Goal: Task Accomplishment & Management: Manage account settings

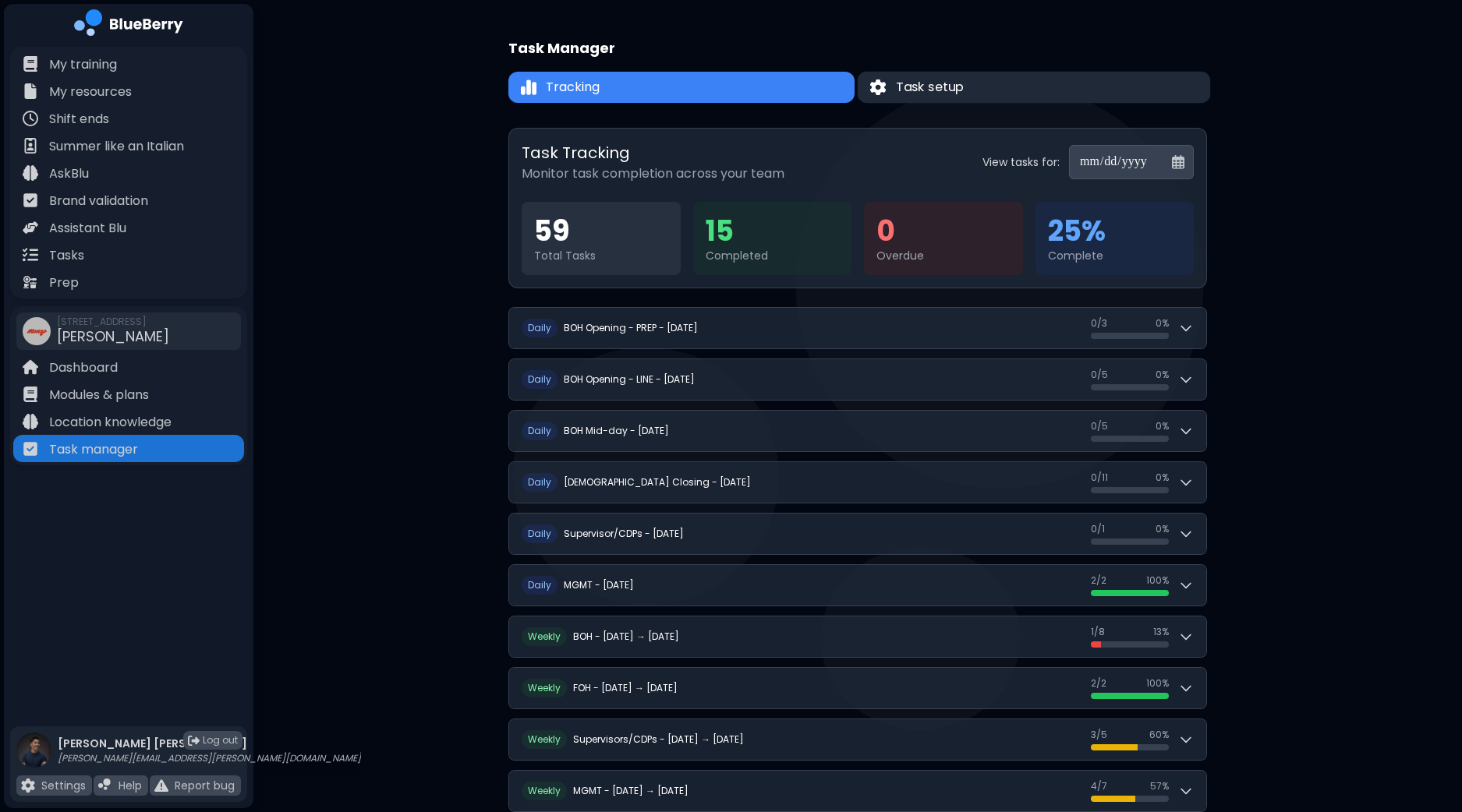
click at [1011, 86] on button "Task setup" at bounding box center [1034, 87] width 353 height 32
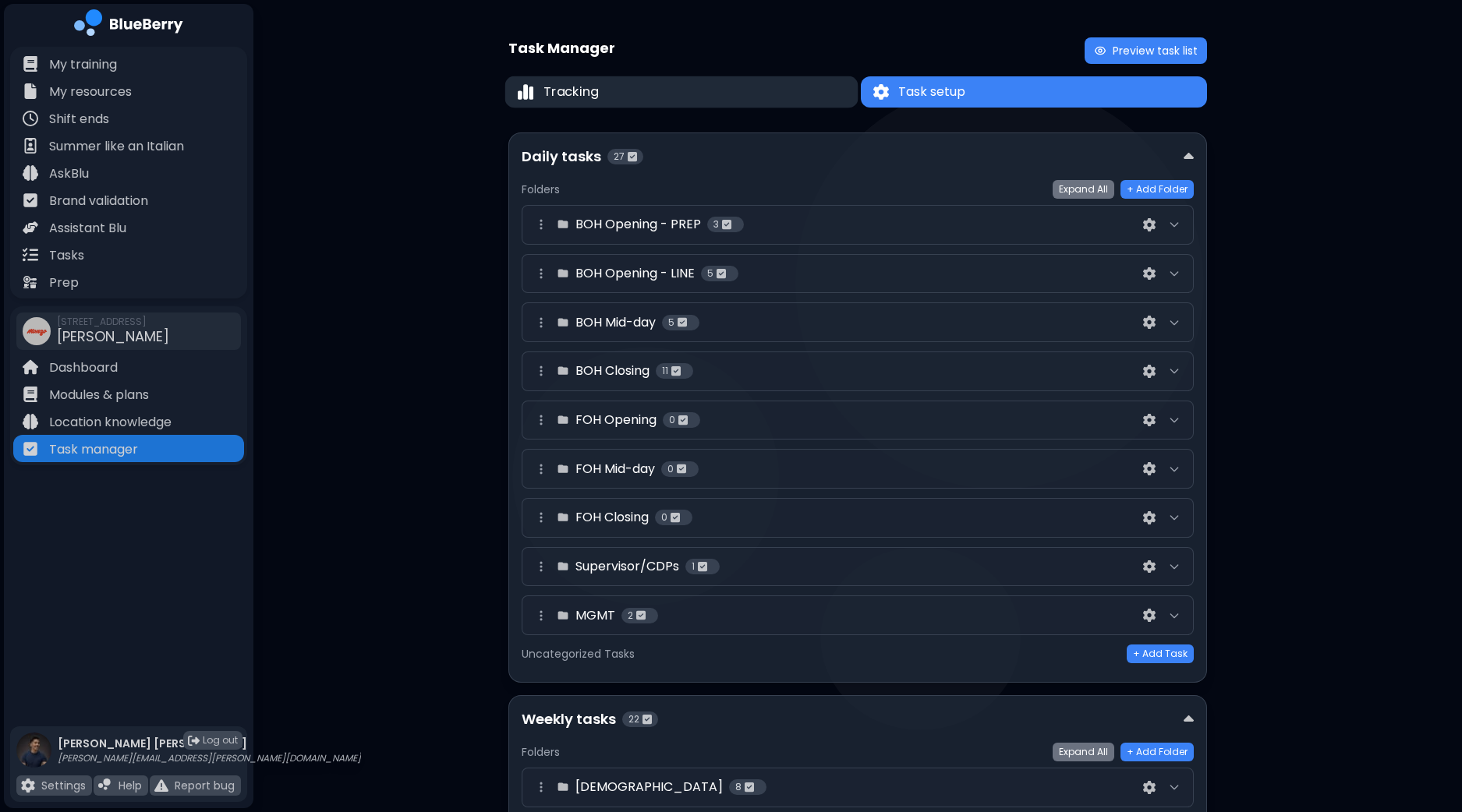
click at [705, 93] on button "Tracking" at bounding box center [681, 91] width 353 height 32
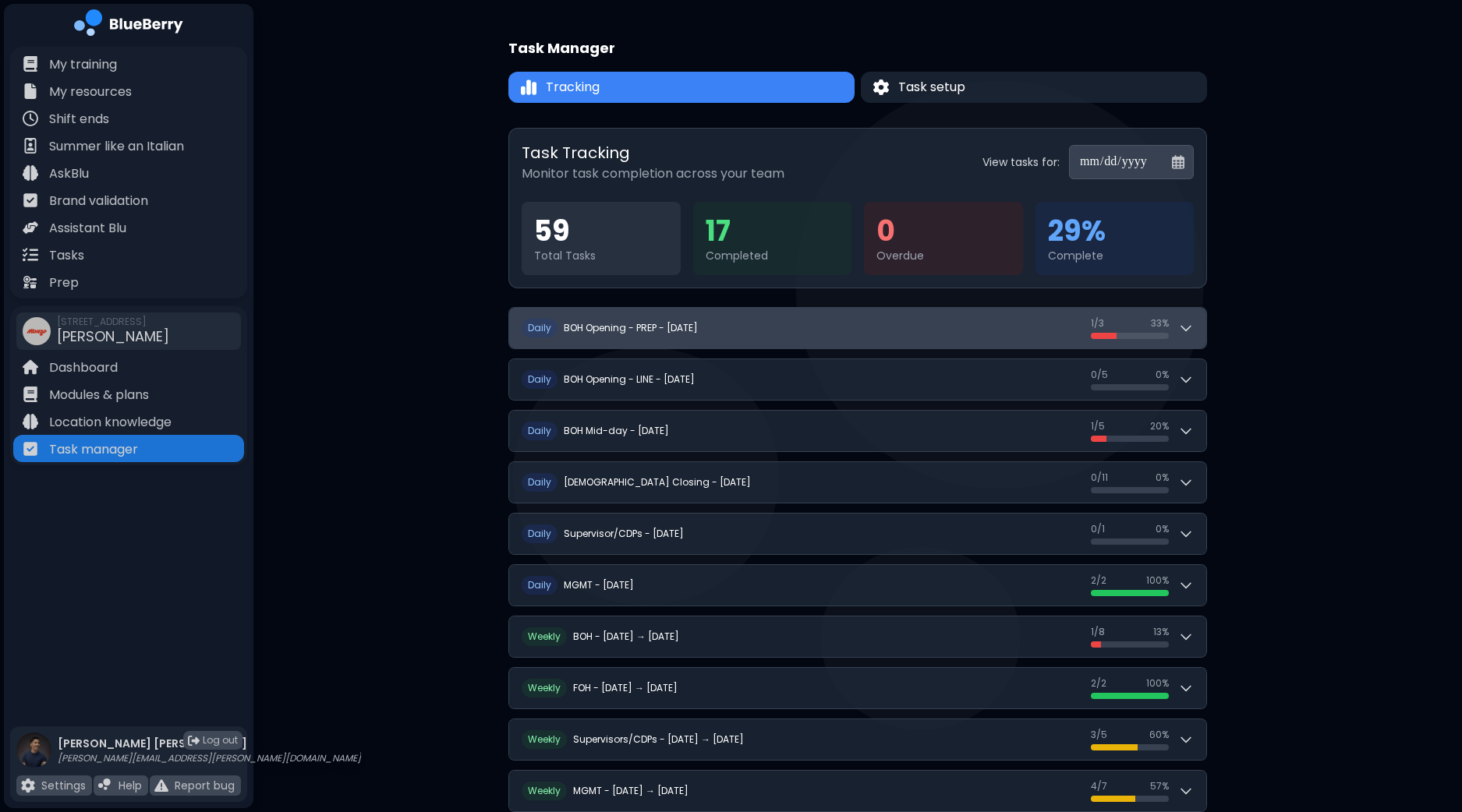
click at [1196, 324] on button "D aily BOH Opening - PREP - Friday, September 26 1 / 3 1 / 3 33 %" at bounding box center [858, 327] width 697 height 41
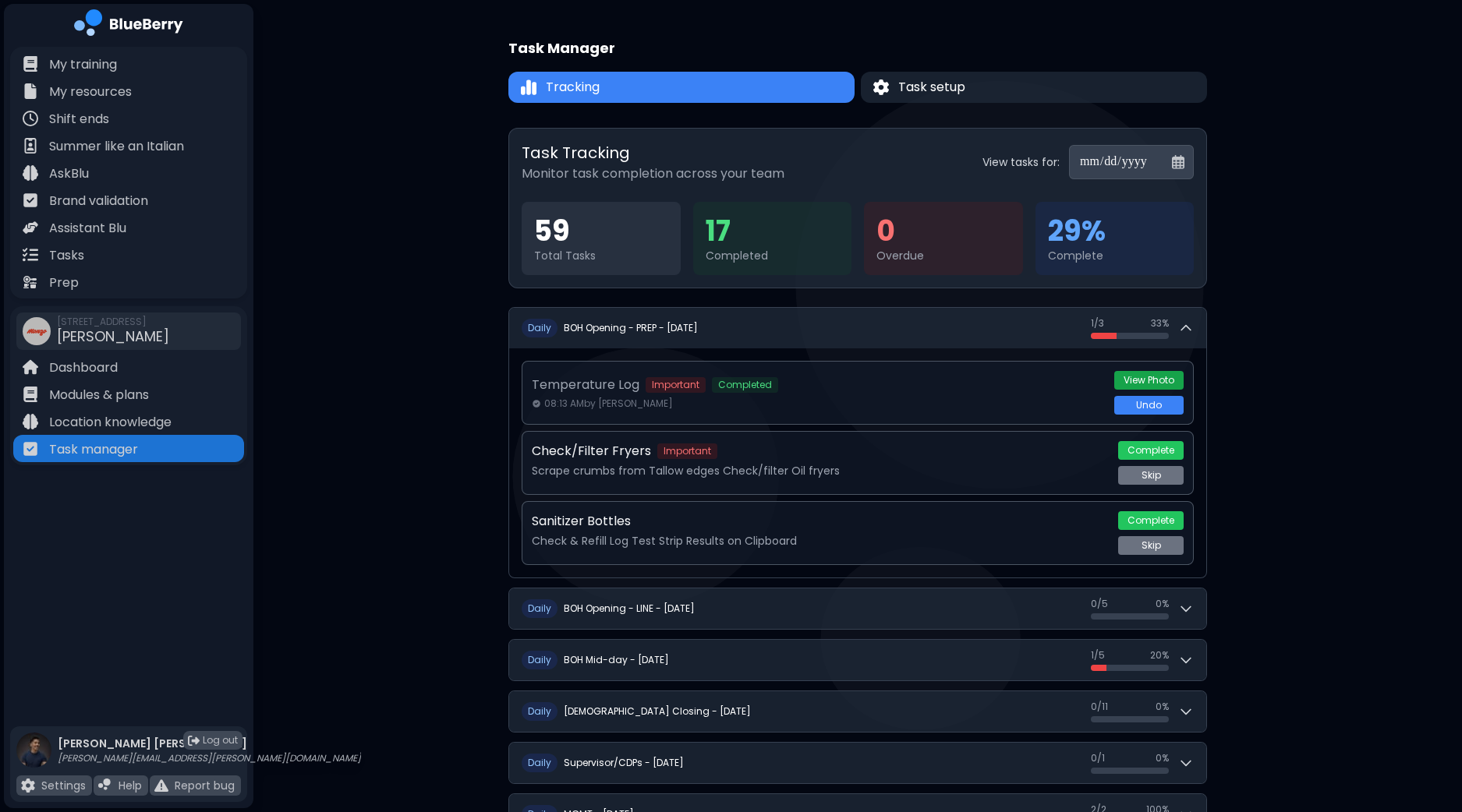
click at [1158, 379] on button "View Photo" at bounding box center [1148, 380] width 70 height 19
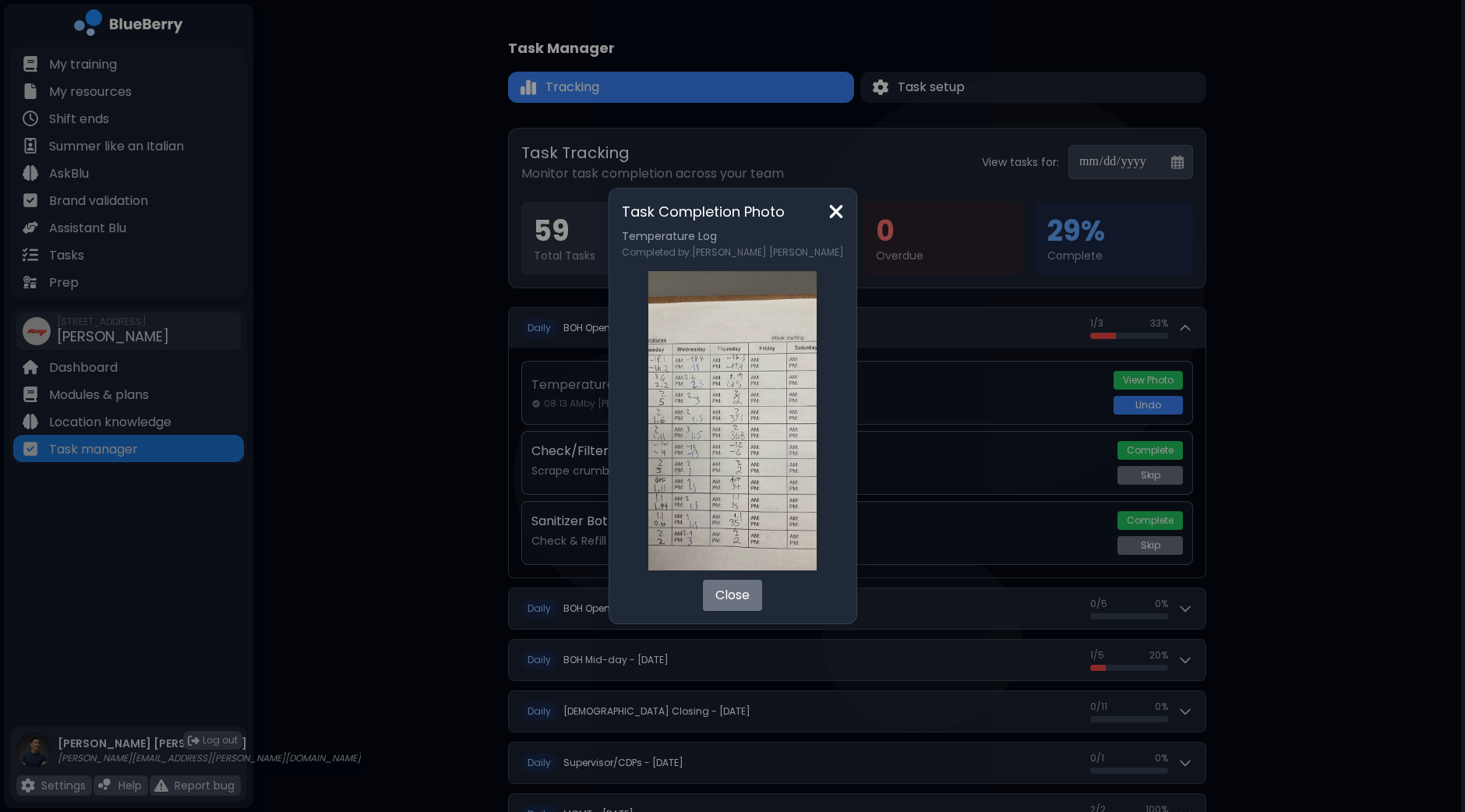
click at [828, 212] on img at bounding box center [836, 211] width 15 height 21
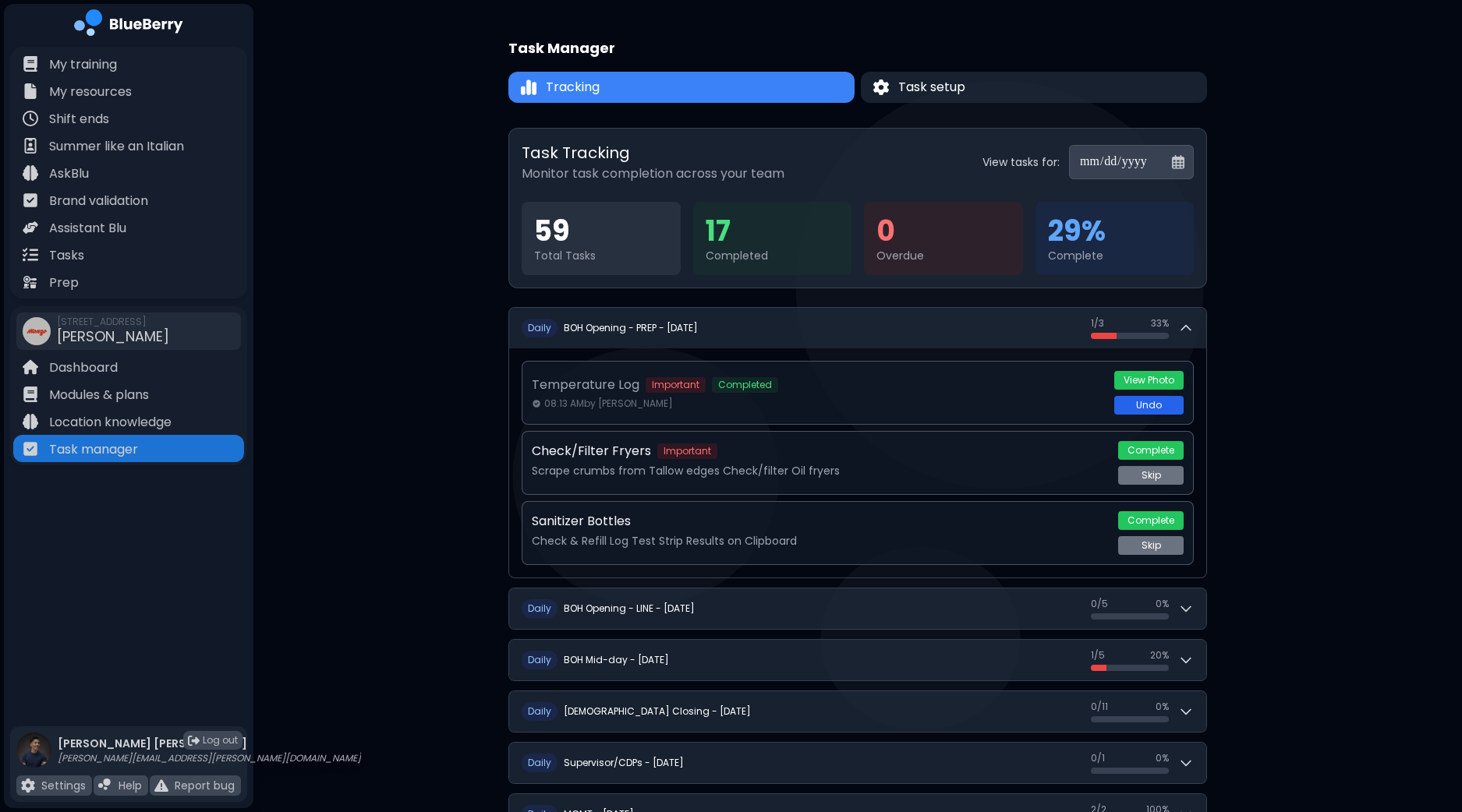
click at [1140, 403] on button "Undo" at bounding box center [1148, 405] width 70 height 19
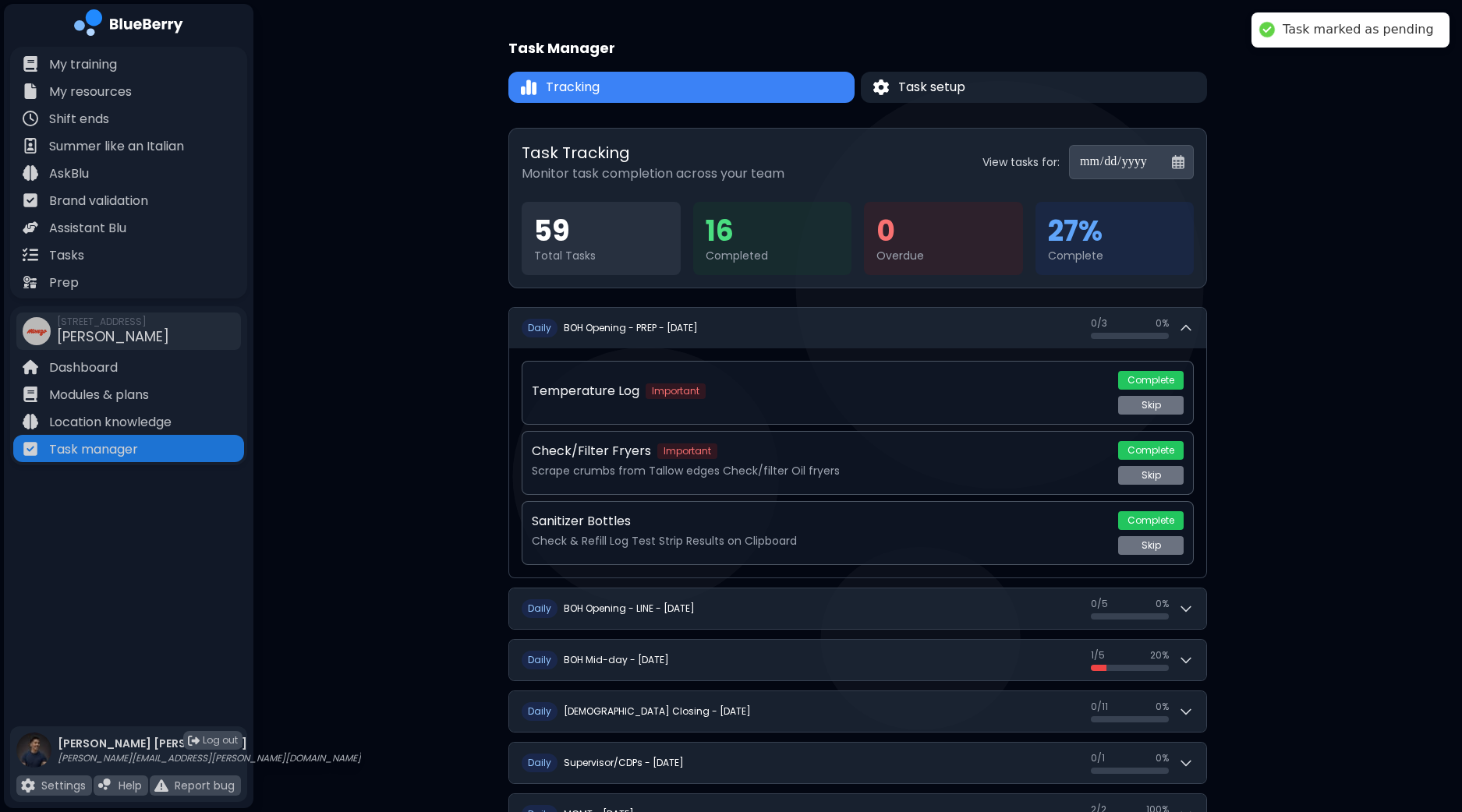
click at [1181, 163] on input "**********" at bounding box center [1131, 162] width 125 height 34
click at [1176, 163] on input "**********" at bounding box center [1131, 162] width 125 height 34
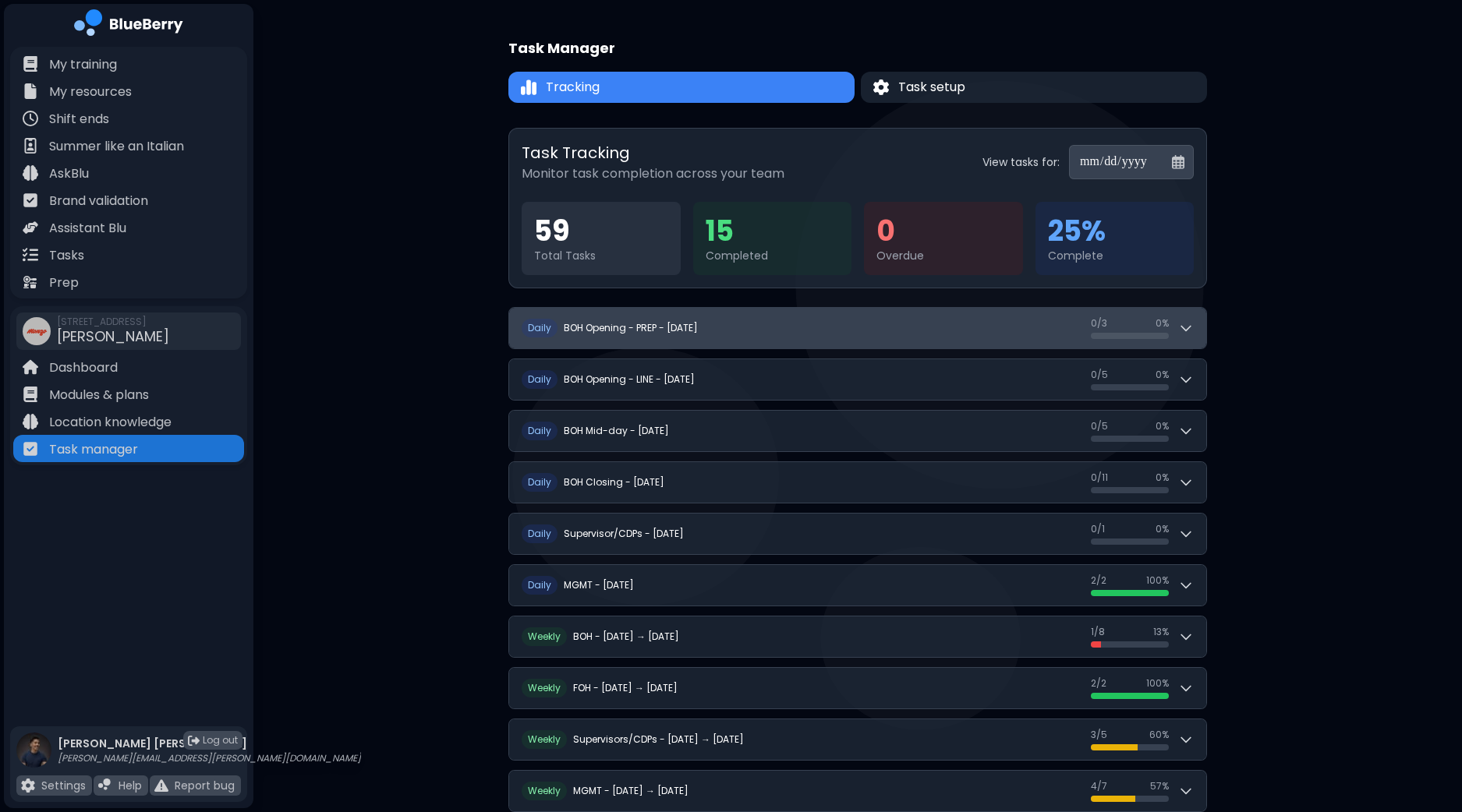
click at [1204, 330] on button "D aily BOH Opening - PREP - [DATE] 0 / 3 0 / 3 0 %" at bounding box center [858, 327] width 697 height 41
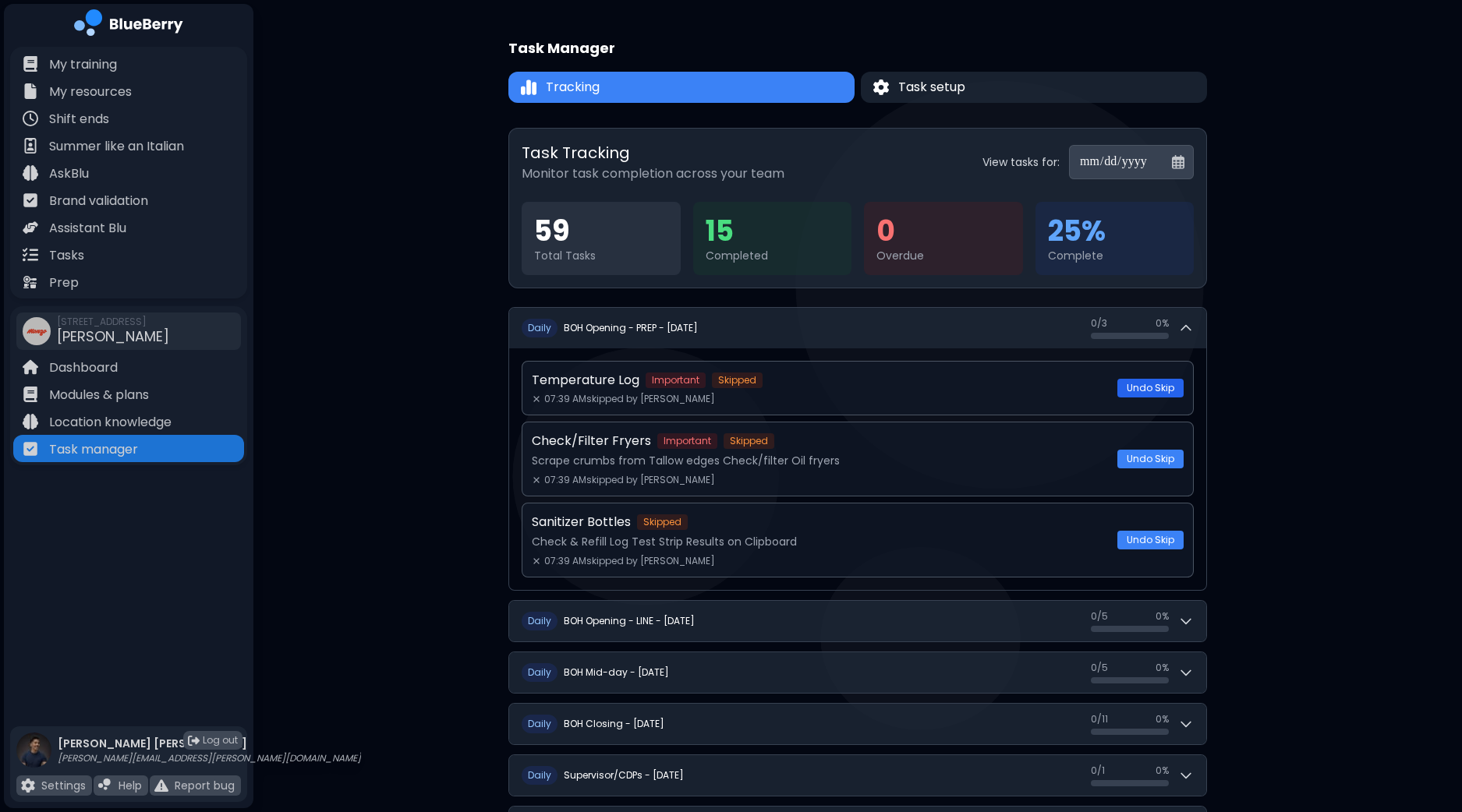
click at [1168, 386] on button "Undo Skip" at bounding box center [1150, 388] width 66 height 19
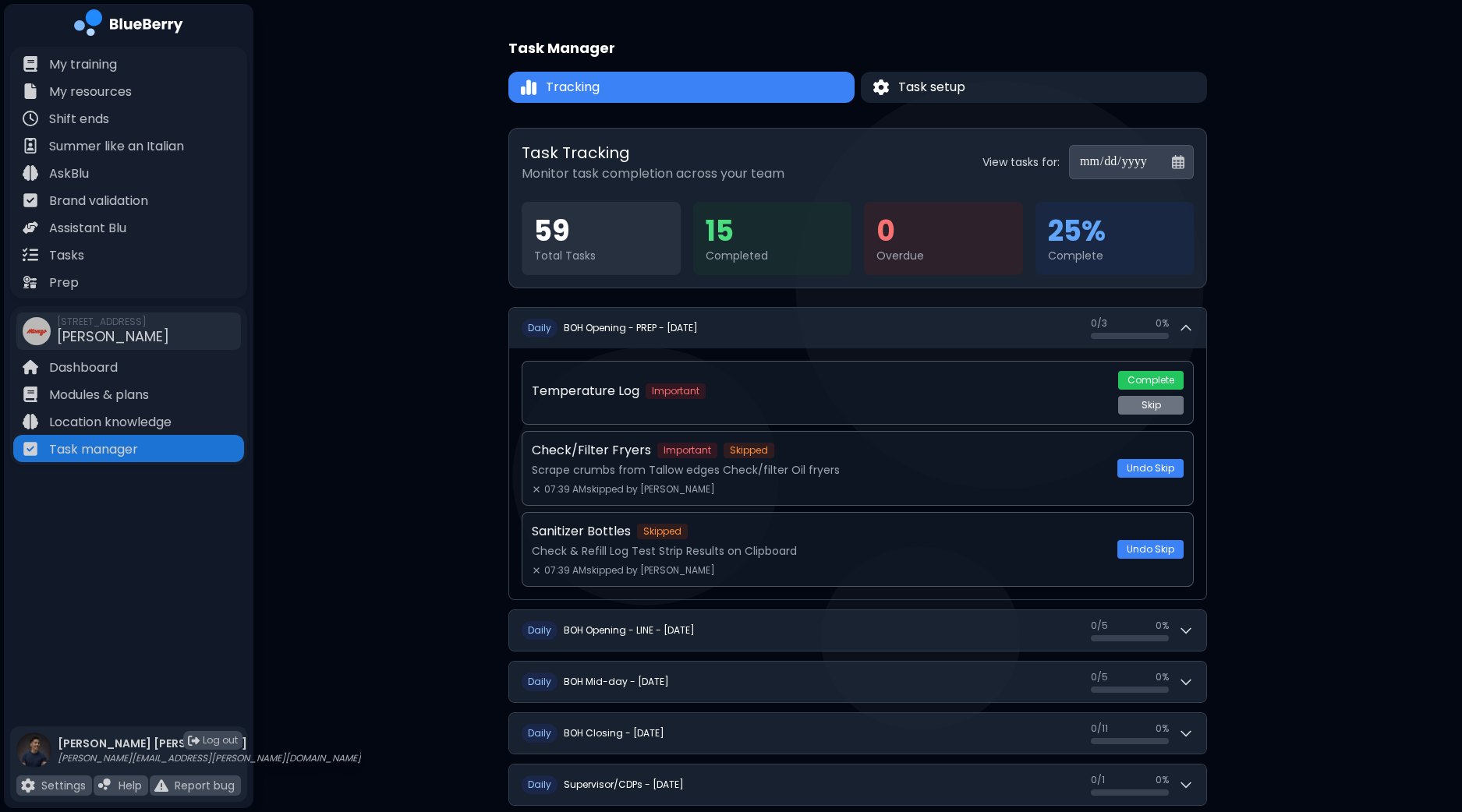
click at [432, 357] on div "**********" at bounding box center [858, 653] width 1209 height 1306
click at [381, 267] on div "**********" at bounding box center [858, 653] width 1209 height 1306
click at [986, 83] on button "Task setup" at bounding box center [1034, 87] width 353 height 32
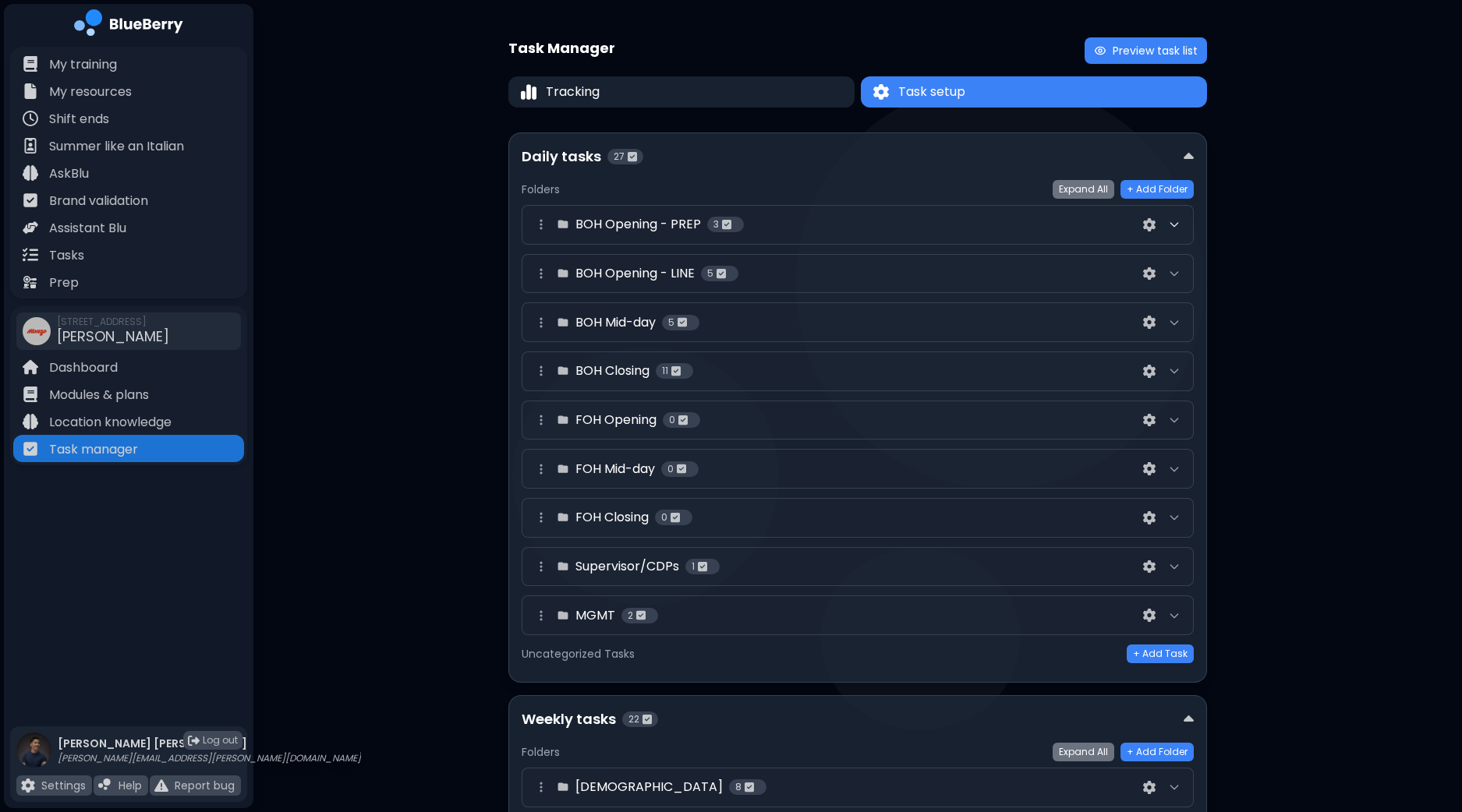
click at [1175, 223] on icon at bounding box center [1173, 224] width 7 height 4
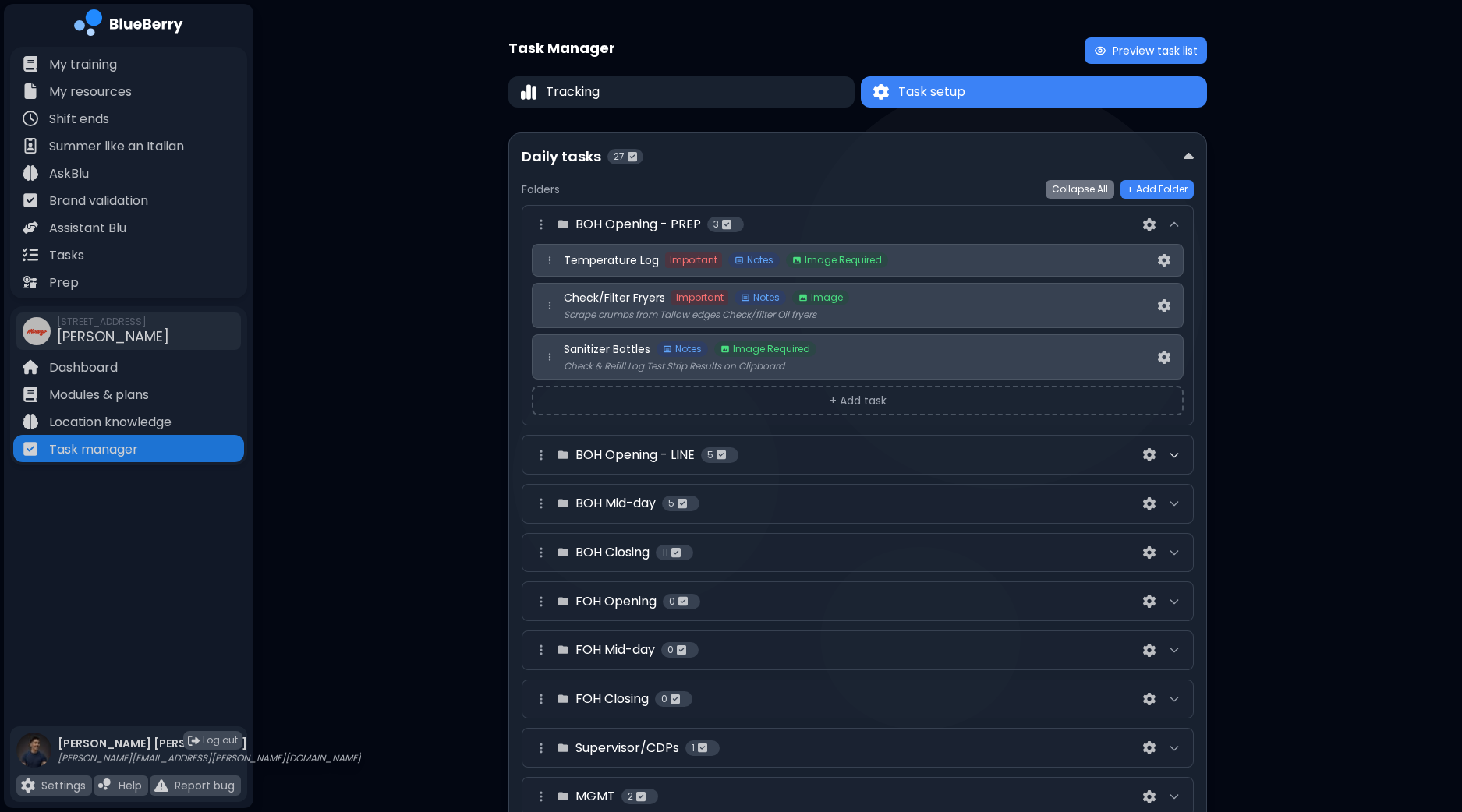
click at [1173, 456] on icon at bounding box center [1174, 455] width 13 height 13
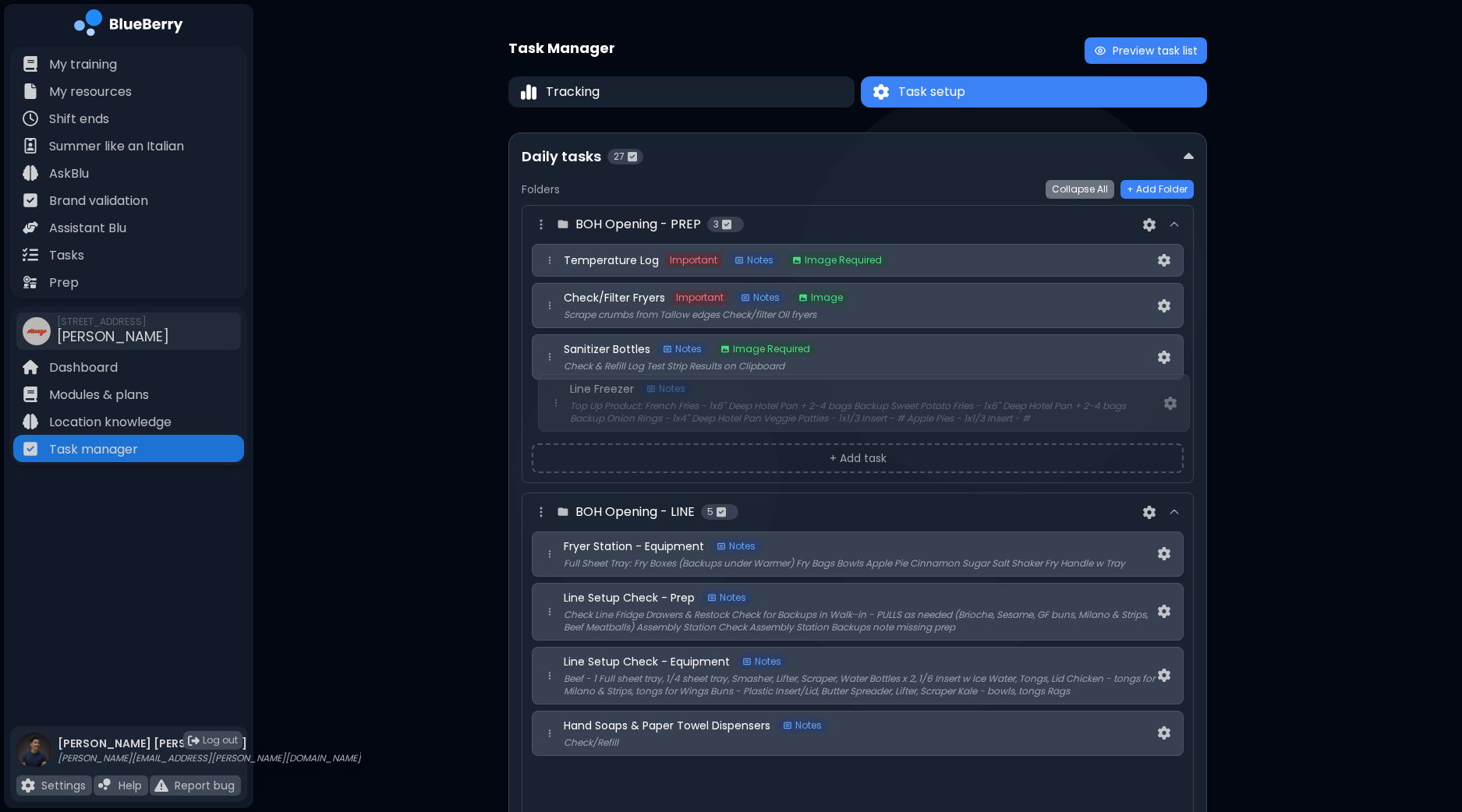
drag, startPoint x: 549, startPoint y: 500, endPoint x: 555, endPoint y: 398, distance: 102.2
click at [555, 398] on div "BOH Opening - PREP 3 Temperature Log Important Notes Image Required Check/Filte…" at bounding box center [857, 703] width 672 height 996
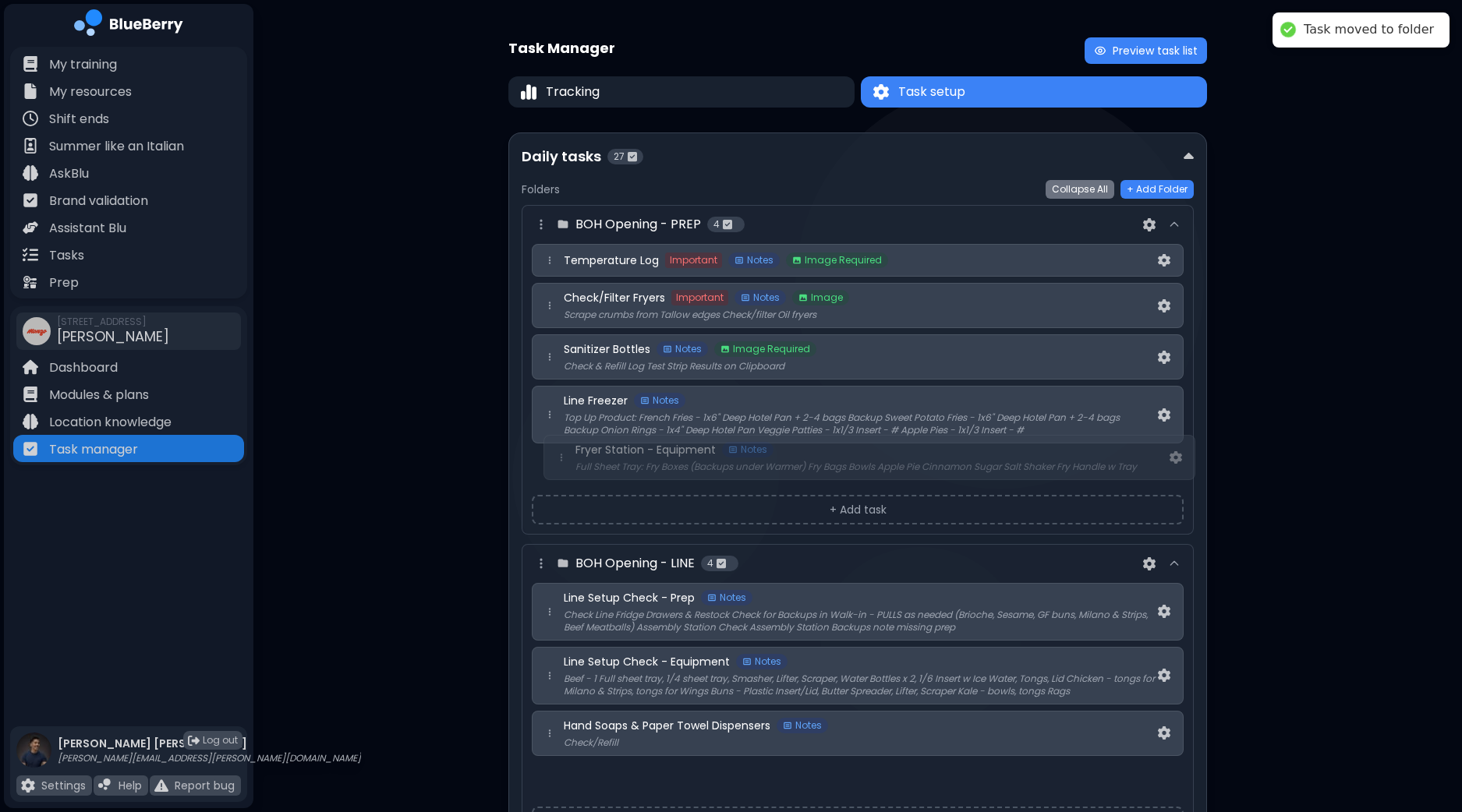
drag, startPoint x: 542, startPoint y: 554, endPoint x: 555, endPoint y: 447, distance: 107.8
click at [555, 447] on div "BOH Opening - PREP 4 Temperature Log Important Notes Image Required Check/Filte…" at bounding box center [857, 696] width 672 height 983
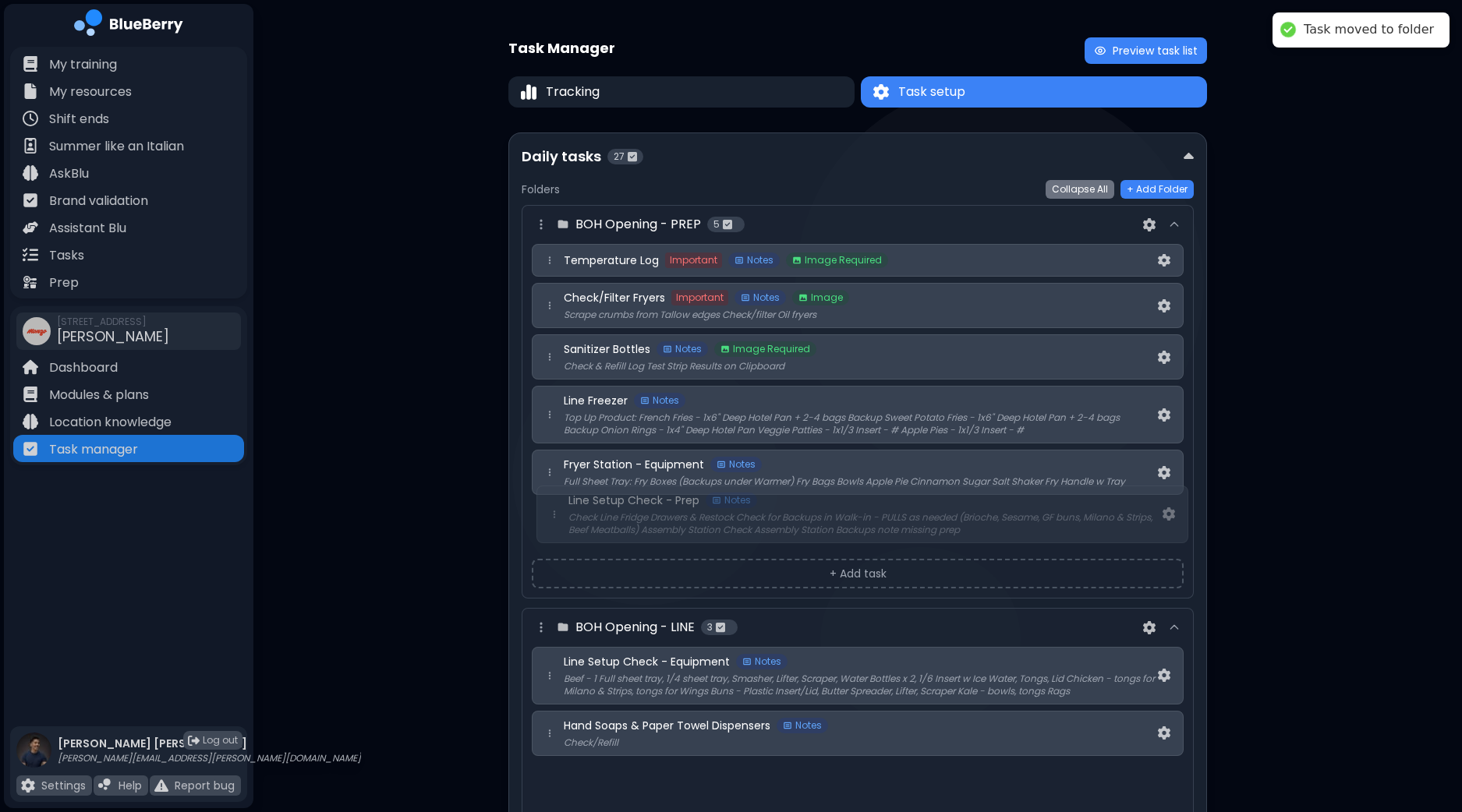
drag, startPoint x: 549, startPoint y: 617, endPoint x: 554, endPoint y: 512, distance: 105.1
click at [554, 512] on div "BOH Opening - PREP 5 Temperature Log Important Notes Image Required Check/Filte…" at bounding box center [857, 703] width 672 height 996
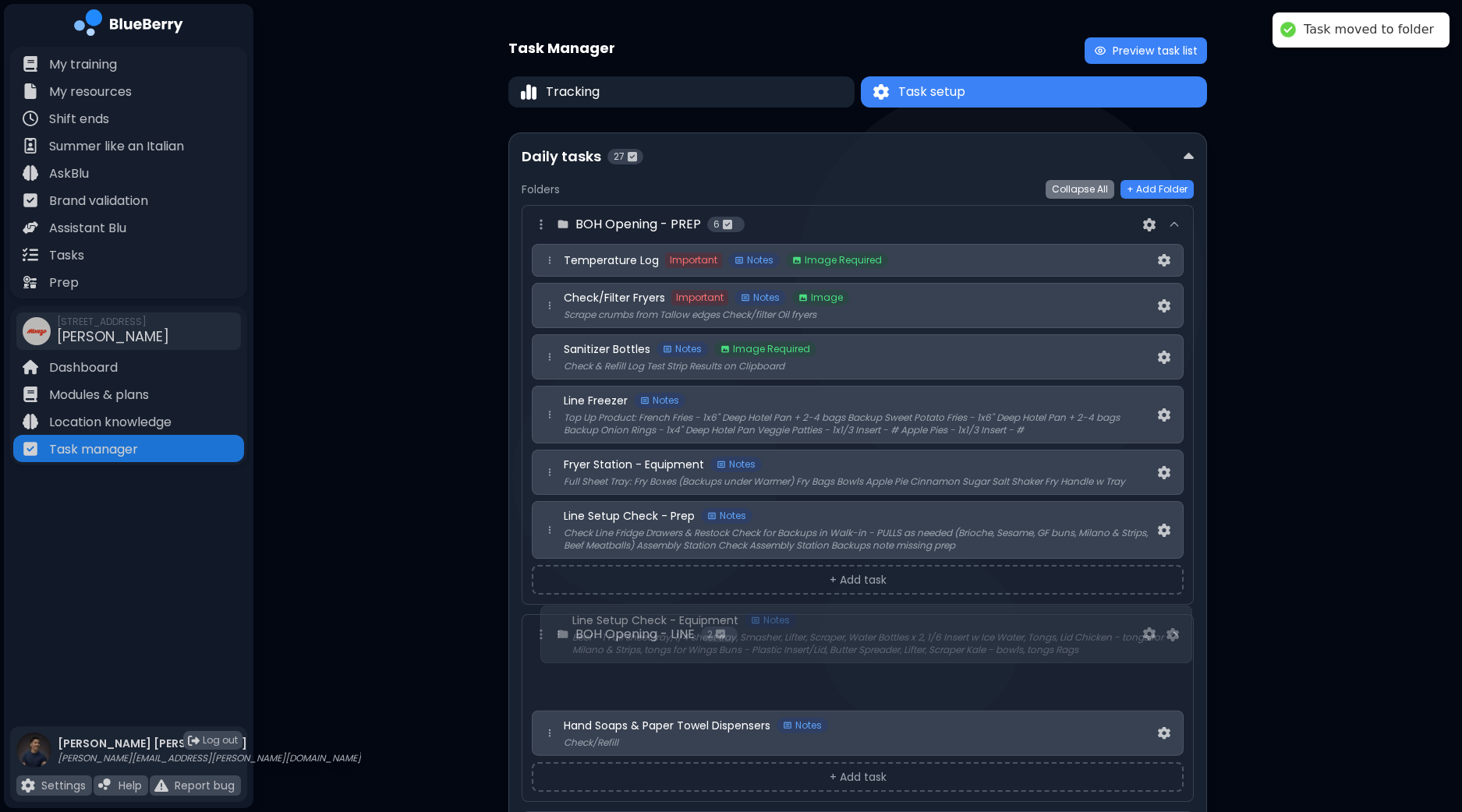
scroll to position [7, 0]
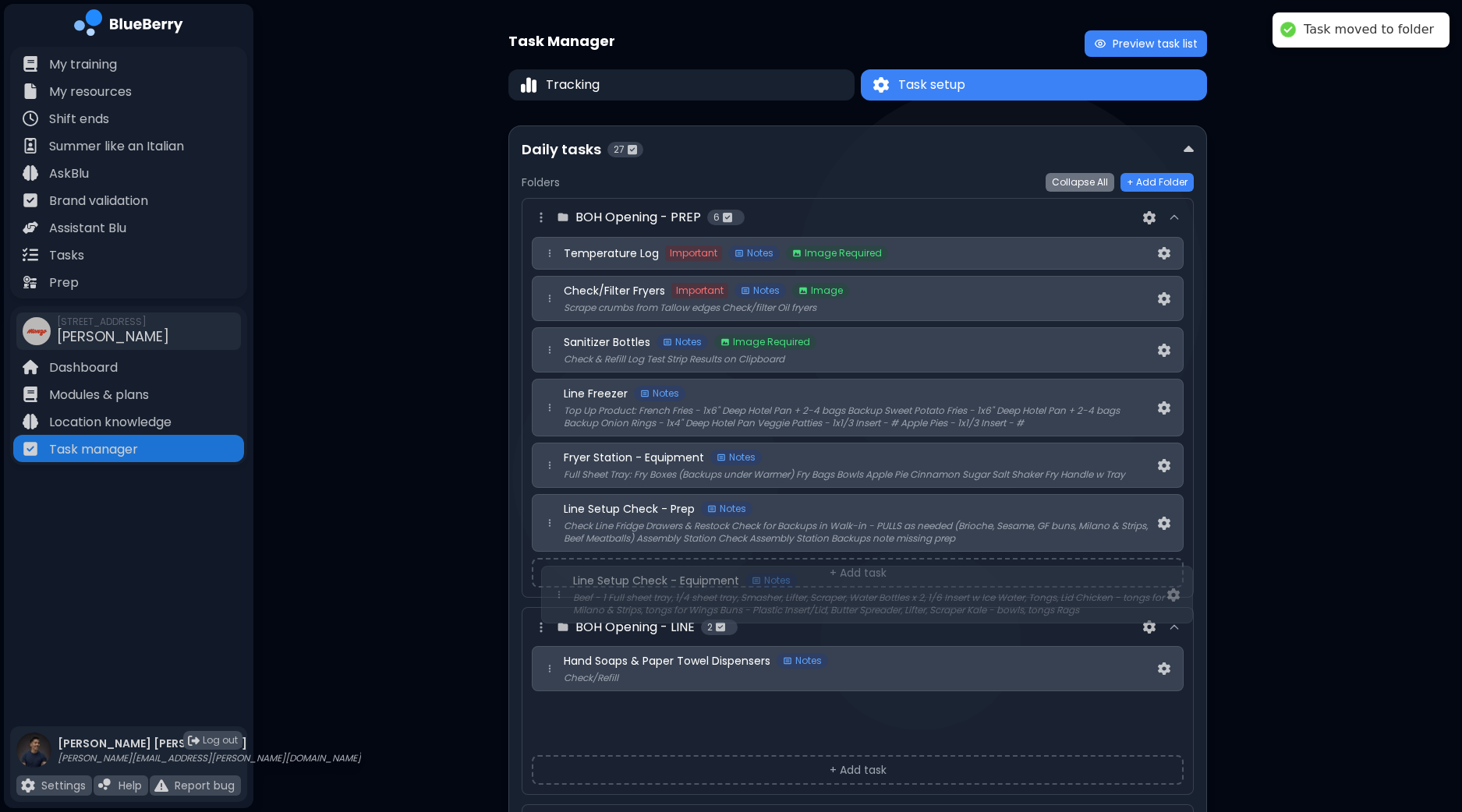
drag, startPoint x: 546, startPoint y: 675, endPoint x: 557, endPoint y: 581, distance: 94.6
click at [557, 581] on div "BOH Opening - PREP 6 Temperature Log Important Notes Image Required Check/Filte…" at bounding box center [857, 666] width 672 height 938
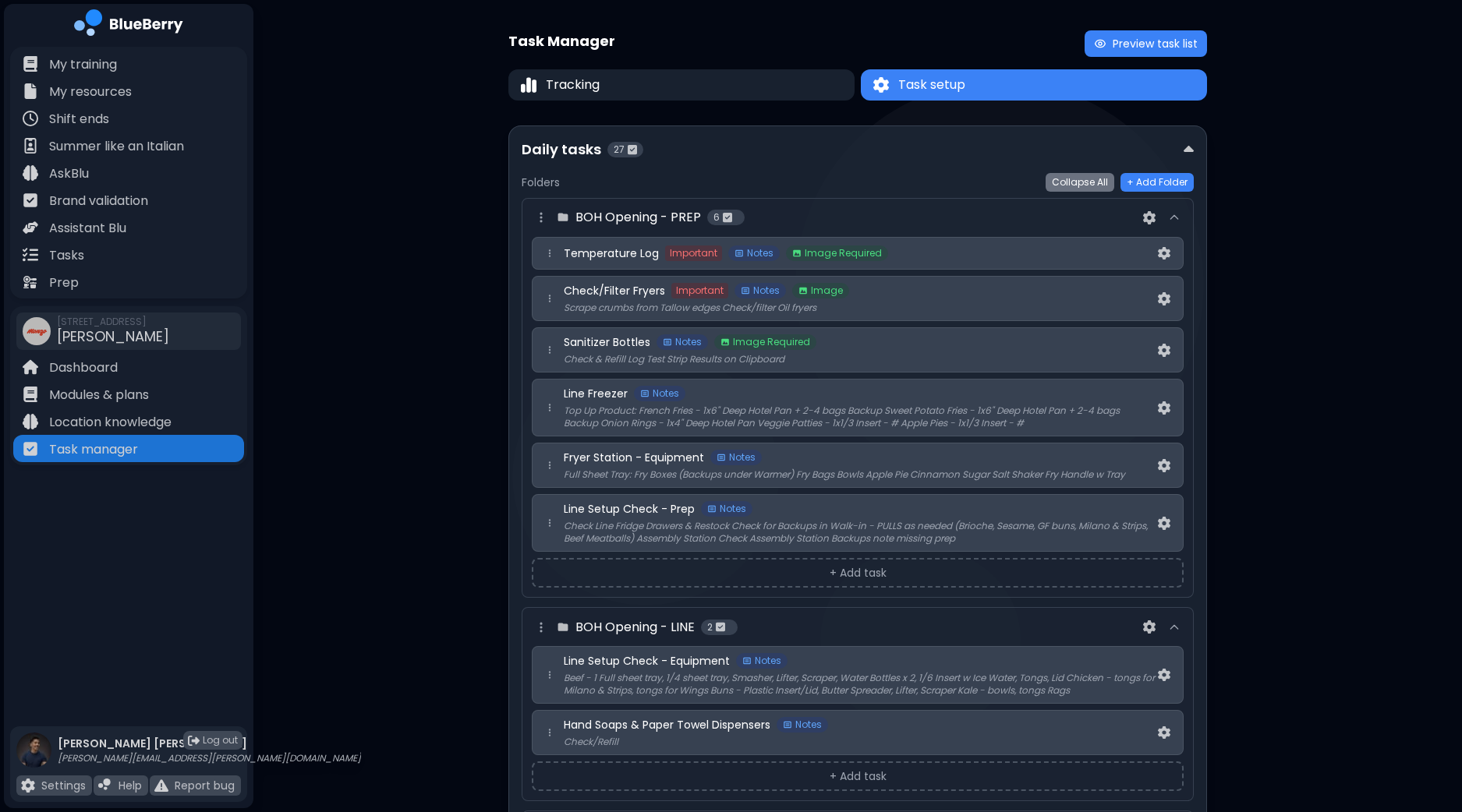
scroll to position [11, 0]
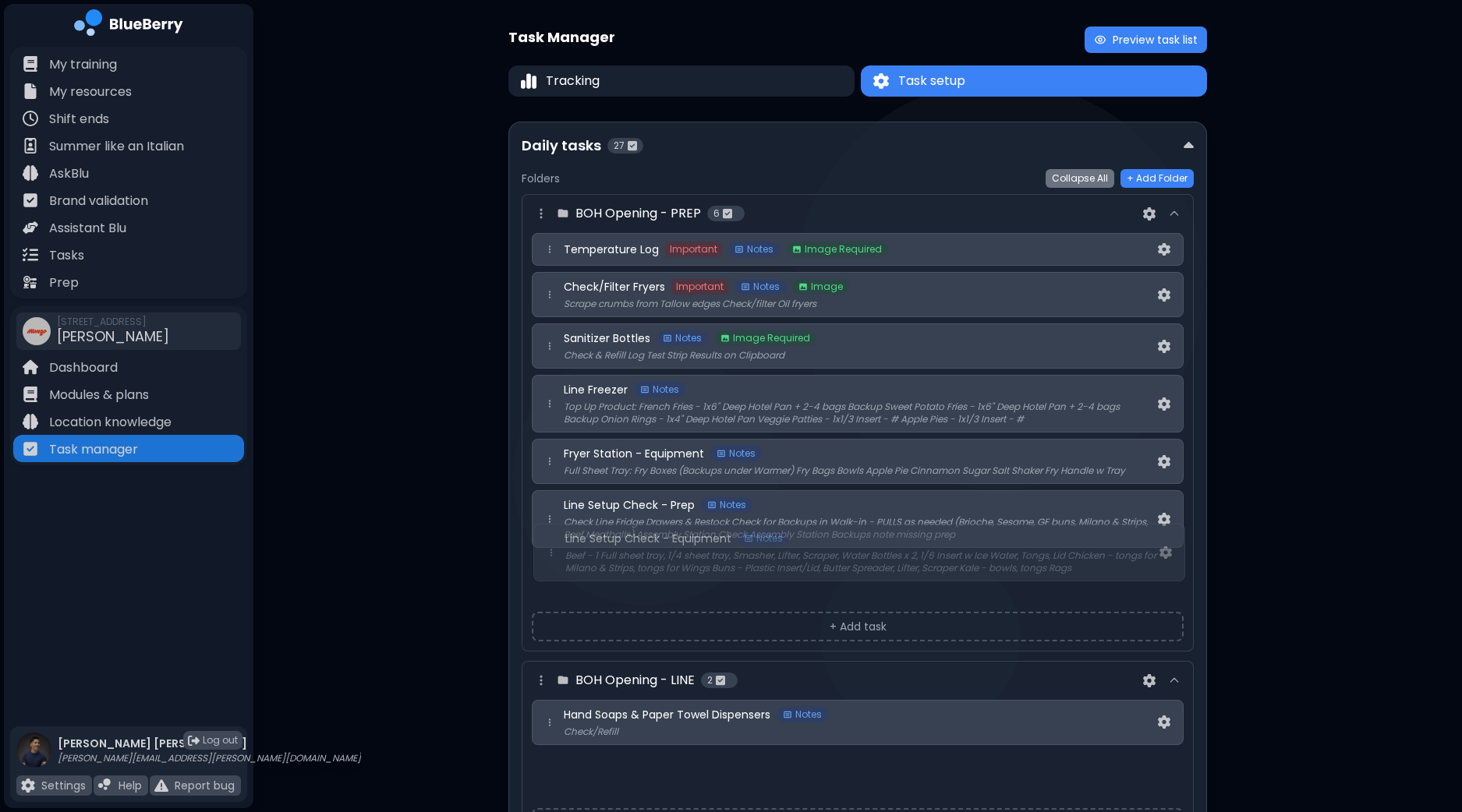
drag, startPoint x: 555, startPoint y: 664, endPoint x: 555, endPoint y: 538, distance: 126.0
click at [555, 538] on div "BOH Opening - PREP 6 Temperature Log Important Notes Image Required Check/Filte…" at bounding box center [857, 692] width 672 height 996
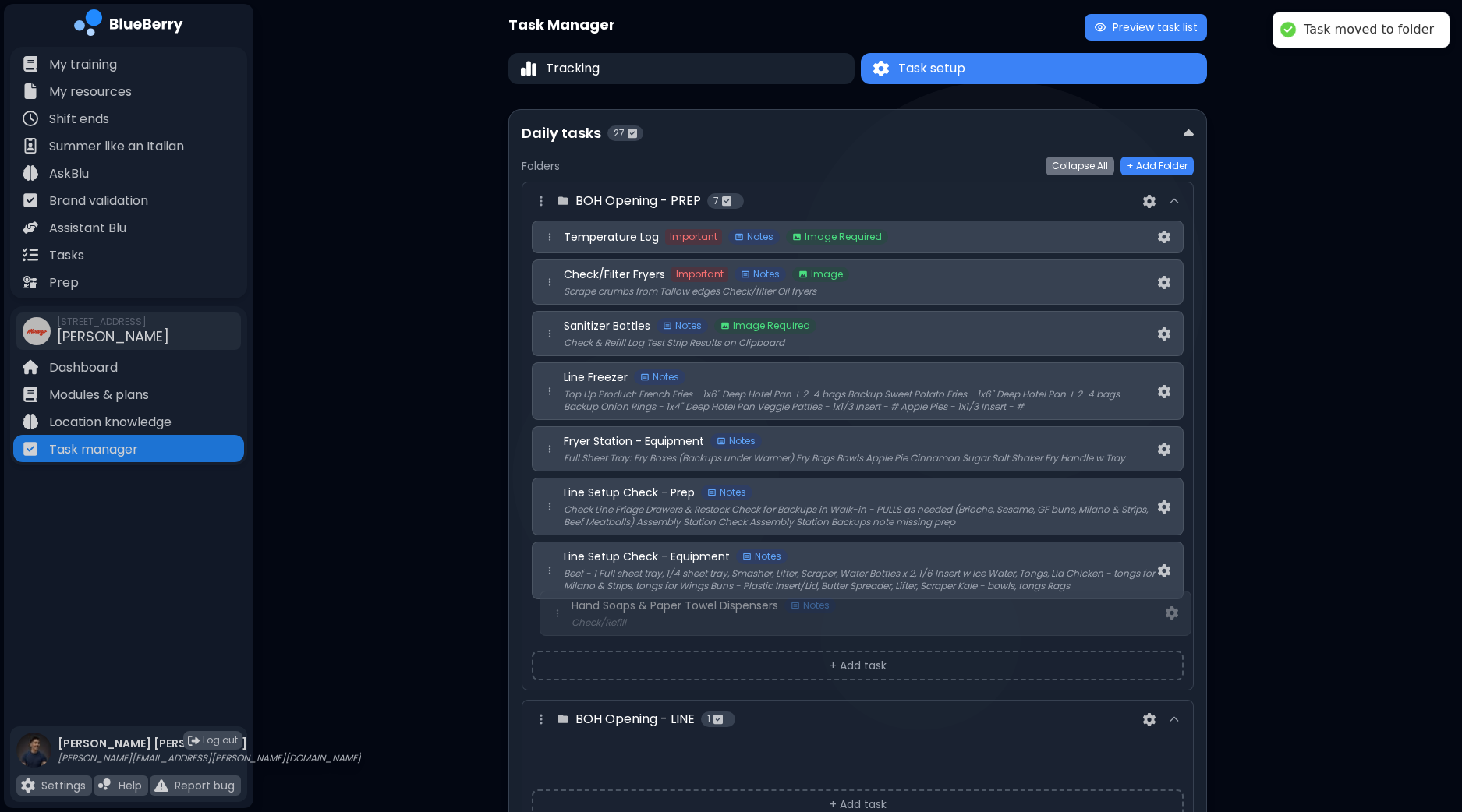
scroll to position [32, 0]
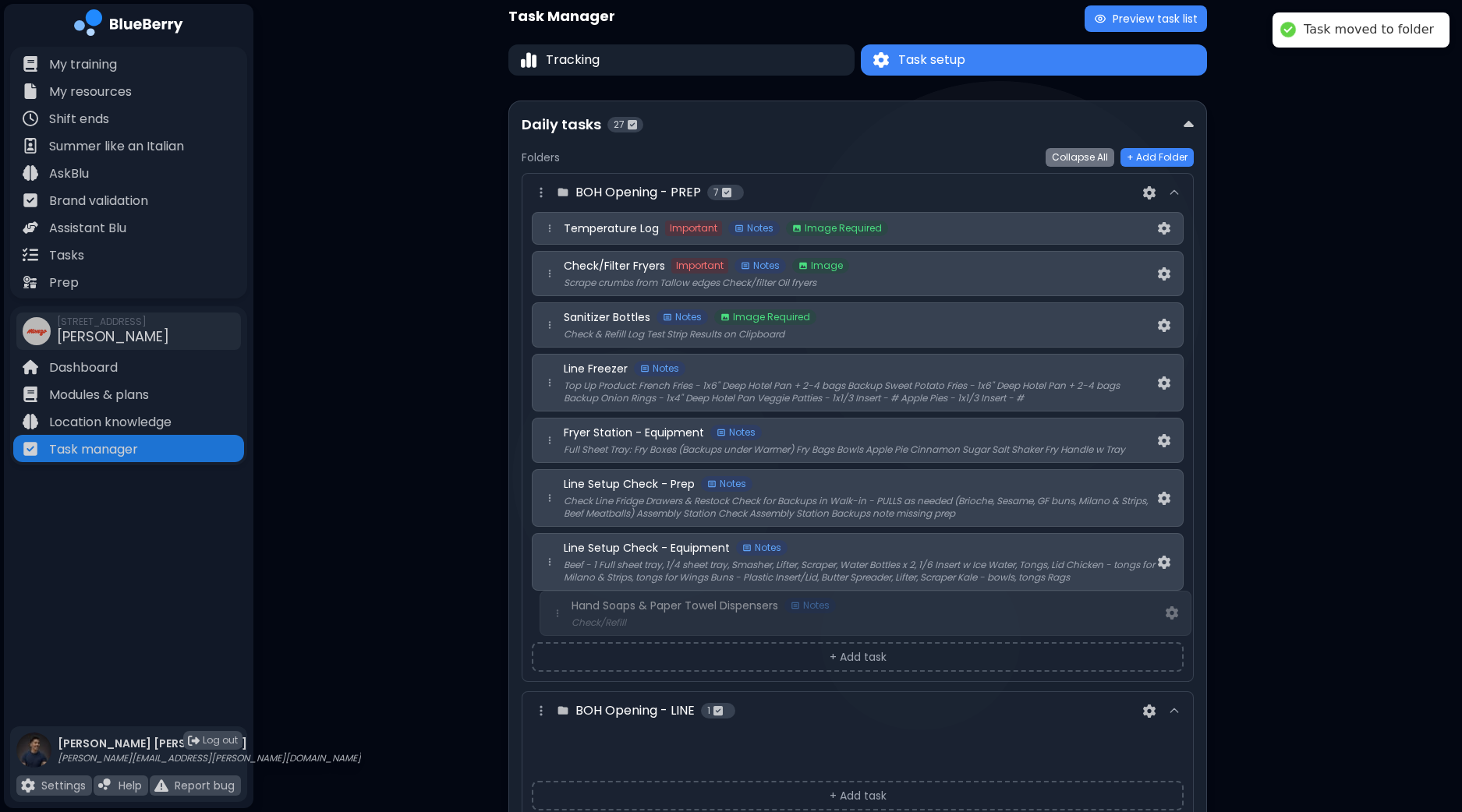
drag, startPoint x: 551, startPoint y: 724, endPoint x: 559, endPoint y: 597, distance: 127.3
click at [559, 597] on div "BOH Opening - PREP 7 Temperature Log Important Notes Image Required Check/Filte…" at bounding box center [857, 667] width 672 height 989
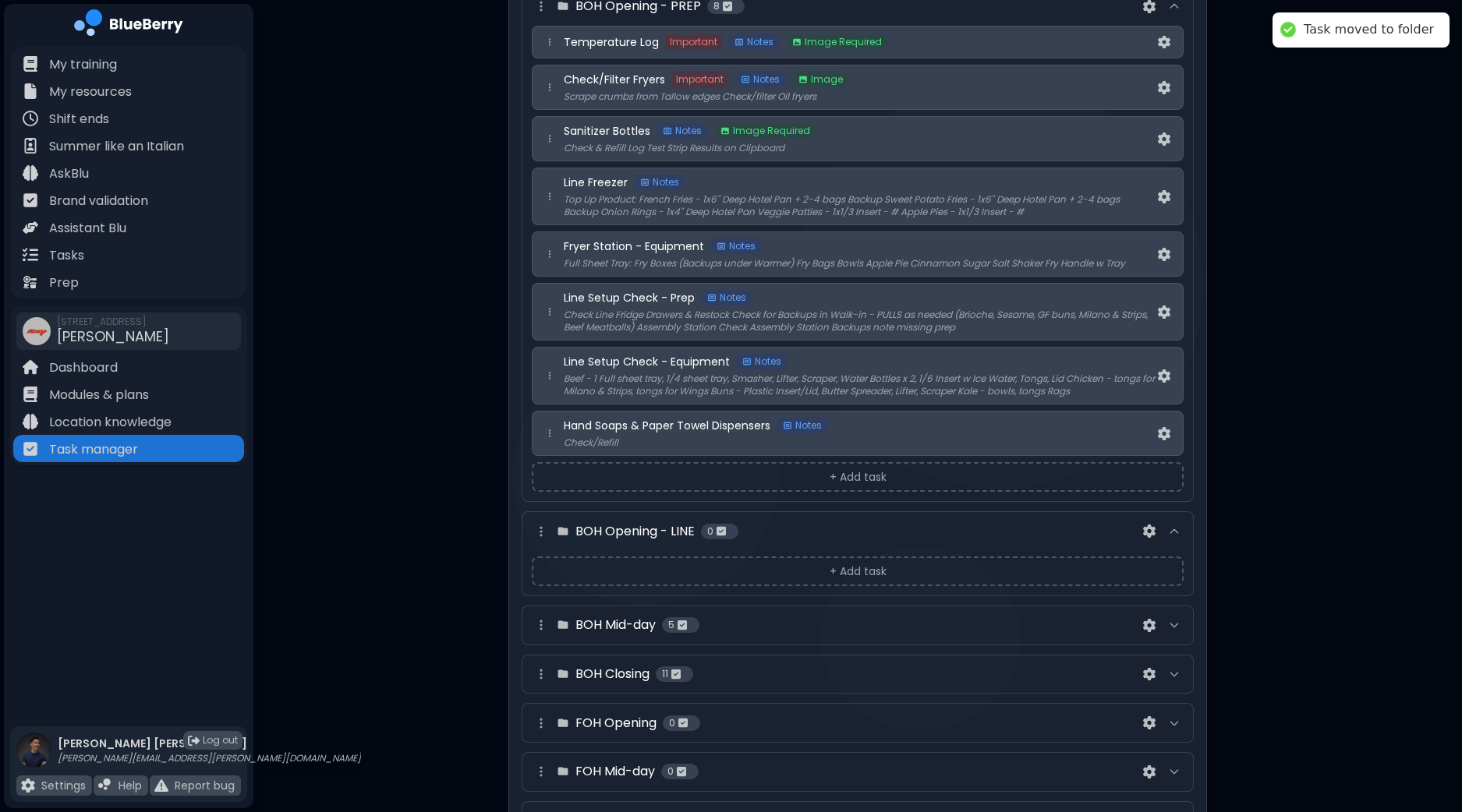
scroll to position [227, 0]
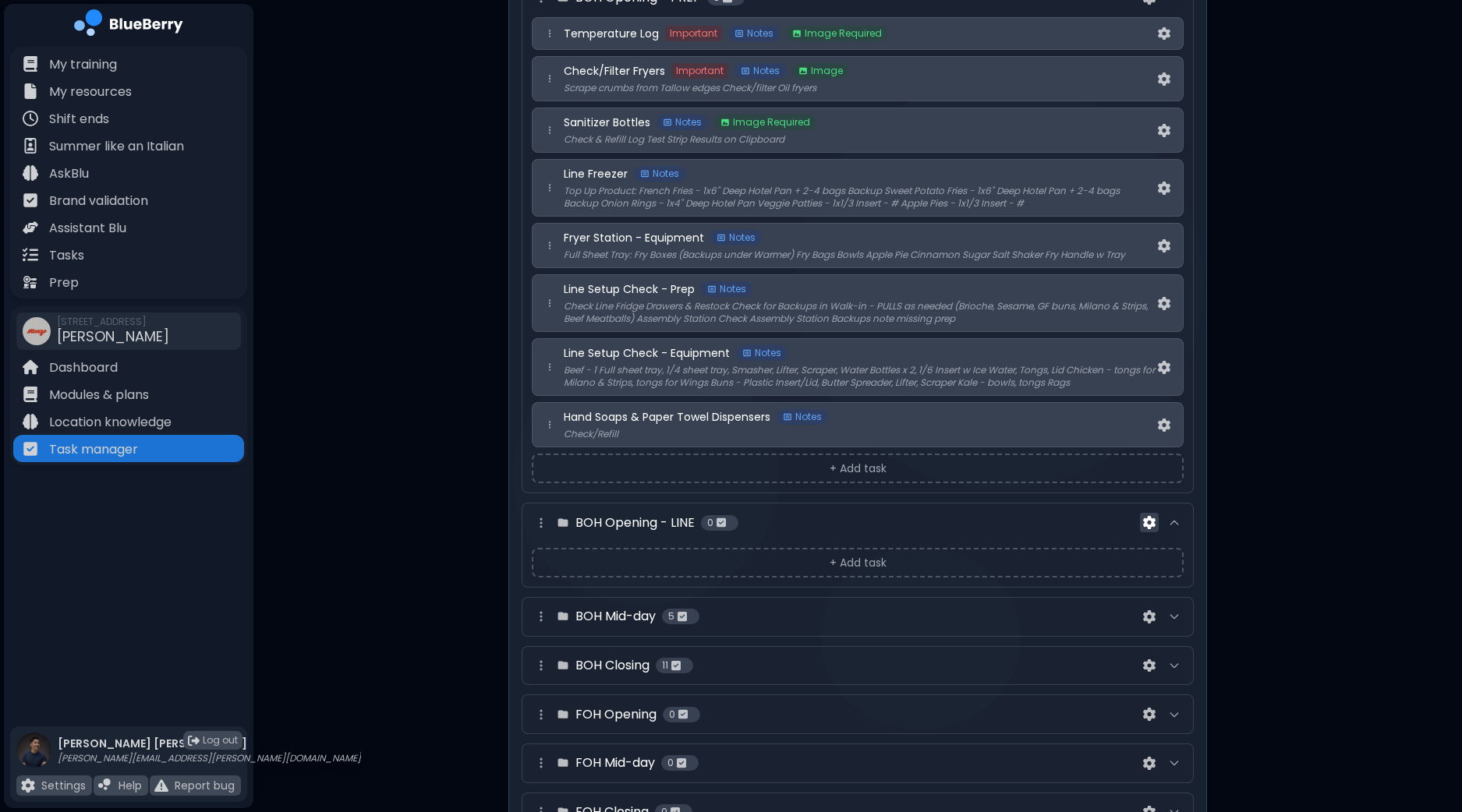
click at [1153, 518] on img at bounding box center [1149, 522] width 13 height 14
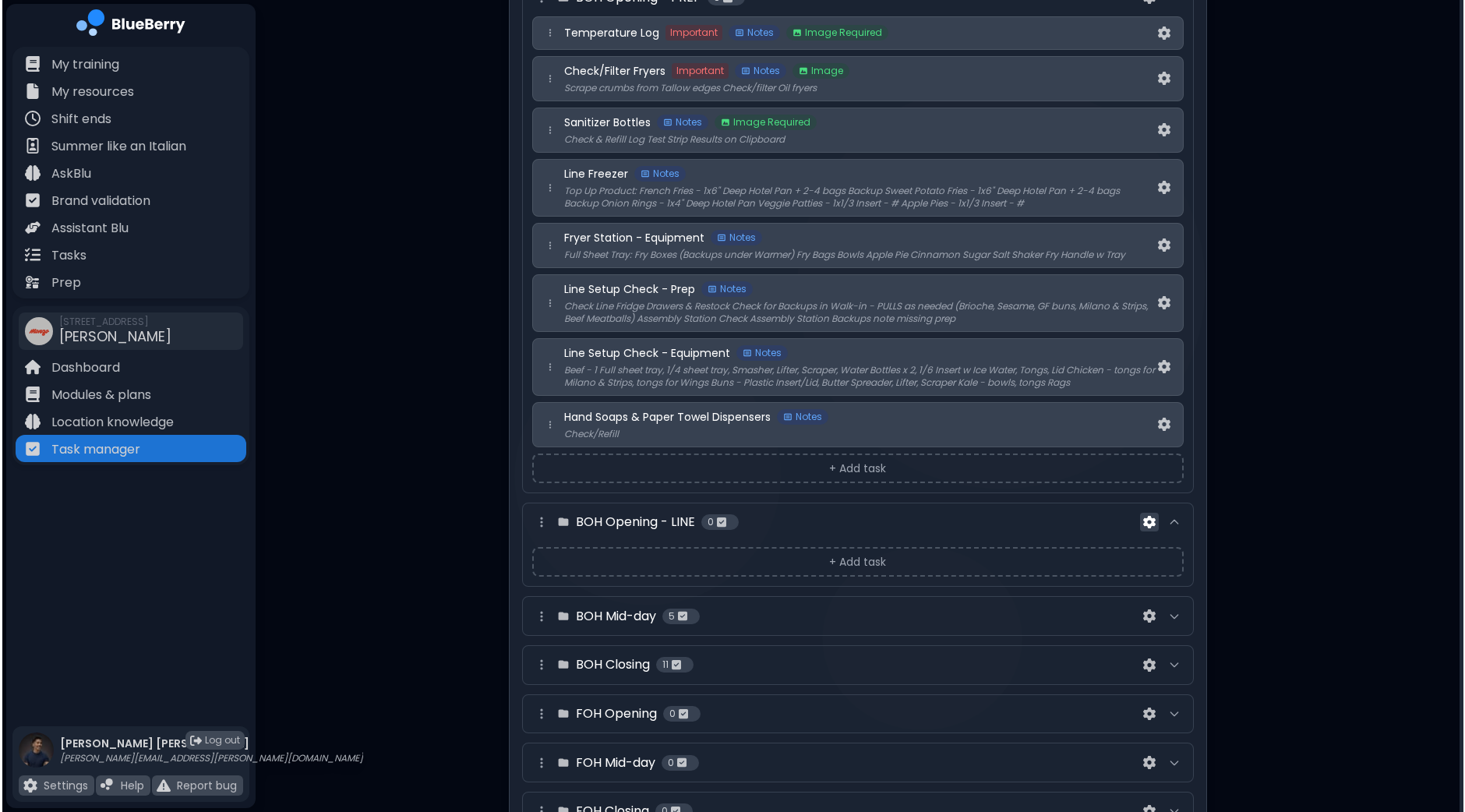
scroll to position [0, 0]
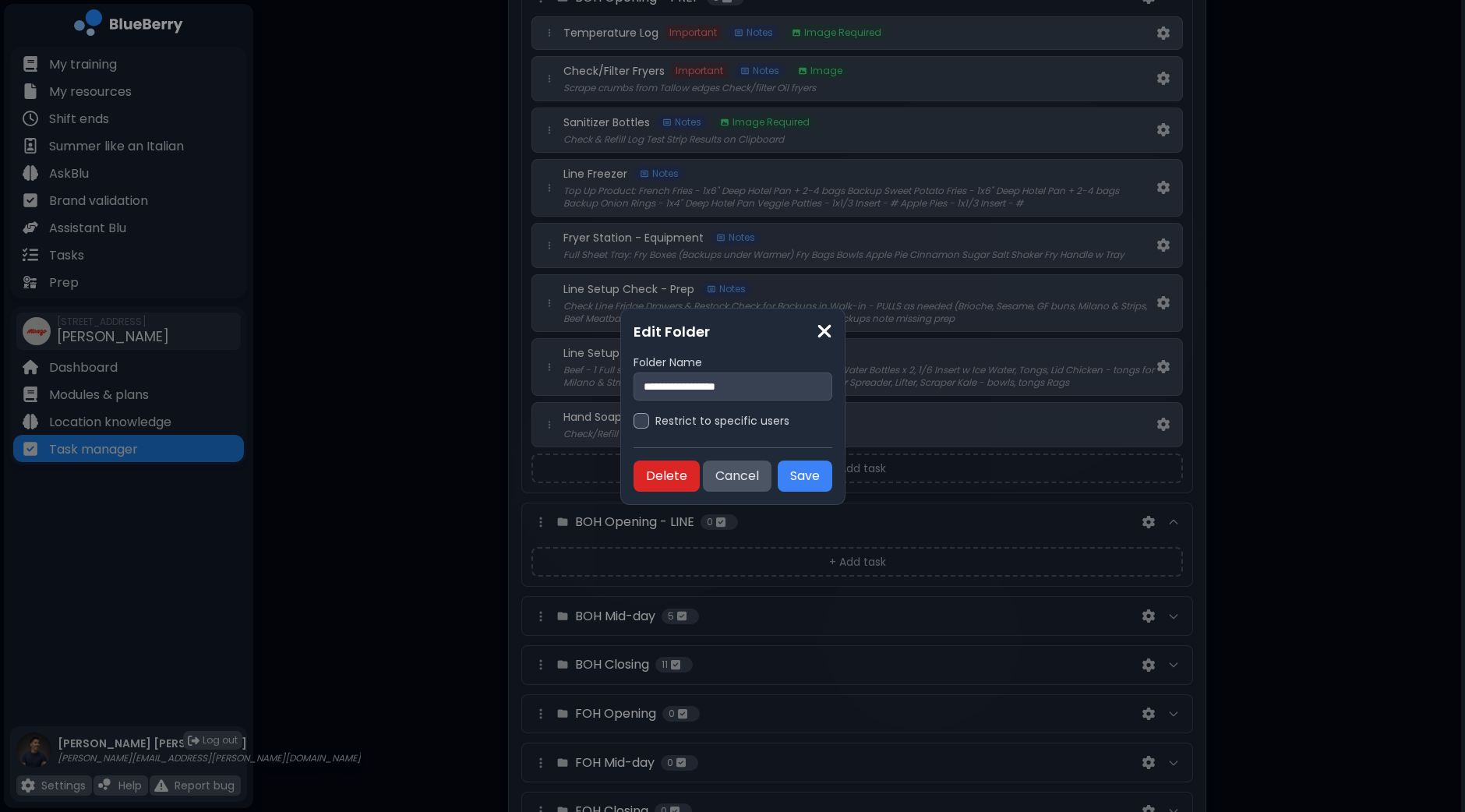
click at [660, 472] on button "Delete" at bounding box center [666, 476] width 66 height 31
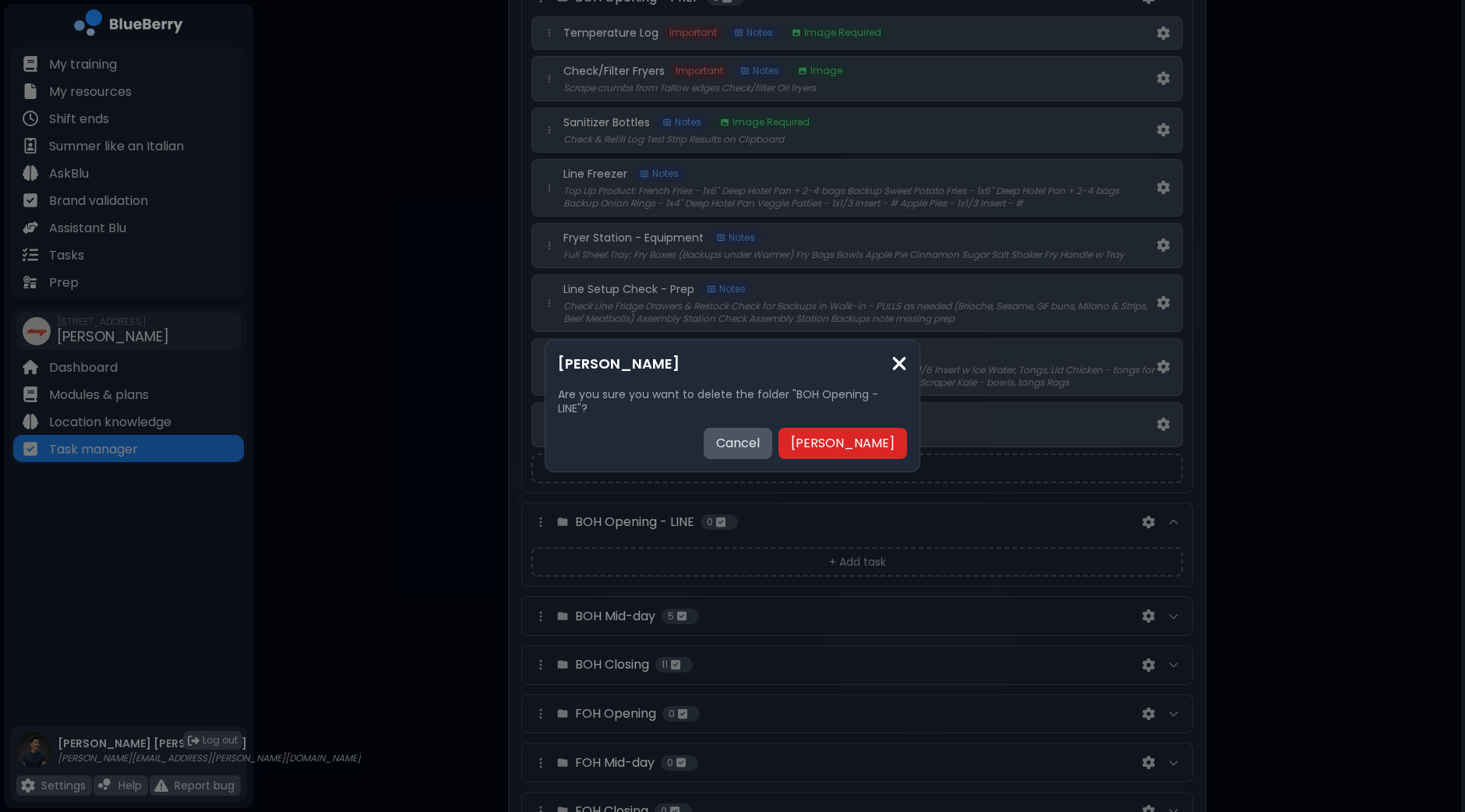
click at [859, 430] on button "Delete Folder" at bounding box center [843, 443] width 128 height 31
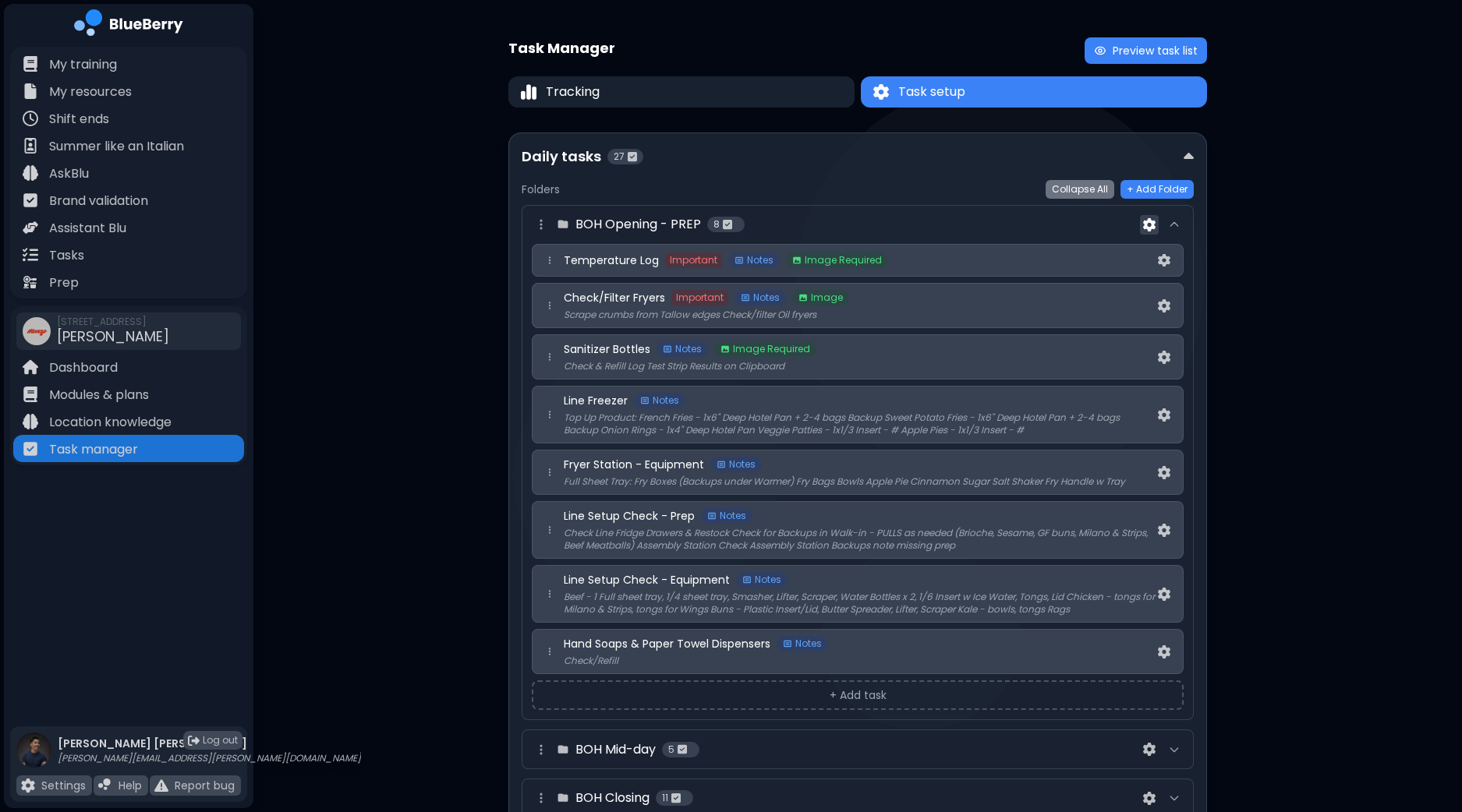
click at [1151, 228] on img at bounding box center [1149, 224] width 13 height 14
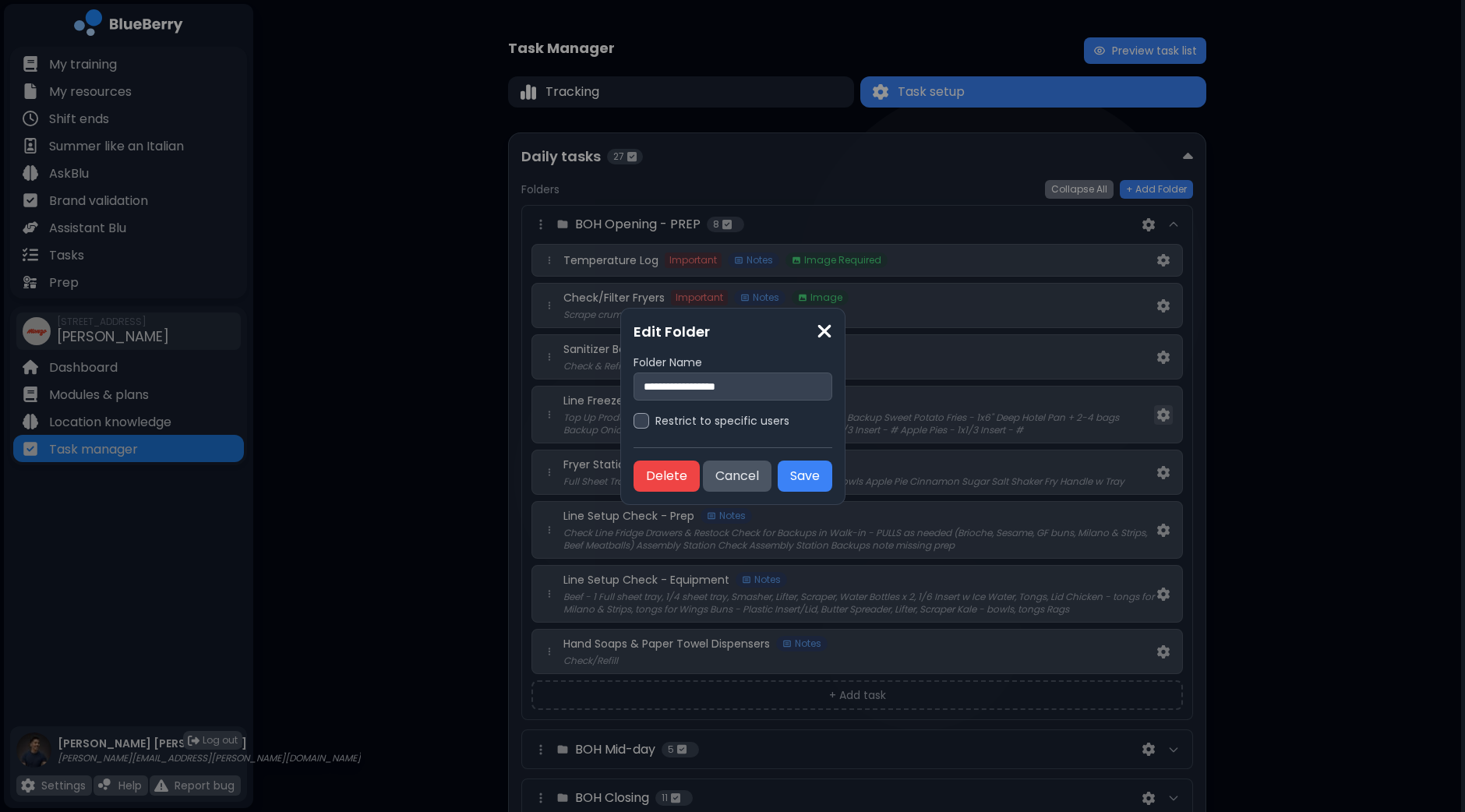
drag, startPoint x: 720, startPoint y: 386, endPoint x: 1172, endPoint y: 419, distance: 453.2
click at [1156, 419] on div "**********" at bounding box center [732, 406] width 1465 height 812
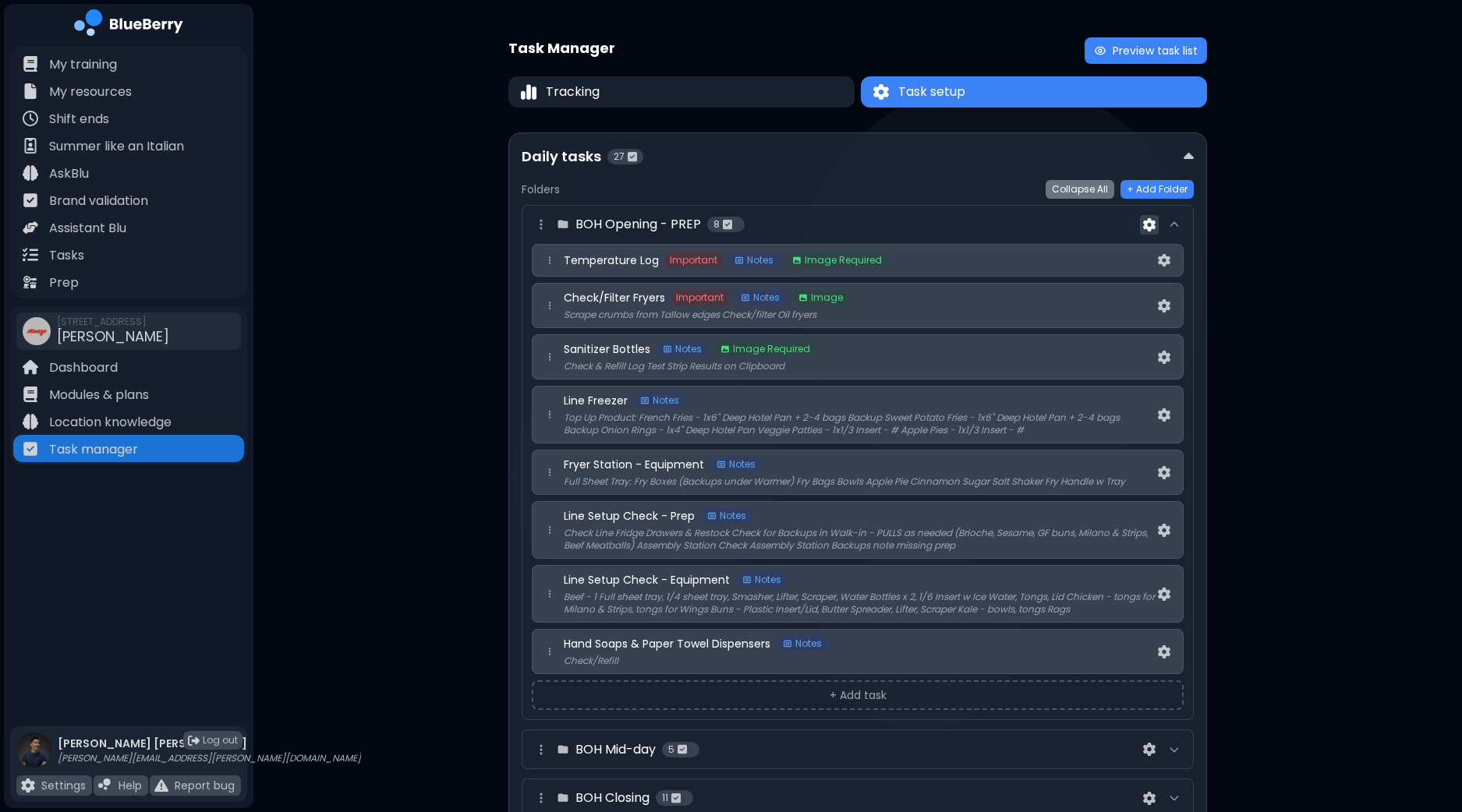
click at [1149, 220] on img at bounding box center [1149, 224] width 13 height 14
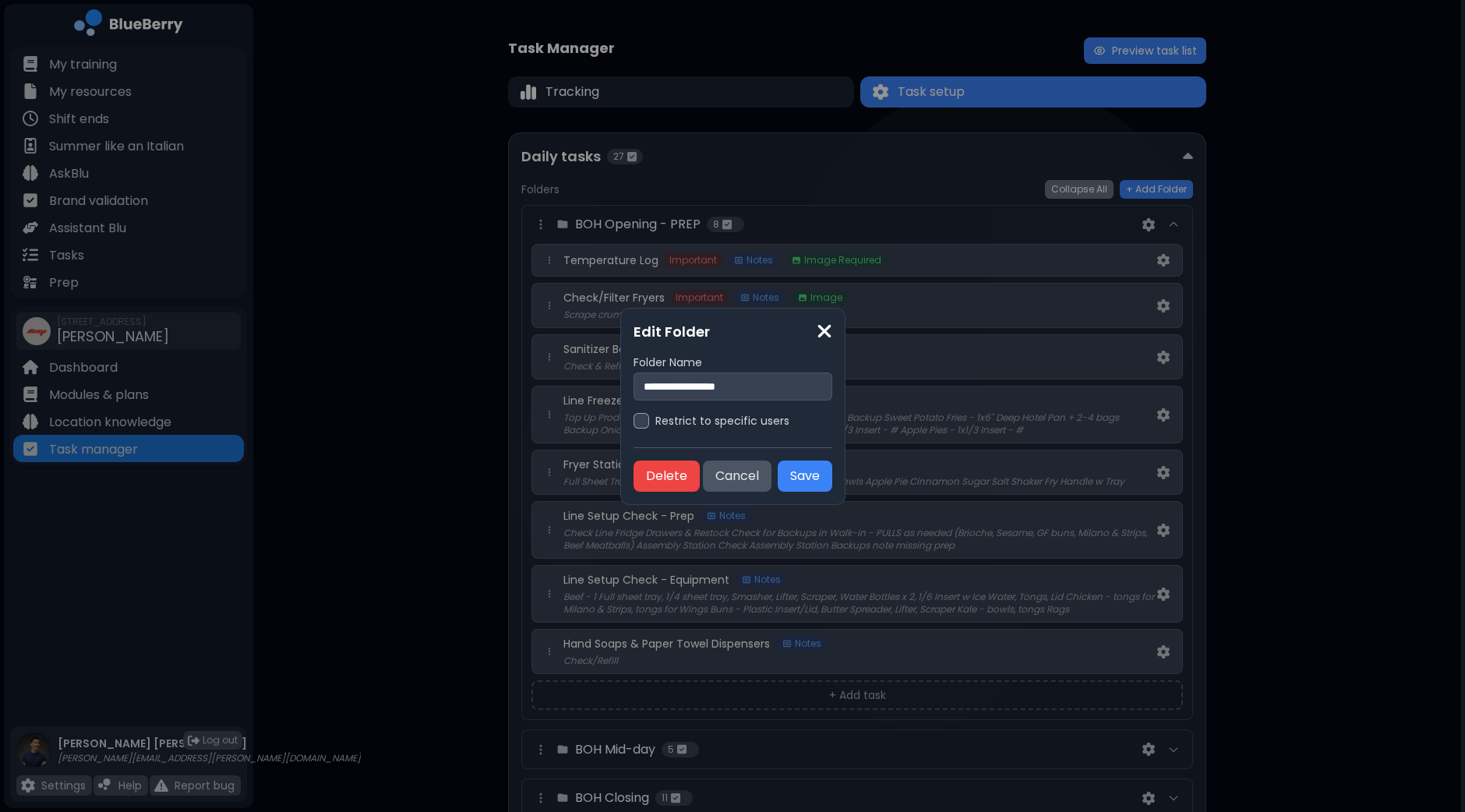
click at [769, 383] on input "**********" at bounding box center [733, 386] width 199 height 28
type input "**********"
click at [807, 472] on button "Save" at bounding box center [805, 476] width 54 height 31
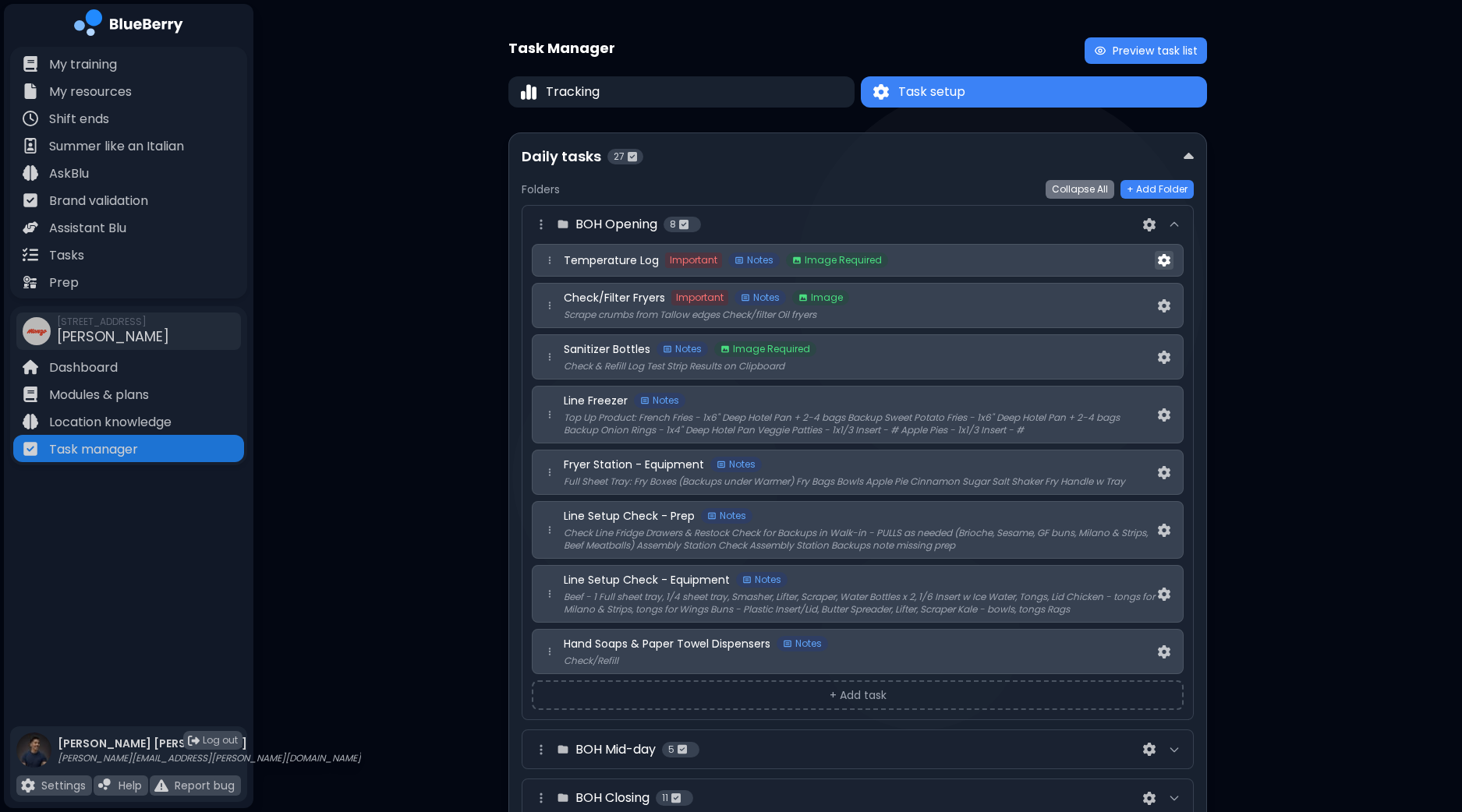
click at [1163, 259] on img at bounding box center [1164, 260] width 13 height 14
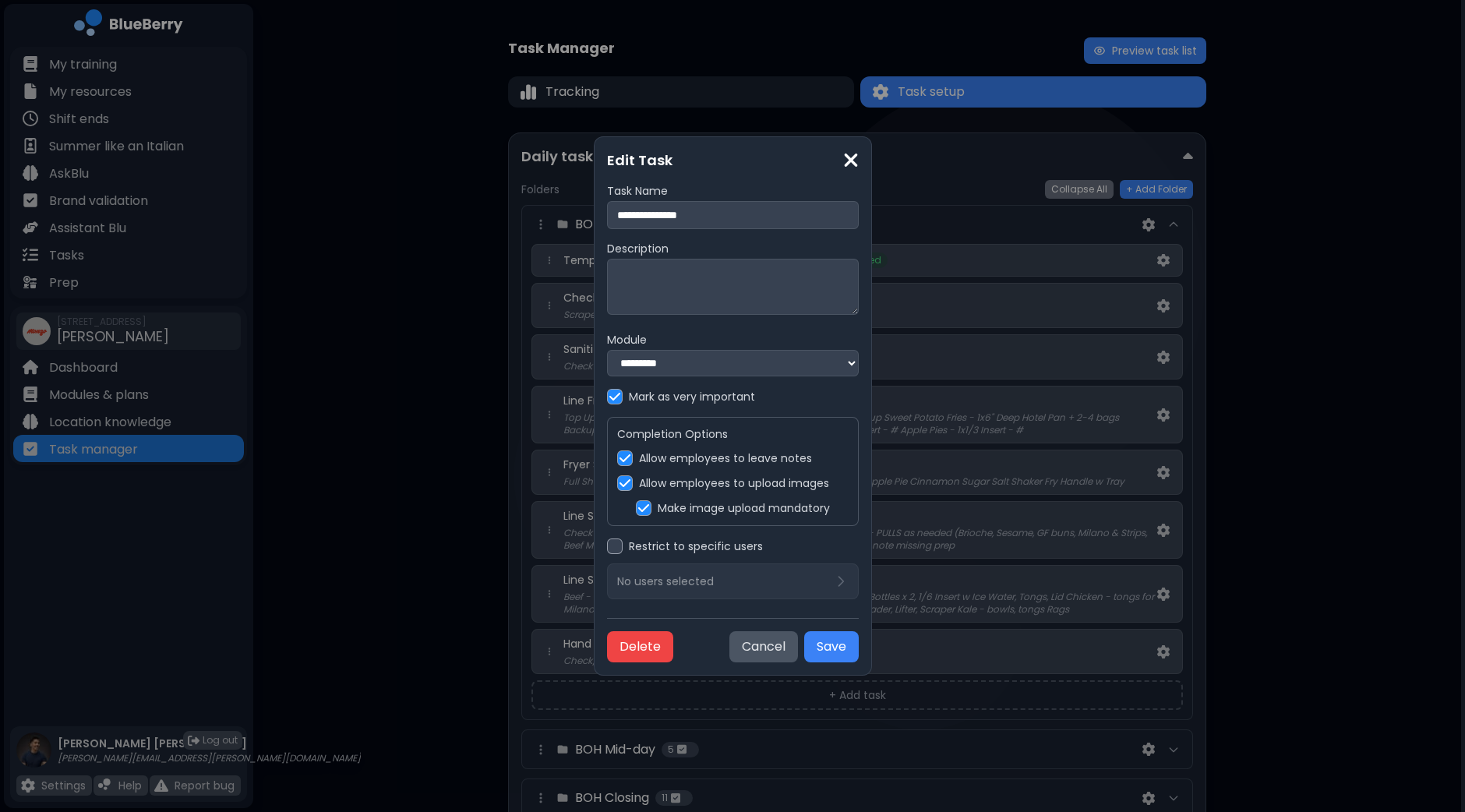
click at [807, 293] on textarea at bounding box center [732, 287] width 251 height 56
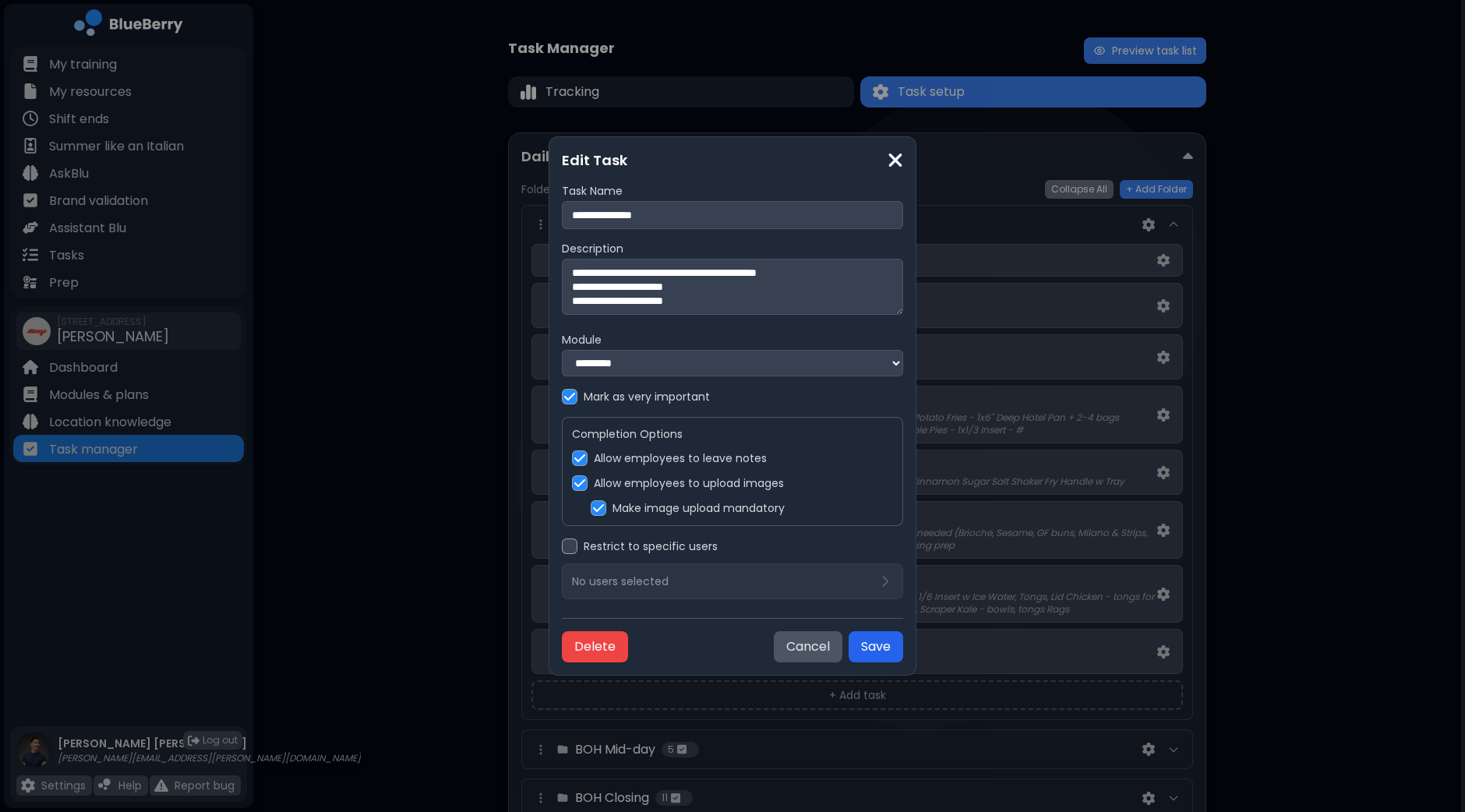
type textarea "**********"
click at [872, 649] on button "Save" at bounding box center [875, 647] width 54 height 31
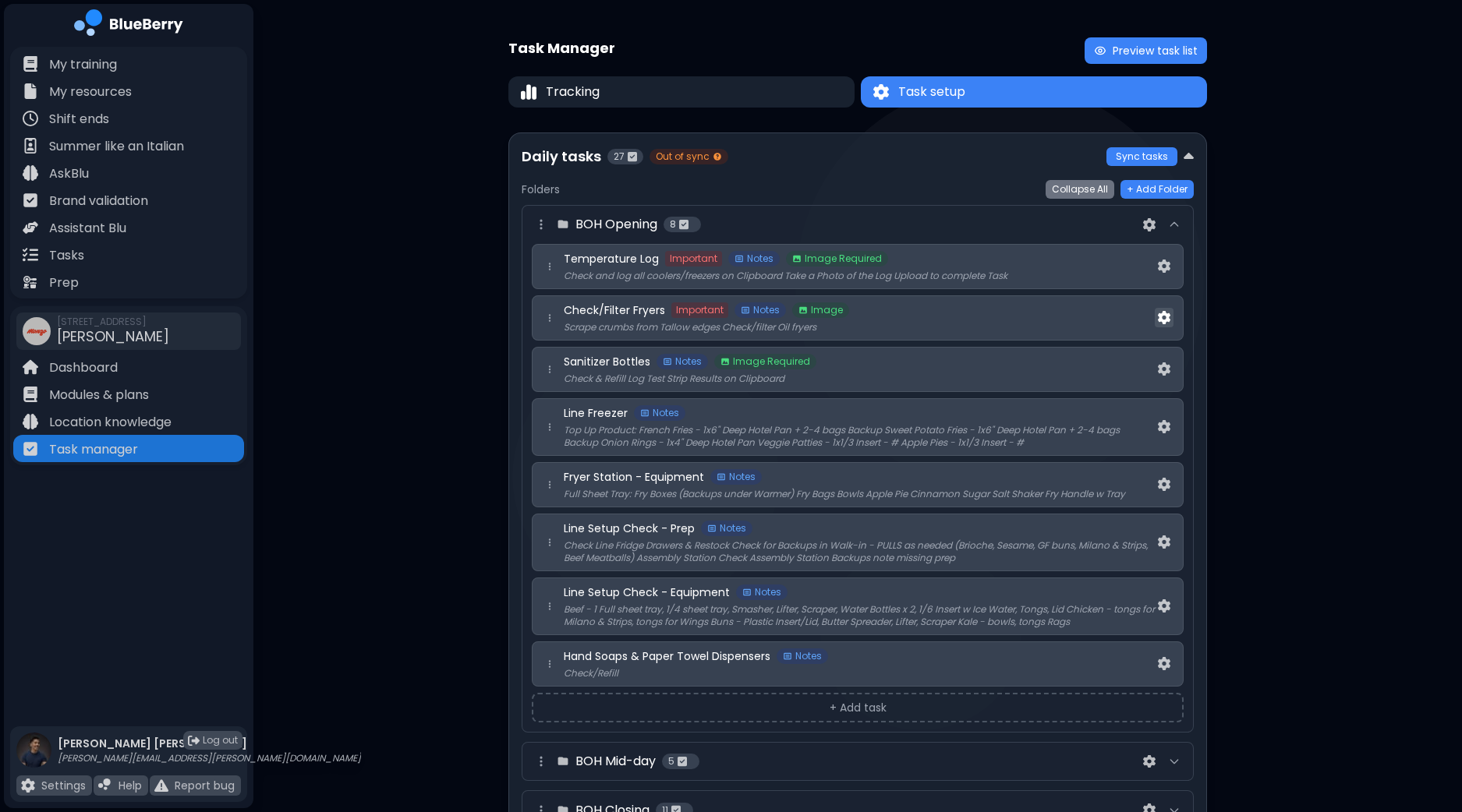
click at [1166, 316] on img at bounding box center [1164, 317] width 13 height 14
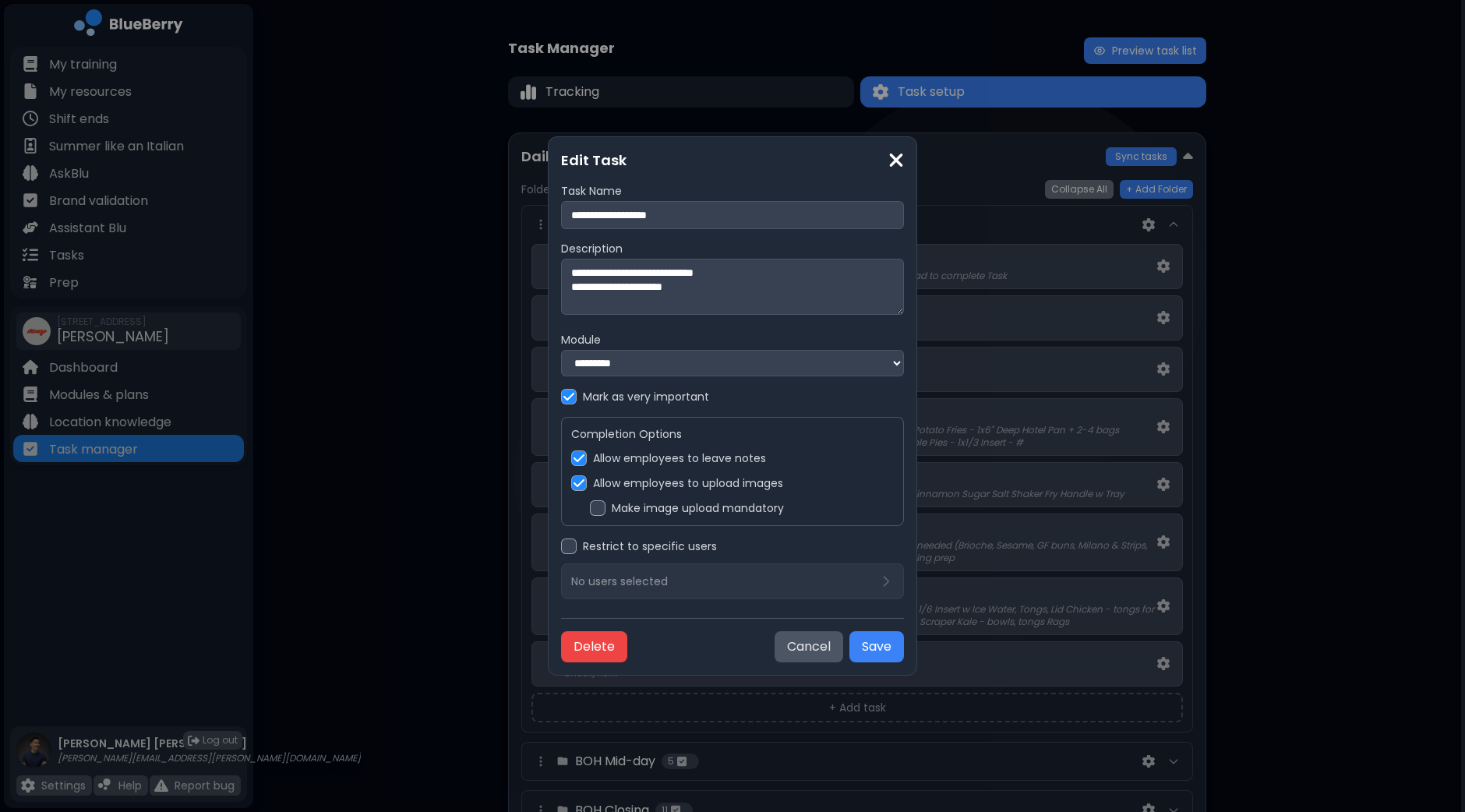
drag, startPoint x: 776, startPoint y: 270, endPoint x: 518, endPoint y: 273, distance: 258.0
click at [518, 273] on div "**********" at bounding box center [732, 406] width 1465 height 812
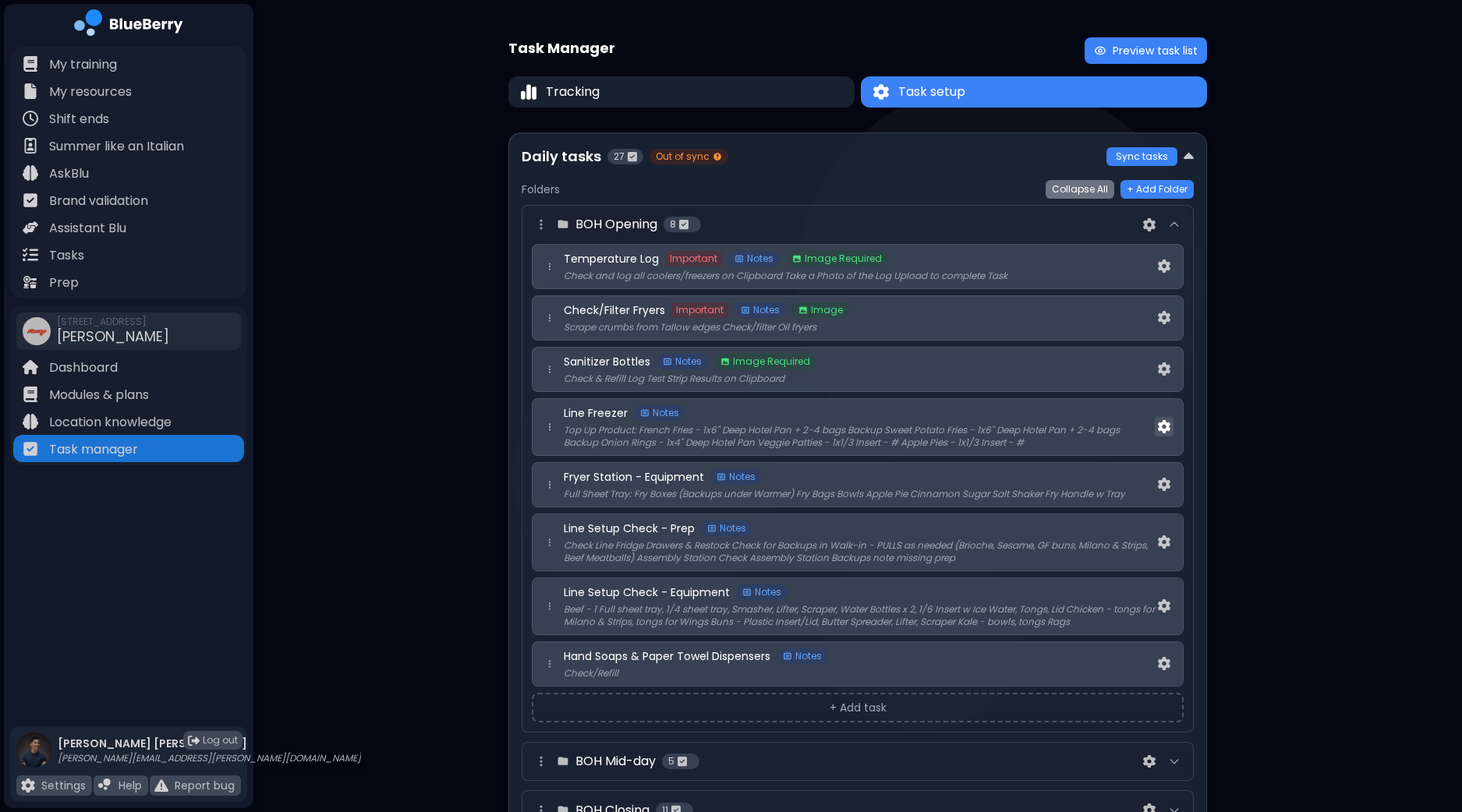
click at [1166, 421] on img at bounding box center [1164, 426] width 13 height 14
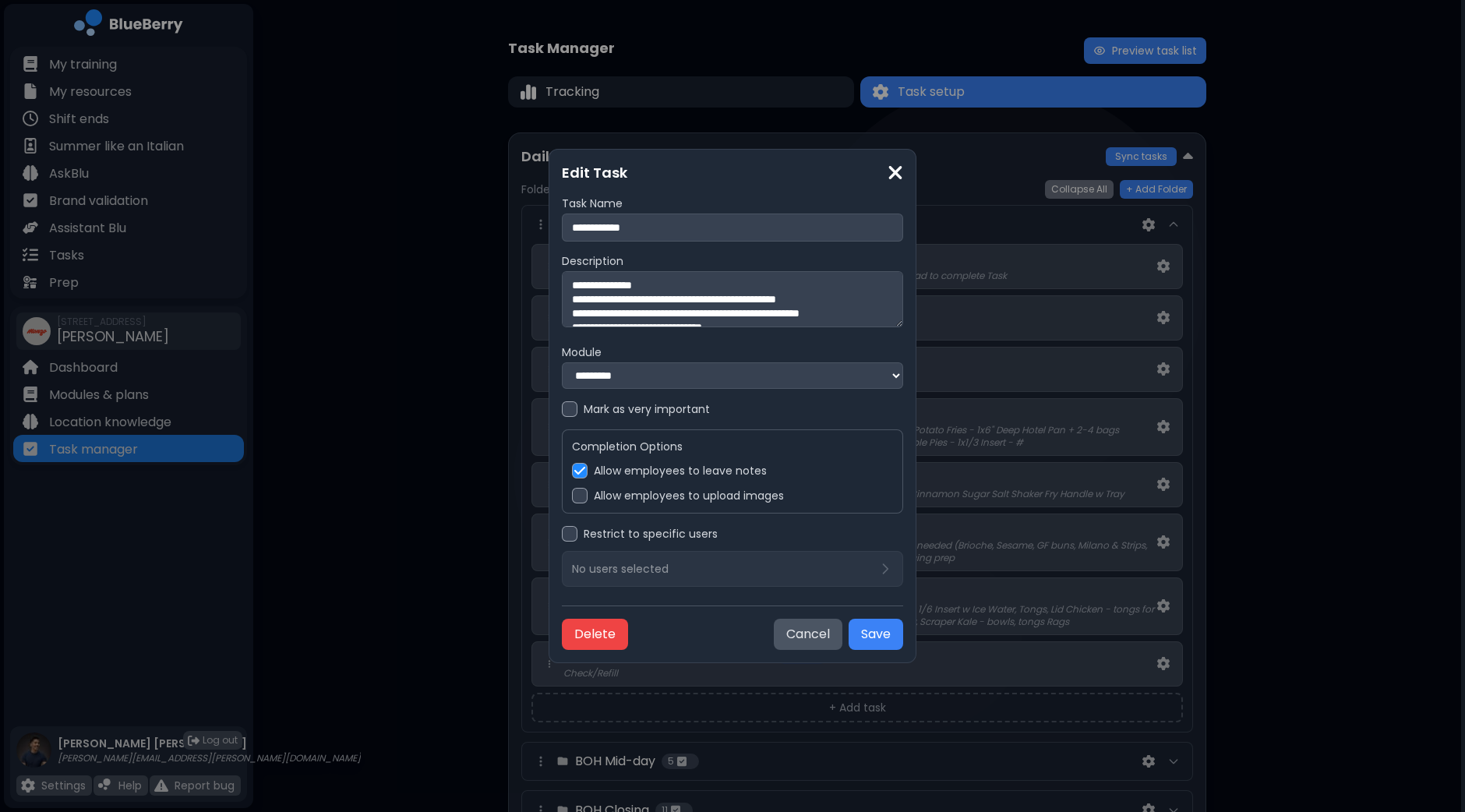
click at [579, 498] on div at bounding box center [579, 495] width 15 height 15
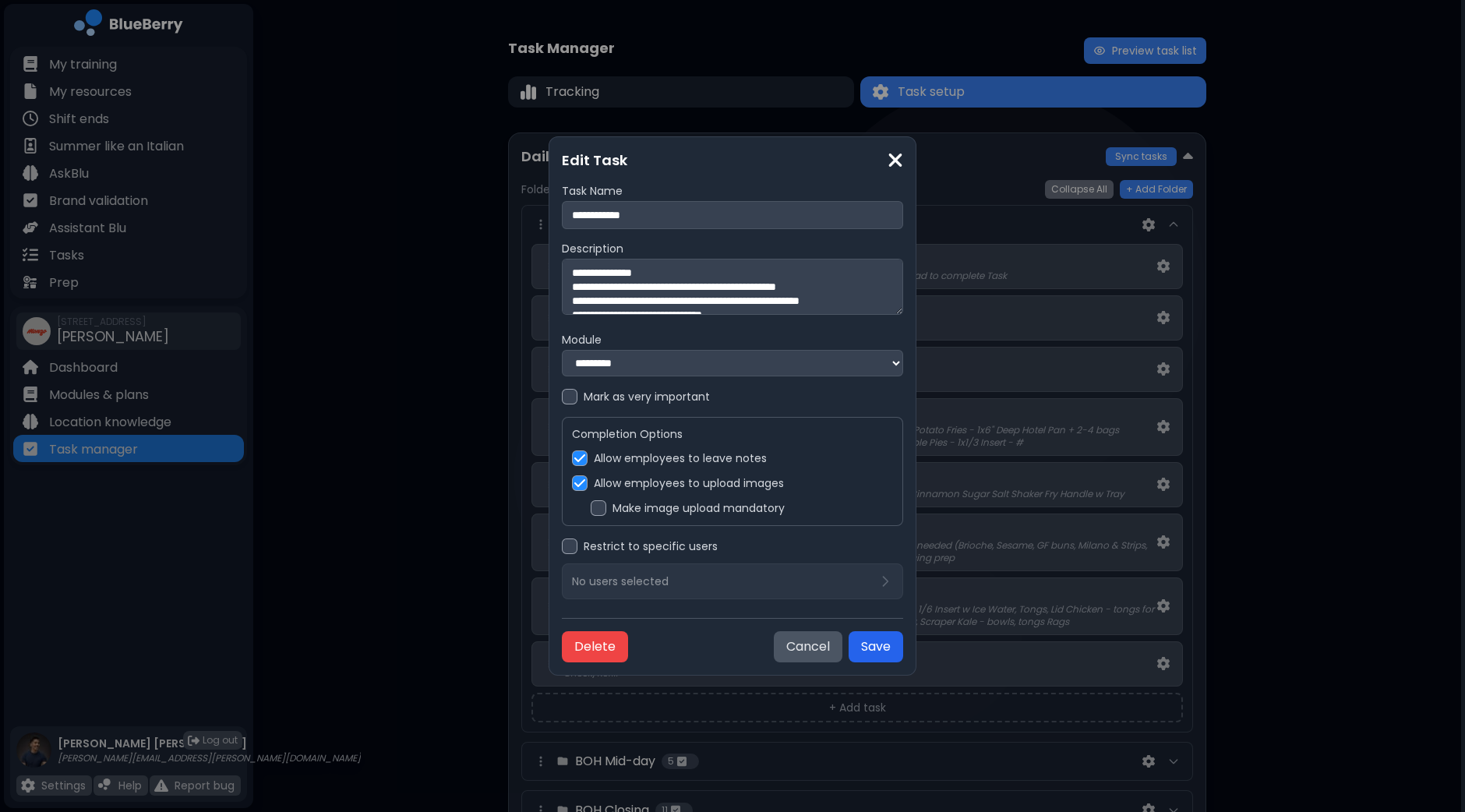
click at [899, 649] on button "Save" at bounding box center [875, 647] width 54 height 31
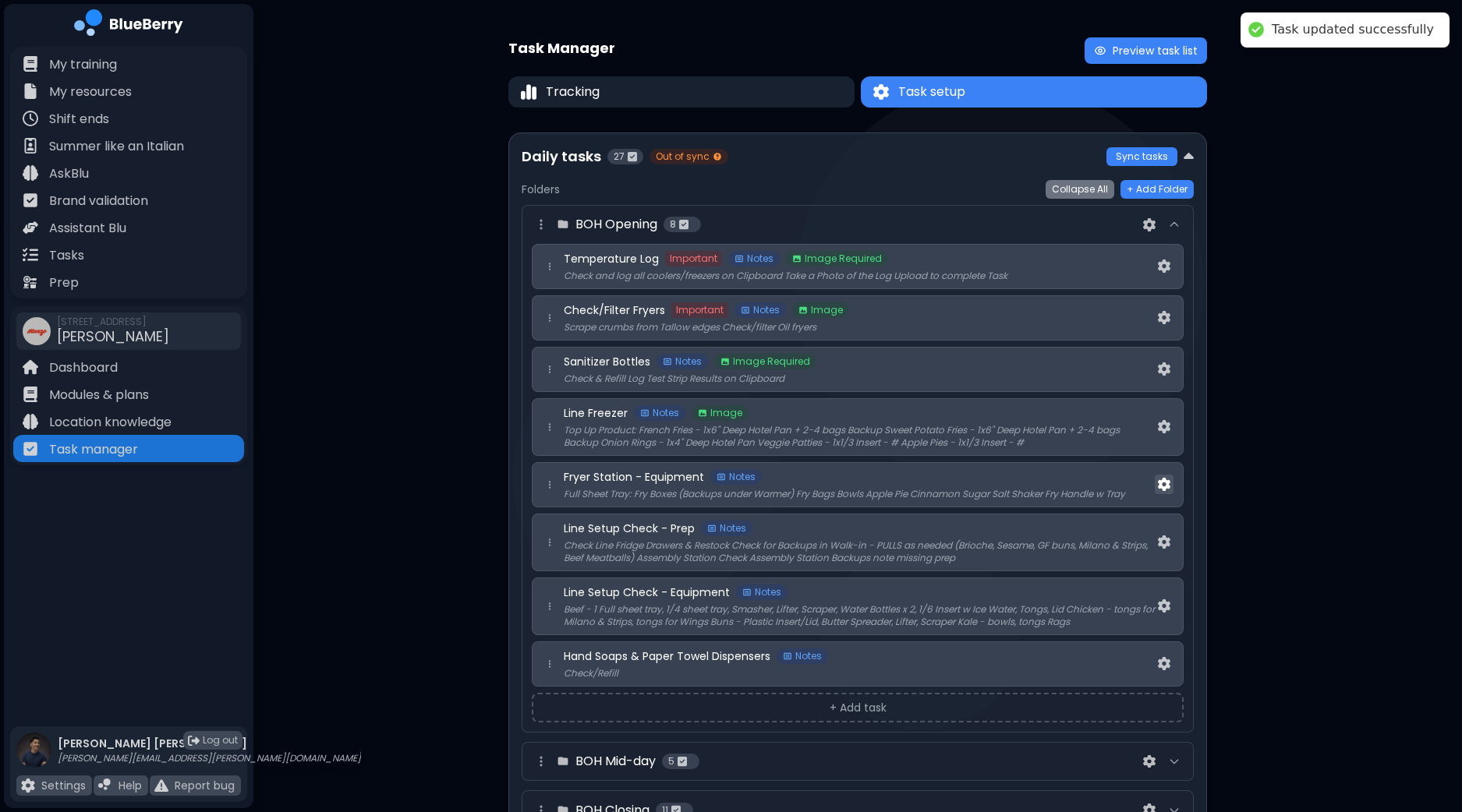
click at [1162, 483] on img at bounding box center [1164, 484] width 13 height 14
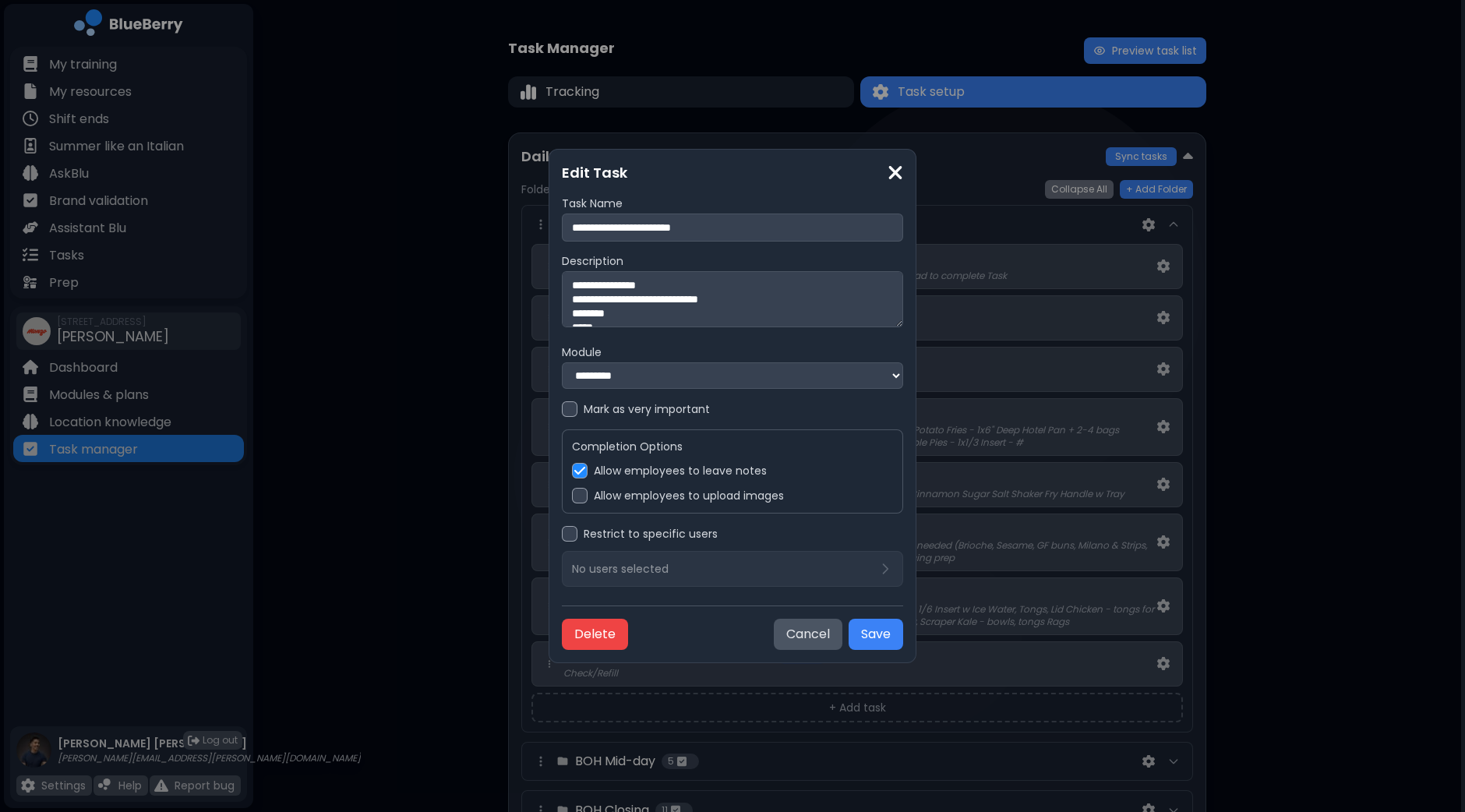
click at [659, 493] on label "Allow employees to upload images" at bounding box center [689, 496] width 190 height 14
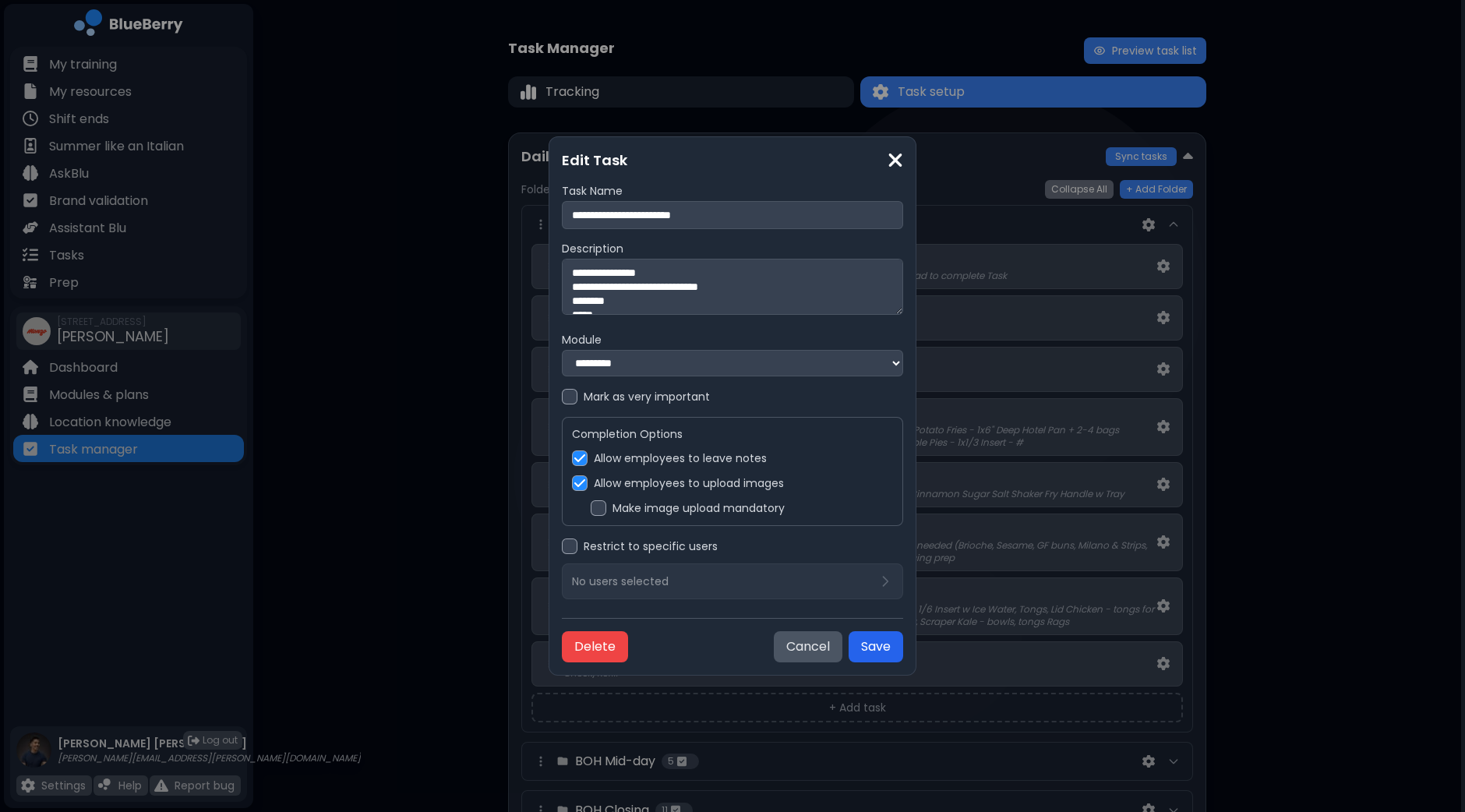
click at [874, 645] on button "Save" at bounding box center [875, 647] width 54 height 31
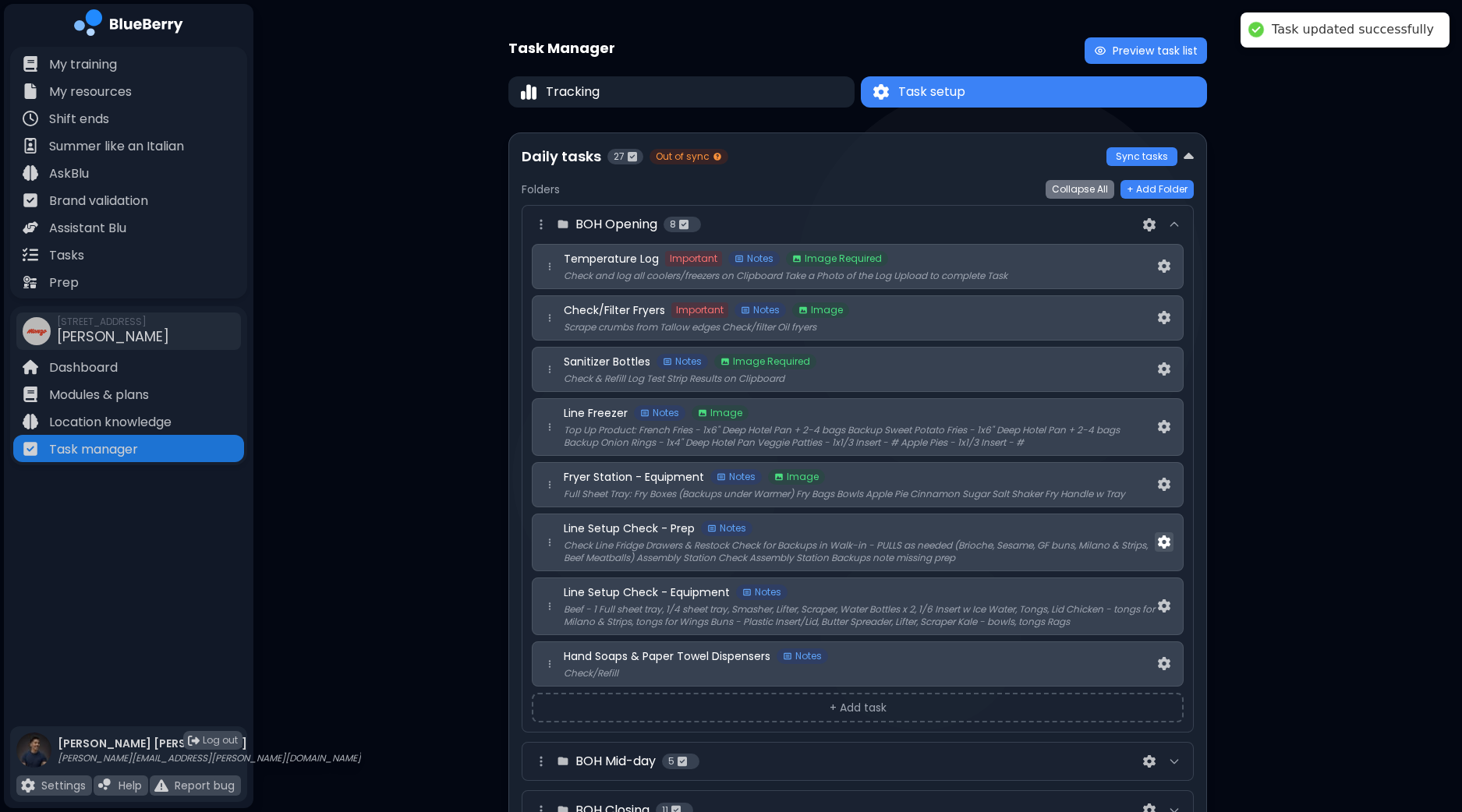
click at [1158, 545] on img at bounding box center [1164, 542] width 13 height 14
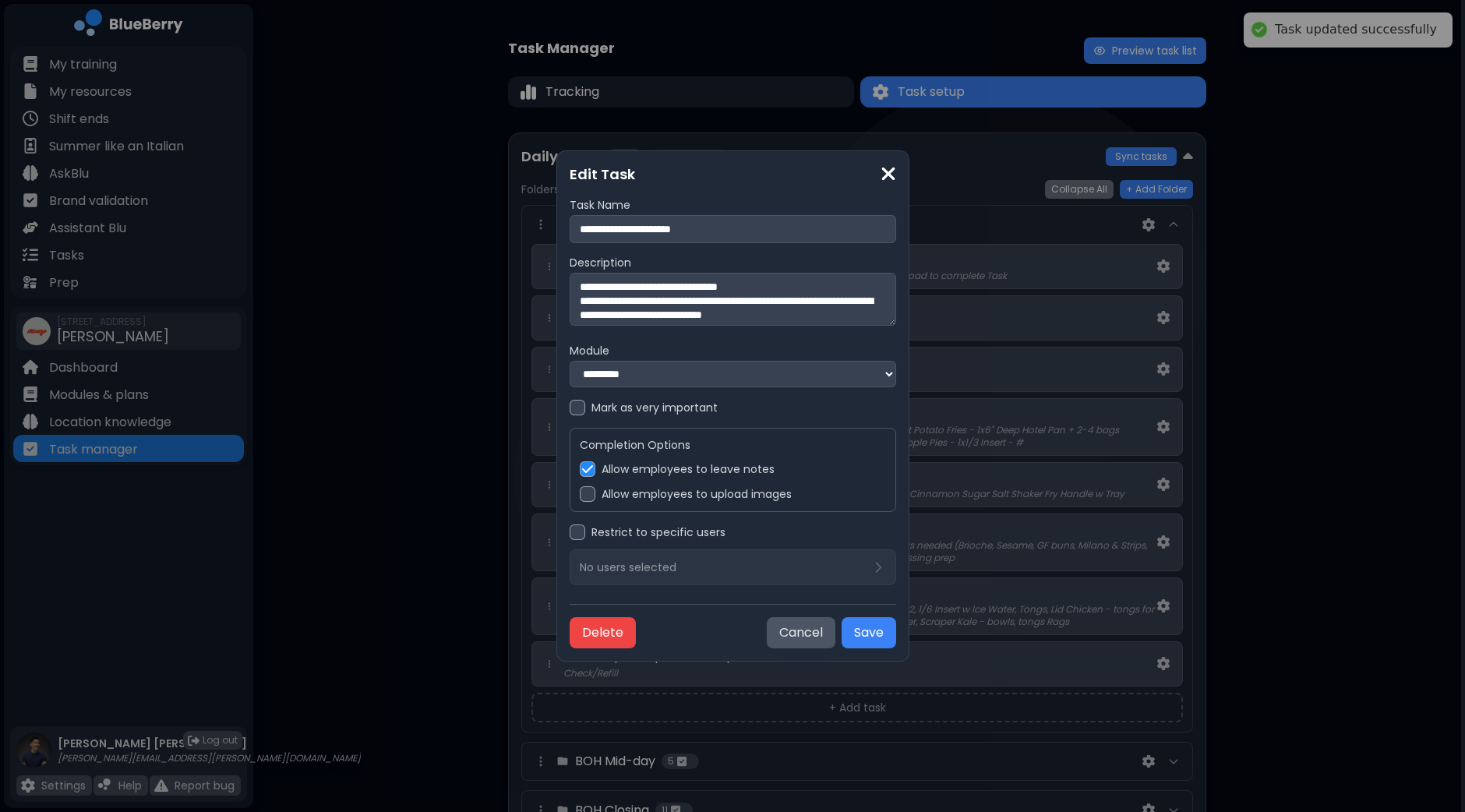
click at [692, 496] on label "Allow employees to upload images" at bounding box center [696, 495] width 190 height 14
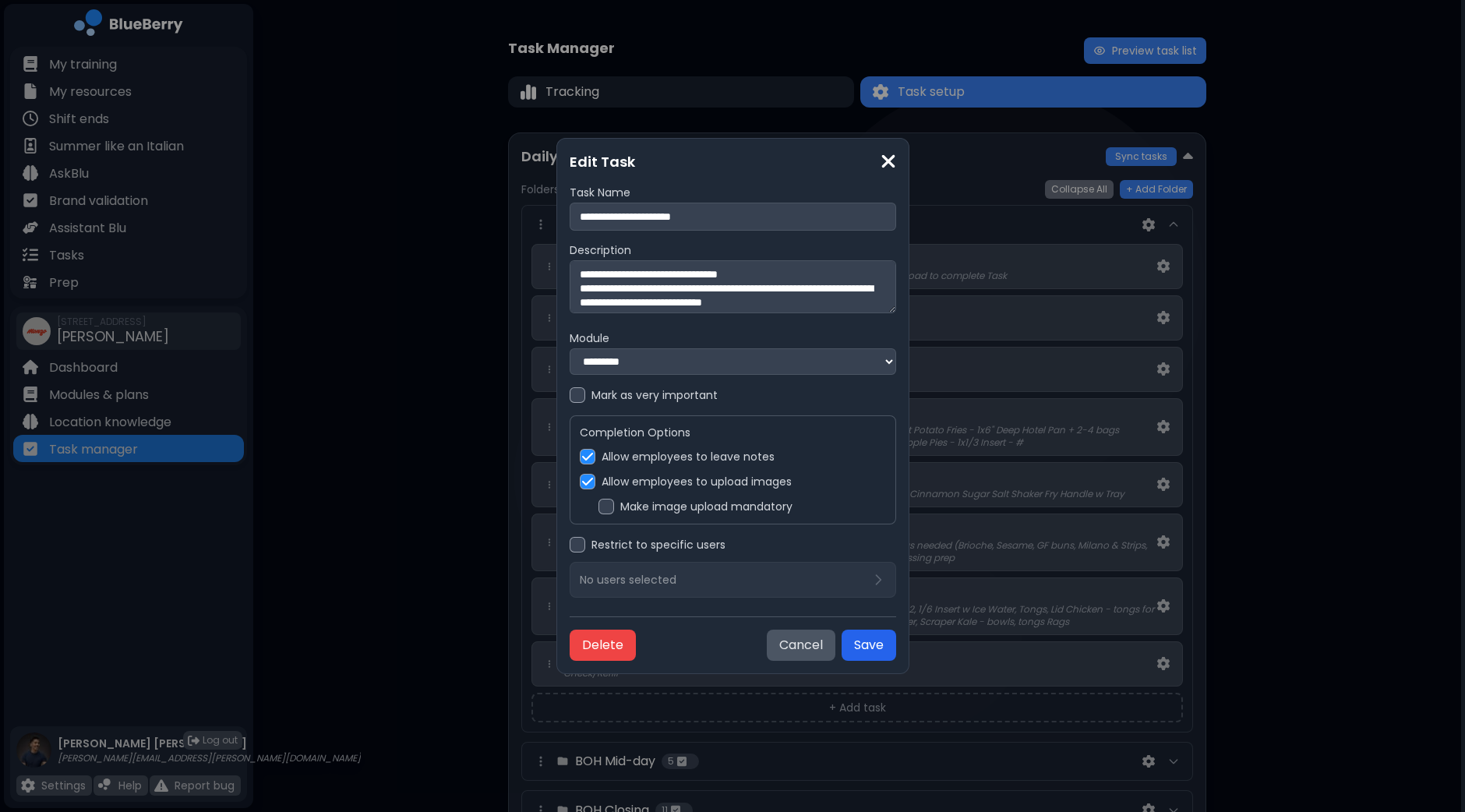
click at [866, 649] on button "Save" at bounding box center [869, 645] width 54 height 31
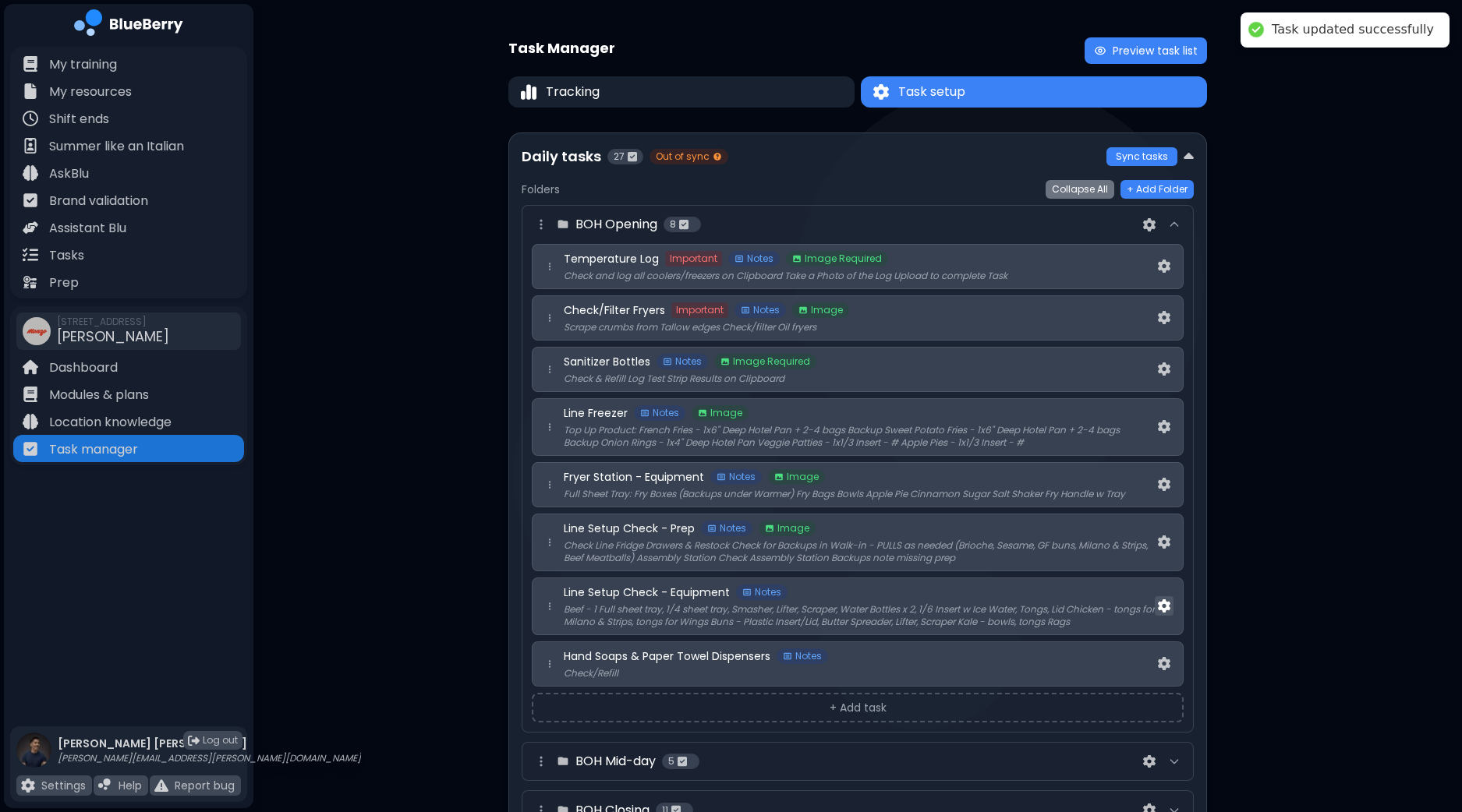
click at [1165, 604] on img at bounding box center [1164, 606] width 13 height 14
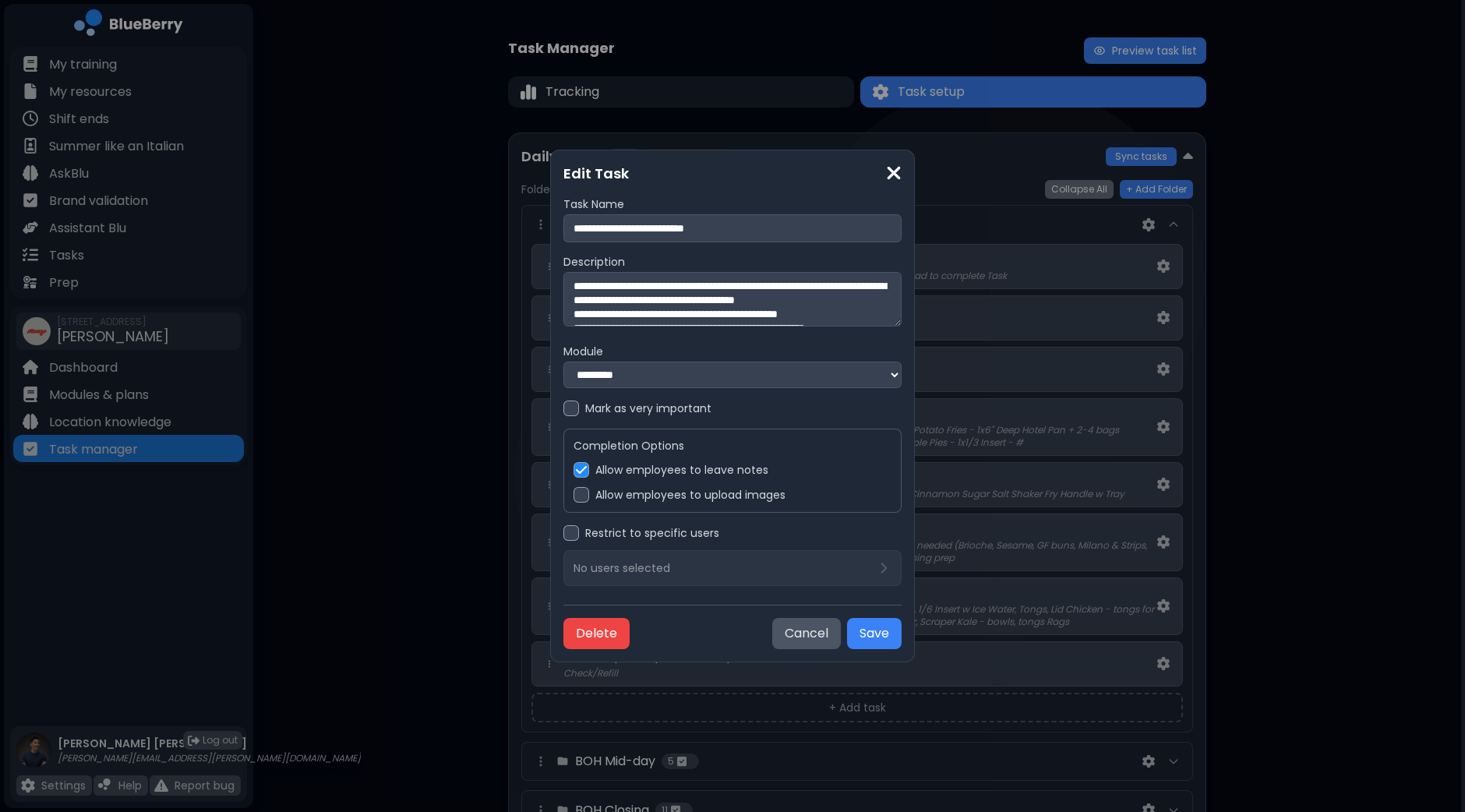
drag, startPoint x: 618, startPoint y: 495, endPoint x: 638, endPoint y: 500, distance: 20.6
click at [619, 495] on label "Allow employees to upload images" at bounding box center [690, 495] width 190 height 14
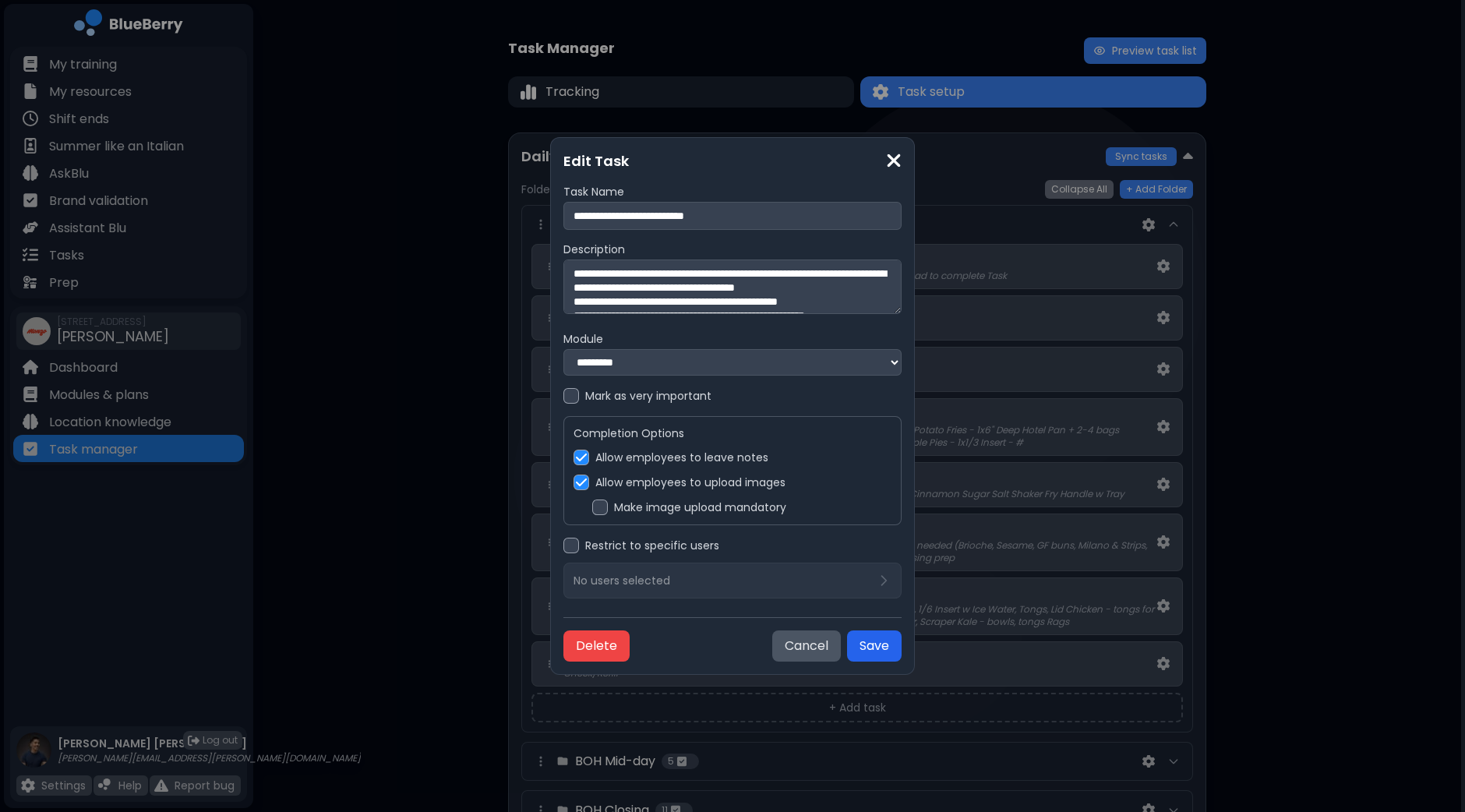
click at [870, 641] on button "Save" at bounding box center [874, 646] width 54 height 31
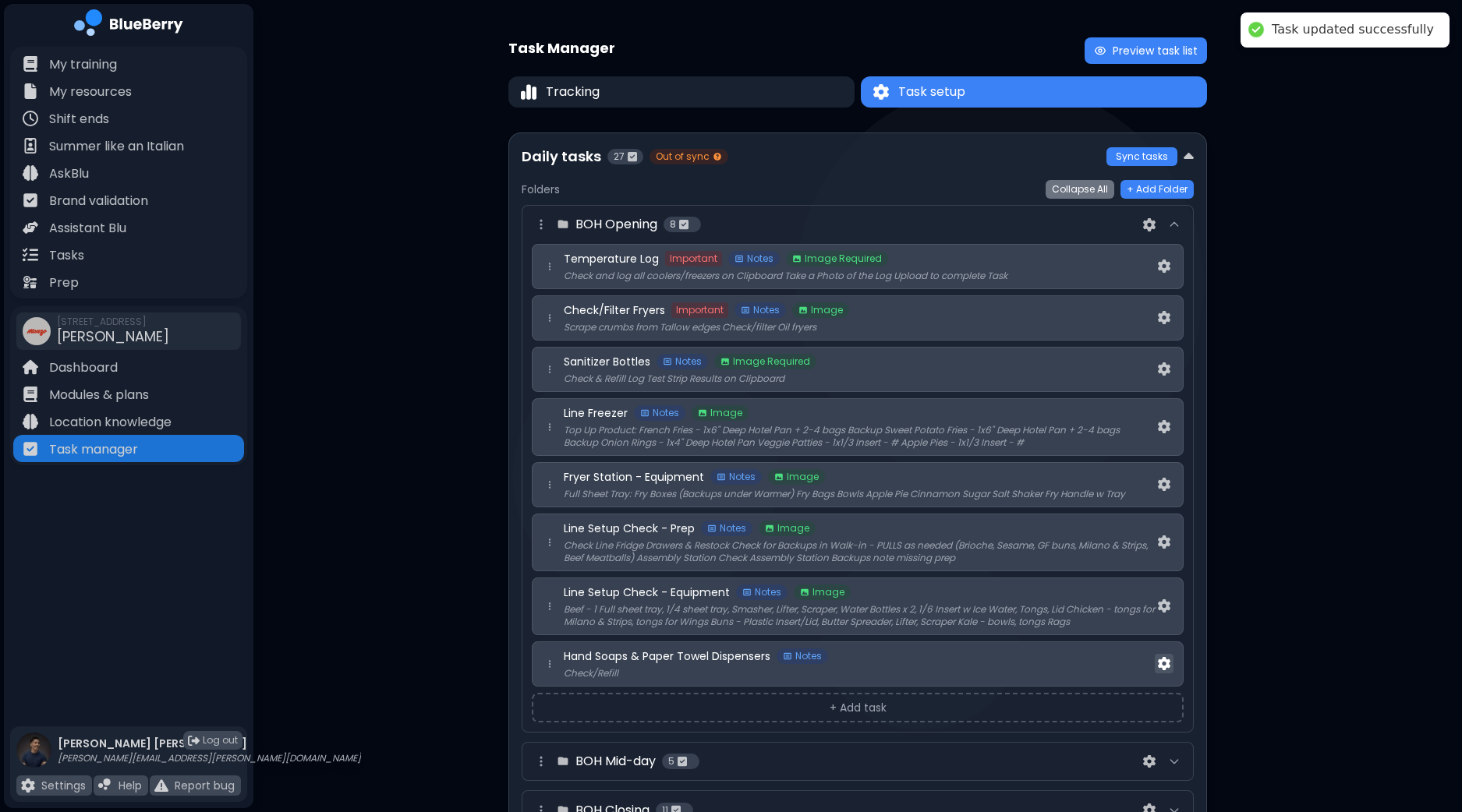
click at [1165, 665] on img at bounding box center [1164, 663] width 13 height 14
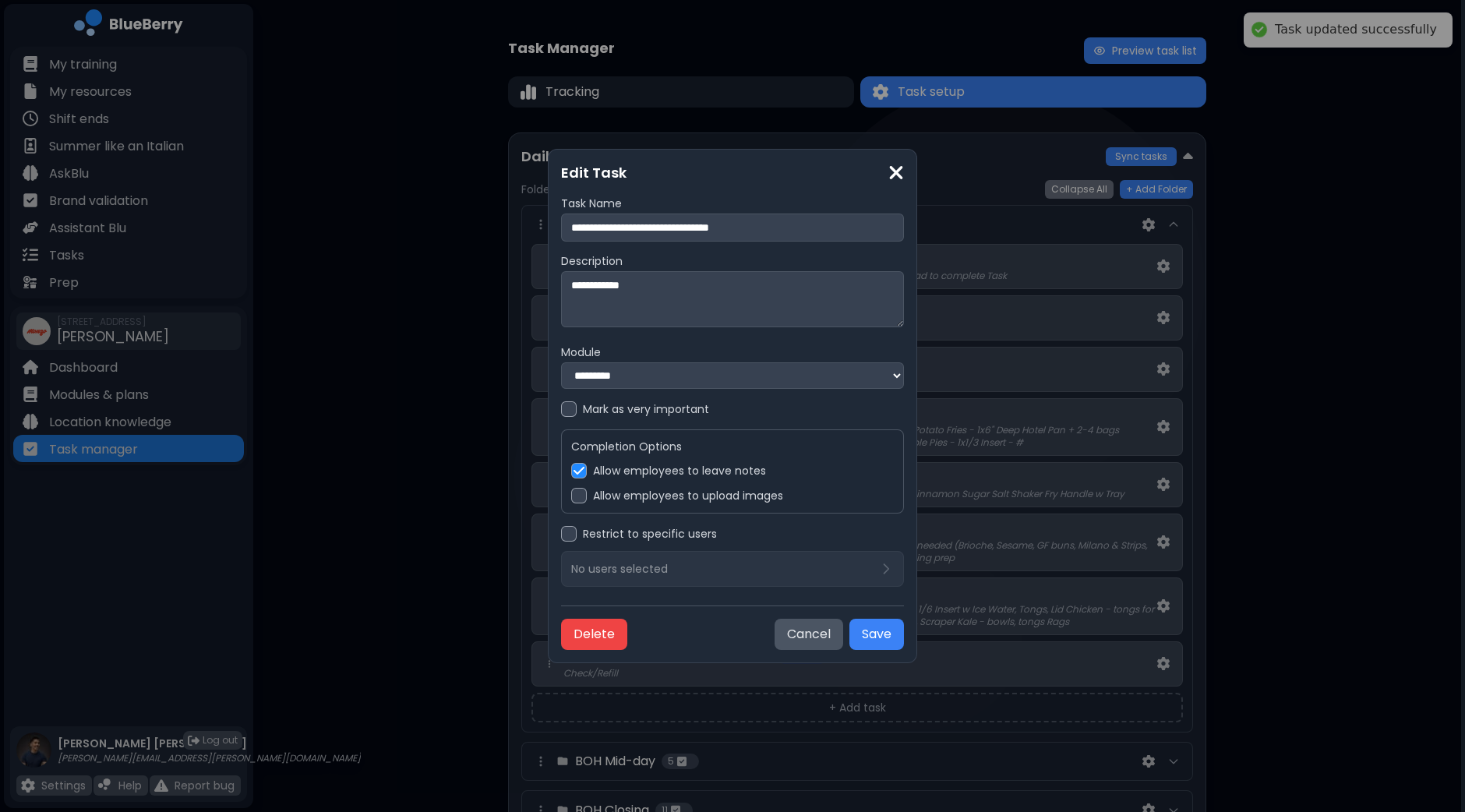
click at [662, 487] on div "Completion Options Allow employees to leave notes Allow employees to upload ima…" at bounding box center [732, 471] width 343 height 84
click at [688, 503] on label "Allow employees to upload images" at bounding box center [688, 496] width 190 height 14
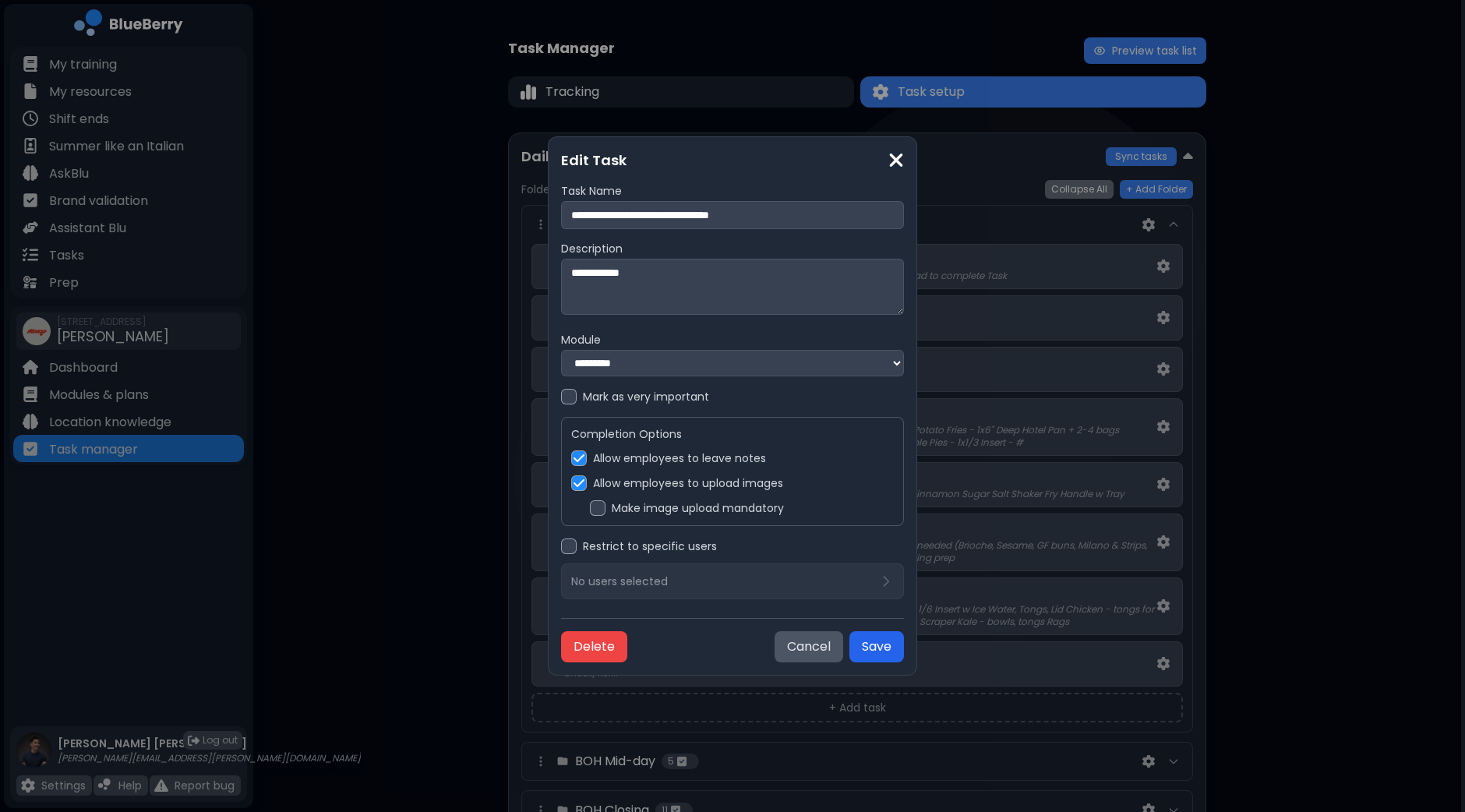
click at [873, 648] on button "Save" at bounding box center [876, 647] width 54 height 31
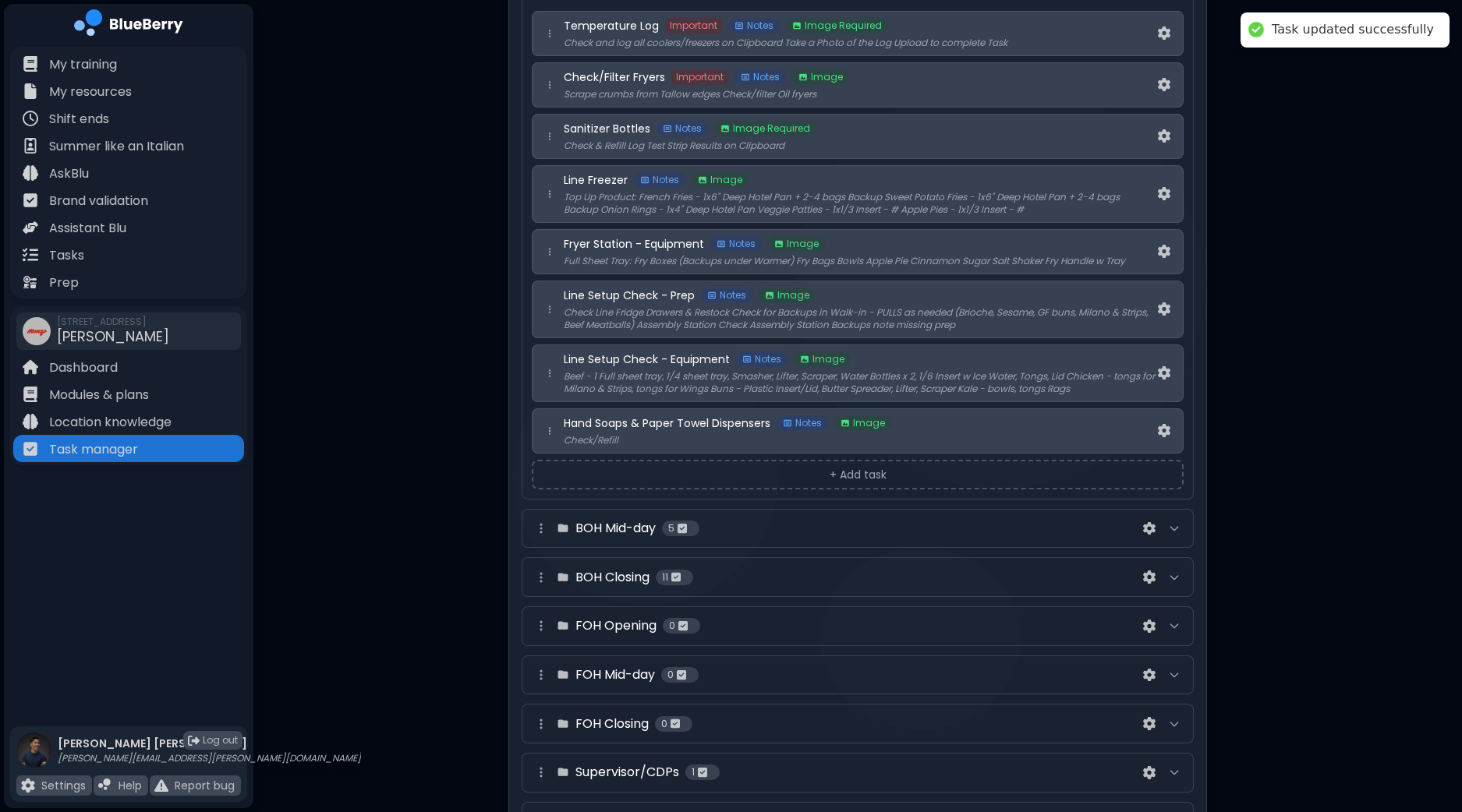
scroll to position [292, 0]
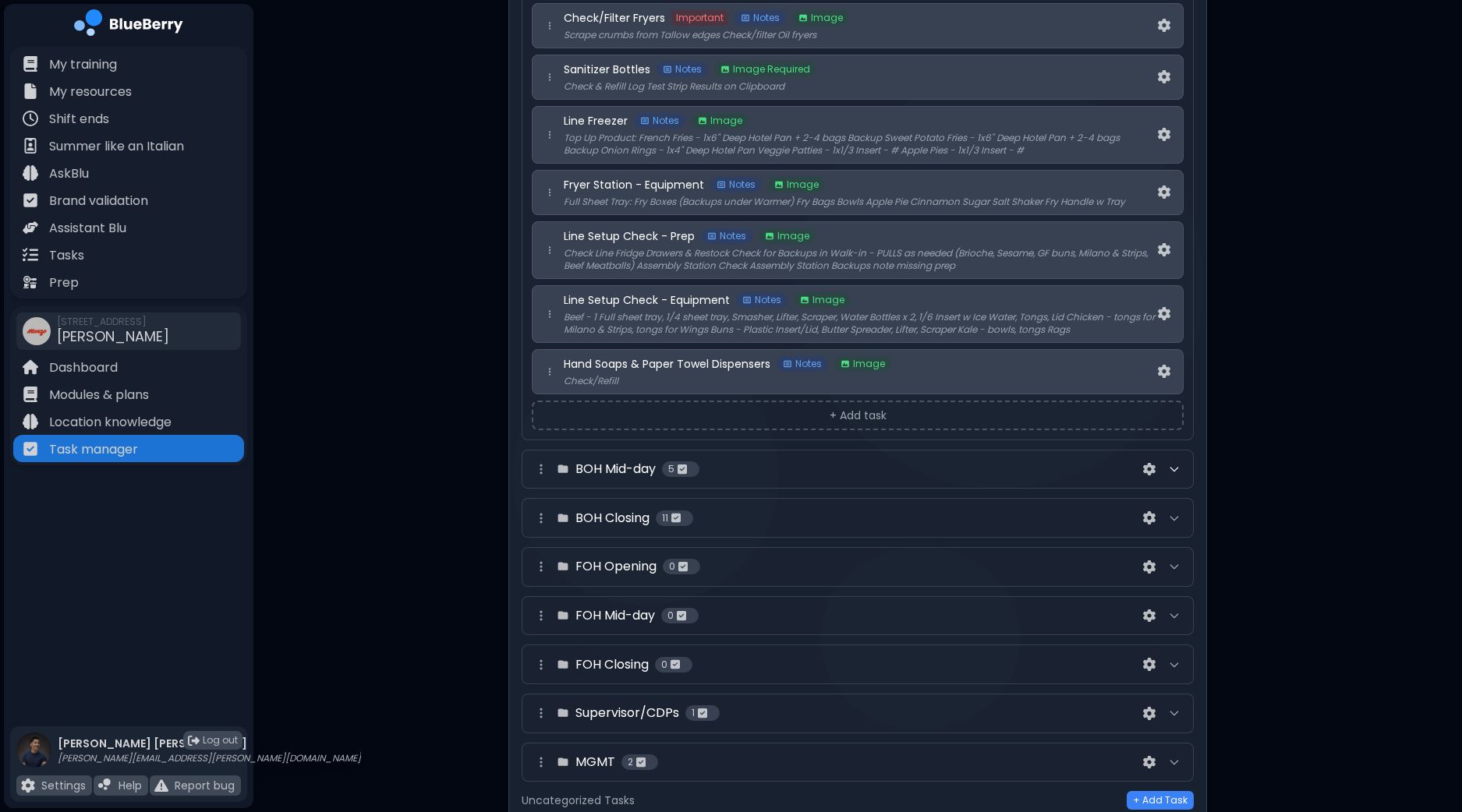
click at [1172, 469] on icon at bounding box center [1174, 469] width 13 height 13
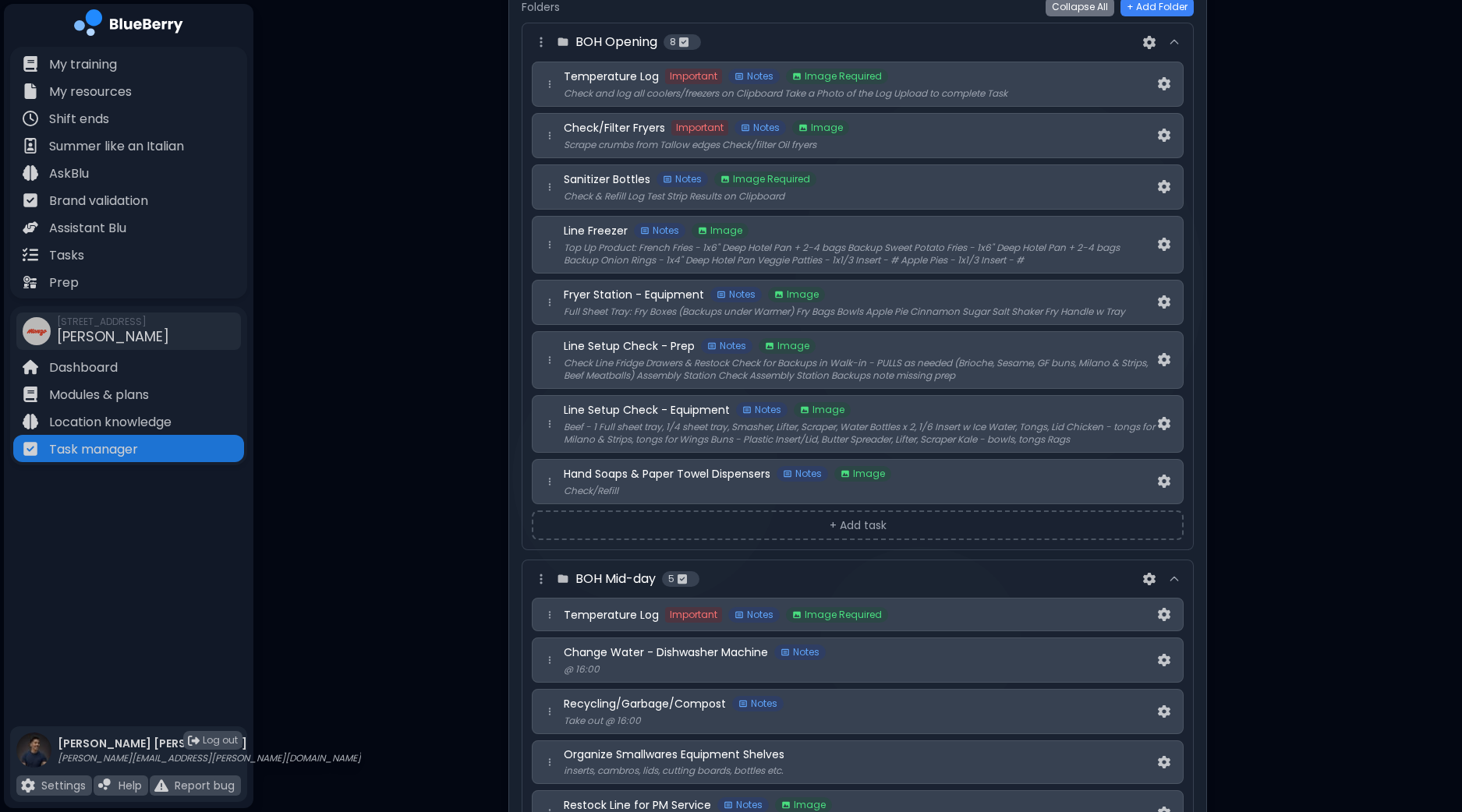
scroll to position [97, 0]
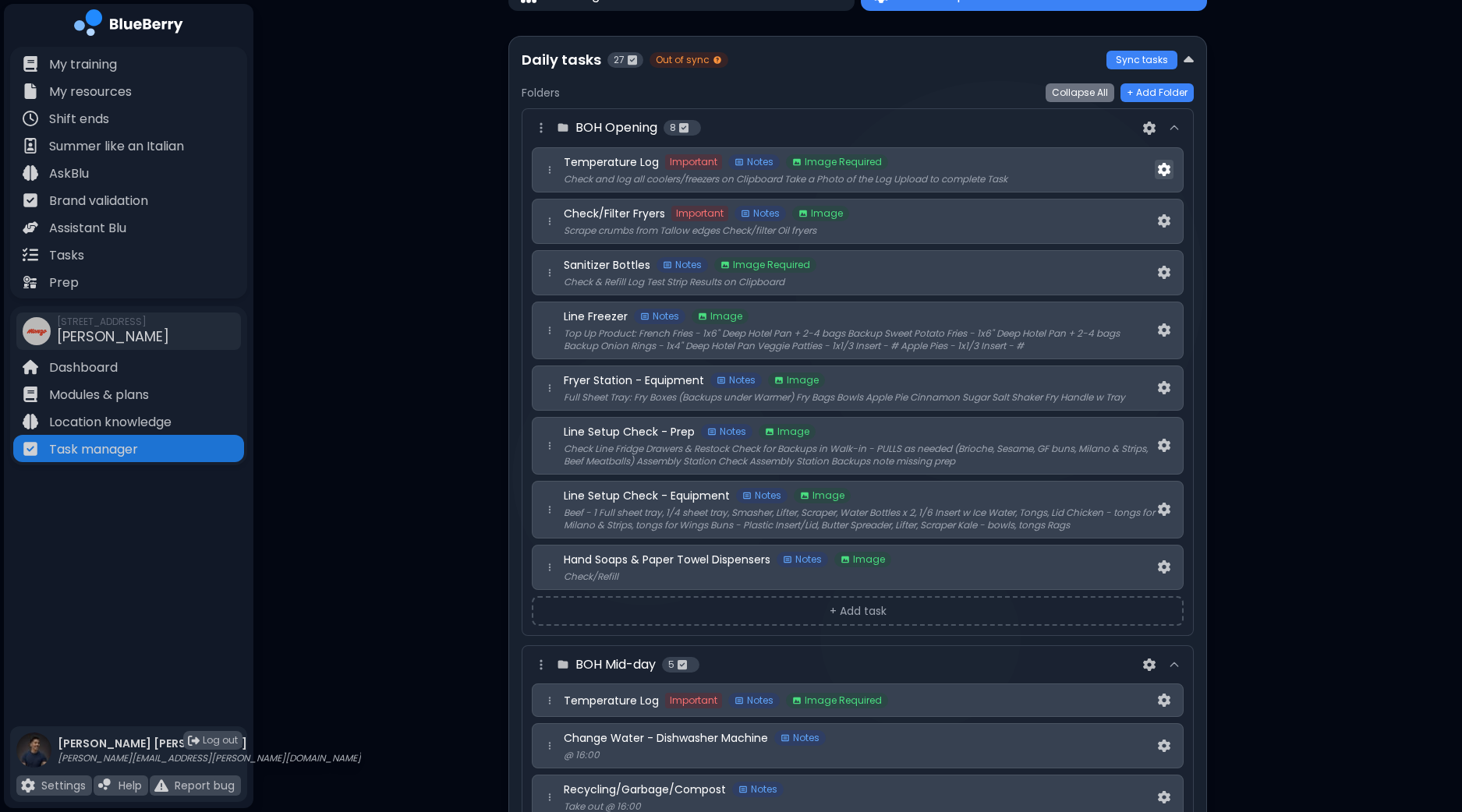
click at [1165, 169] on img at bounding box center [1164, 169] width 13 height 14
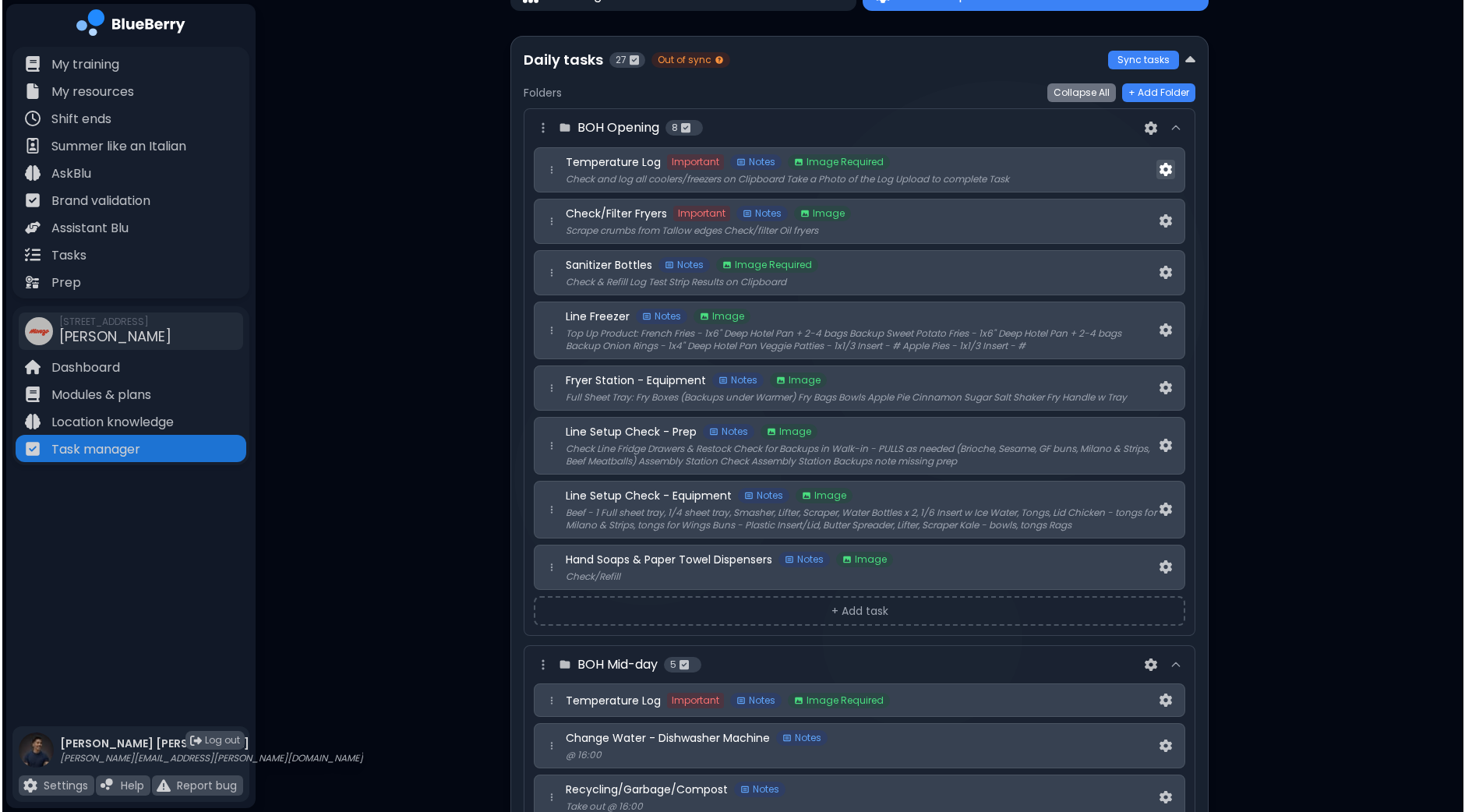
scroll to position [0, 0]
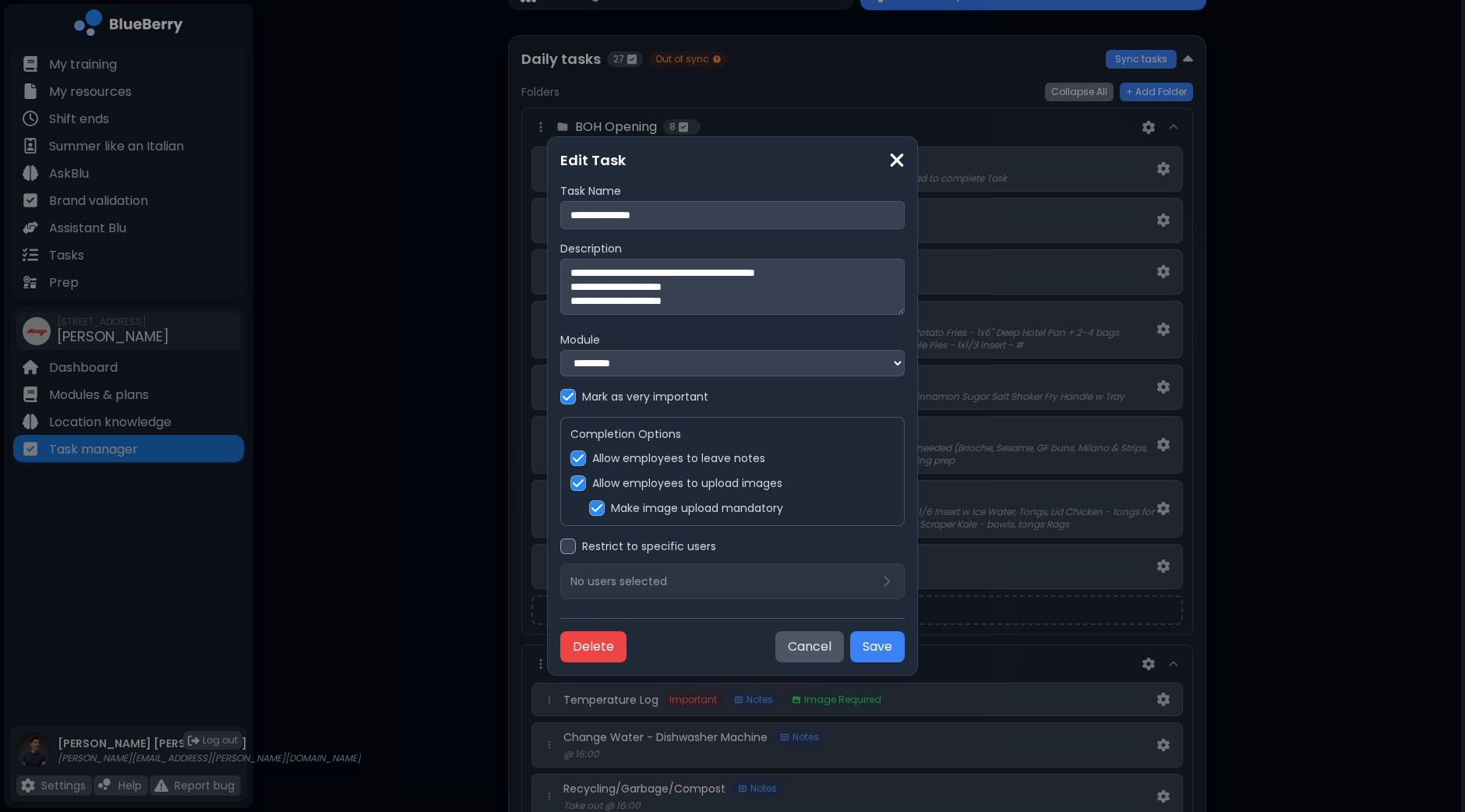
drag, startPoint x: 756, startPoint y: 299, endPoint x: 259, endPoint y: 219, distance: 503.4
click at [259, 219] on div "**********" at bounding box center [732, 406] width 1465 height 812
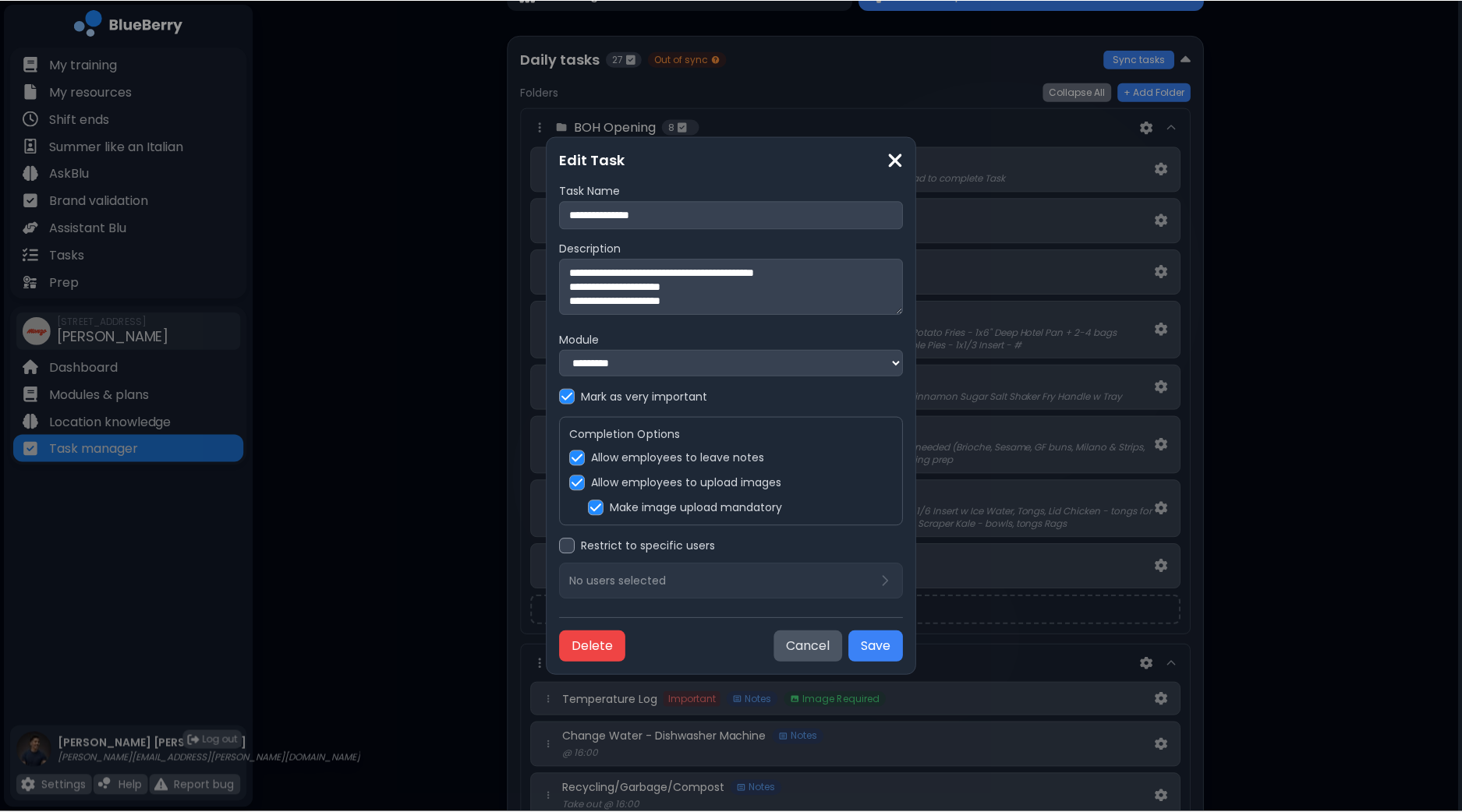
scroll to position [97, 0]
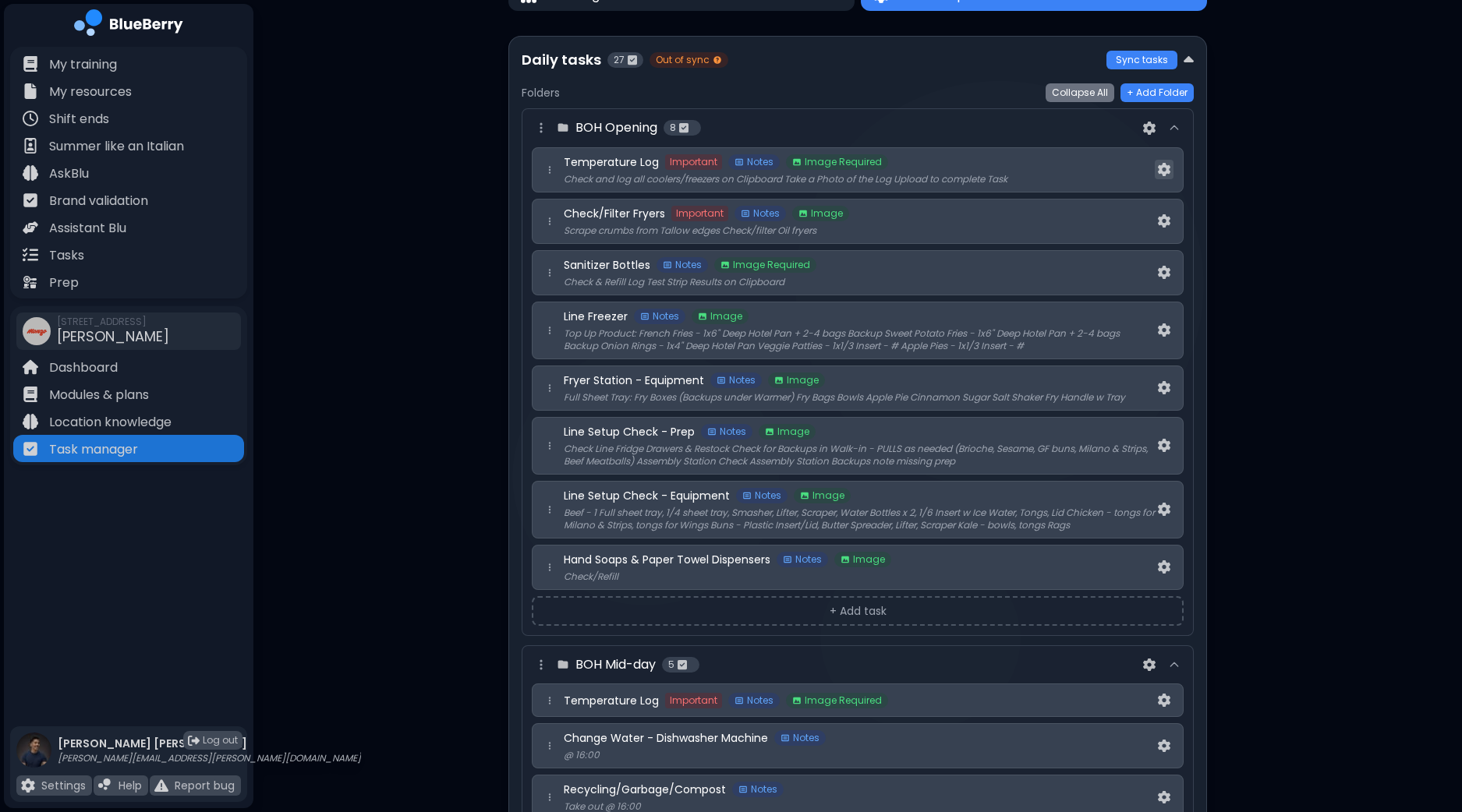
click at [1170, 169] on button at bounding box center [1163, 170] width 19 height 20
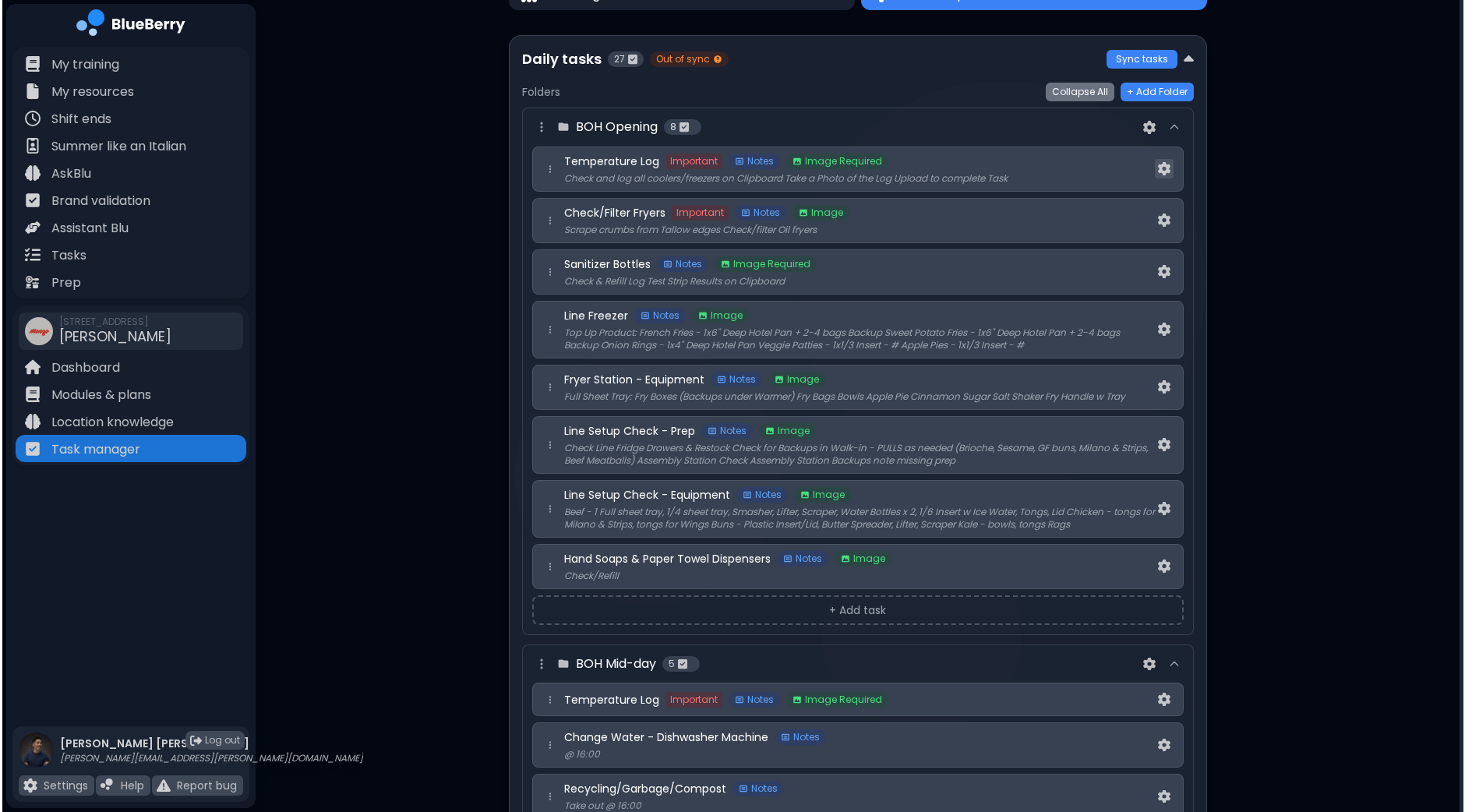
scroll to position [0, 0]
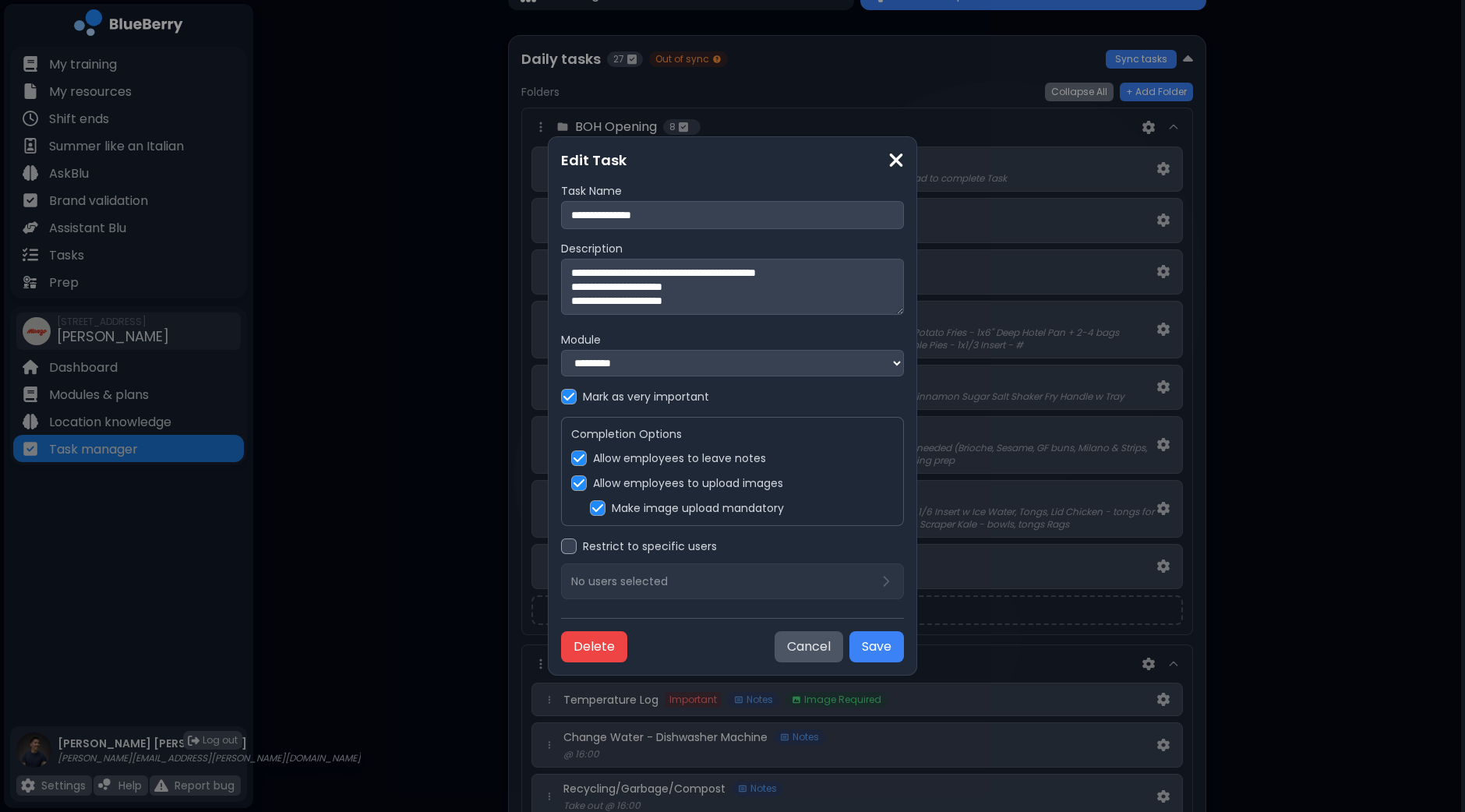
drag, startPoint x: 724, startPoint y: 297, endPoint x: 572, endPoint y: 267, distance: 154.9
click at [572, 267] on textarea "**********" at bounding box center [732, 287] width 343 height 56
click at [818, 650] on button "Cancel" at bounding box center [808, 647] width 69 height 31
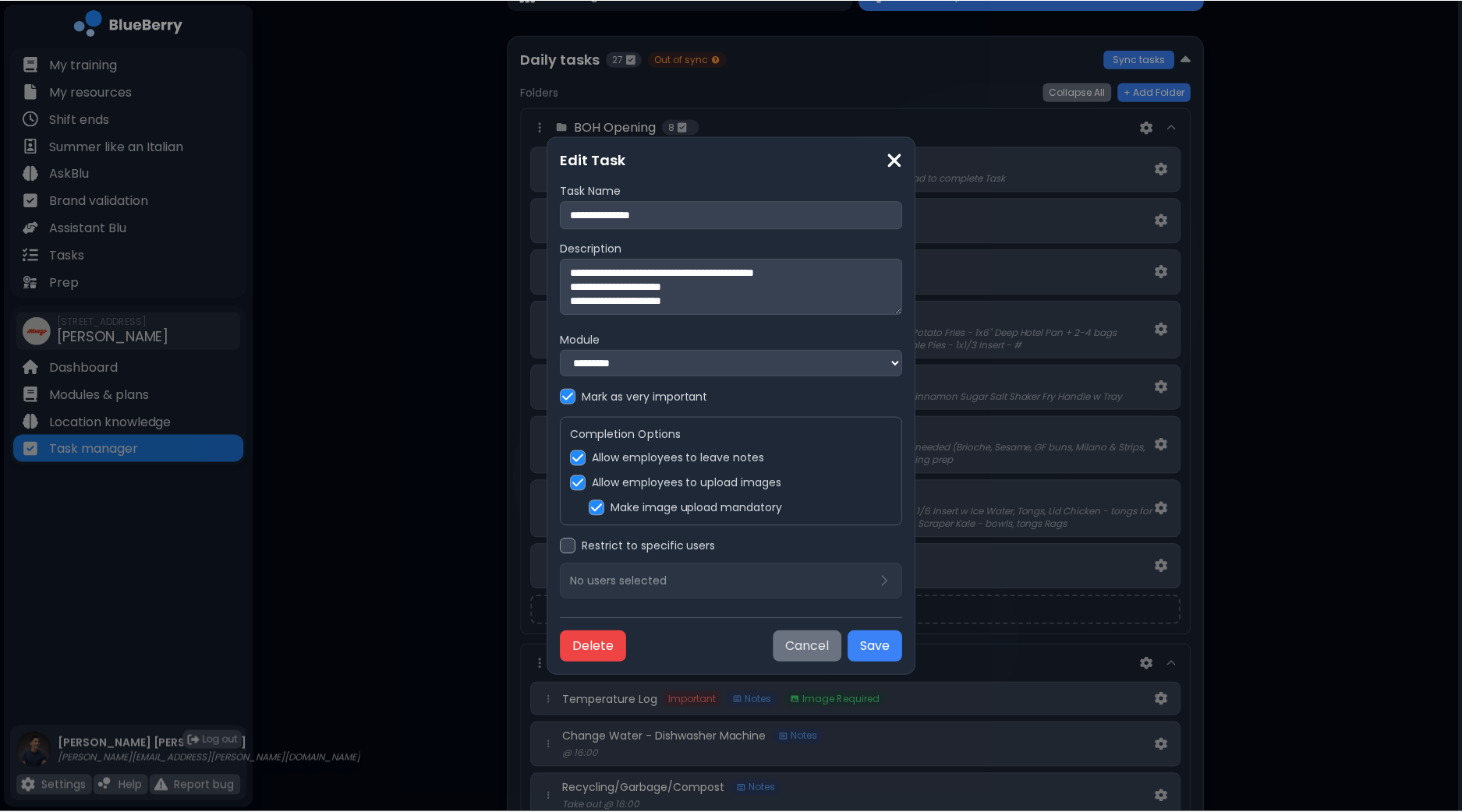
scroll to position [97, 0]
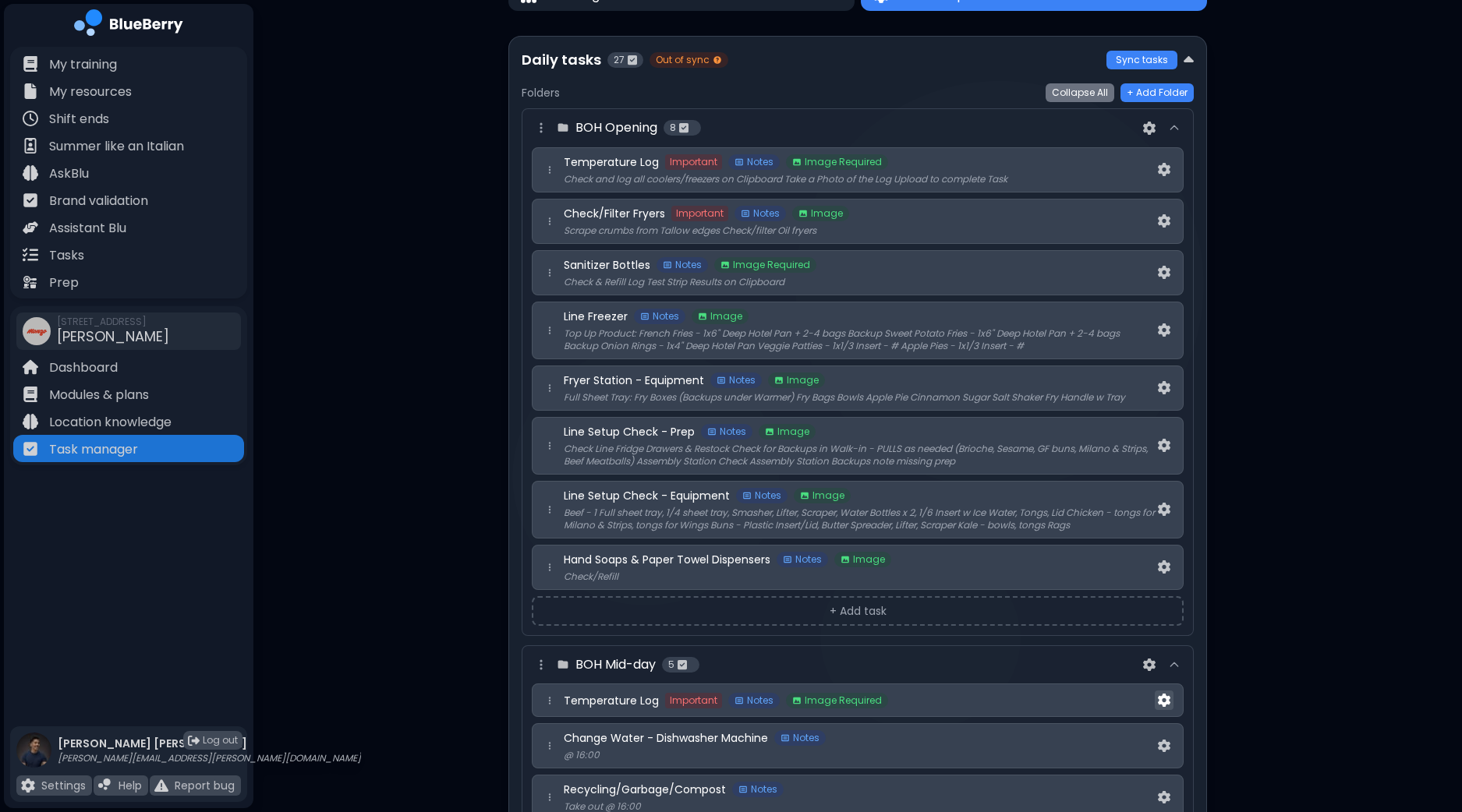
click at [1162, 697] on img at bounding box center [1164, 700] width 13 height 14
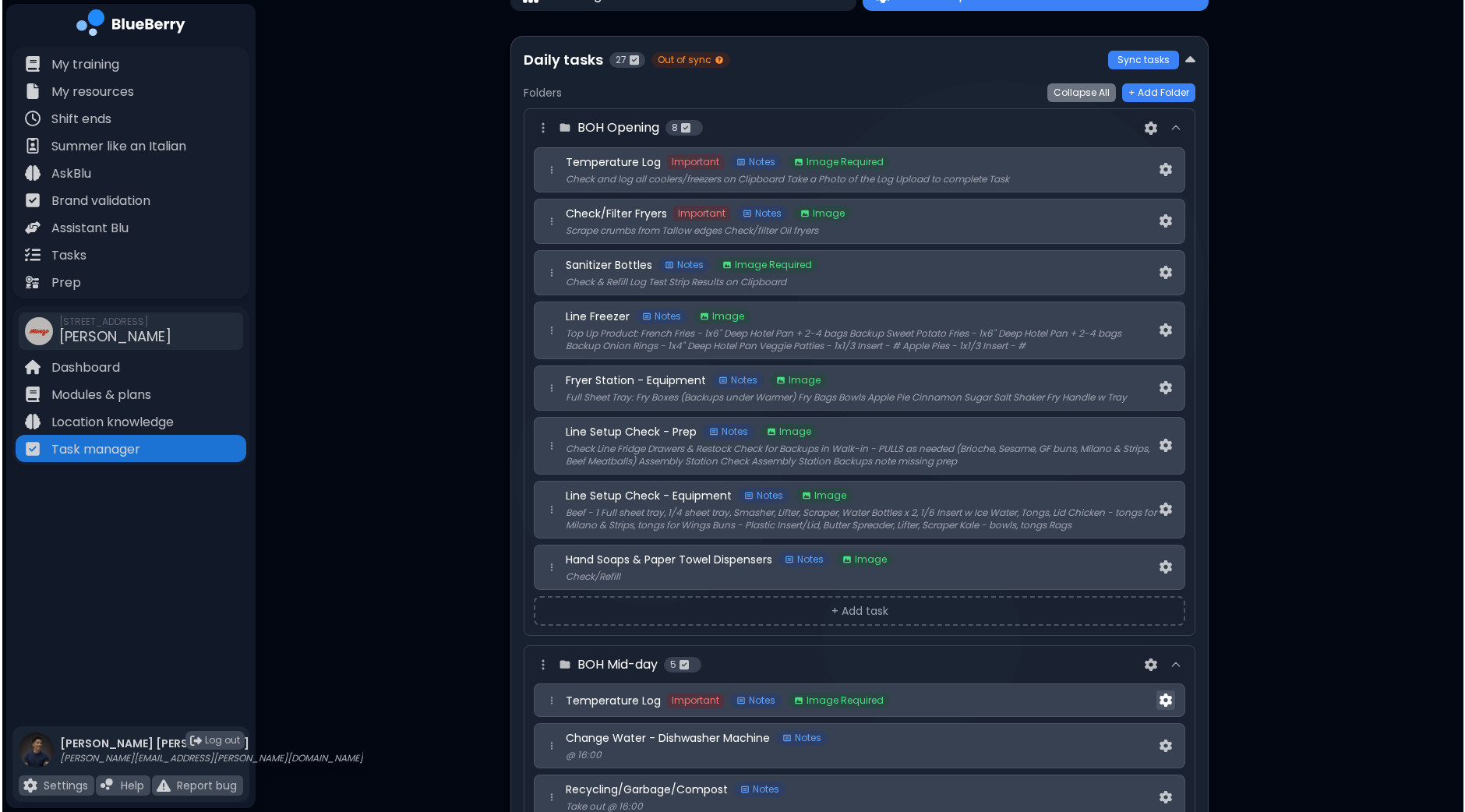
scroll to position [0, 0]
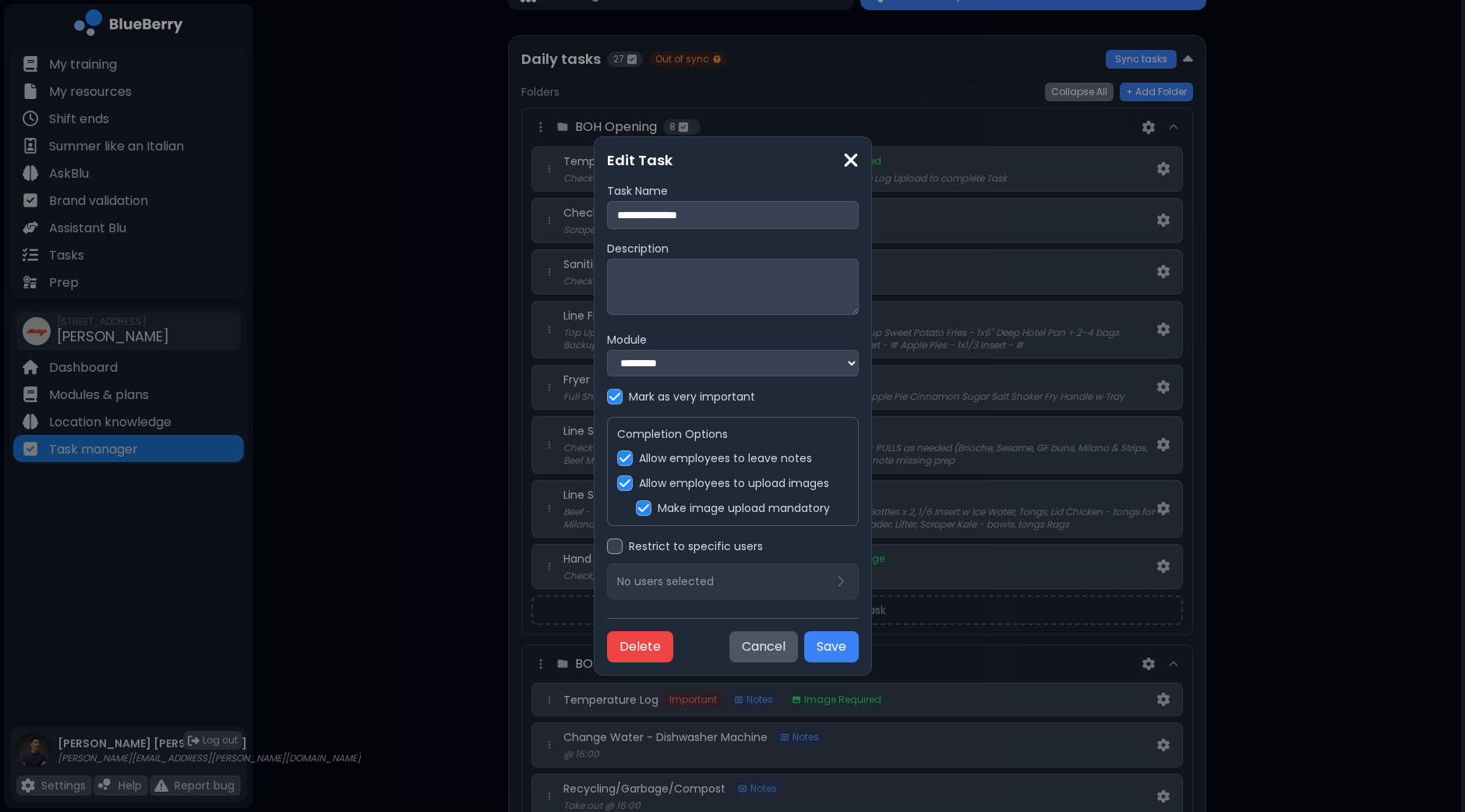
click at [662, 267] on textarea at bounding box center [732, 287] width 251 height 56
paste textarea "**********"
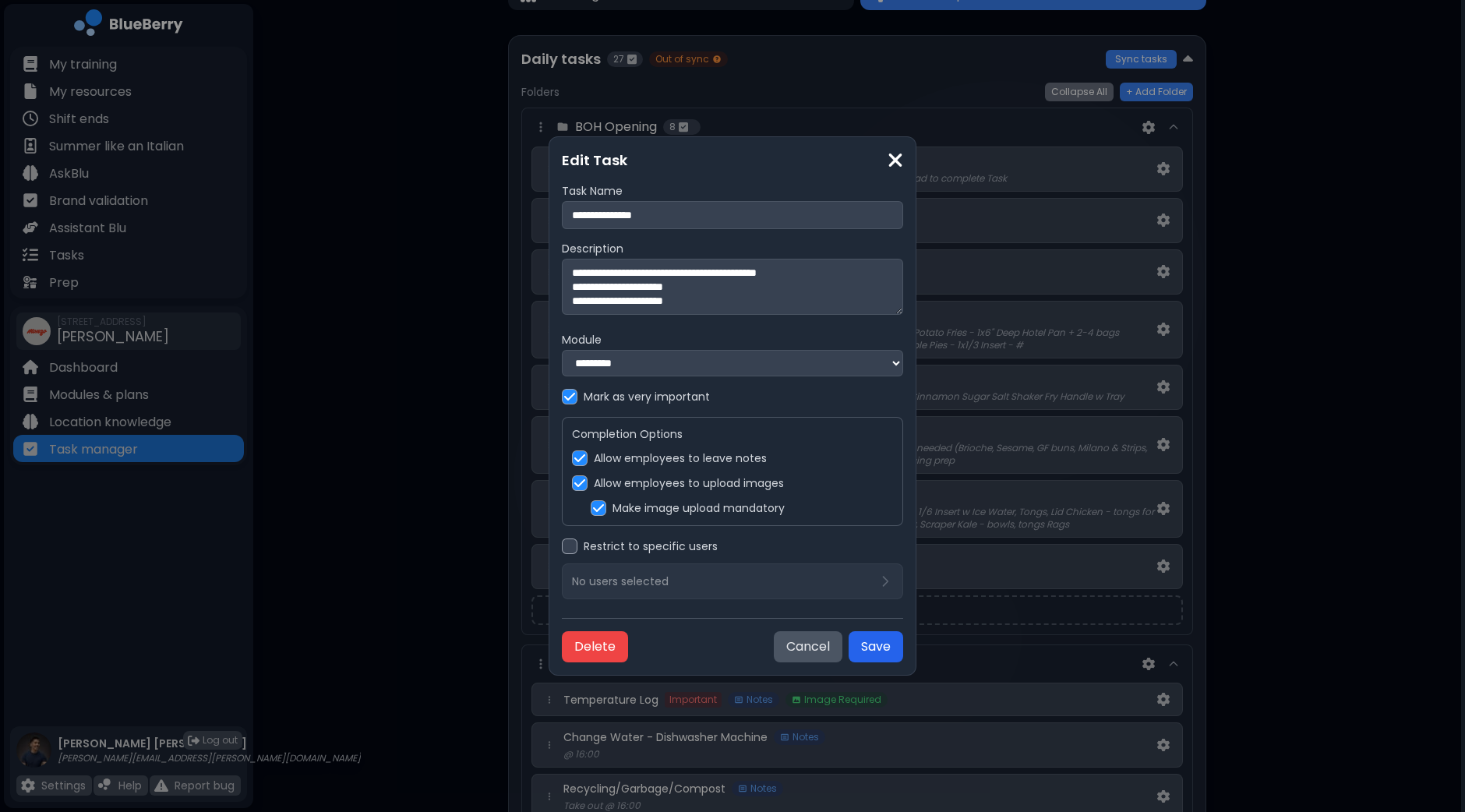
type textarea "**********"
click at [873, 651] on button "Save" at bounding box center [875, 647] width 54 height 31
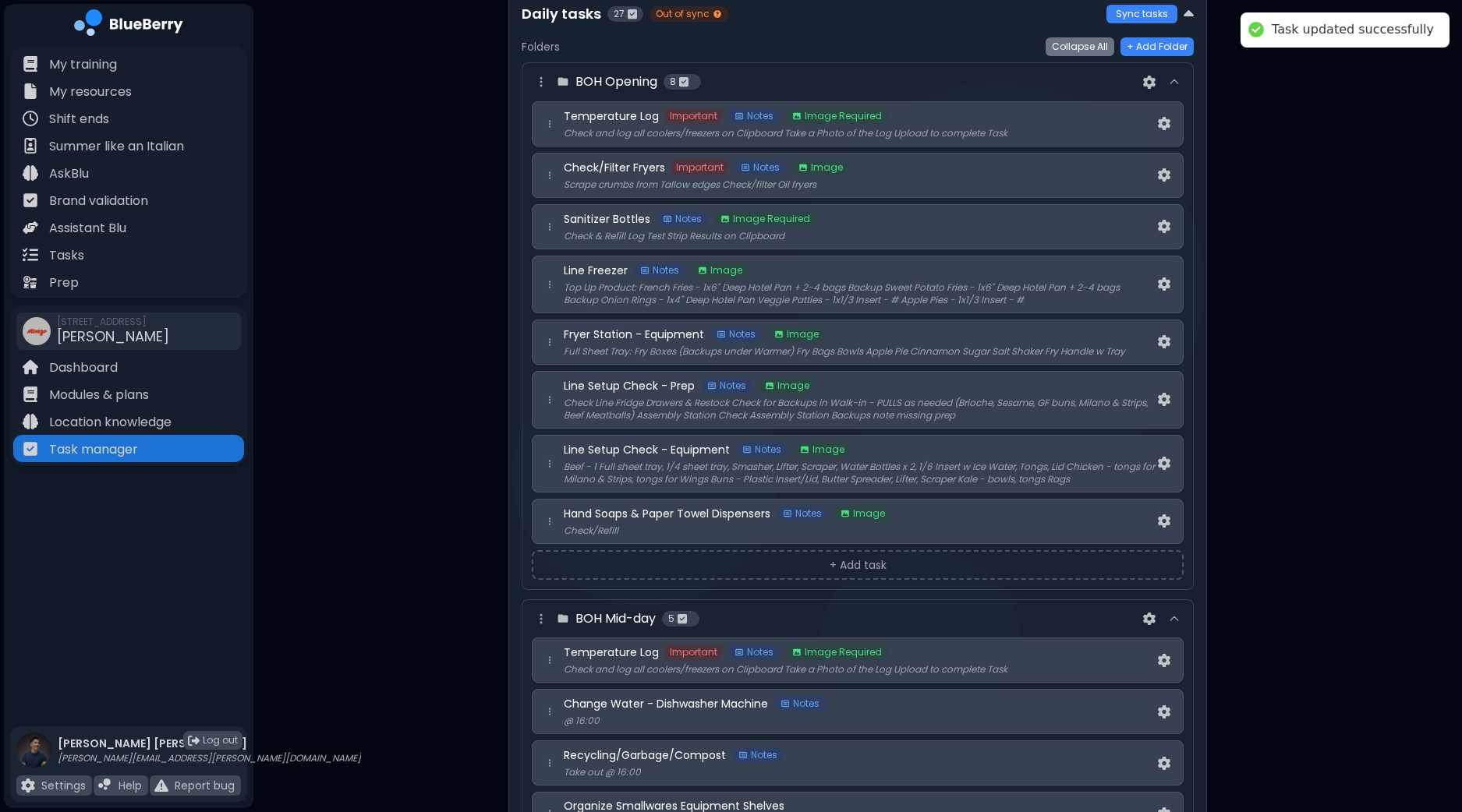
scroll to position [292, 0]
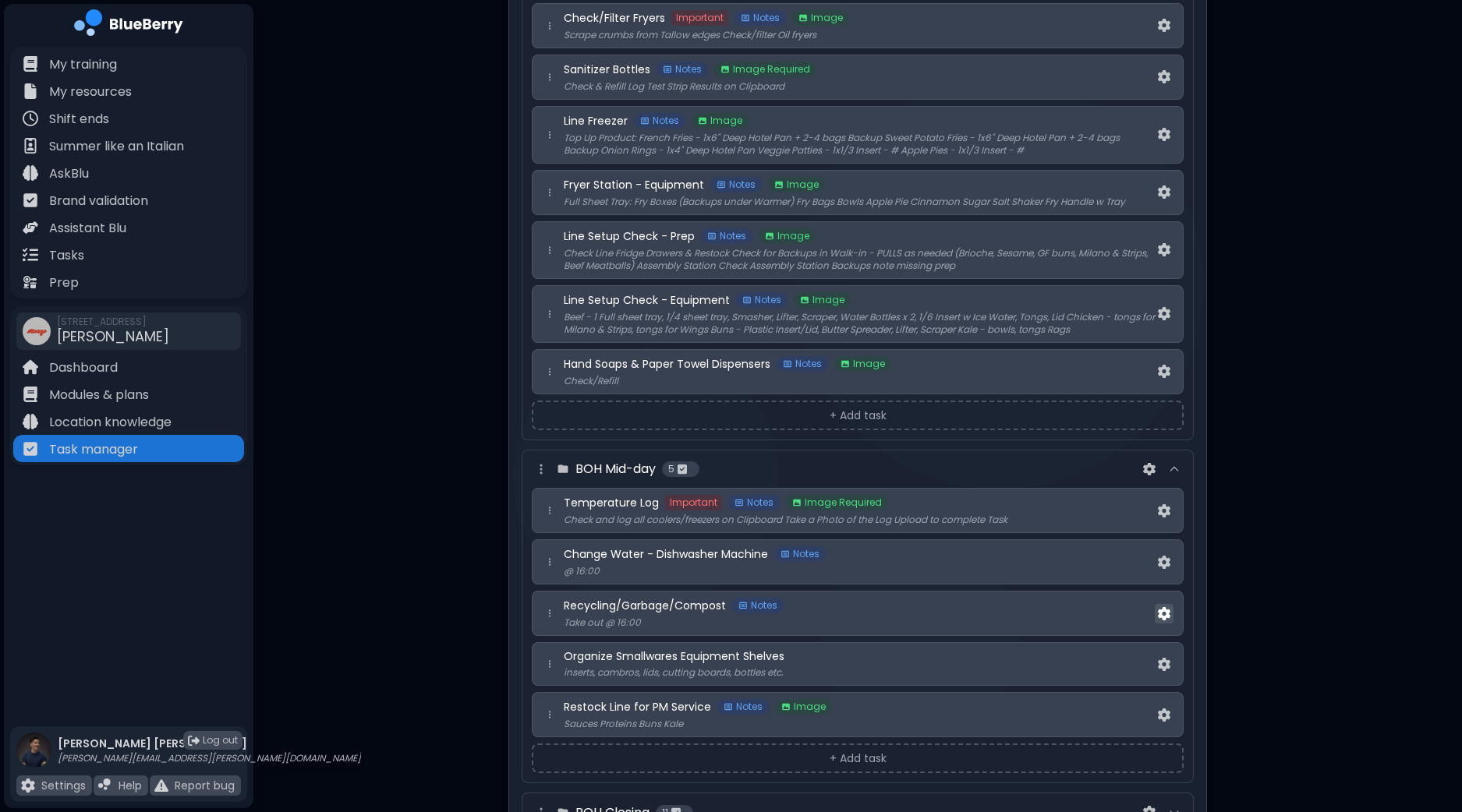
click at [1165, 609] on img at bounding box center [1164, 613] width 13 height 14
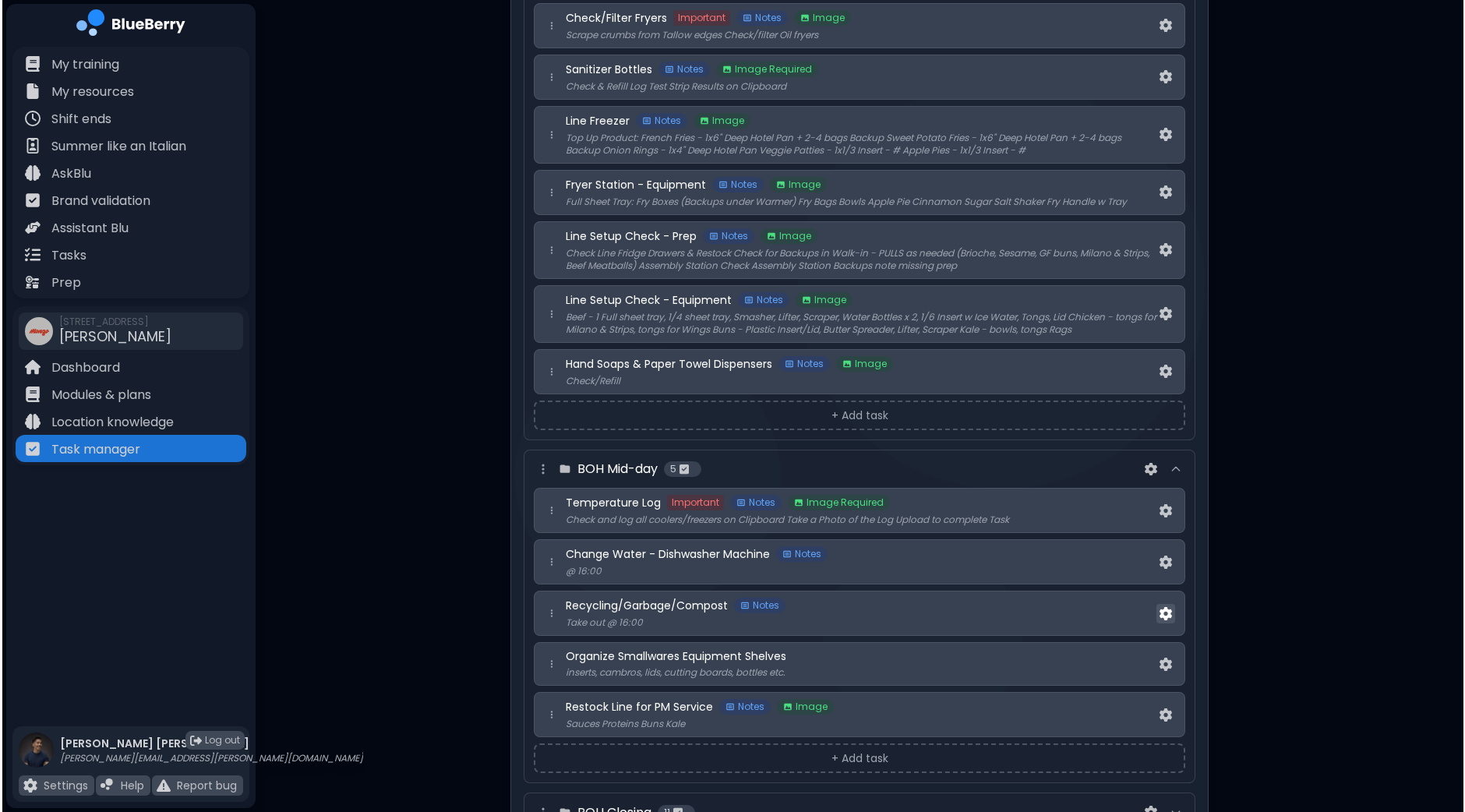
scroll to position [0, 0]
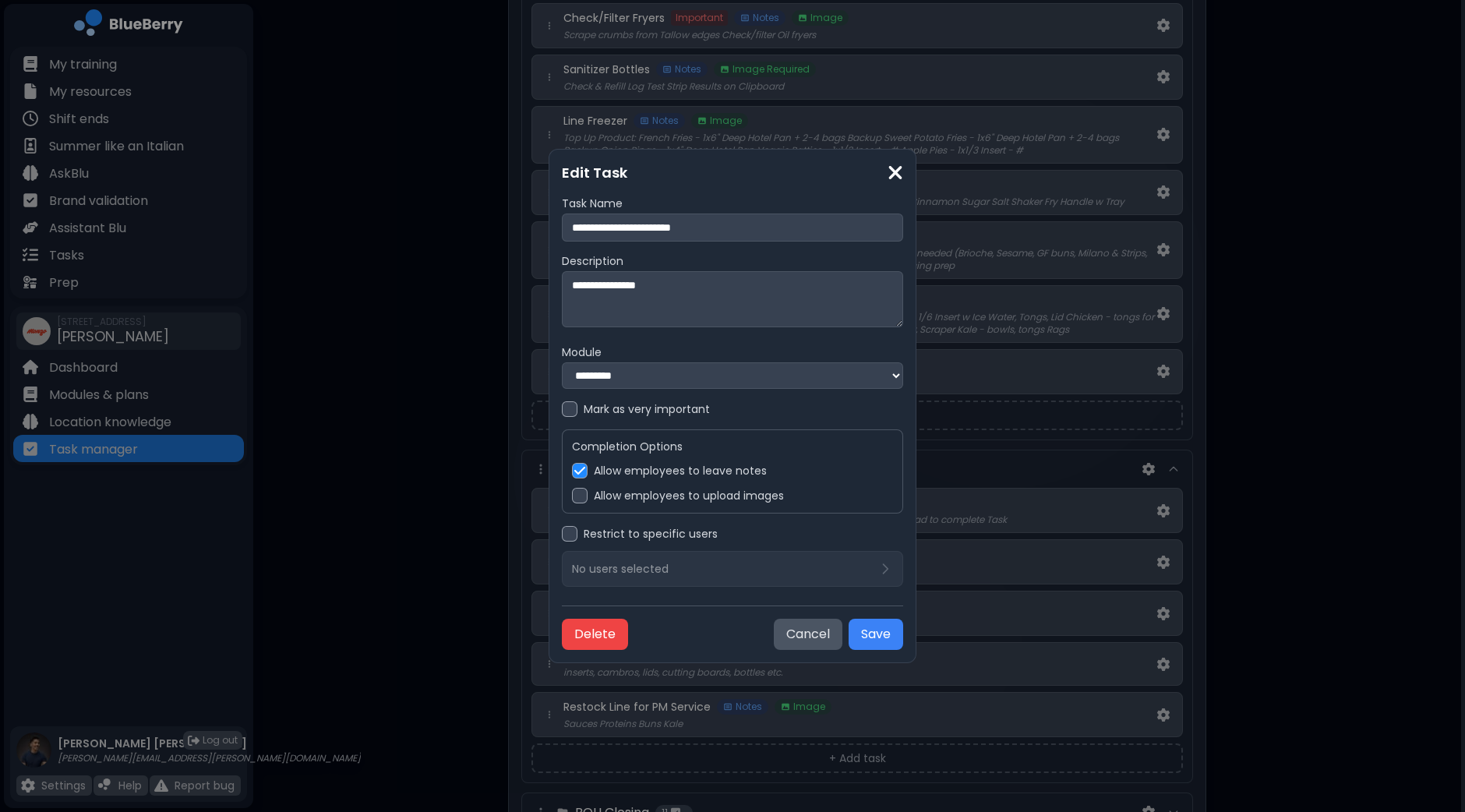
drag, startPoint x: 701, startPoint y: 279, endPoint x: 481, endPoint y: 265, distance: 220.4
click at [482, 265] on div "**********" at bounding box center [732, 406] width 1465 height 812
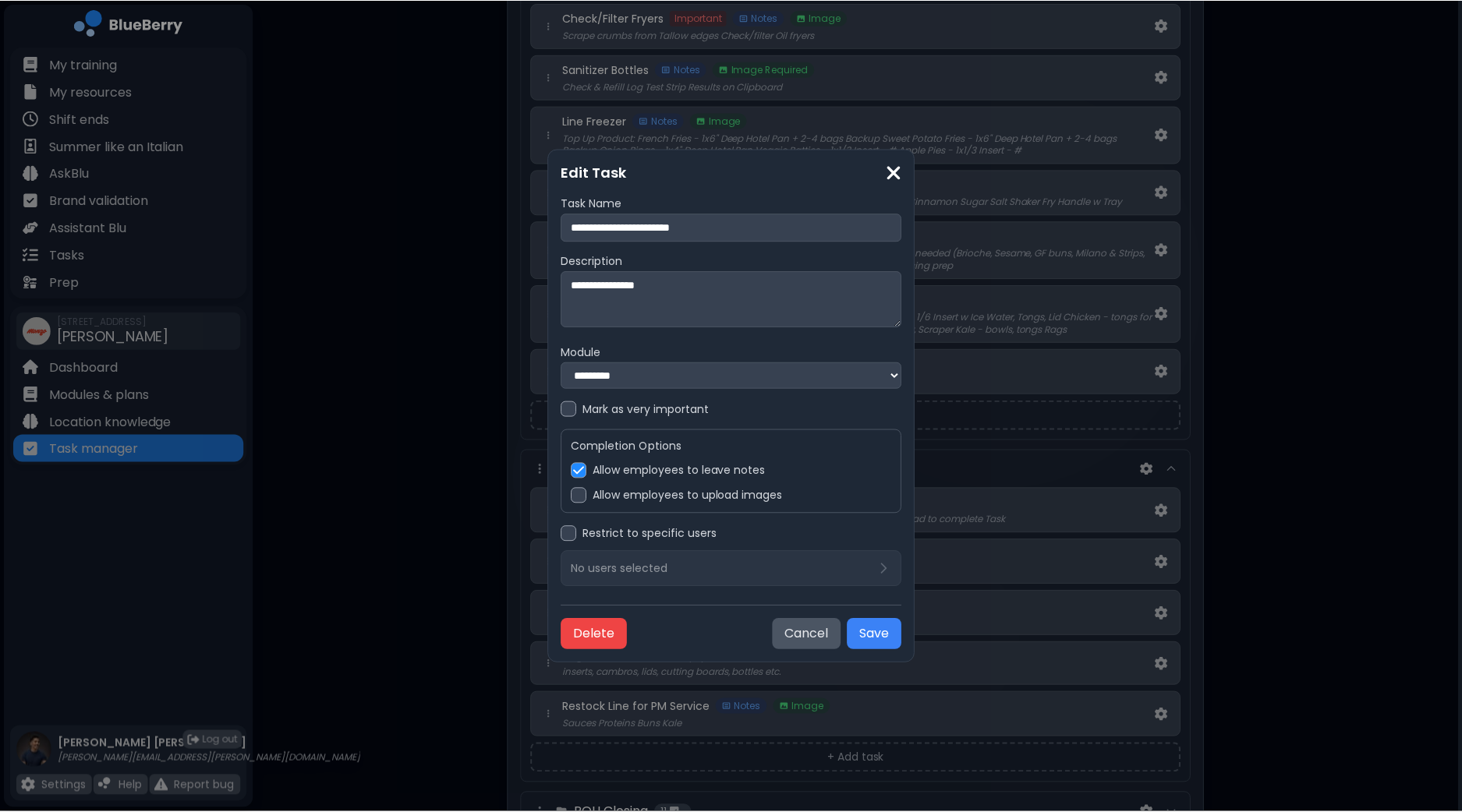
scroll to position [292, 0]
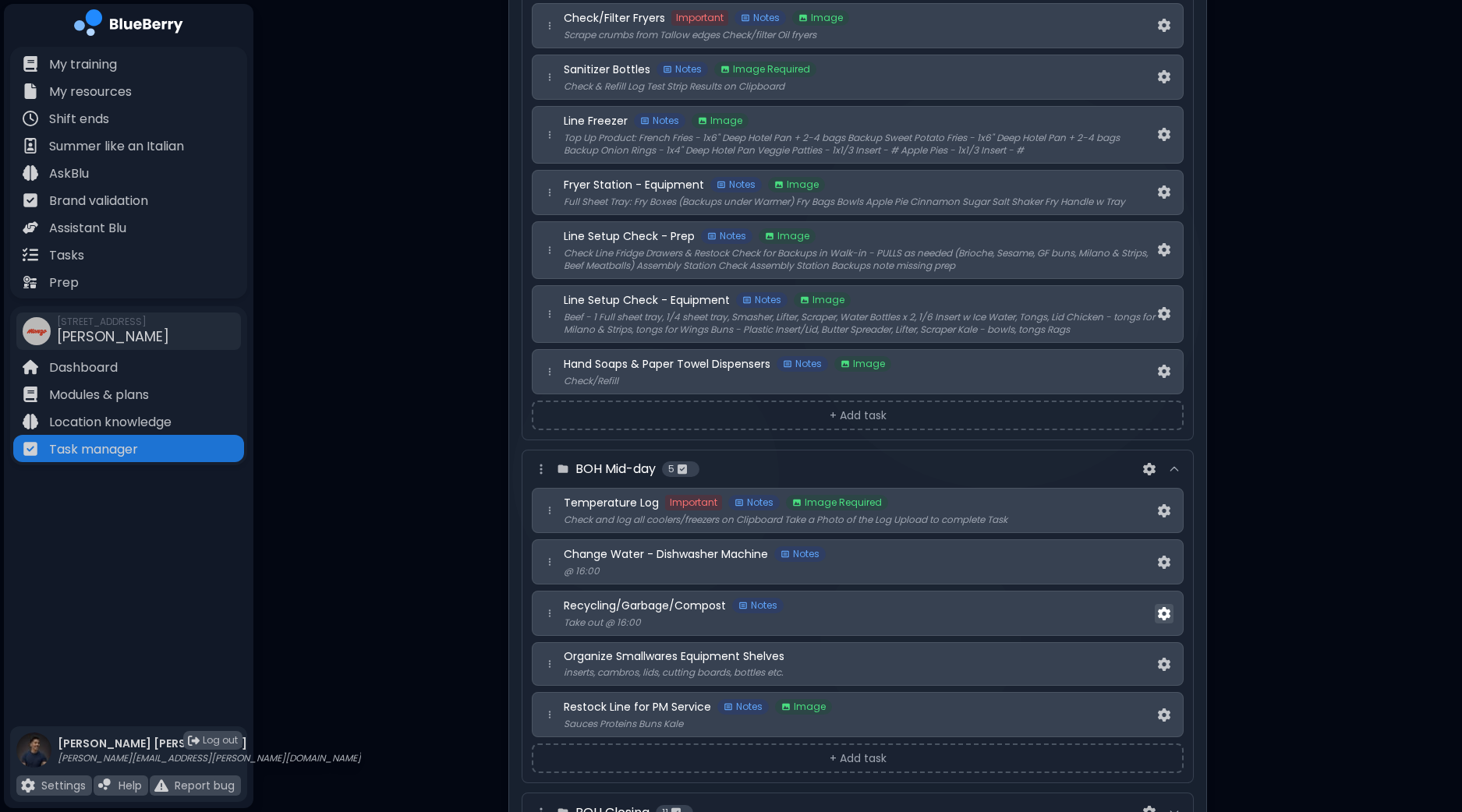
click at [1163, 607] on img at bounding box center [1164, 613] width 13 height 14
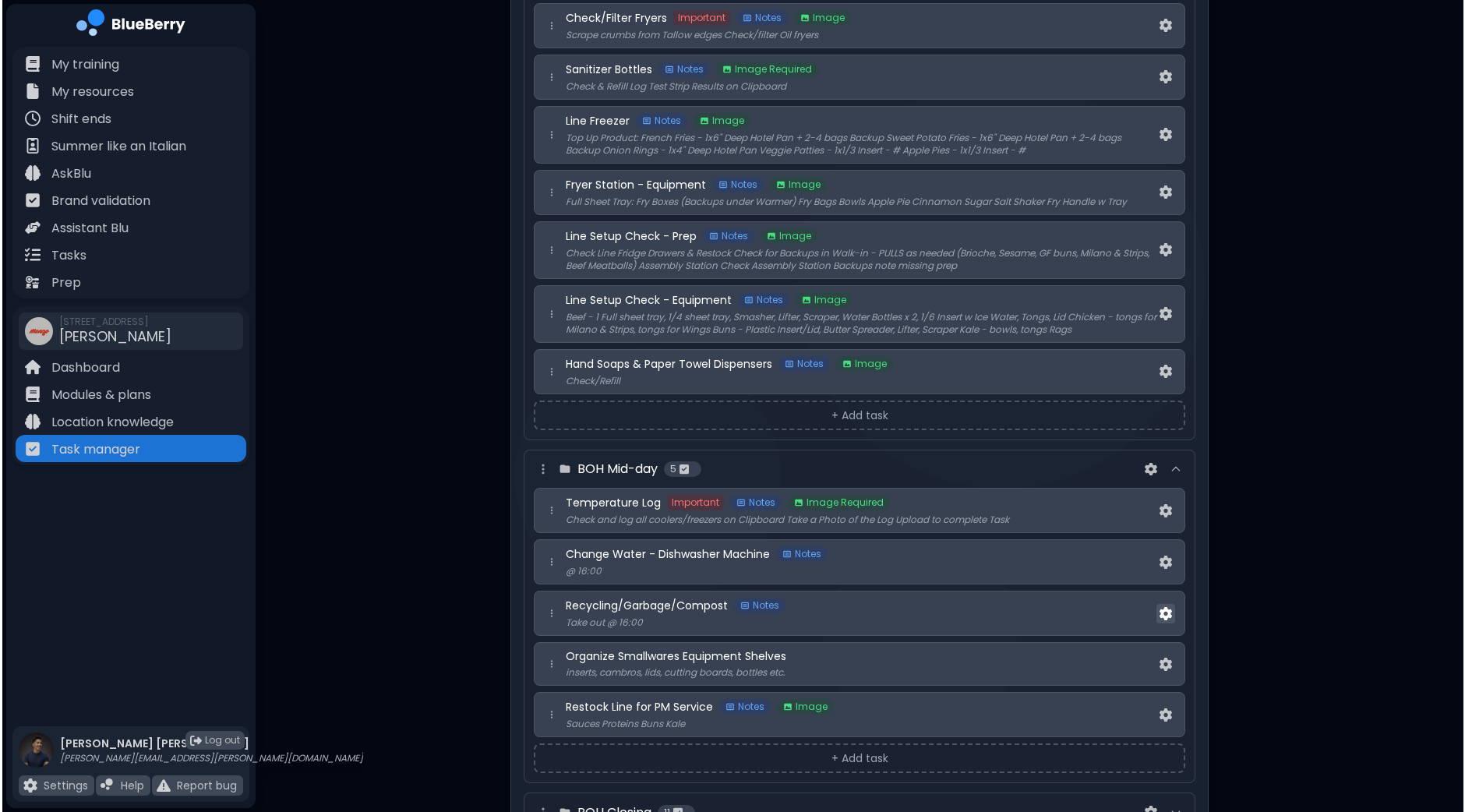
scroll to position [0, 0]
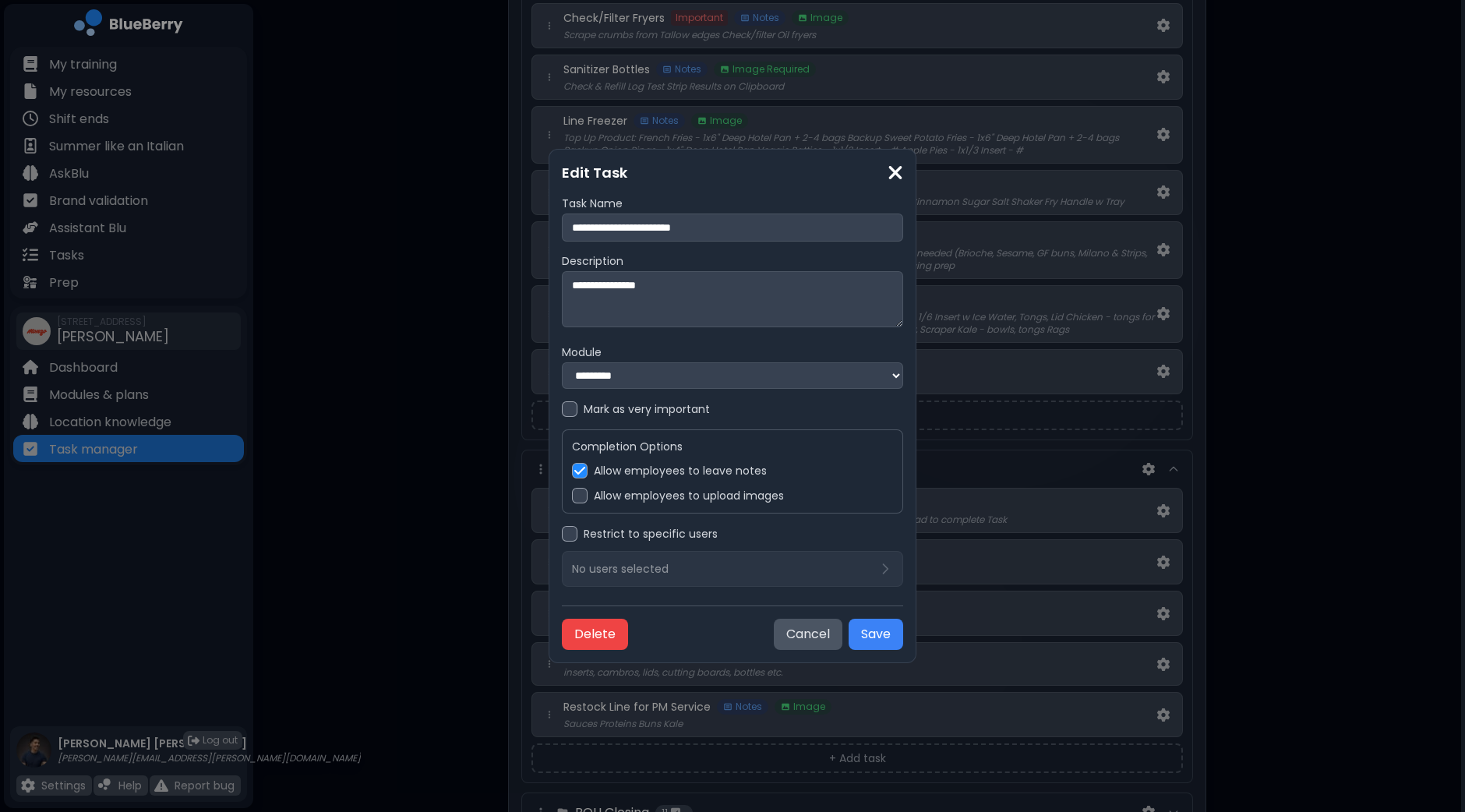
drag, startPoint x: 714, startPoint y: 290, endPoint x: 569, endPoint y: 288, distance: 145.0
click at [569, 288] on textarea "**********" at bounding box center [732, 299] width 341 height 56
type textarea "**********"
click at [583, 497] on div at bounding box center [579, 495] width 15 height 15
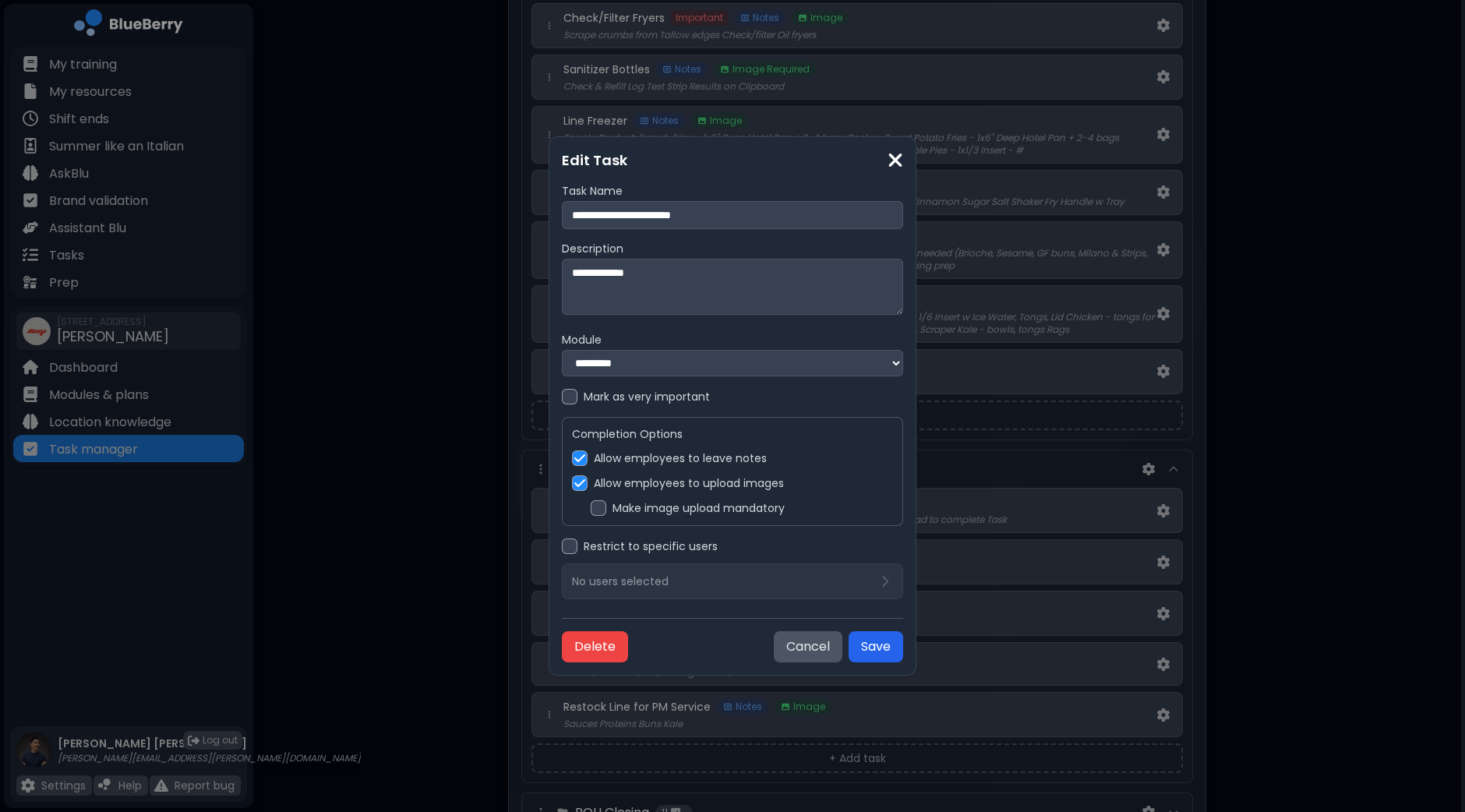
click at [881, 651] on button "Save" at bounding box center [875, 647] width 54 height 31
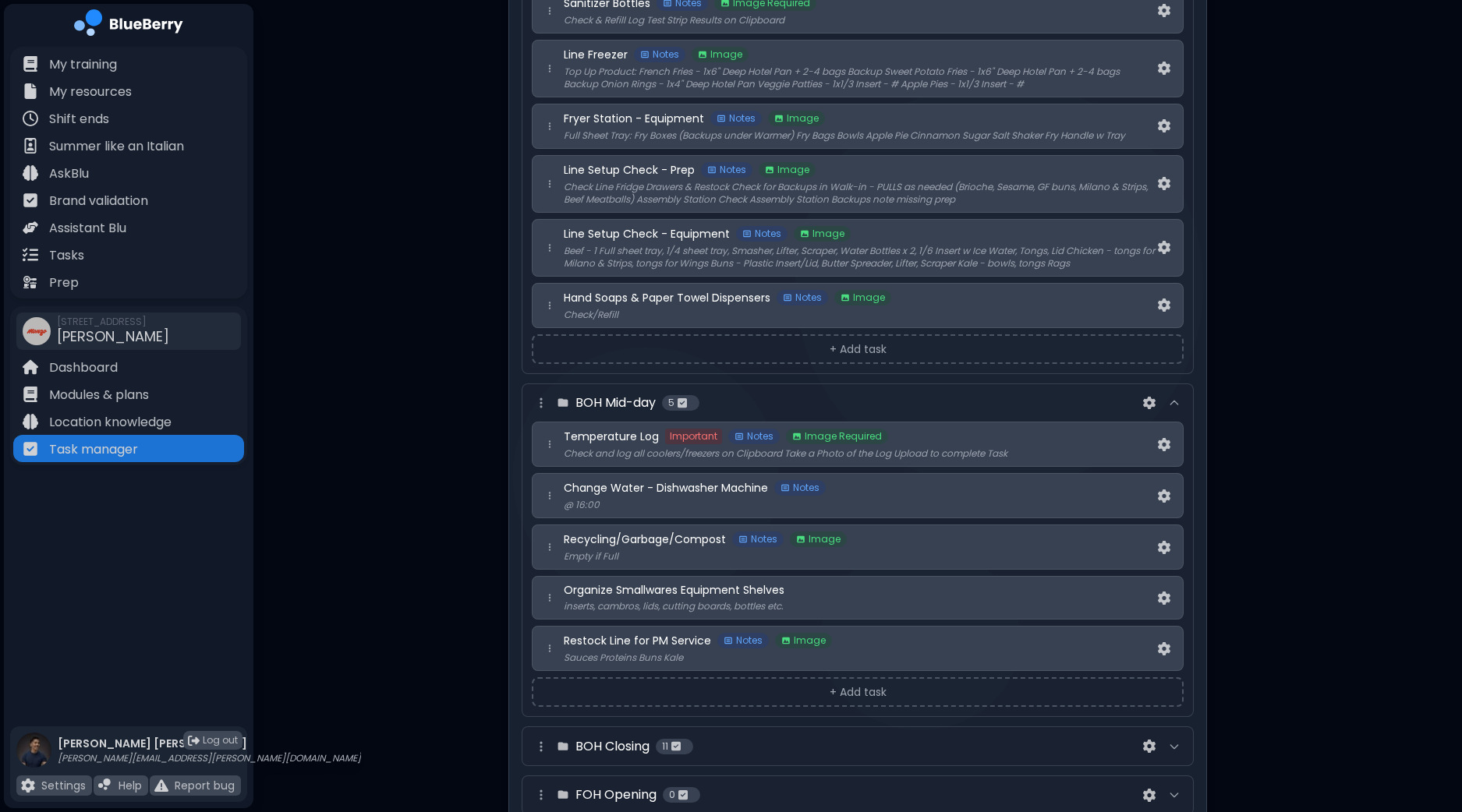
scroll to position [389, 0]
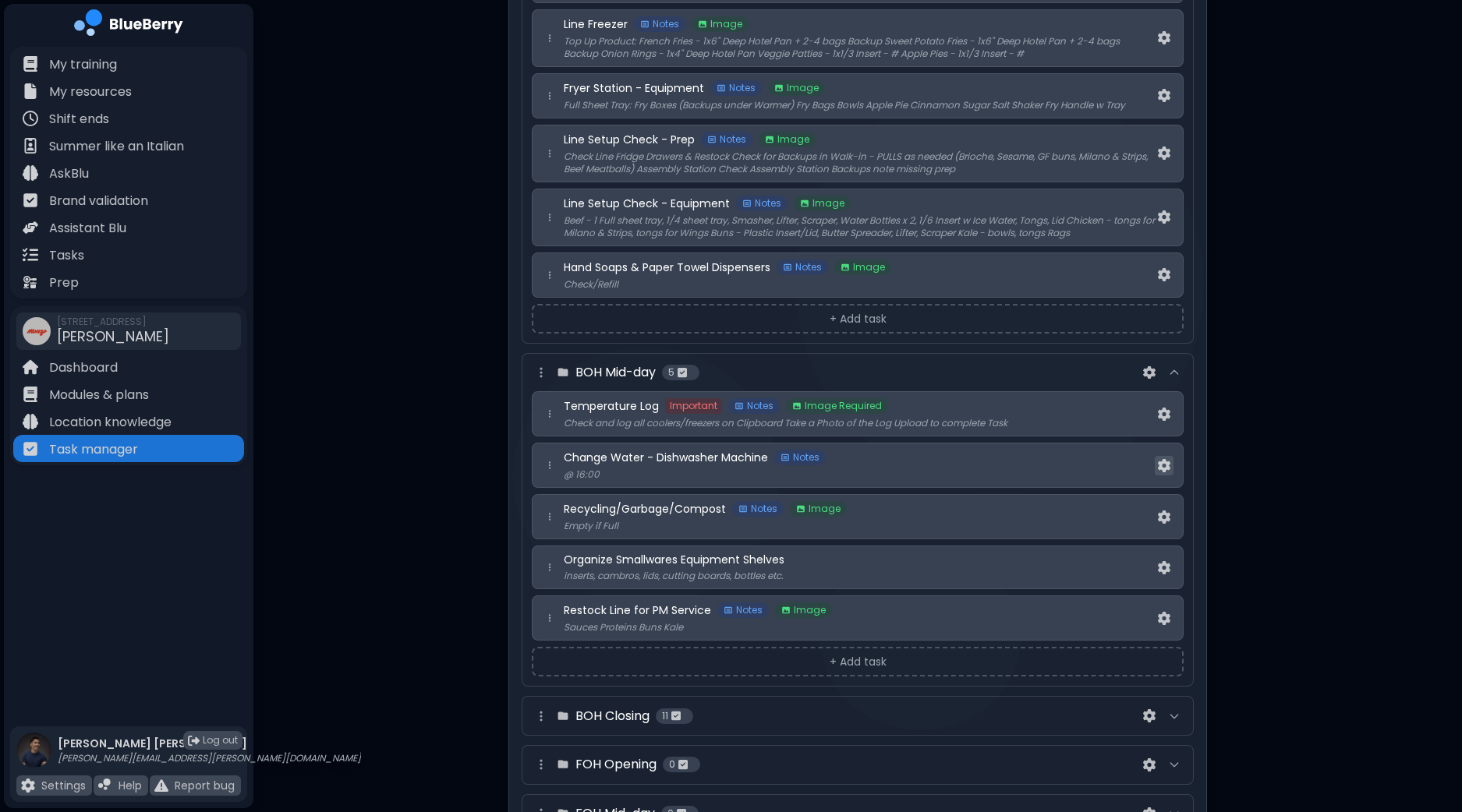
click at [1165, 456] on button at bounding box center [1163, 466] width 19 height 20
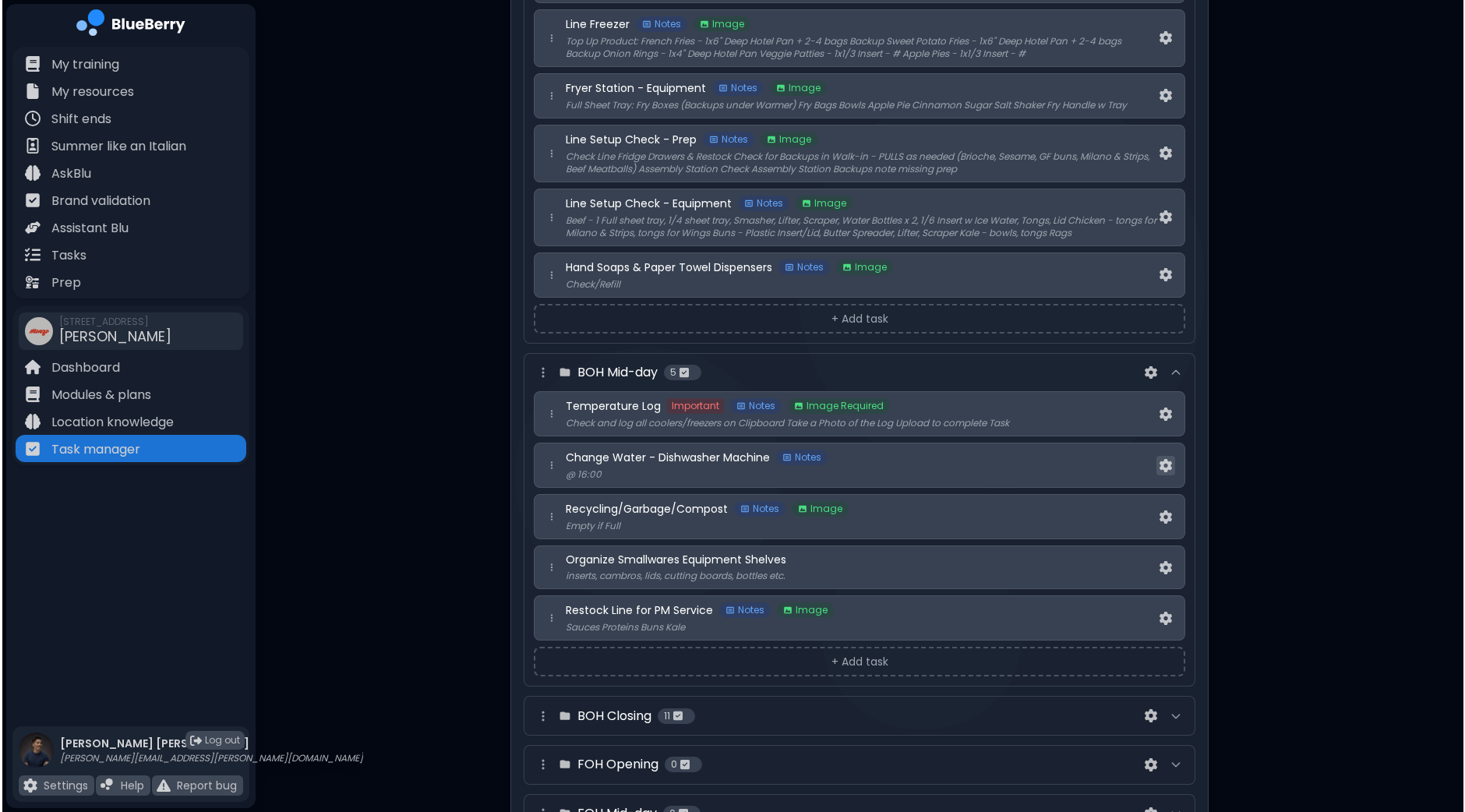
scroll to position [0, 0]
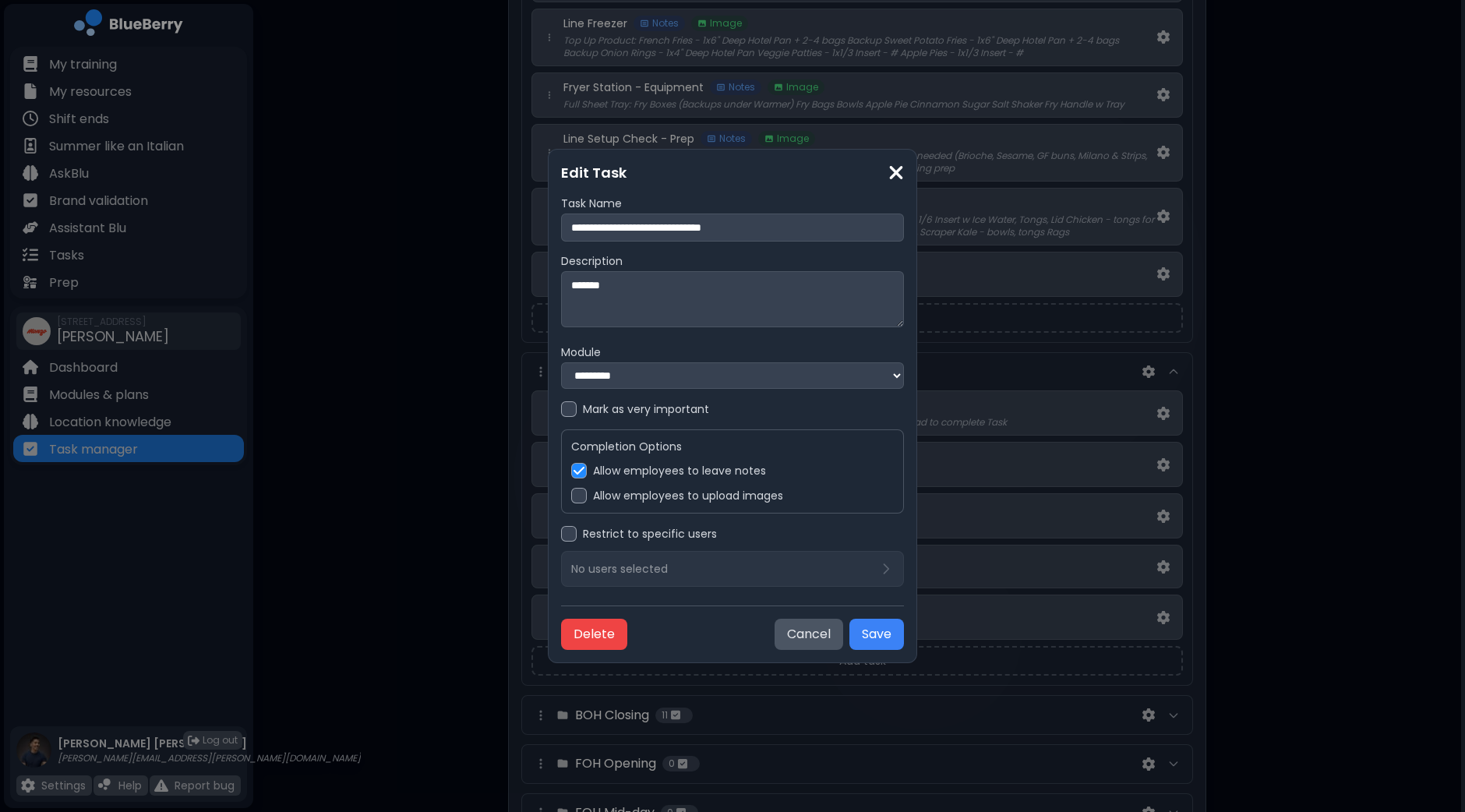
drag, startPoint x: 672, startPoint y: 291, endPoint x: 471, endPoint y: 271, distance: 202.0
click at [471, 271] on div "**********" at bounding box center [732, 406] width 1465 height 812
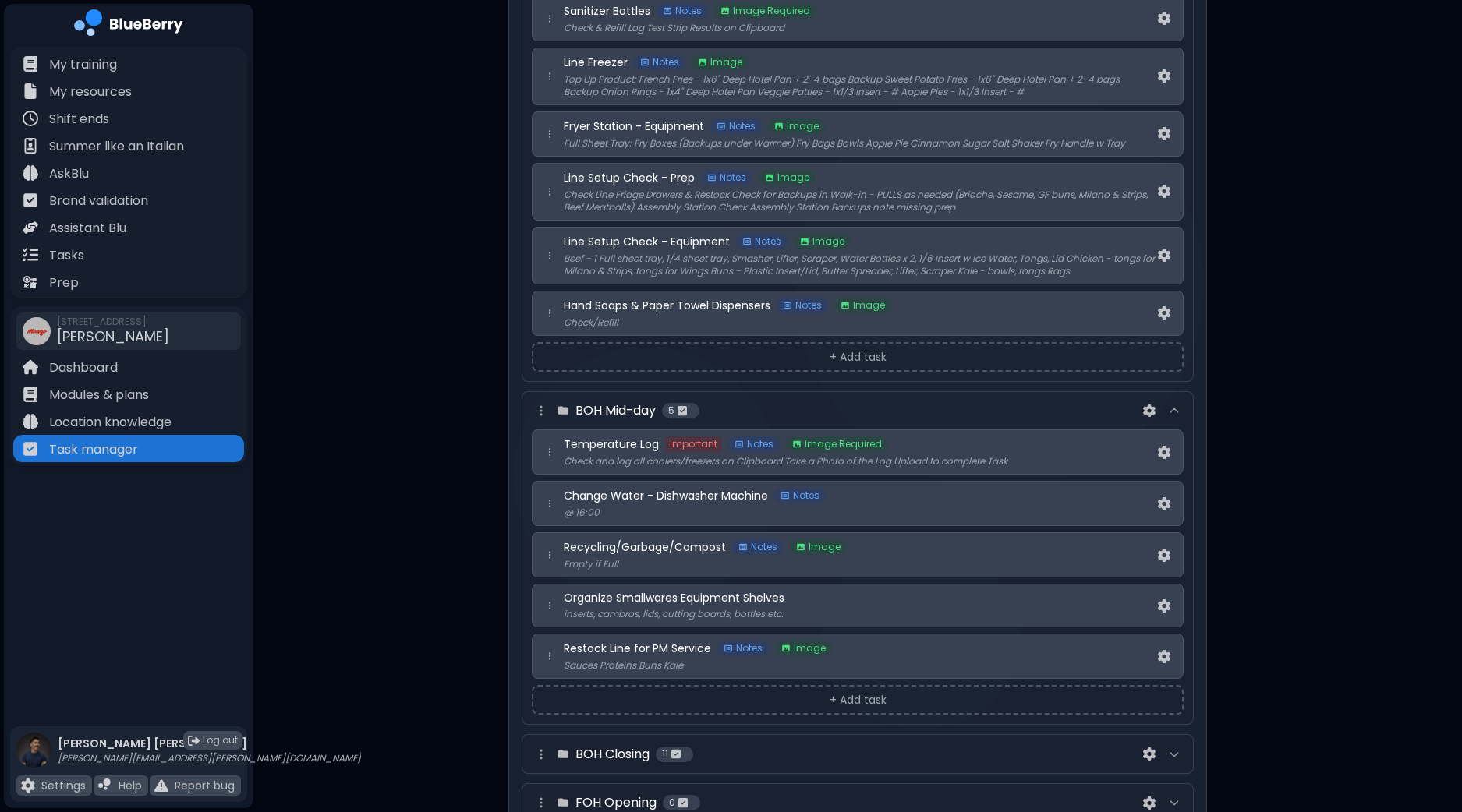
scroll to position [292, 0]
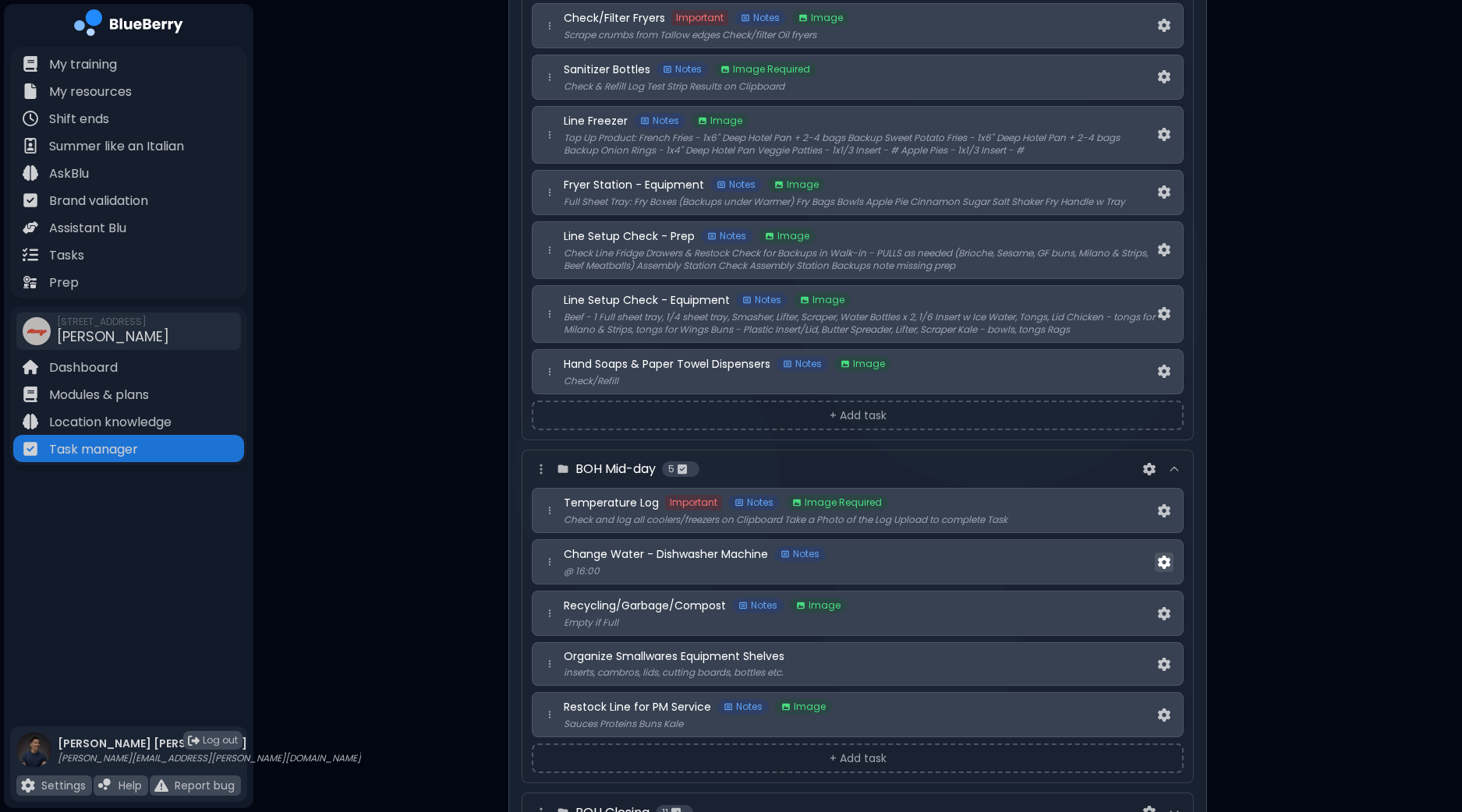
click at [1163, 559] on img at bounding box center [1164, 562] width 13 height 14
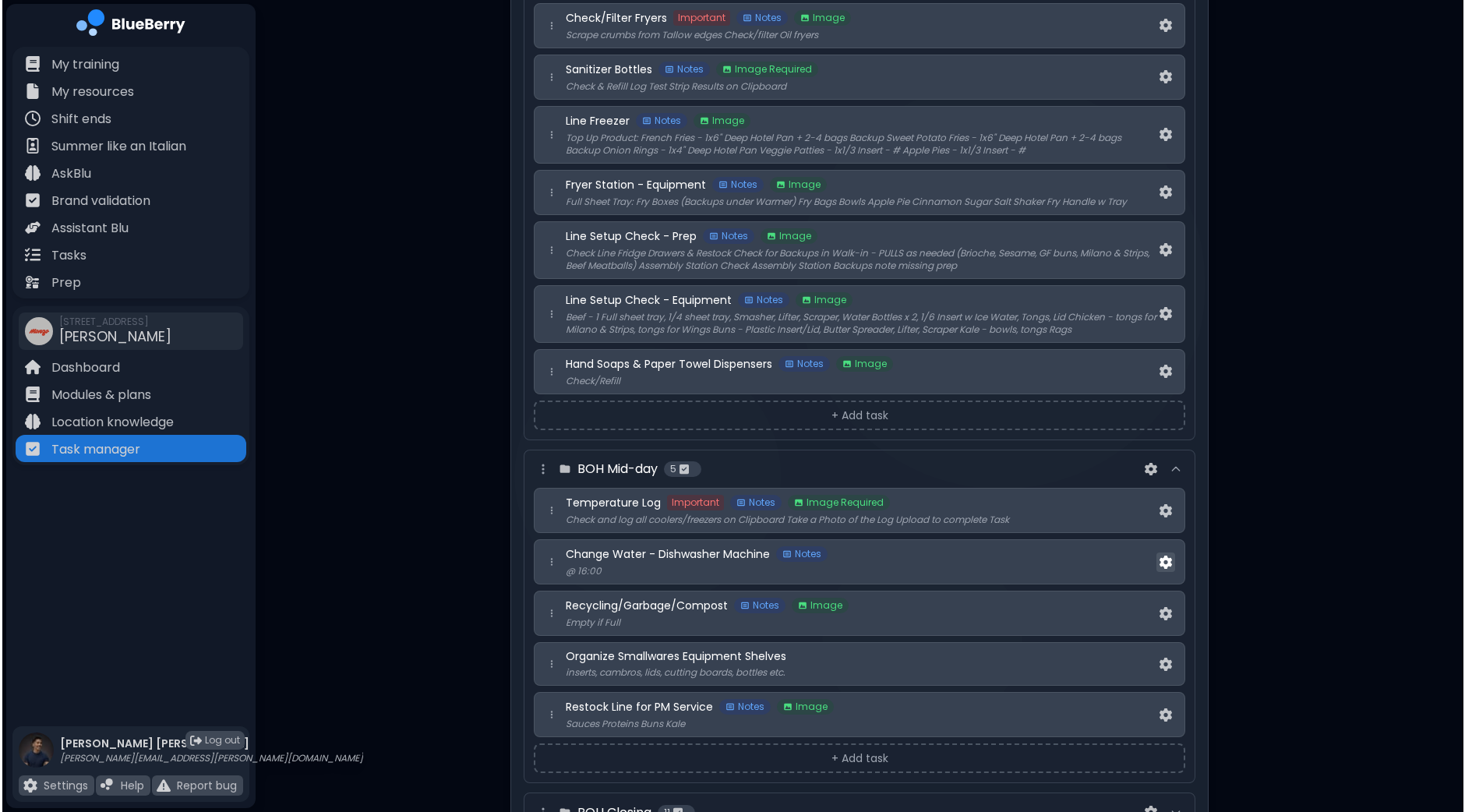
scroll to position [0, 0]
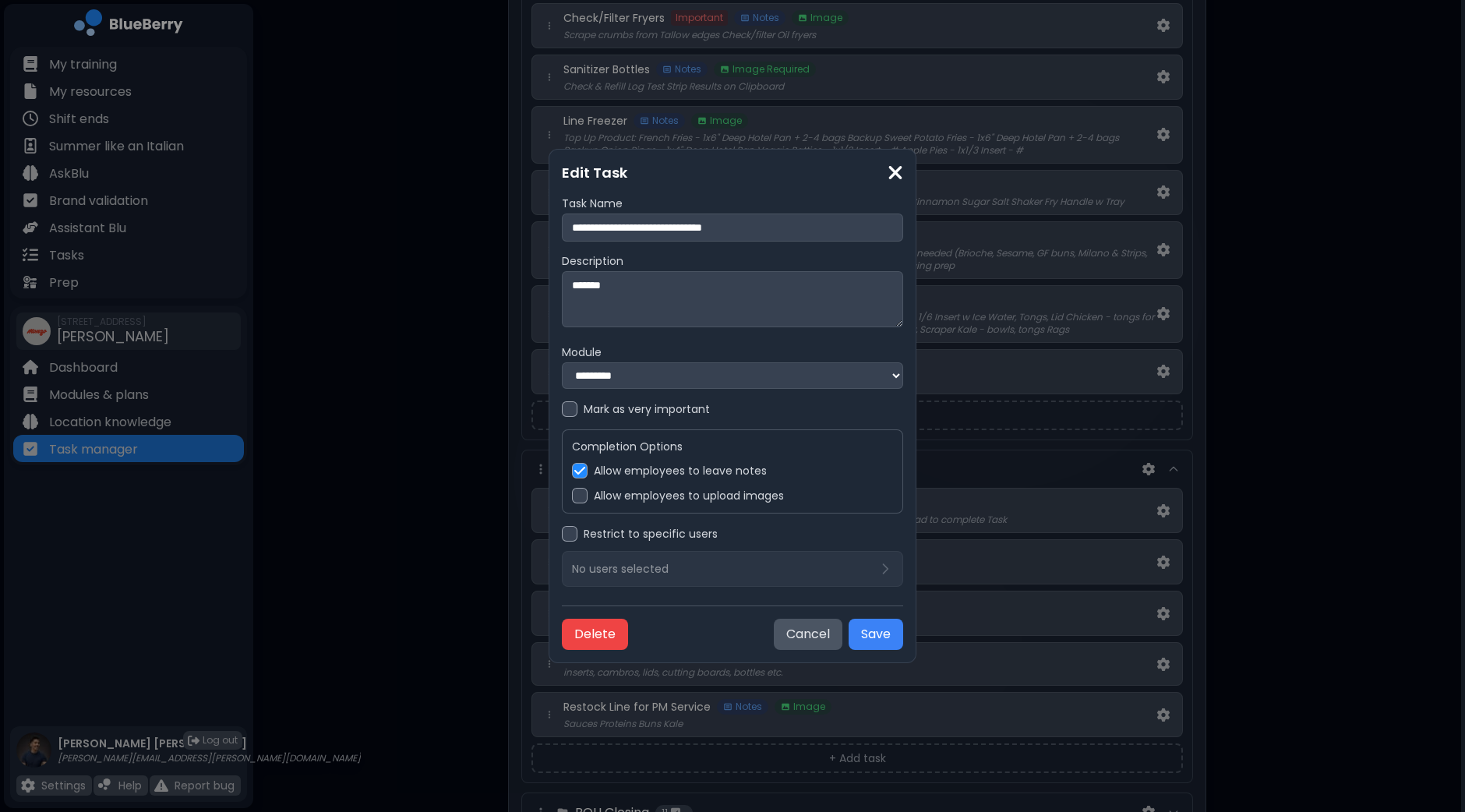
drag, startPoint x: 672, startPoint y: 283, endPoint x: 567, endPoint y: 282, distance: 105.0
click at [567, 282] on textarea "*******" at bounding box center [732, 299] width 341 height 56
drag, startPoint x: 811, startPoint y: 226, endPoint x: 376, endPoint y: 214, distance: 435.2
click at [376, 215] on div "**********" at bounding box center [732, 406] width 1465 height 812
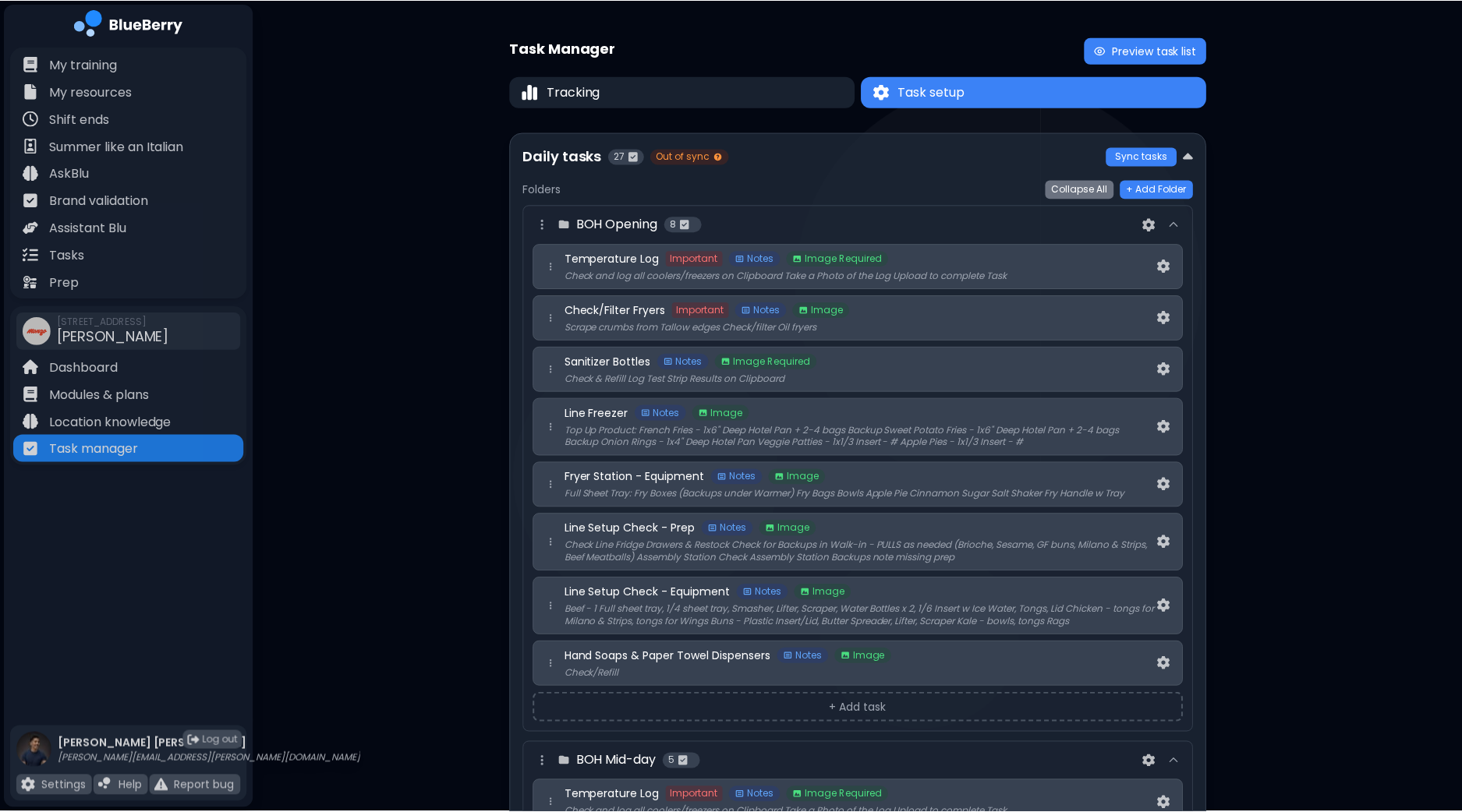
scroll to position [292, 0]
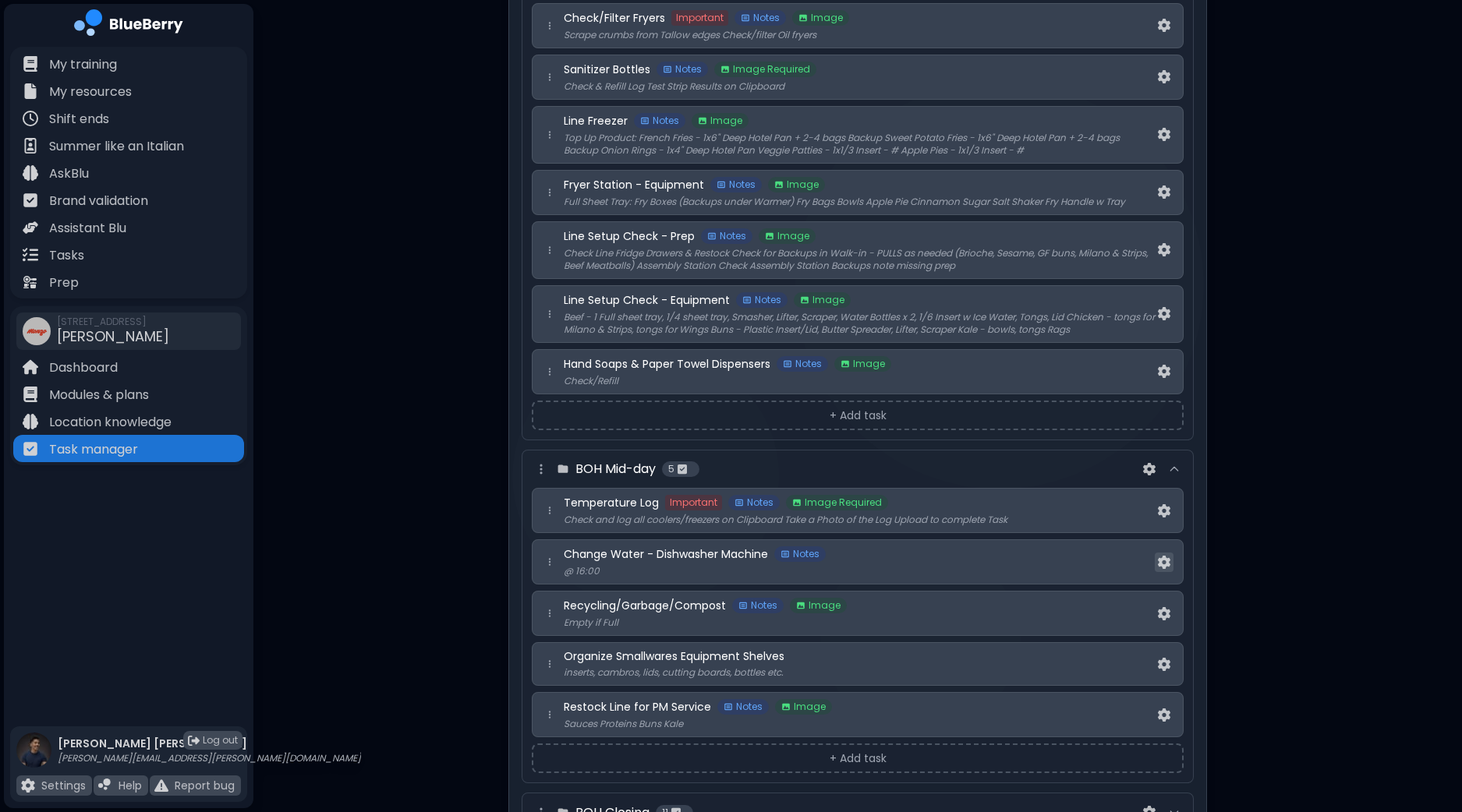
click at [1154, 560] on button at bounding box center [1163, 562] width 19 height 20
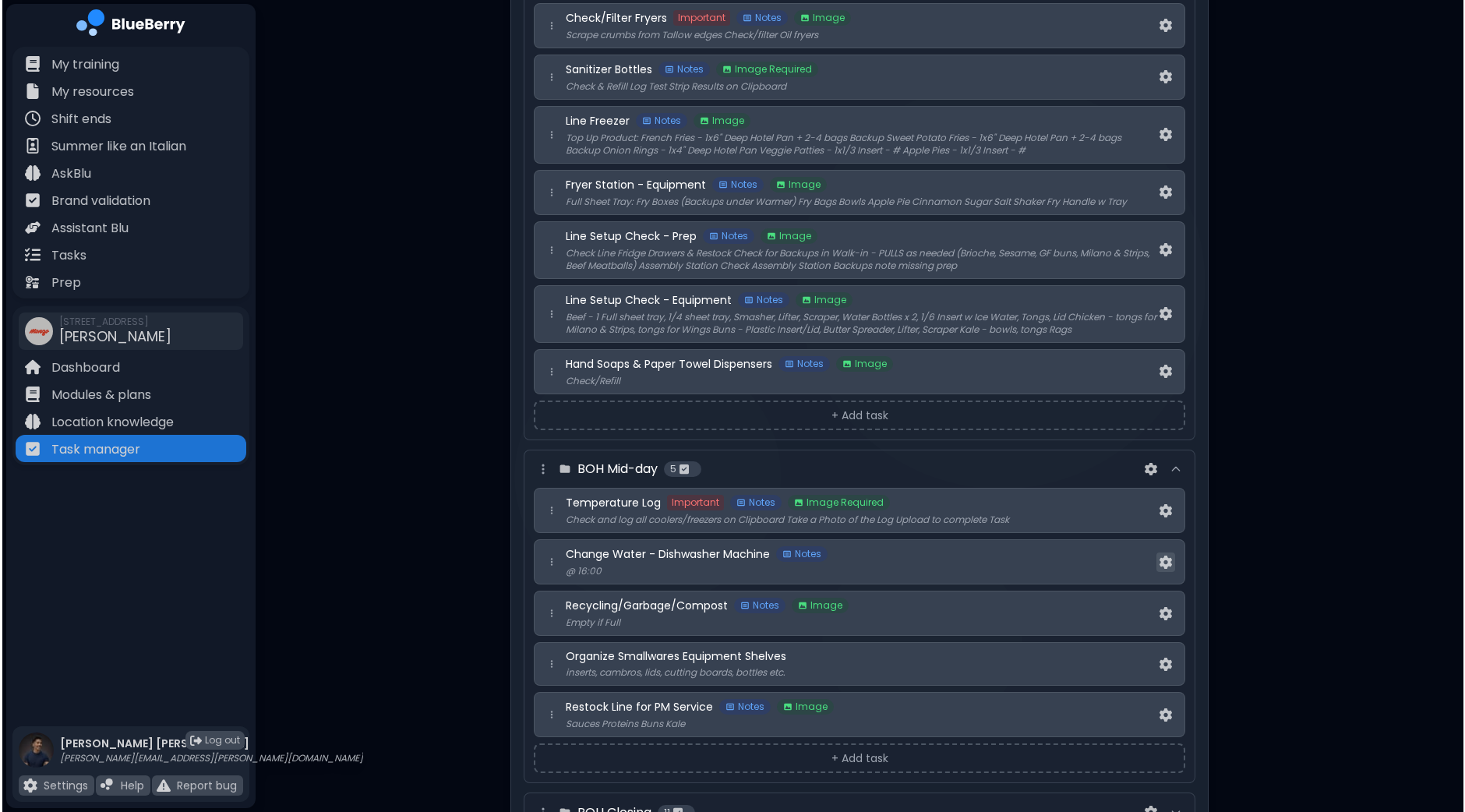
scroll to position [0, 0]
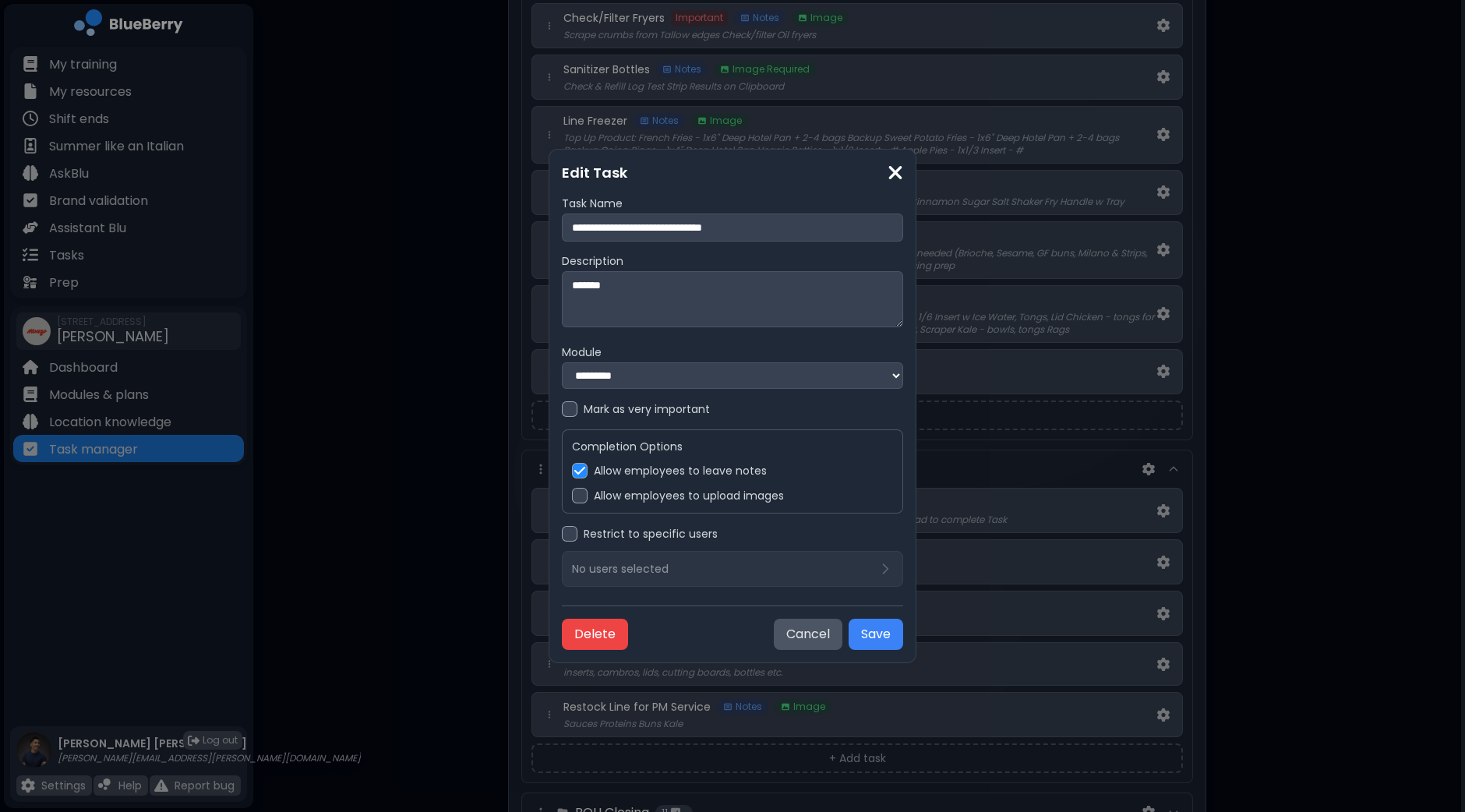
click at [774, 221] on input "**********" at bounding box center [732, 227] width 341 height 28
type input "**********"
type textarea "*"
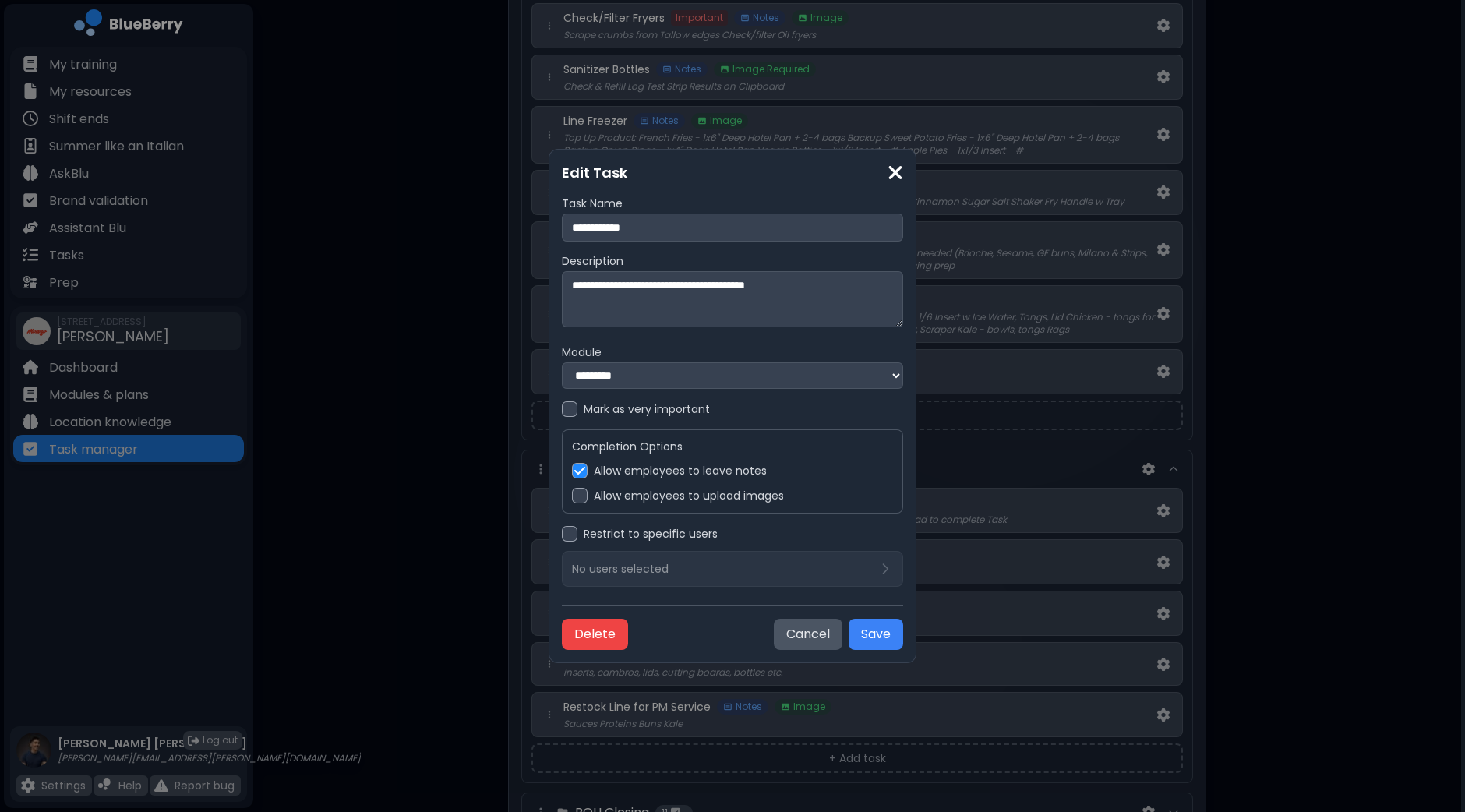
type textarea "**********"
click at [578, 500] on div at bounding box center [579, 495] width 15 height 15
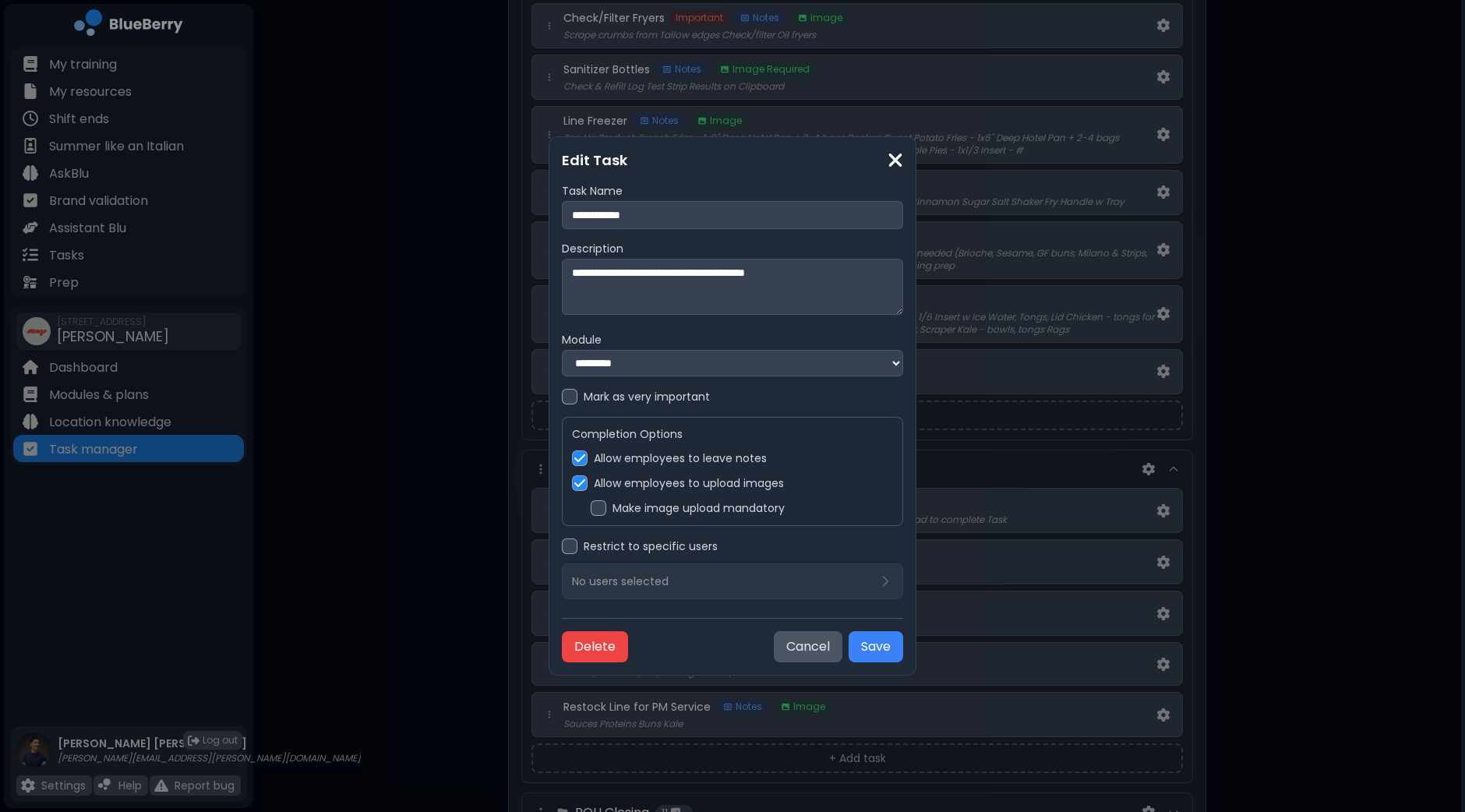
click at [569, 395] on div at bounding box center [569, 396] width 15 height 15
click at [865, 645] on button "Save" at bounding box center [875, 647] width 54 height 31
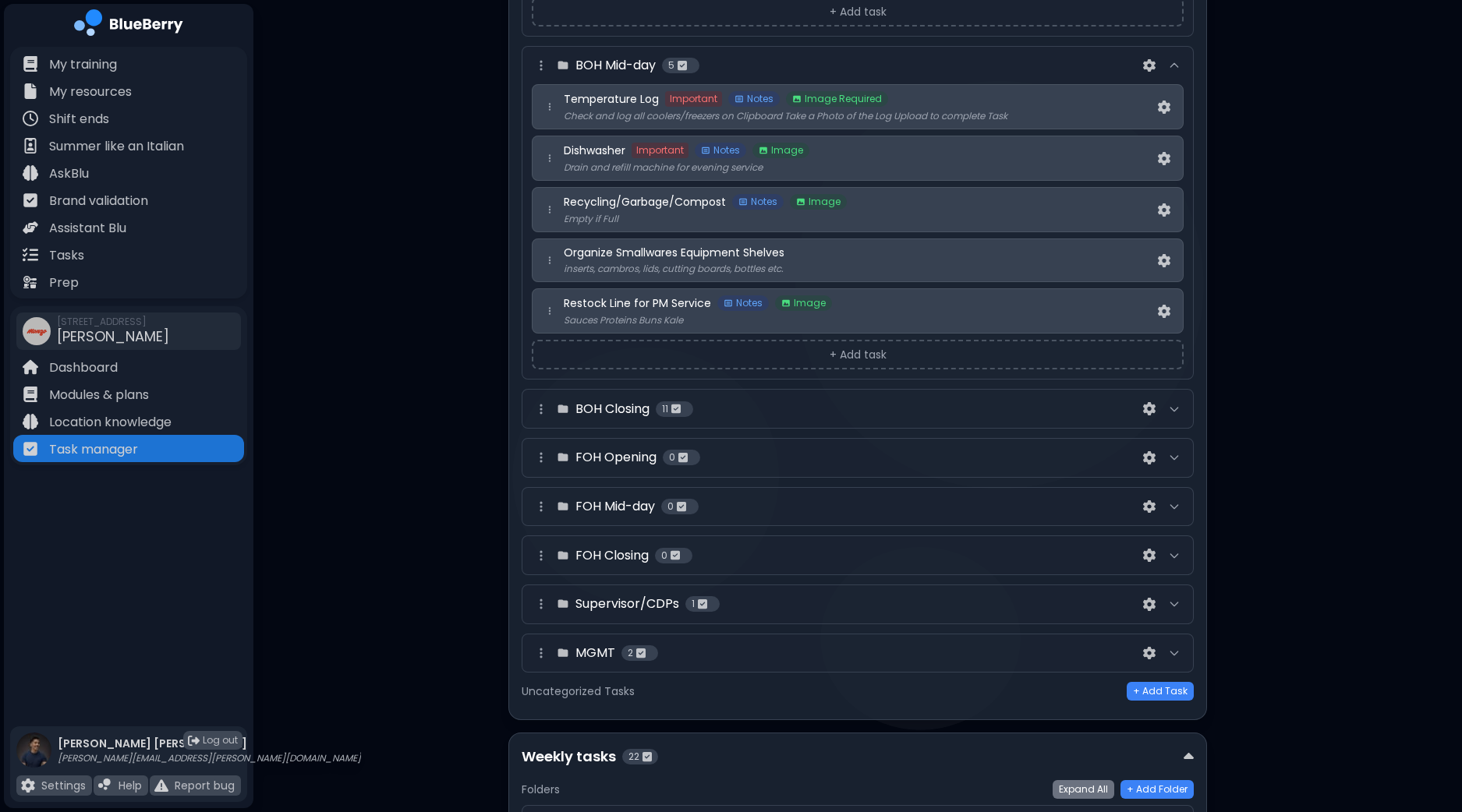
scroll to position [681, 0]
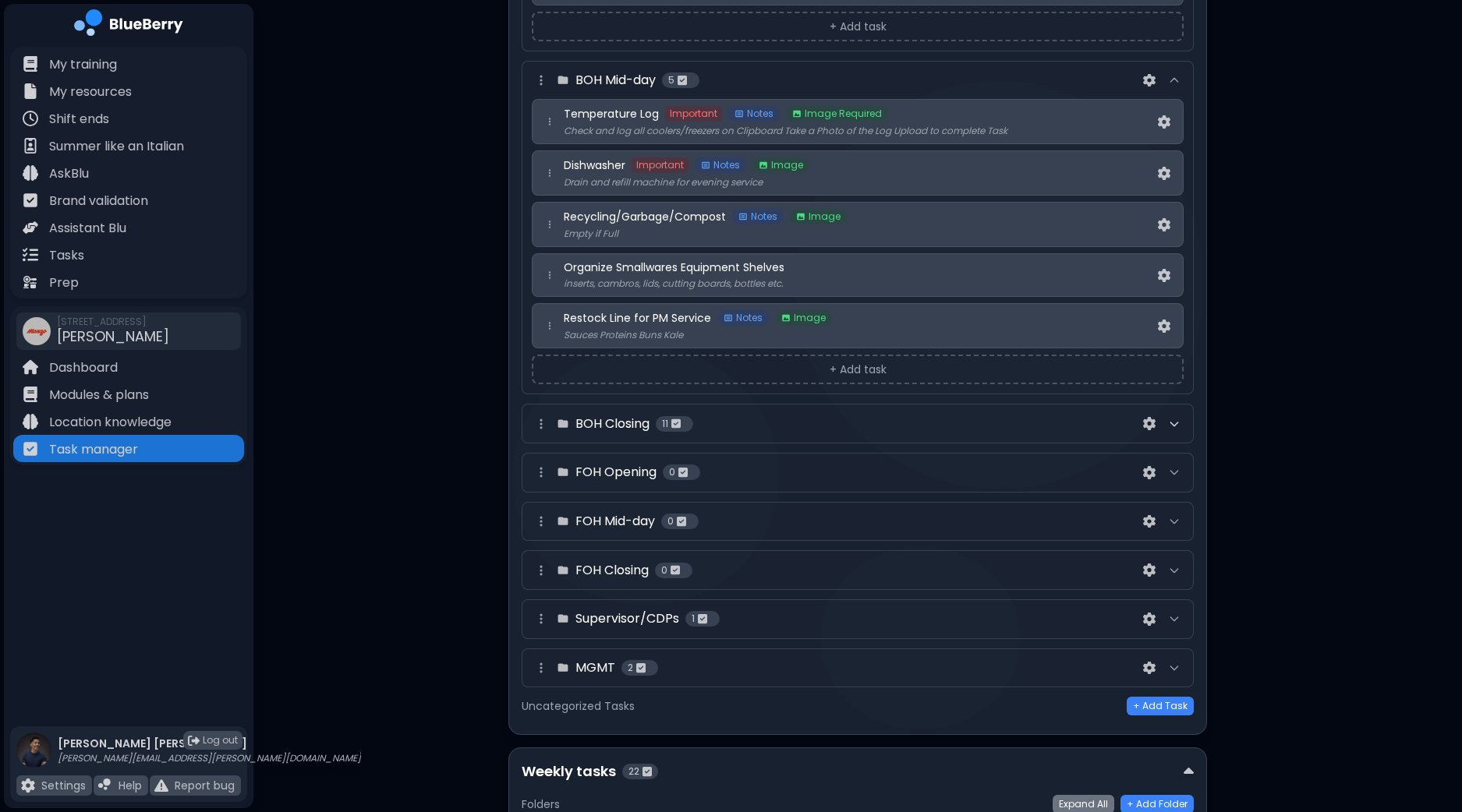
click at [1169, 422] on icon at bounding box center [1174, 424] width 13 height 13
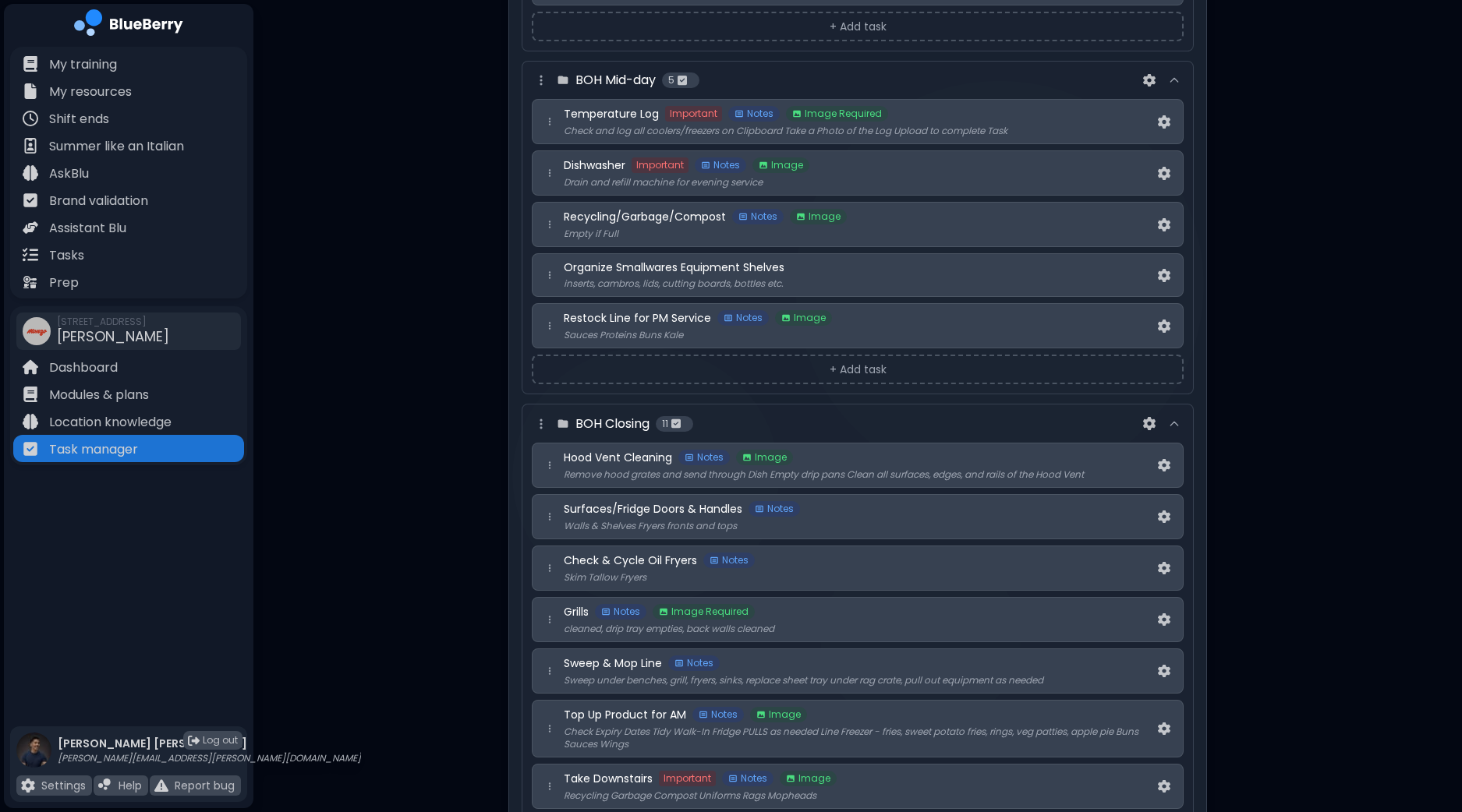
scroll to position [779, 0]
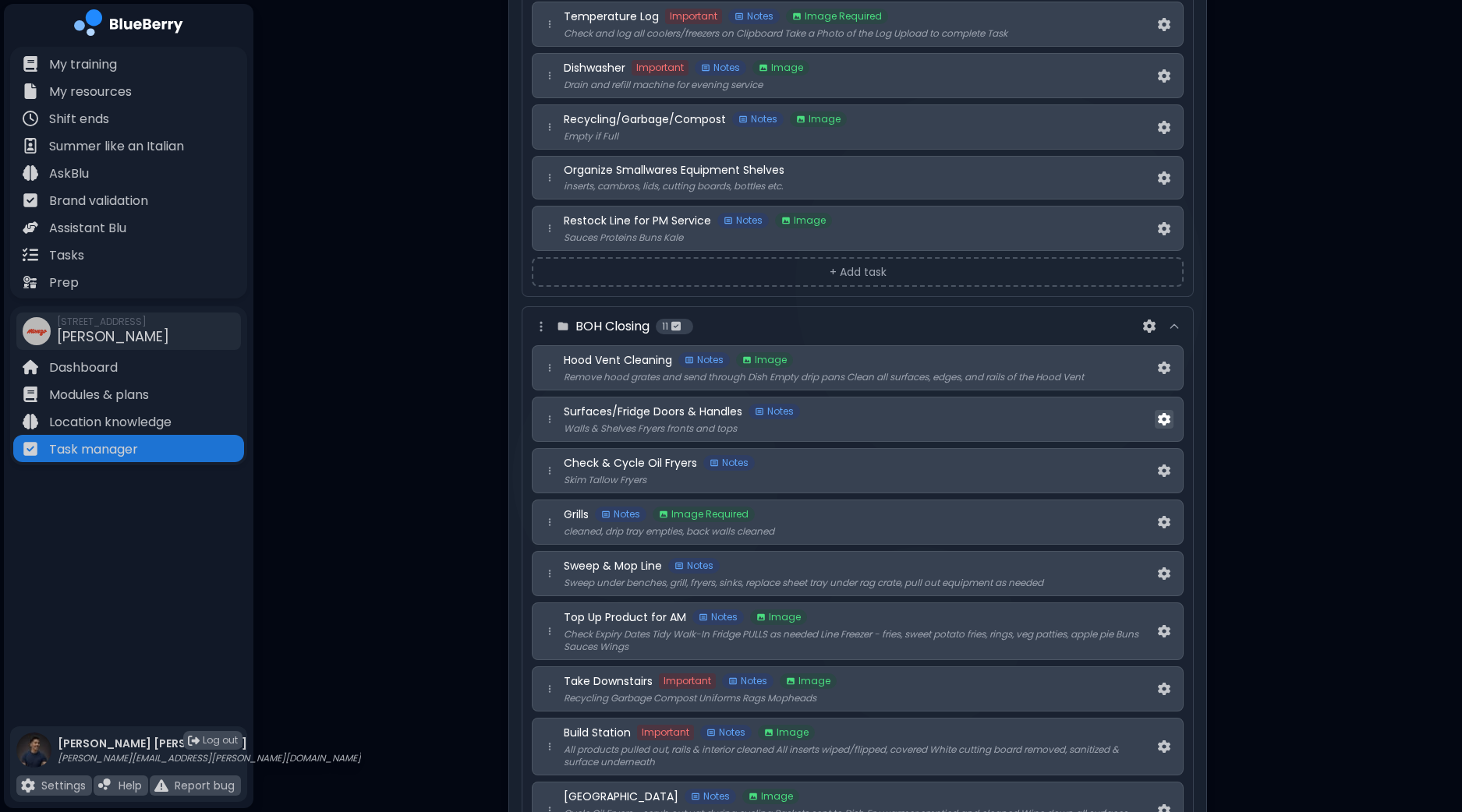
click at [1167, 414] on img at bounding box center [1164, 420] width 13 height 14
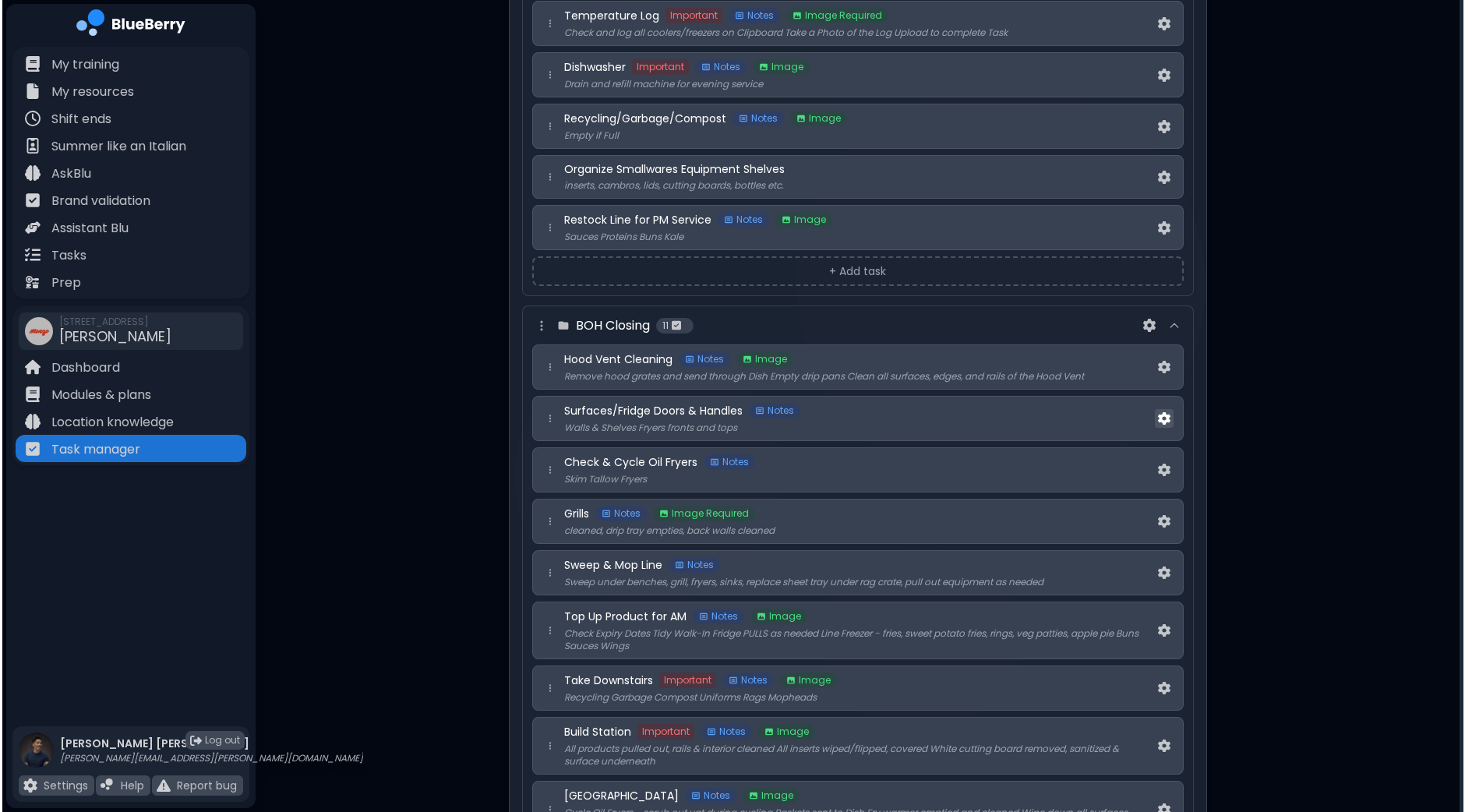
scroll to position [0, 0]
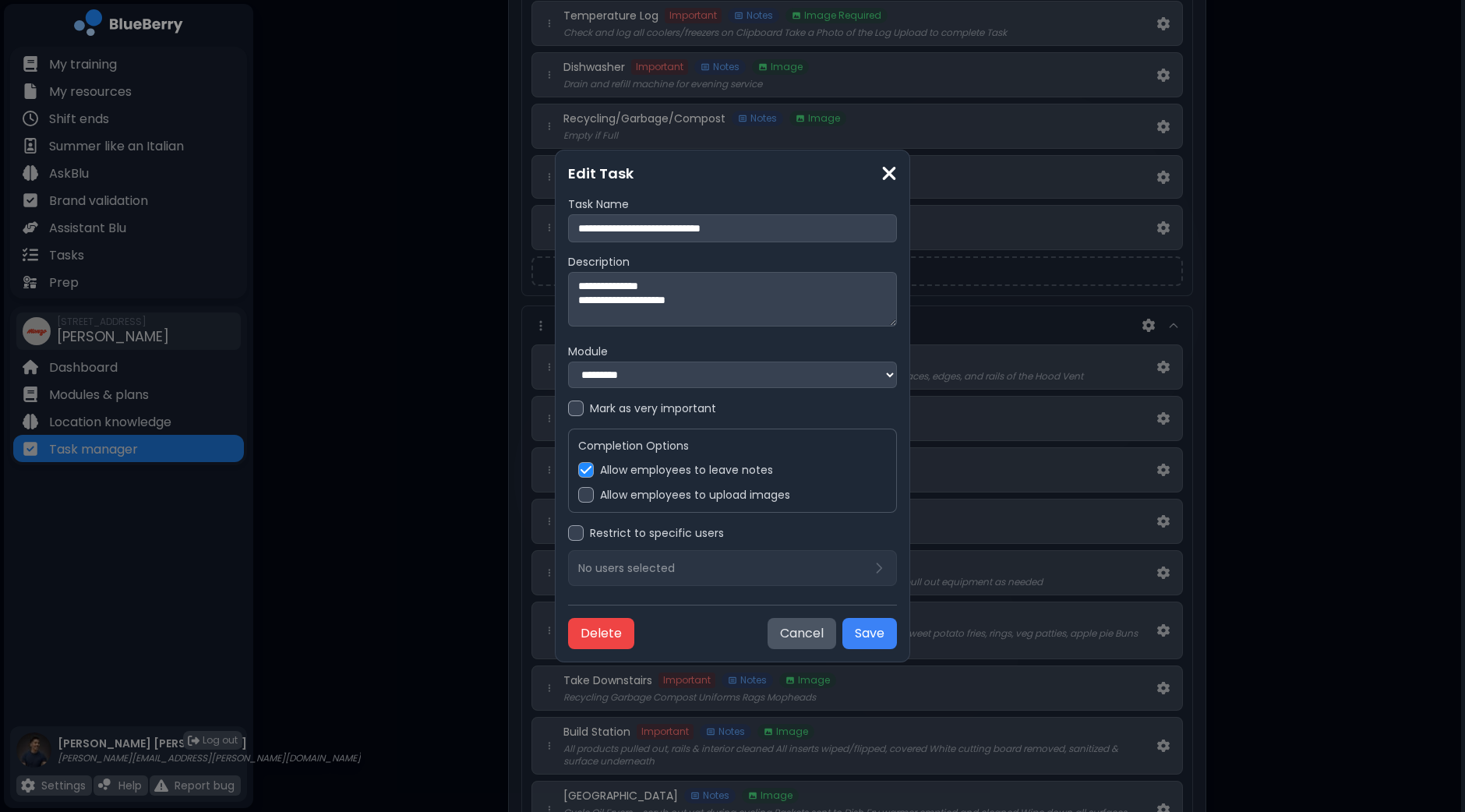
click at [619, 496] on label "Allow employees to upload images" at bounding box center [695, 495] width 190 height 14
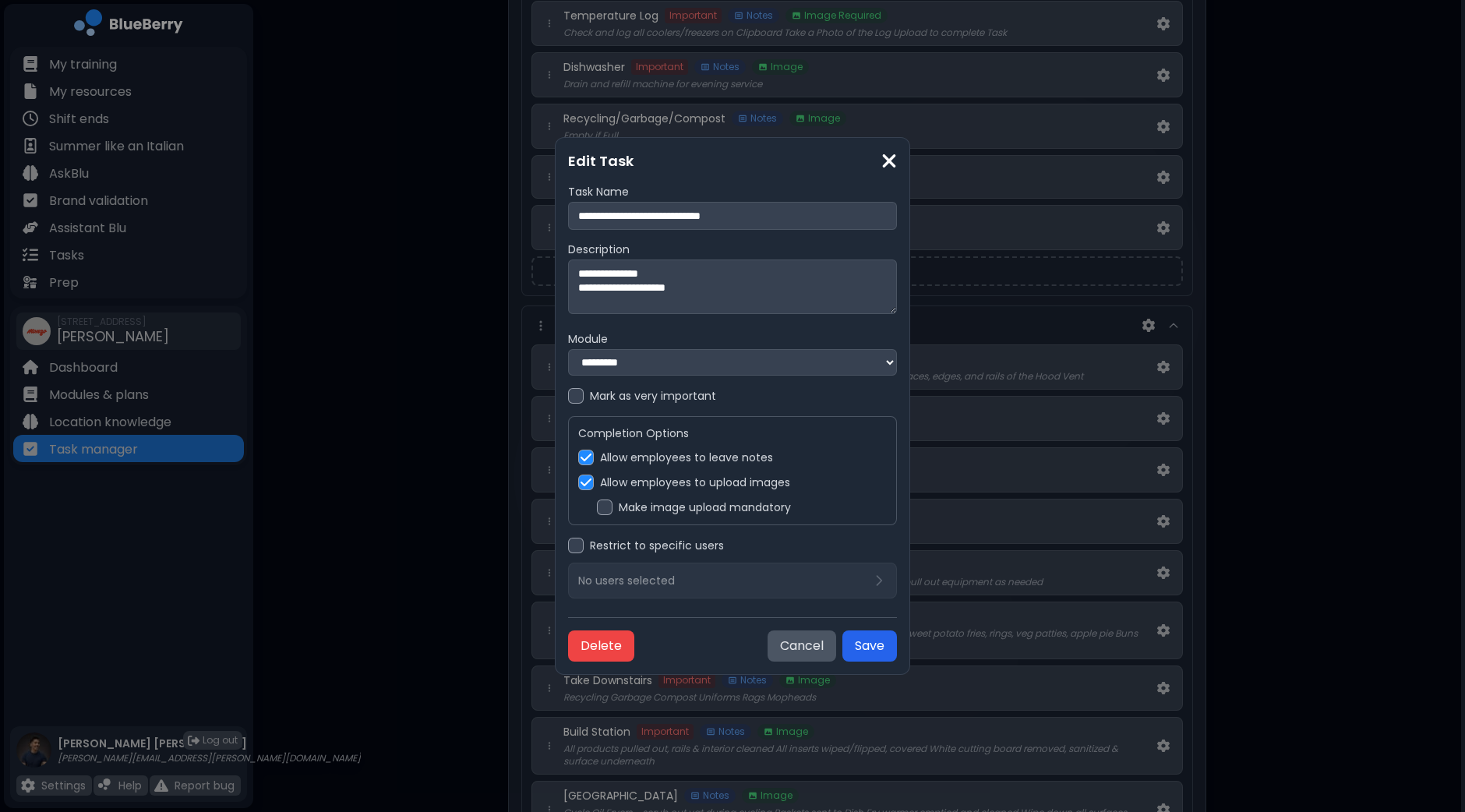
click at [870, 649] on button "Save" at bounding box center [869, 646] width 54 height 31
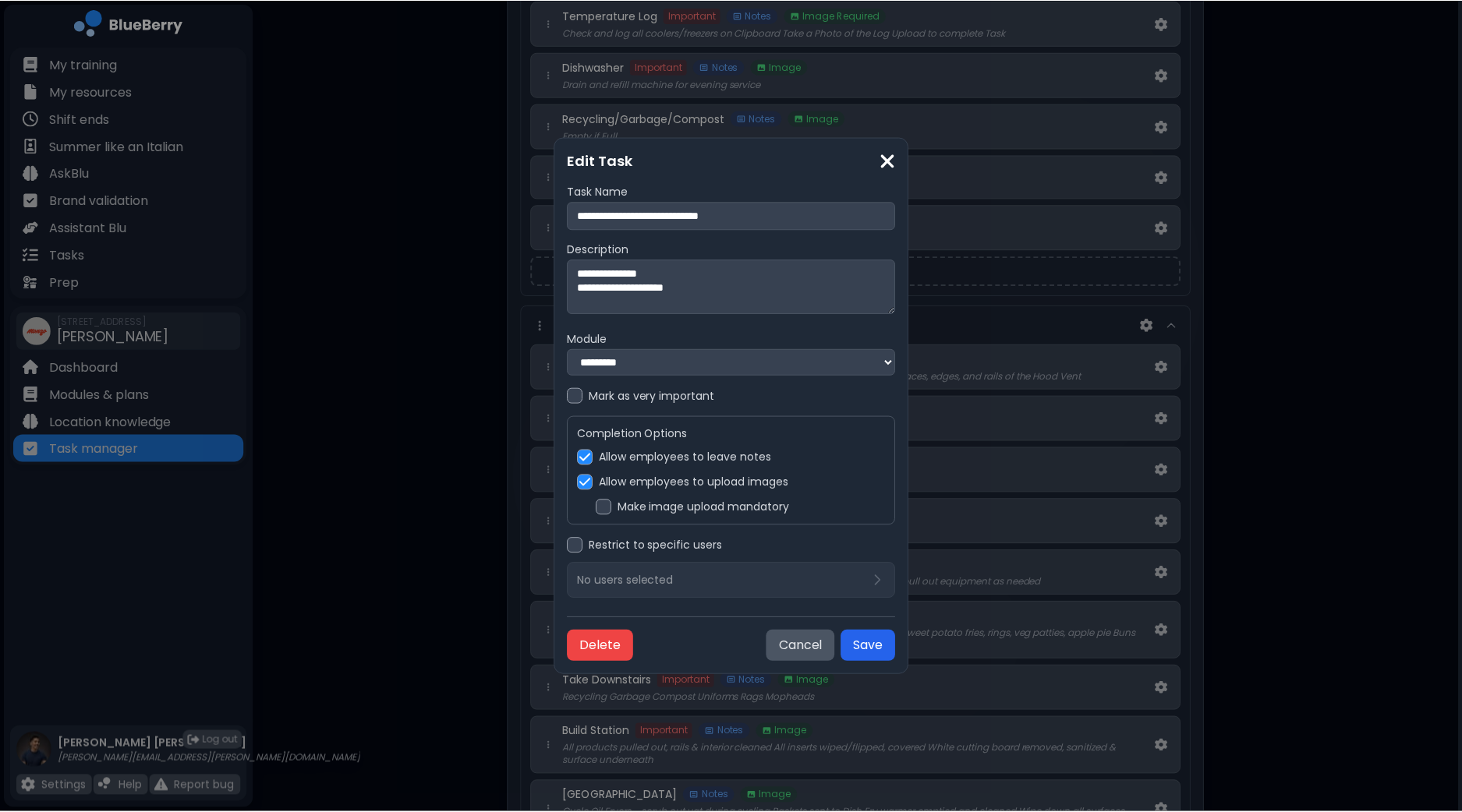
scroll to position [779, 0]
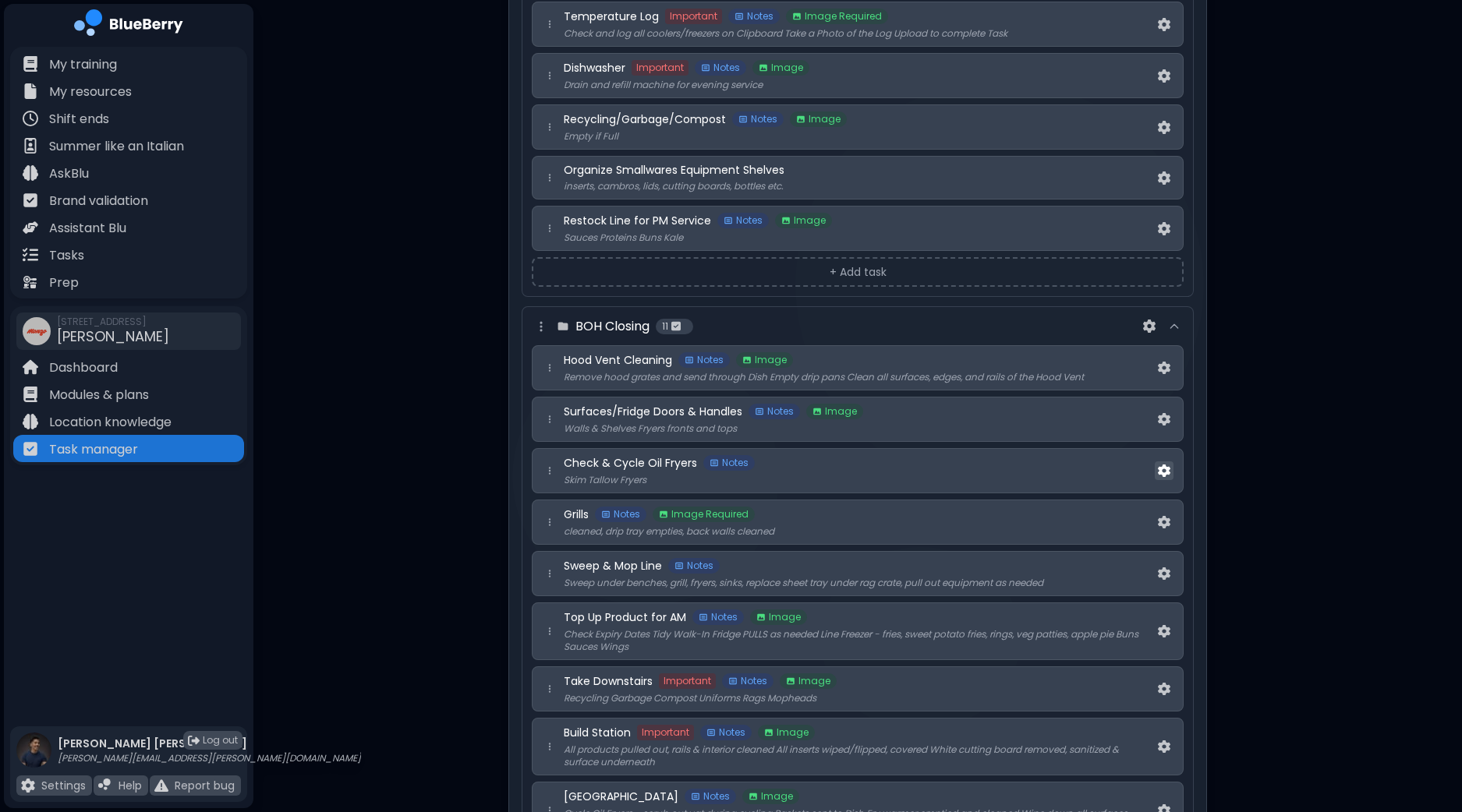
click at [1158, 465] on img at bounding box center [1164, 471] width 13 height 14
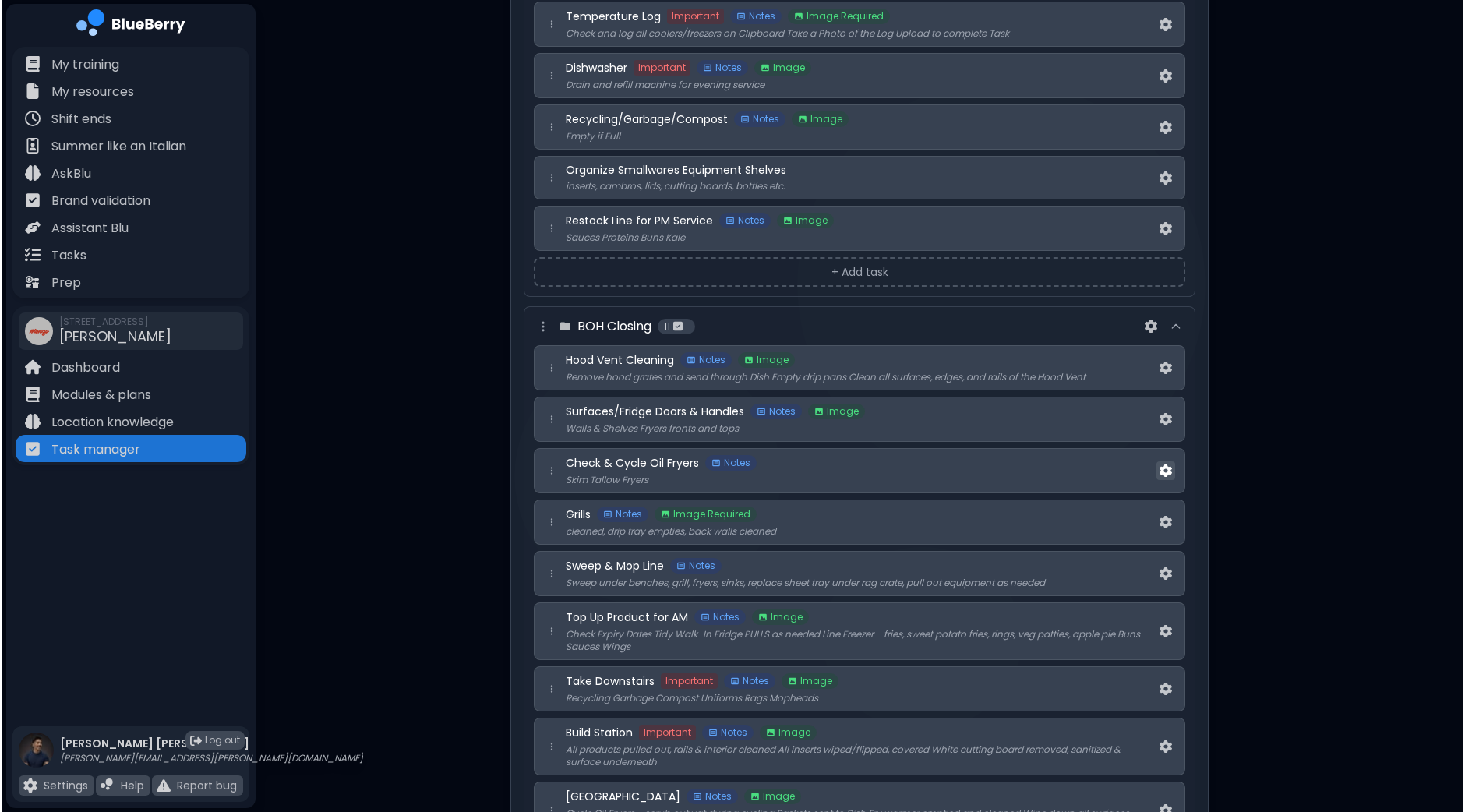
scroll to position [0, 0]
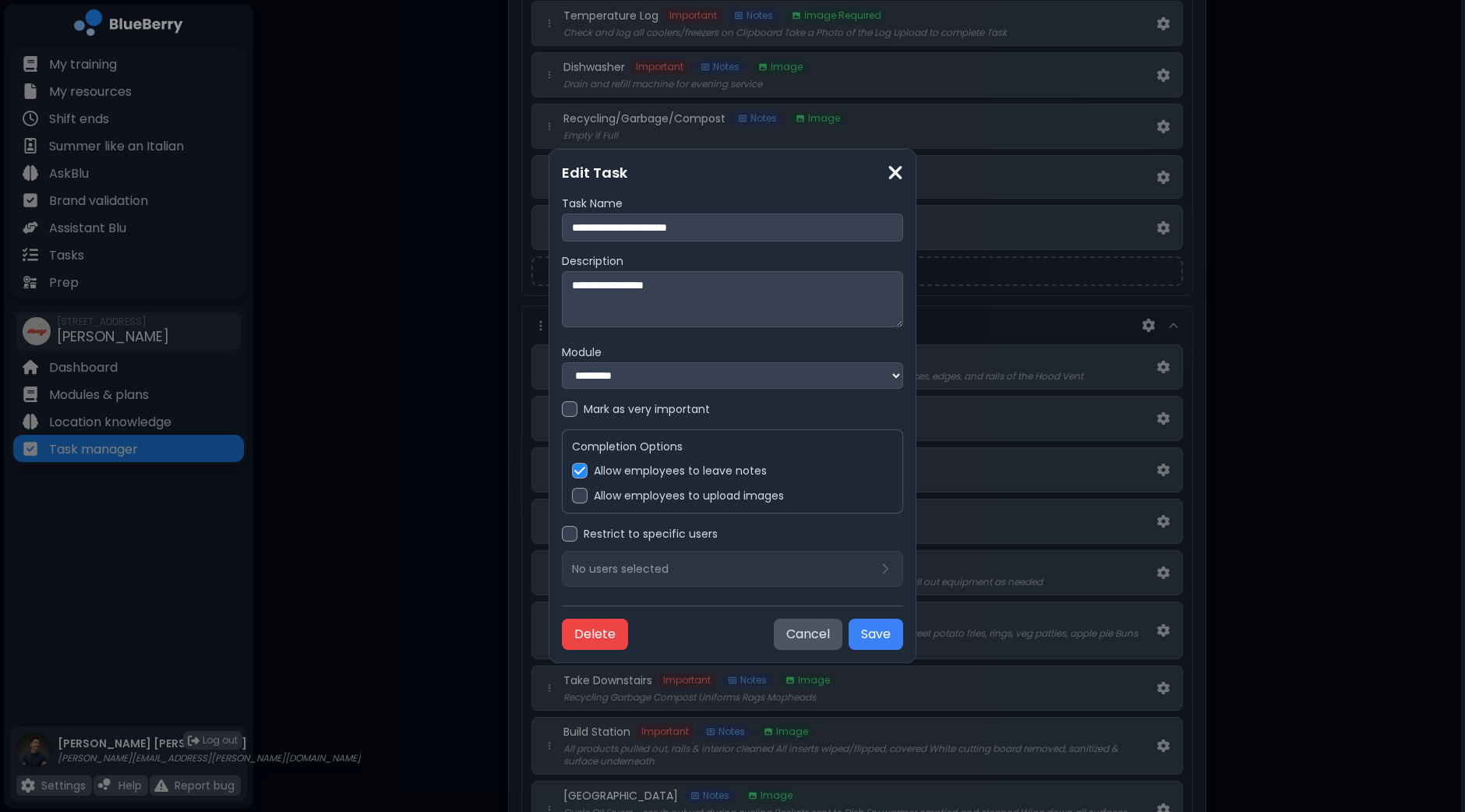
click at [628, 495] on label "Allow employees to upload images" at bounding box center [689, 496] width 190 height 14
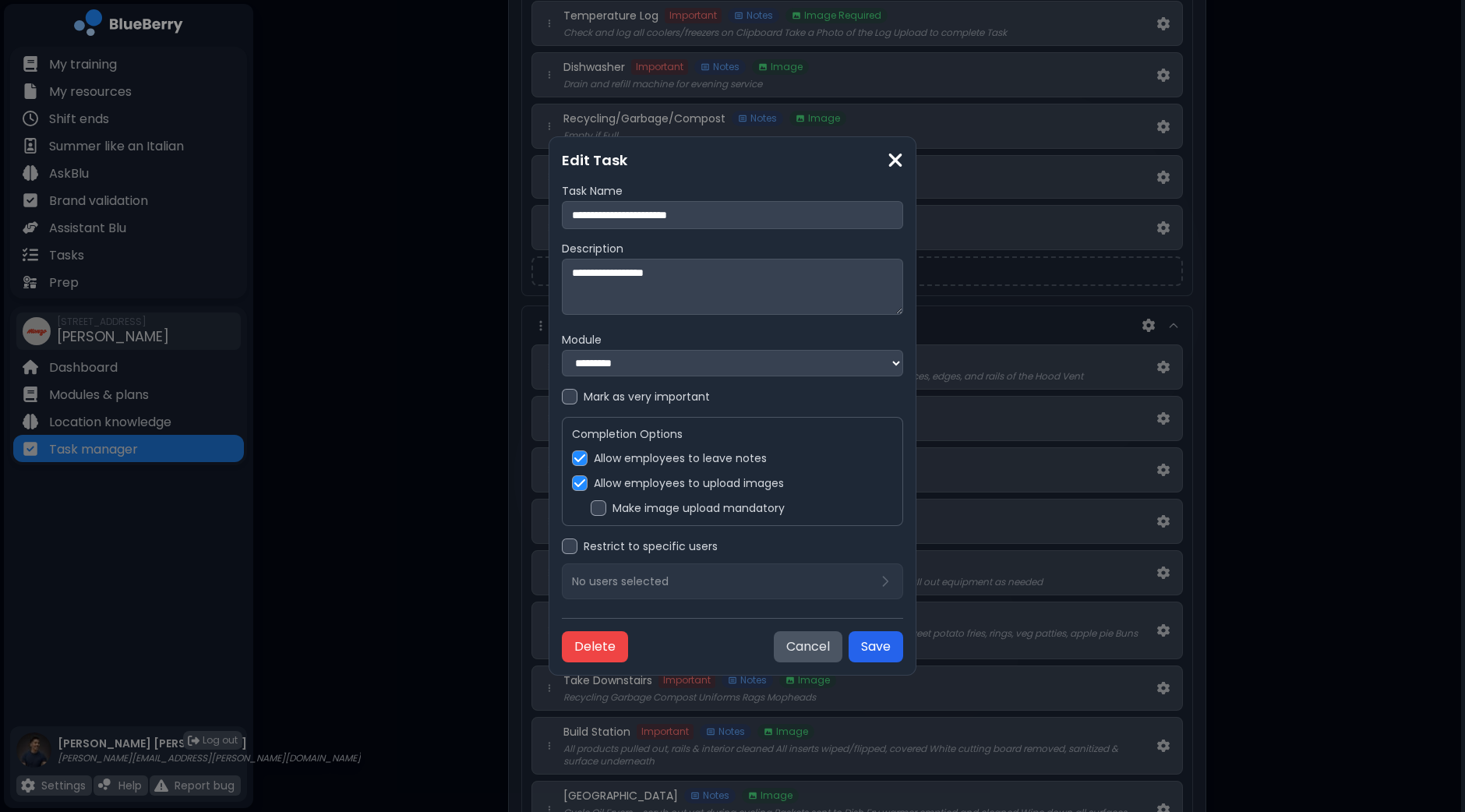
click at [898, 645] on button "Save" at bounding box center [875, 647] width 54 height 31
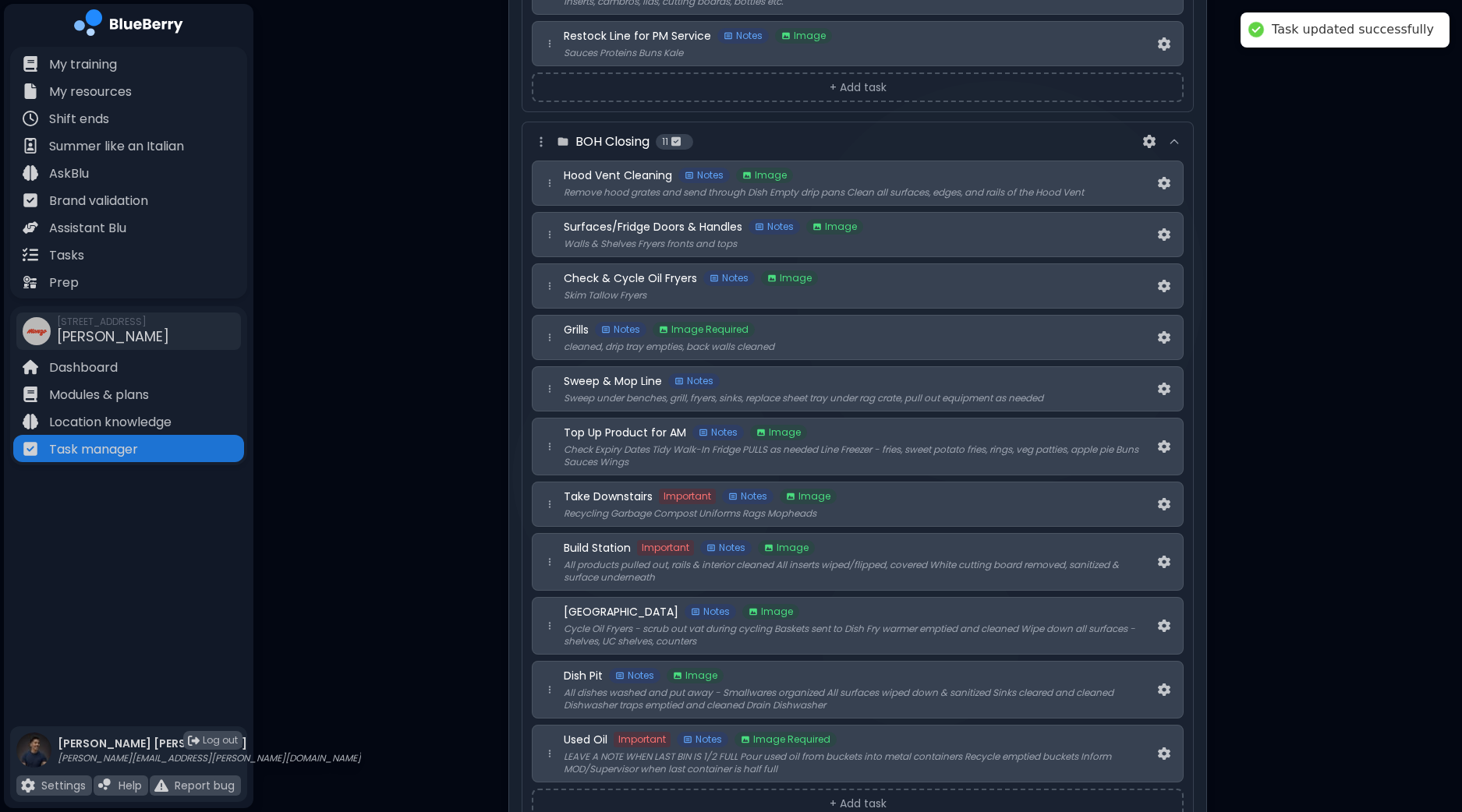
scroll to position [974, 0]
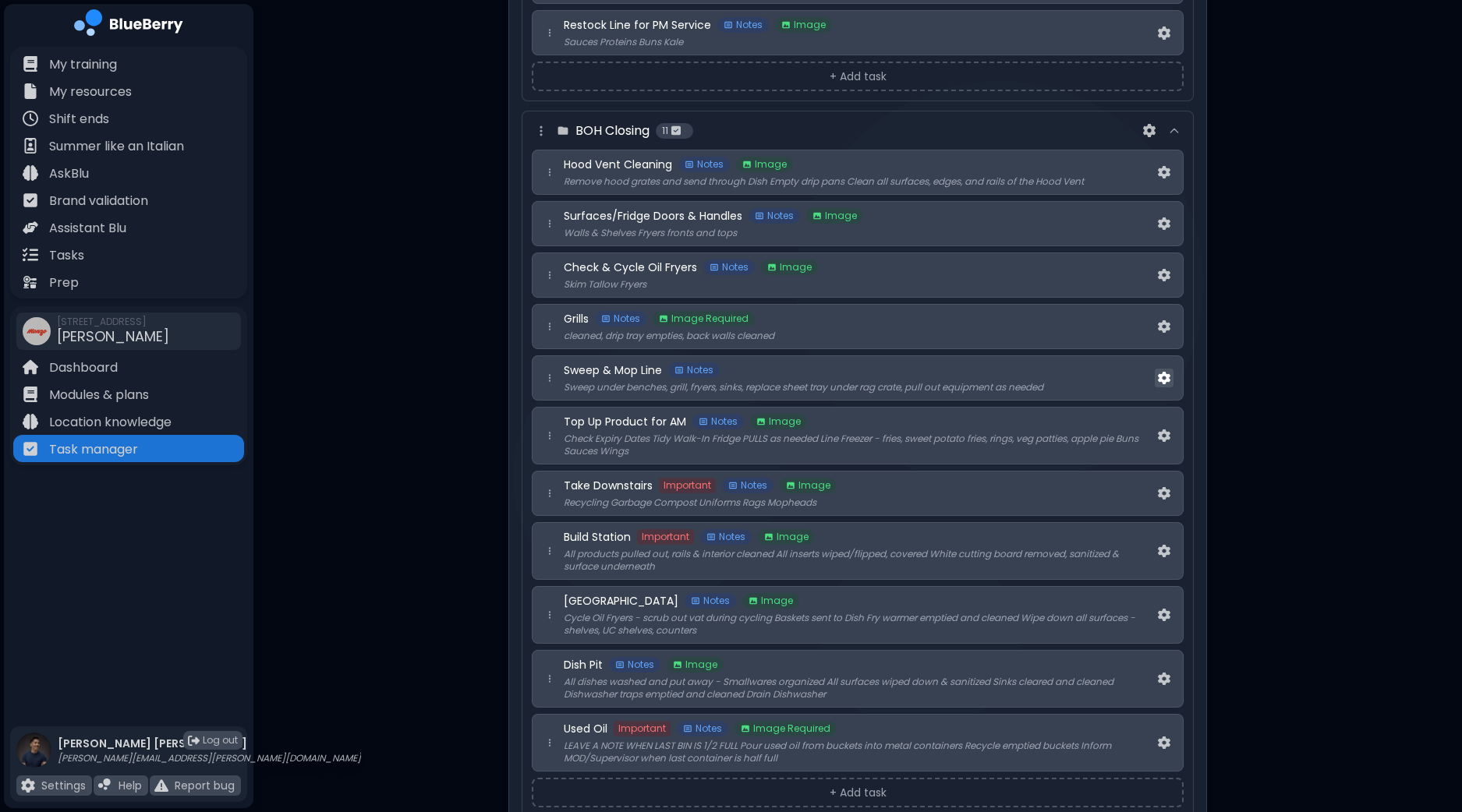
click at [1161, 372] on img at bounding box center [1164, 378] width 13 height 14
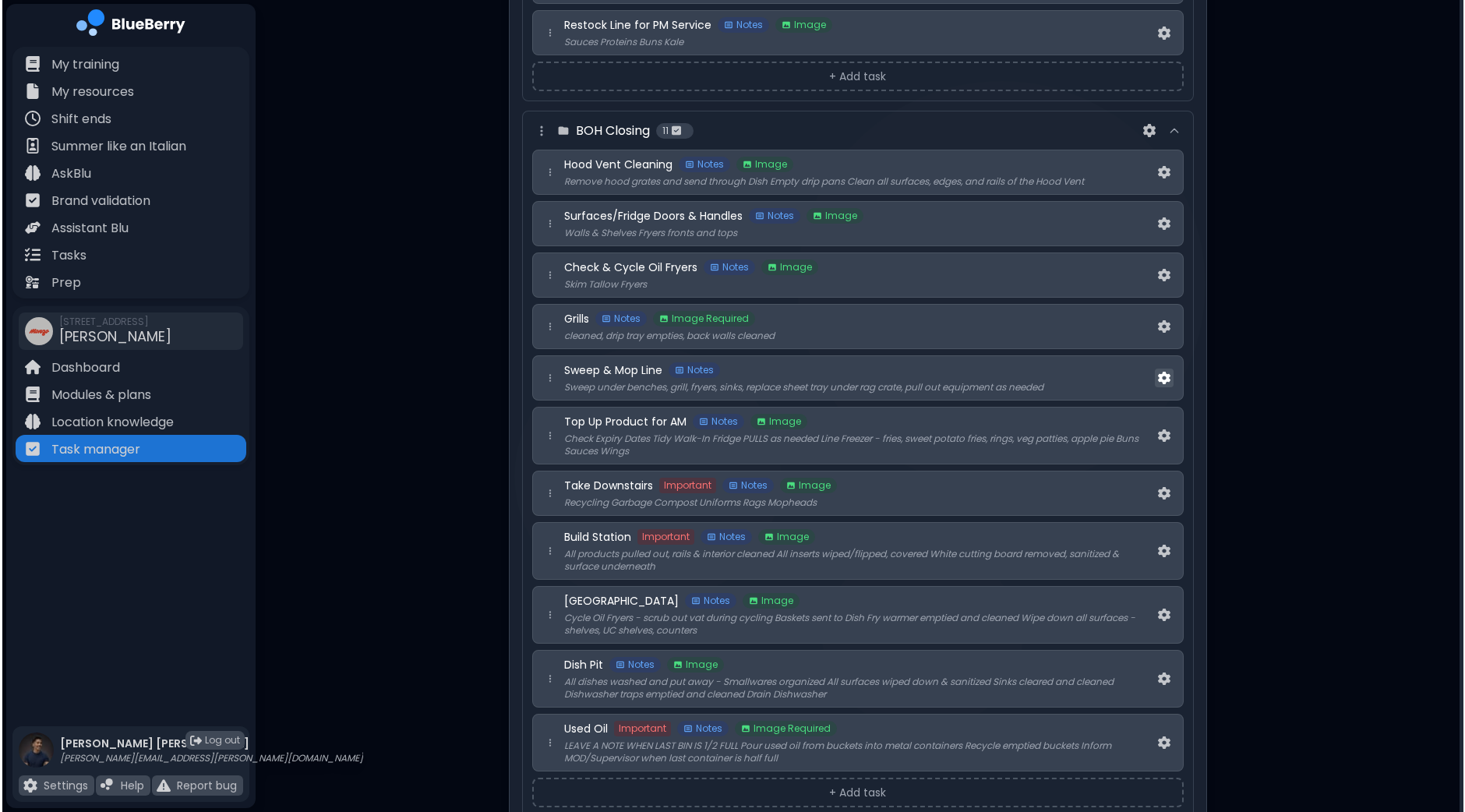
scroll to position [0, 0]
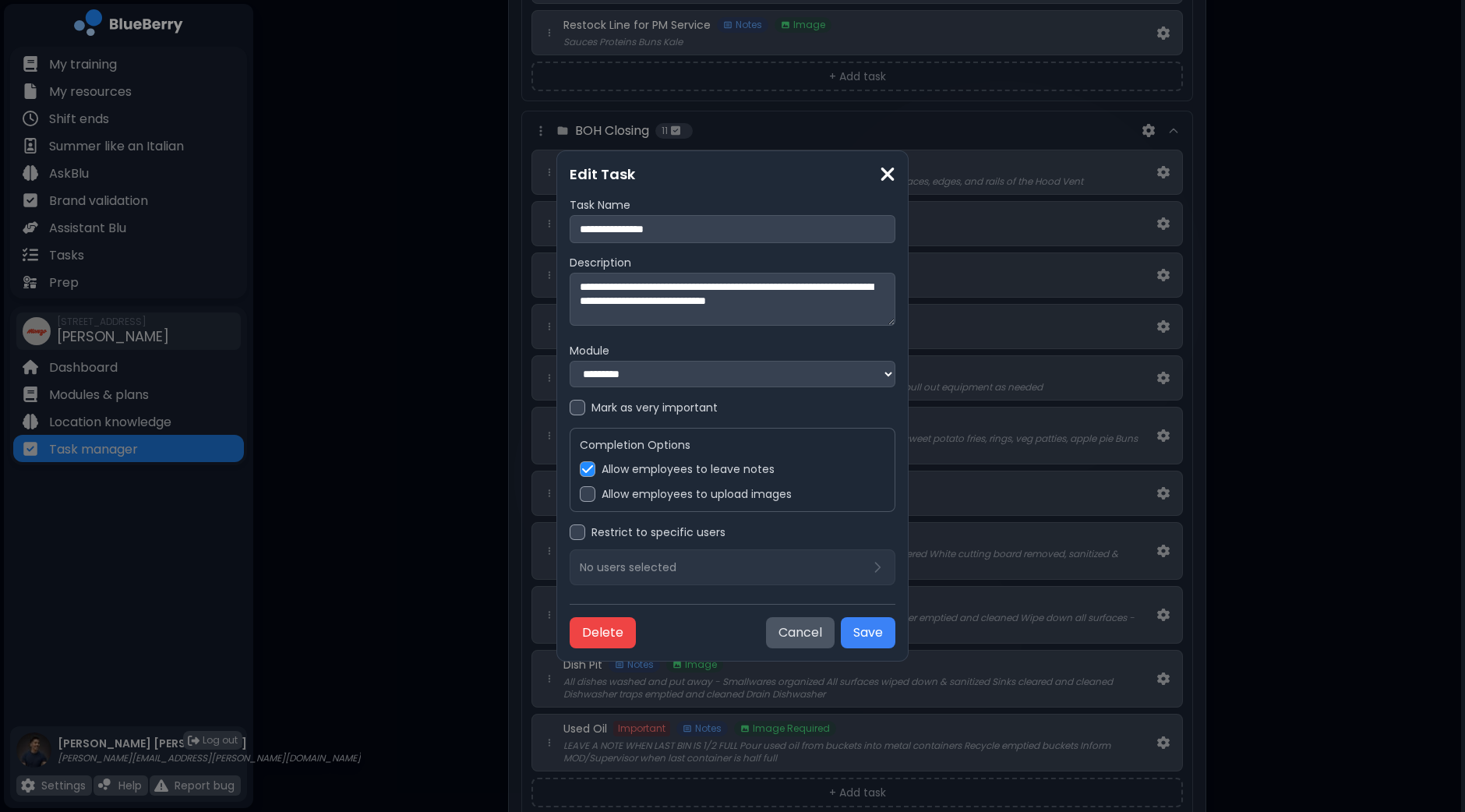
click at [635, 498] on label "Allow employees to upload images" at bounding box center [696, 495] width 190 height 14
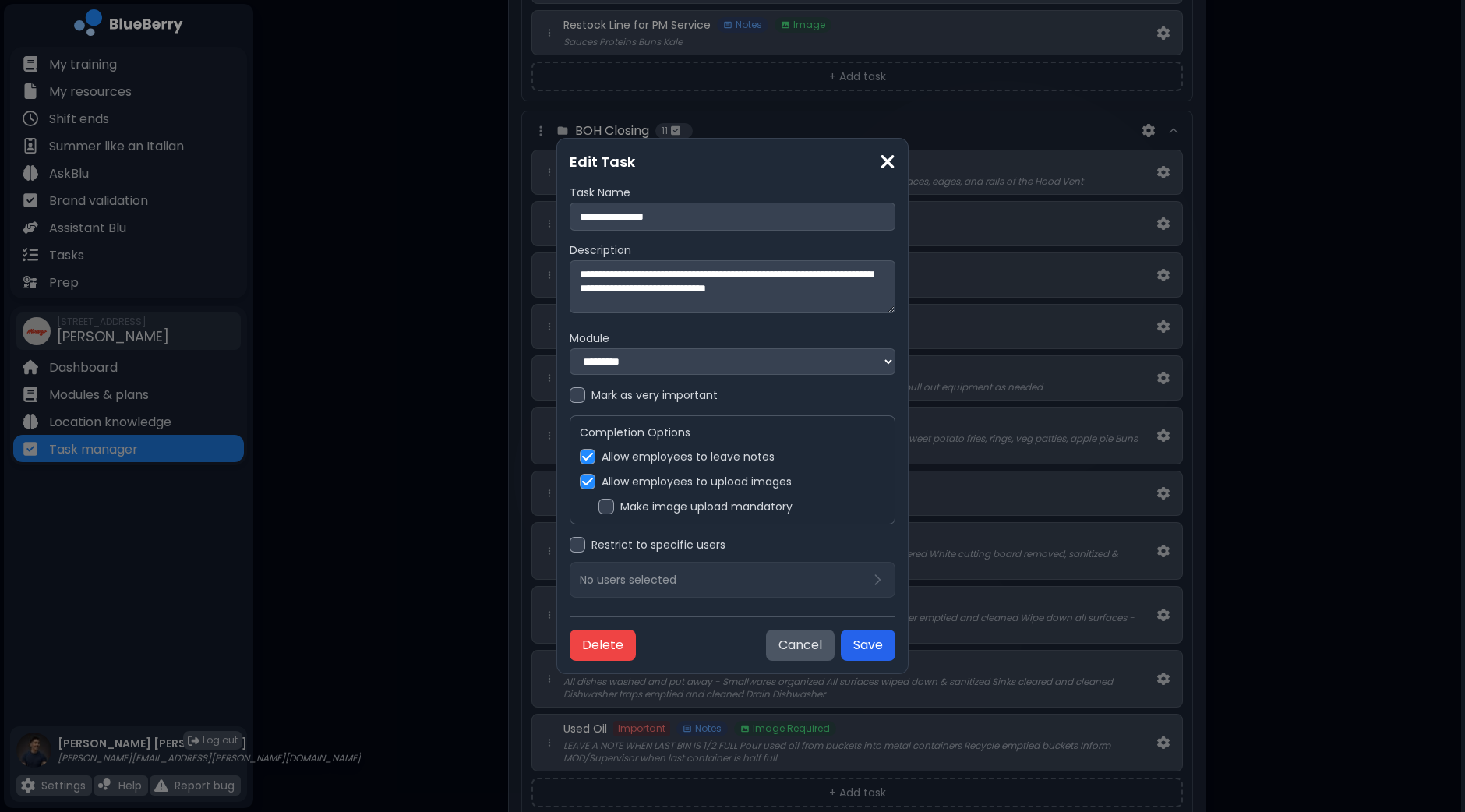
click at [874, 646] on button "Save" at bounding box center [868, 645] width 54 height 31
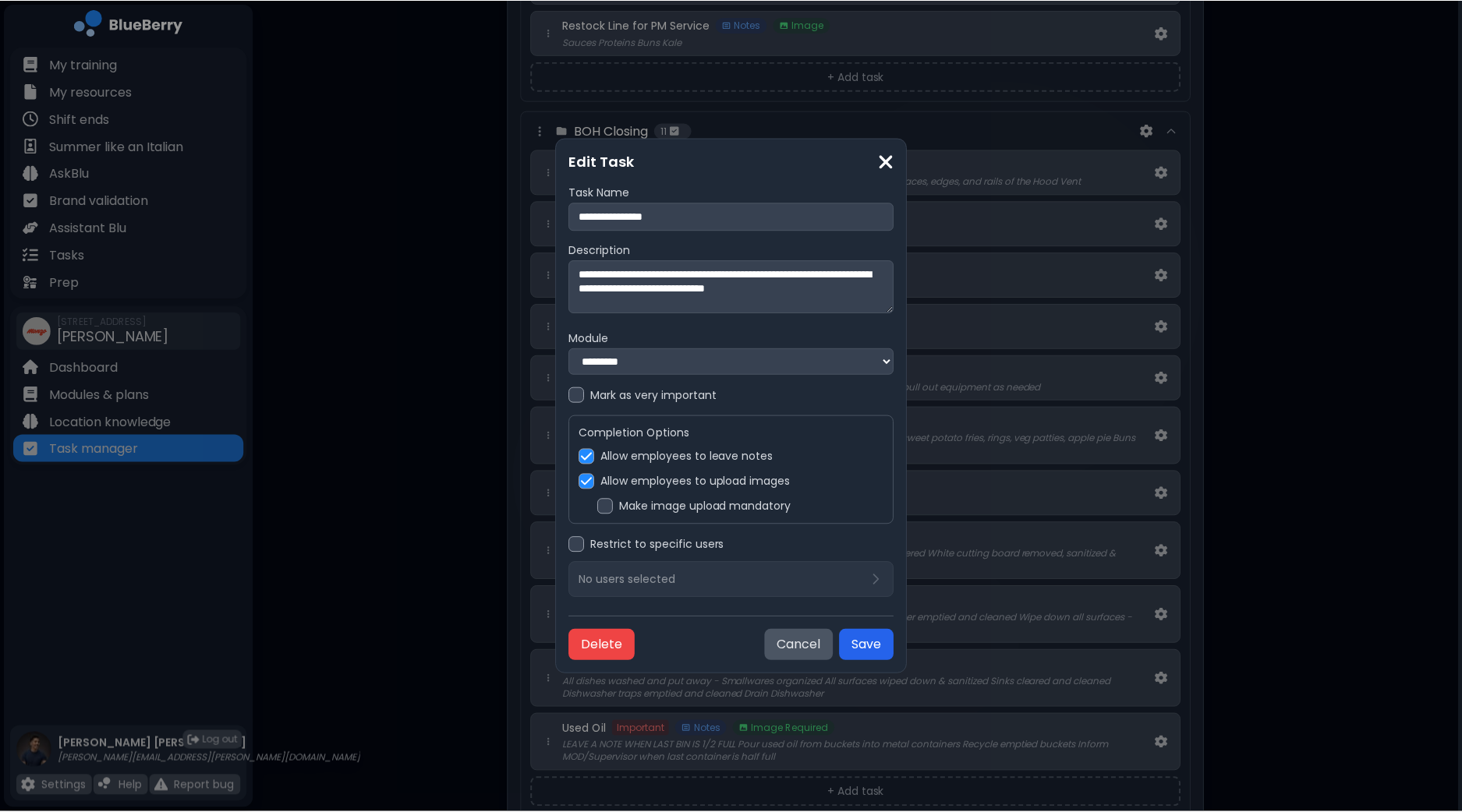
scroll to position [974, 0]
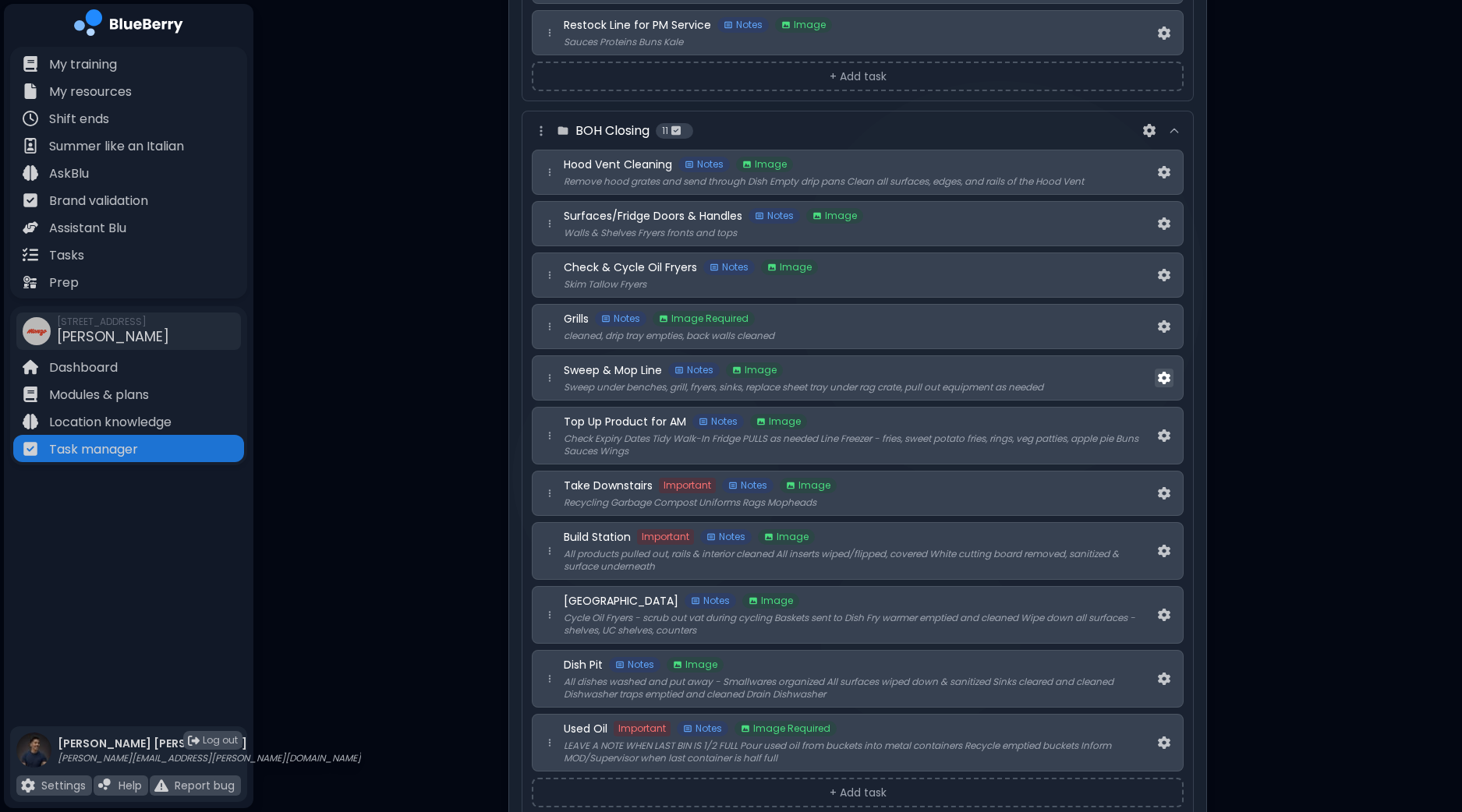
click at [1168, 372] on img at bounding box center [1164, 378] width 13 height 14
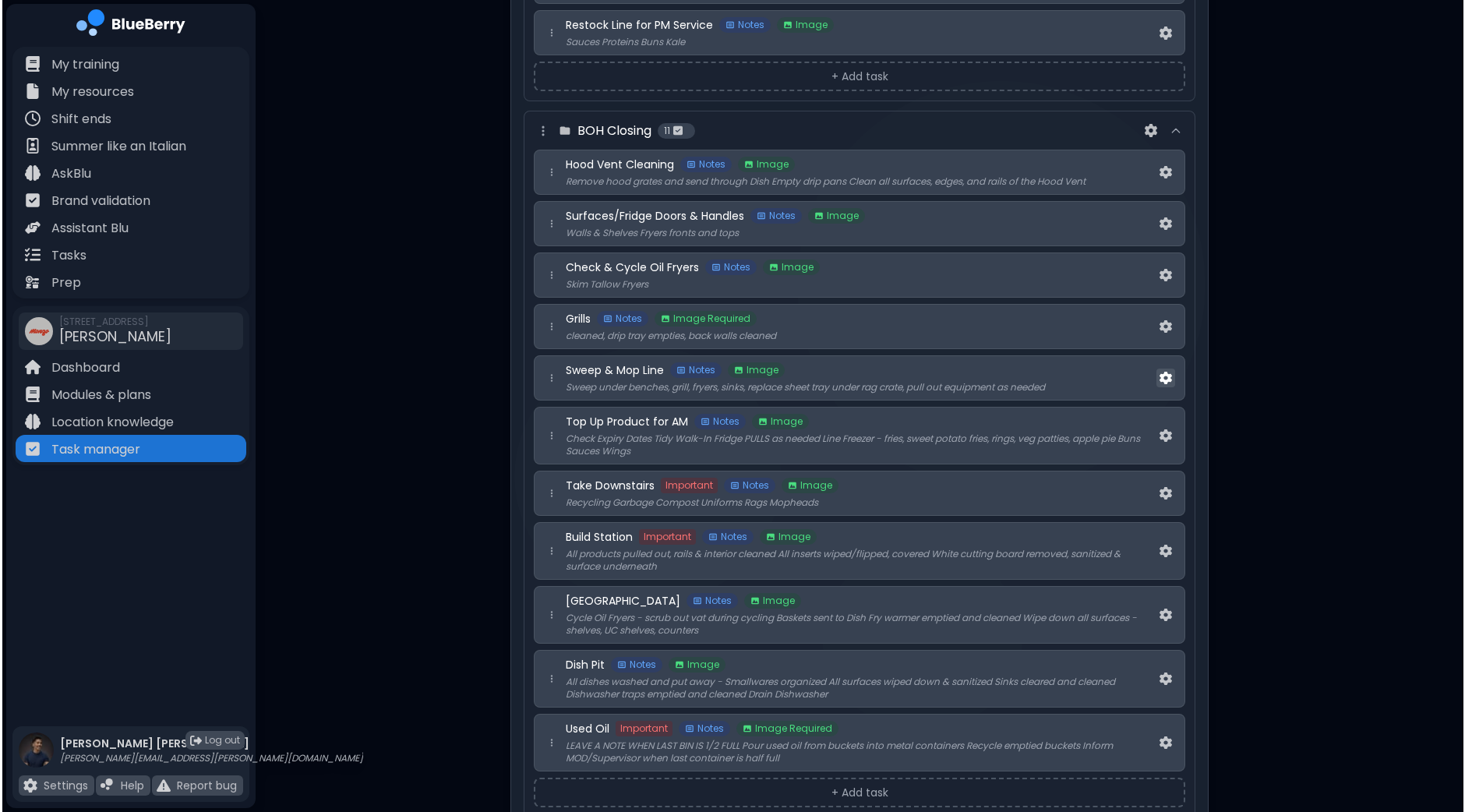
scroll to position [0, 0]
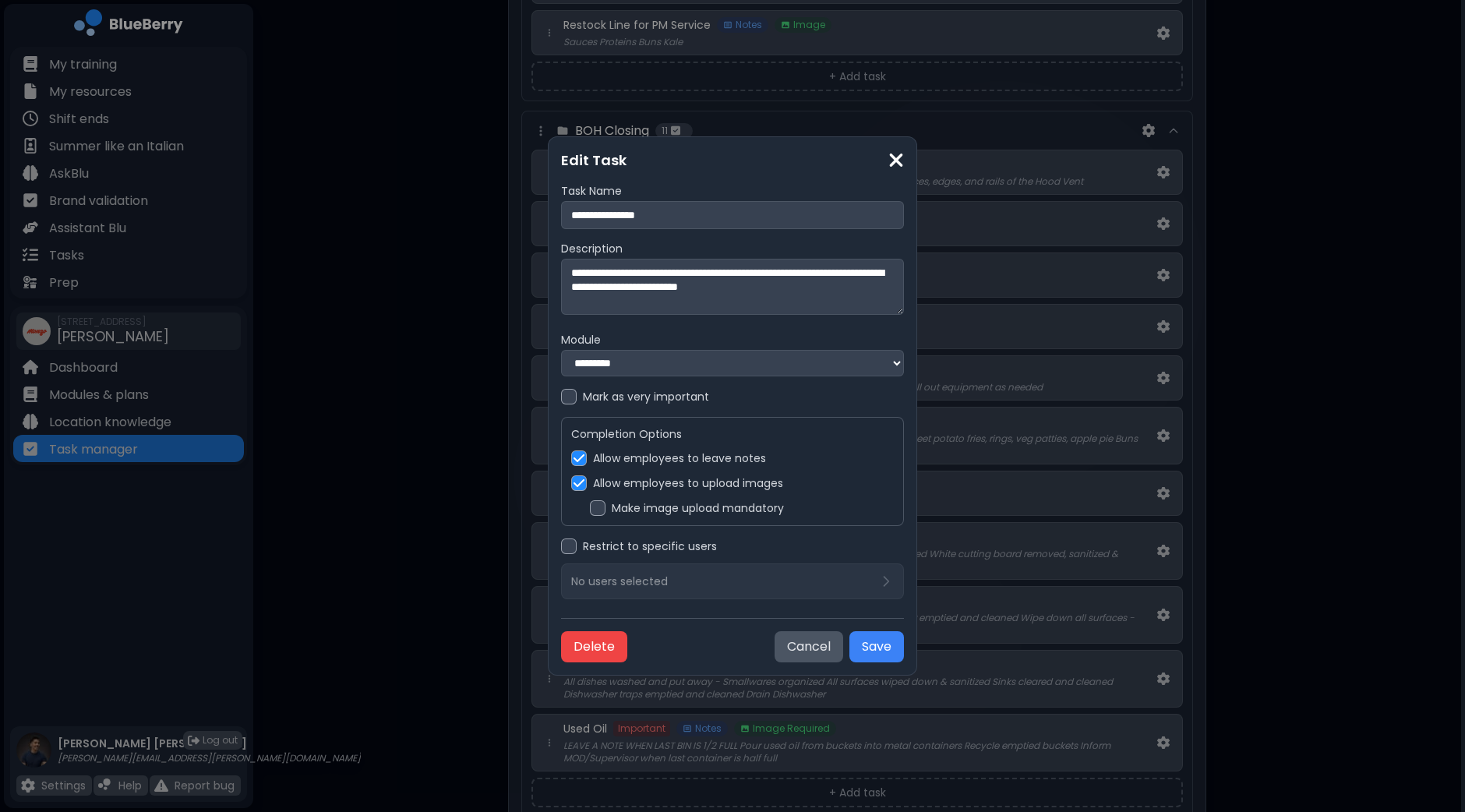
click at [622, 508] on label "Make image upload mandatory" at bounding box center [697, 508] width 172 height 14
click at [878, 648] on button "Save" at bounding box center [876, 647] width 54 height 31
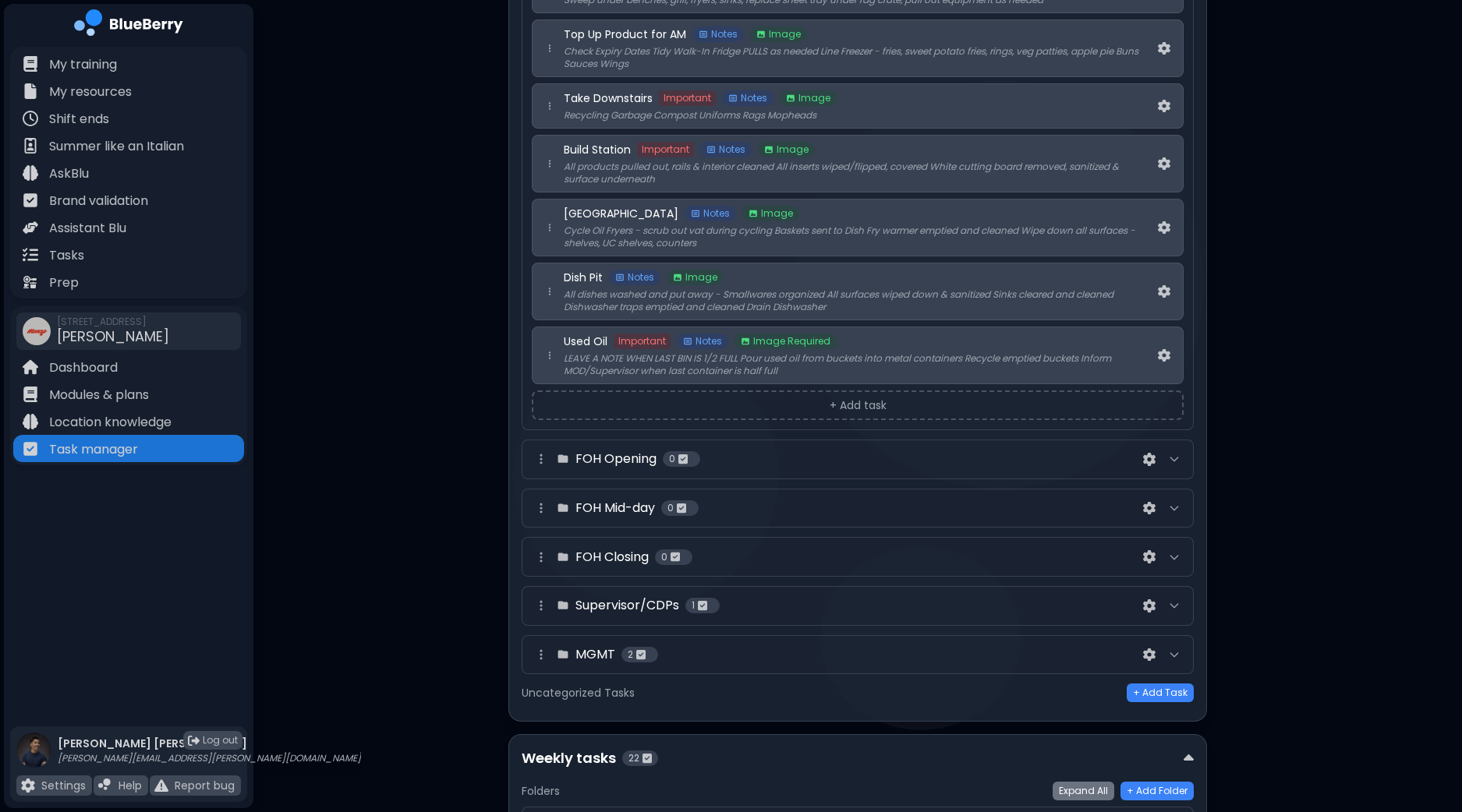
scroll to position [1363, 0]
click at [1158, 349] on img at bounding box center [1164, 354] width 13 height 14
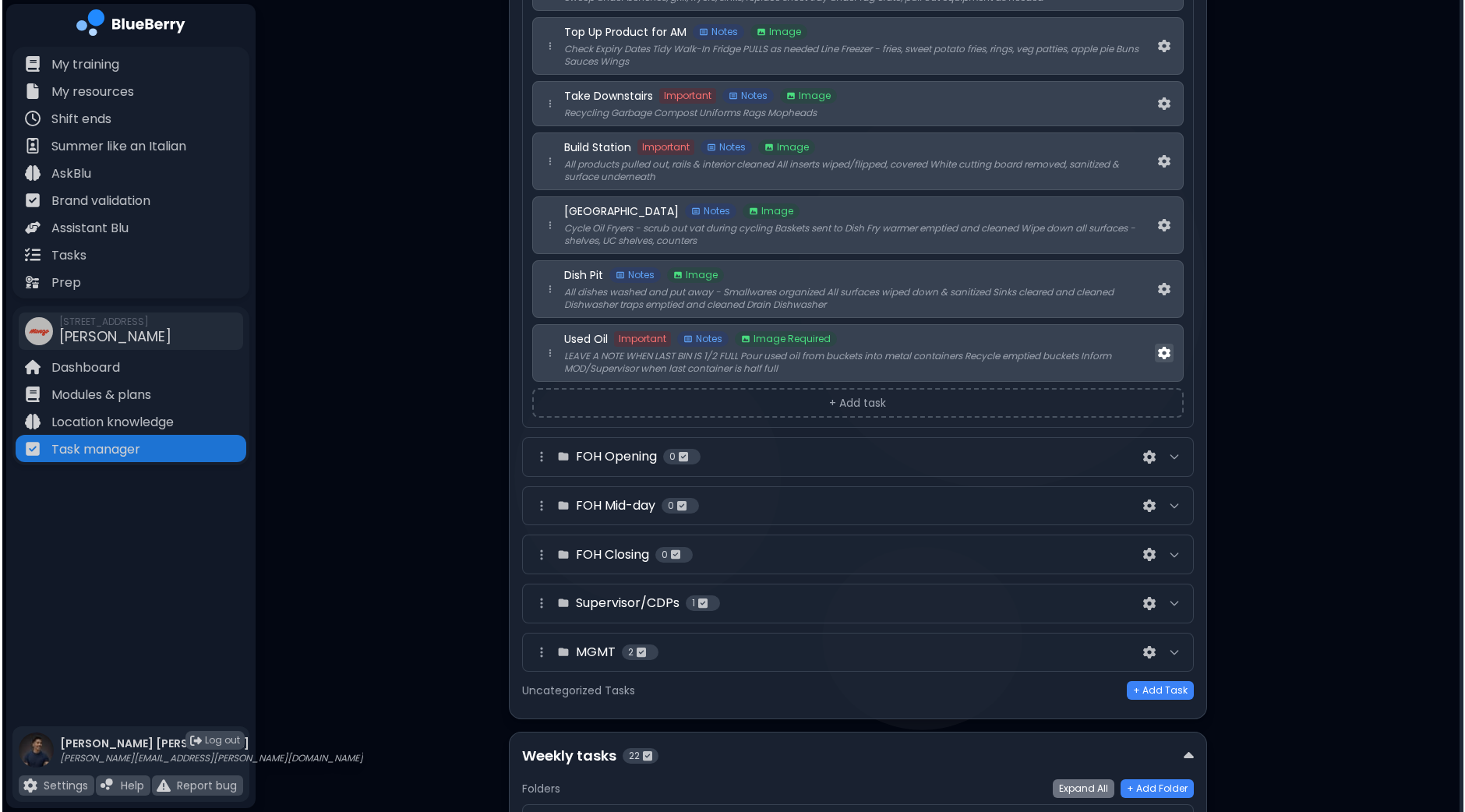
scroll to position [0, 0]
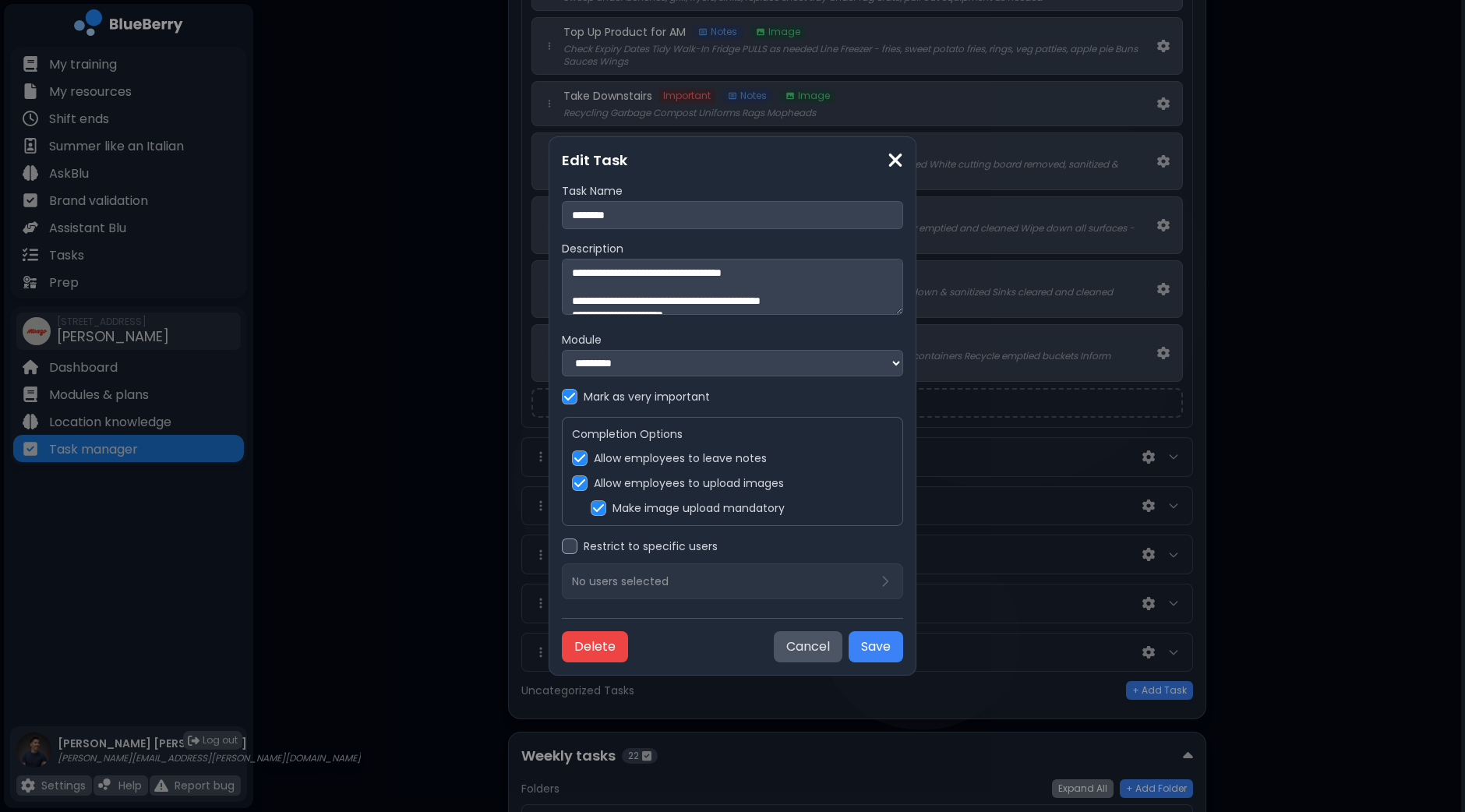
click at [628, 511] on label "Make image upload mandatory" at bounding box center [698, 508] width 172 height 14
click at [880, 656] on button "Save" at bounding box center [875, 647] width 54 height 31
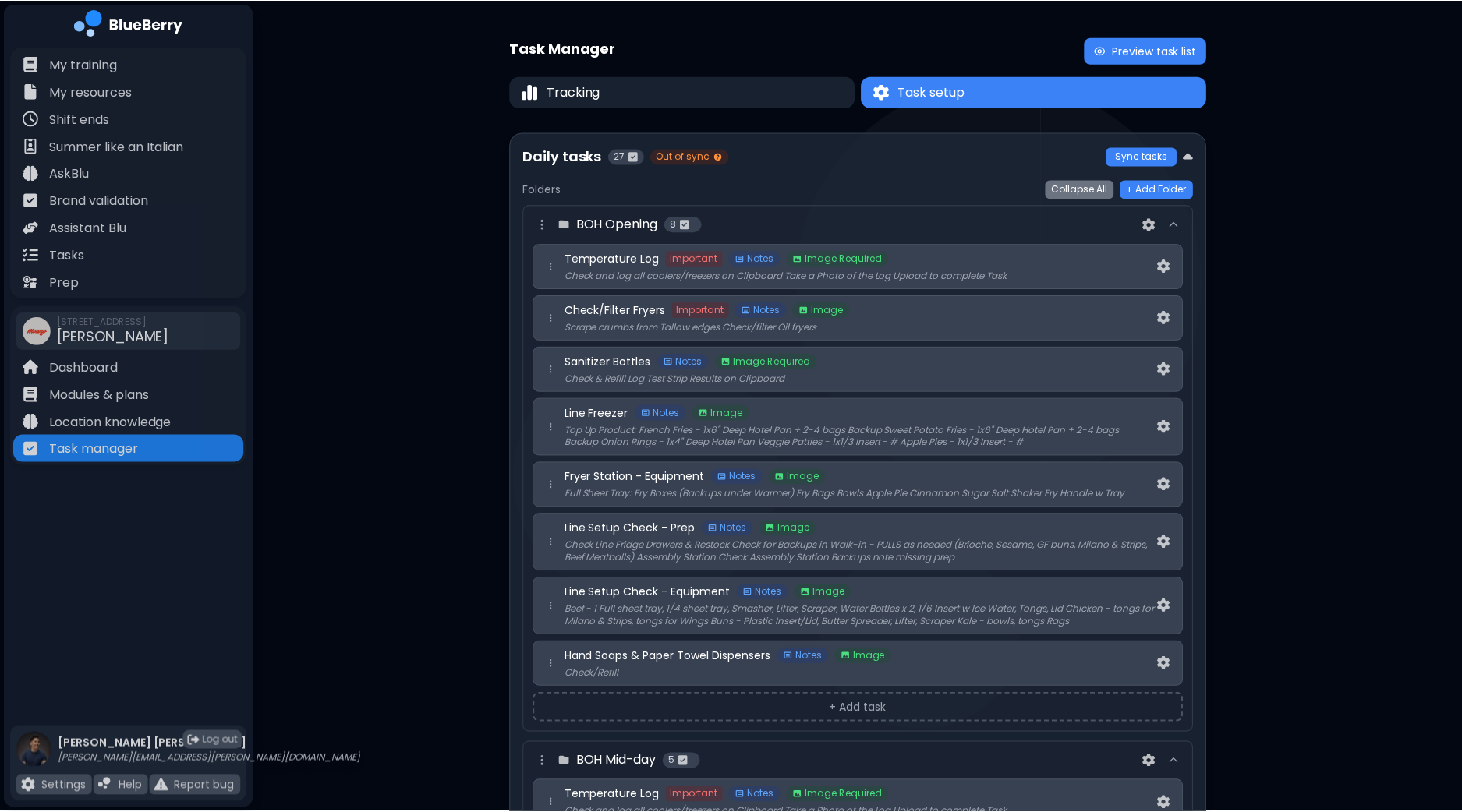
scroll to position [1363, 0]
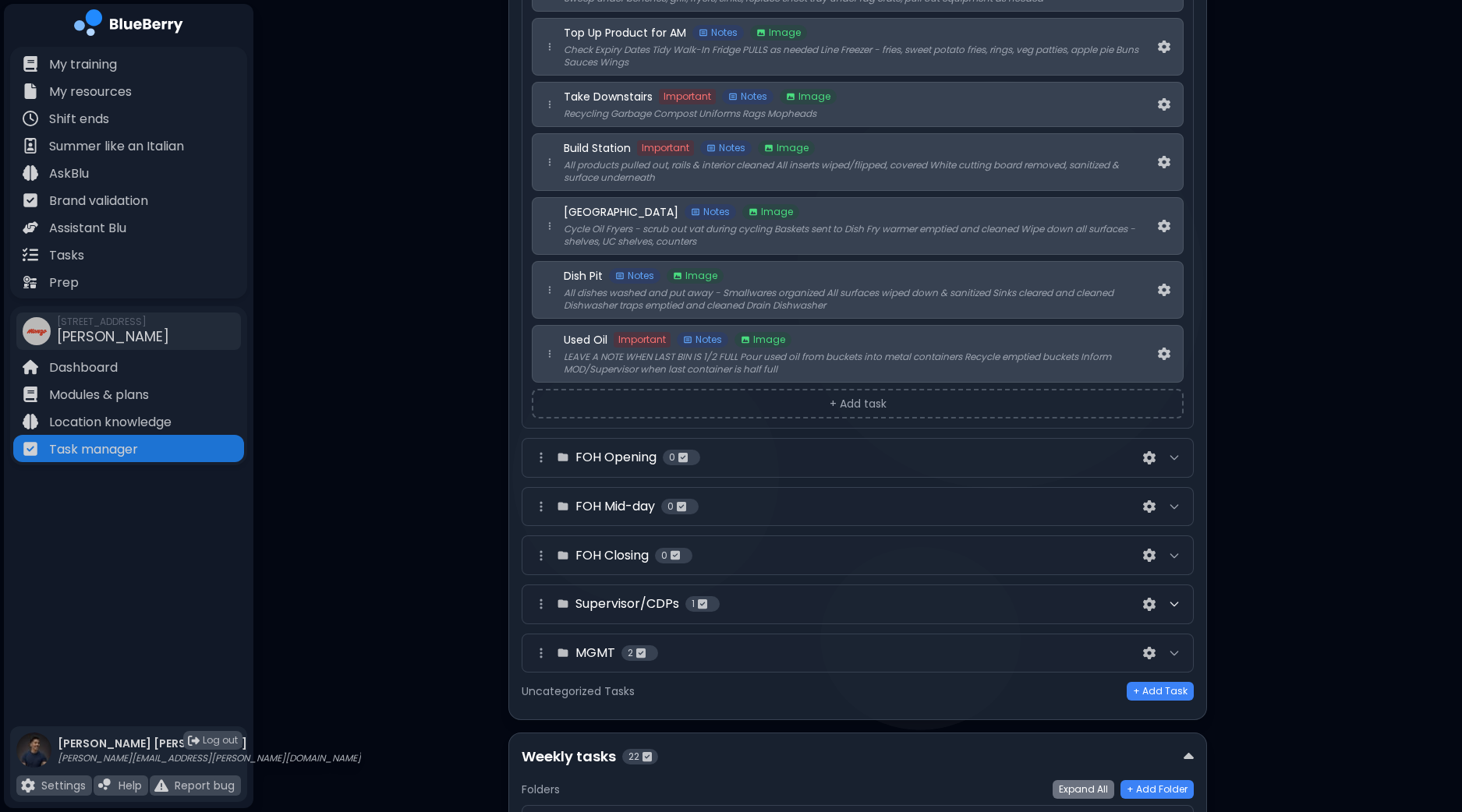
click at [1176, 602] on icon at bounding box center [1173, 604] width 7 height 4
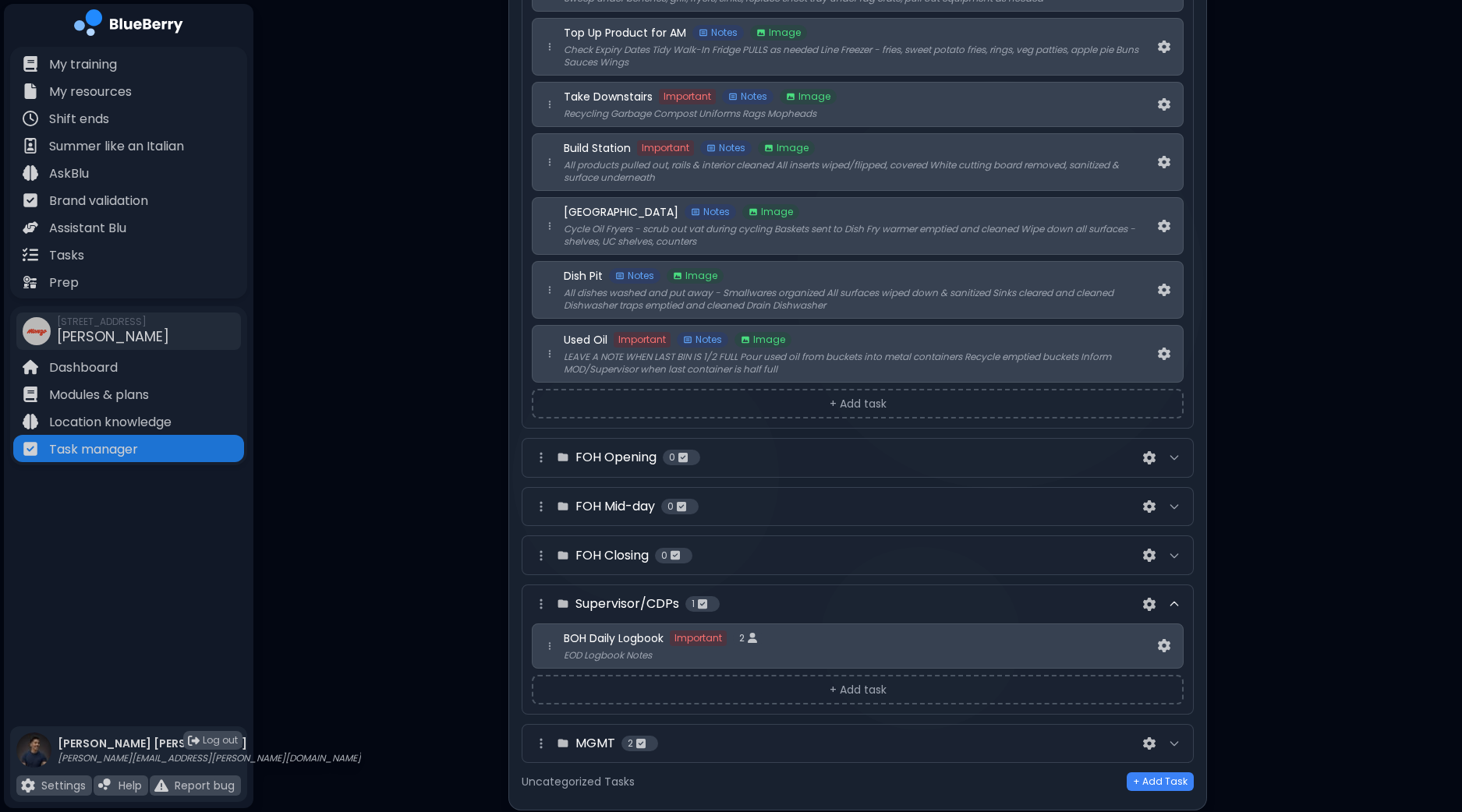
scroll to position [1557, 0]
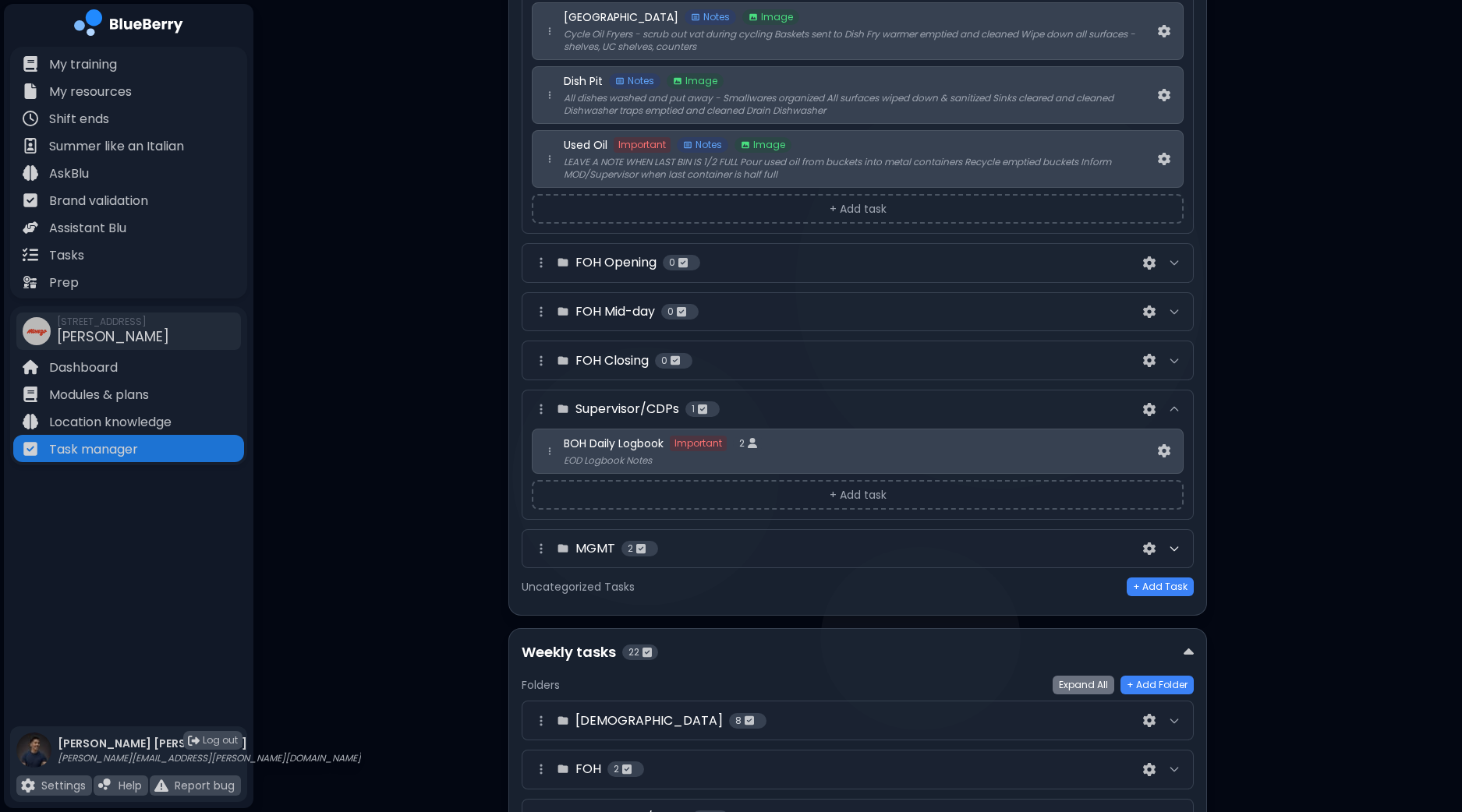
click at [1169, 543] on icon at bounding box center [1174, 549] width 13 height 13
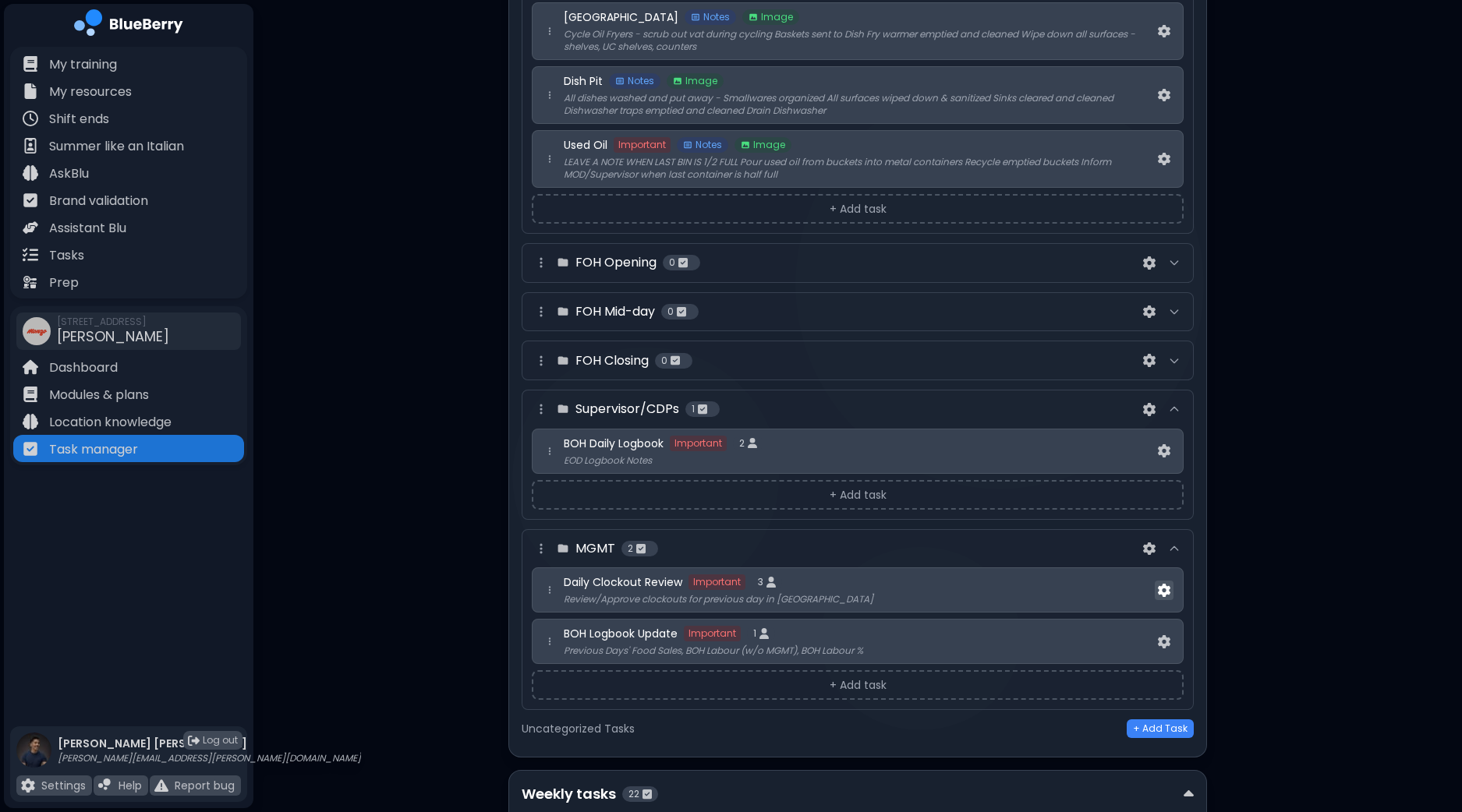
click at [1169, 583] on img at bounding box center [1164, 590] width 13 height 14
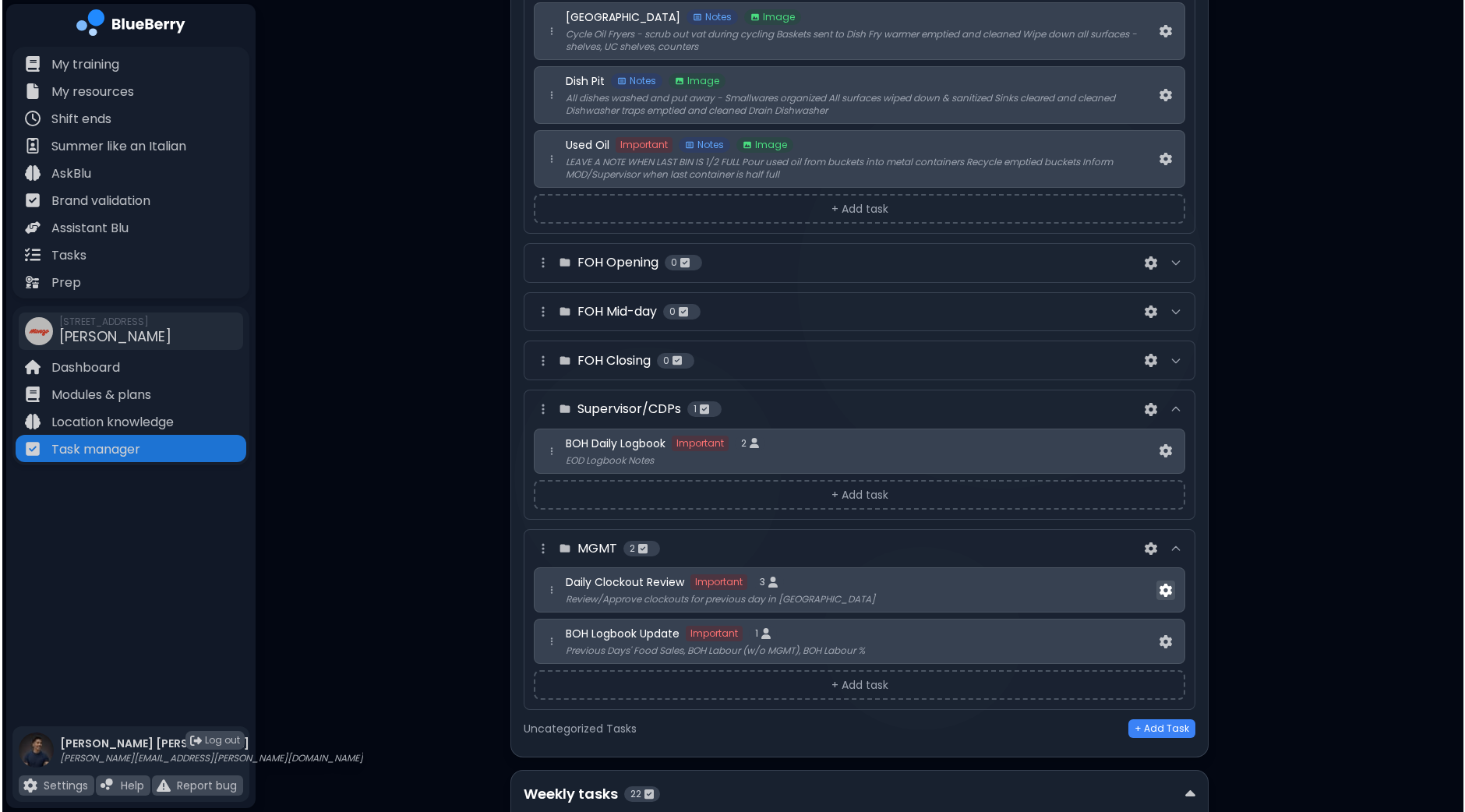
scroll to position [0, 0]
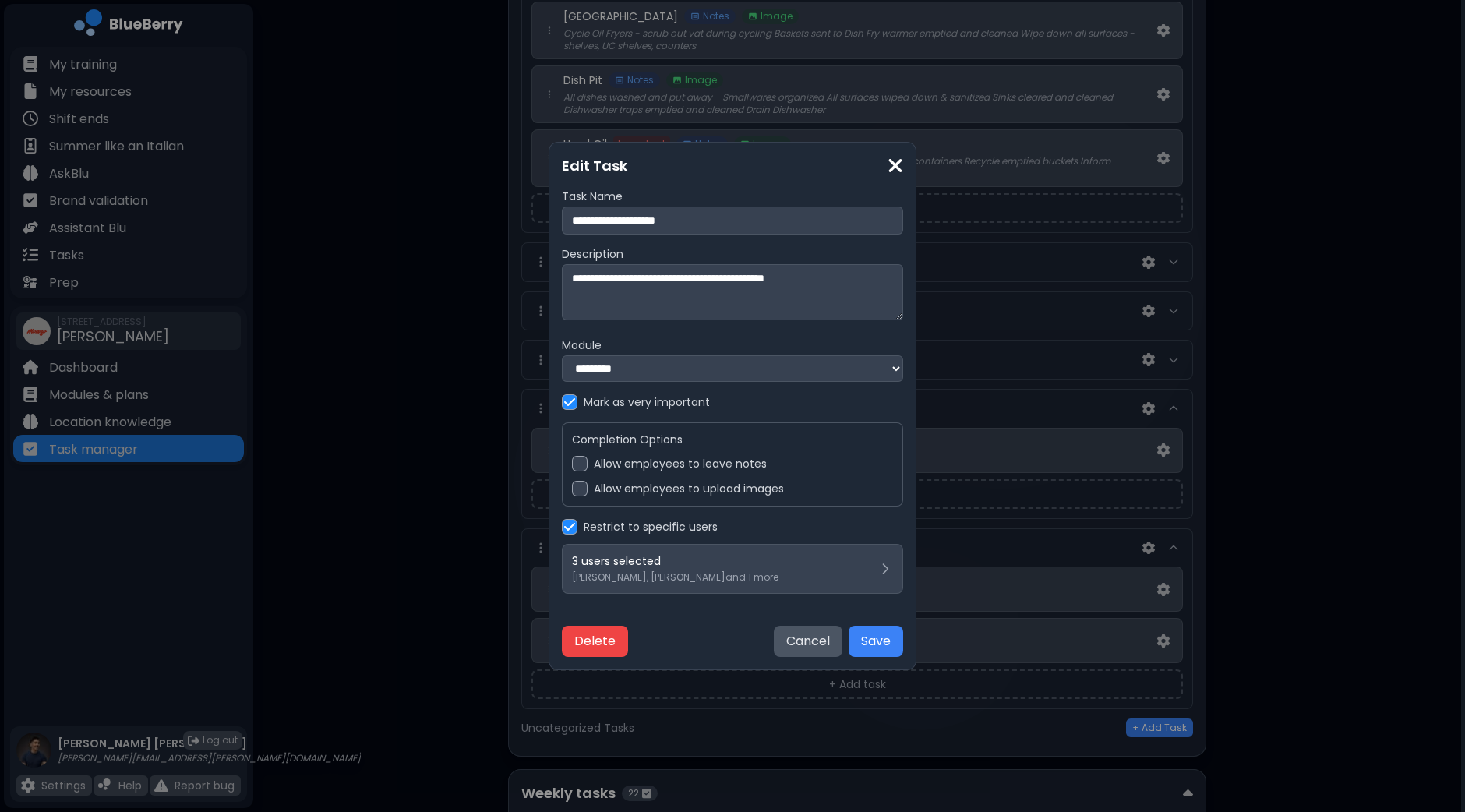
click at [604, 471] on div "Allow employees to leave notes" at bounding box center [732, 463] width 321 height 15
click at [889, 644] on button "Save" at bounding box center [875, 641] width 54 height 31
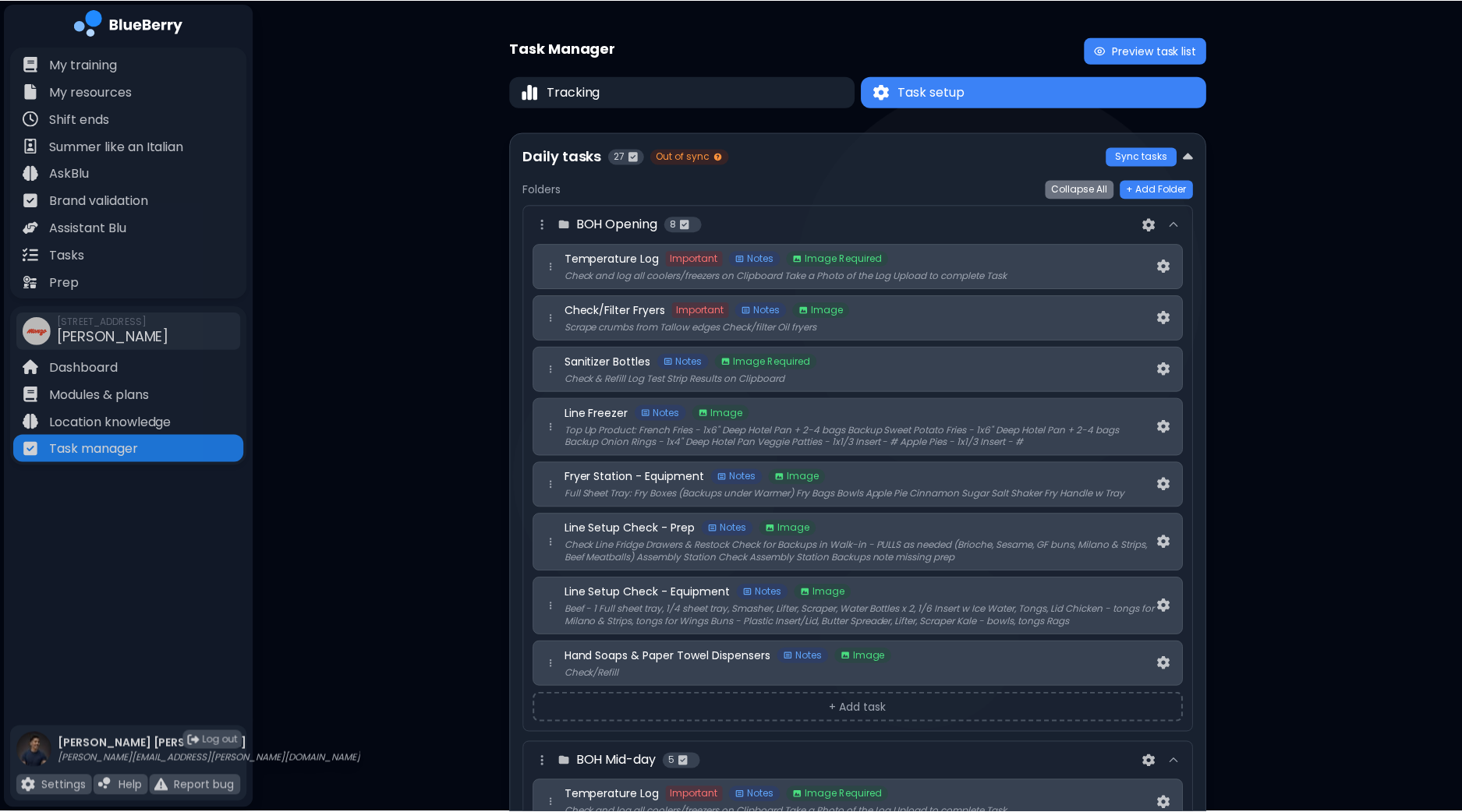
scroll to position [1557, 0]
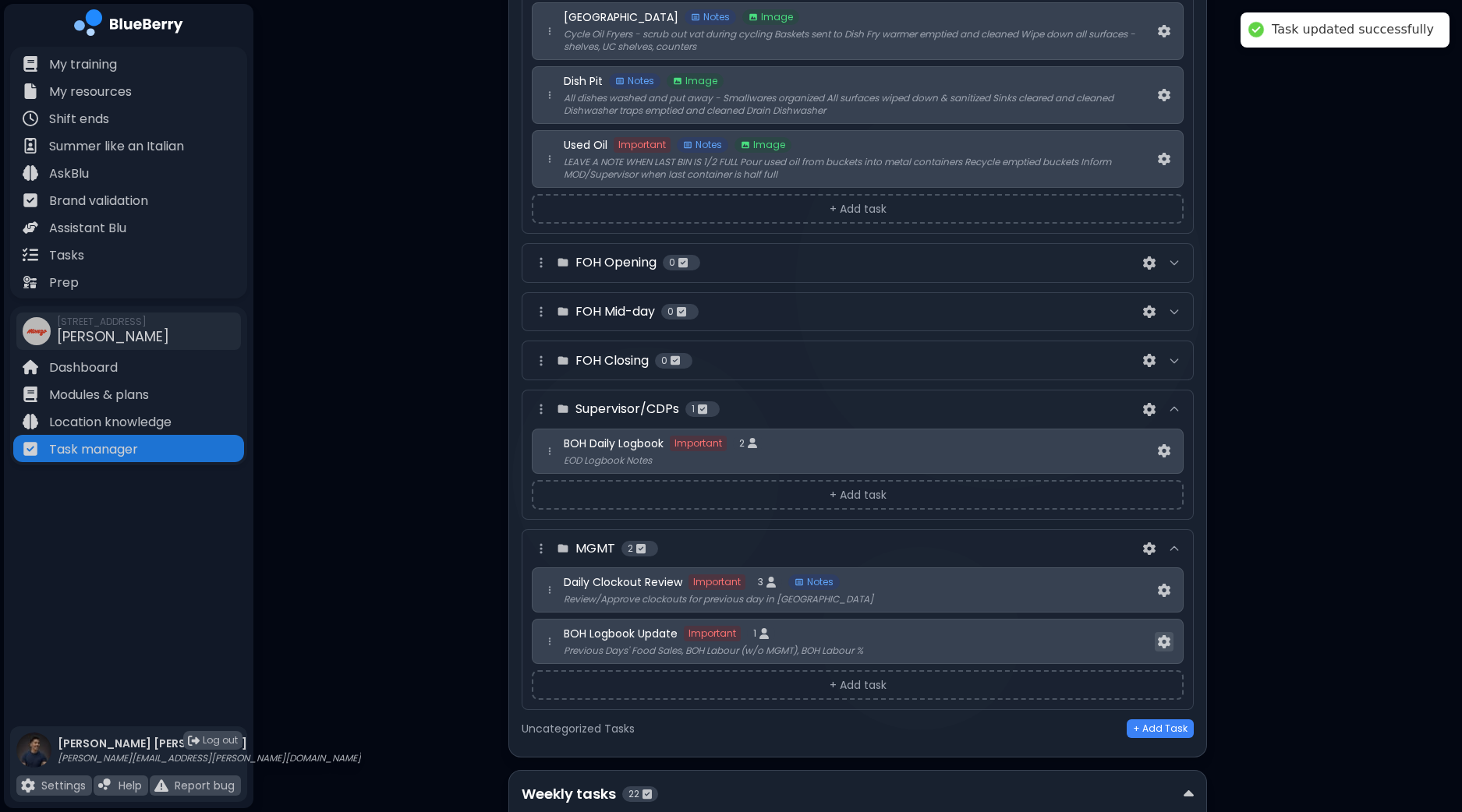
click at [1171, 632] on button at bounding box center [1163, 642] width 19 height 20
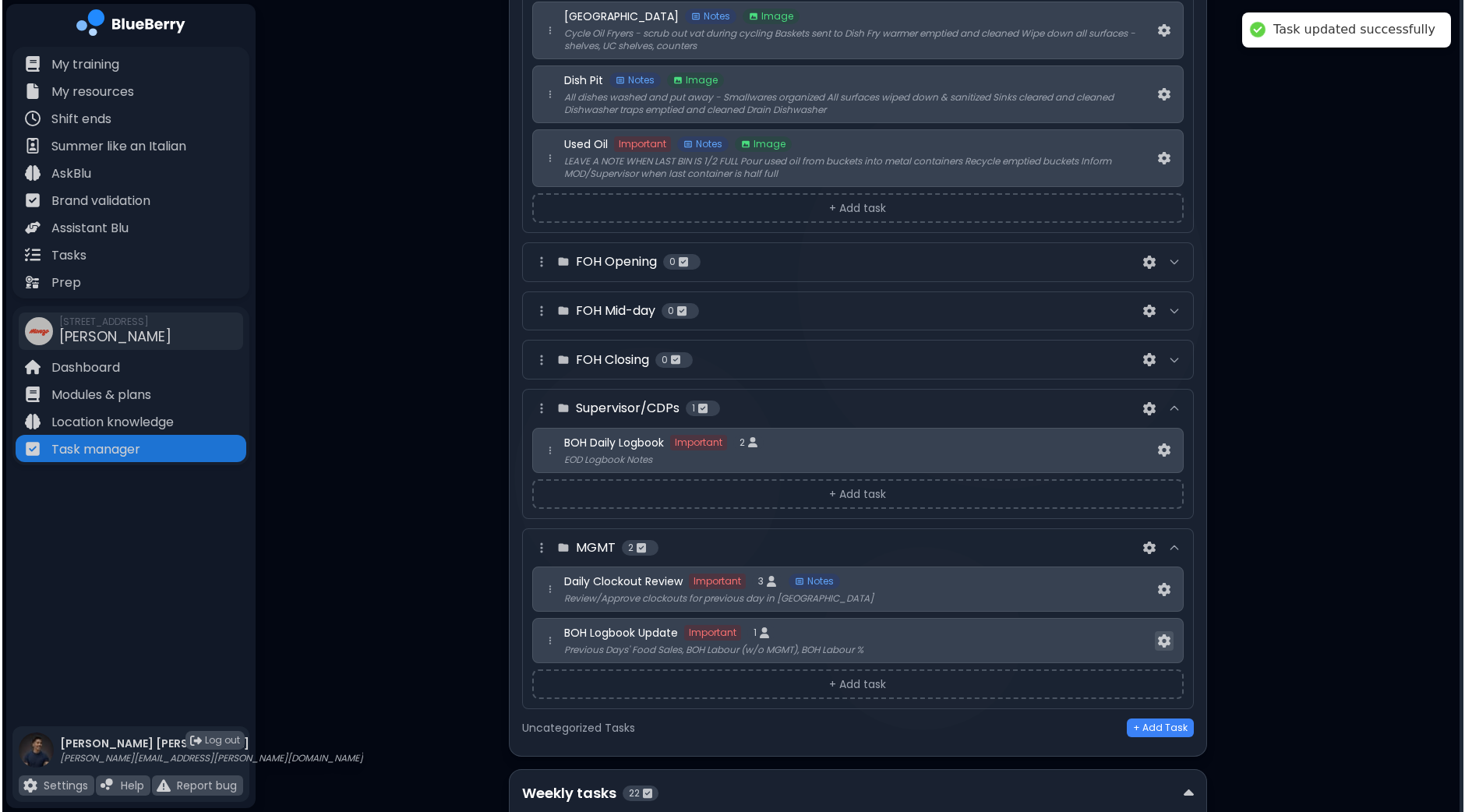
scroll to position [0, 0]
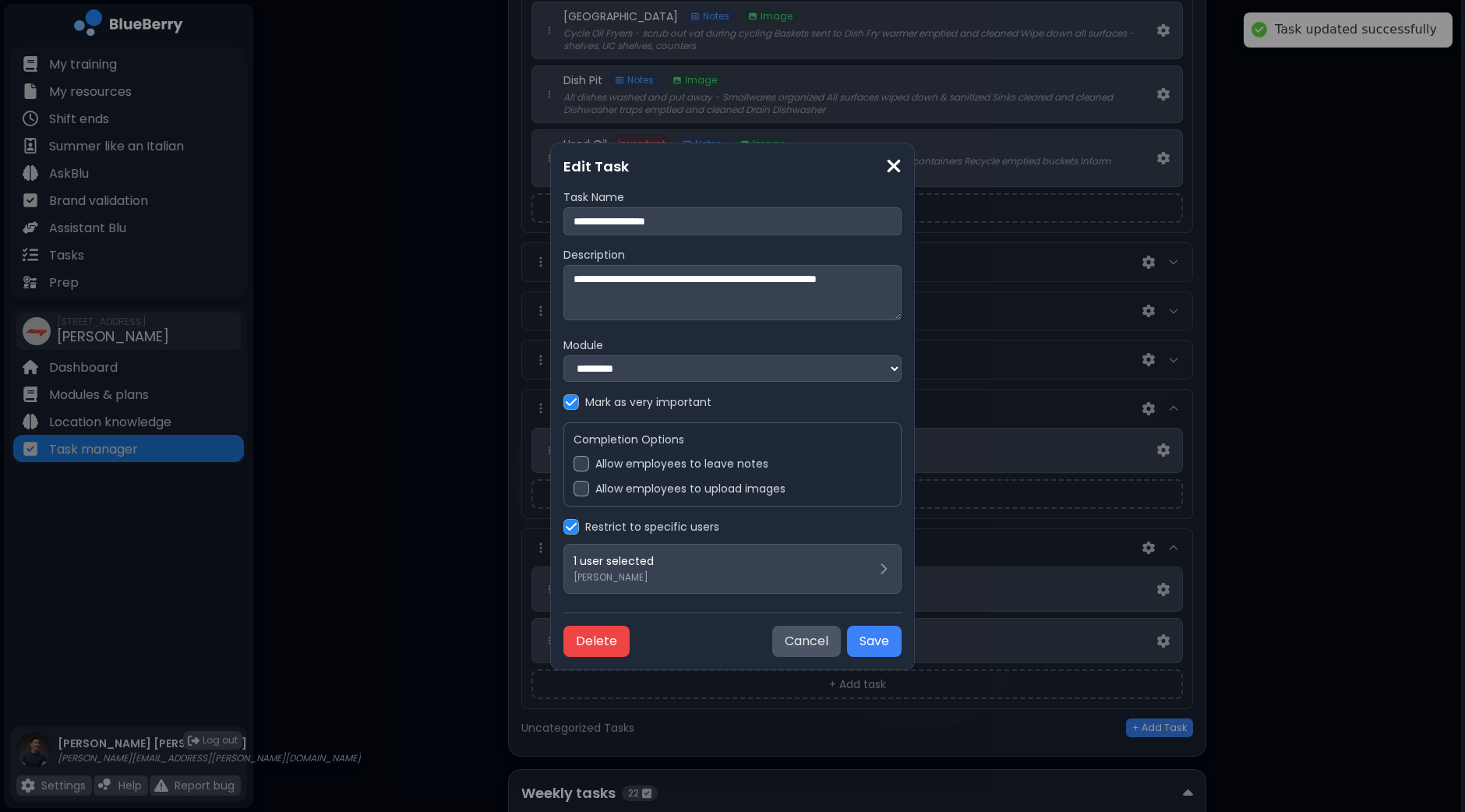
click at [666, 469] on label "Allow employees to leave notes" at bounding box center [681, 464] width 173 height 14
click at [881, 638] on button "Save" at bounding box center [874, 641] width 54 height 31
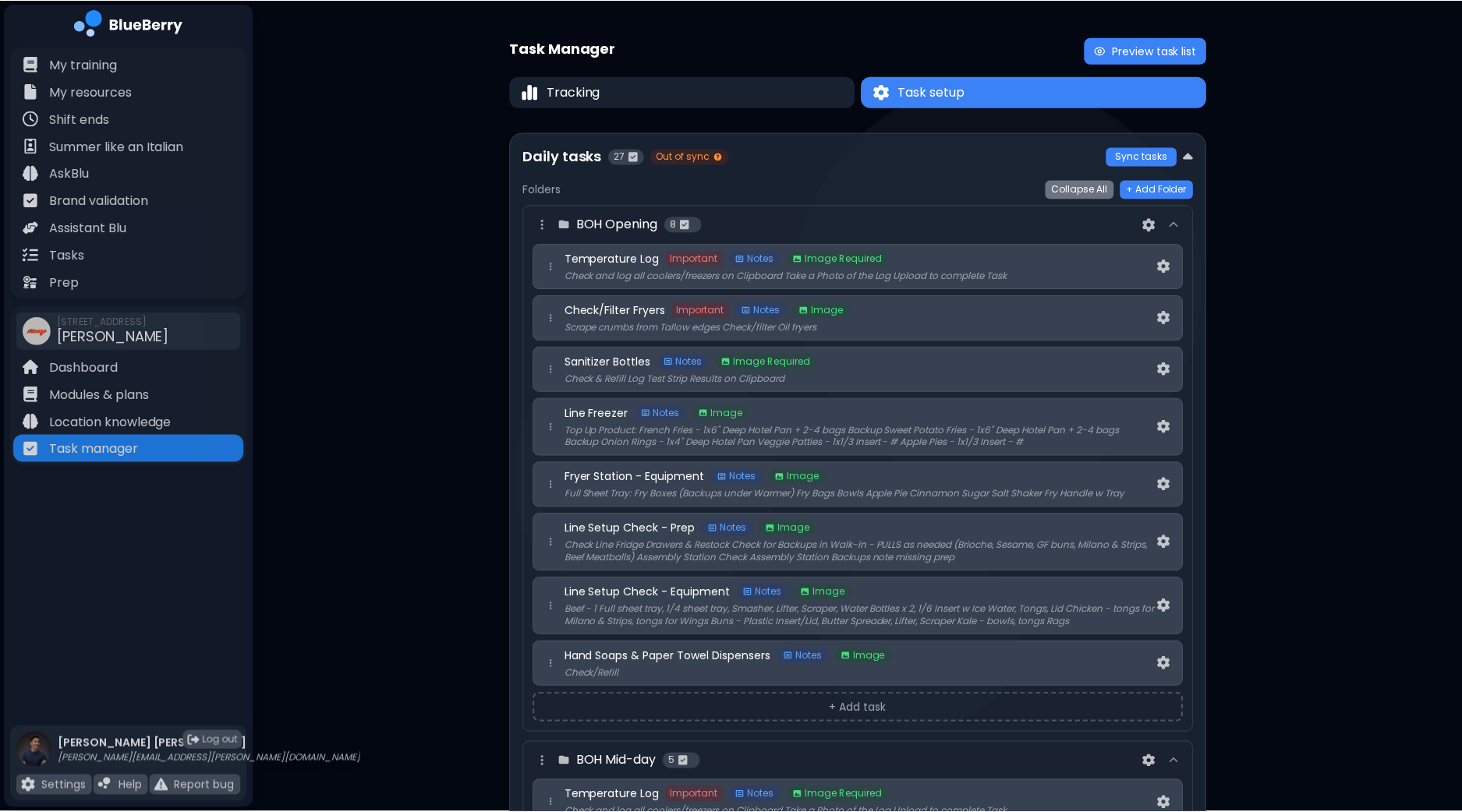
scroll to position [1557, 0]
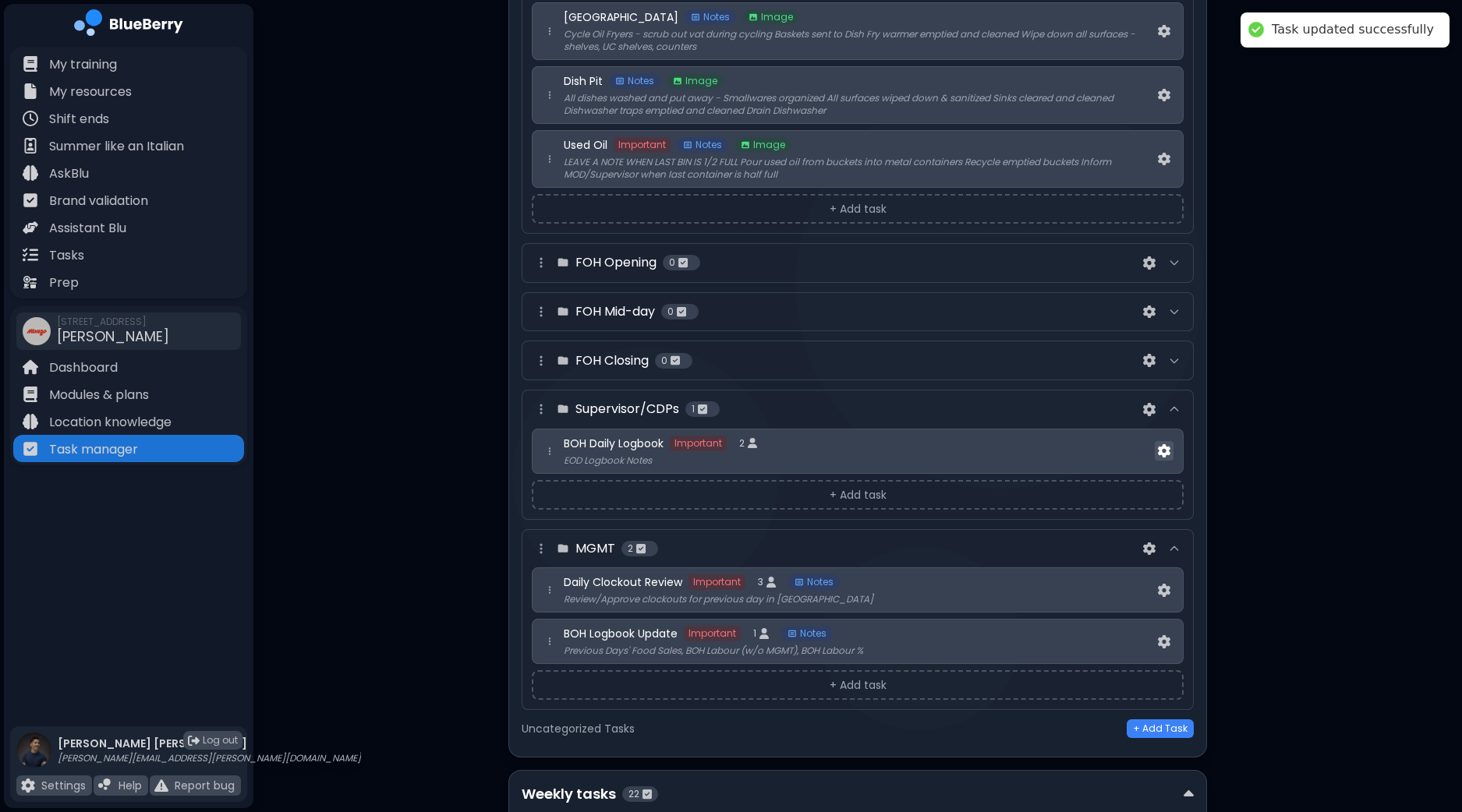
click at [1163, 444] on img at bounding box center [1164, 450] width 13 height 14
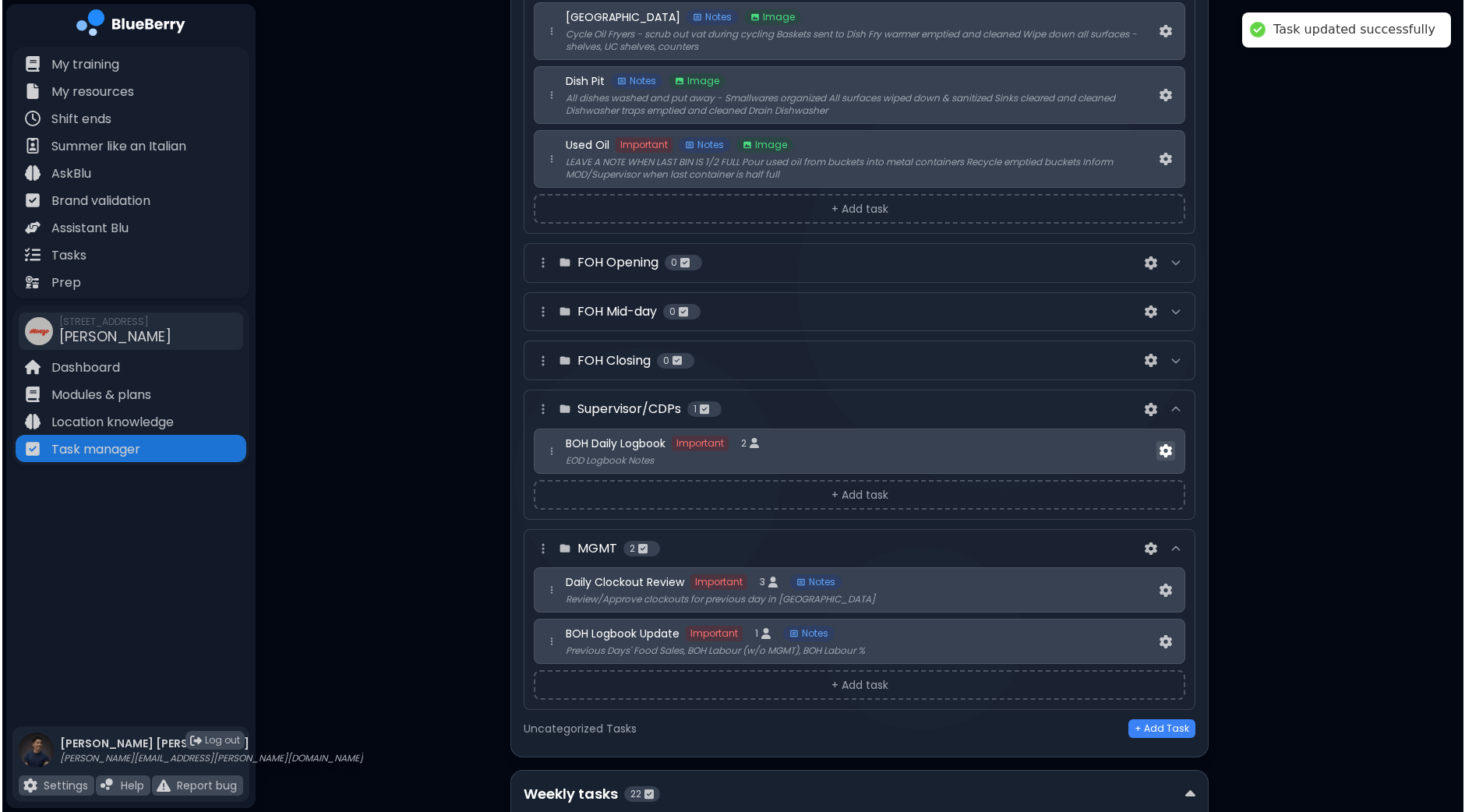
scroll to position [0, 0]
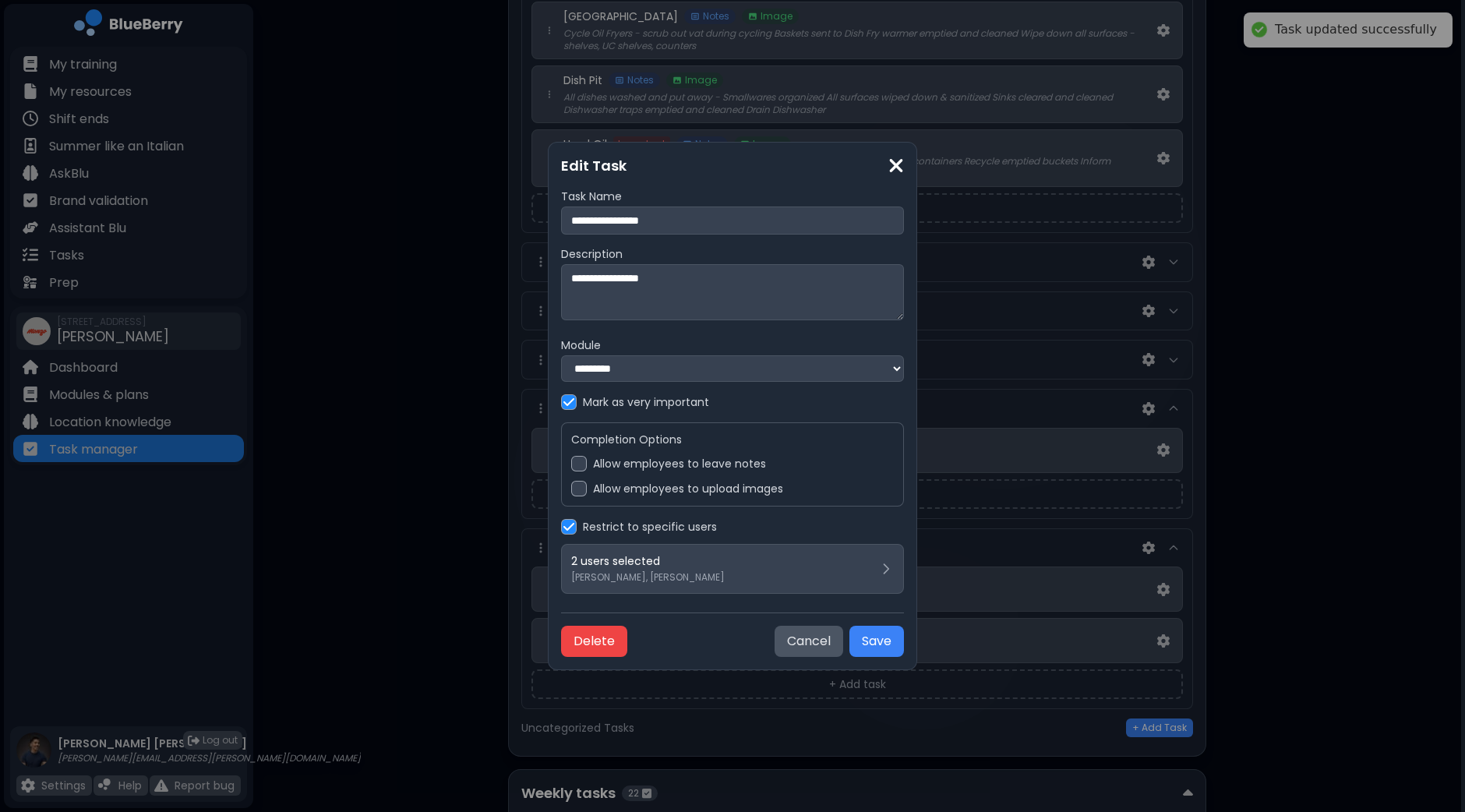
click at [683, 469] on label "Allow employees to leave notes" at bounding box center [679, 464] width 173 height 14
click at [875, 639] on button "Save" at bounding box center [876, 641] width 54 height 31
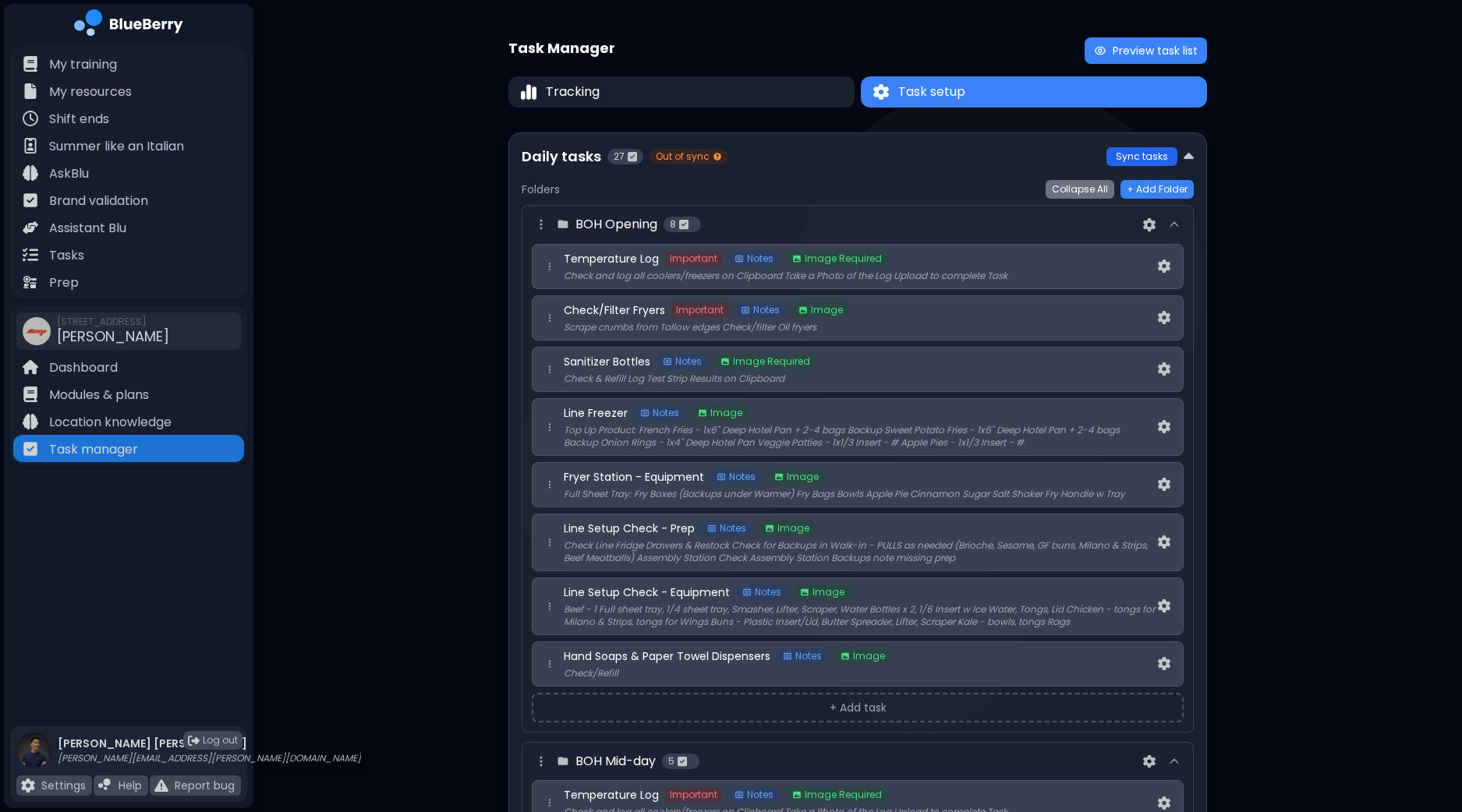
click at [1149, 152] on button "Sync tasks" at bounding box center [1142, 156] width 71 height 19
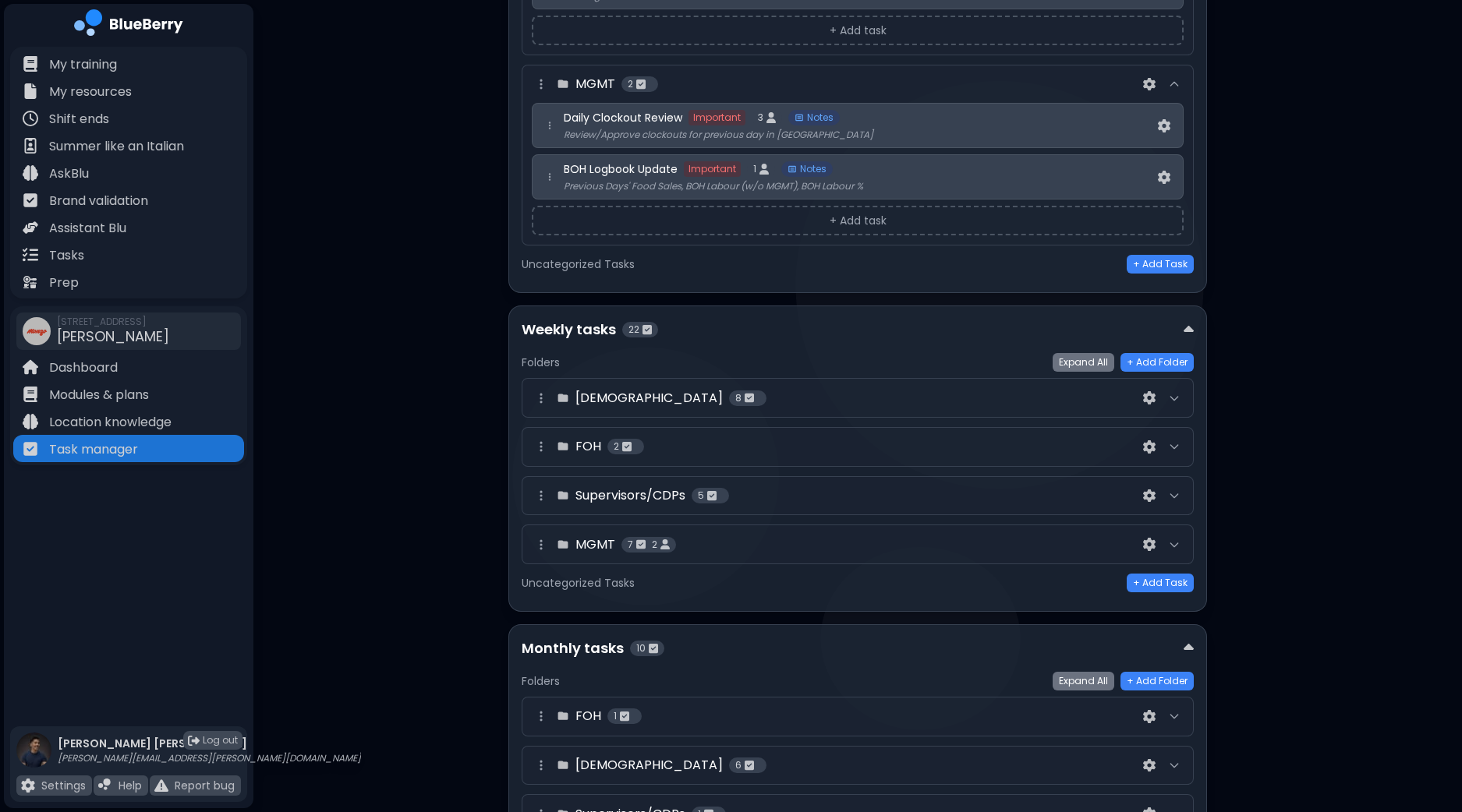
scroll to position [2045, 0]
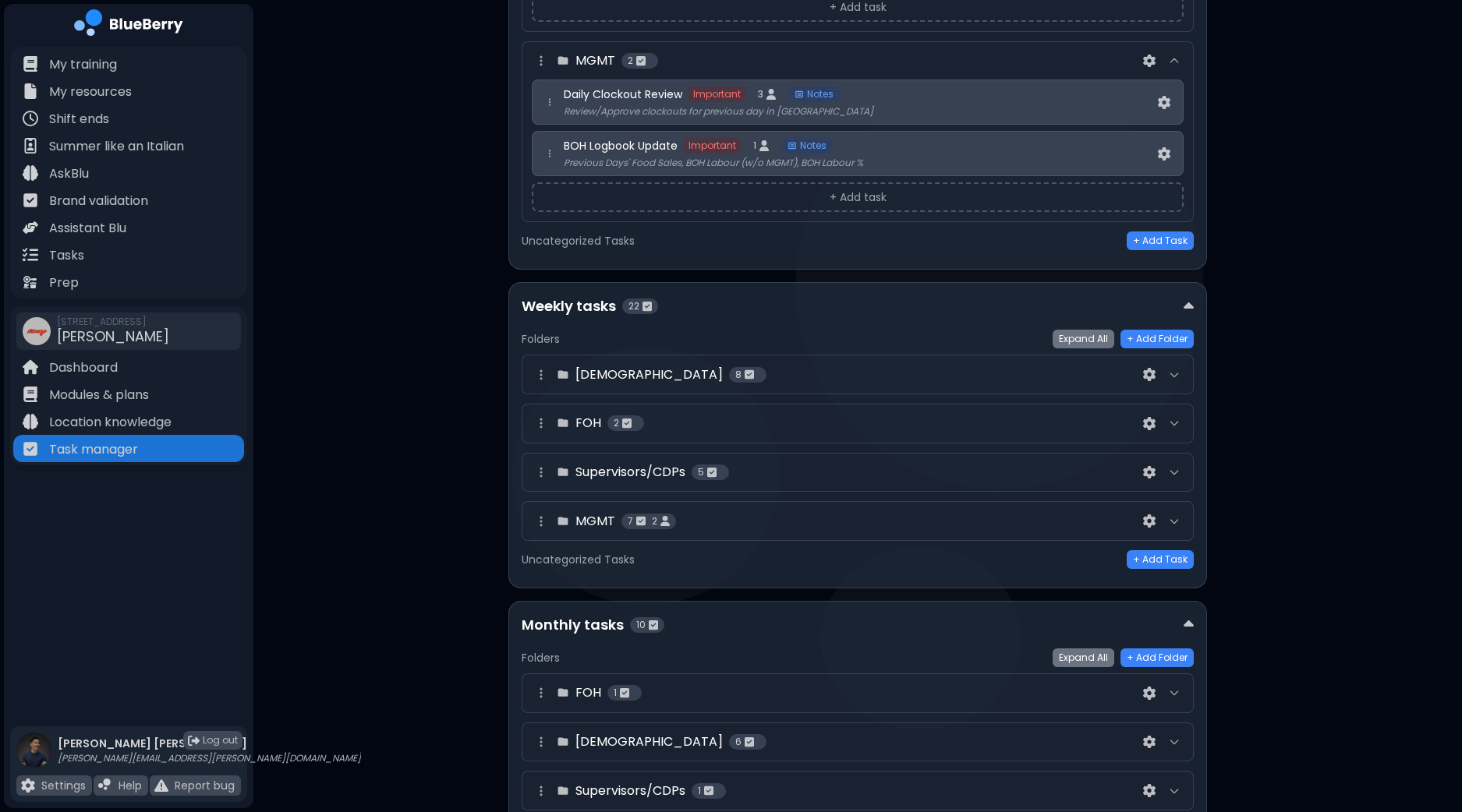
click at [1181, 365] on div at bounding box center [1173, 374] width 19 height 19
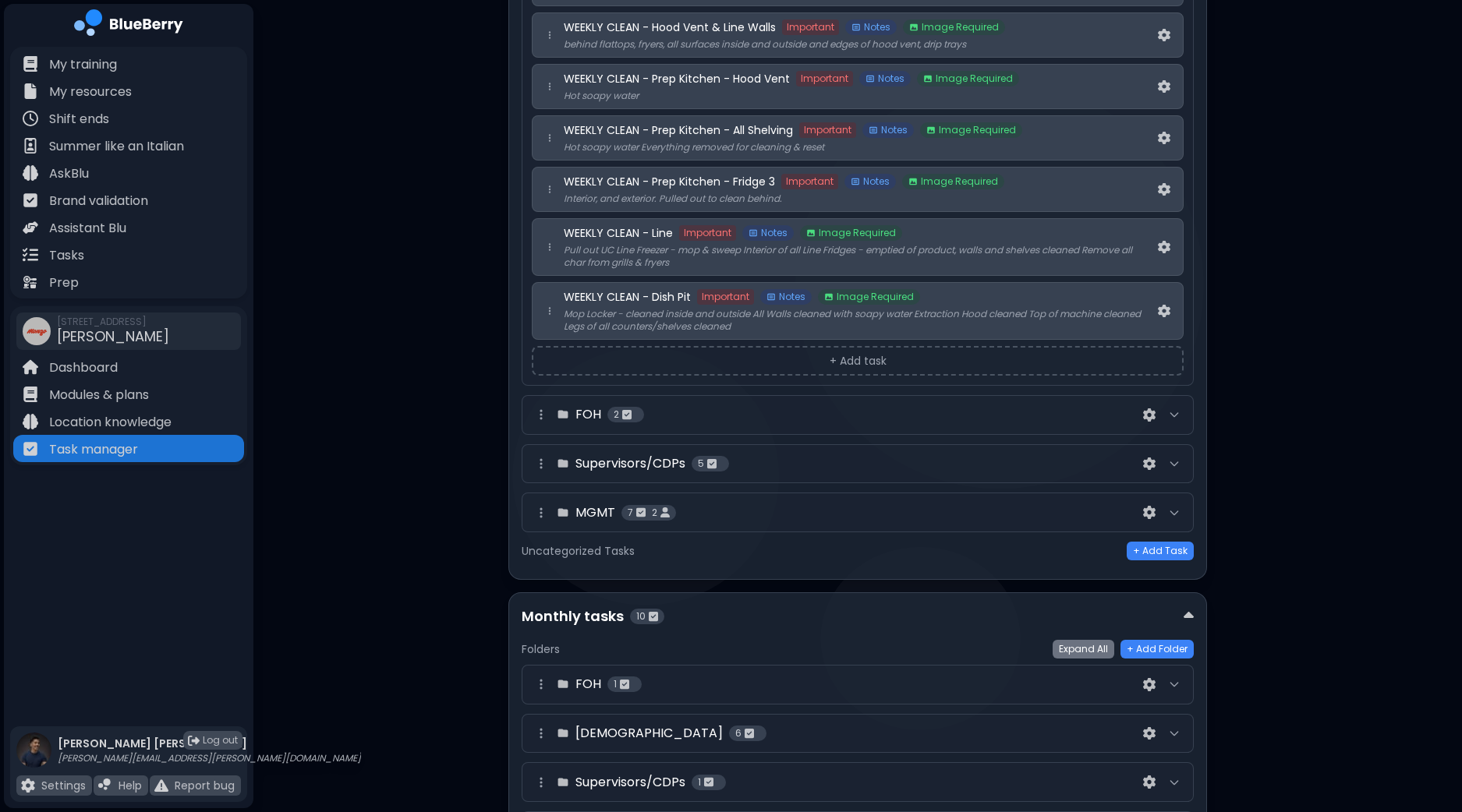
scroll to position [2531, 0]
click at [1187, 446] on div "Supervisors/CDPs 5" at bounding box center [857, 462] width 672 height 40
click at [1171, 455] on icon at bounding box center [1174, 461] width 13 height 13
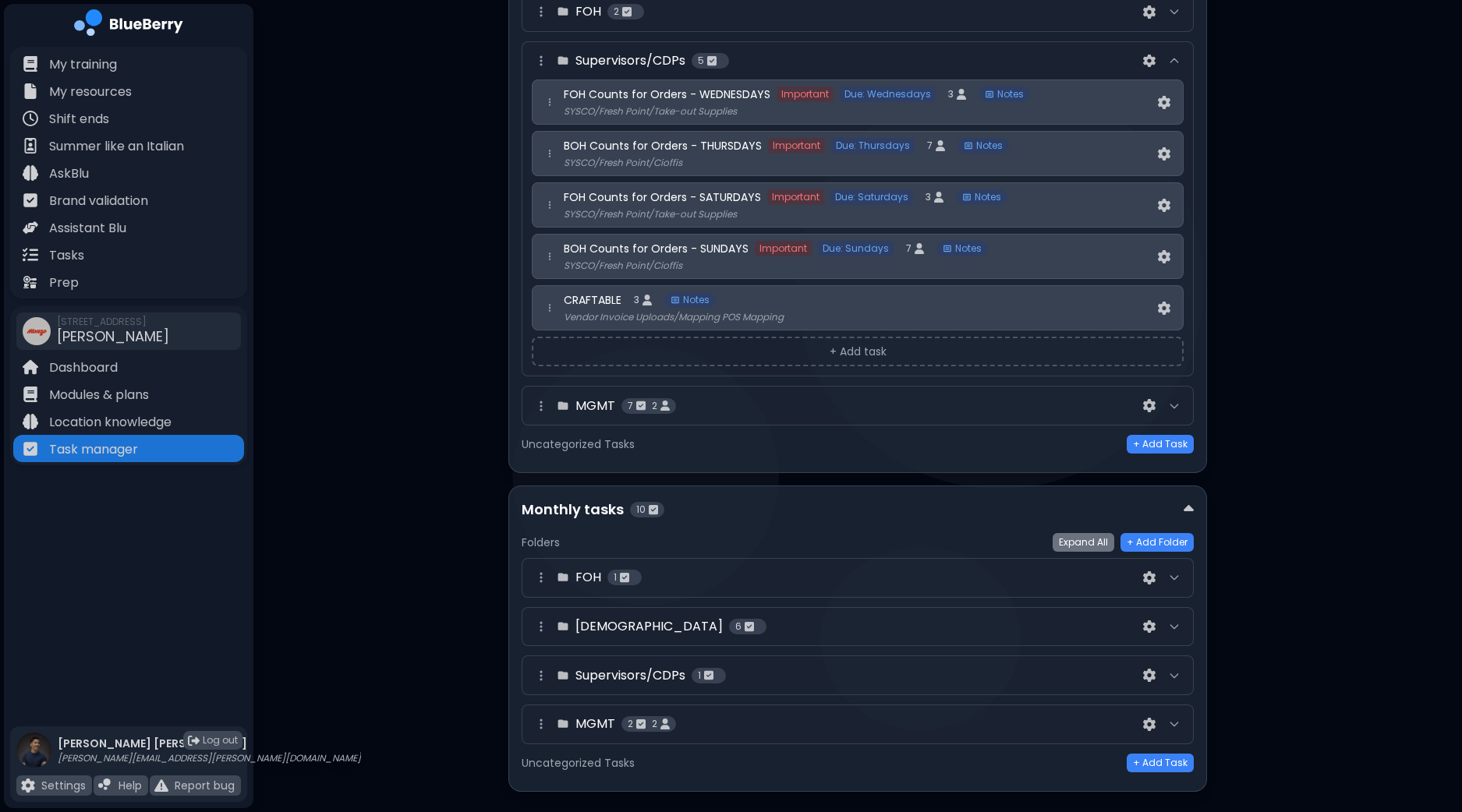
scroll to position [2940, 0]
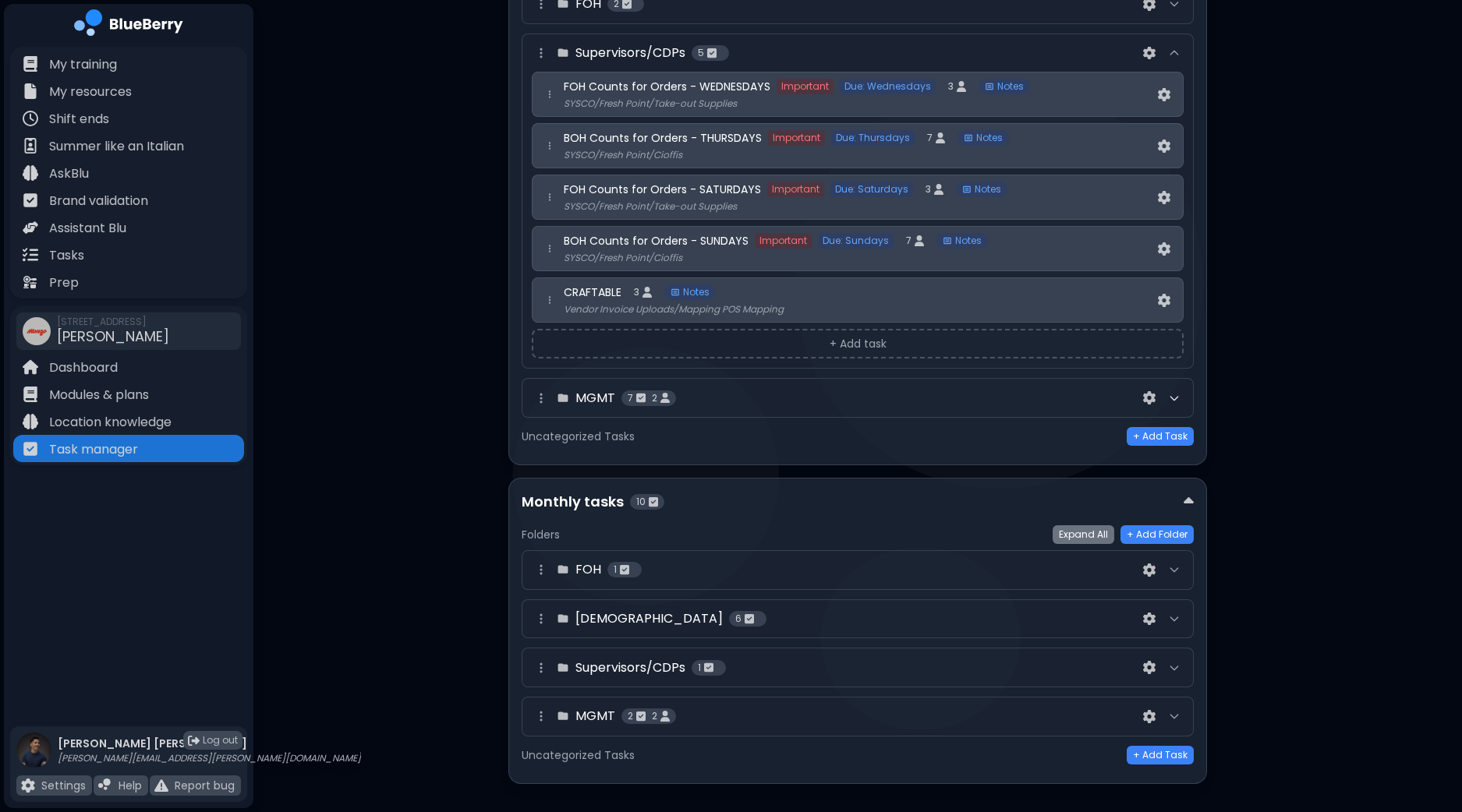
click at [1177, 392] on icon at bounding box center [1174, 398] width 13 height 13
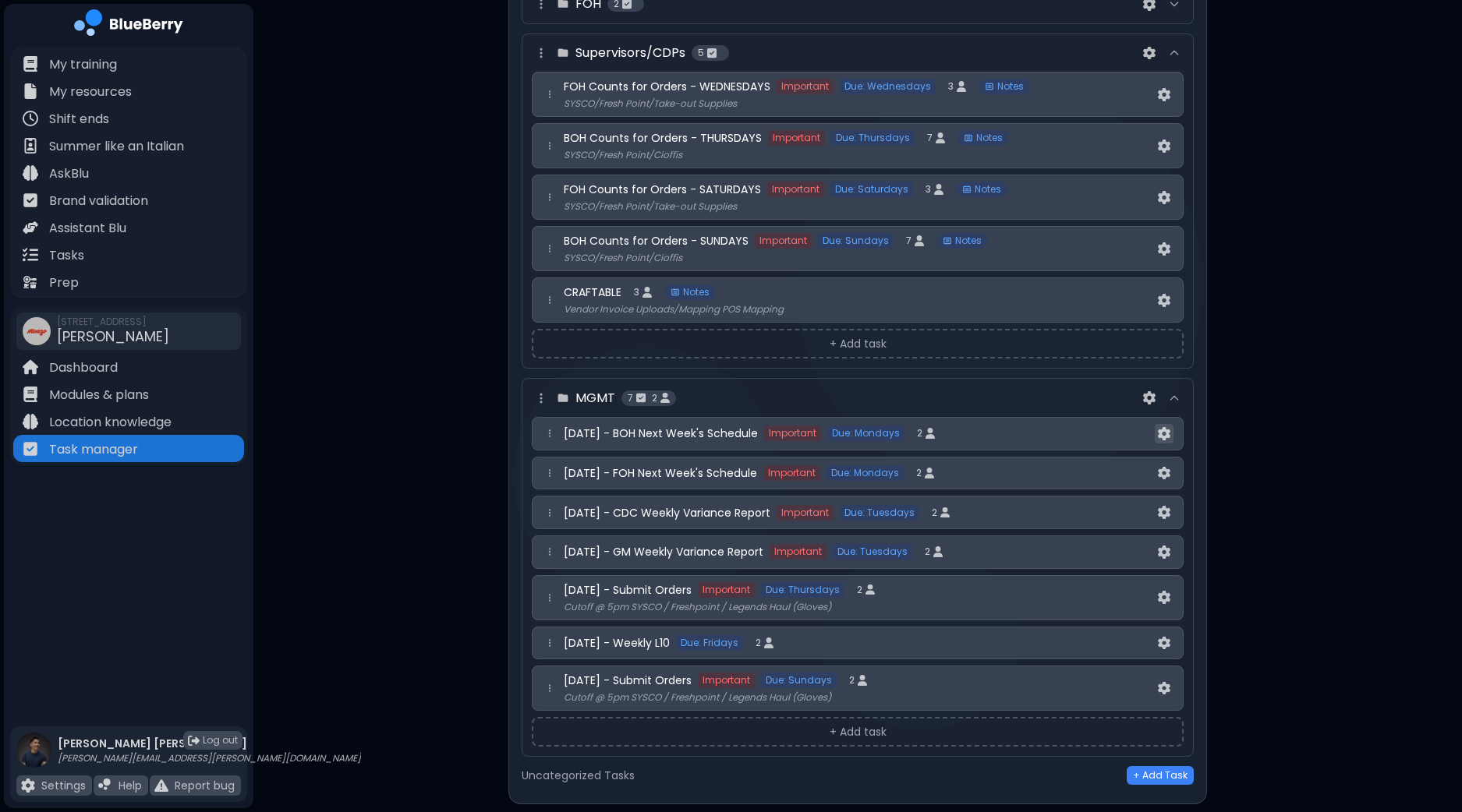
click at [1171, 424] on button at bounding box center [1163, 434] width 19 height 20
select select "*"
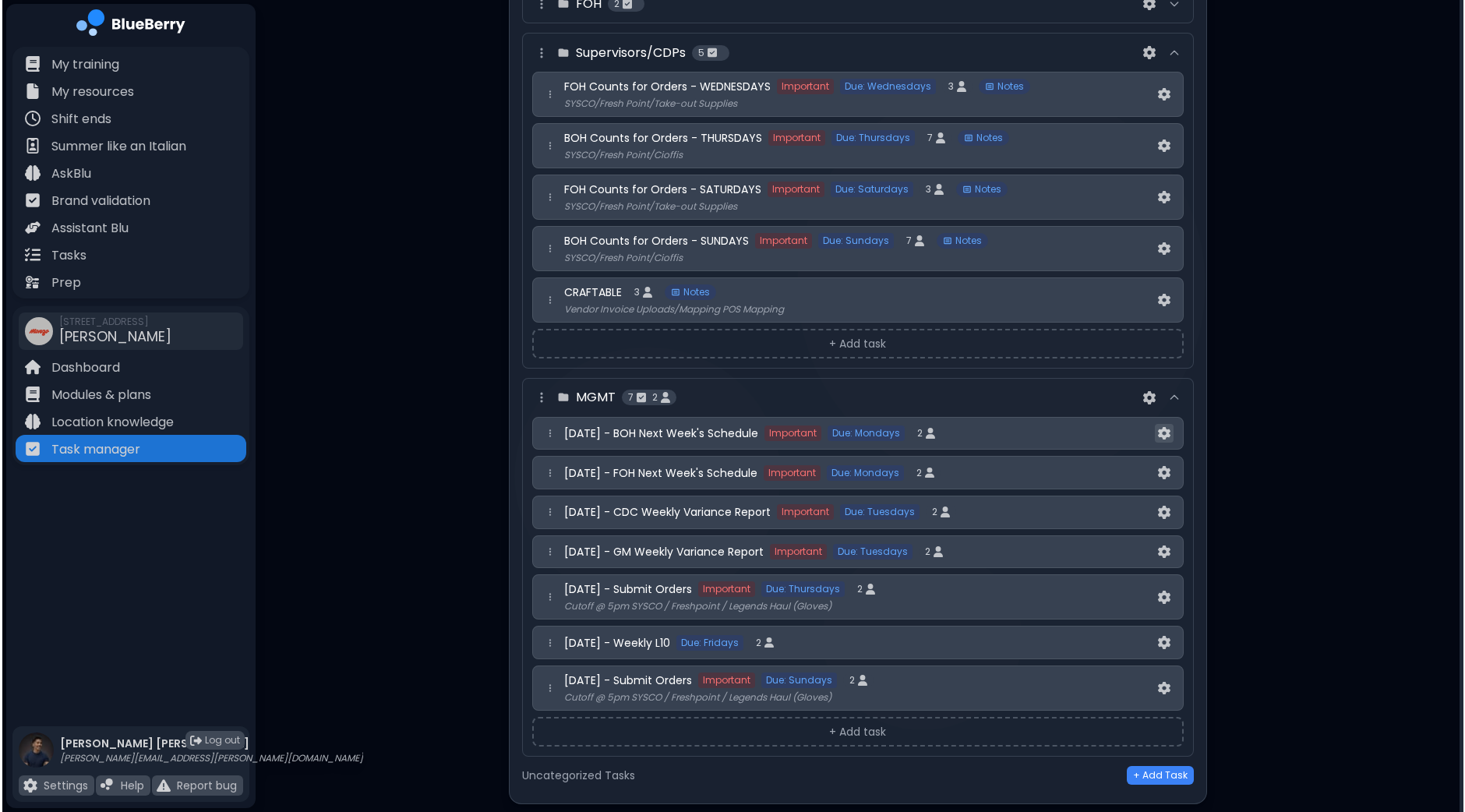
scroll to position [0, 0]
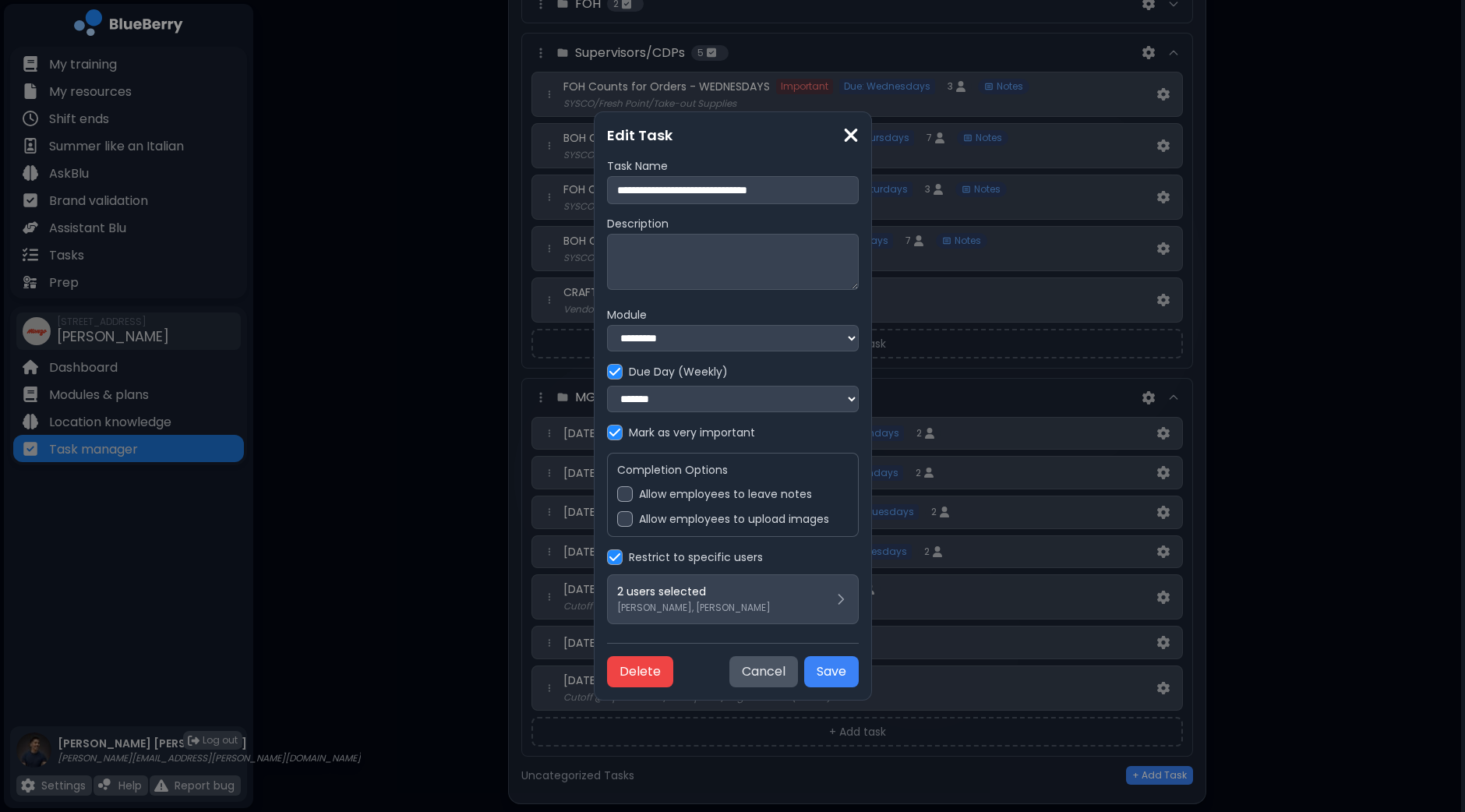
click at [639, 500] on label "Allow employees to leave notes" at bounding box center [725, 495] width 173 height 14
click at [859, 680] on button "Save" at bounding box center [831, 671] width 54 height 31
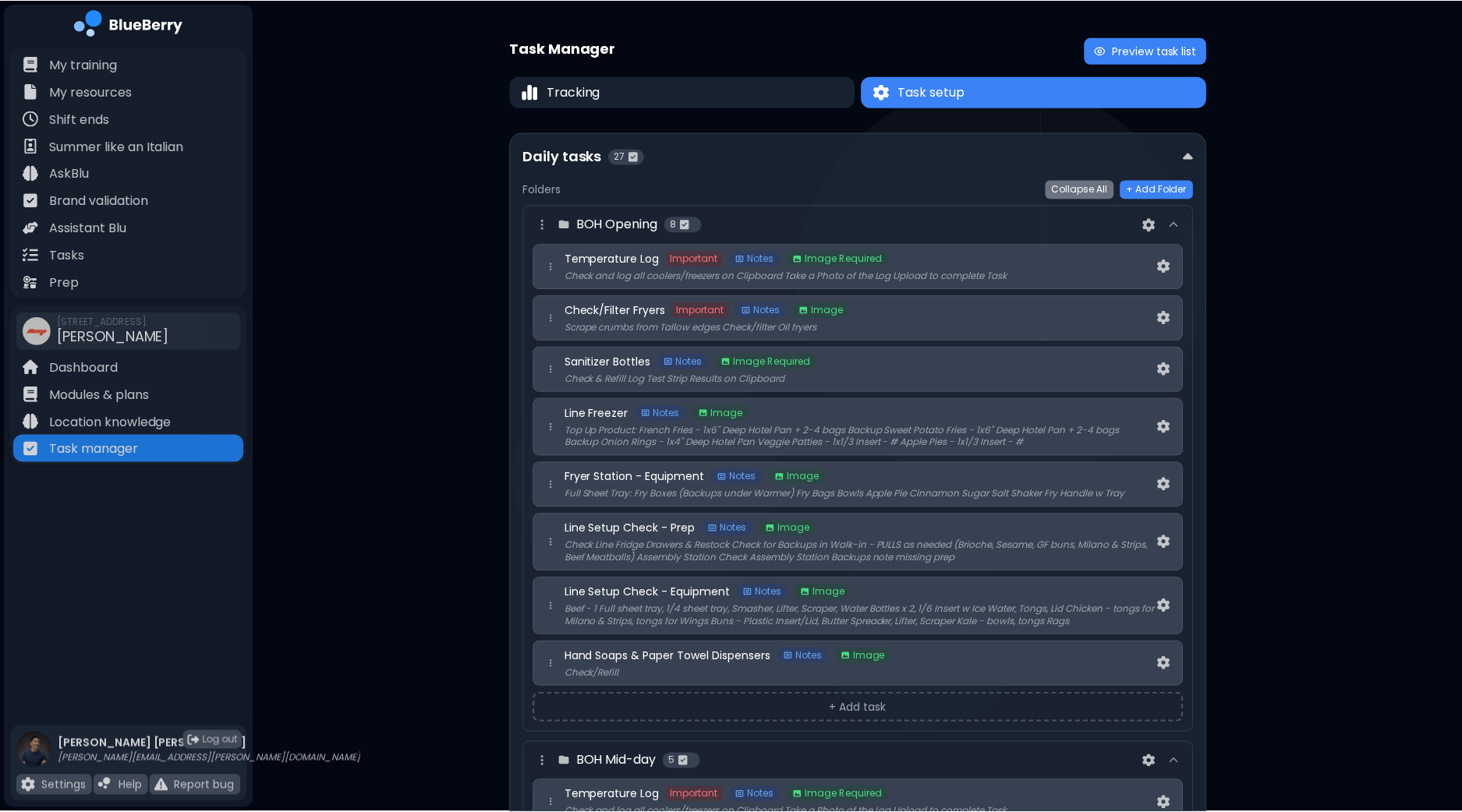
scroll to position [2940, 0]
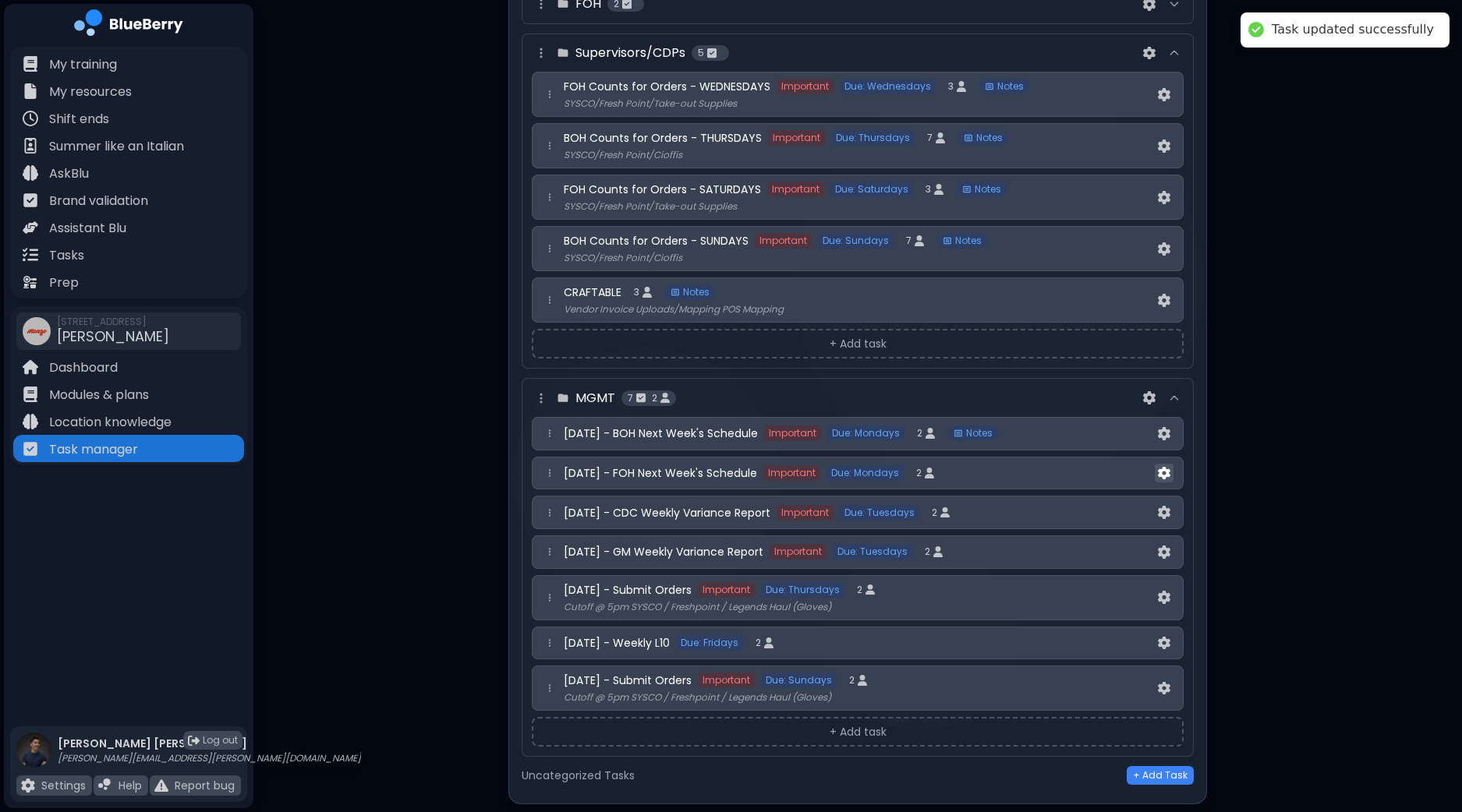
click at [1163, 467] on img at bounding box center [1164, 473] width 13 height 14
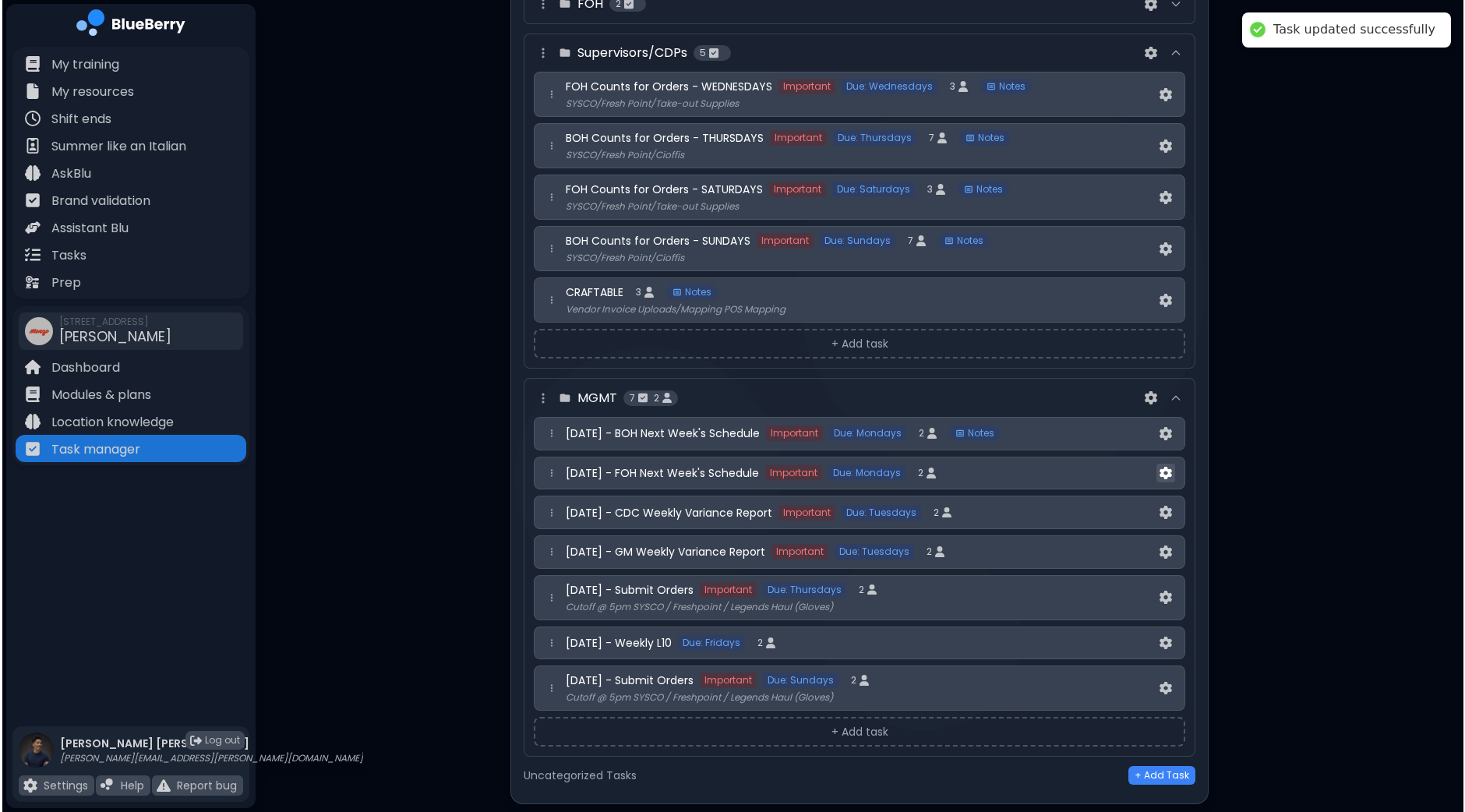
scroll to position [0, 0]
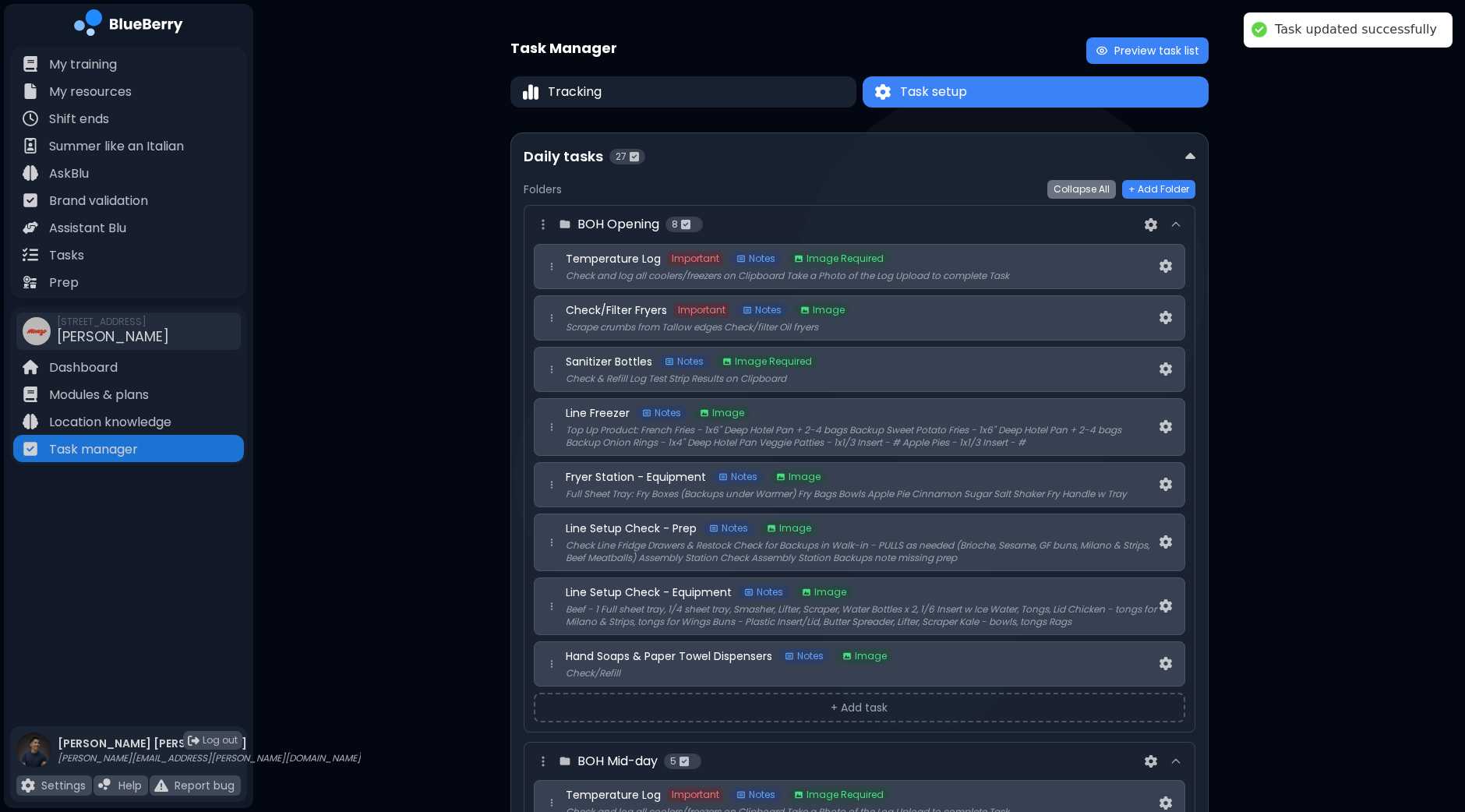
select select "*"
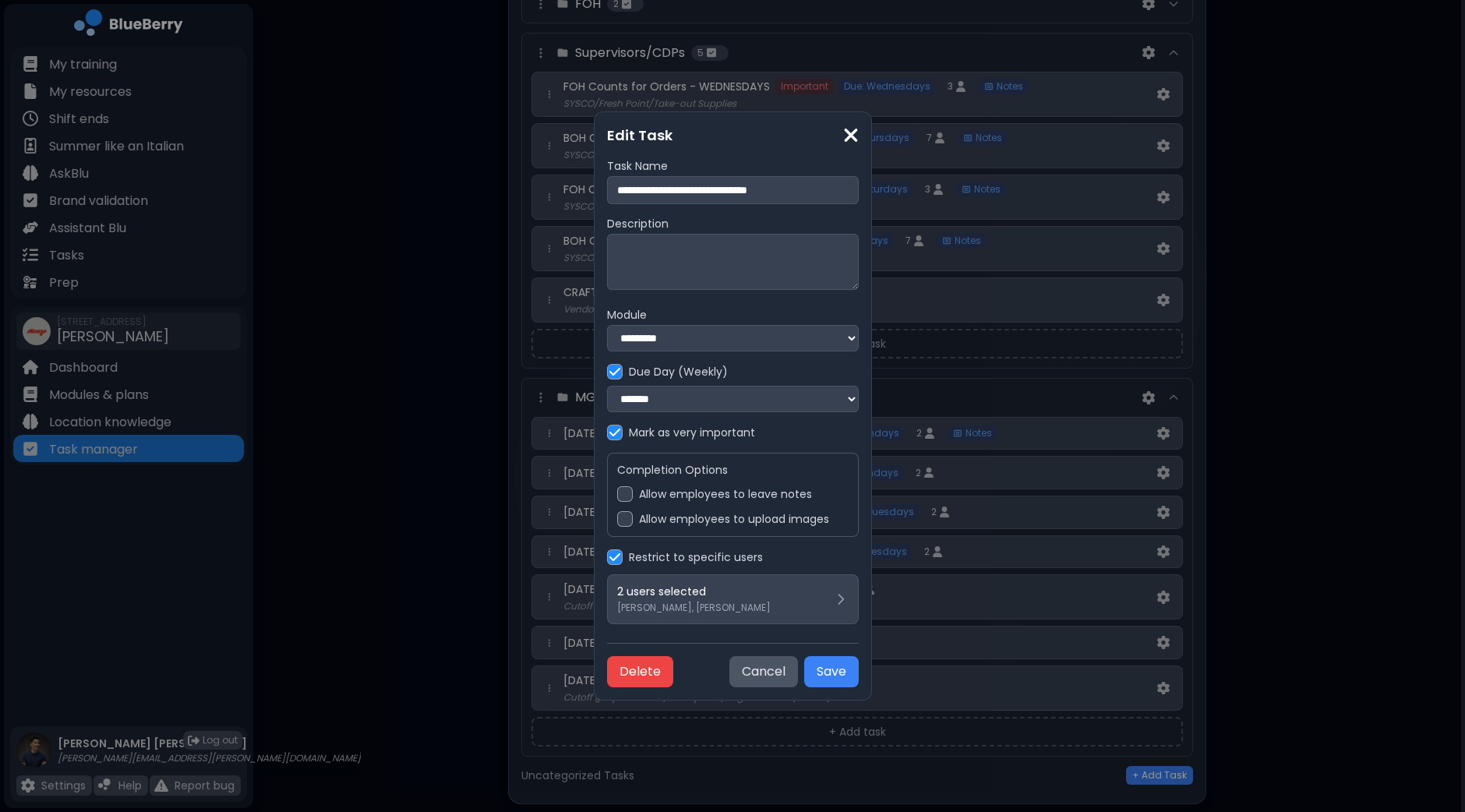
click at [660, 500] on label "Allow employees to leave notes" at bounding box center [725, 495] width 173 height 14
click at [859, 675] on button "Save" at bounding box center [831, 671] width 54 height 31
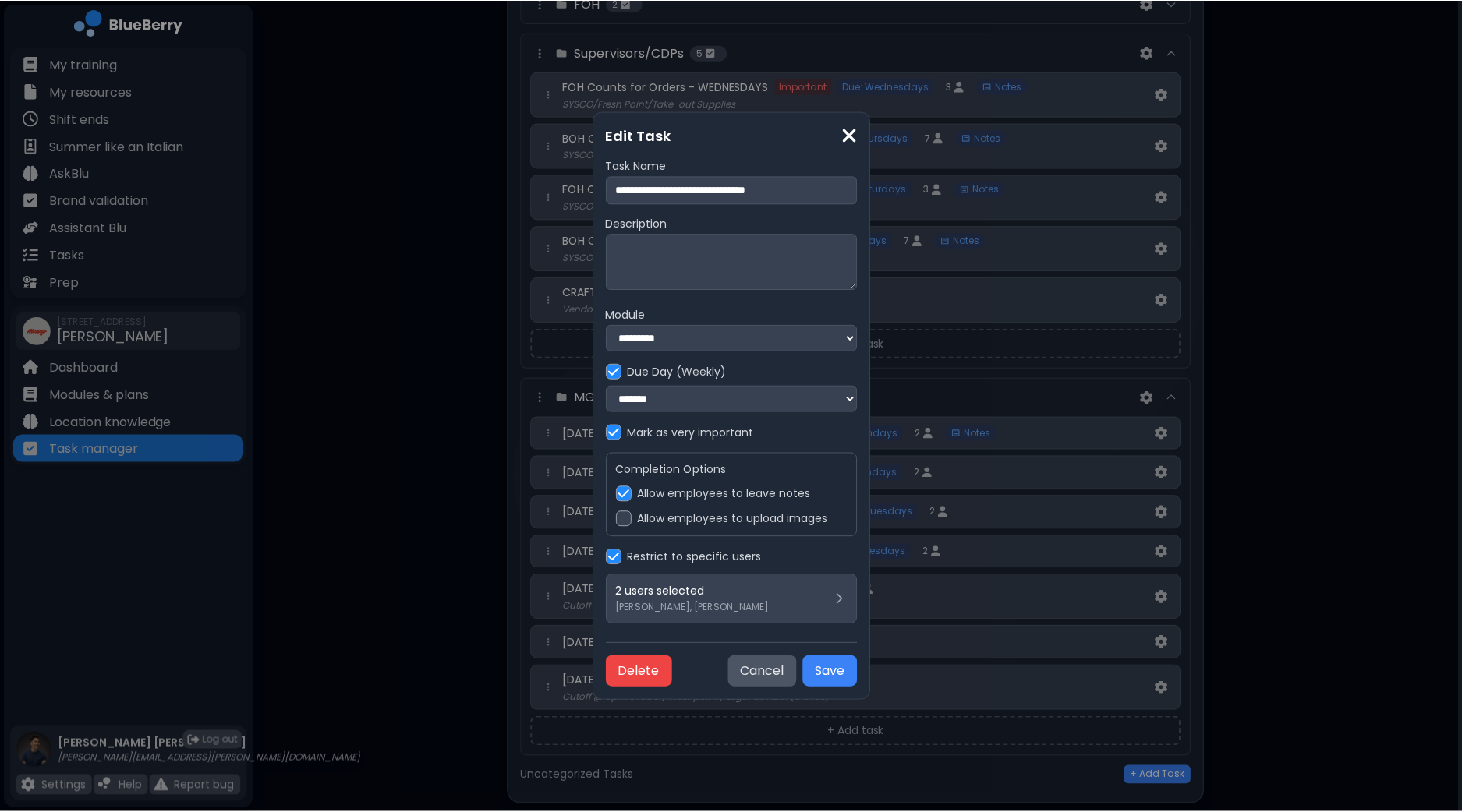
scroll to position [2940, 0]
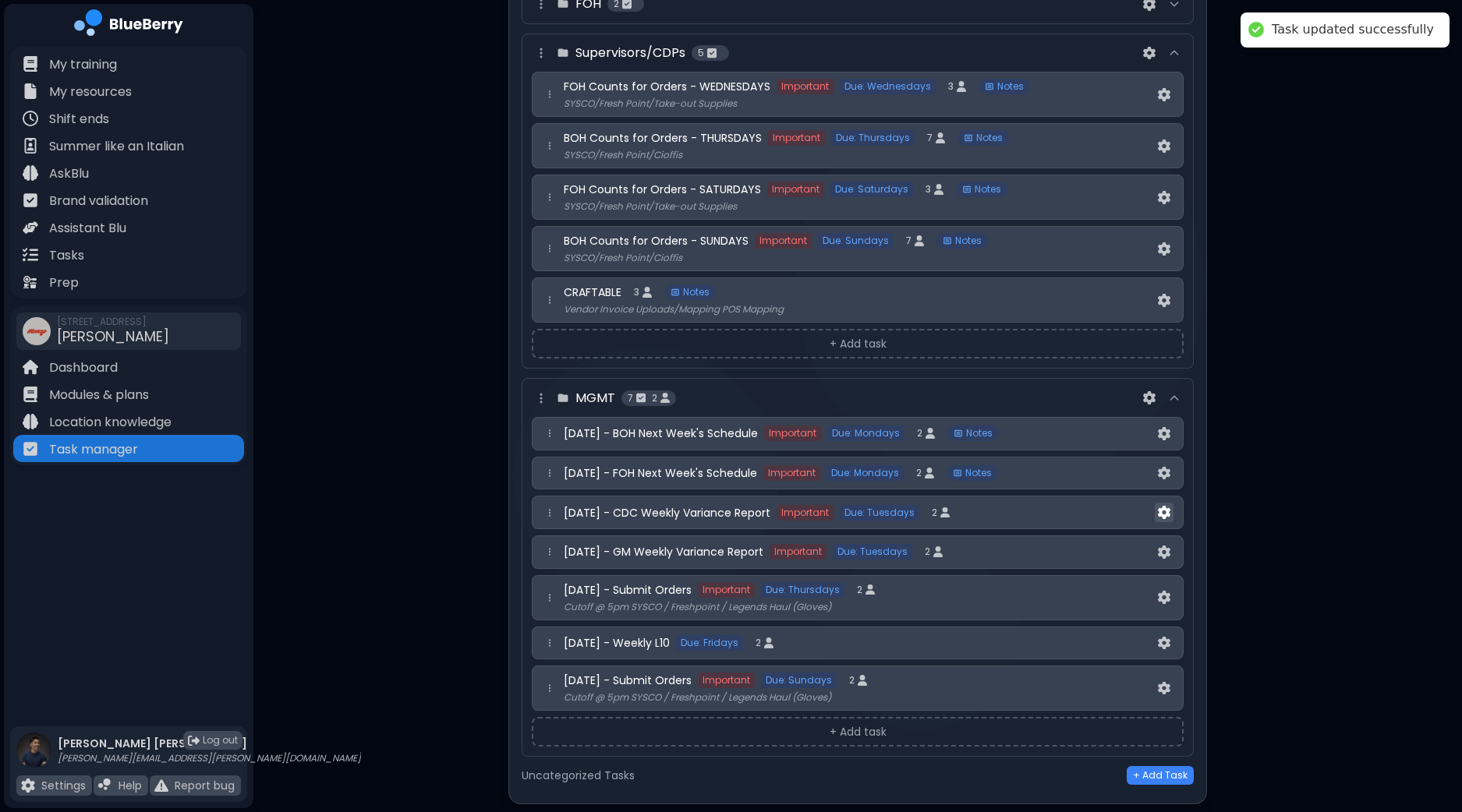
click at [1163, 505] on img at bounding box center [1164, 512] width 13 height 14
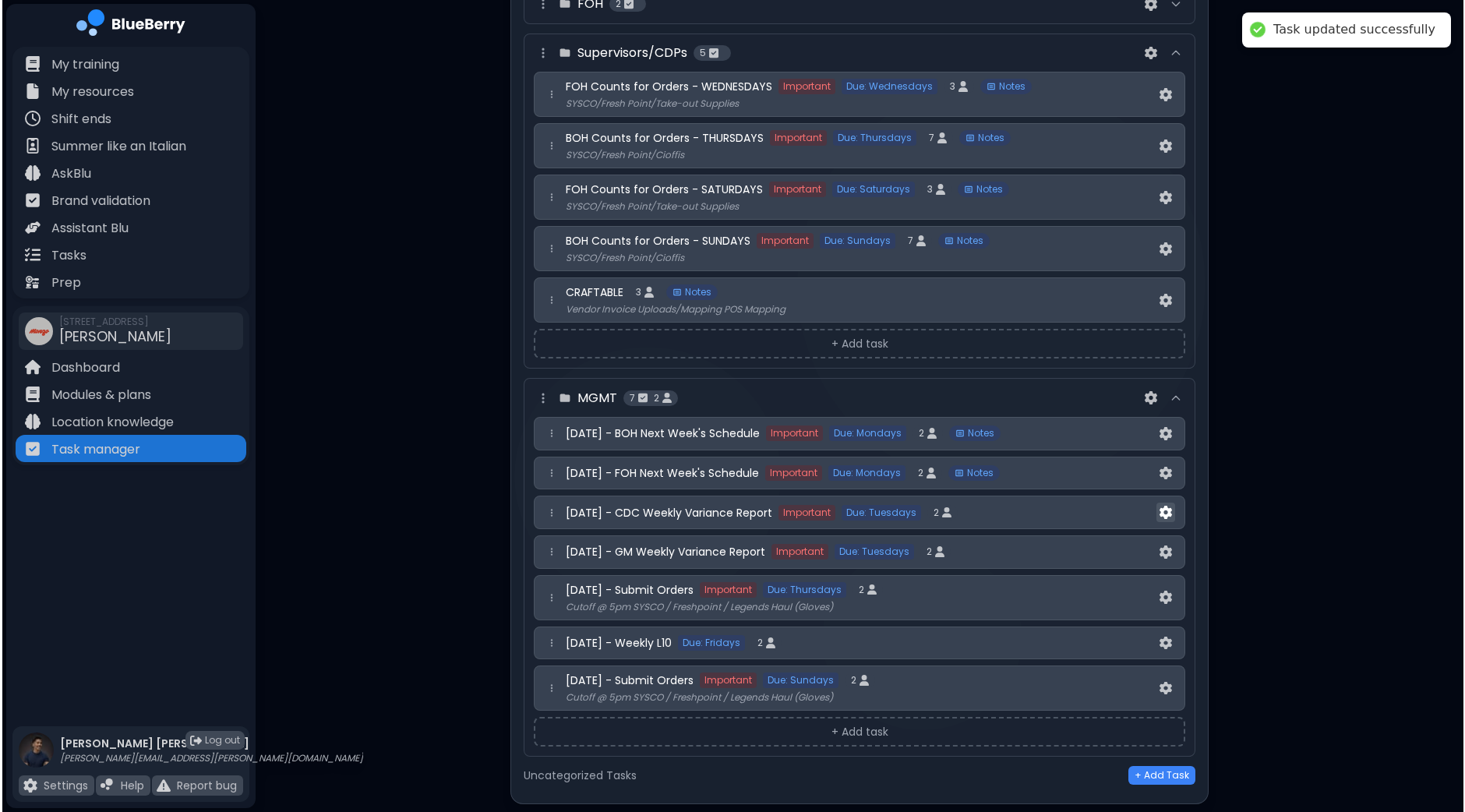
scroll to position [0, 0]
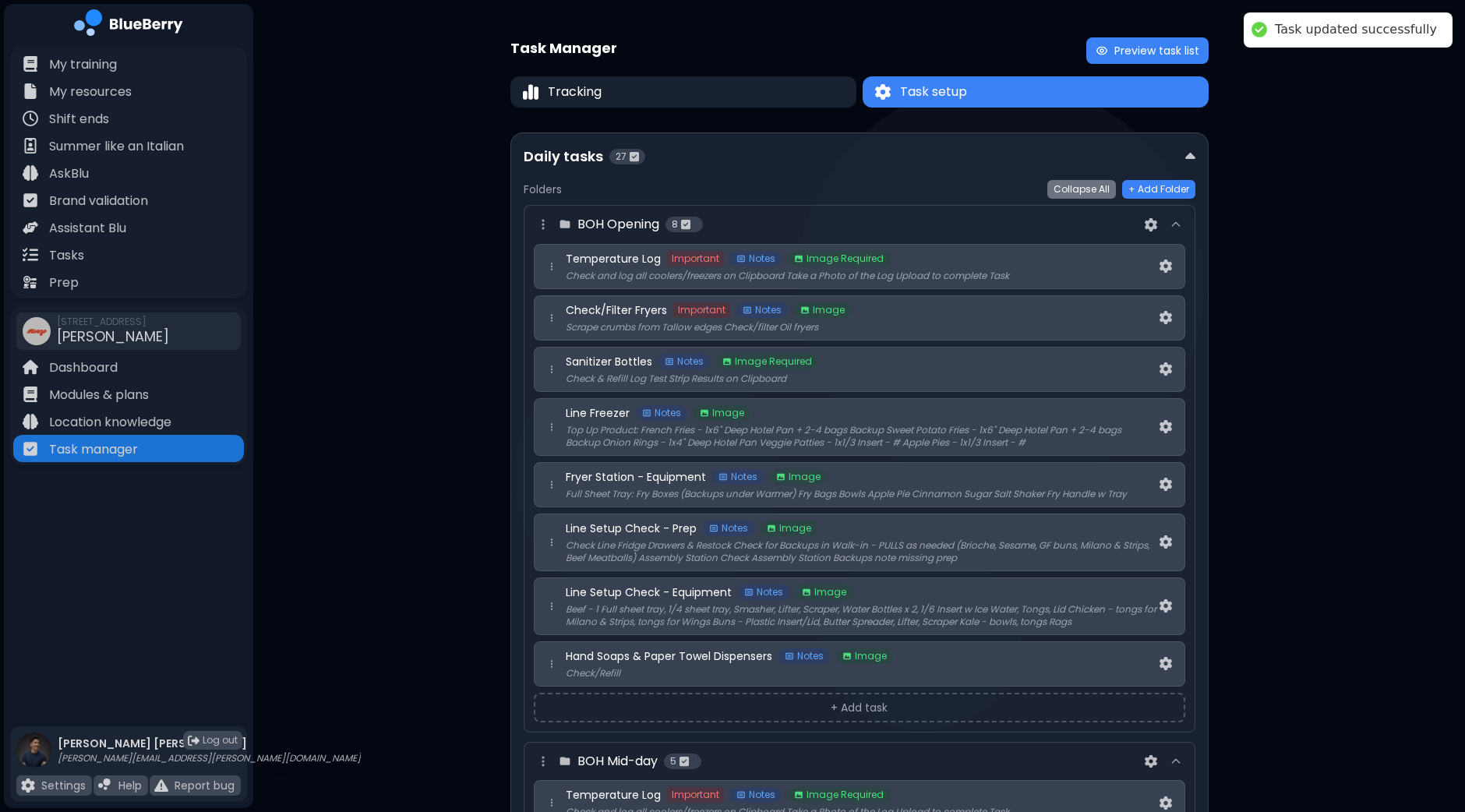
select select "*"
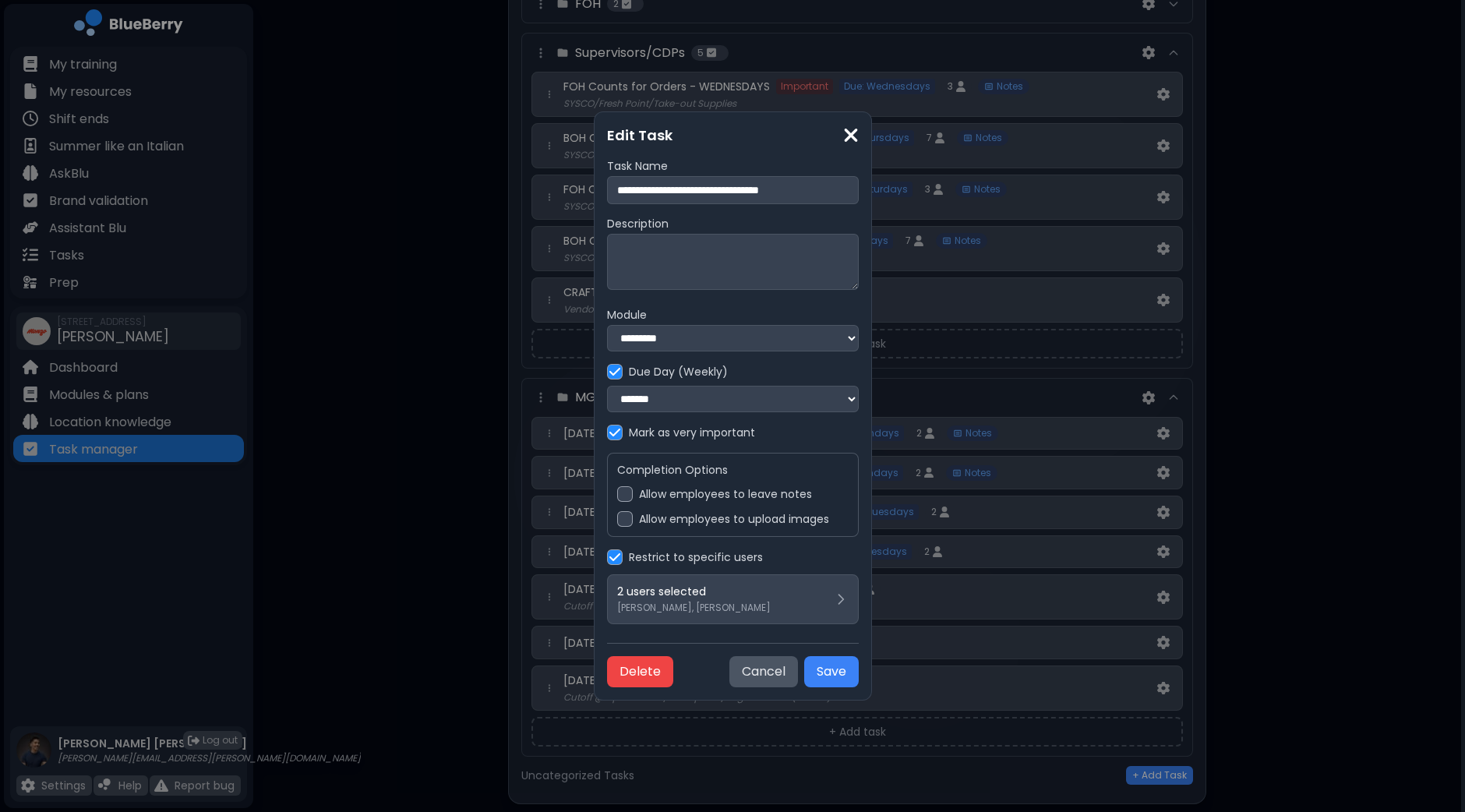
click at [684, 495] on label "Allow employees to leave notes" at bounding box center [725, 495] width 173 height 14
click at [859, 681] on button "Save" at bounding box center [831, 671] width 54 height 31
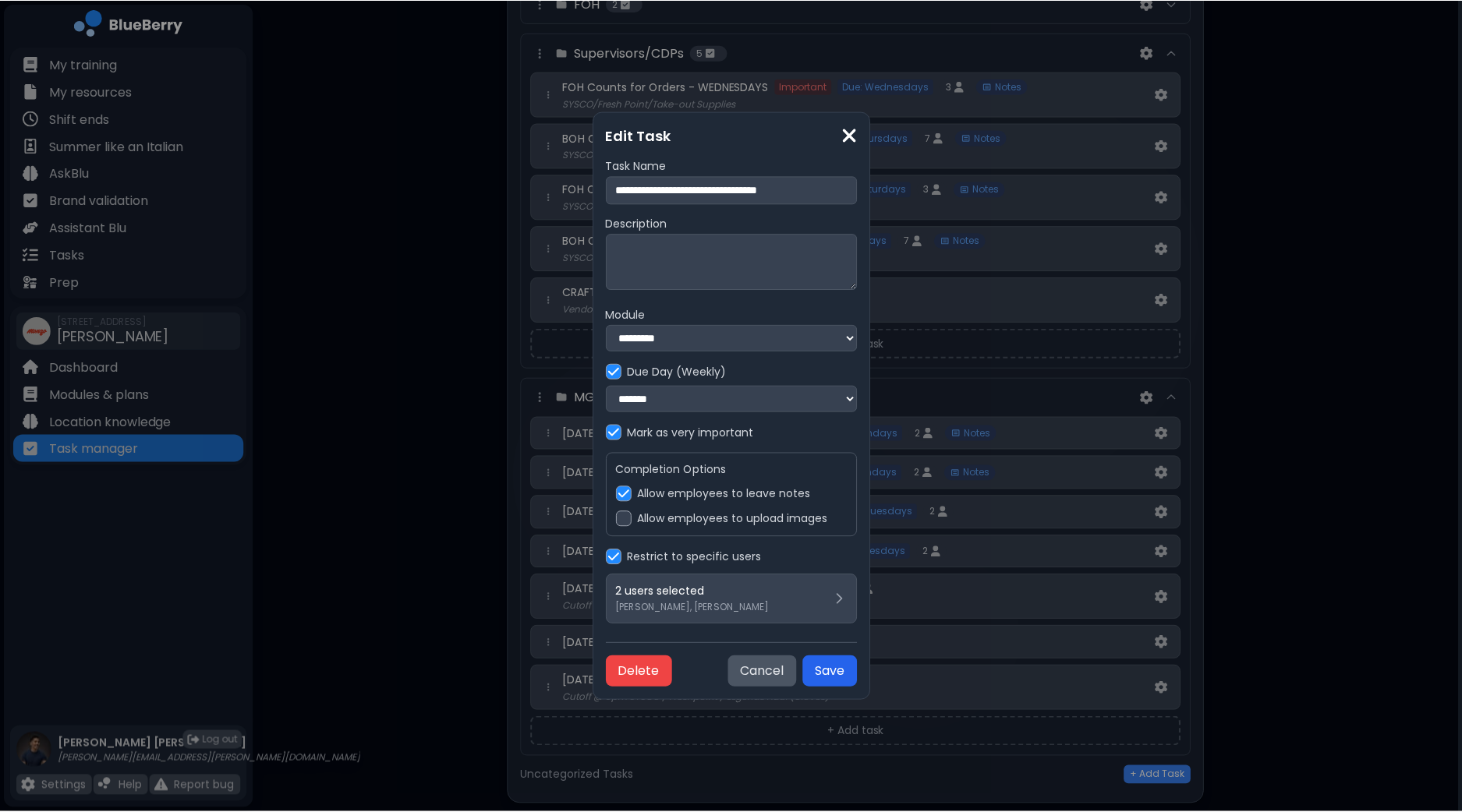
scroll to position [2940, 0]
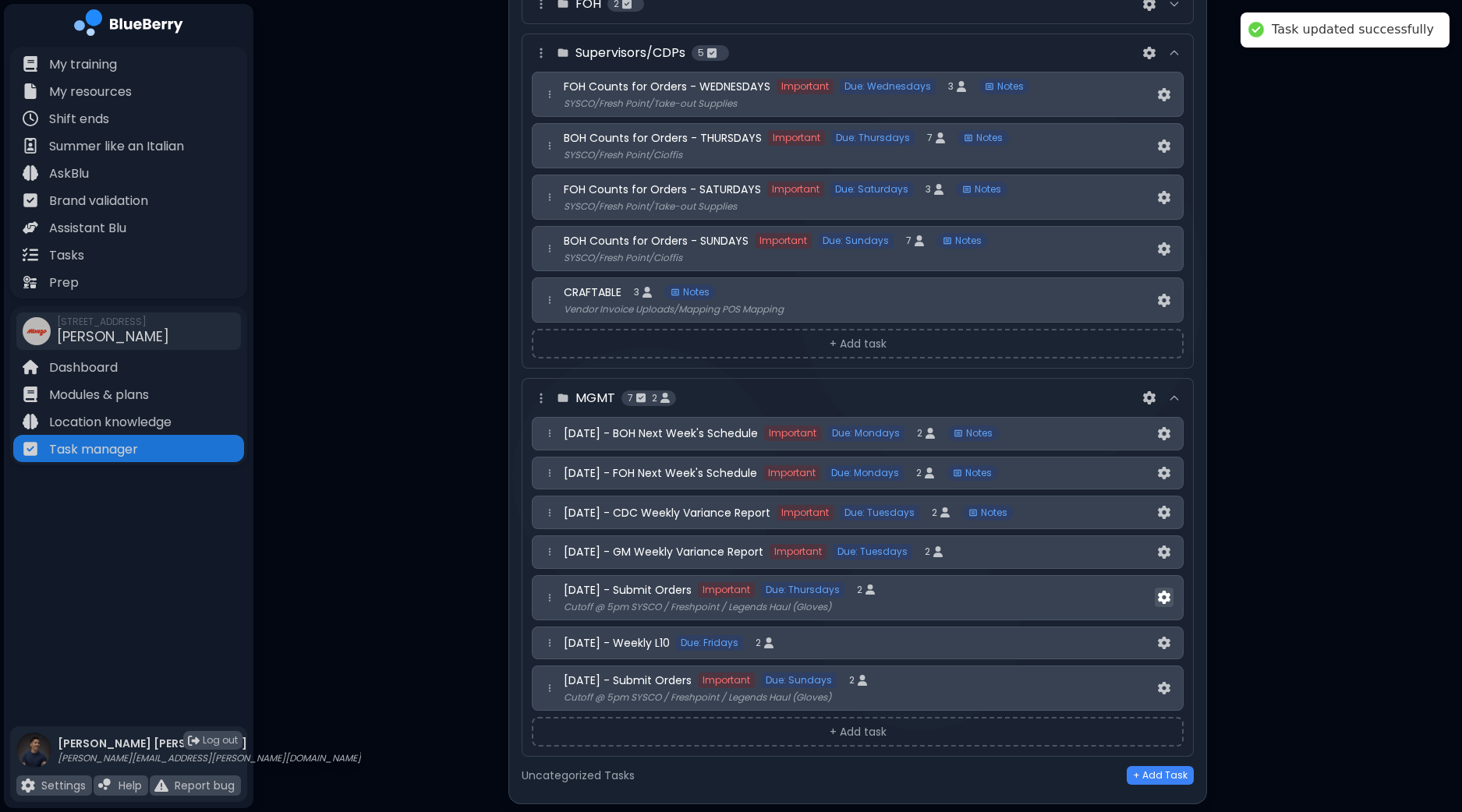
click at [1165, 590] on img at bounding box center [1164, 597] width 13 height 14
select select "*"
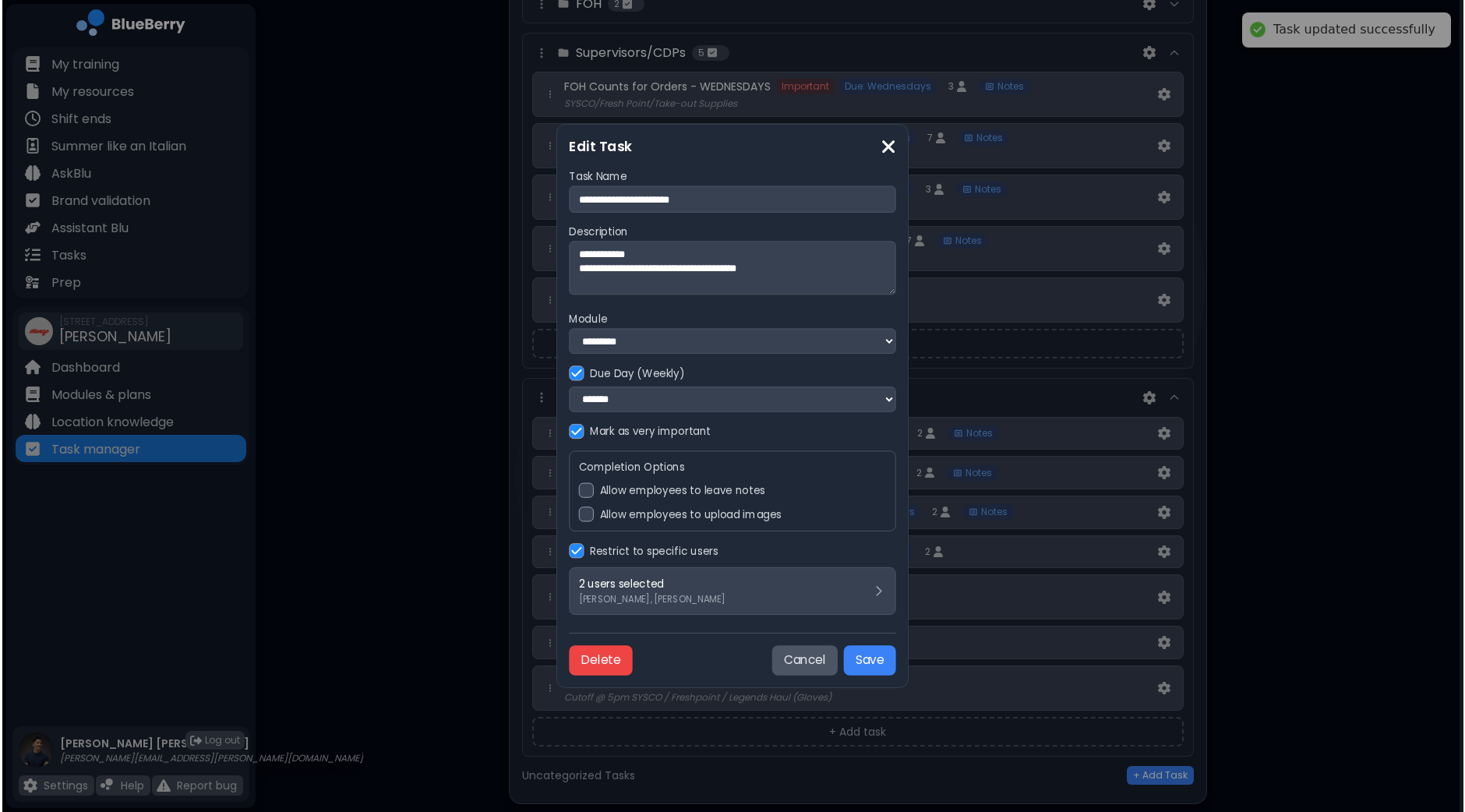
scroll to position [0, 0]
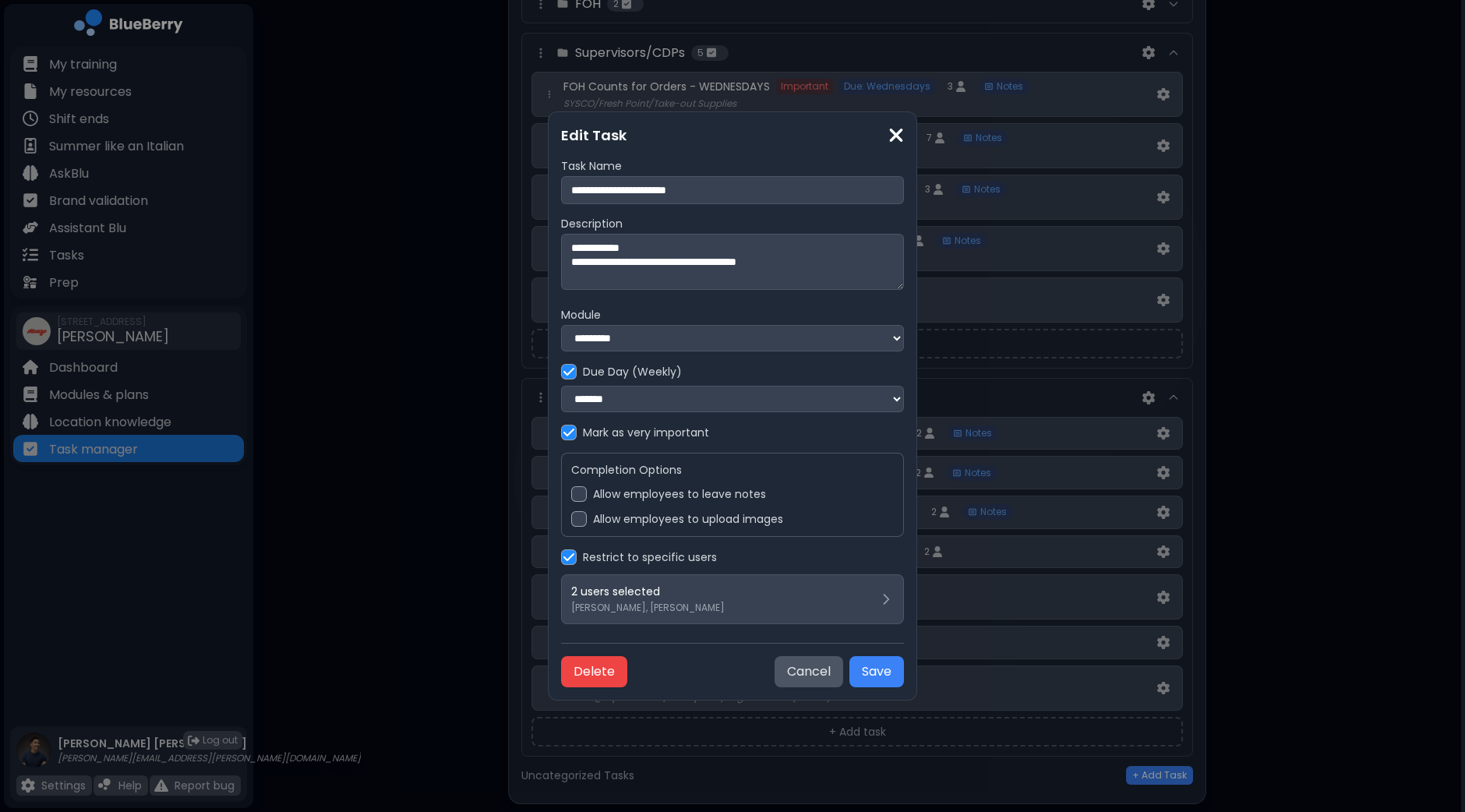
click at [658, 498] on label "Allow employees to leave notes" at bounding box center [679, 495] width 173 height 14
click at [874, 671] on button "Save" at bounding box center [876, 671] width 54 height 31
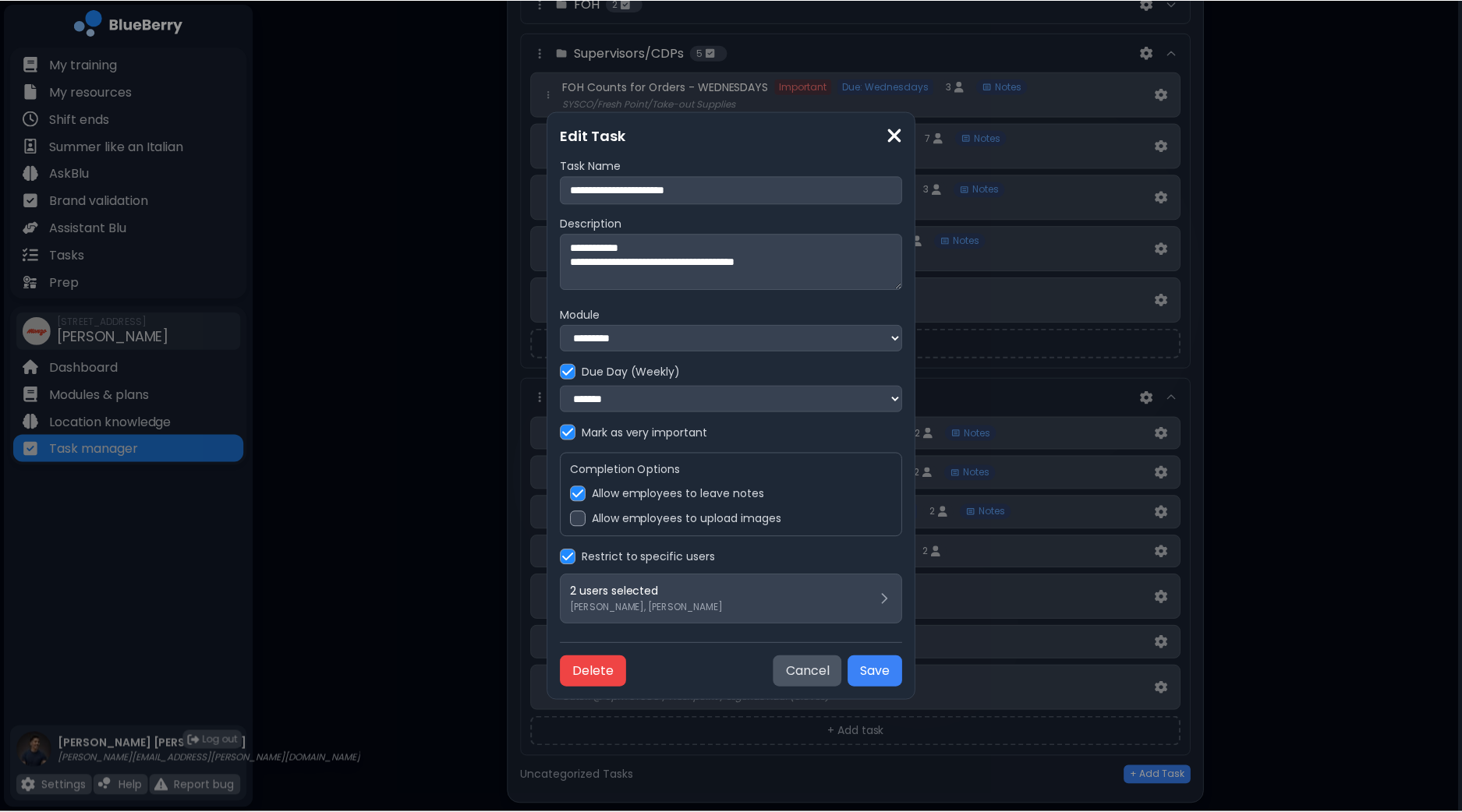
scroll to position [2940, 0]
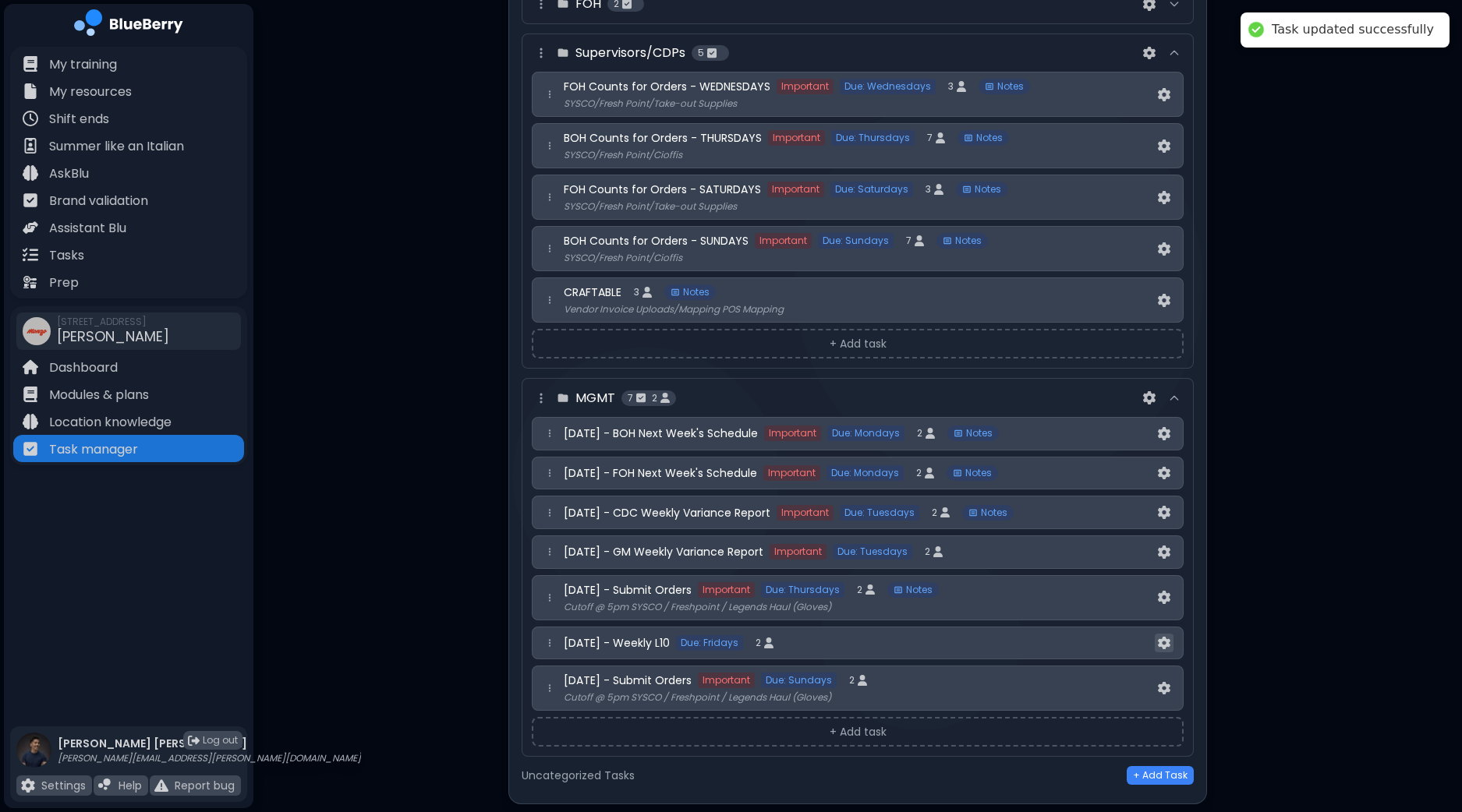
click at [1169, 637] on img at bounding box center [1164, 643] width 13 height 14
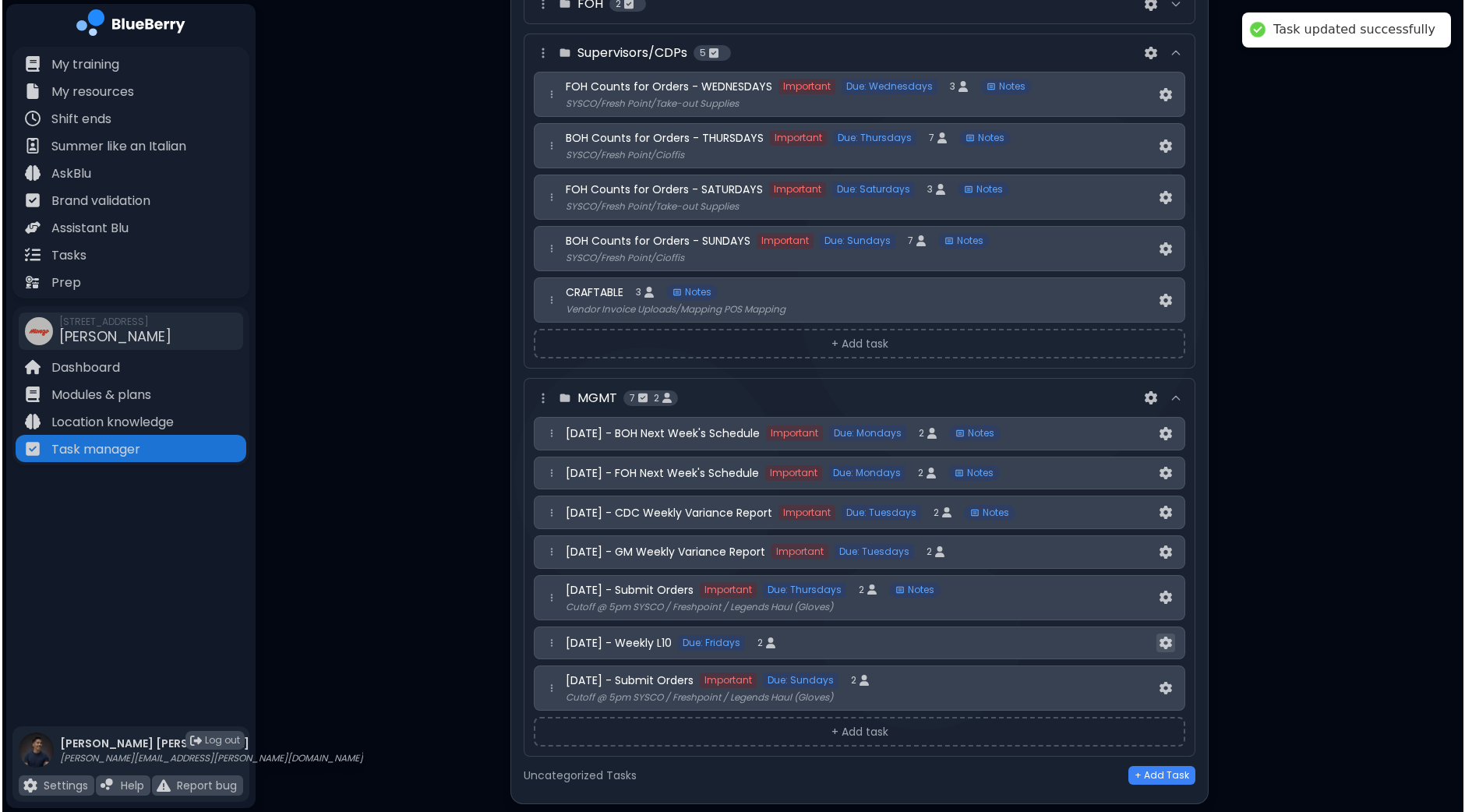
scroll to position [0, 0]
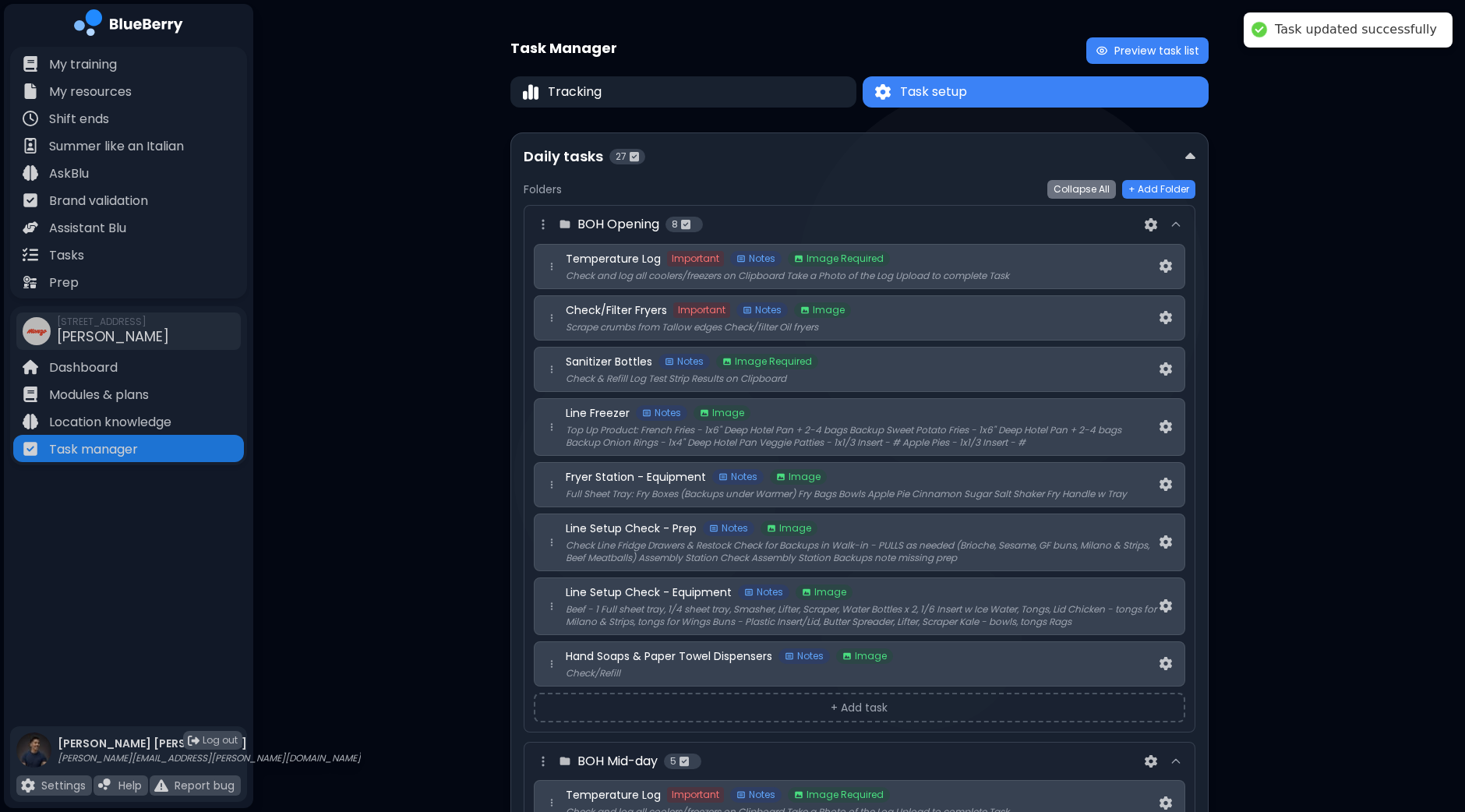
select select "*"
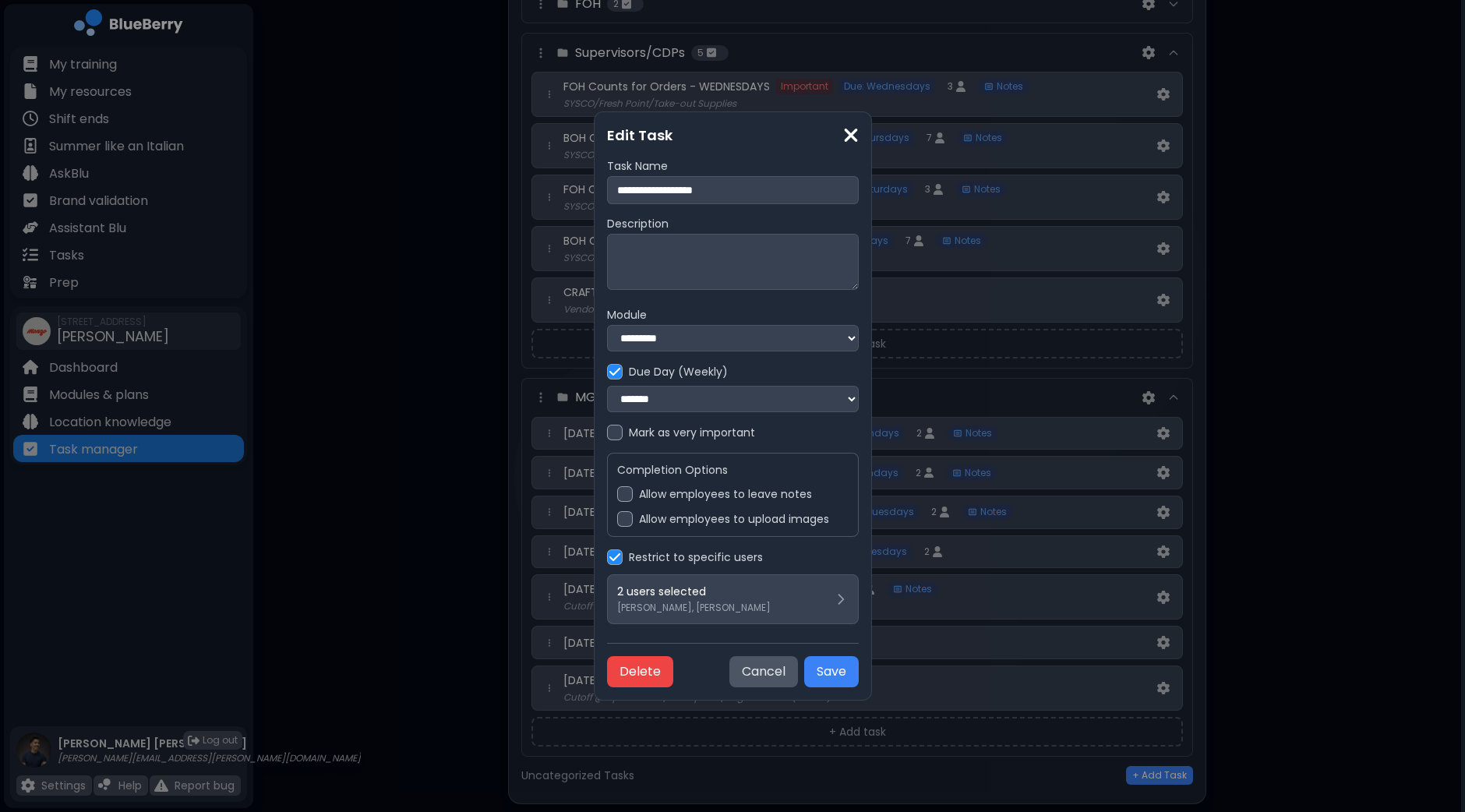
click at [658, 493] on label "Allow employees to leave notes" at bounding box center [725, 495] width 173 height 14
click at [859, 677] on button "Save" at bounding box center [831, 671] width 54 height 31
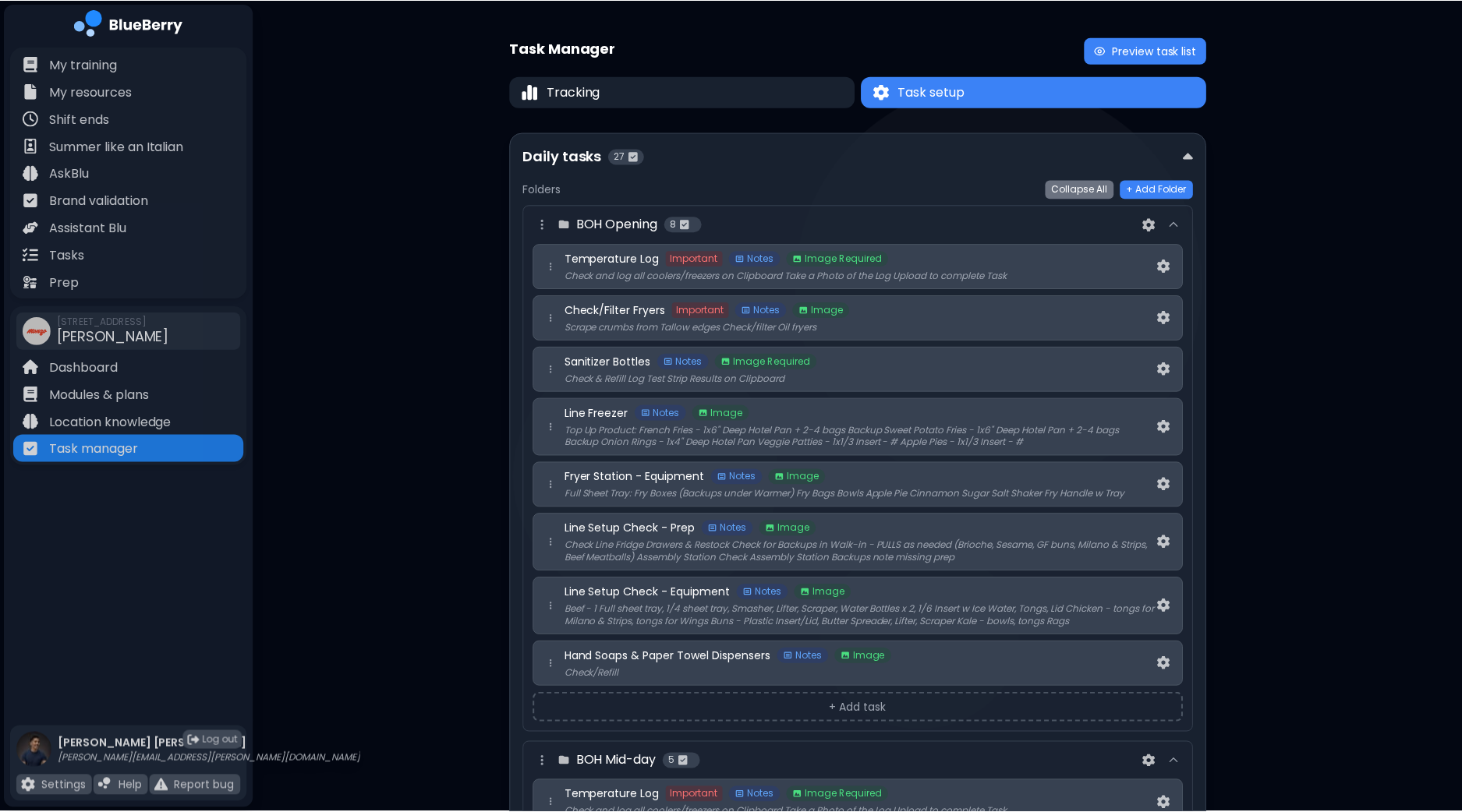
scroll to position [2940, 0]
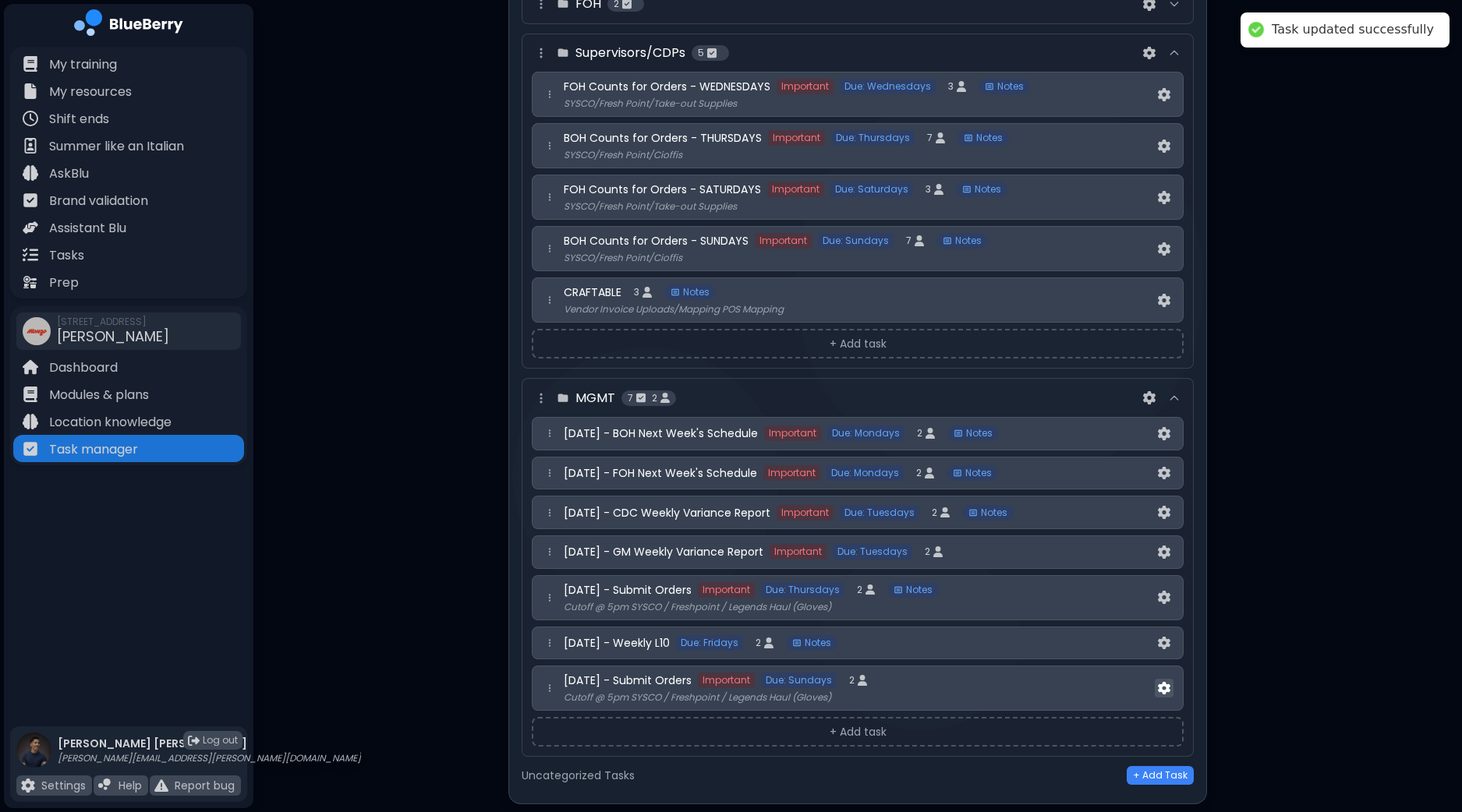
click at [1165, 682] on img at bounding box center [1164, 688] width 13 height 14
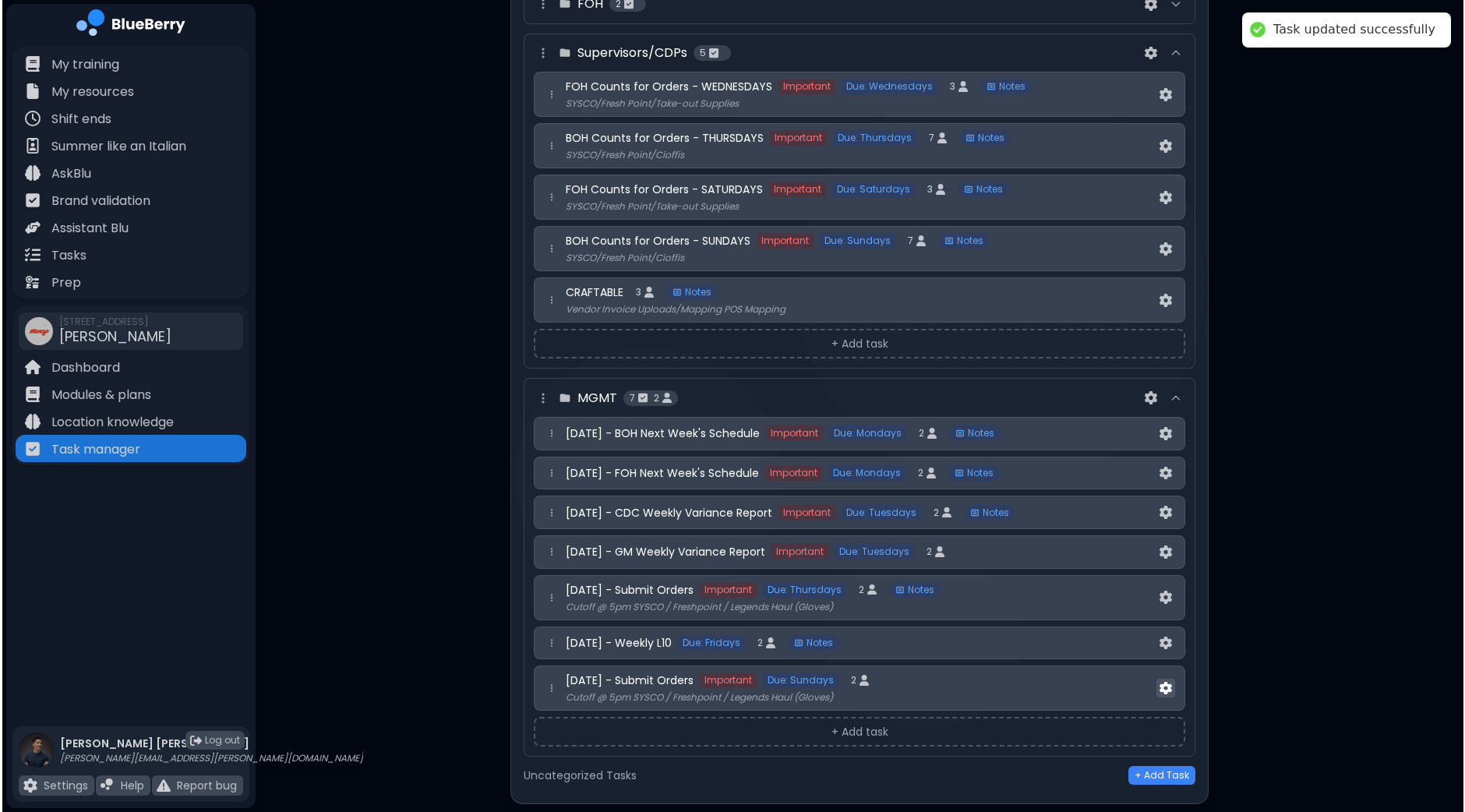
scroll to position [0, 0]
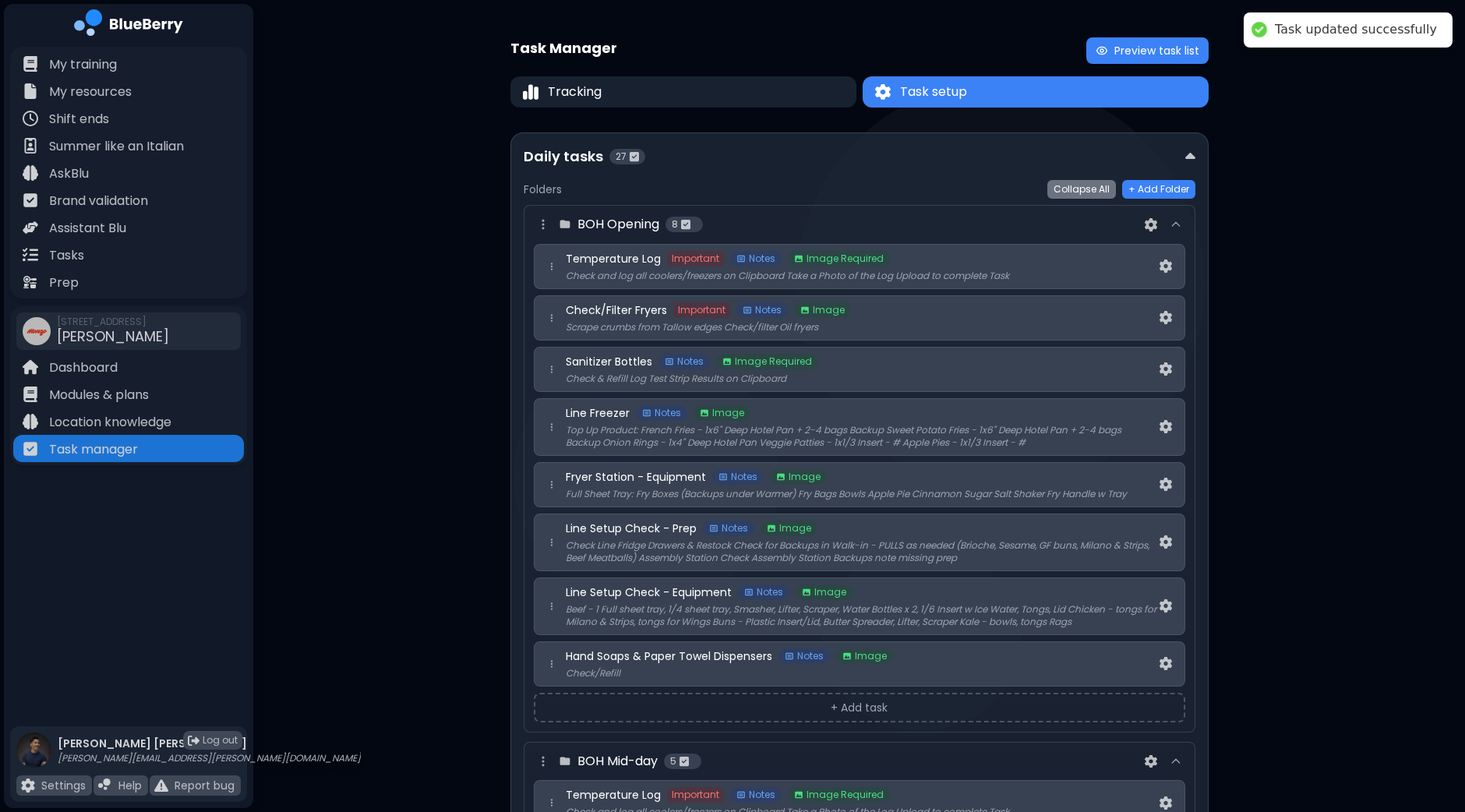
select select "*"
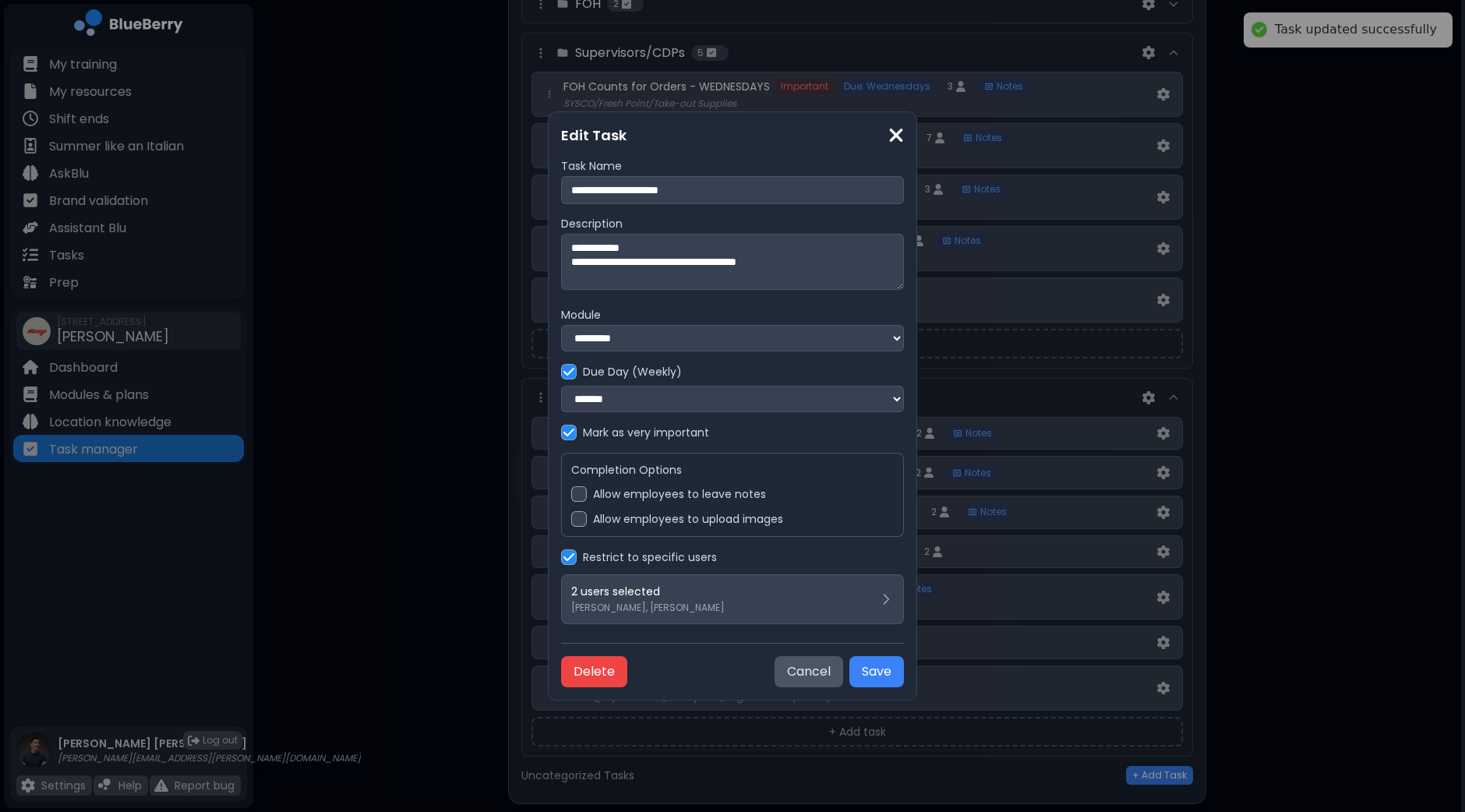
click at [643, 499] on label "Allow employees to leave notes" at bounding box center [679, 495] width 173 height 14
click at [875, 672] on button "Save" at bounding box center [876, 671] width 54 height 31
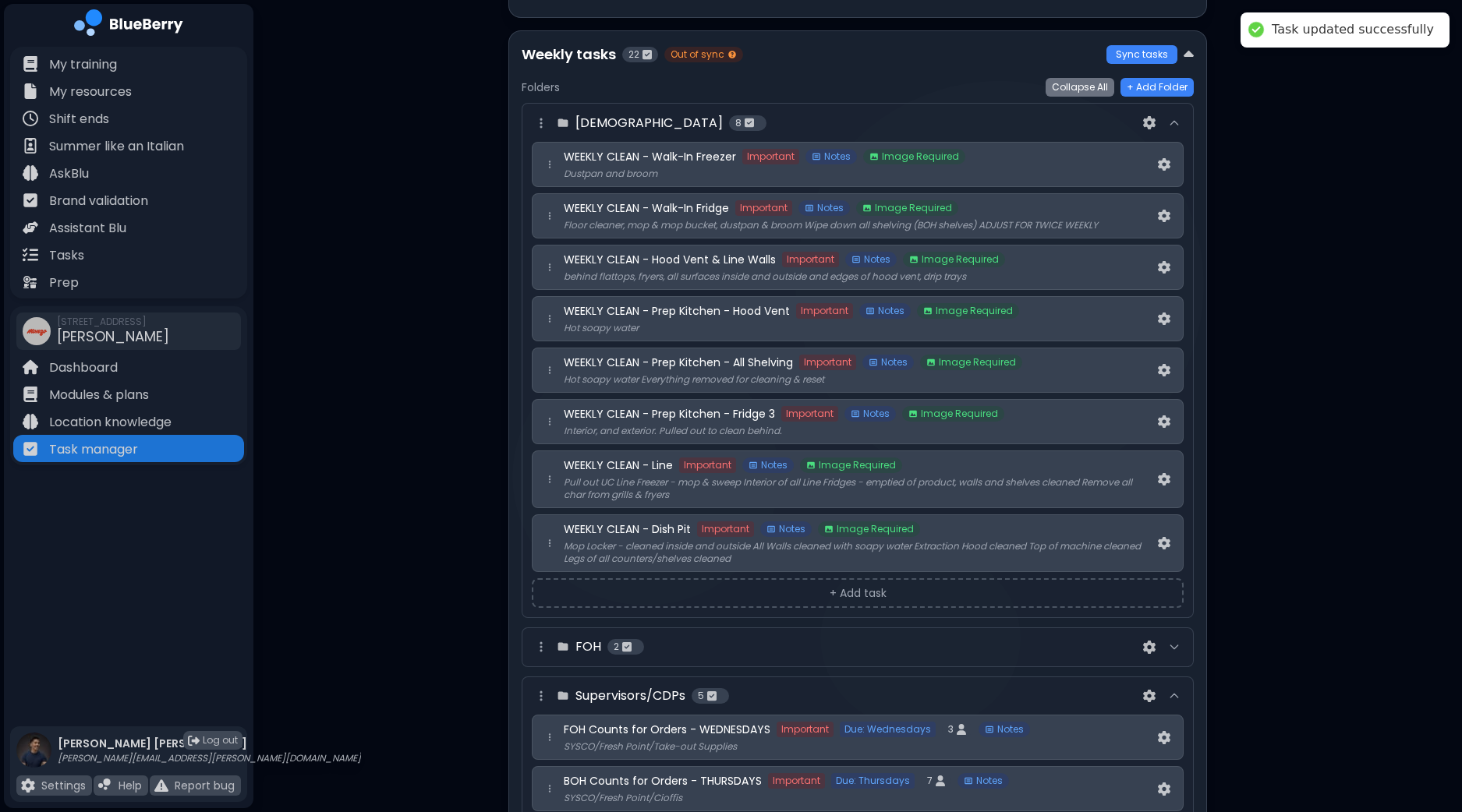
scroll to position [1966, 0]
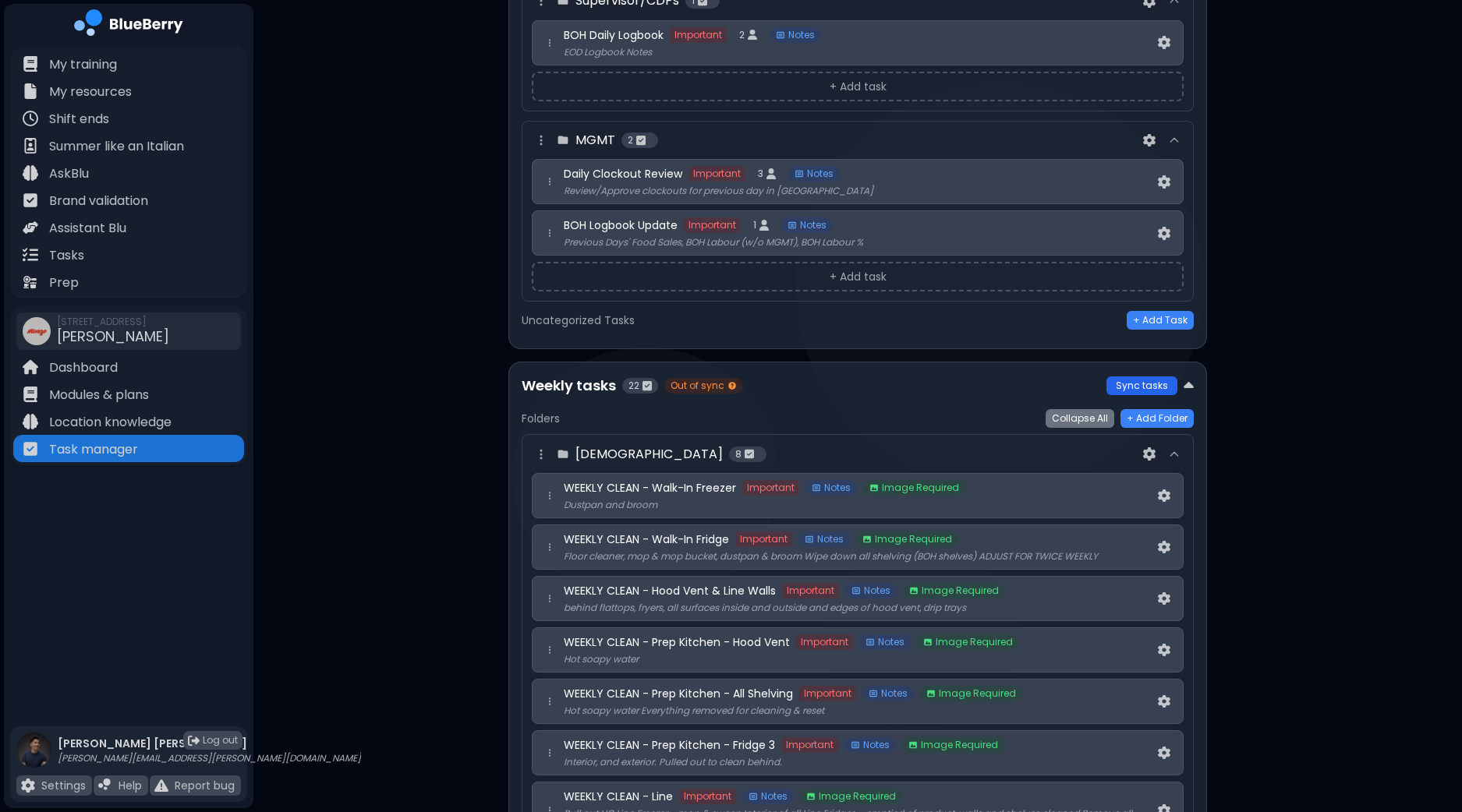
click at [1146, 376] on button "Sync tasks" at bounding box center [1142, 385] width 71 height 19
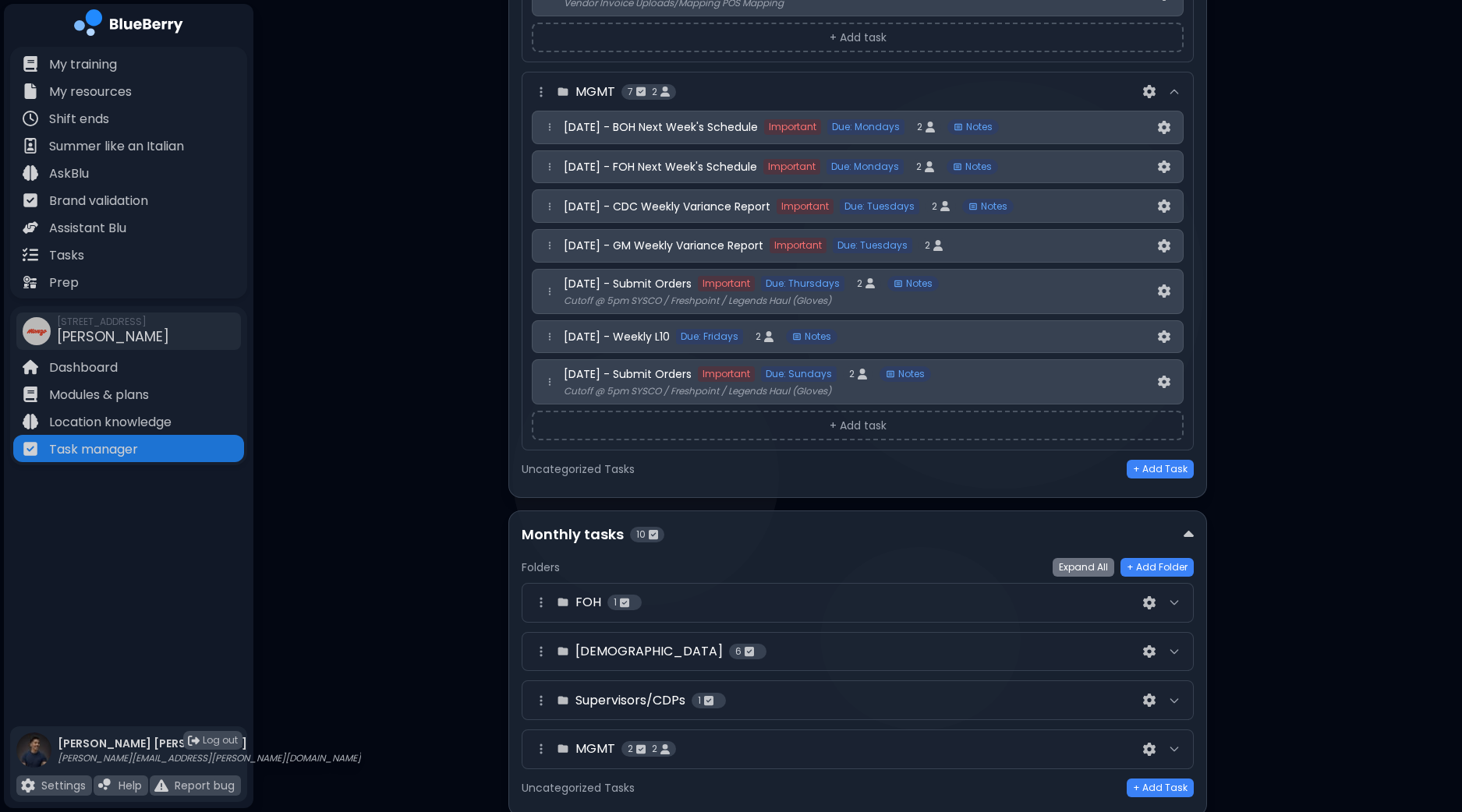
scroll to position [3276, 0]
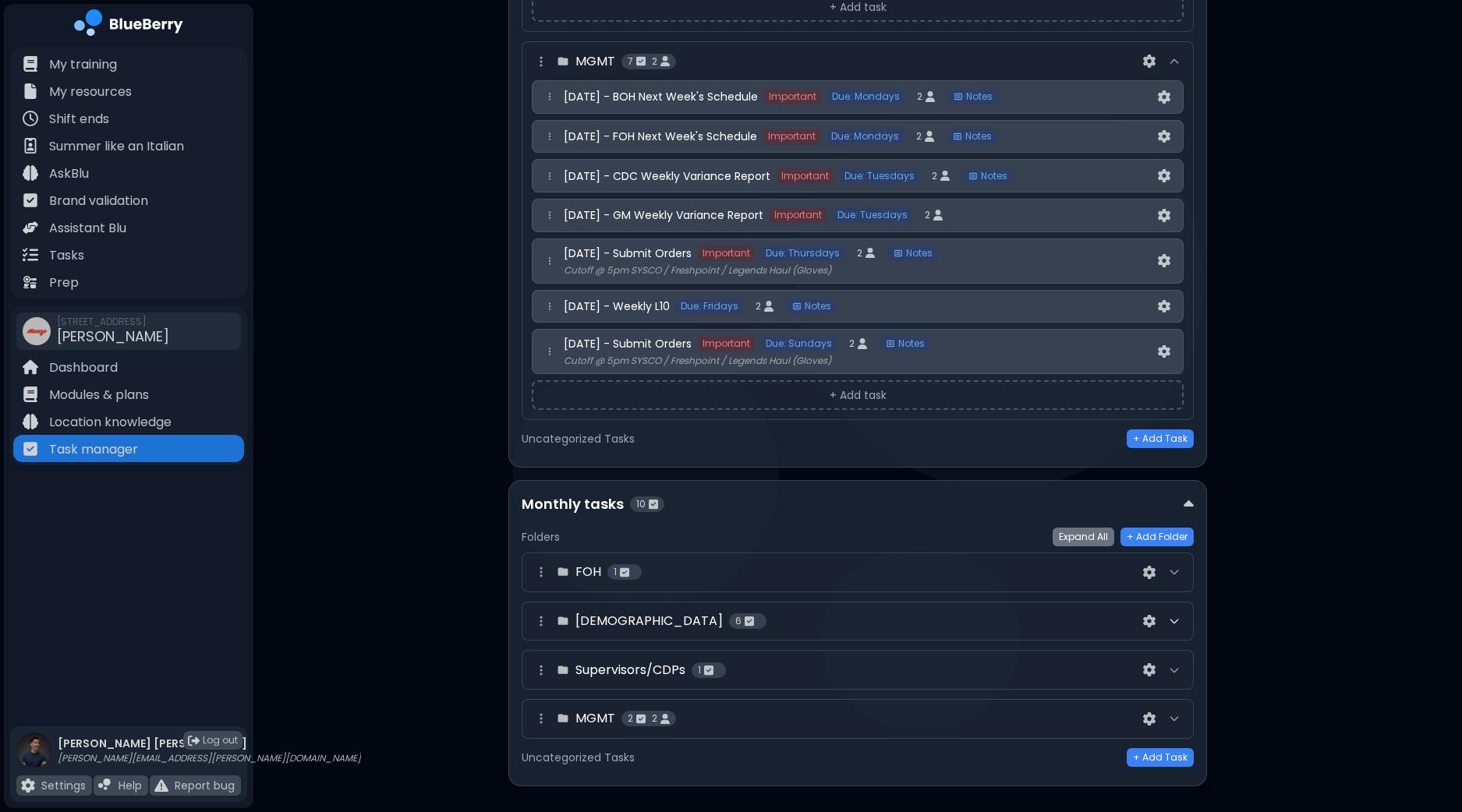
click at [1172, 615] on icon at bounding box center [1174, 621] width 13 height 13
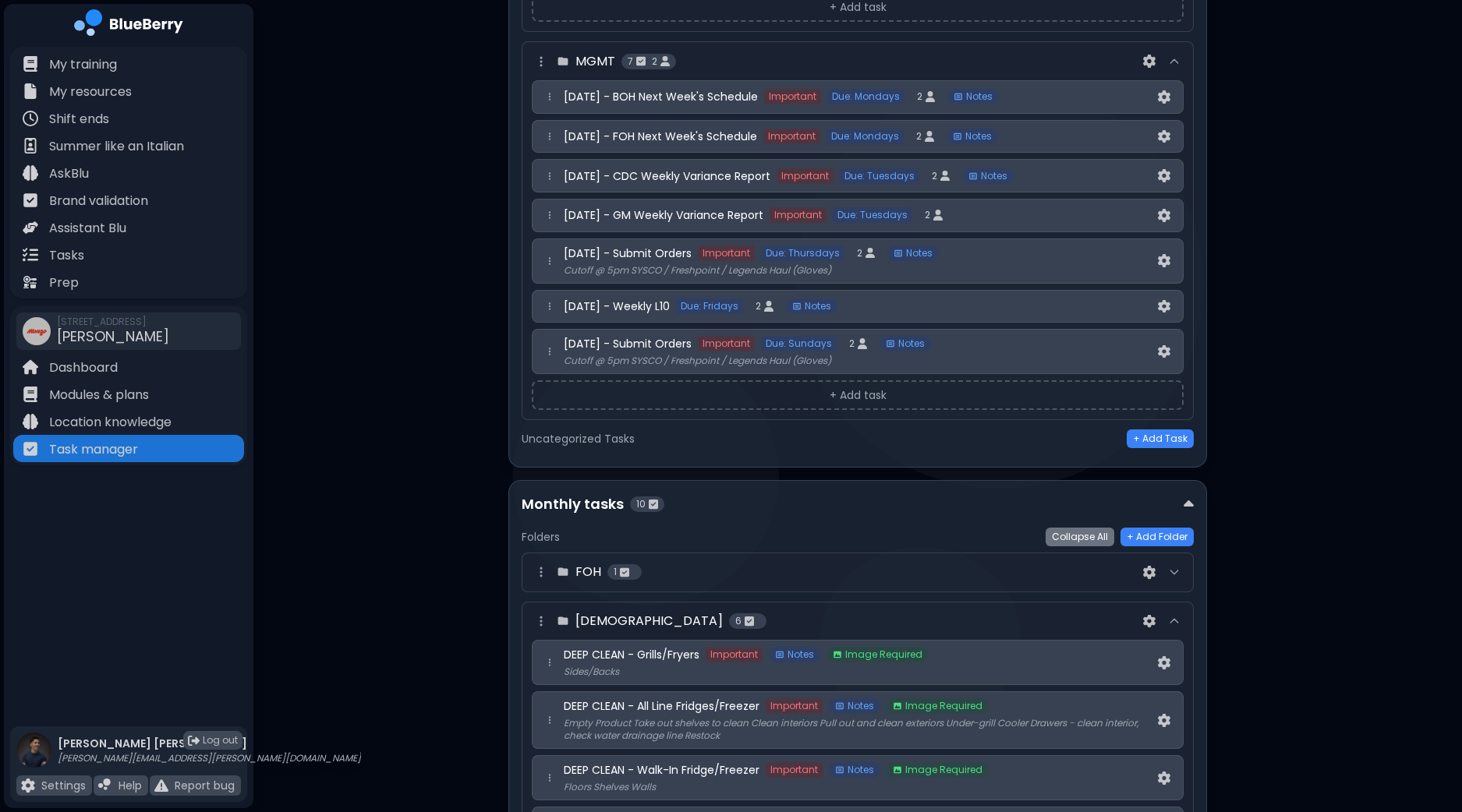
scroll to position [3622, 0]
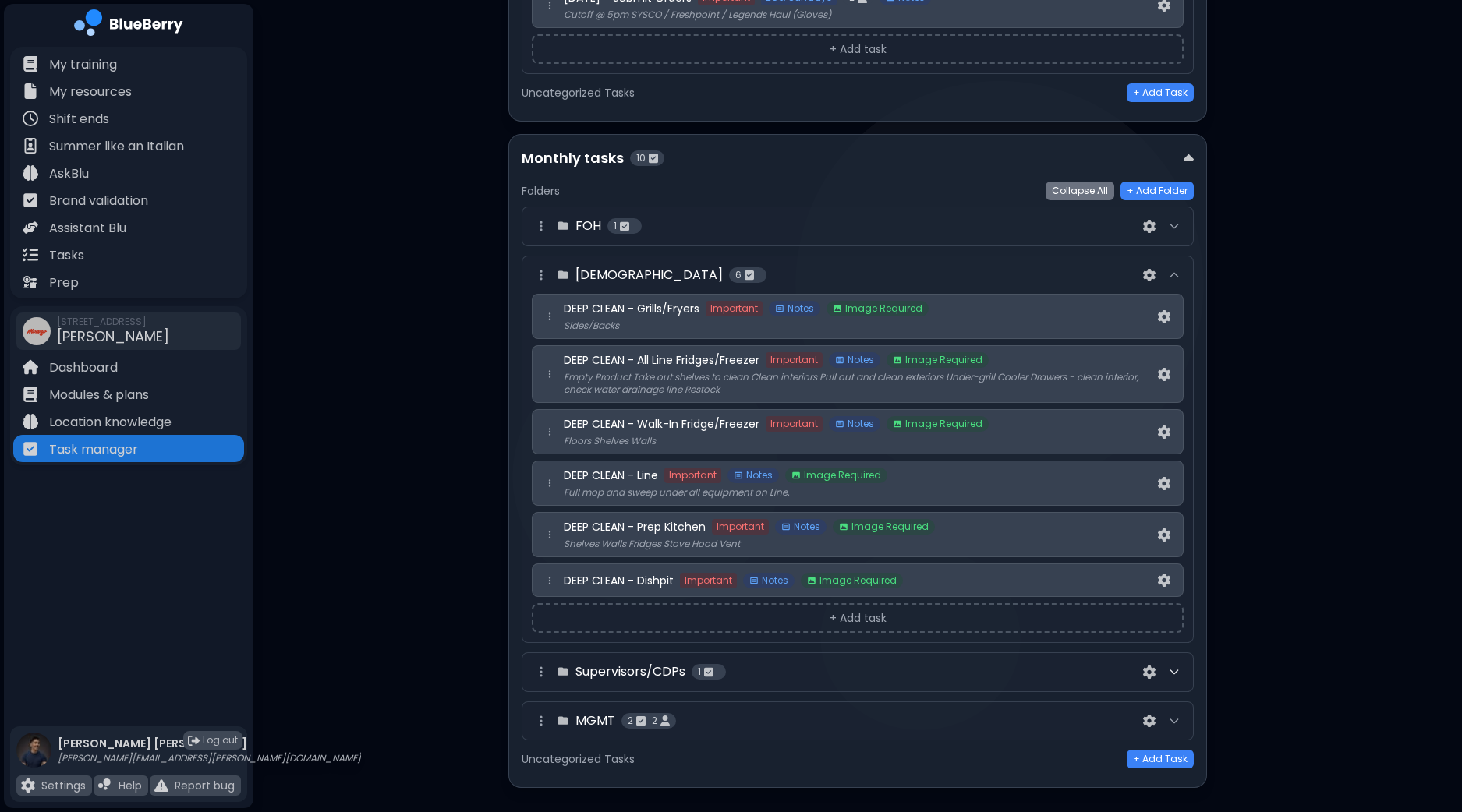
click at [1178, 666] on icon at bounding box center [1174, 672] width 13 height 13
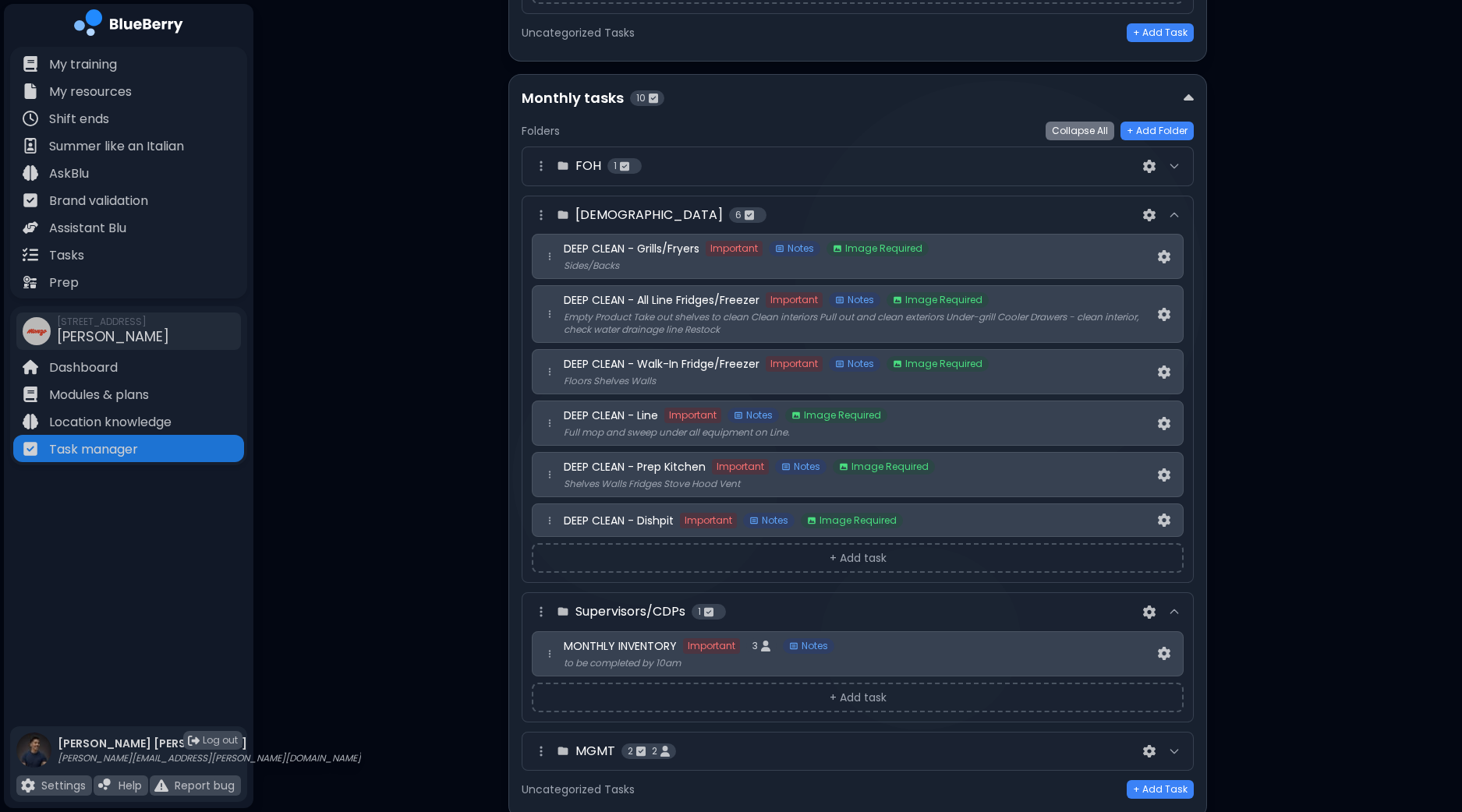
scroll to position [3712, 0]
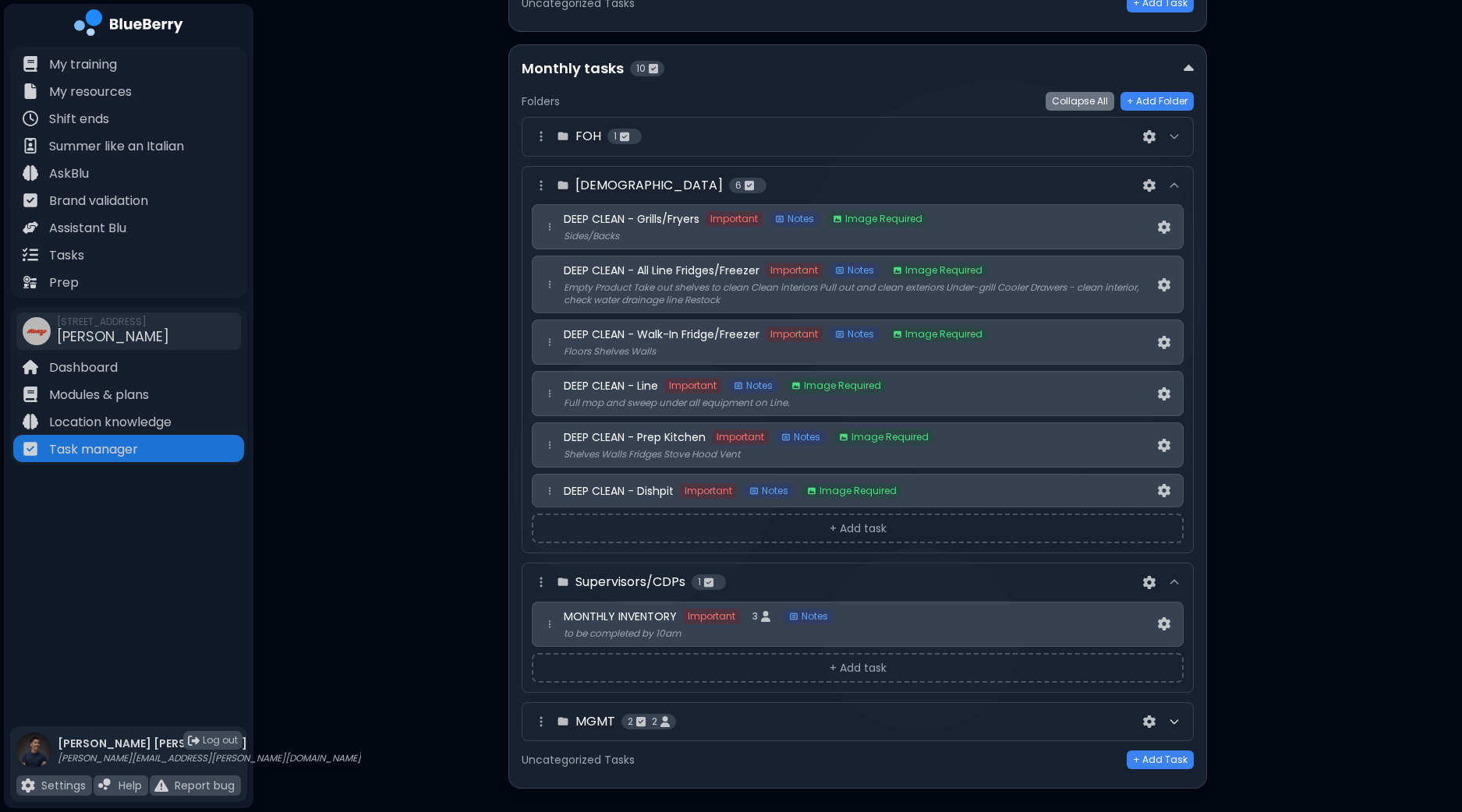
click at [1180, 715] on icon at bounding box center [1174, 722] width 13 height 13
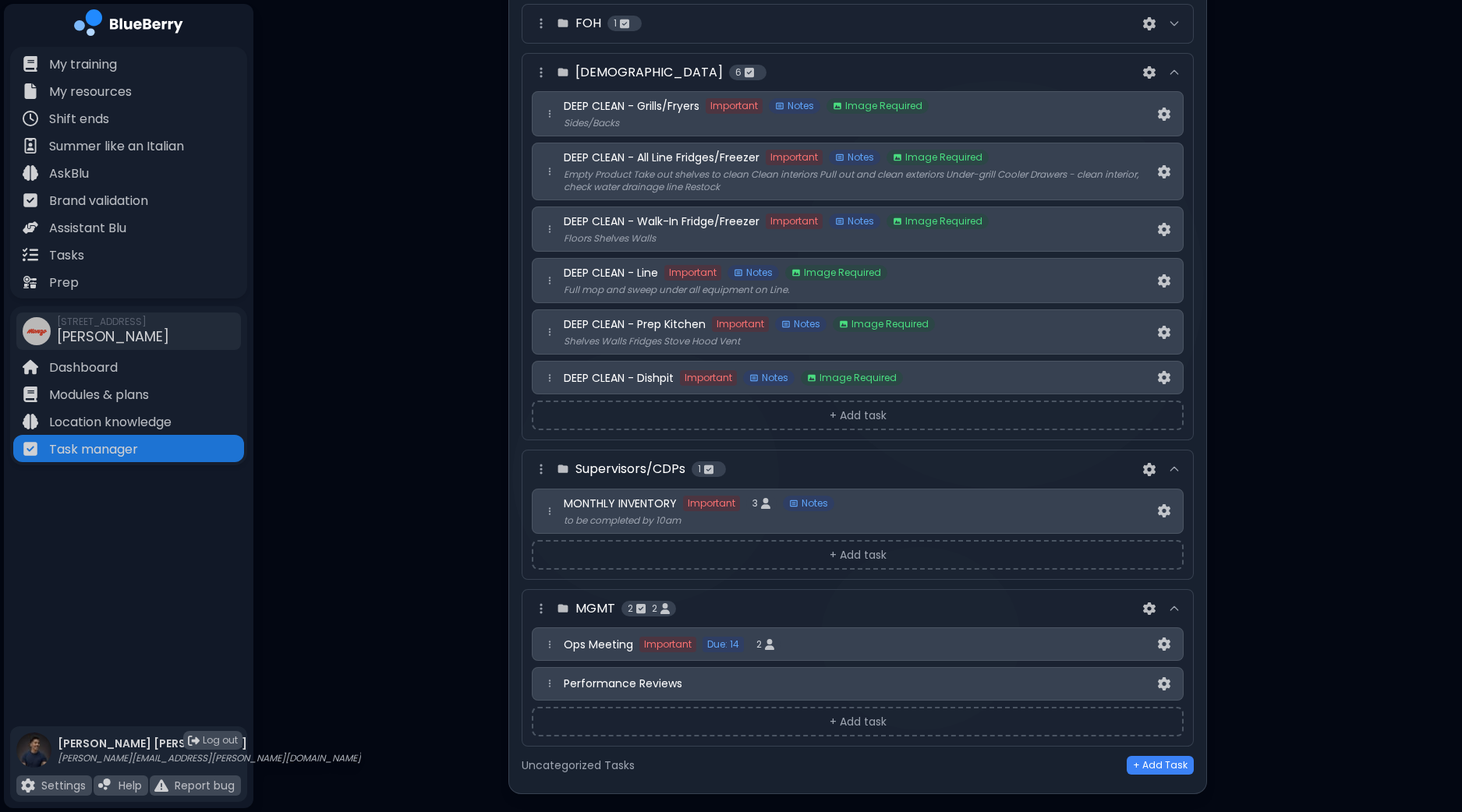
scroll to position [3829, 0]
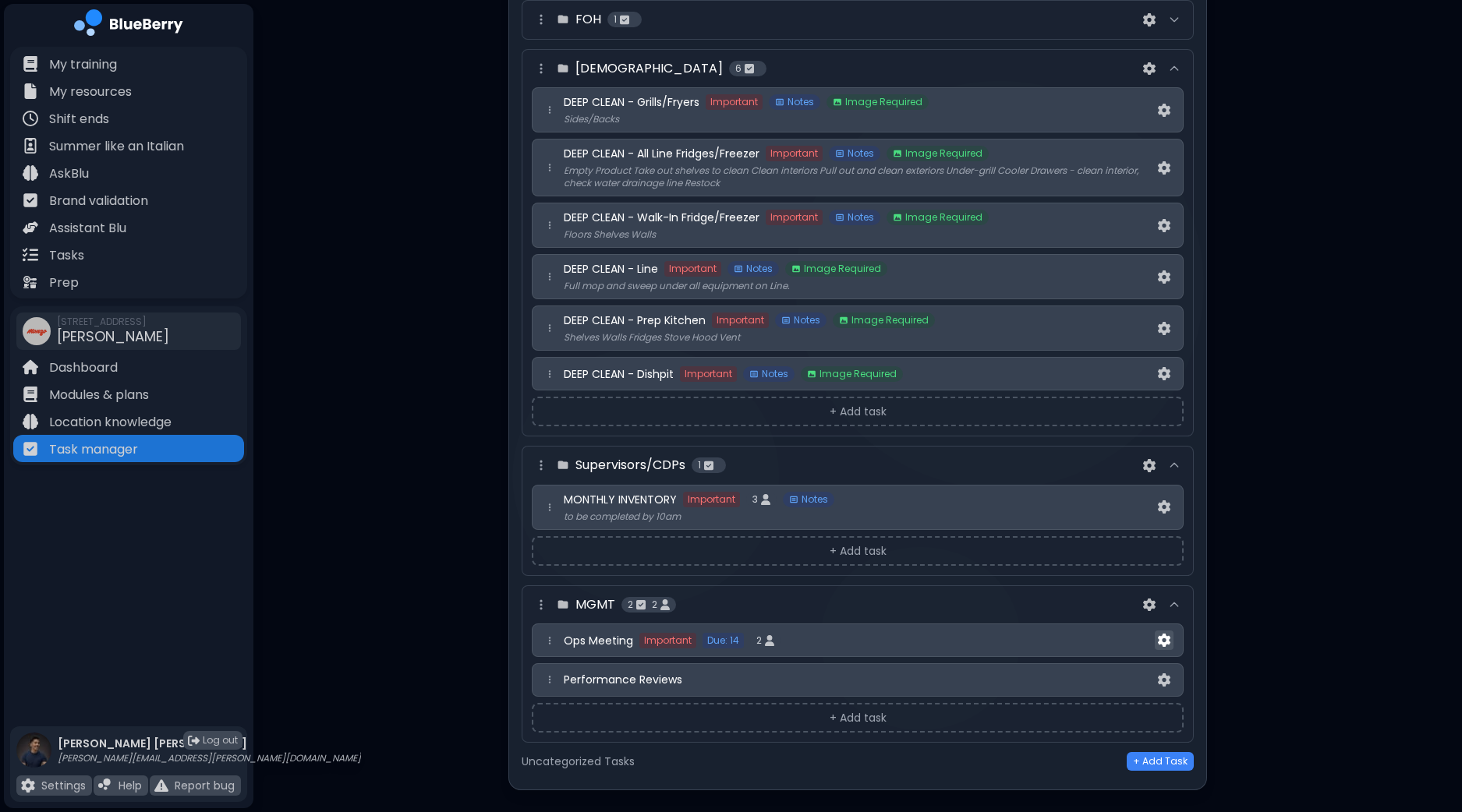
click at [1164, 634] on img at bounding box center [1164, 640] width 13 height 14
select select "**"
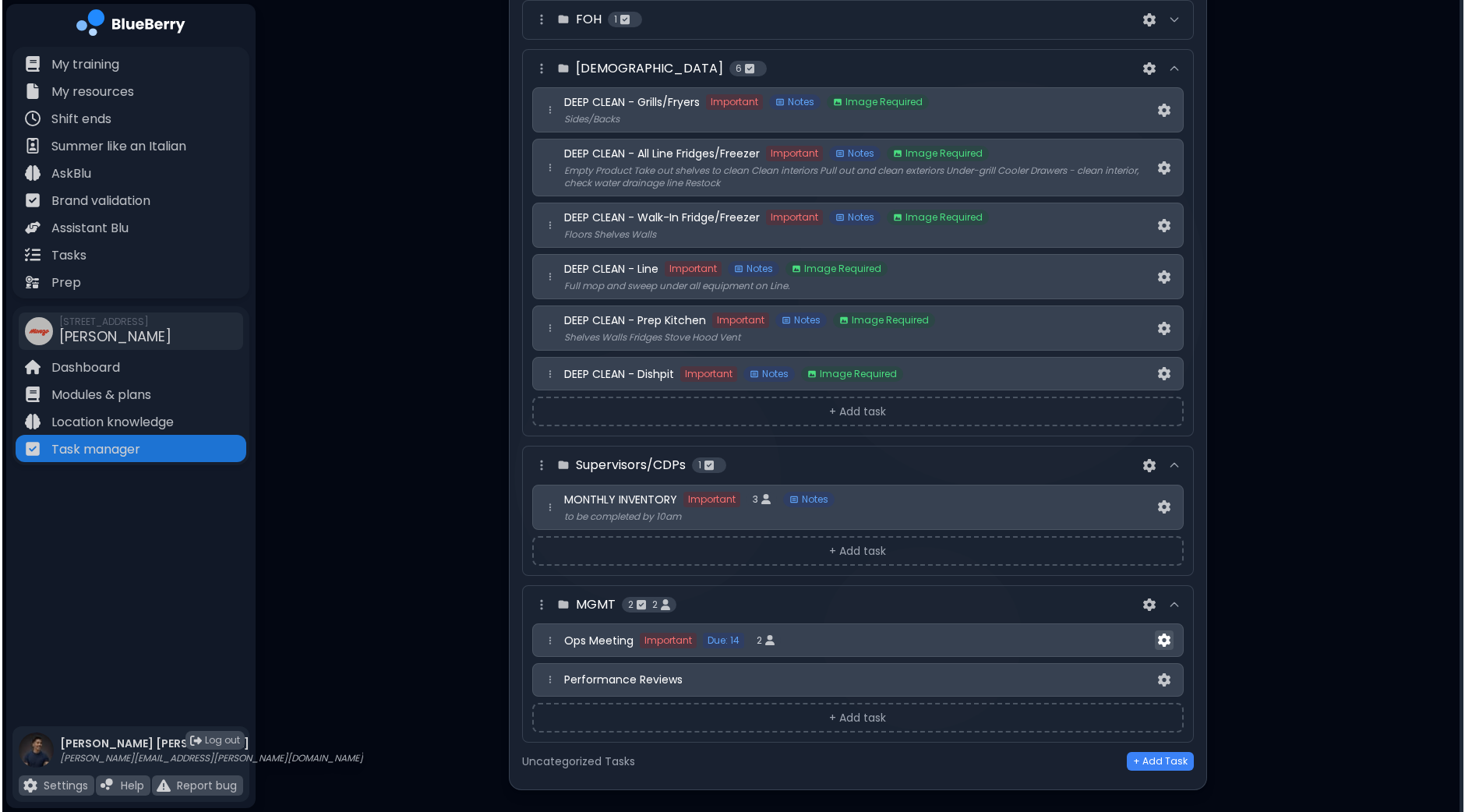
scroll to position [0, 0]
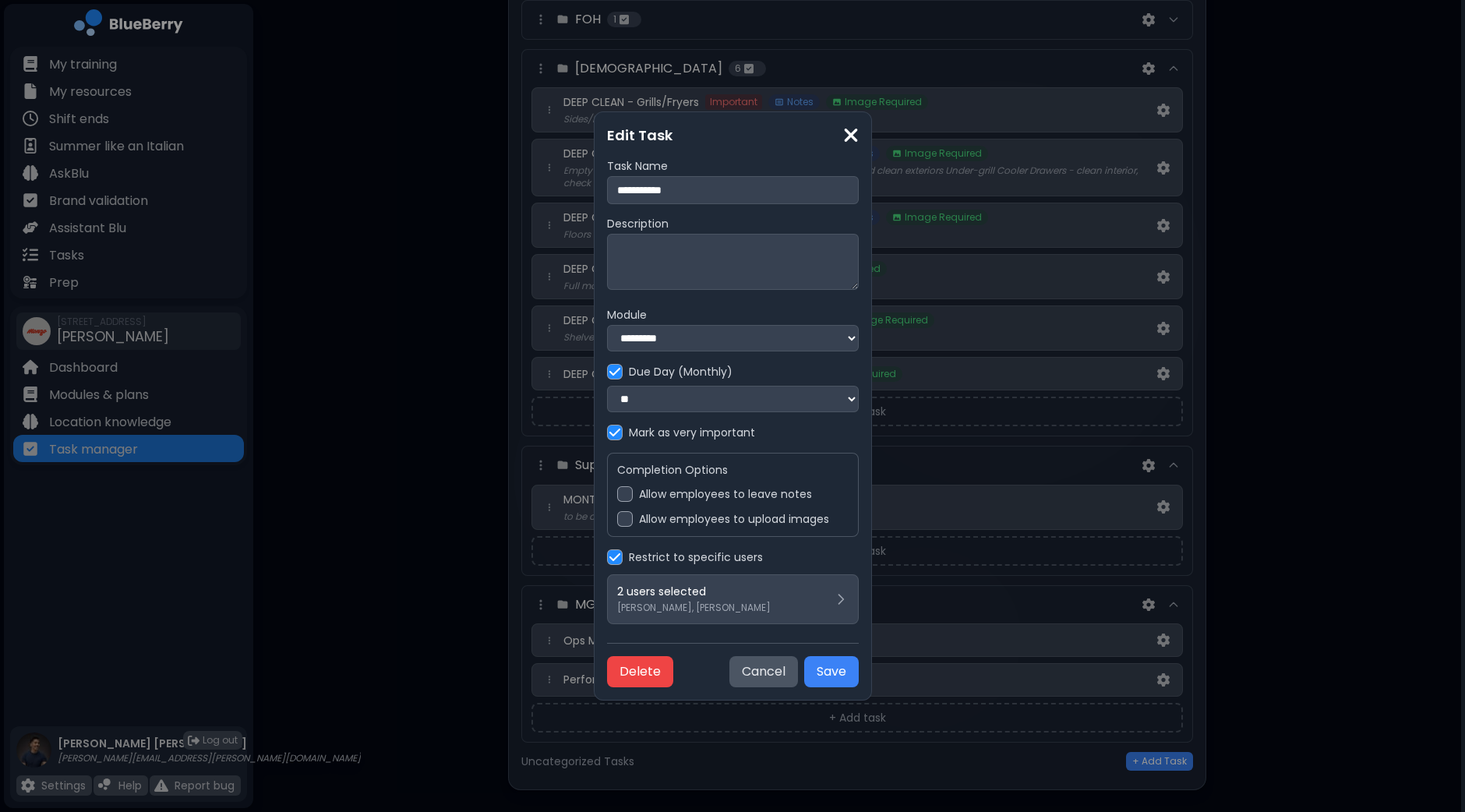
click at [658, 498] on label "Allow employees to leave notes" at bounding box center [725, 495] width 173 height 14
click at [859, 674] on button "Save" at bounding box center [831, 671] width 54 height 31
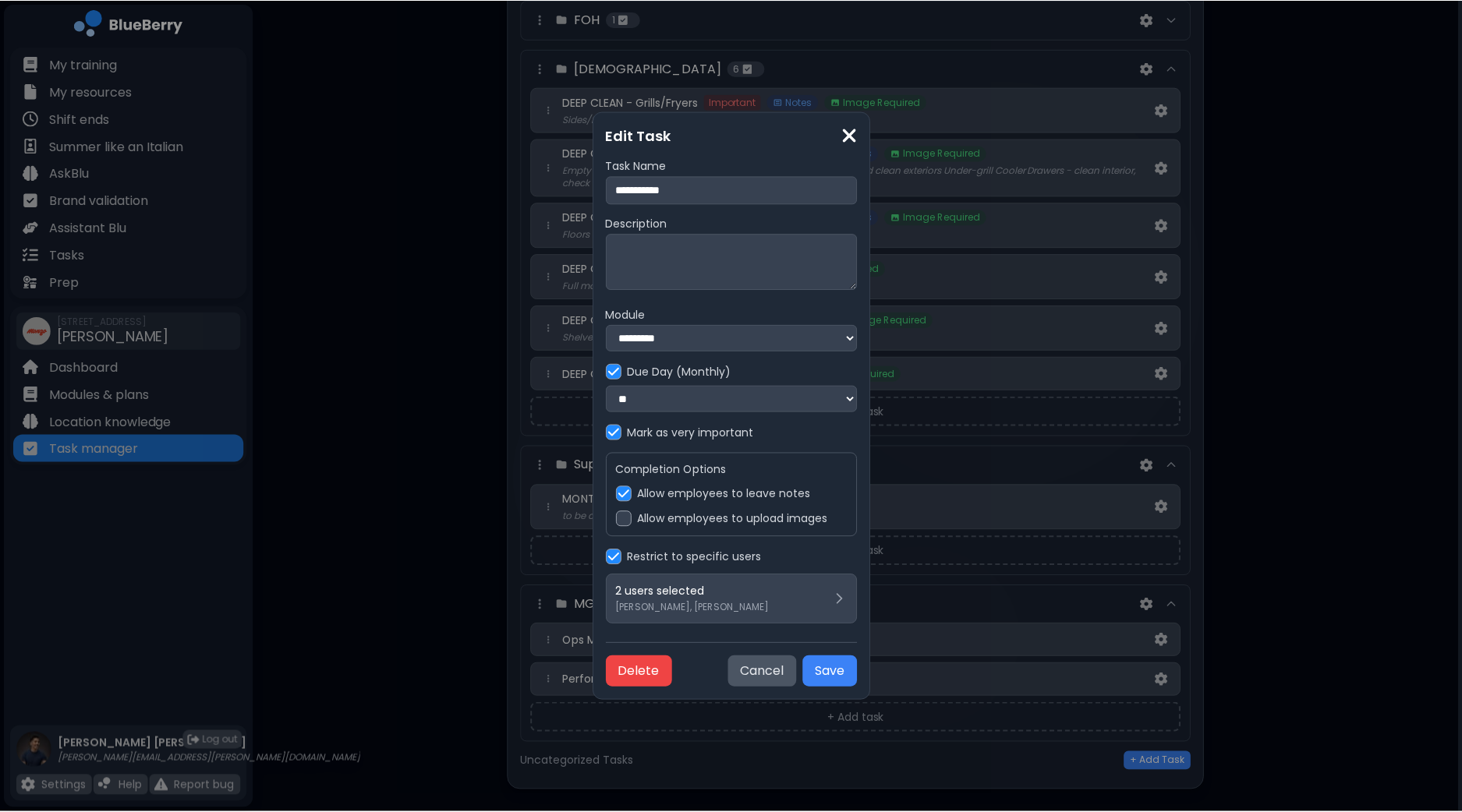
scroll to position [3829, 0]
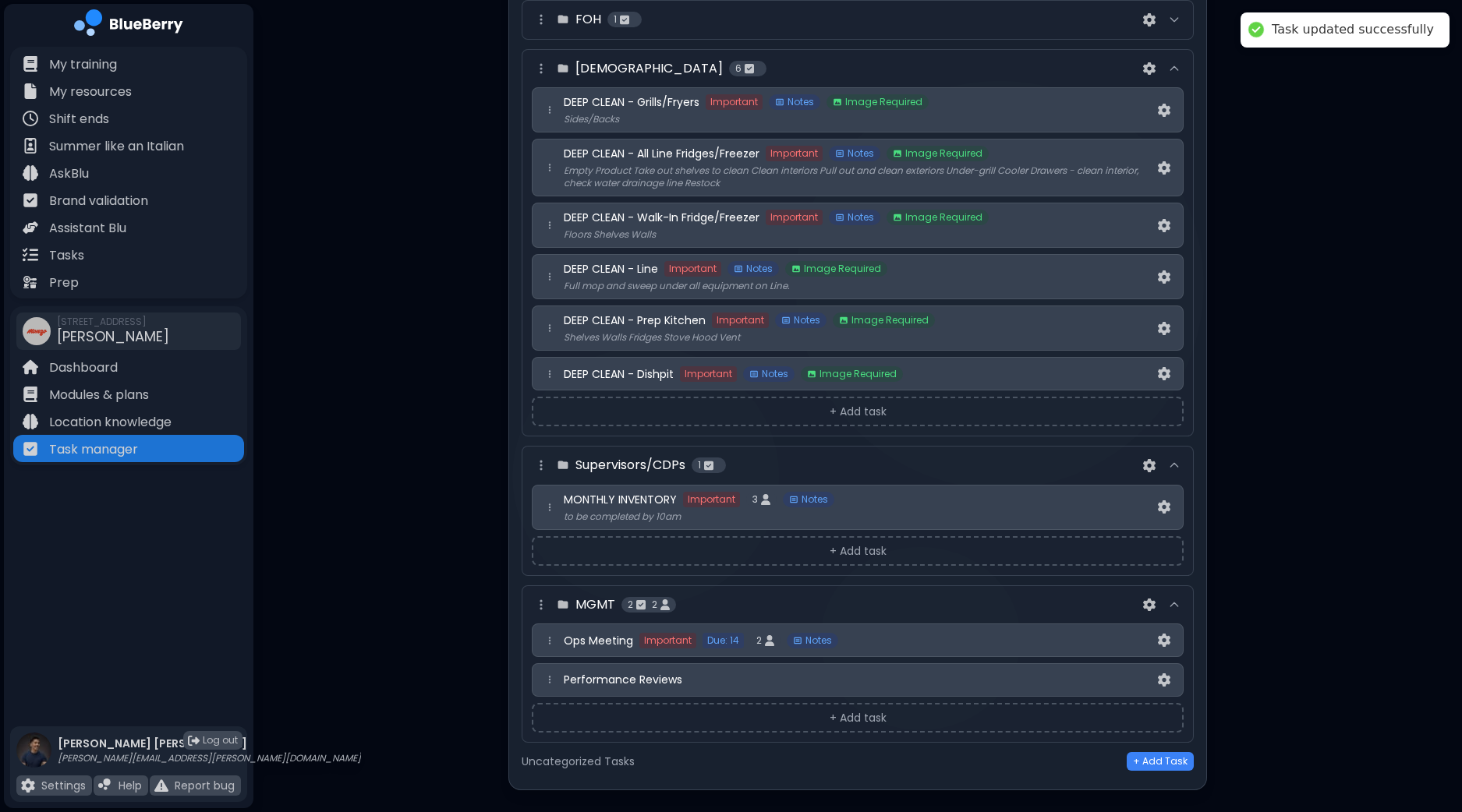
click at [1176, 663] on div "Performance Reviews" at bounding box center [858, 679] width 651 height 33
click at [1166, 673] on img at bounding box center [1164, 679] width 13 height 14
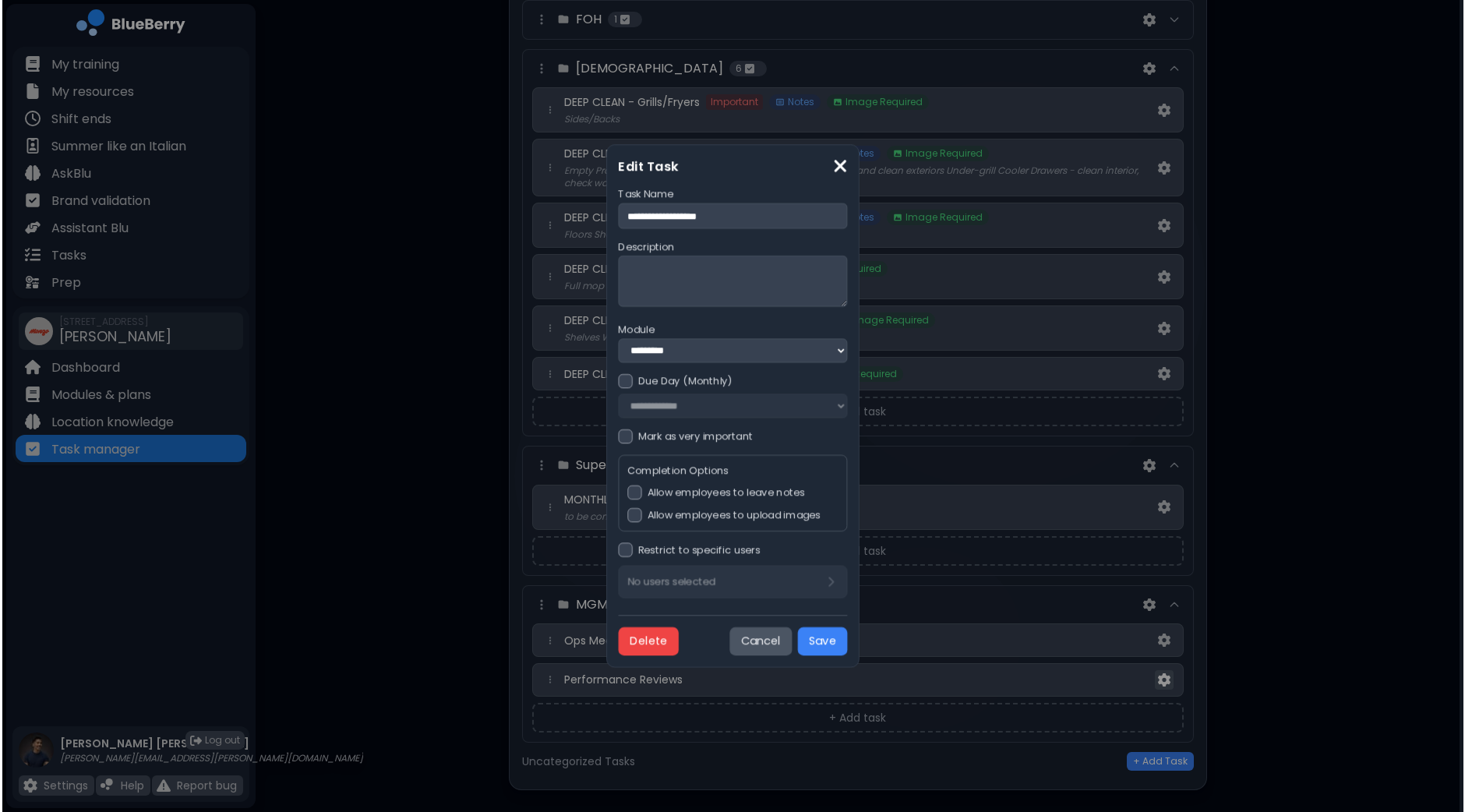
scroll to position [0, 0]
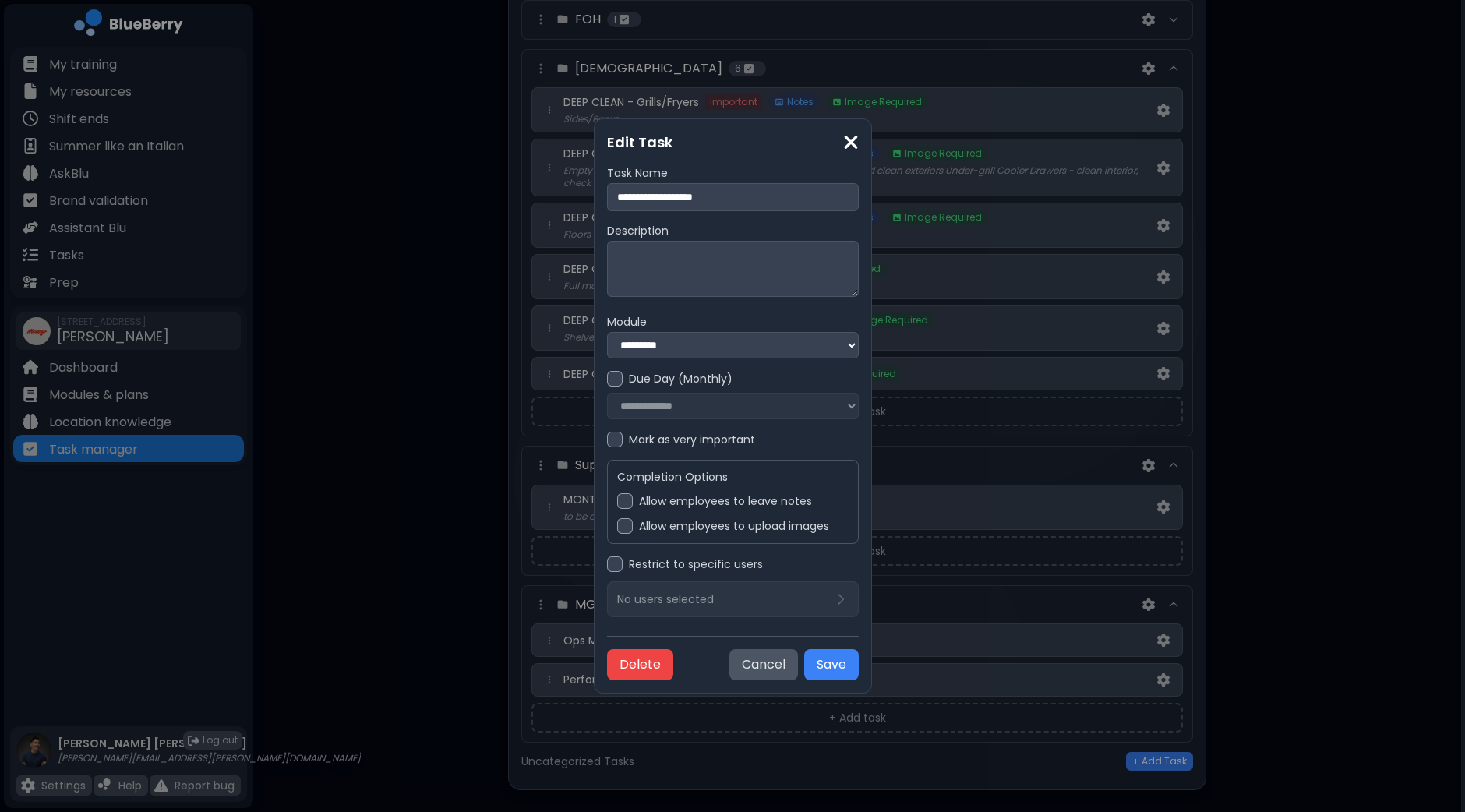
click at [730, 508] on label "Allow employees to leave notes" at bounding box center [725, 501] width 173 height 14
click at [859, 664] on button "Save" at bounding box center [831, 665] width 54 height 31
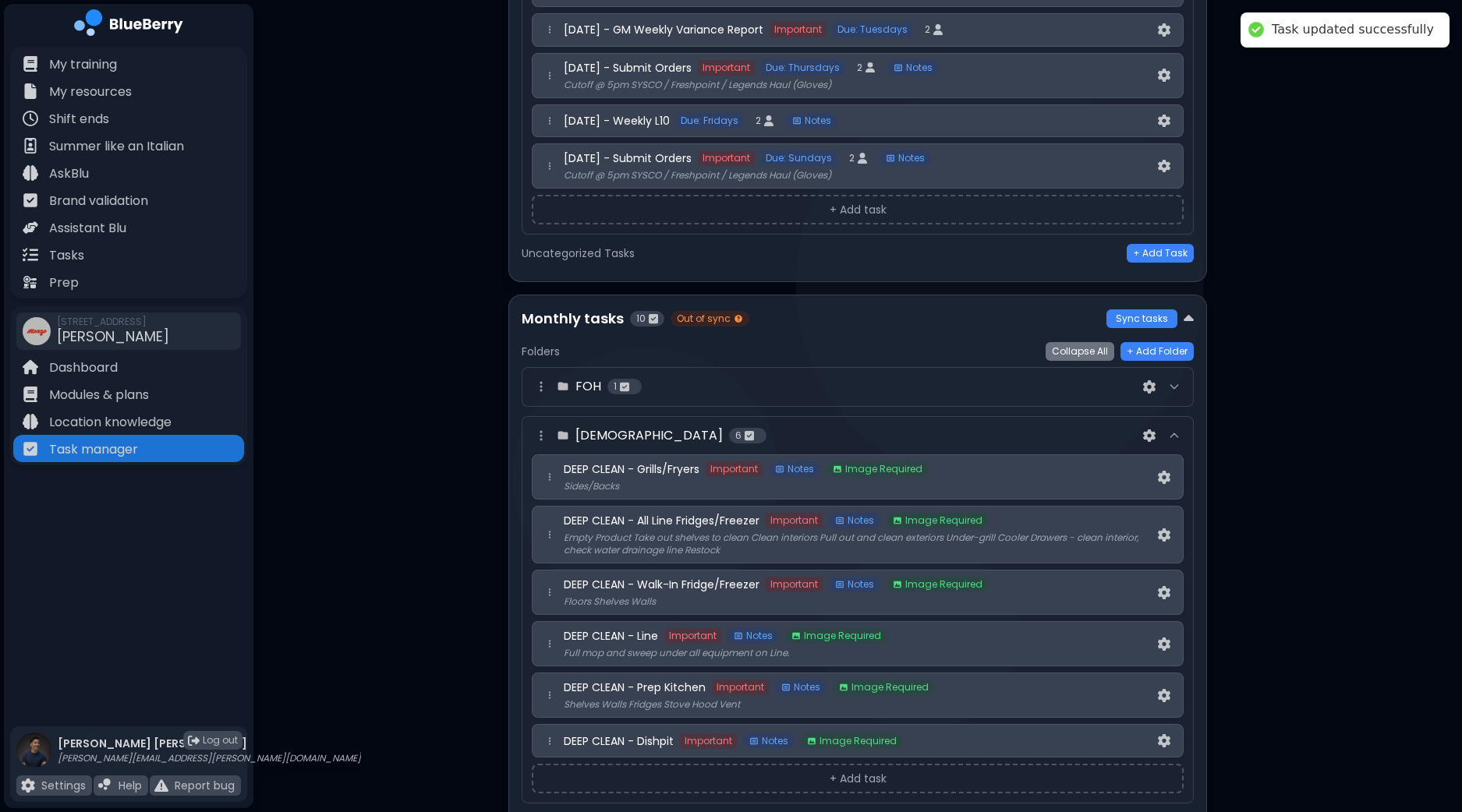
scroll to position [3439, 0]
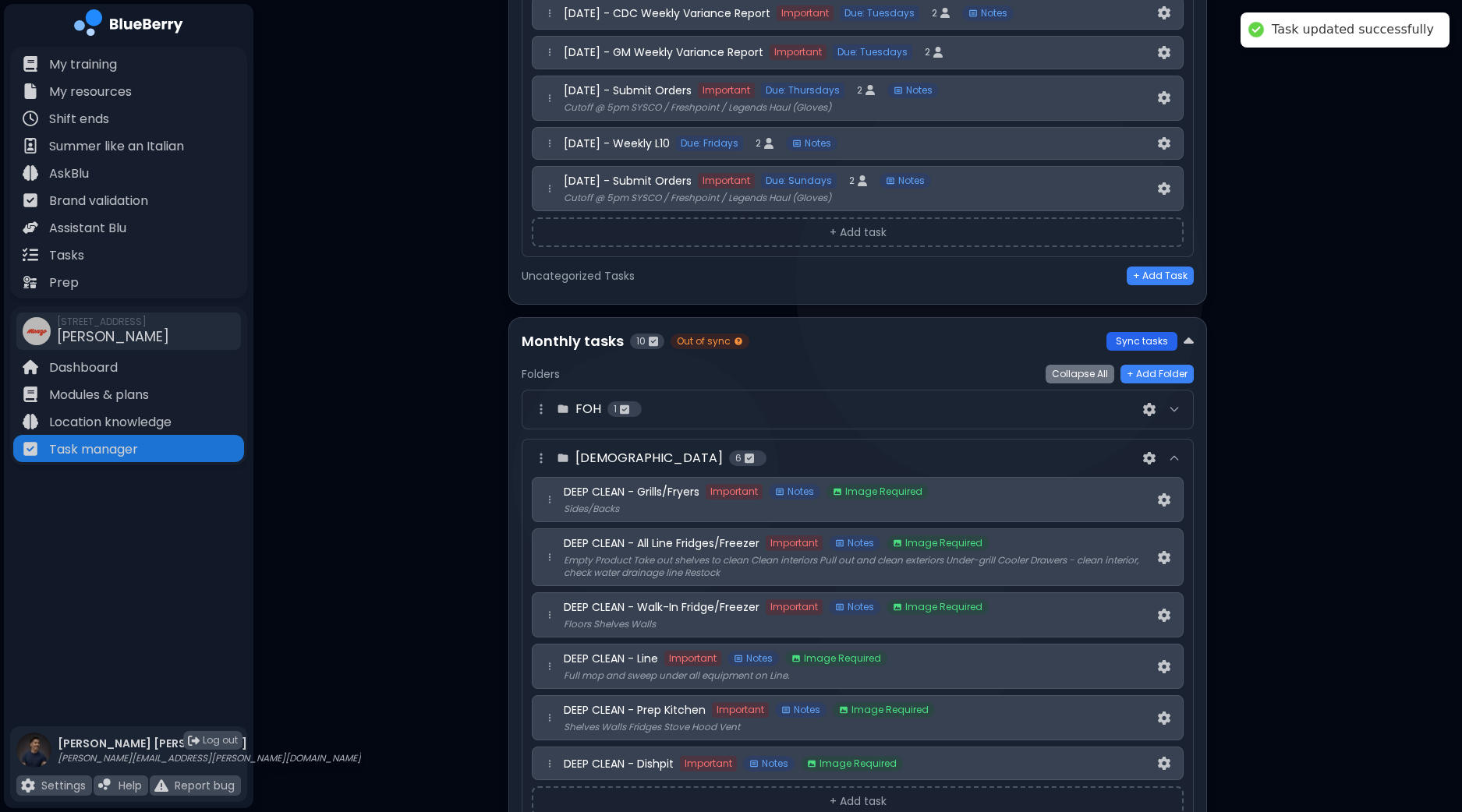
click at [1156, 332] on button "Sync tasks" at bounding box center [1142, 341] width 71 height 19
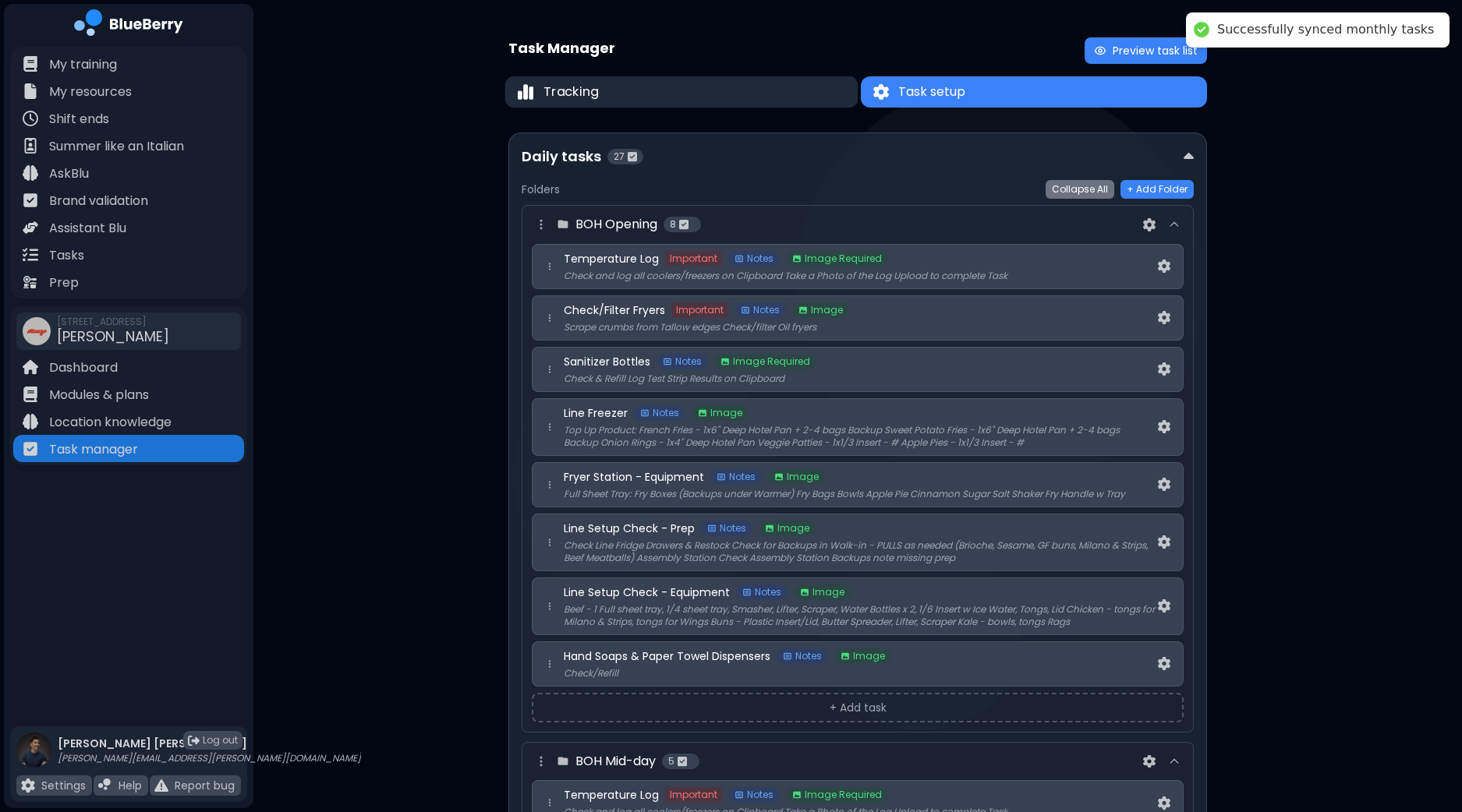
click at [620, 96] on button "Tracking" at bounding box center [681, 91] width 353 height 32
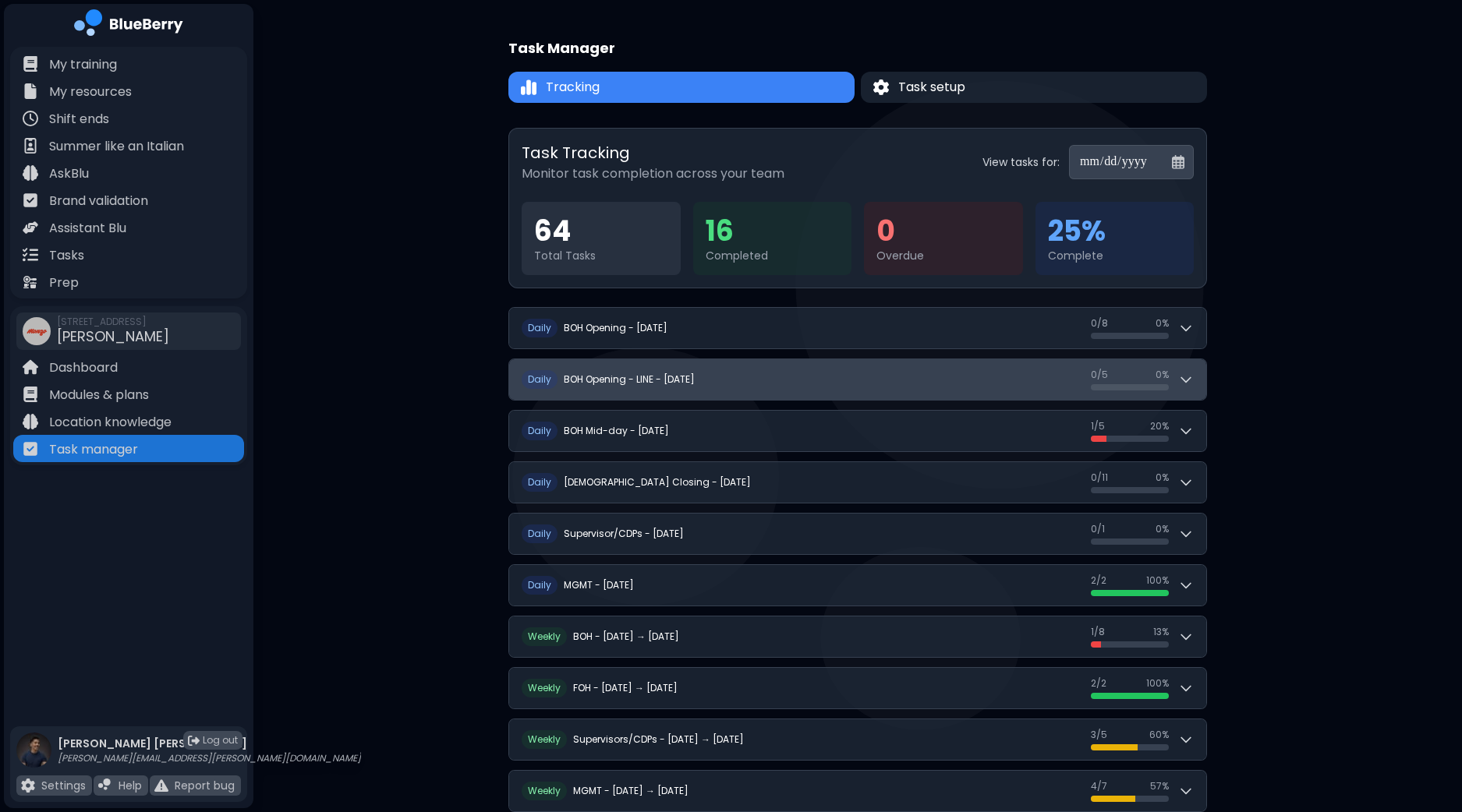
click at [1190, 372] on icon at bounding box center [1185, 379] width 15 height 15
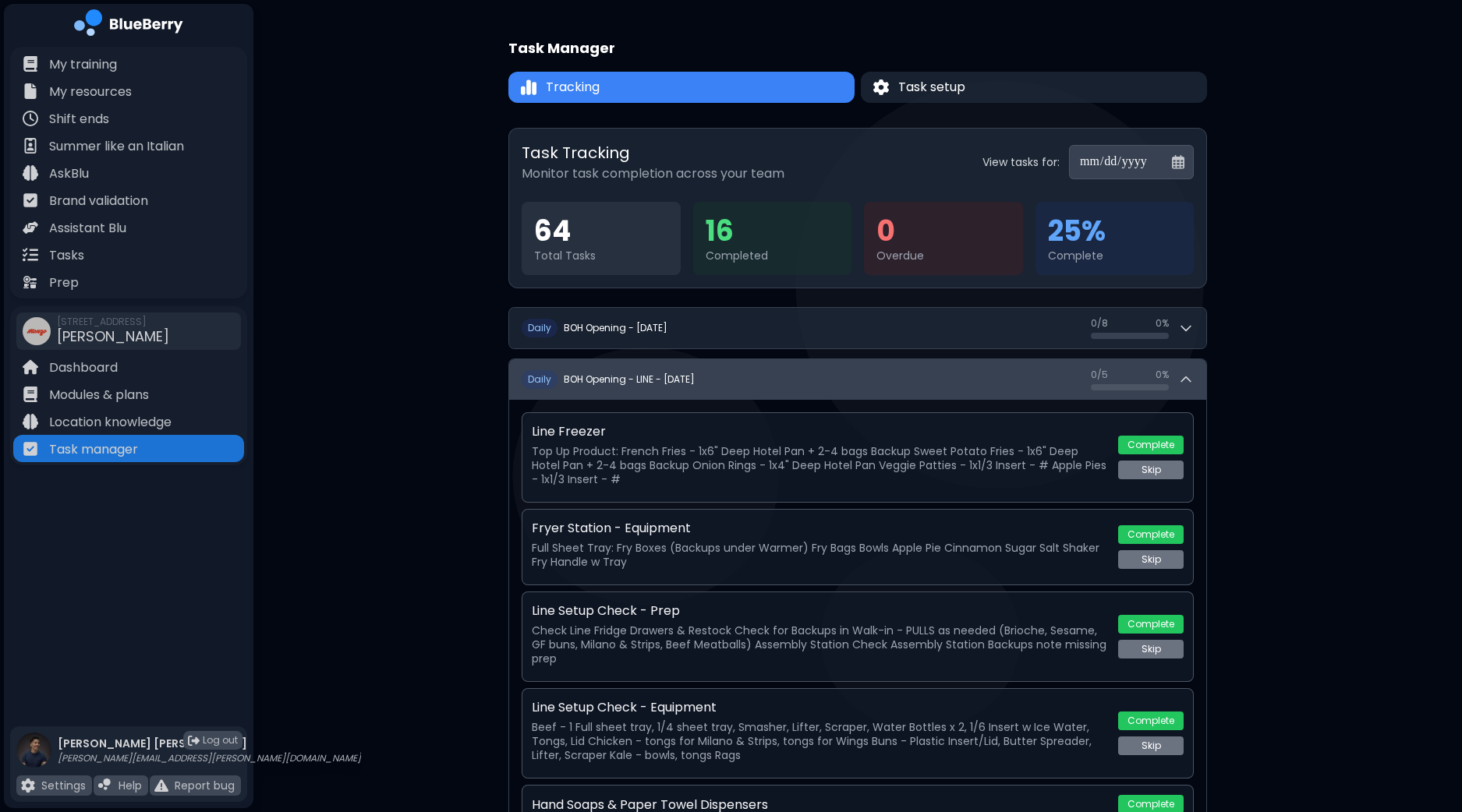
click at [1190, 372] on icon at bounding box center [1185, 379] width 15 height 15
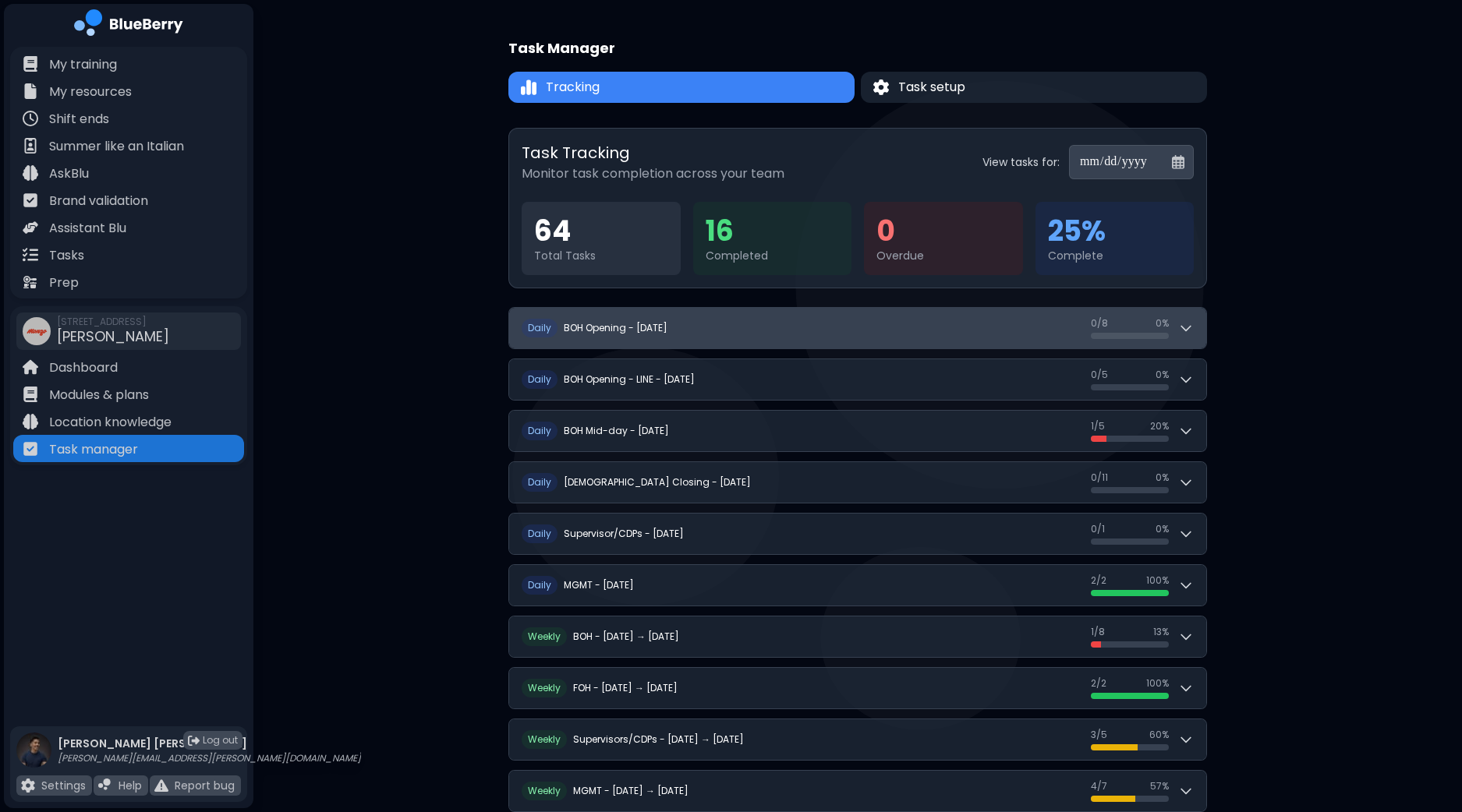
click at [1191, 321] on icon at bounding box center [1185, 327] width 15 height 15
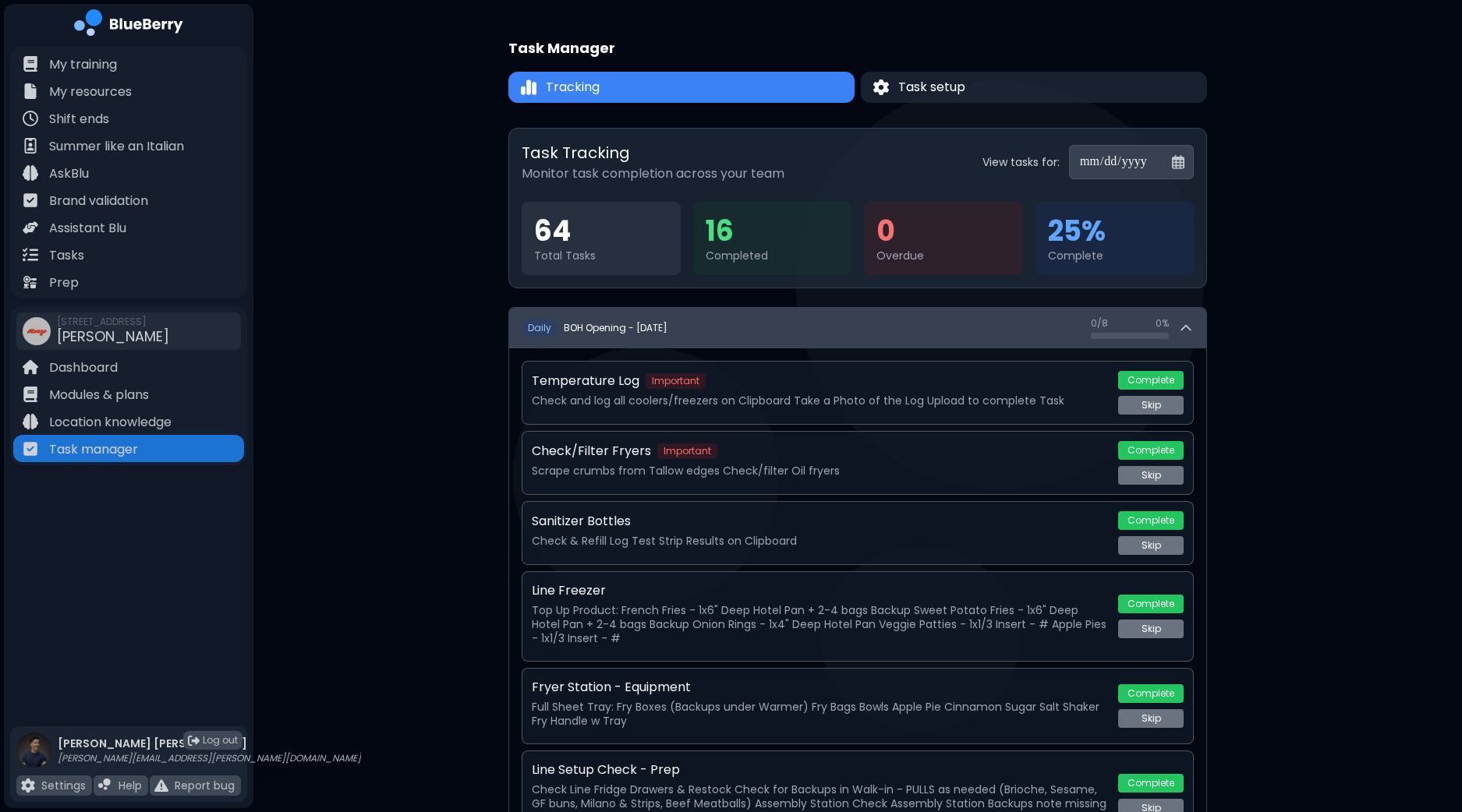
click at [1189, 325] on icon at bounding box center [1185, 327] width 15 height 15
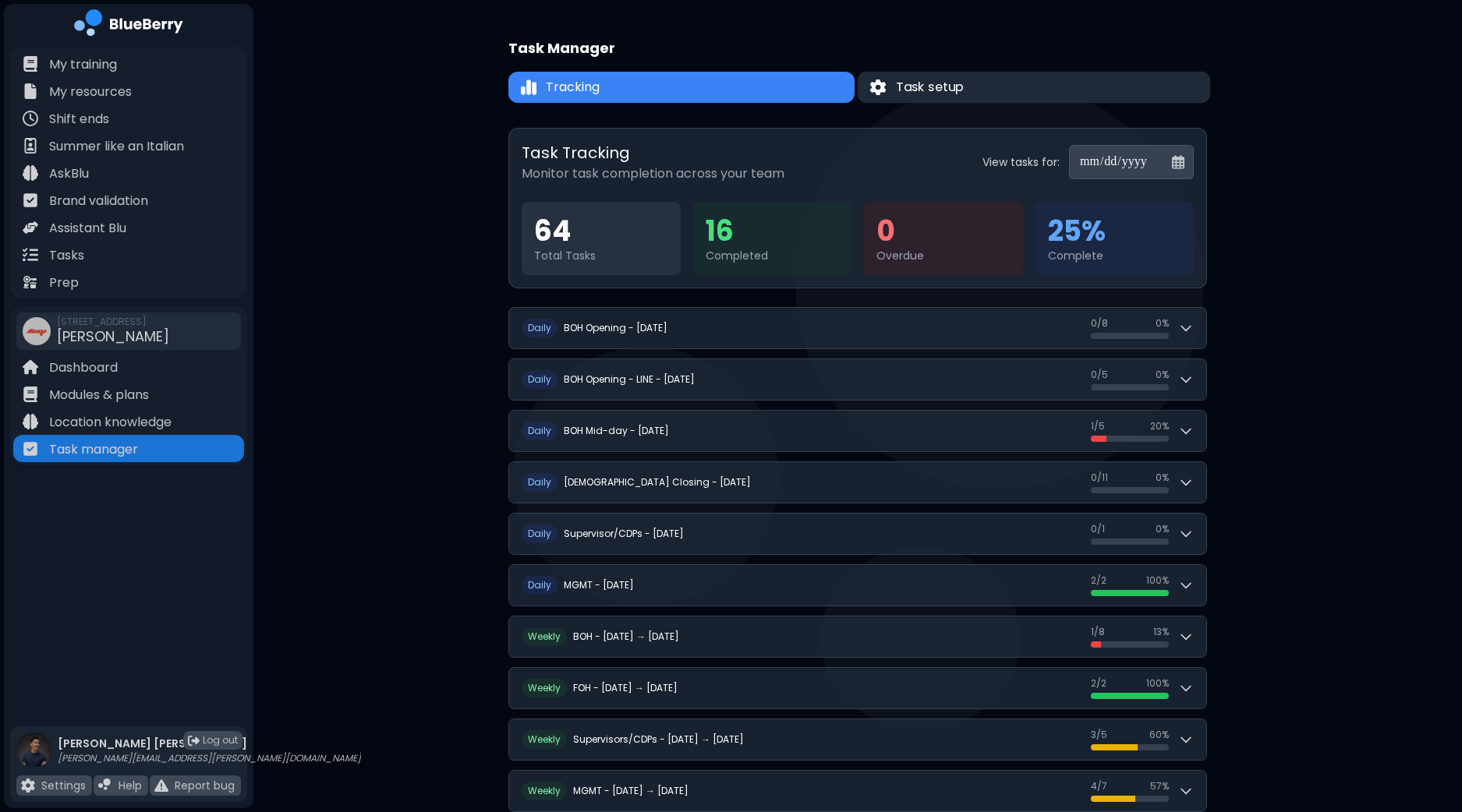
click at [950, 86] on span "Task setup" at bounding box center [930, 87] width 69 height 19
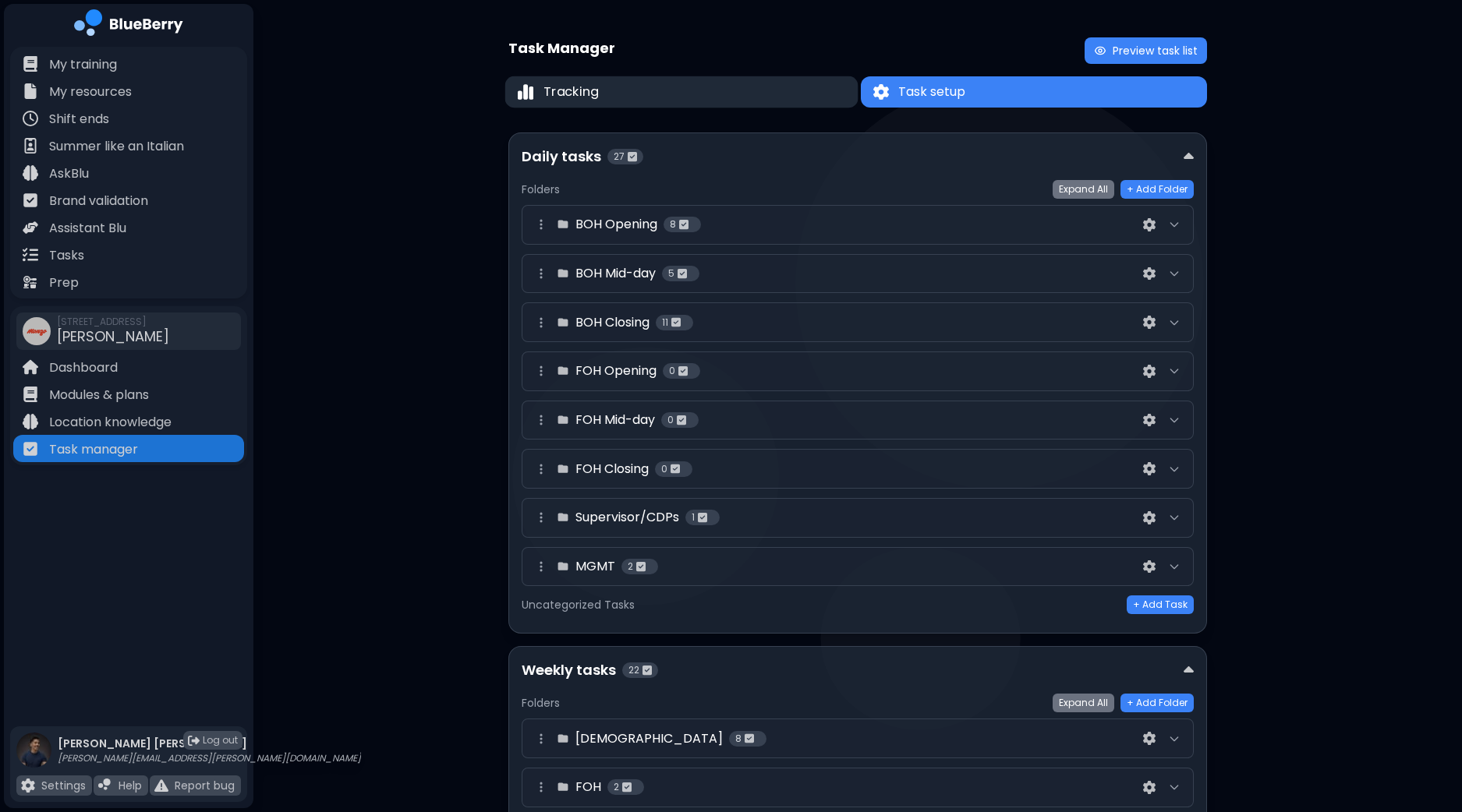
click at [736, 93] on button "Tracking" at bounding box center [681, 91] width 353 height 32
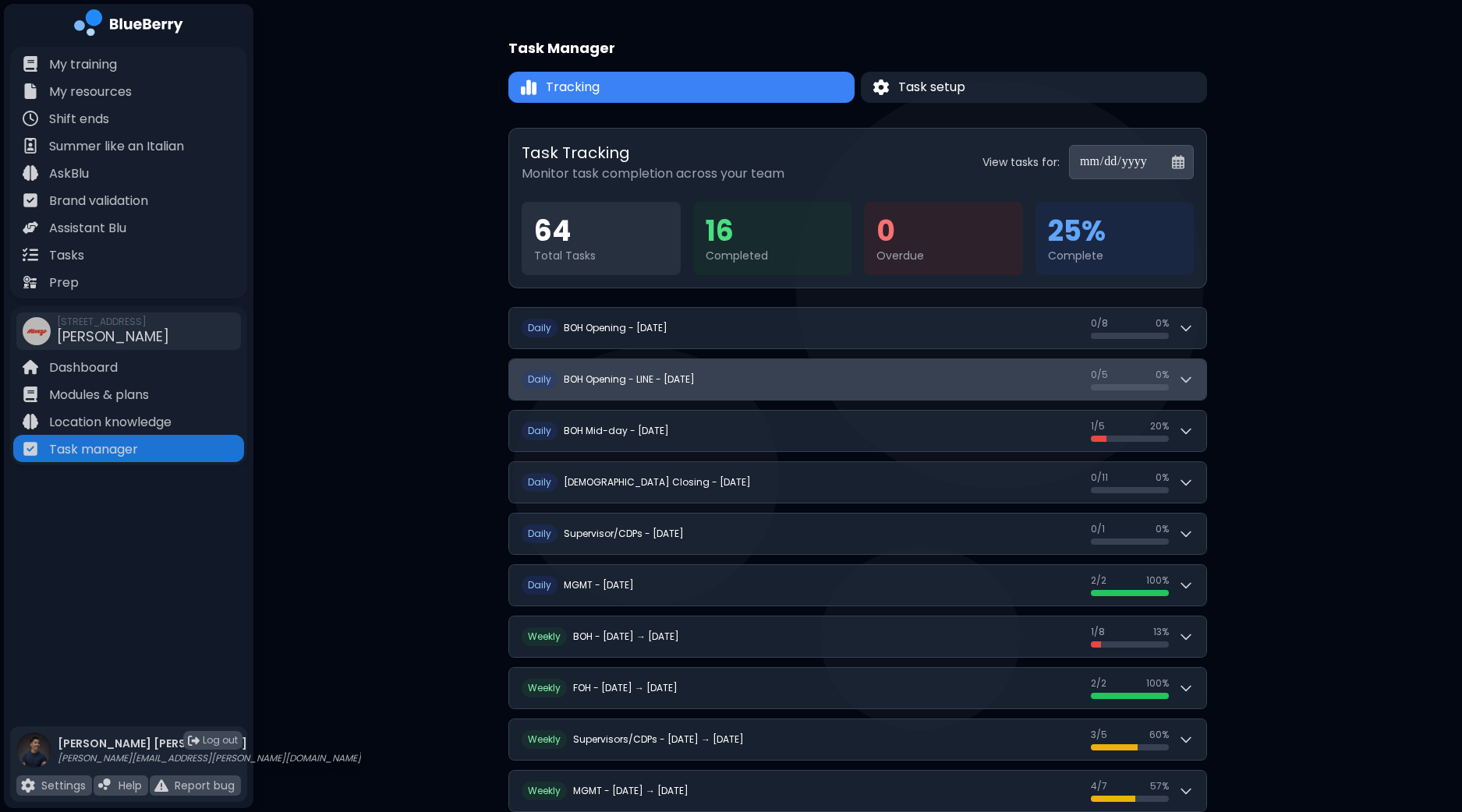
click at [1192, 380] on icon at bounding box center [1185, 379] width 15 height 15
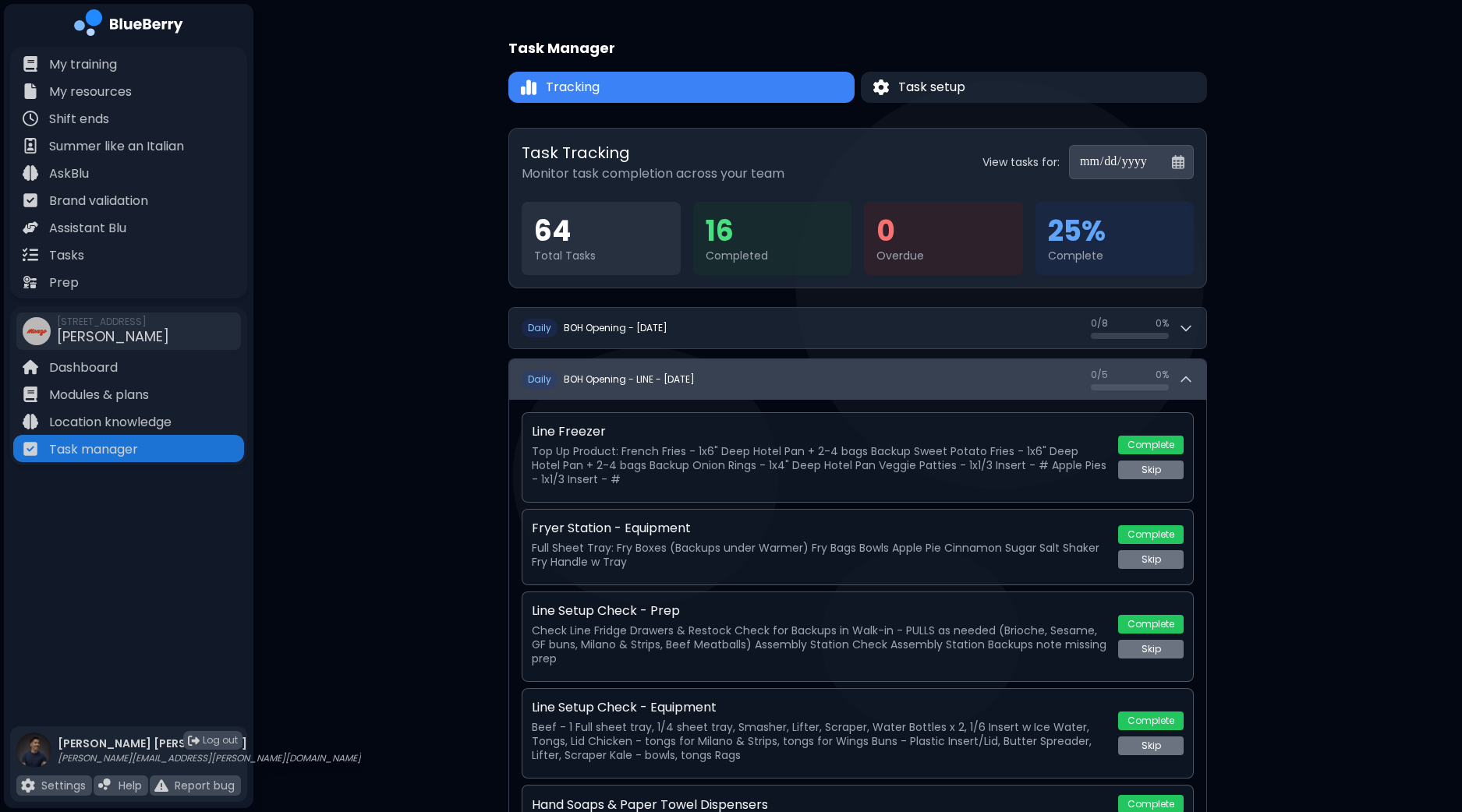
click at [1192, 380] on div "0 / 5 0 / 5 0 %" at bounding box center [1142, 380] width 103 height 22
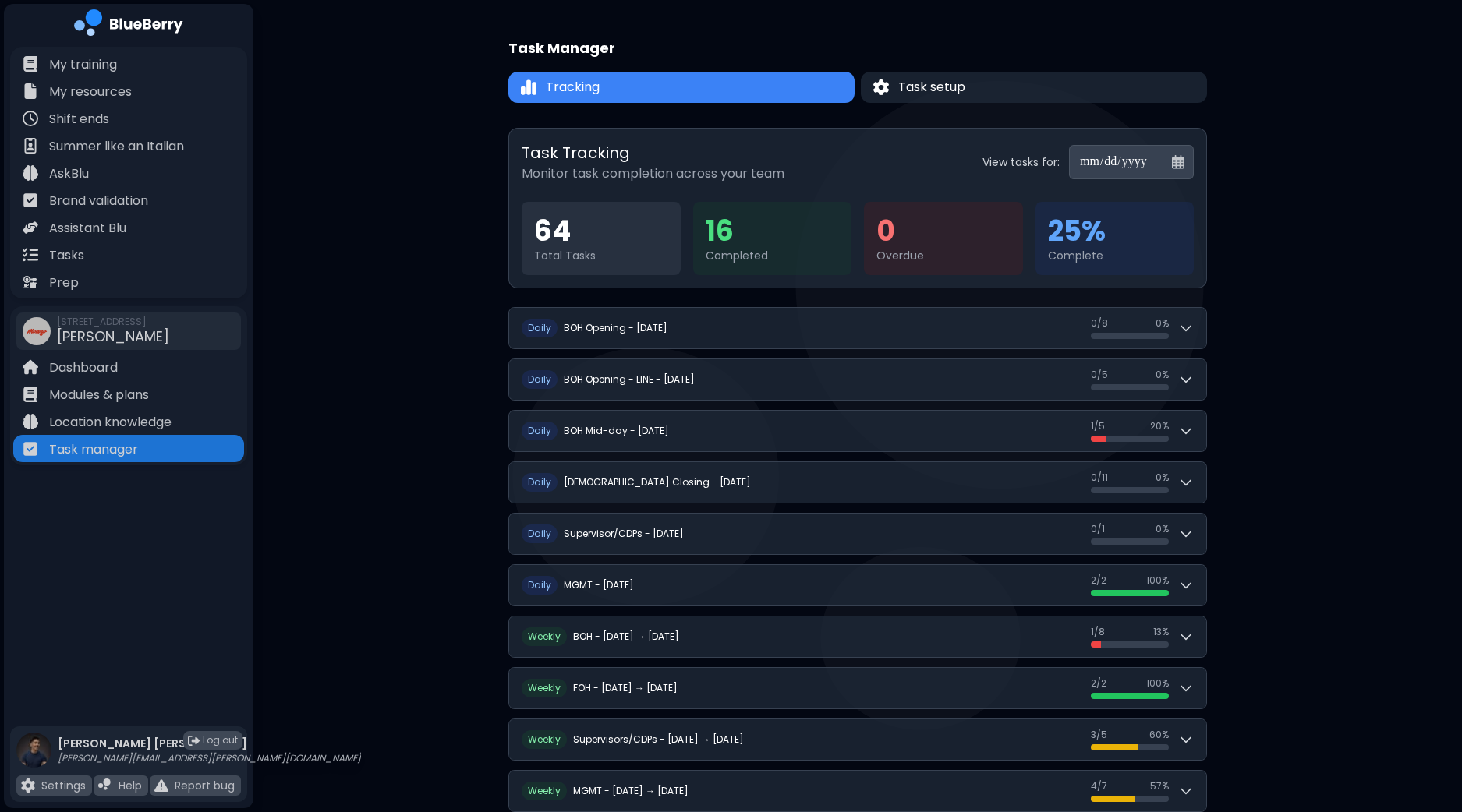
click at [1182, 165] on input "**********" at bounding box center [1131, 162] width 125 height 34
click at [1171, 165] on input "**********" at bounding box center [1131, 162] width 125 height 34
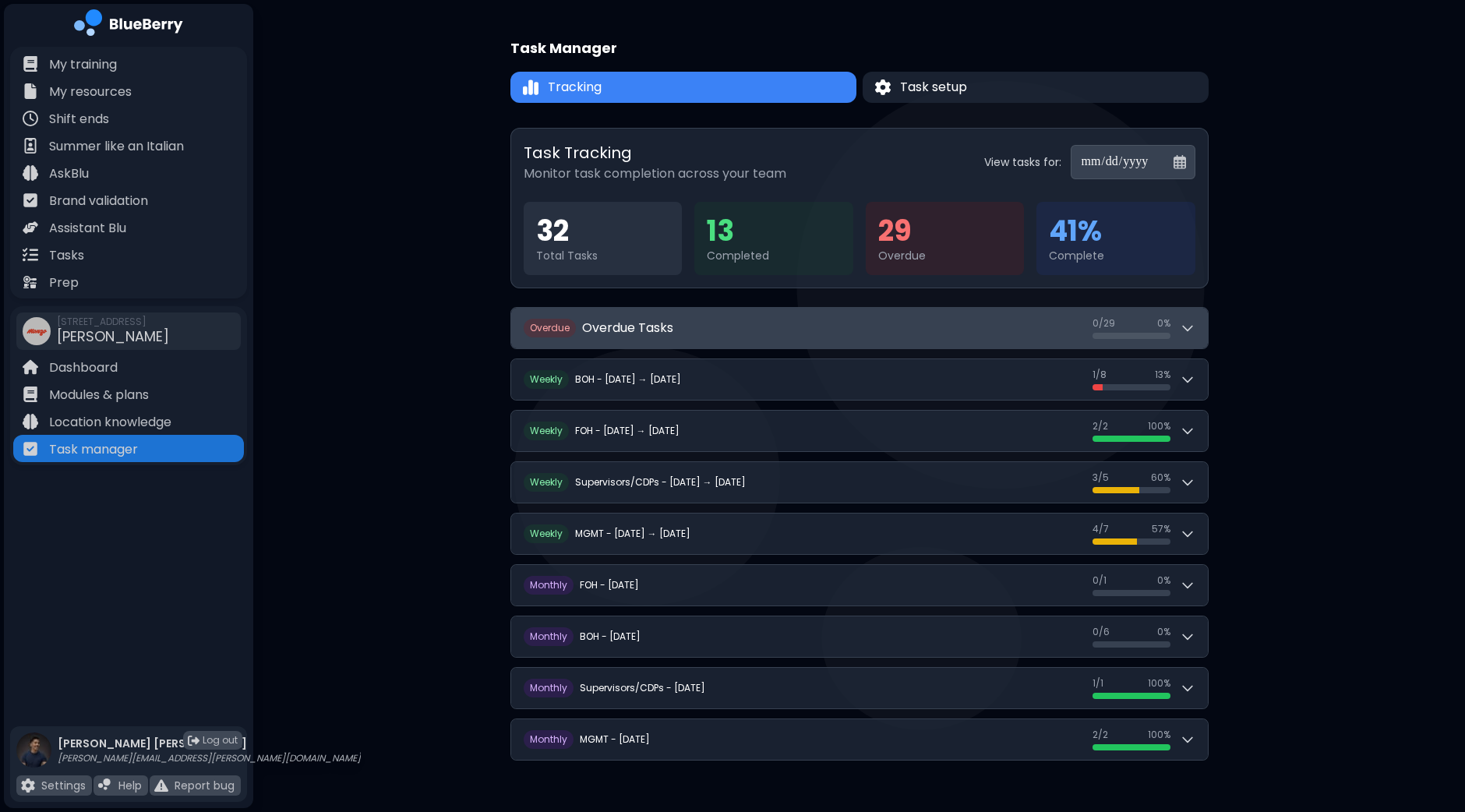
click at [1195, 338] on button "O verdue Overdue Tasks 0 / 29 0 / 29 0 %" at bounding box center [859, 327] width 696 height 41
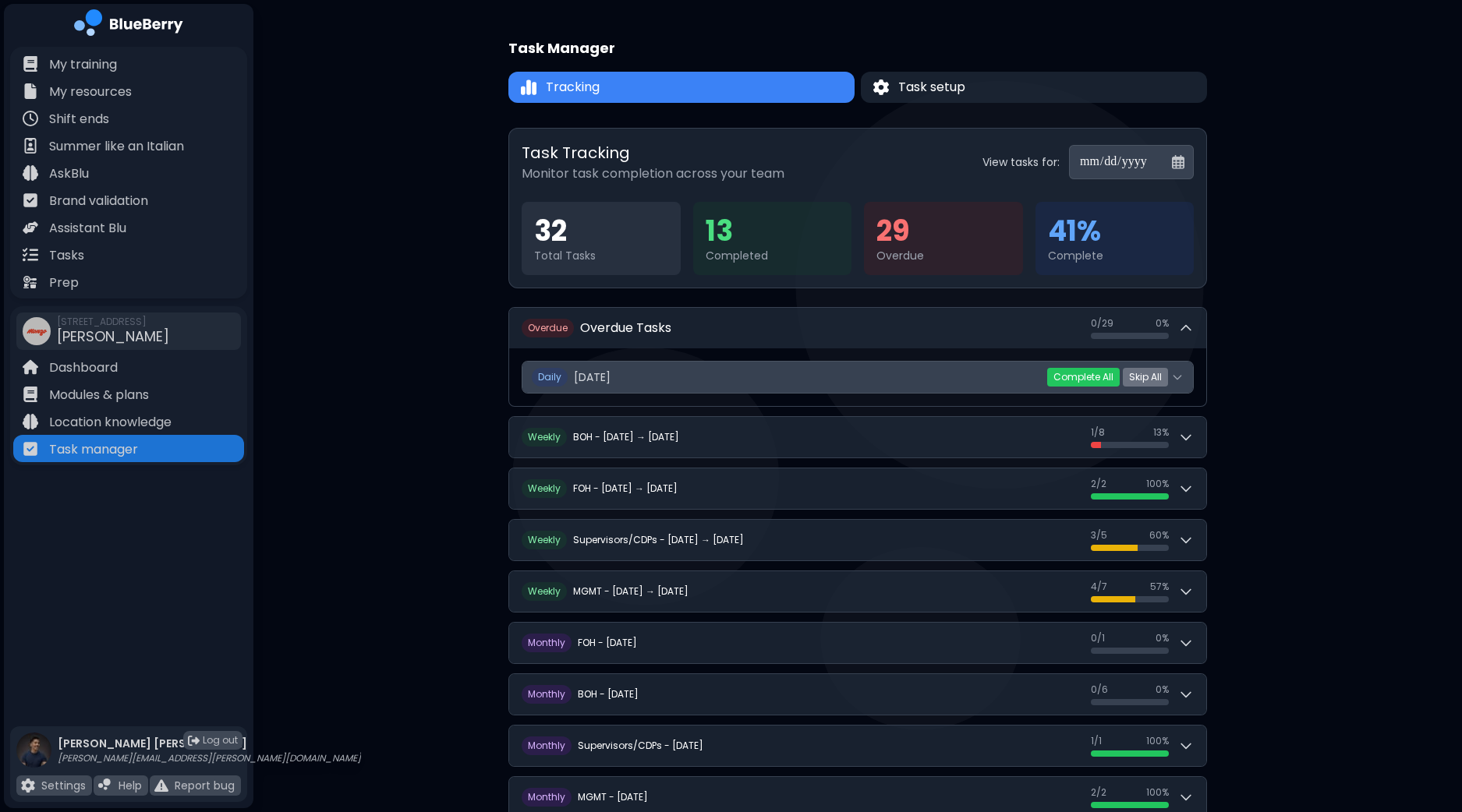
click at [1184, 377] on button "Daily Thursday, September 25 0 / 29 ( 0 %)" at bounding box center [857, 377] width 670 height 31
click at [1174, 373] on icon at bounding box center [1177, 377] width 13 height 13
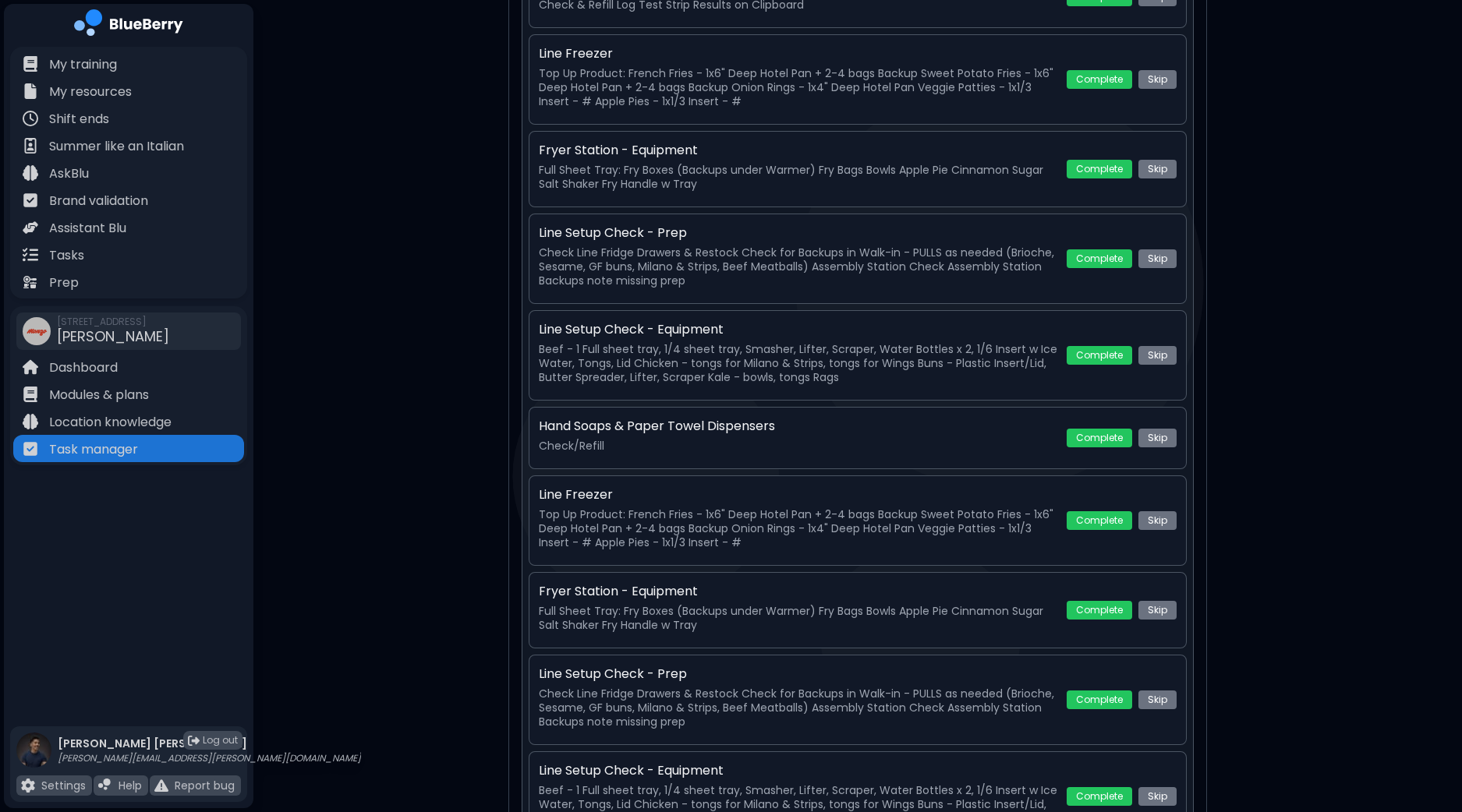
scroll to position [194, 0]
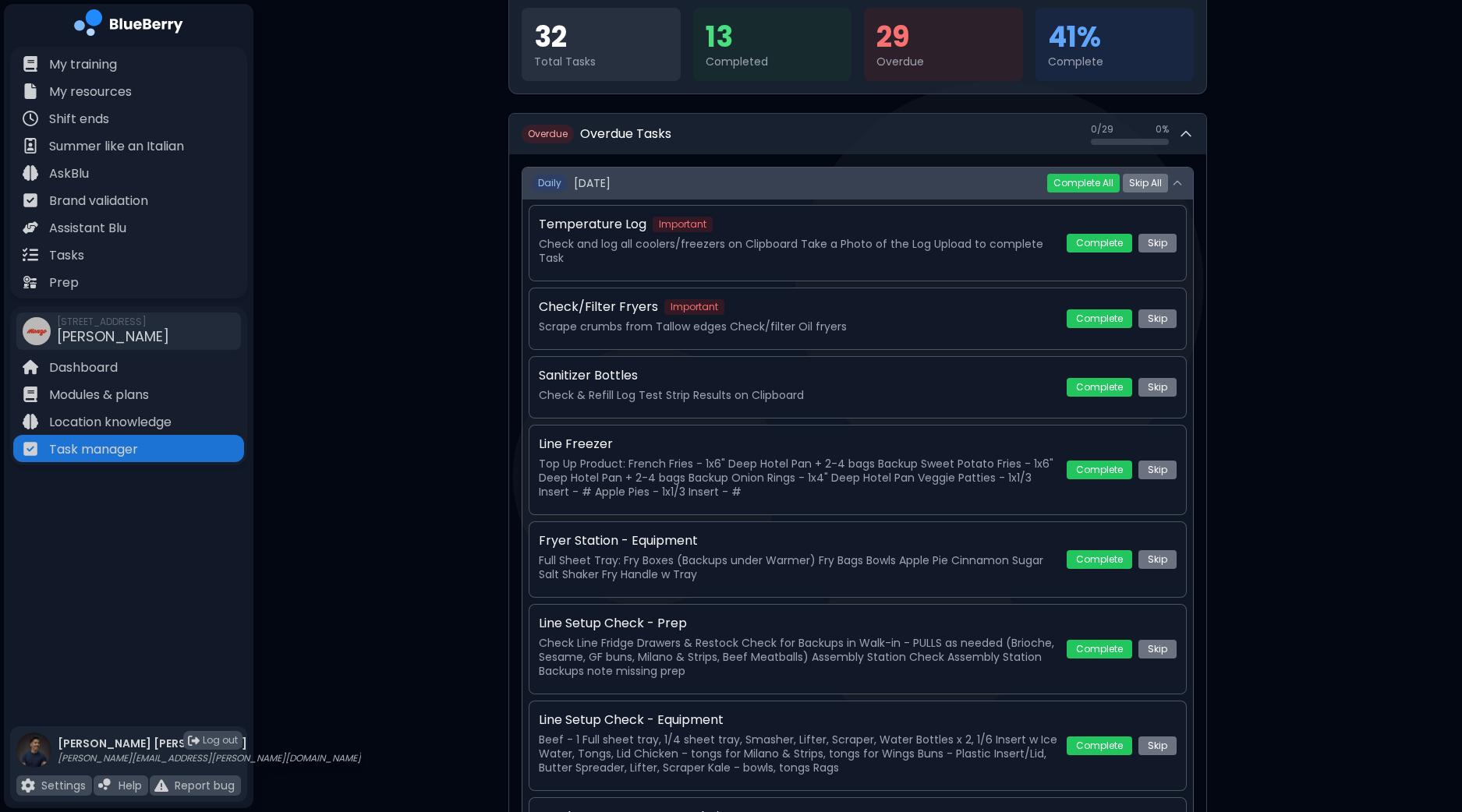
click at [1179, 184] on icon at bounding box center [1177, 184] width 13 height 13
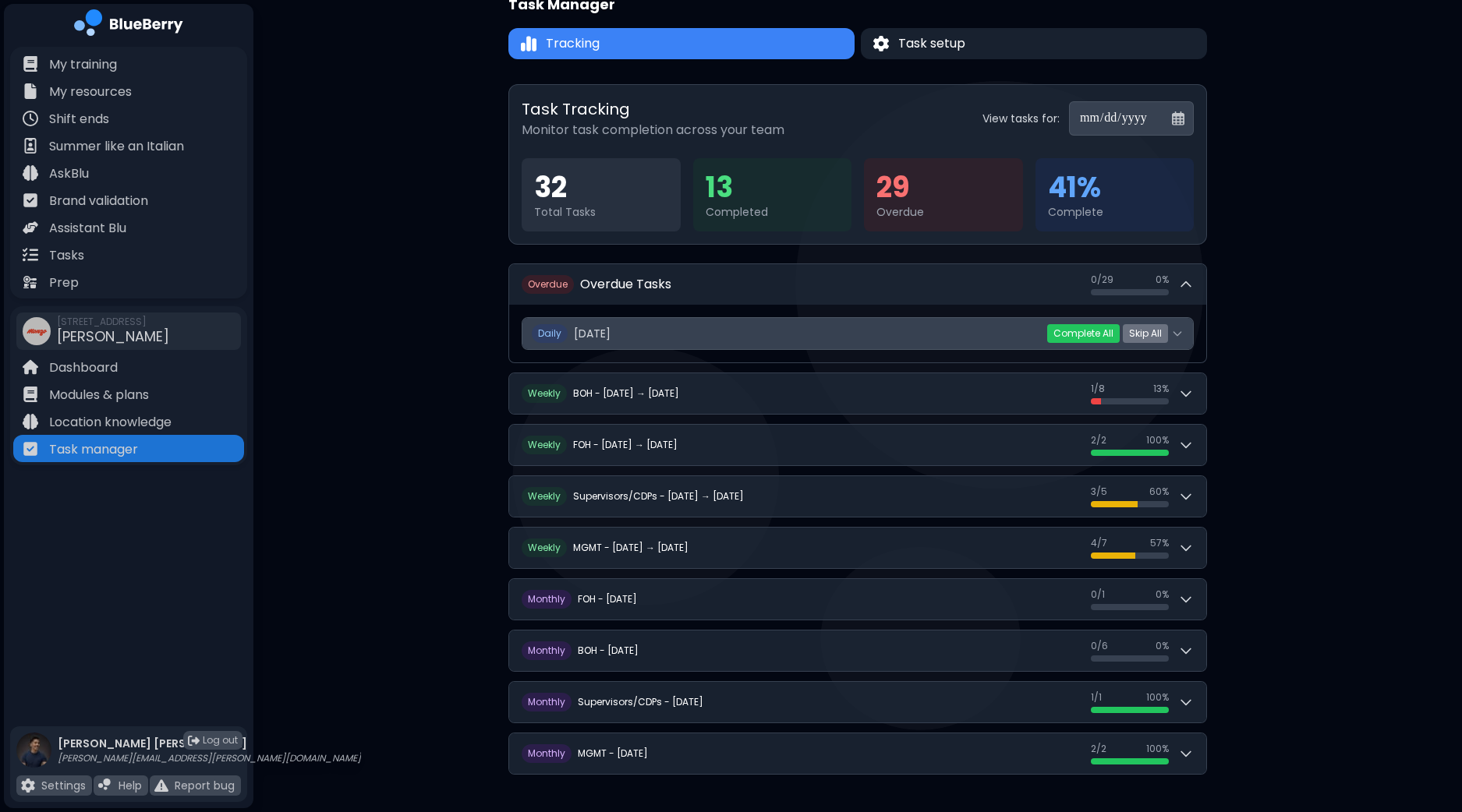
scroll to position [40, 0]
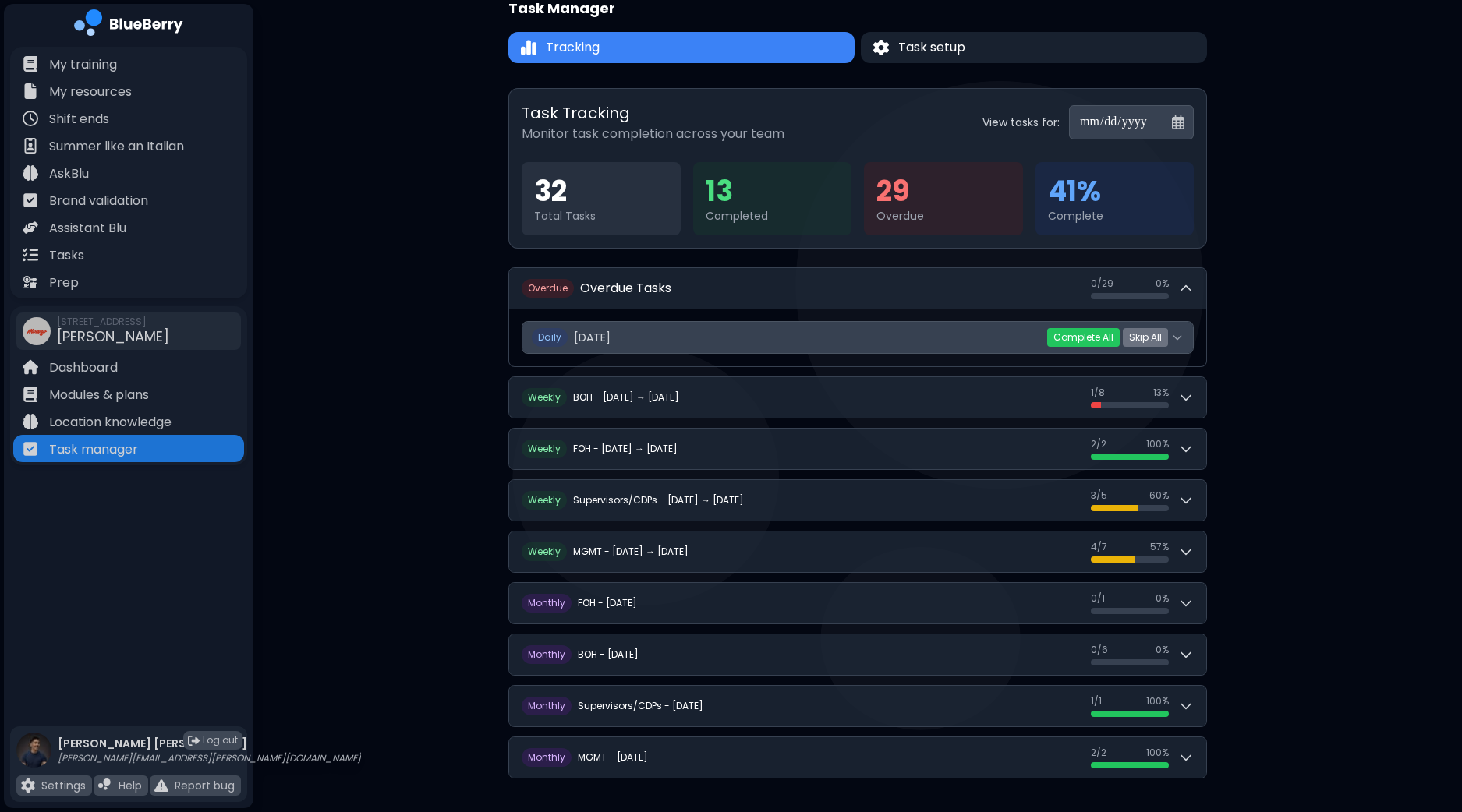
click at [1184, 345] on button "Daily Thursday, September 25 0 / 29 ( 0 %)" at bounding box center [857, 337] width 670 height 31
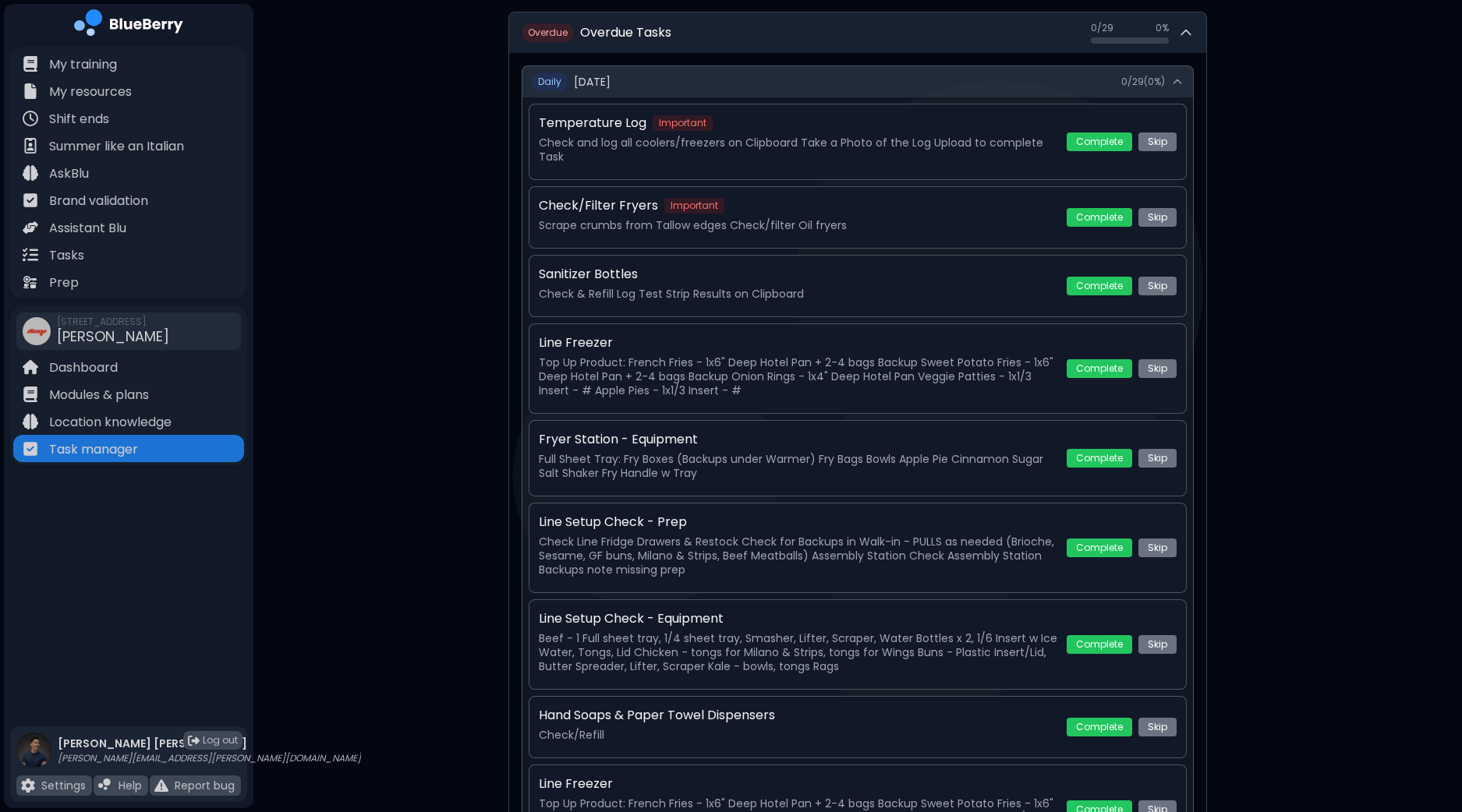
scroll to position [0, 0]
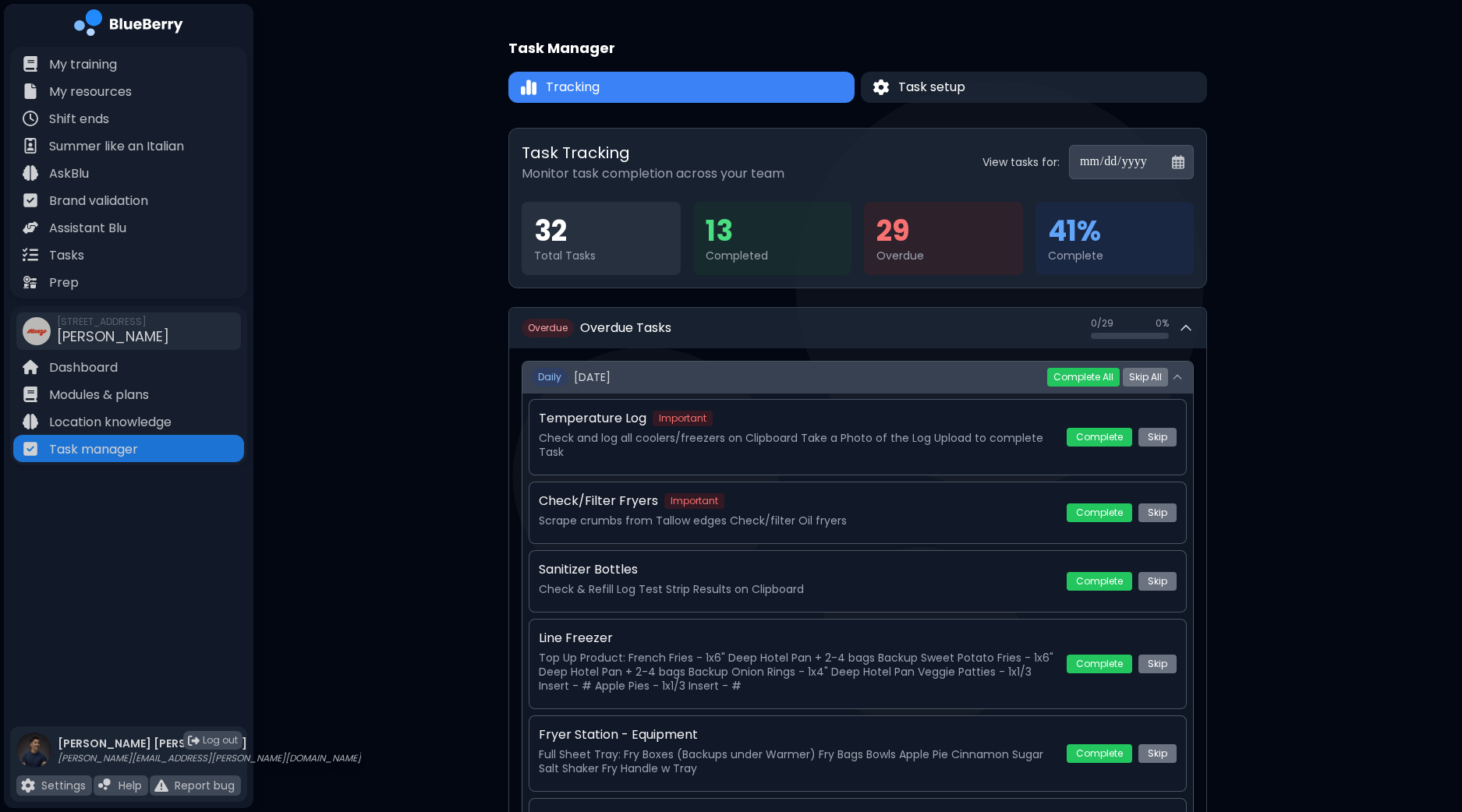
click at [1181, 382] on icon at bounding box center [1177, 377] width 13 height 13
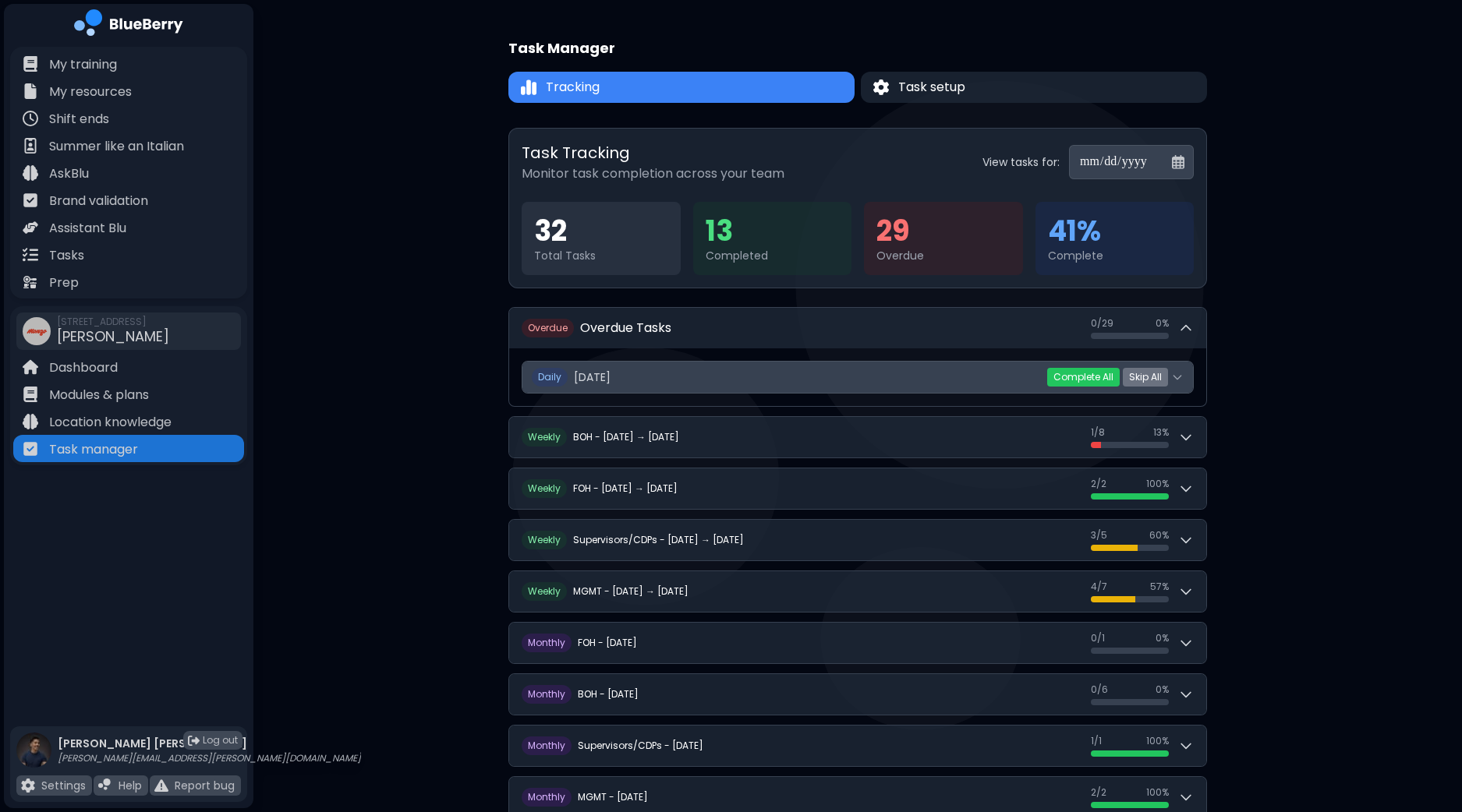
click at [1182, 382] on icon at bounding box center [1177, 377] width 13 height 13
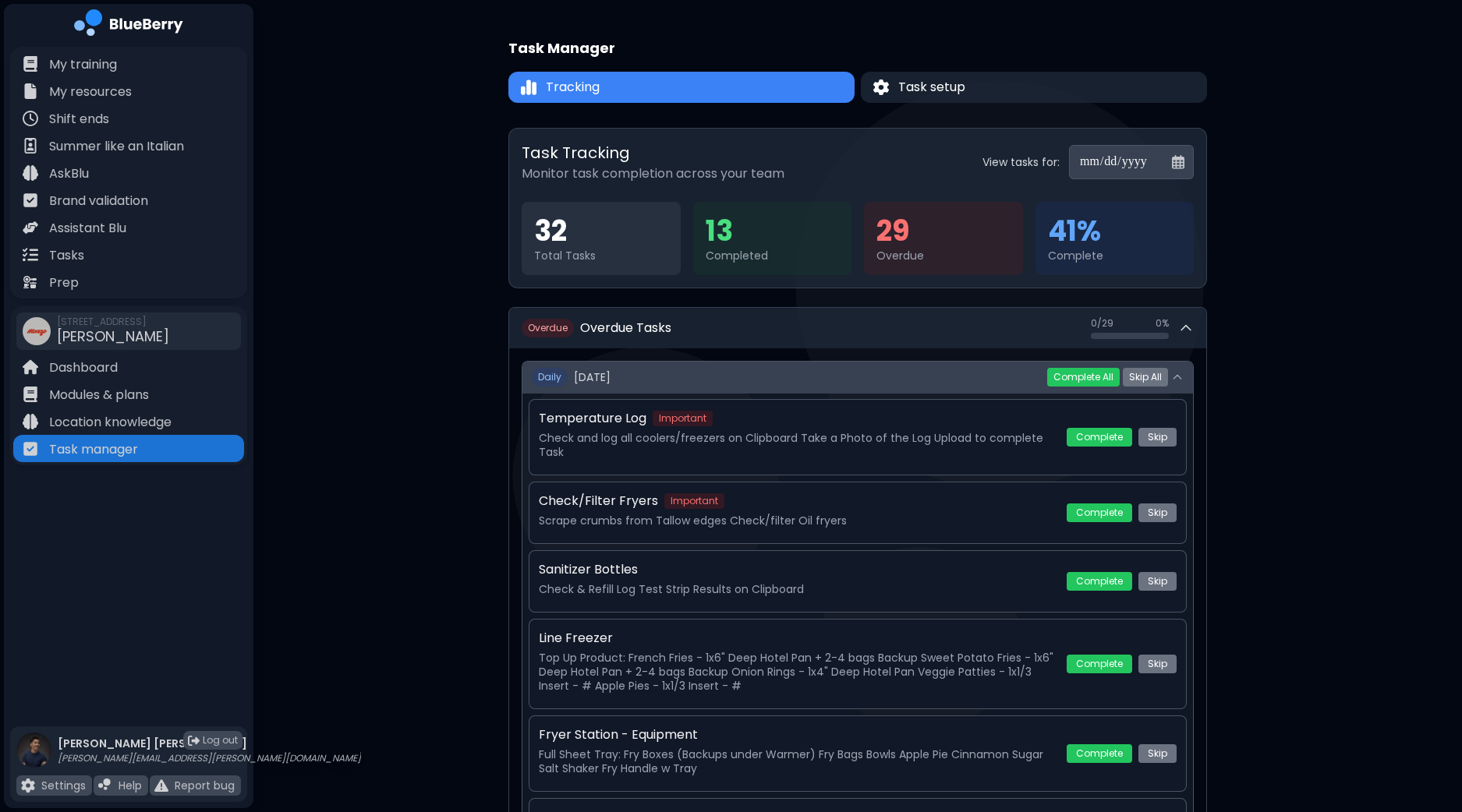
click at [1190, 379] on button "Daily Thursday, September 25 0 / 29 ( 0 %)" at bounding box center [857, 377] width 670 height 31
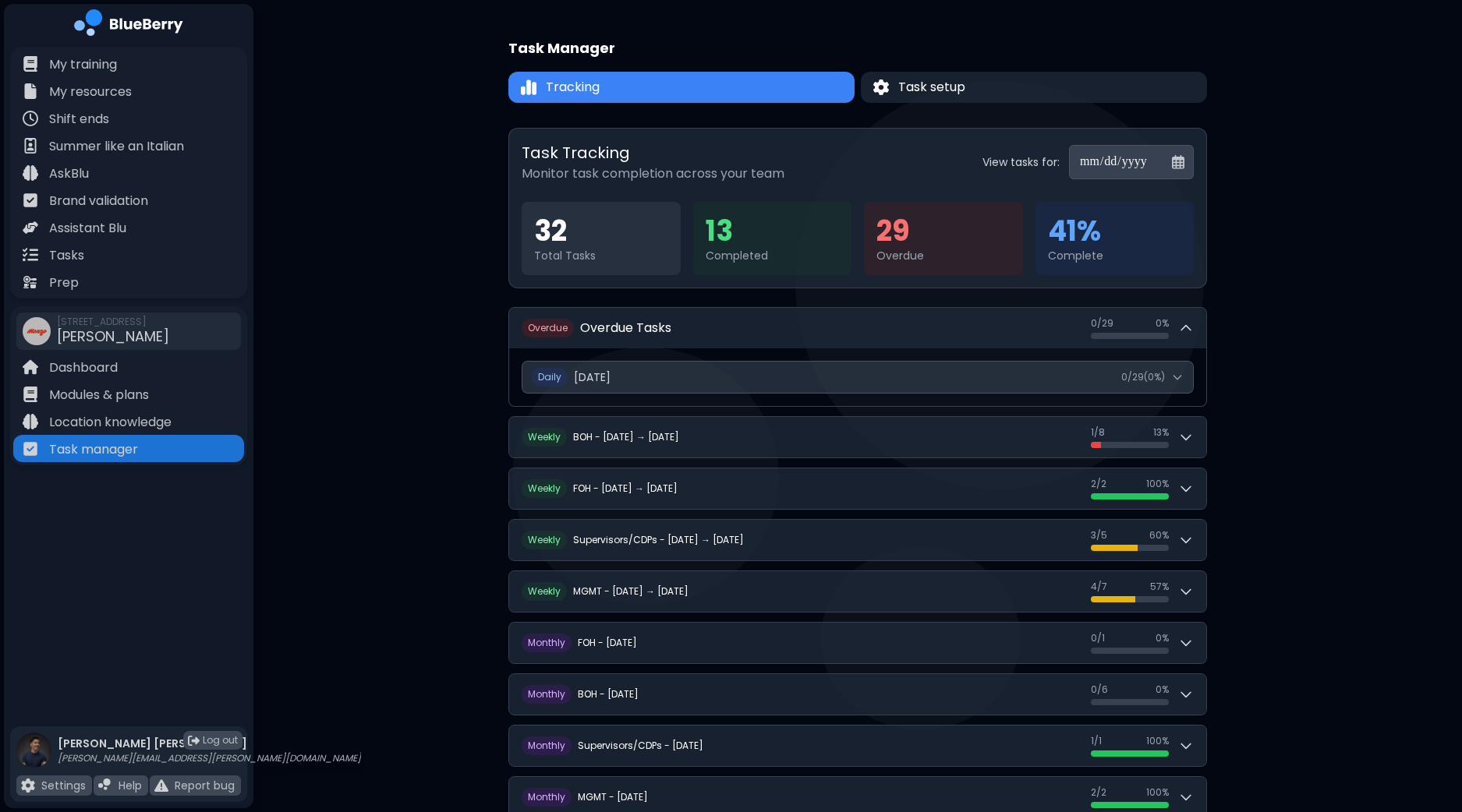
click at [1184, 156] on input "**********" at bounding box center [1131, 162] width 125 height 34
click at [1178, 165] on input "**********" at bounding box center [1131, 162] width 125 height 34
click at [1317, 134] on div "**********" at bounding box center [858, 428] width 1209 height 855
click at [1118, 156] on input "**********" at bounding box center [1131, 162] width 125 height 34
click at [1068, 161] on input "**********" at bounding box center [1131, 162] width 125 height 34
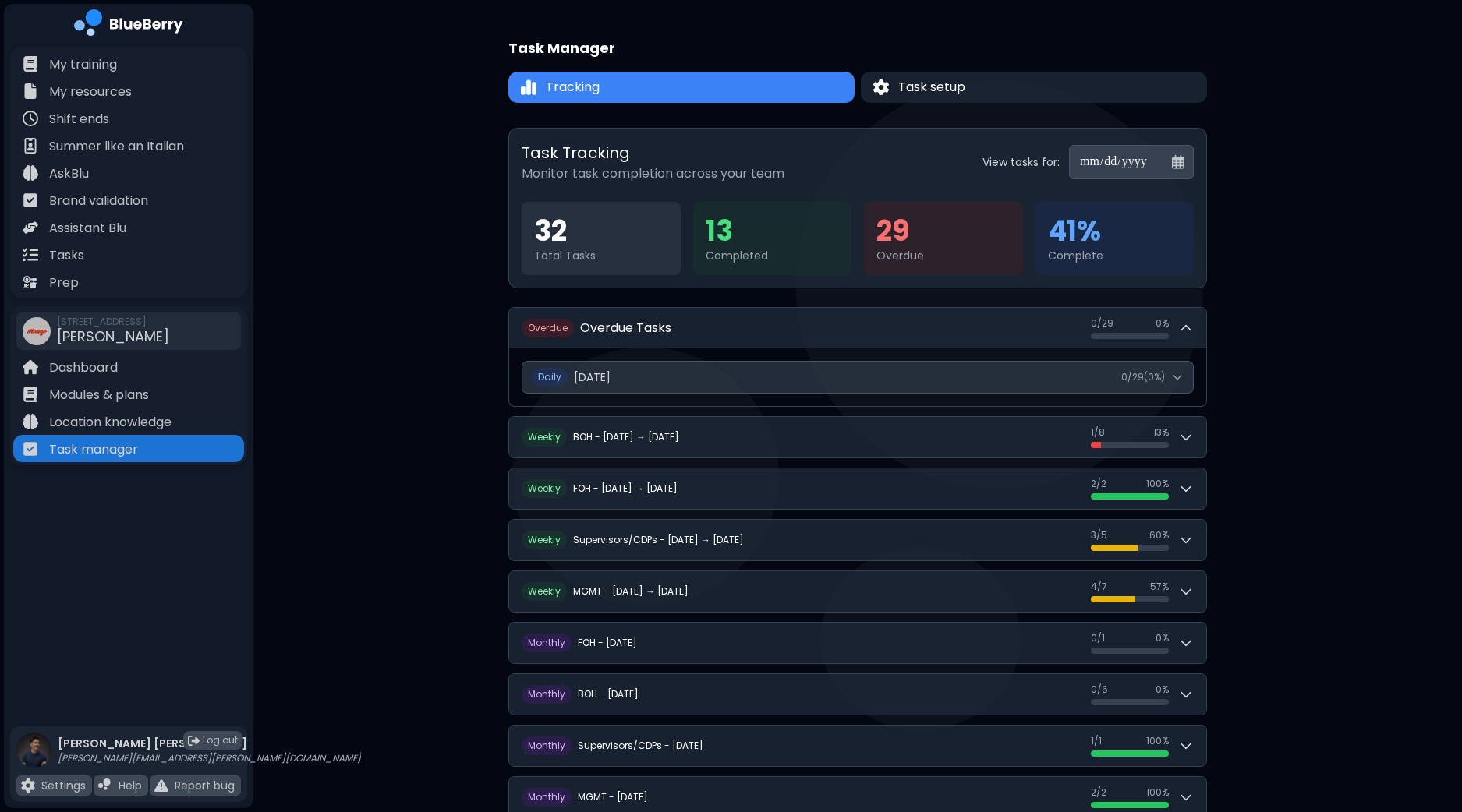
click at [1068, 161] on input "**********" at bounding box center [1131, 162] width 125 height 34
click at [1146, 162] on input "**********" at bounding box center [1131, 162] width 125 height 34
click at [1191, 160] on input "**********" at bounding box center [1131, 162] width 125 height 34
click at [1338, 173] on div "**********" at bounding box center [858, 428] width 1209 height 855
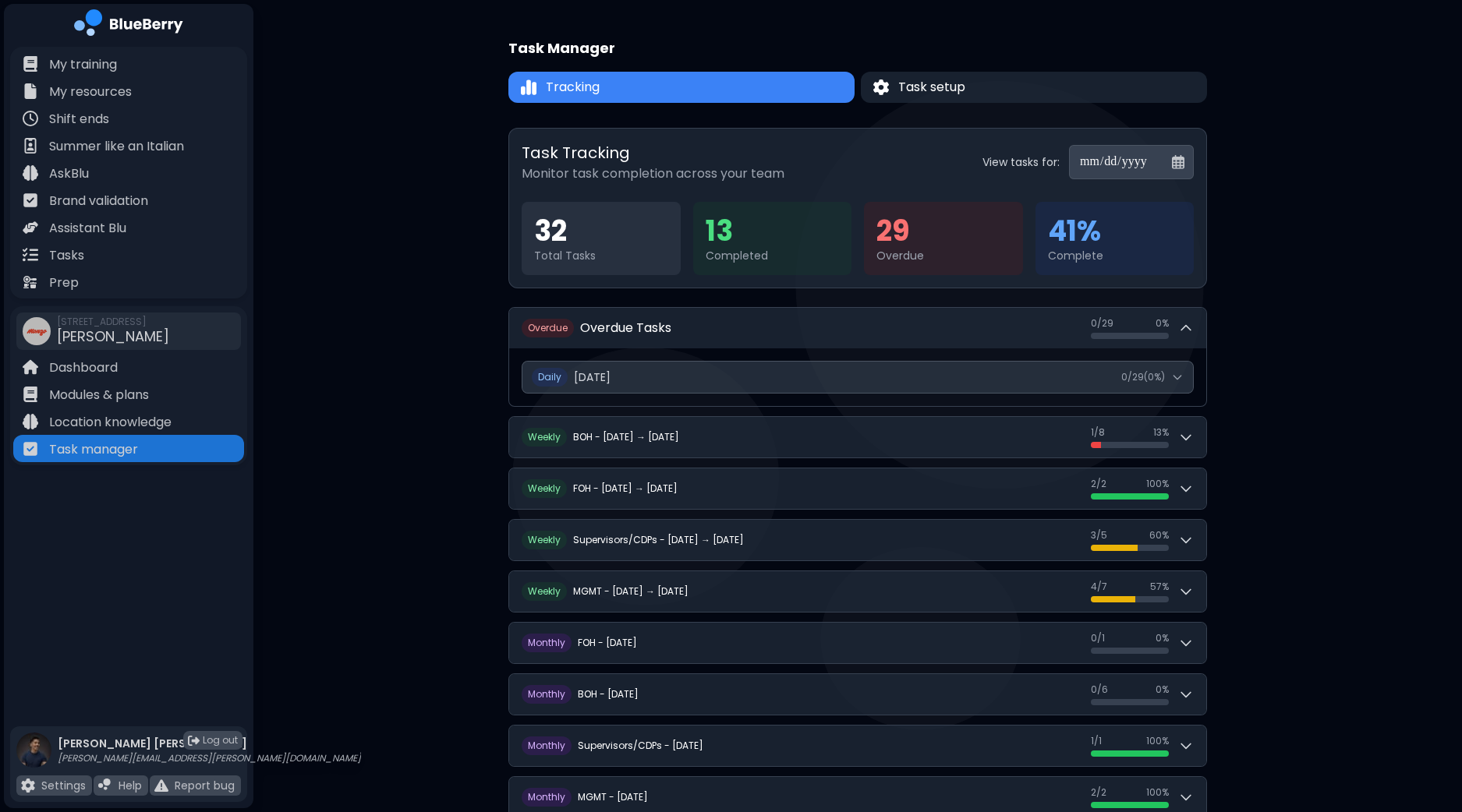
click at [1177, 161] on input "**********" at bounding box center [1131, 162] width 125 height 34
click at [1079, 158] on input "**********" at bounding box center [1131, 162] width 125 height 34
click at [1068, 155] on input "**********" at bounding box center [1131, 162] width 125 height 34
click at [1184, 161] on input "**********" at bounding box center [1131, 162] width 125 height 34
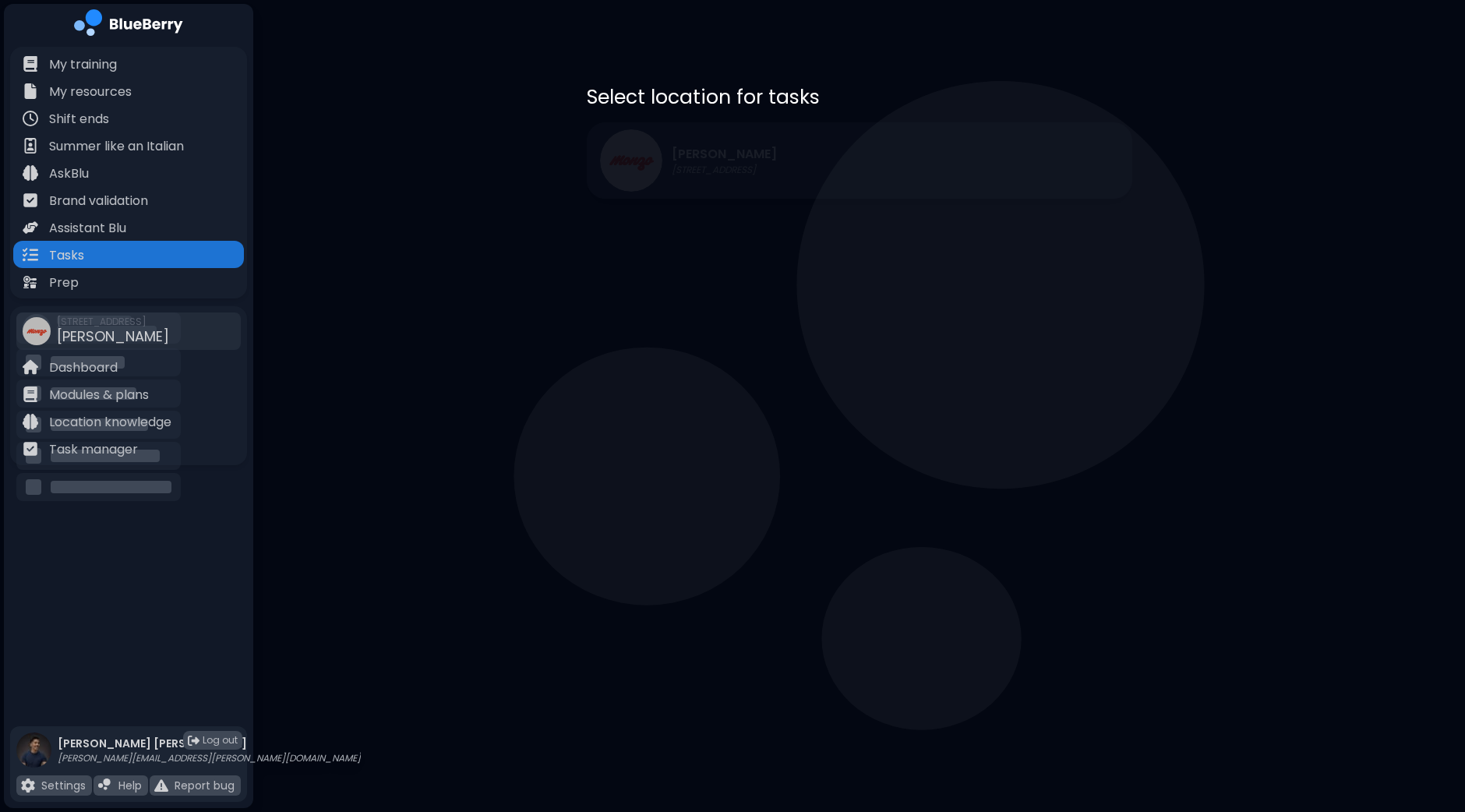
click at [848, 166] on div "[PERSON_NAME] [STREET_ADDRESS]" at bounding box center [859, 160] width 545 height 76
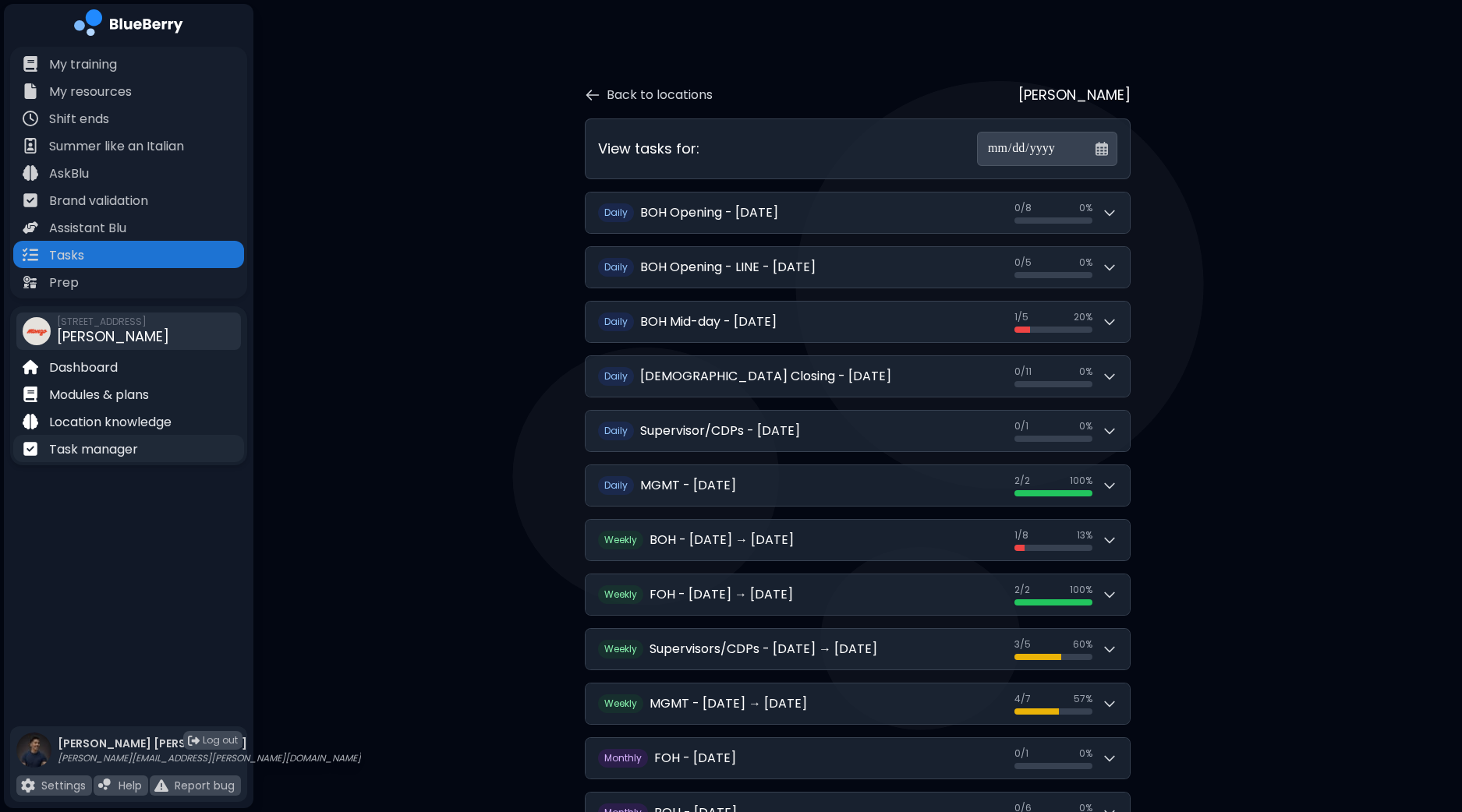
click at [120, 446] on p "Task manager" at bounding box center [93, 449] width 89 height 19
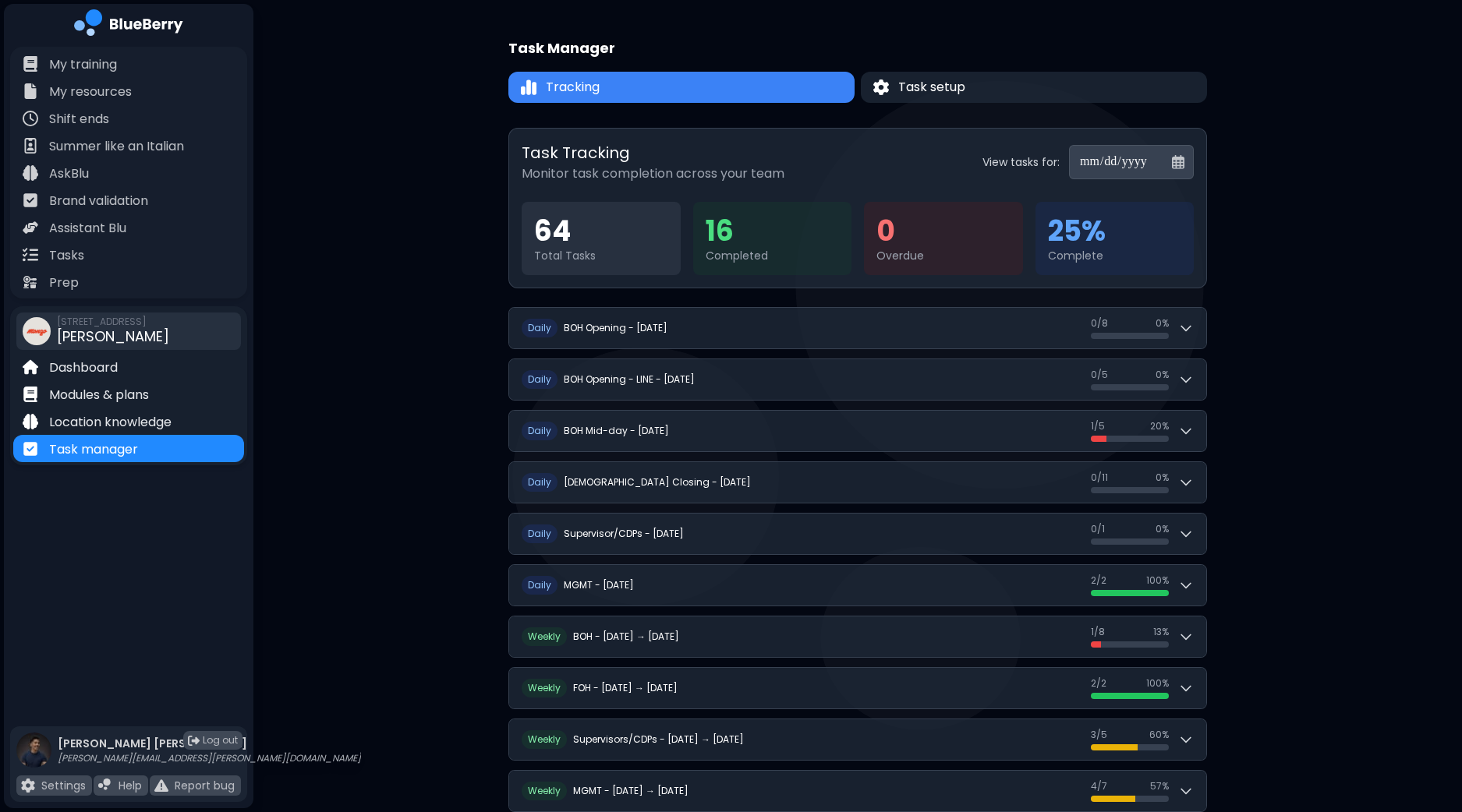
click at [1182, 160] on input "**********" at bounding box center [1131, 162] width 125 height 34
click at [1118, 165] on input "**********" at bounding box center [1131, 162] width 125 height 34
click at [1115, 163] on input "**********" at bounding box center [1131, 162] width 125 height 34
click at [1068, 156] on input "**********" at bounding box center [1131, 162] width 125 height 34
click at [1151, 156] on input "**********" at bounding box center [1131, 162] width 125 height 34
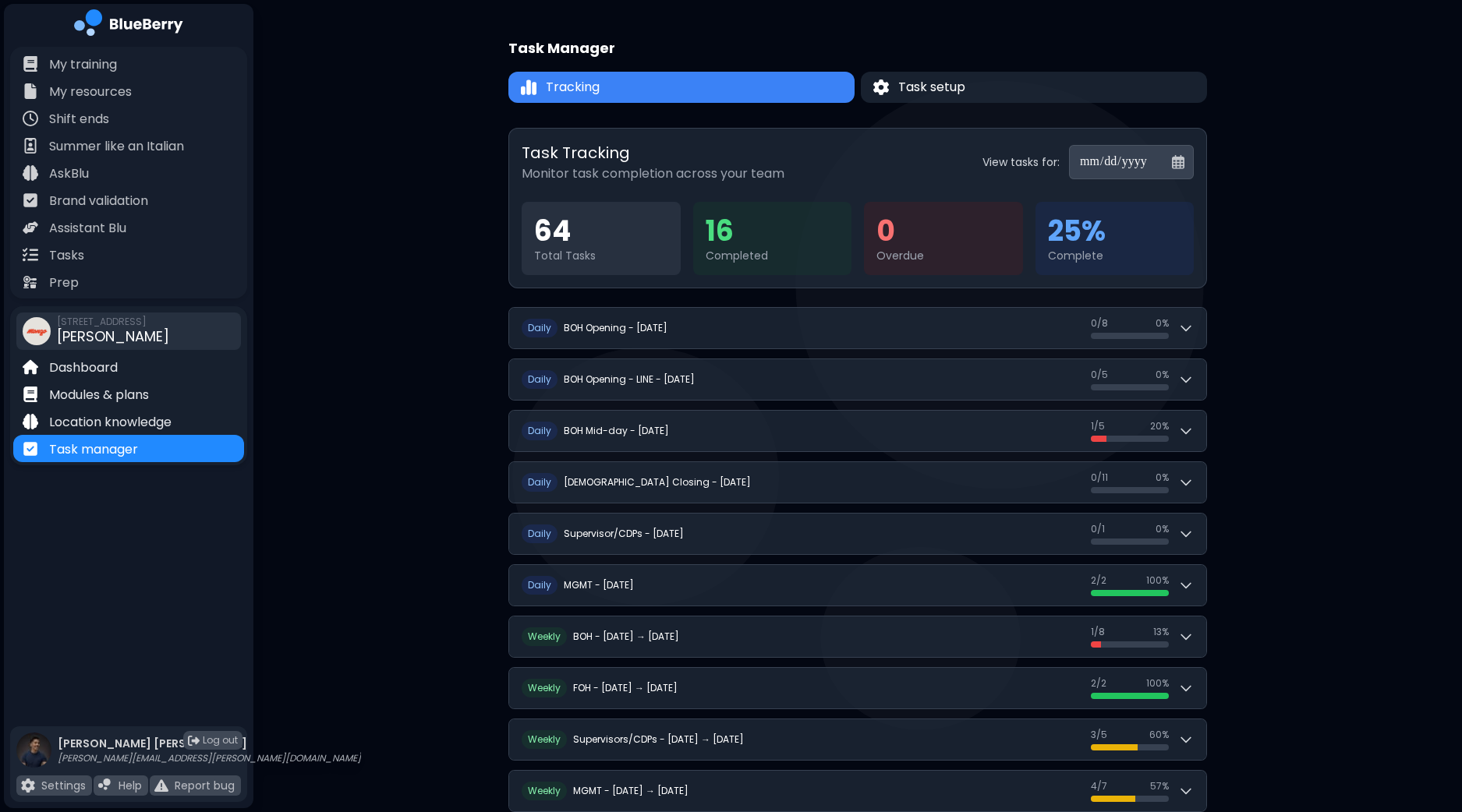
click at [1171, 160] on input "**********" at bounding box center [1131, 162] width 125 height 34
click at [1242, 165] on div "**********" at bounding box center [858, 527] width 1209 height 1055
click at [1080, 165] on input "**********" at bounding box center [1131, 162] width 125 height 34
click at [1123, 163] on input "**********" at bounding box center [1131, 162] width 125 height 34
click at [1170, 161] on input "**********" at bounding box center [1131, 162] width 125 height 34
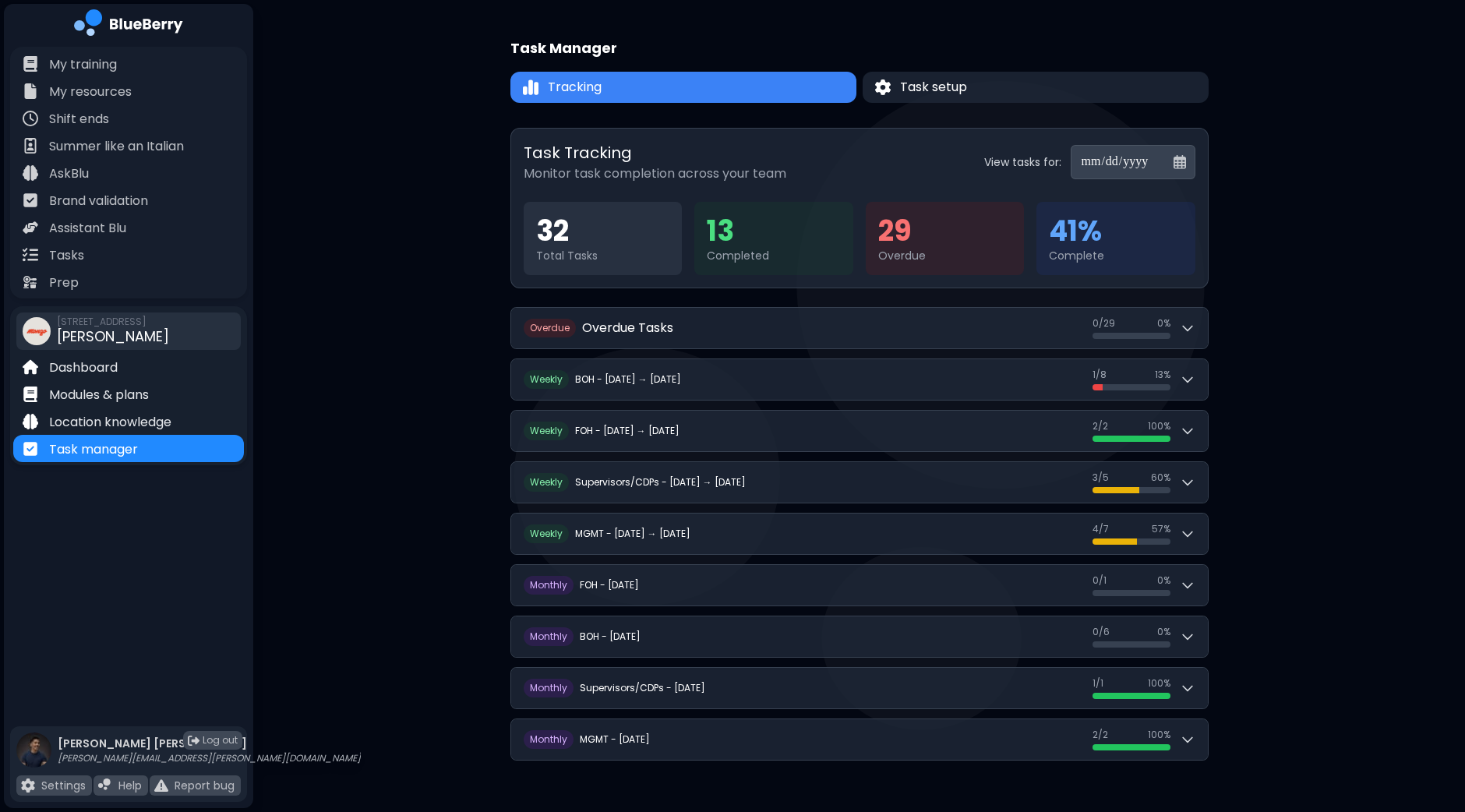
click at [1180, 165] on input "**********" at bounding box center [1133, 162] width 125 height 34
click at [1180, 165] on input "**********" at bounding box center [1133, 162] width 125 height 34
click at [1180, 164] on input "**********" at bounding box center [1133, 162] width 125 height 34
click at [1180, 163] on input "**********" at bounding box center [1133, 162] width 125 height 34
click at [1180, 162] on input "**********" at bounding box center [1133, 162] width 125 height 34
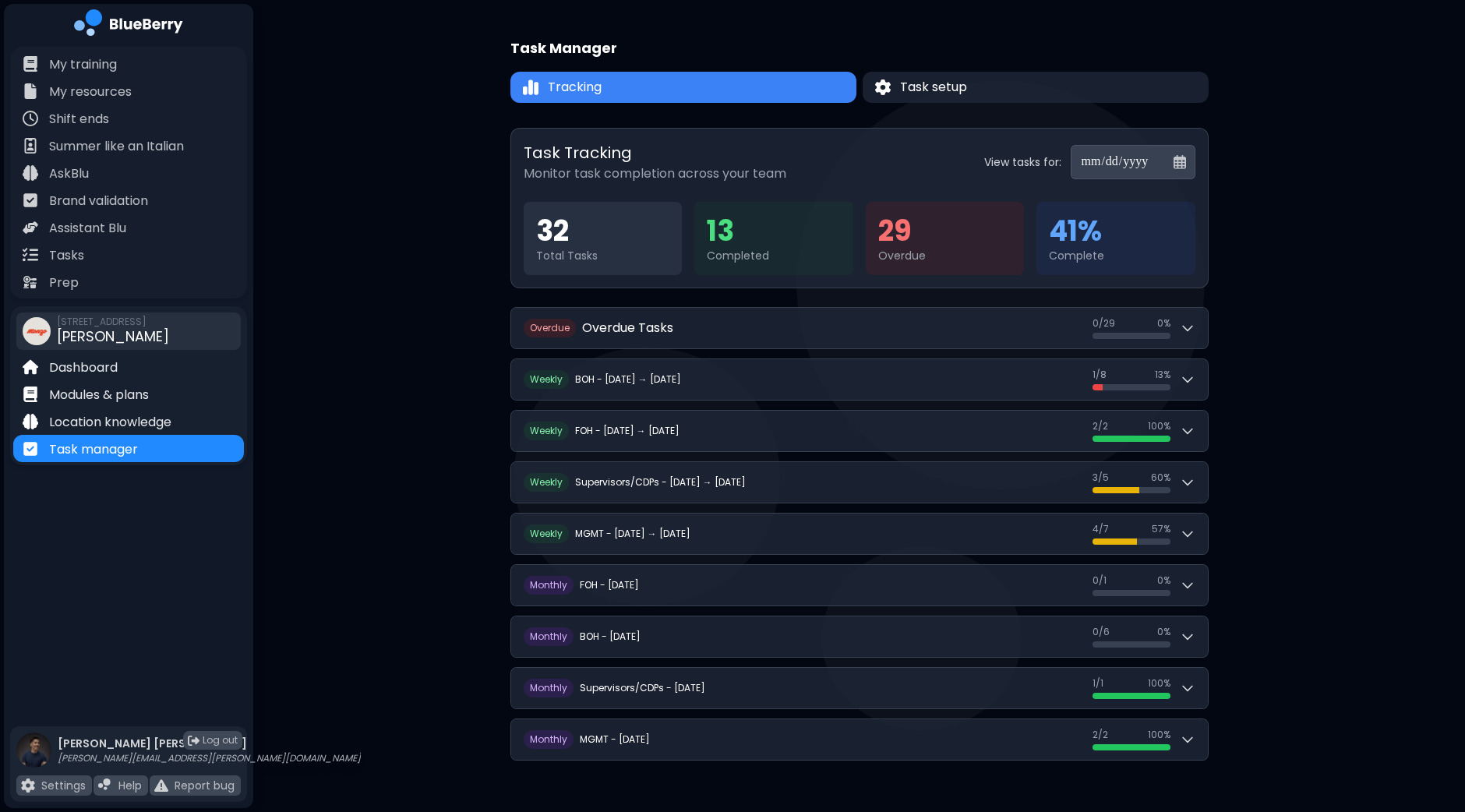
click at [1039, 156] on label "View tasks for:" at bounding box center [1022, 162] width 77 height 14
click at [1101, 157] on input "**********" at bounding box center [1133, 162] width 125 height 34
click at [1163, 160] on input "**********" at bounding box center [1133, 162] width 125 height 34
click at [1170, 164] on input "**********" at bounding box center [1133, 162] width 125 height 34
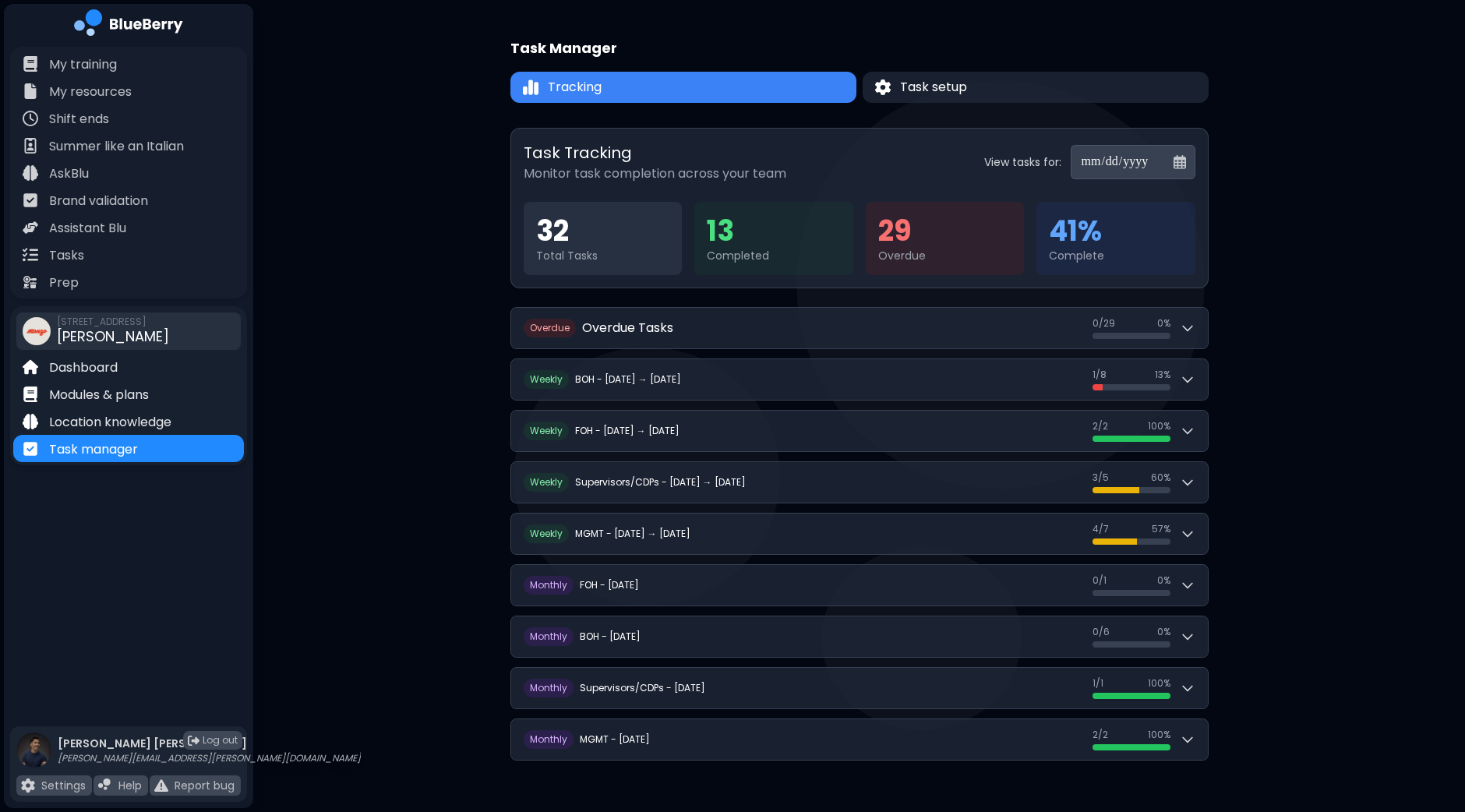
click at [1171, 164] on input "**********" at bounding box center [1133, 162] width 125 height 34
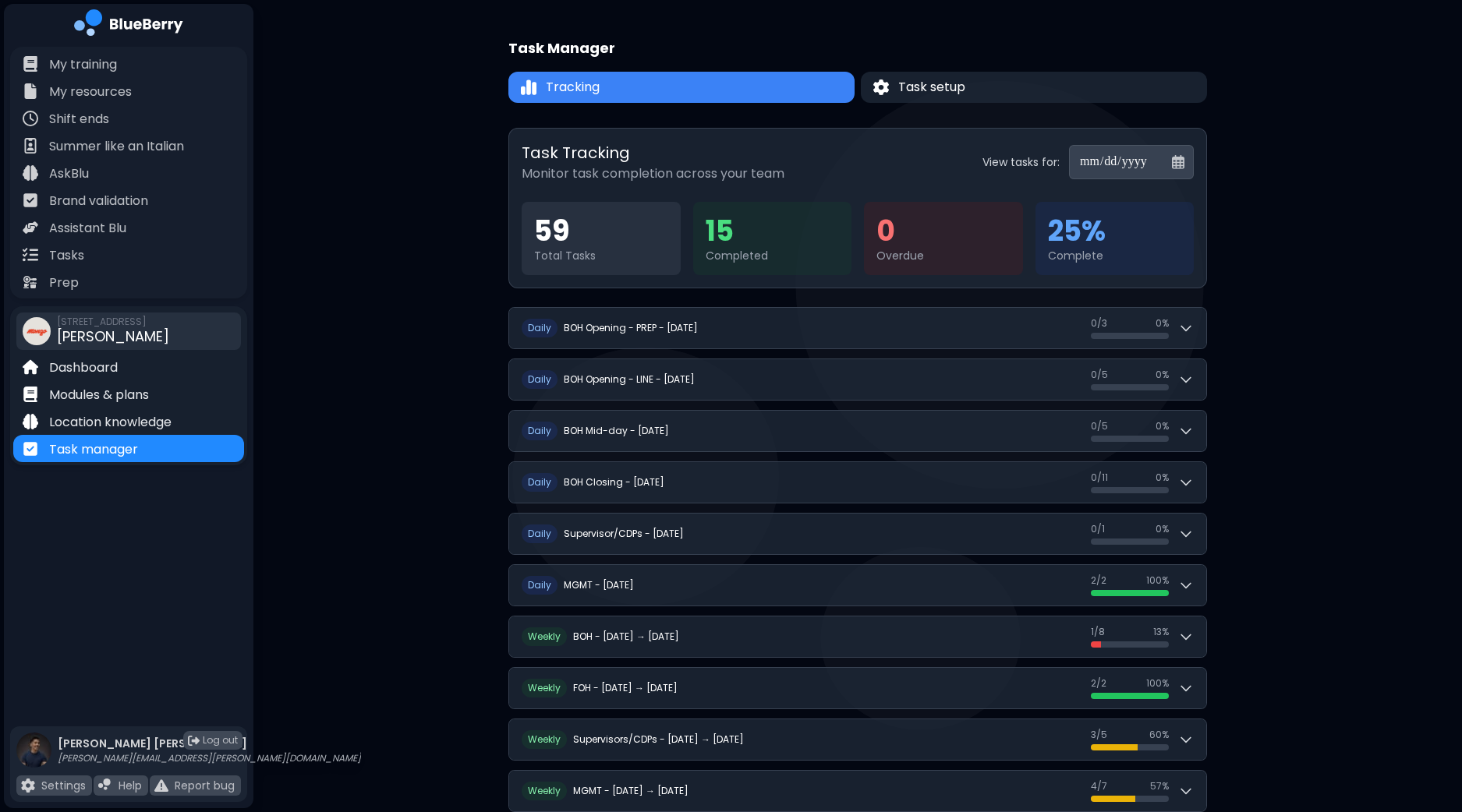
click at [1170, 157] on input "**********" at bounding box center [1131, 162] width 125 height 34
click at [1298, 162] on div "**********" at bounding box center [858, 527] width 1209 height 1055
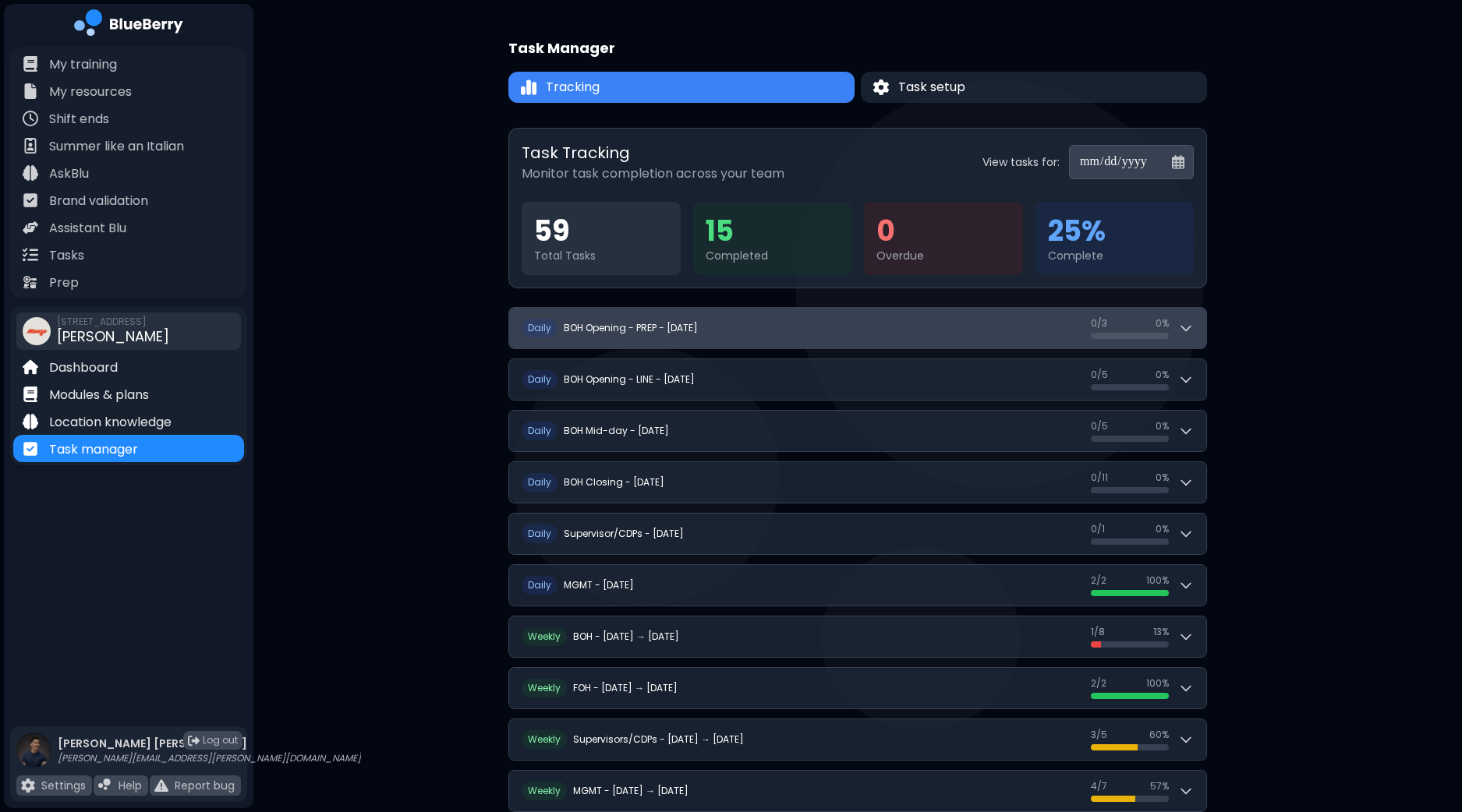
click at [1201, 340] on button "D aily BOH Opening - PREP - [DATE] 0 / 3 0 / 3 0 %" at bounding box center [858, 327] width 697 height 41
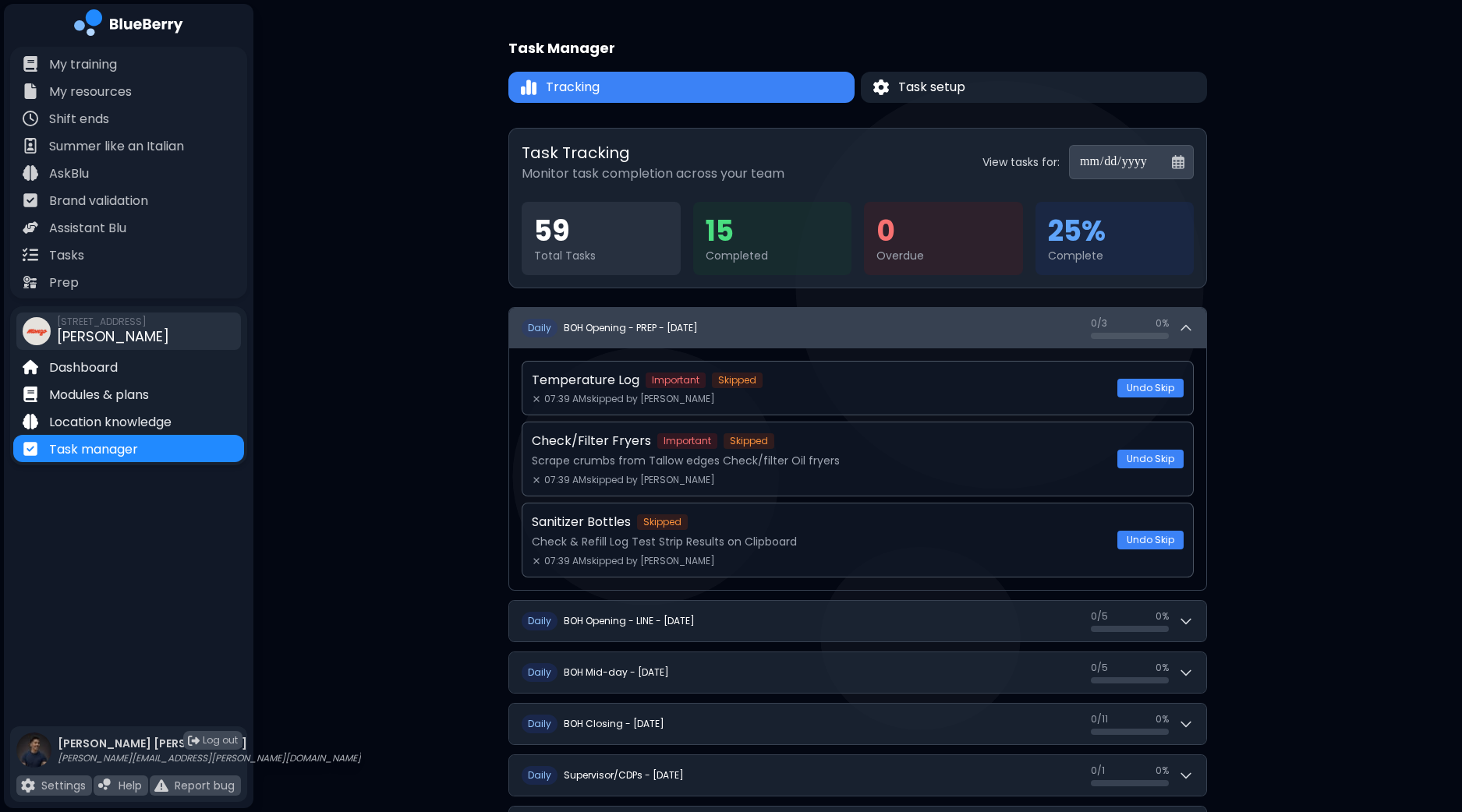
click at [1201, 340] on button "D aily BOH Opening - PREP - [DATE] 0 / 3 0 / 3 0 %" at bounding box center [858, 327] width 697 height 41
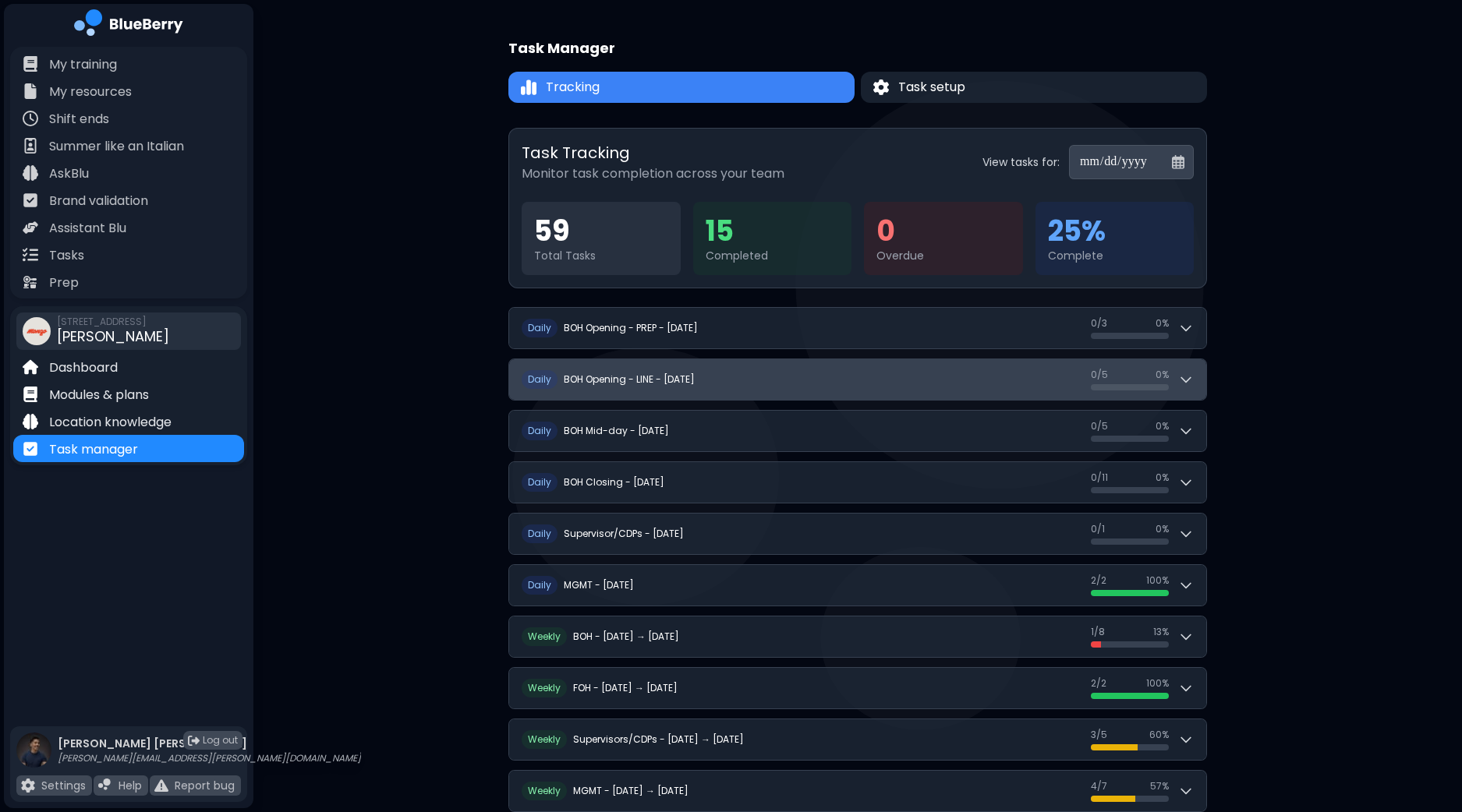
click at [1201, 382] on button "D aily BOH Opening - LINE - [DATE] 0 / 5 0 / 5 0 %" at bounding box center [858, 379] width 697 height 41
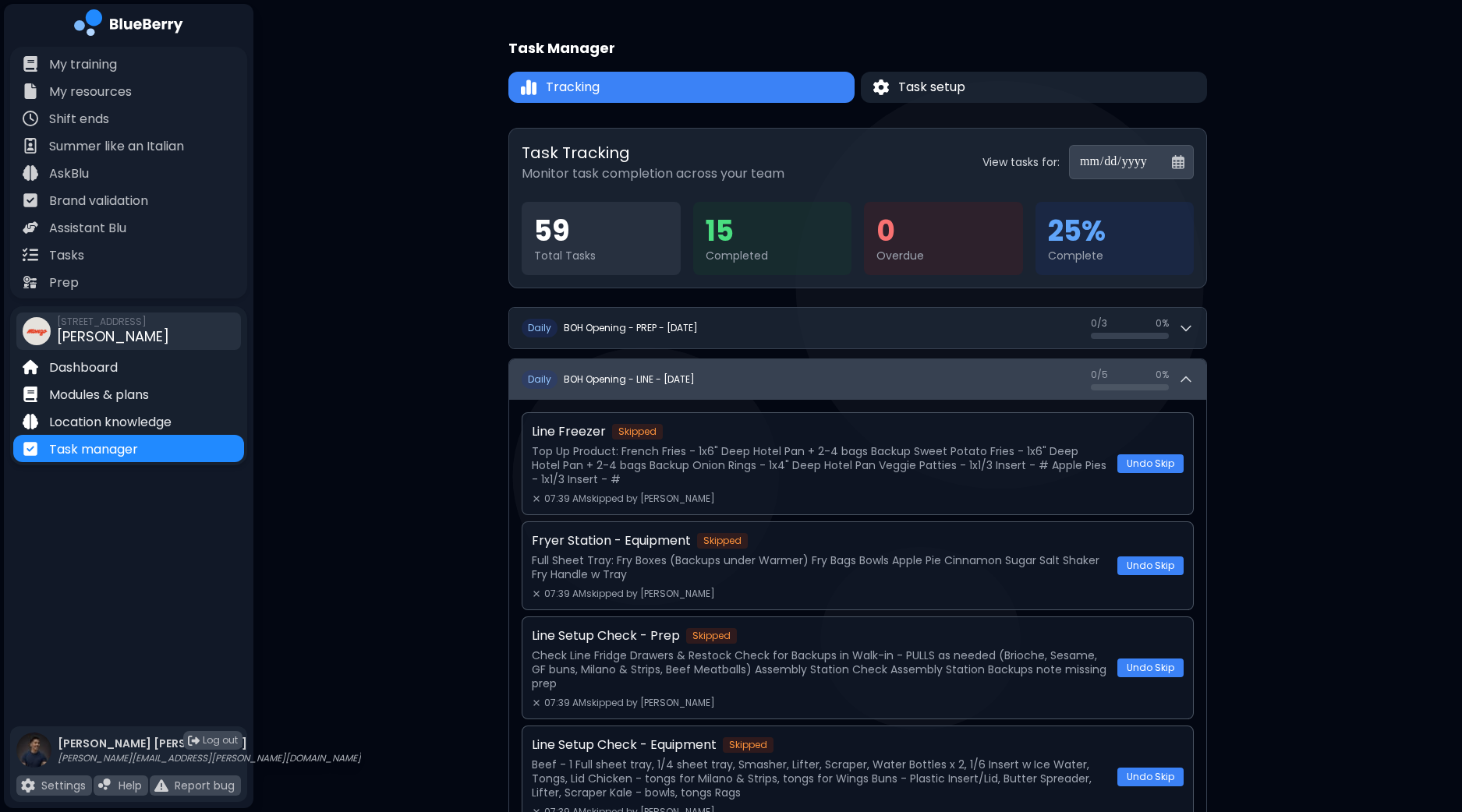
click at [1201, 382] on button "D aily BOH Opening - LINE - [DATE] 0 / 5 0 / 5 0 %" at bounding box center [858, 379] width 697 height 41
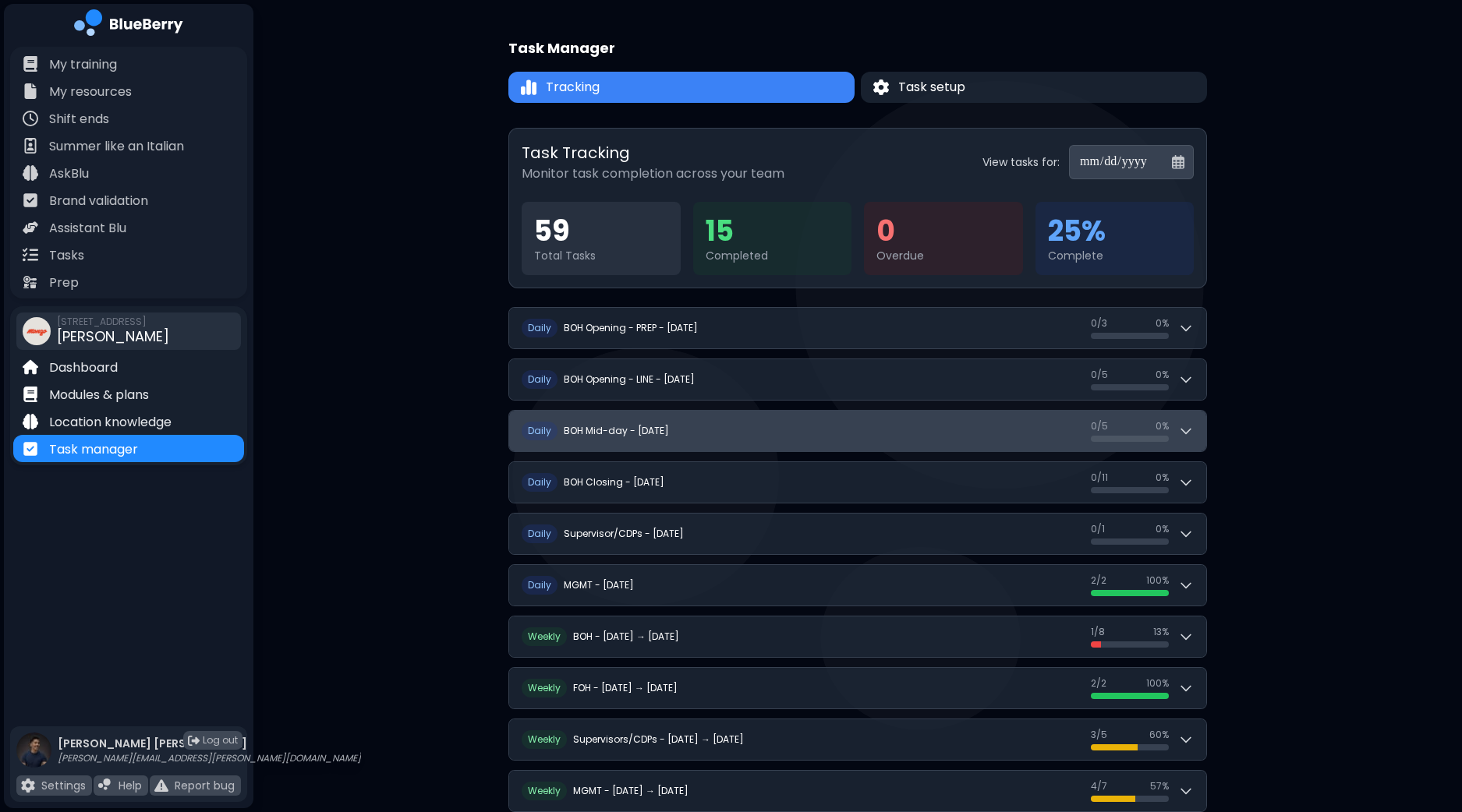
click at [1185, 426] on icon at bounding box center [1185, 430] width 15 height 15
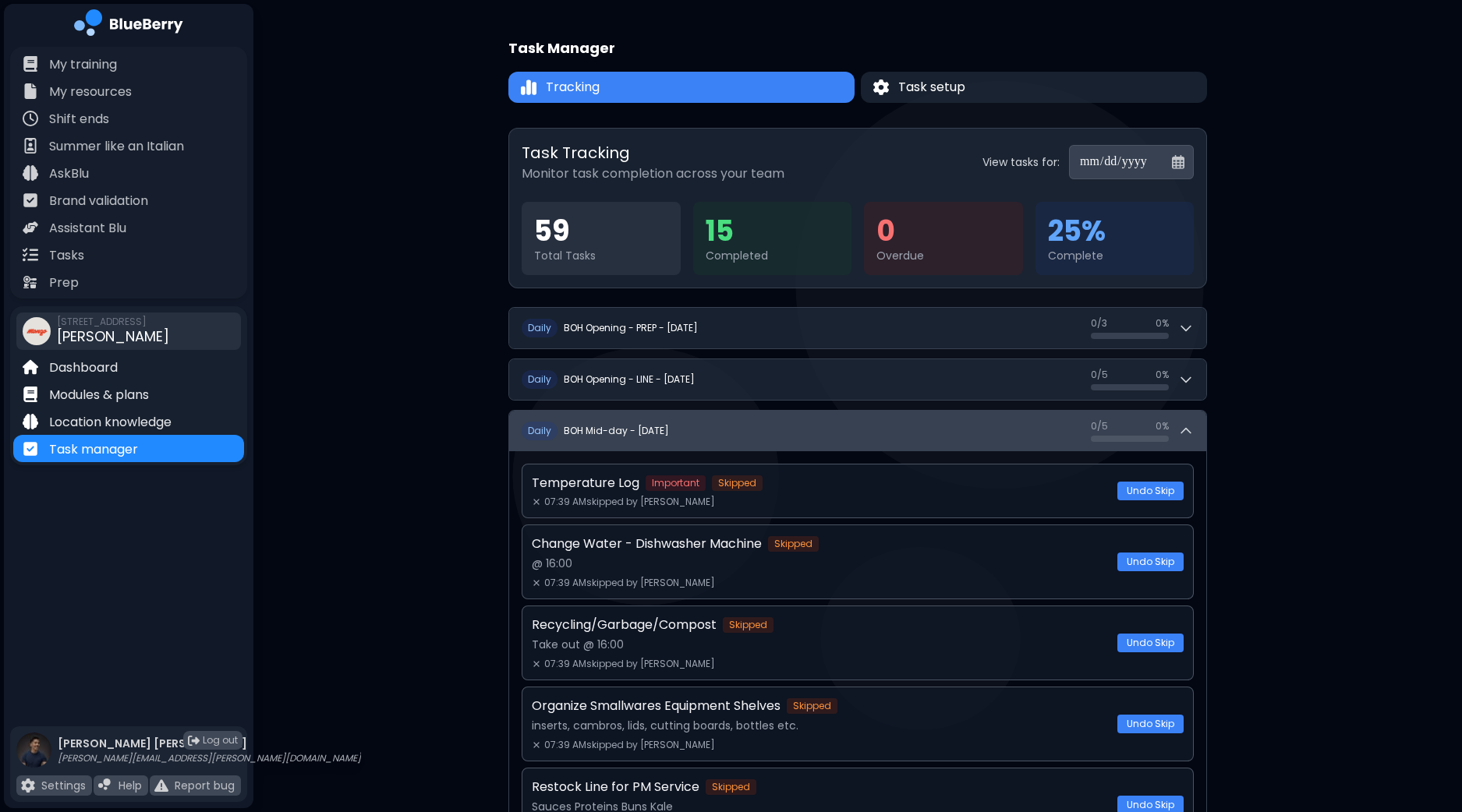
click at [1185, 426] on icon at bounding box center [1185, 430] width 15 height 15
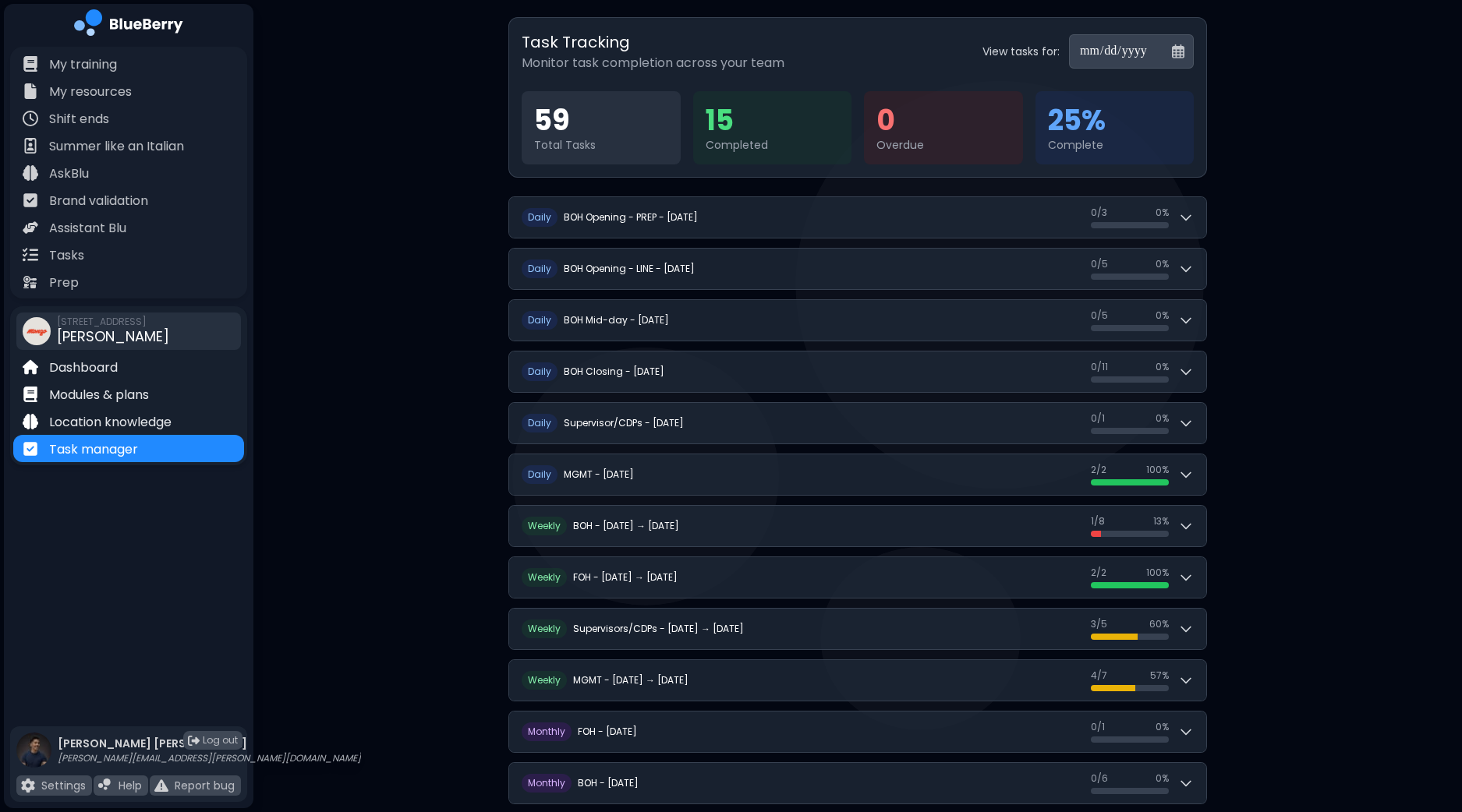
scroll to position [194, 0]
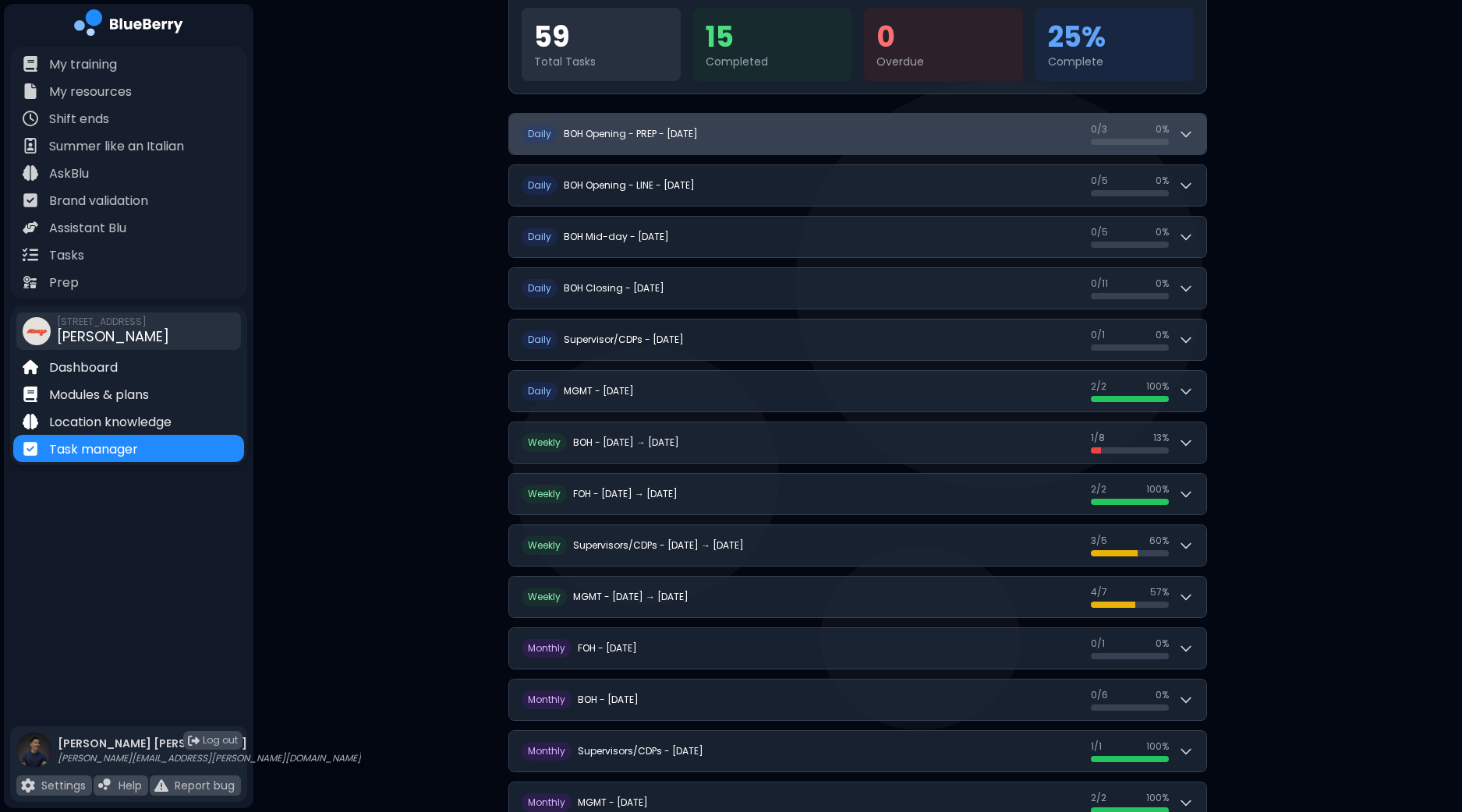
click at [1196, 130] on button "D aily BOH Opening - PREP - [DATE] 0 / 3 0 / 3 0 %" at bounding box center [858, 134] width 697 height 41
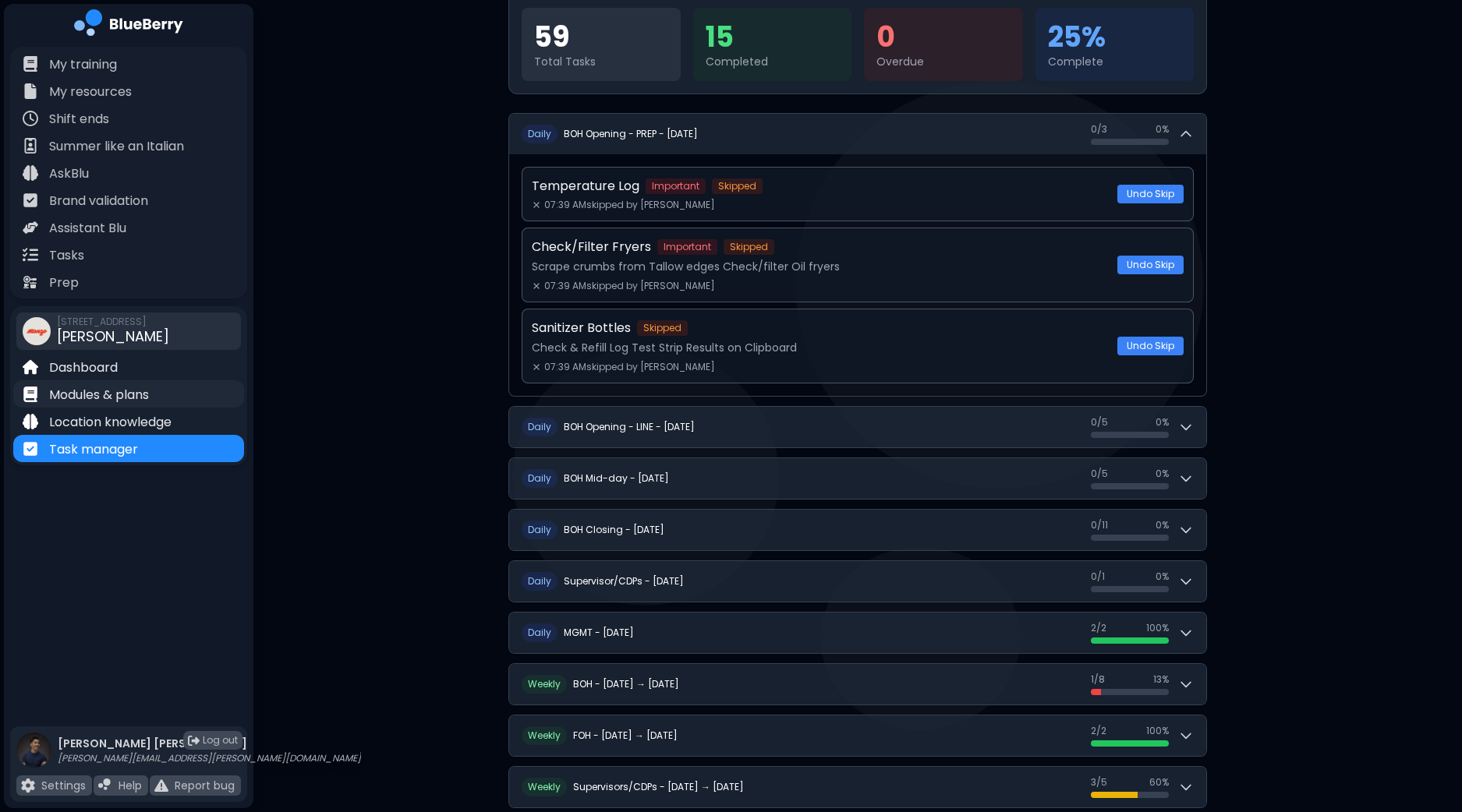
click at [96, 399] on p "Modules & plans" at bounding box center [99, 395] width 100 height 19
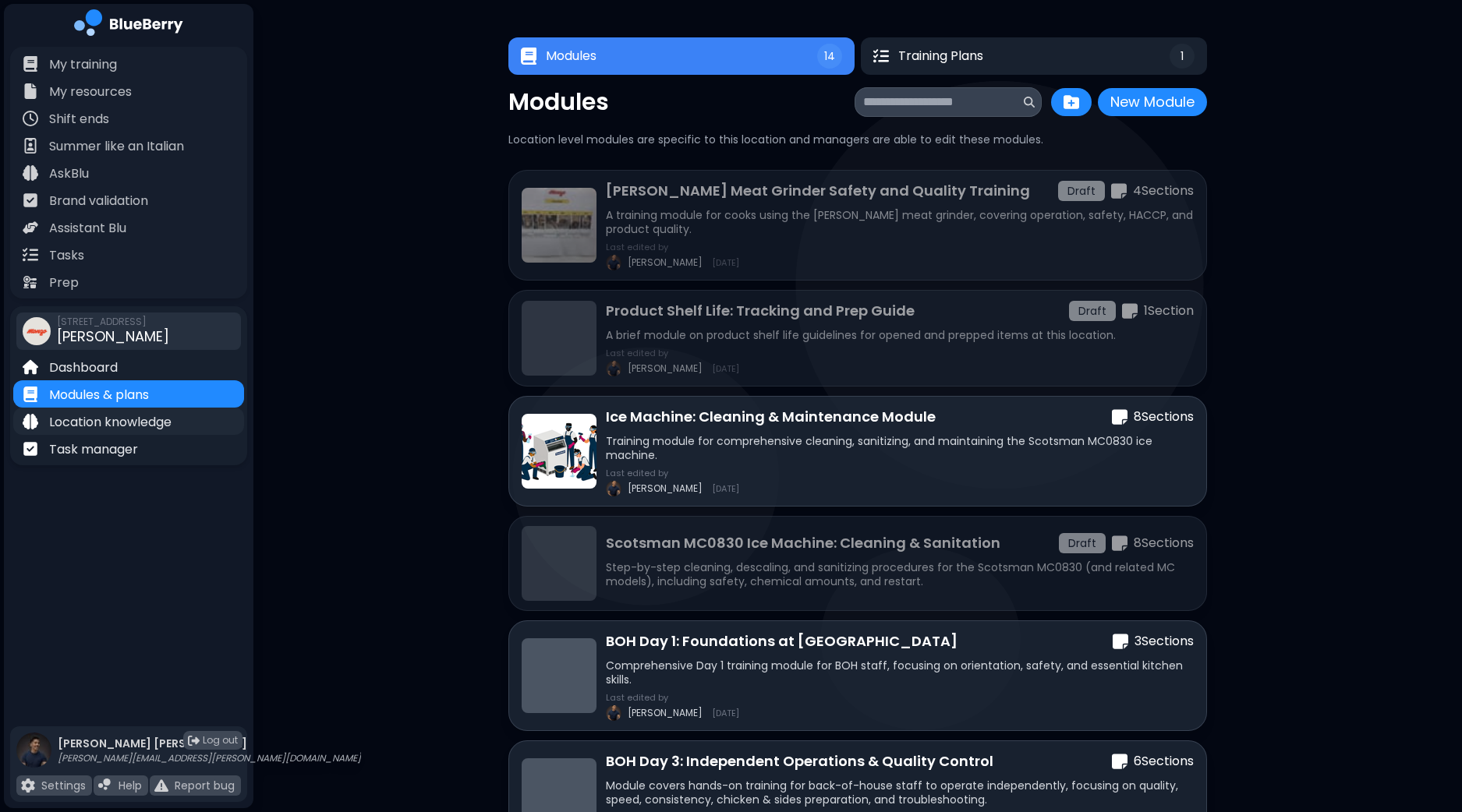
click at [109, 424] on p "Location knowledge" at bounding box center [109, 422] width 122 height 19
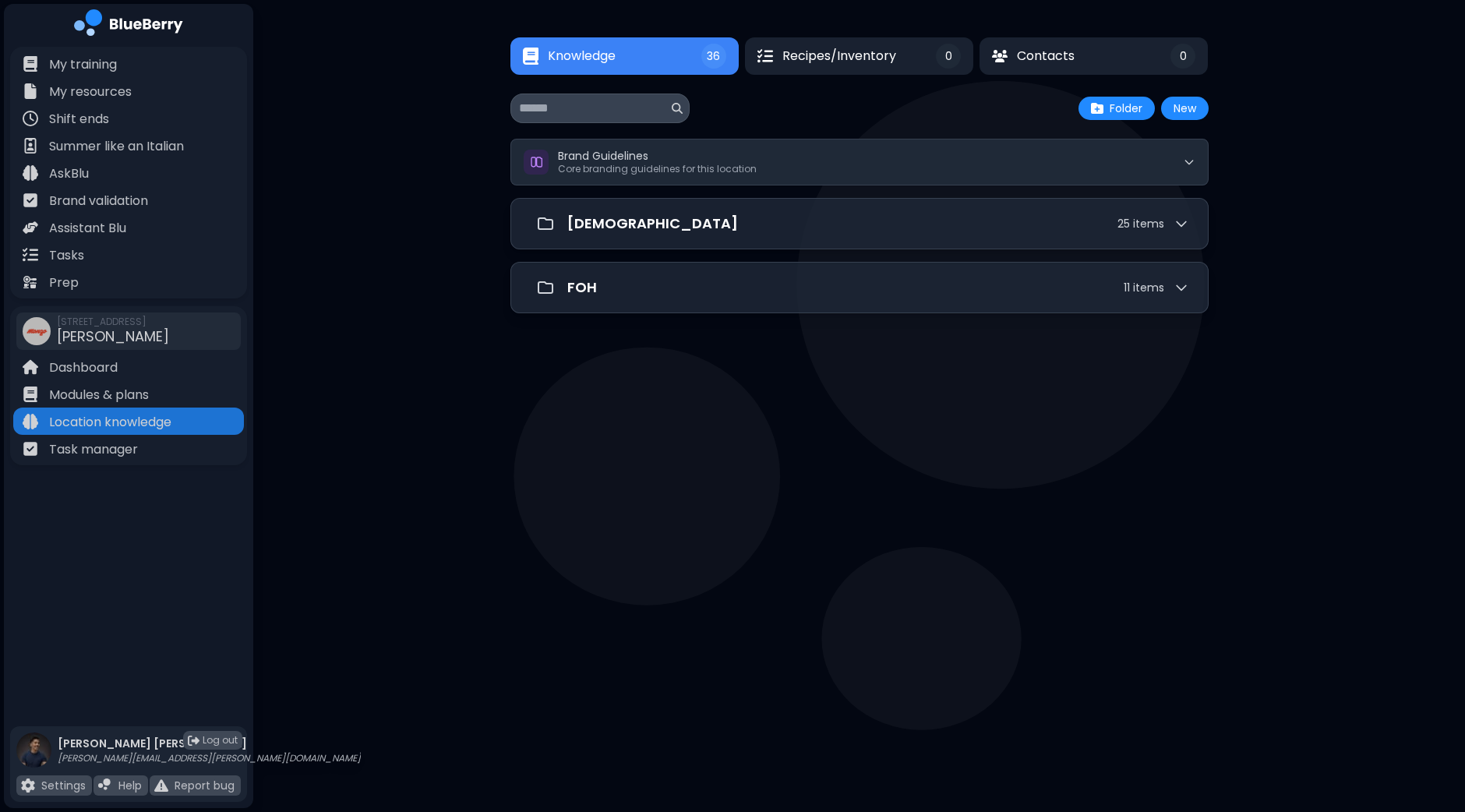
click at [709, 184] on div "Brand Guidelines Core branding guidelines for this location" at bounding box center [859, 162] width 698 height 47
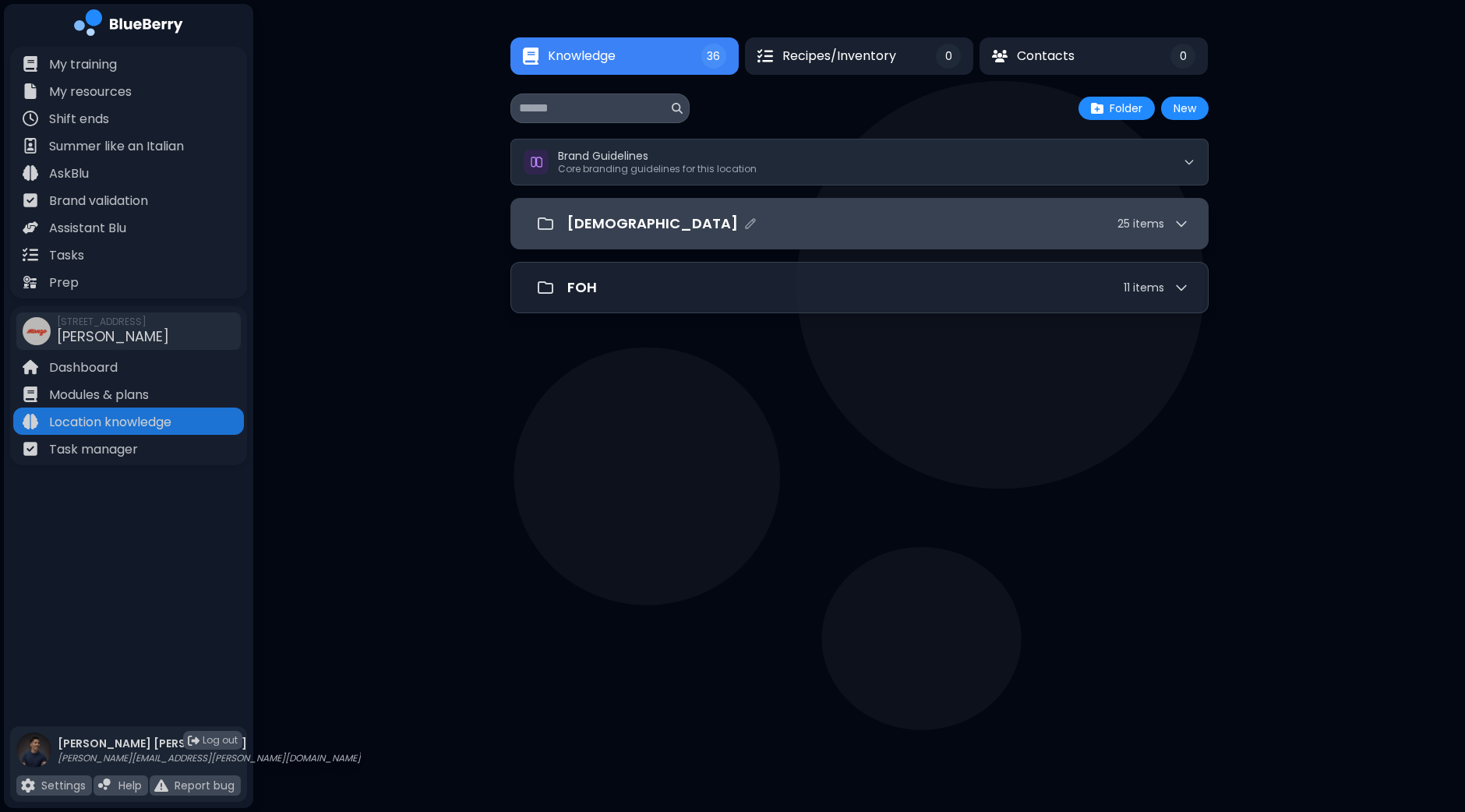
click at [711, 216] on div "[DEMOGRAPHIC_DATA] 25 item s" at bounding box center [878, 223] width 622 height 22
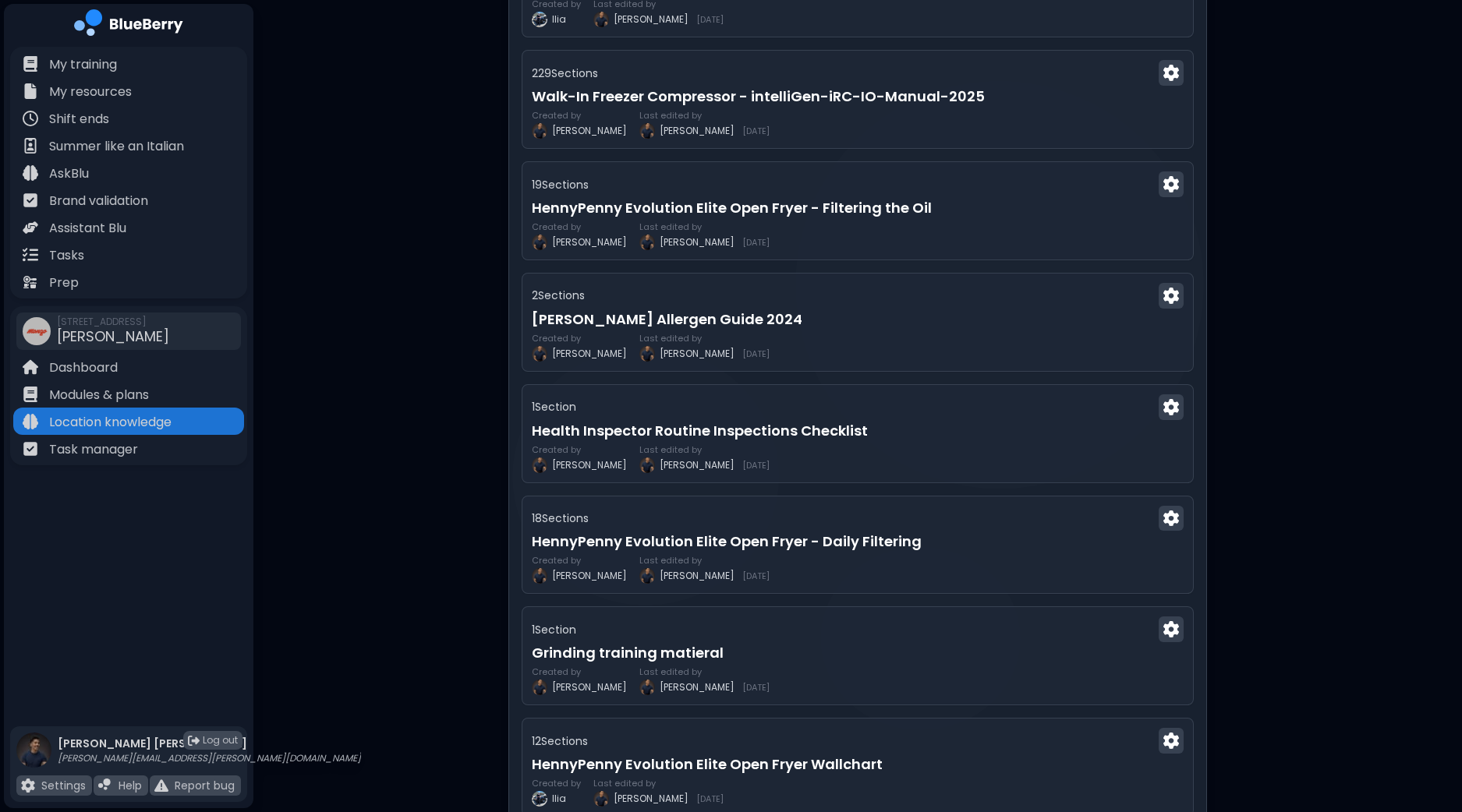
scroll to position [681, 0]
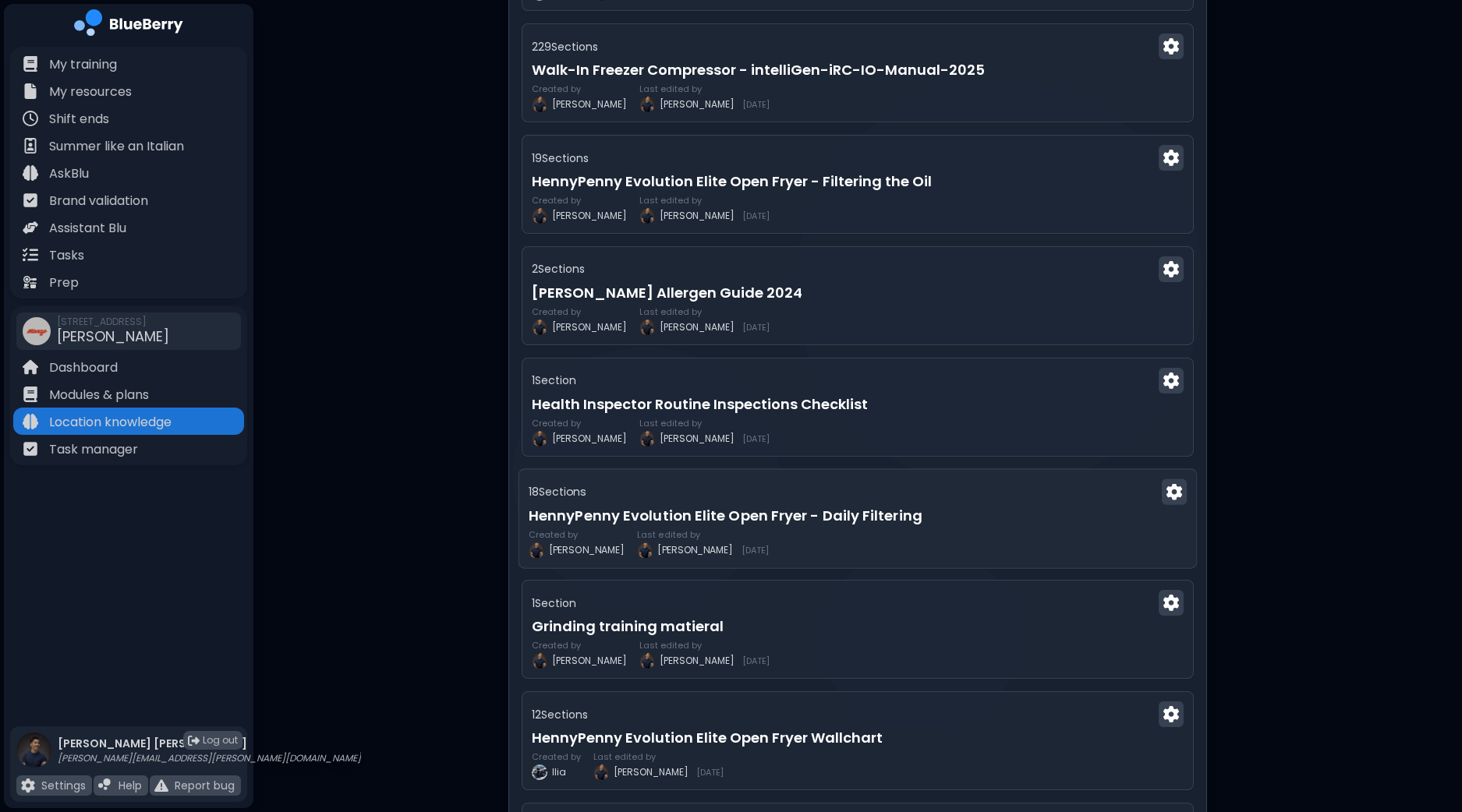
click at [804, 515] on h3 "HennyPenny Evolution Elite Open Fryer - Daily Filtering" at bounding box center [857, 515] width 658 height 22
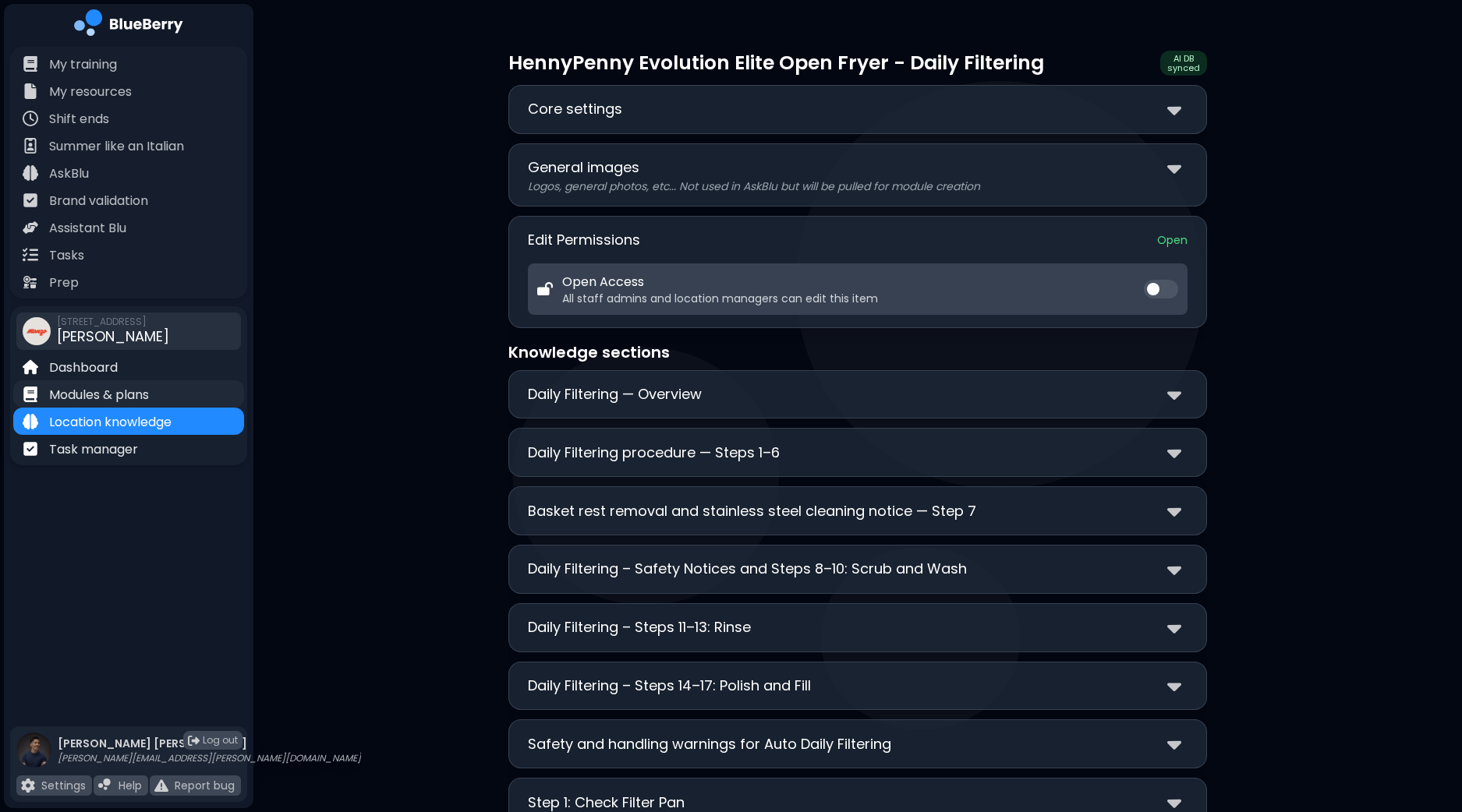
click at [88, 395] on p "Modules & plans" at bounding box center [99, 395] width 100 height 19
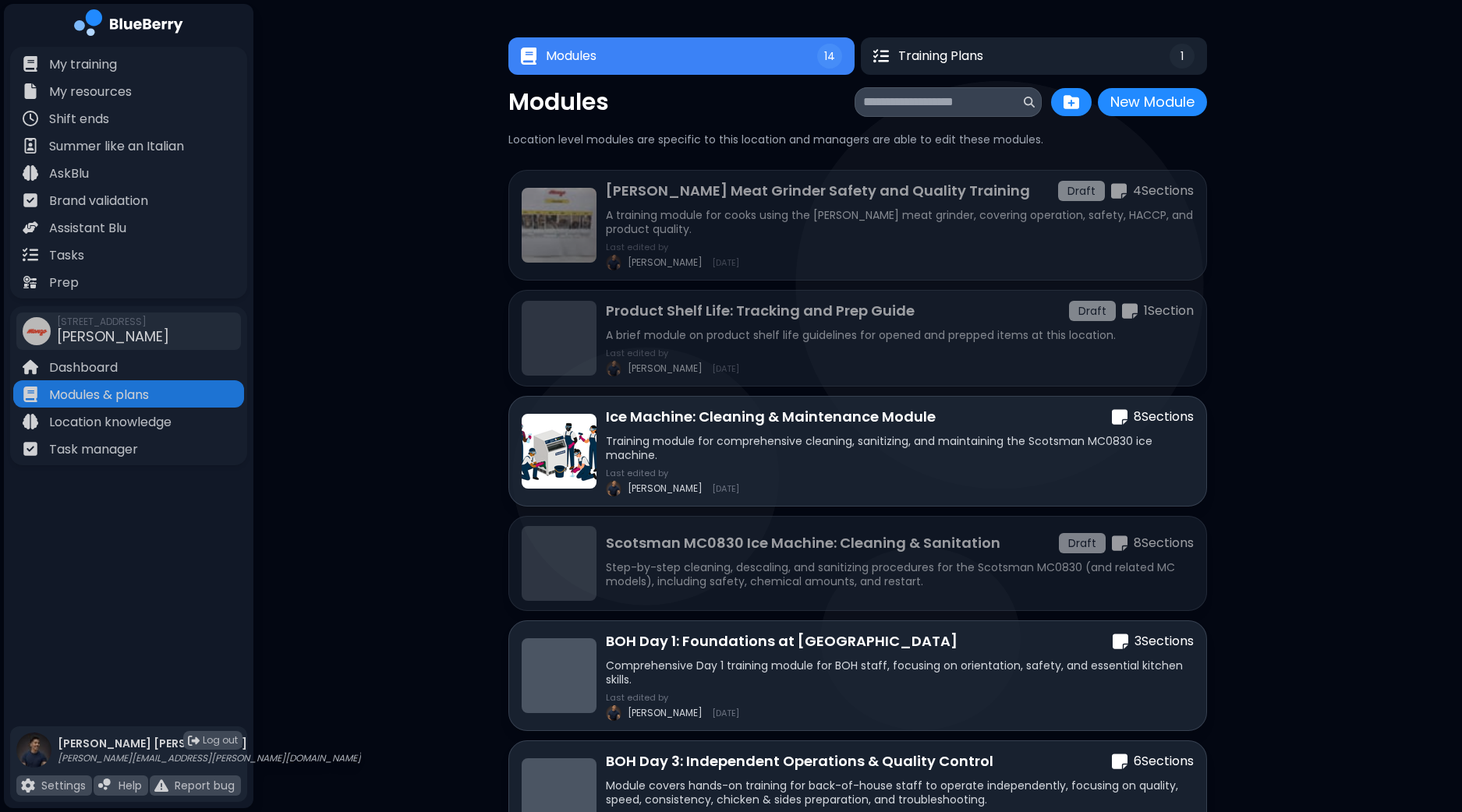
click at [1161, 103] on button "New Module" at bounding box center [1152, 101] width 109 height 28
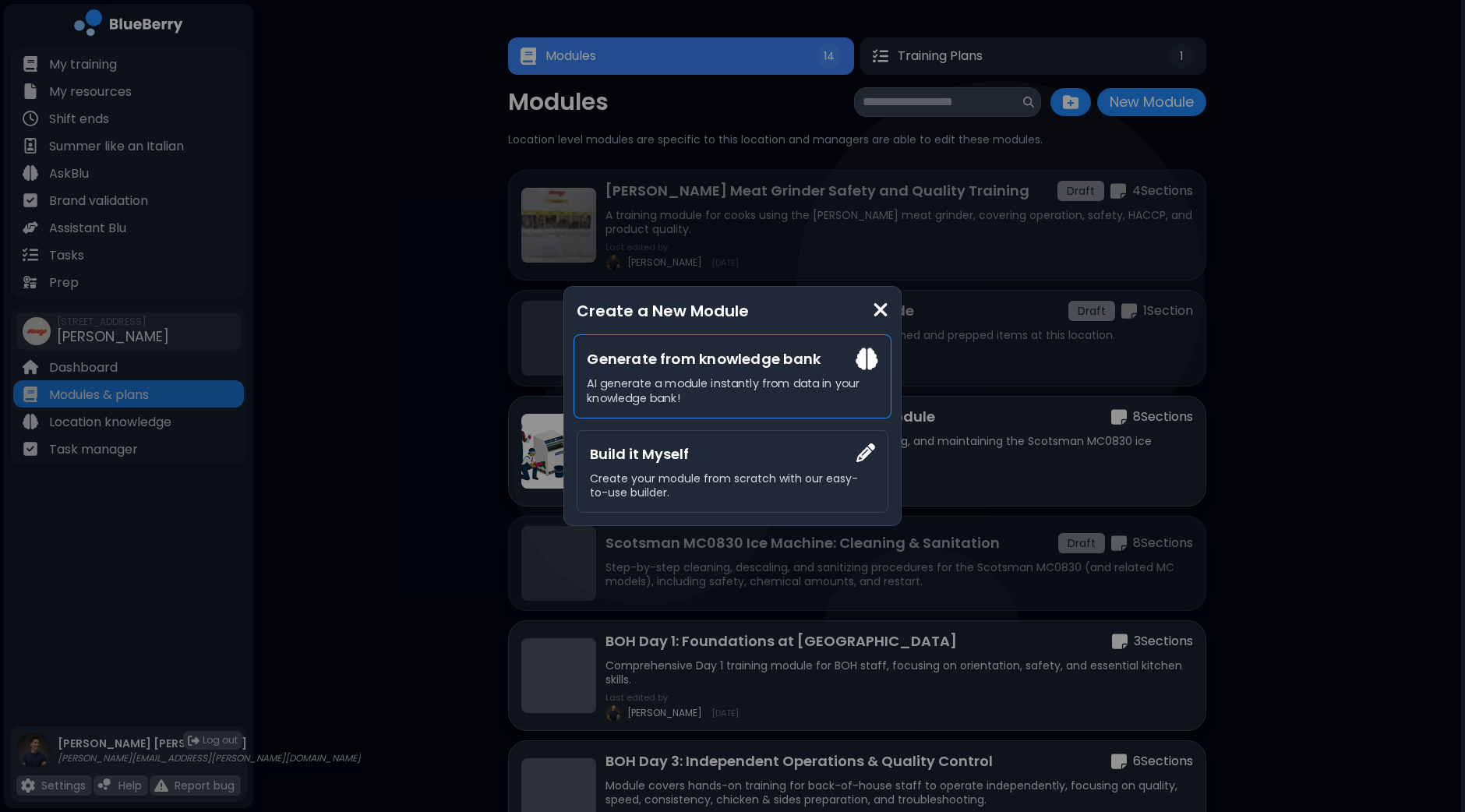
click at [758, 376] on p "AI generate a module instantly from data in your knowledge bank!" at bounding box center [732, 391] width 290 height 29
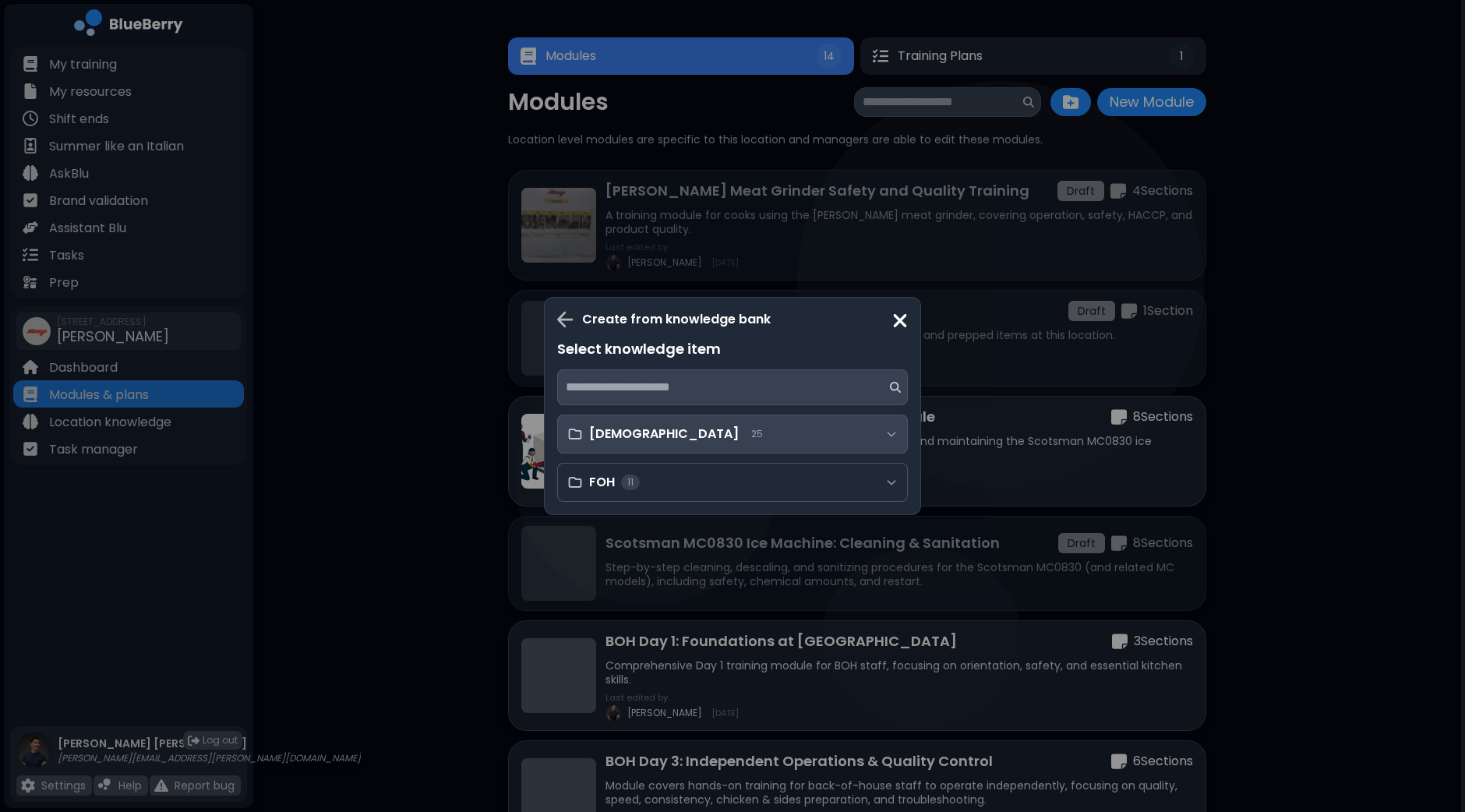
click at [723, 438] on div "[DEMOGRAPHIC_DATA] 25" at bounding box center [732, 433] width 351 height 39
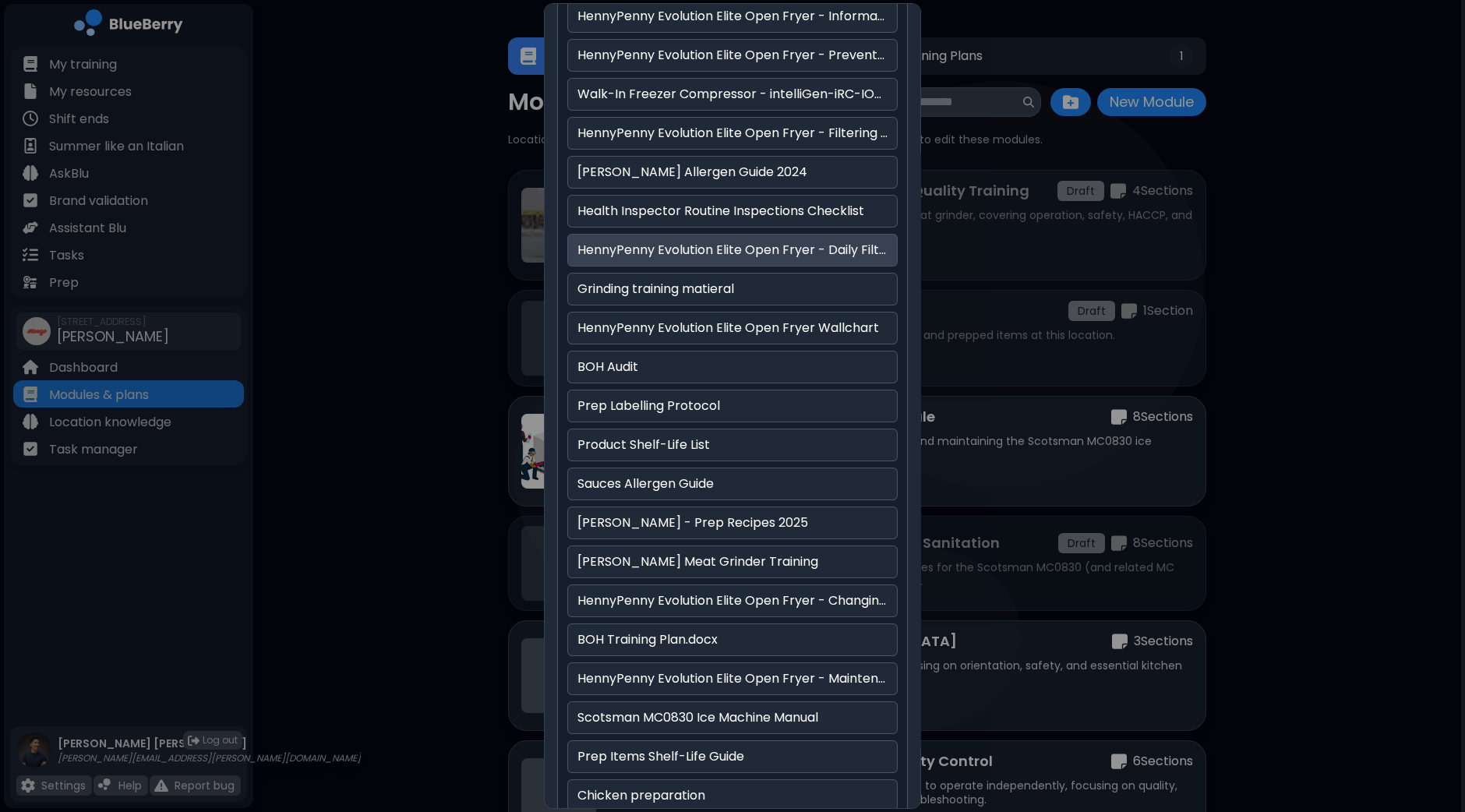
scroll to position [194, 0]
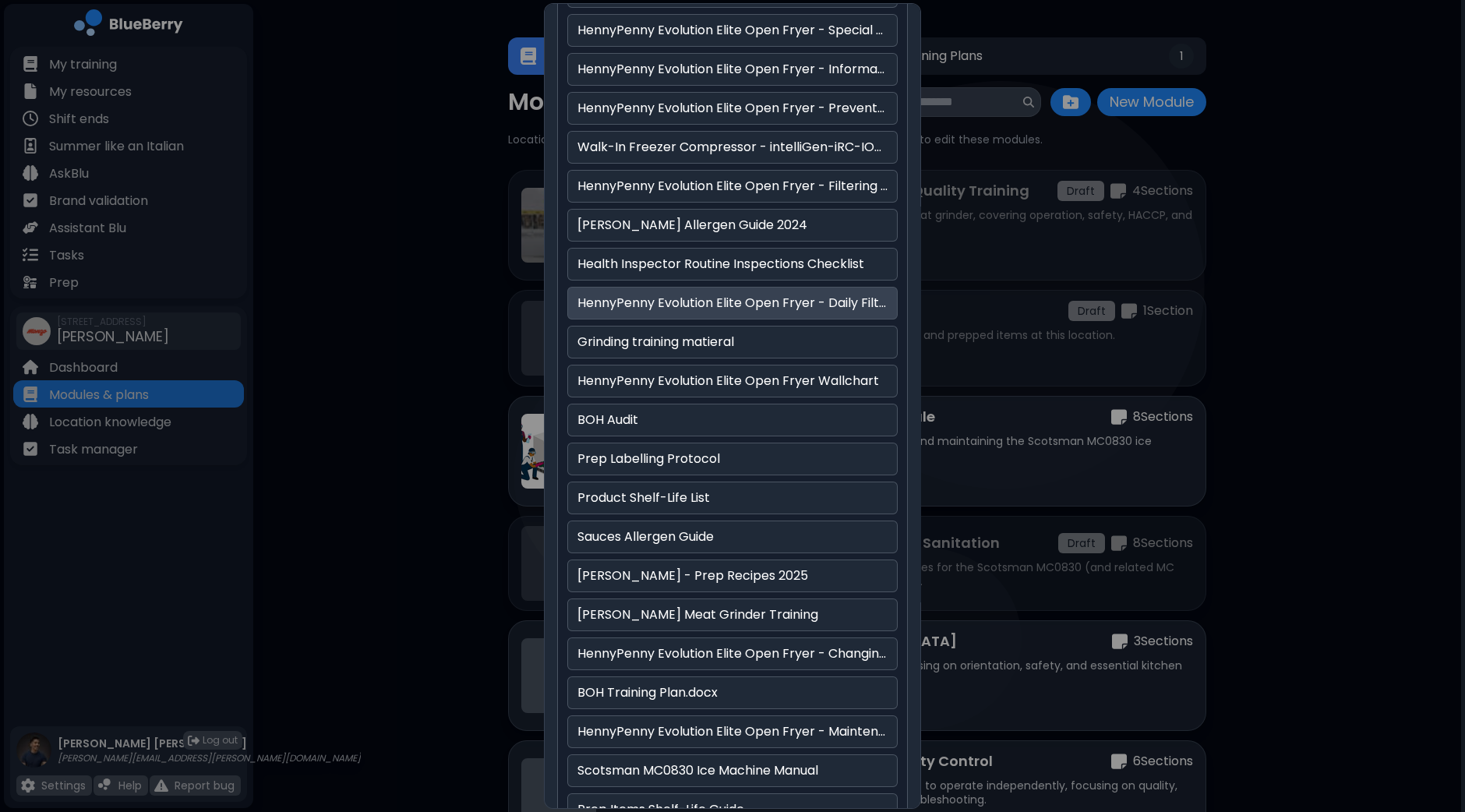
click at [769, 304] on p "HennyPenny Evolution Elite Open Fryer - Daily Filtering" at bounding box center [732, 303] width 310 height 19
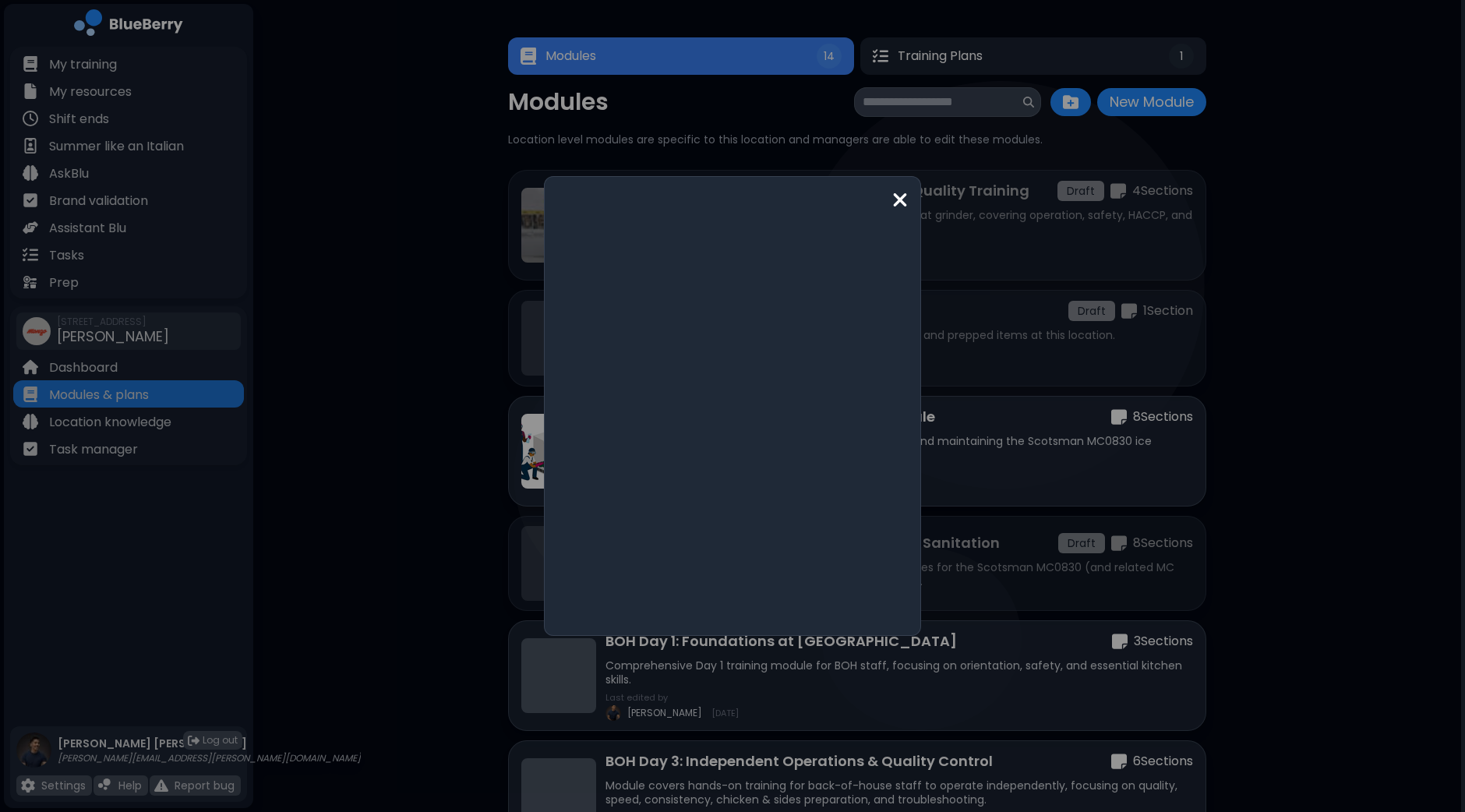
scroll to position [0, 0]
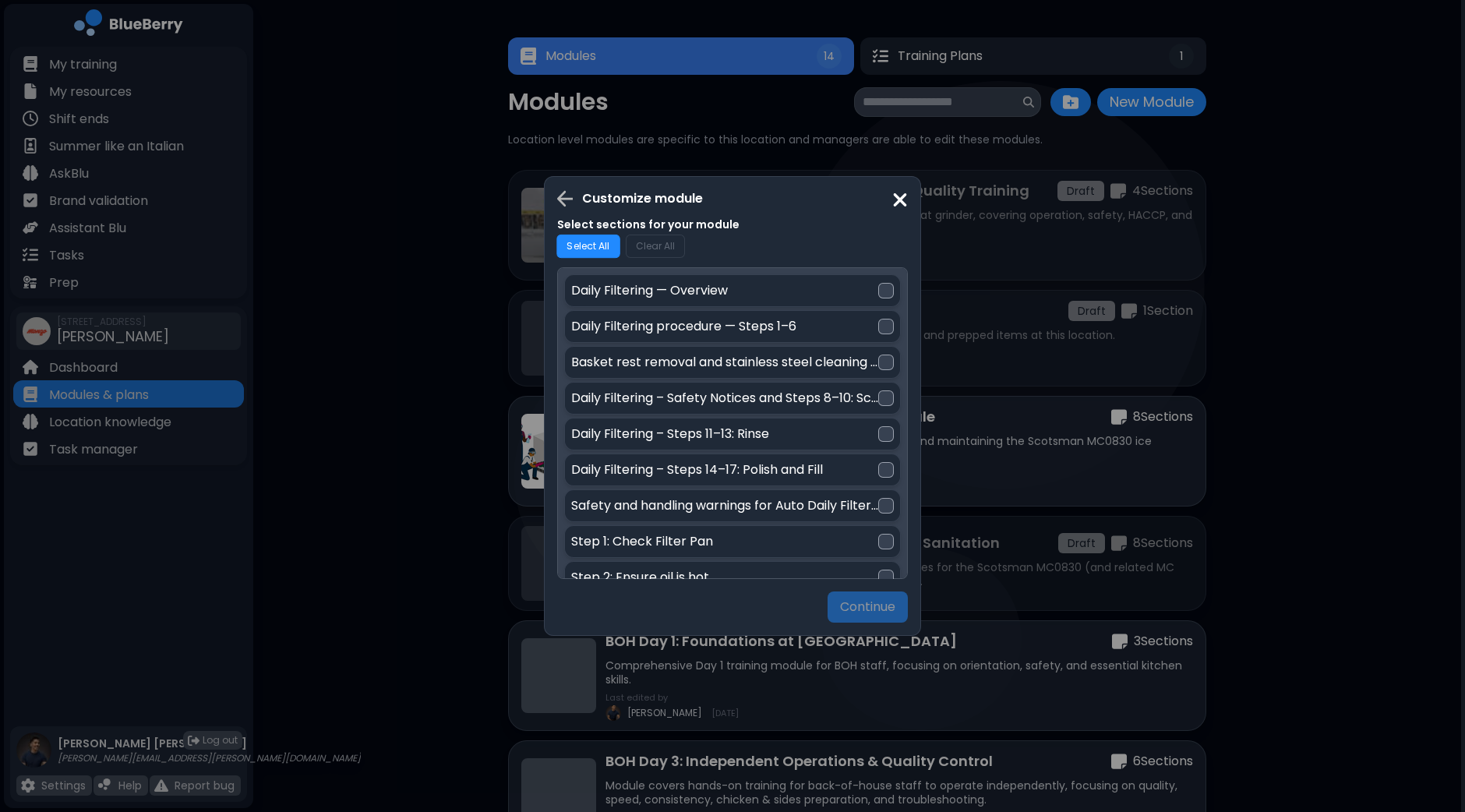
click at [588, 245] on button "Select All" at bounding box center [588, 246] width 64 height 24
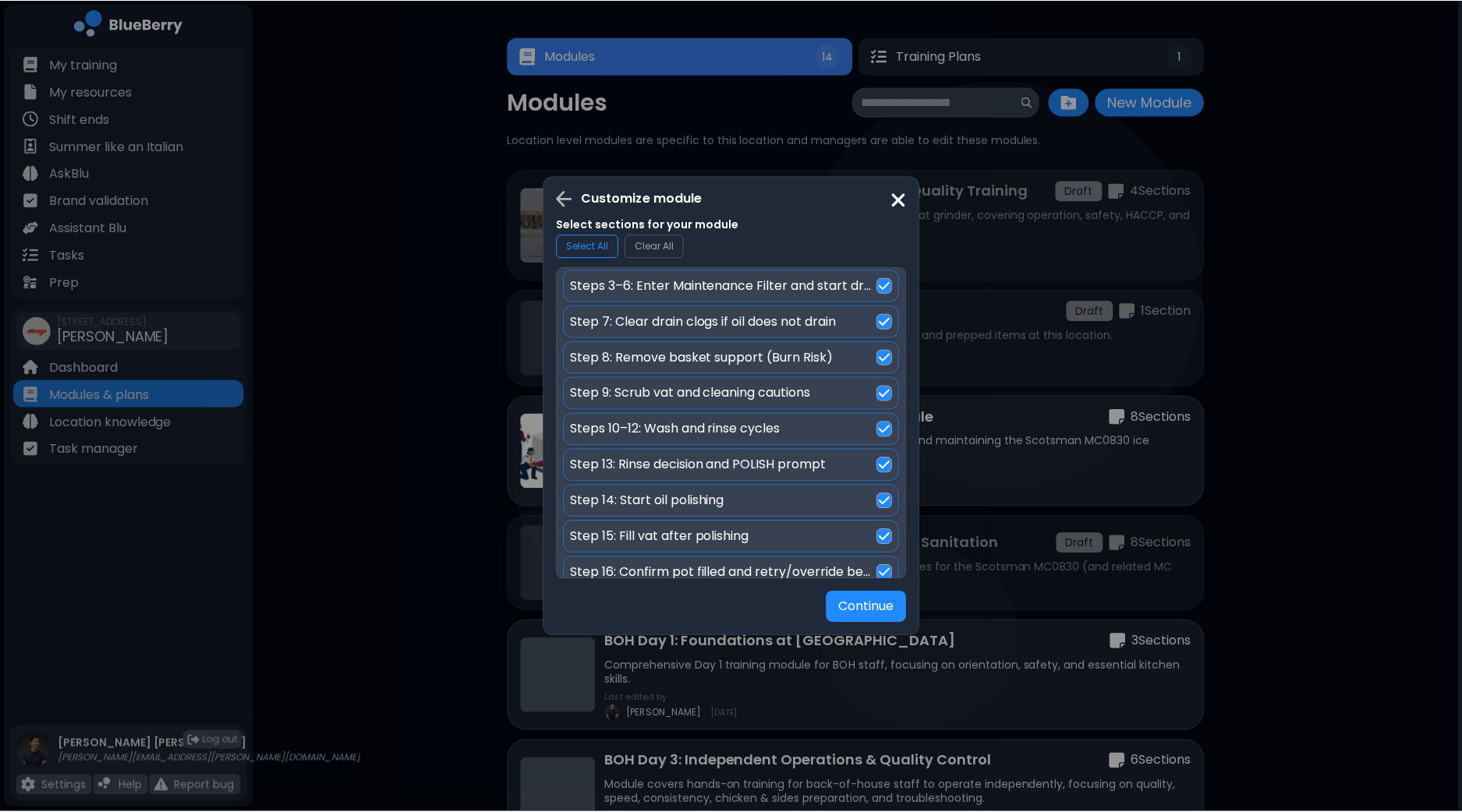
scroll to position [342, 0]
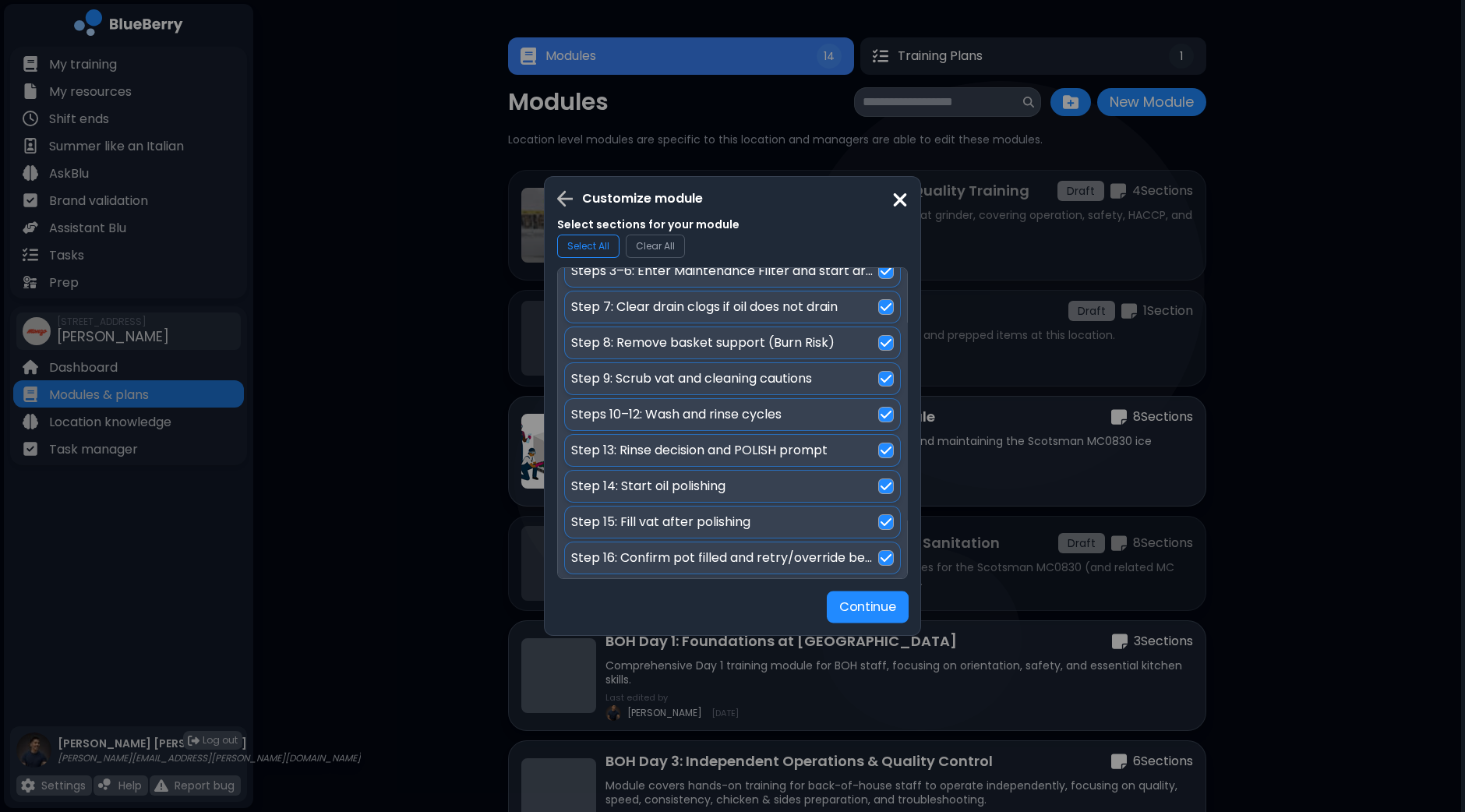
click at [867, 609] on button "Continue" at bounding box center [867, 607] width 81 height 32
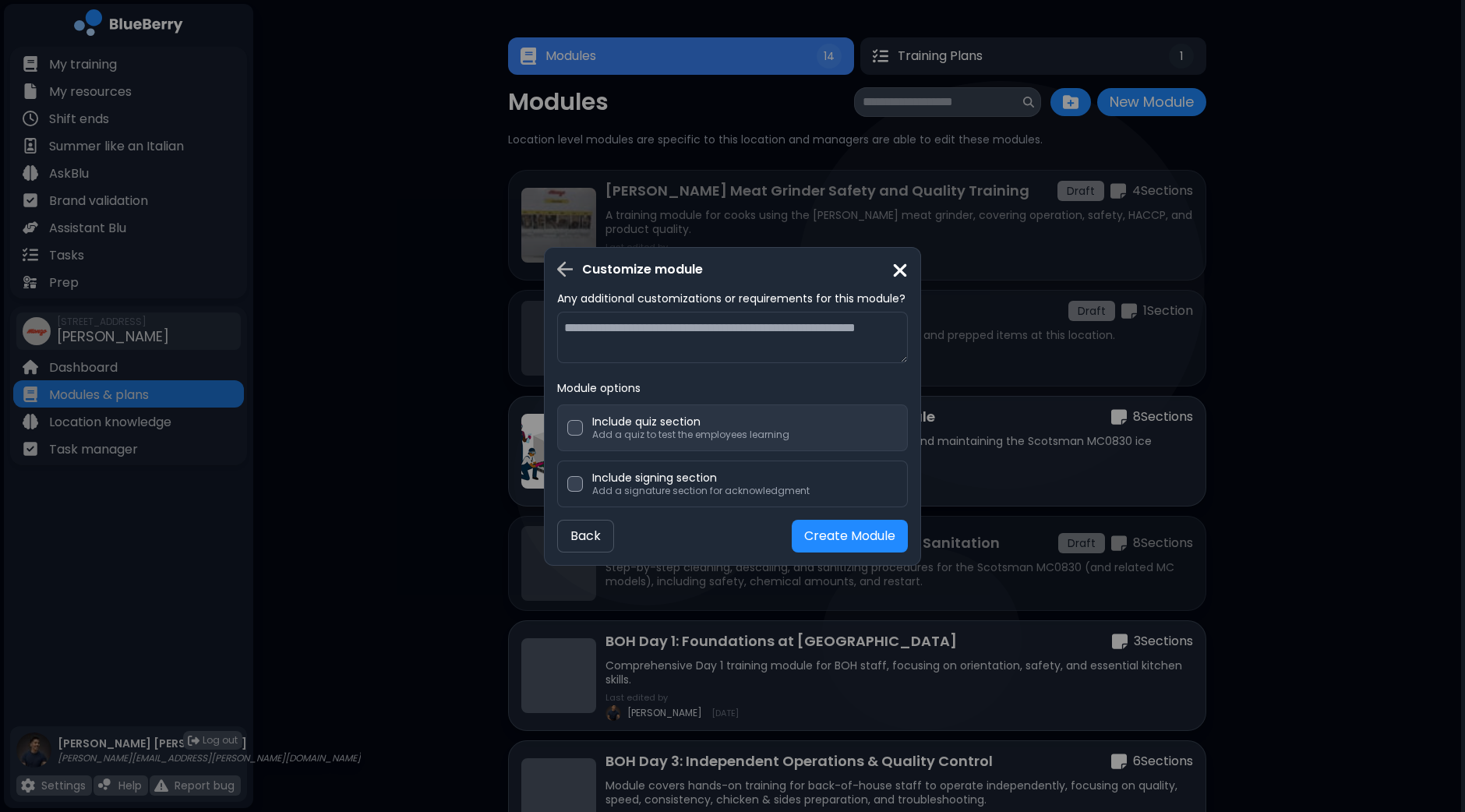
click at [741, 437] on p "Add a quiz to test the employees learning" at bounding box center [691, 435] width 197 height 13
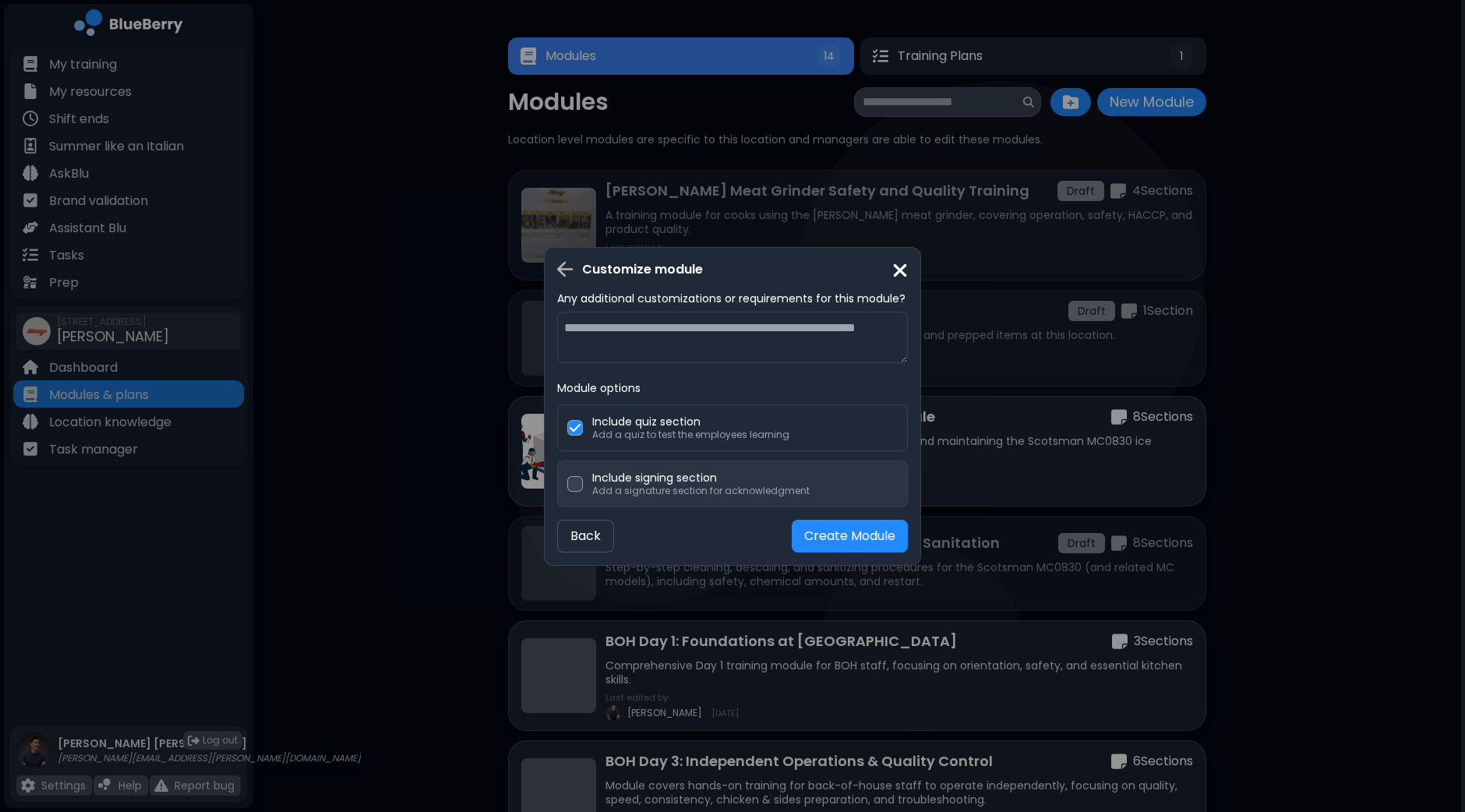
click at [770, 489] on p "Add a signature section for acknowledgment" at bounding box center [701, 491] width 217 height 13
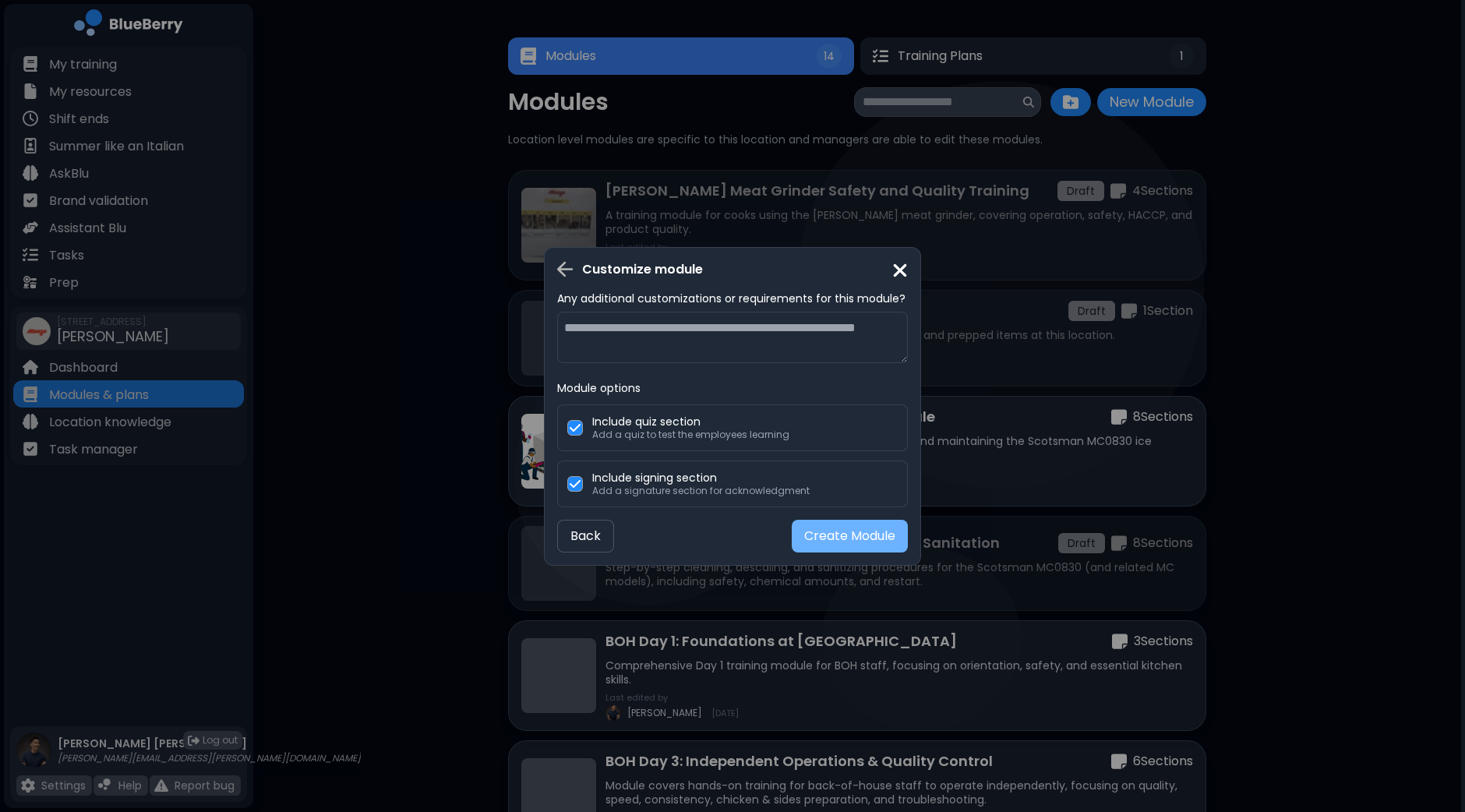
click at [844, 539] on button "Create Module" at bounding box center [849, 536] width 116 height 33
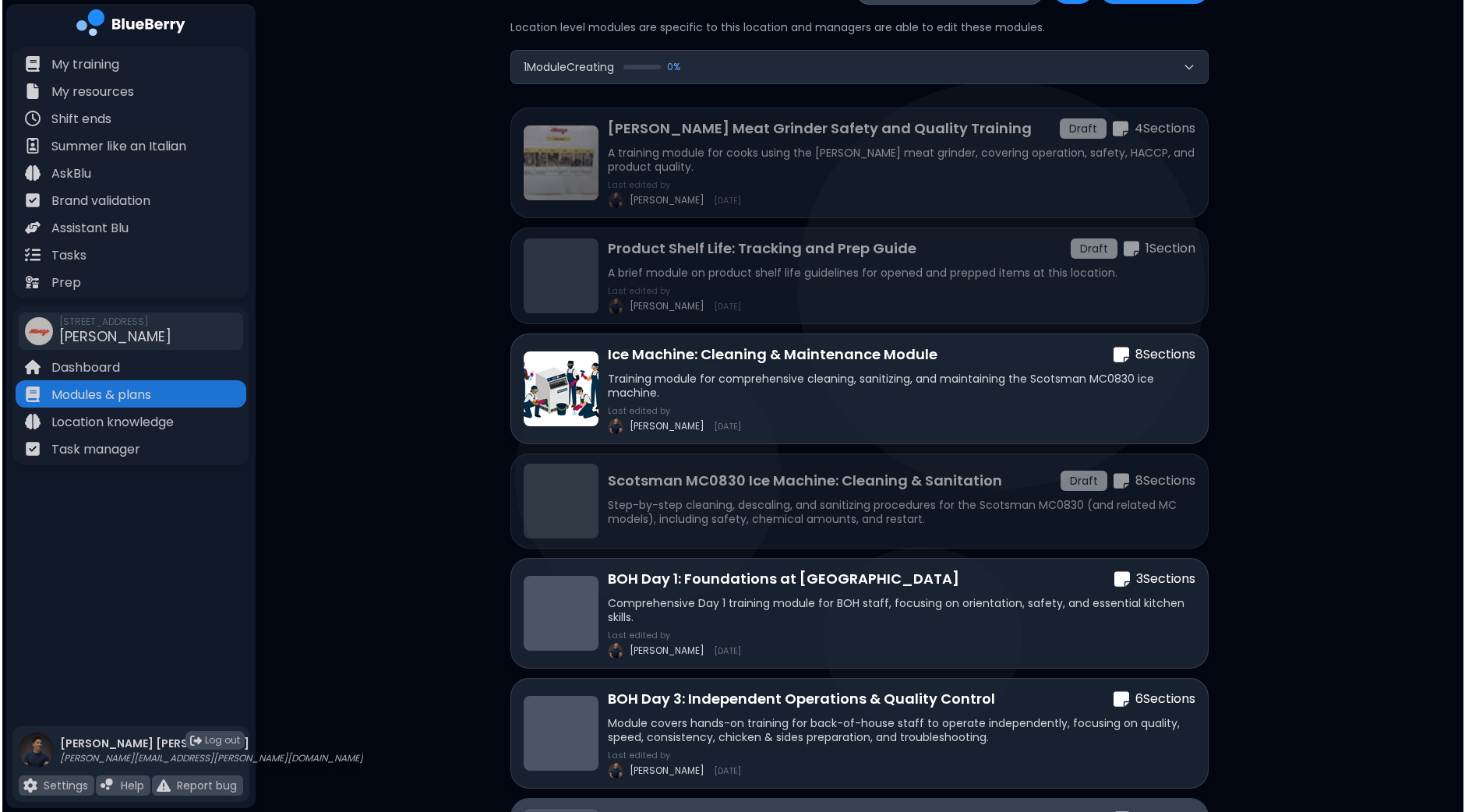
scroll to position [0, 0]
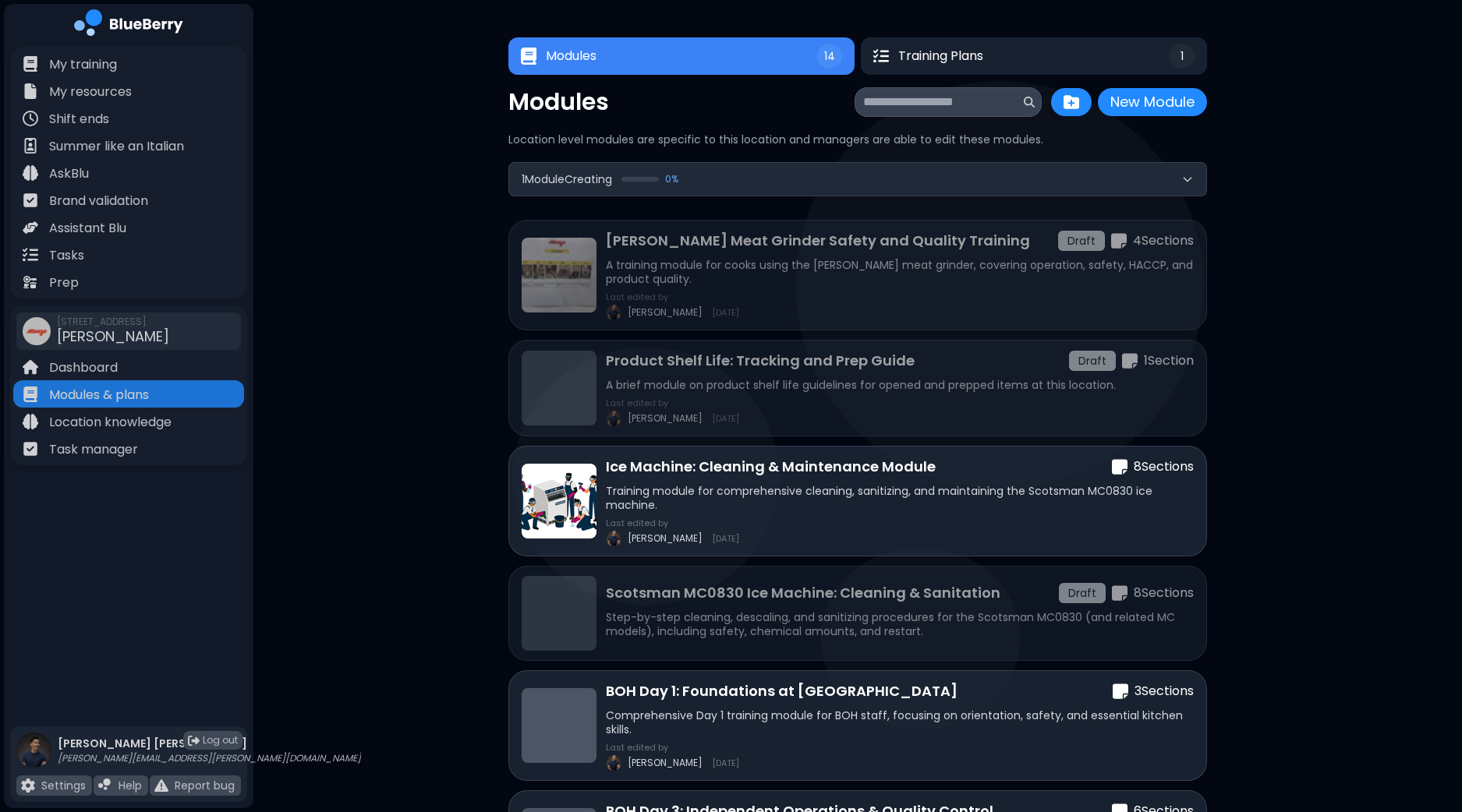
click at [858, 175] on button "1 Module Creating 0 %" at bounding box center [858, 179] width 697 height 33
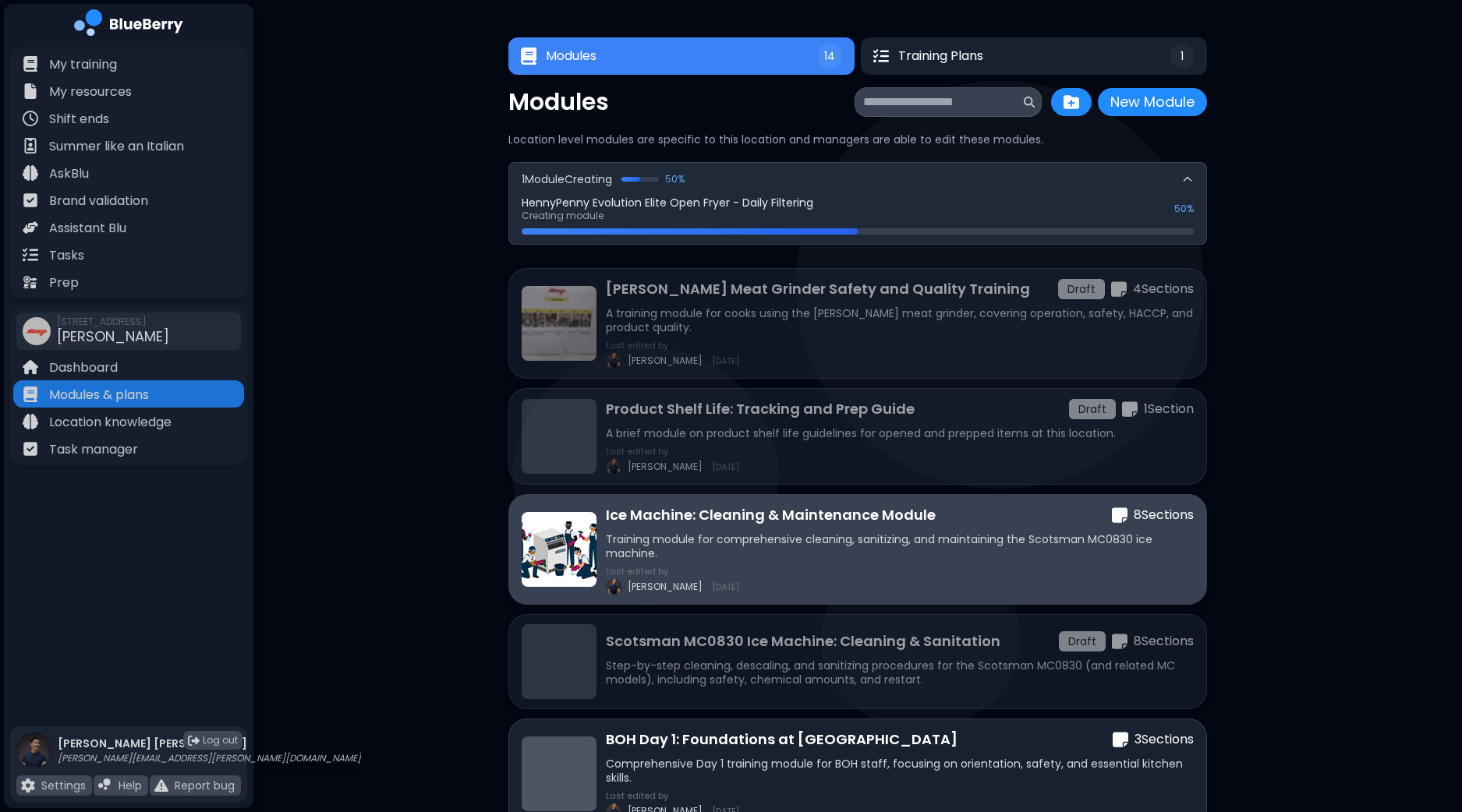
click at [964, 554] on p "Training module for comprehensive cleaning, sanitizing, and maintaining the Sco…" at bounding box center [899, 545] width 588 height 28
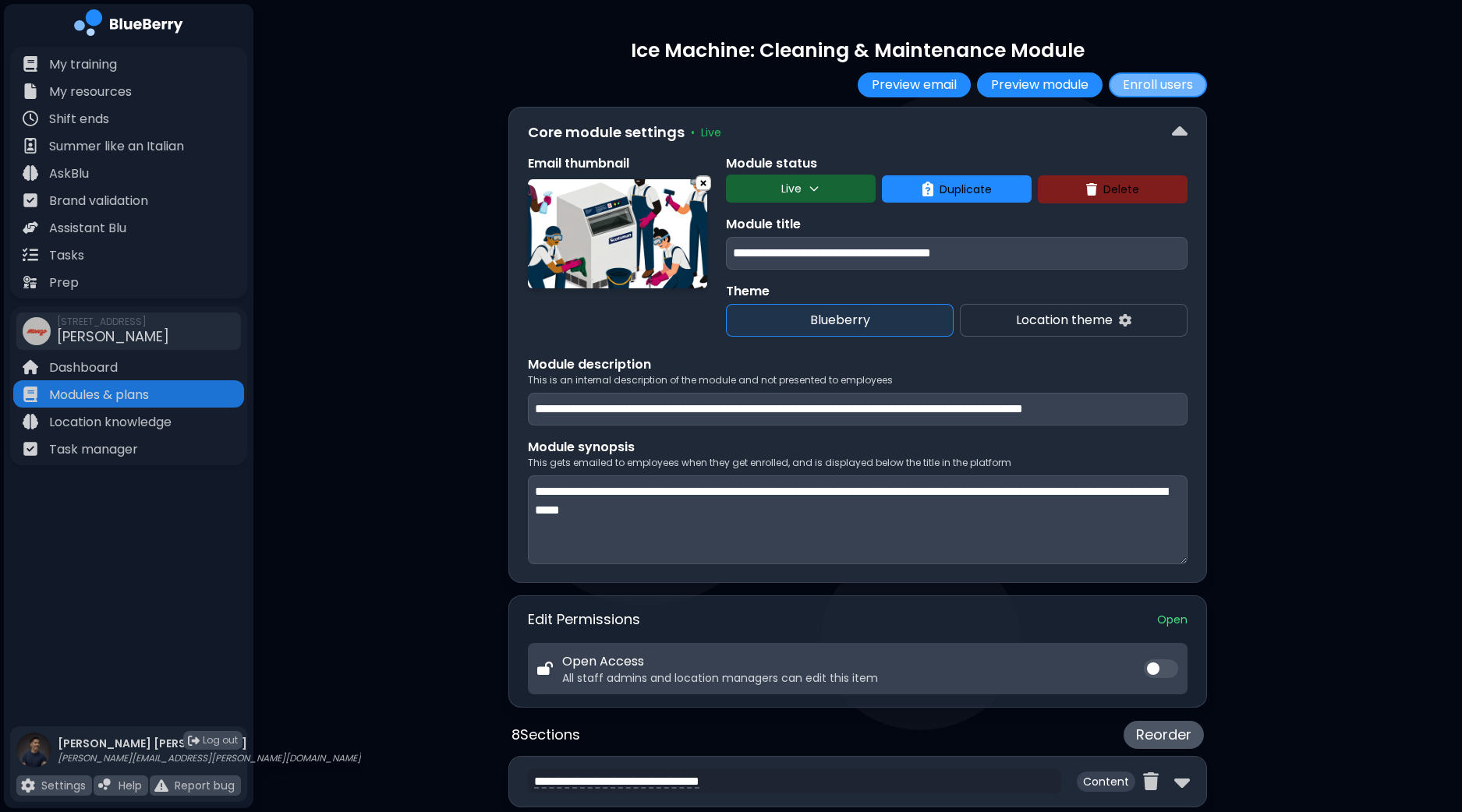
click at [1178, 87] on button "Enroll users" at bounding box center [1157, 85] width 99 height 25
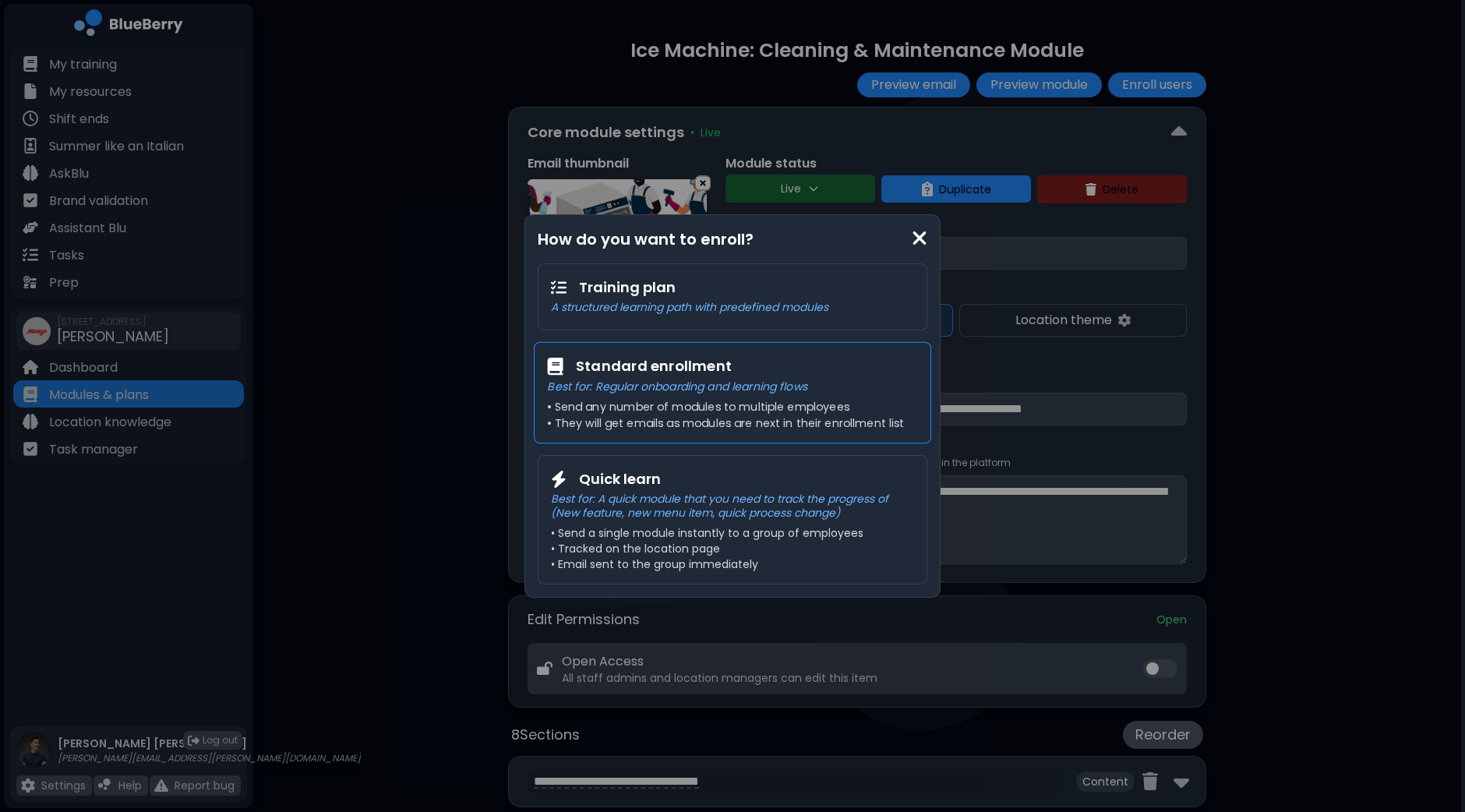
click at [794, 390] on p "Best for: Regular onboarding and learning flows" at bounding box center [732, 387] width 370 height 14
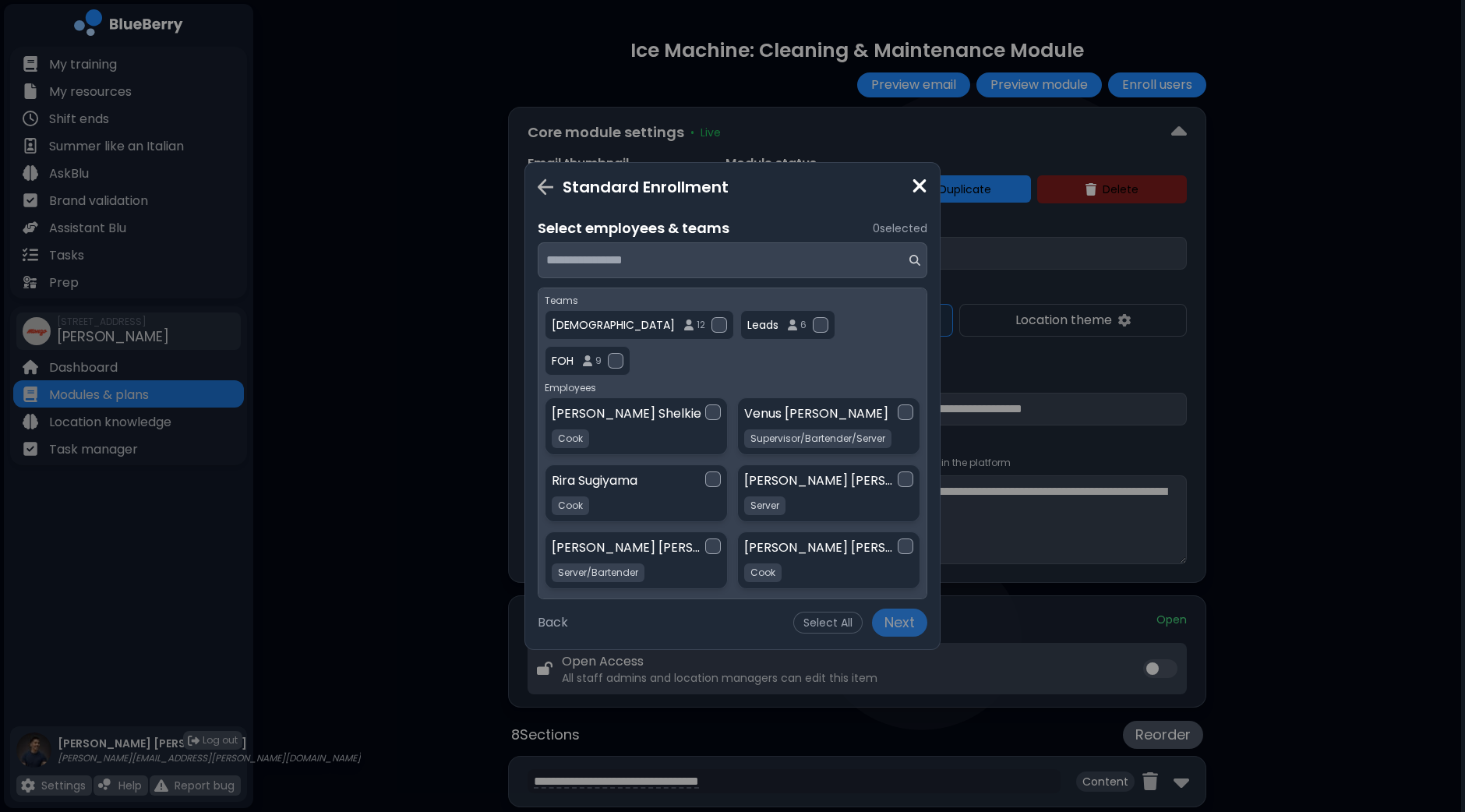
drag, startPoint x: 927, startPoint y: 323, endPoint x: 927, endPoint y: 338, distance: 15.0
click at [927, 338] on div "Standard Enrollment Select employees & teams 0 selected Teams BOH 12 Leads 6 FO…" at bounding box center [732, 405] width 416 height 487
drag, startPoint x: 922, startPoint y: 335, endPoint x: 917, endPoint y: 359, distance: 24.5
click at [920, 358] on div "Teams BOH 12 Leads 6 FOH 9 Employees [PERSON_NAME] Cook [PERSON_NAME] Superviso…" at bounding box center [732, 443] width 390 height 312
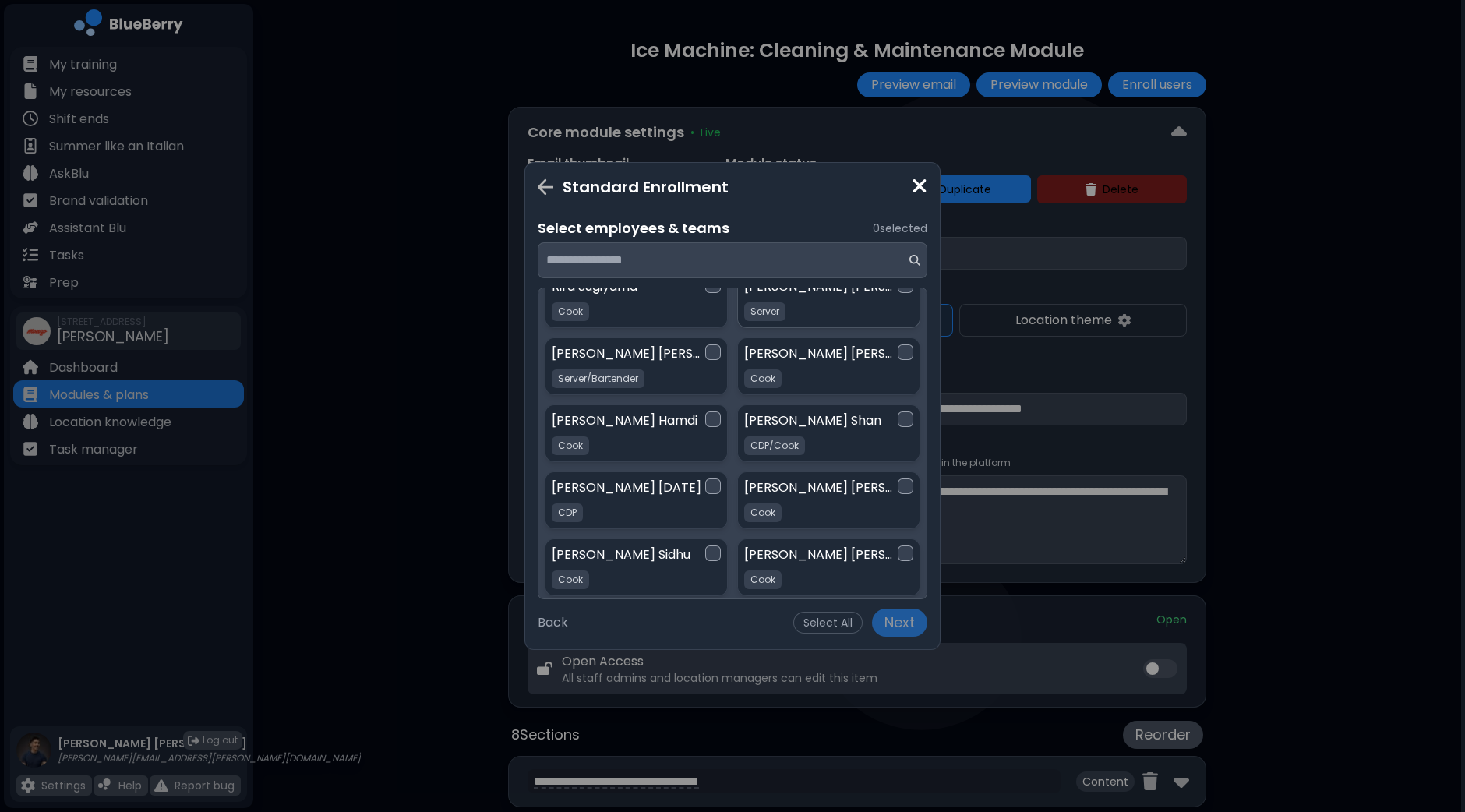
scroll to position [194, 0]
click at [705, 478] on div at bounding box center [713, 486] width 15 height 15
click at [713, 612] on div at bounding box center [713, 619] width 15 height 15
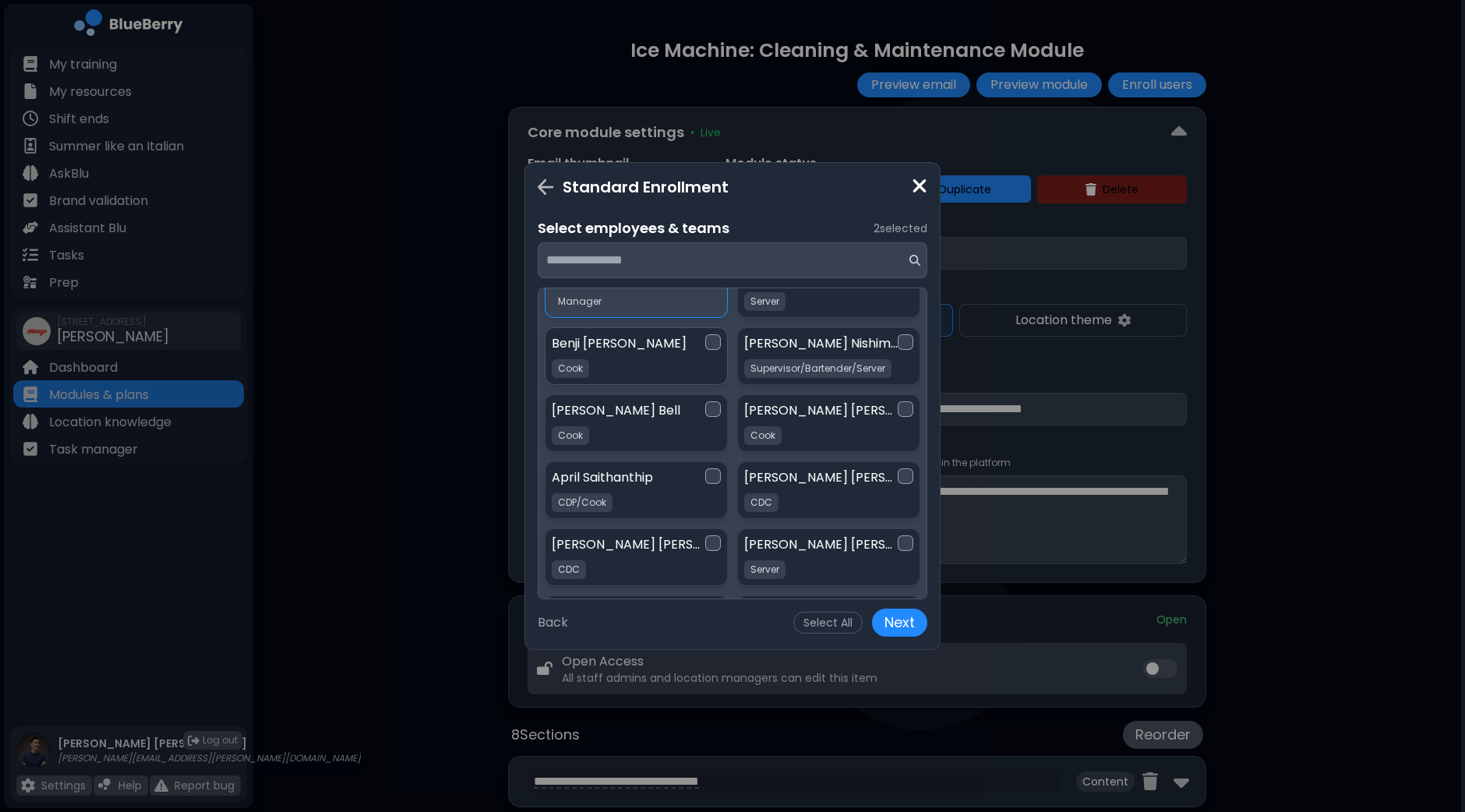
scroll to position [584, 0]
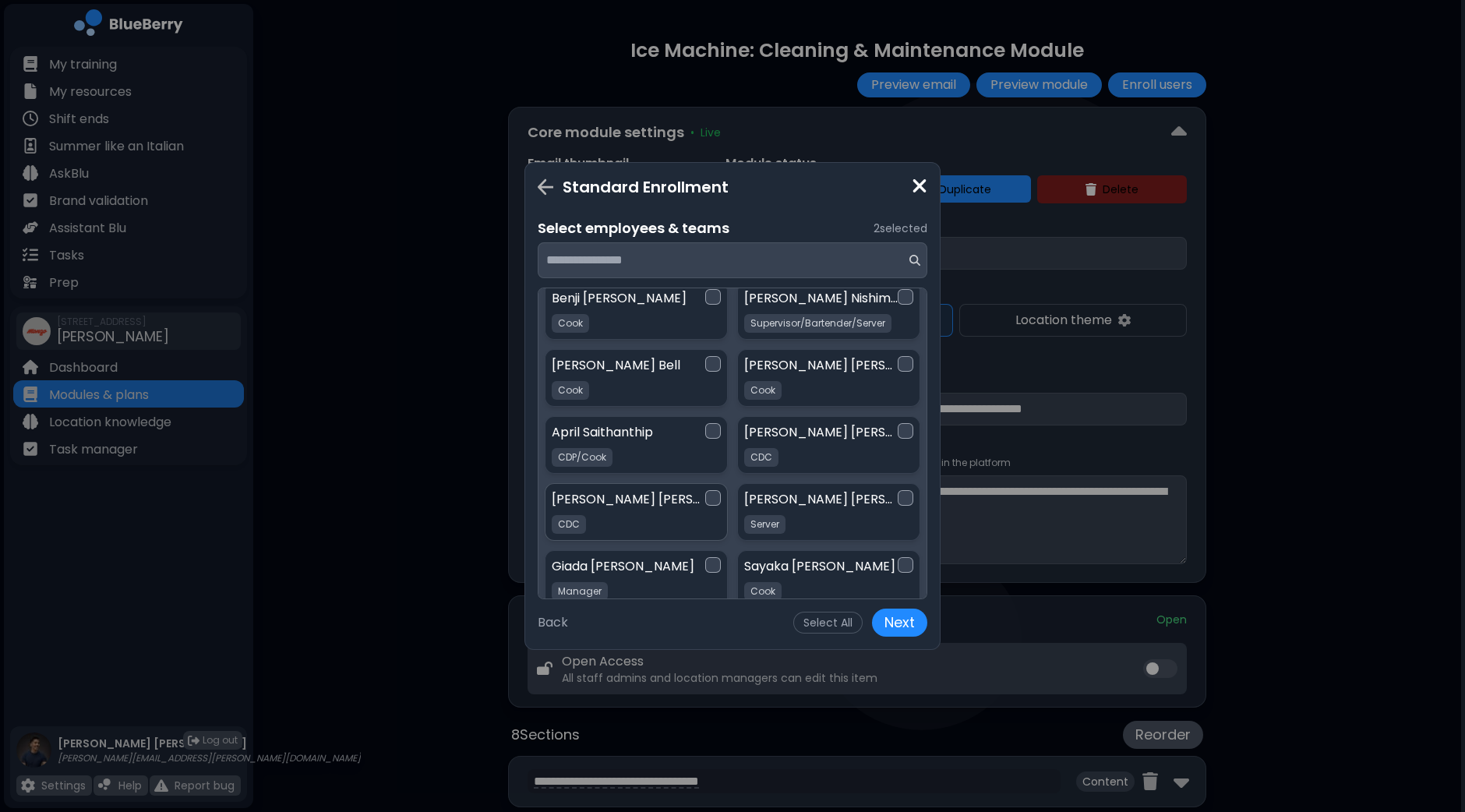
click at [709, 490] on div at bounding box center [713, 497] width 15 height 15
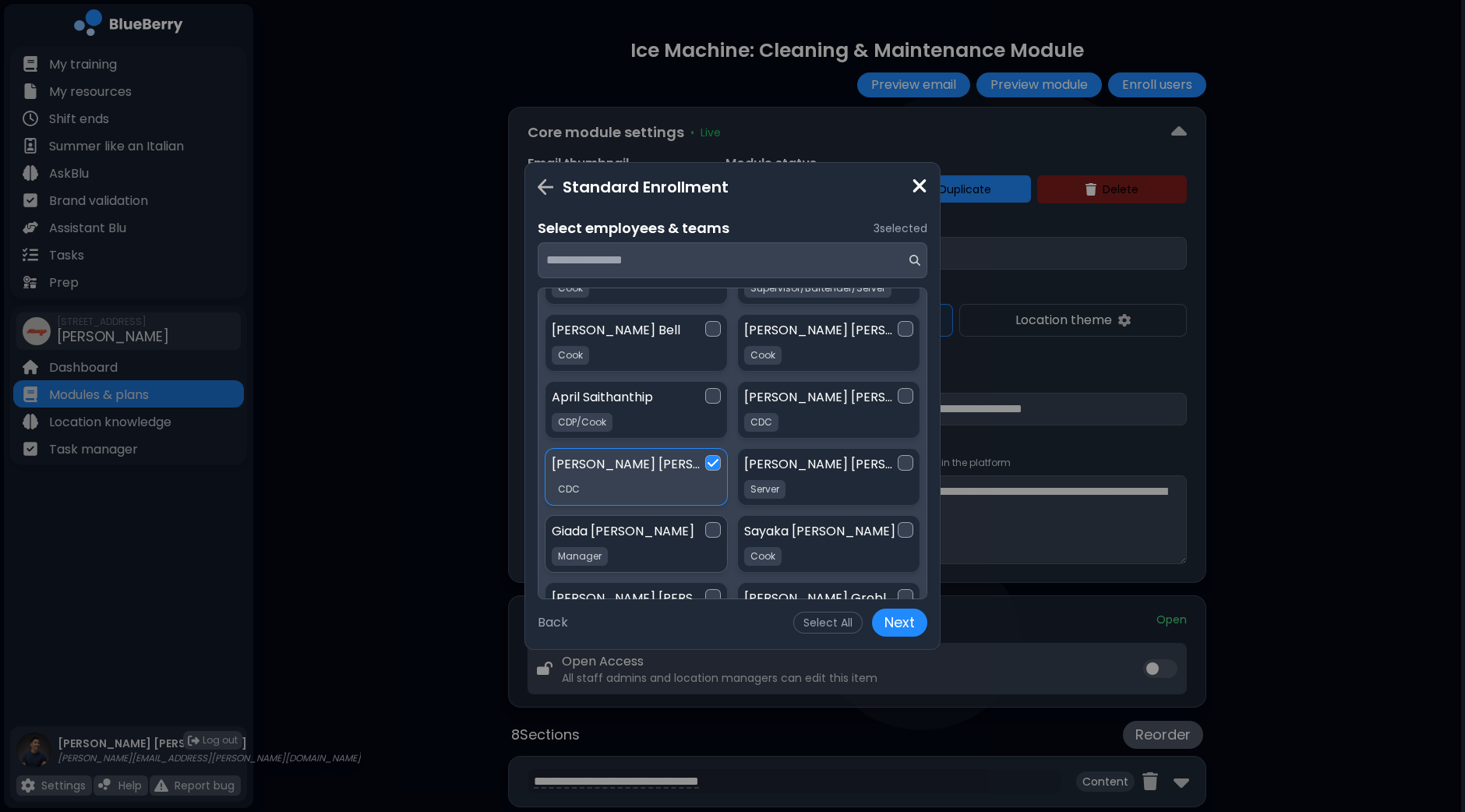
scroll to position [651, 0]
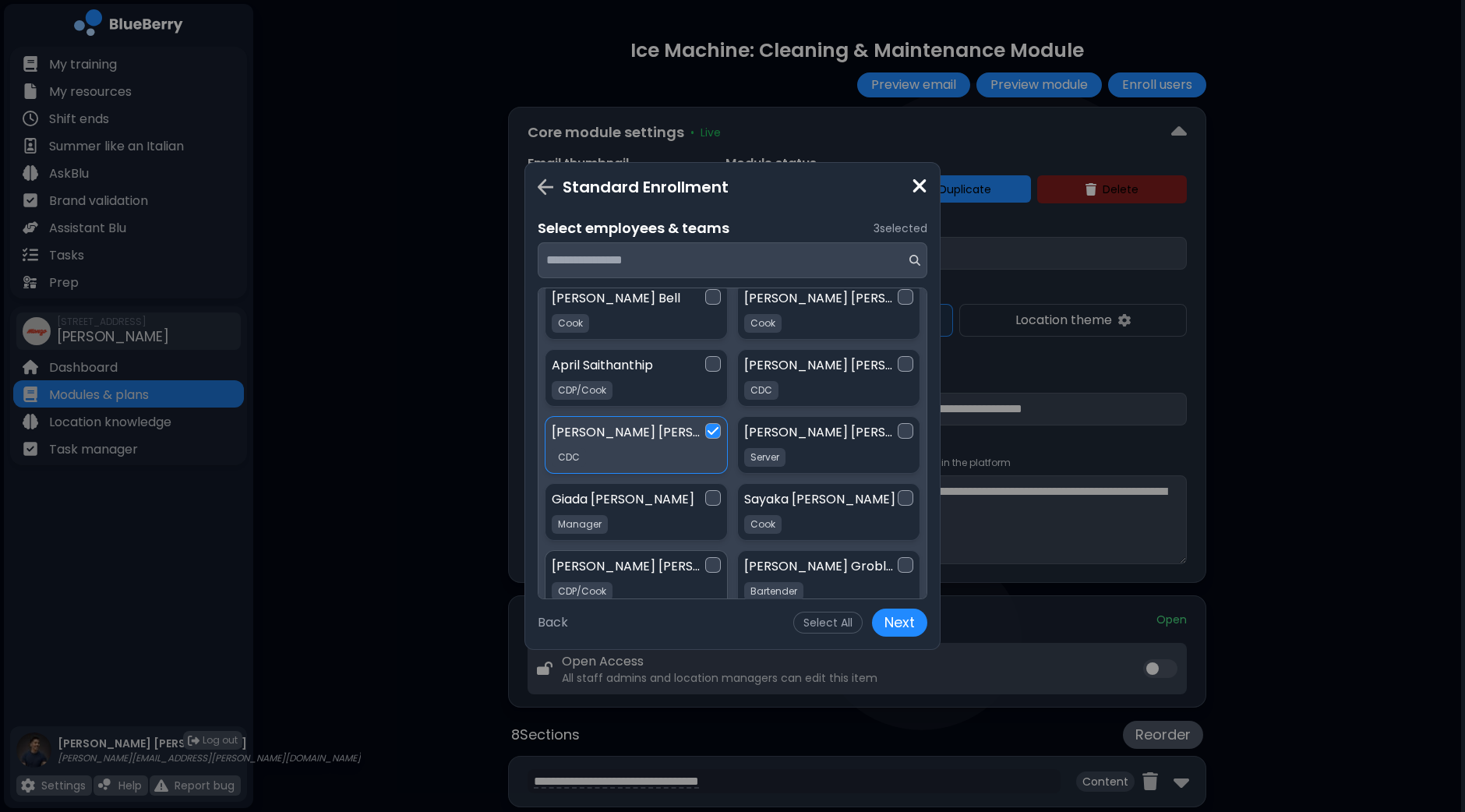
click at [714, 557] on div at bounding box center [713, 564] width 15 height 15
click at [714, 490] on div at bounding box center [713, 497] width 15 height 15
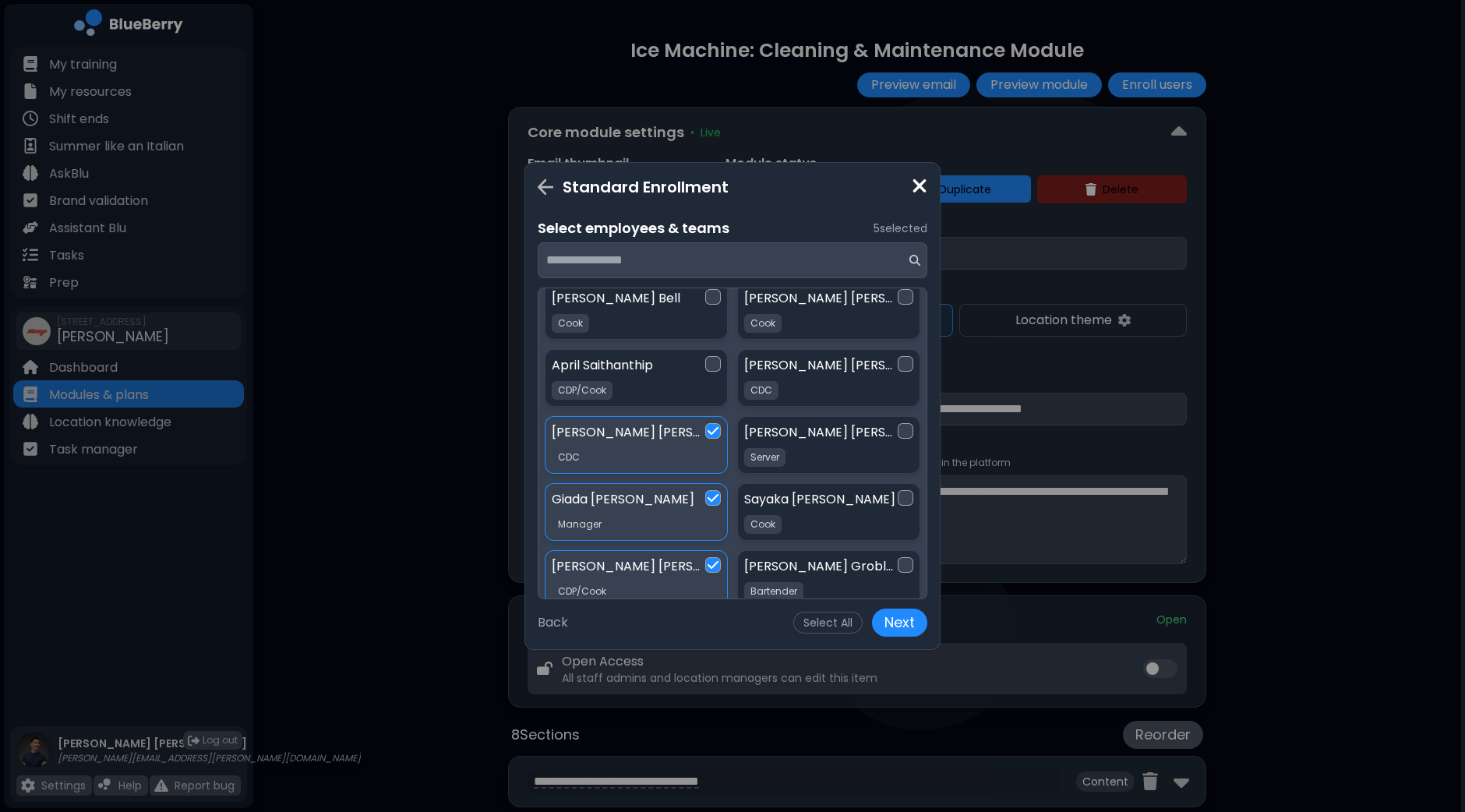
scroll to position [554, 0]
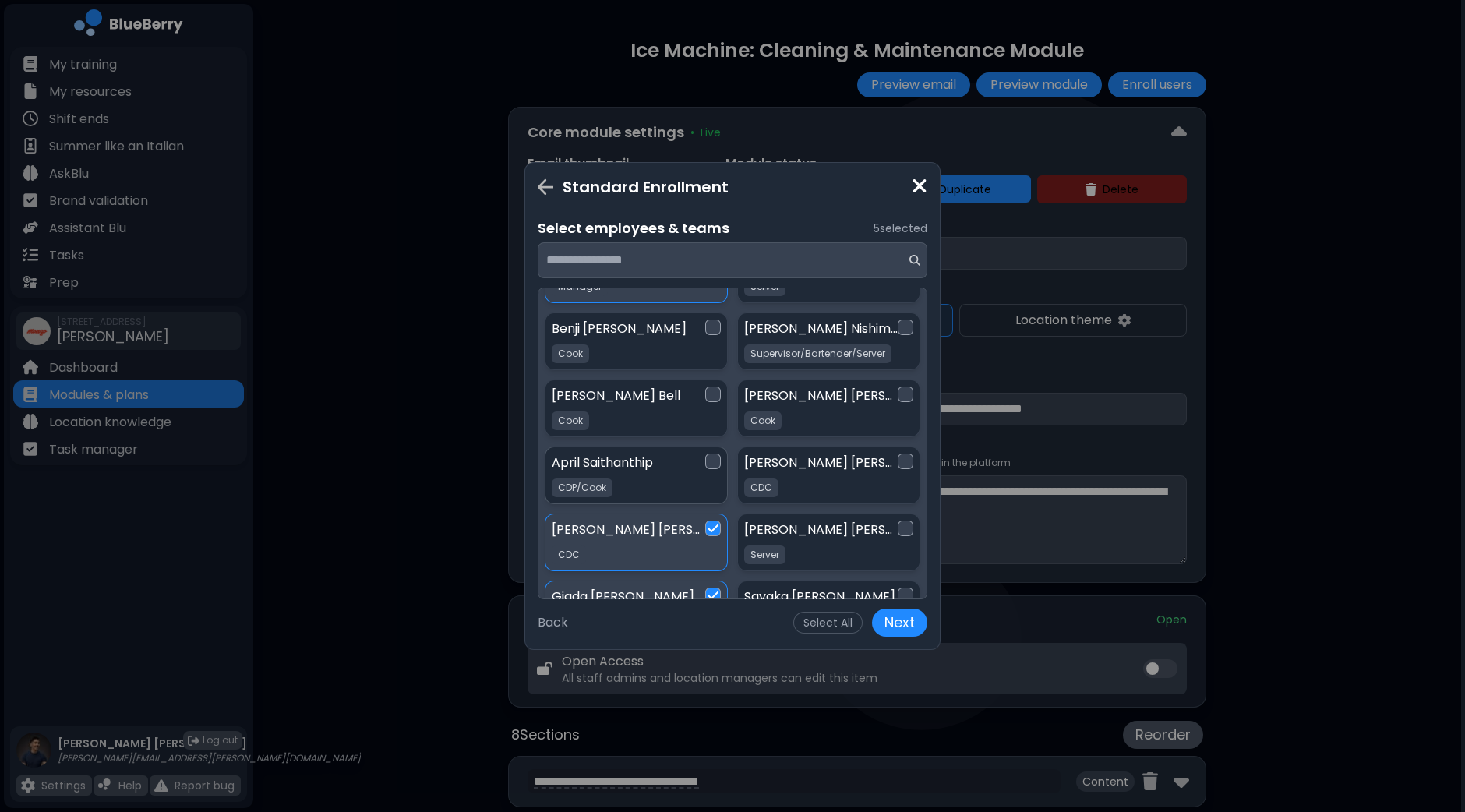
click at [721, 447] on div "April Saithanthip CDP/[GEOGRAPHIC_DATA]/Cook" at bounding box center [636, 476] width 183 height 58
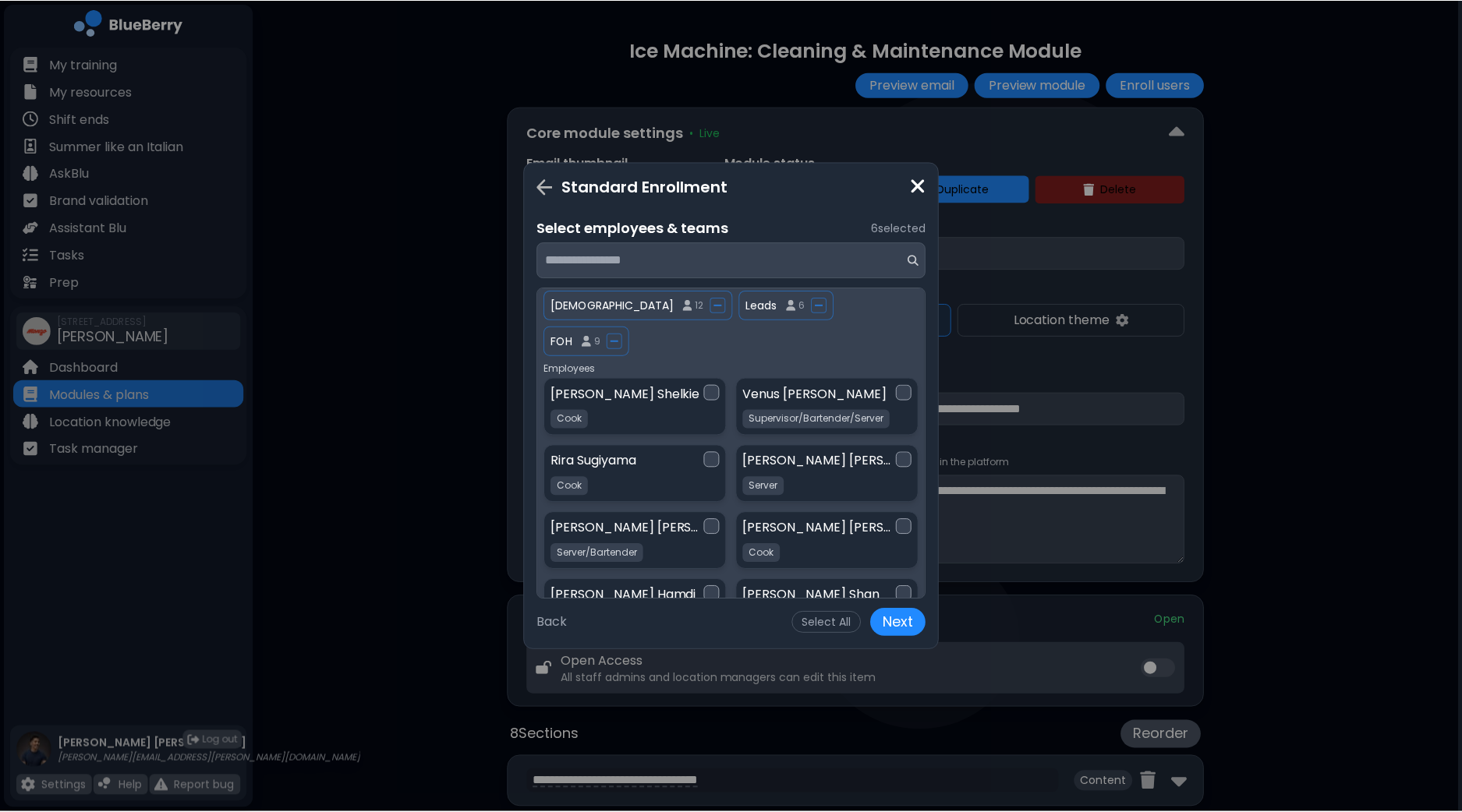
scroll to position [0, 0]
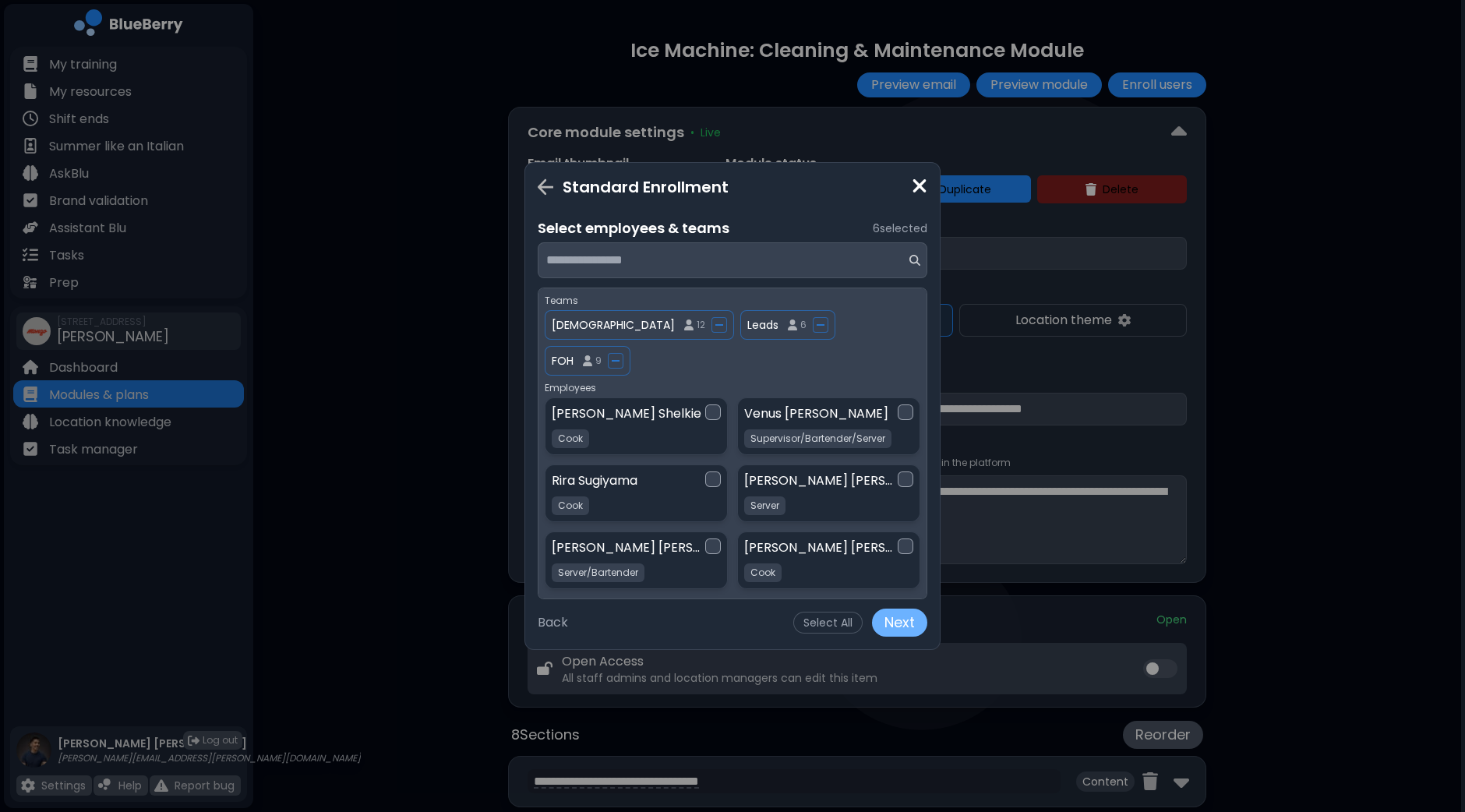
click at [914, 623] on button "Next" at bounding box center [899, 622] width 55 height 28
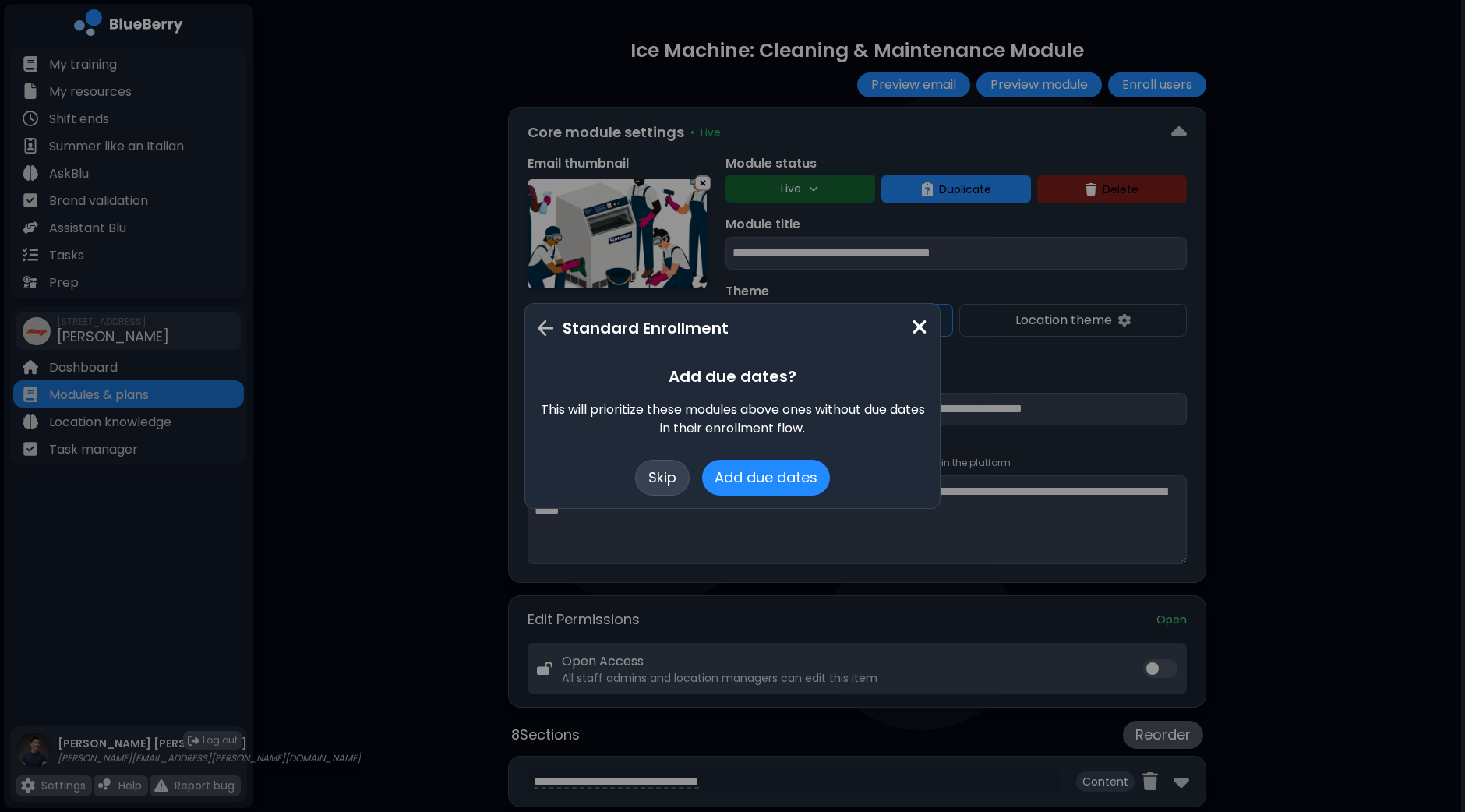
click at [667, 481] on button "Skip" at bounding box center [662, 477] width 54 height 36
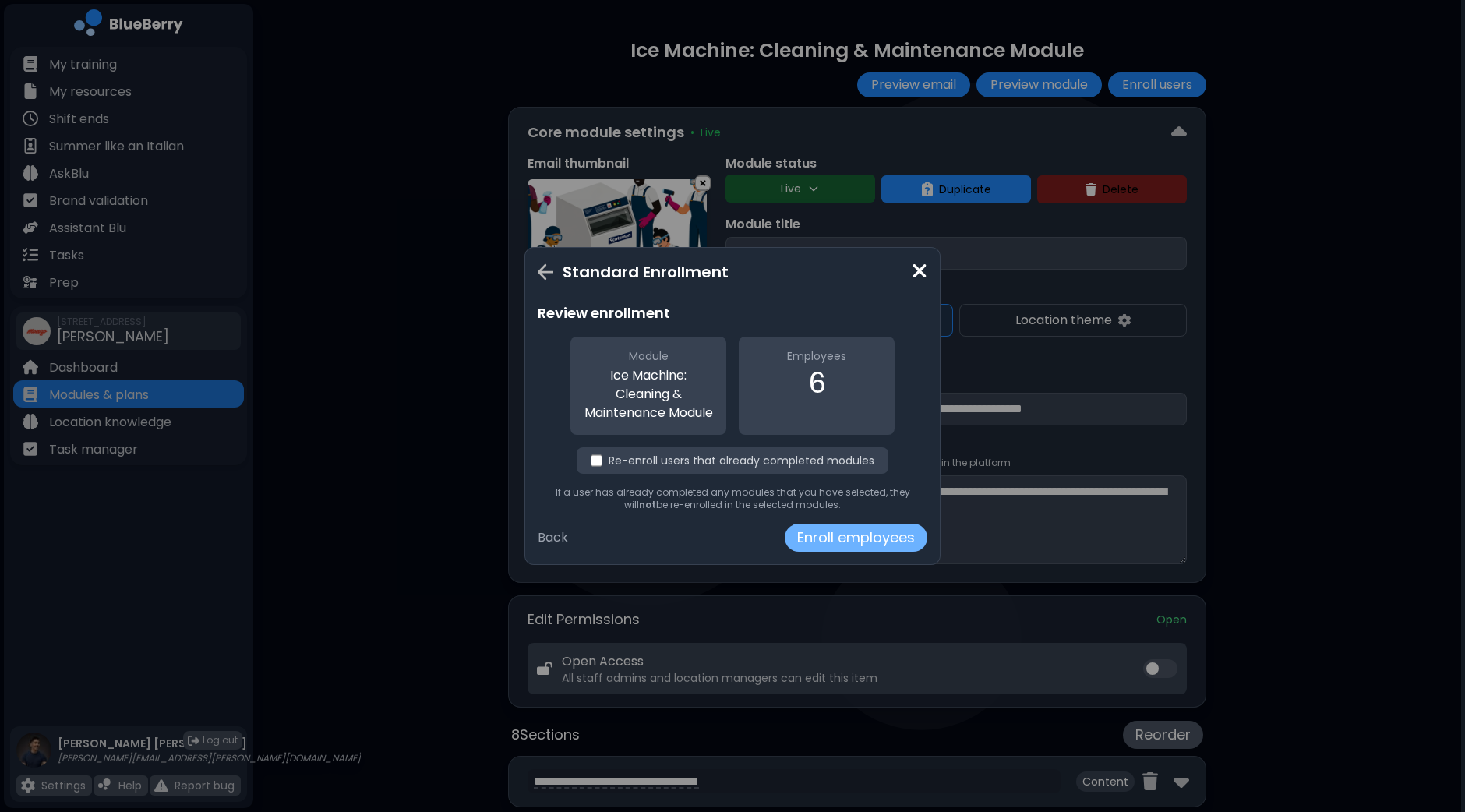
click at [845, 545] on button "Enroll employees" at bounding box center [856, 537] width 143 height 28
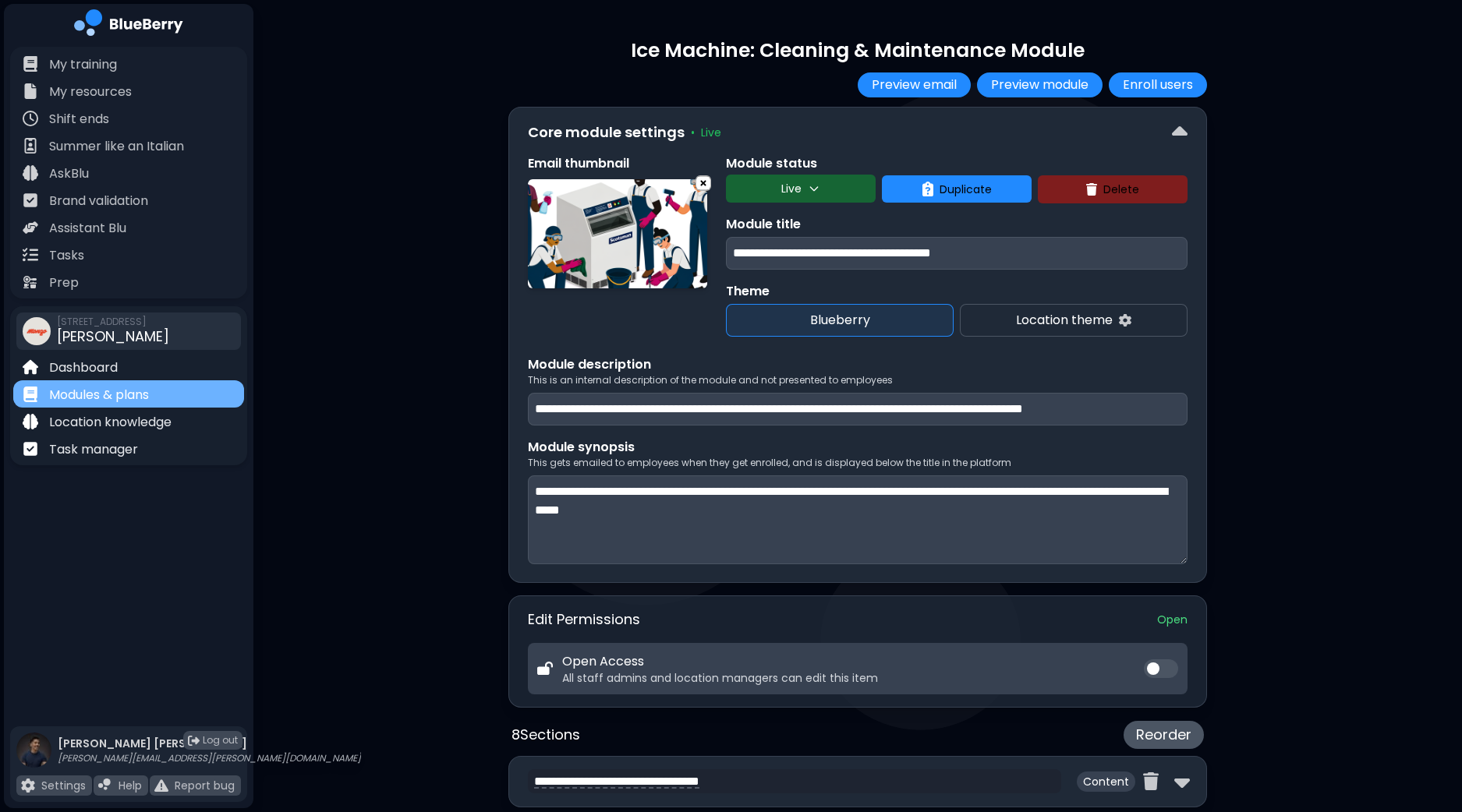
click at [126, 399] on p "Modules & plans" at bounding box center [99, 395] width 100 height 19
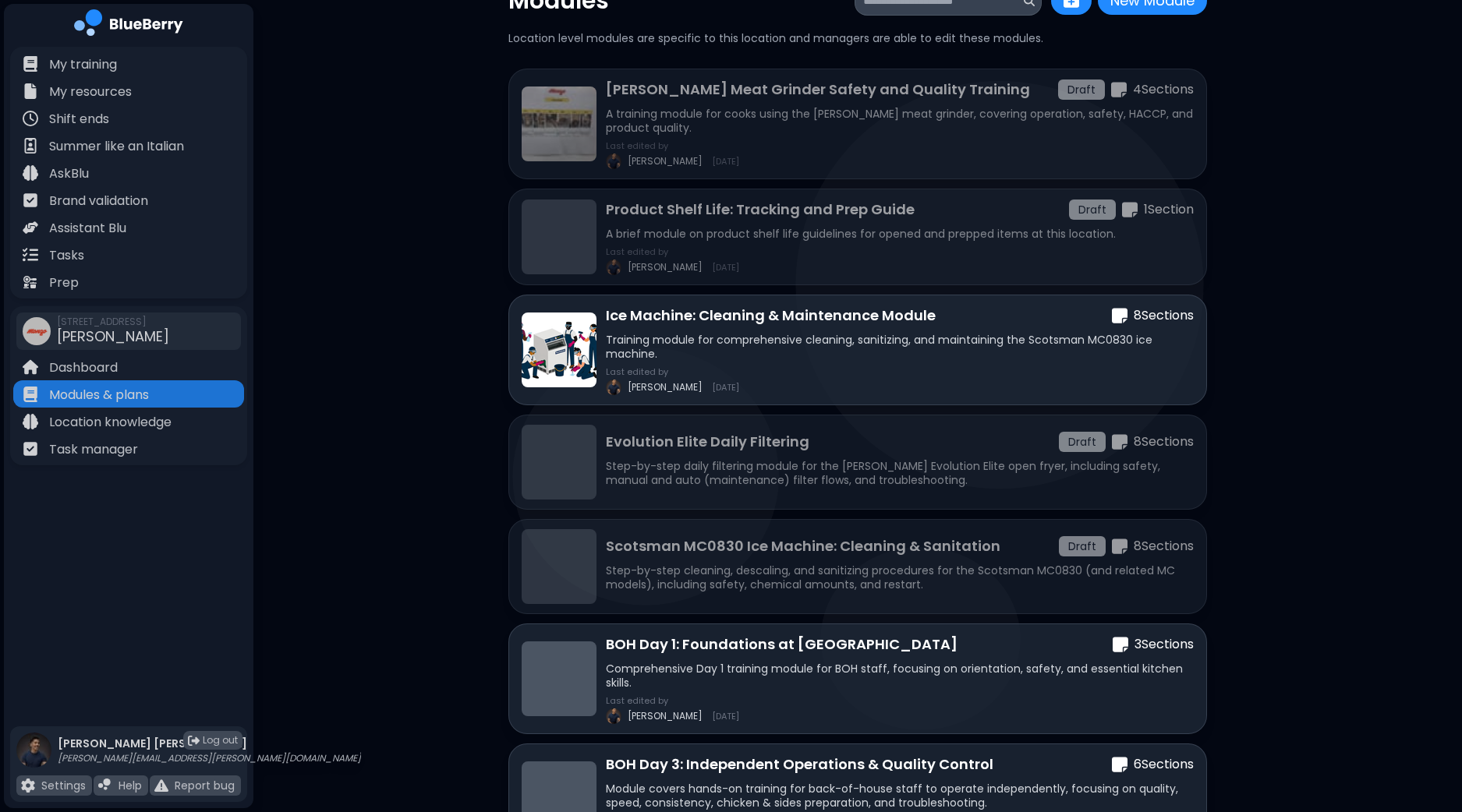
scroll to position [96, 0]
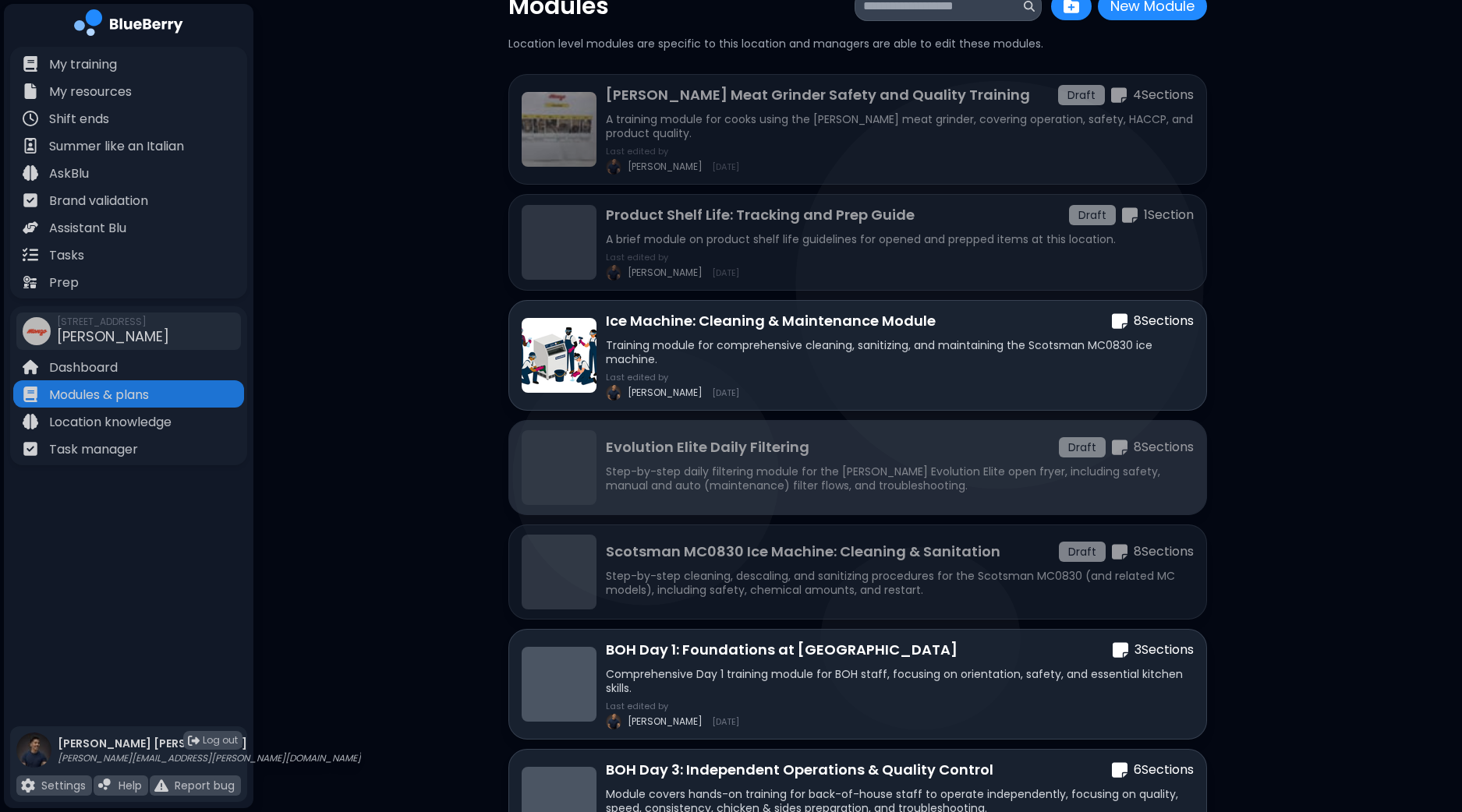
click at [806, 458] on div "Evolution Elite Daily Filtering Draft 8 Section s Step-by-step daily filtering …" at bounding box center [899, 467] width 588 height 62
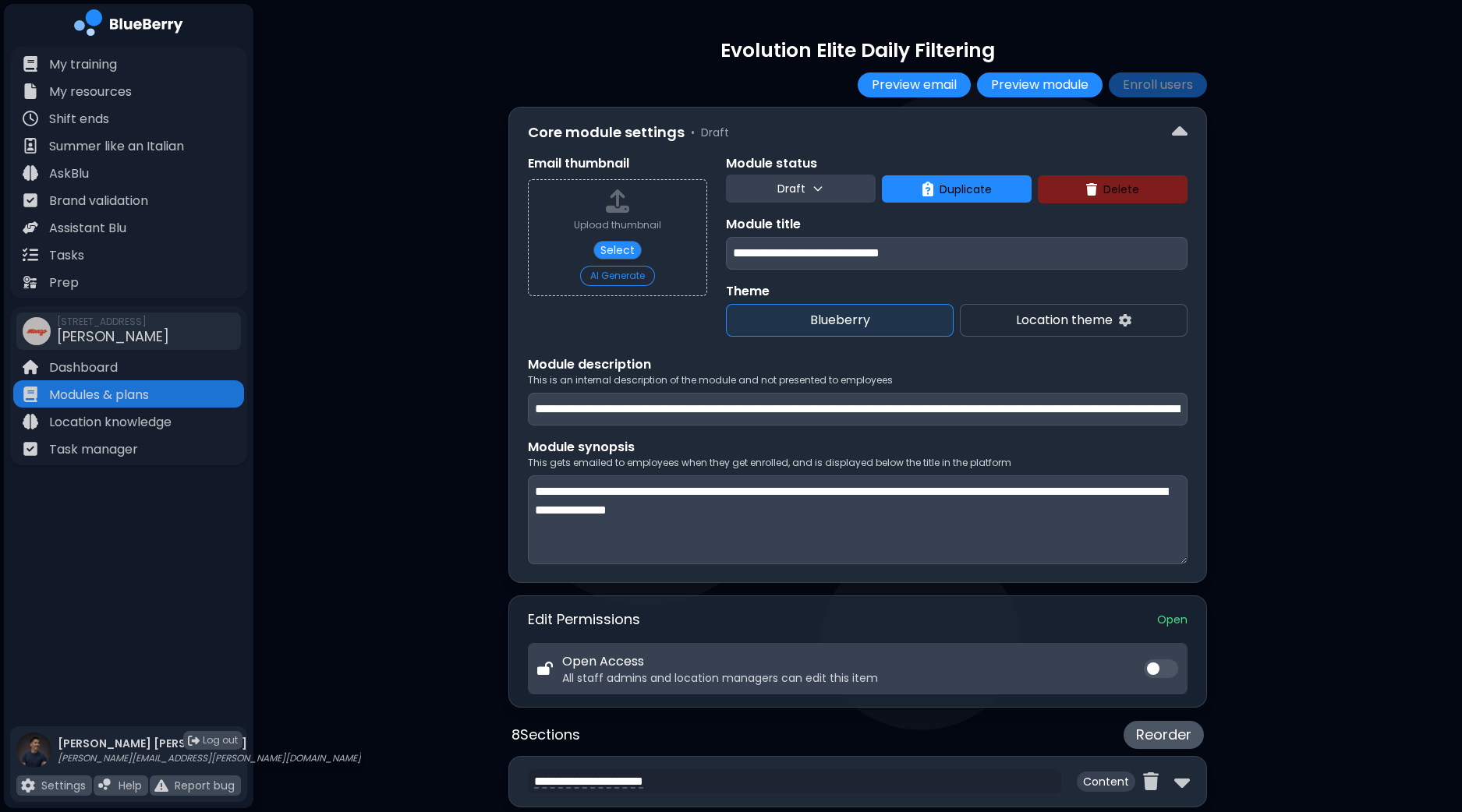
drag, startPoint x: 819, startPoint y: 250, endPoint x: 630, endPoint y: 259, distance: 189.2
click at [630, 259] on div "**********" at bounding box center [857, 246] width 660 height 183
type input "**********"
drag, startPoint x: 1011, startPoint y: 411, endPoint x: 1270, endPoint y: 414, distance: 259.0
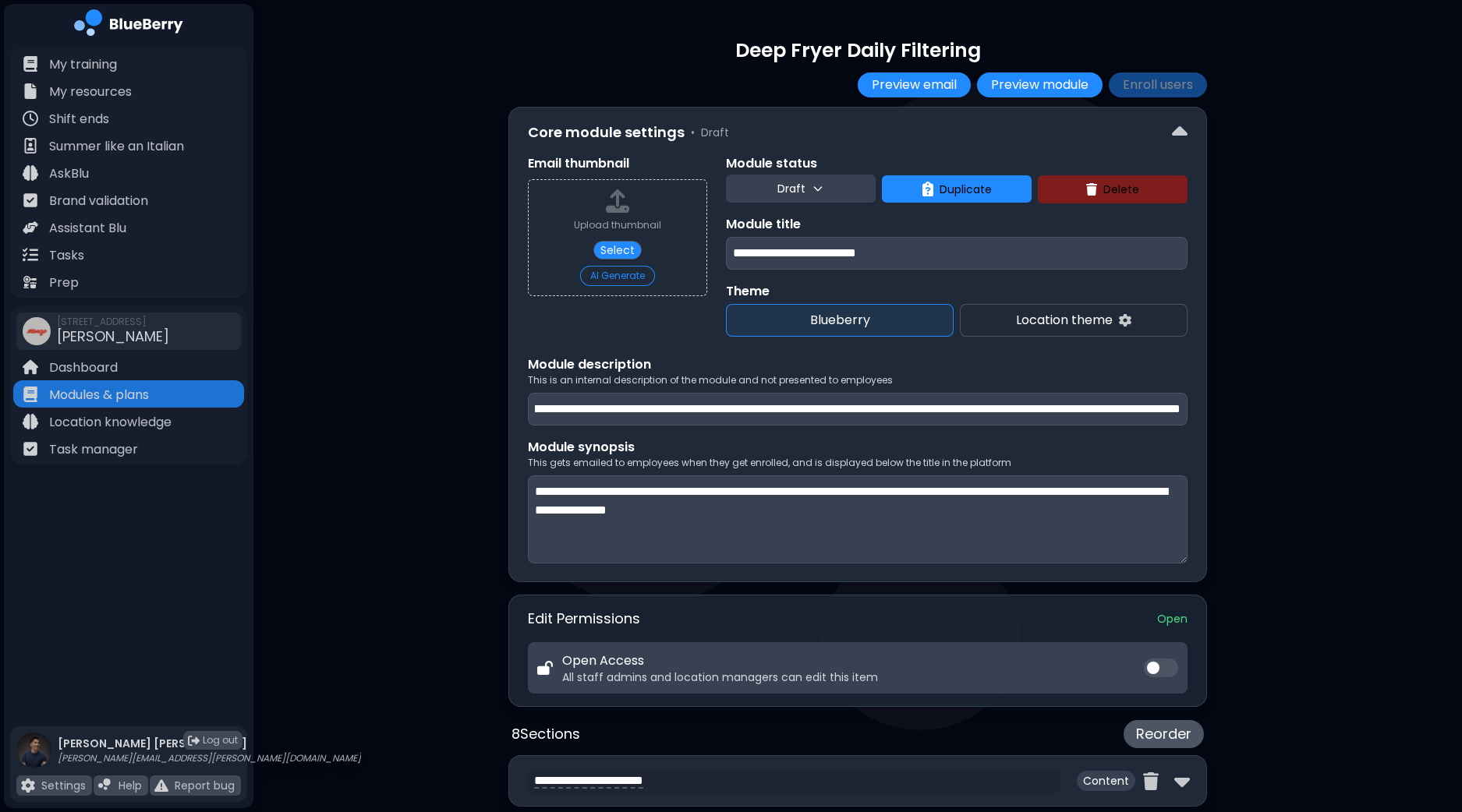
click at [1270, 414] on div "**********" at bounding box center [858, 810] width 1209 height 1621
click at [916, 413] on input "**********" at bounding box center [857, 409] width 660 height 33
click at [1006, 520] on textarea "**********" at bounding box center [857, 520] width 660 height 89
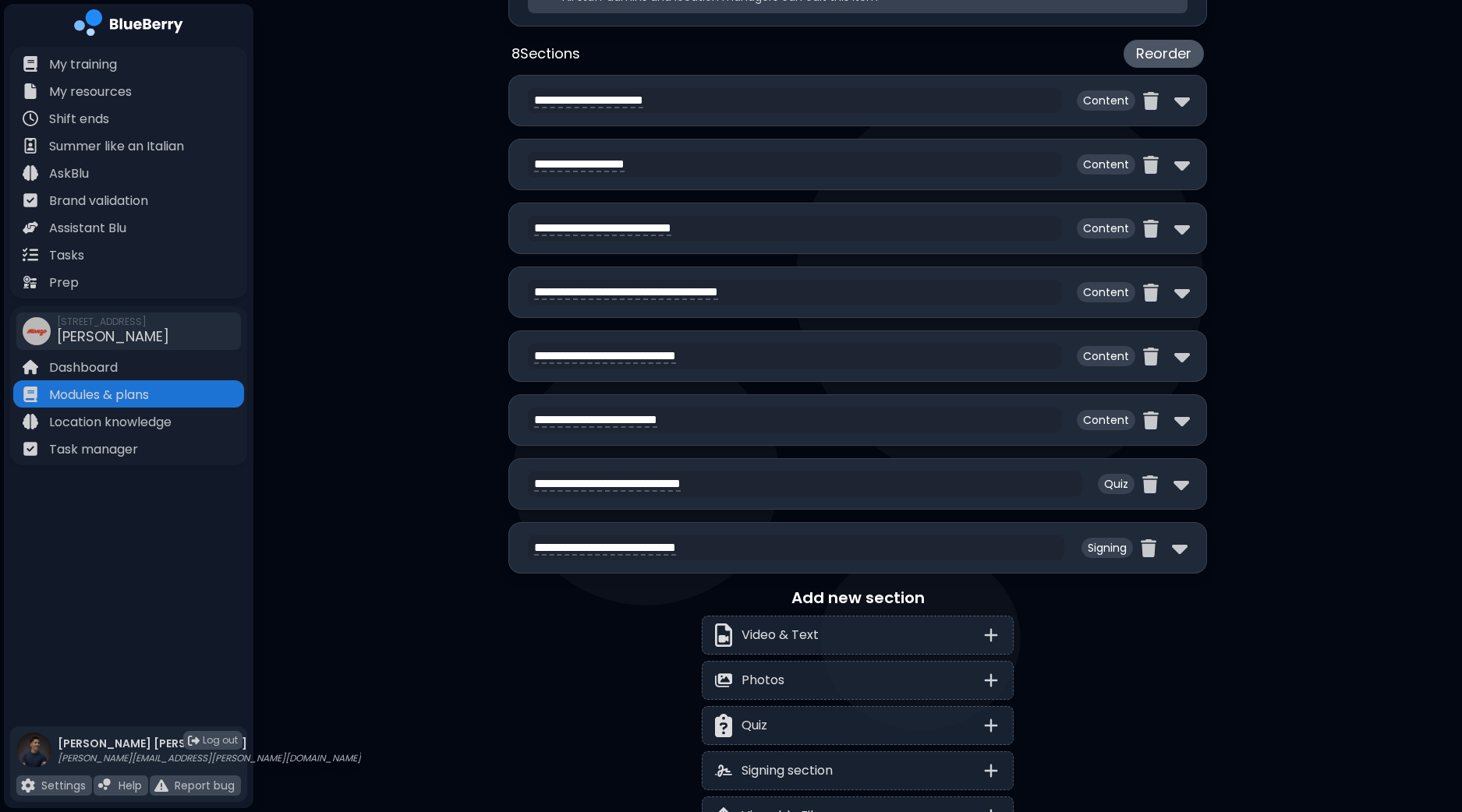
scroll to position [584, 0]
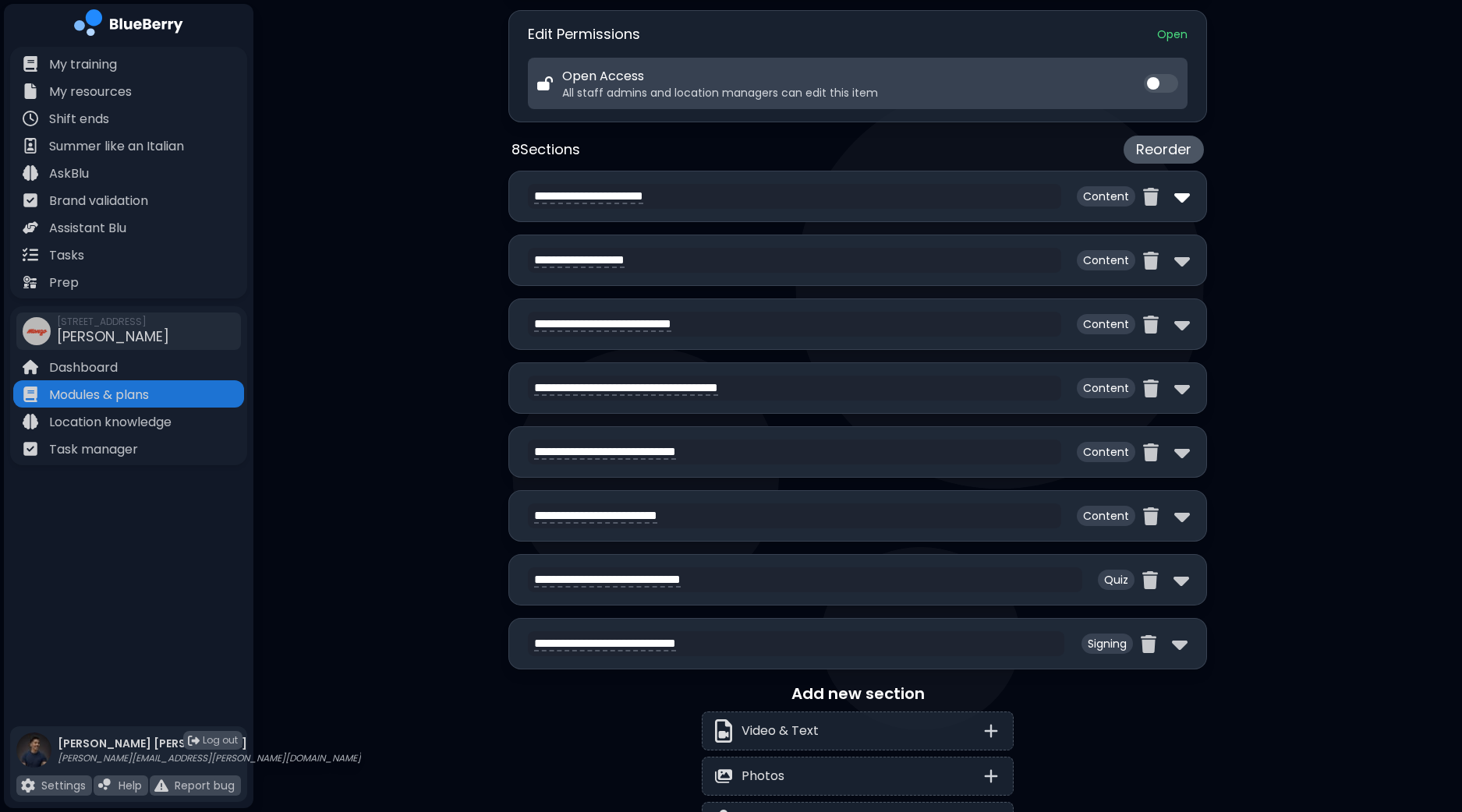
click at [1180, 191] on img at bounding box center [1182, 196] width 15 height 25
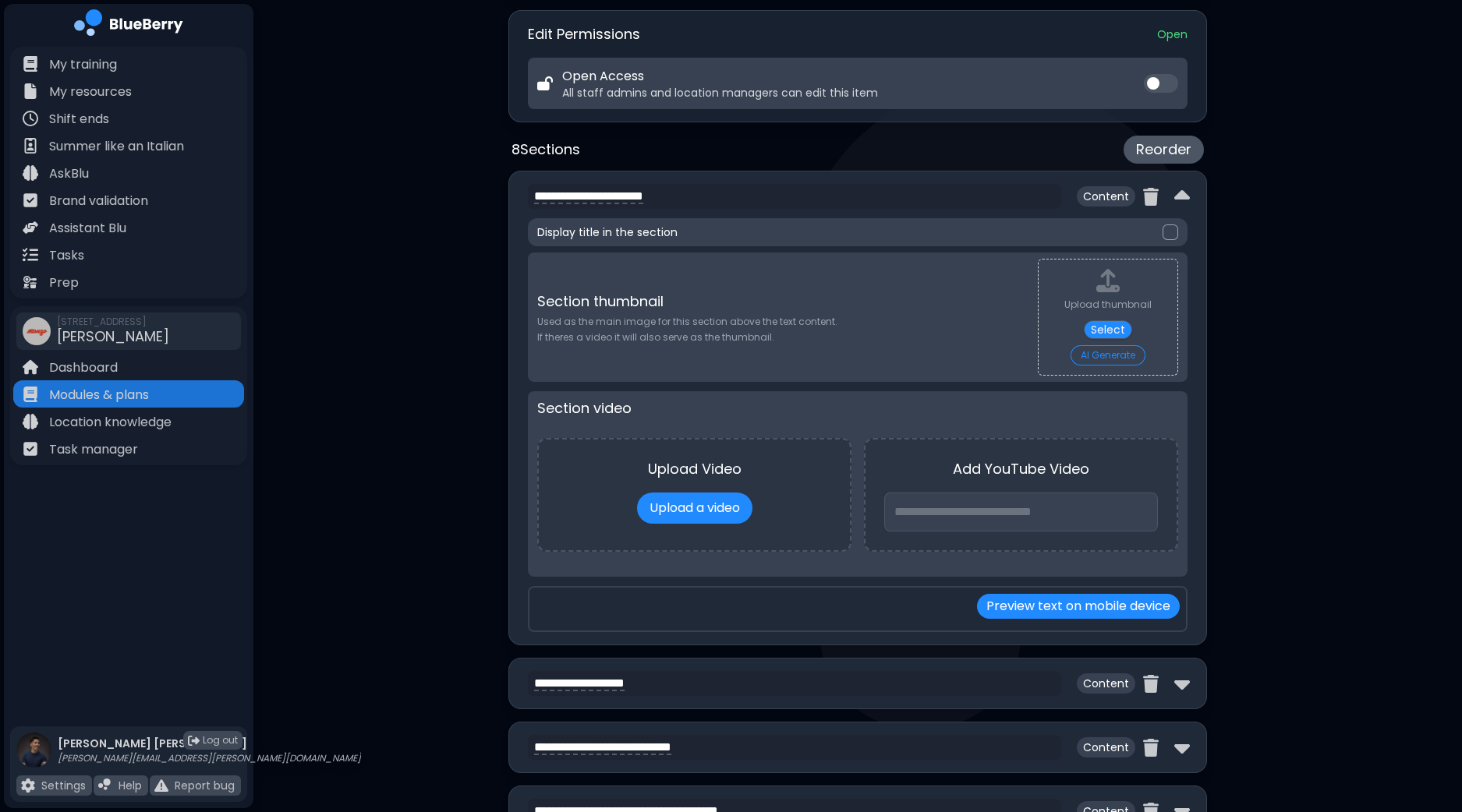
type textarea "**********"
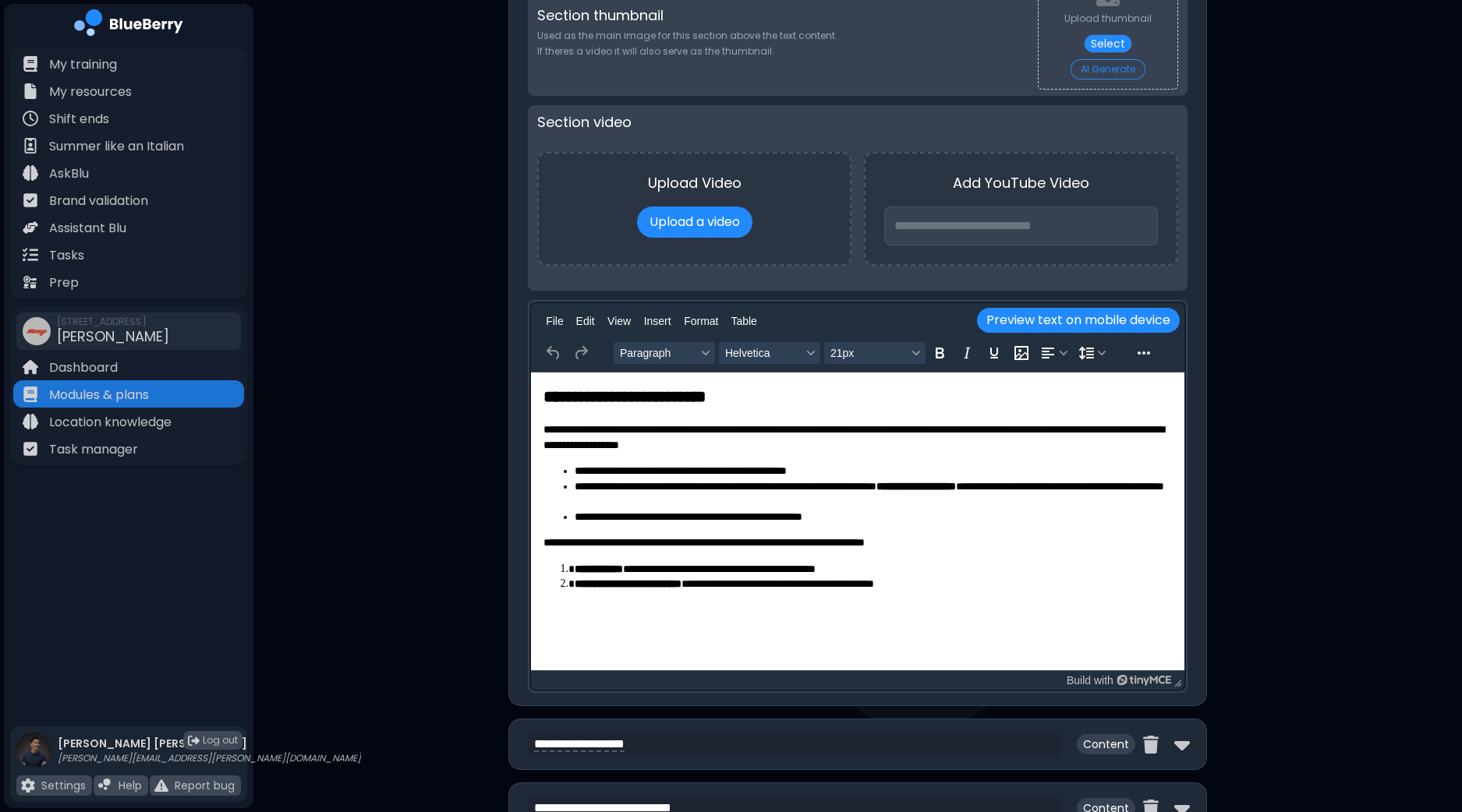
scroll to position [876, 0]
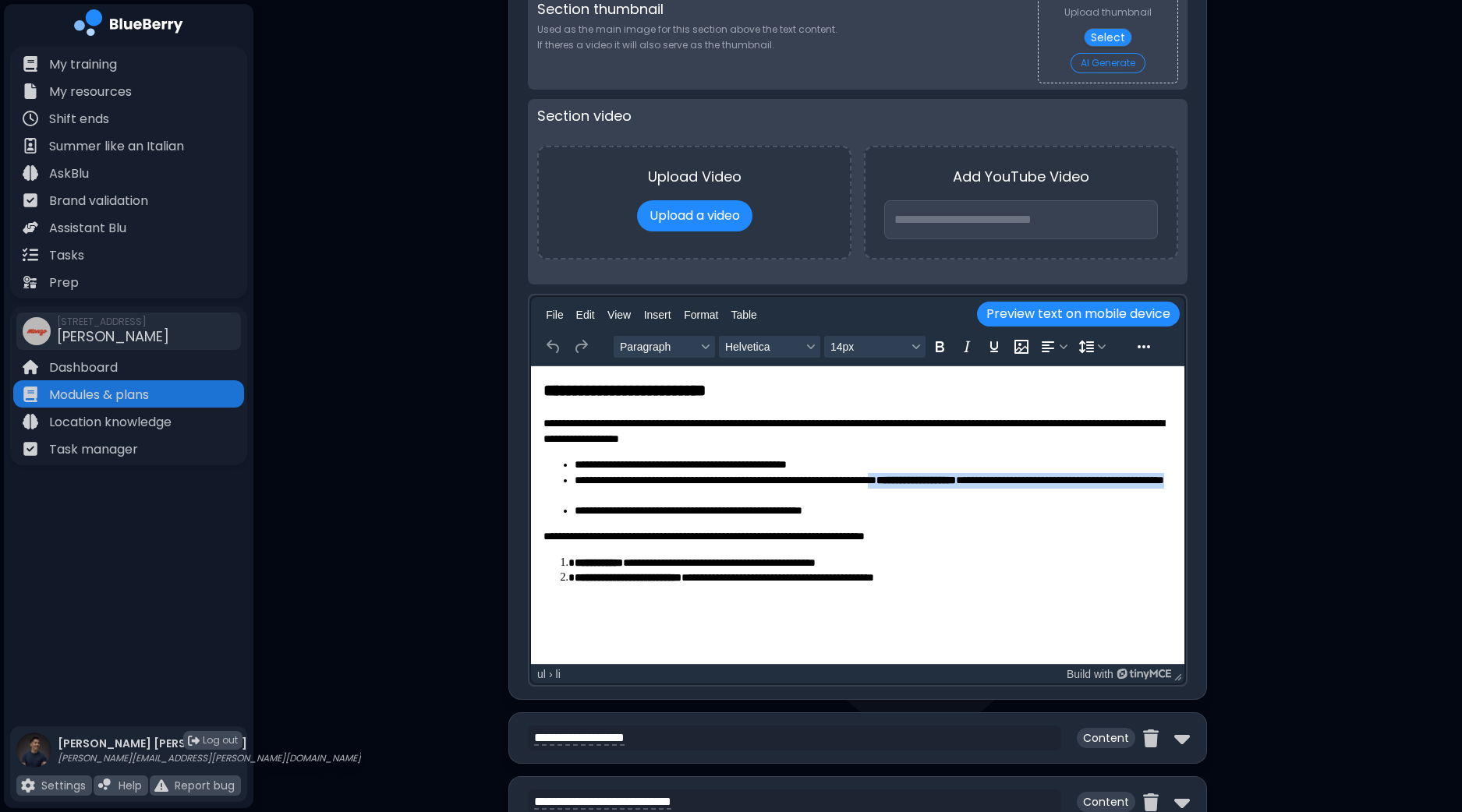
drag, startPoint x: 713, startPoint y: 499, endPoint x: 927, endPoint y: 479, distance: 214.9
click at [927, 479] on li "**********" at bounding box center [874, 488] width 599 height 31
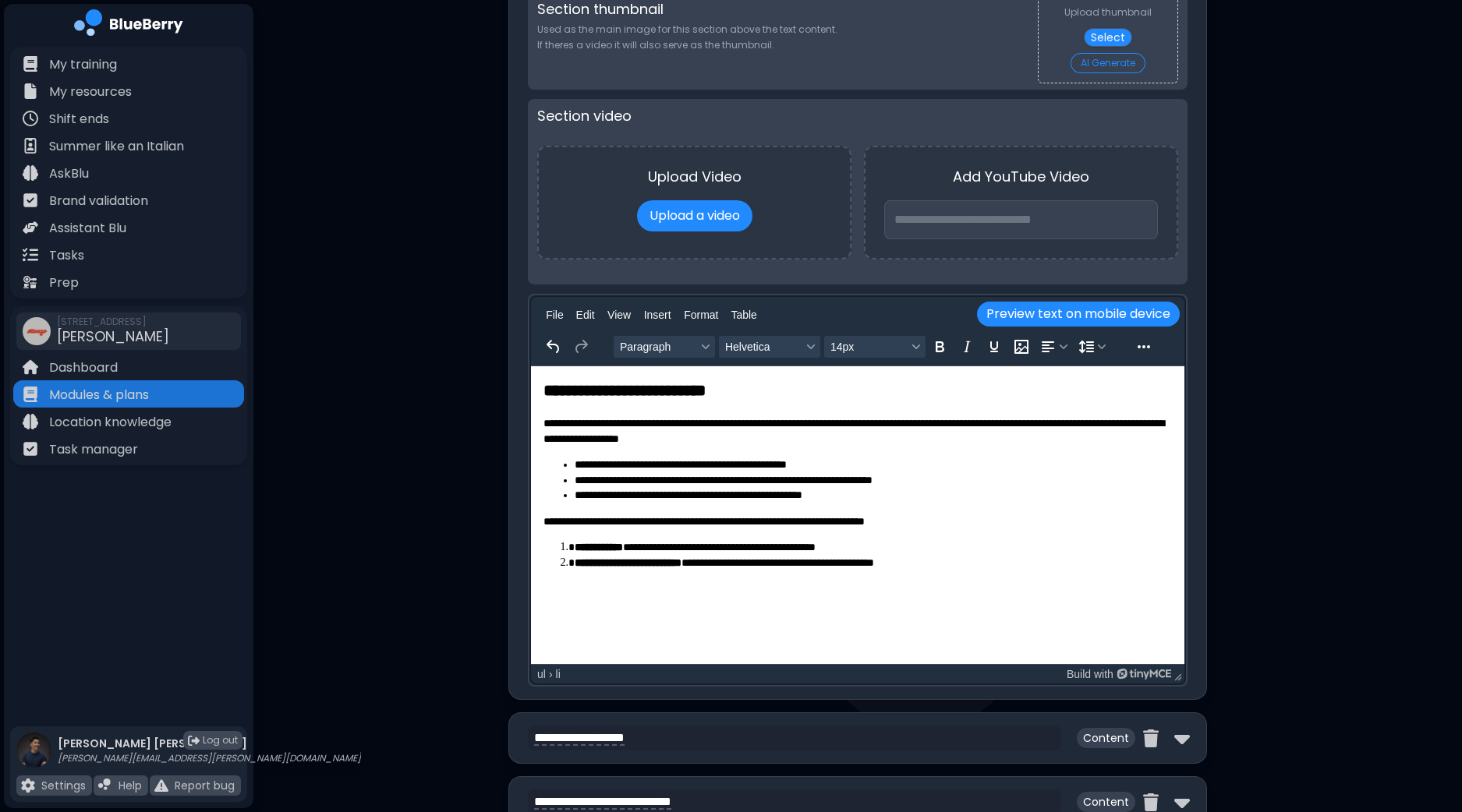
click at [1293, 515] on div "**********" at bounding box center [858, 319] width 1209 height 2391
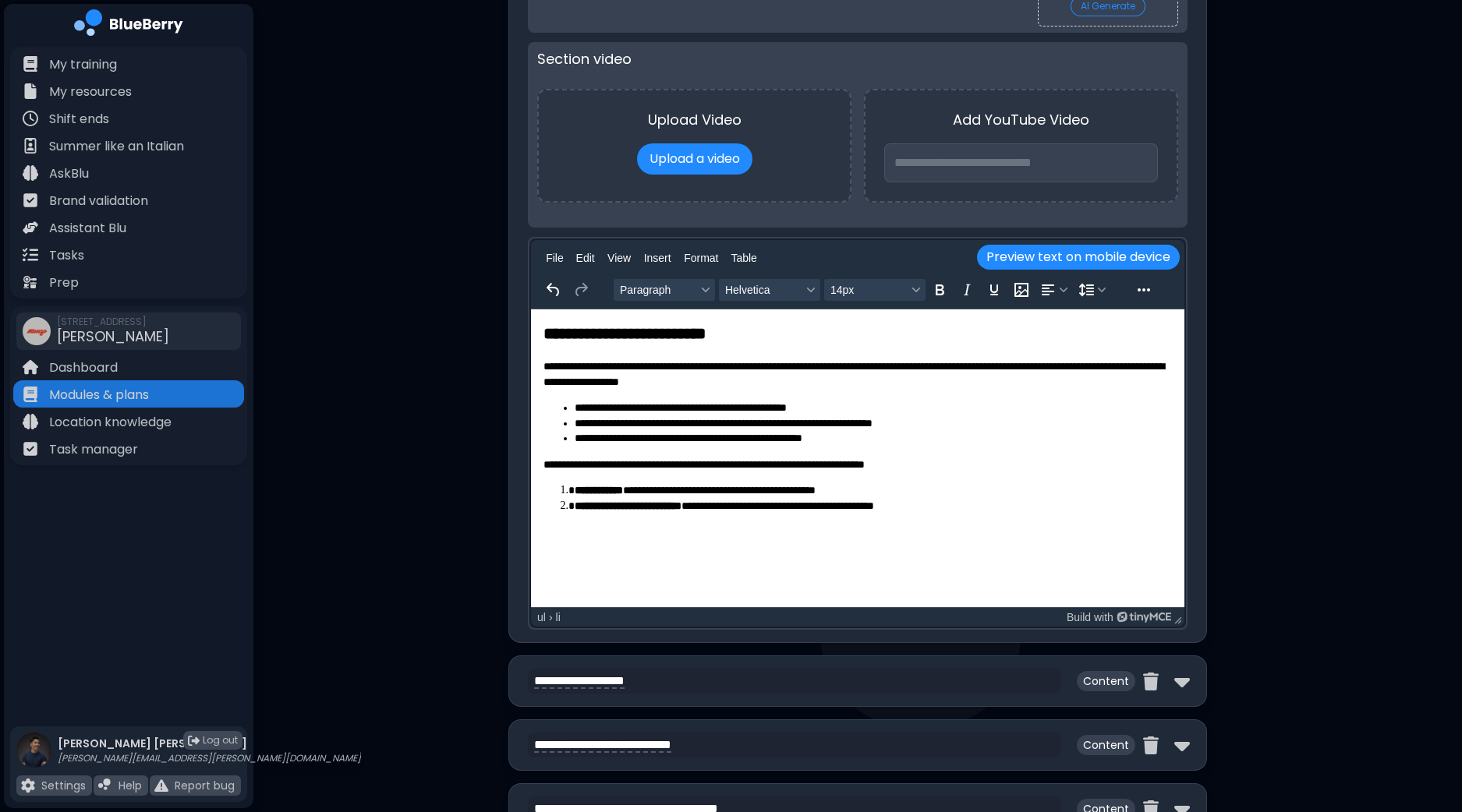
scroll to position [1168, 0]
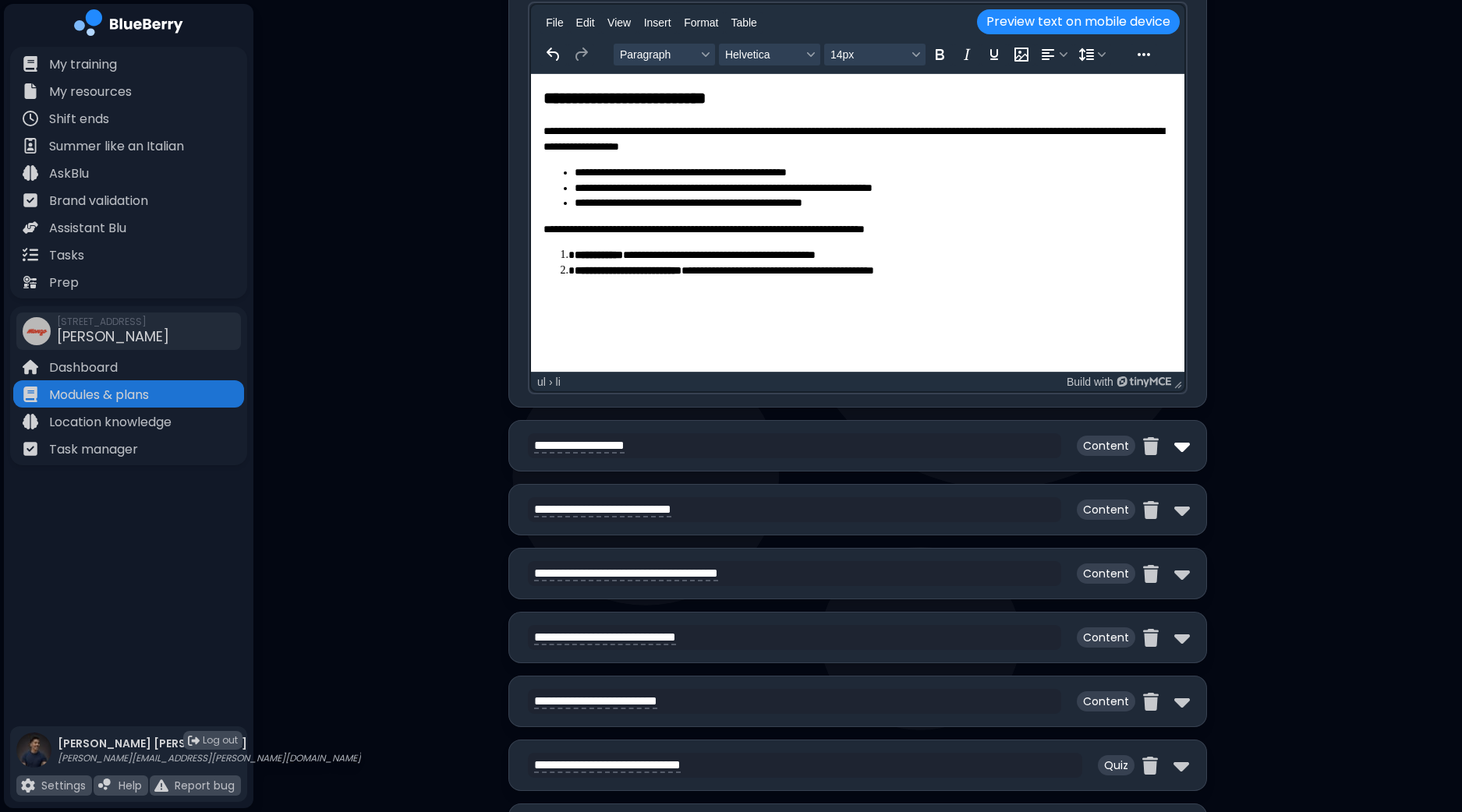
click at [1178, 446] on img at bounding box center [1182, 446] width 15 height 25
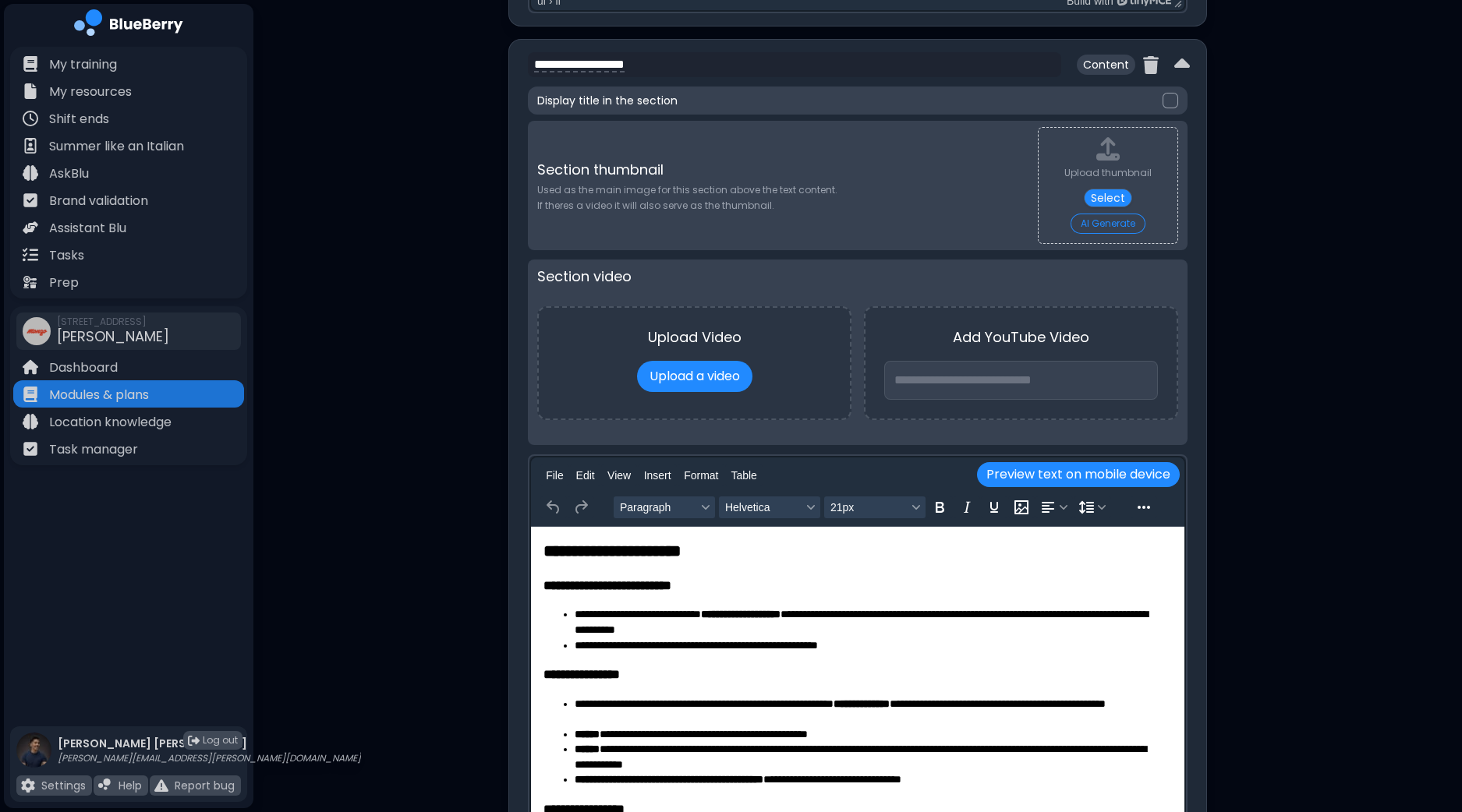
scroll to position [1753, 0]
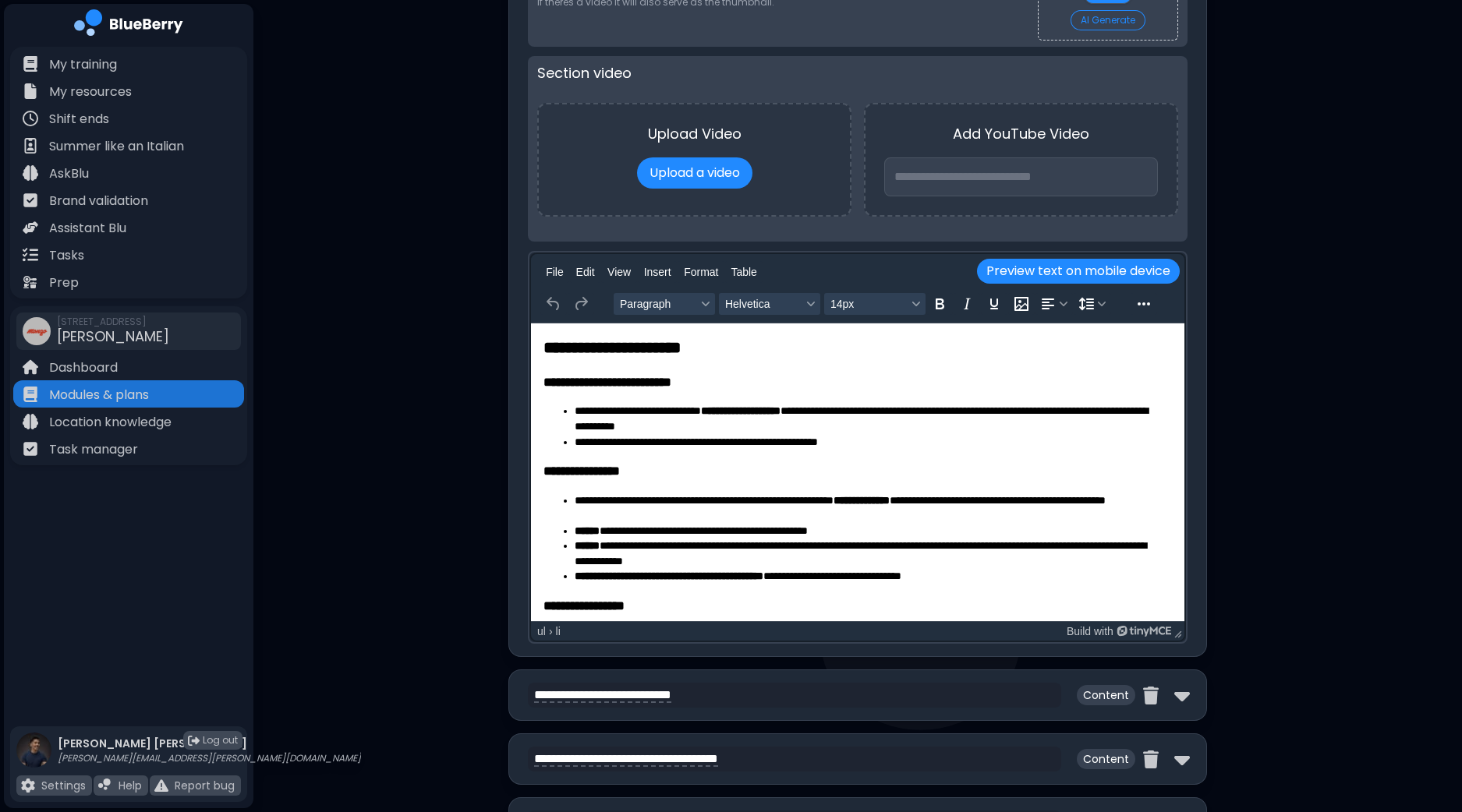
click at [825, 432] on li "**********" at bounding box center [866, 419] width 584 height 31
drag, startPoint x: 935, startPoint y: 412, endPoint x: 878, endPoint y: 420, distance: 57.6
click at [878, 420] on li "**********" at bounding box center [866, 419] width 584 height 31
click at [780, 411] on strong "**********" at bounding box center [741, 411] width 80 height 11
drag, startPoint x: 767, startPoint y: 430, endPoint x: 992, endPoint y: 408, distance: 226.1
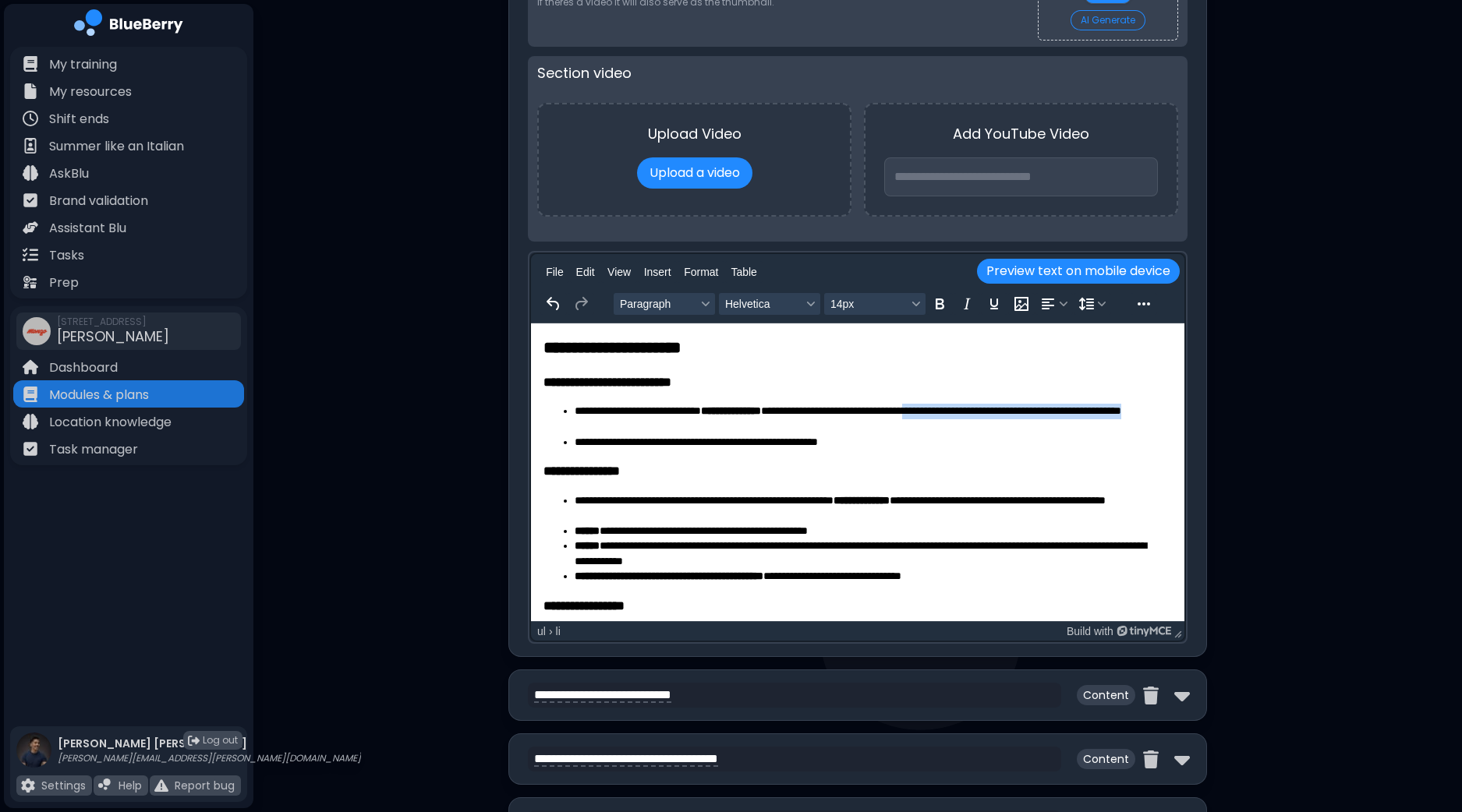
click at [992, 408] on li "**********" at bounding box center [866, 419] width 584 height 31
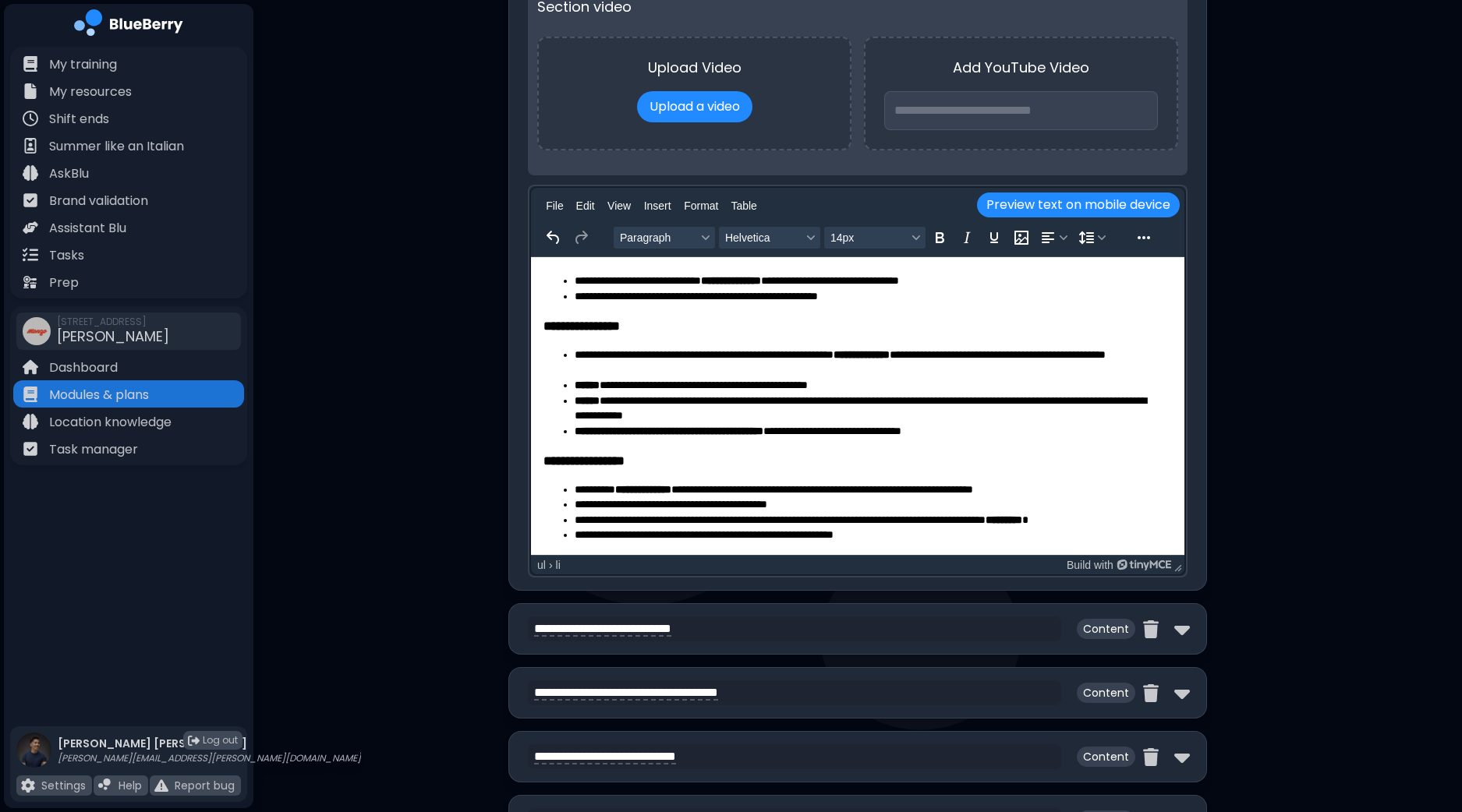
scroll to position [1850, 0]
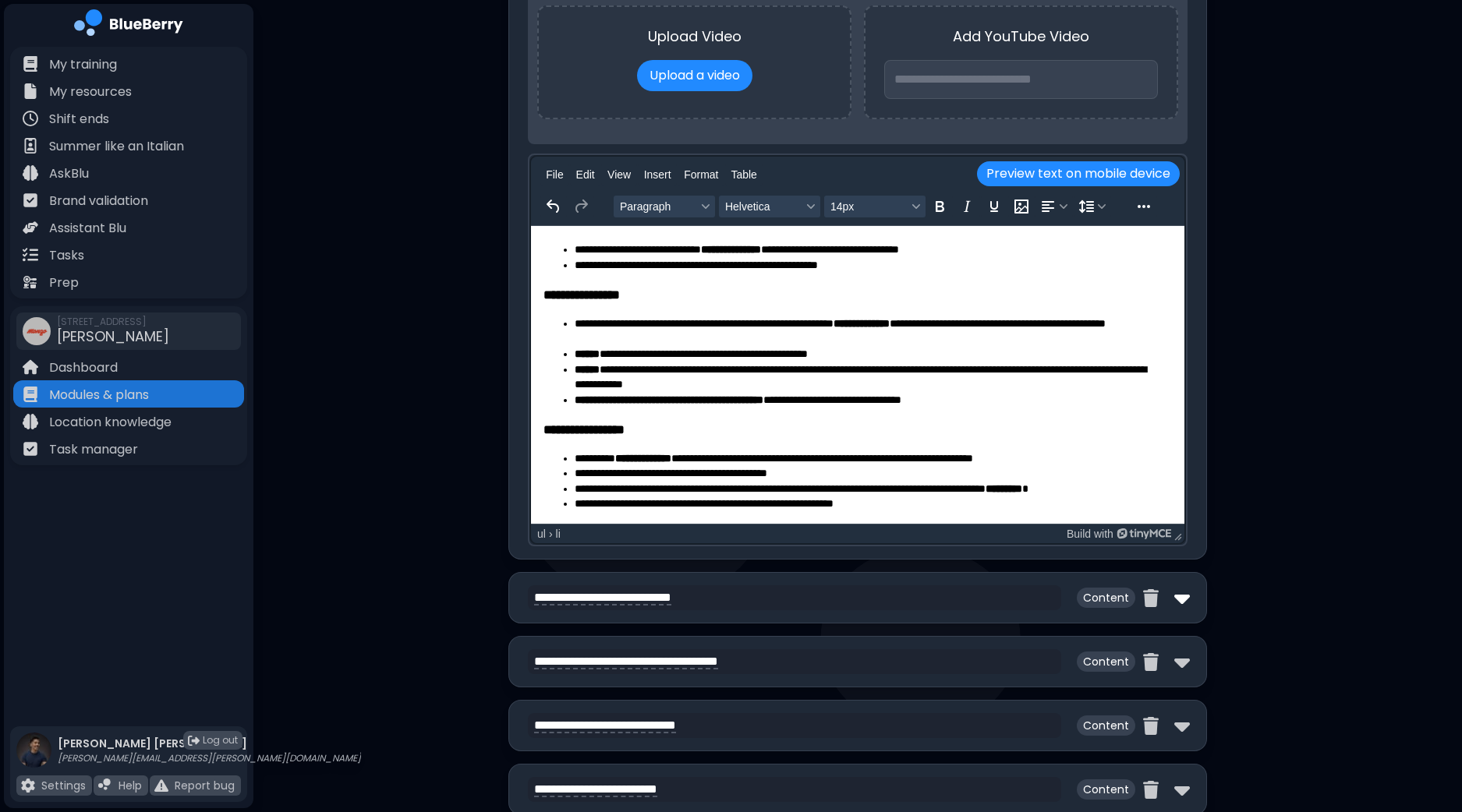
click at [1187, 594] on div "**********" at bounding box center [858, 597] width 698 height 52
click at [1181, 599] on img at bounding box center [1182, 598] width 15 height 25
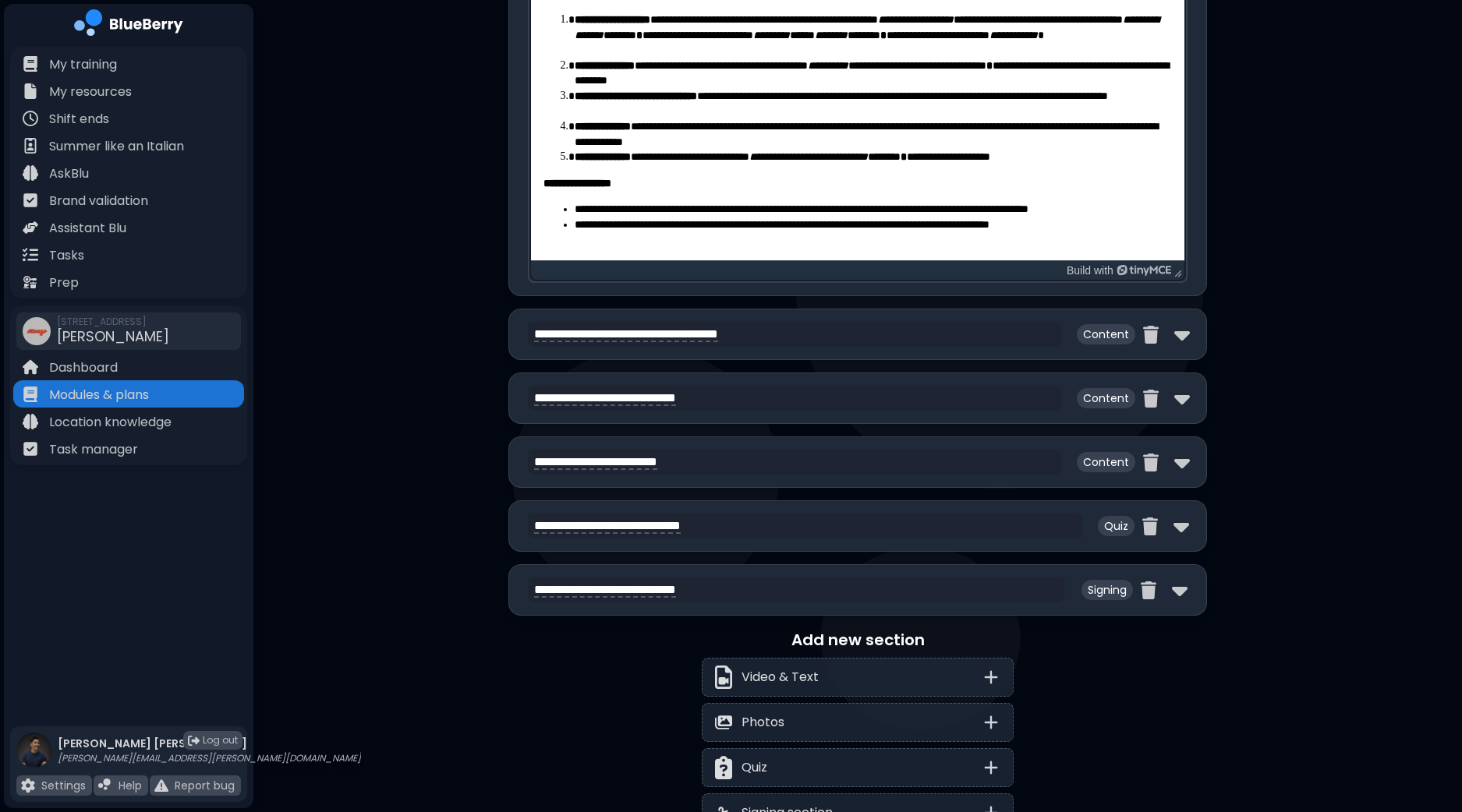
scroll to position [3018, 0]
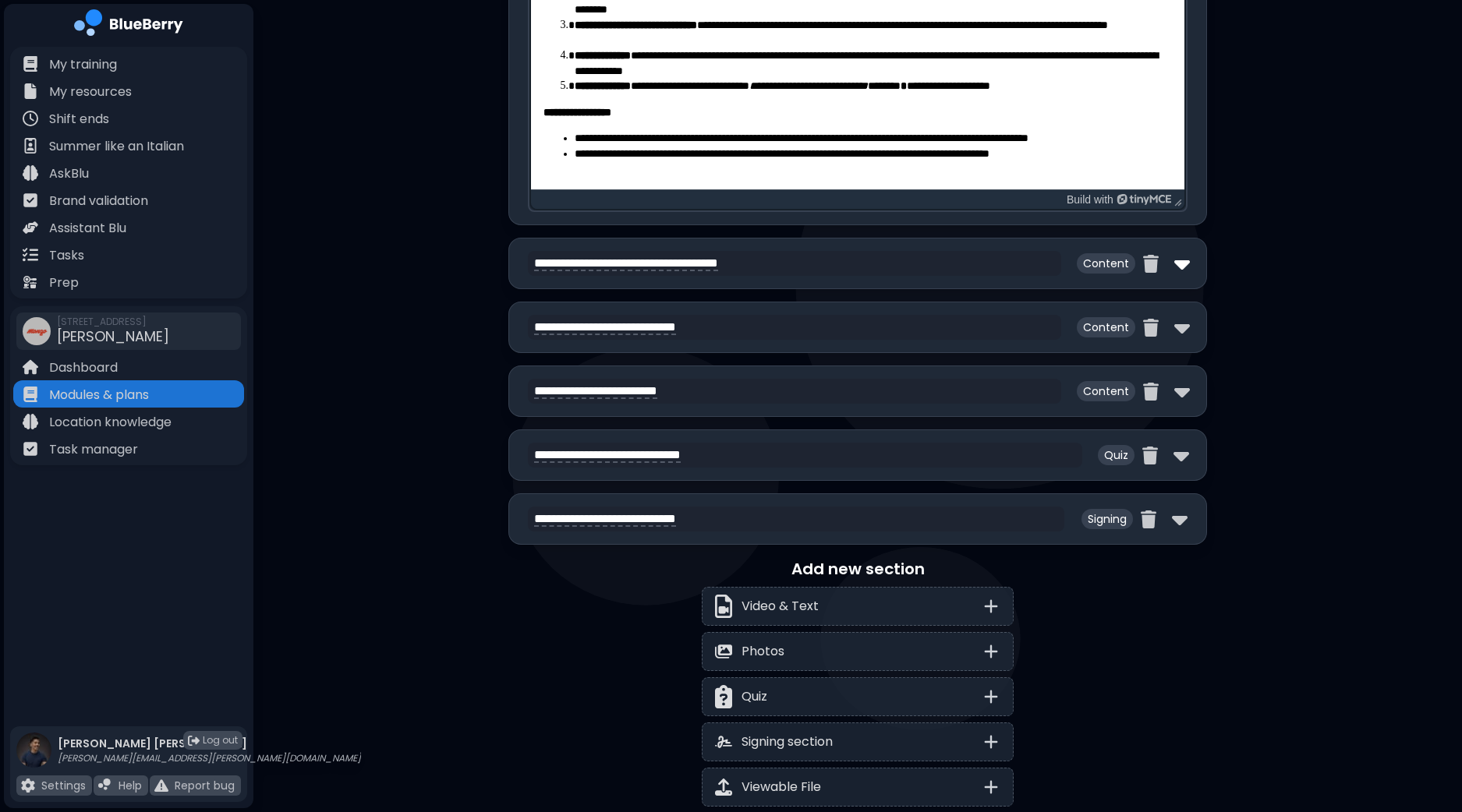
click at [1185, 253] on img at bounding box center [1182, 263] width 15 height 25
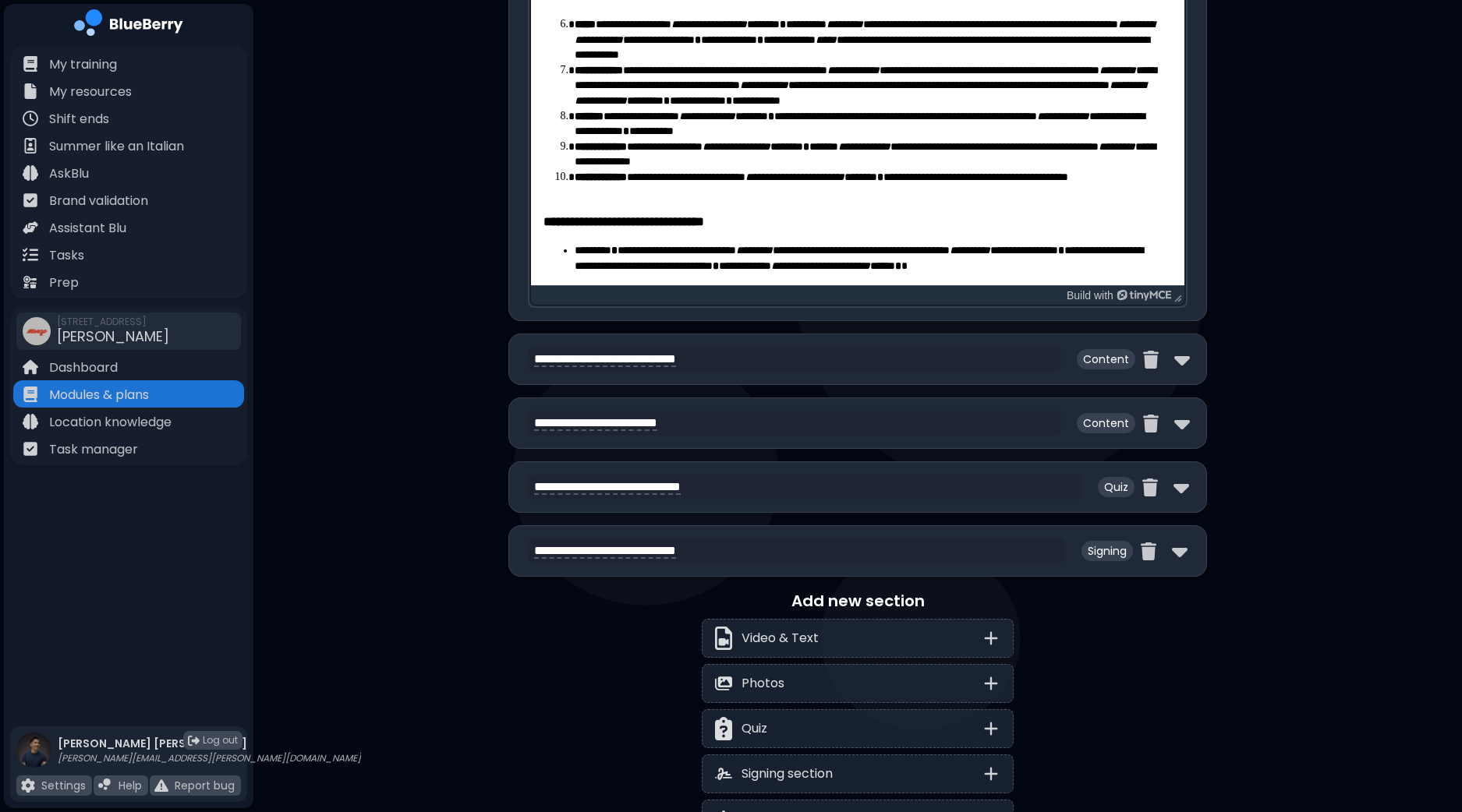
scroll to position [3878, 0]
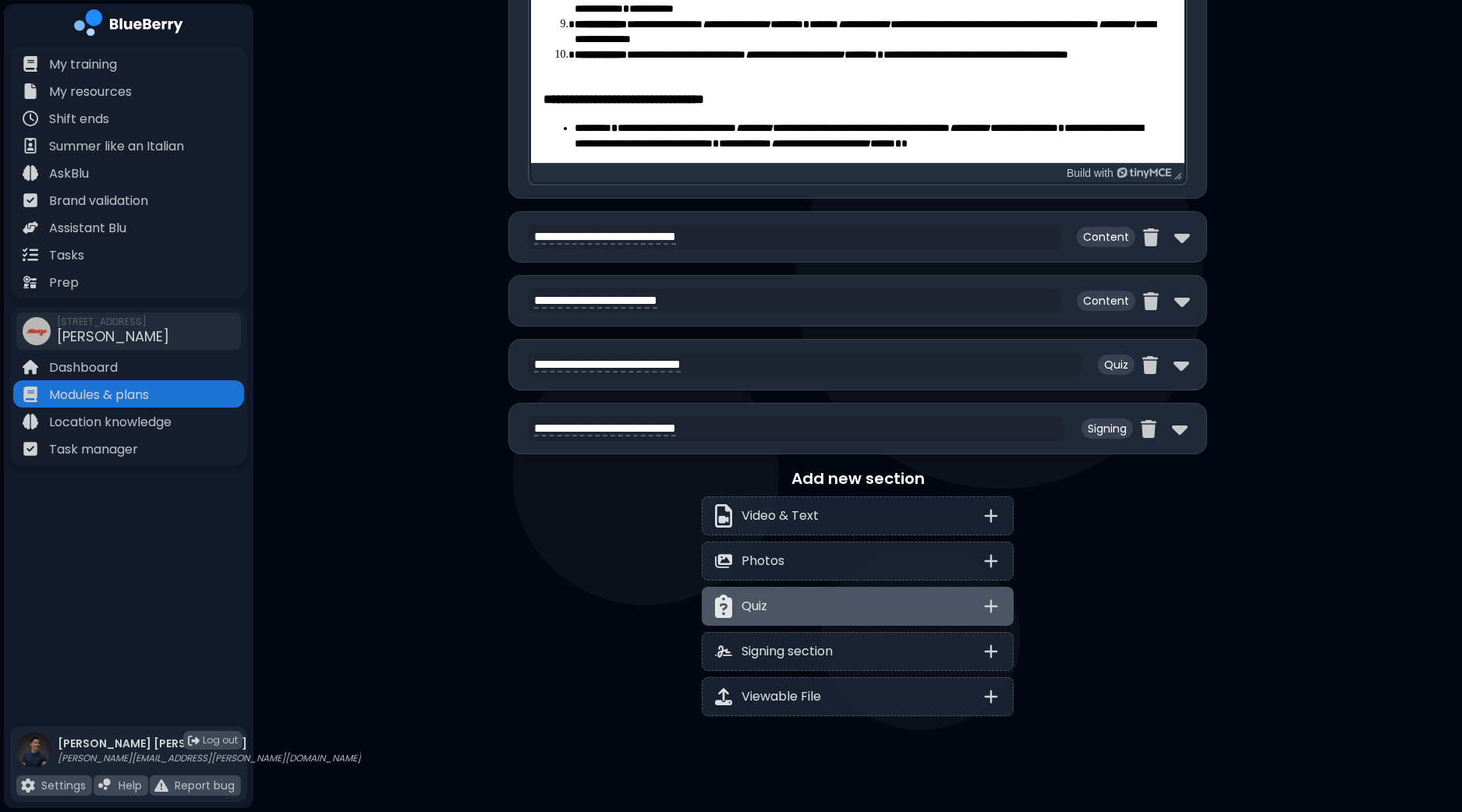
click at [972, 589] on div "Quiz" at bounding box center [857, 606] width 312 height 39
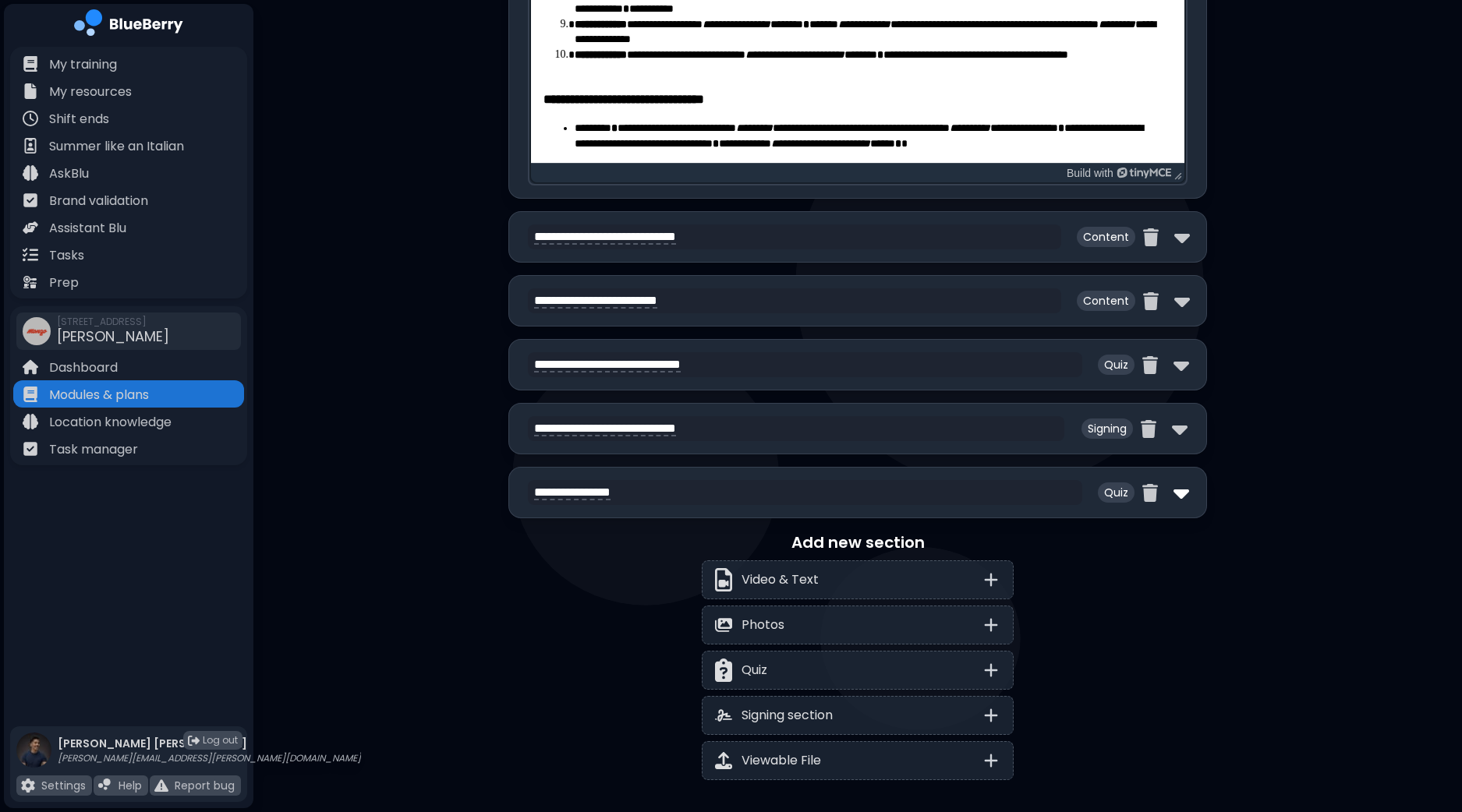
click at [1185, 481] on img at bounding box center [1181, 493] width 15 height 25
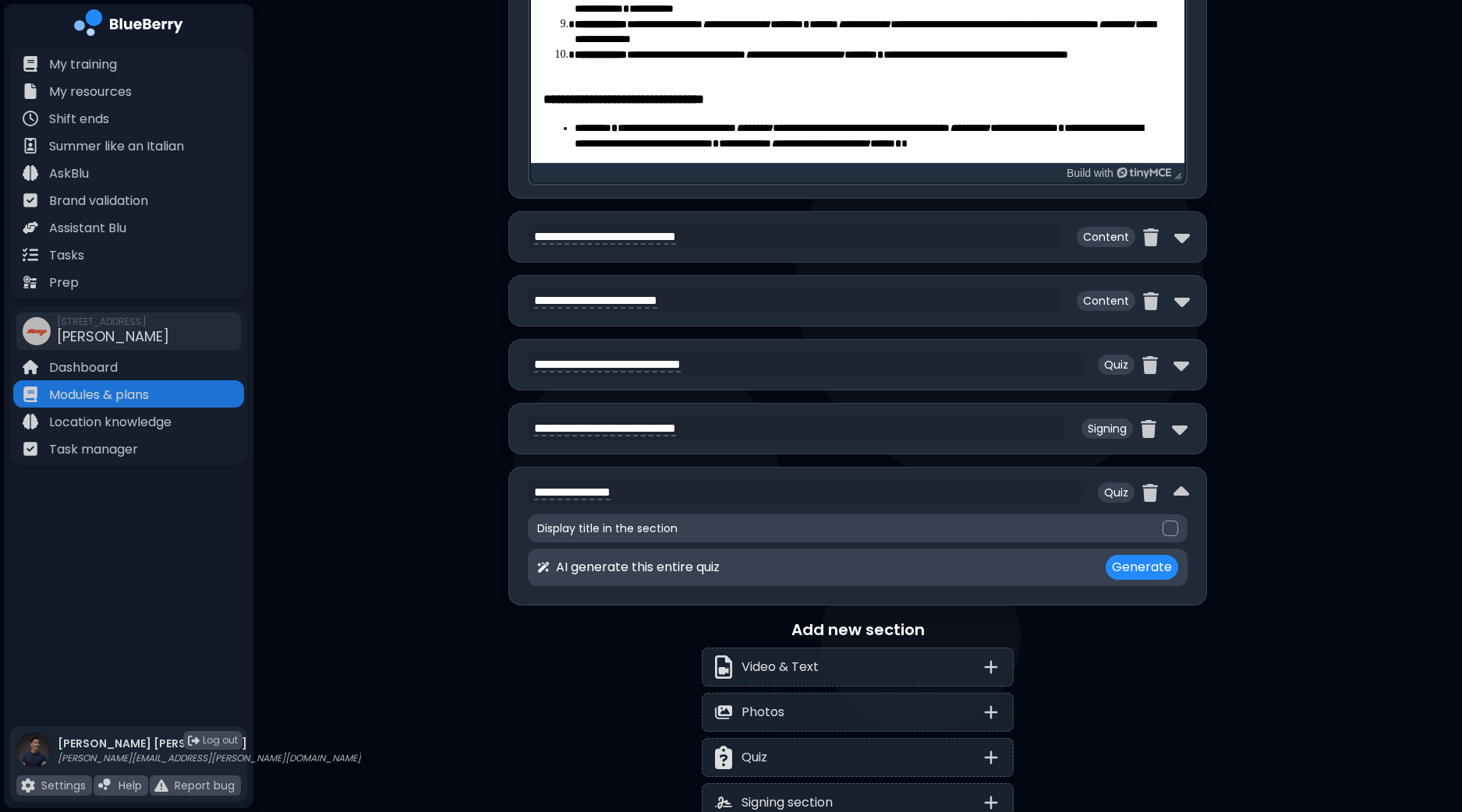
select select "**"
select select "*"
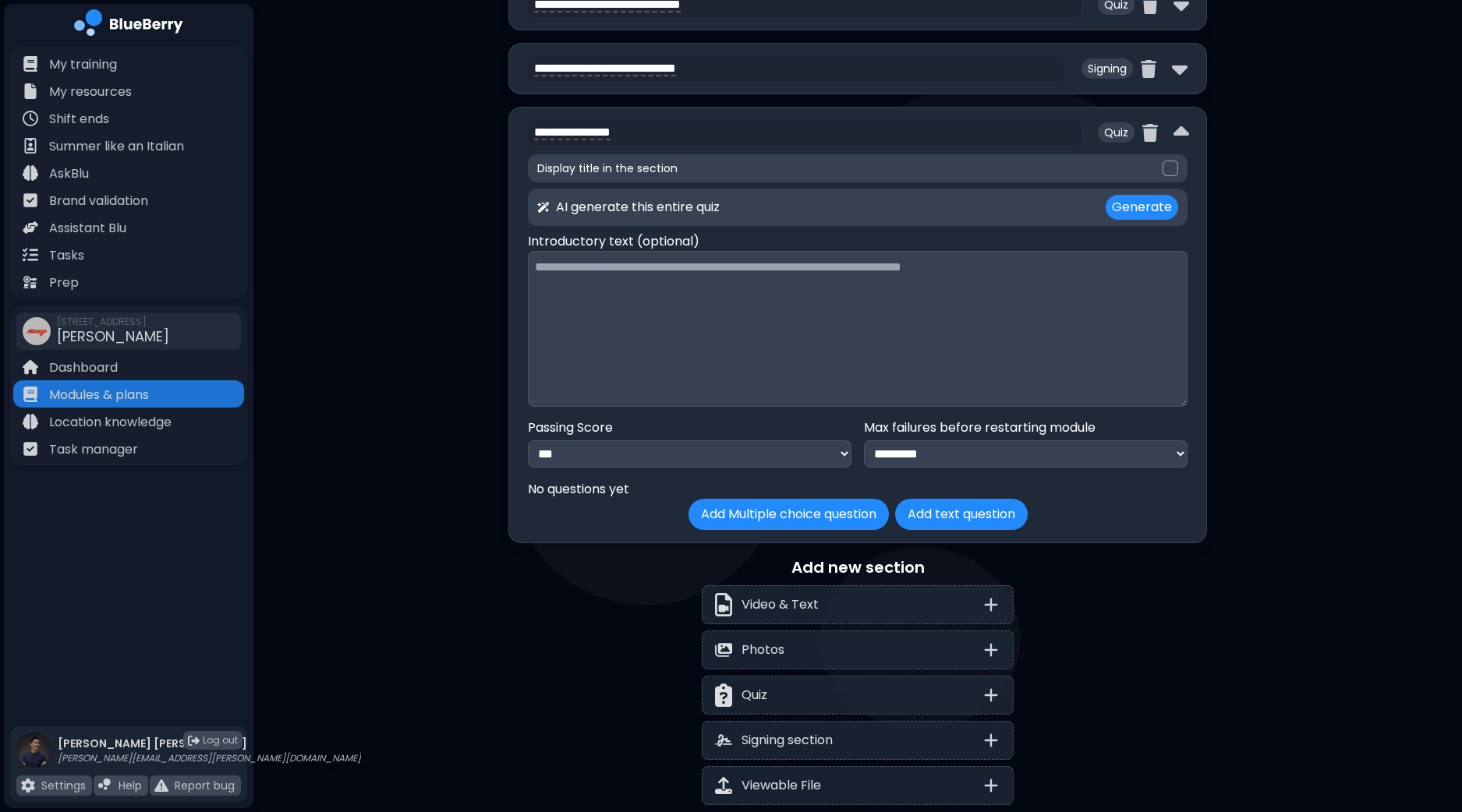
scroll to position [4268, 0]
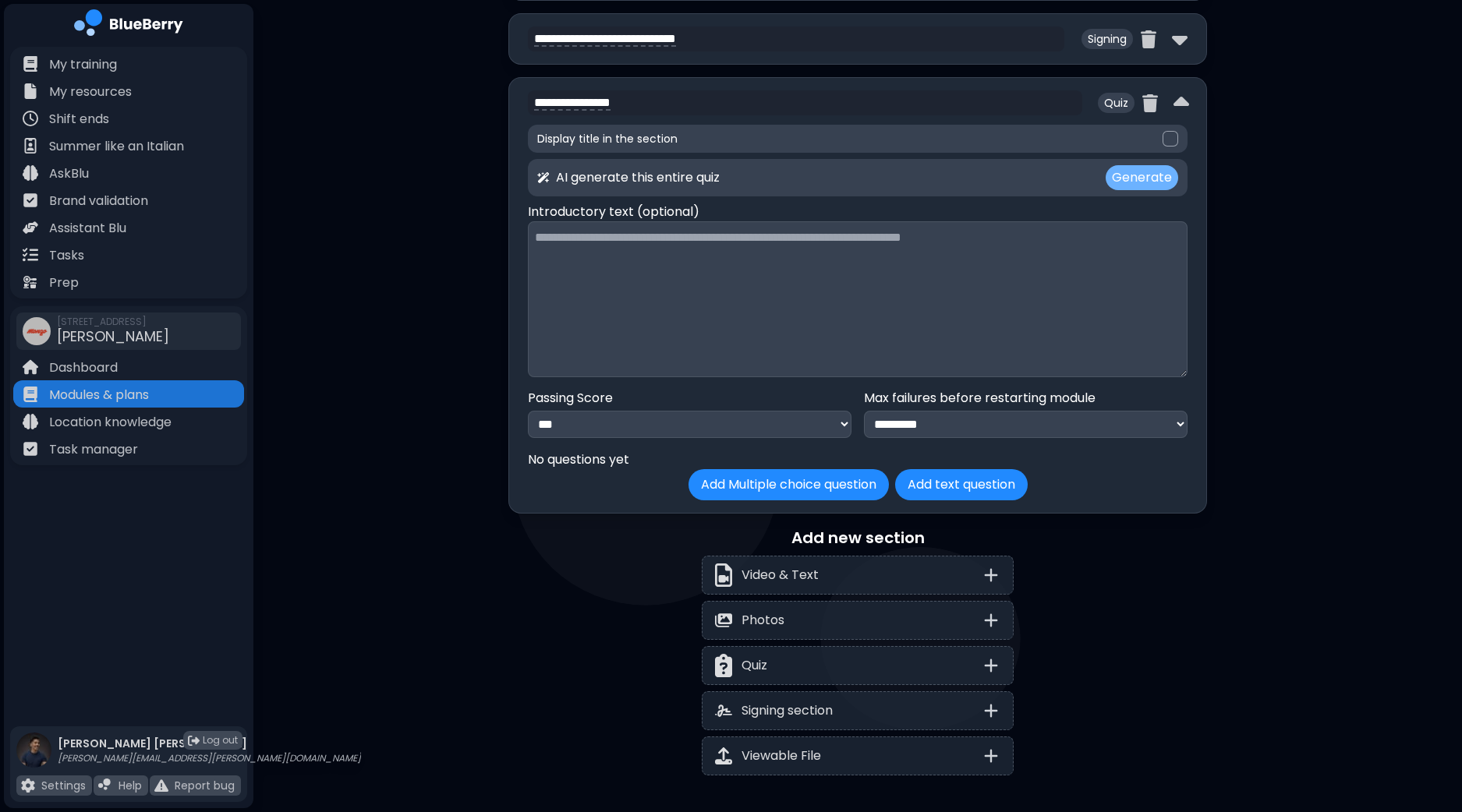
click at [1148, 166] on button "Generate" at bounding box center [1142, 178] width 72 height 25
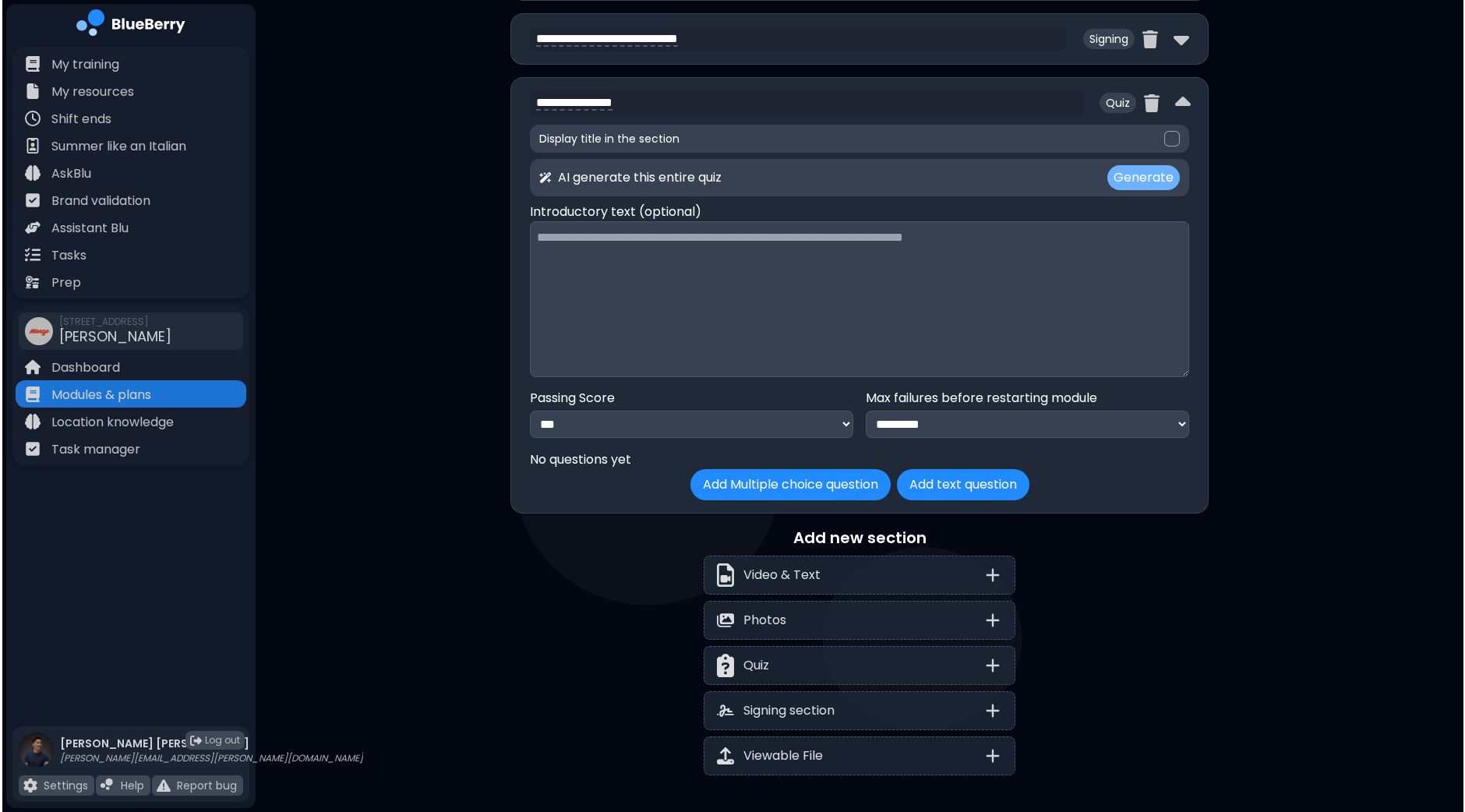
scroll to position [0, 0]
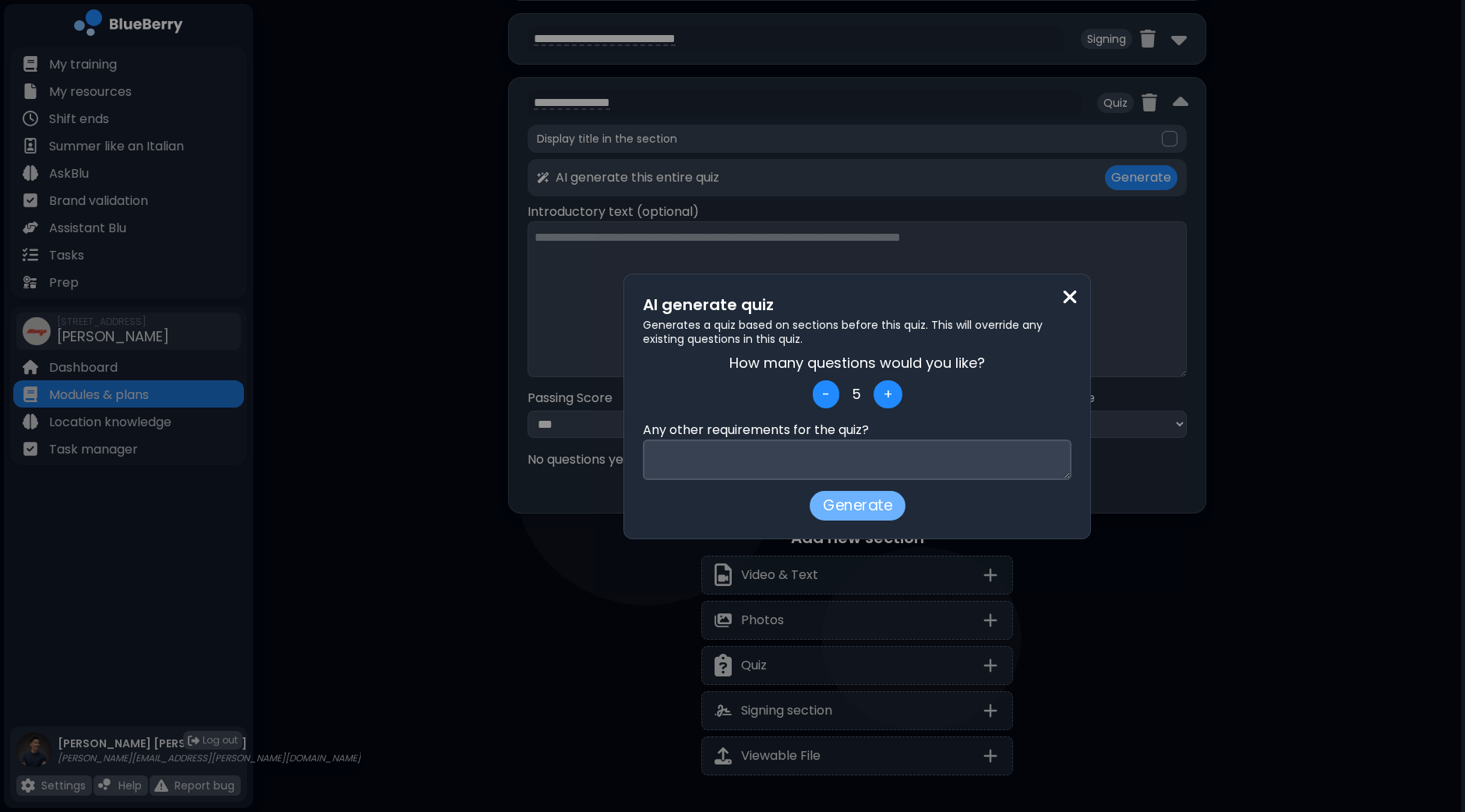
click at [858, 505] on button "Generate" at bounding box center [857, 505] width 96 height 30
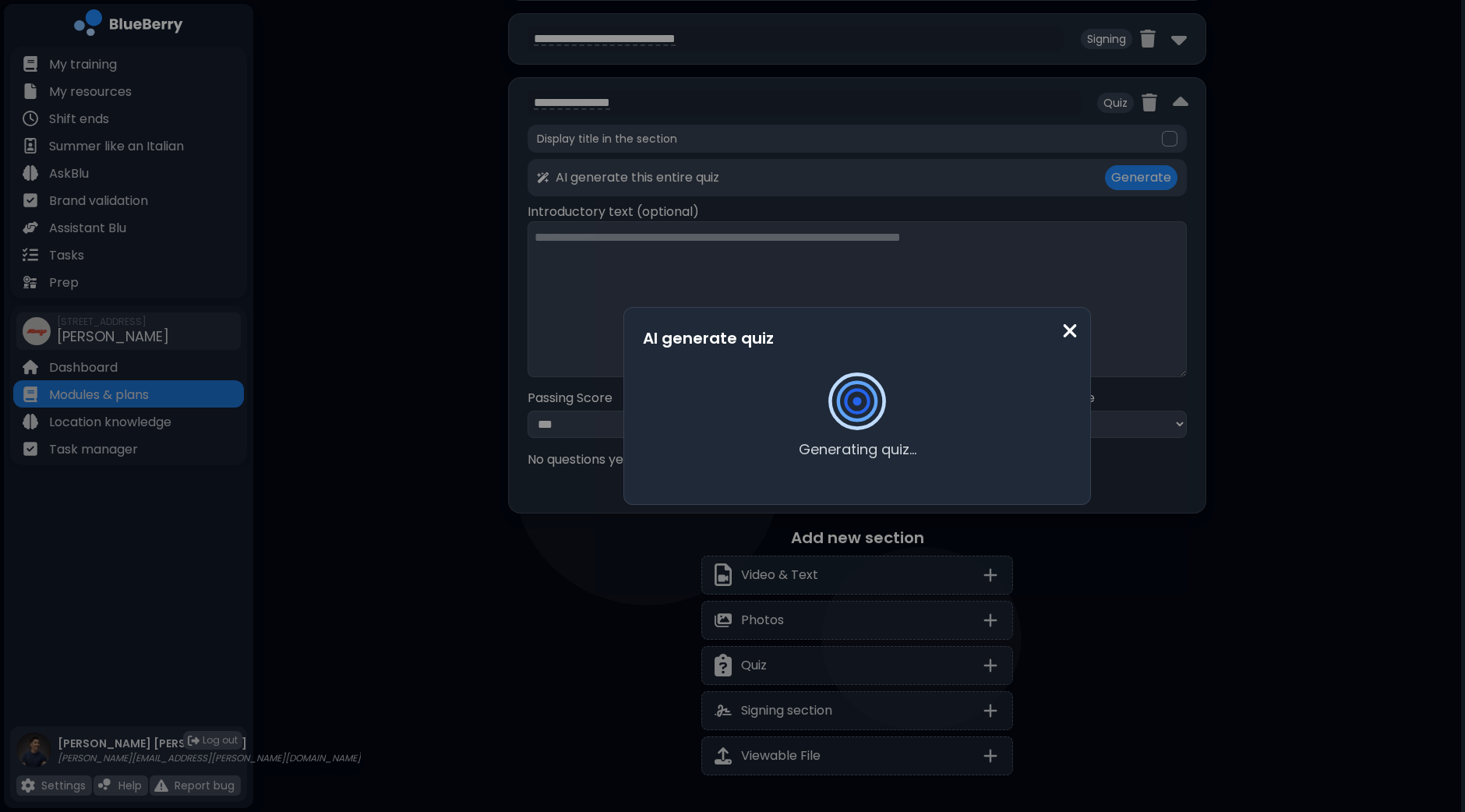
click at [875, 399] on div at bounding box center [856, 401] width 50 height 50
click at [1266, 500] on div "AI generate quiz Generating quiz..." at bounding box center [732, 406] width 1465 height 812
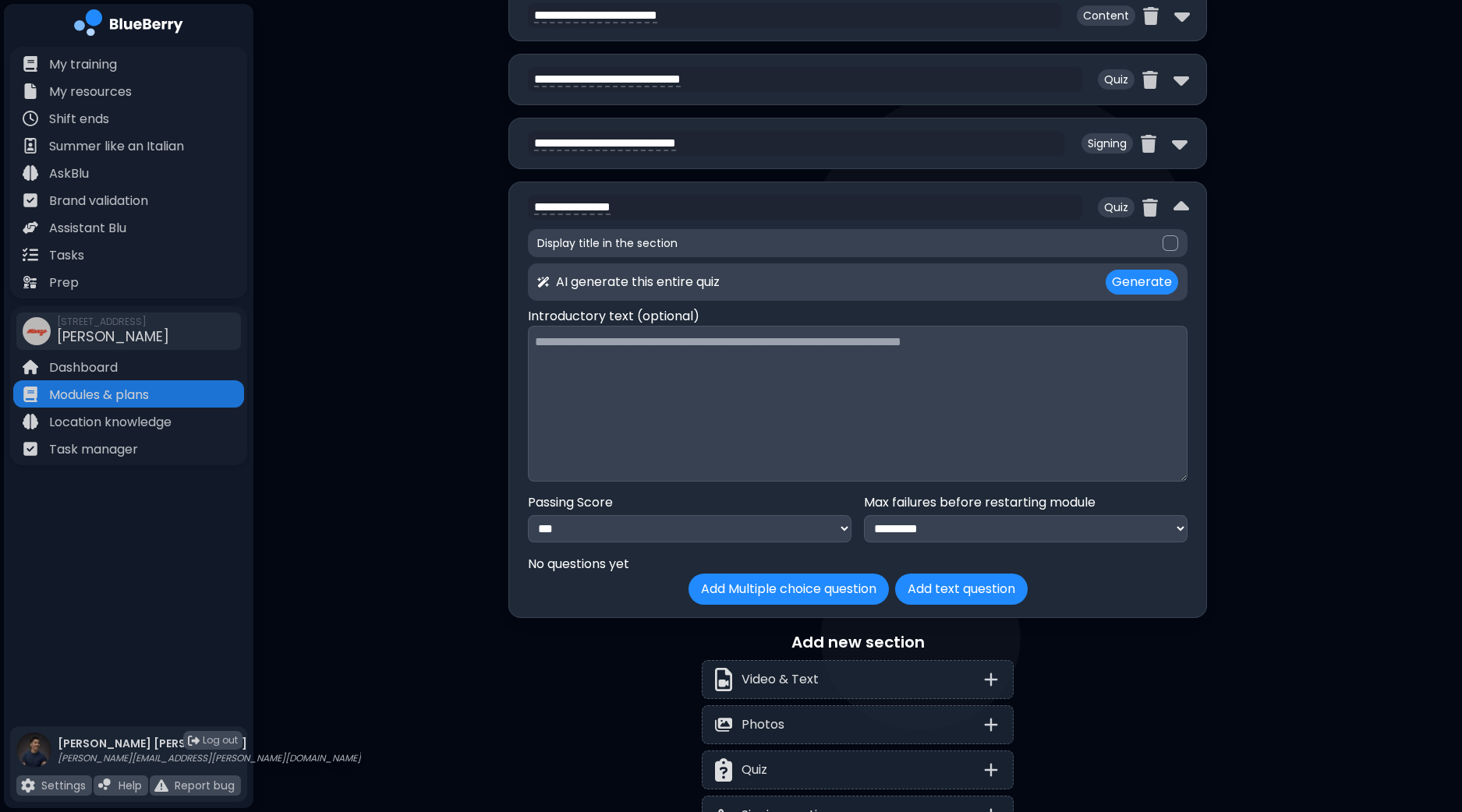
scroll to position [4170, 0]
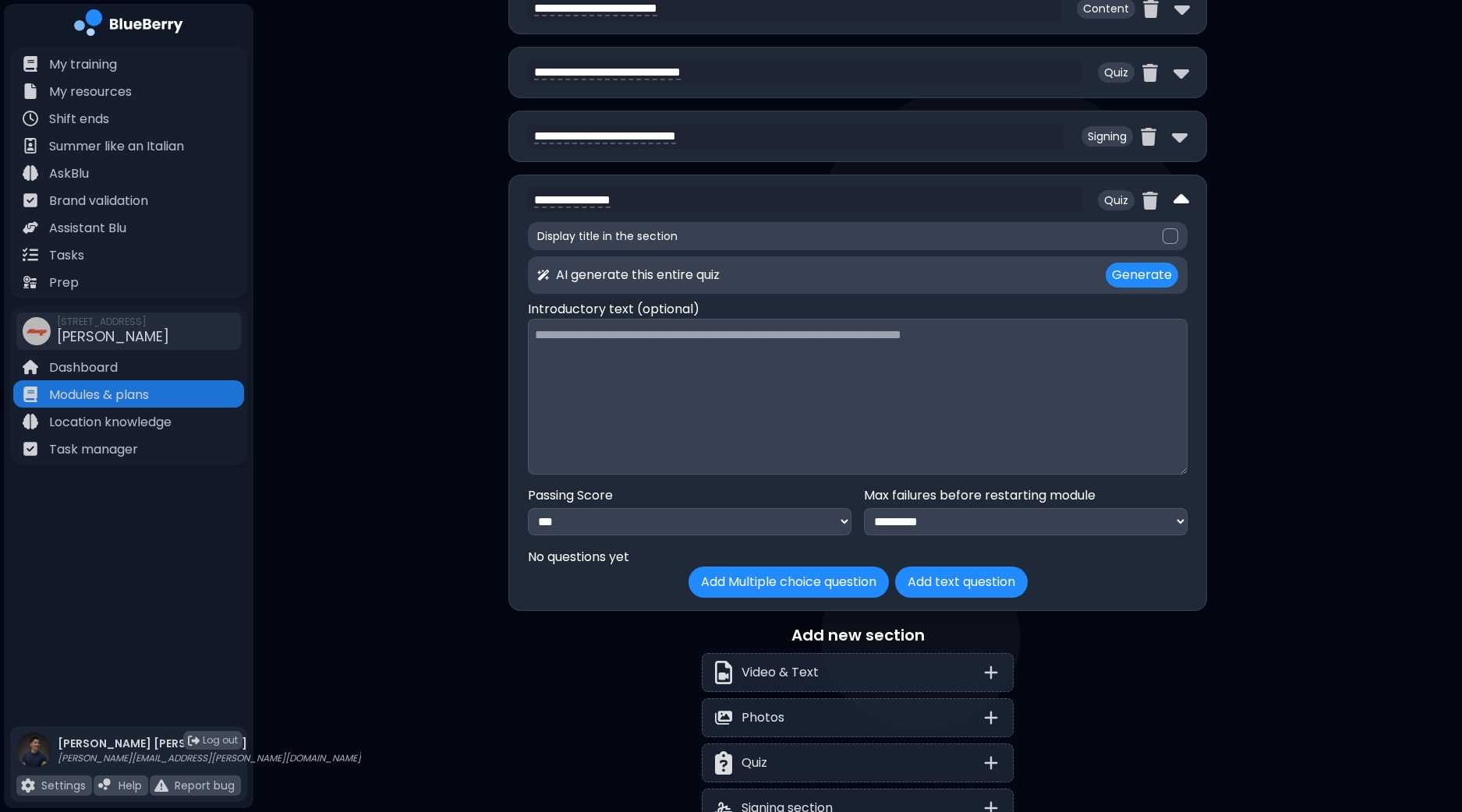
click at [1181, 188] on img at bounding box center [1181, 201] width 15 height 25
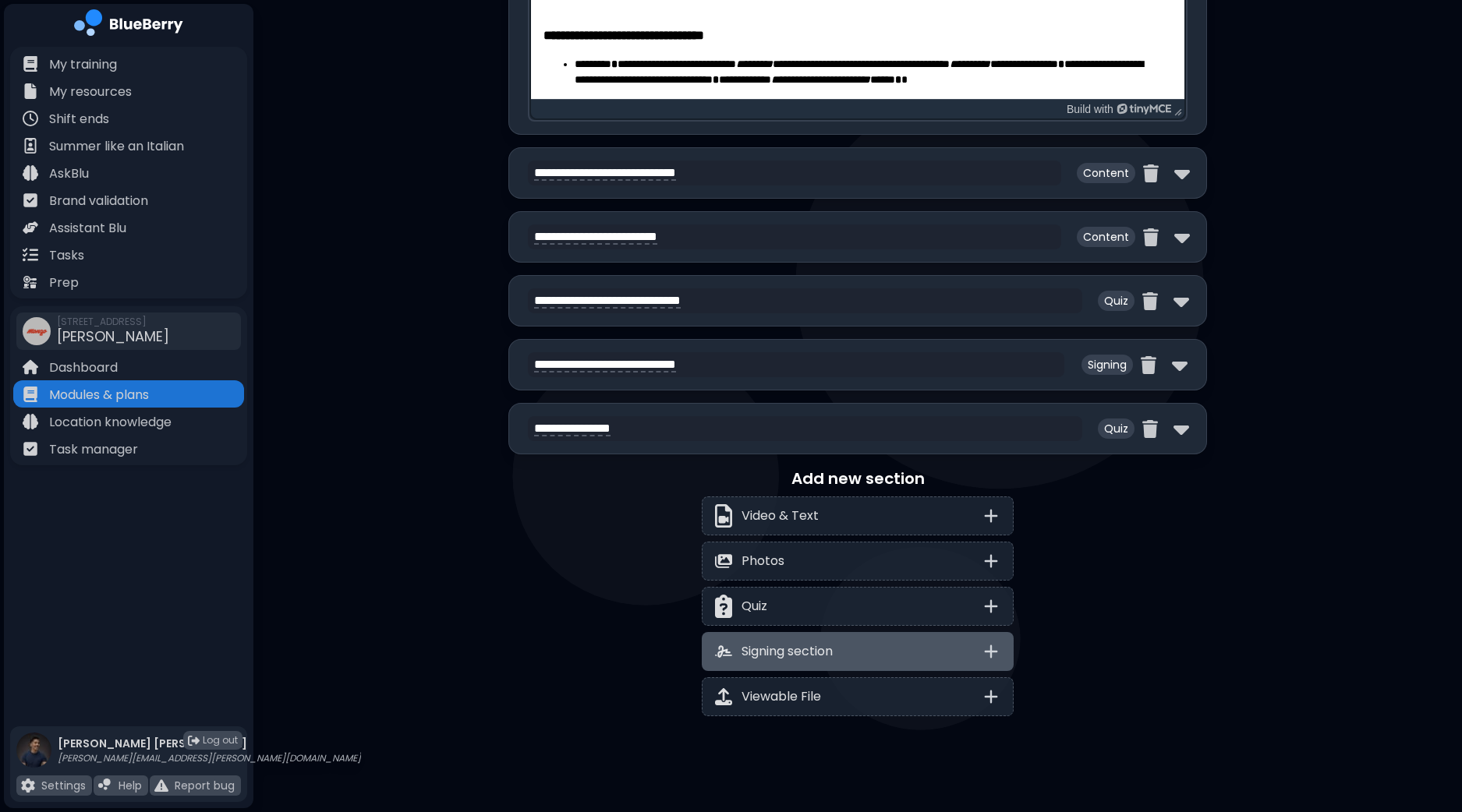
click at [792, 642] on p "Signing section" at bounding box center [786, 651] width 91 height 19
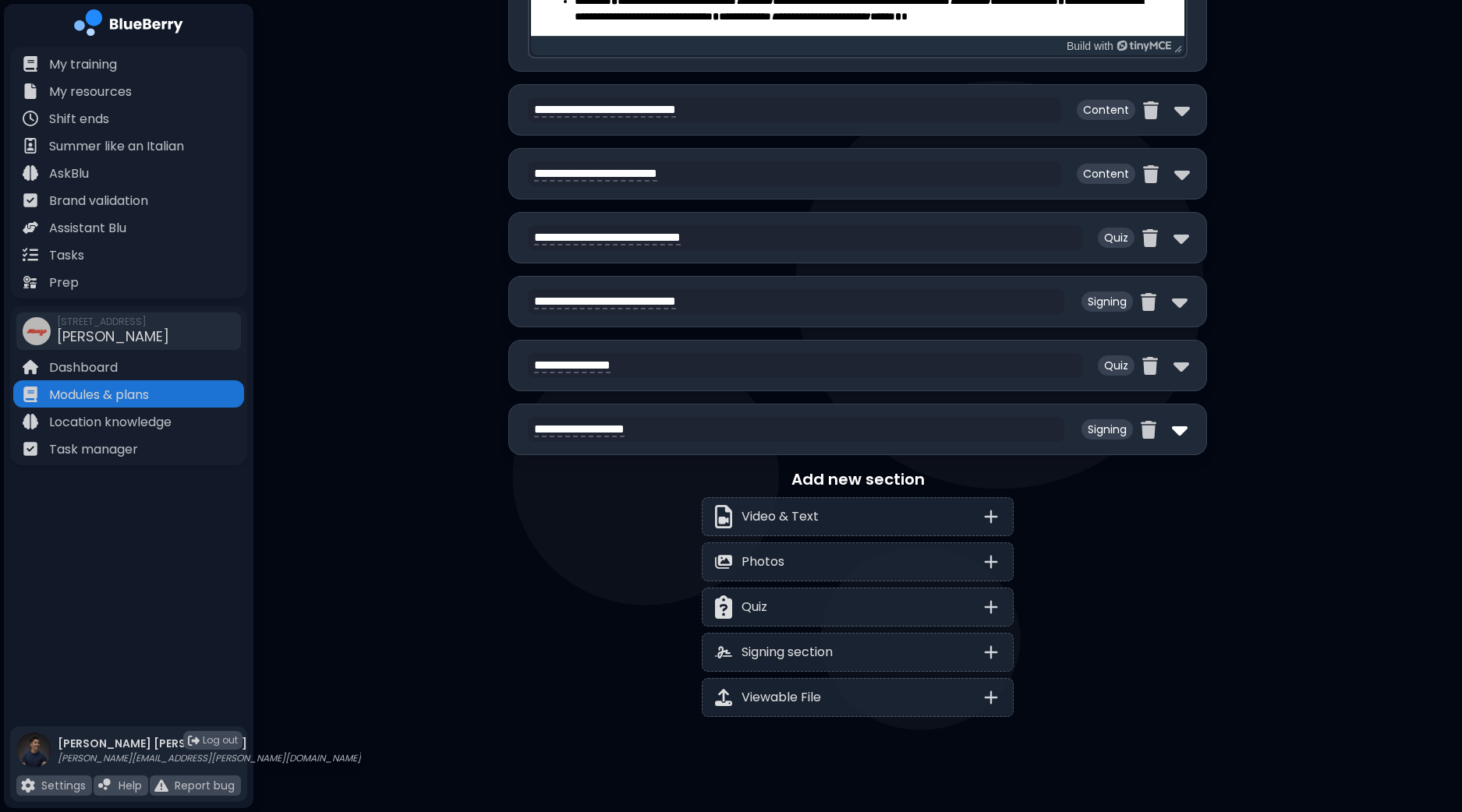
type textarea "**********"
click at [1178, 429] on img at bounding box center [1179, 430] width 15 height 25
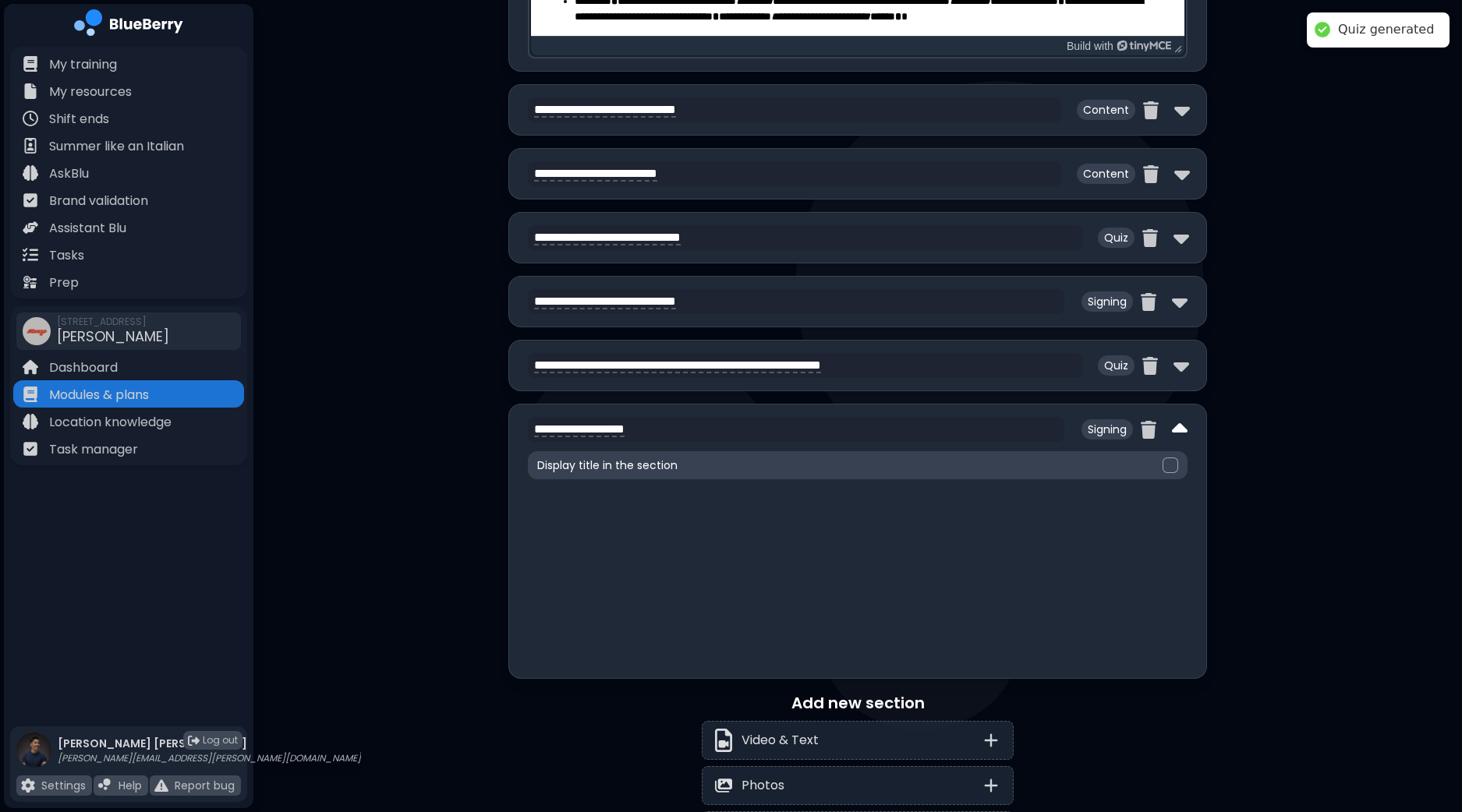
scroll to position [4170, 0]
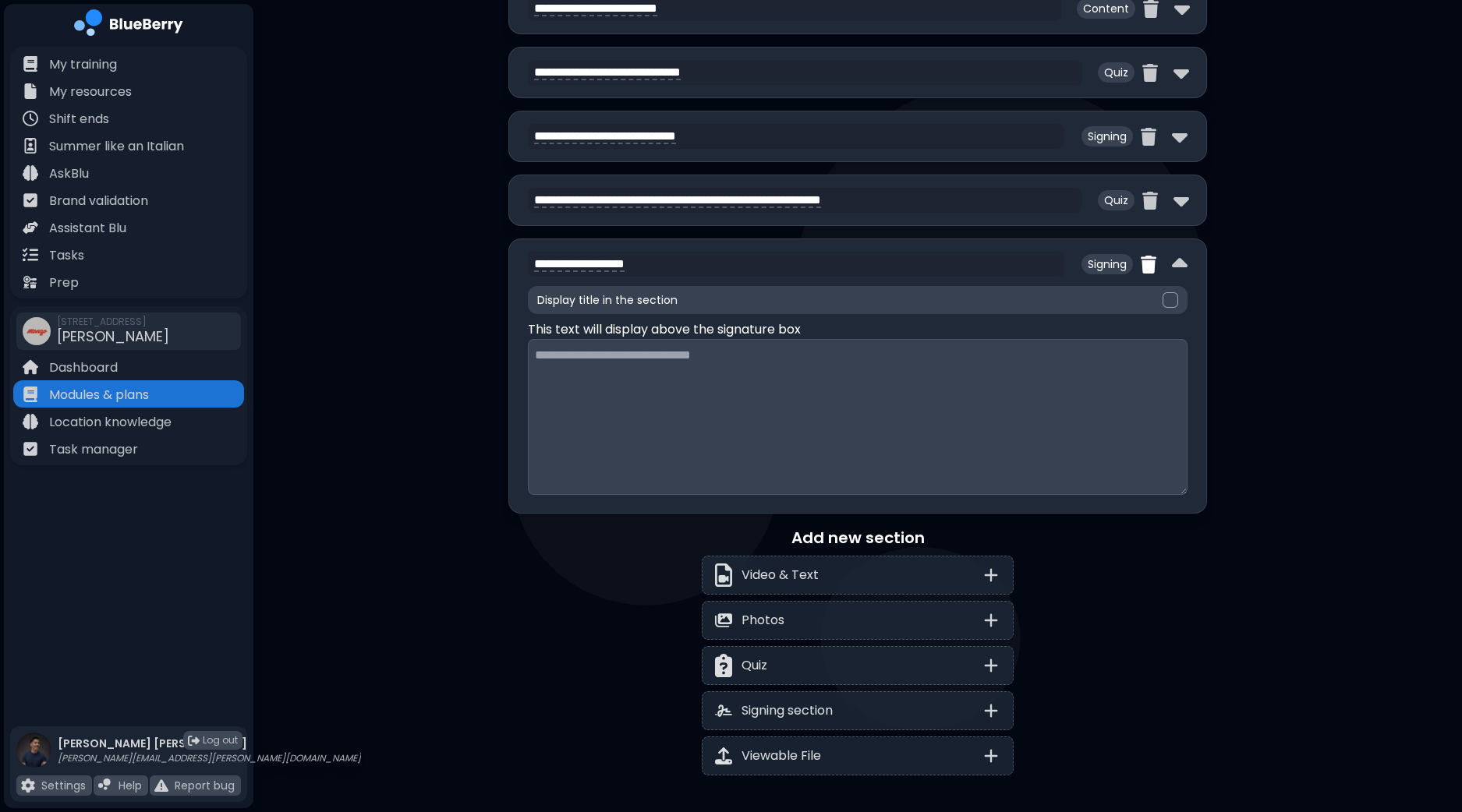
click at [1146, 256] on img at bounding box center [1148, 265] width 15 height 18
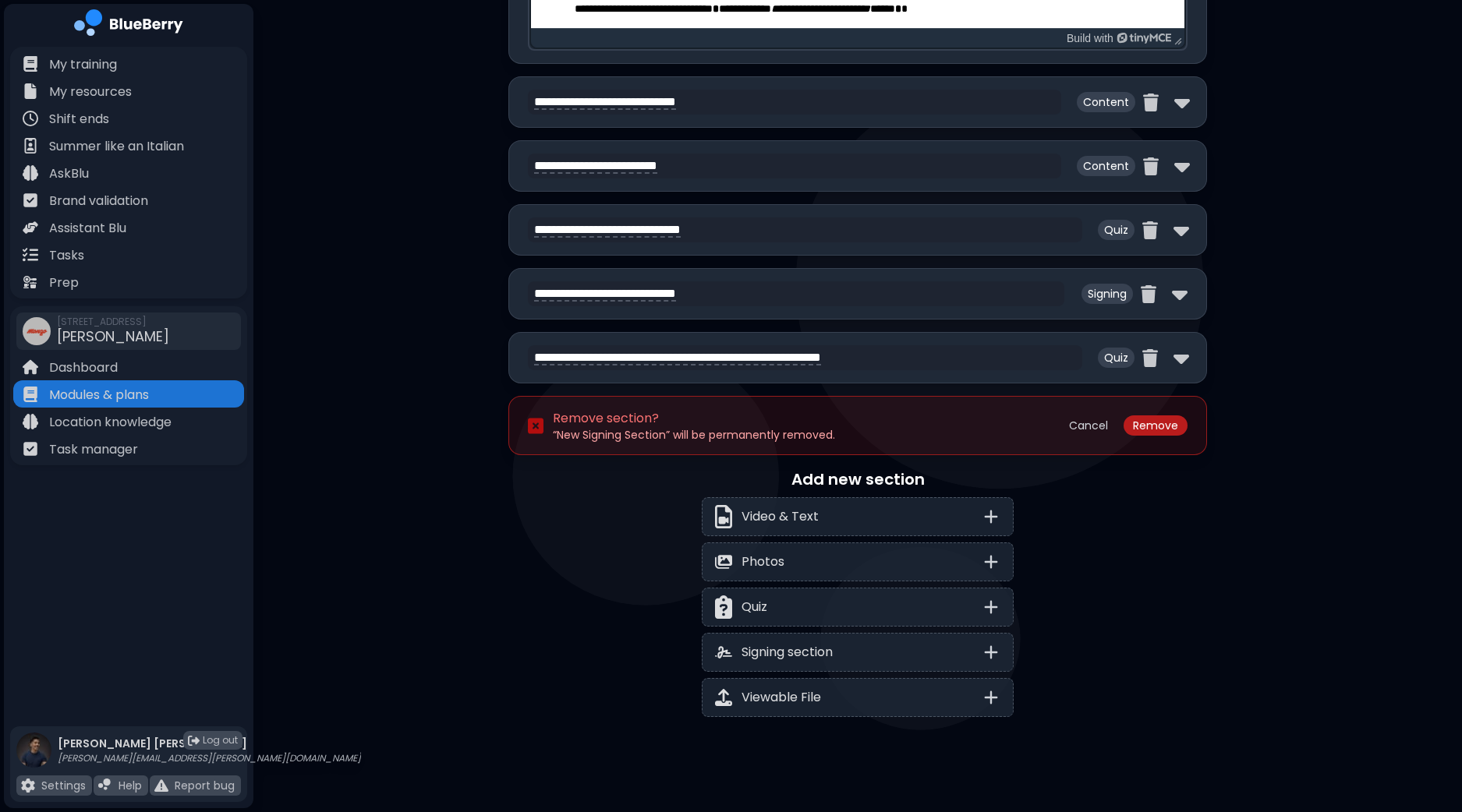
click at [1145, 415] on button "Remove" at bounding box center [1155, 425] width 64 height 20
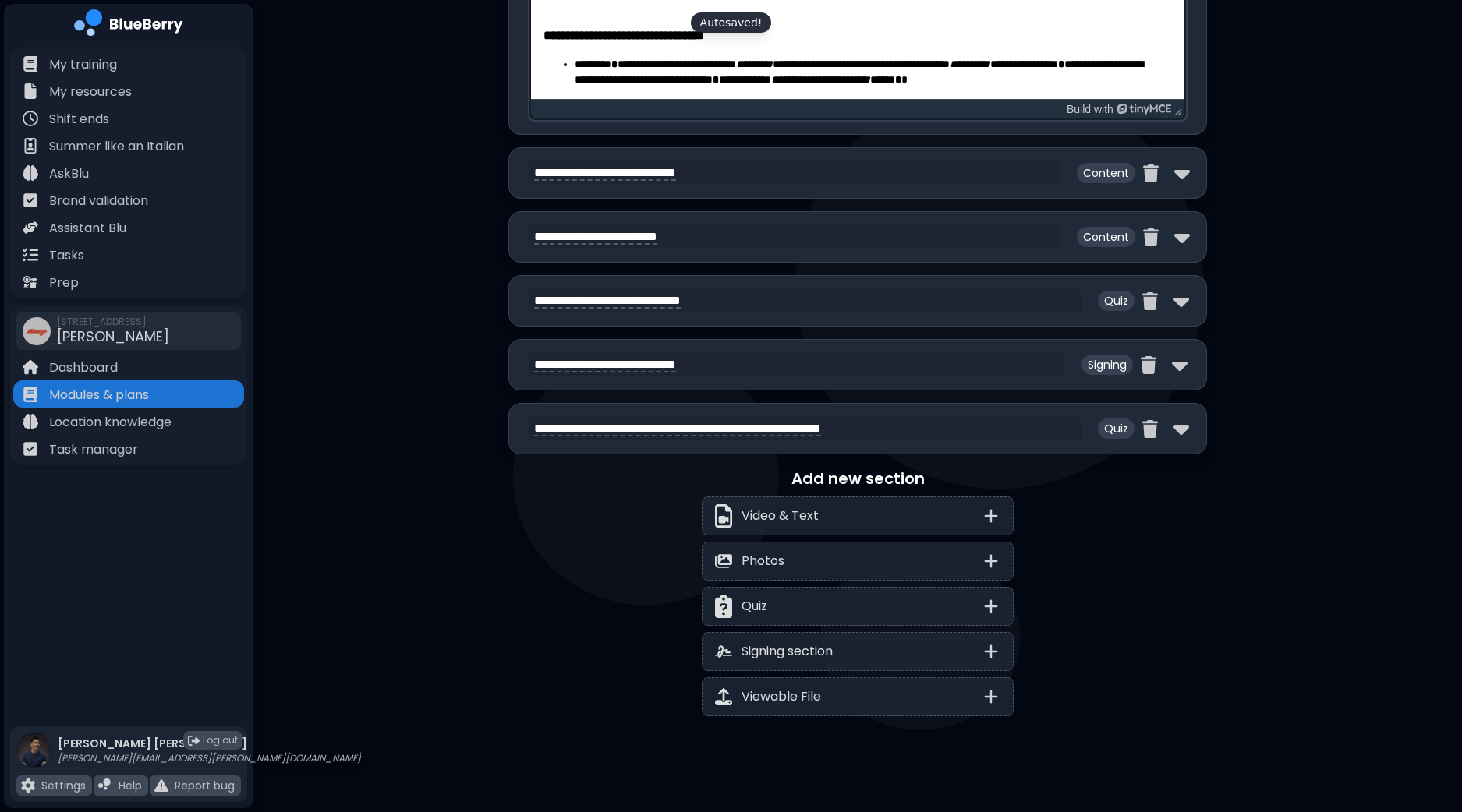
click at [1187, 420] on div "**********" at bounding box center [858, 428] width 698 height 52
click at [1173, 420] on img at bounding box center [1181, 429] width 15 height 25
select select "**"
select select "*"
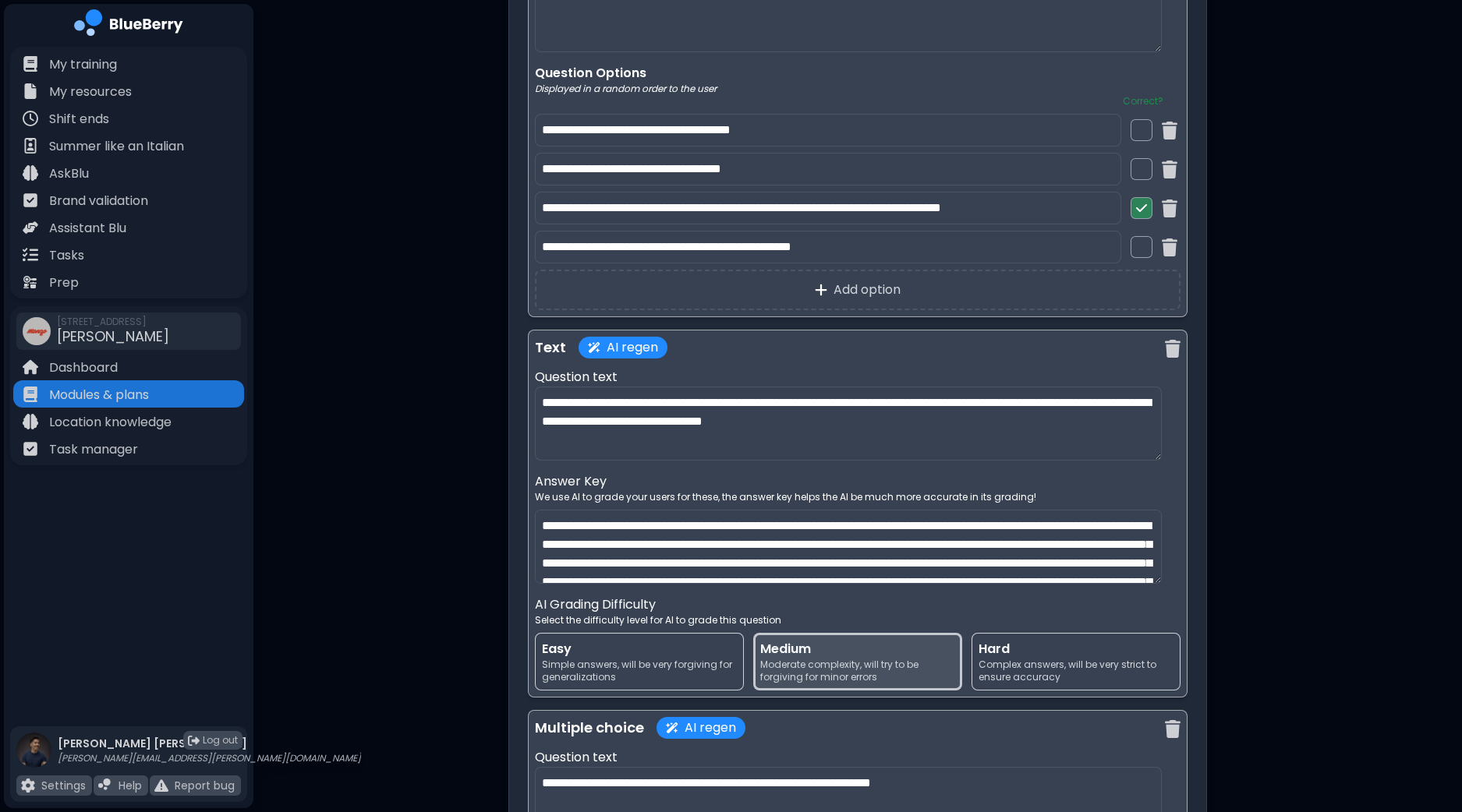
scroll to position [5279, 0]
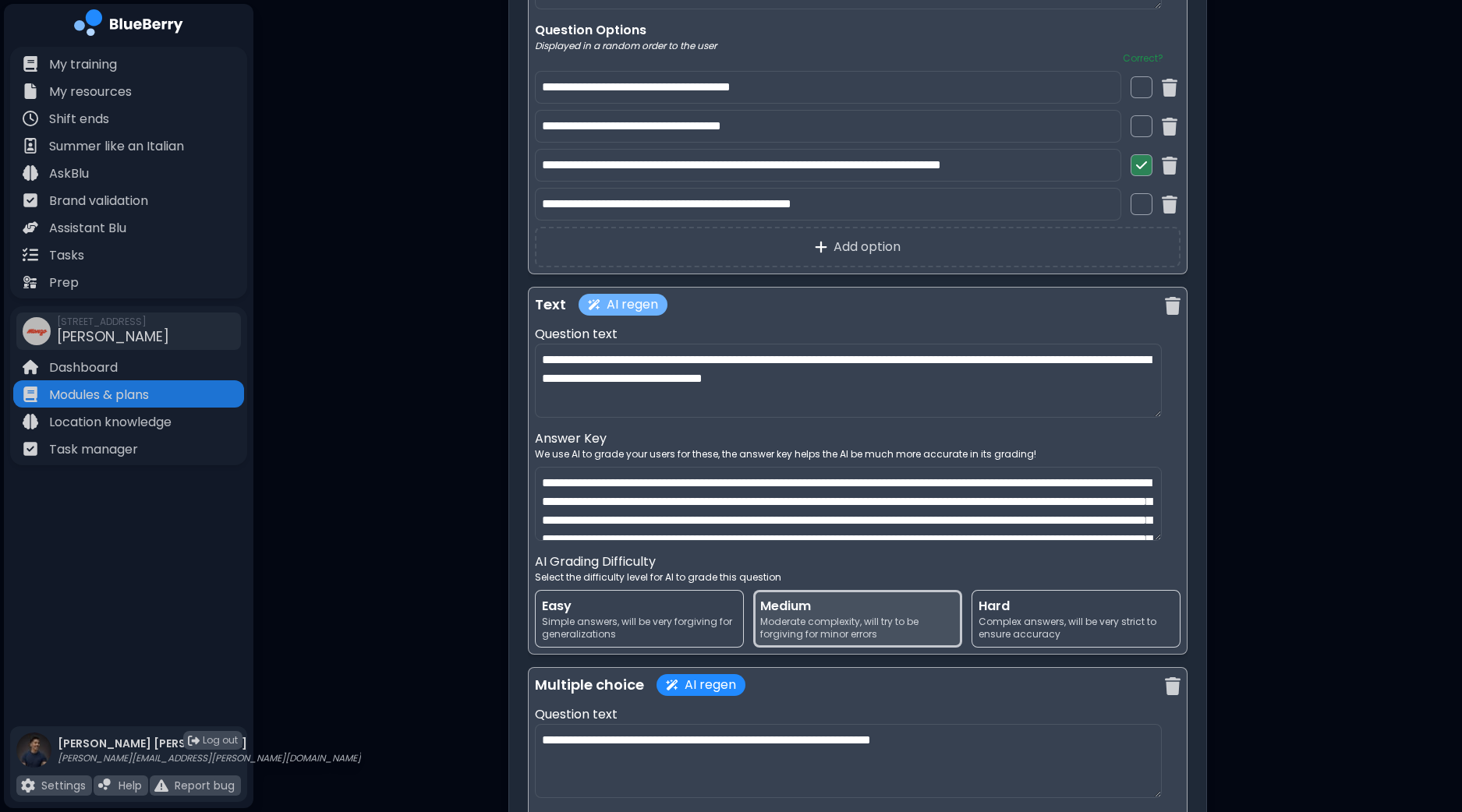
click at [621, 298] on button "AI regen" at bounding box center [622, 305] width 89 height 22
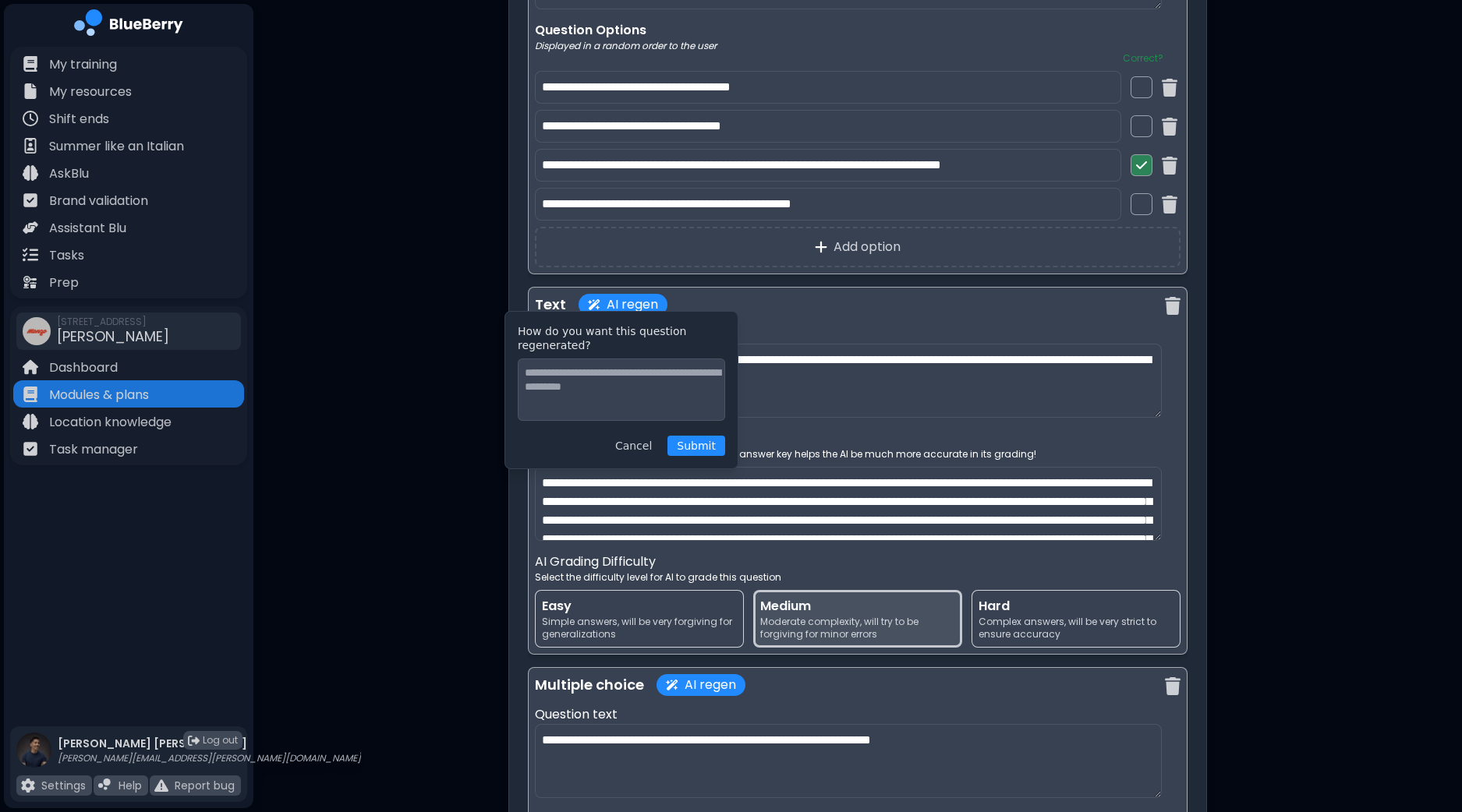
click at [650, 402] on textarea at bounding box center [621, 389] width 207 height 62
type textarea "*"
click at [650, 442] on button "Cancel" at bounding box center [632, 446] width 55 height 20
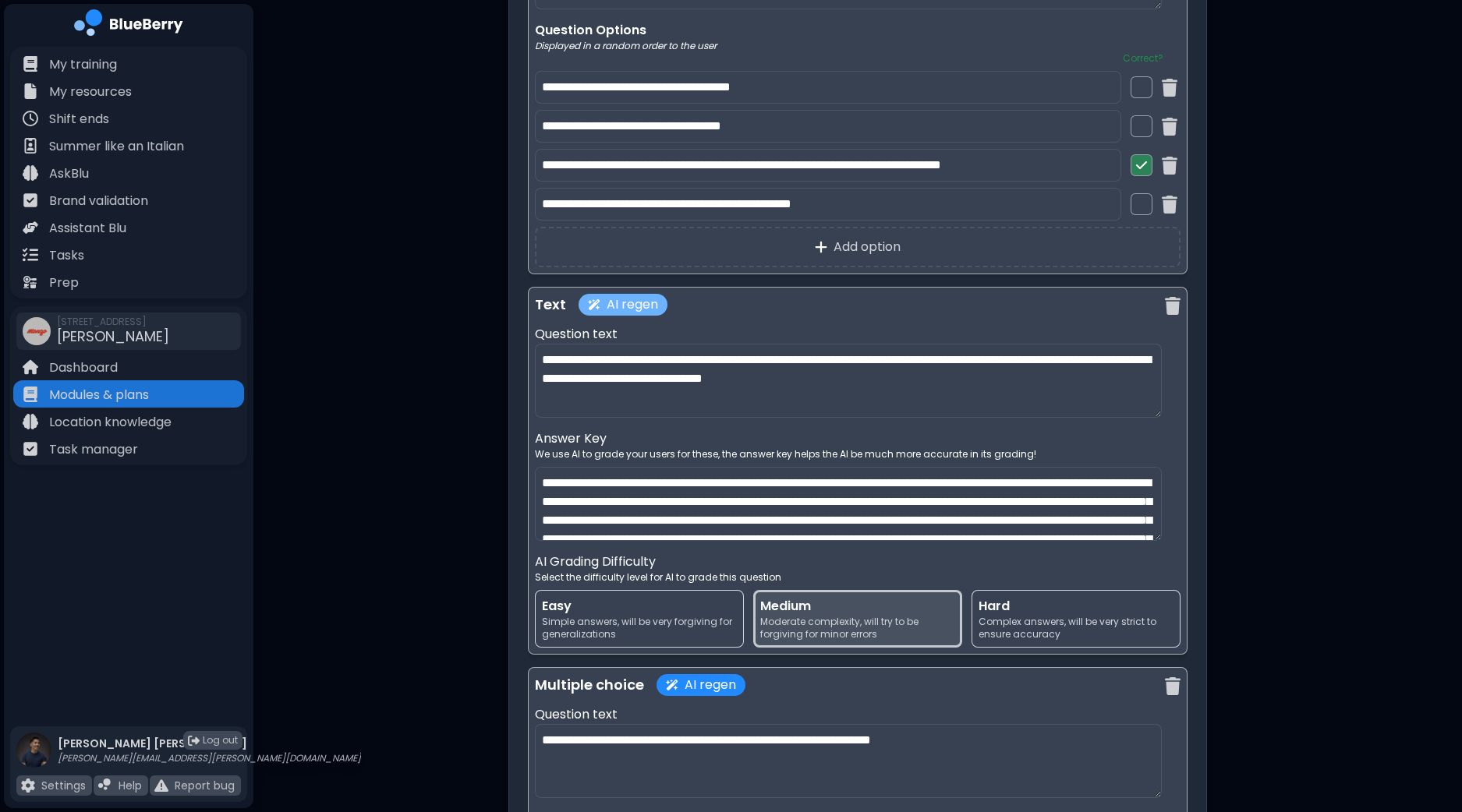
click at [612, 301] on button "AI regen" at bounding box center [622, 305] width 89 height 22
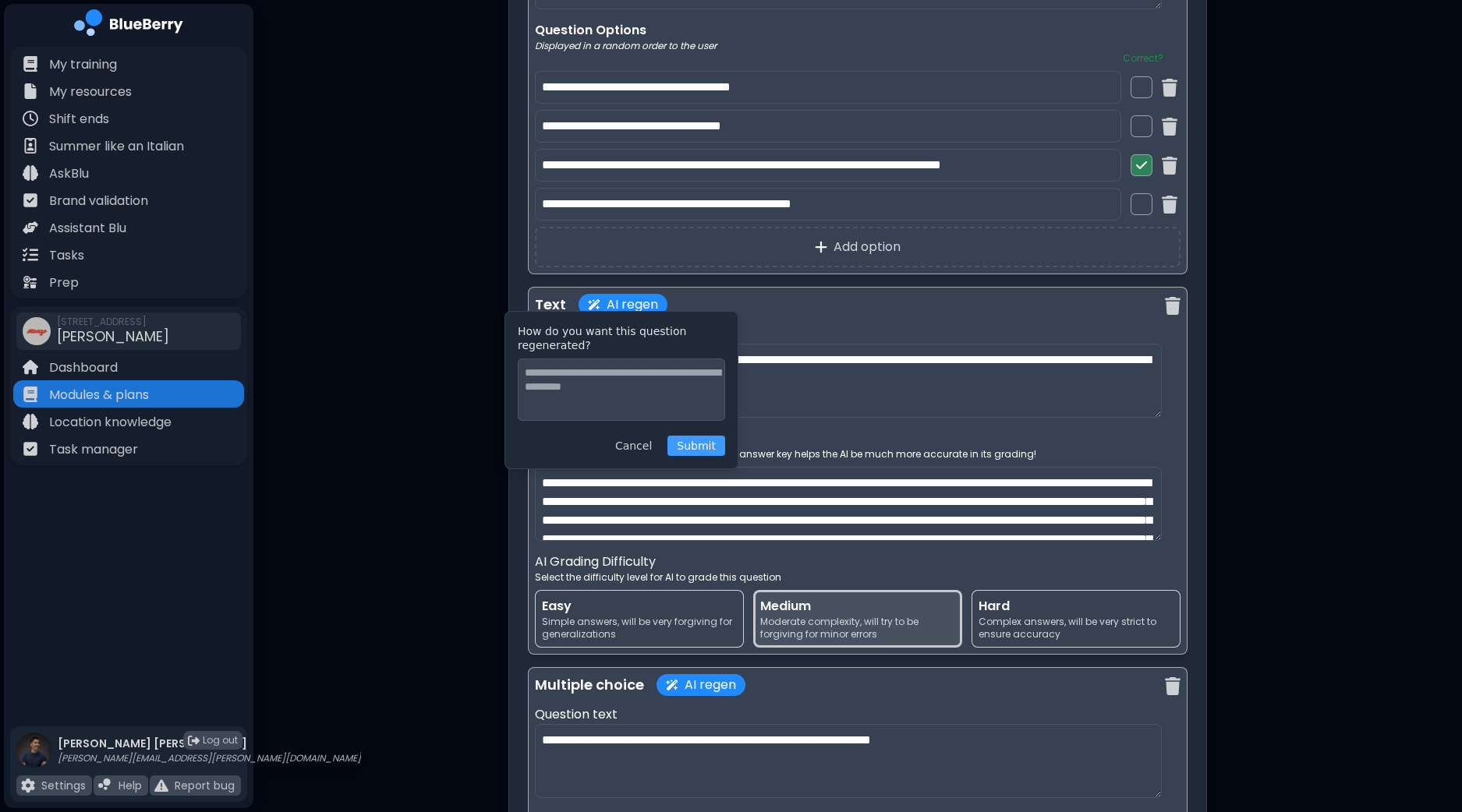
click at [719, 446] on button "Submit" at bounding box center [697, 446] width 58 height 20
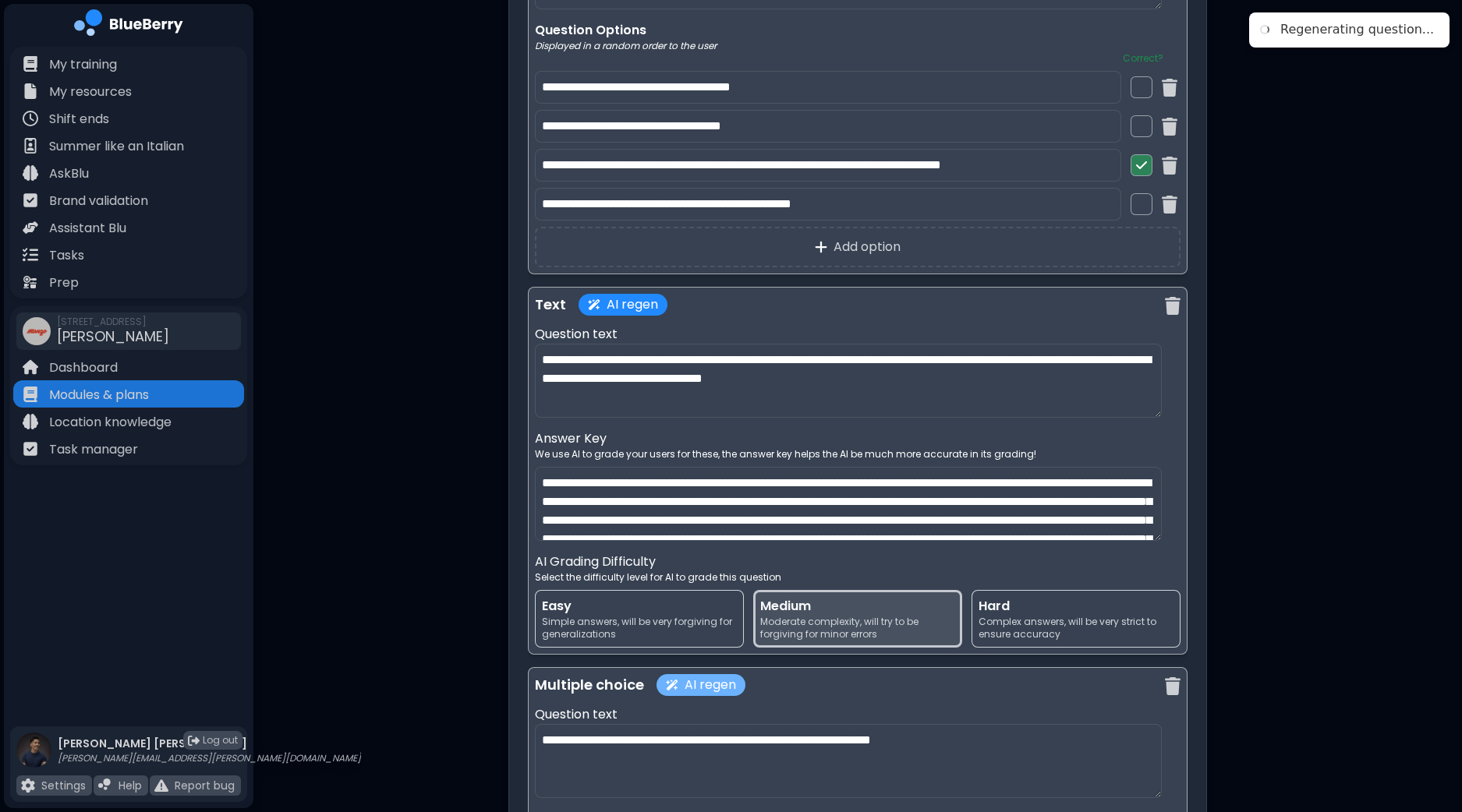
click at [686, 675] on button "AI regen" at bounding box center [700, 685] width 89 height 22
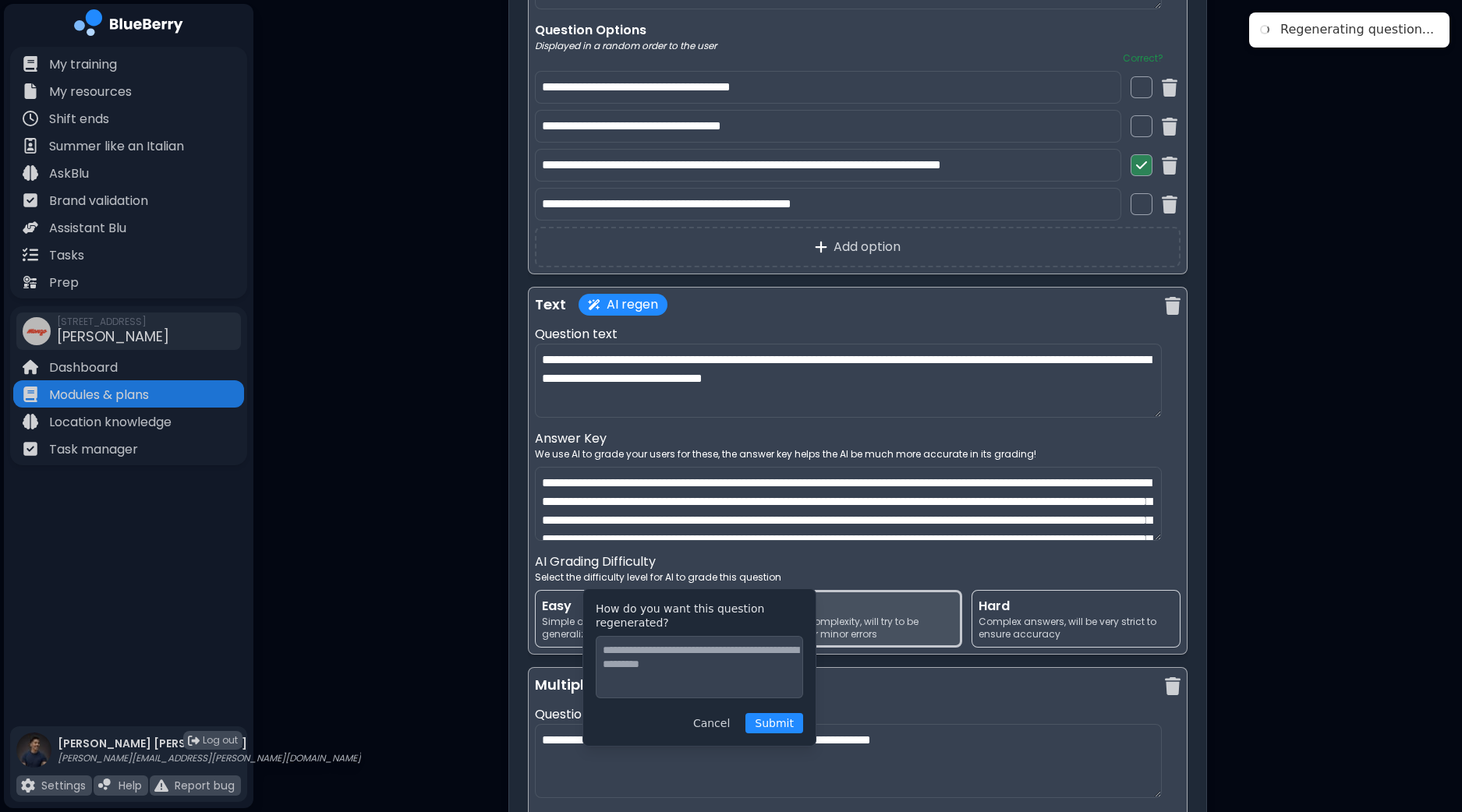
scroll to position [5669, 0]
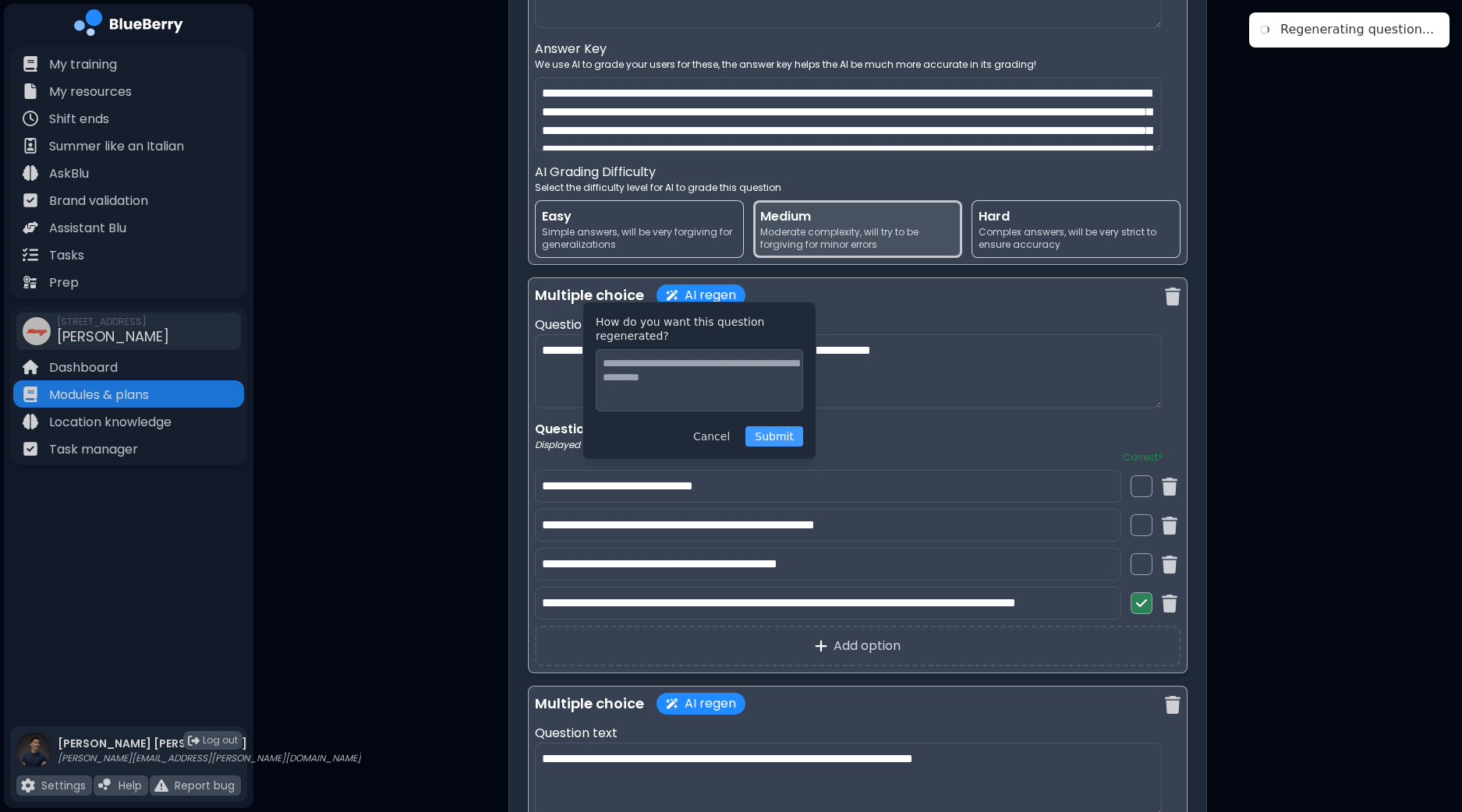
click at [774, 436] on button "Submit" at bounding box center [774, 436] width 58 height 20
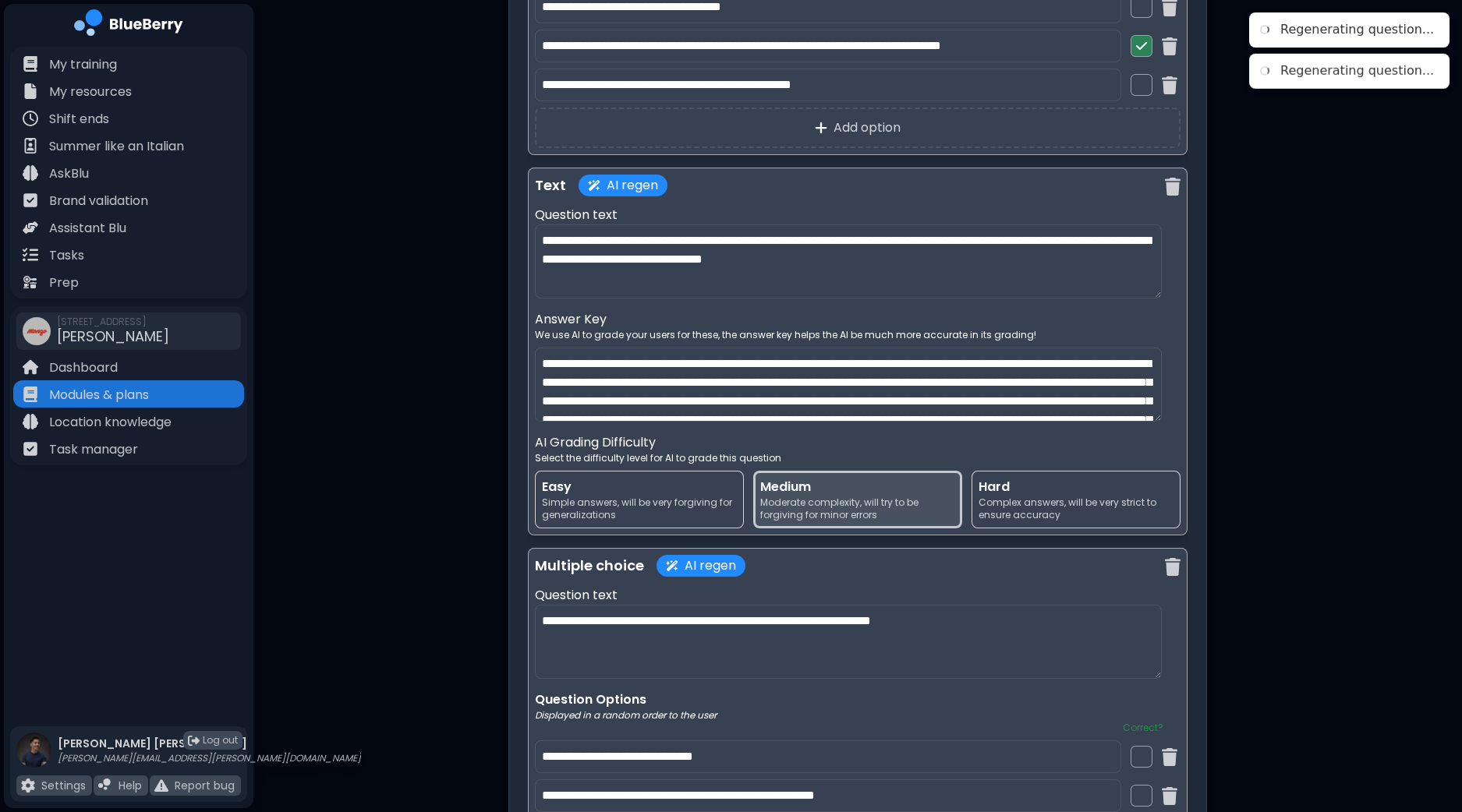
scroll to position [5377, 0]
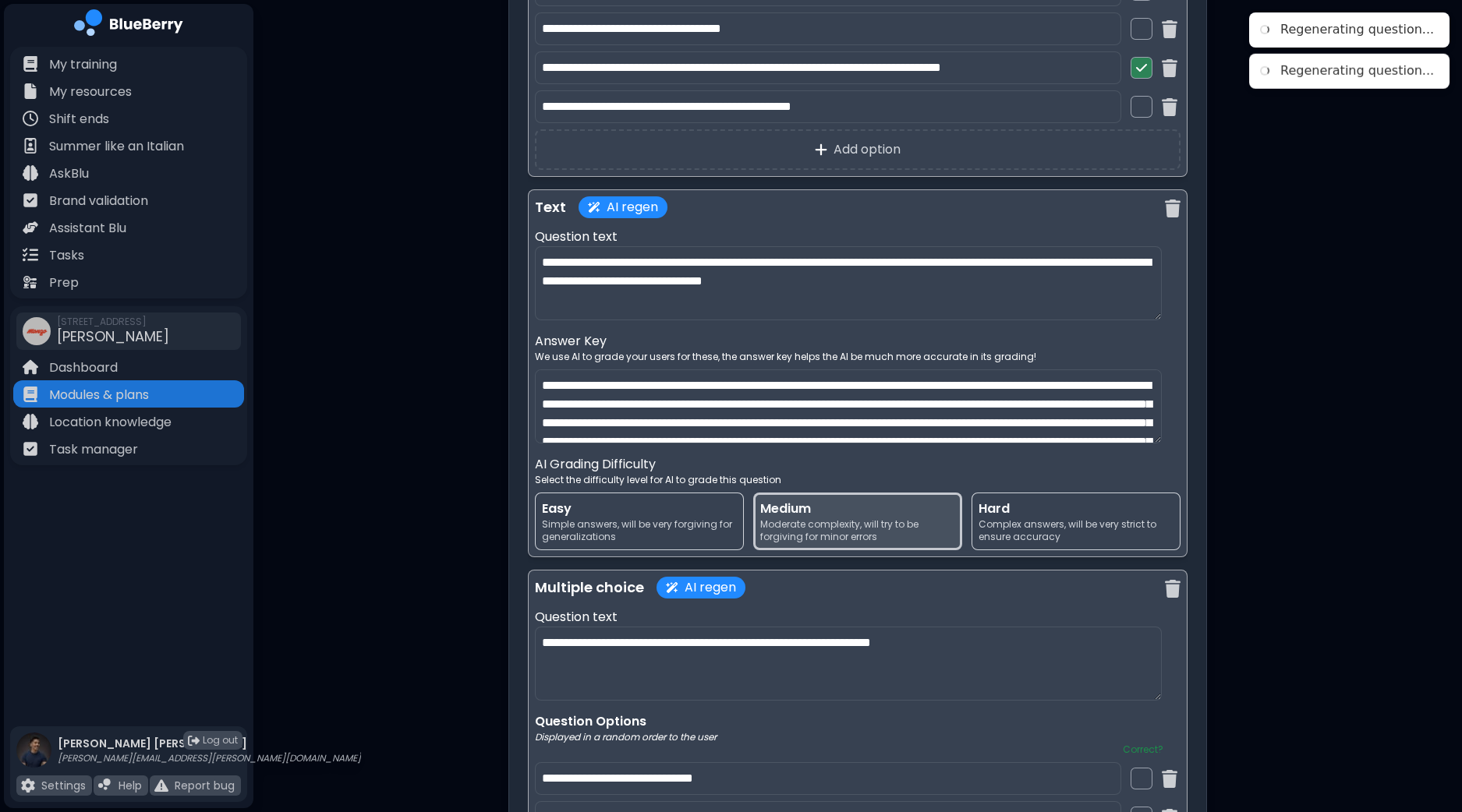
type textarea "**********"
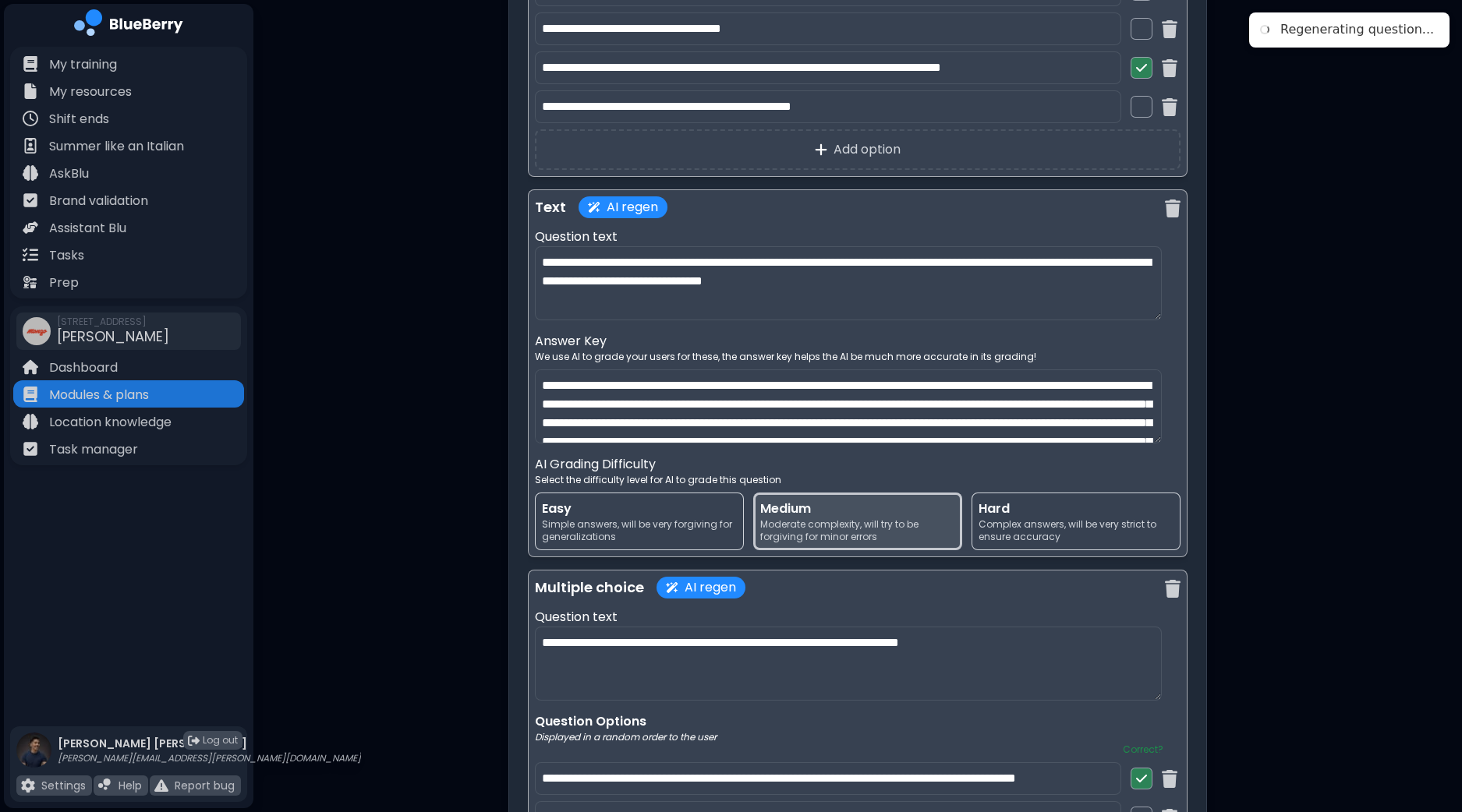
type textarea "**********"
click at [1178, 202] on img at bounding box center [1172, 209] width 15 height 18
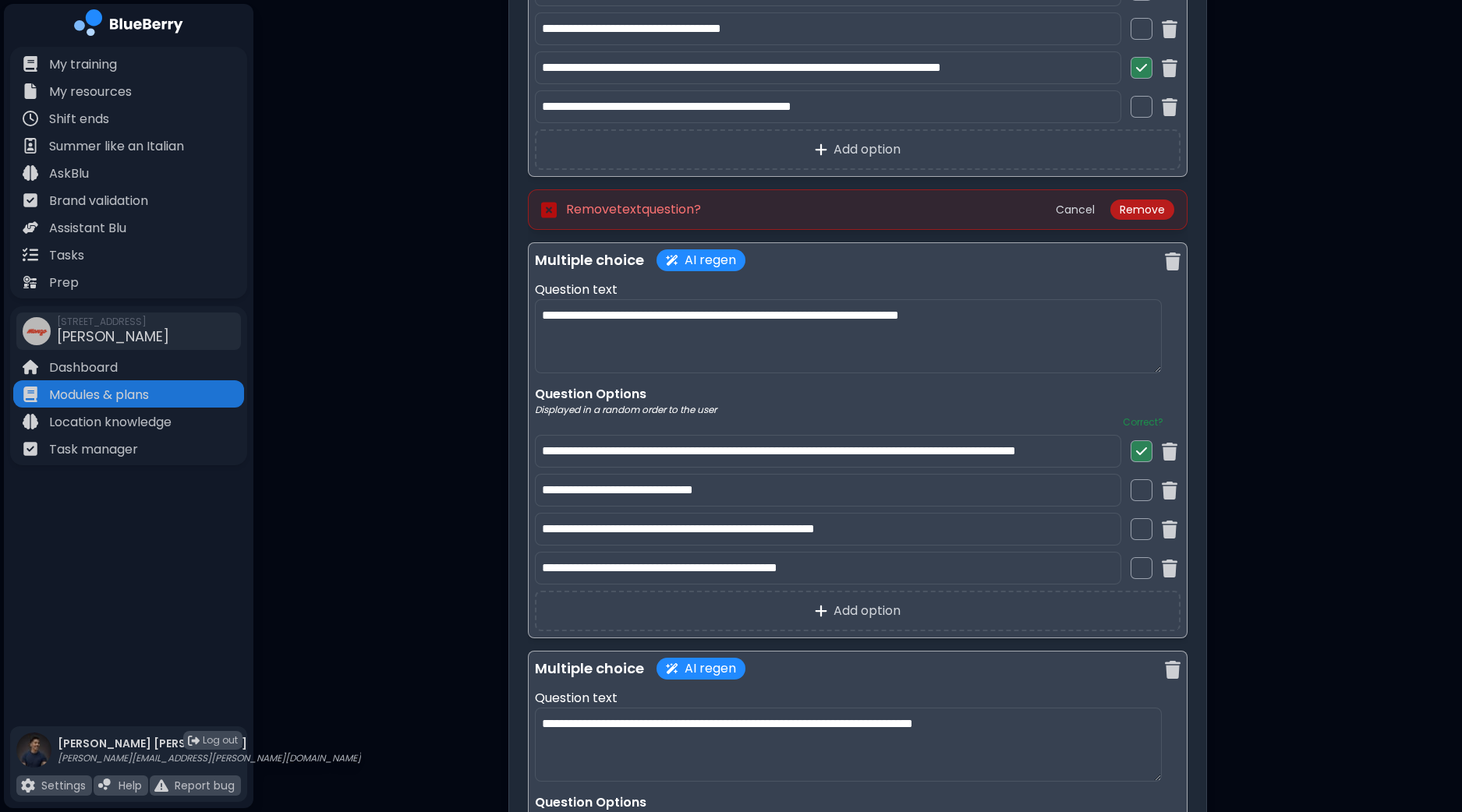
click at [1137, 200] on button "Remove" at bounding box center [1142, 210] width 64 height 20
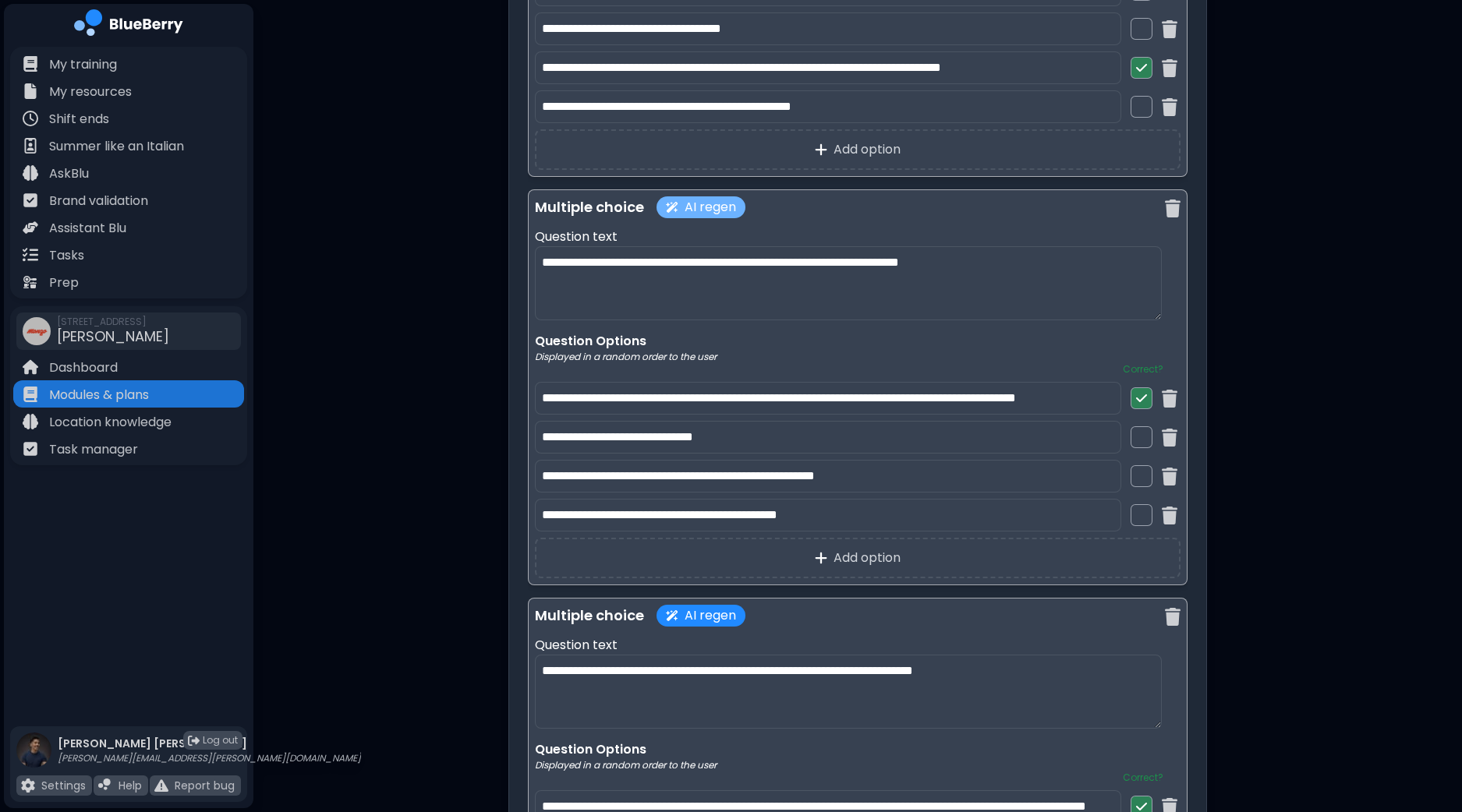
click at [712, 204] on button "AI regen" at bounding box center [700, 207] width 89 height 22
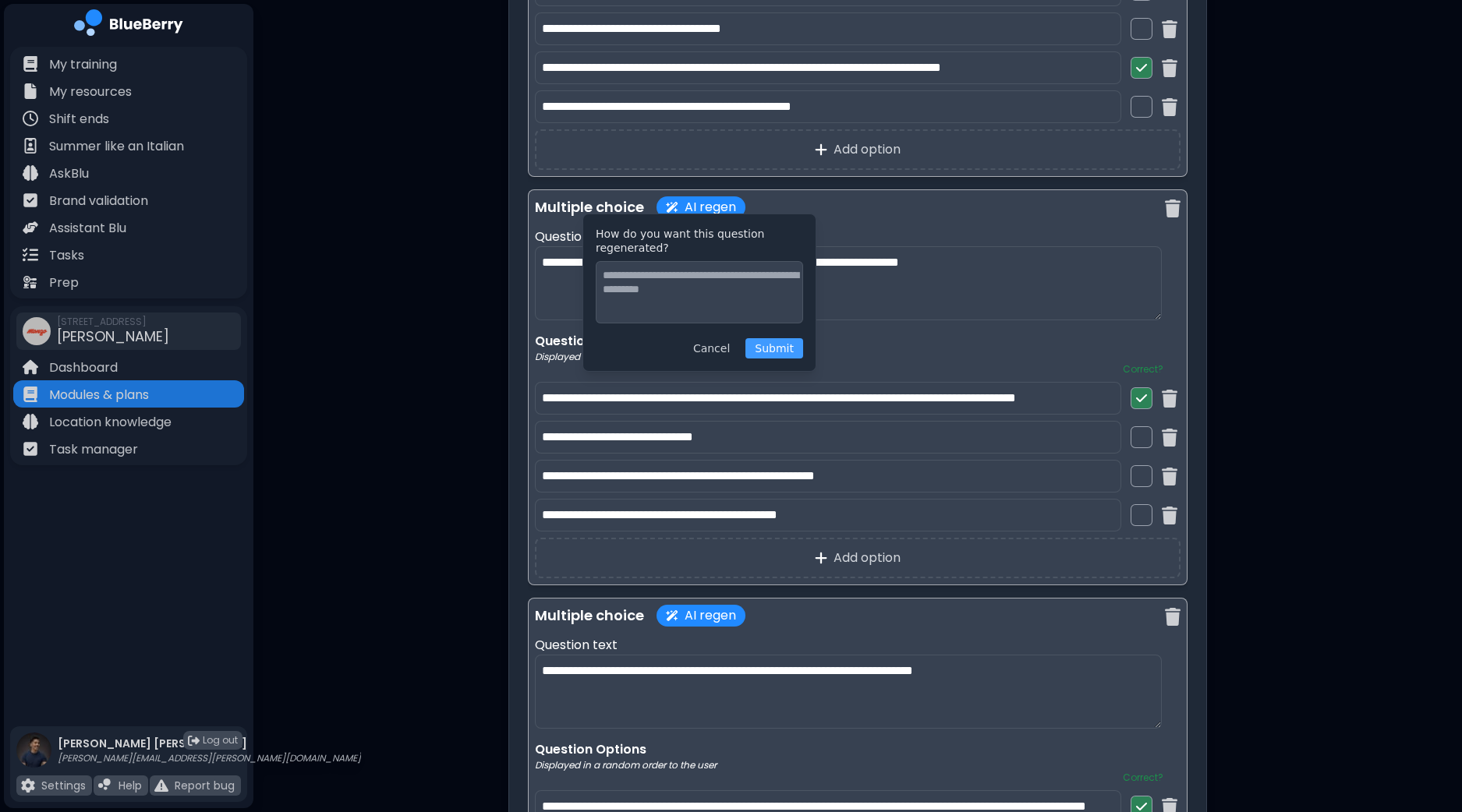
click at [786, 353] on button "Submit" at bounding box center [774, 348] width 58 height 20
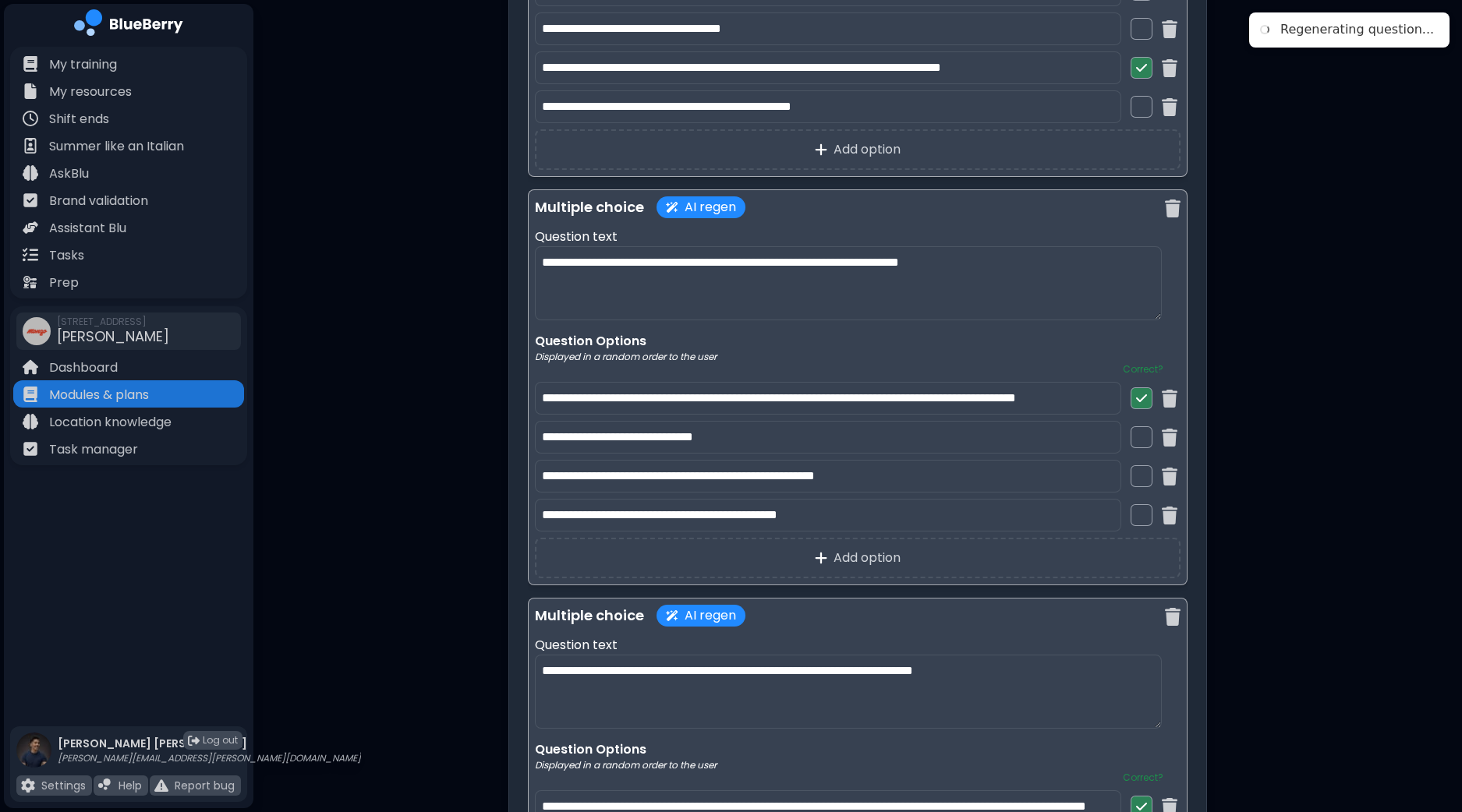
scroll to position [5572, 0]
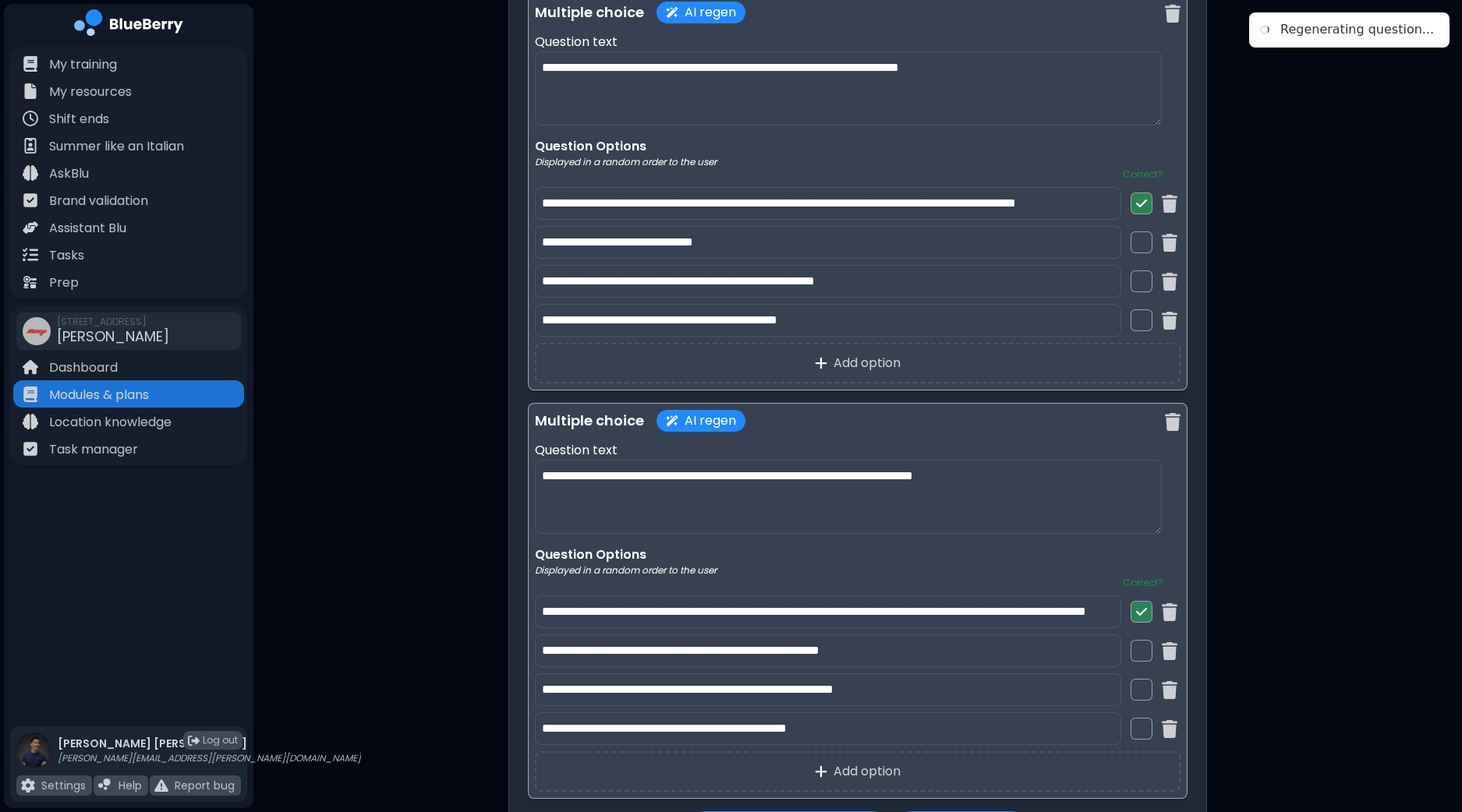
type textarea "**********"
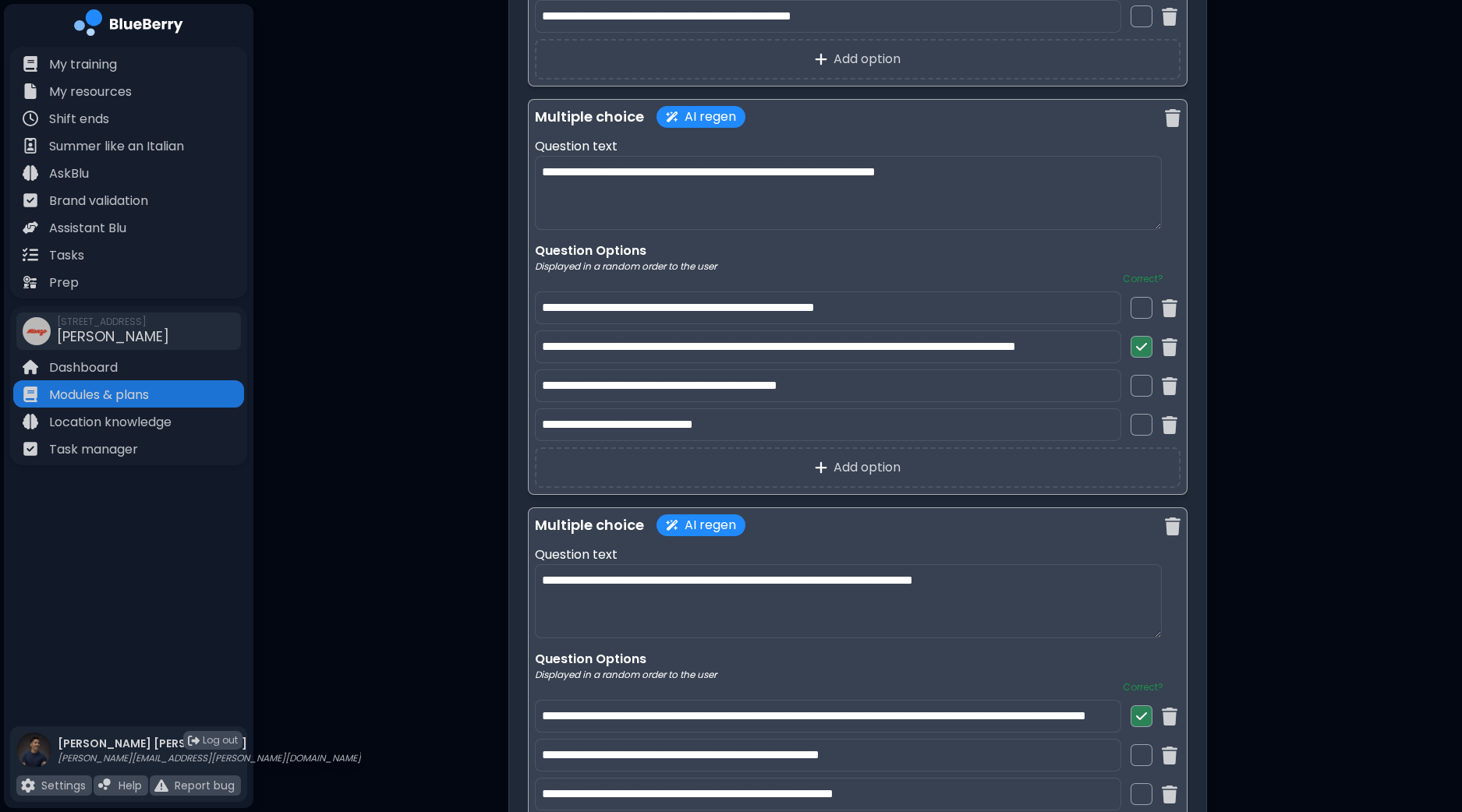
scroll to position [5474, 0]
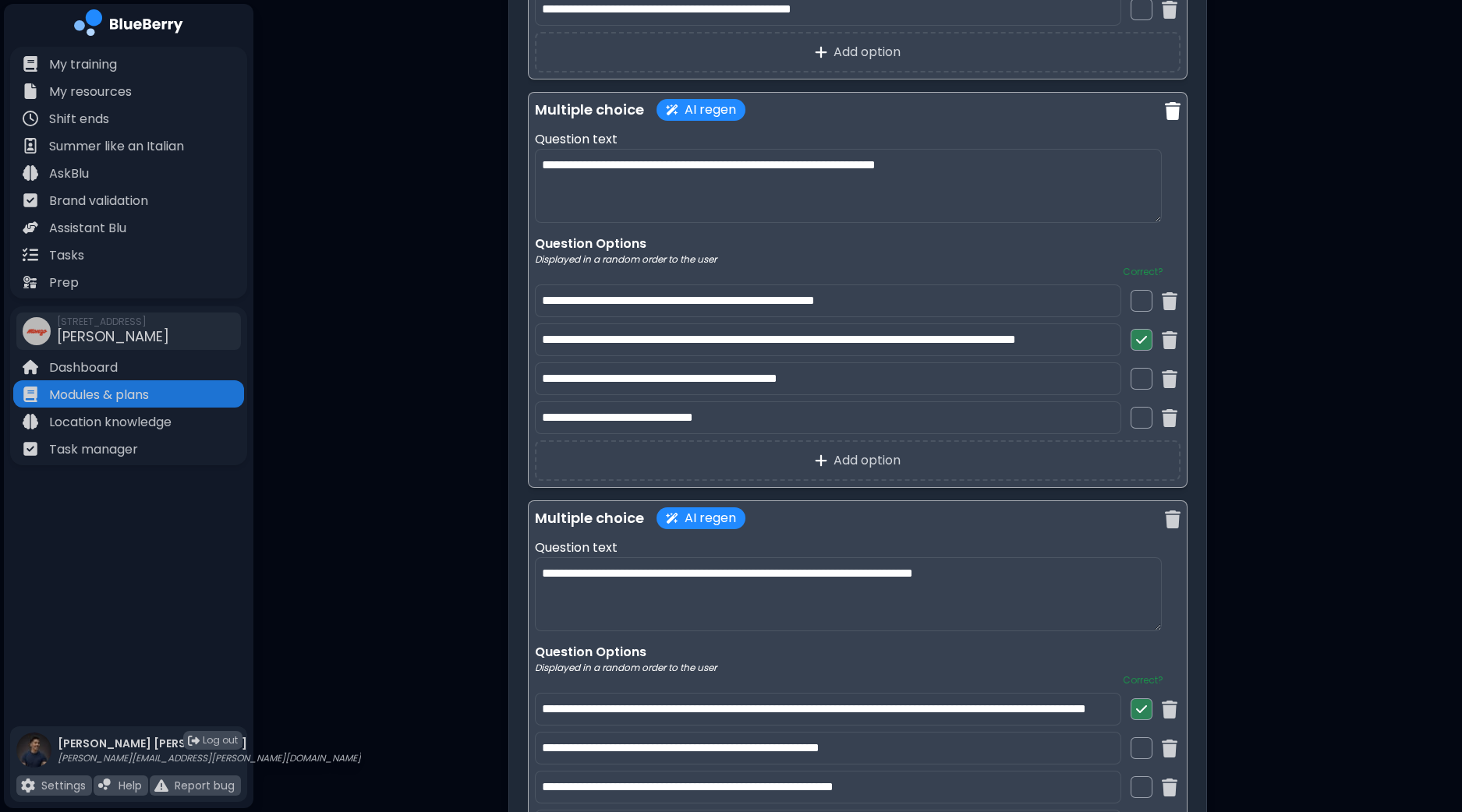
click at [1177, 108] on img at bounding box center [1172, 111] width 15 height 18
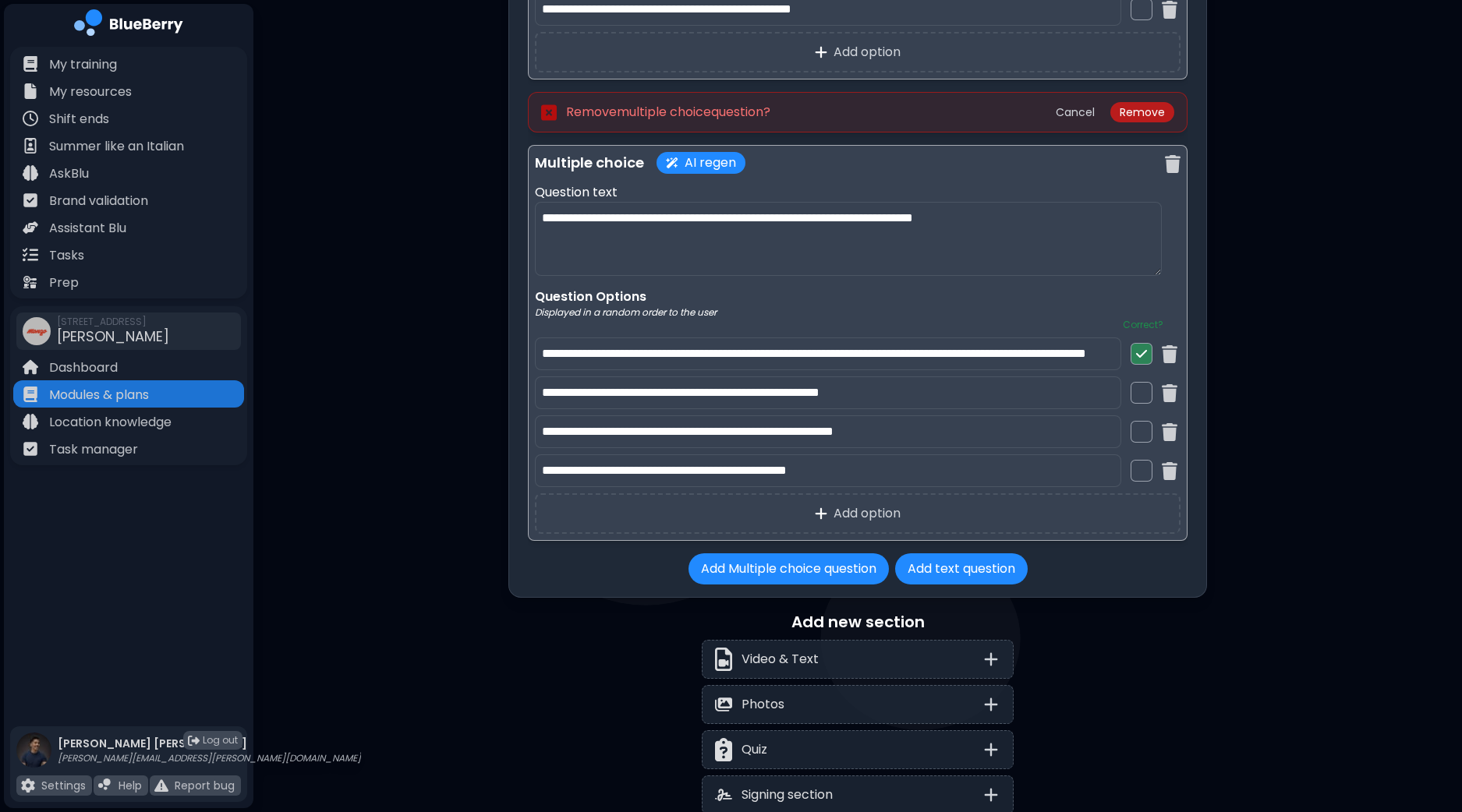
click at [1135, 102] on button "Remove" at bounding box center [1142, 112] width 64 height 20
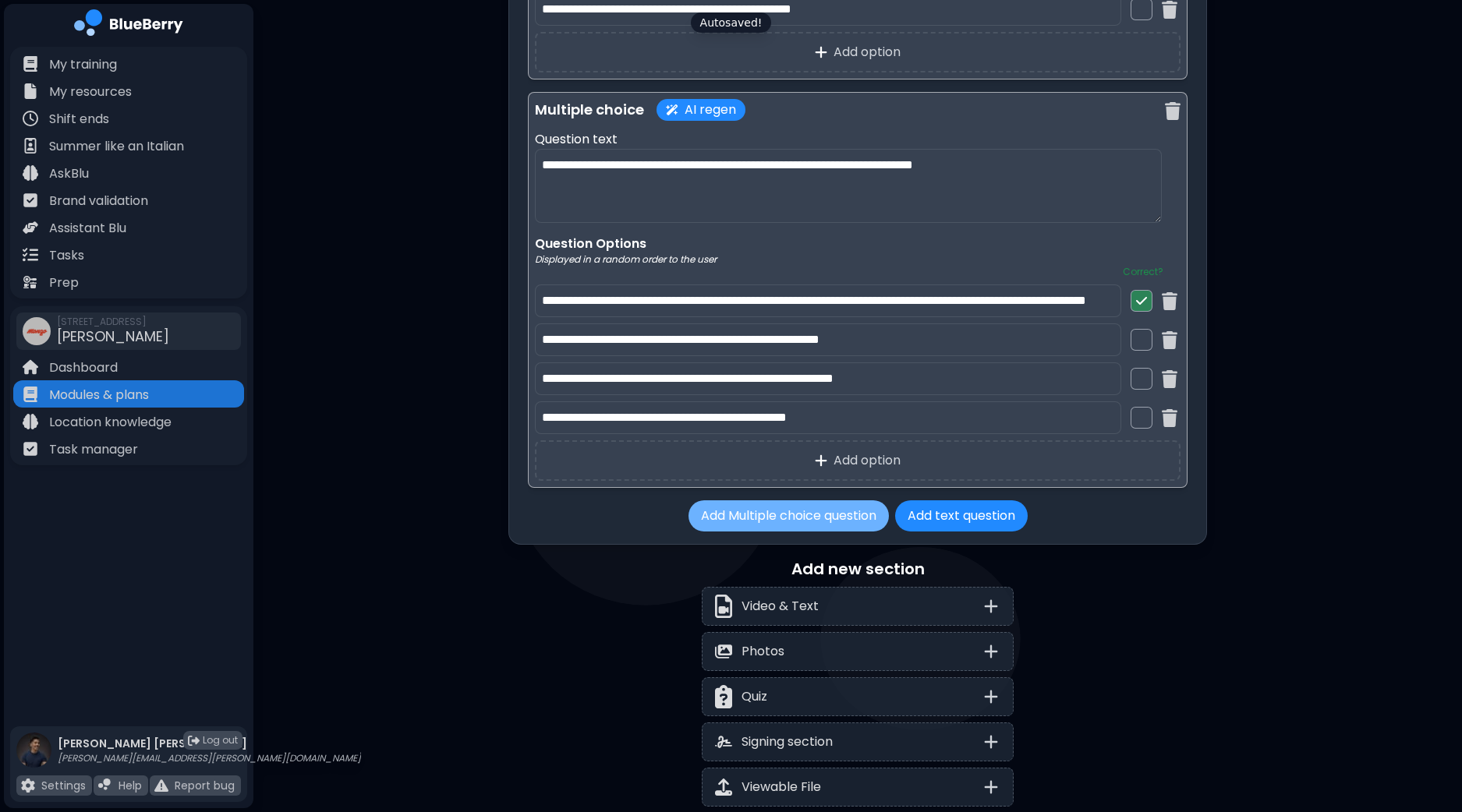
click at [795, 506] on button "Add Multiple choice question" at bounding box center [788, 515] width 200 height 31
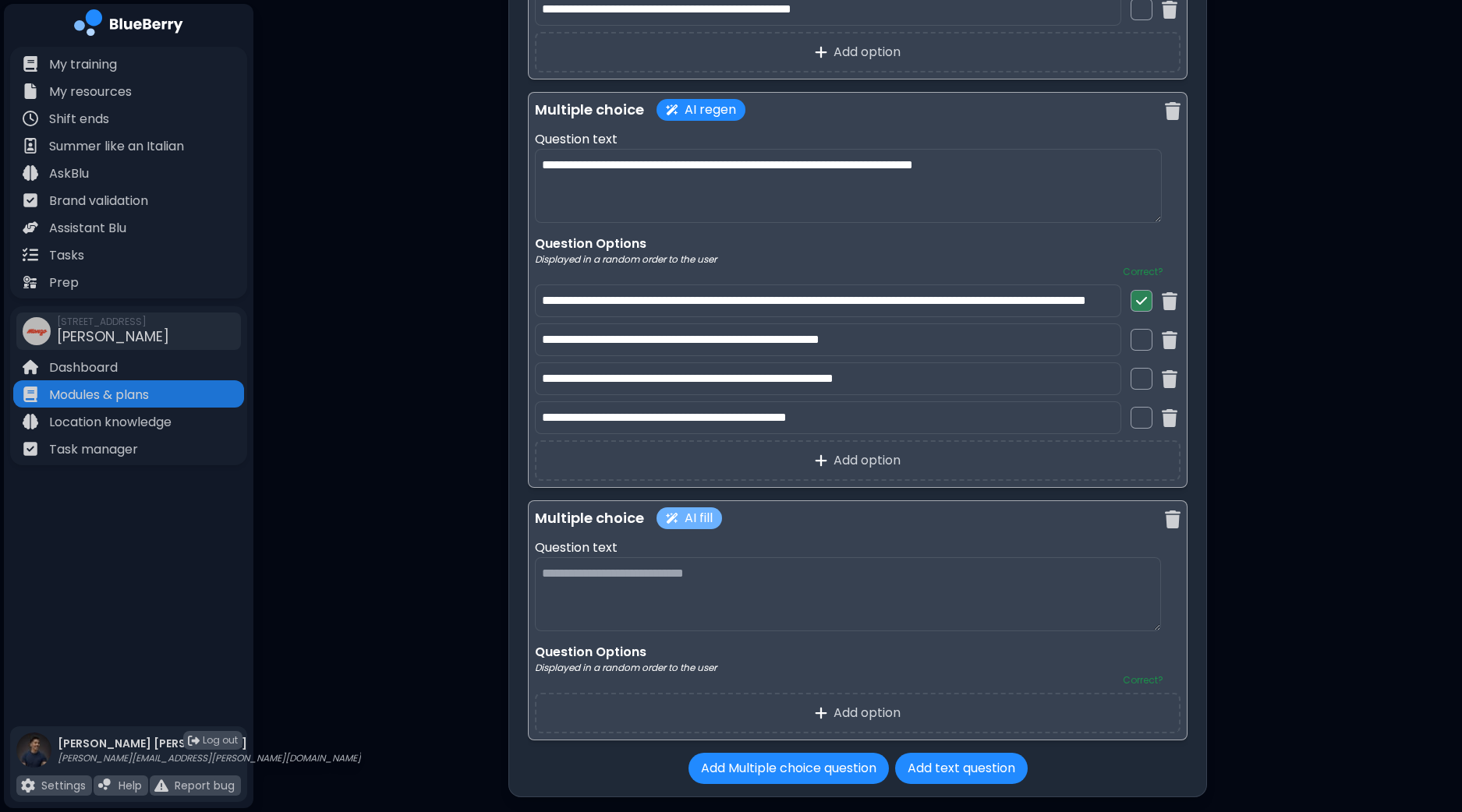
click at [698, 510] on button "AI fill" at bounding box center [688, 518] width 65 height 22
drag, startPoint x: 1059, startPoint y: 297, endPoint x: 356, endPoint y: 267, distance: 703.6
click at [664, 289] on input "**********" at bounding box center [828, 300] width 587 height 33
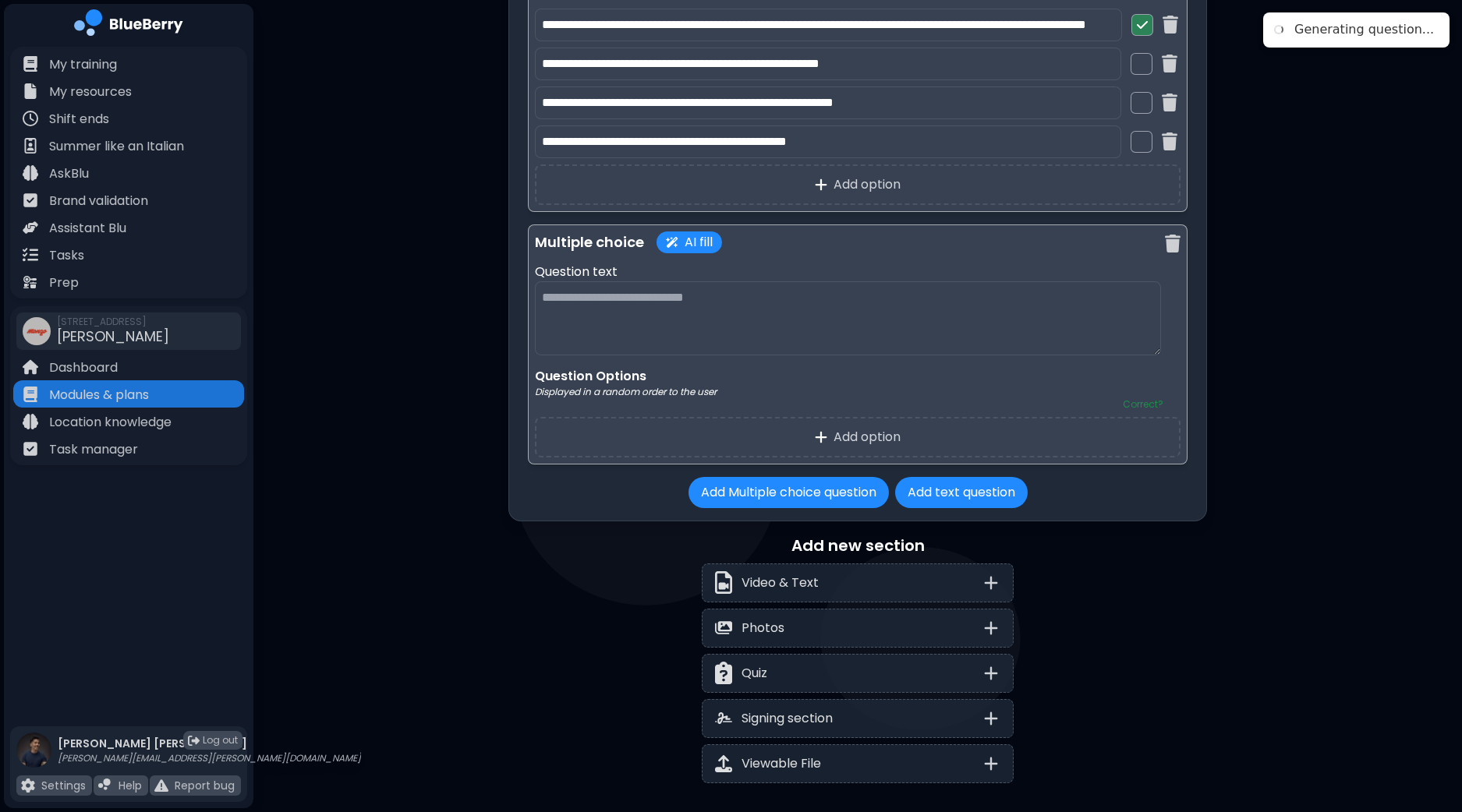
scroll to position [5816, 0]
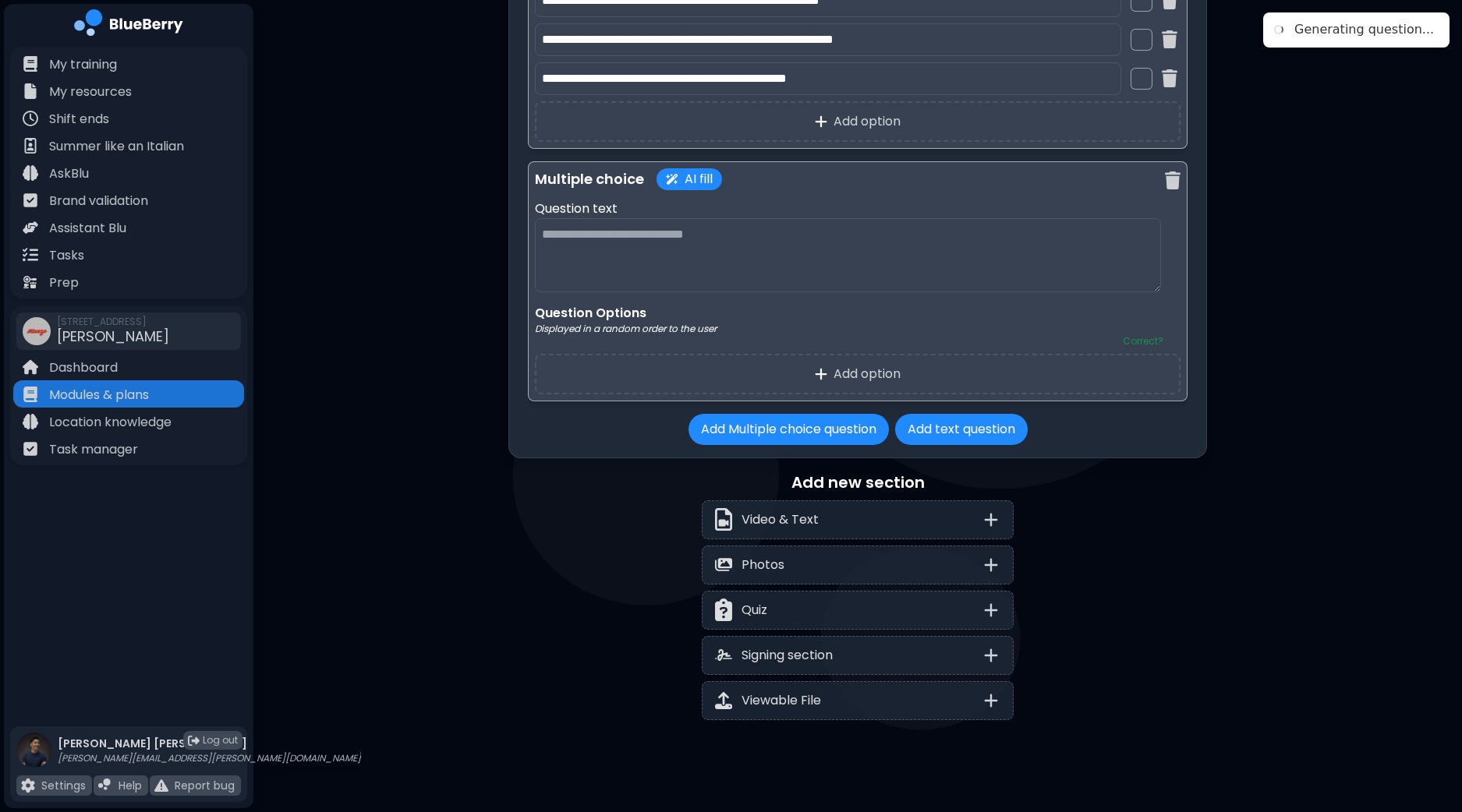
type textarea "**********"
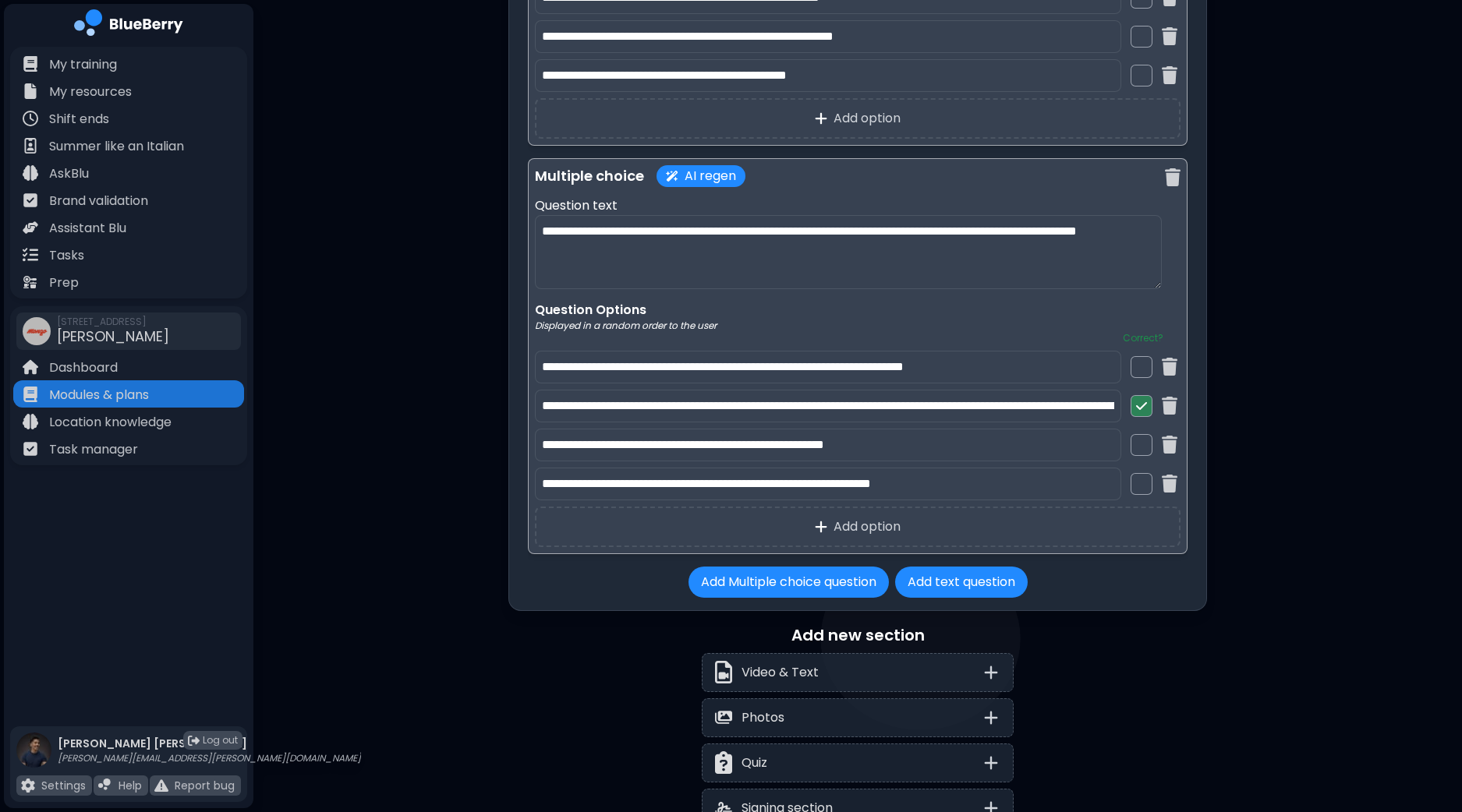
scroll to position [0, 254]
drag, startPoint x: 871, startPoint y: 398, endPoint x: 1222, endPoint y: 393, distance: 351.0
click at [983, 395] on input "**********" at bounding box center [828, 406] width 587 height 33
drag, startPoint x: 881, startPoint y: 394, endPoint x: 1353, endPoint y: 411, distance: 472.3
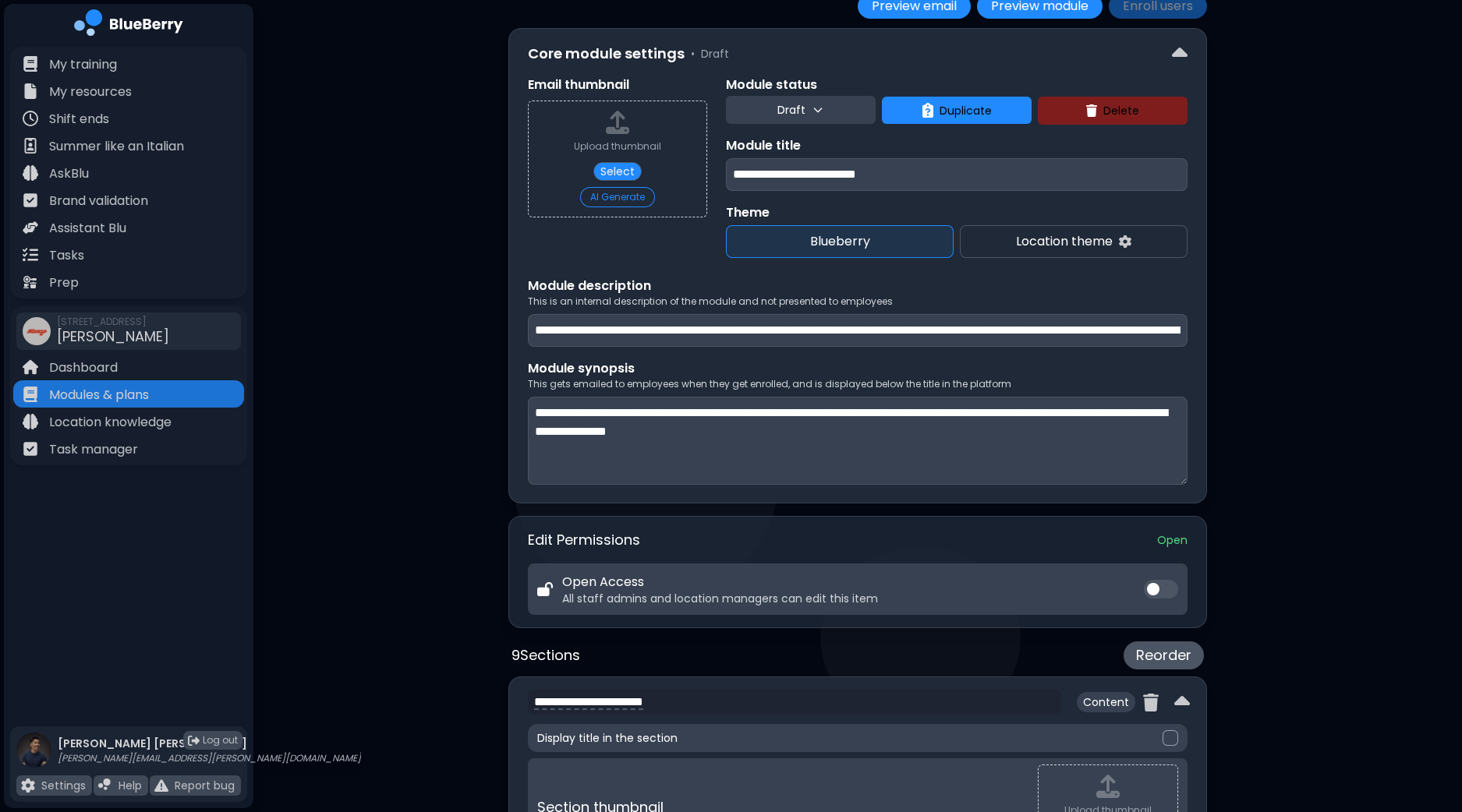
scroll to position [0, 0]
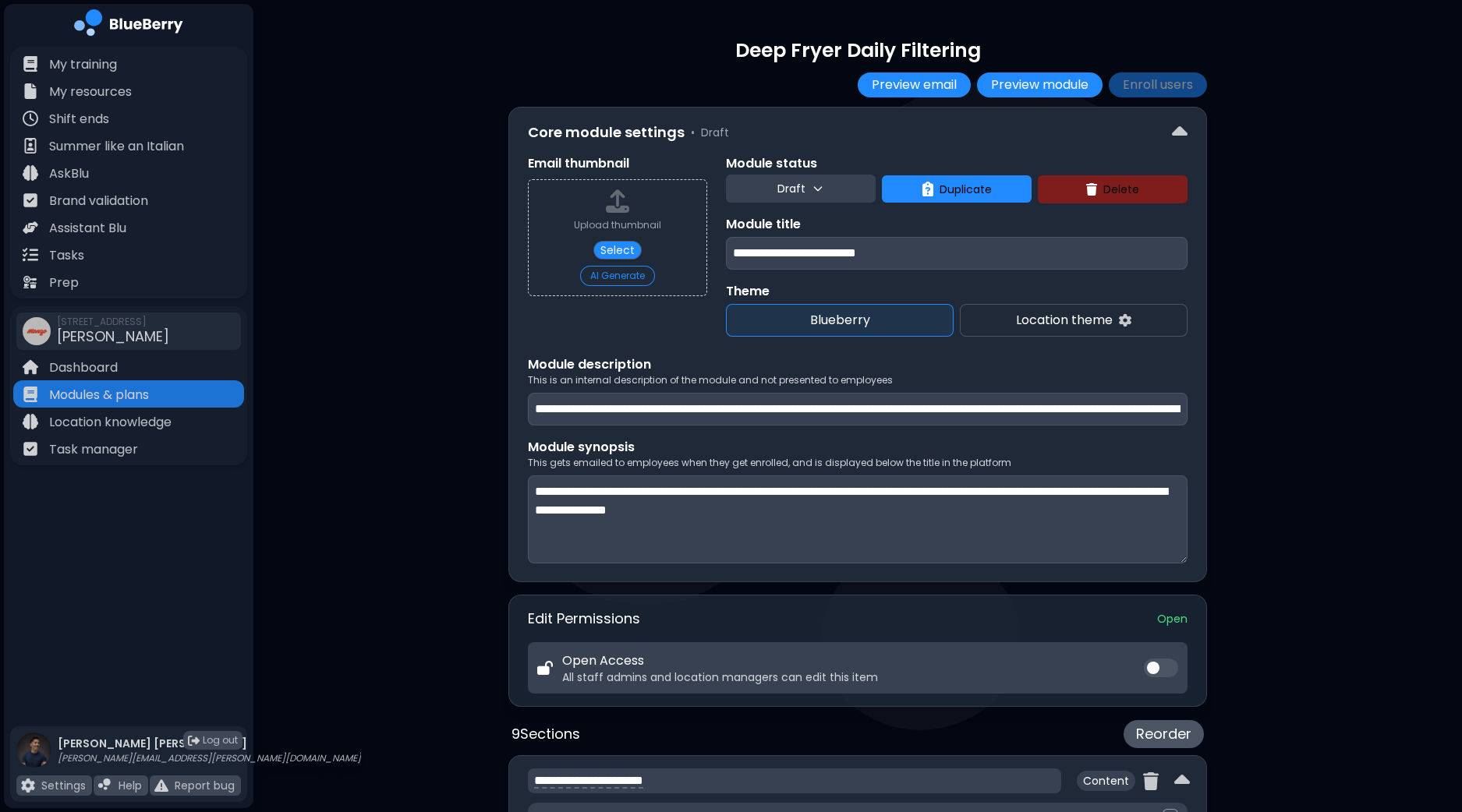
type input "**********"
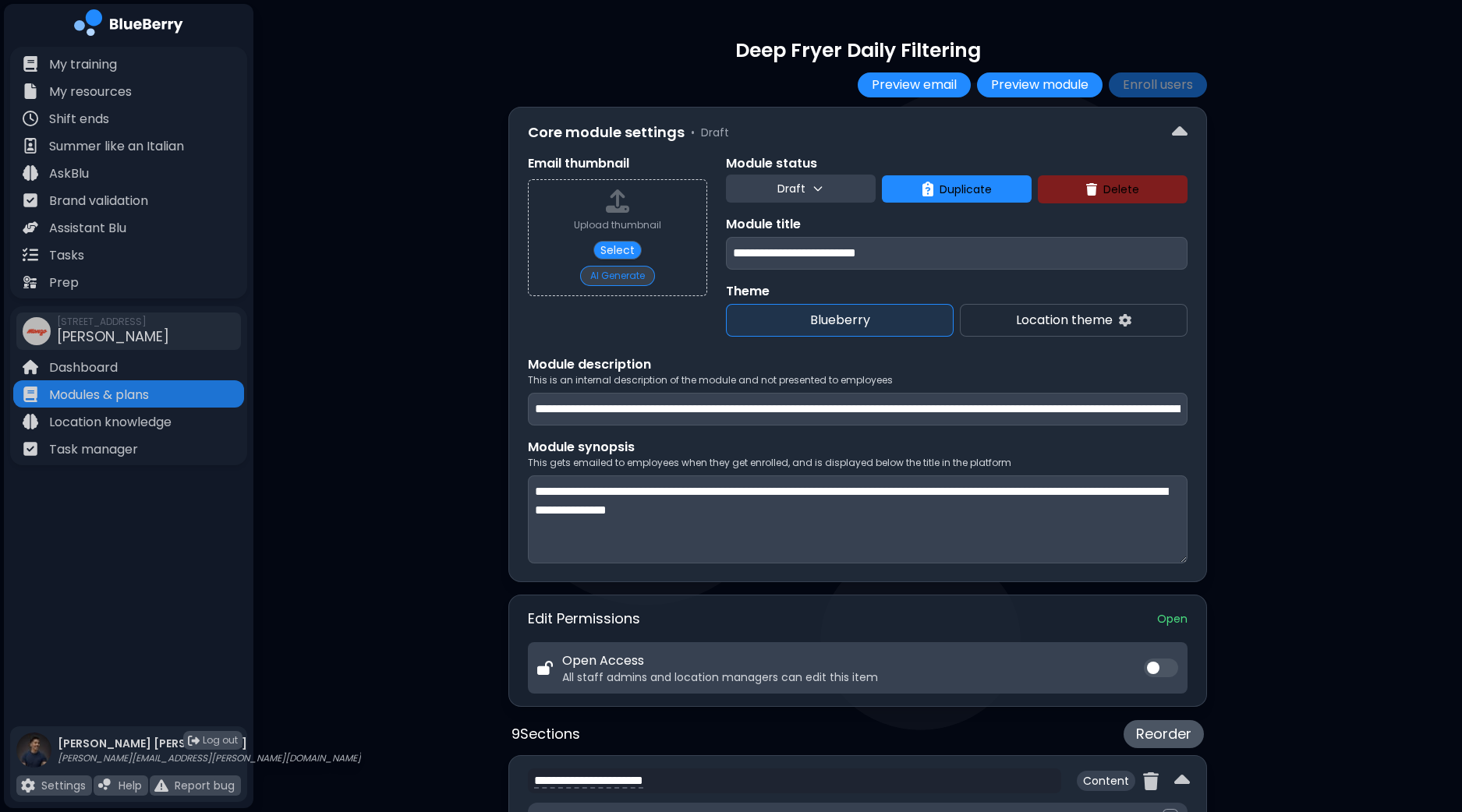
click at [625, 273] on button "AI Generate" at bounding box center [617, 276] width 75 height 20
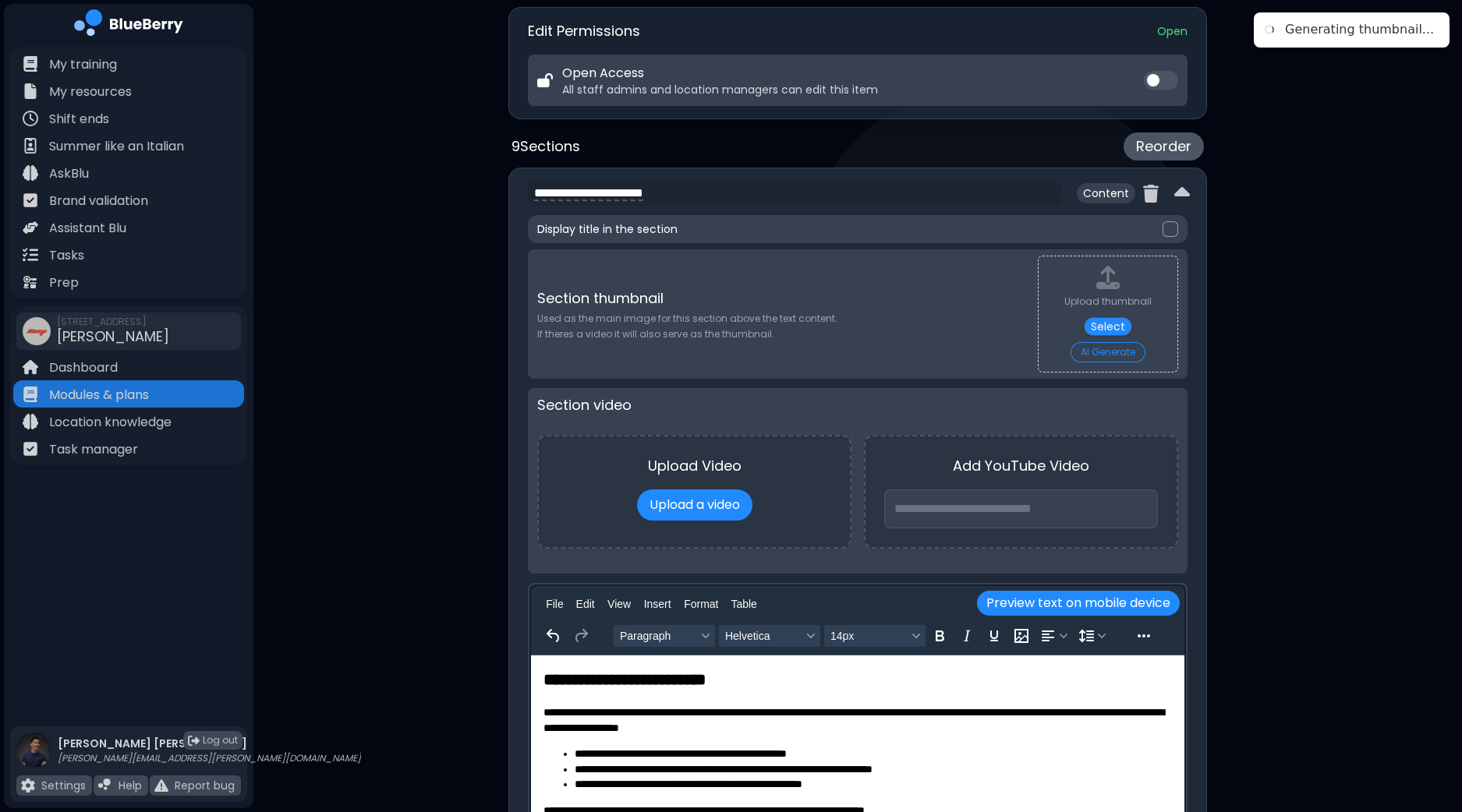
scroll to position [584, 0]
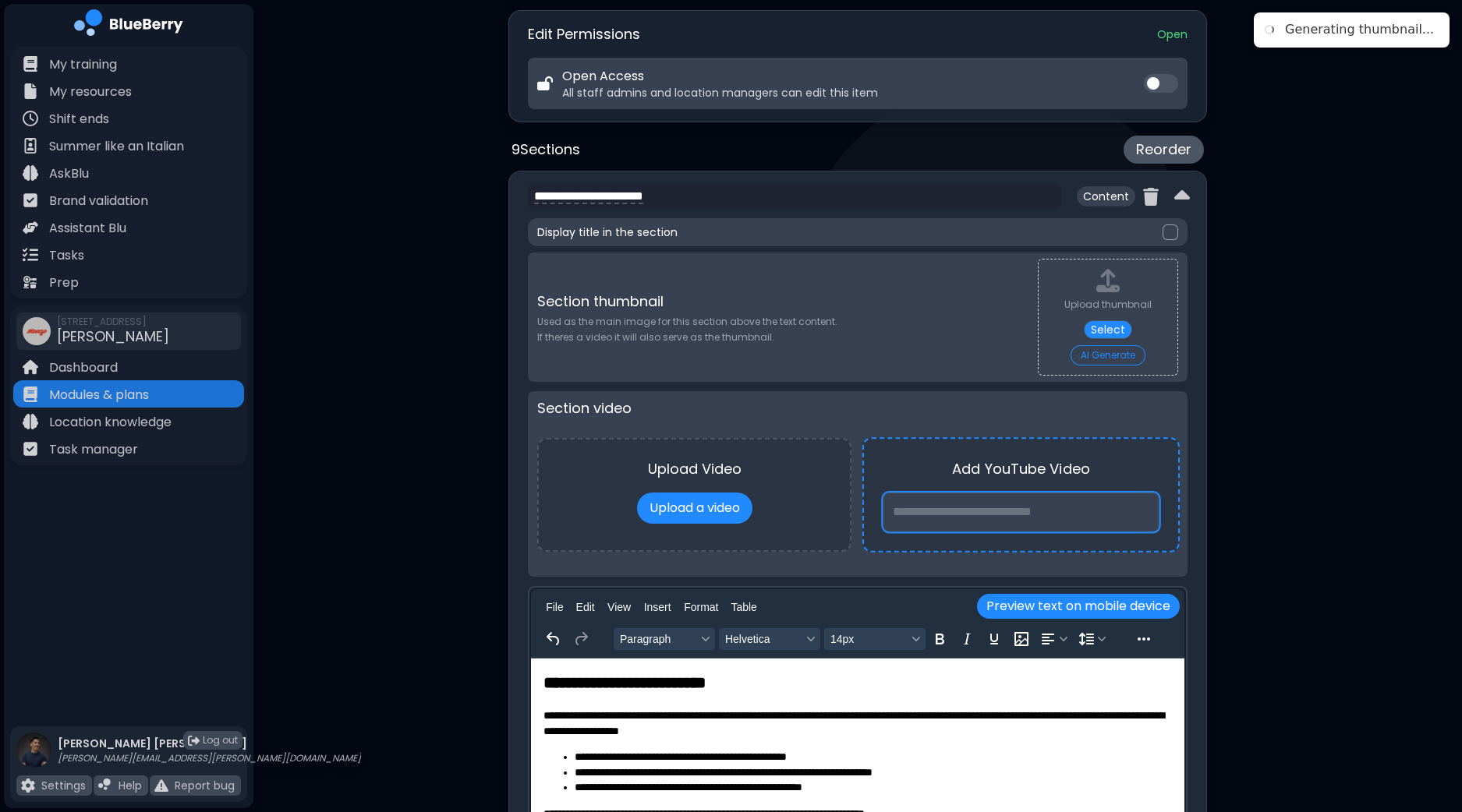
click at [966, 511] on input at bounding box center [1021, 513] width 277 height 40
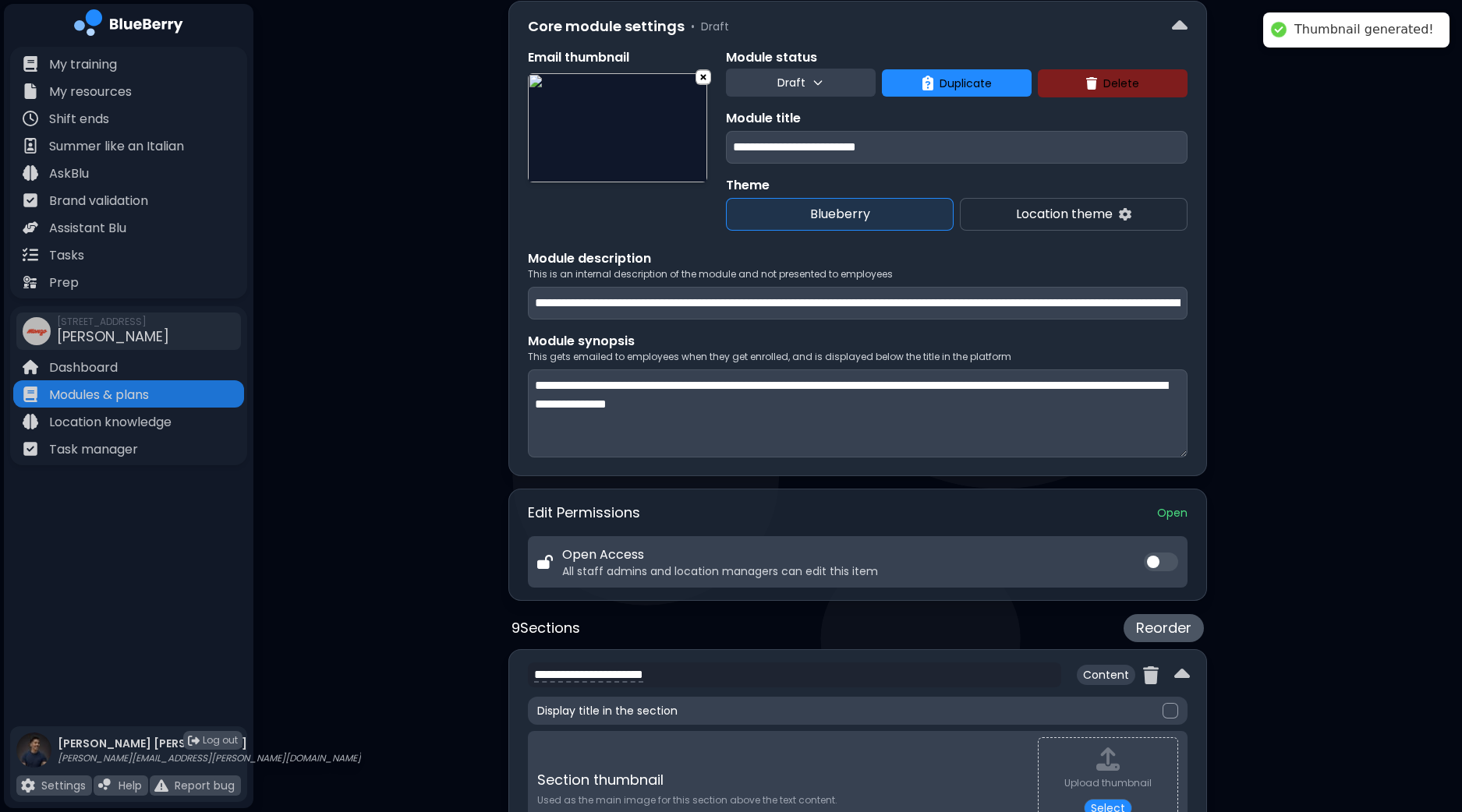
scroll to position [0, 0]
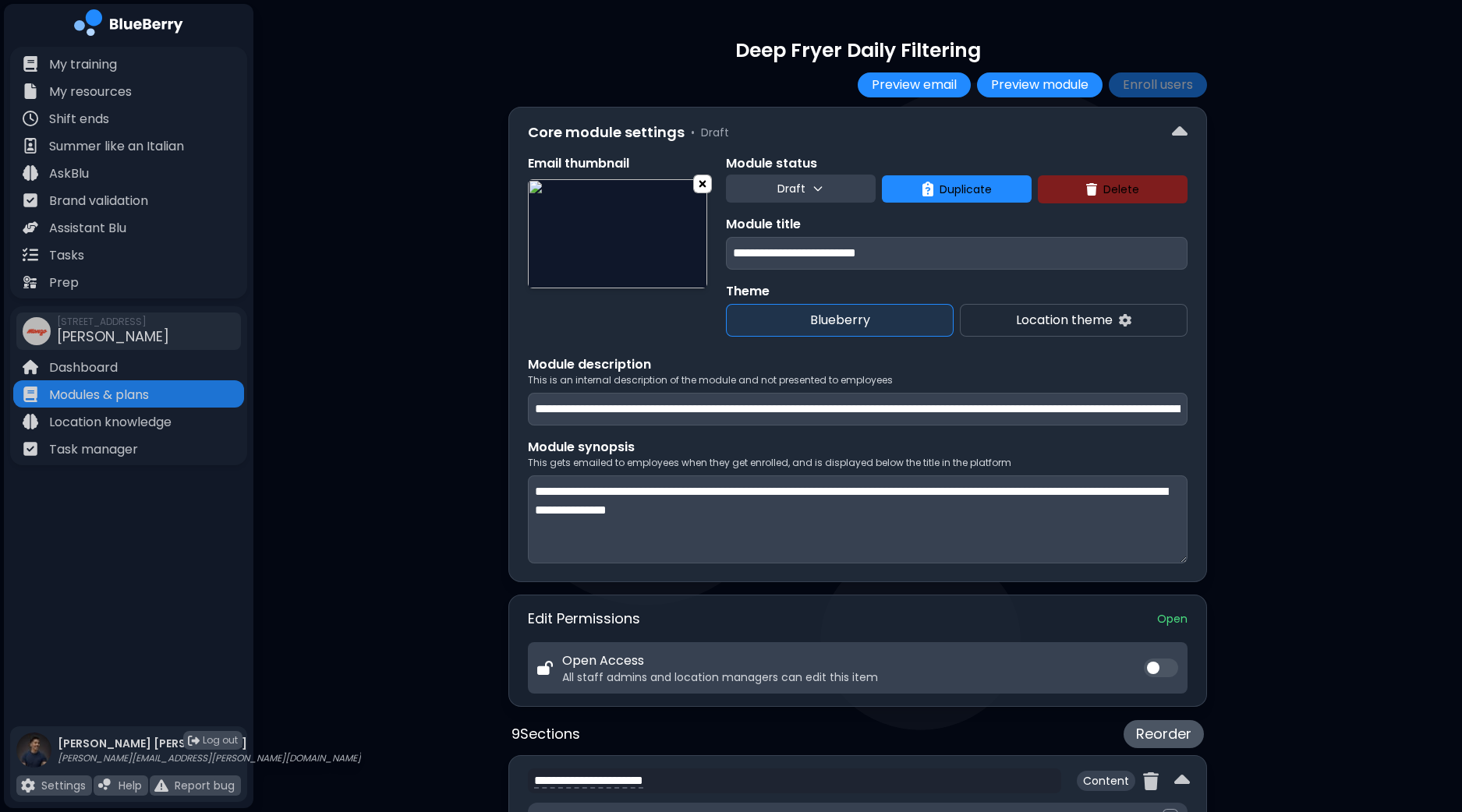
click at [705, 183] on img at bounding box center [702, 184] width 17 height 20
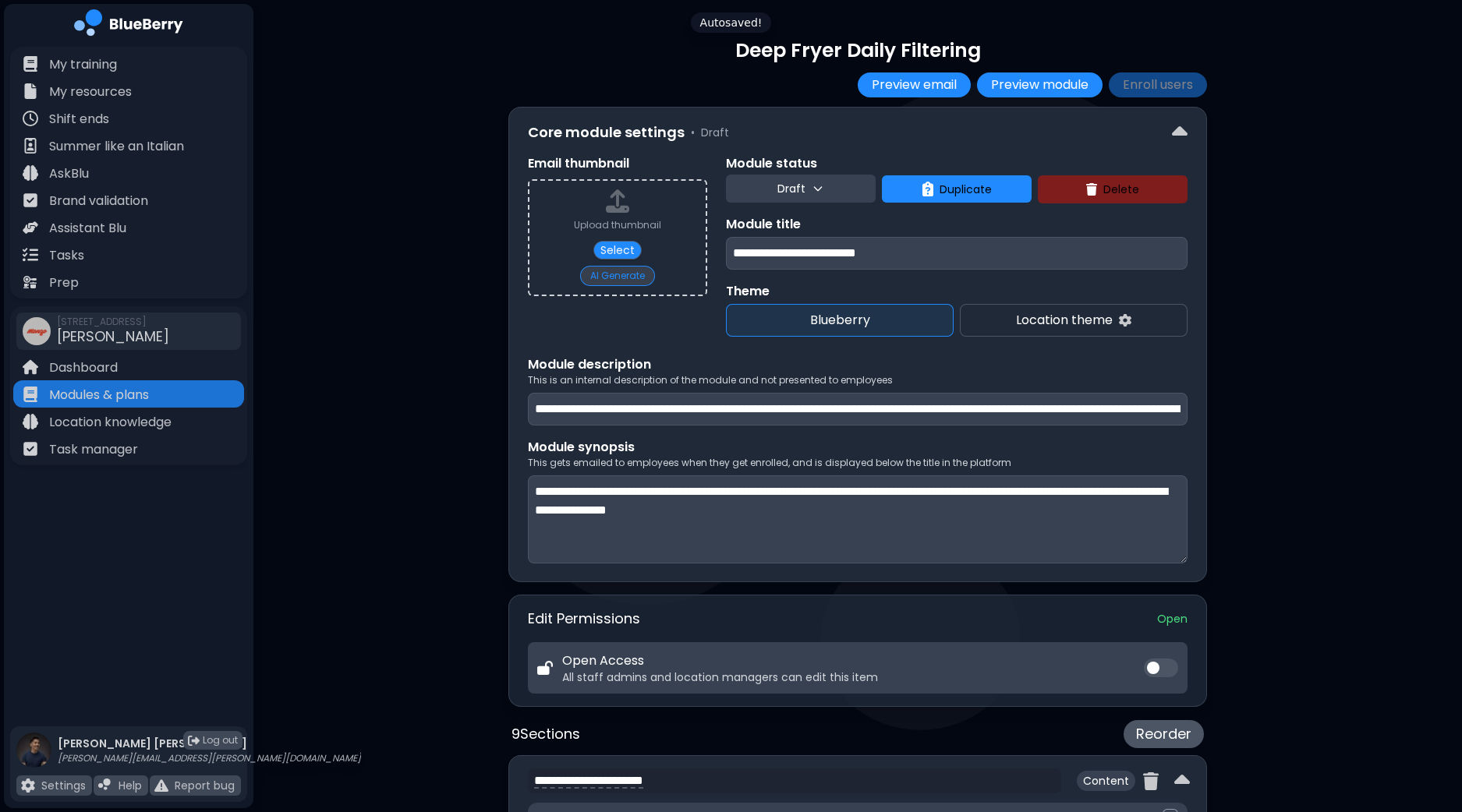
click at [614, 277] on button "AI Generate" at bounding box center [617, 276] width 75 height 20
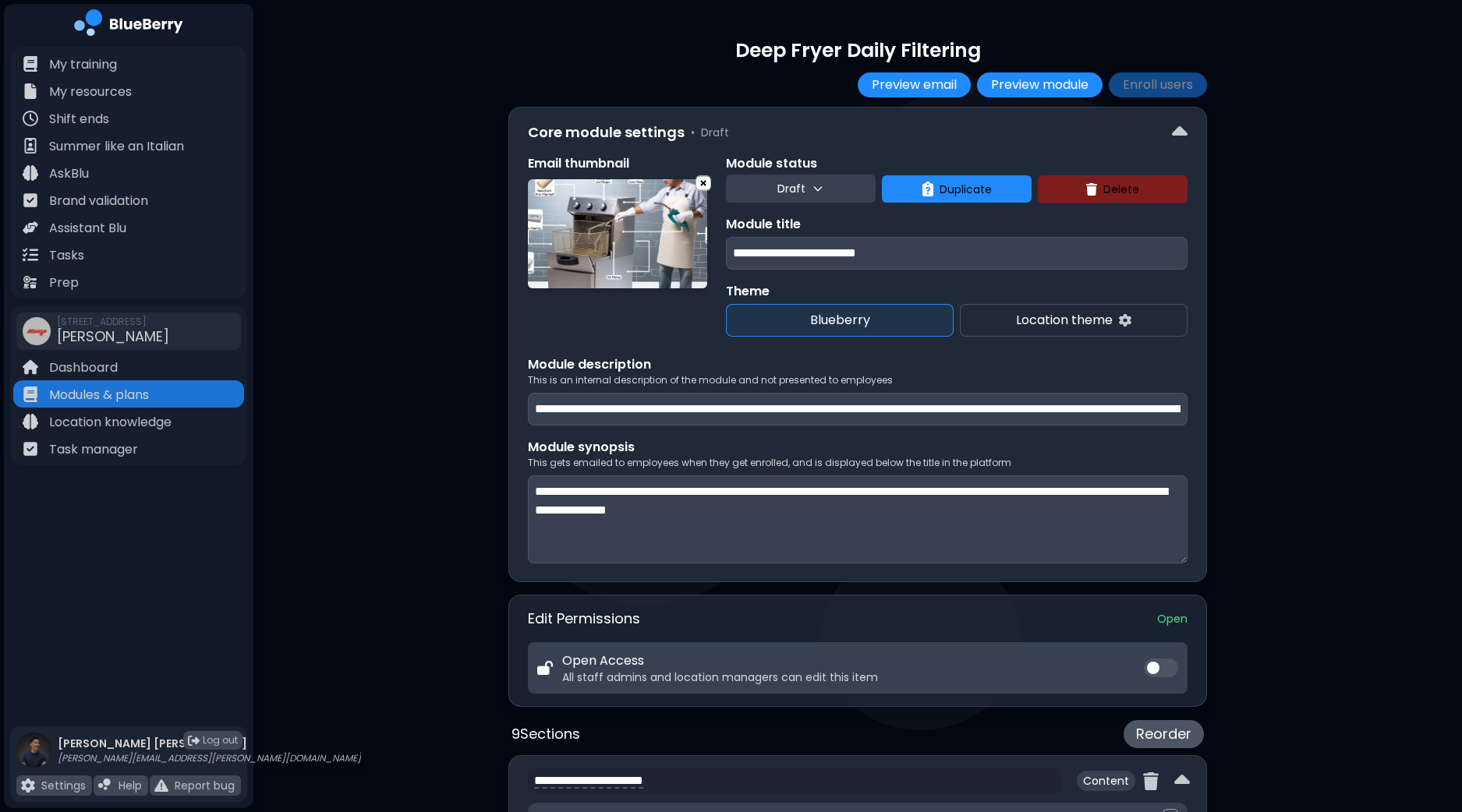
click at [593, 212] on img at bounding box center [617, 233] width 179 height 109
click at [698, 183] on img at bounding box center [702, 184] width 17 height 20
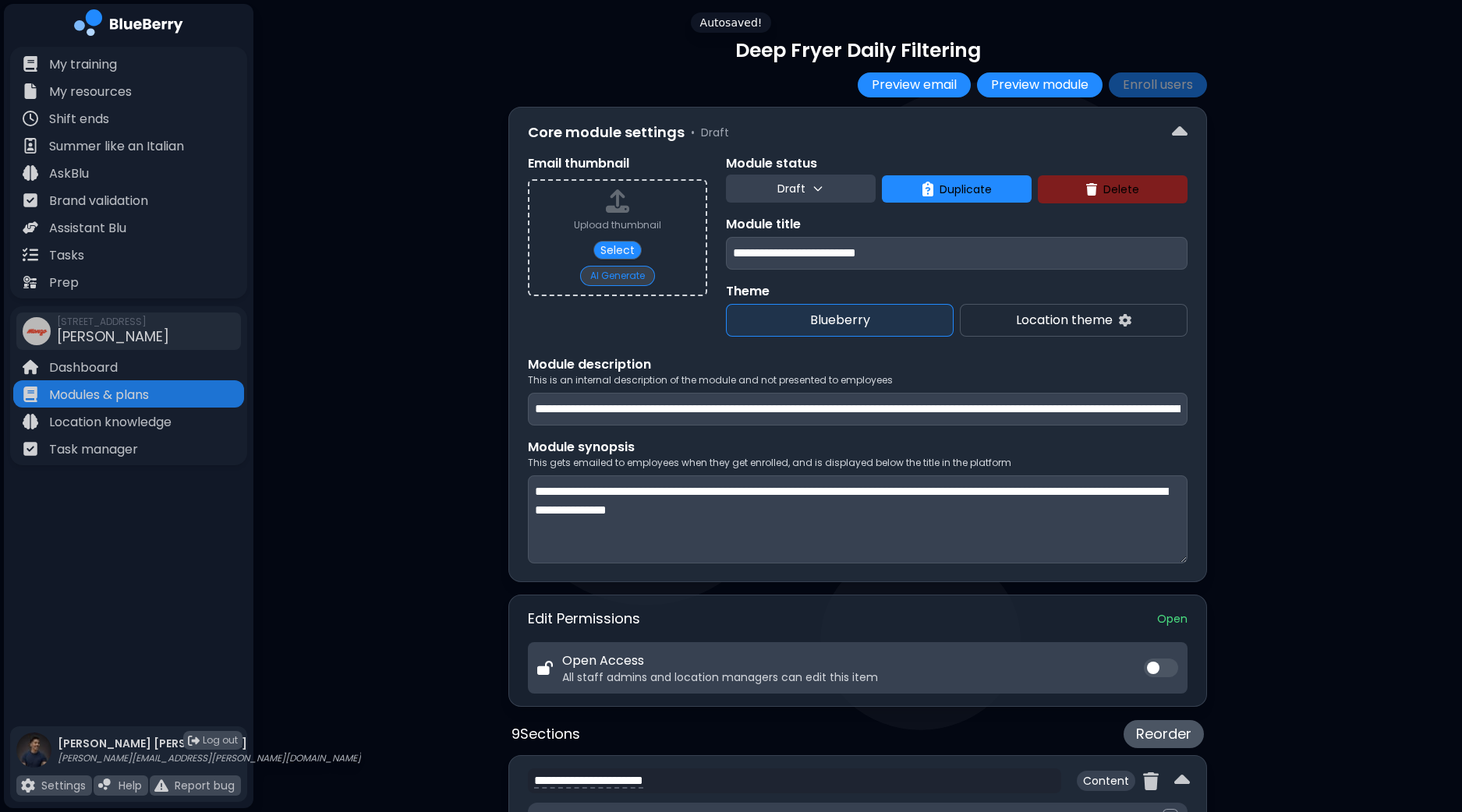
click at [619, 272] on button "AI Generate" at bounding box center [617, 276] width 75 height 20
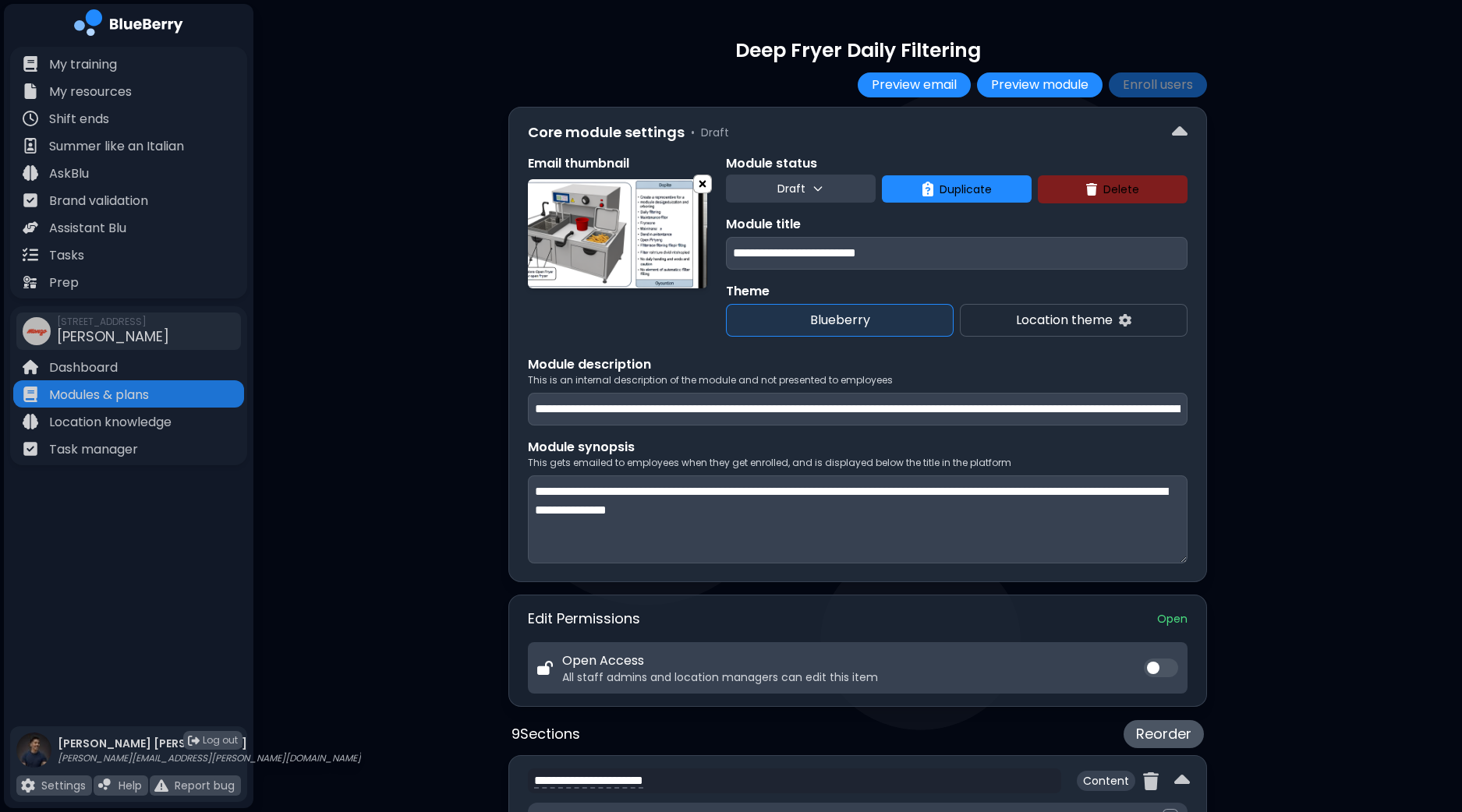
click at [707, 183] on img at bounding box center [702, 184] width 17 height 20
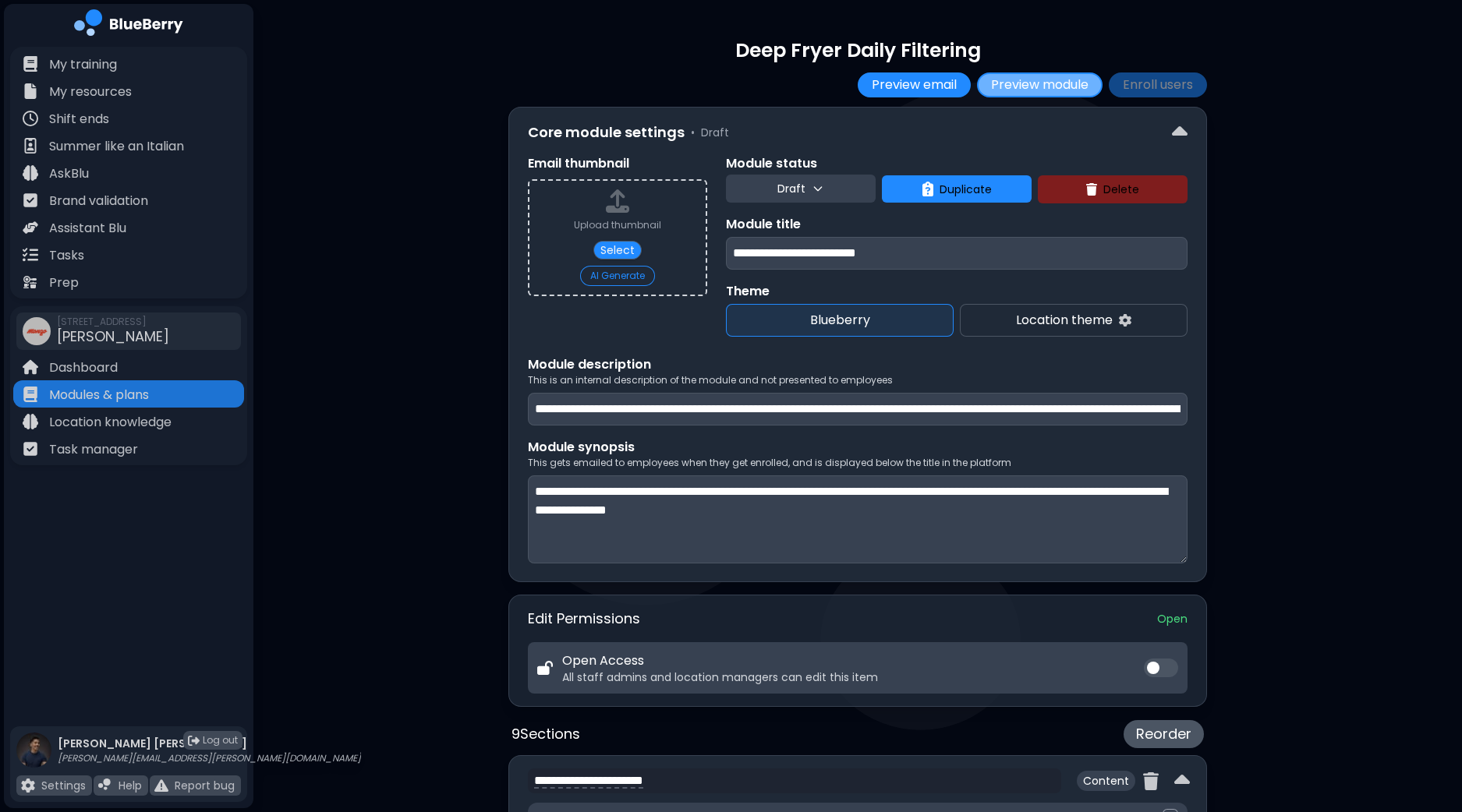
click at [1050, 83] on button "Preview module" at bounding box center [1040, 85] width 126 height 25
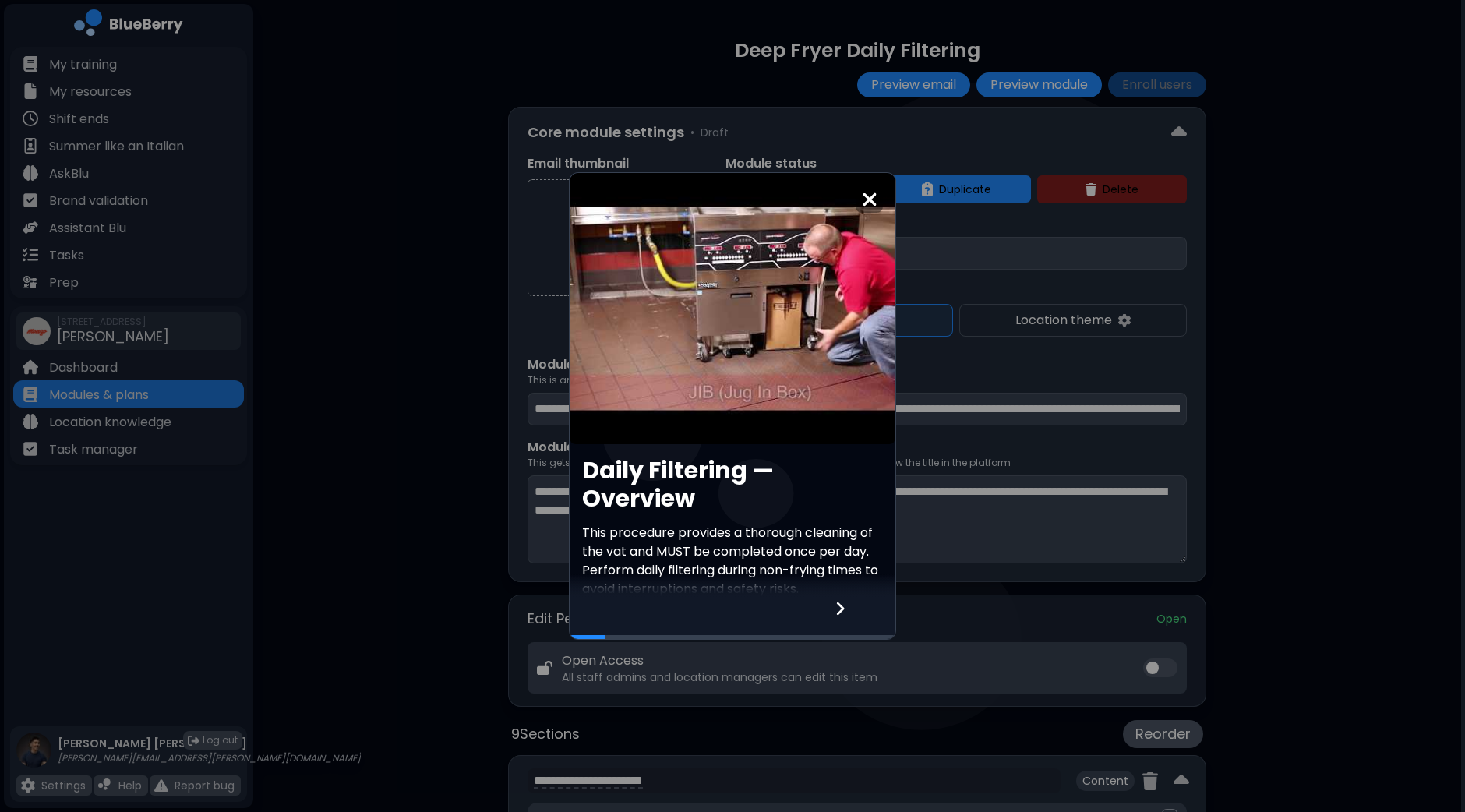
click at [842, 601] on icon at bounding box center [840, 608] width 11 height 17
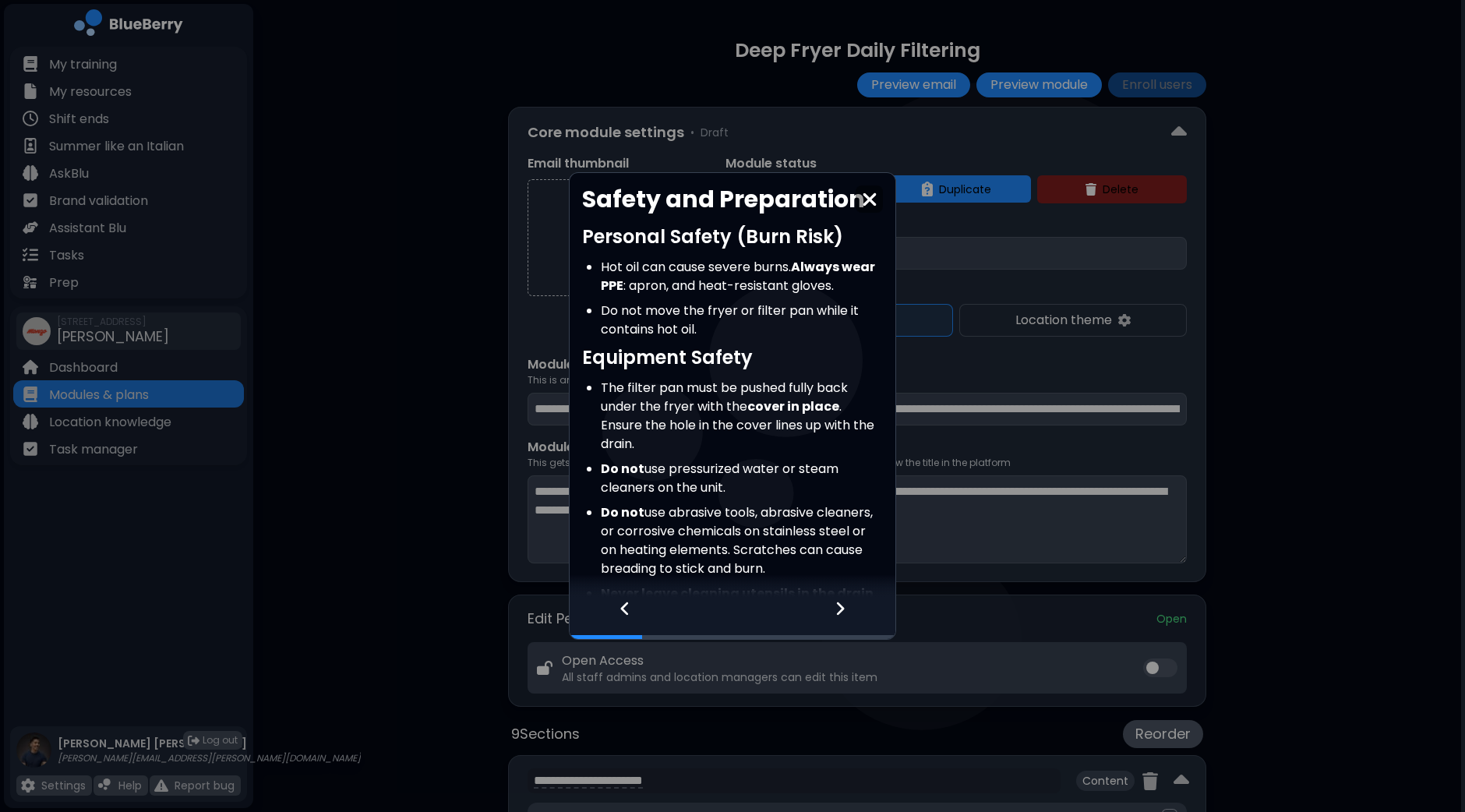
click at [628, 614] on icon at bounding box center [625, 608] width 11 height 17
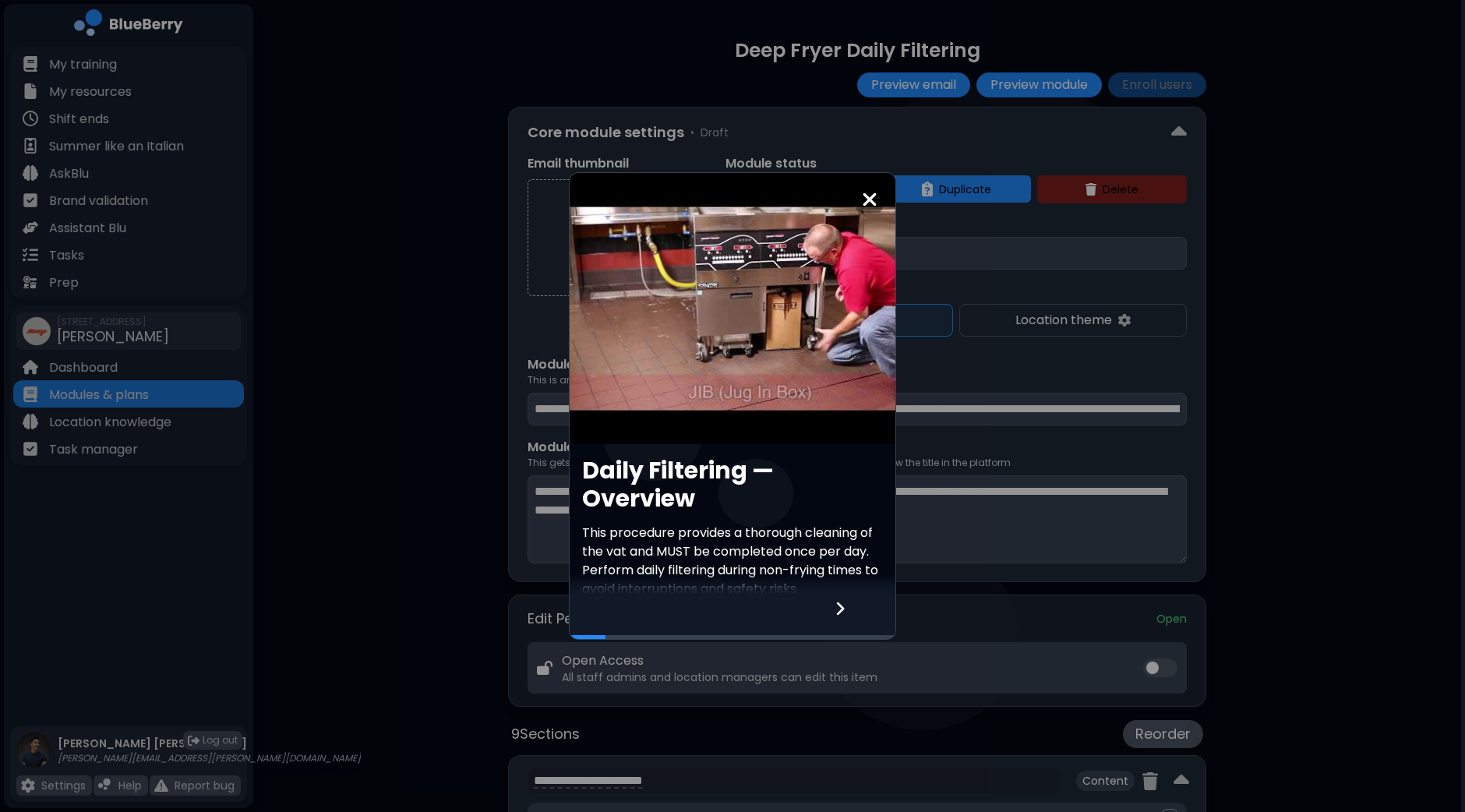
click at [835, 613] on icon at bounding box center [840, 608] width 11 height 17
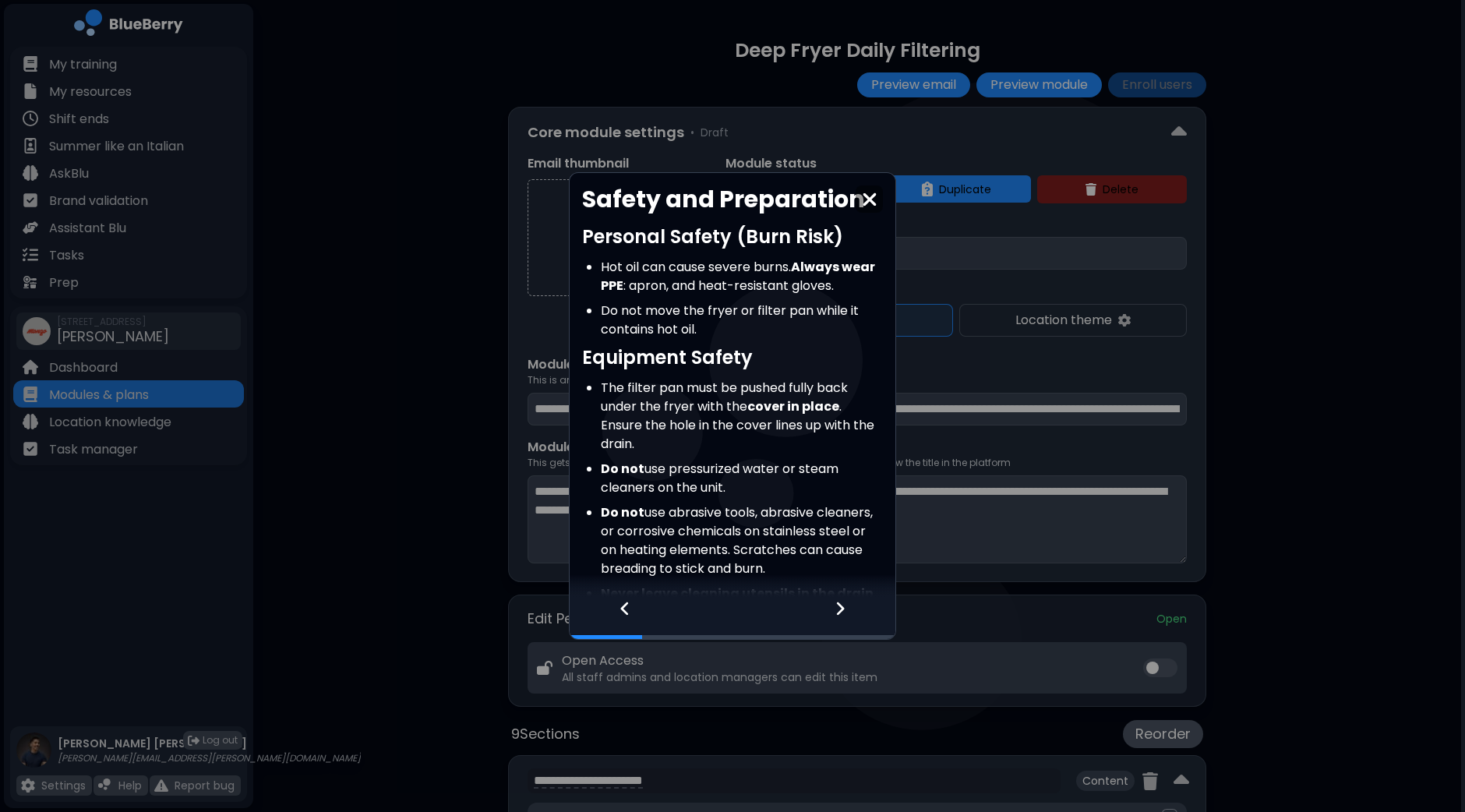
click at [835, 613] on icon at bounding box center [840, 608] width 11 height 17
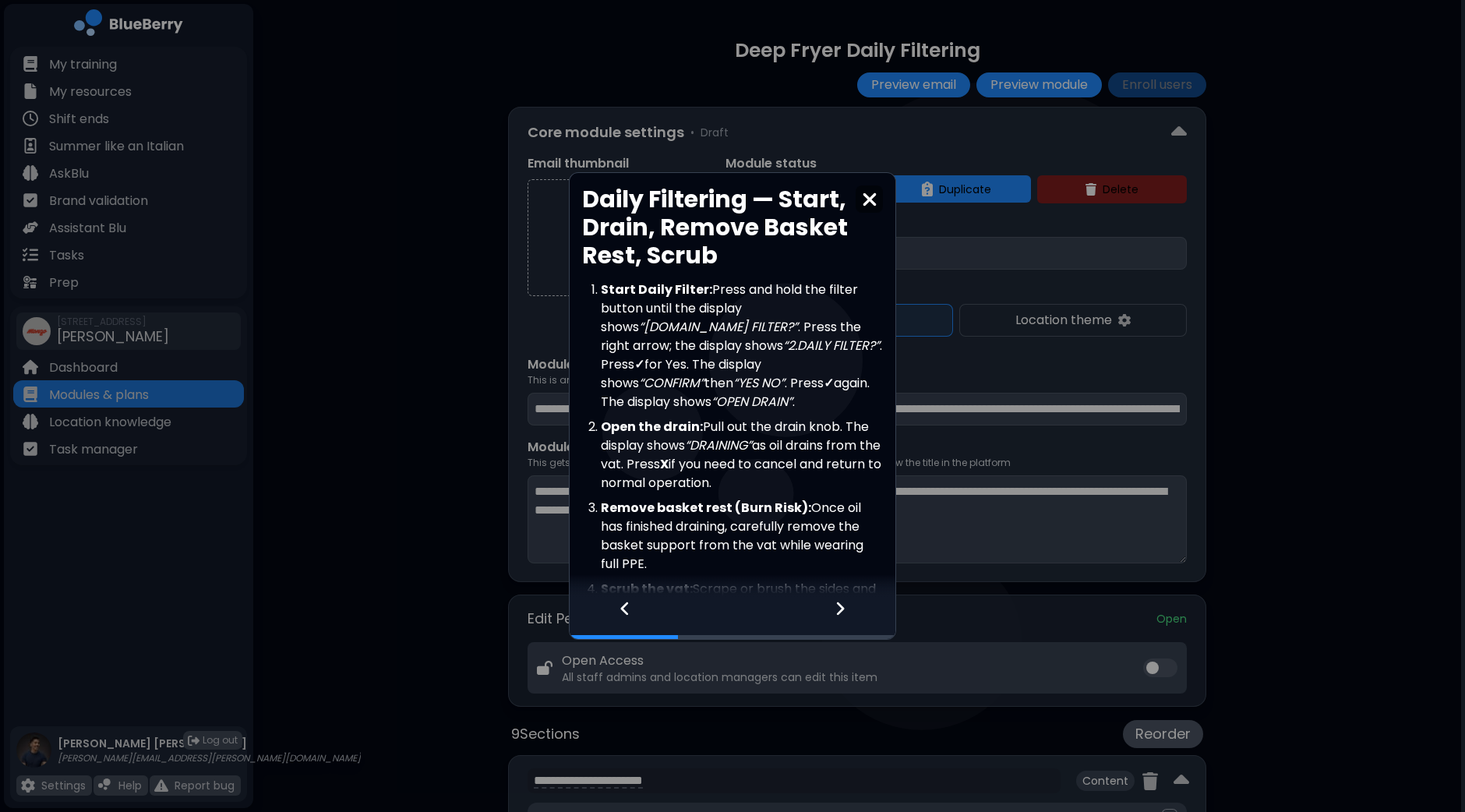
click at [835, 613] on icon at bounding box center [840, 608] width 11 height 17
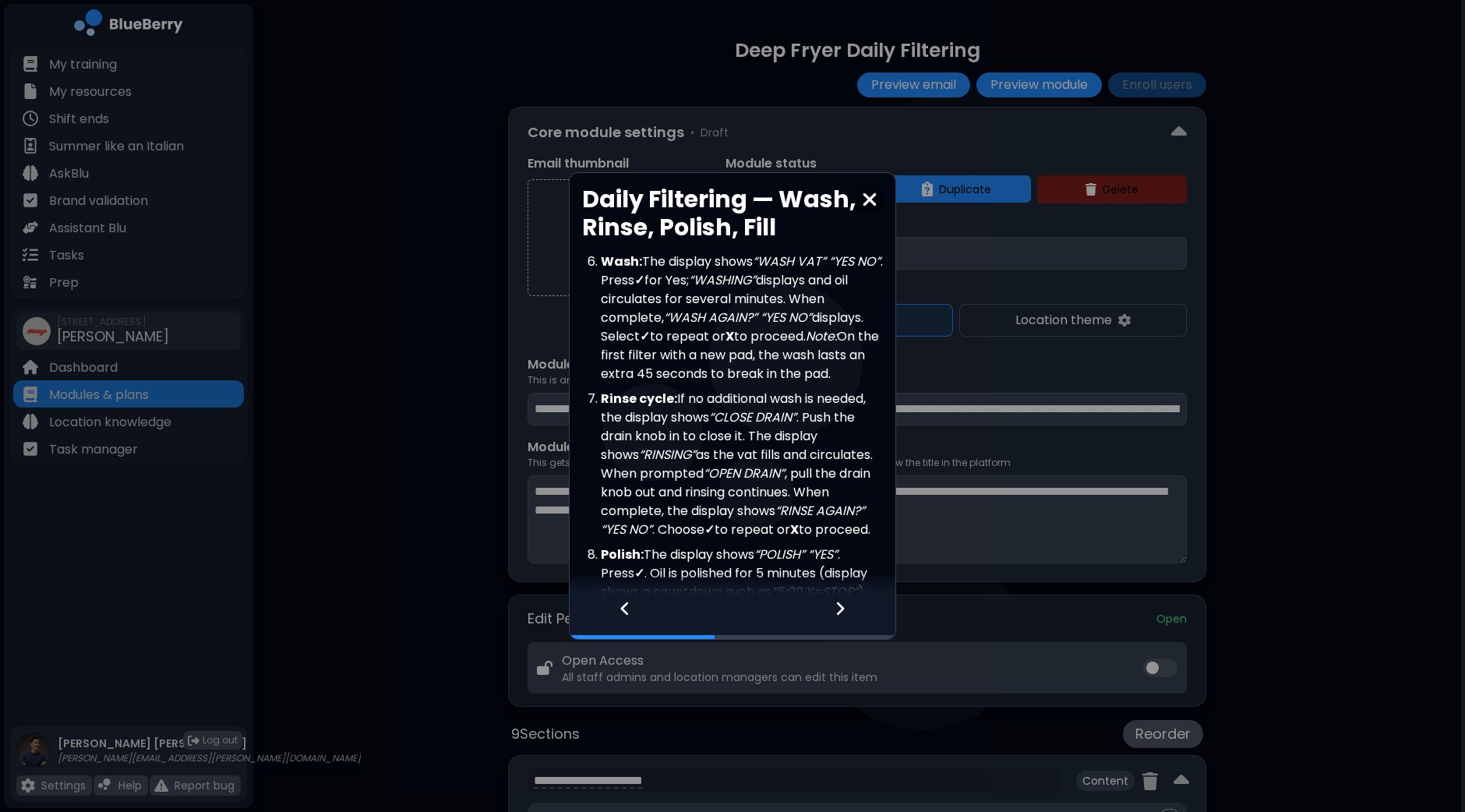
click at [835, 613] on icon at bounding box center [840, 608] width 11 height 17
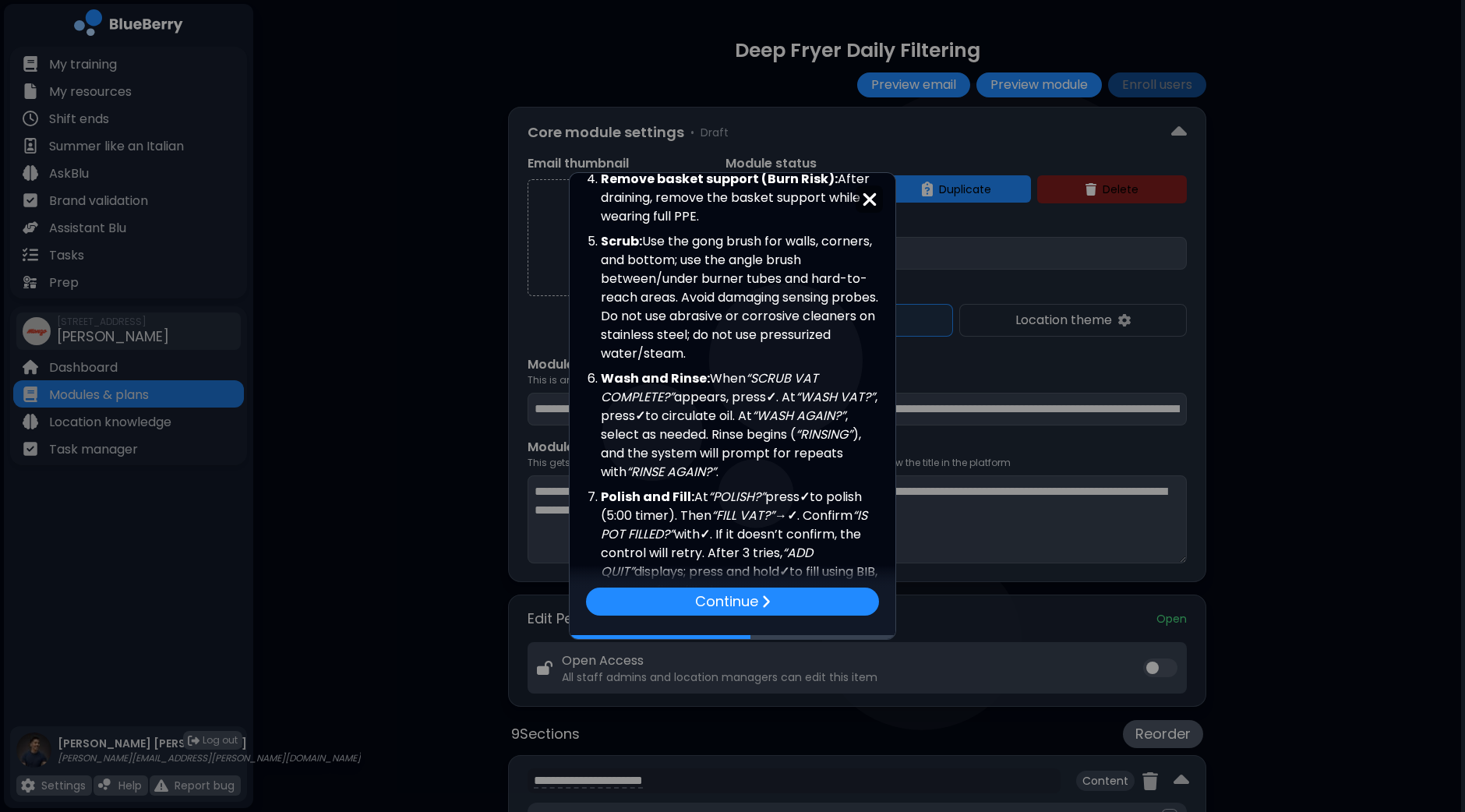
scroll to position [555, 0]
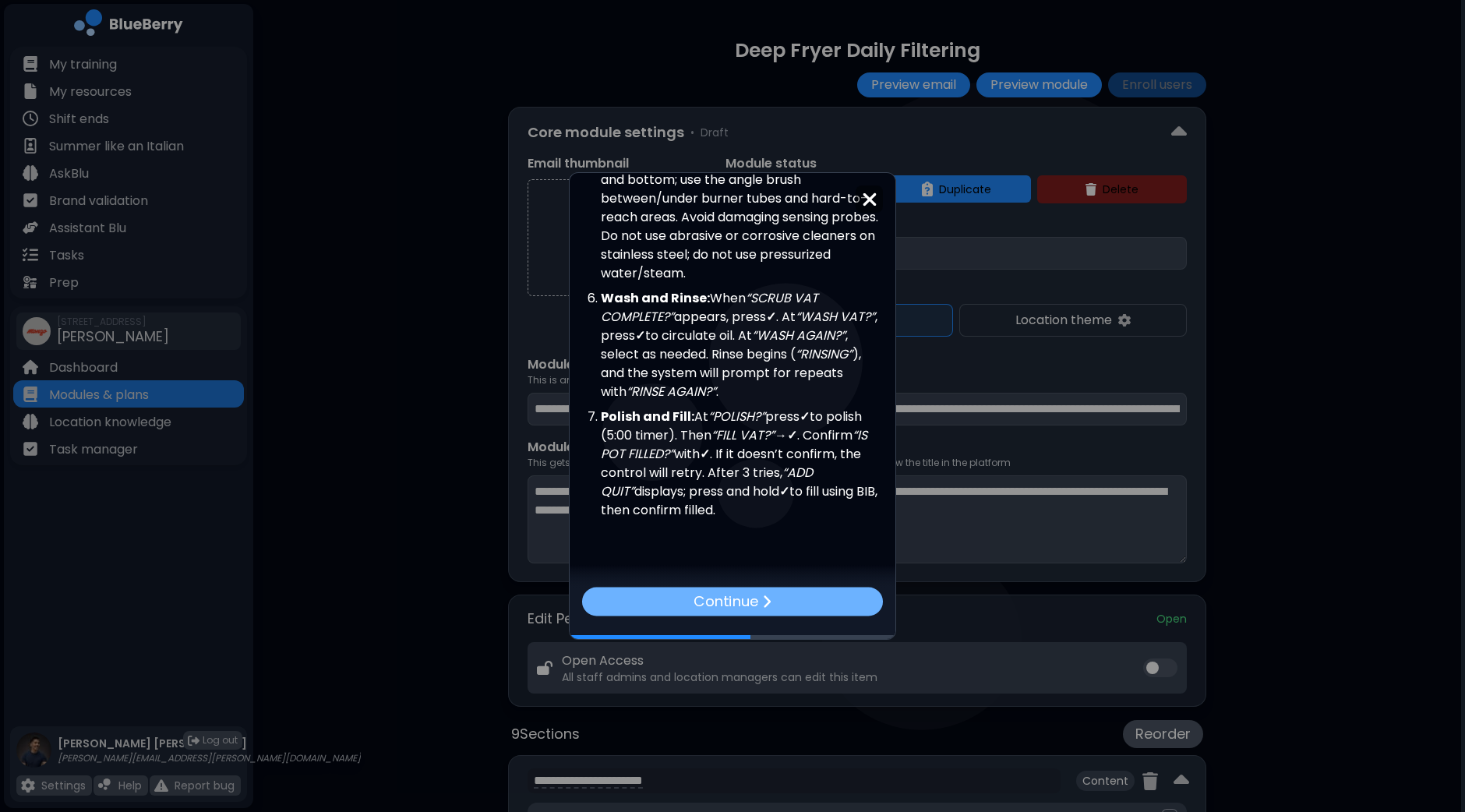
click at [832, 600] on div "Continue" at bounding box center [732, 602] width 301 height 29
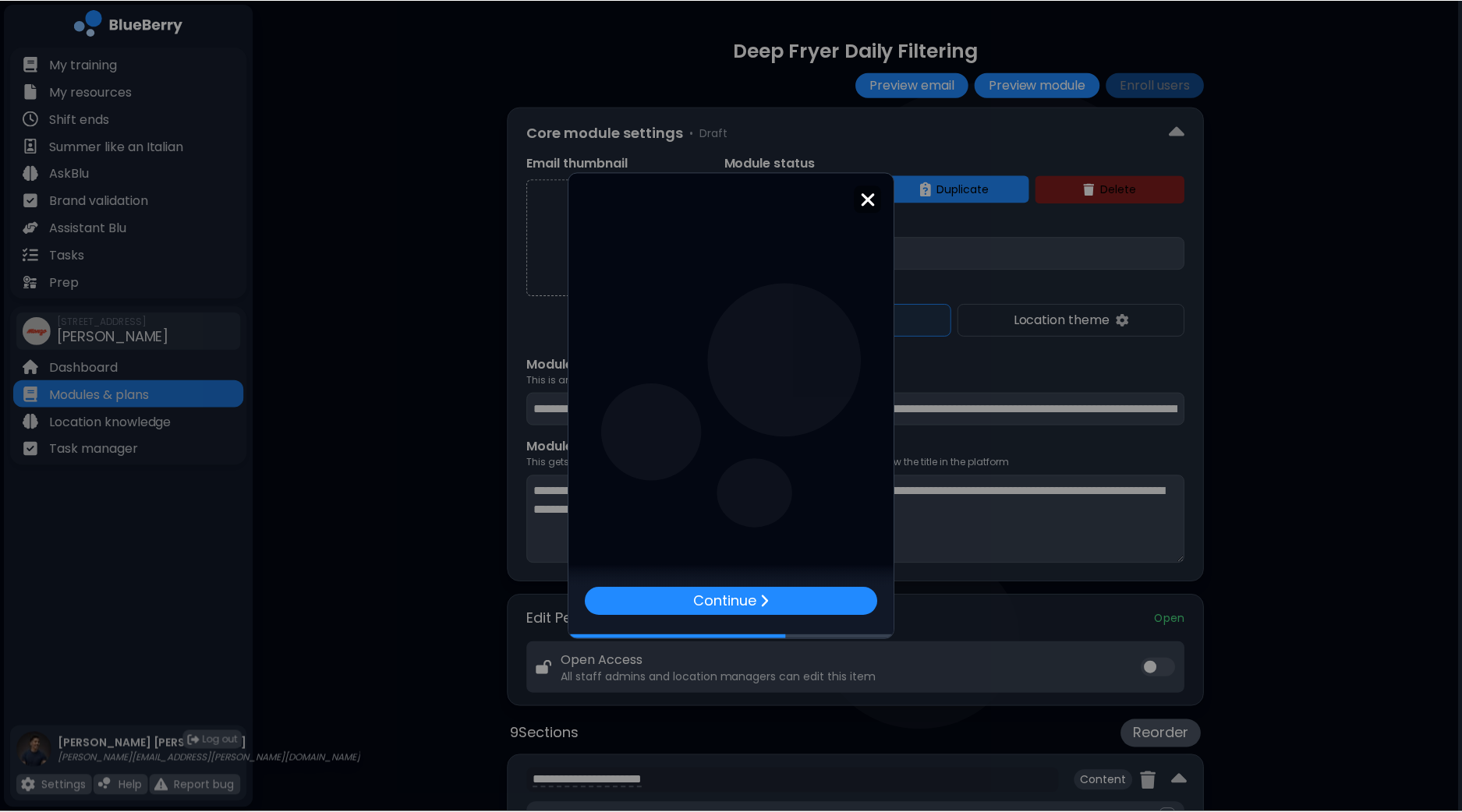
scroll to position [0, 0]
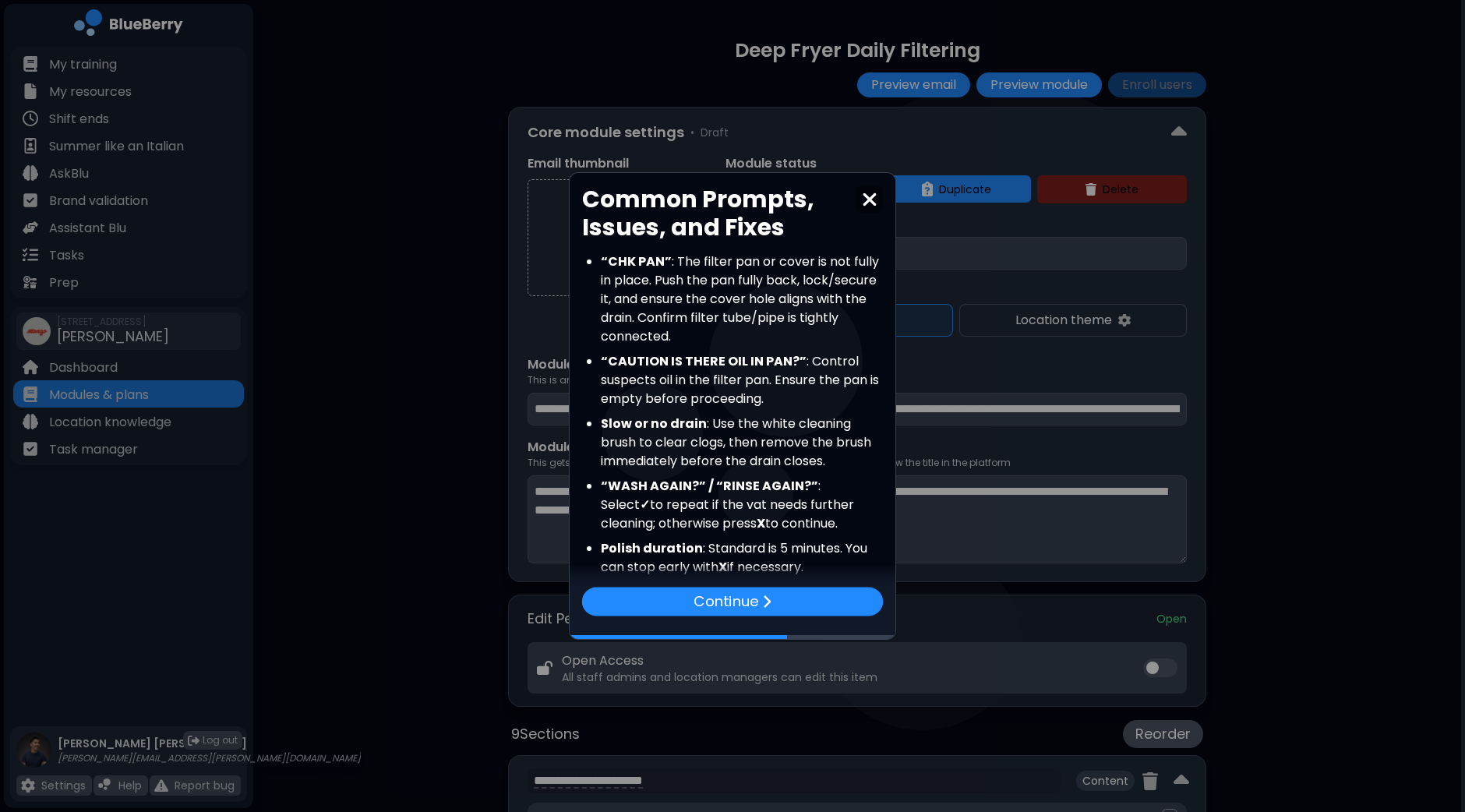
click at [832, 600] on div "Continue" at bounding box center [732, 601] width 301 height 29
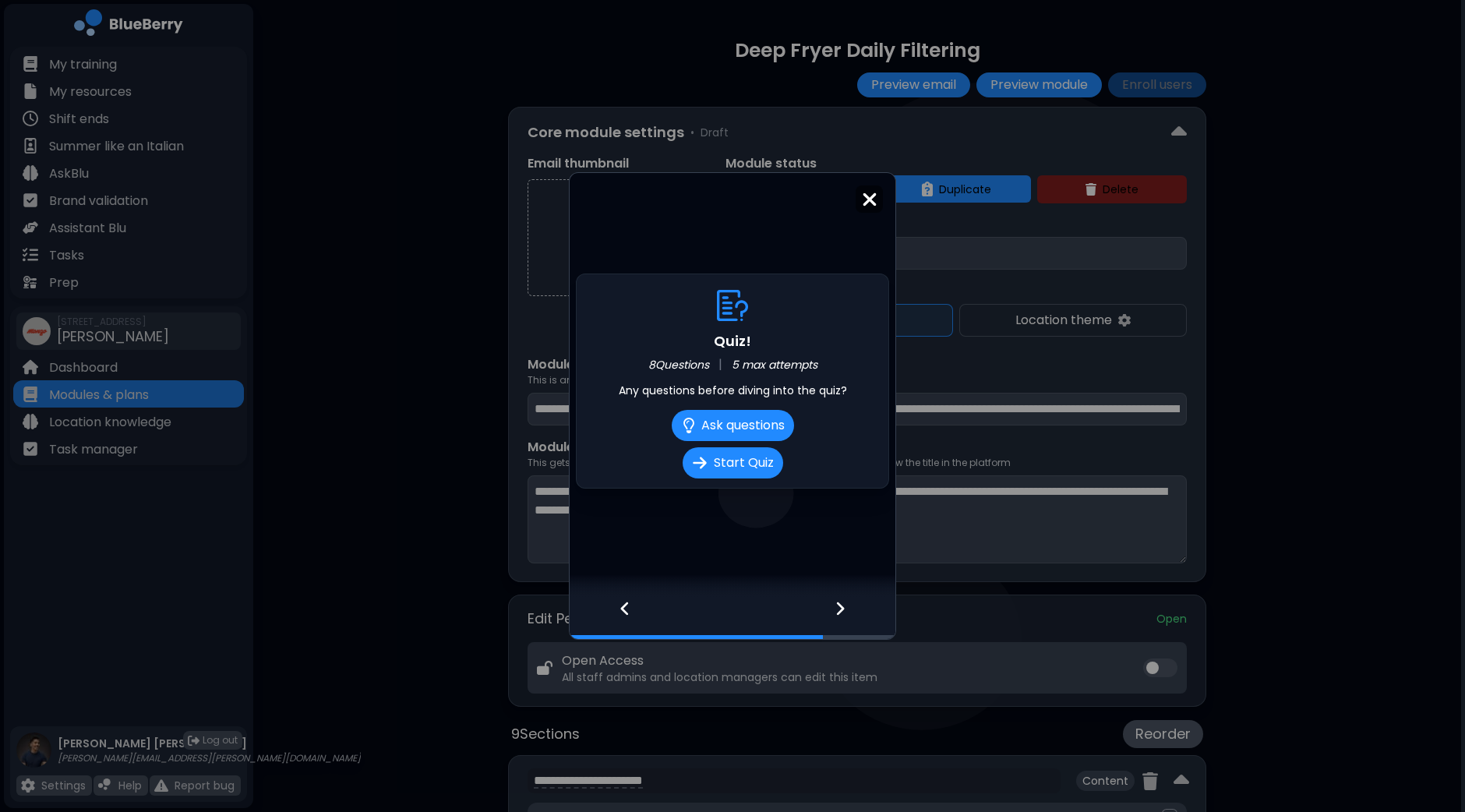
click at [862, 193] on img at bounding box center [869, 199] width 15 height 21
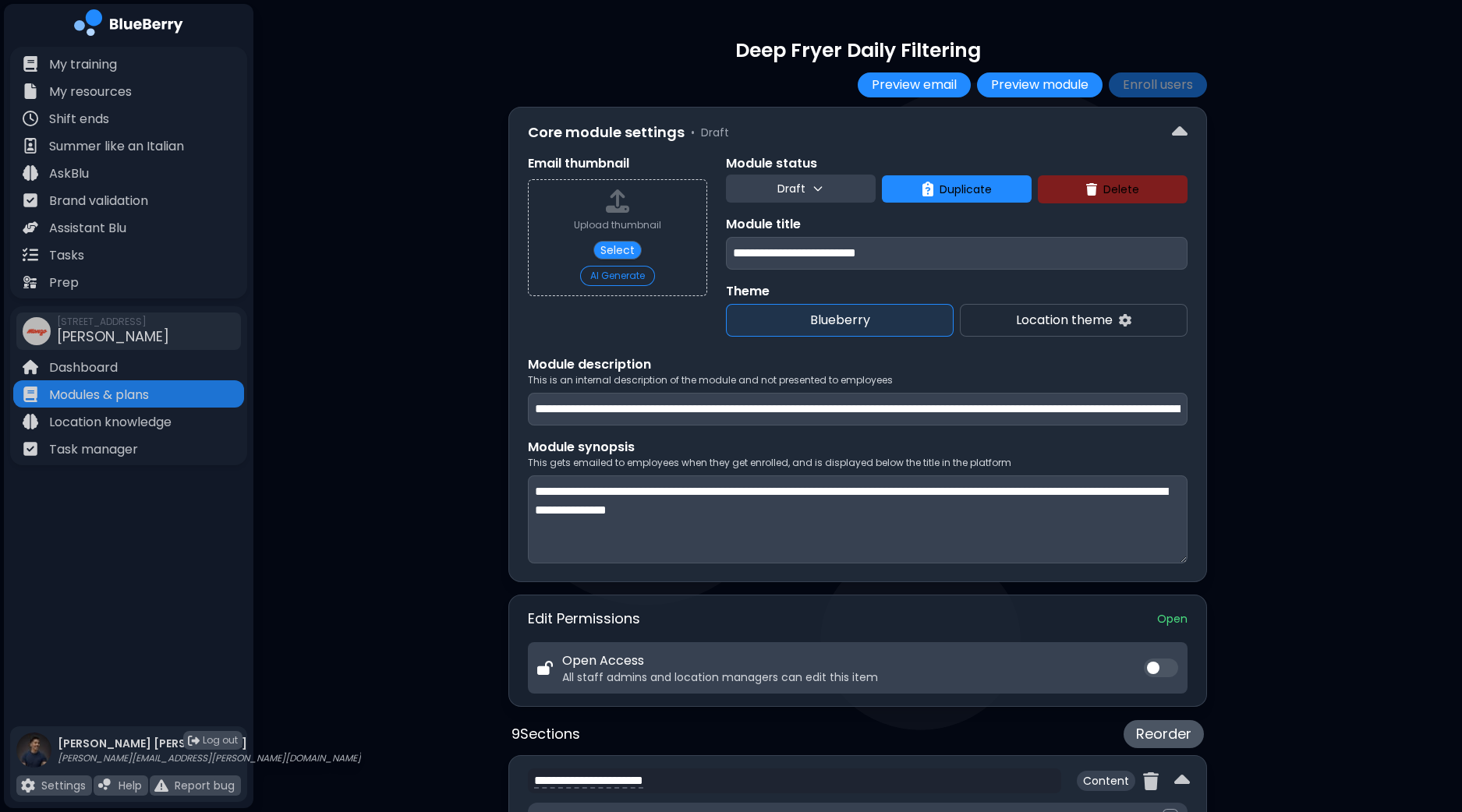
click at [1069, 86] on button "Preview module" at bounding box center [1040, 85] width 126 height 25
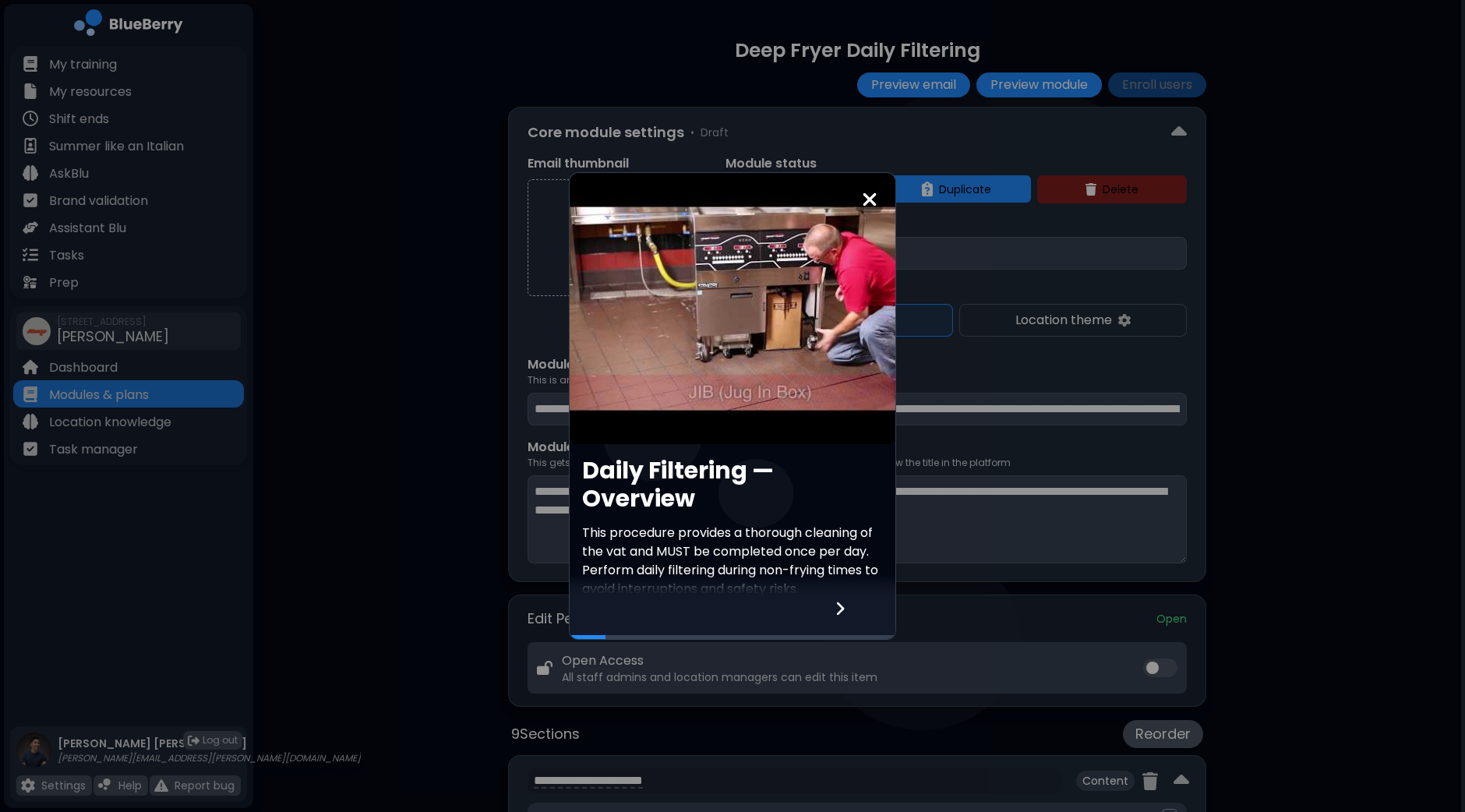
click at [842, 605] on icon at bounding box center [840, 608] width 11 height 17
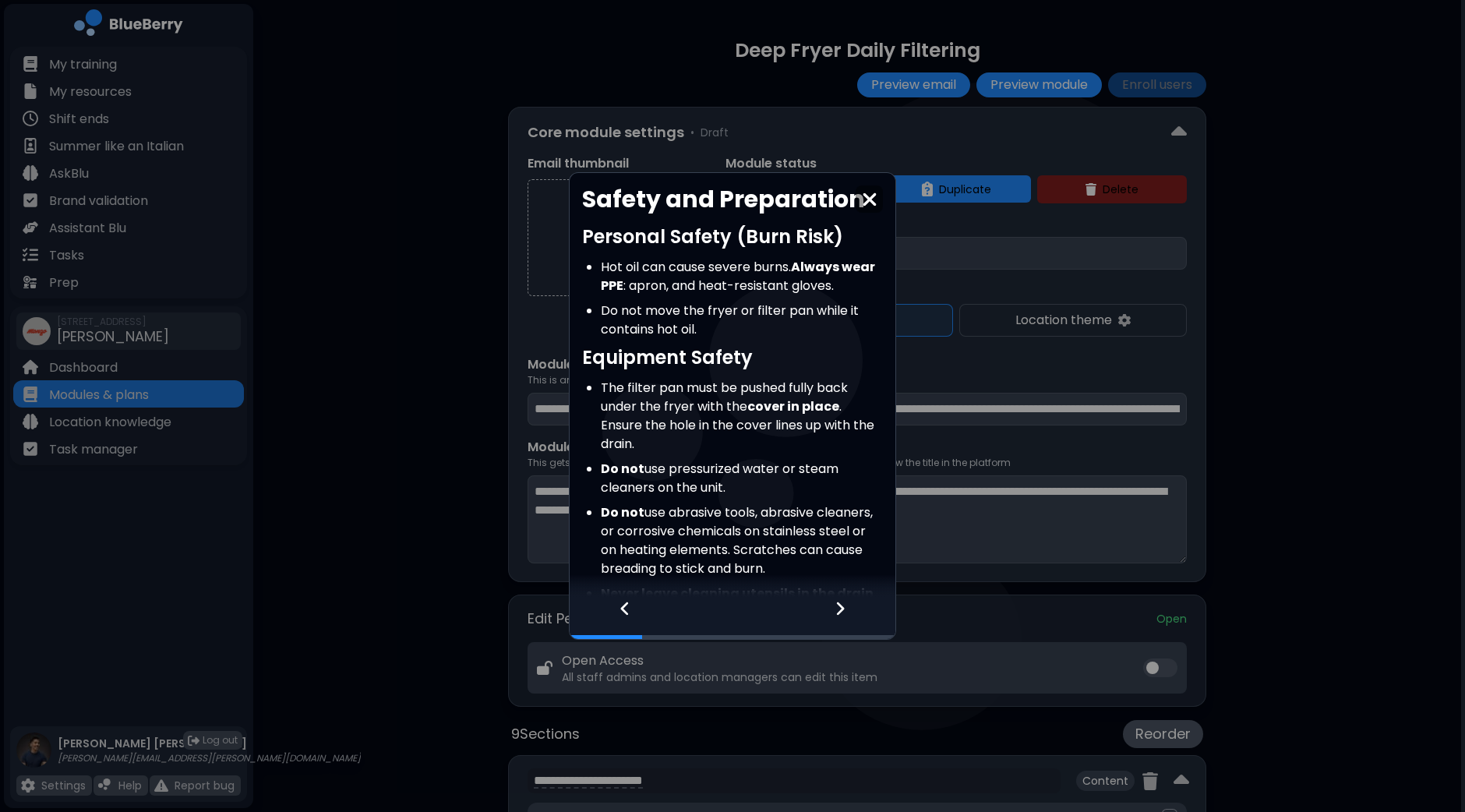
click at [622, 613] on icon at bounding box center [625, 608] width 11 height 17
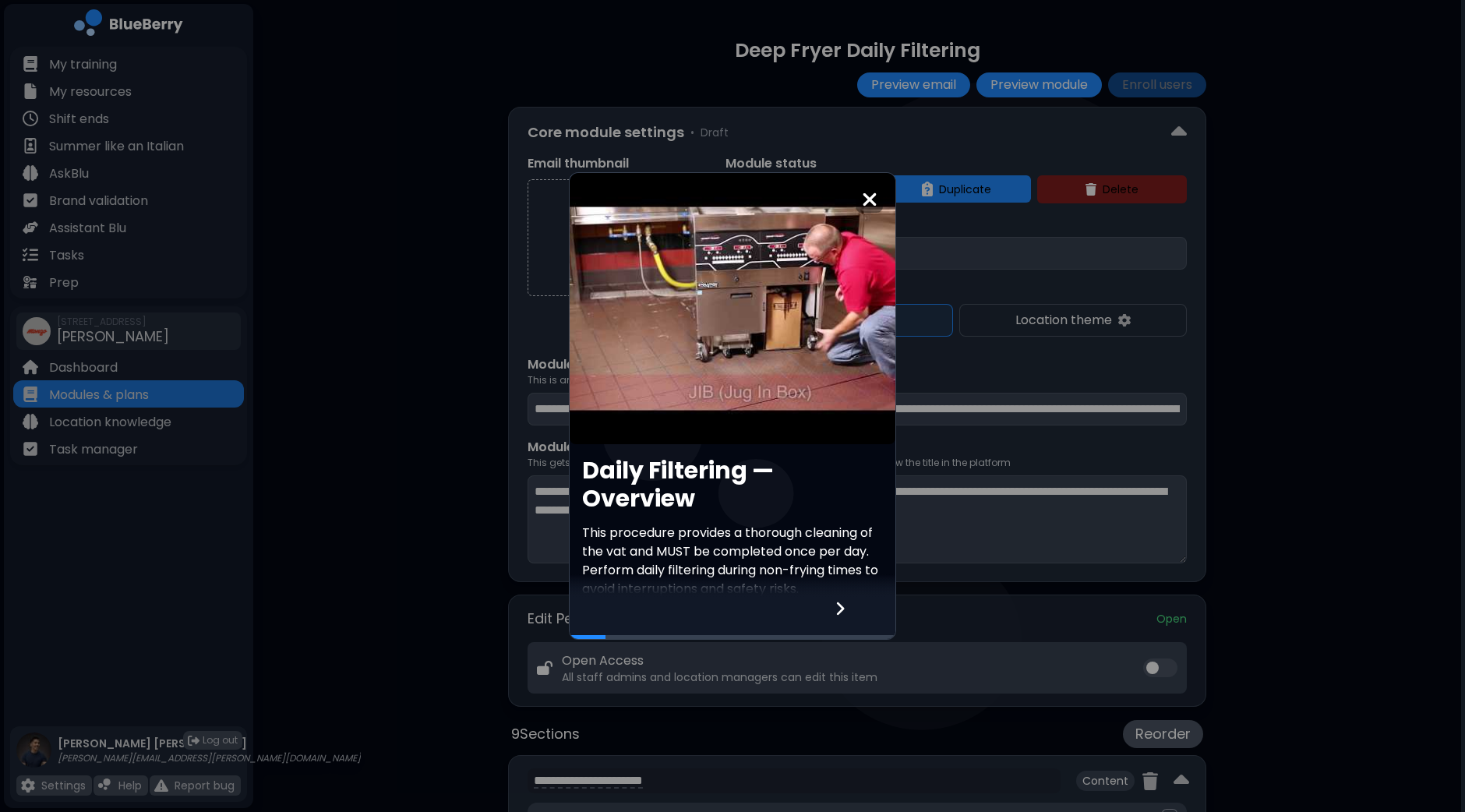
click at [756, 316] on article at bounding box center [732, 308] width 326 height 271
click at [877, 199] on div at bounding box center [869, 199] width 27 height 27
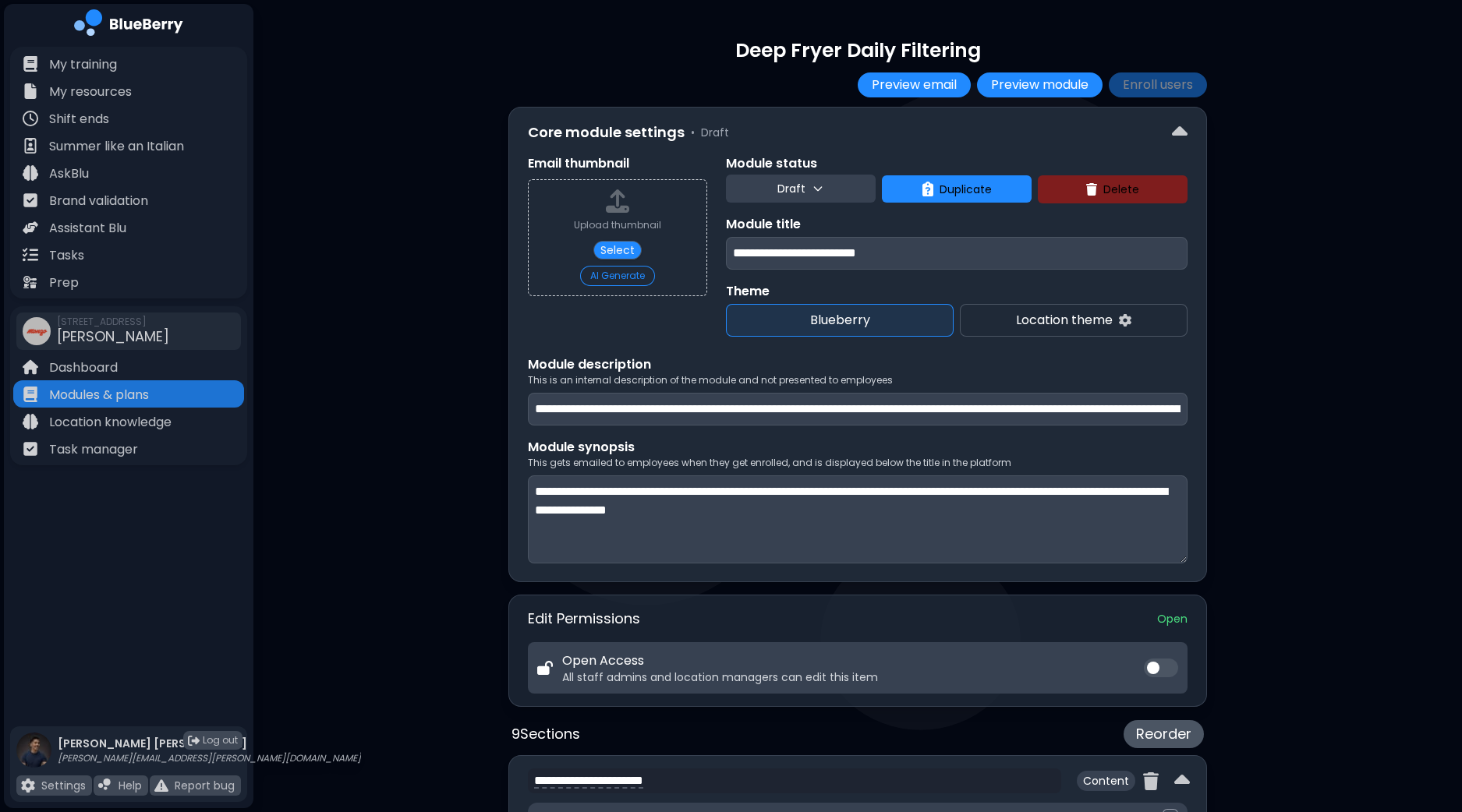
click at [822, 183] on icon at bounding box center [818, 189] width 13 height 13
click at [793, 254] on button "Live" at bounding box center [802, 259] width 56 height 31
click at [1156, 81] on button "Enroll users" at bounding box center [1157, 85] width 99 height 25
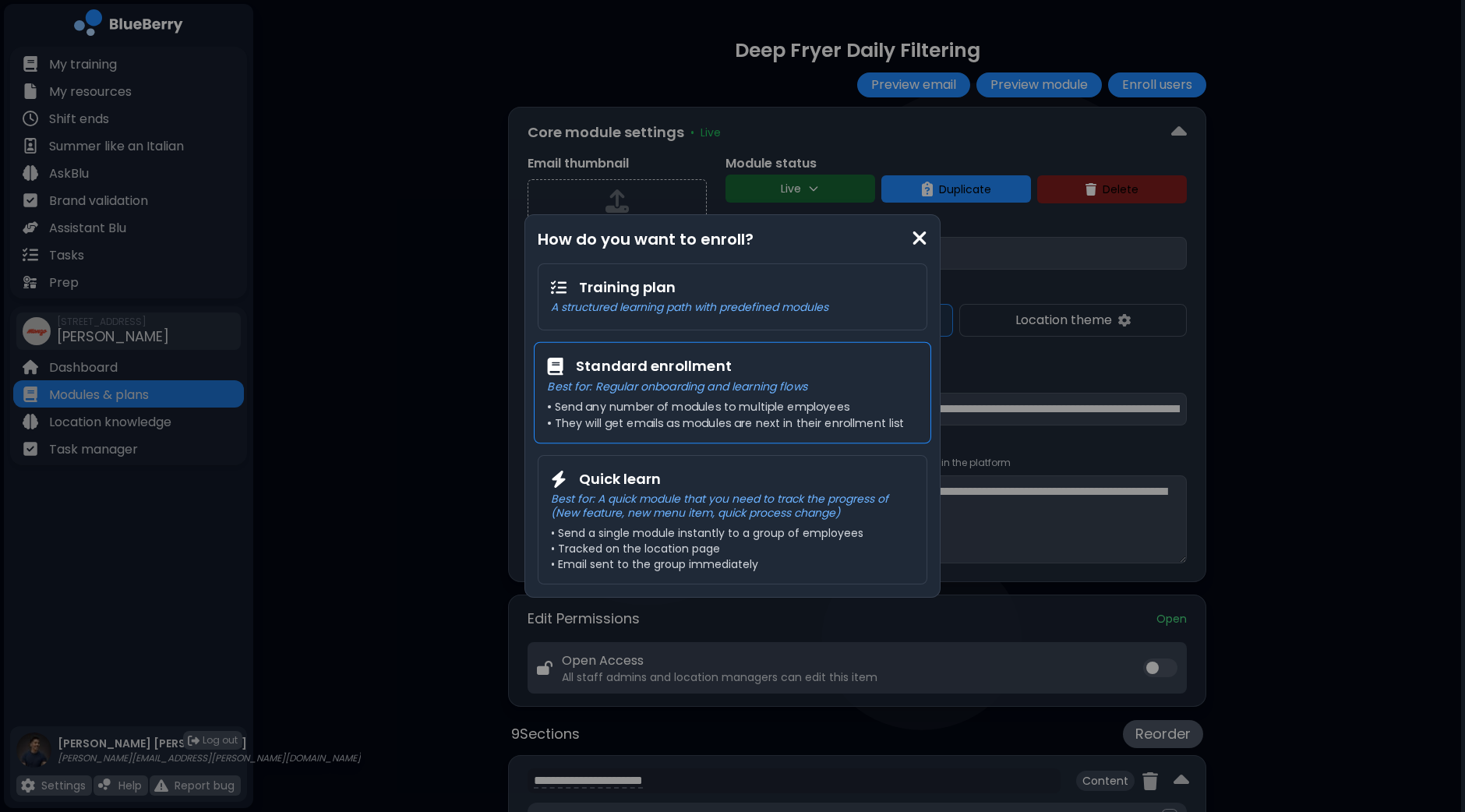
click at [726, 376] on h3 "Standard enrollment" at bounding box center [654, 366] width 156 height 23
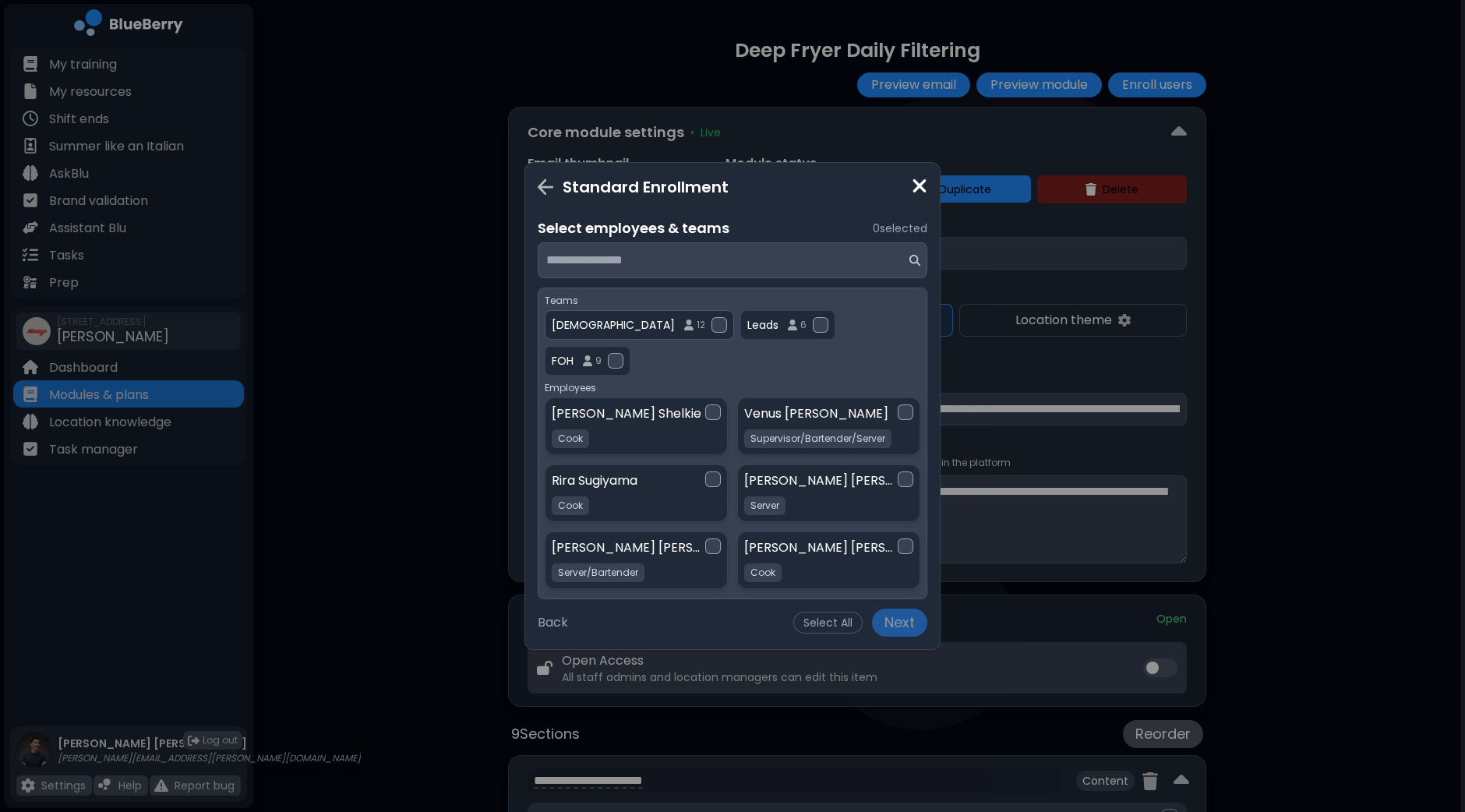
click at [712, 325] on div at bounding box center [719, 325] width 15 height 15
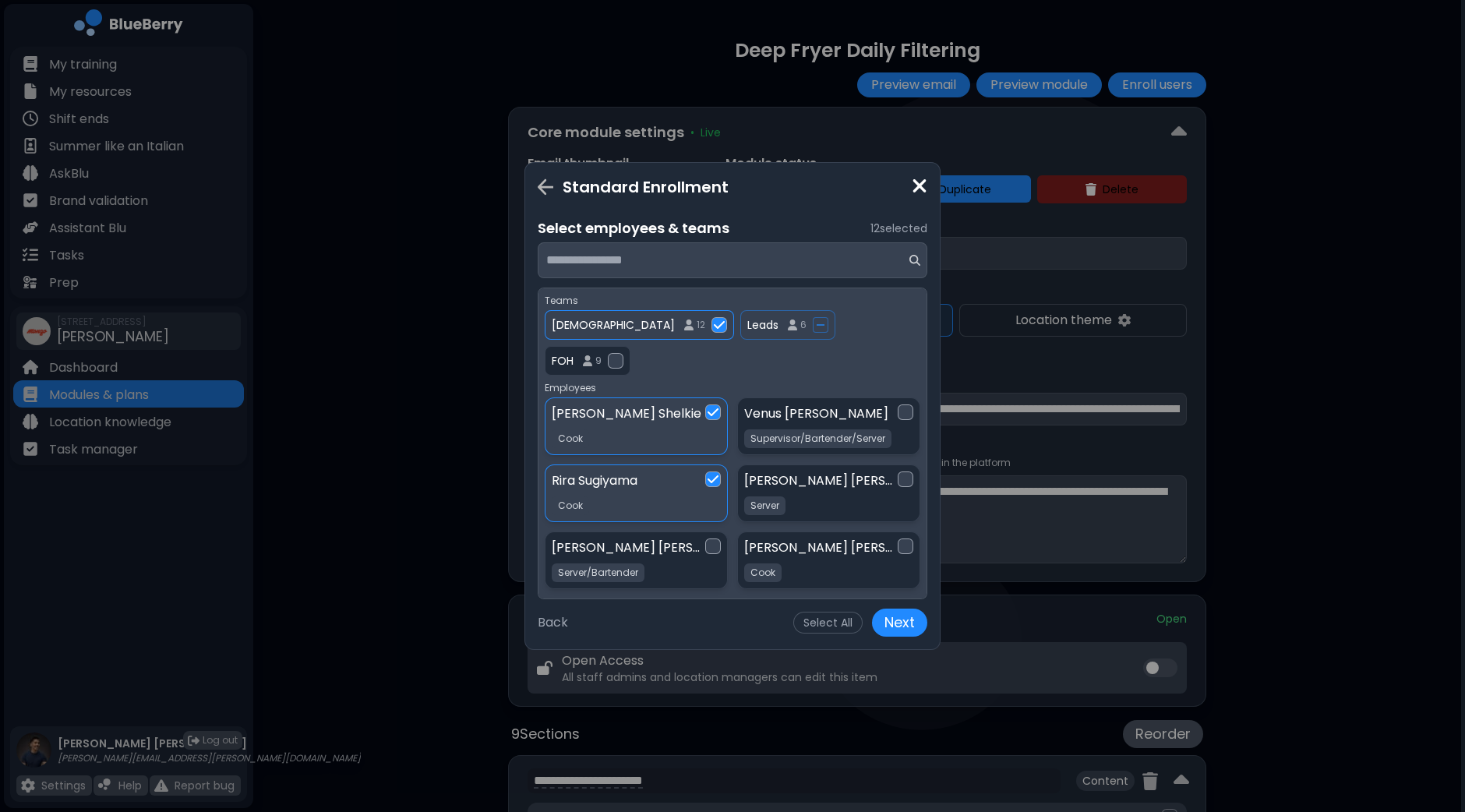
click at [707, 406] on img at bounding box center [713, 412] width 11 height 13
click at [903, 538] on div at bounding box center [905, 545] width 15 height 15
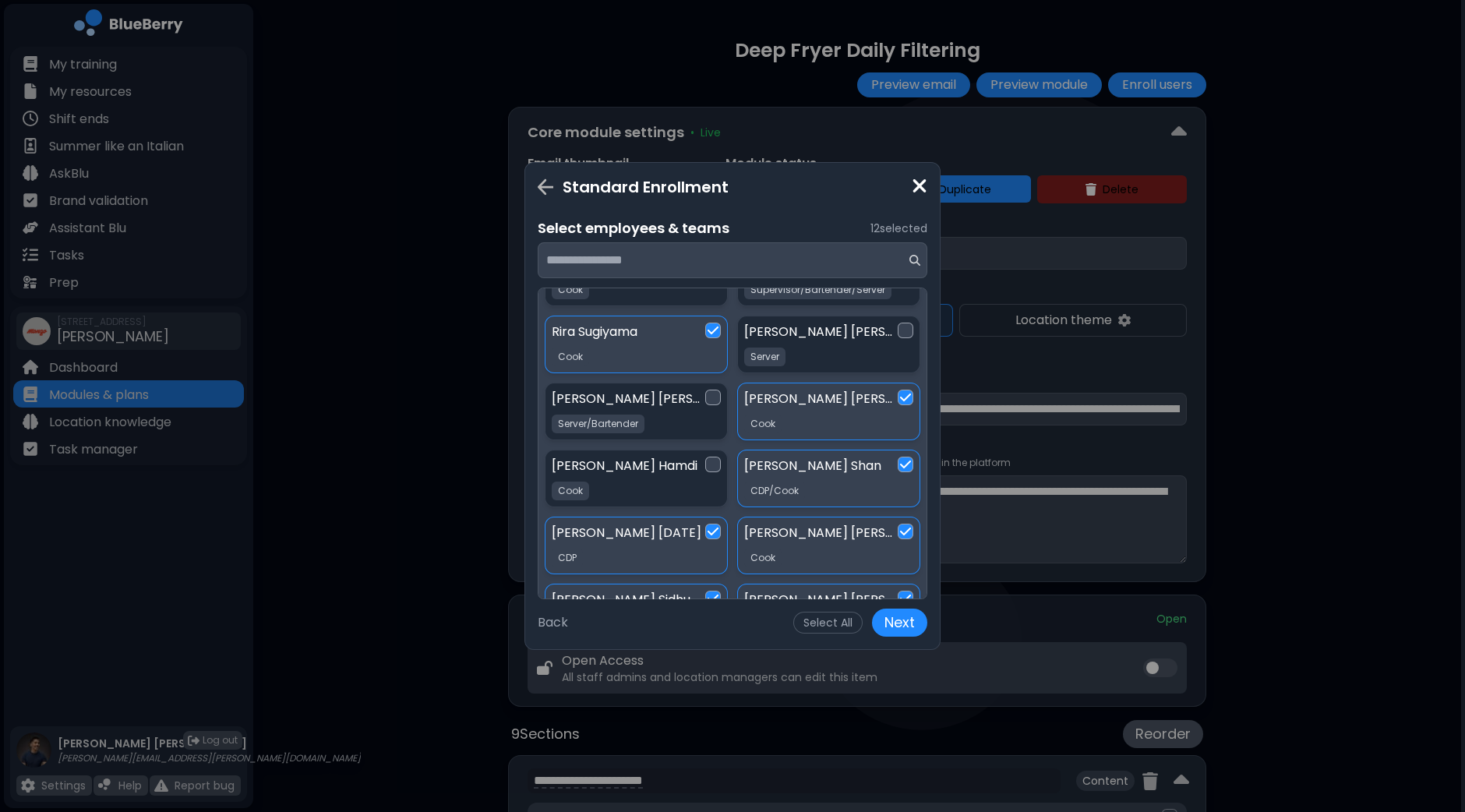
scroll to position [194, 0]
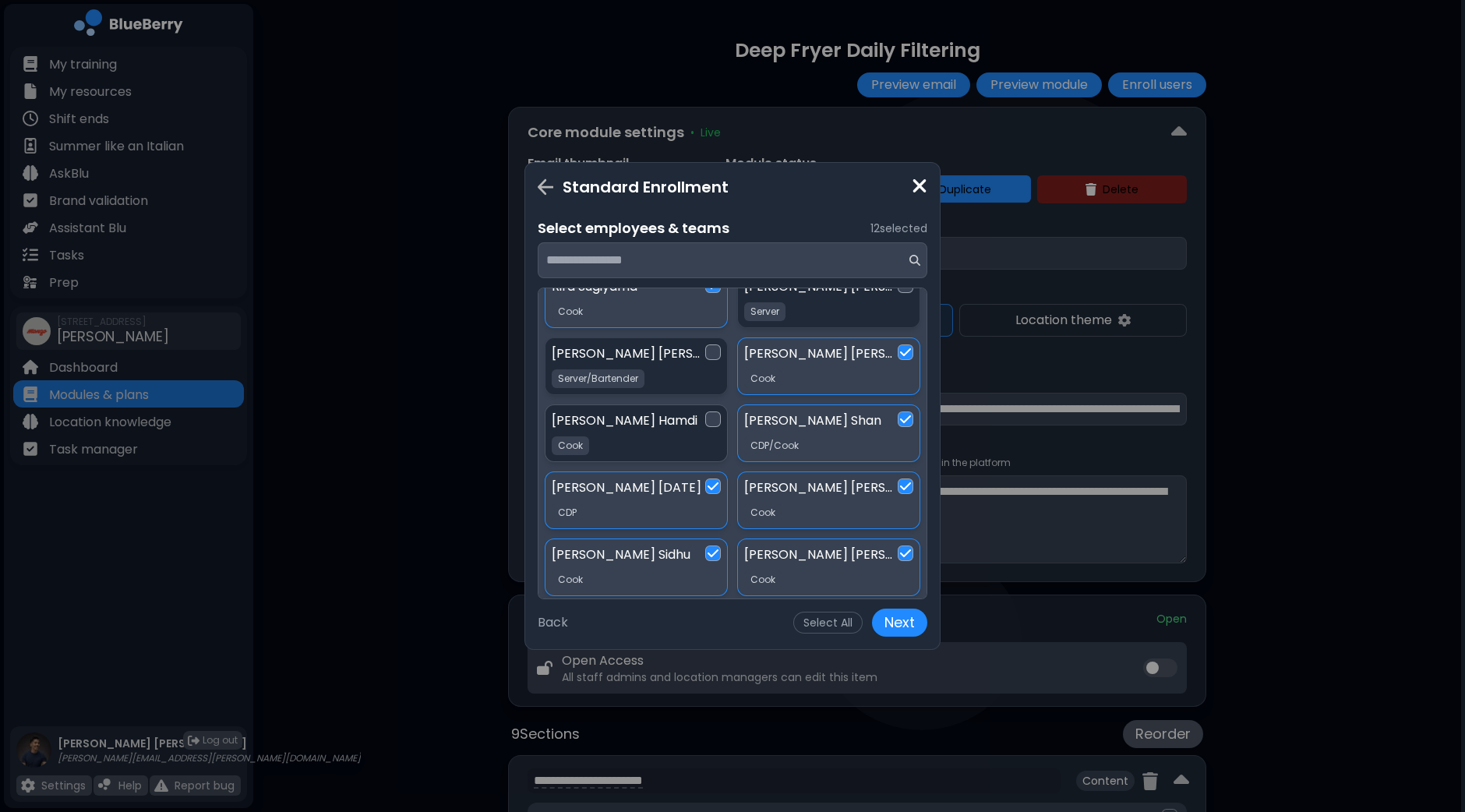
click at [717, 411] on div at bounding box center [713, 419] width 15 height 15
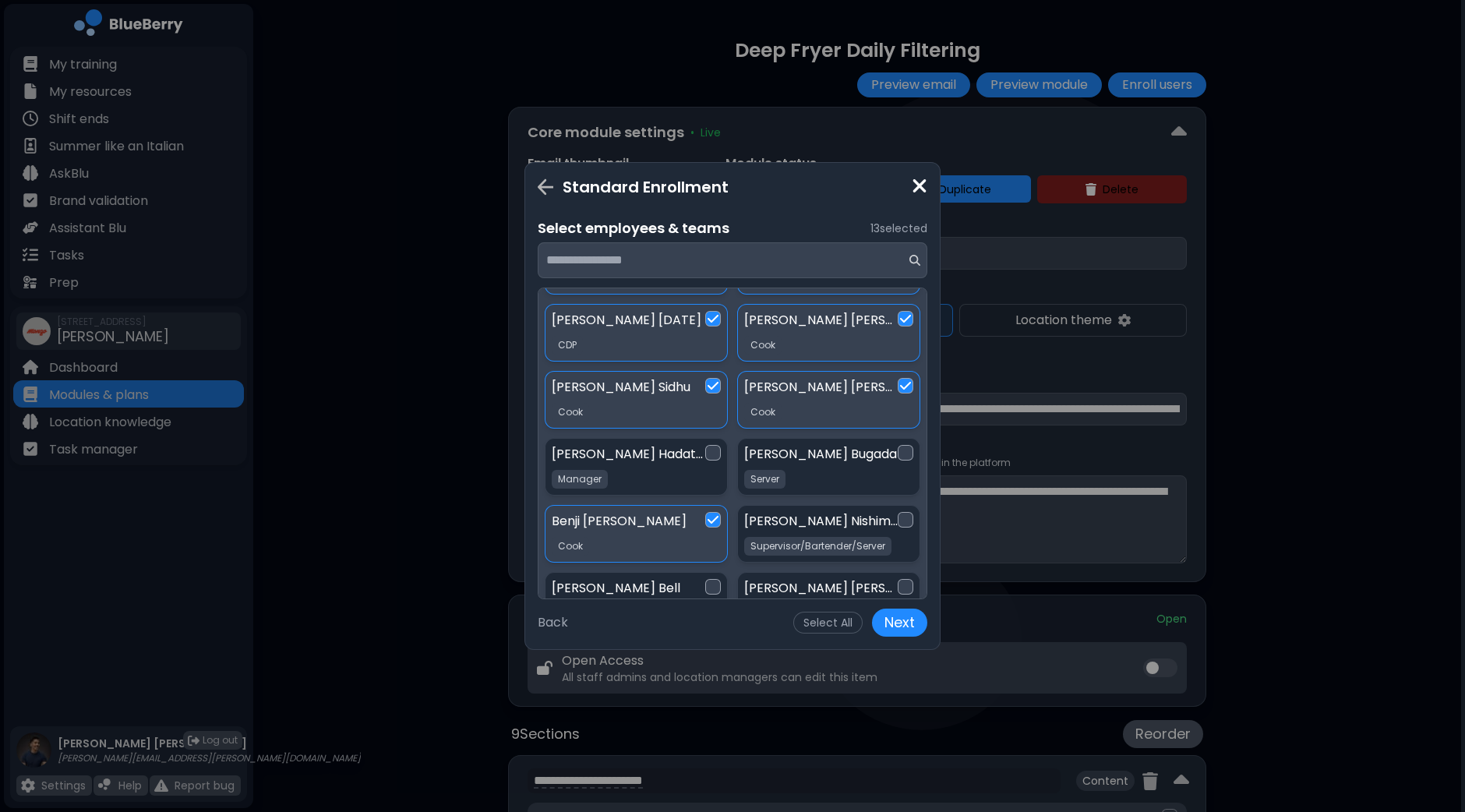
scroll to position [389, 0]
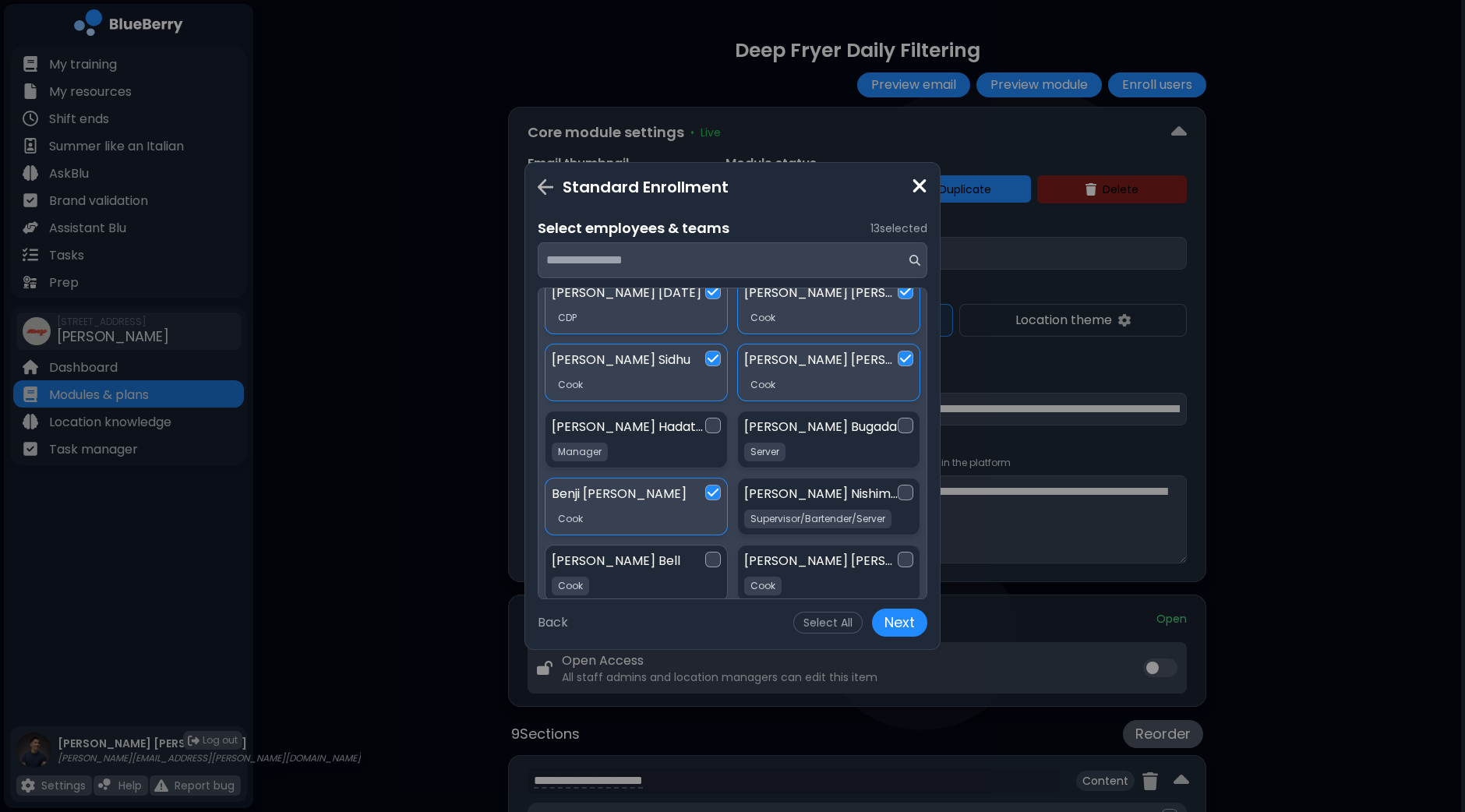
click at [716, 552] on div at bounding box center [713, 559] width 15 height 15
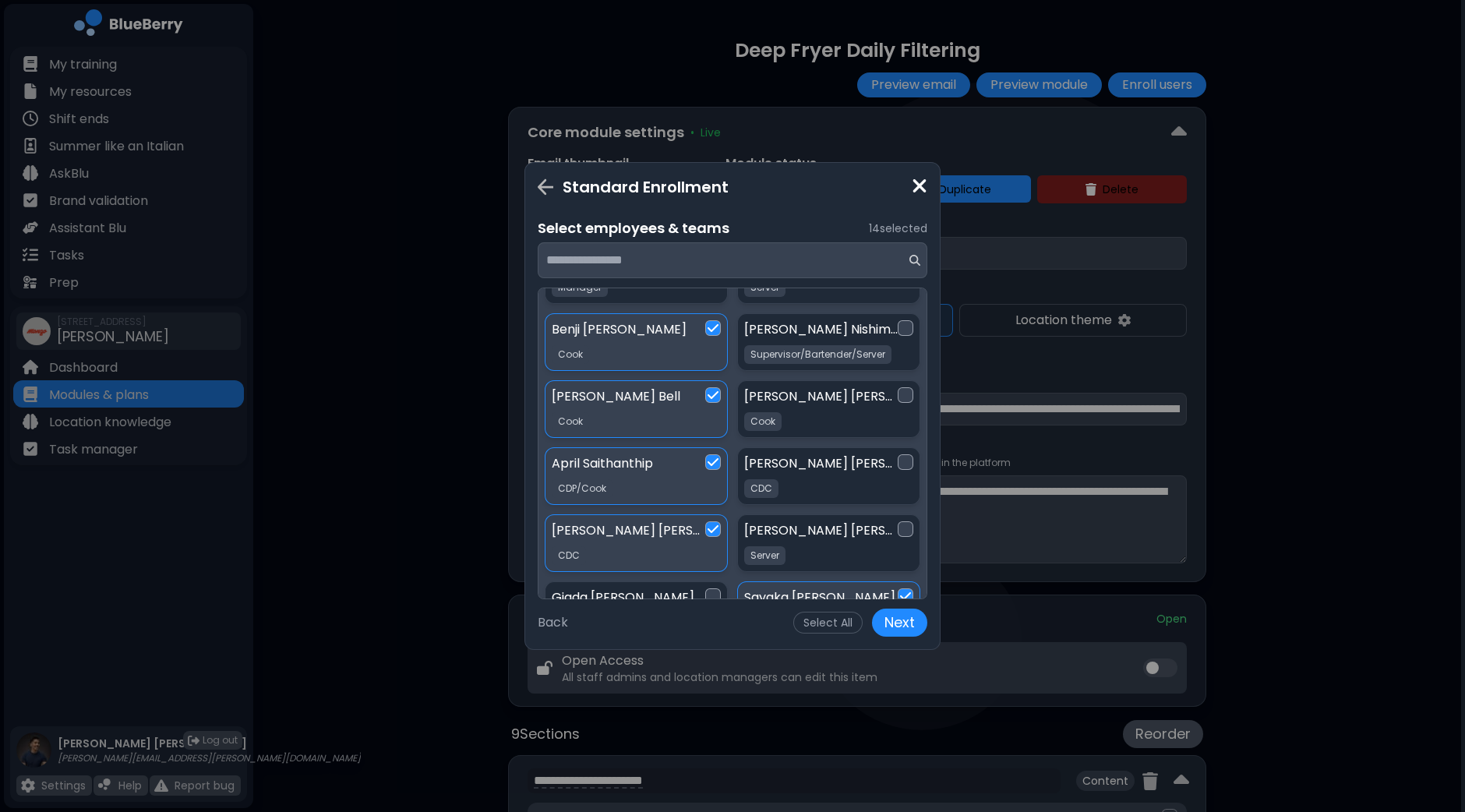
scroll to position [584, 0]
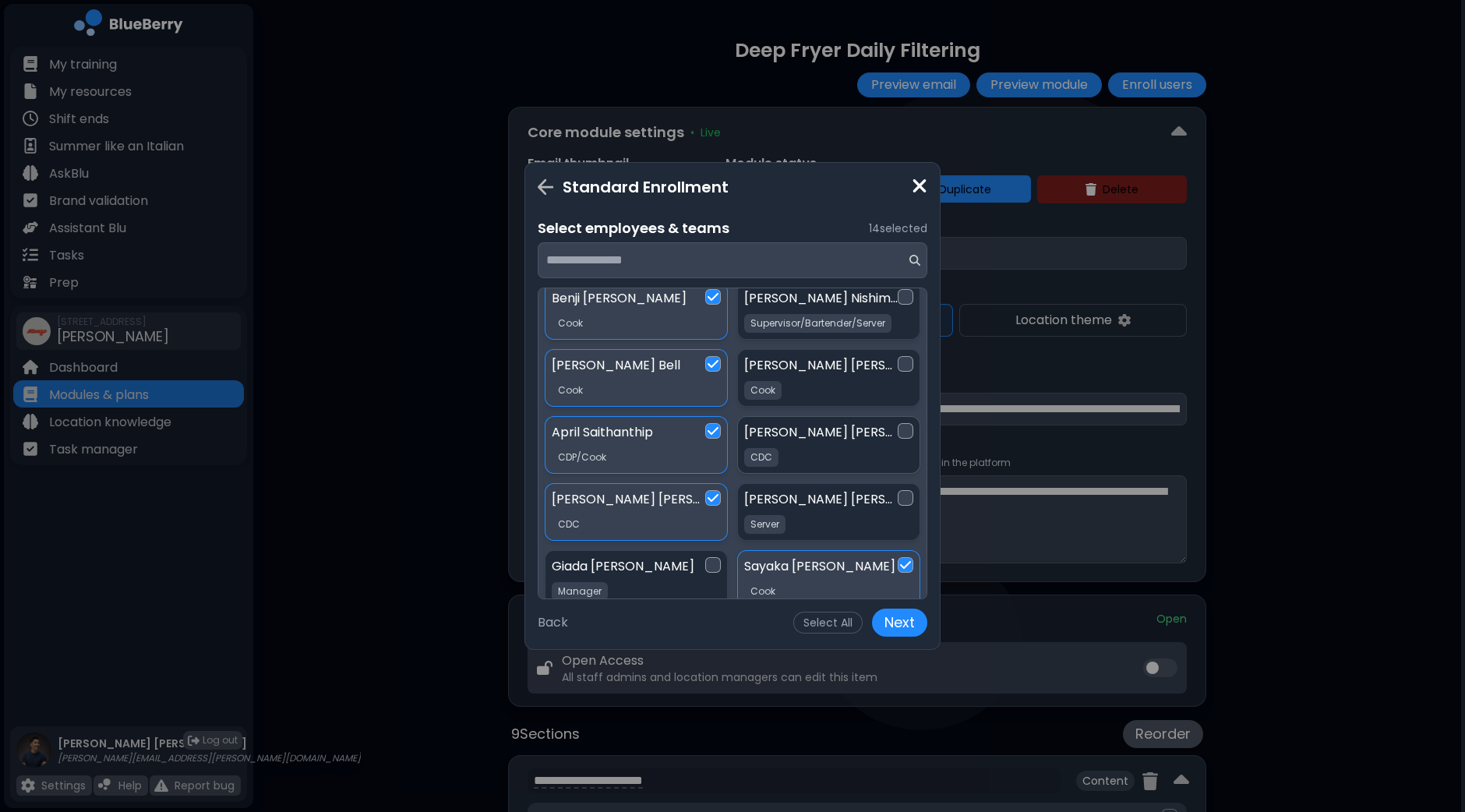
click at [899, 423] on div at bounding box center [905, 430] width 15 height 15
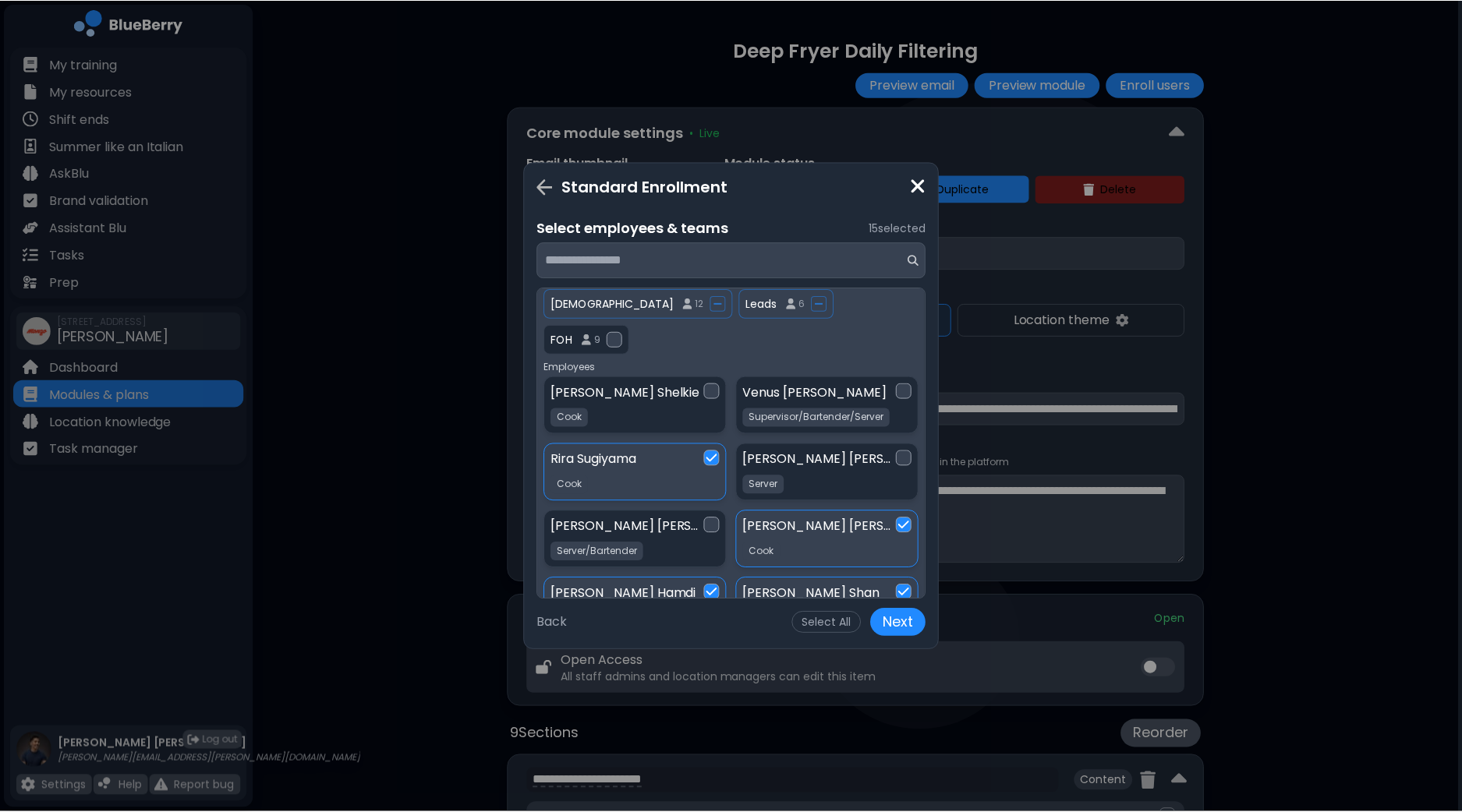
scroll to position [0, 0]
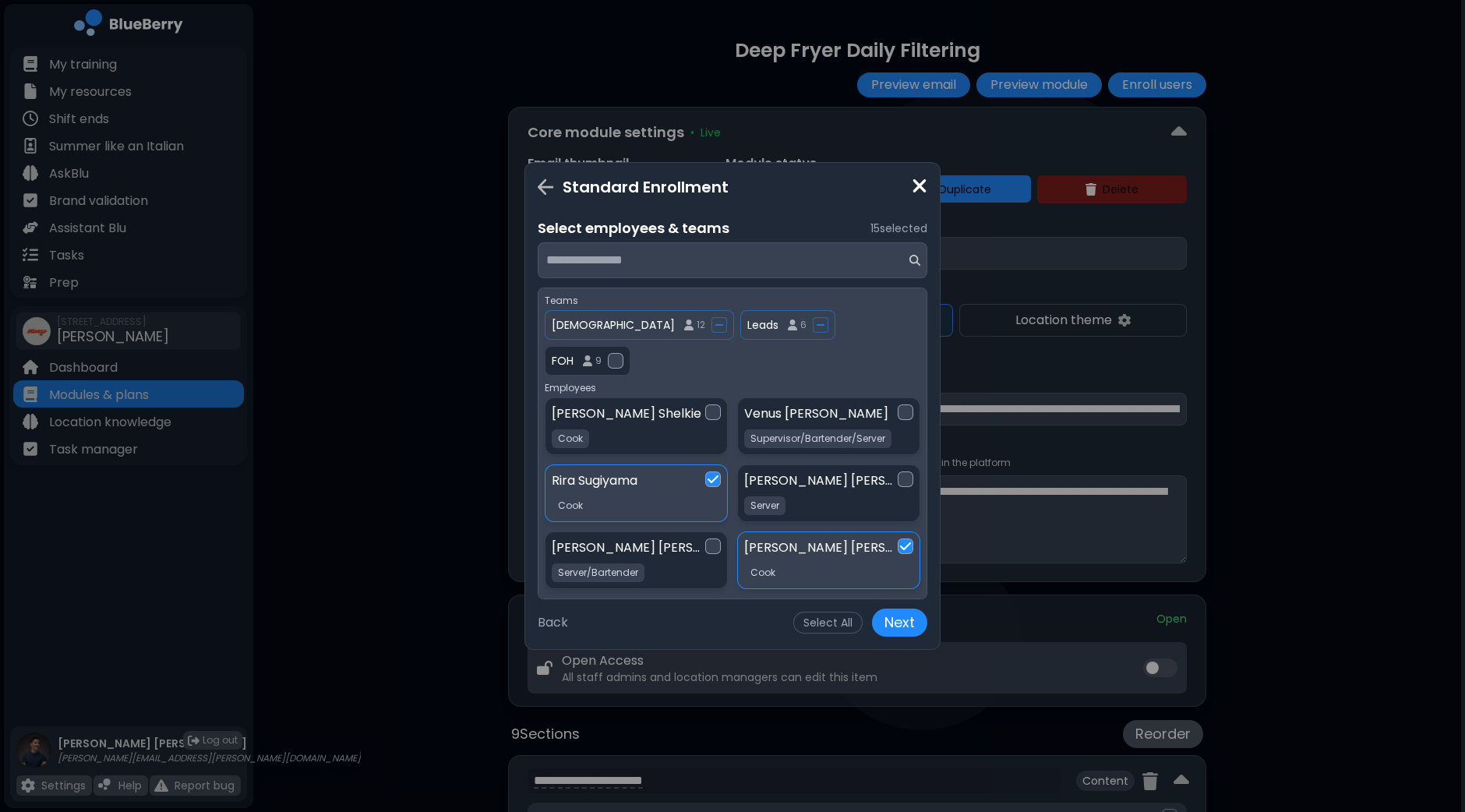
click at [903, 628] on button "Next" at bounding box center [899, 622] width 55 height 28
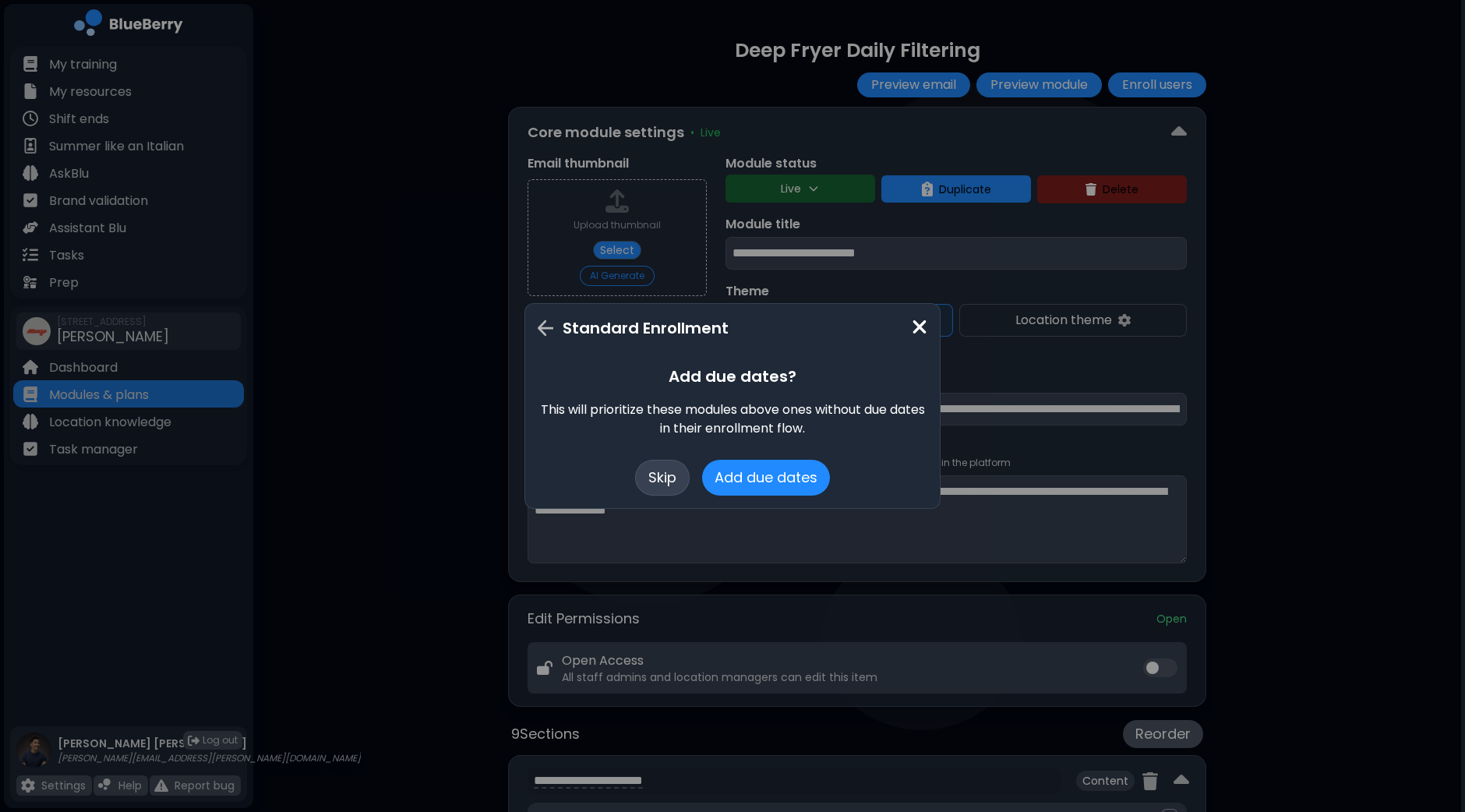
click at [670, 481] on button "Skip" at bounding box center [662, 477] width 54 height 36
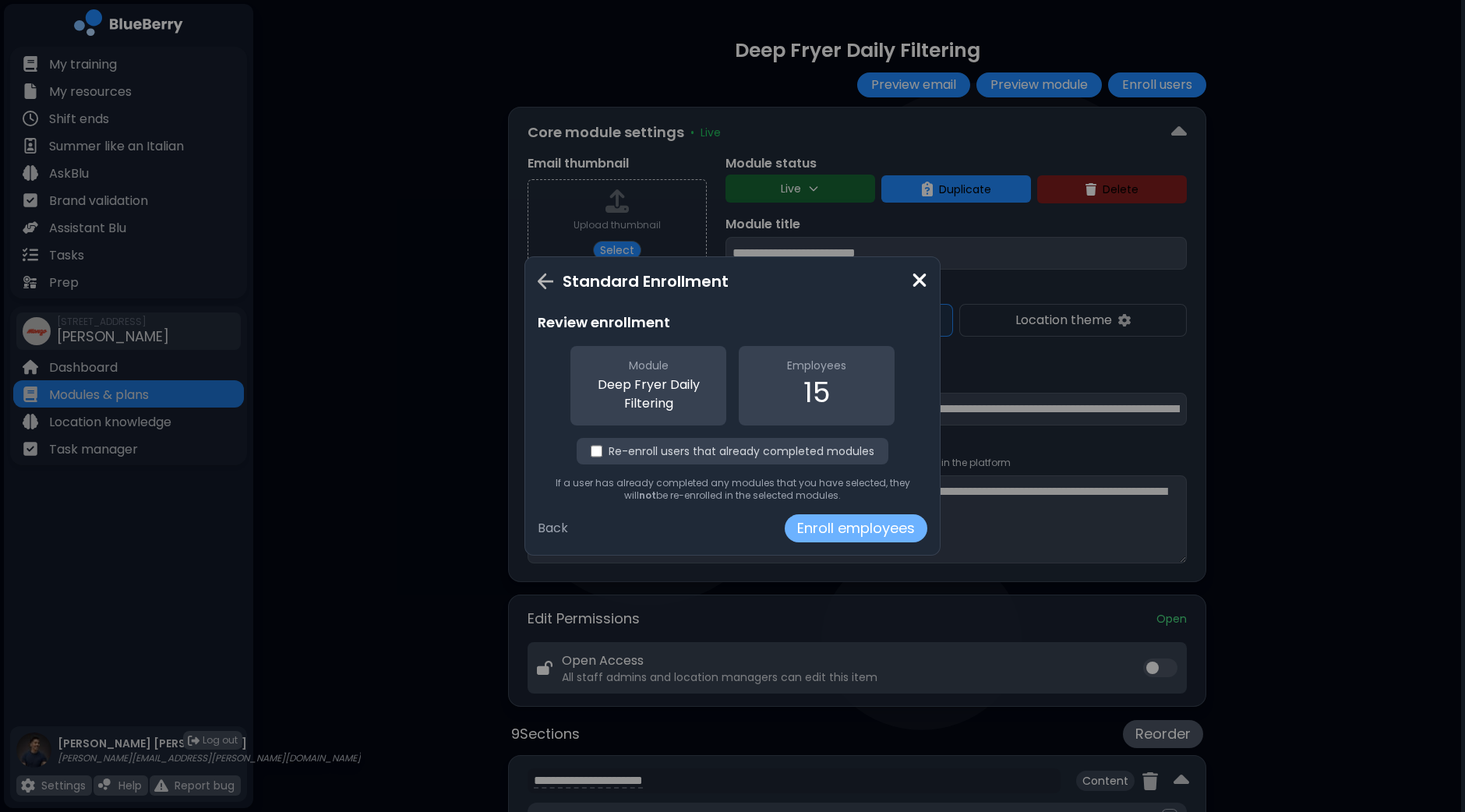
click at [849, 529] on button "Enroll employees" at bounding box center [856, 528] width 143 height 28
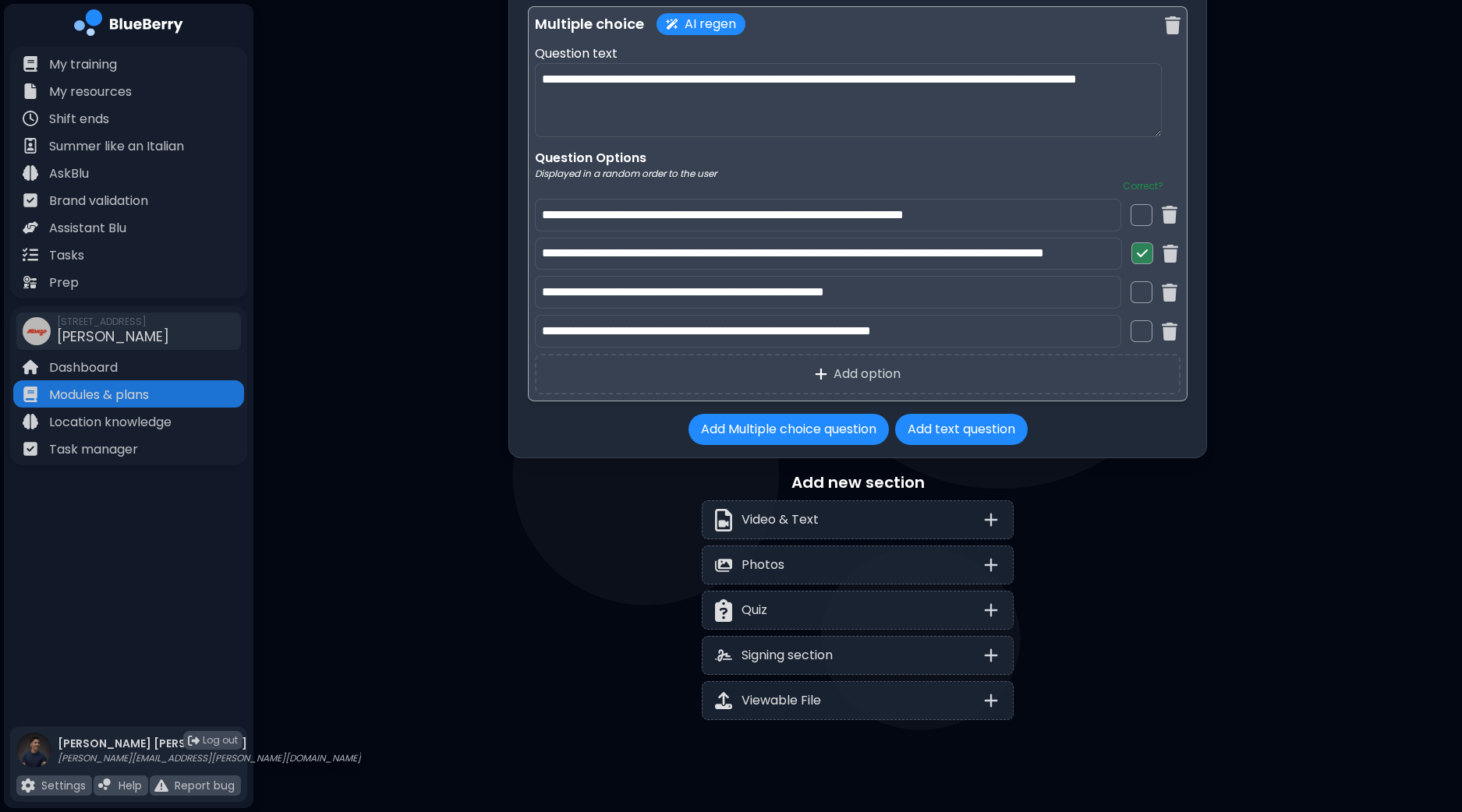
scroll to position [6041, 0]
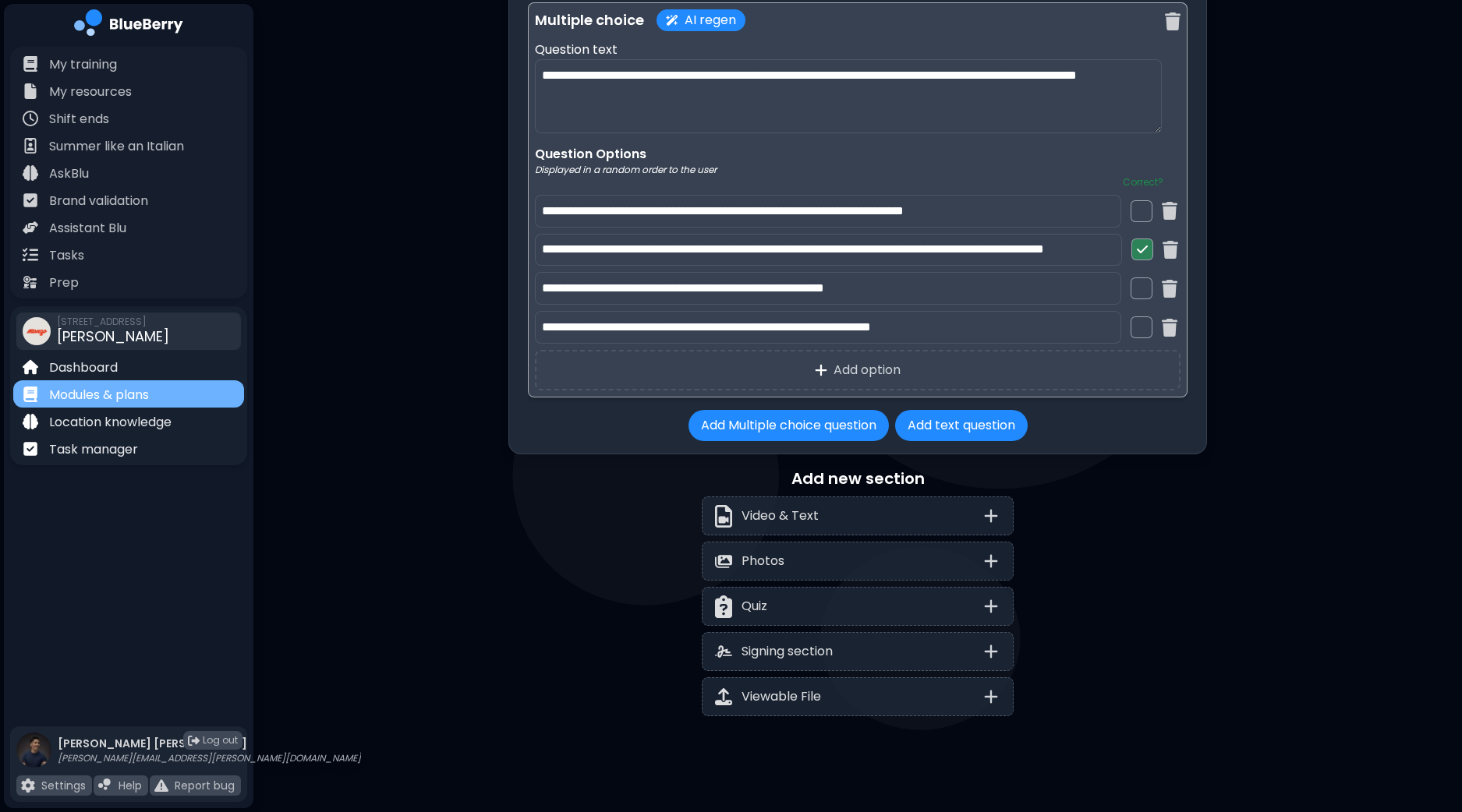
click at [111, 392] on p "Modules & plans" at bounding box center [99, 395] width 100 height 19
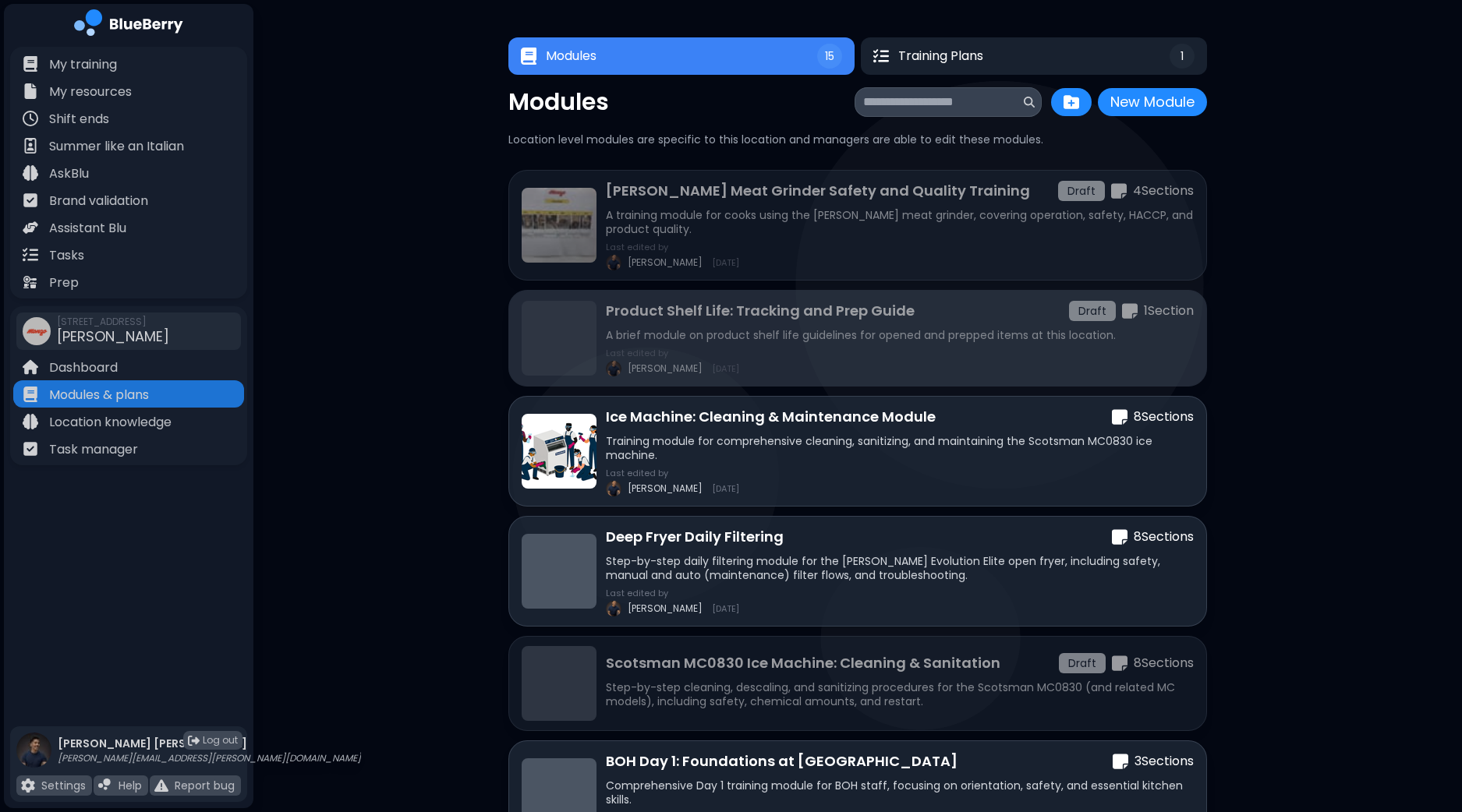
click at [838, 324] on div "Product Shelf Life: Tracking and Prep Guide Draft 1 Section A brief module on p…" at bounding box center [899, 338] width 588 height 76
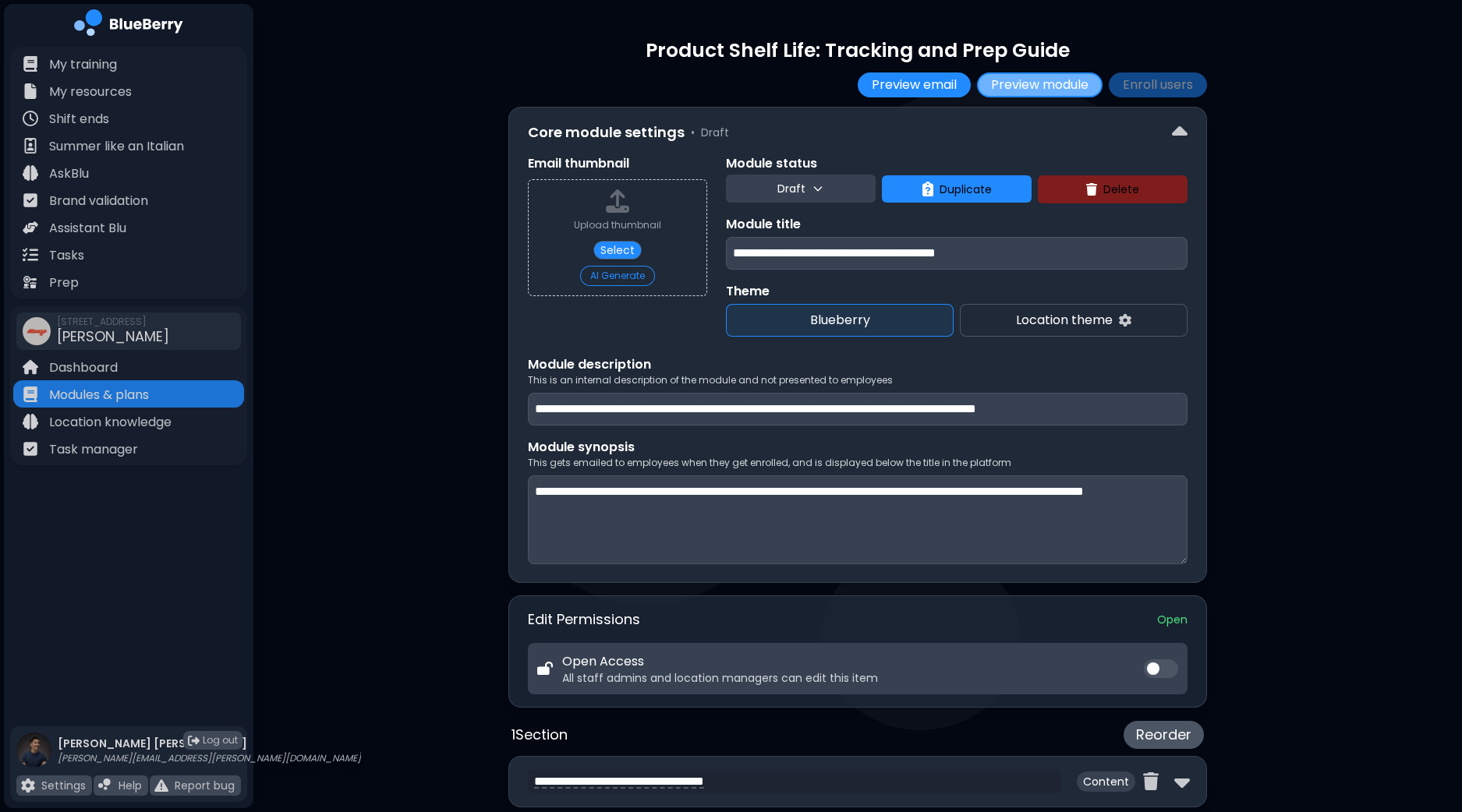
click at [1040, 88] on button "Preview module" at bounding box center [1040, 85] width 126 height 25
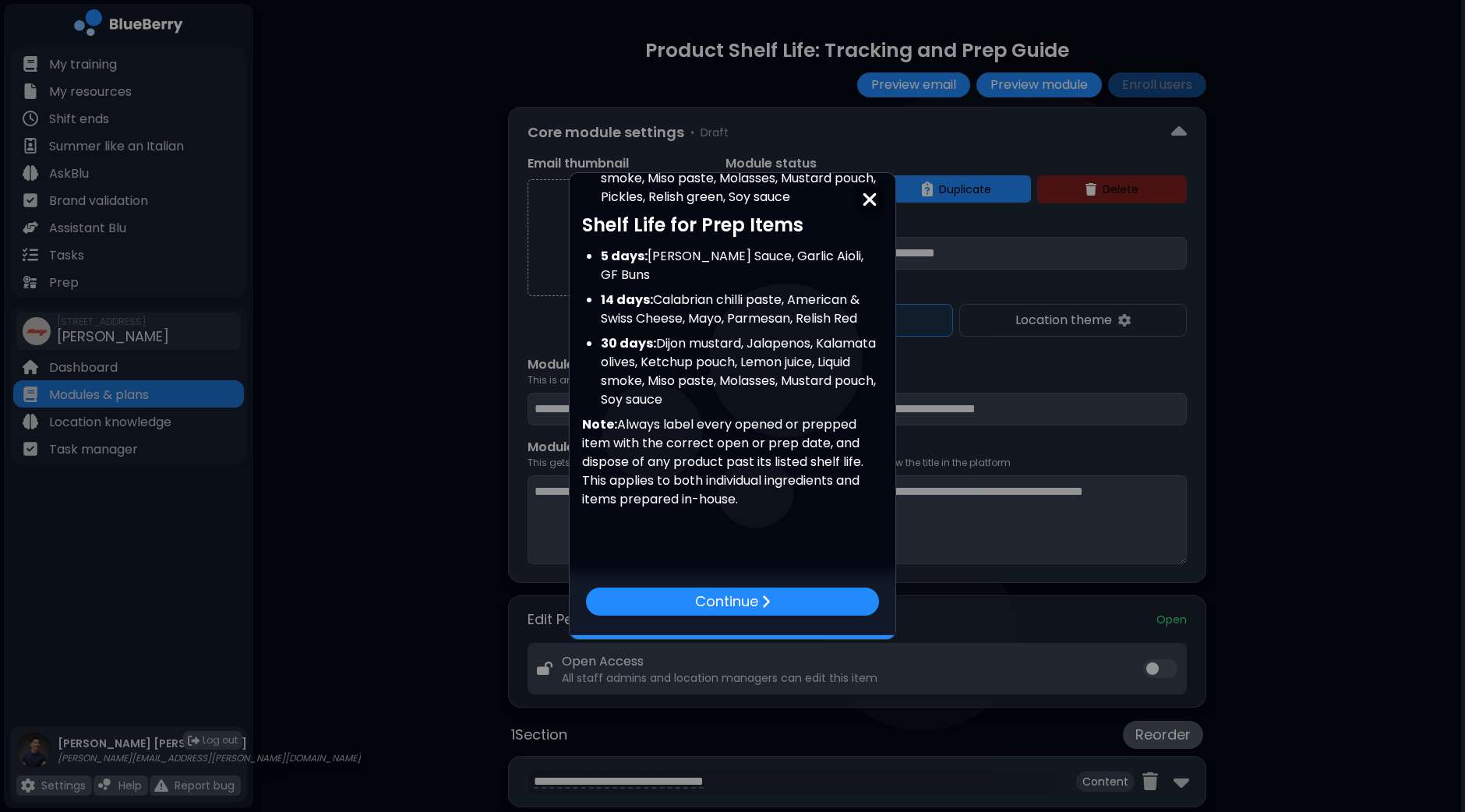
scroll to position [397, 0]
click at [736, 602] on p "Continue" at bounding box center [726, 601] width 65 height 23
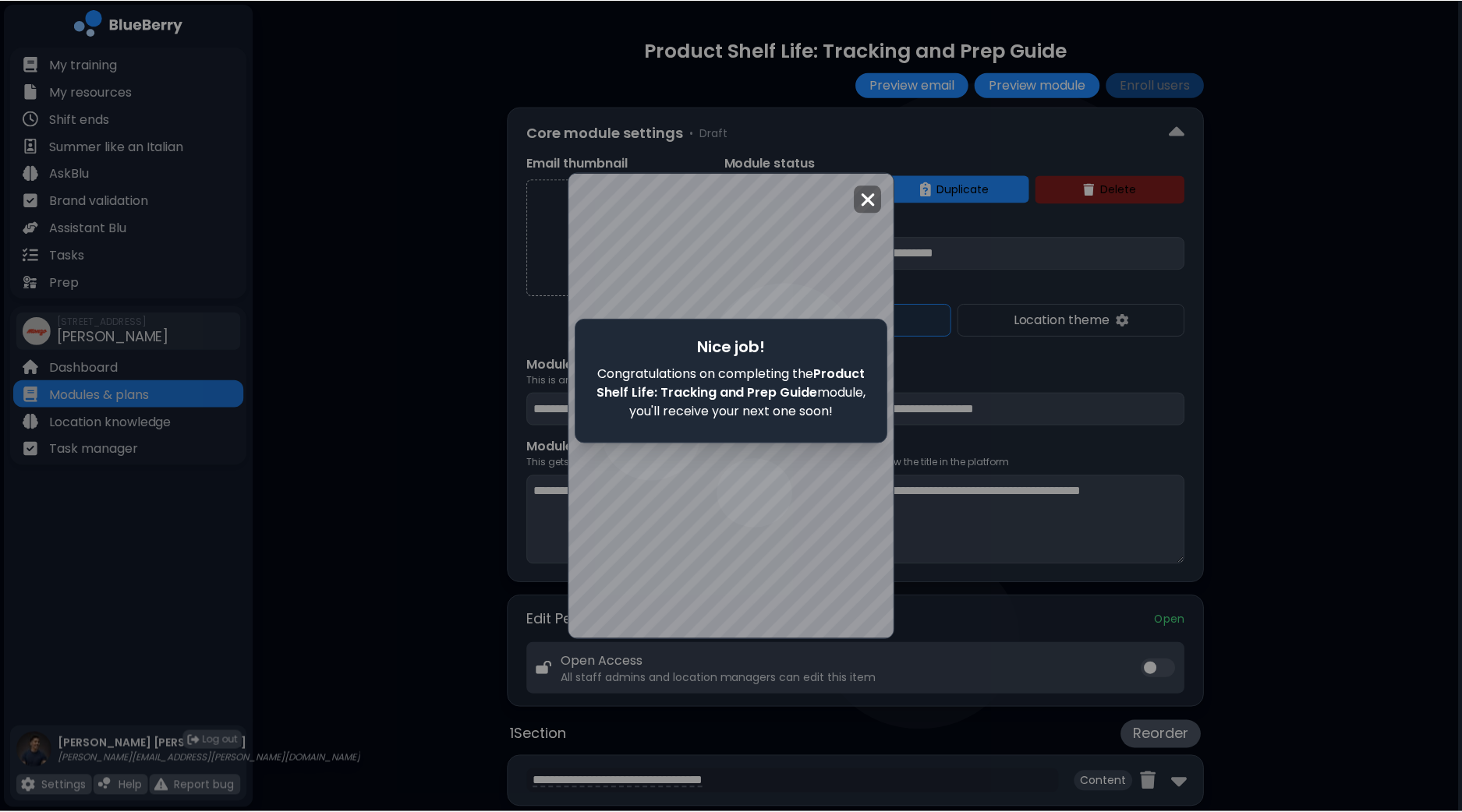
scroll to position [0, 0]
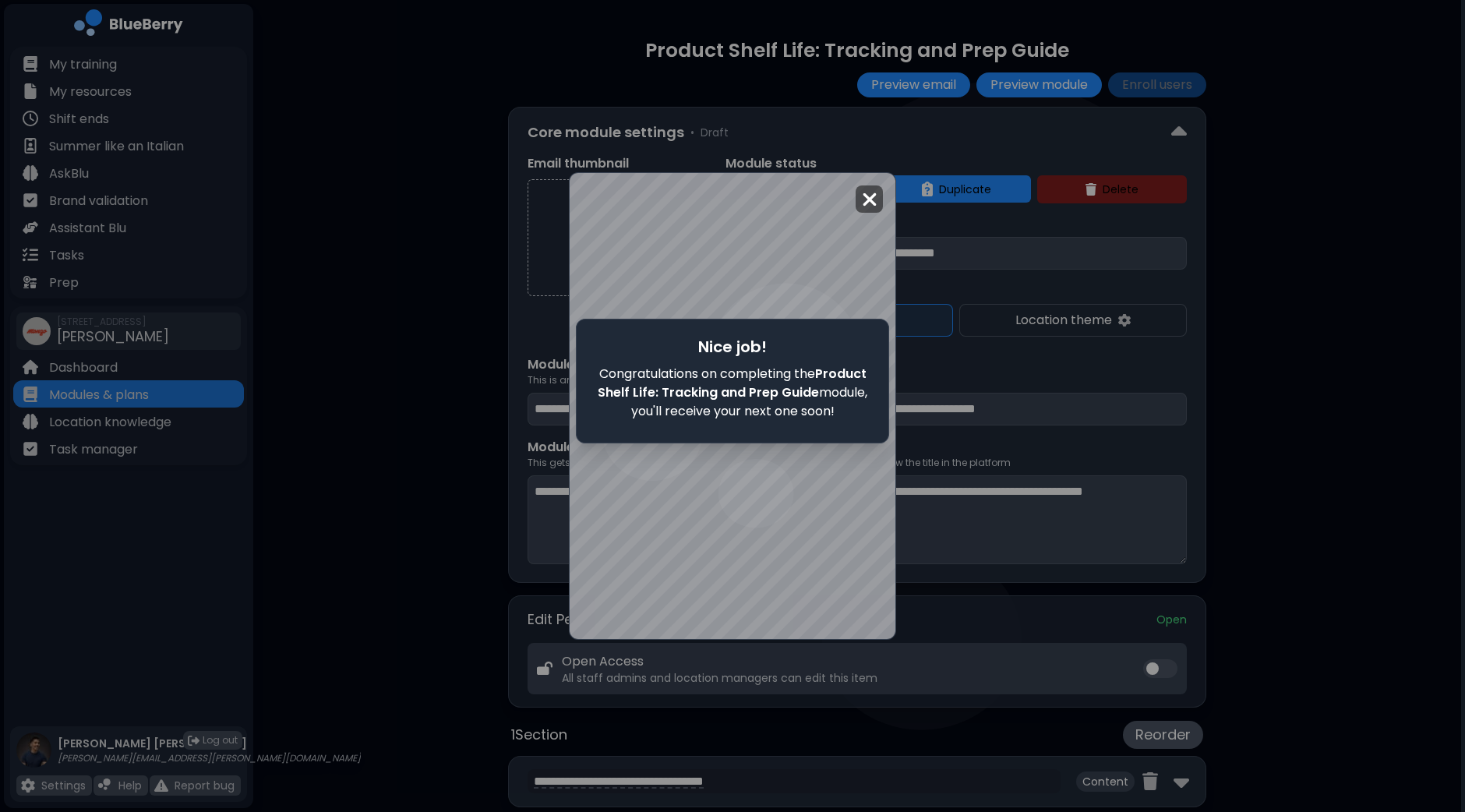
click at [875, 202] on img at bounding box center [869, 199] width 15 height 21
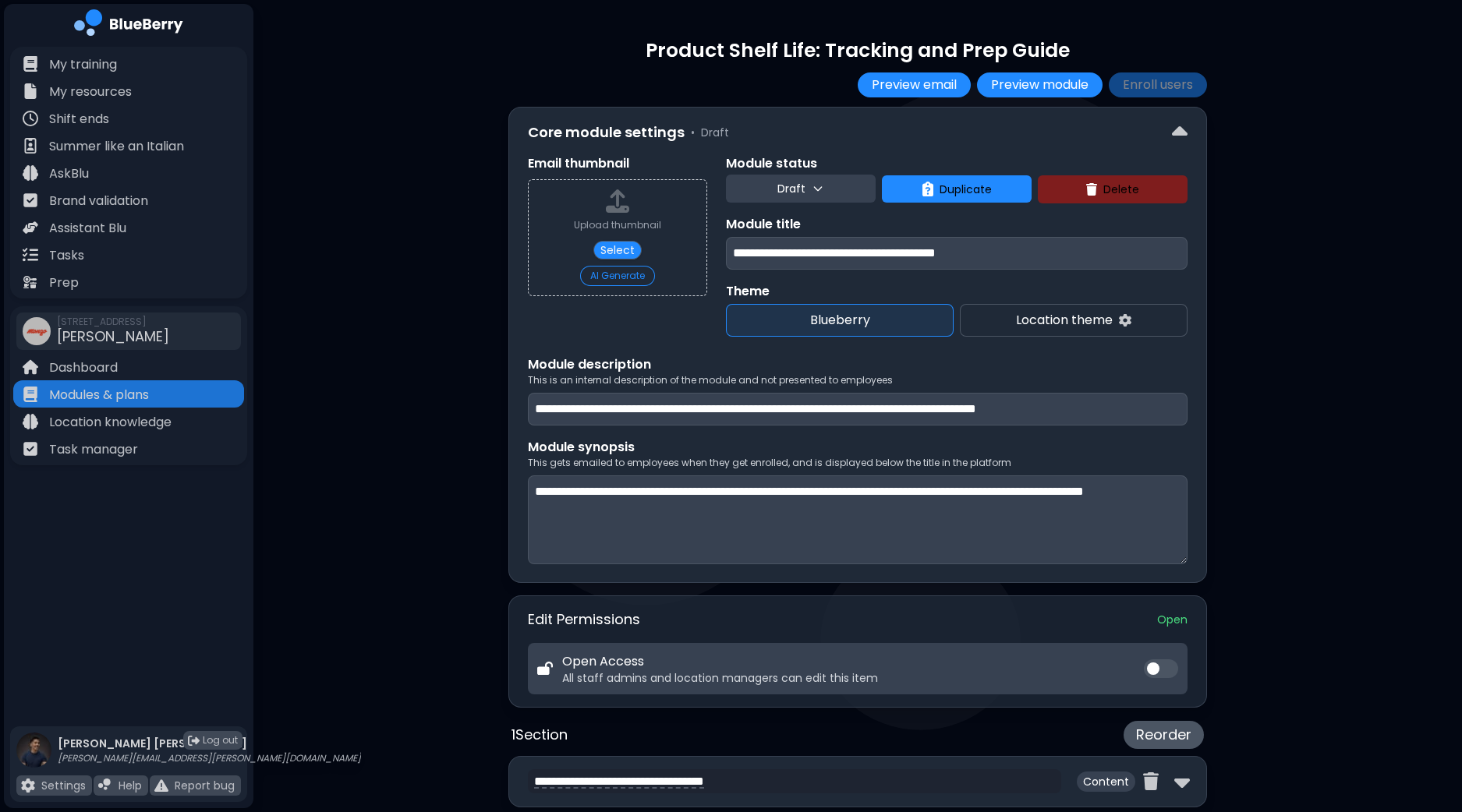
click at [1305, 228] on div "**********" at bounding box center [858, 587] width 1209 height 1175
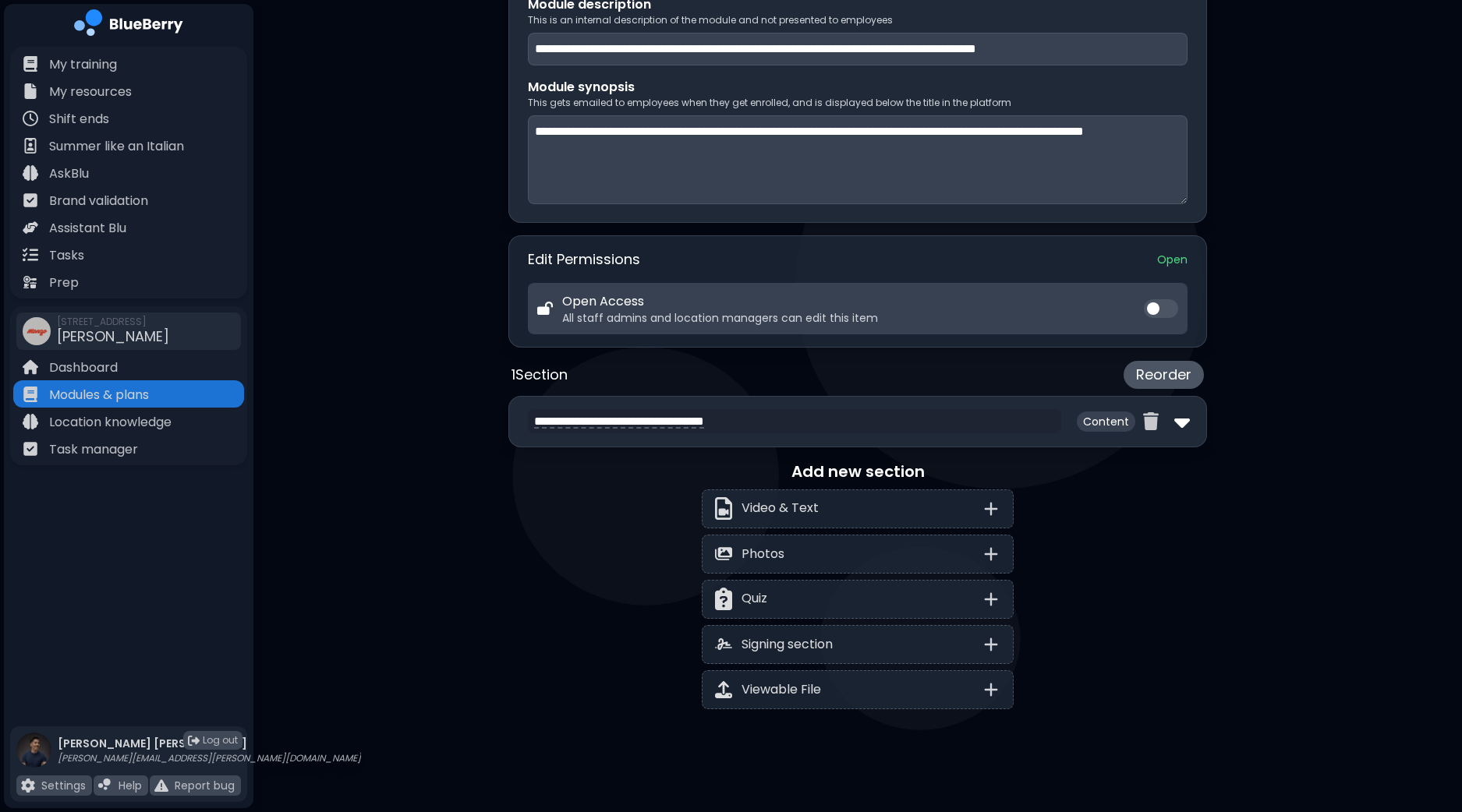
click at [1185, 425] on img at bounding box center [1182, 421] width 15 height 25
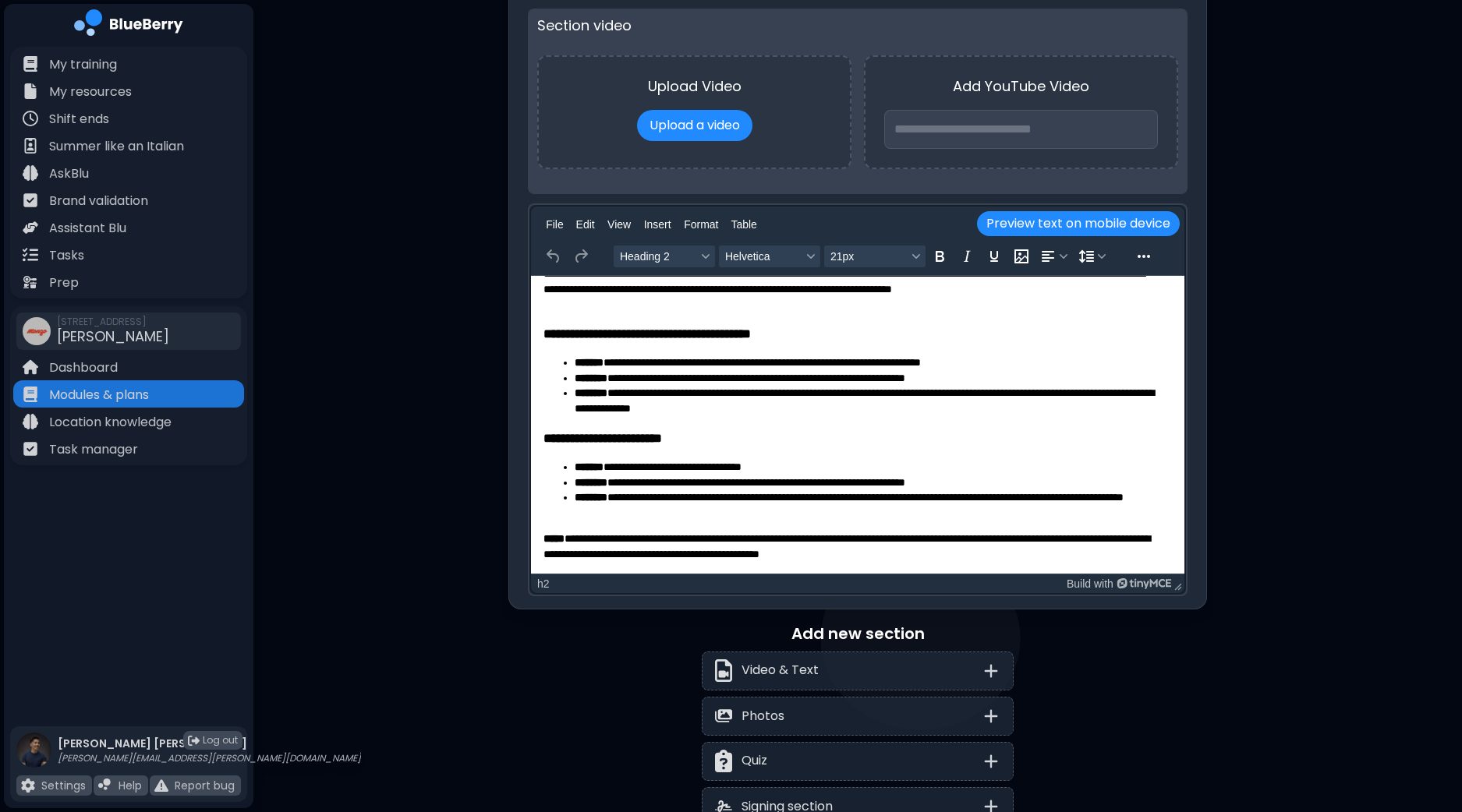
scroll to position [1128, 0]
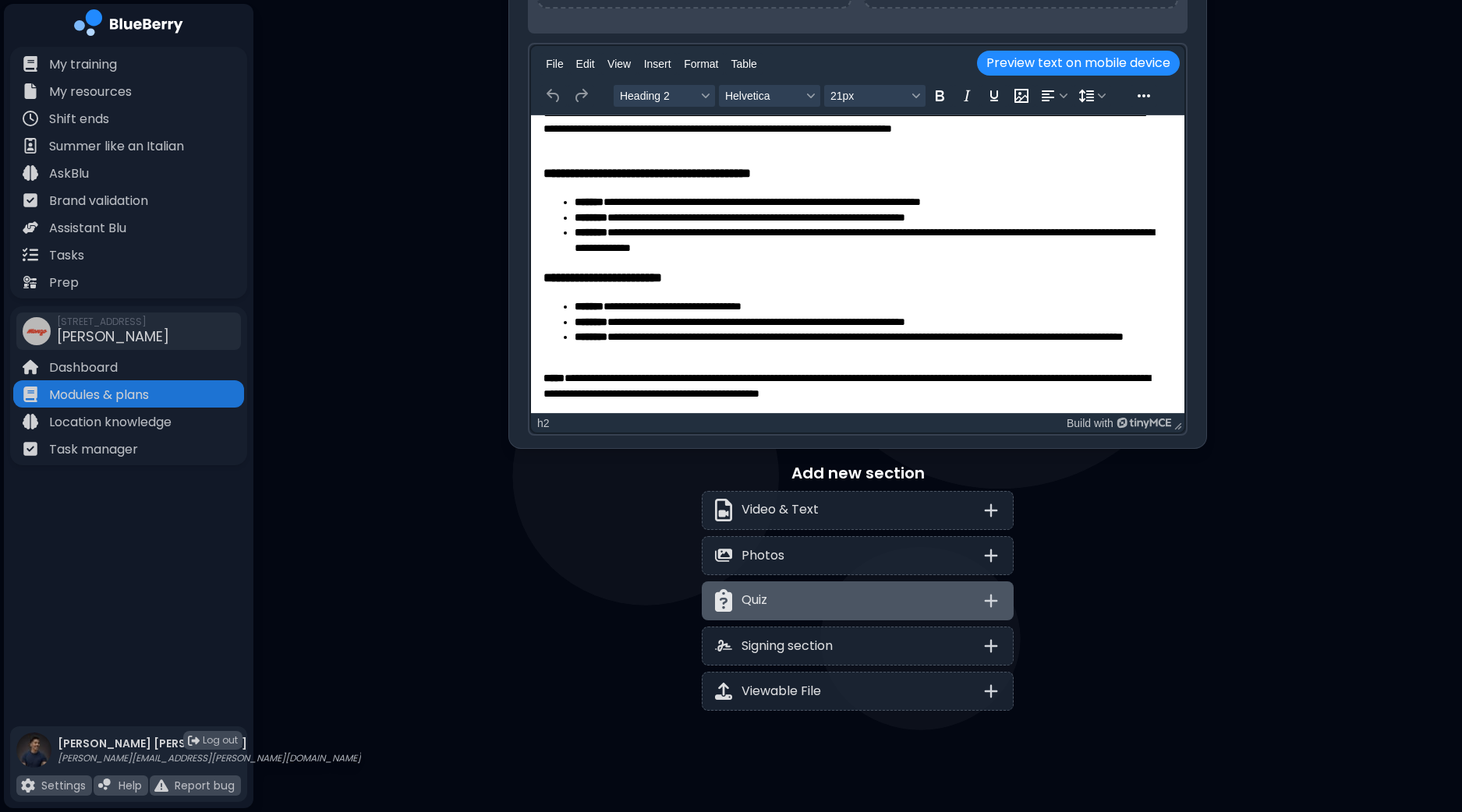
click at [897, 589] on div "Quiz" at bounding box center [857, 600] width 312 height 39
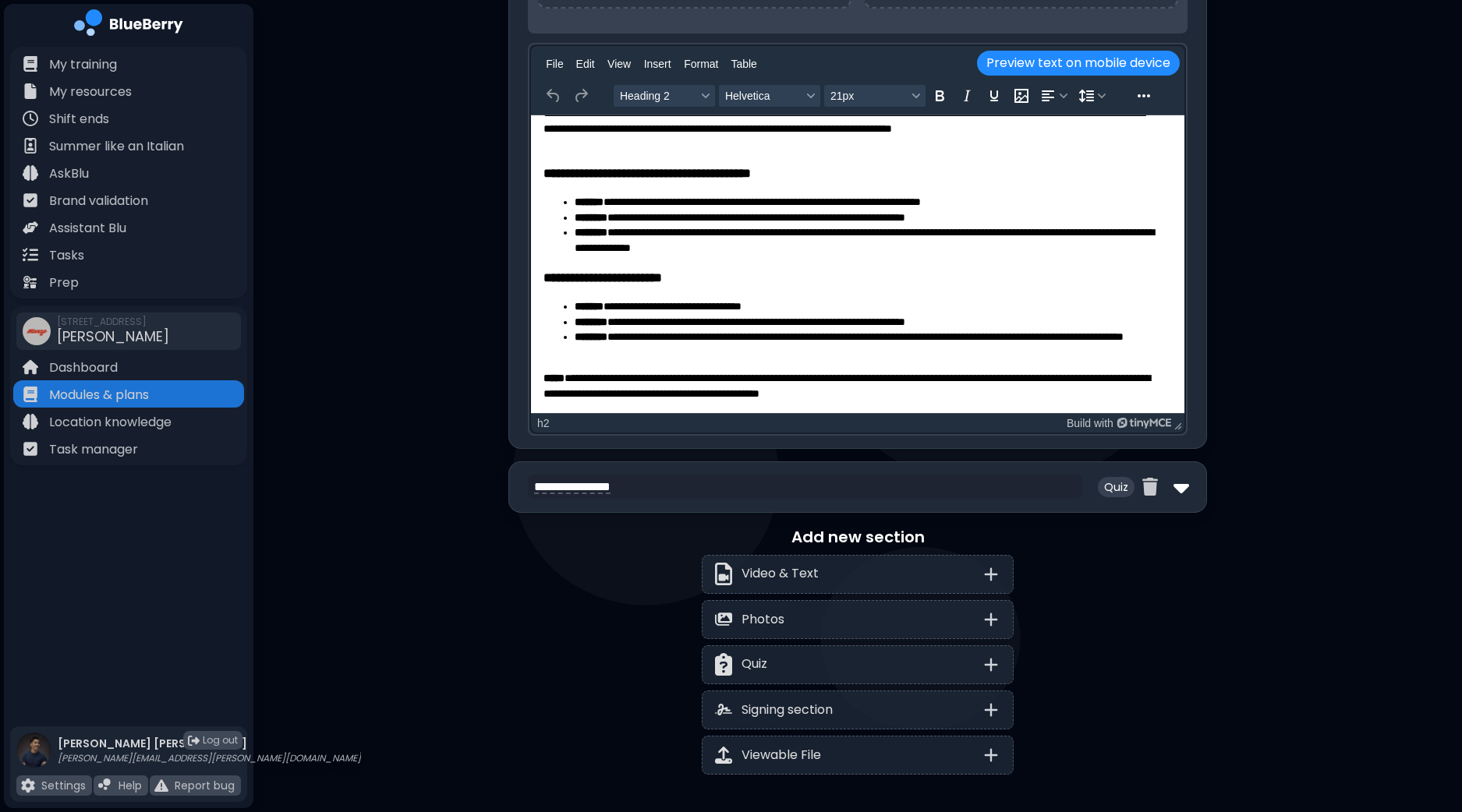
click at [1173, 480] on img at bounding box center [1181, 487] width 15 height 25
select select "**"
select select "*"
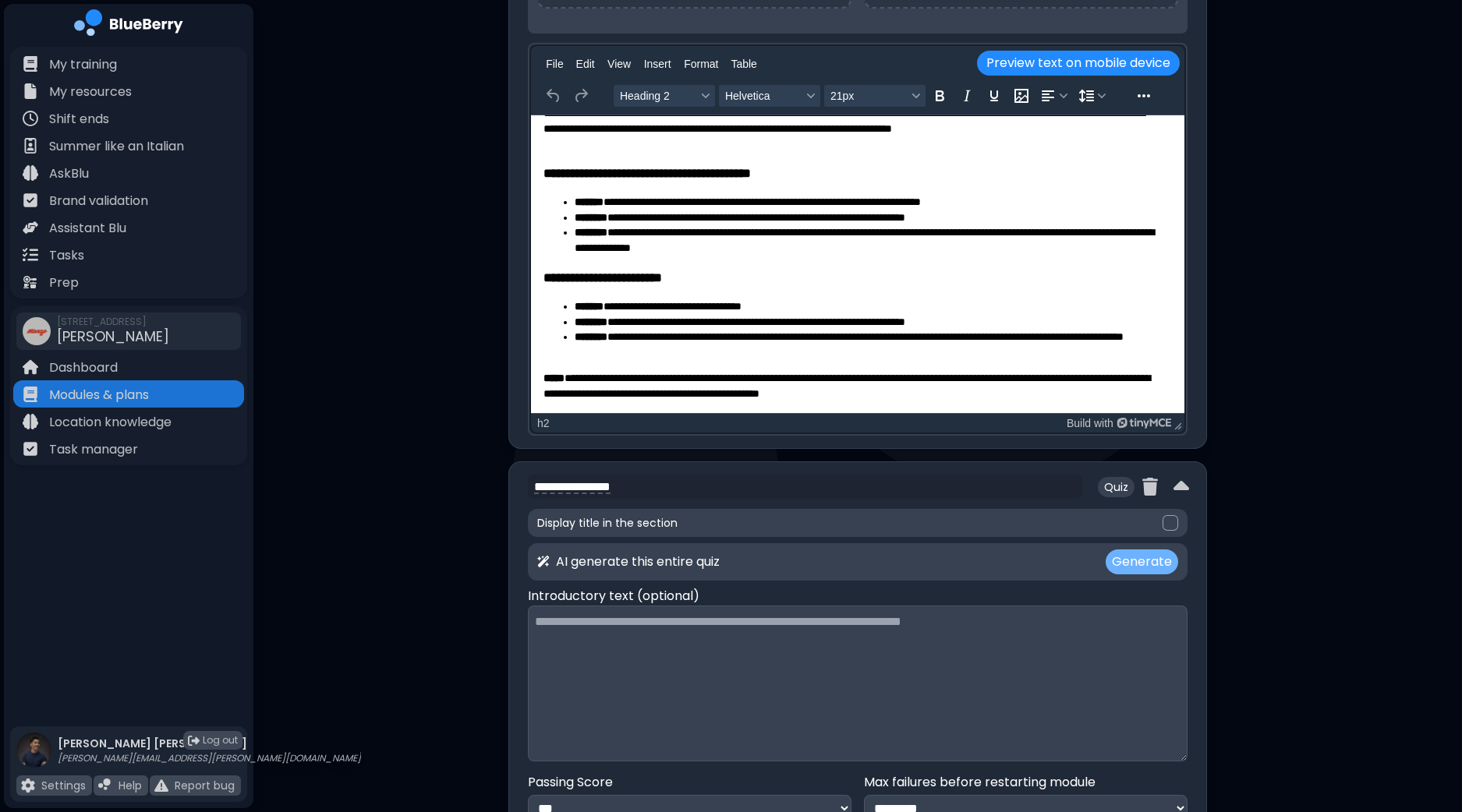
click at [1153, 554] on button "Generate" at bounding box center [1142, 562] width 72 height 25
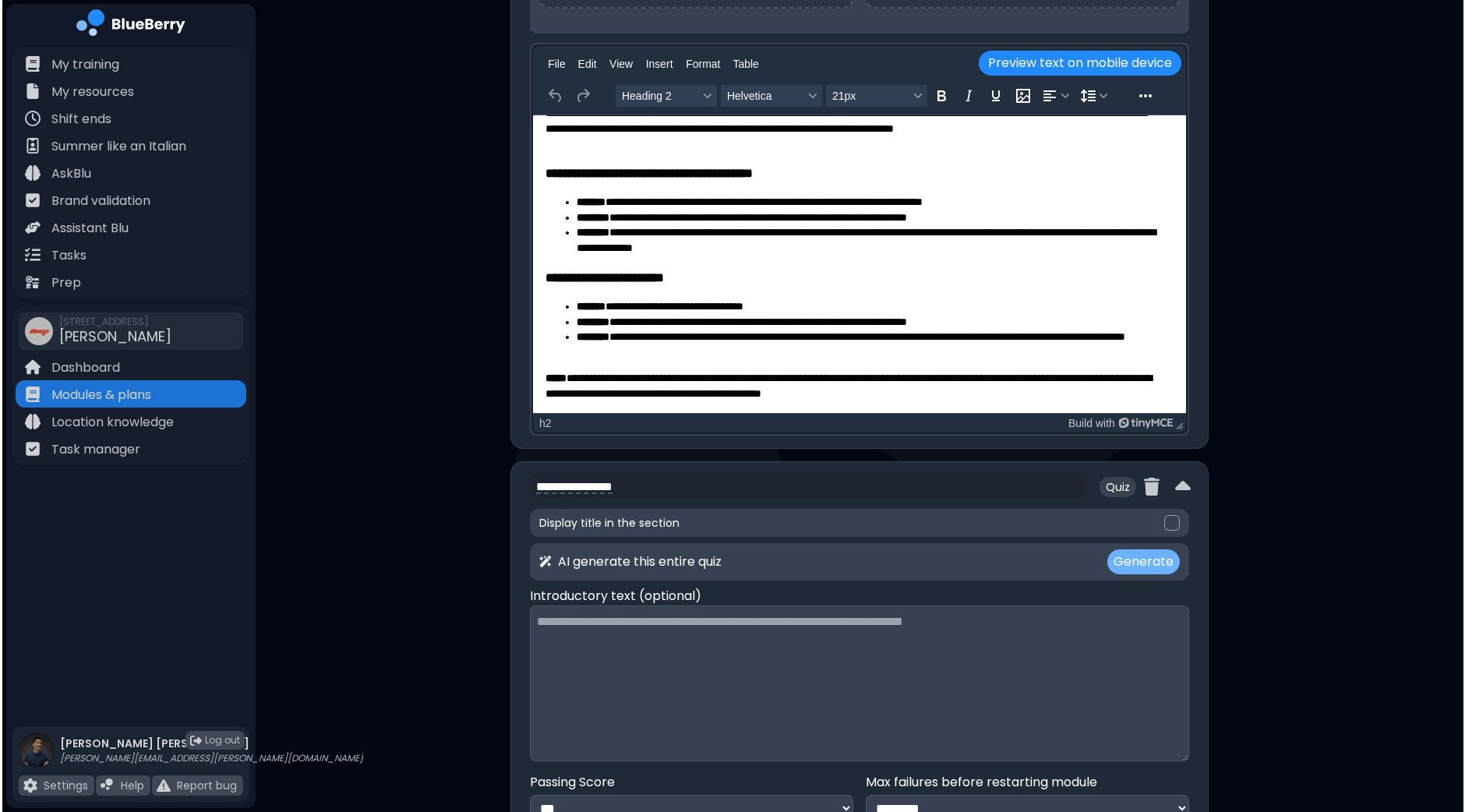
scroll to position [0, 0]
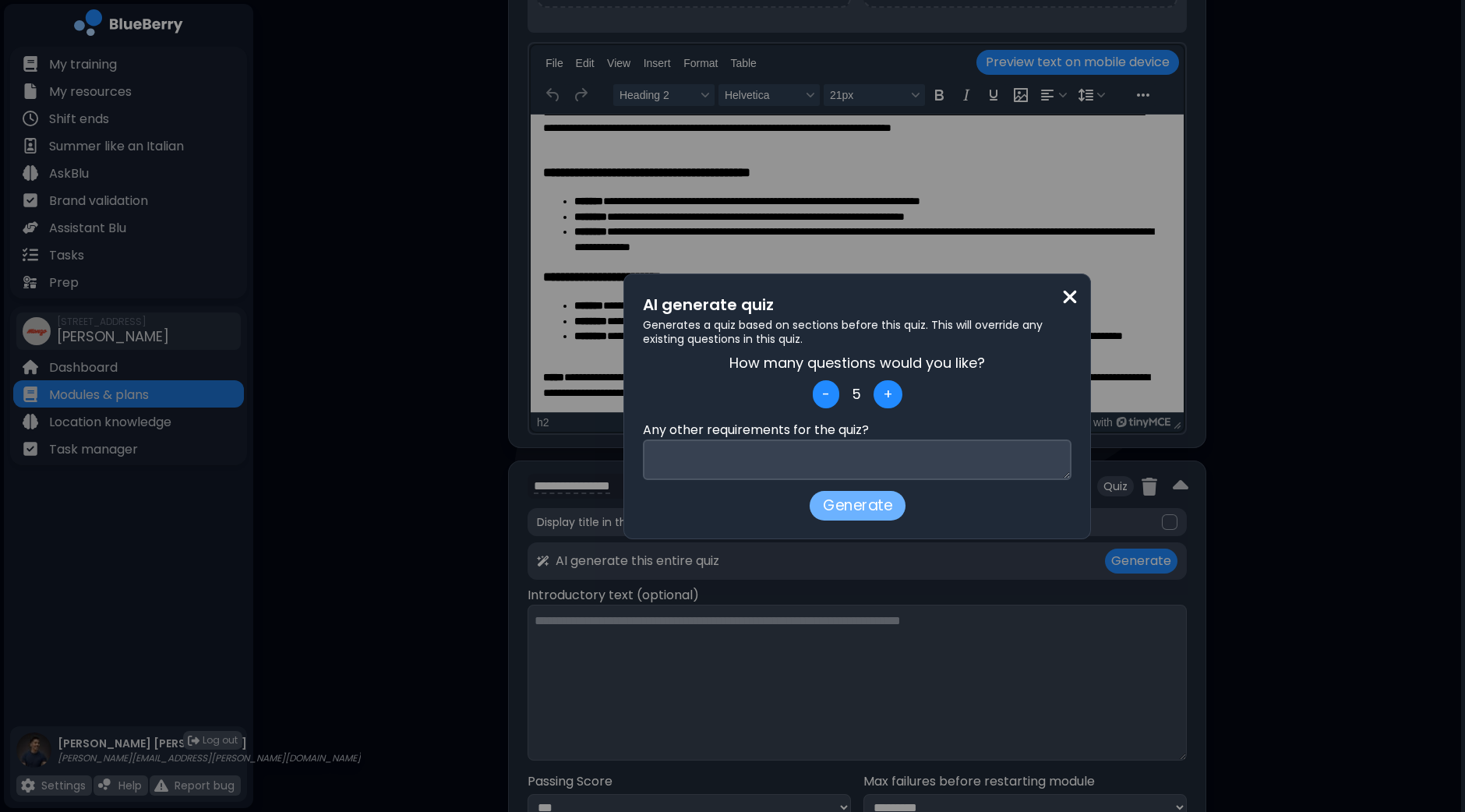
click at [870, 504] on button "Generate" at bounding box center [856, 505] width 96 height 30
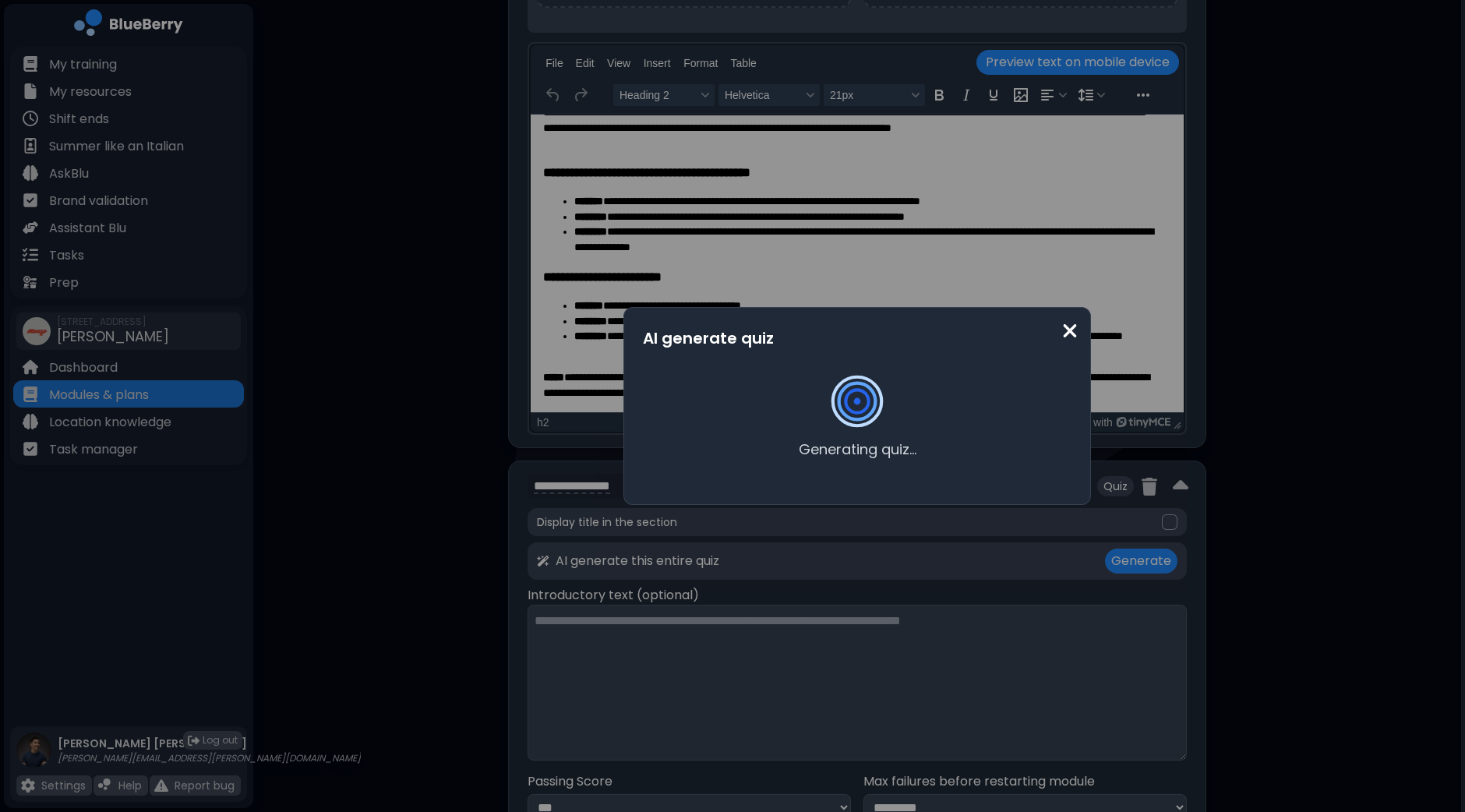
type textarea "**********"
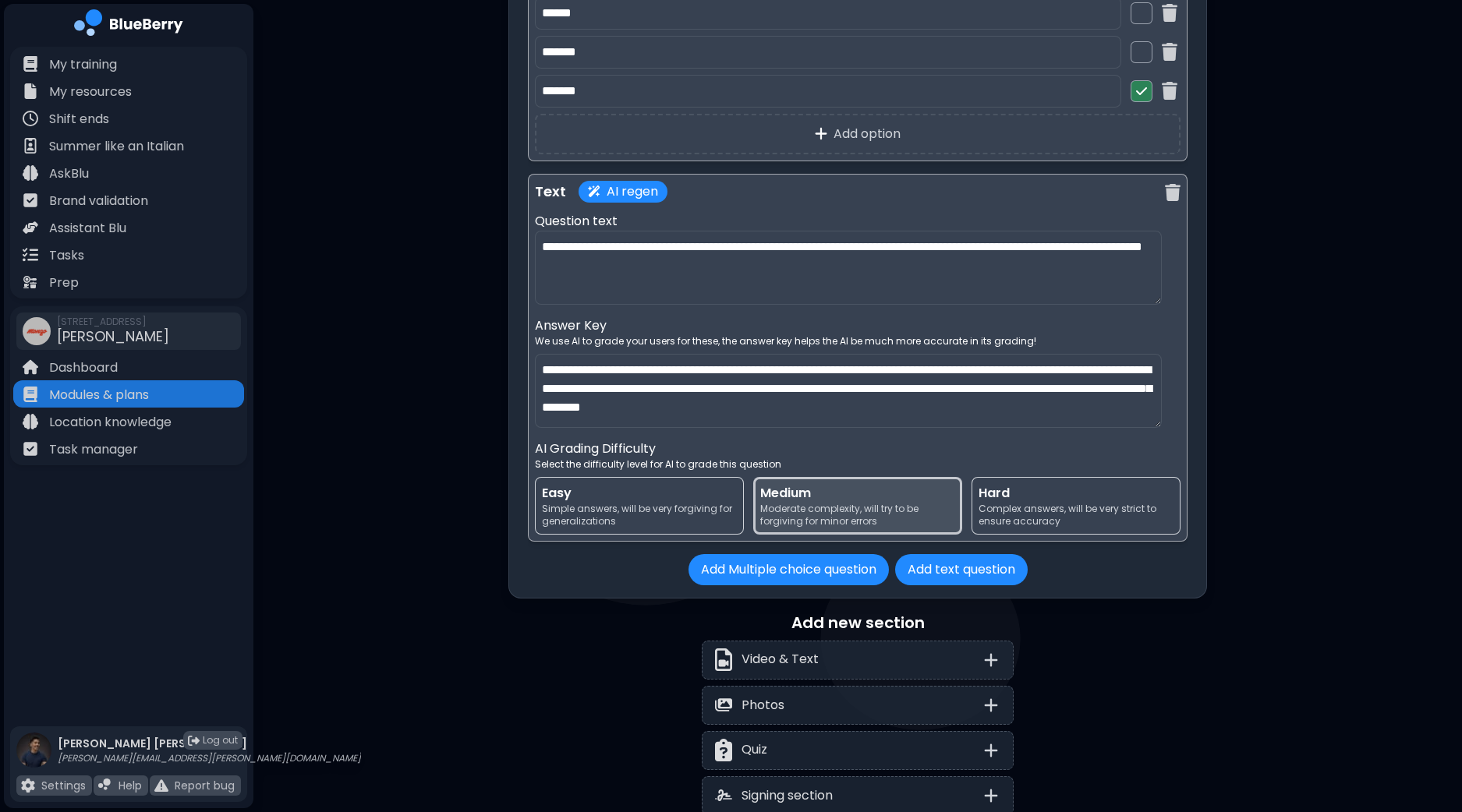
scroll to position [3466, 0]
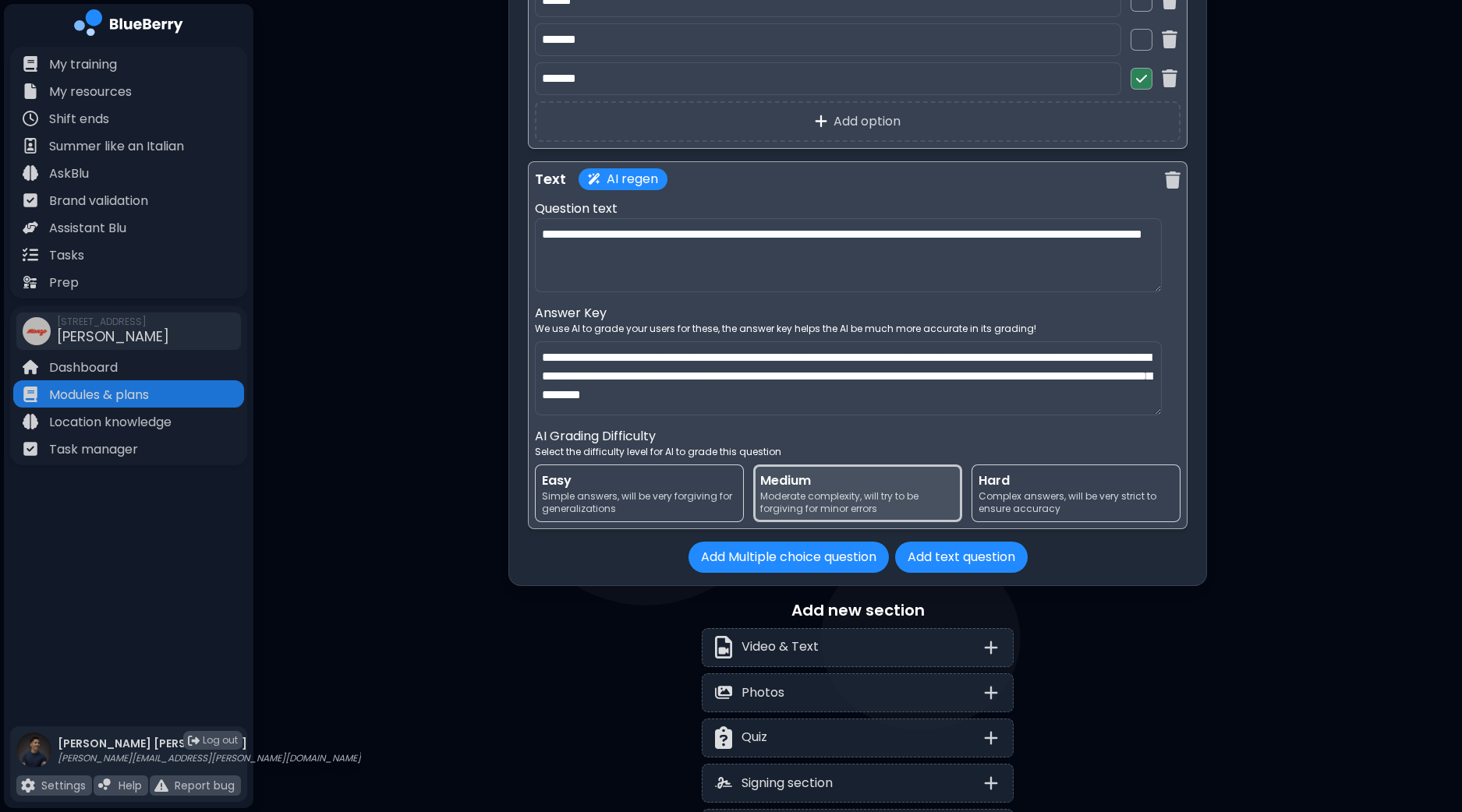
click at [661, 490] on span "Simple answers, will be very forgiving for generalizations" at bounding box center [639, 503] width 195 height 25
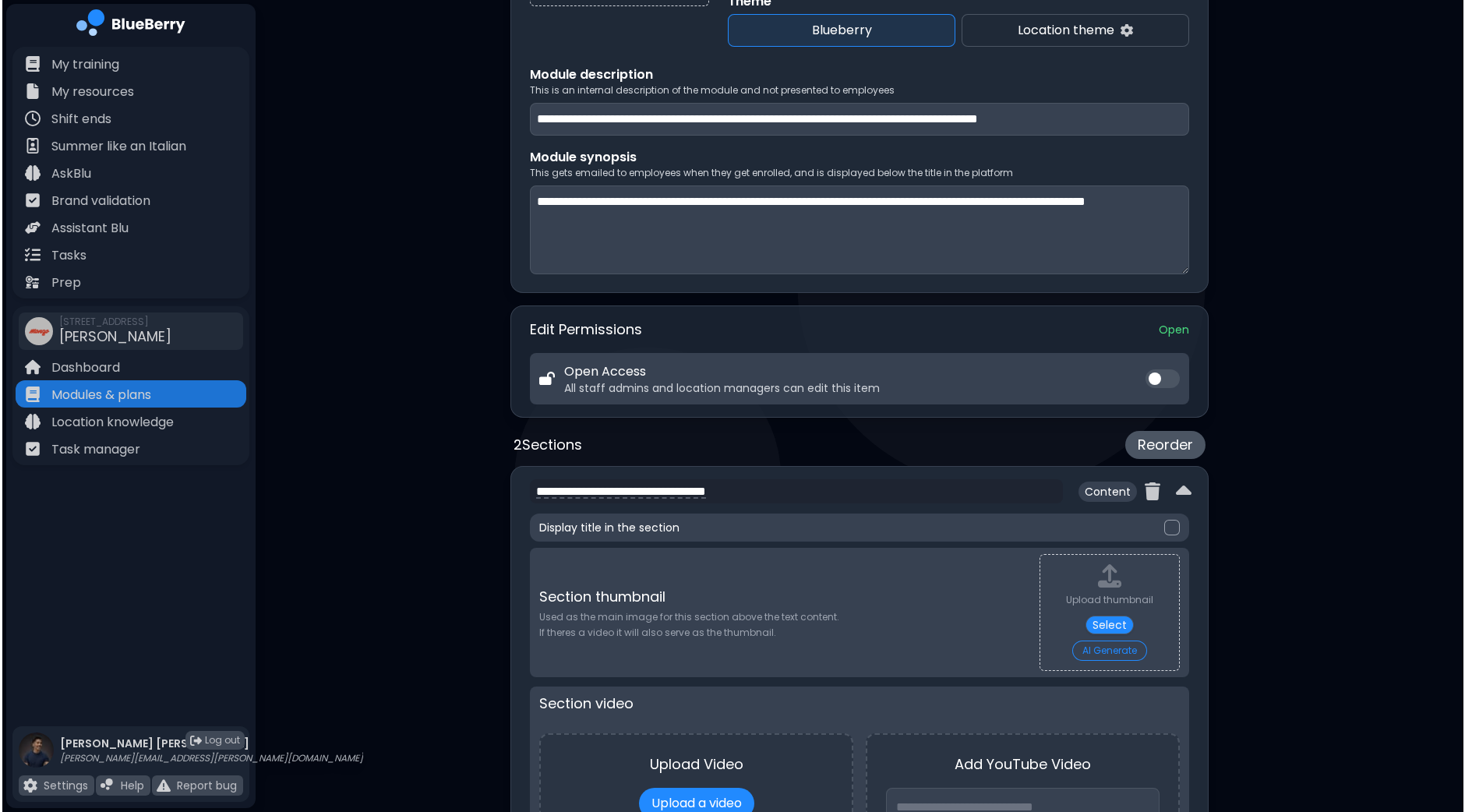
scroll to position [0, 0]
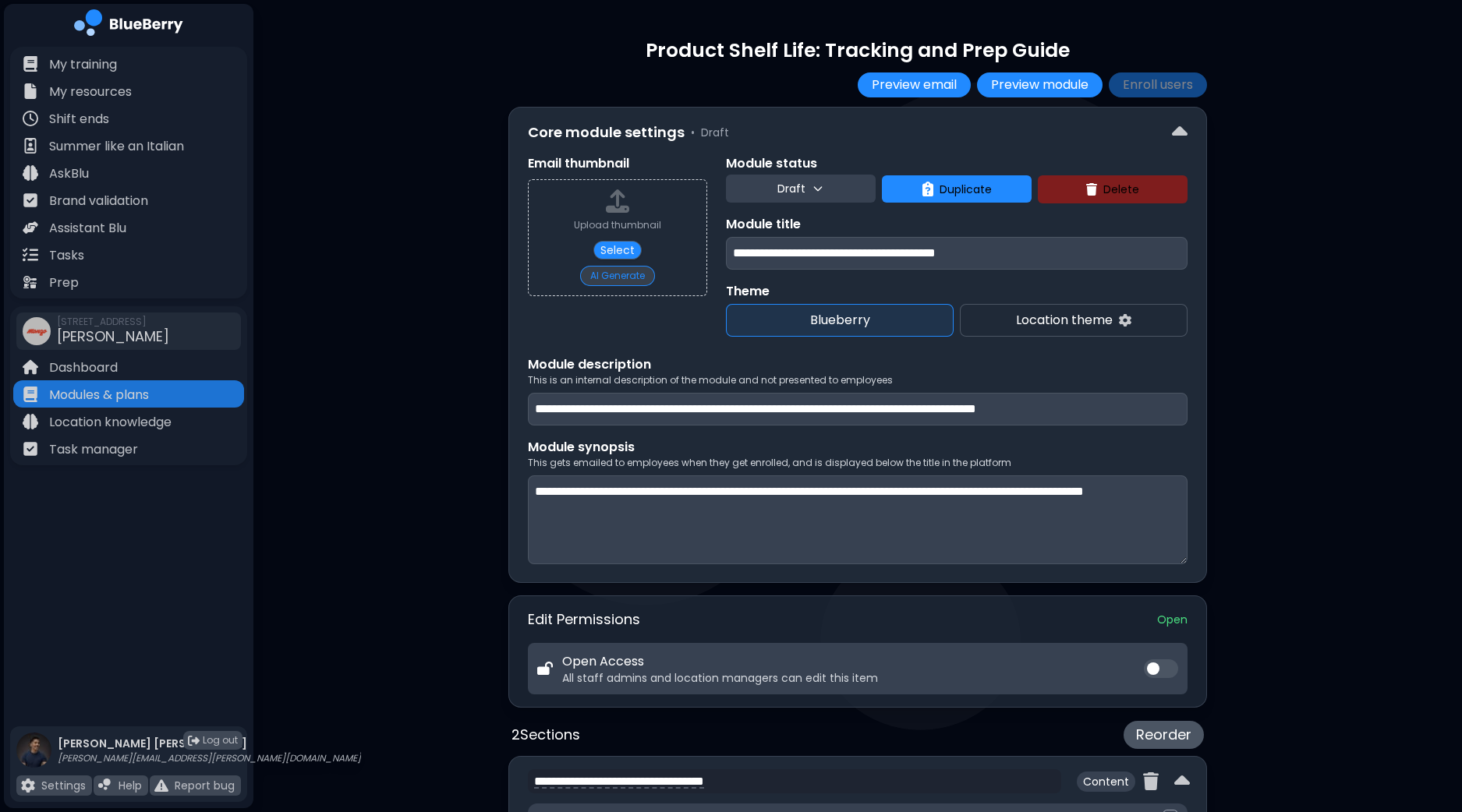
click at [620, 275] on button "AI Generate" at bounding box center [617, 276] width 75 height 20
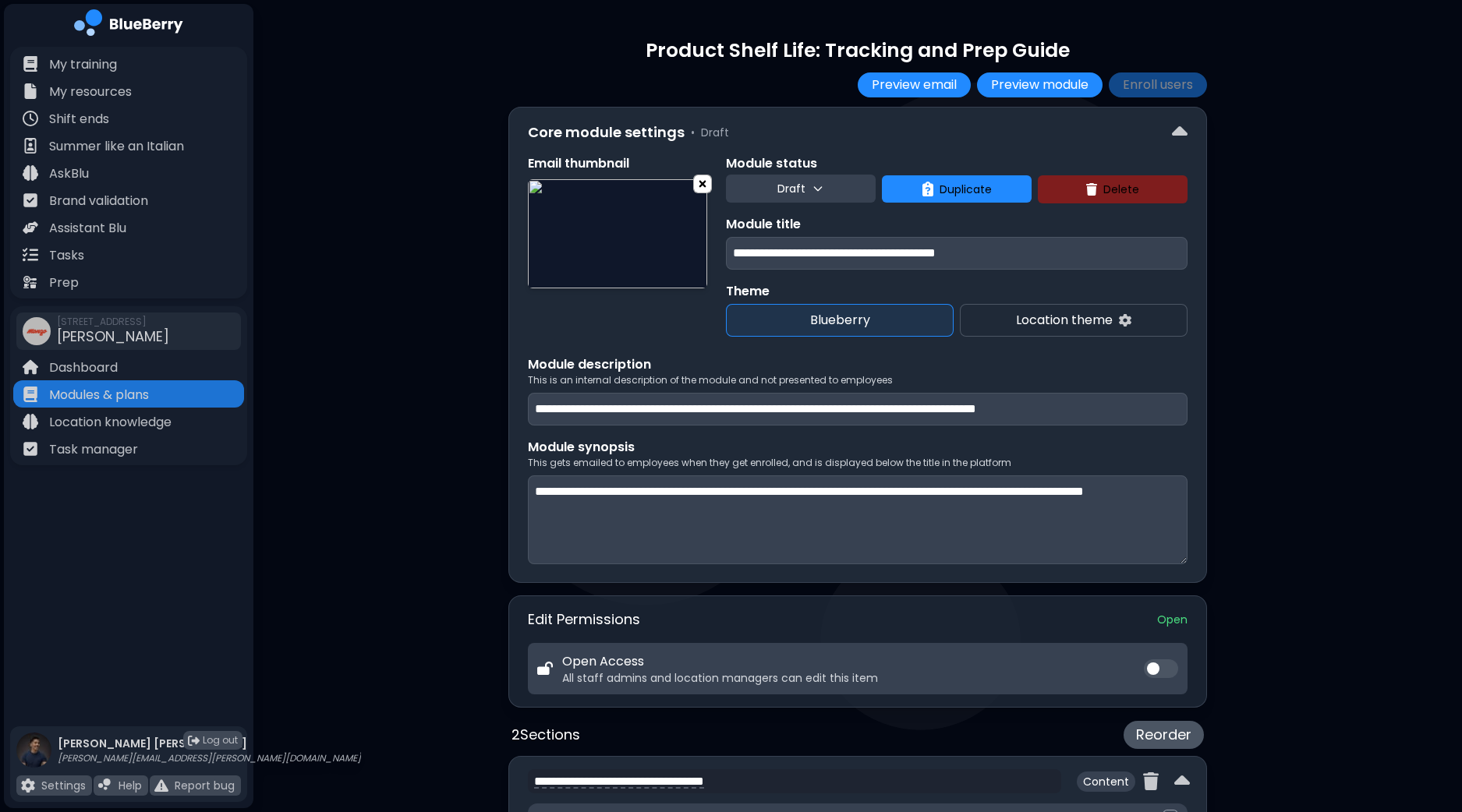
click at [703, 184] on img at bounding box center [702, 184] width 17 height 20
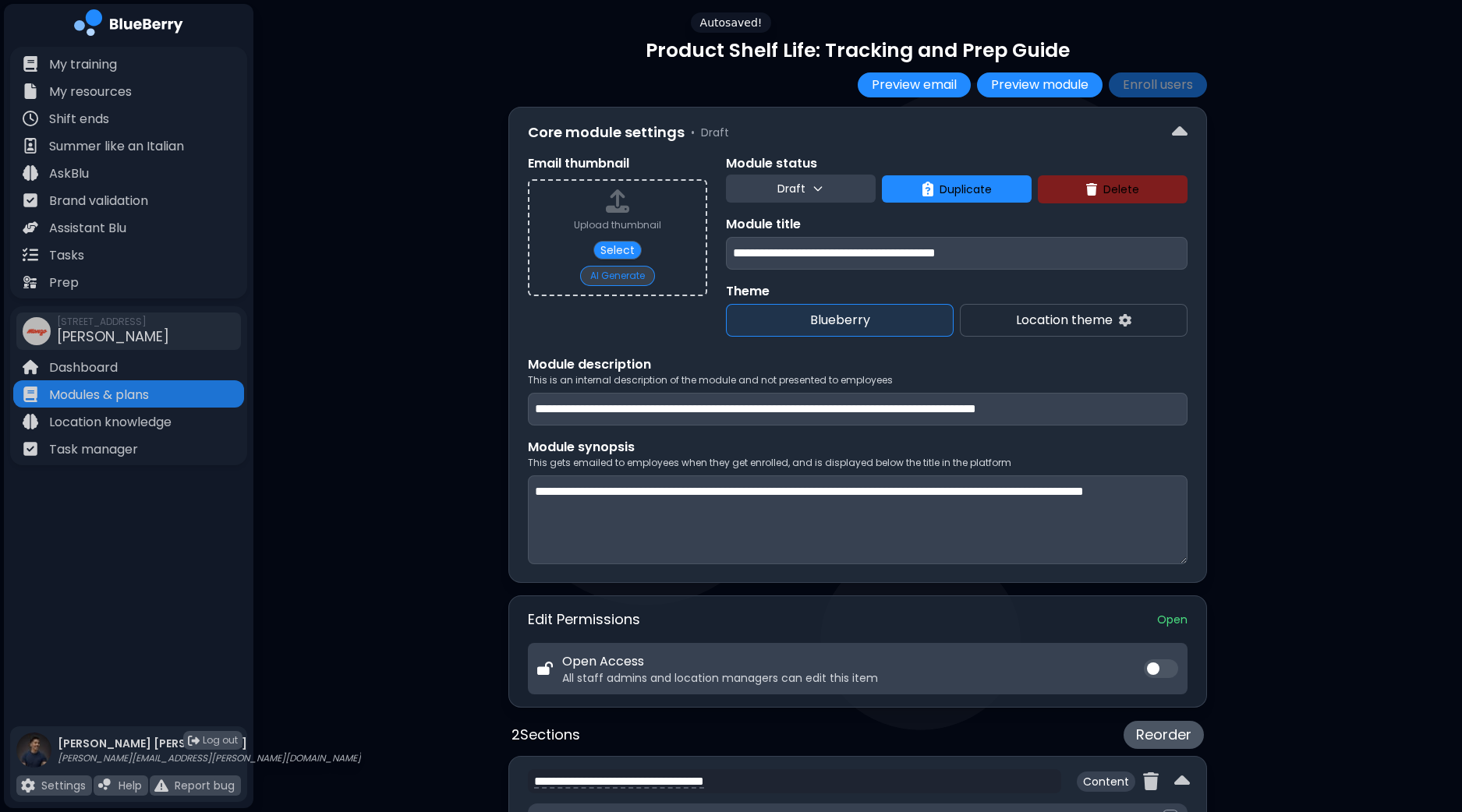
click at [628, 279] on button "AI Generate" at bounding box center [617, 276] width 75 height 20
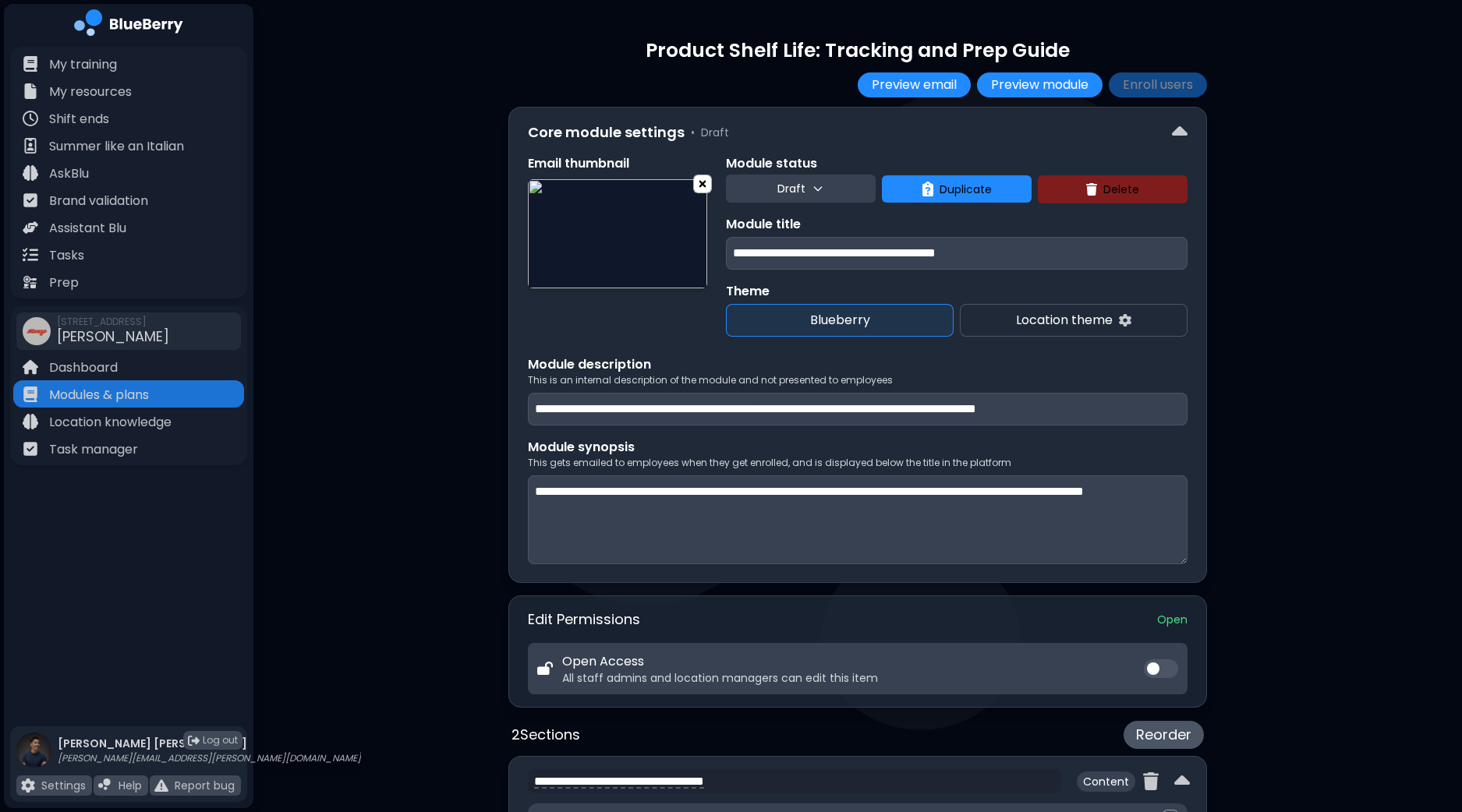
click at [709, 183] on img at bounding box center [702, 184] width 17 height 20
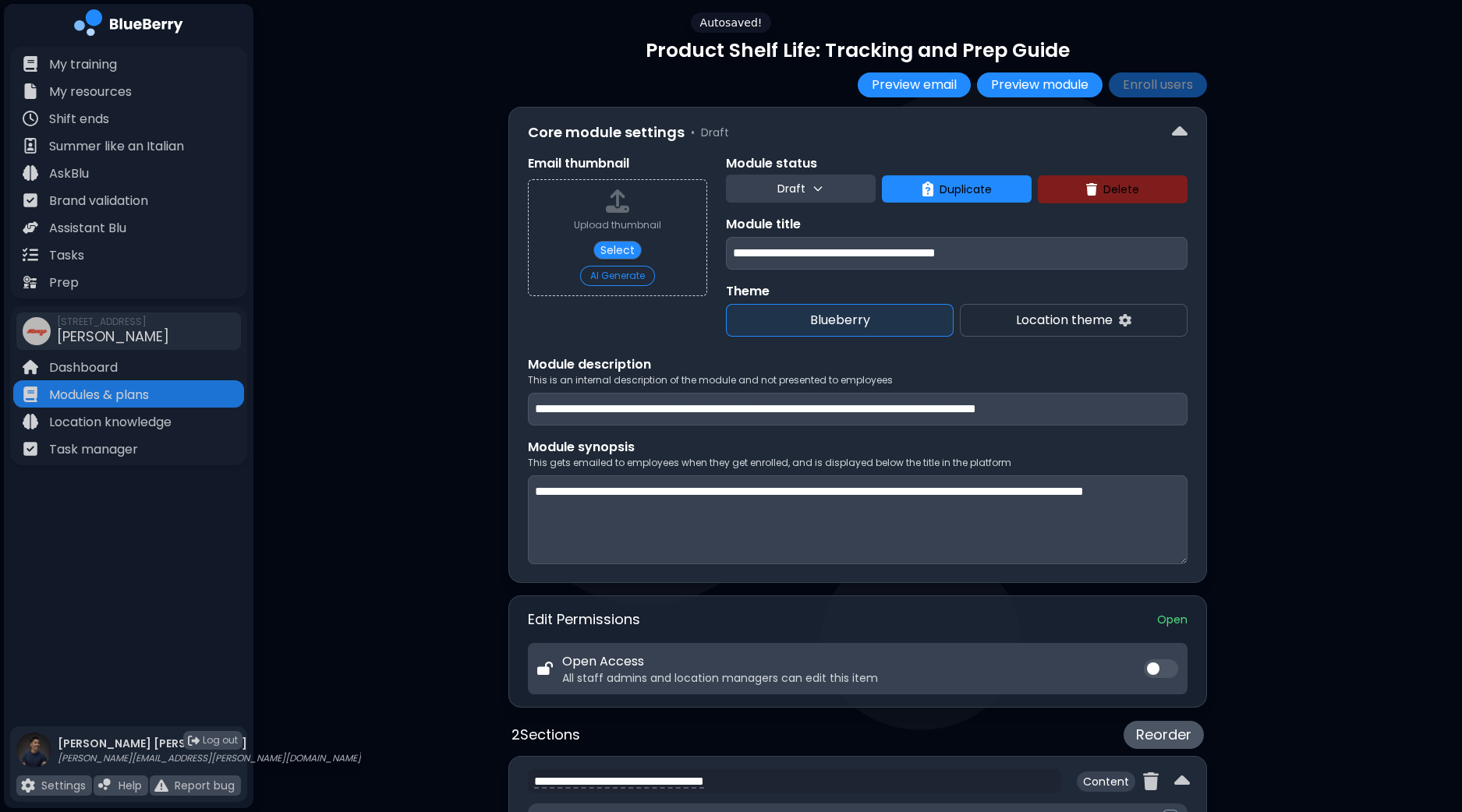
click at [831, 180] on button "Draft" at bounding box center [800, 188] width 149 height 28
click at [802, 253] on button "Live" at bounding box center [802, 259] width 56 height 31
click at [1189, 88] on button "Enroll users" at bounding box center [1157, 85] width 99 height 25
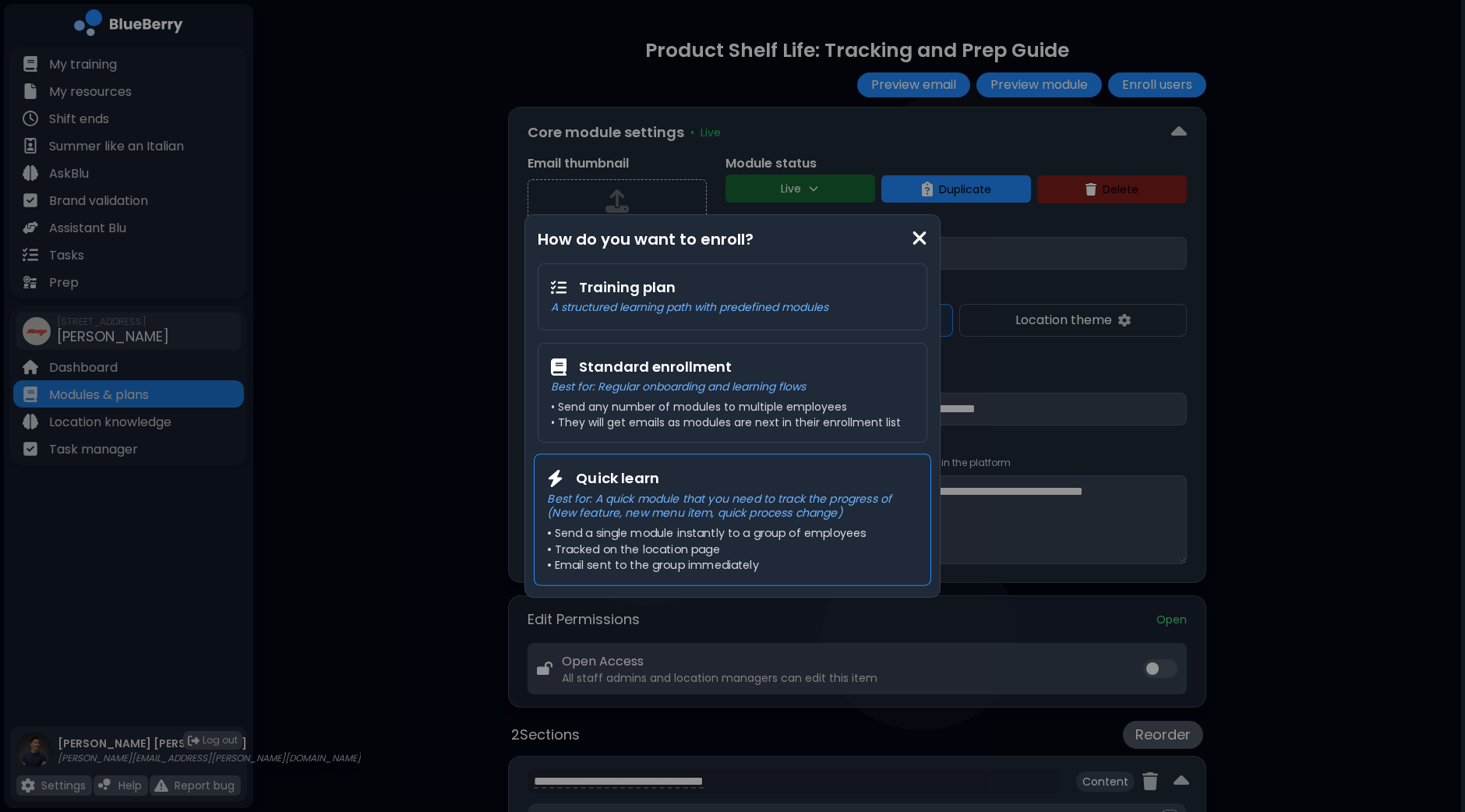
click at [718, 513] on p "Best for: A quick module that you need to track the progress of (New feature, n…" at bounding box center [732, 505] width 370 height 29
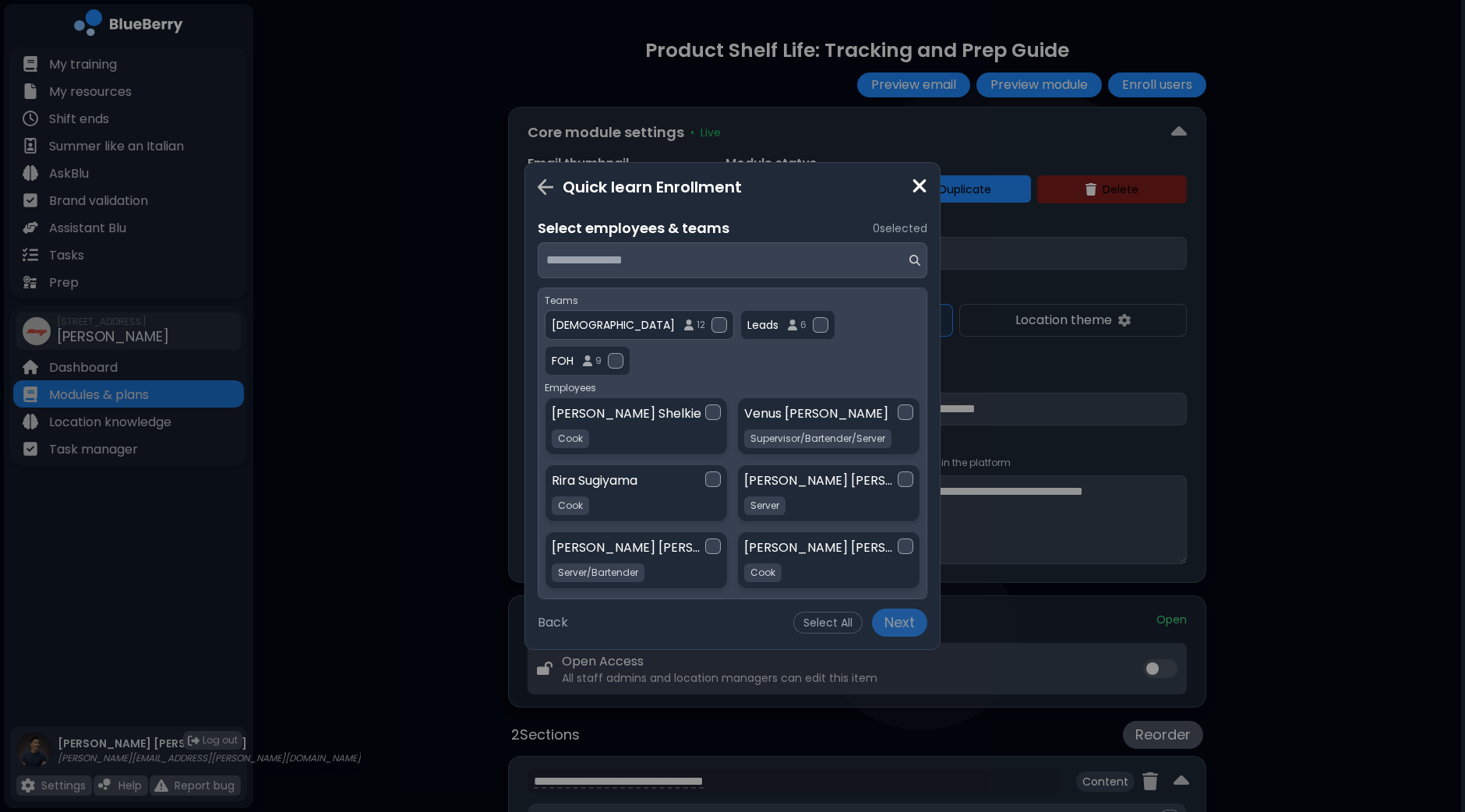
click at [712, 324] on div at bounding box center [719, 325] width 15 height 15
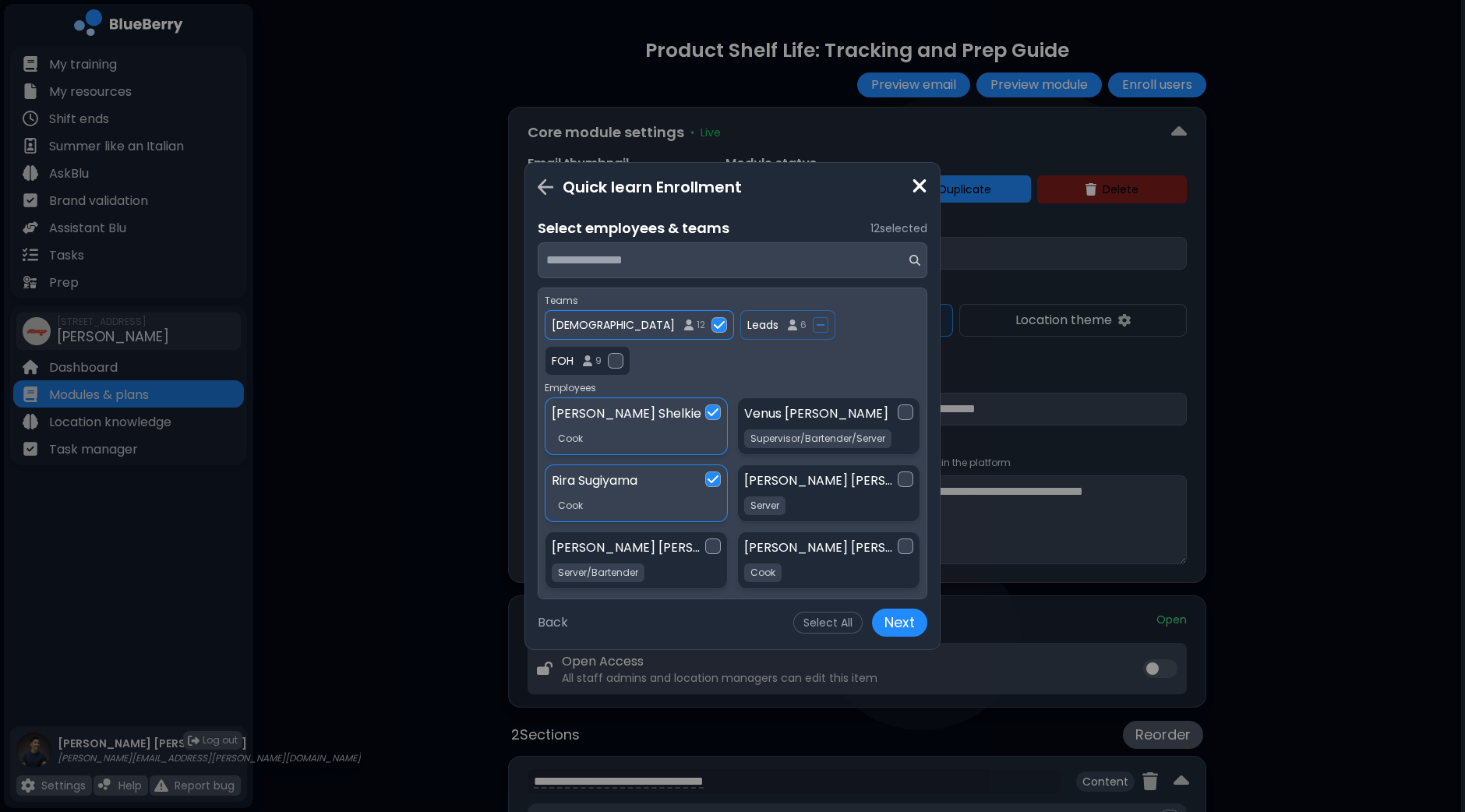
click at [906, 184] on div "Quick learn Enrollment" at bounding box center [732, 187] width 390 height 24
click at [912, 191] on img at bounding box center [919, 185] width 15 height 21
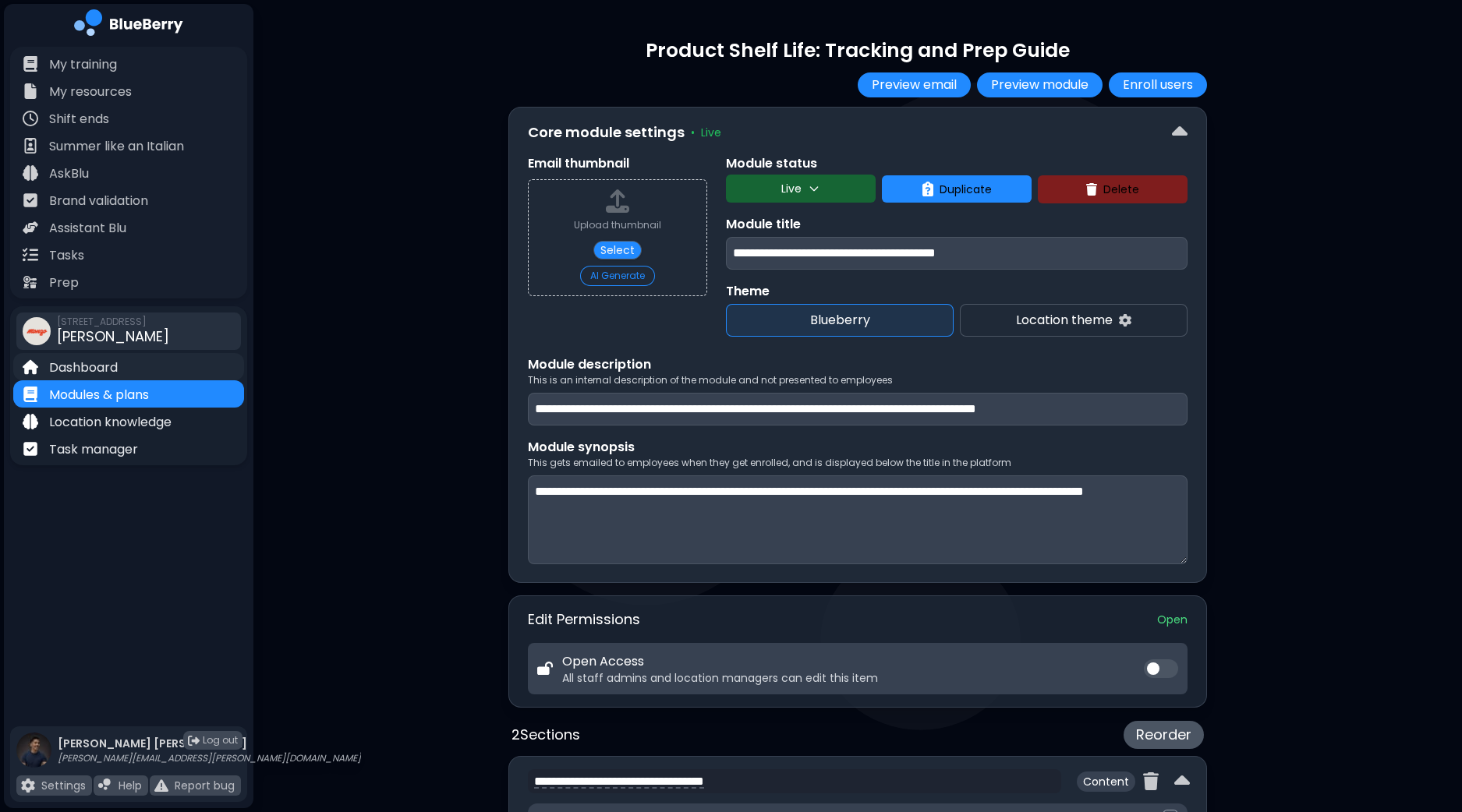
click at [76, 372] on p "Dashboard" at bounding box center [83, 367] width 69 height 19
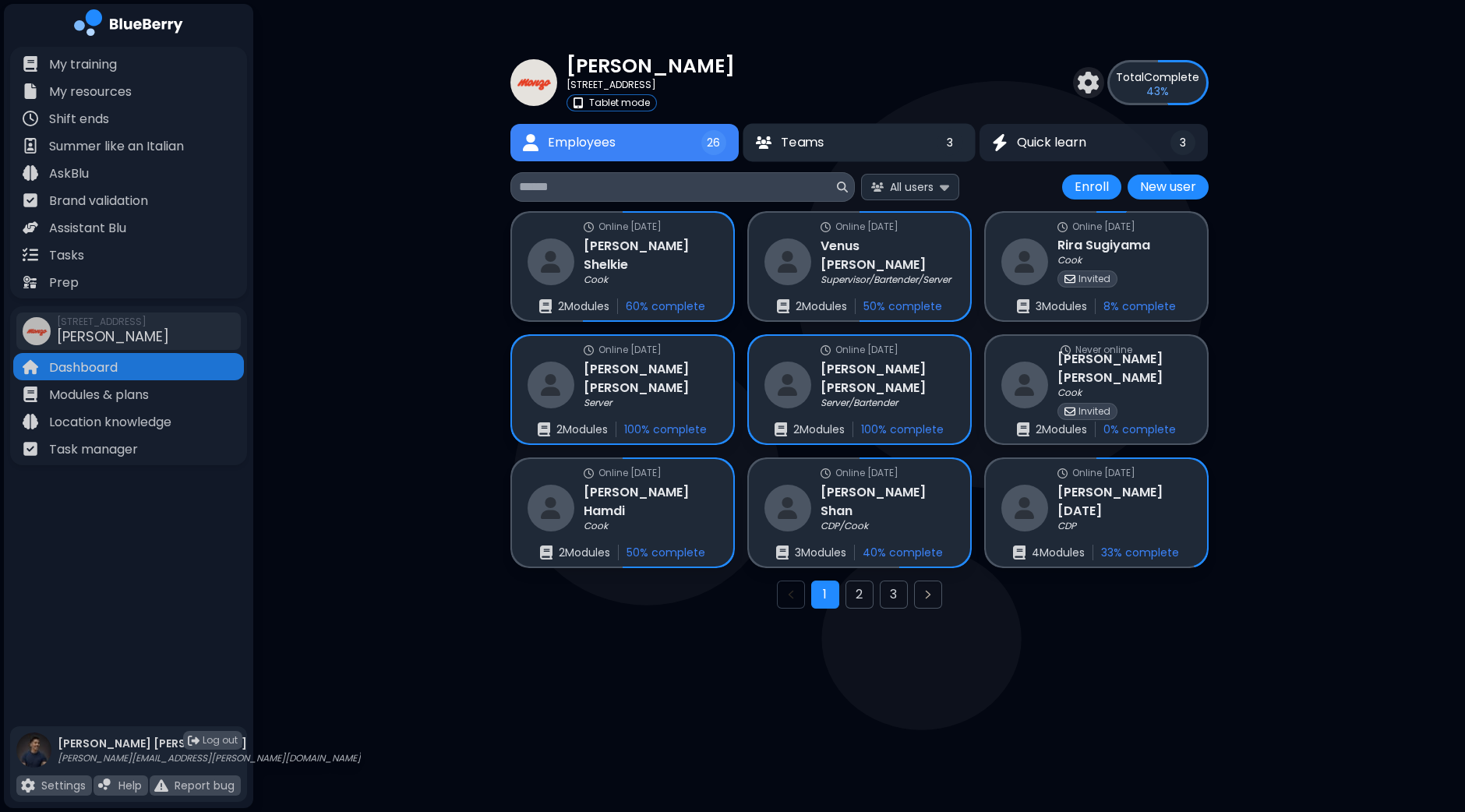
click at [846, 146] on button "Teams 3" at bounding box center [858, 143] width 232 height 38
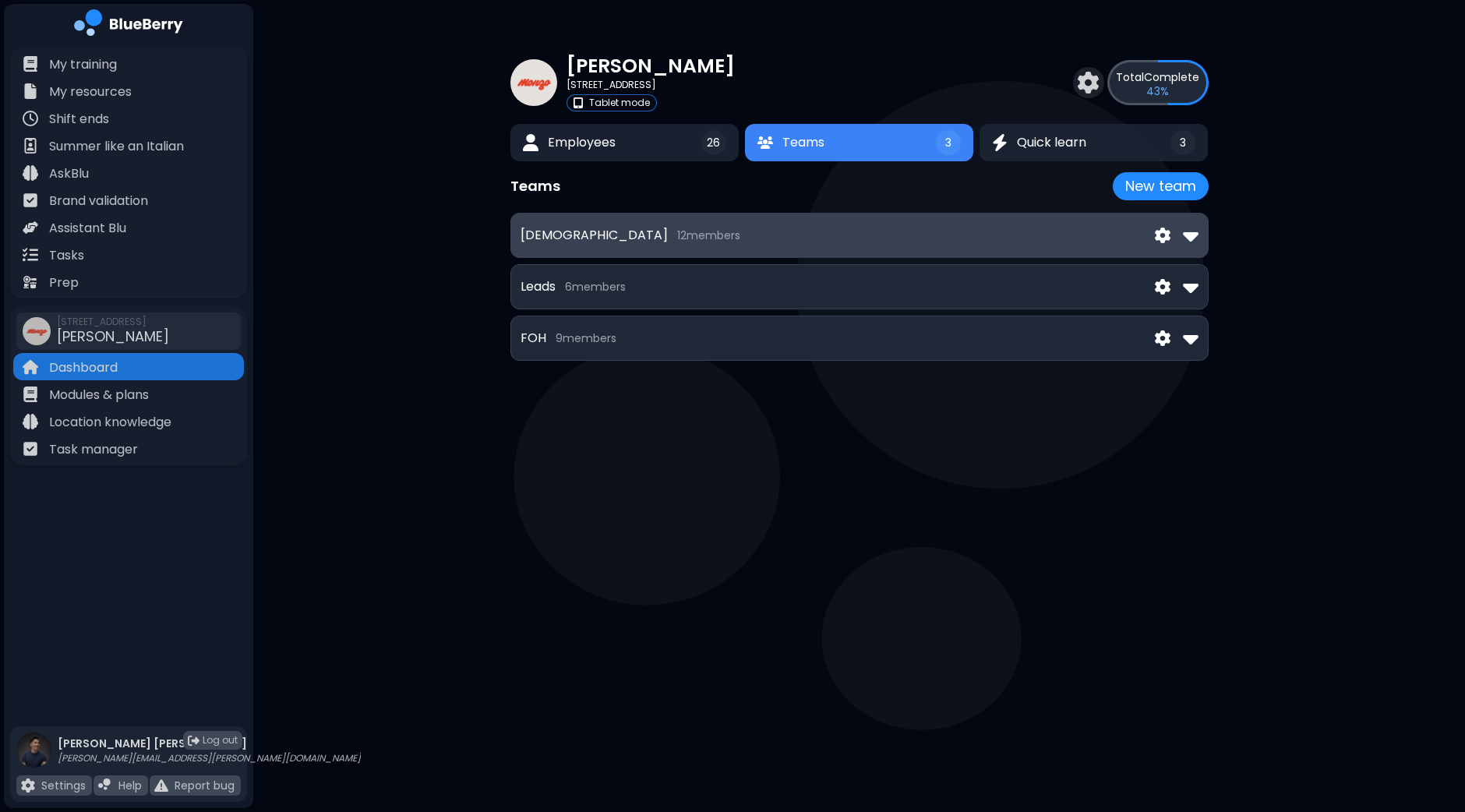
click at [935, 235] on div "[DEMOGRAPHIC_DATA] 12 member s" at bounding box center [860, 235] width 678 height 25
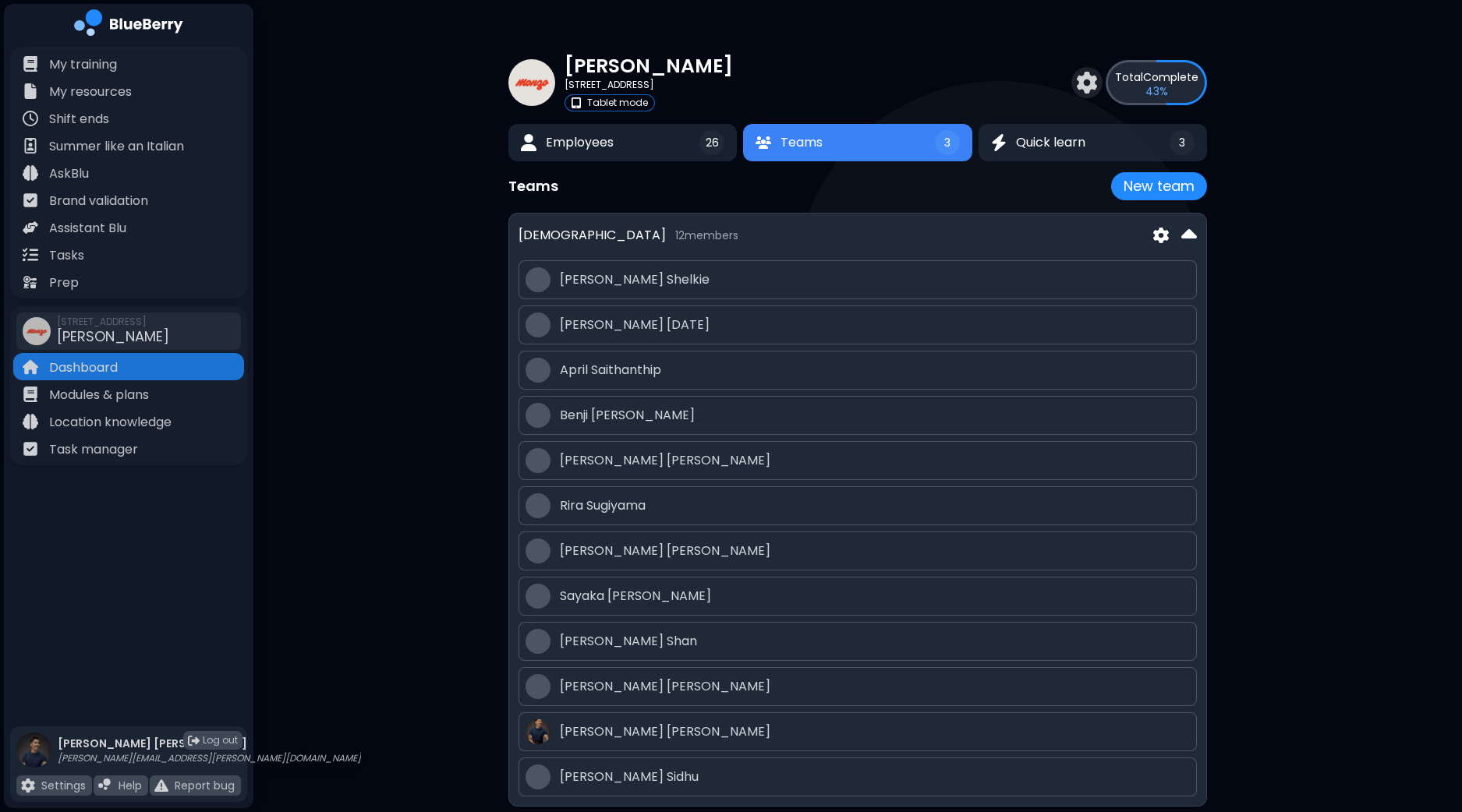
click at [1158, 234] on img at bounding box center [1160, 236] width 15 height 16
click at [1162, 269] on button "Edit" at bounding box center [1161, 271] width 116 height 31
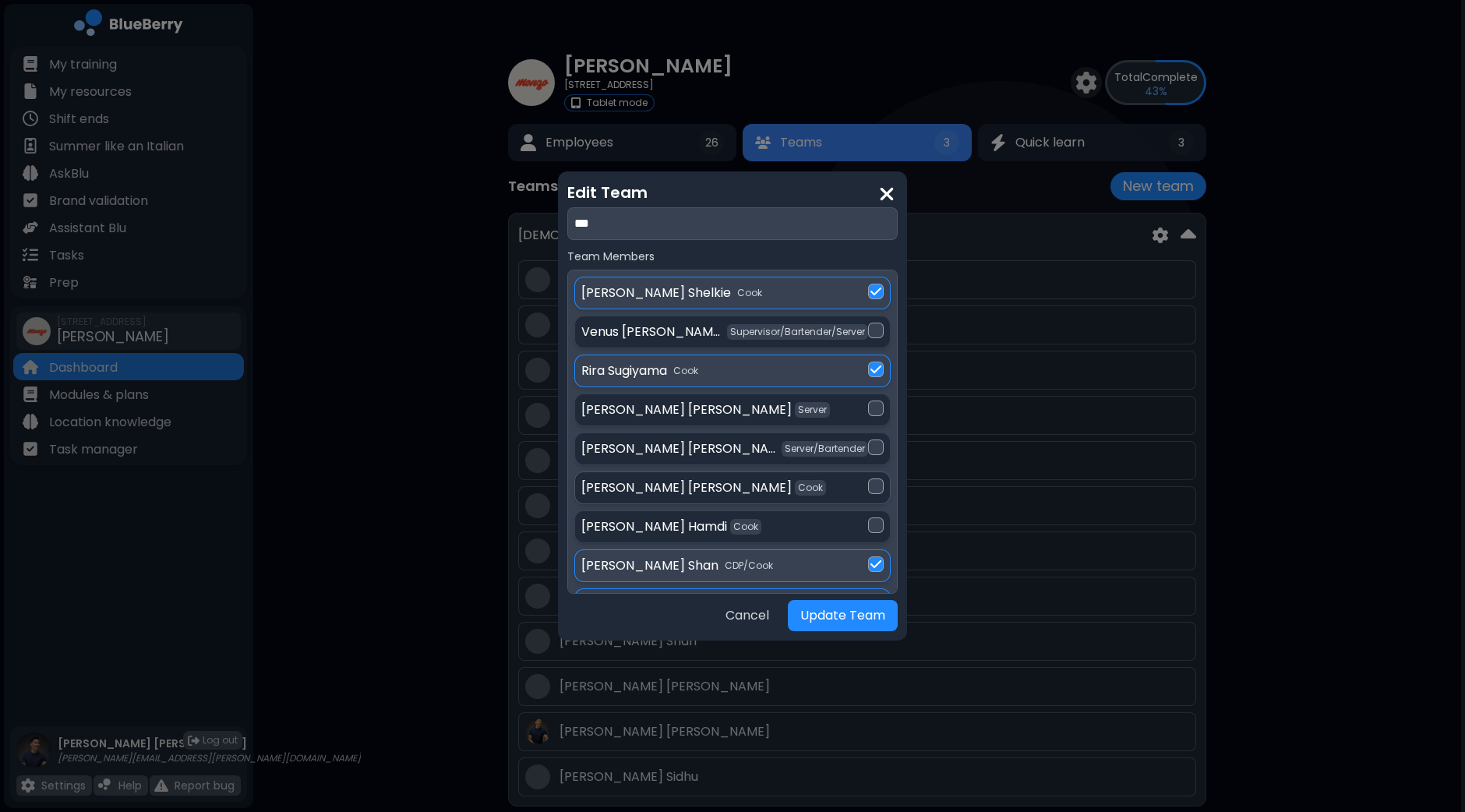
click at [873, 493] on div "[PERSON_NAME] [PERSON_NAME]" at bounding box center [732, 487] width 302 height 19
click at [876, 521] on div at bounding box center [875, 524] width 15 height 15
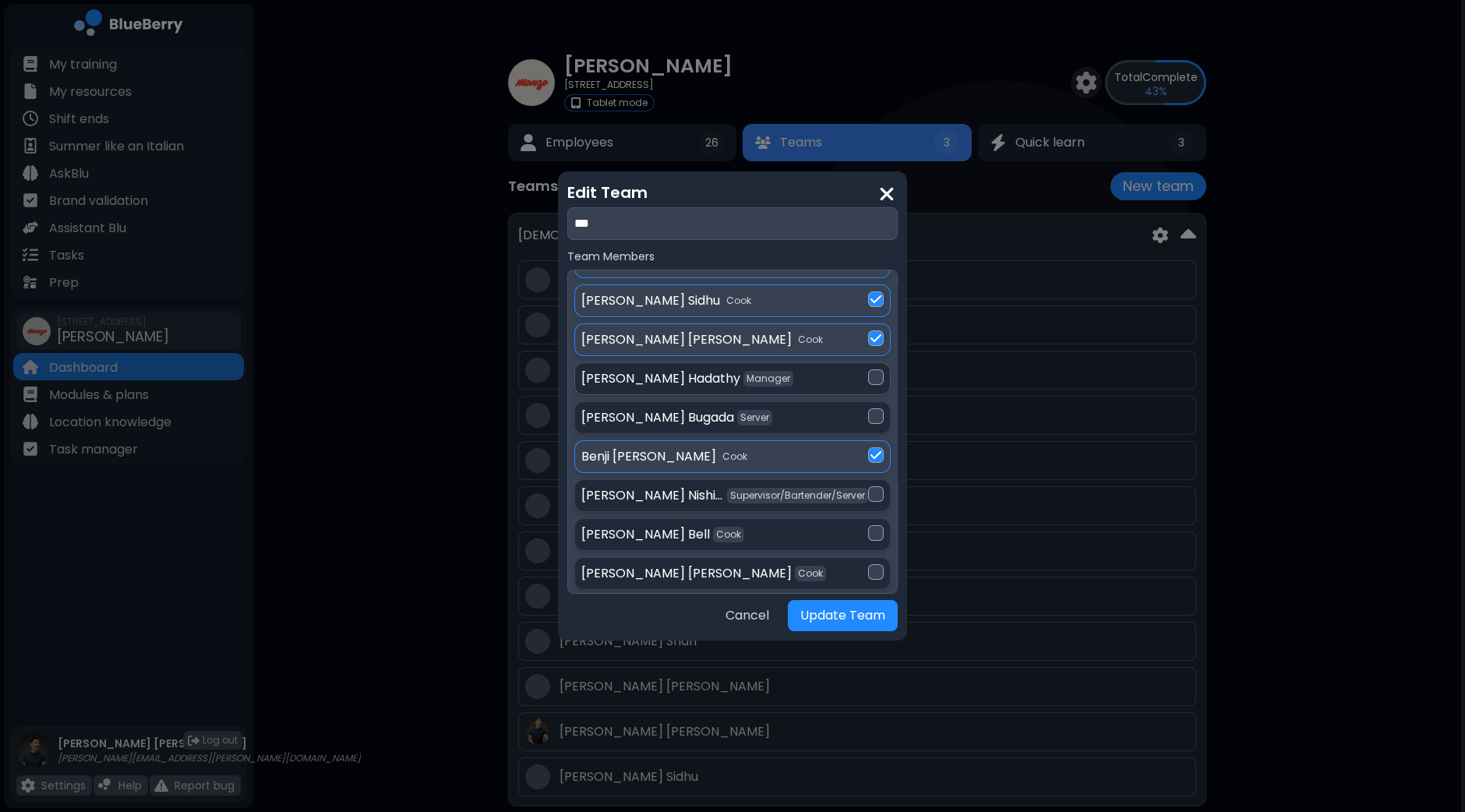
scroll to position [389, 0]
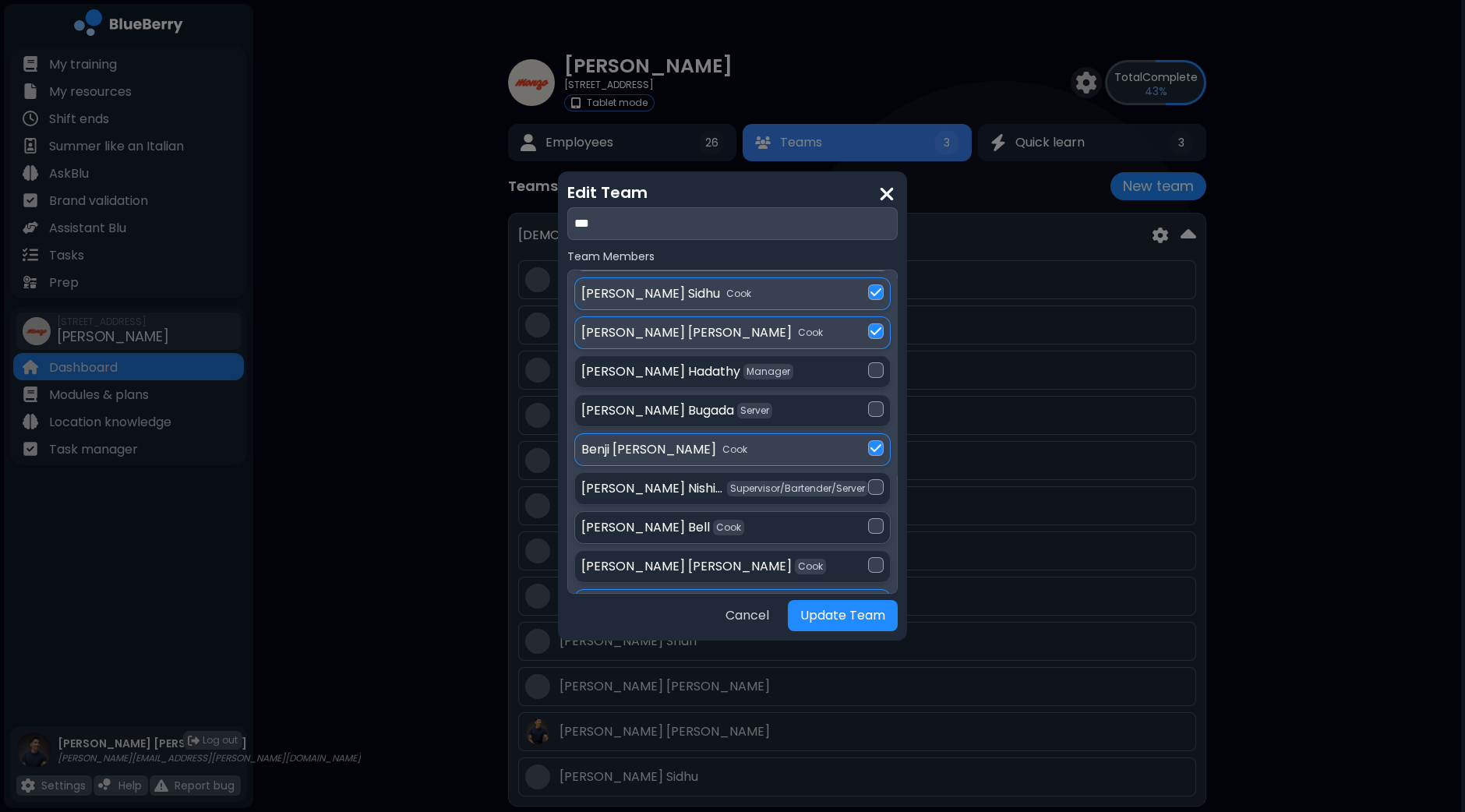
click at [865, 511] on div "[PERSON_NAME] [PERSON_NAME]" at bounding box center [732, 527] width 317 height 33
click at [873, 559] on div at bounding box center [875, 564] width 15 height 15
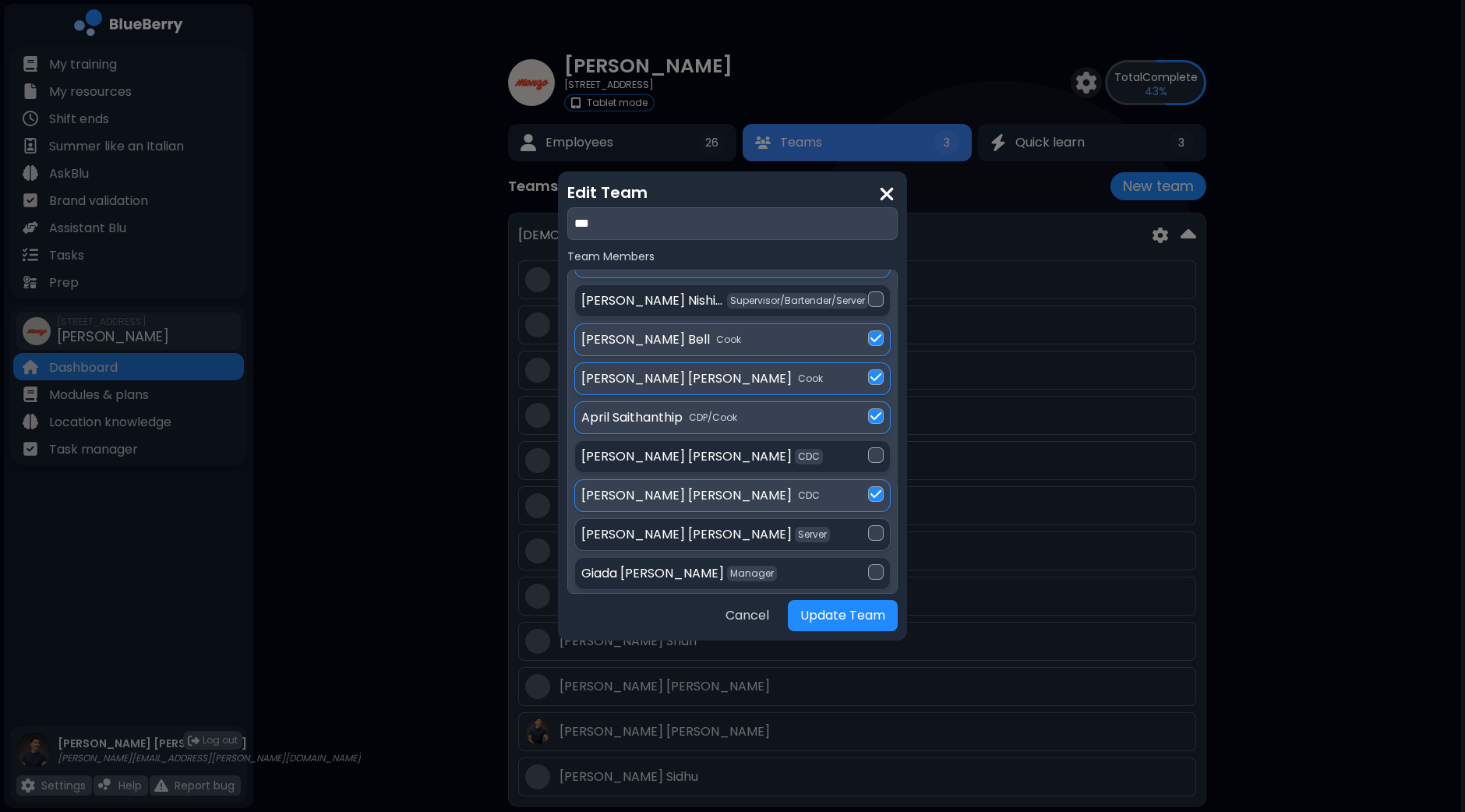
scroll to position [584, 0]
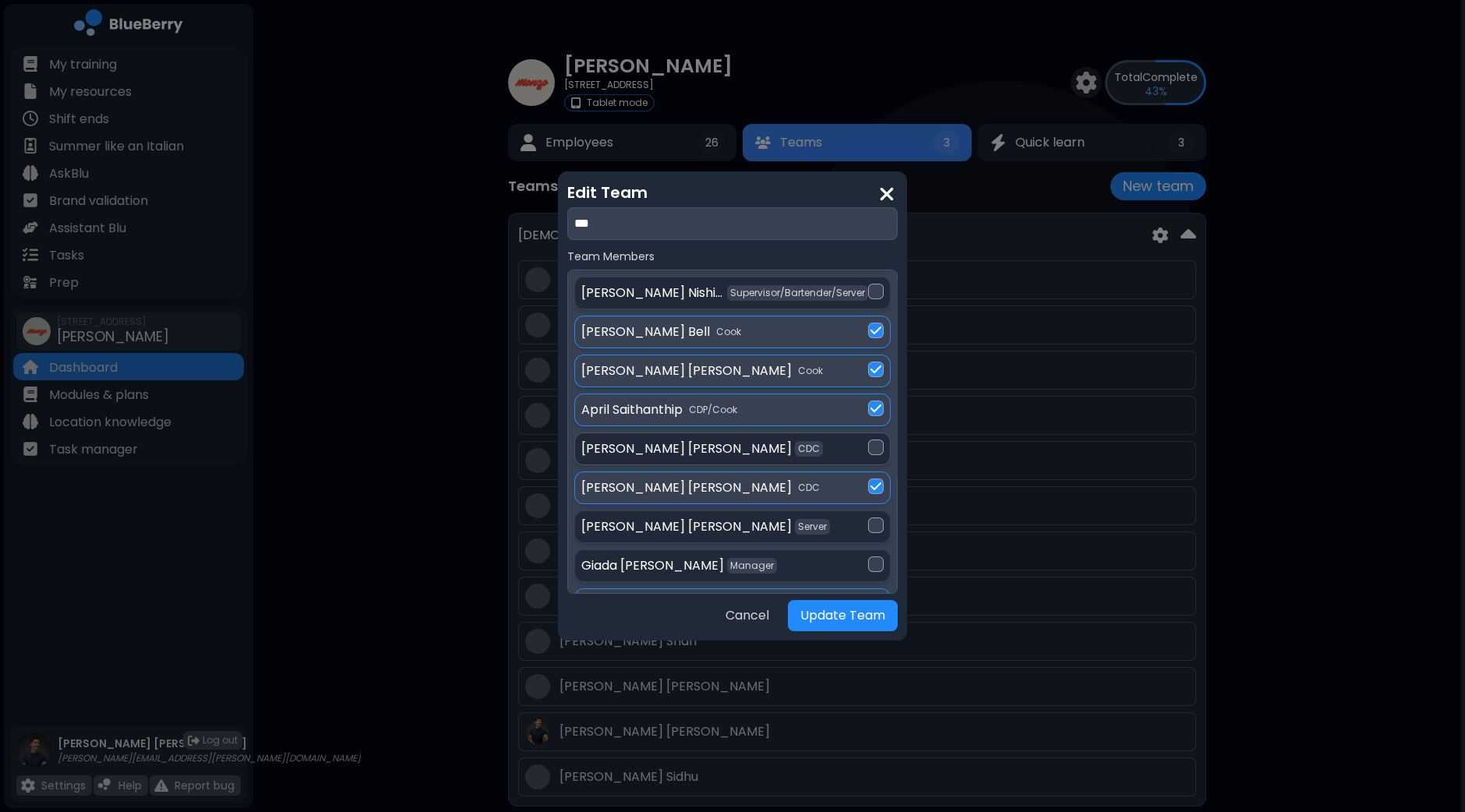
click at [868, 446] on div at bounding box center [875, 447] width 15 height 15
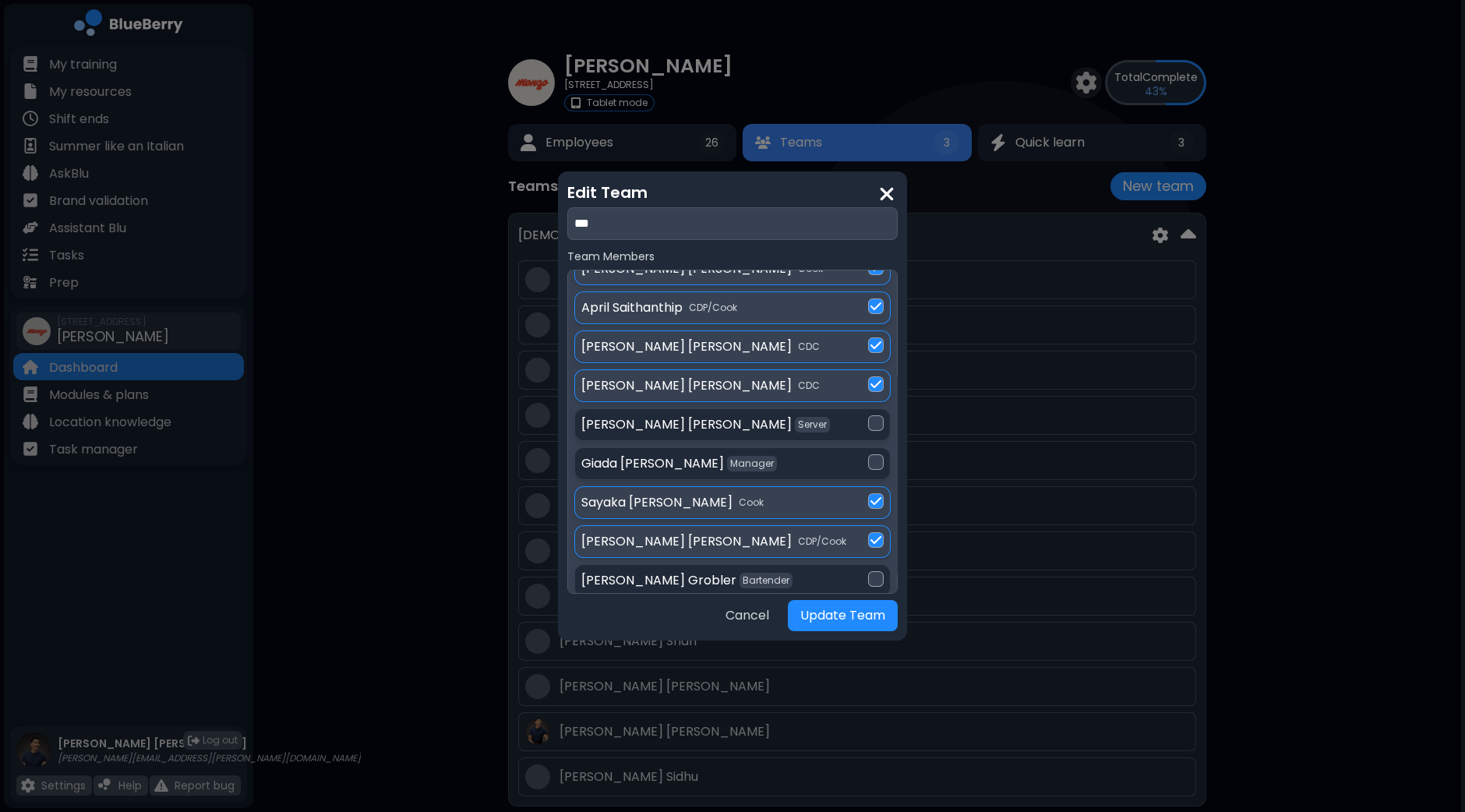
scroll to position [688, 0]
click at [847, 617] on button "Update Team" at bounding box center [842, 615] width 109 height 31
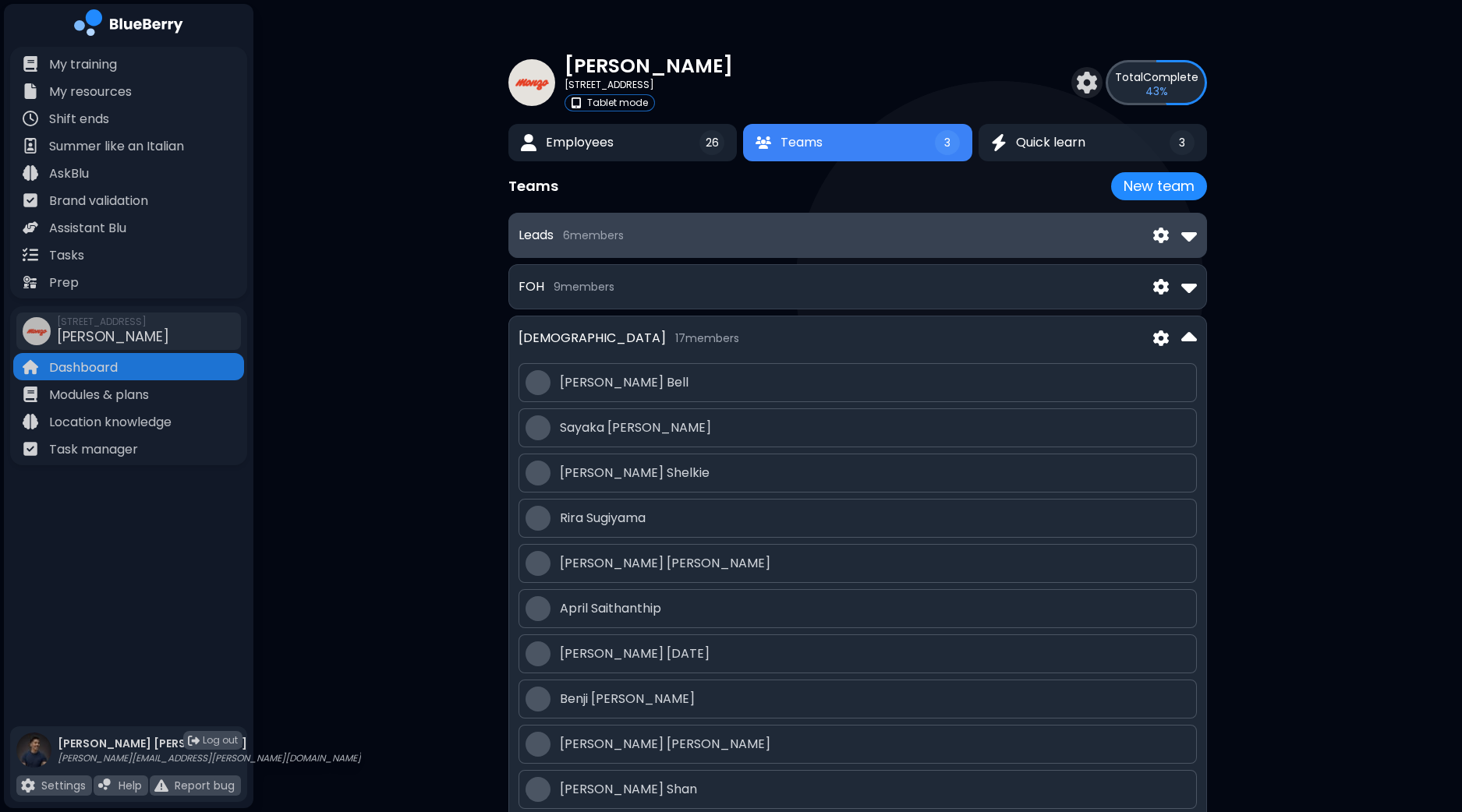
click at [1196, 240] on img at bounding box center [1188, 235] width 15 height 25
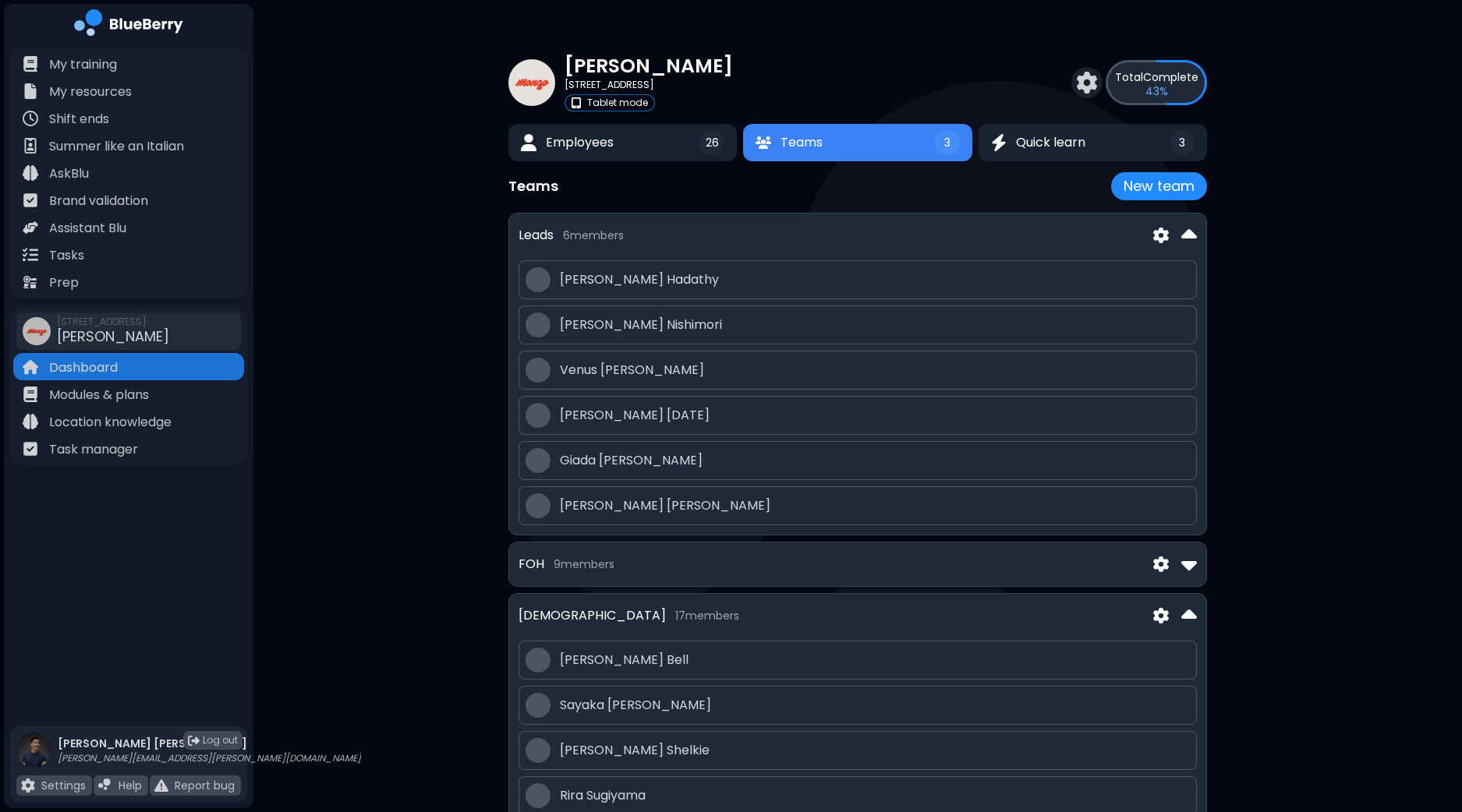
click at [1156, 232] on img at bounding box center [1160, 236] width 15 height 16
click at [1146, 265] on span "Edit" at bounding box center [1149, 271] width 24 height 19
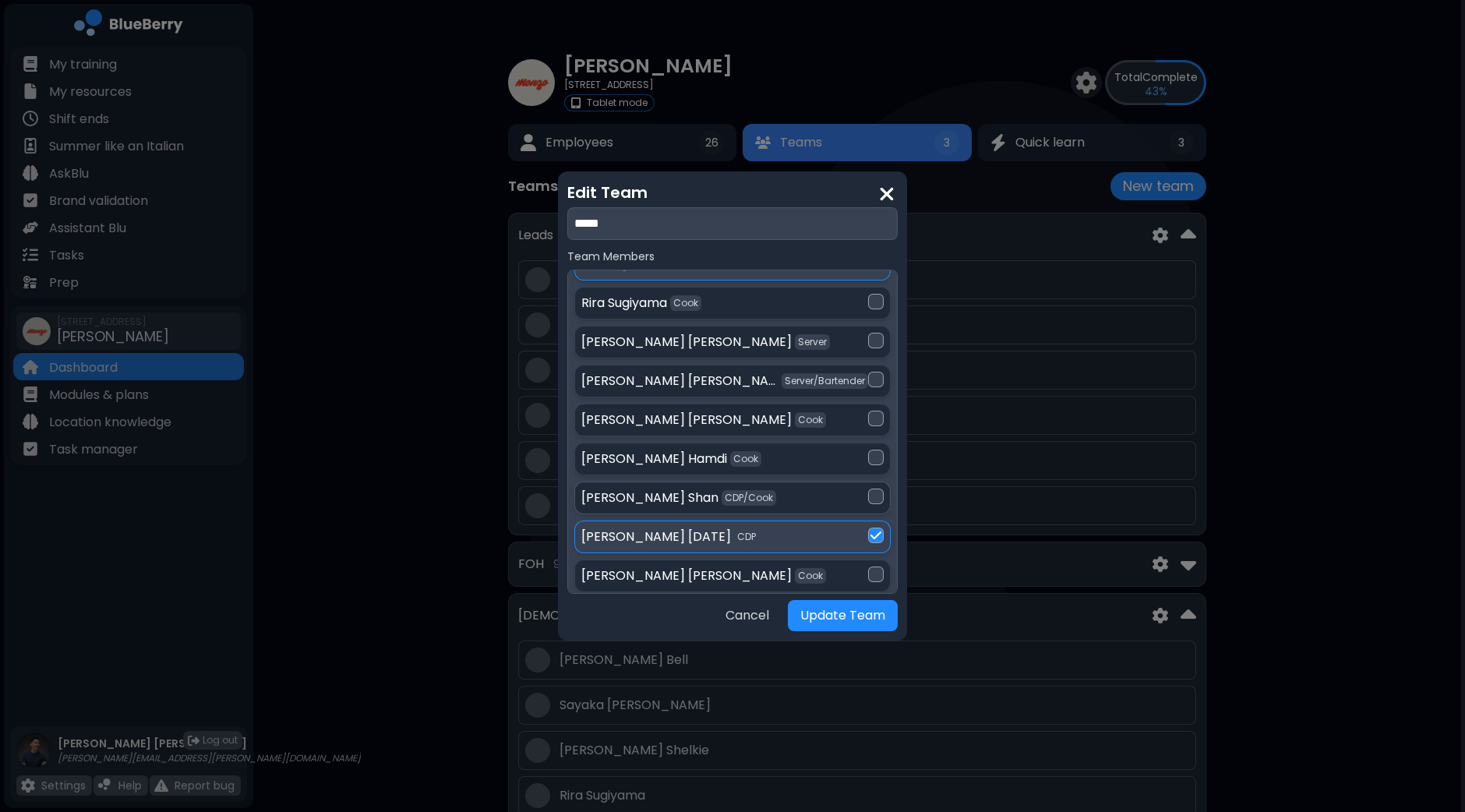
scroll to position [97, 0]
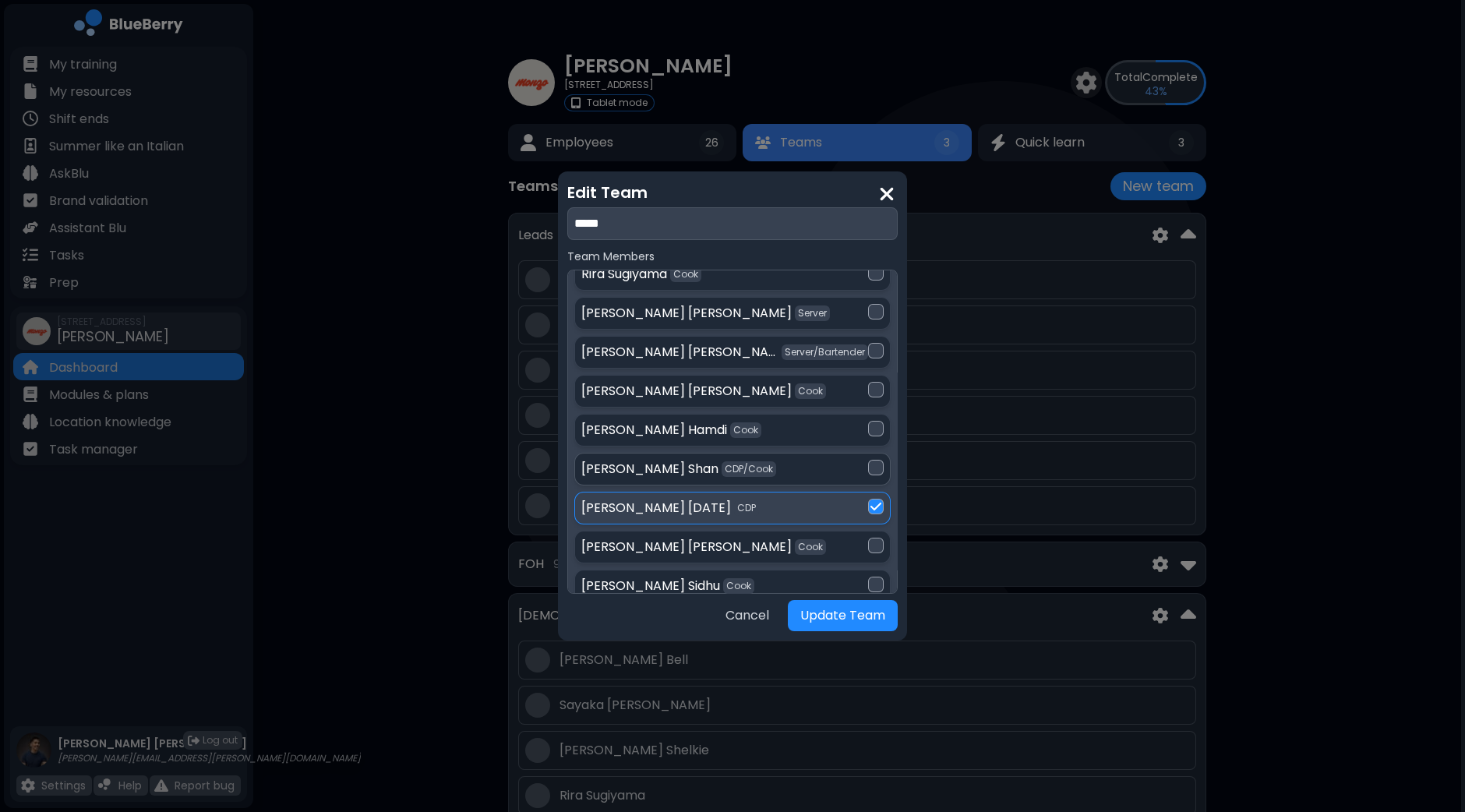
click at [876, 463] on div at bounding box center [875, 467] width 15 height 15
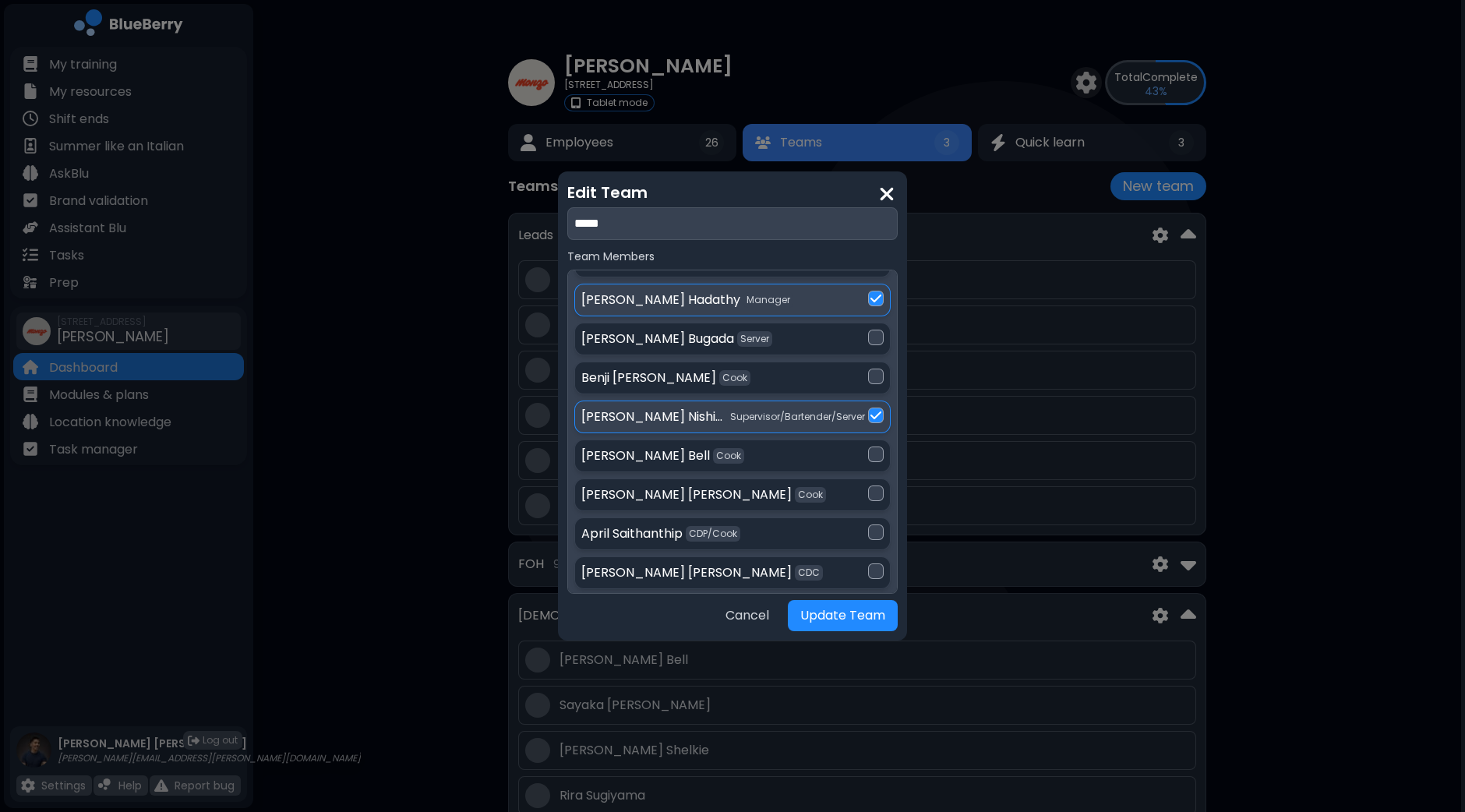
scroll to position [487, 0]
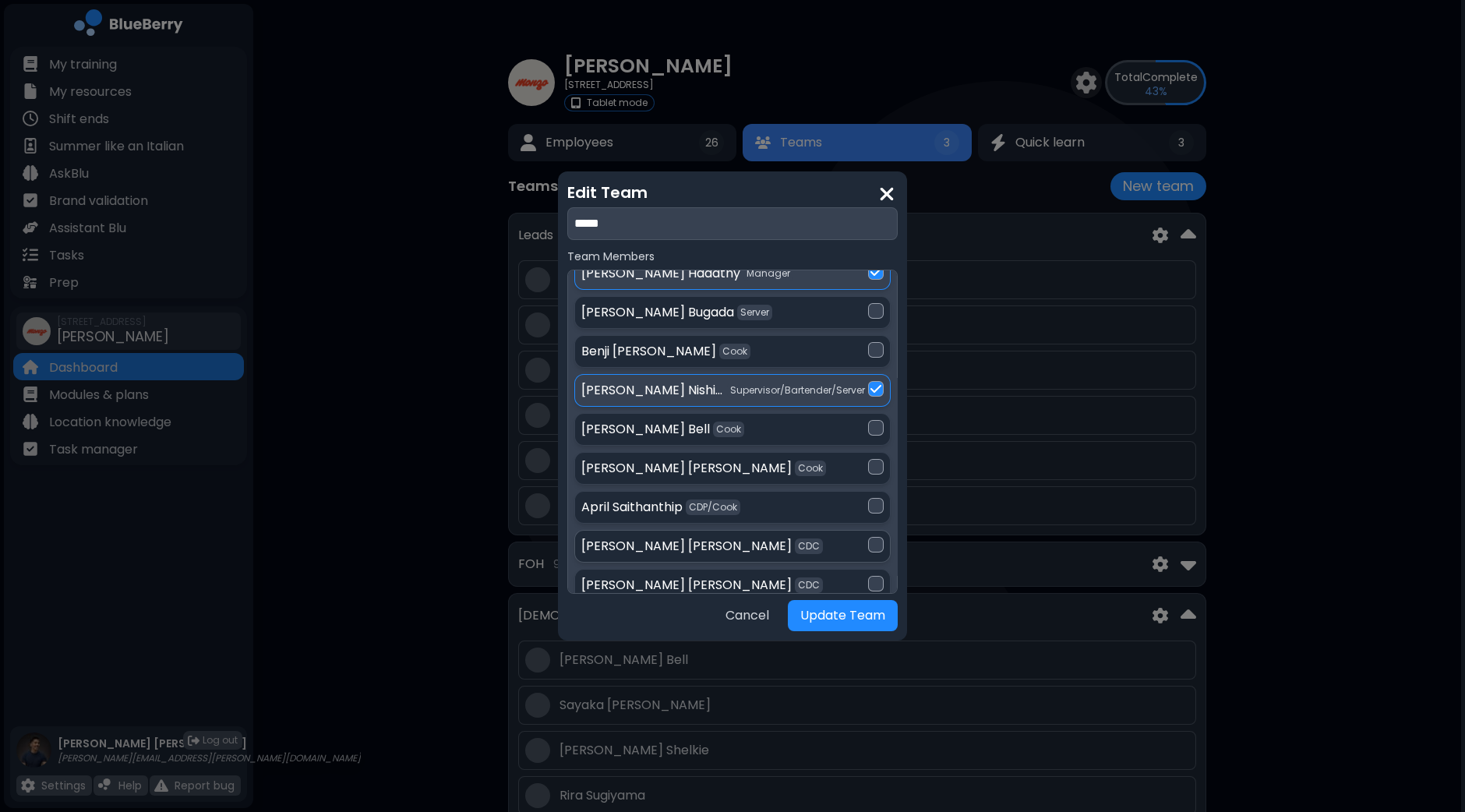
click at [877, 543] on div at bounding box center [875, 544] width 15 height 15
click at [879, 576] on div at bounding box center [875, 583] width 15 height 15
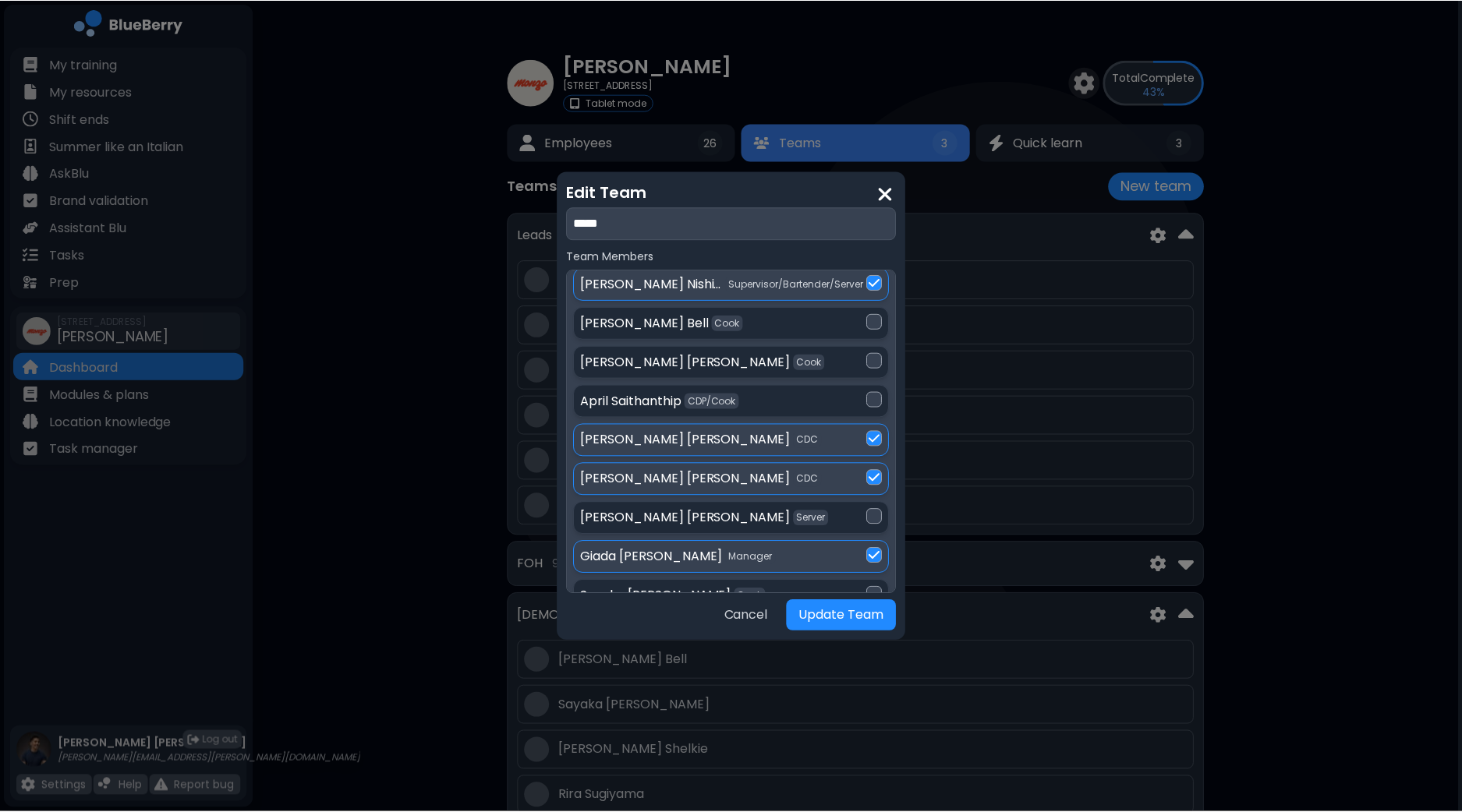
scroll to position [688, 0]
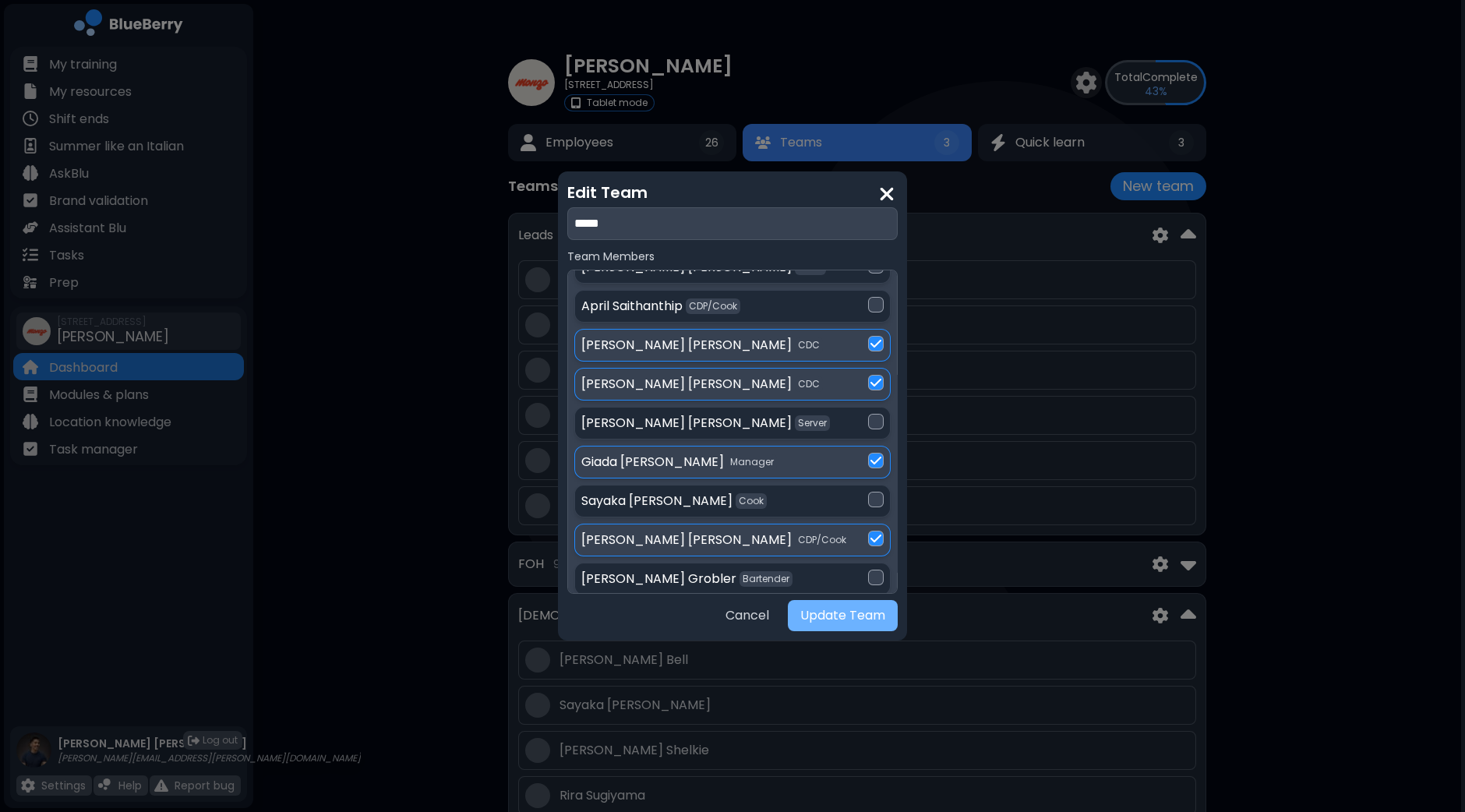
click at [818, 618] on button "Update Team" at bounding box center [842, 615] width 109 height 31
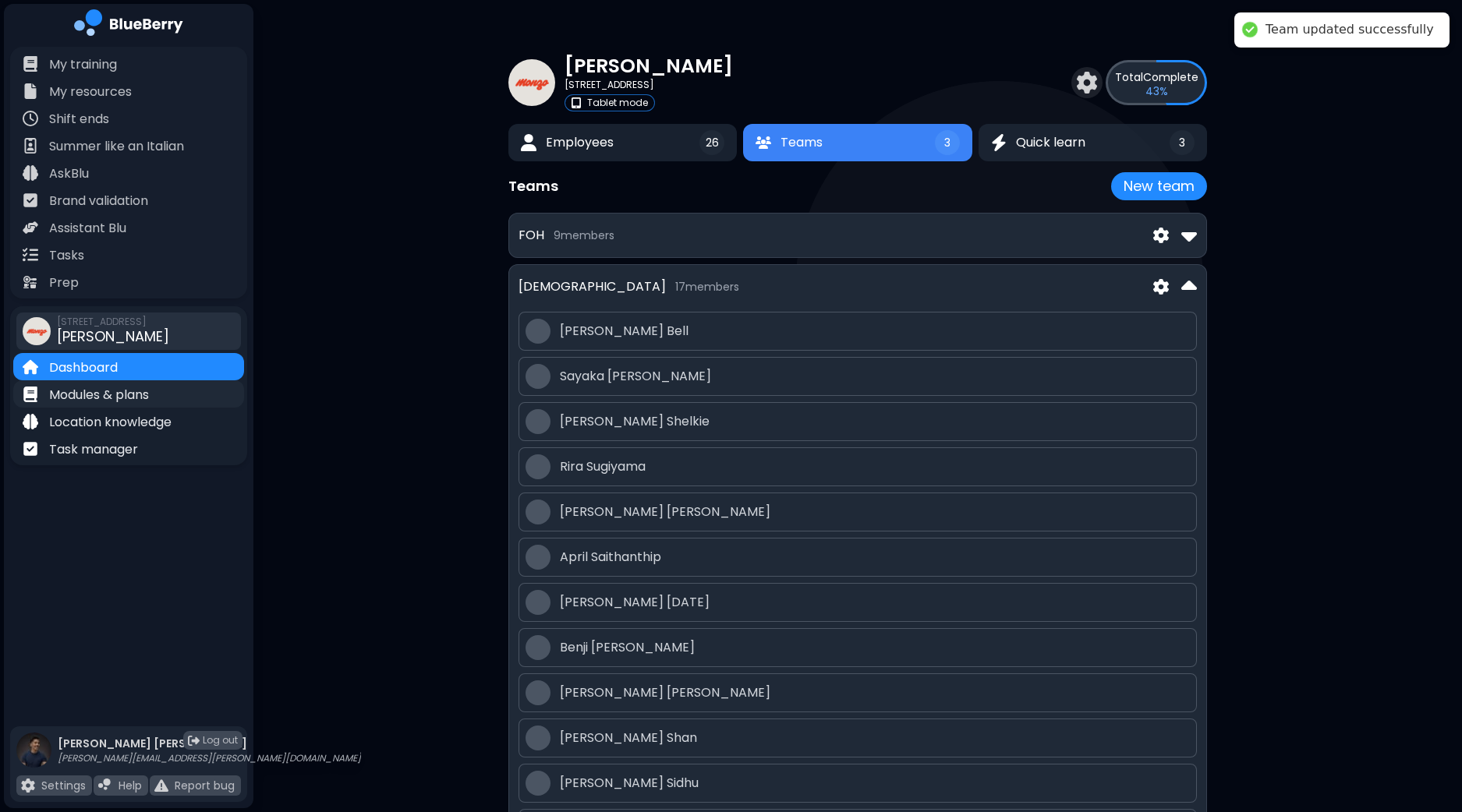
click at [144, 400] on p "Modules & plans" at bounding box center [99, 395] width 100 height 19
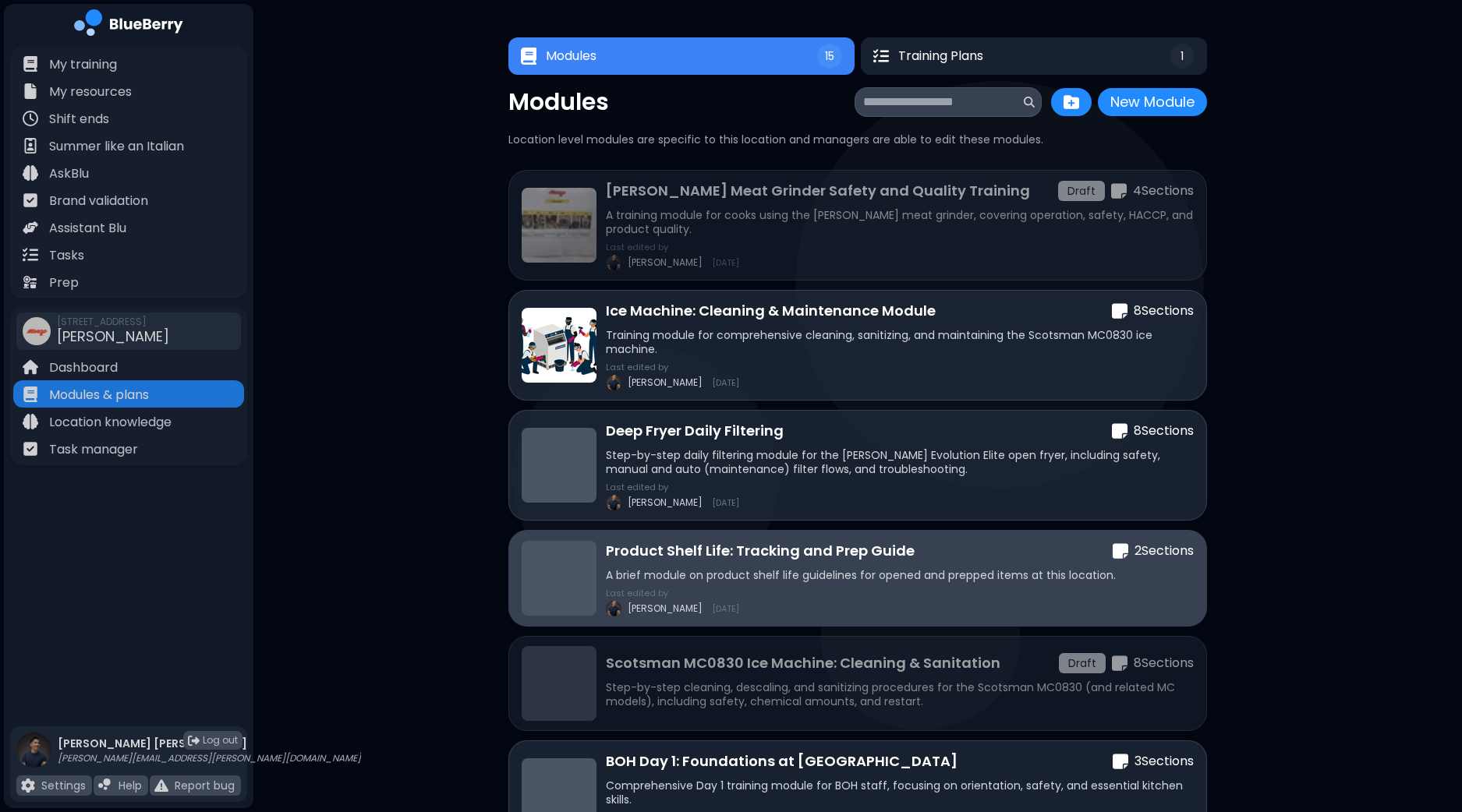
click at [926, 568] on p "A brief module on product shelf life guidelines for opened and prepped items at…" at bounding box center [899, 575] width 588 height 14
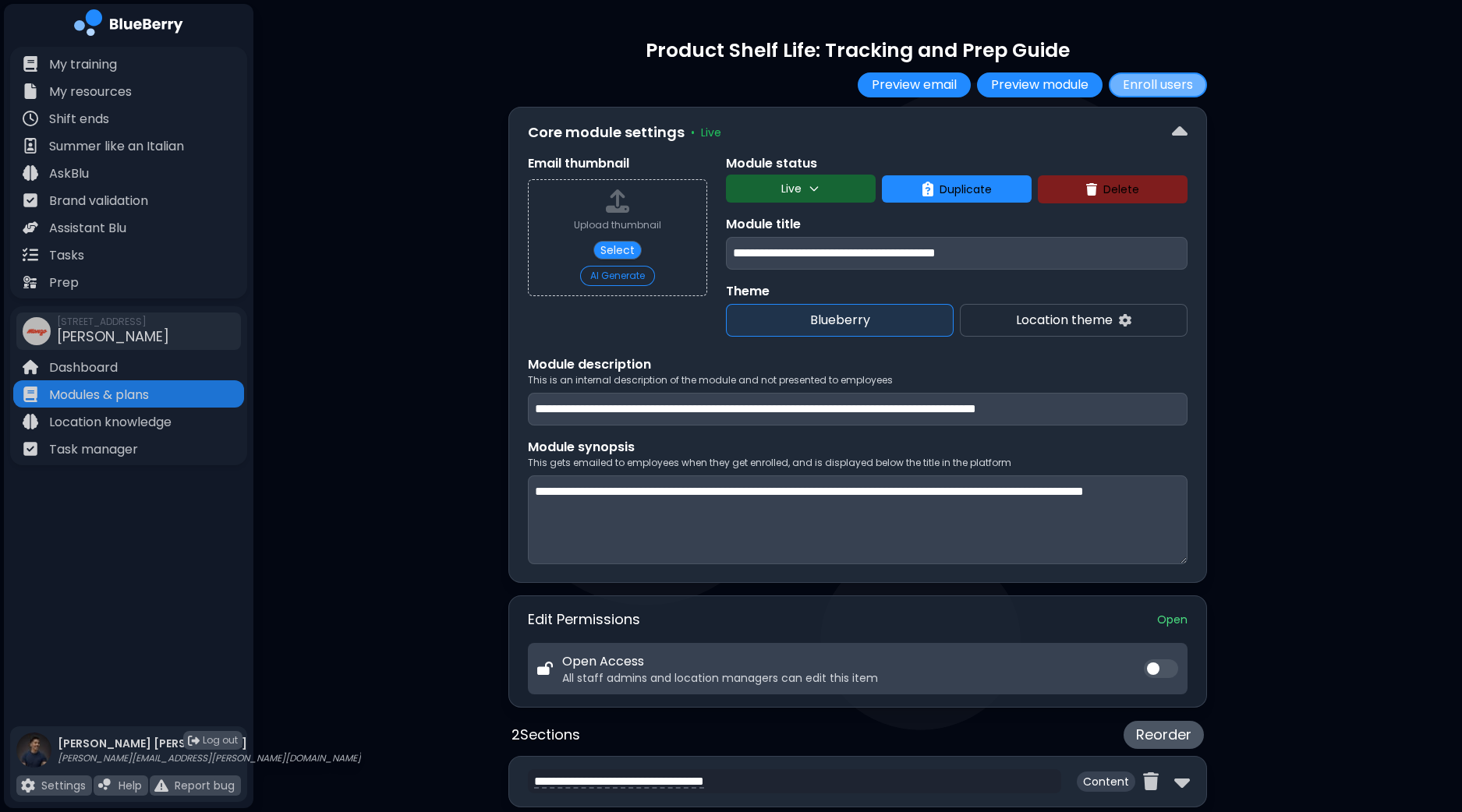
click at [1186, 91] on button "Enroll users" at bounding box center [1157, 85] width 99 height 25
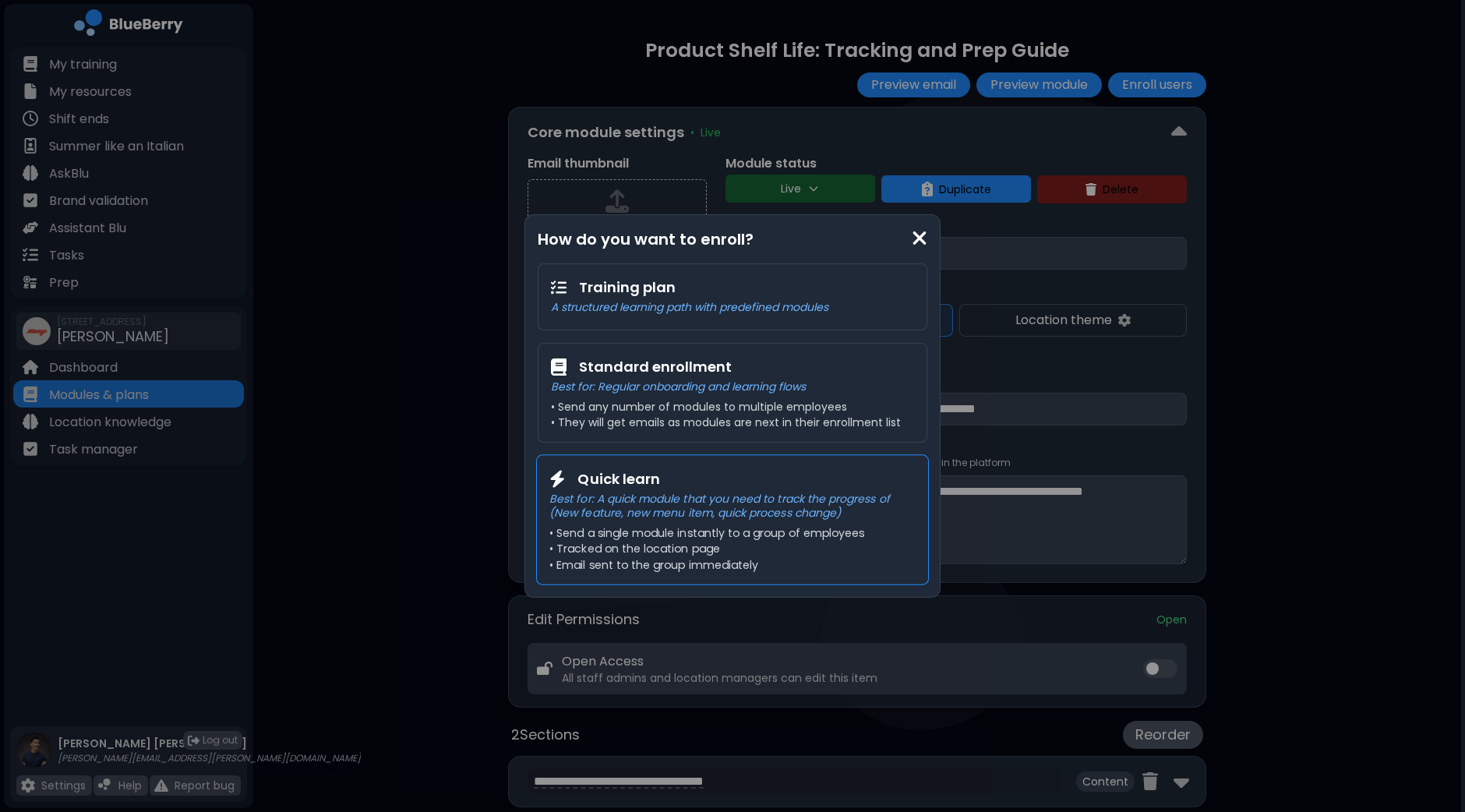
click at [709, 515] on p "Best for: A quick module that you need to track the progress of (New feature, n…" at bounding box center [732, 505] width 366 height 28
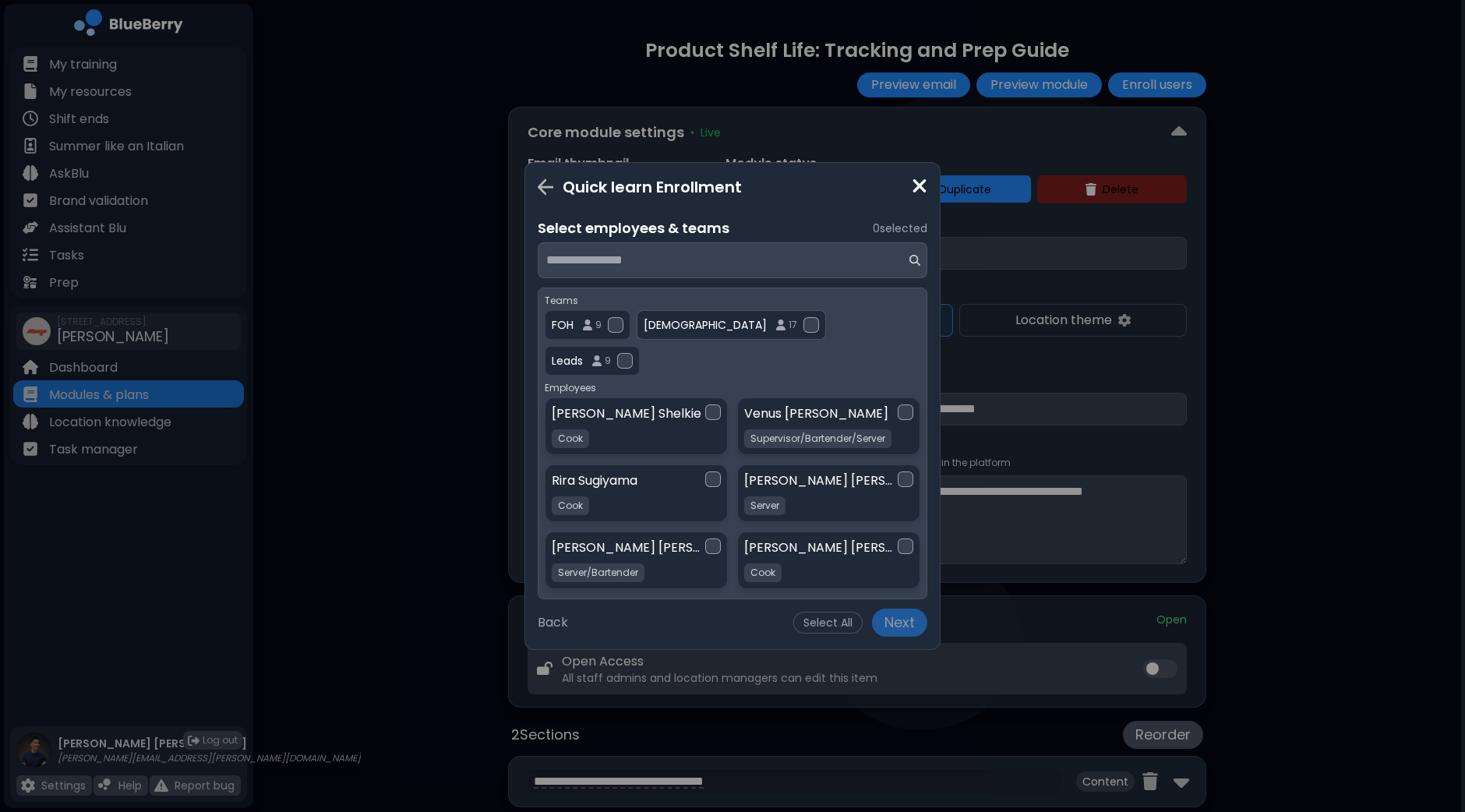
click at [803, 325] on div at bounding box center [810, 325] width 15 height 15
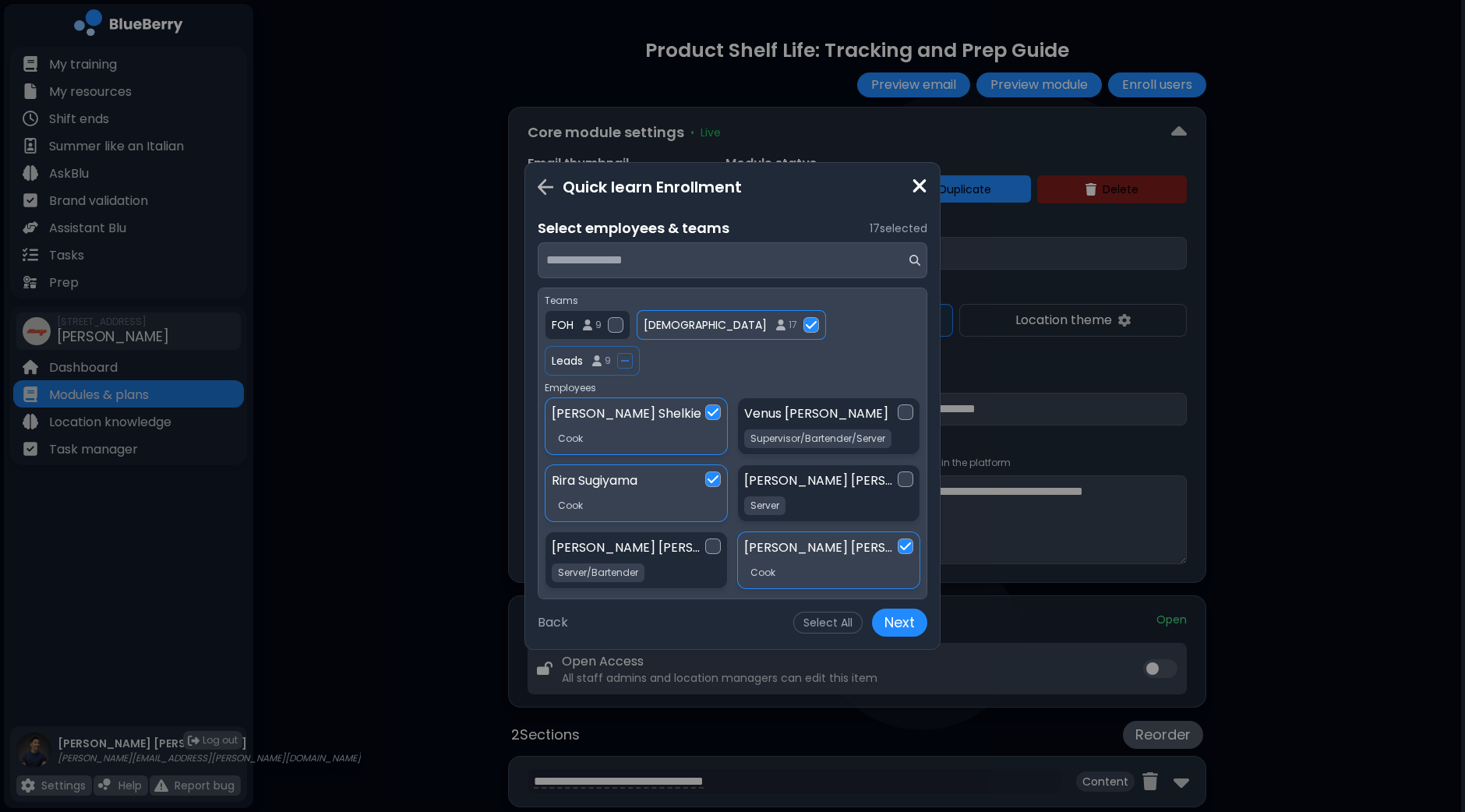
click at [903, 617] on button "Next" at bounding box center [899, 622] width 55 height 28
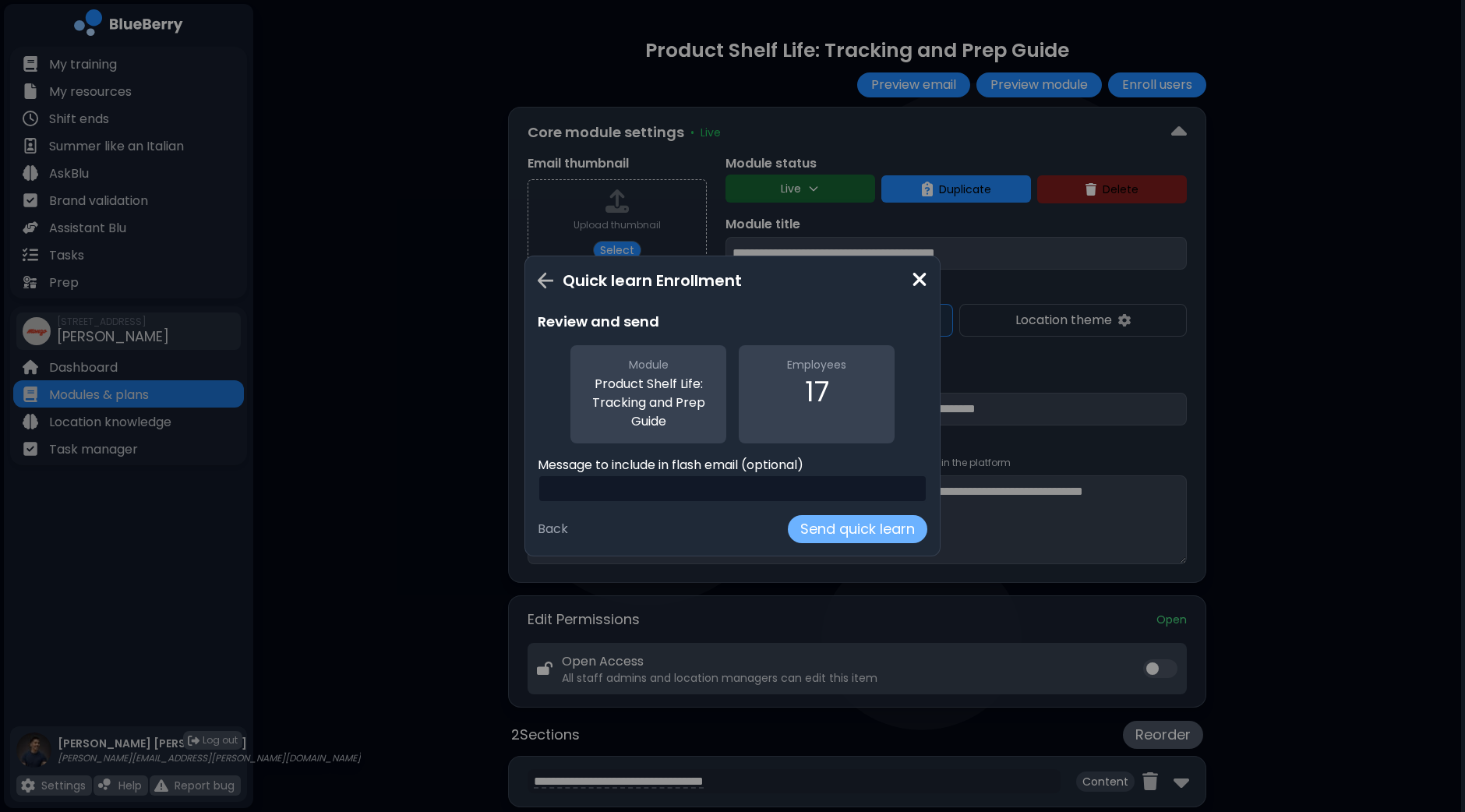
click at [834, 530] on button "Send quick learn" at bounding box center [857, 529] width 139 height 28
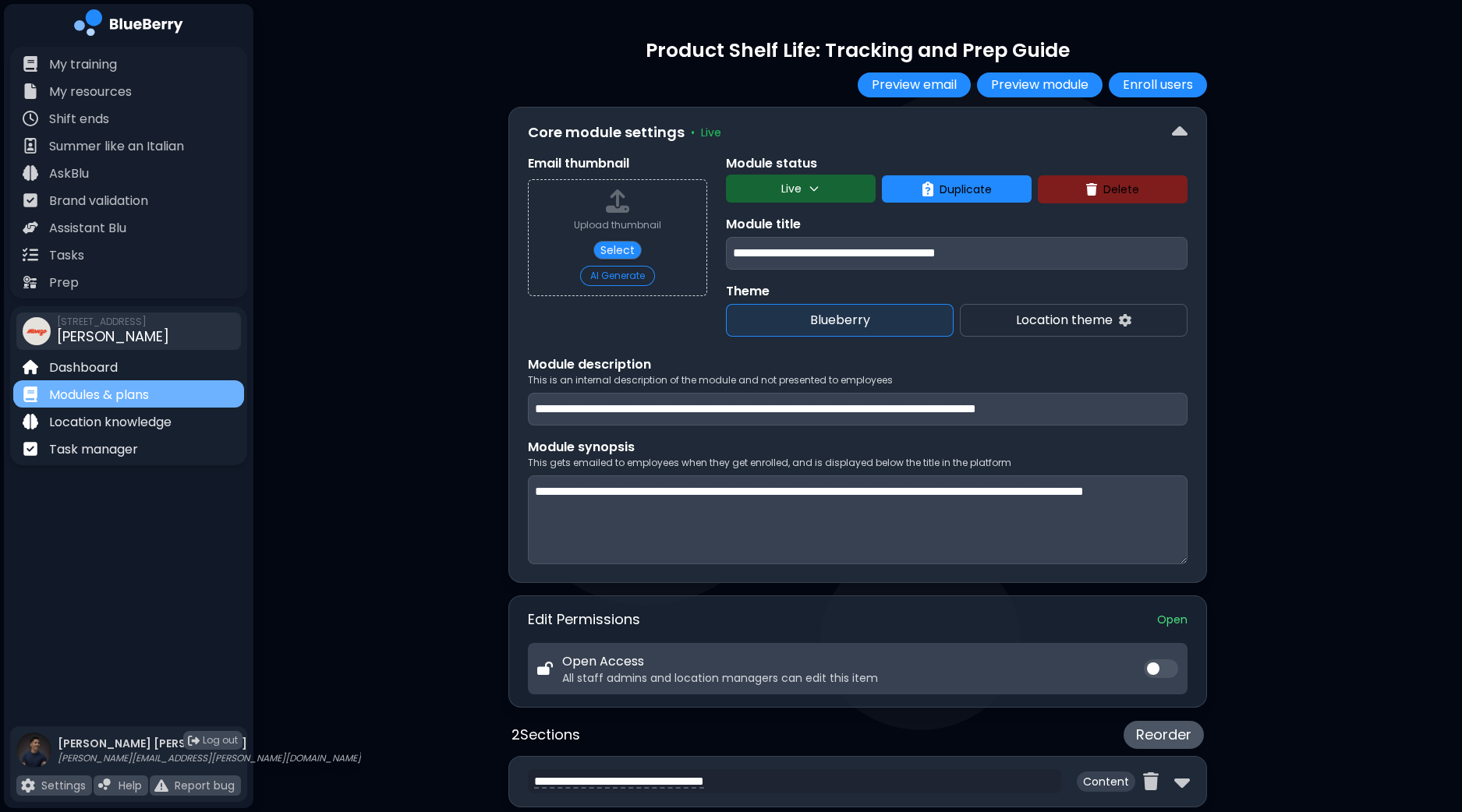
click at [165, 392] on div "Modules & plans" at bounding box center [128, 393] width 231 height 27
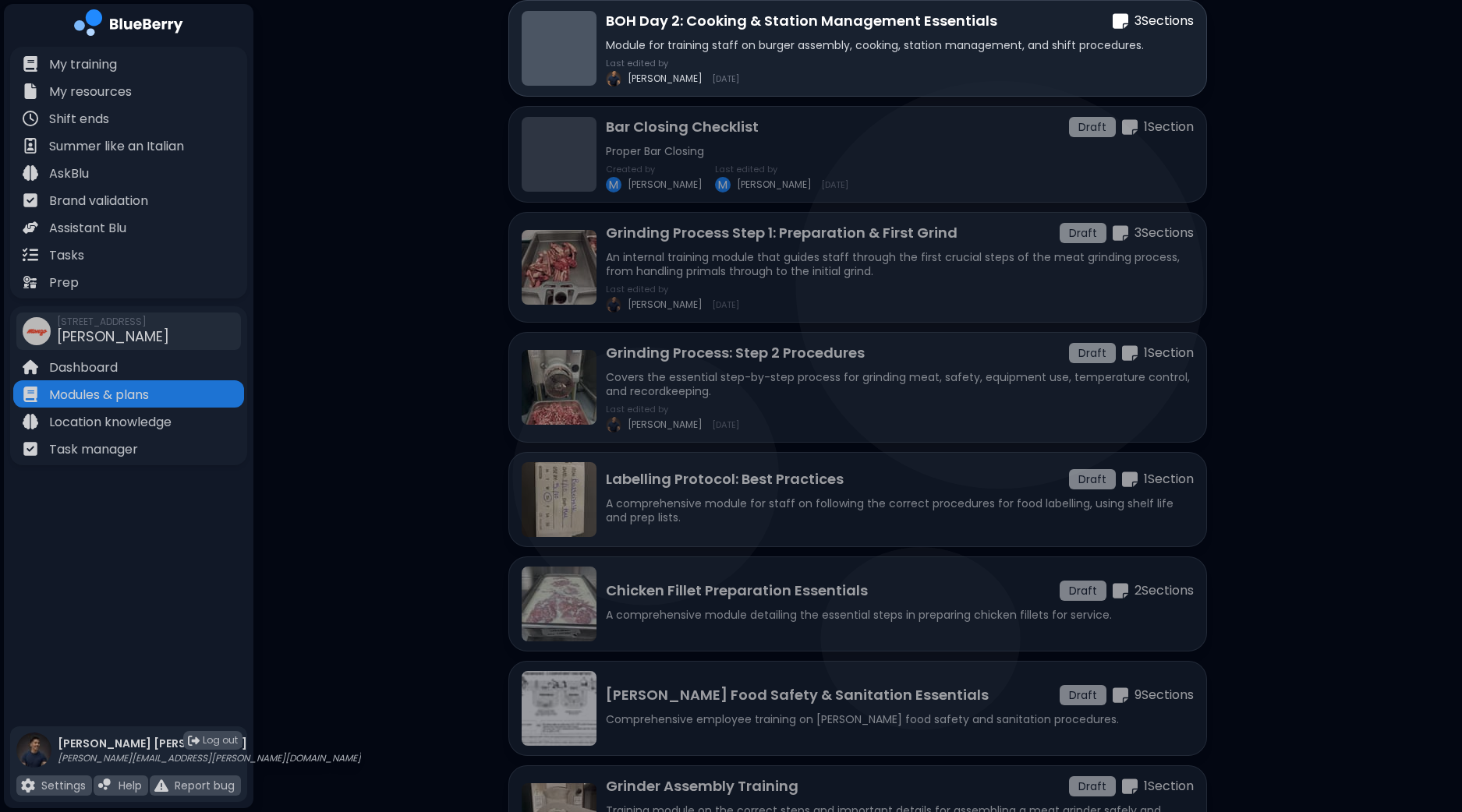
scroll to position [1072, 0]
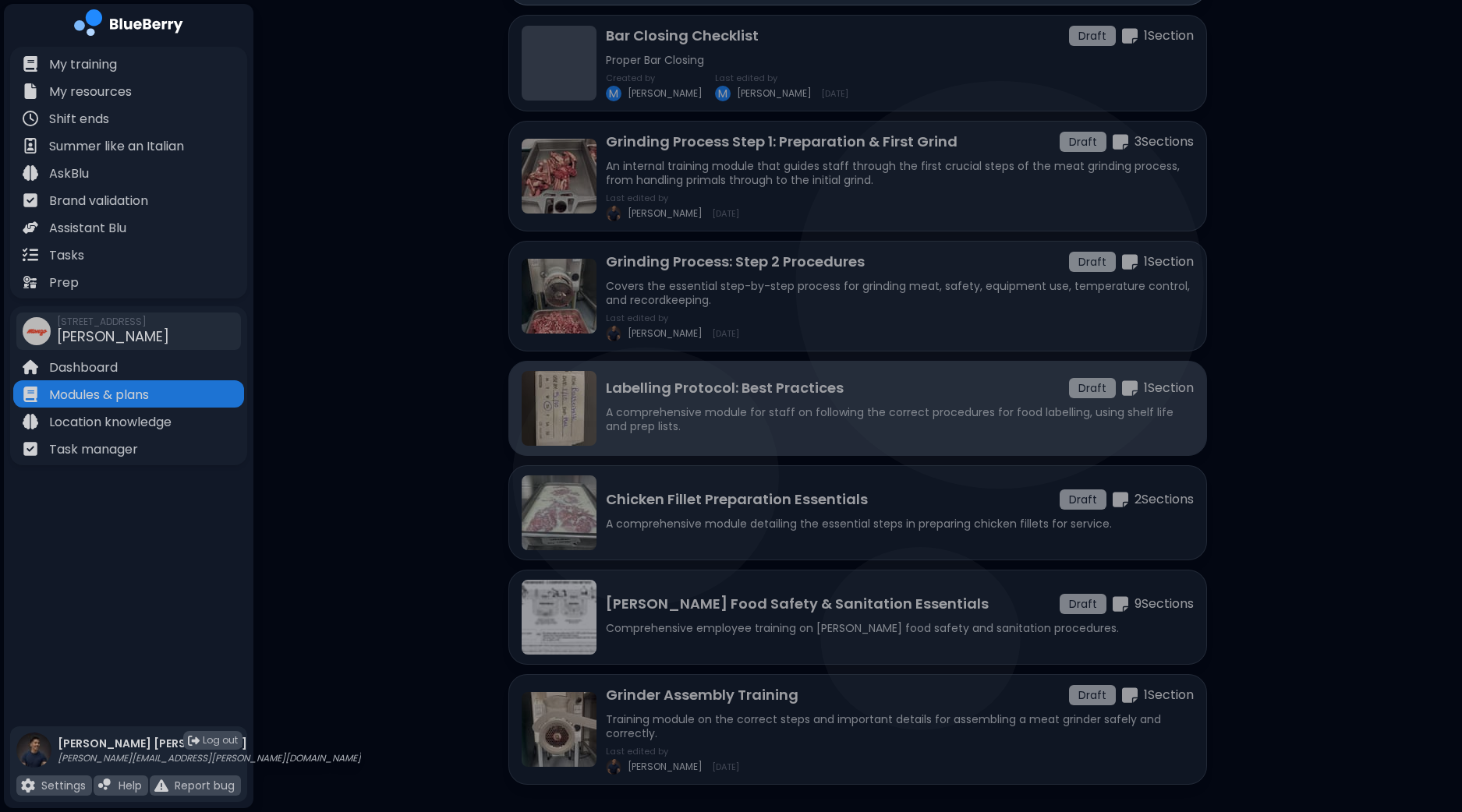
click at [765, 416] on p "A comprehensive module for staff on following the correct procedures for food l…" at bounding box center [899, 419] width 588 height 28
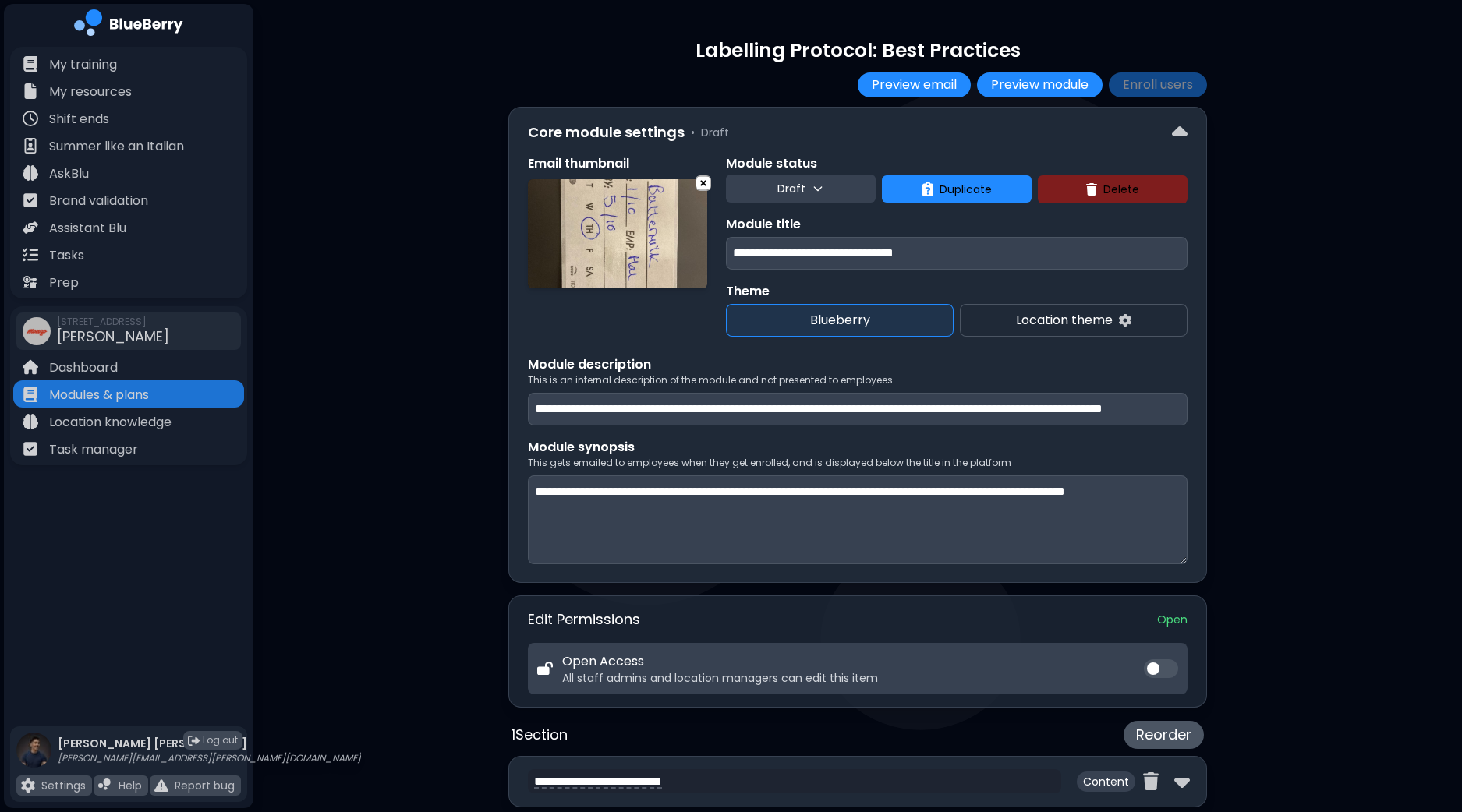
click at [628, 232] on img at bounding box center [617, 233] width 179 height 109
click at [1327, 298] on div "**********" at bounding box center [858, 587] width 1209 height 1175
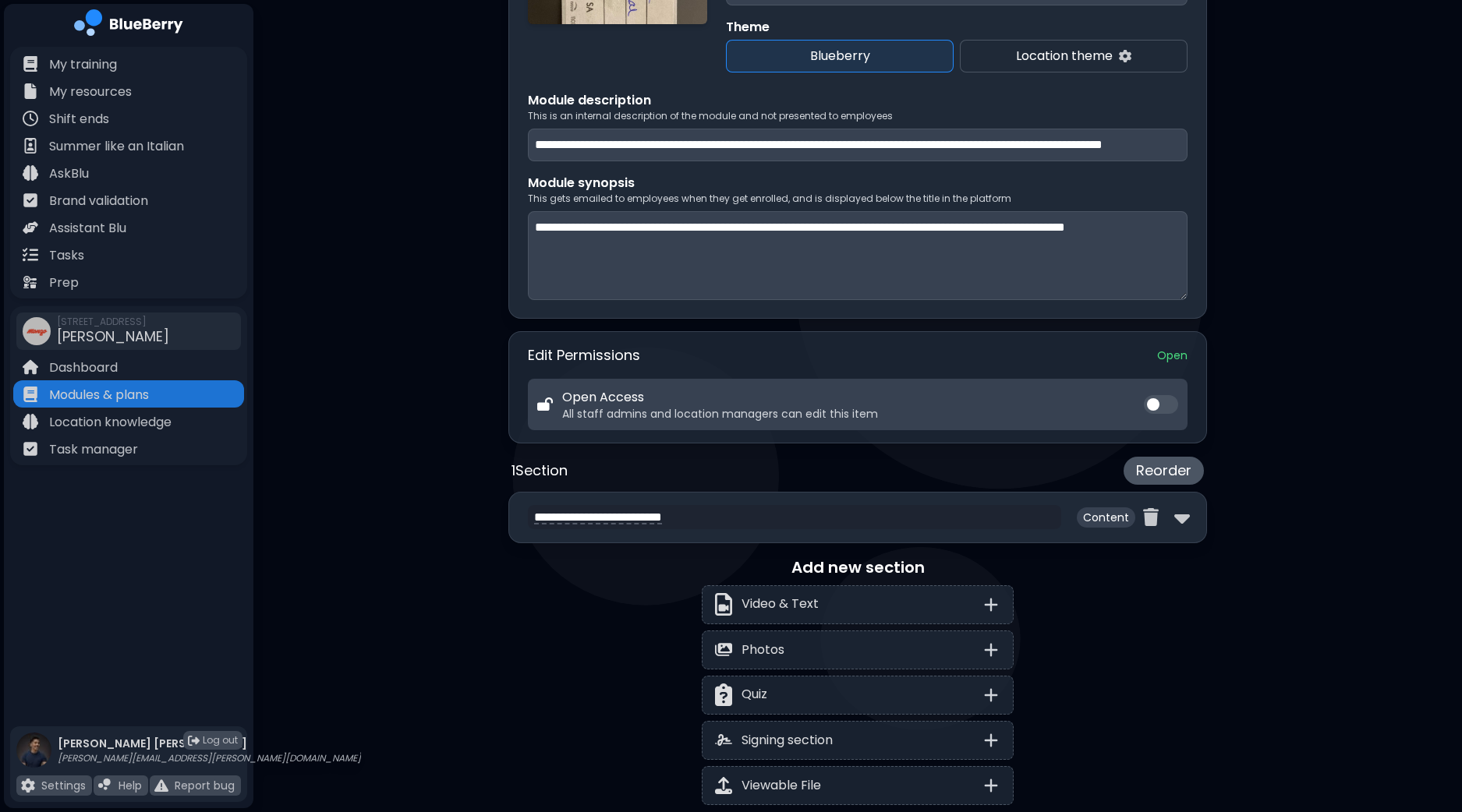
scroll to position [292, 0]
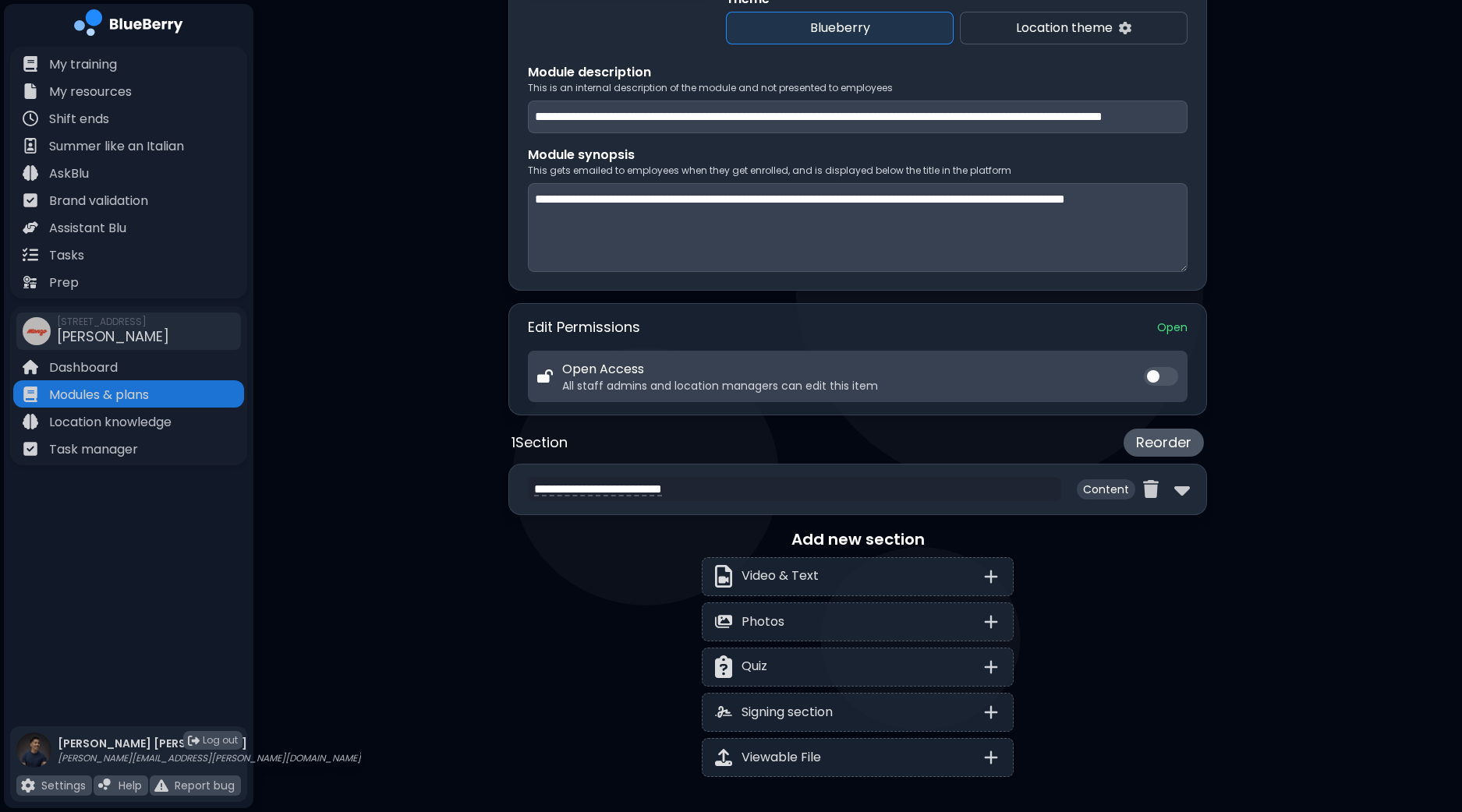
click at [1190, 488] on div "**********" at bounding box center [858, 489] width 698 height 52
click at [1179, 493] on img at bounding box center [1182, 489] width 15 height 25
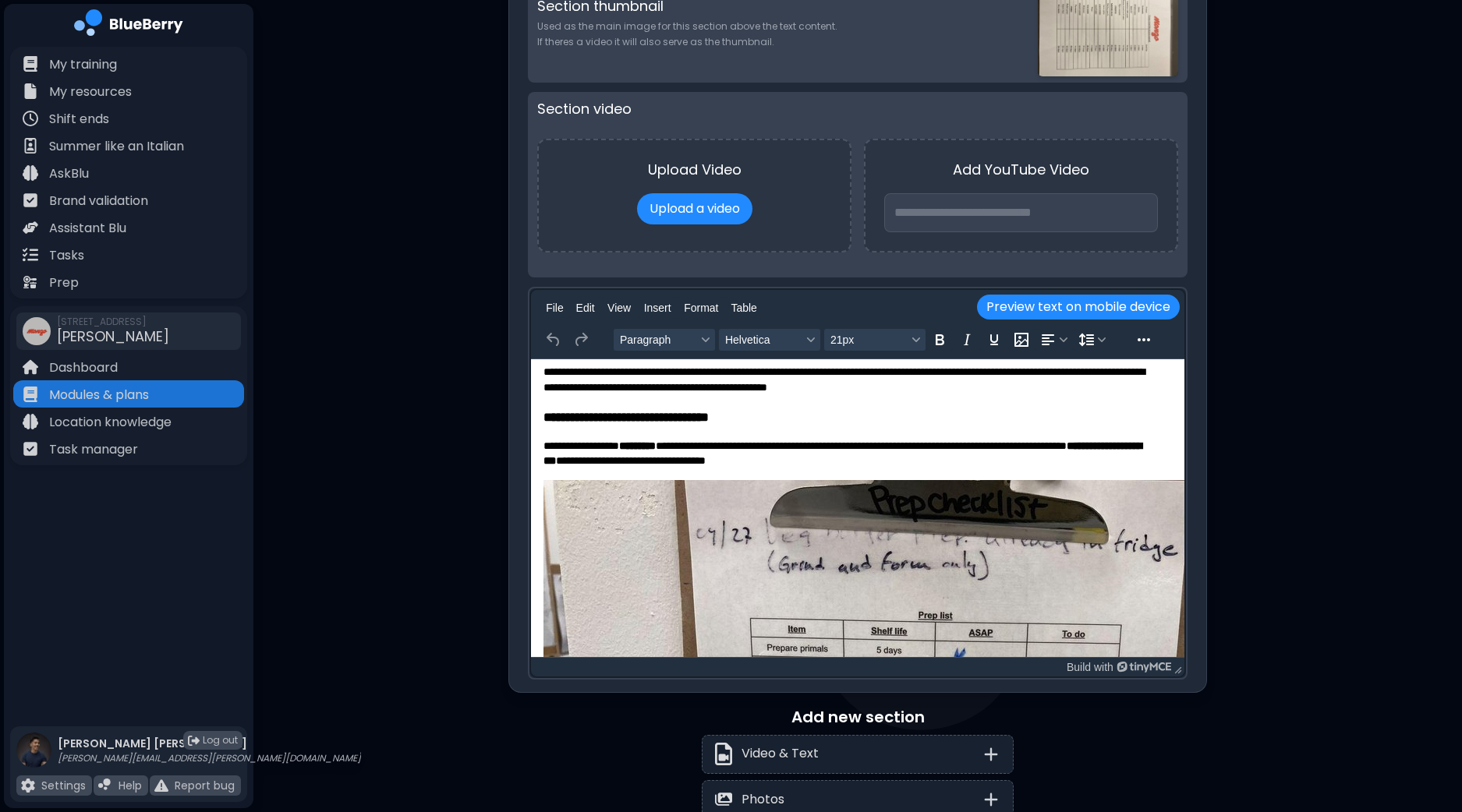
scroll to position [0, 0]
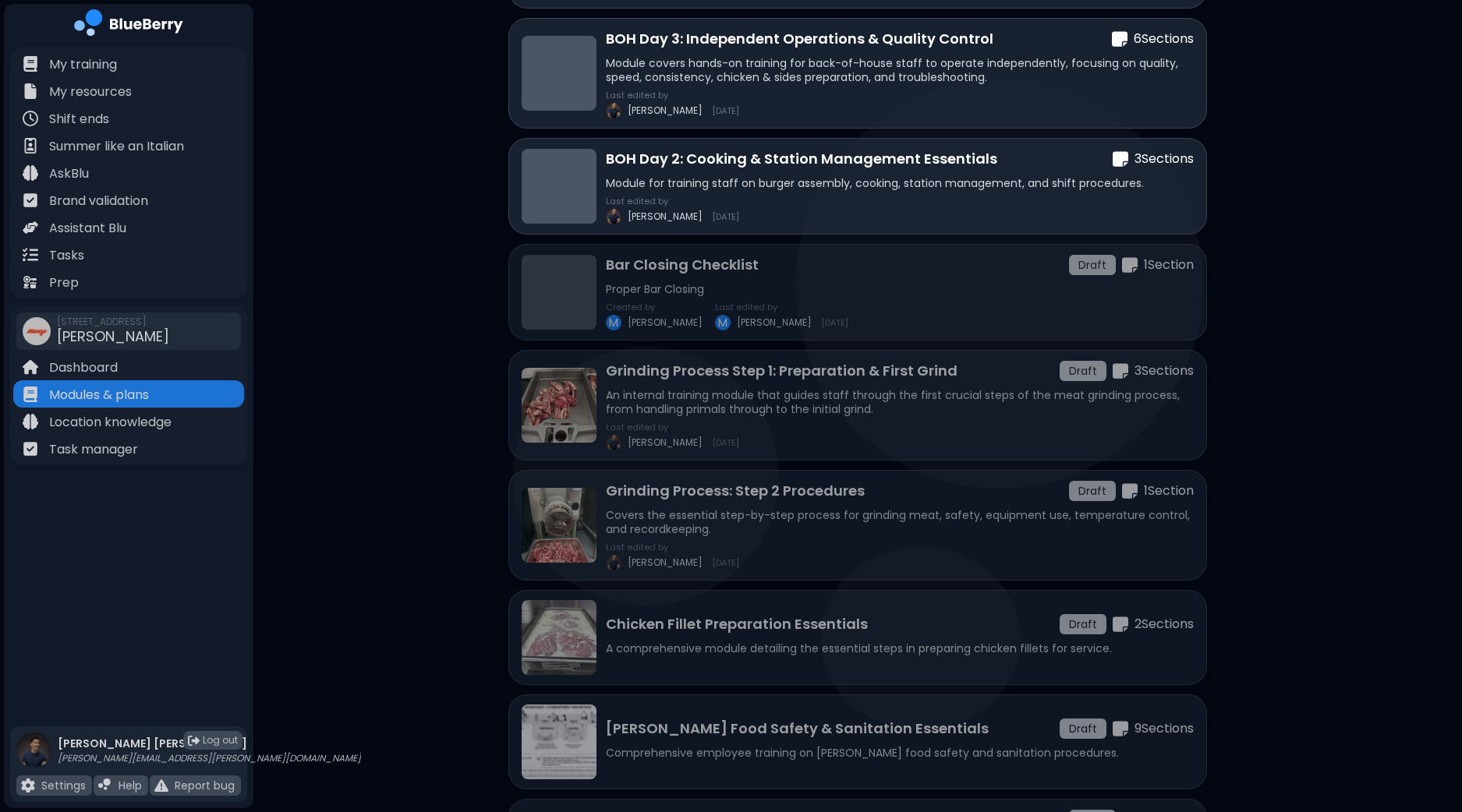
scroll to position [977, 0]
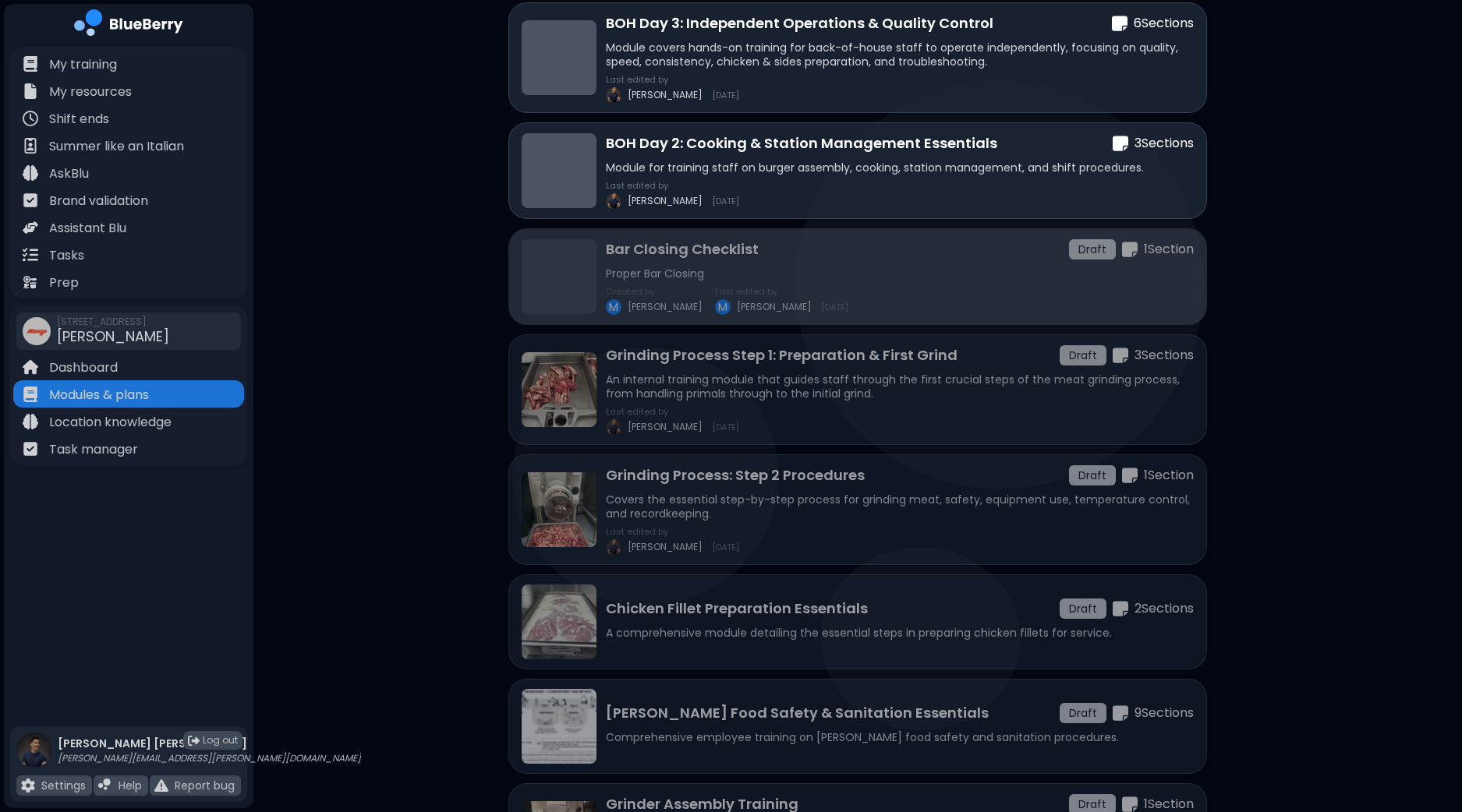
click at [908, 279] on div "Bar Closing Checklist Draft 1 Section Proper Bar Closing Created by [PERSON_NAM…" at bounding box center [899, 277] width 588 height 76
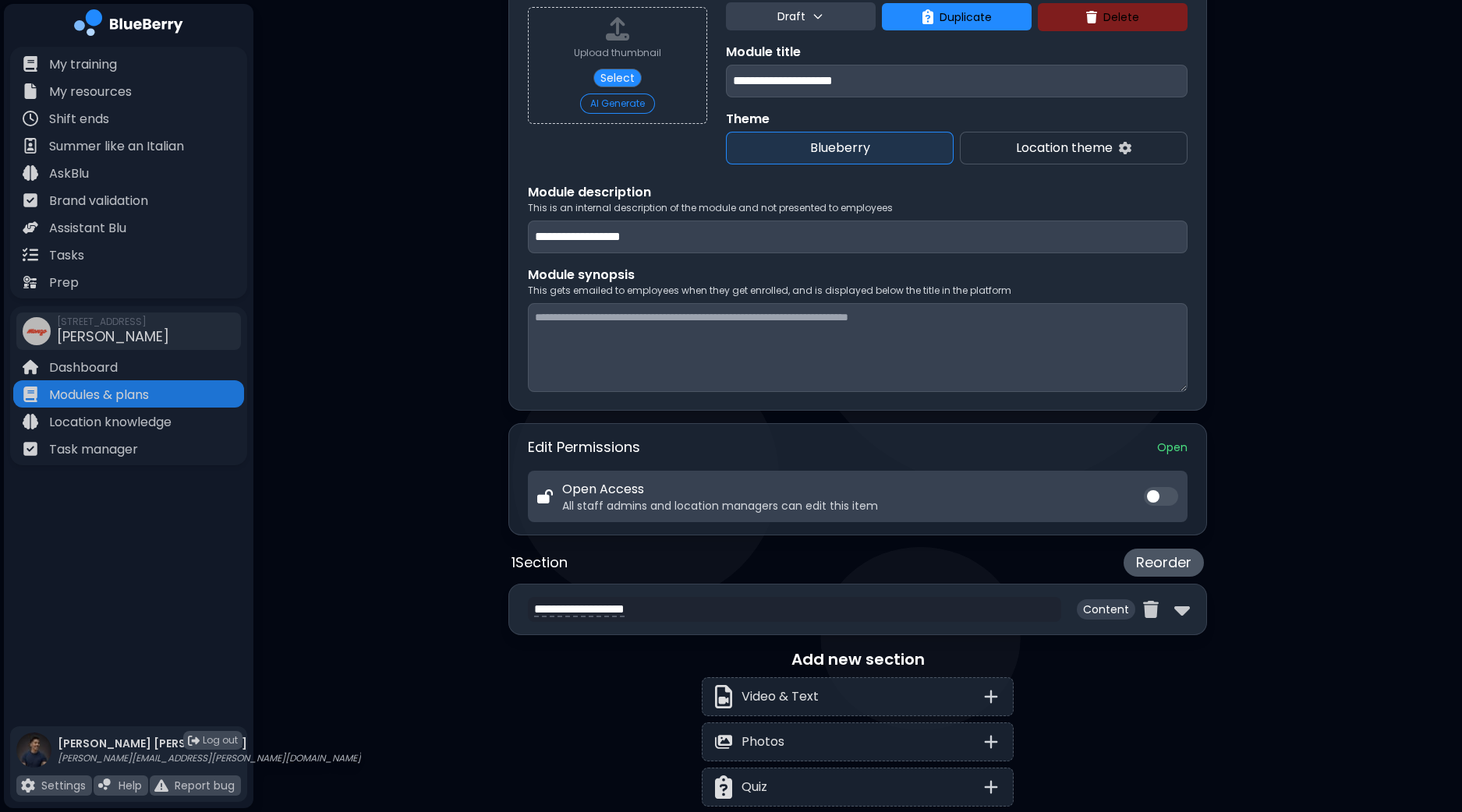
scroll to position [360, 0]
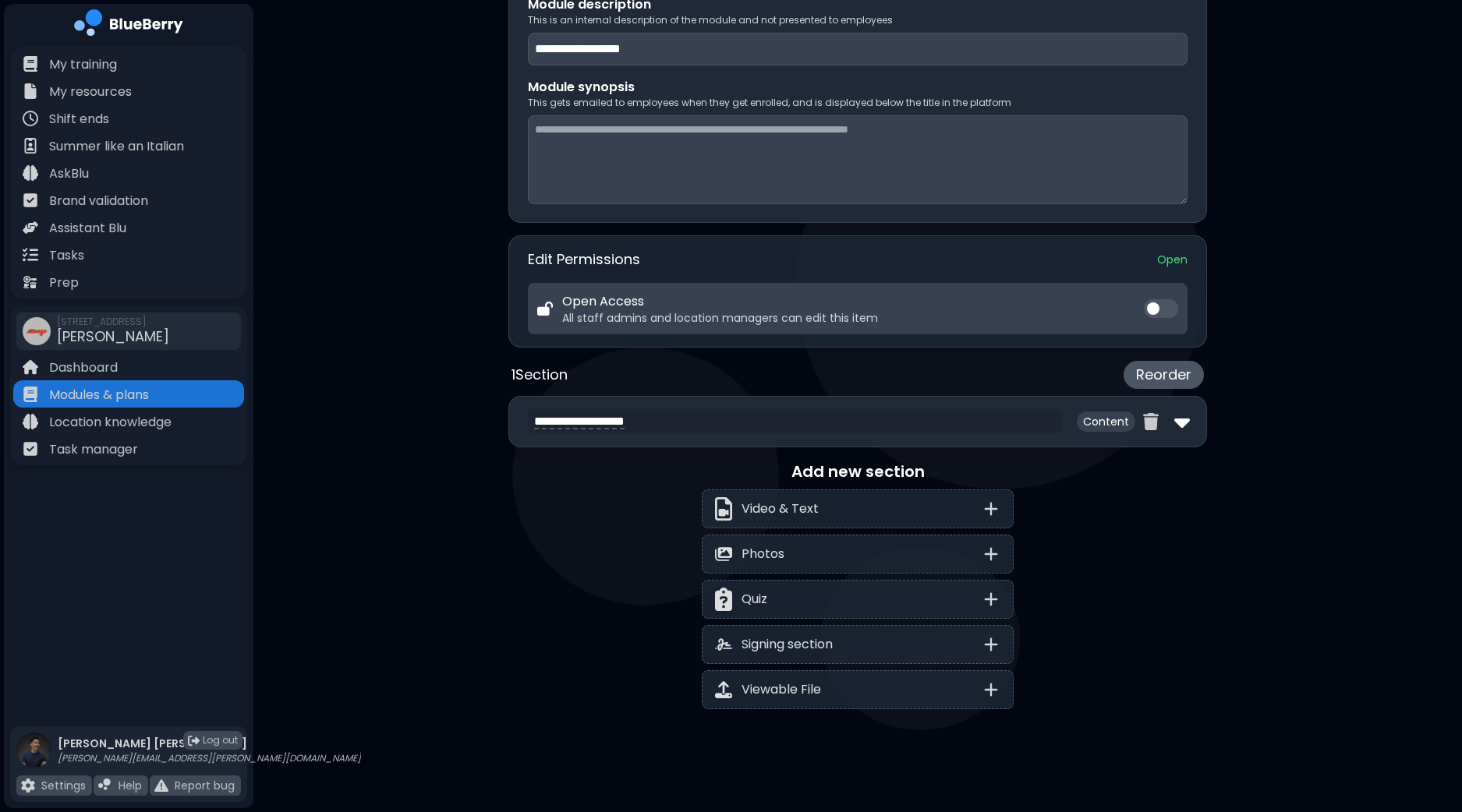
click at [1186, 419] on img at bounding box center [1182, 421] width 15 height 25
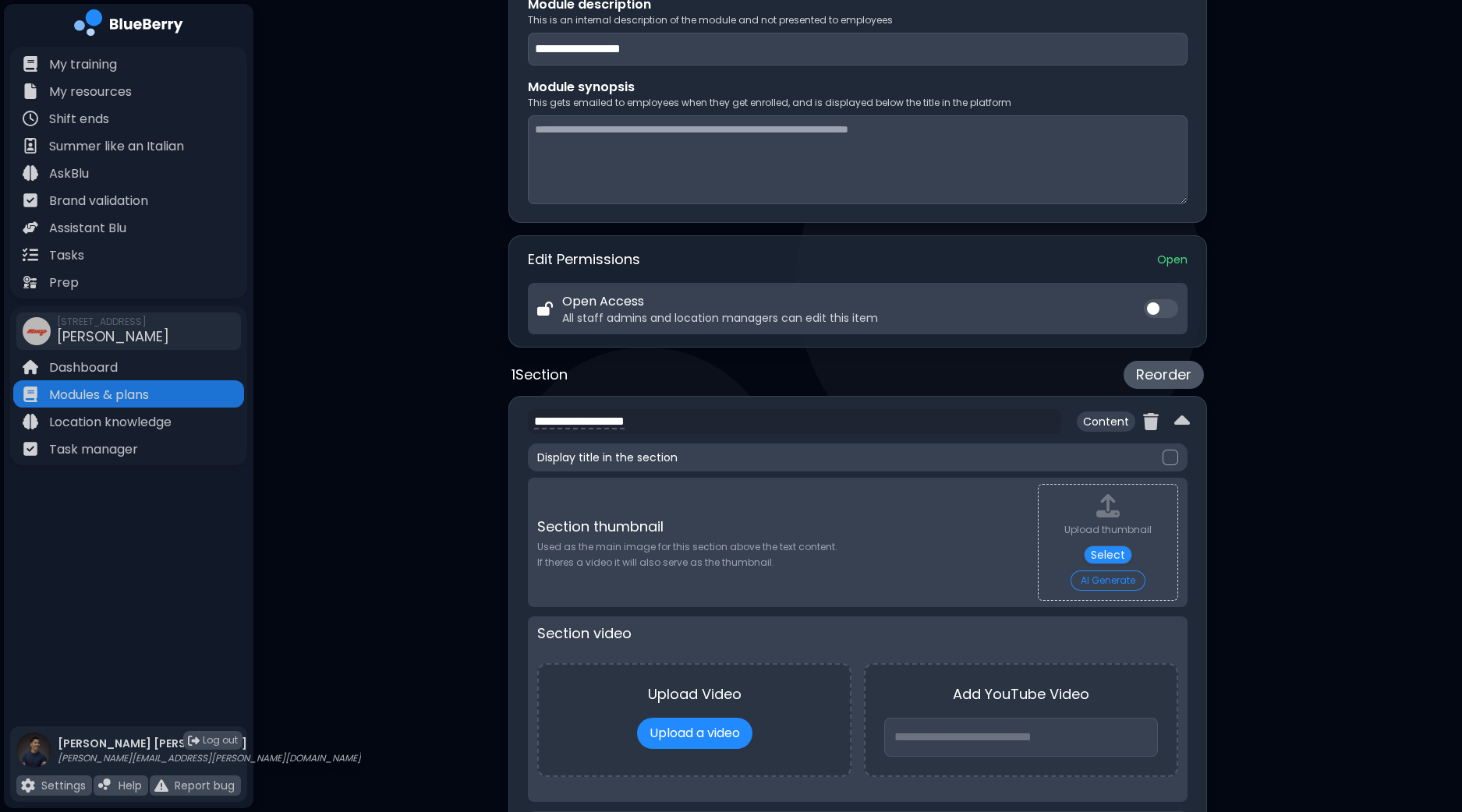
scroll to position [847, 0]
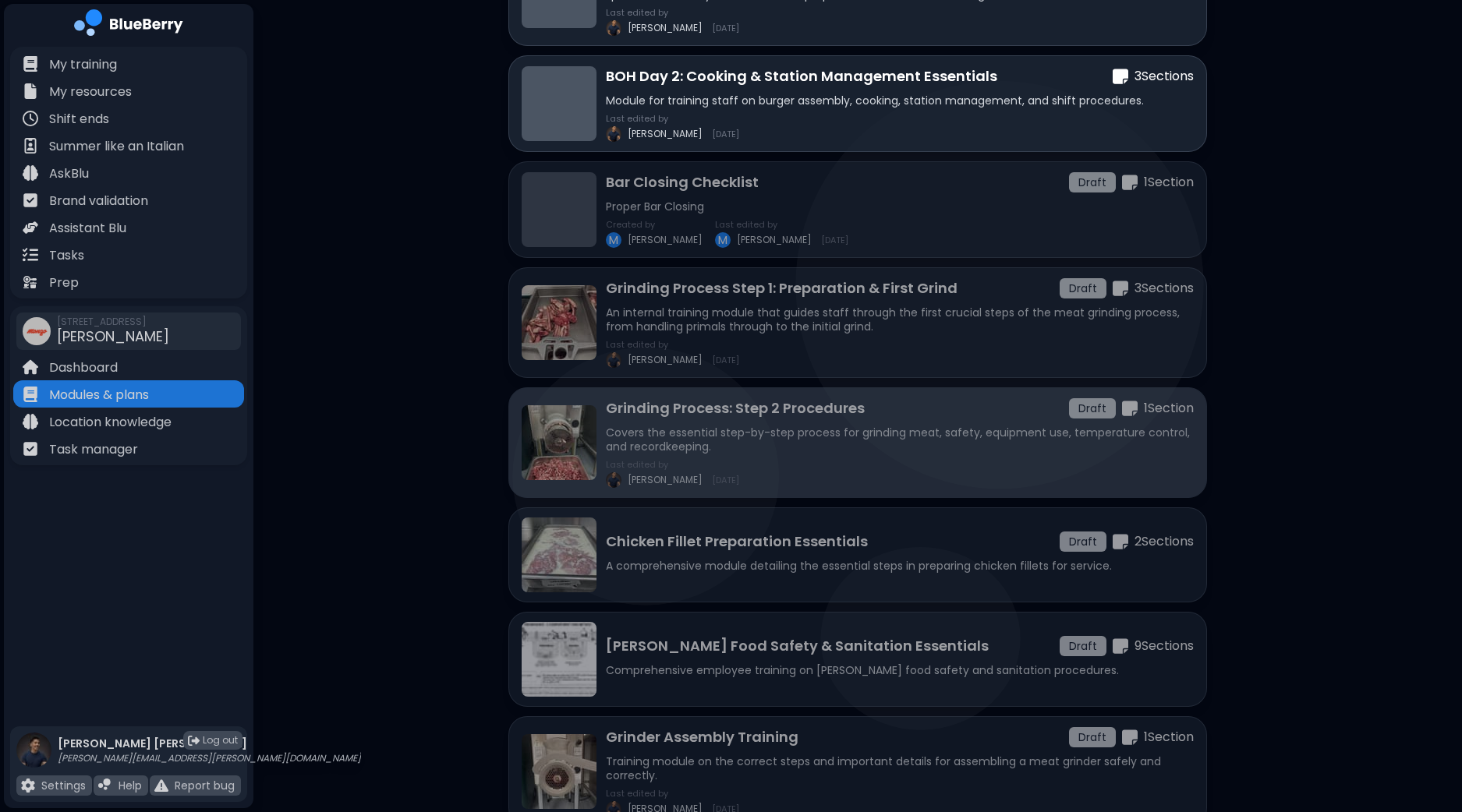
scroll to position [1075, 0]
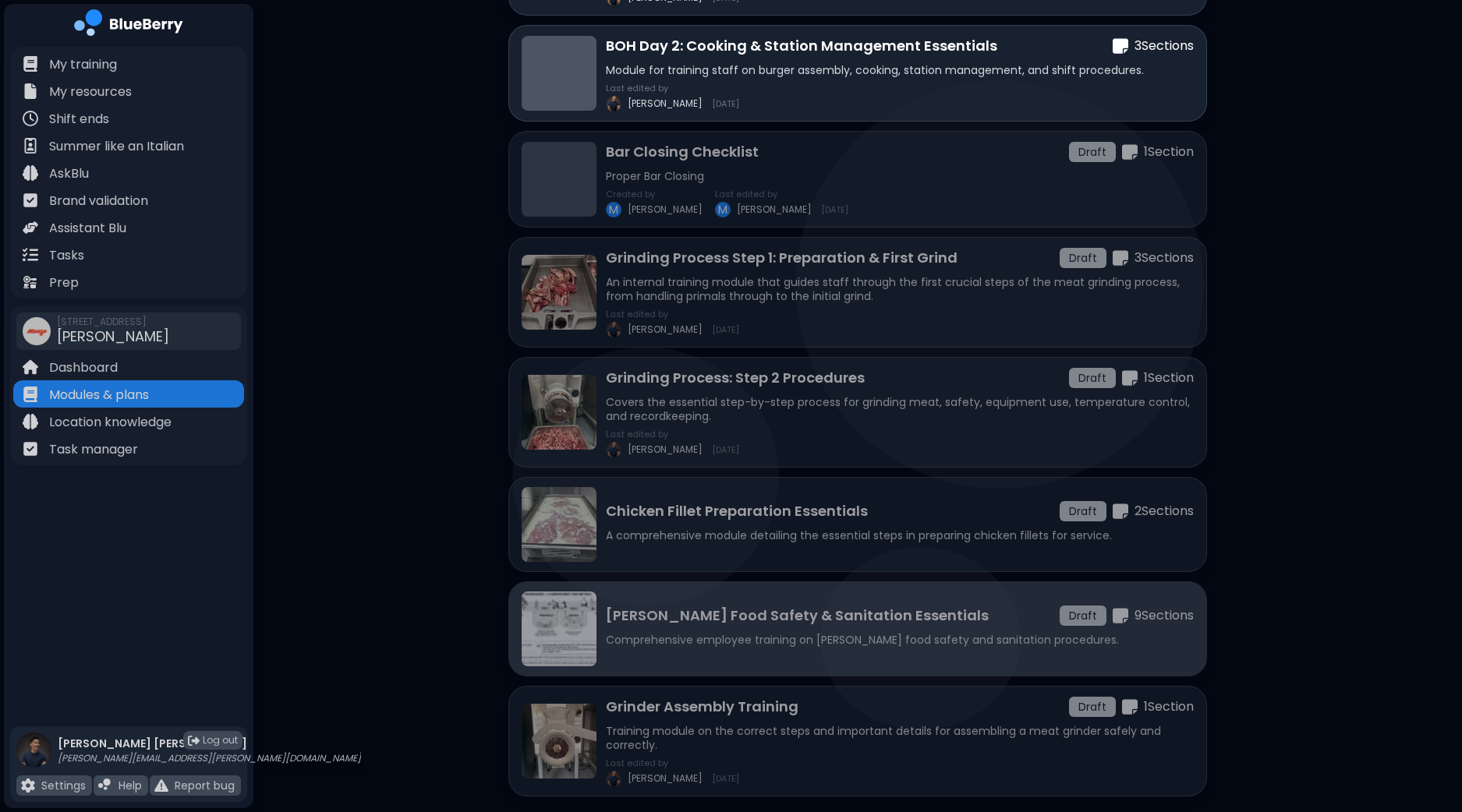
click at [848, 633] on p "Comprehensive employee training on [PERSON_NAME] food safety and sanitation pro…" at bounding box center [899, 640] width 588 height 14
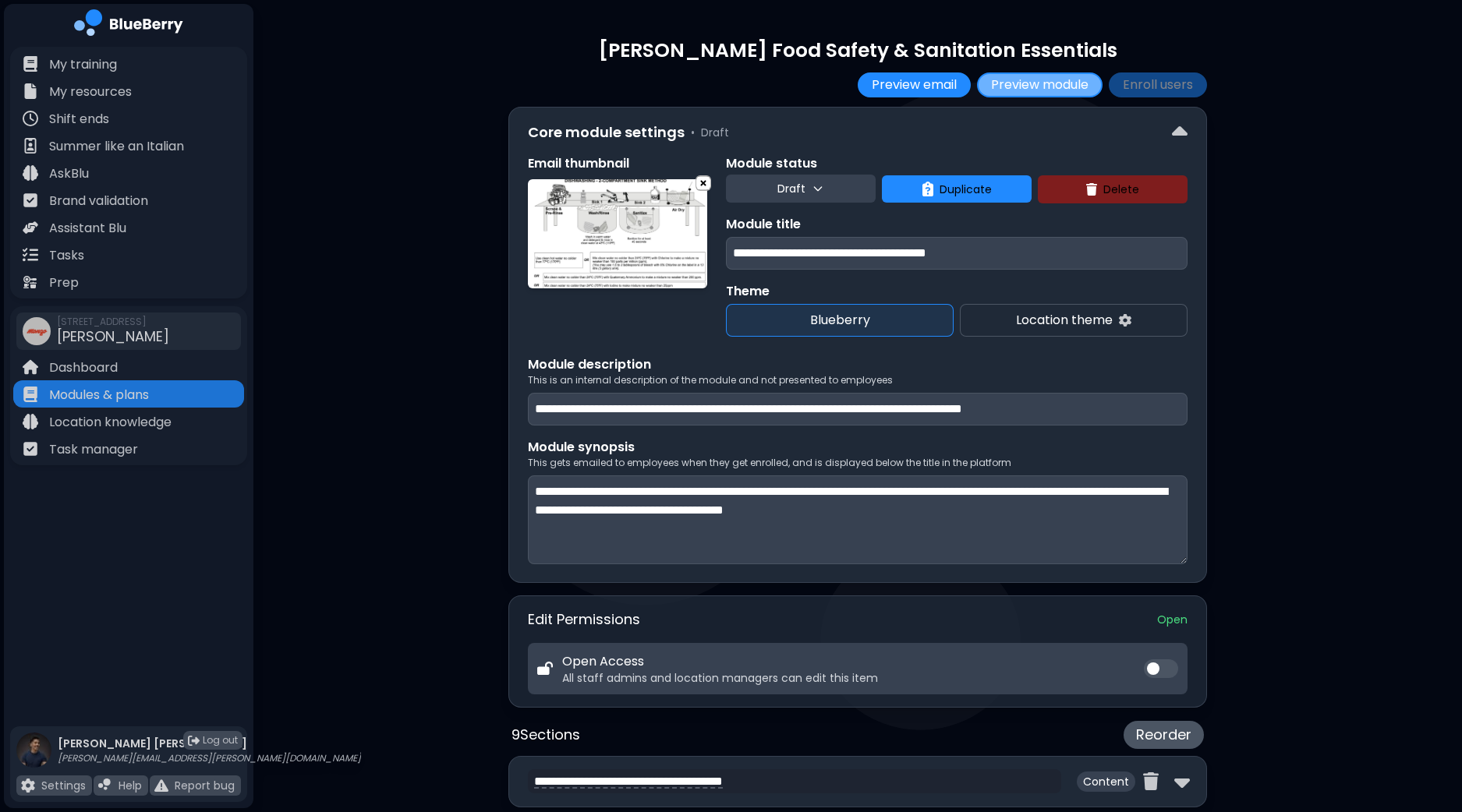
click at [1045, 85] on button "Preview module" at bounding box center [1040, 85] width 126 height 25
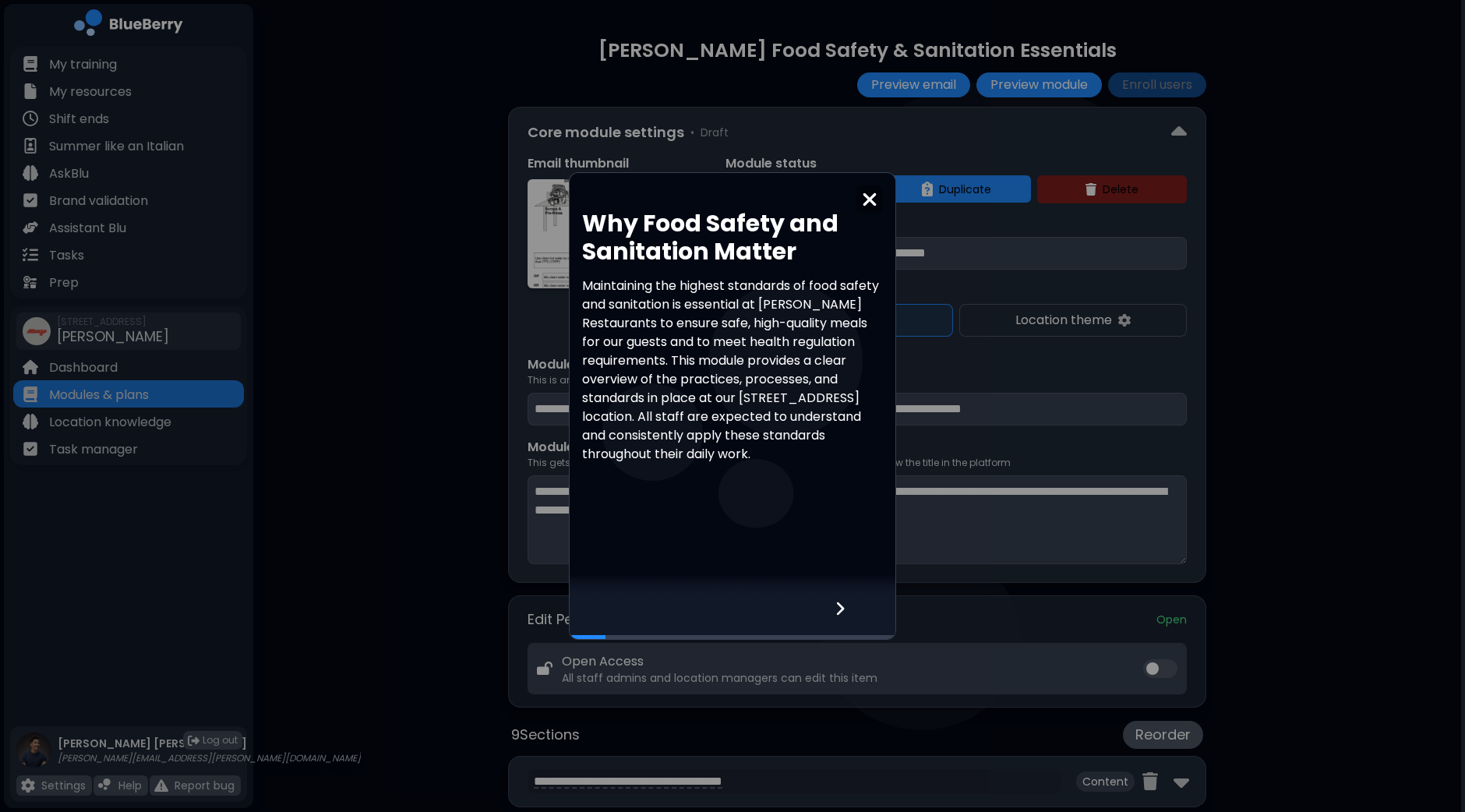
click at [846, 605] on icon at bounding box center [840, 608] width 11 height 17
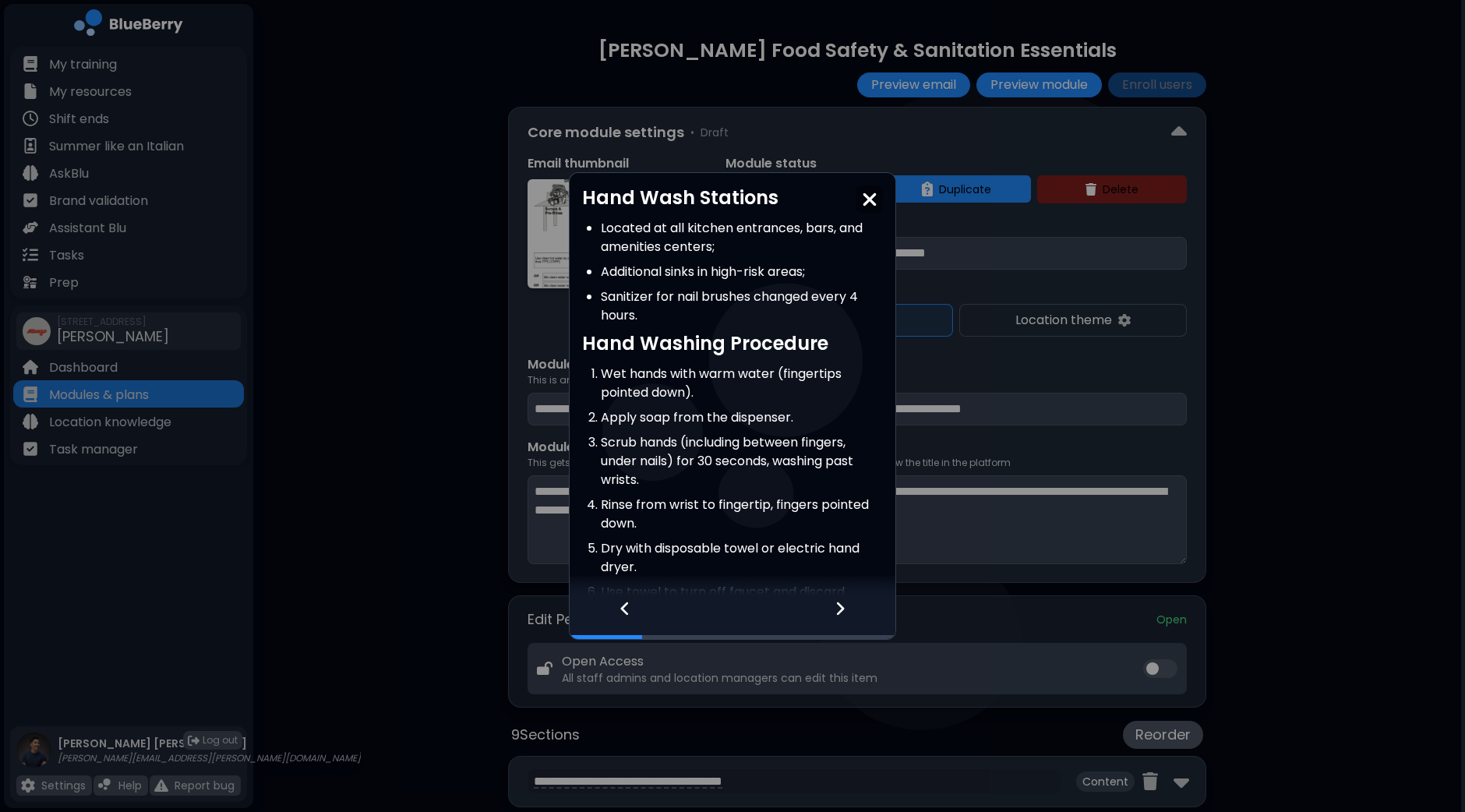
click at [624, 601] on icon at bounding box center [625, 608] width 11 height 17
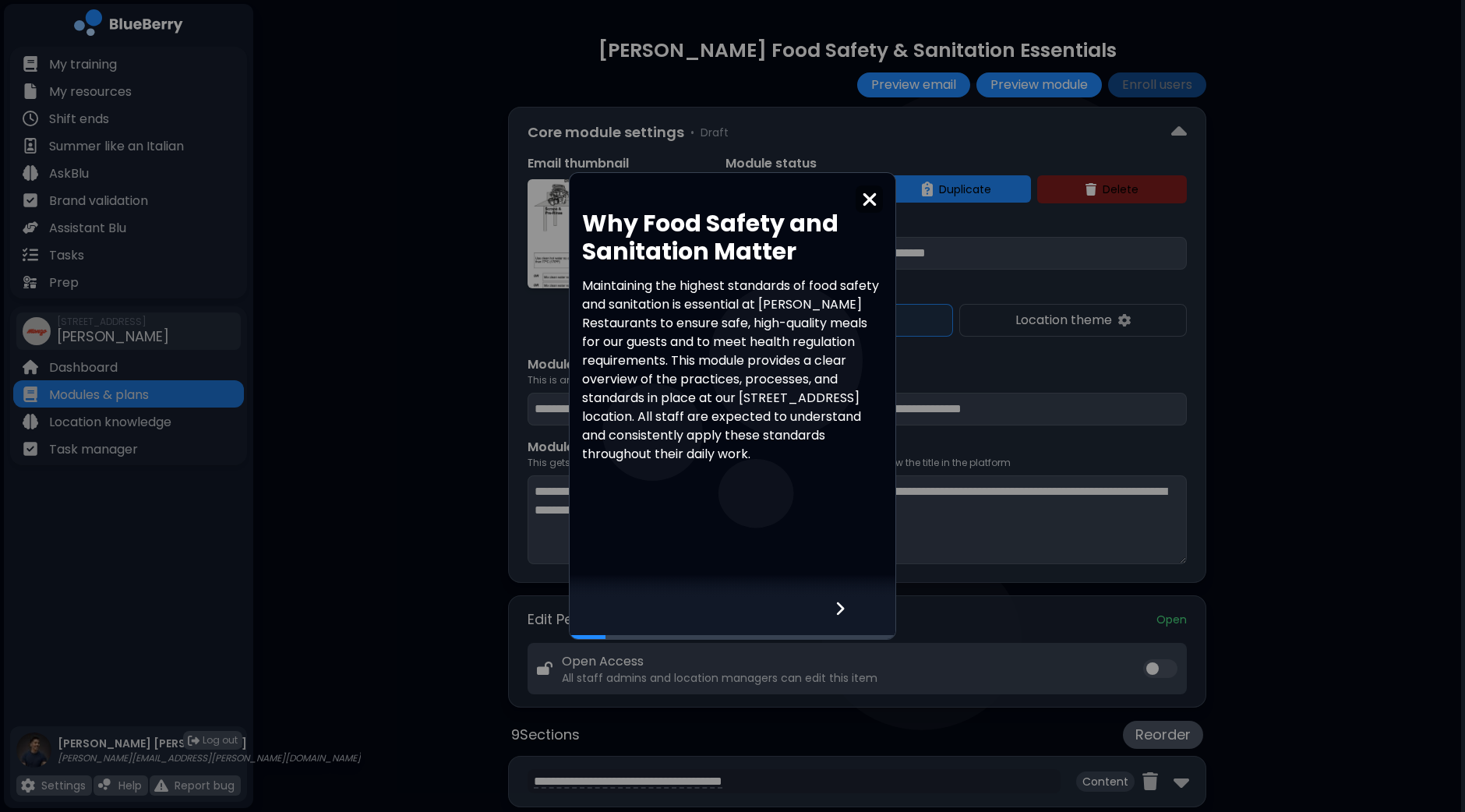
click at [851, 609] on div at bounding box center [849, 618] width 92 height 42
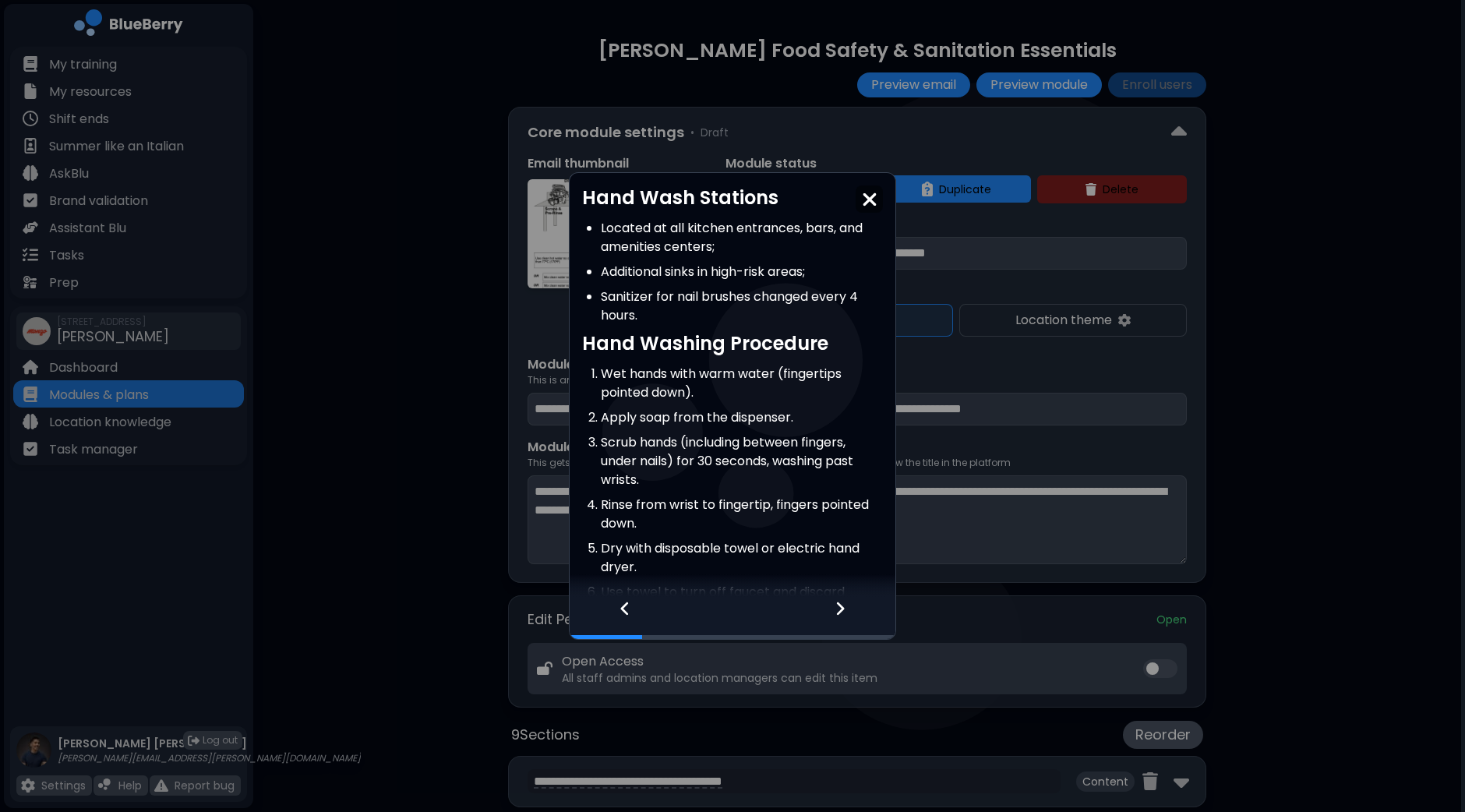
click at [838, 609] on icon at bounding box center [840, 608] width 11 height 17
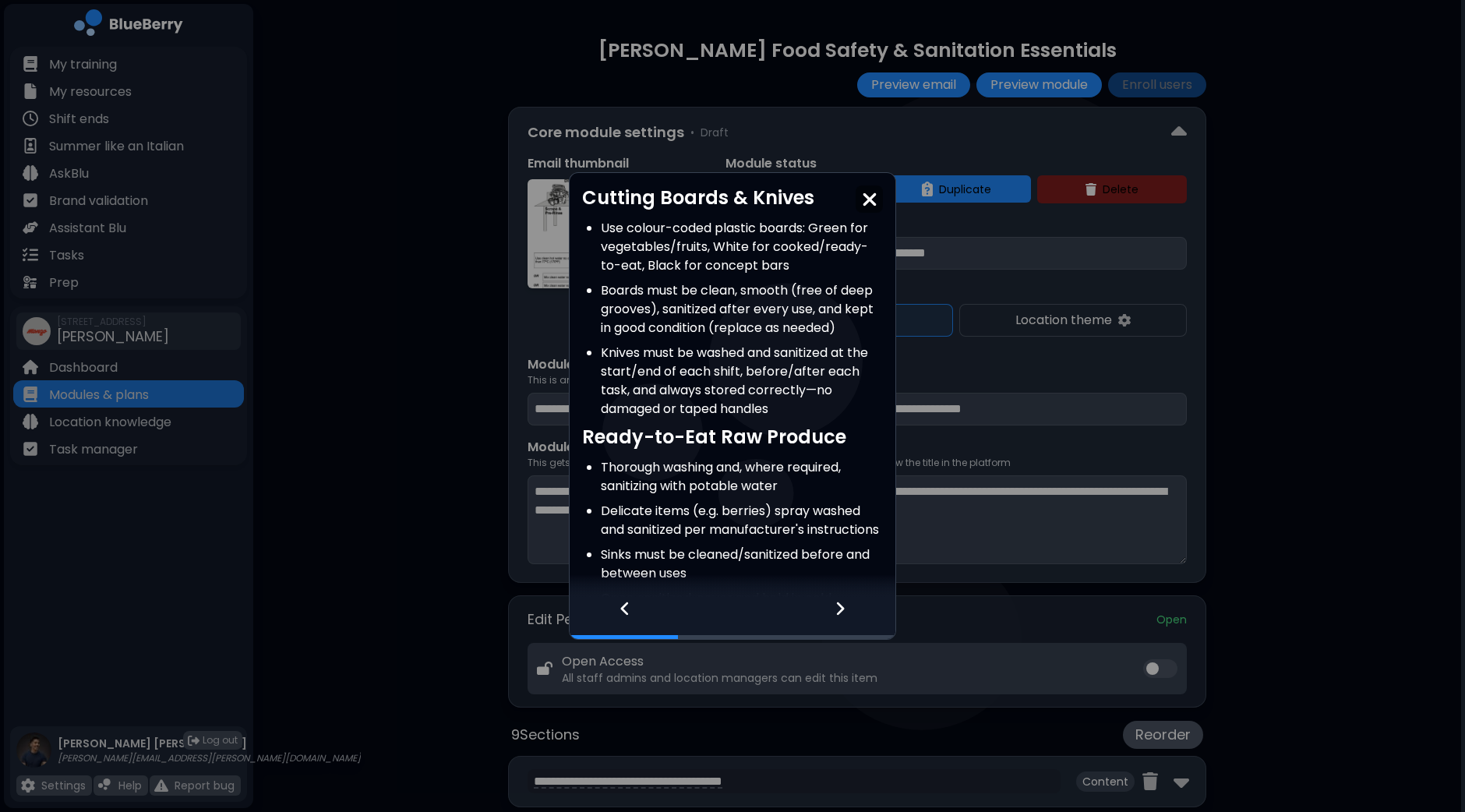
click at [838, 609] on icon at bounding box center [840, 608] width 11 height 17
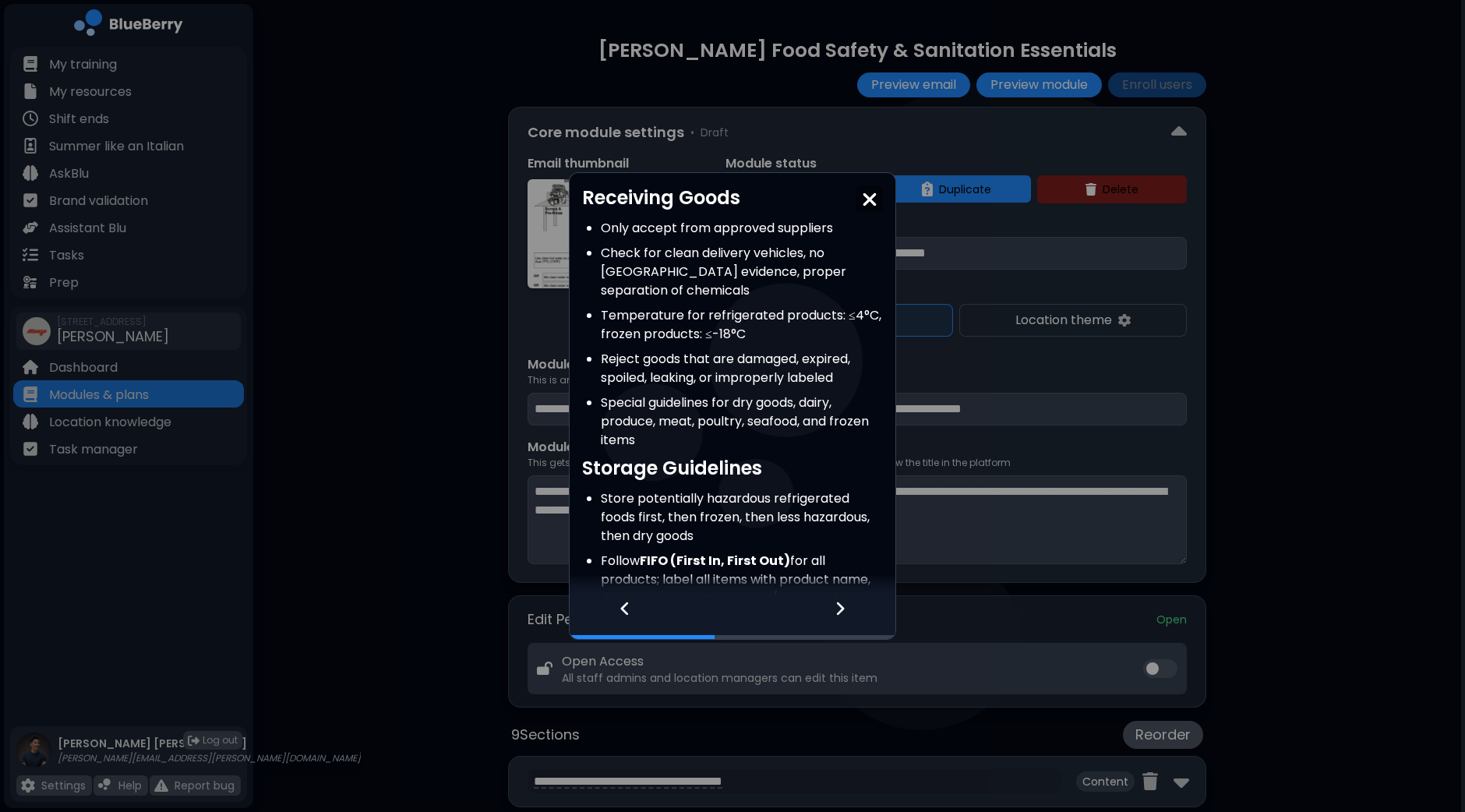
click at [838, 609] on icon at bounding box center [840, 608] width 11 height 17
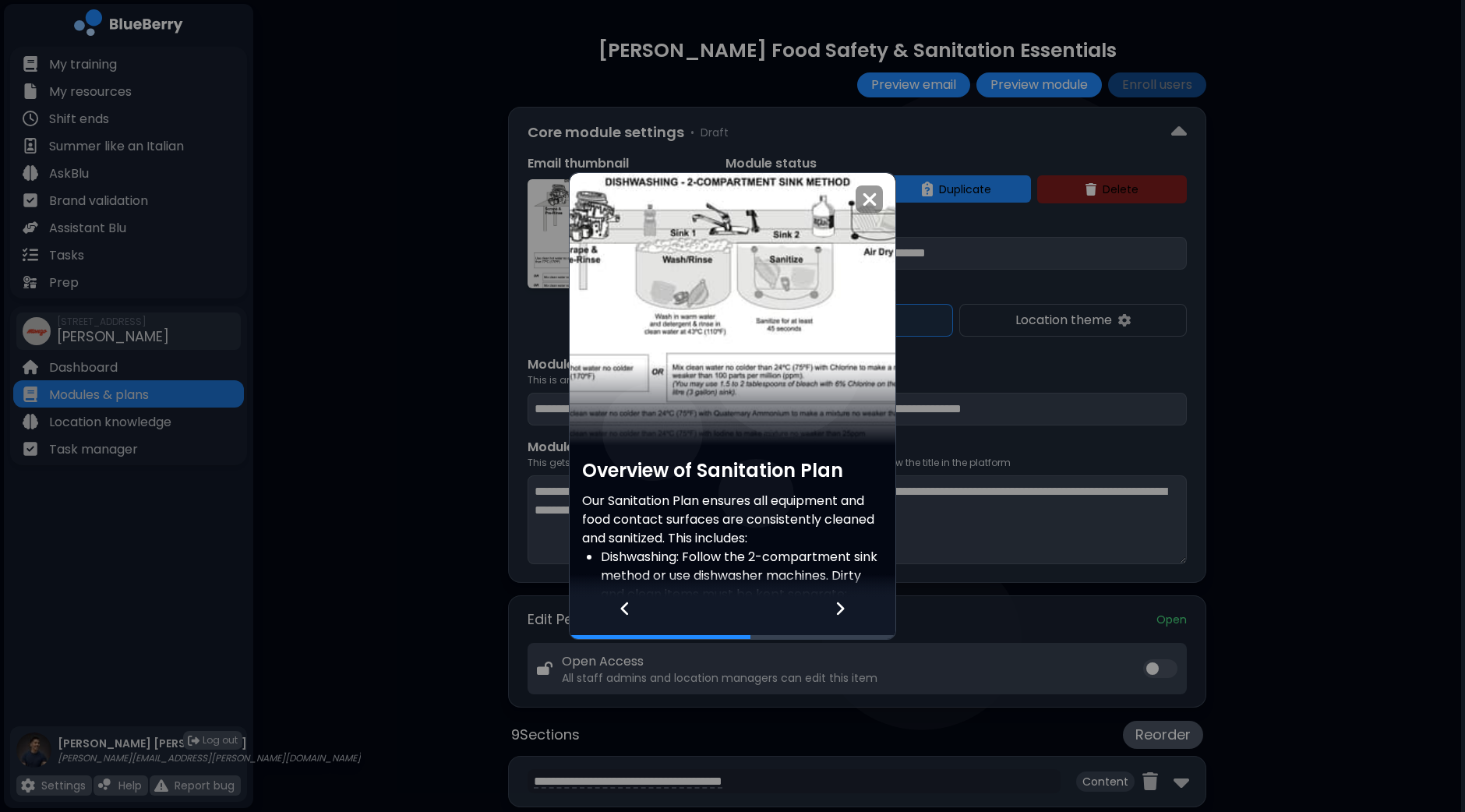
click at [838, 609] on icon at bounding box center [840, 608] width 11 height 17
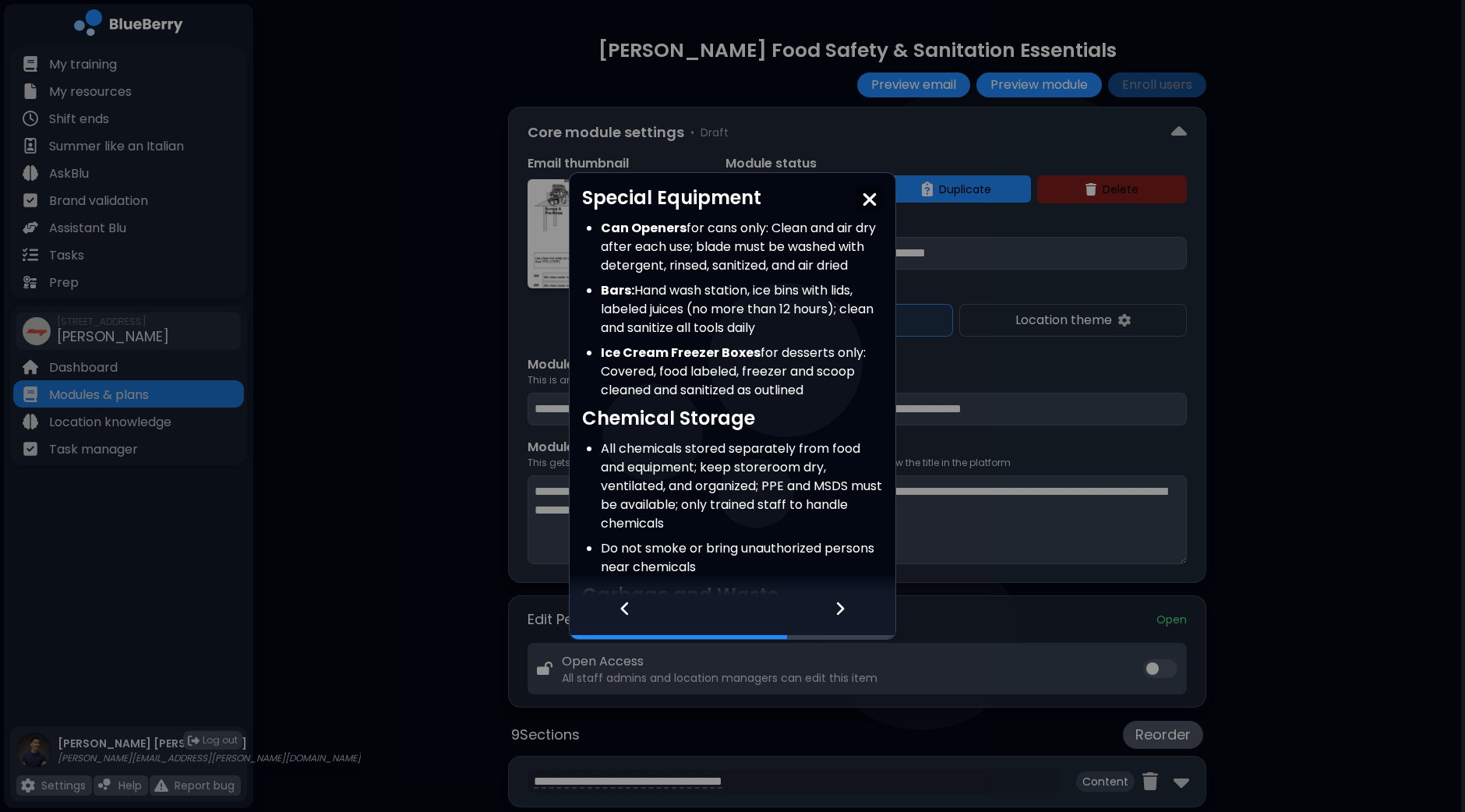
click at [838, 609] on icon at bounding box center [840, 608] width 11 height 17
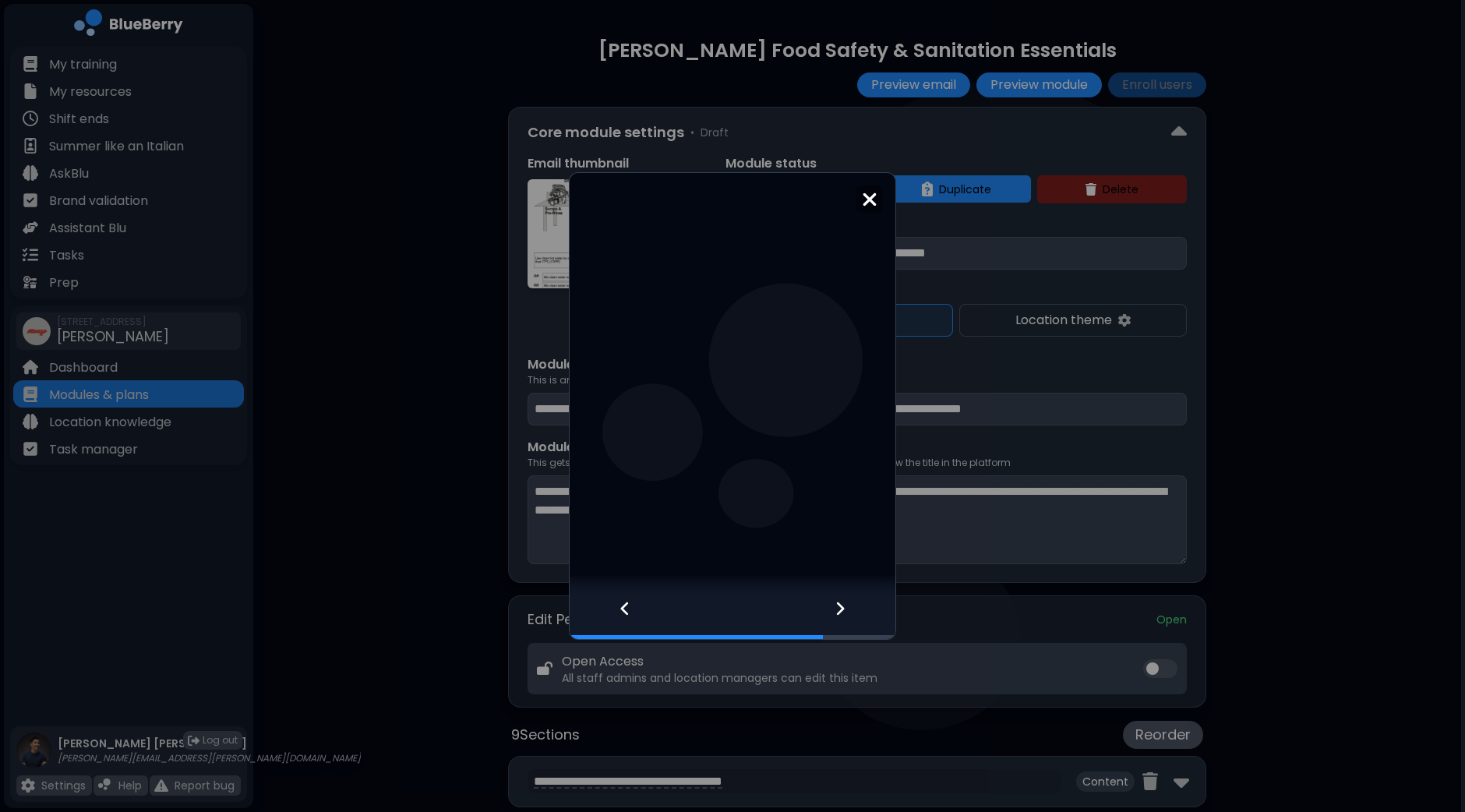
click at [838, 609] on icon at bounding box center [840, 608] width 11 height 17
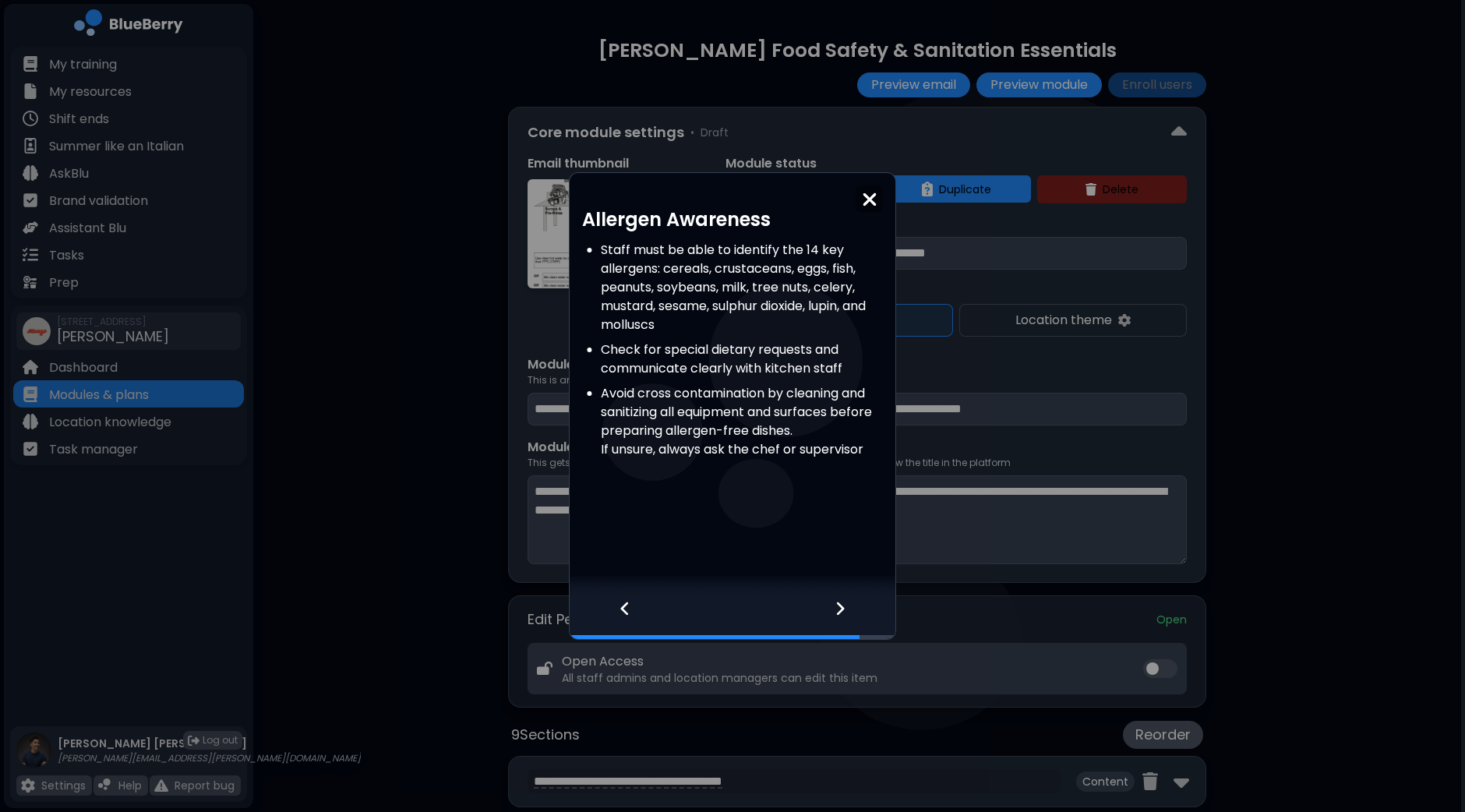
click at [838, 611] on icon at bounding box center [840, 608] width 11 height 17
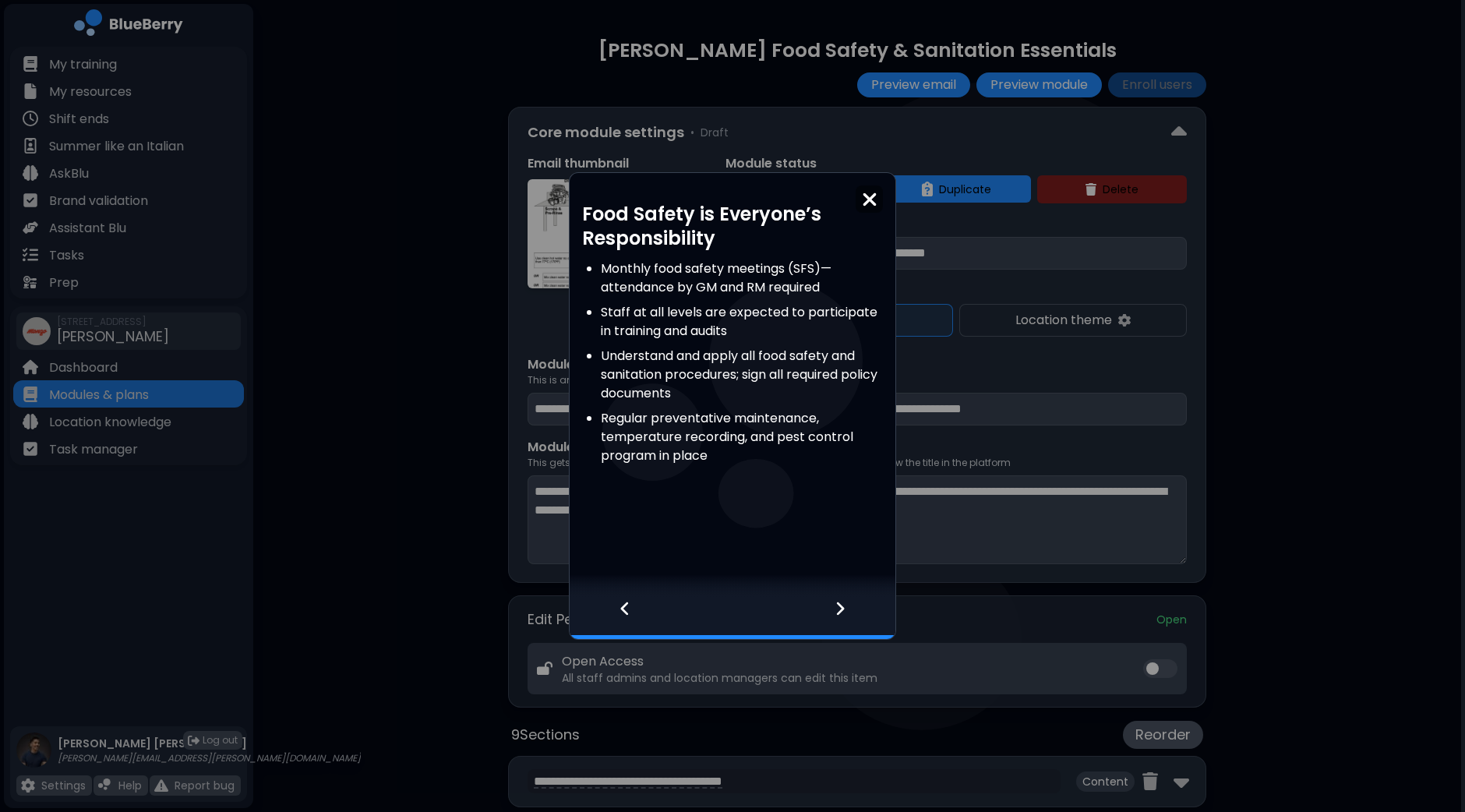
click at [838, 611] on icon at bounding box center [840, 608] width 11 height 17
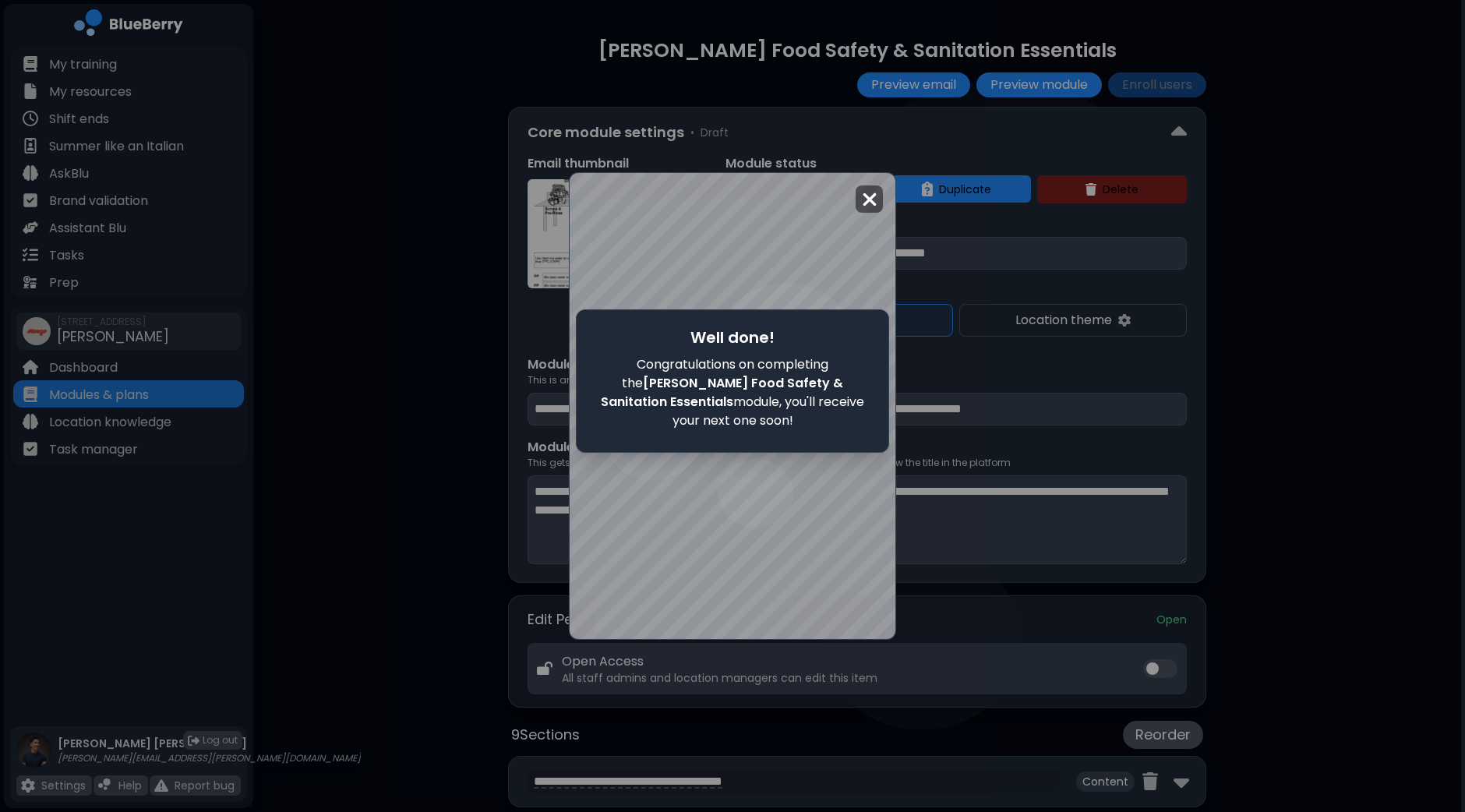
click at [869, 206] on img at bounding box center [869, 199] width 15 height 21
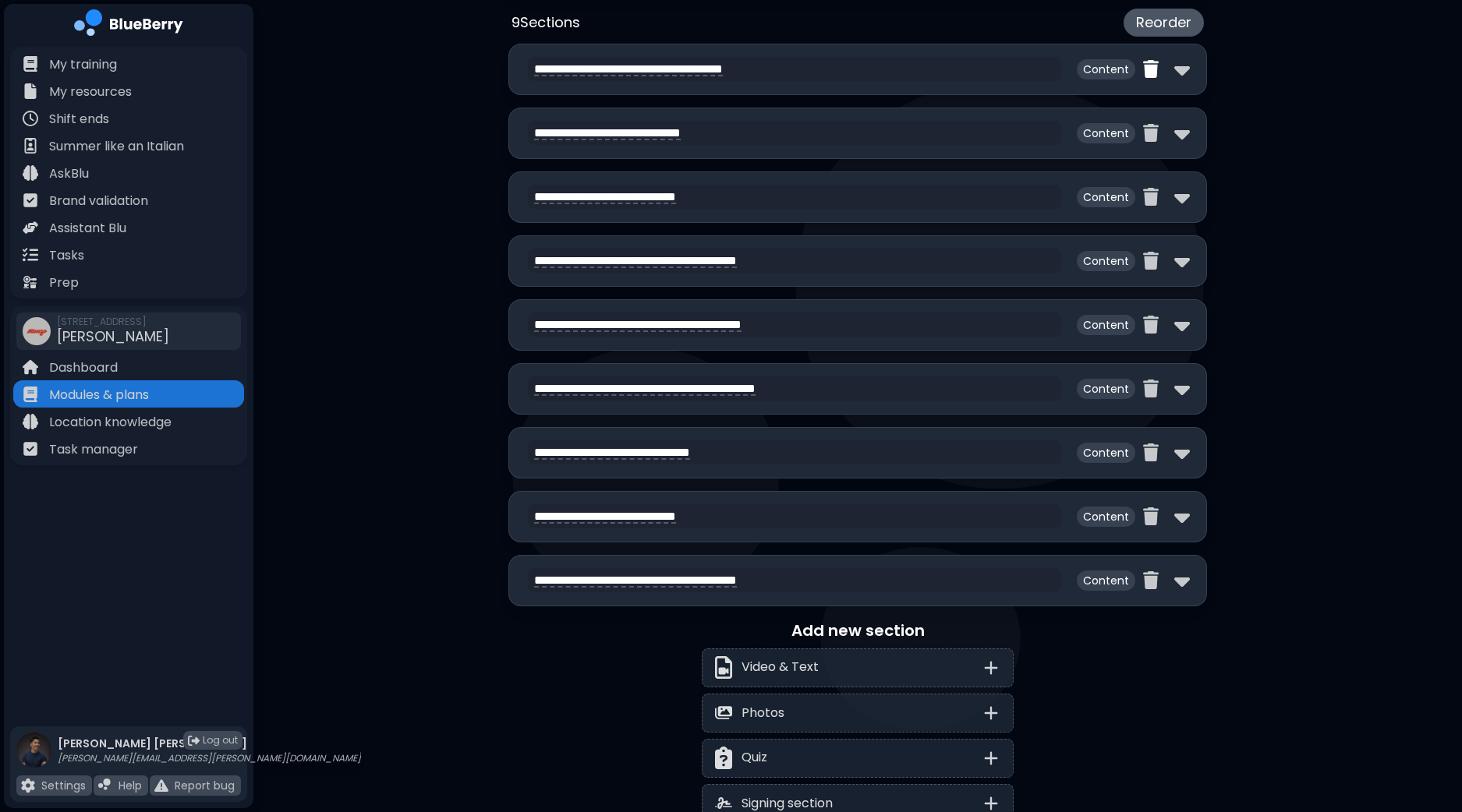
scroll to position [869, 0]
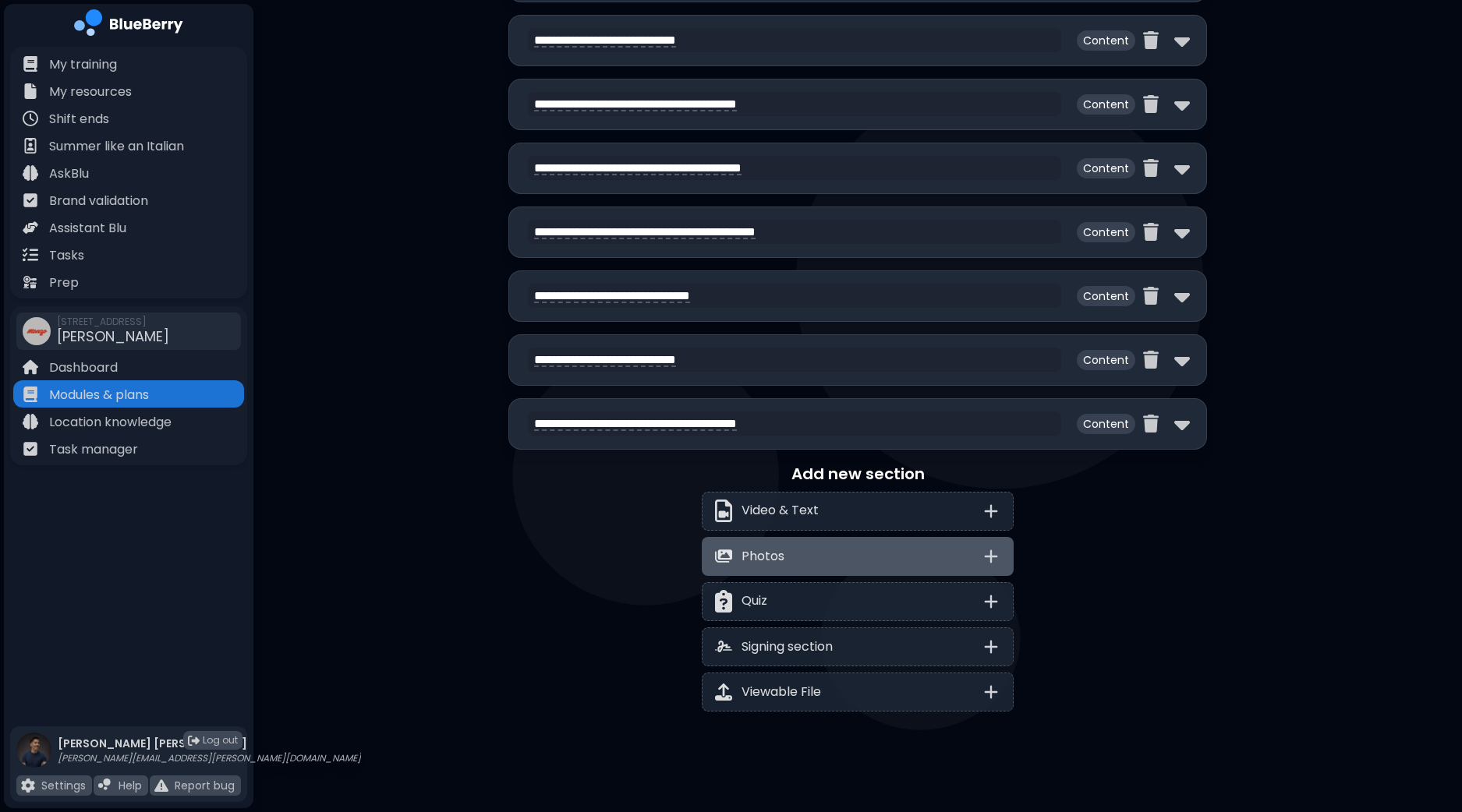
click at [861, 600] on div "Quiz" at bounding box center [857, 601] width 312 height 39
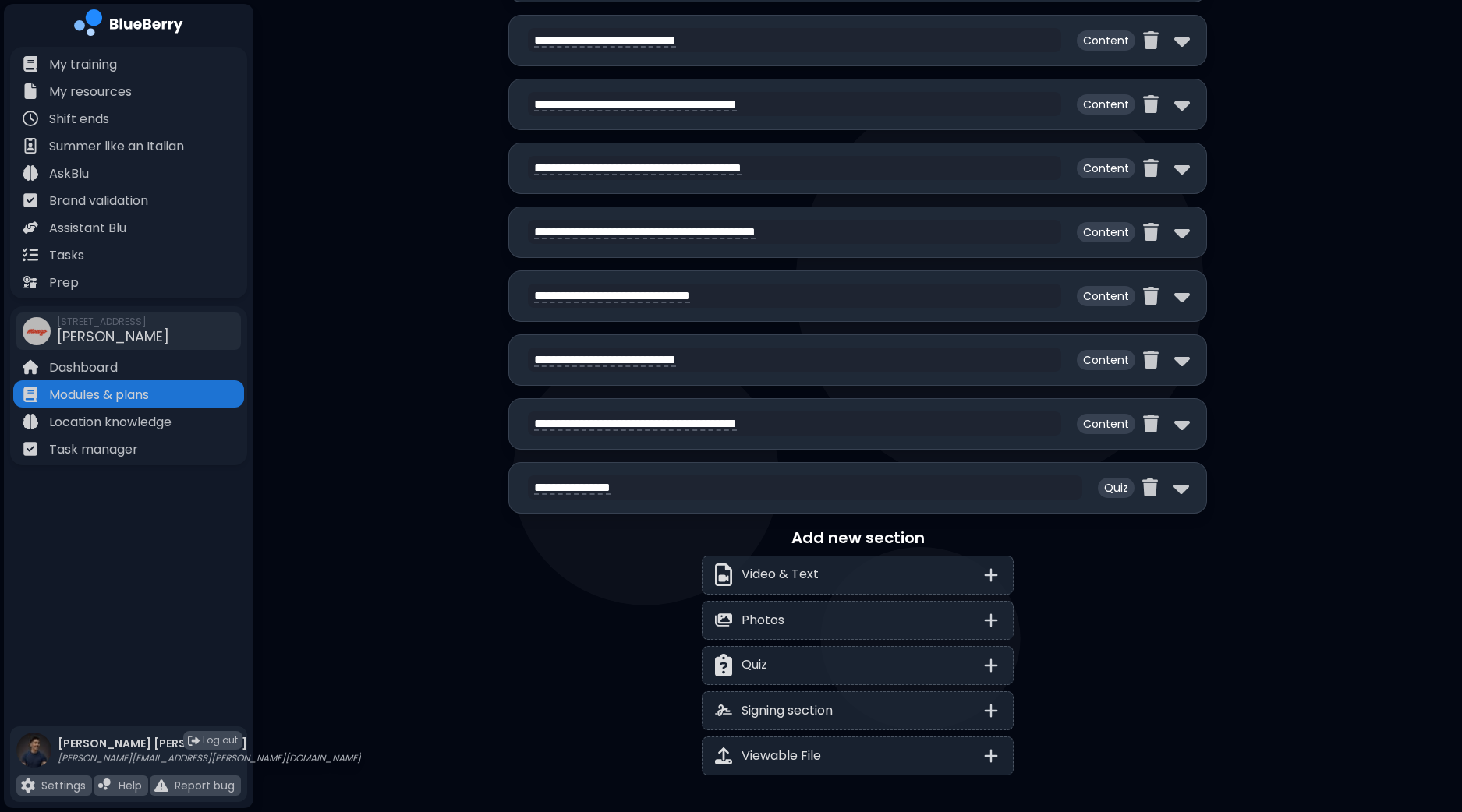
click at [1189, 485] on div "**********" at bounding box center [858, 487] width 698 height 52
click at [1175, 487] on img at bounding box center [1181, 488] width 15 height 25
select select "**"
select select "*"
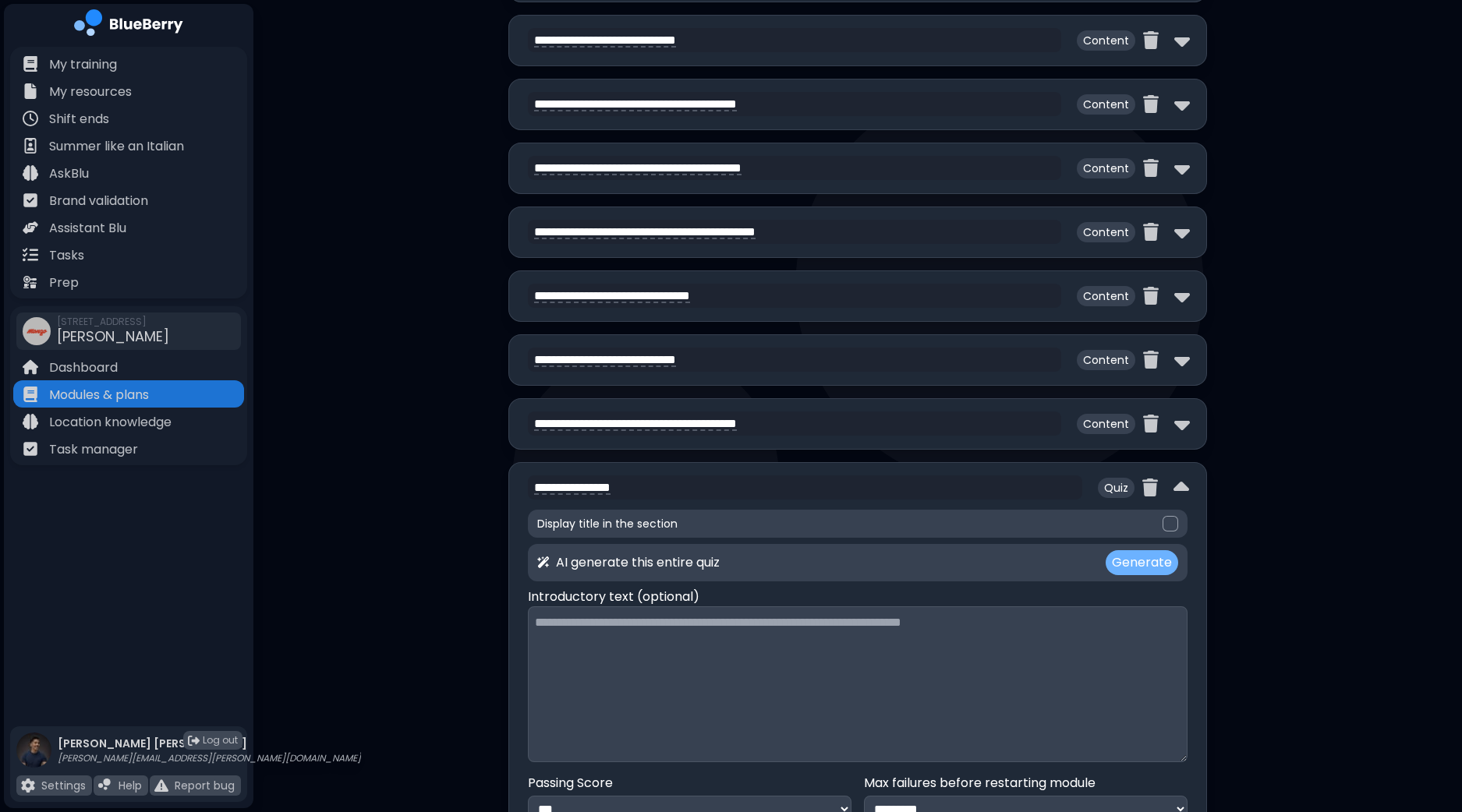
click at [1146, 559] on button "Generate" at bounding box center [1142, 562] width 72 height 25
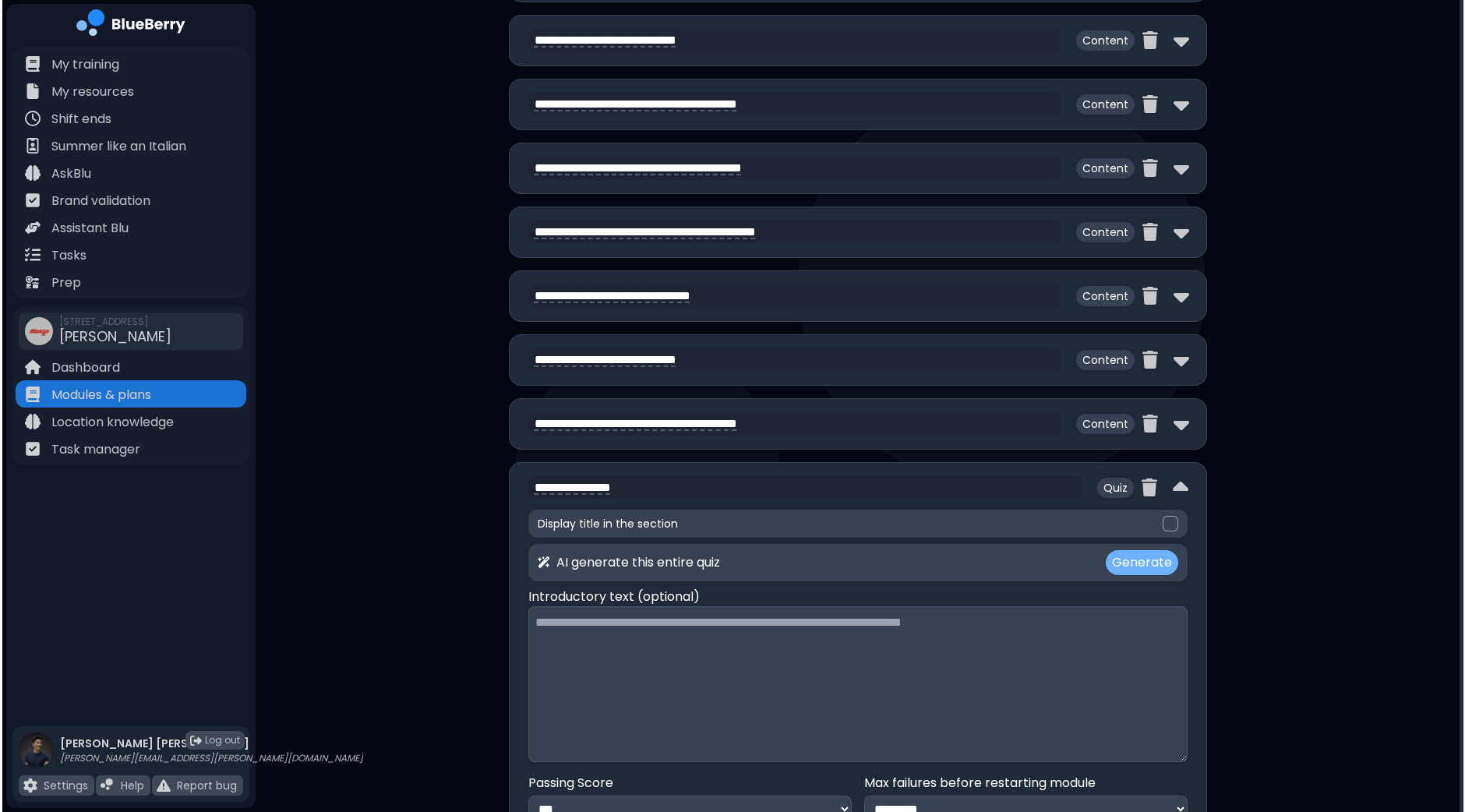
scroll to position [0, 0]
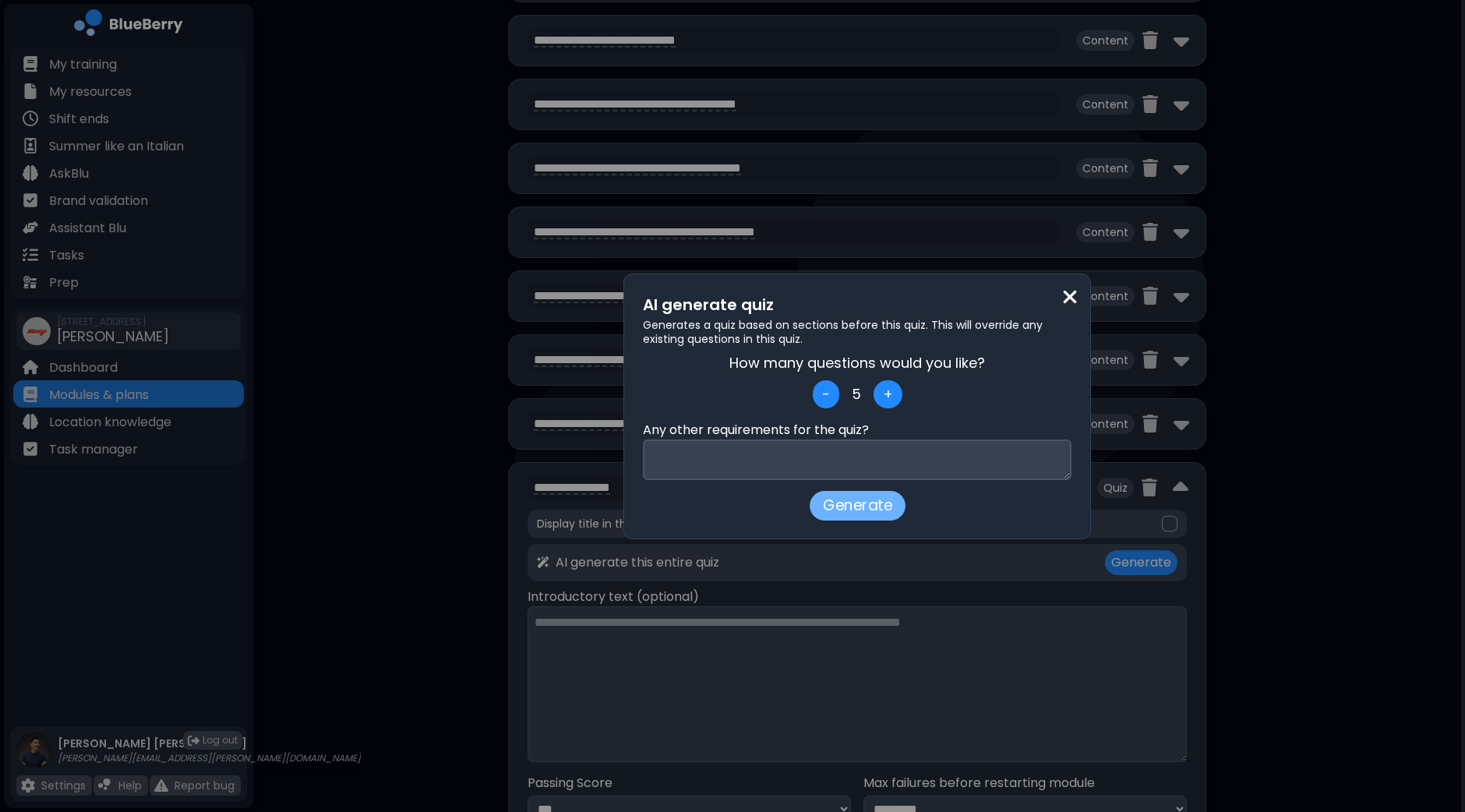
click at [869, 505] on button "Generate" at bounding box center [857, 505] width 96 height 30
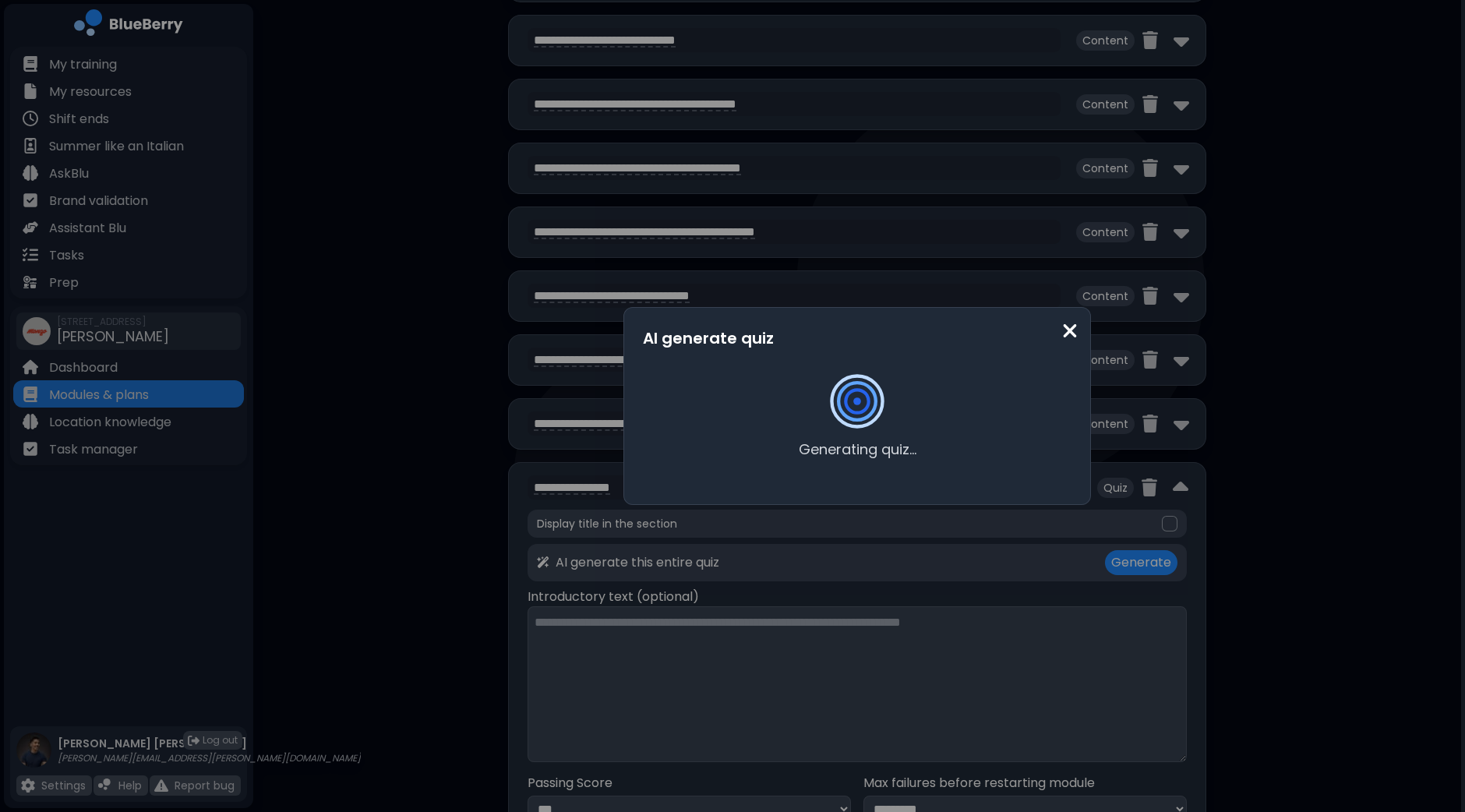
type textarea "**********"
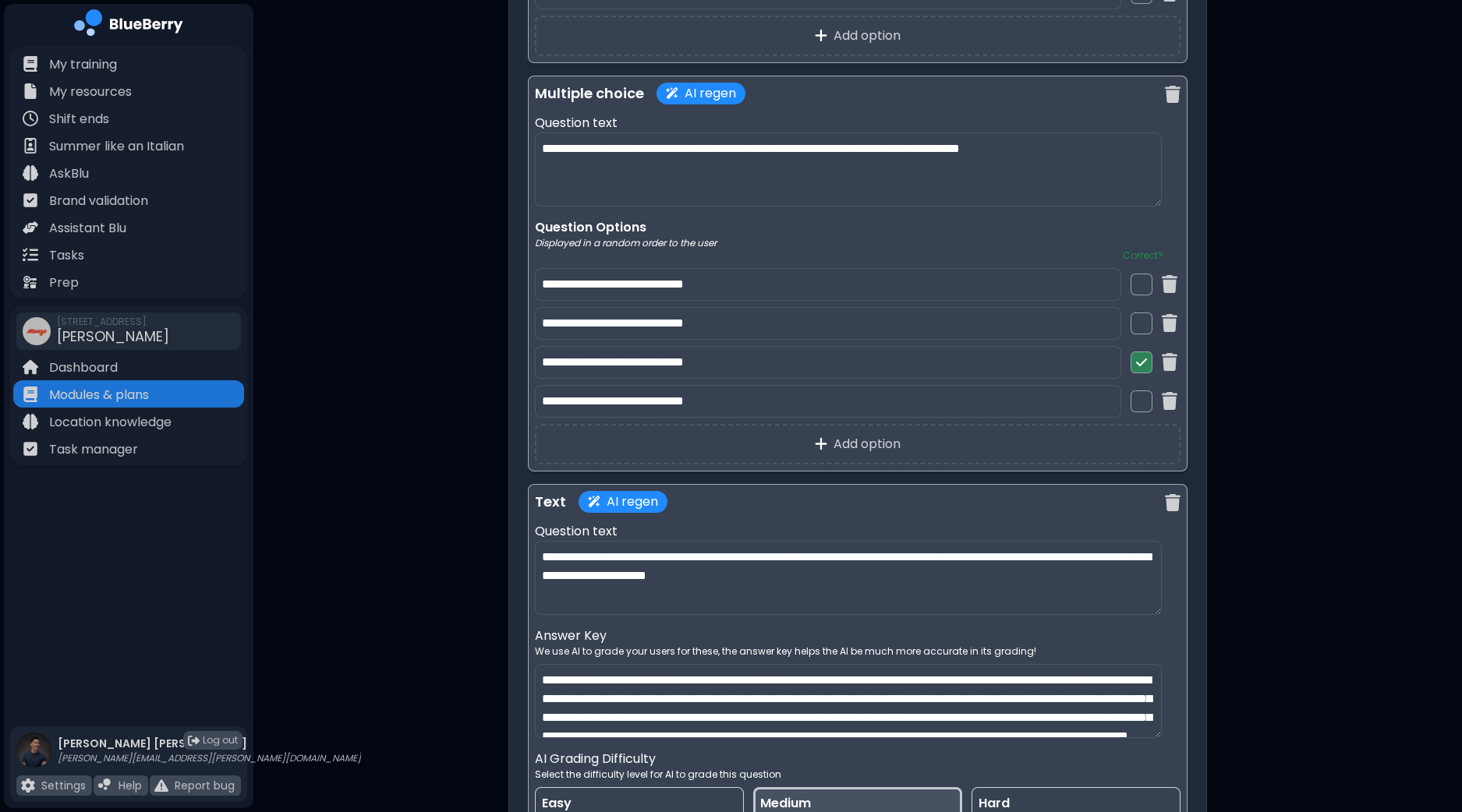
scroll to position [2037, 0]
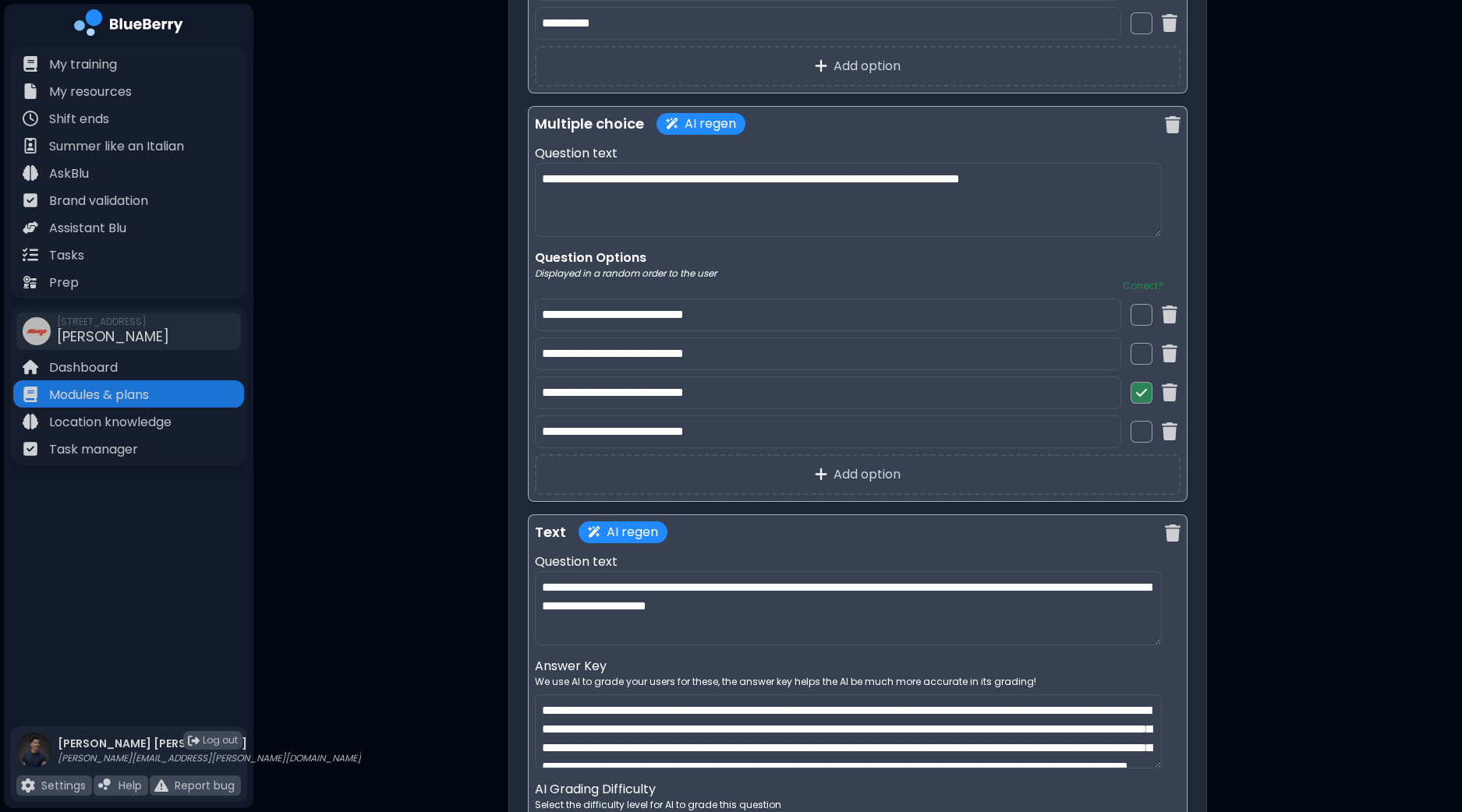
click at [717, 392] on input "**********" at bounding box center [828, 392] width 586 height 33
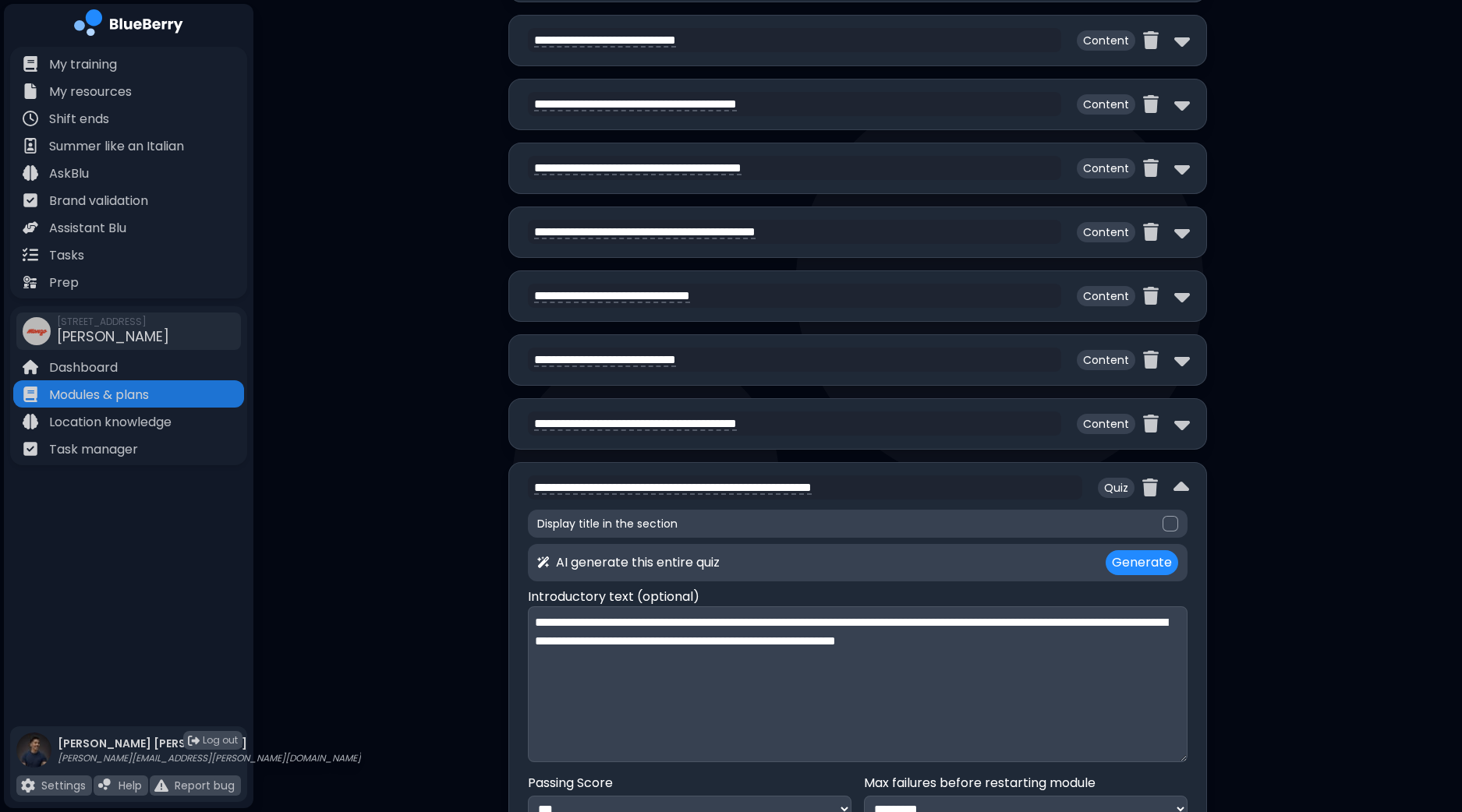
scroll to position [673, 0]
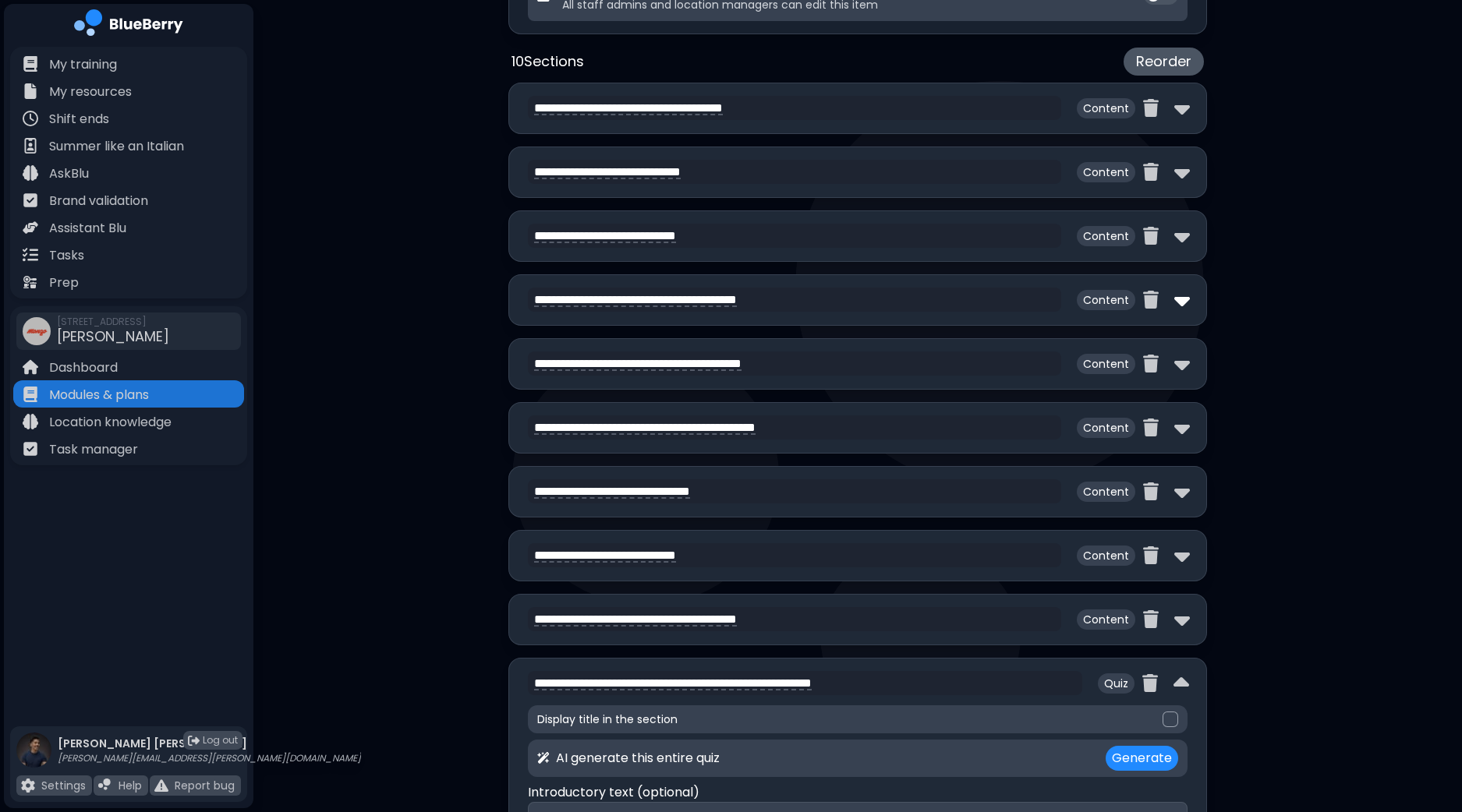
type input "**********"
click at [1186, 300] on img at bounding box center [1182, 300] width 15 height 25
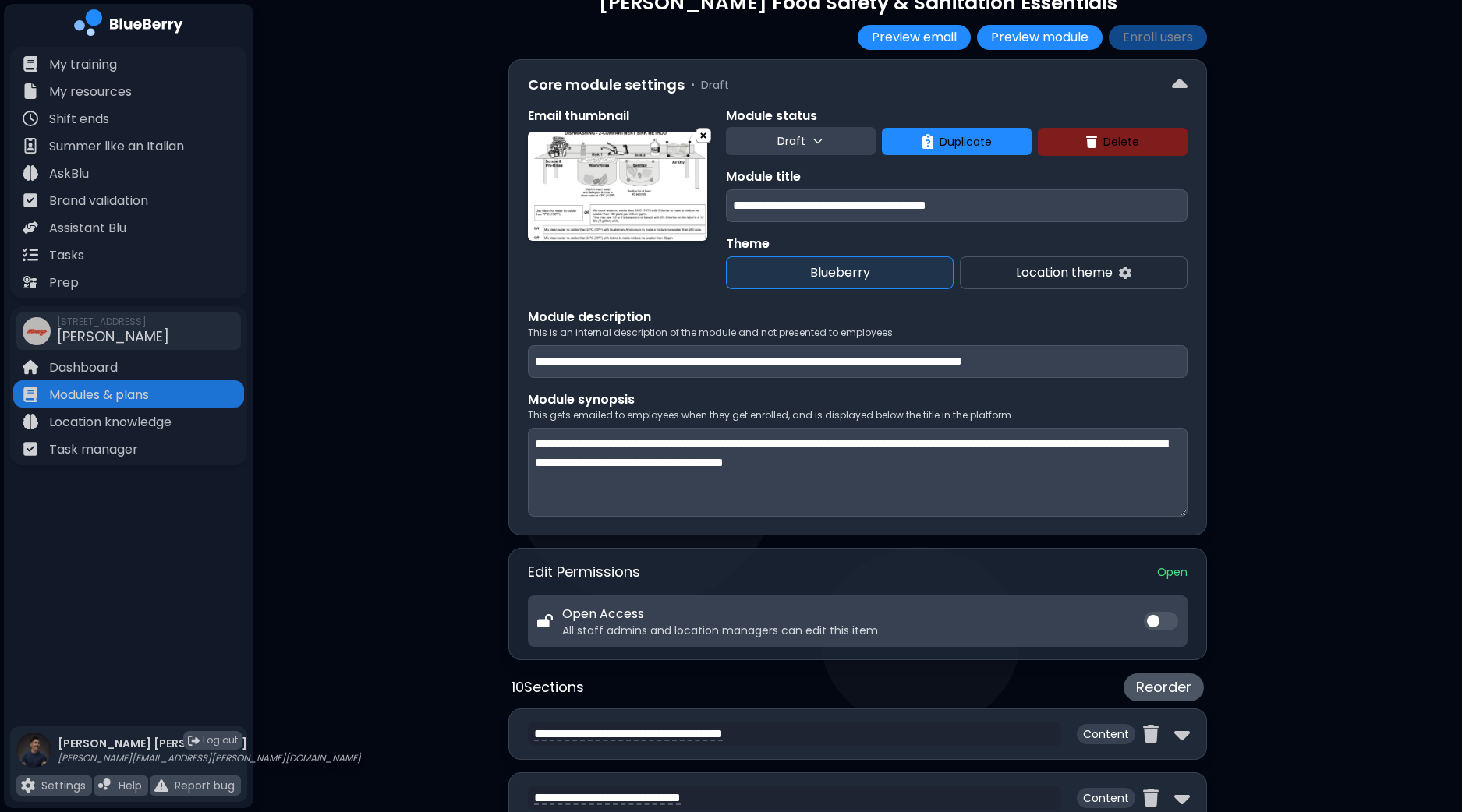
scroll to position [0, 0]
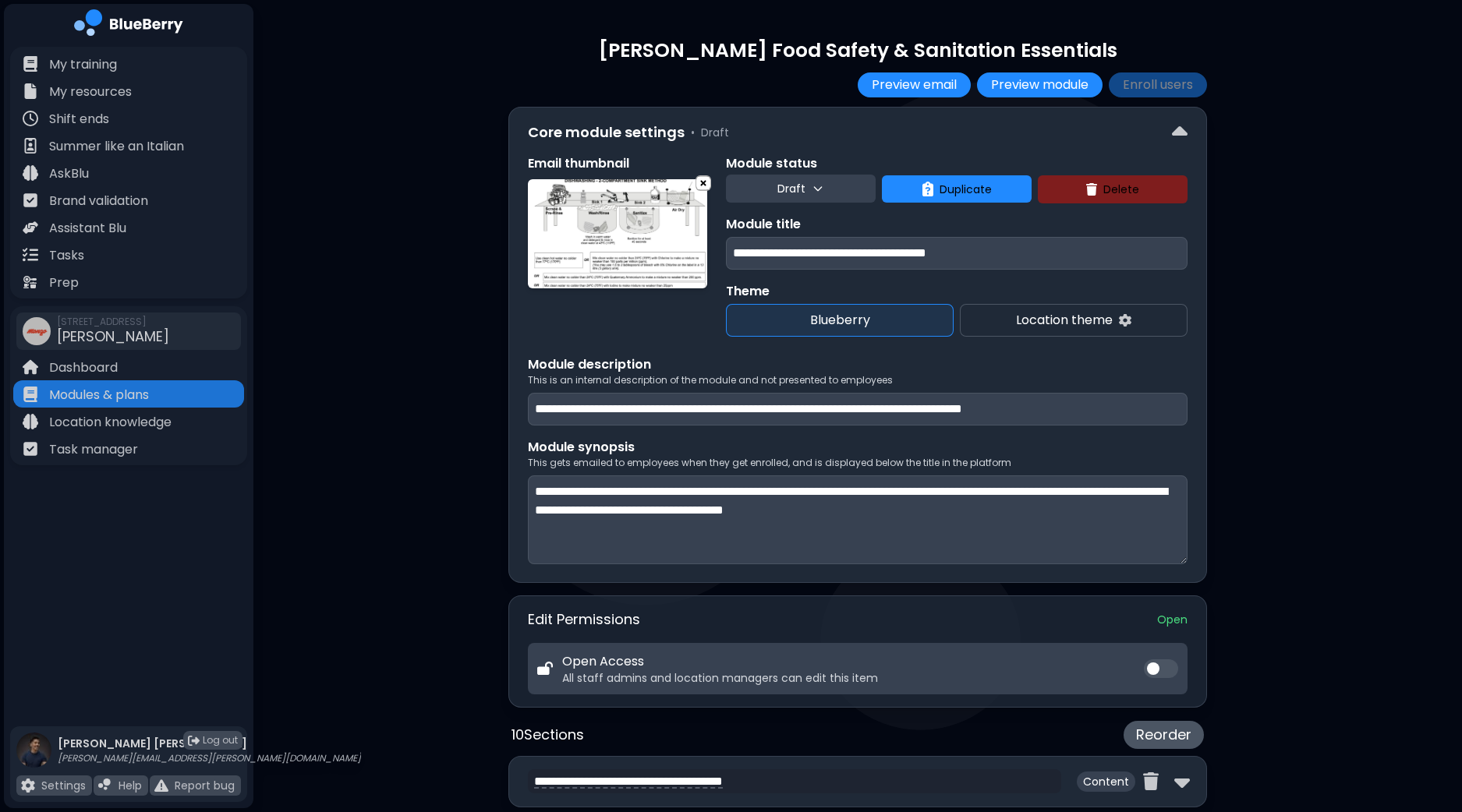
click at [840, 188] on button "Draft" at bounding box center [800, 188] width 149 height 28
click at [805, 255] on button "Live" at bounding box center [802, 259] width 56 height 31
click at [1188, 81] on button "Enroll users" at bounding box center [1157, 85] width 99 height 25
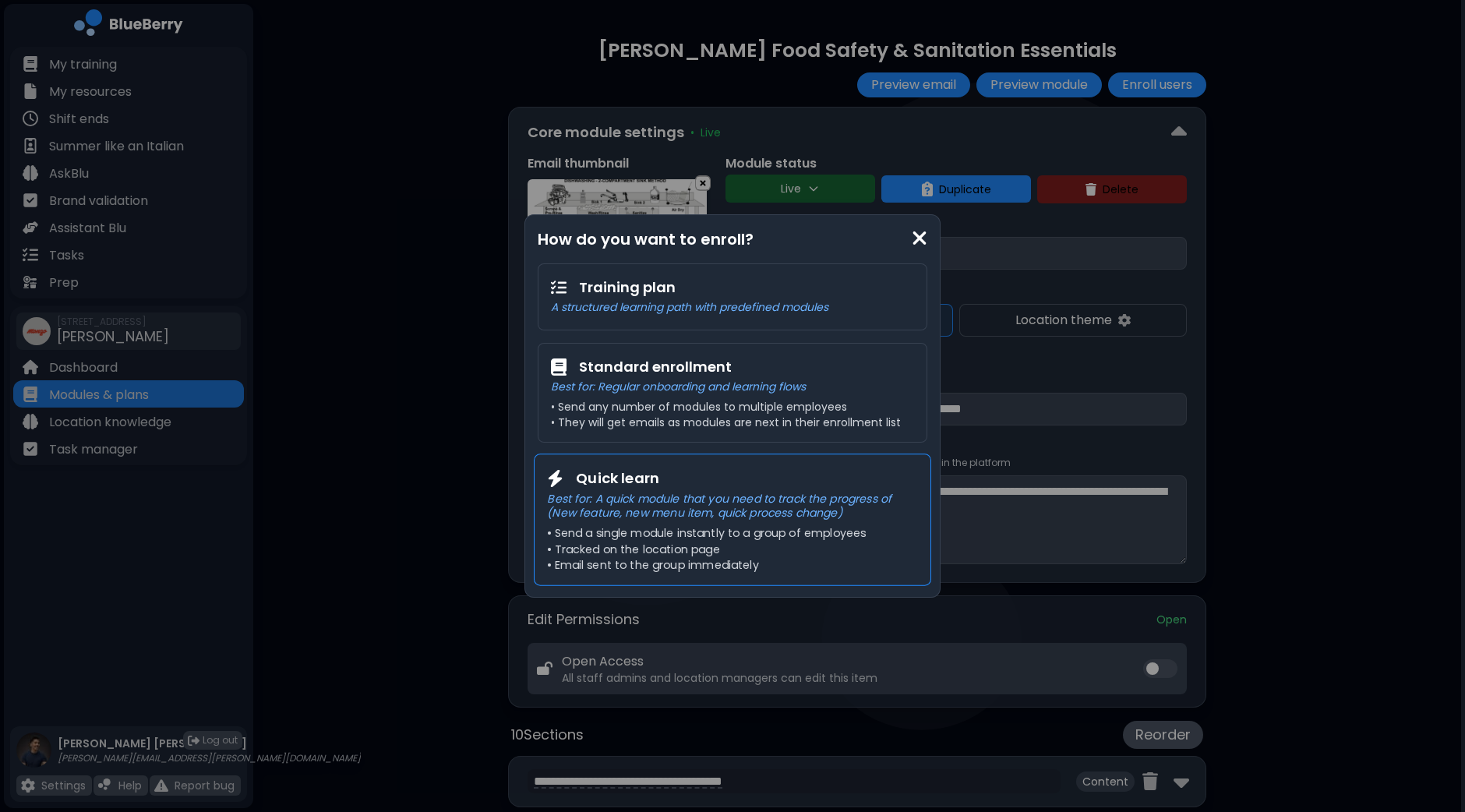
click at [771, 504] on p "Best for: A quick module that you need to track the progress of (New feature, n…" at bounding box center [732, 505] width 370 height 29
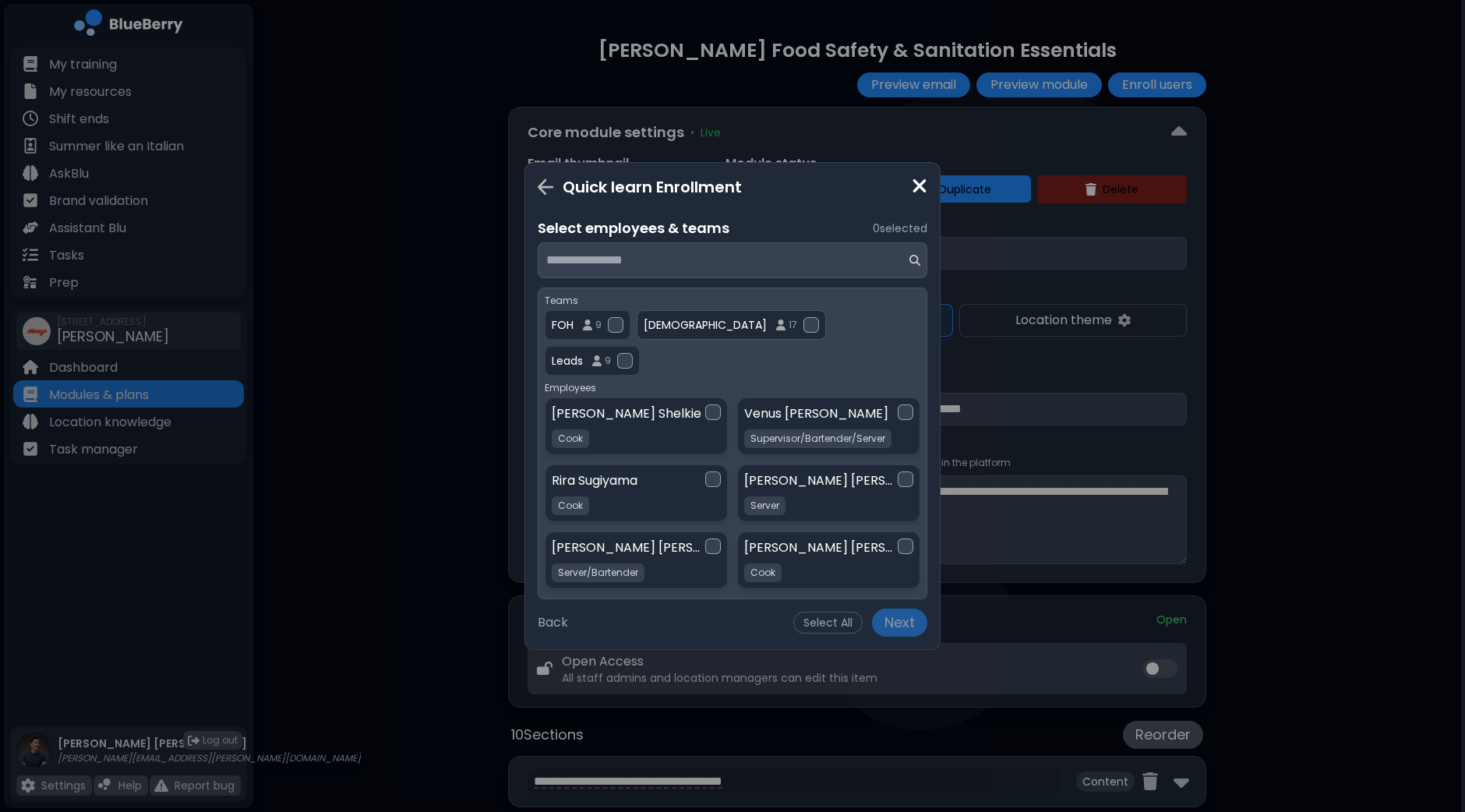
click at [803, 328] on div at bounding box center [810, 325] width 15 height 15
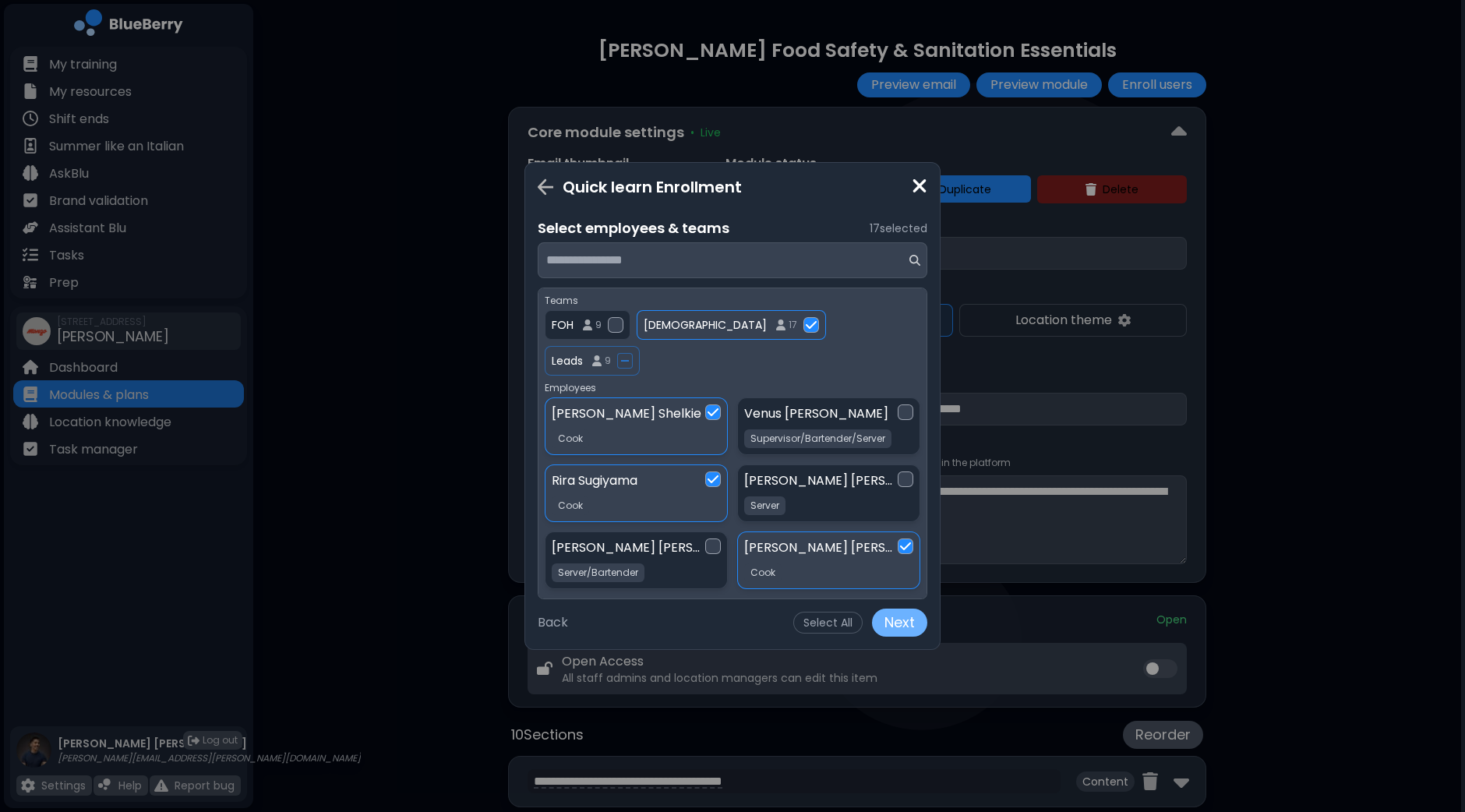
click at [898, 626] on button "Next" at bounding box center [899, 622] width 55 height 28
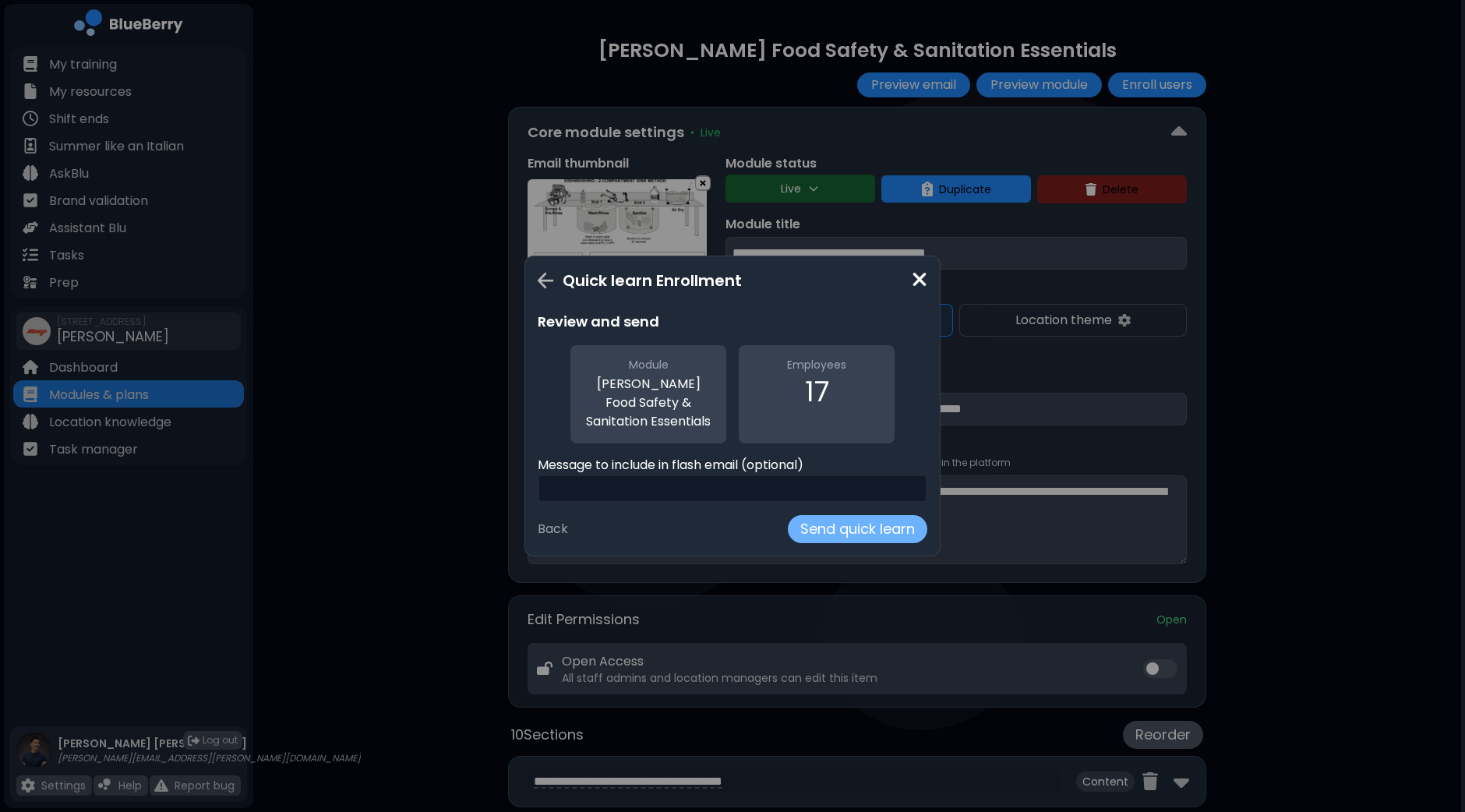
click at [870, 520] on button "Send quick learn" at bounding box center [857, 529] width 139 height 28
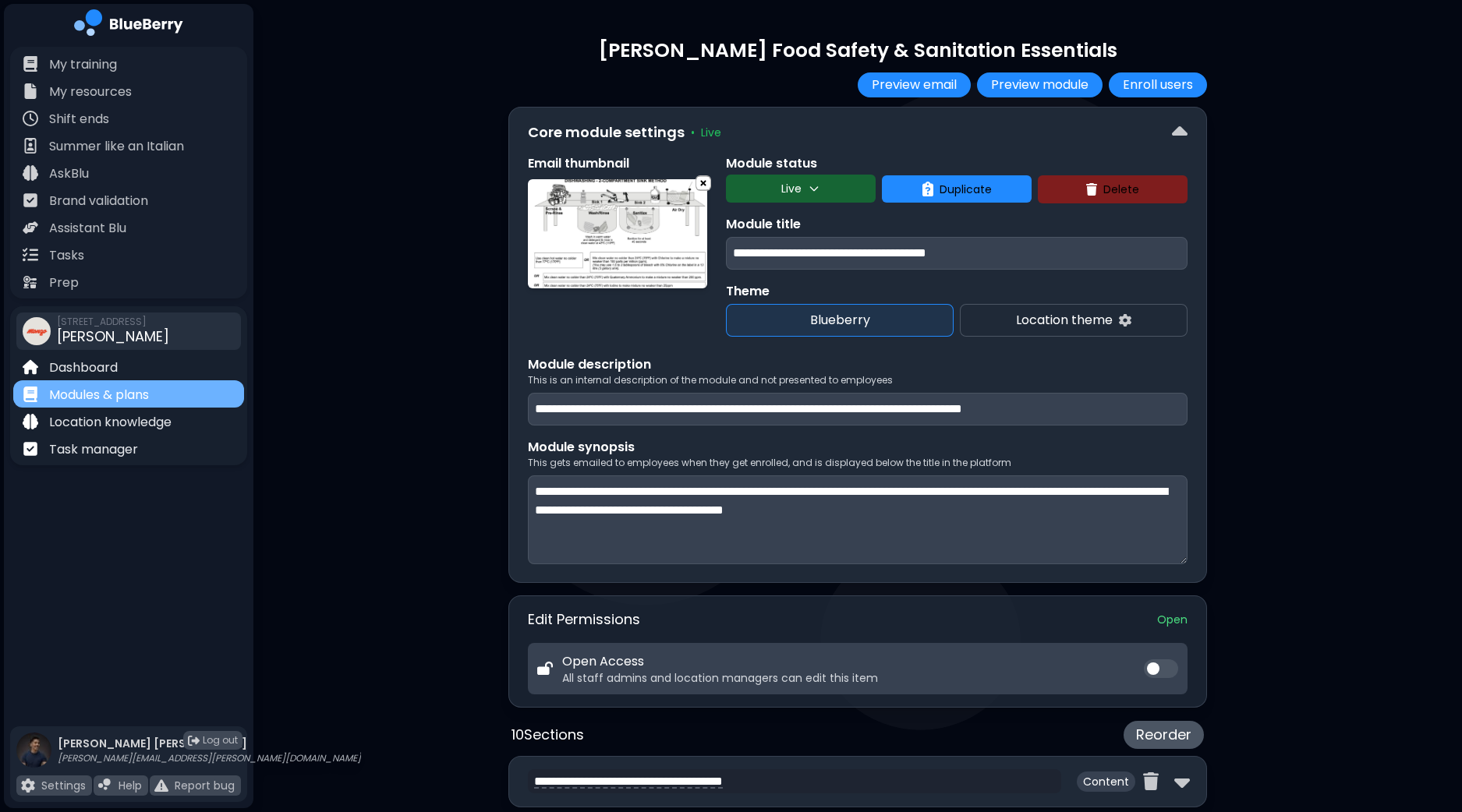
click at [158, 396] on div "Modules & plans" at bounding box center [128, 393] width 231 height 27
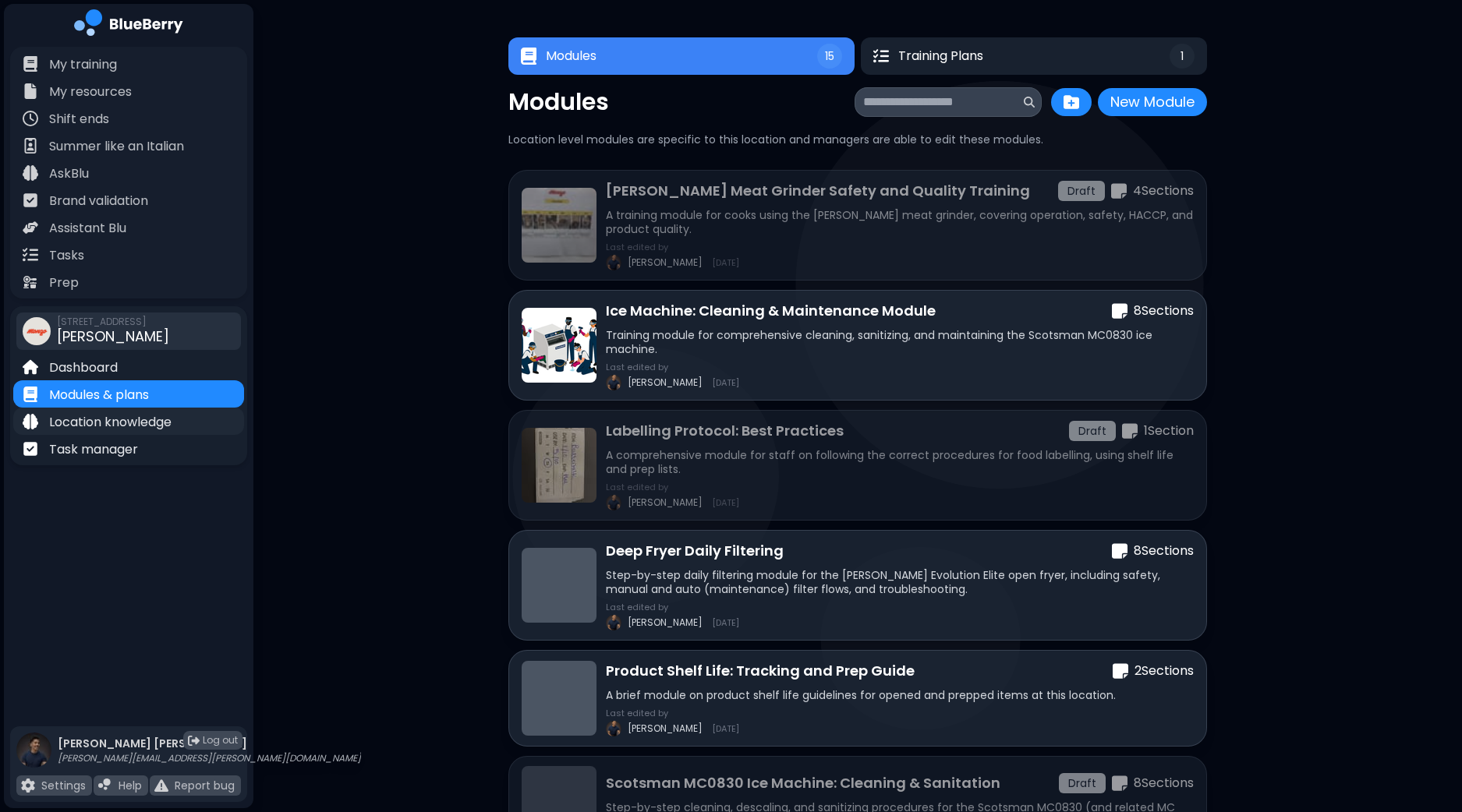
click at [165, 421] on p "Location knowledge" at bounding box center [109, 422] width 122 height 19
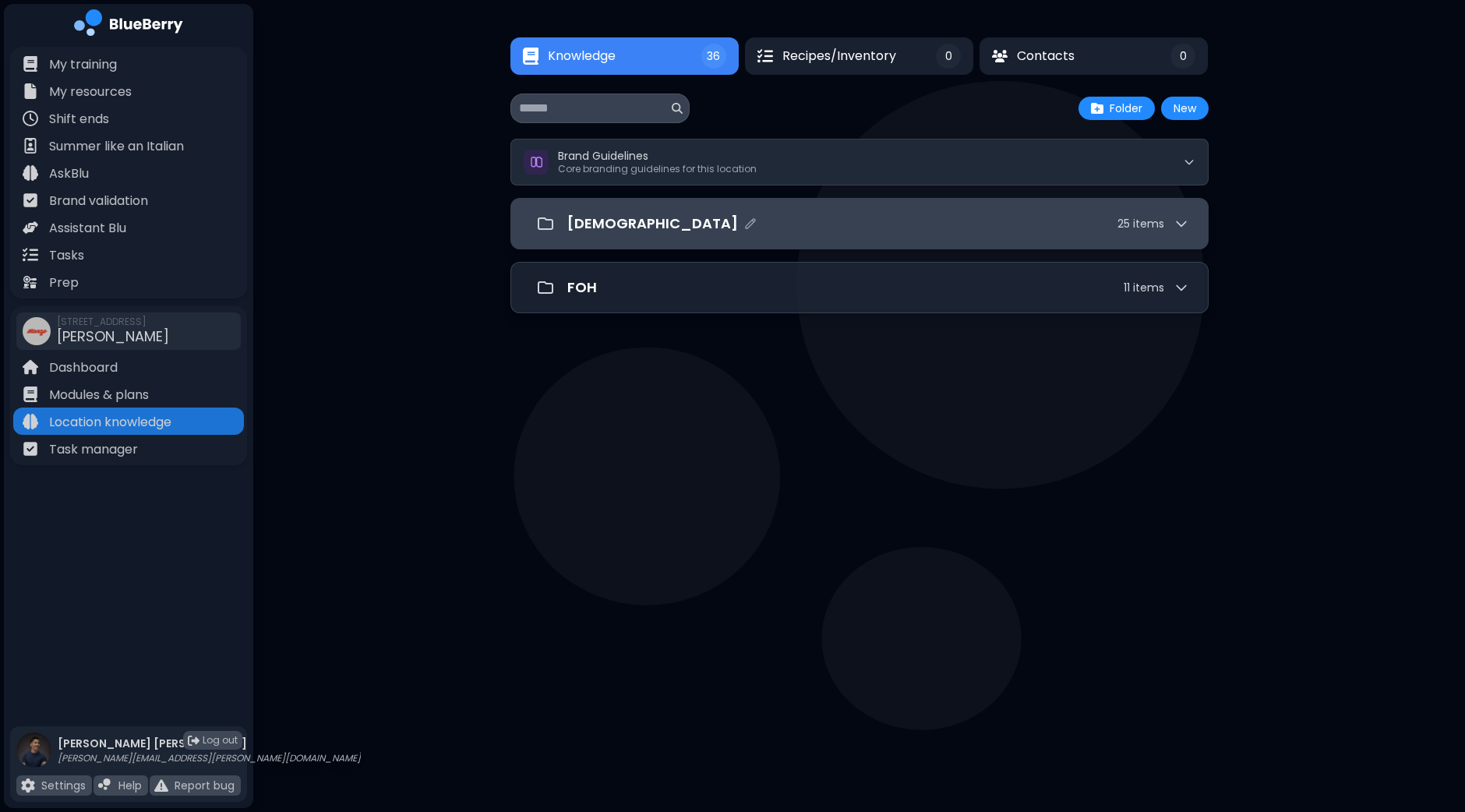
click at [1199, 223] on div "[DEMOGRAPHIC_DATA] 25 item s" at bounding box center [859, 223] width 698 height 52
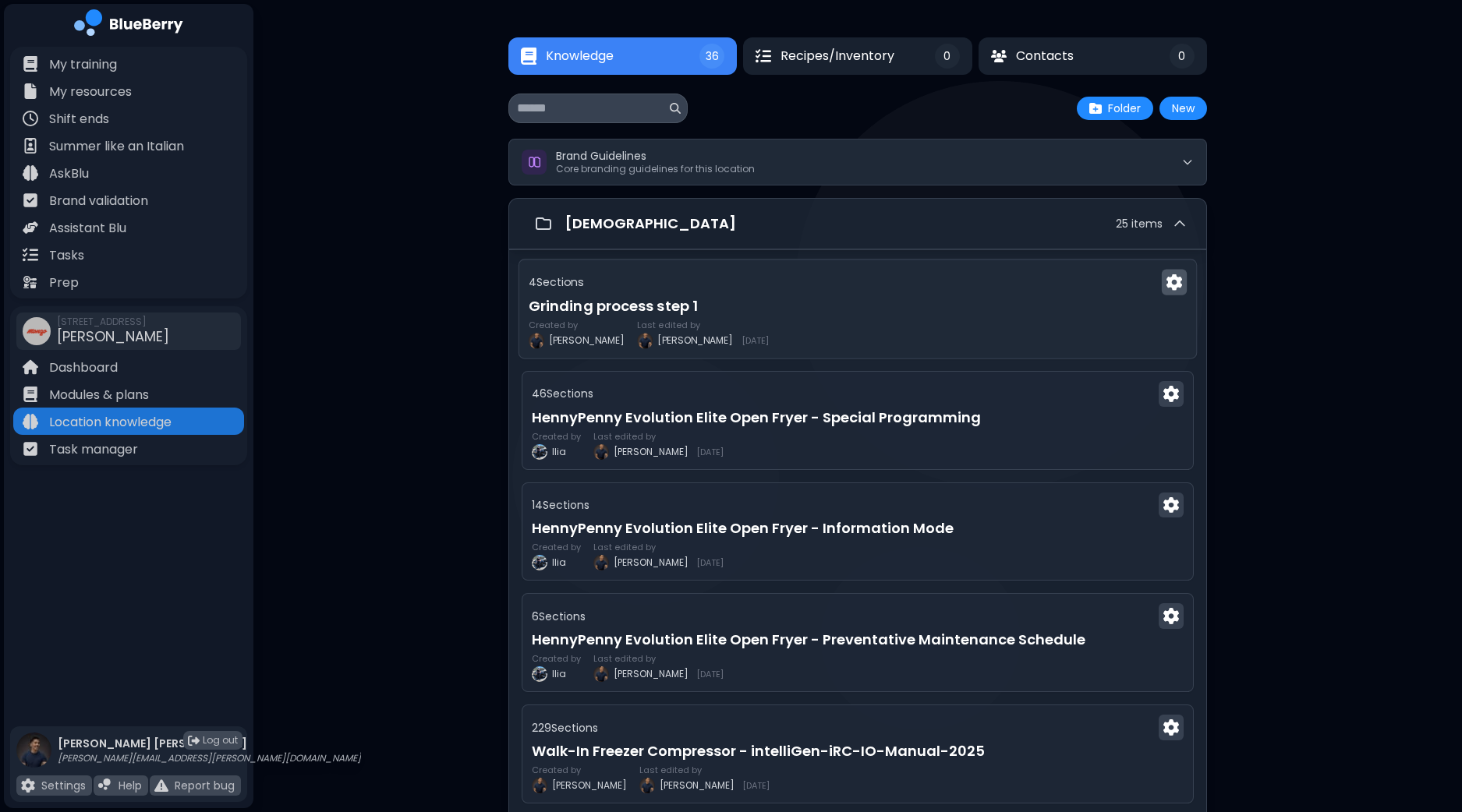
click at [1172, 282] on img at bounding box center [1173, 282] width 15 height 16
click at [1000, 298] on h3 "Grinding process step 1" at bounding box center [857, 307] width 658 height 22
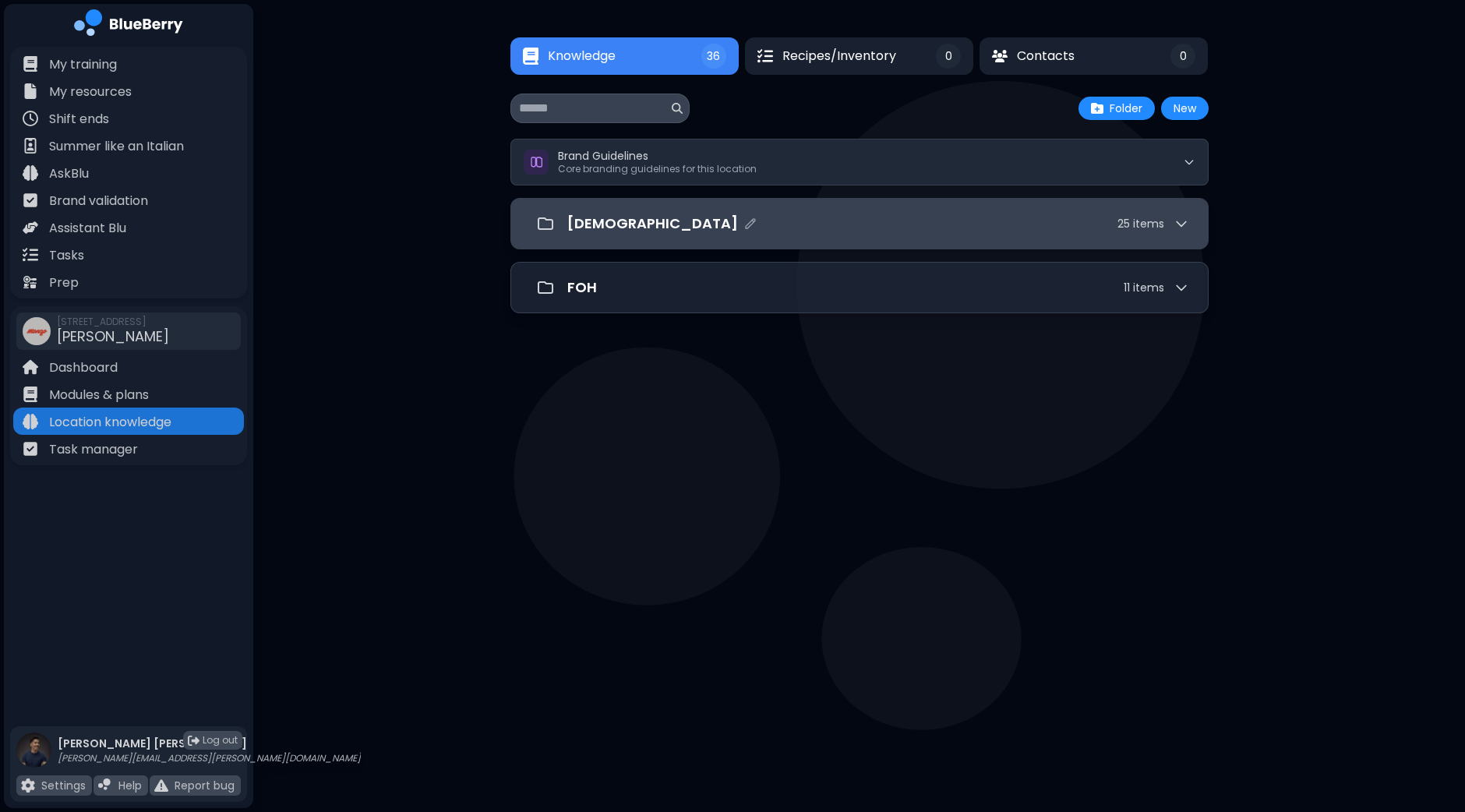
click at [1180, 231] on div "[DEMOGRAPHIC_DATA] 25 item s" at bounding box center [878, 223] width 622 height 22
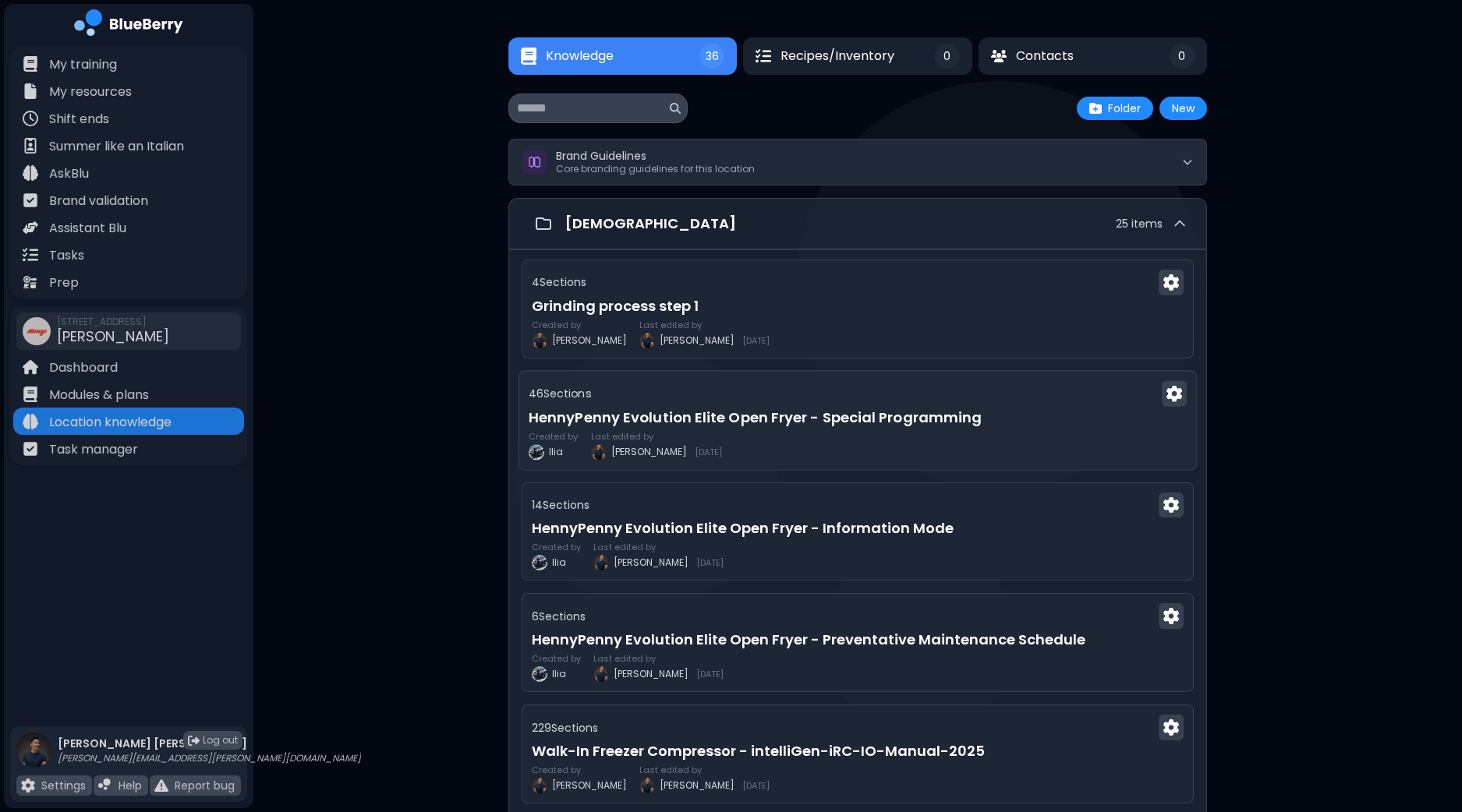
click at [1107, 417] on h3 "HennyPenny Evolution Elite Open Fryer - Special Programming" at bounding box center [857, 417] width 658 height 22
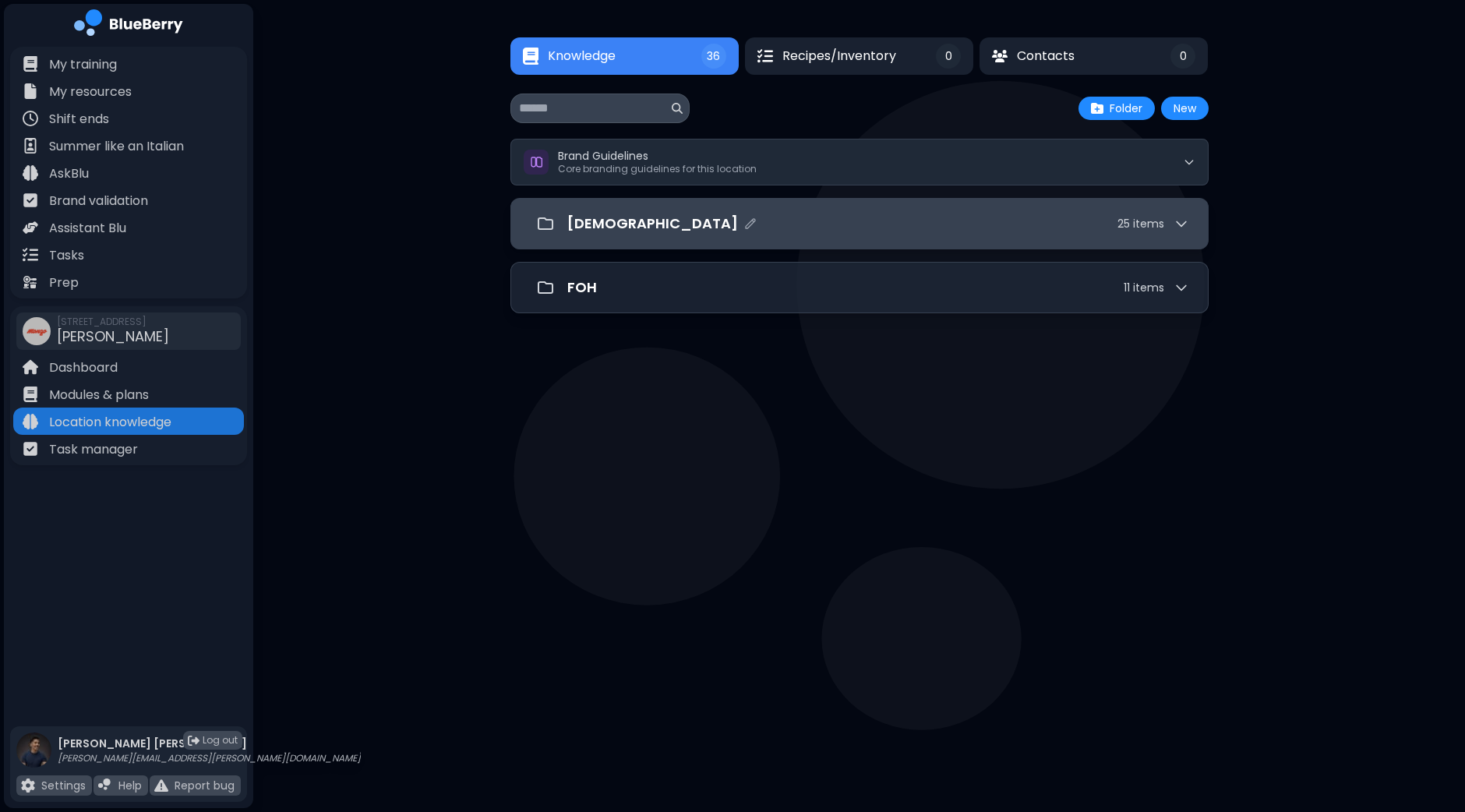
click at [1099, 233] on div "[DEMOGRAPHIC_DATA] 25 item s" at bounding box center [878, 223] width 622 height 22
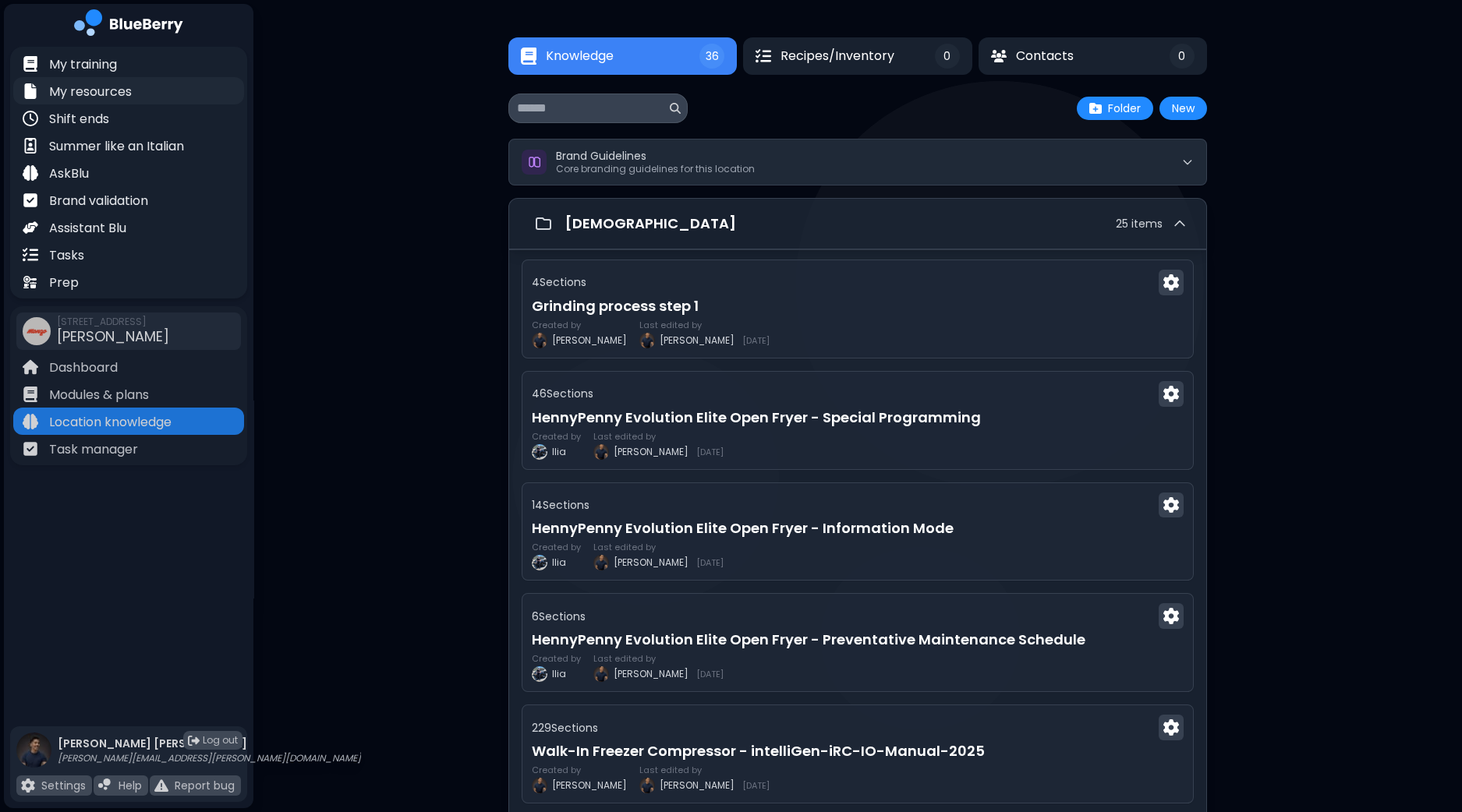
click at [105, 83] on p "My resources" at bounding box center [90, 91] width 82 height 19
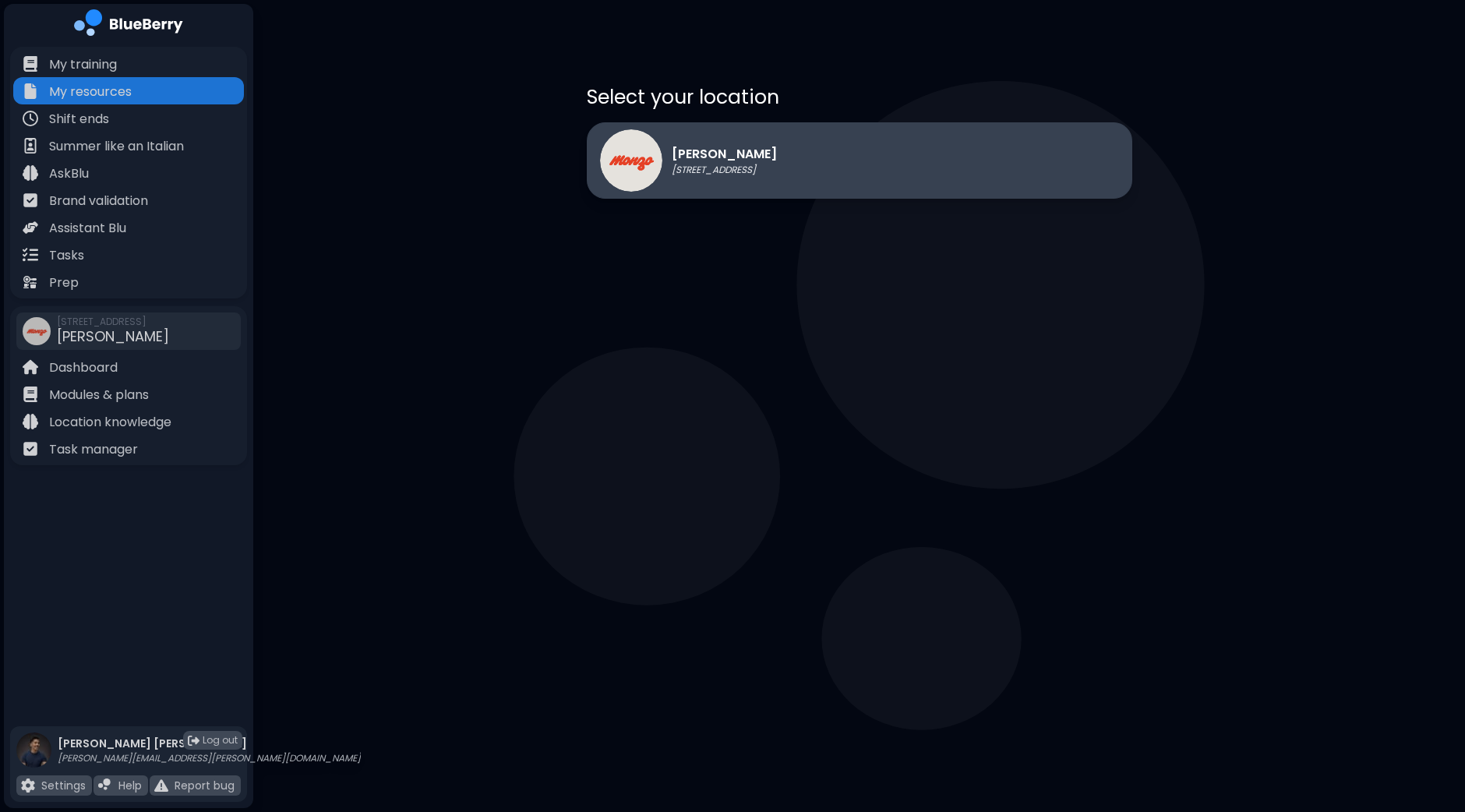
click at [777, 166] on p "[STREET_ADDRESS]" at bounding box center [724, 170] width 105 height 13
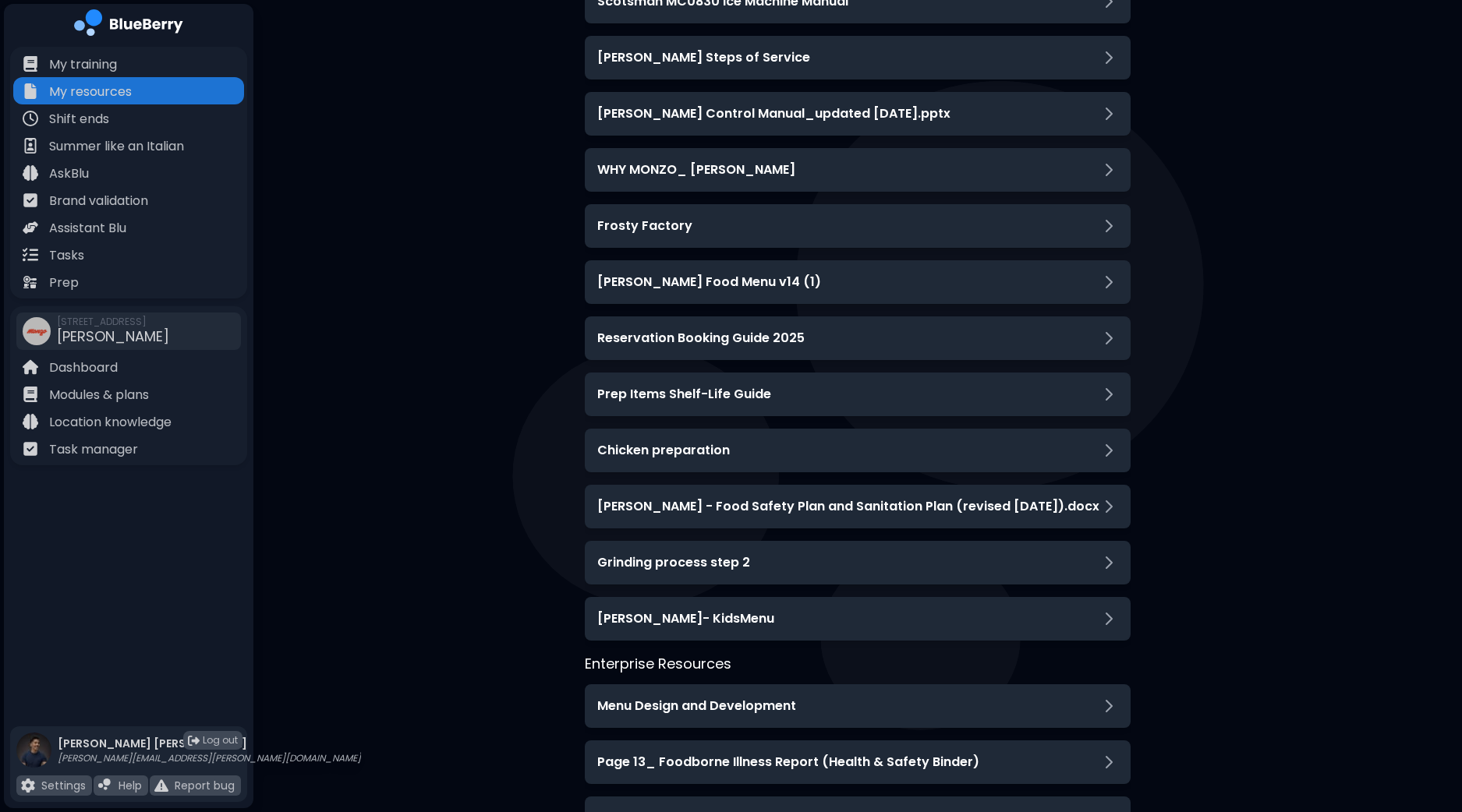
scroll to position [1656, 0]
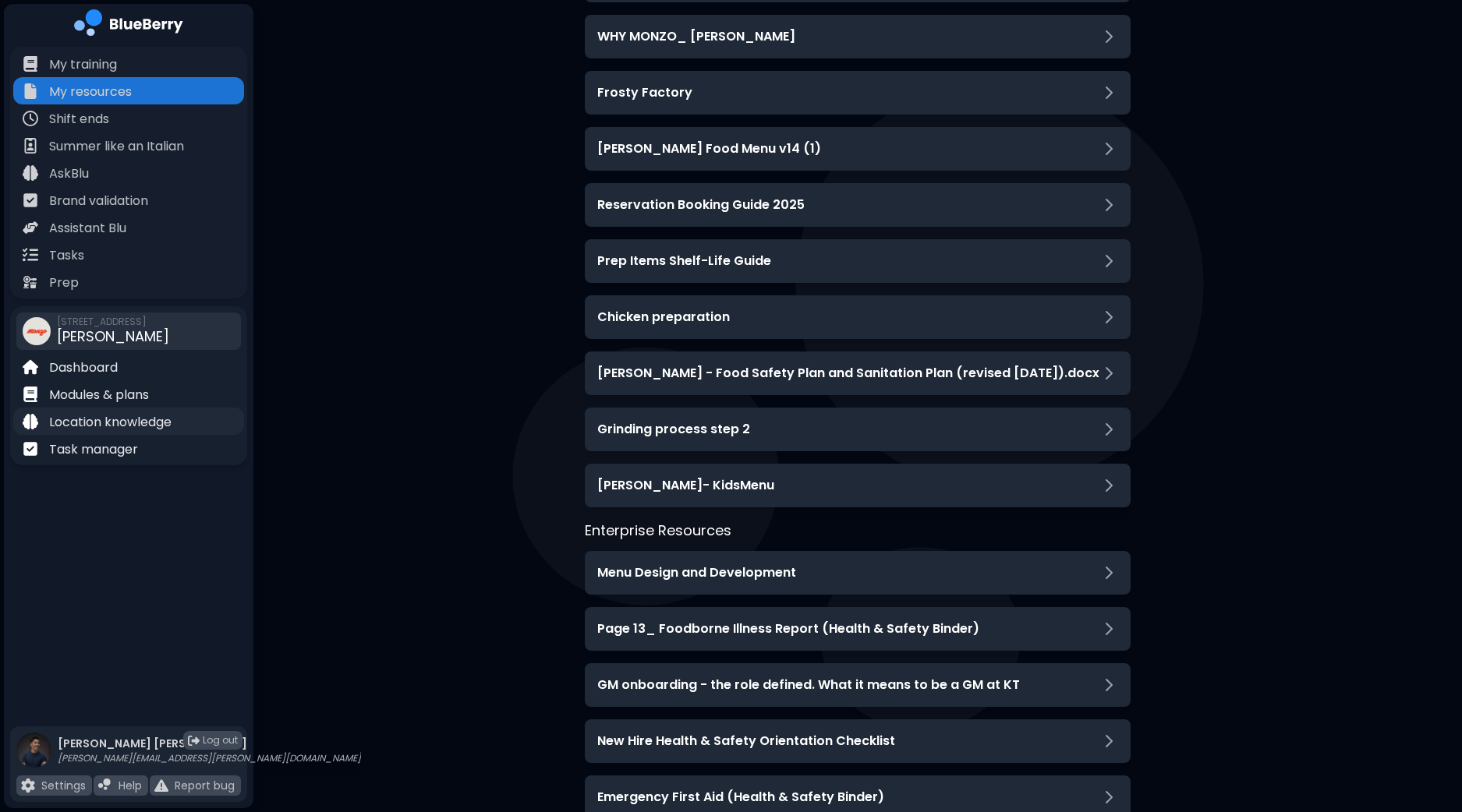
click at [117, 419] on p "Location knowledge" at bounding box center [109, 422] width 122 height 19
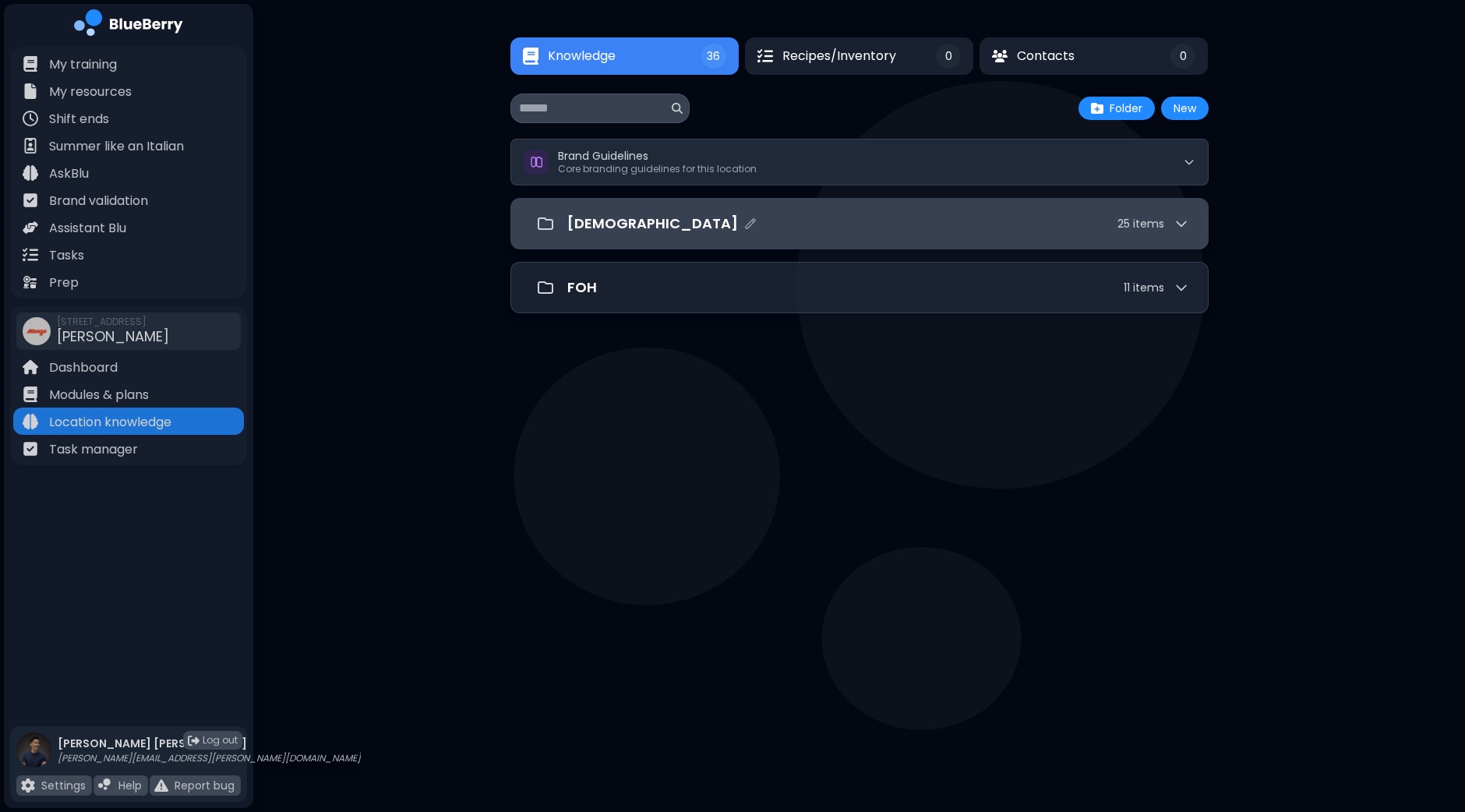
click at [1185, 243] on div "[DEMOGRAPHIC_DATA] 25 item s" at bounding box center [859, 223] width 698 height 52
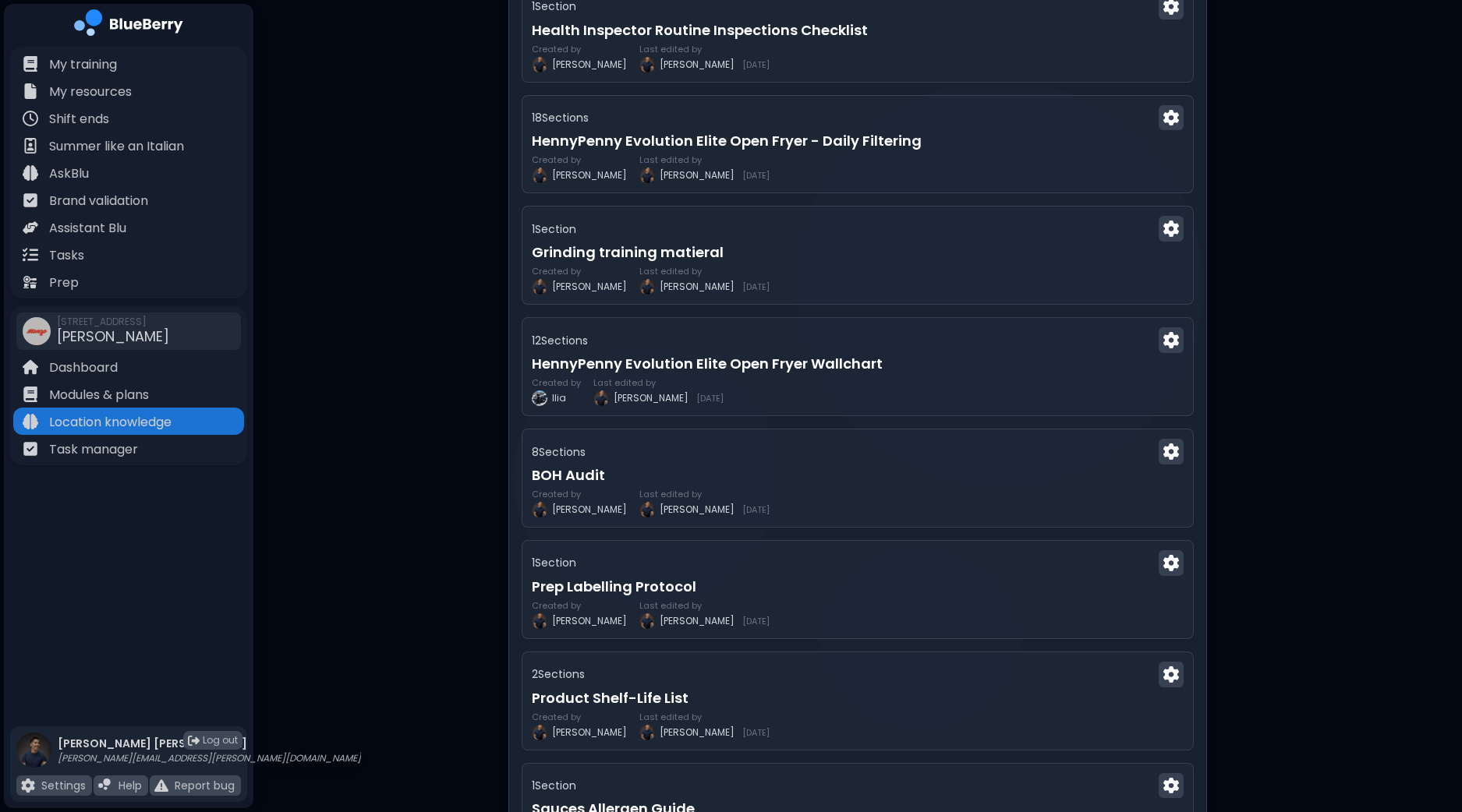
scroll to position [1072, 0]
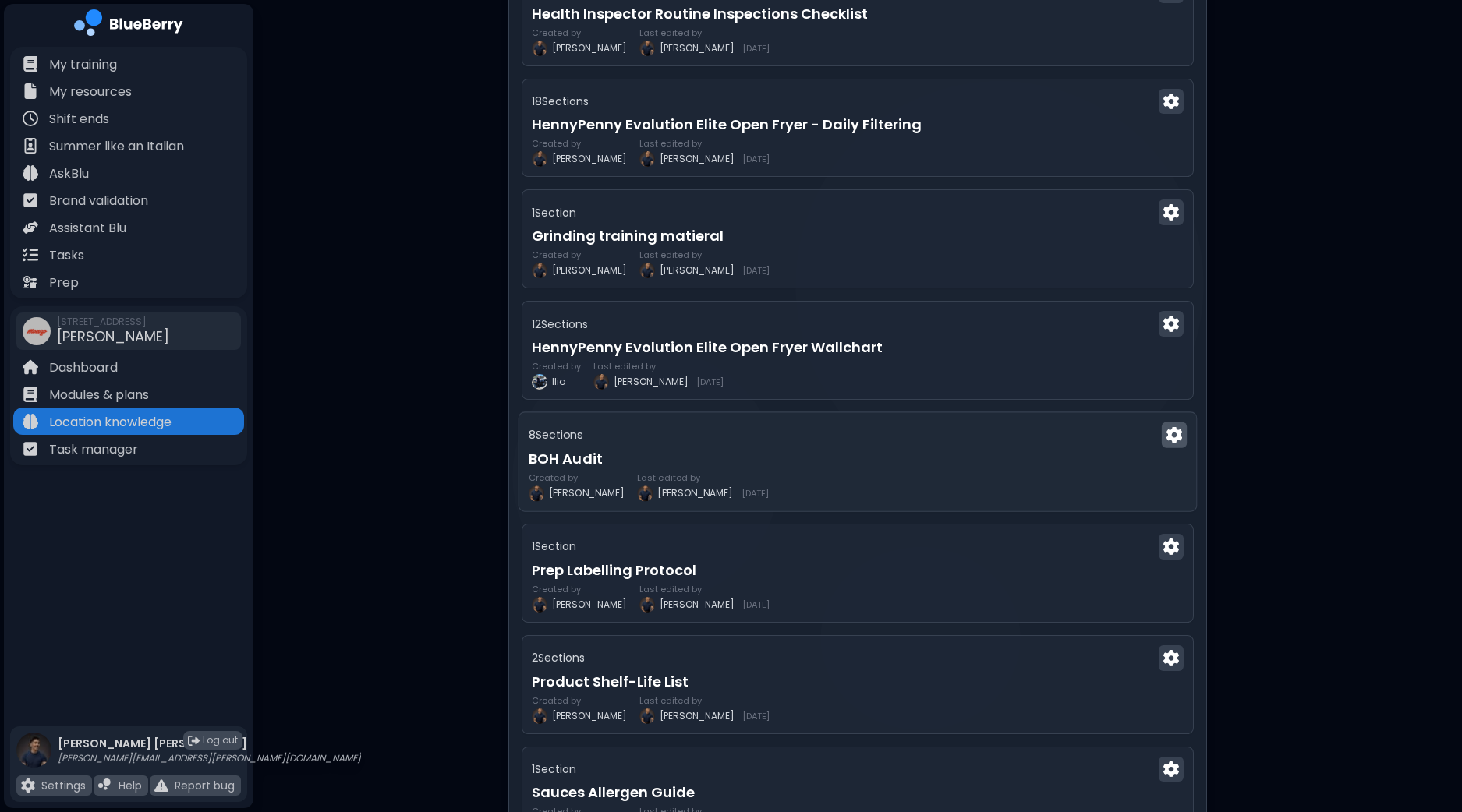
click at [1169, 427] on img at bounding box center [1173, 435] width 15 height 16
click at [1286, 395] on div "Knowledge 36 Recipes/Inventory 0 Contacts 0 Knowledge 36 0 0 New Folder New Bra…" at bounding box center [858, 505] width 1209 height 3153
click at [870, 459] on h3 "BOH Audit" at bounding box center [857, 458] width 658 height 22
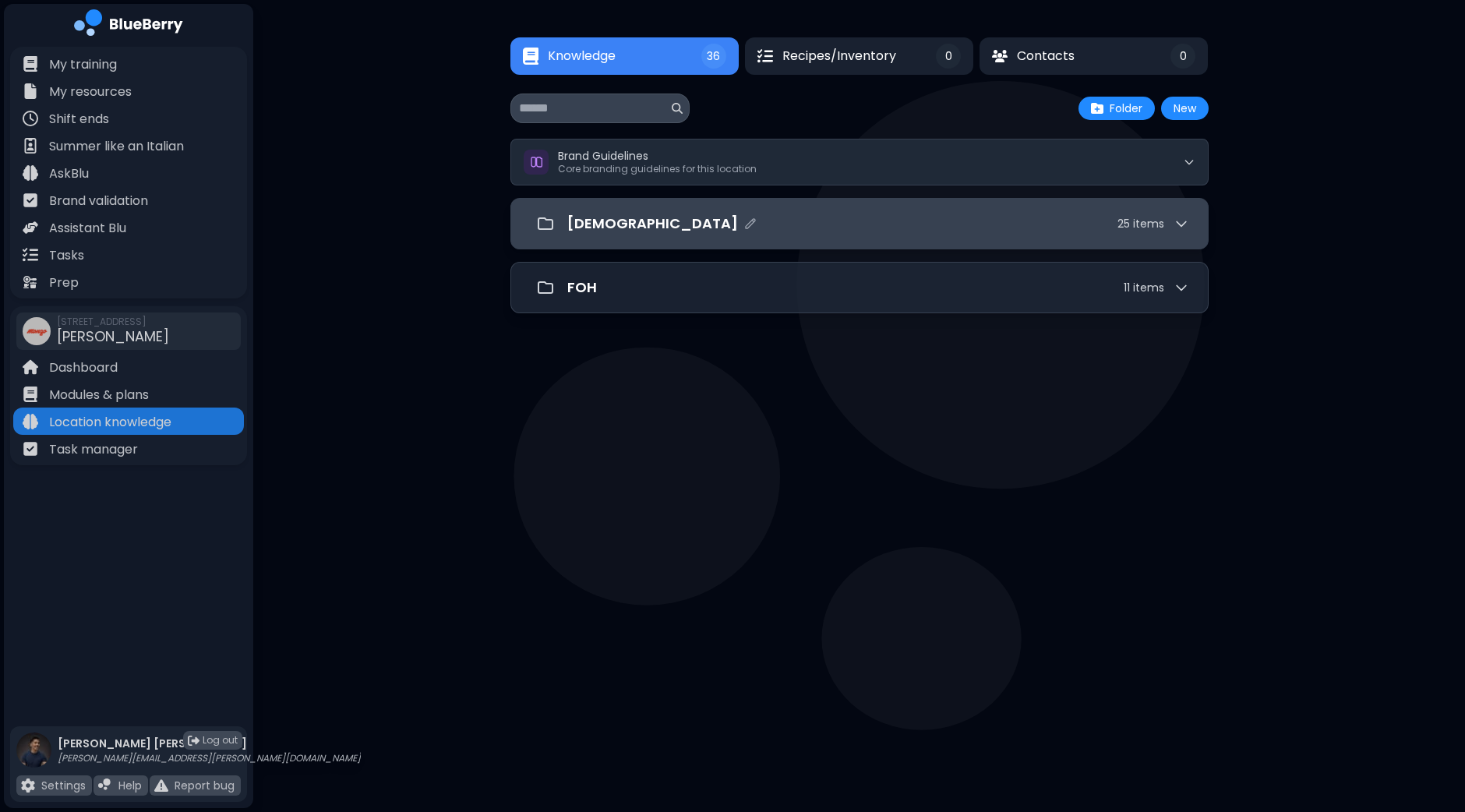
click at [1016, 239] on div "[DEMOGRAPHIC_DATA] 25 item s" at bounding box center [859, 223] width 698 height 52
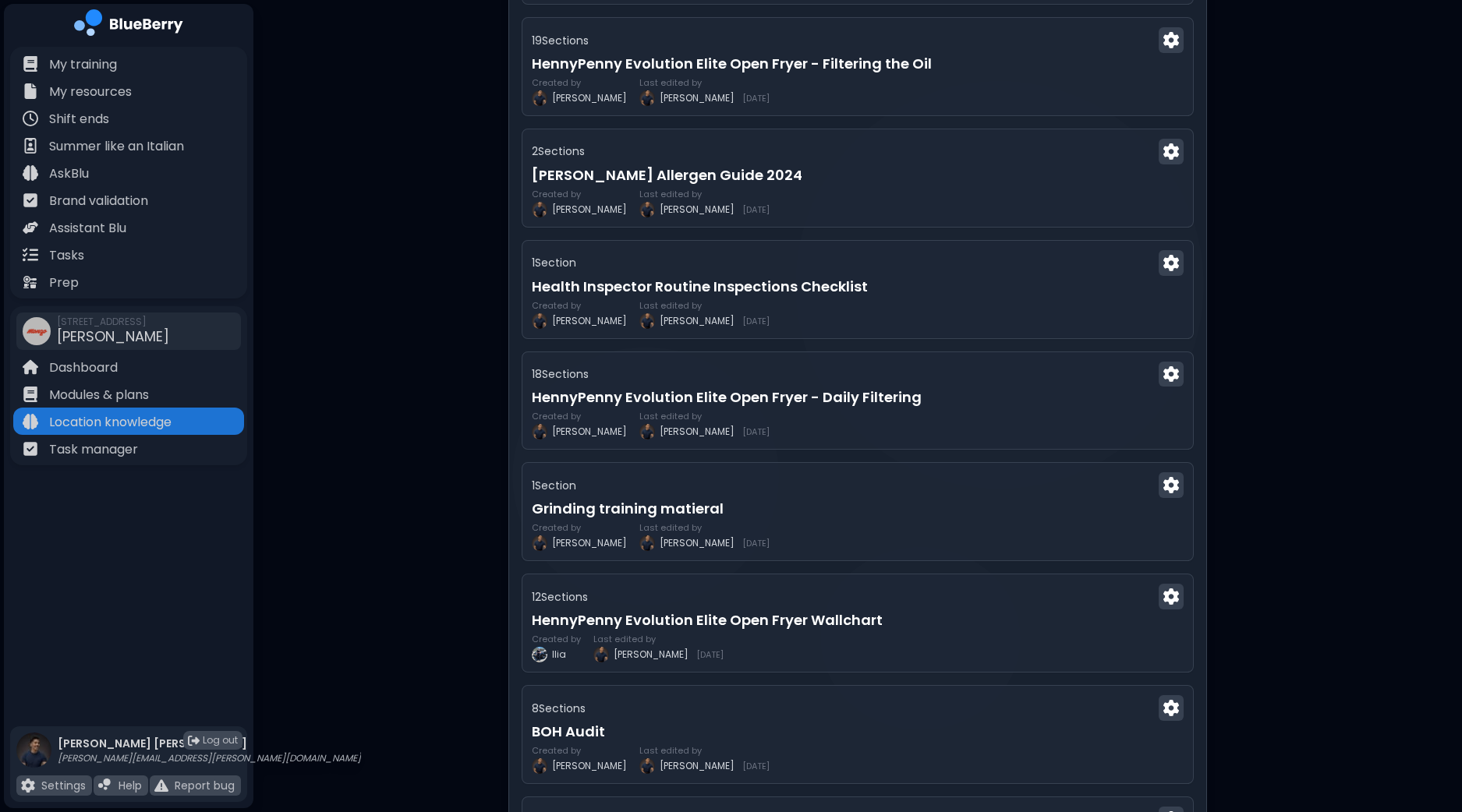
scroll to position [876, 0]
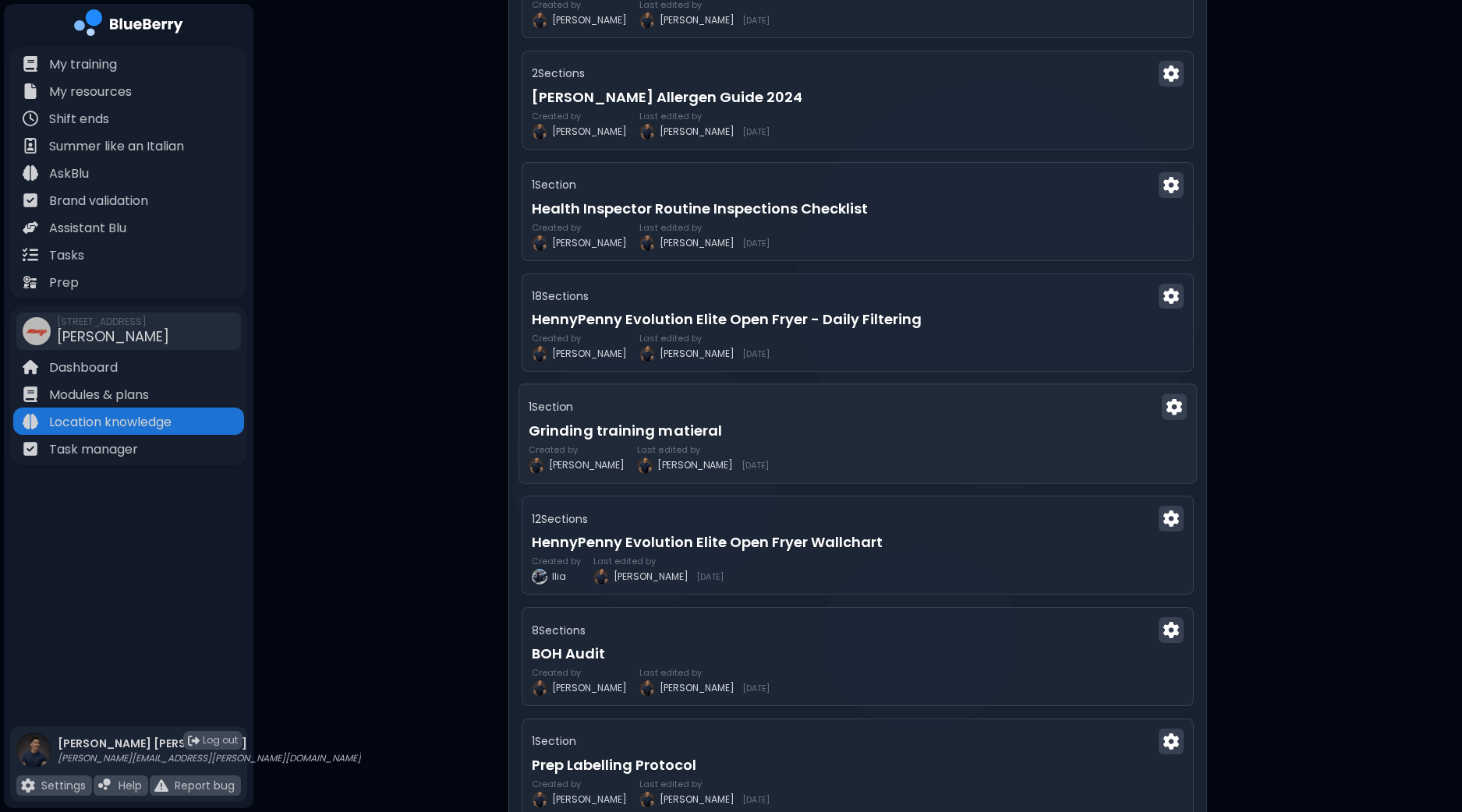
click at [802, 420] on h3 "Grinding training matieral" at bounding box center [857, 430] width 658 height 22
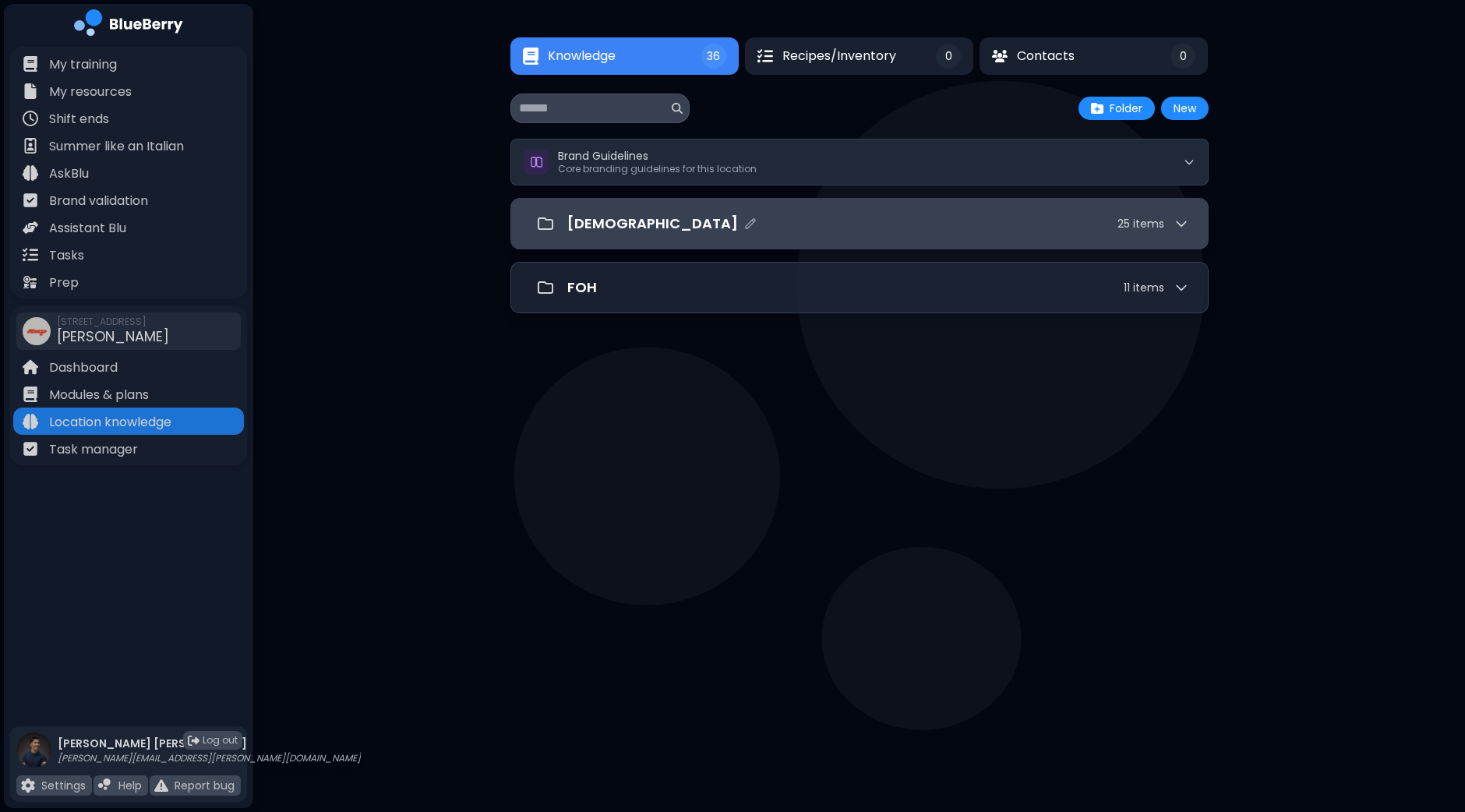
click at [732, 236] on div "[DEMOGRAPHIC_DATA] 25 item s" at bounding box center [859, 223] width 659 height 31
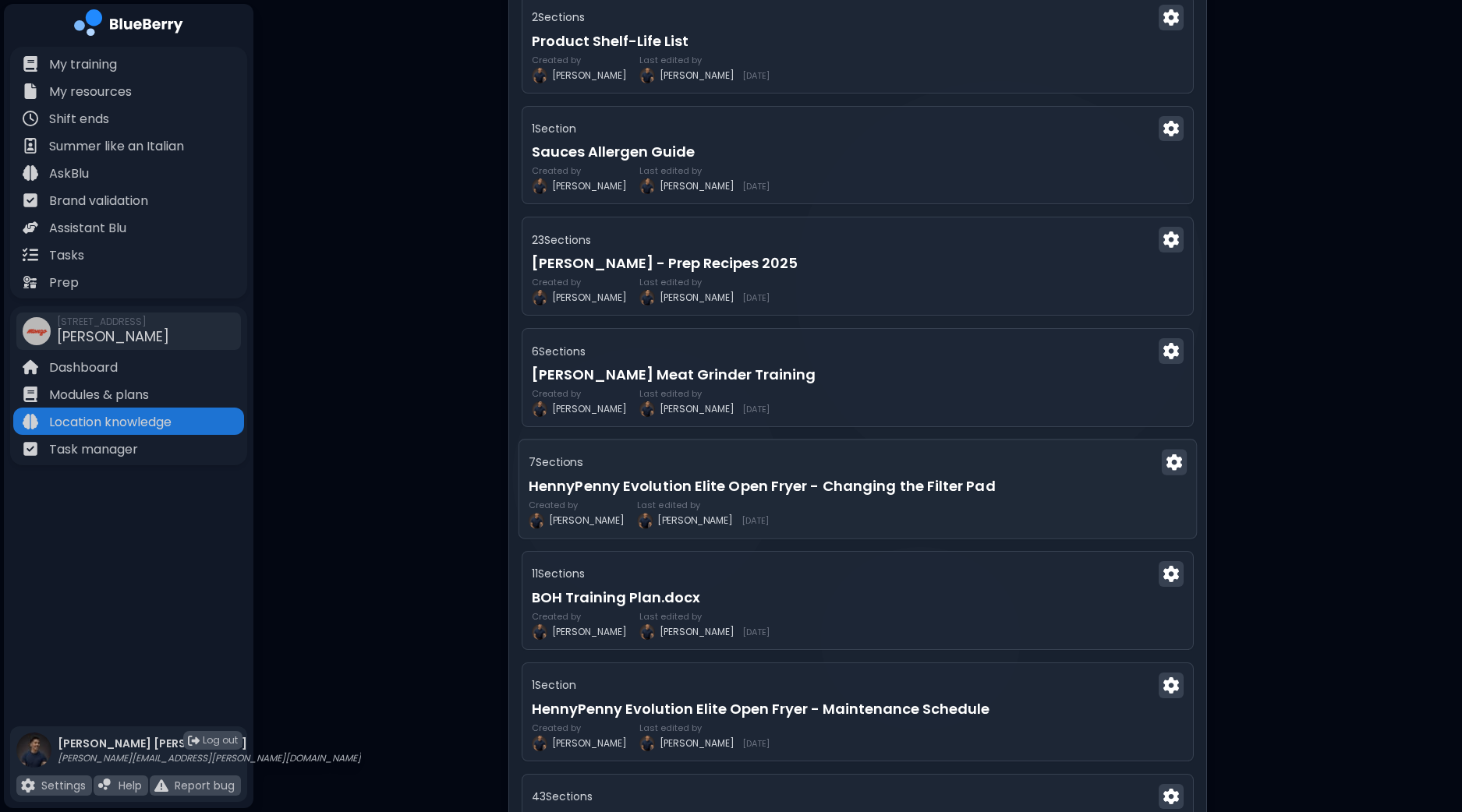
scroll to position [1753, 0]
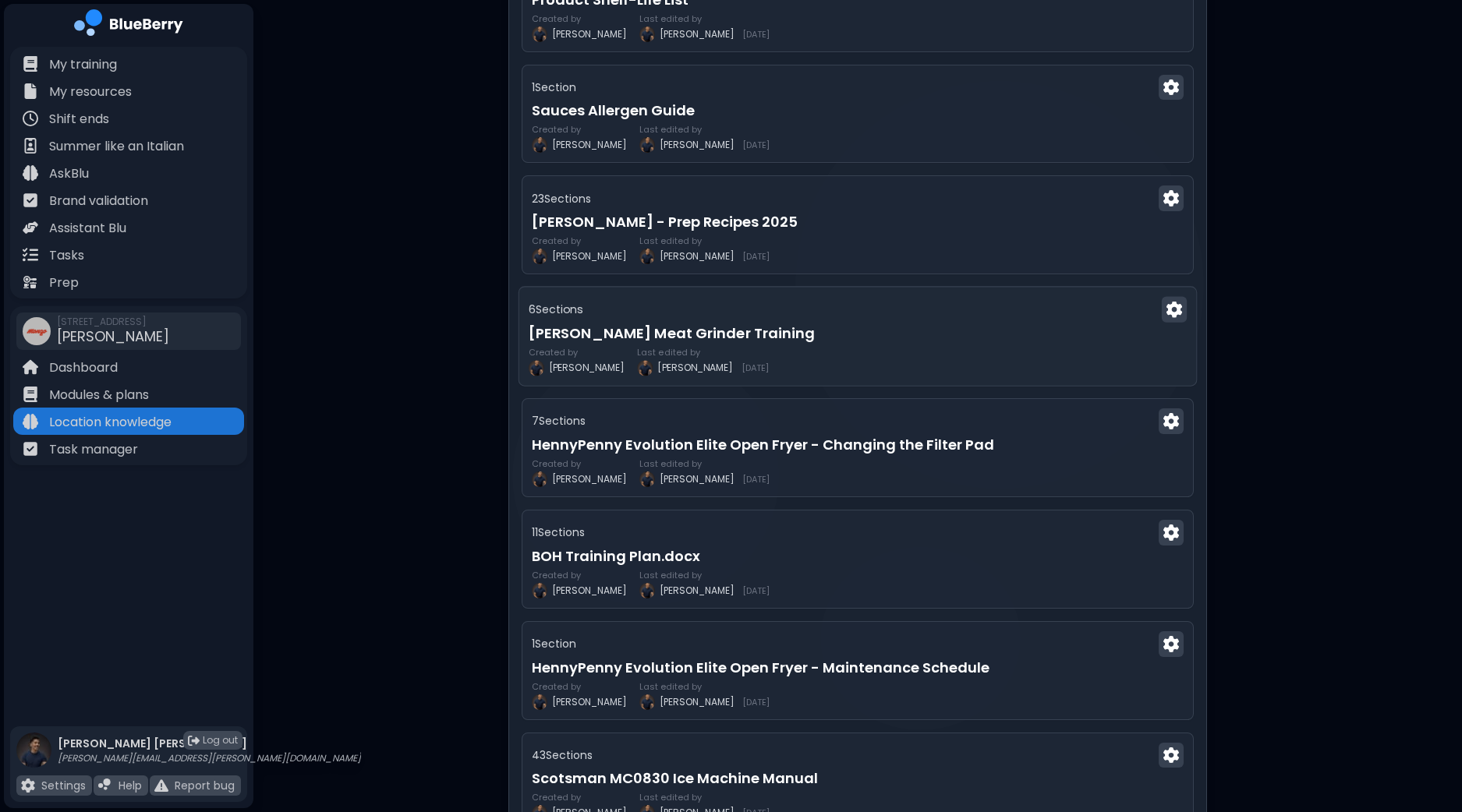
click at [812, 329] on h3 "[PERSON_NAME] Meat Grinder Training" at bounding box center [857, 334] width 658 height 22
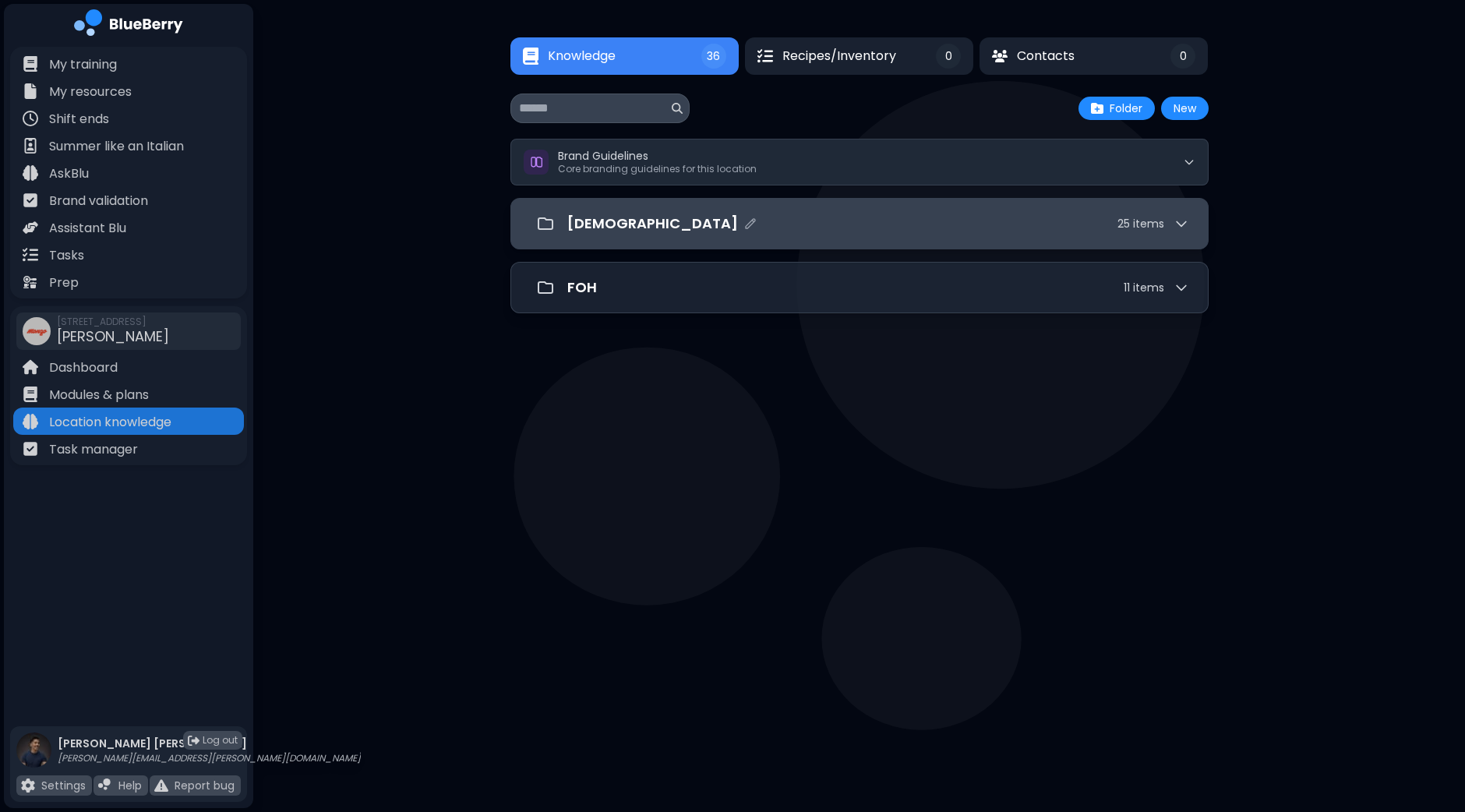
click at [714, 225] on div "[DEMOGRAPHIC_DATA] 25 item s" at bounding box center [878, 223] width 622 height 22
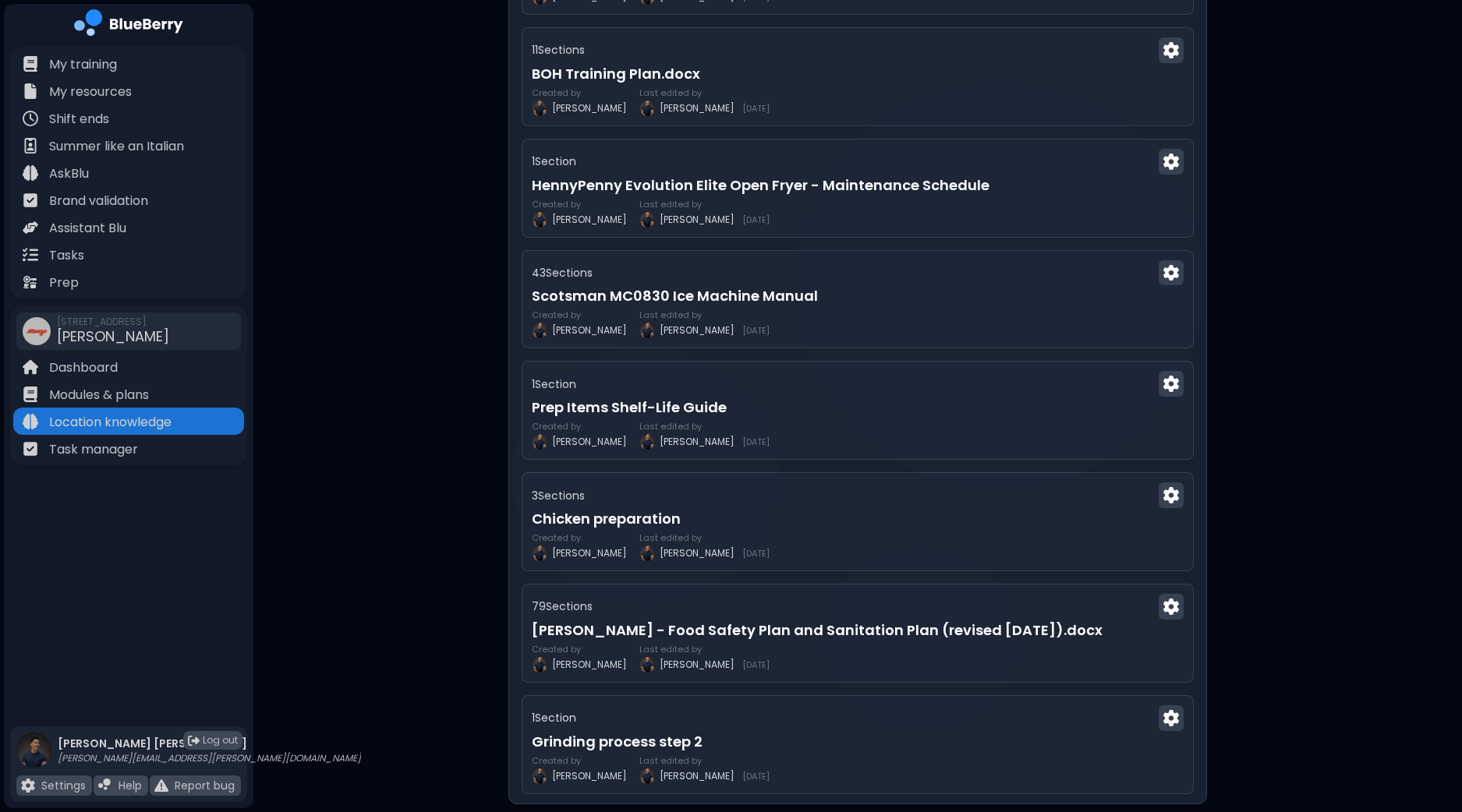
scroll to position [2233, 0]
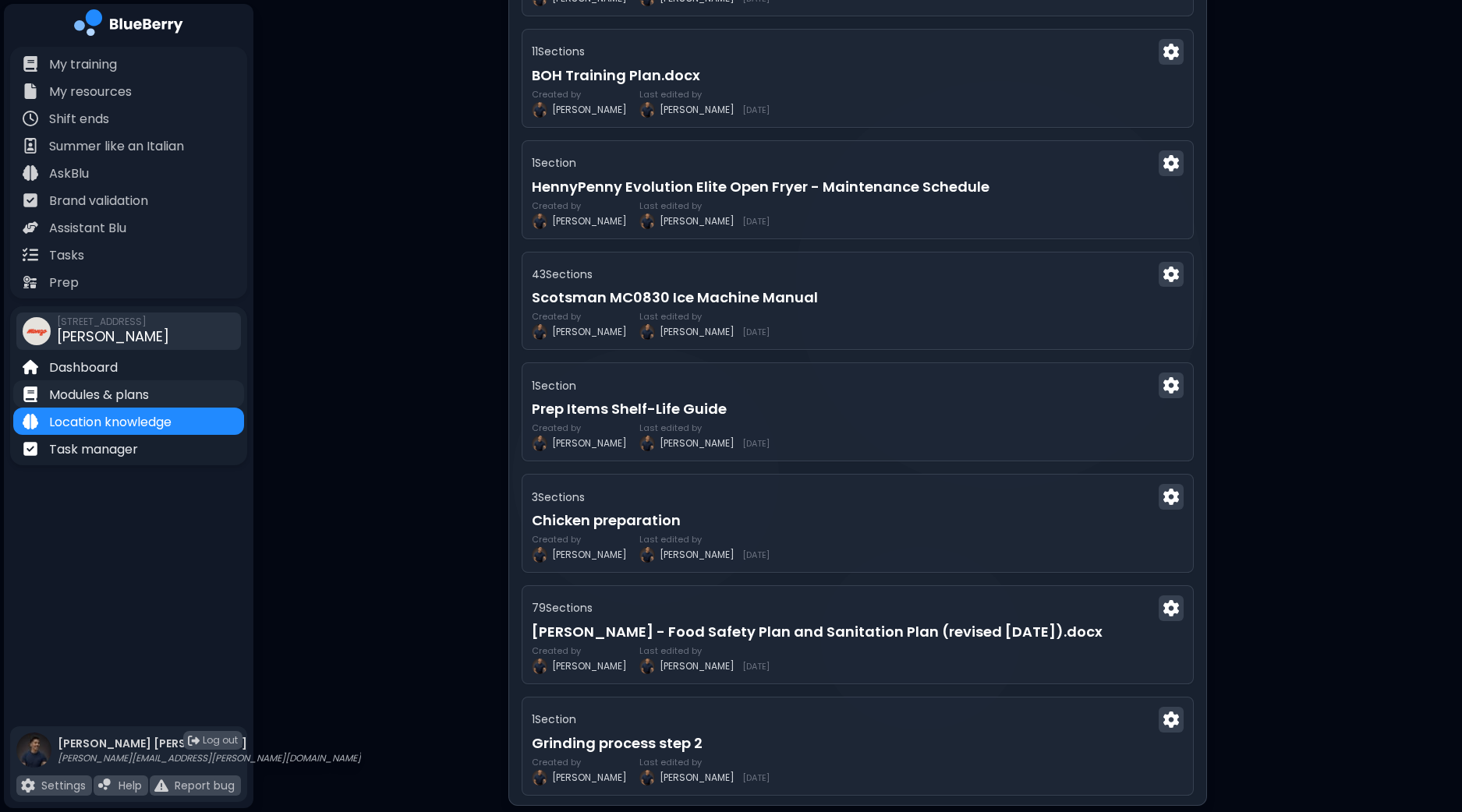
click at [128, 390] on p "Modules & plans" at bounding box center [99, 395] width 100 height 19
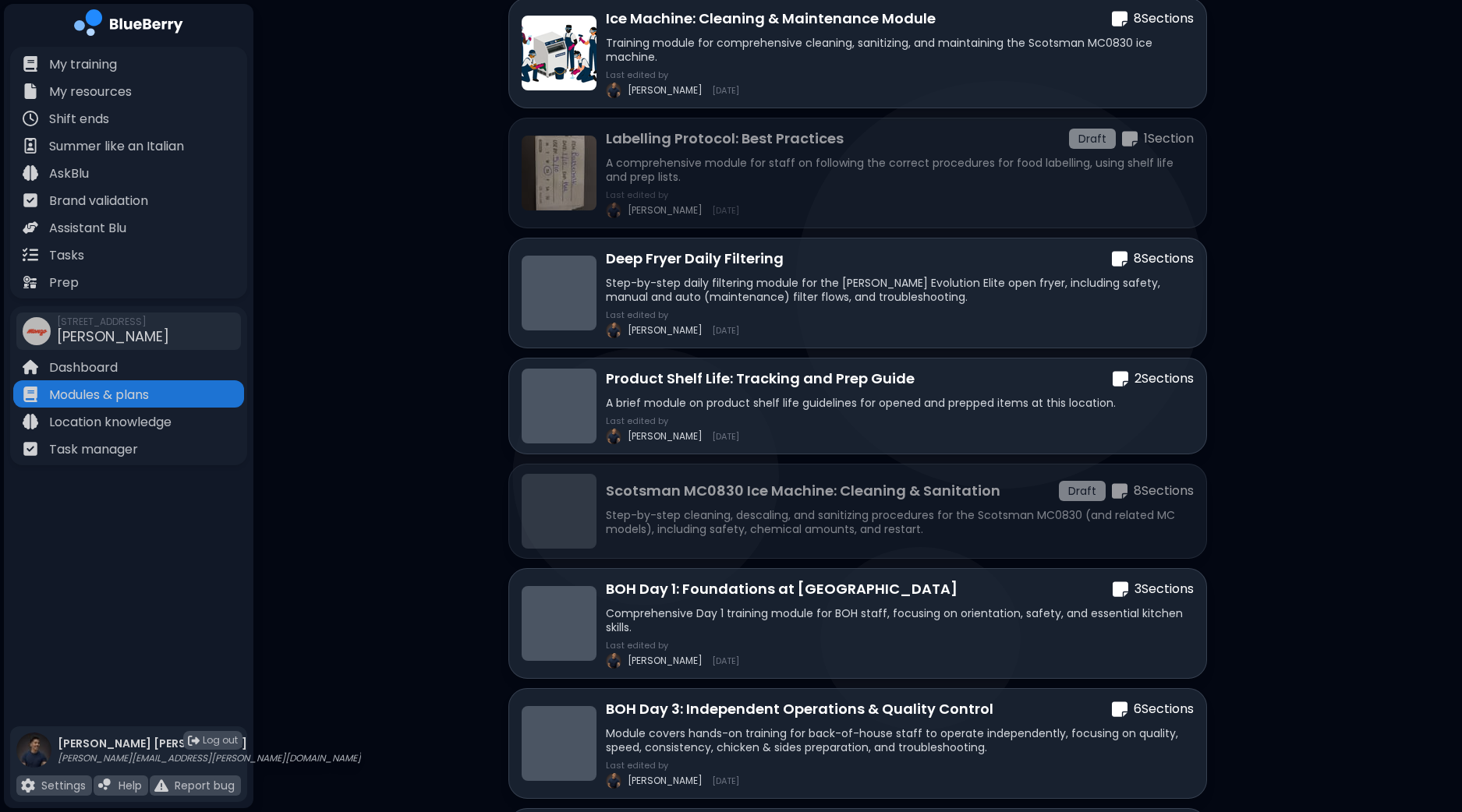
scroll to position [97, 0]
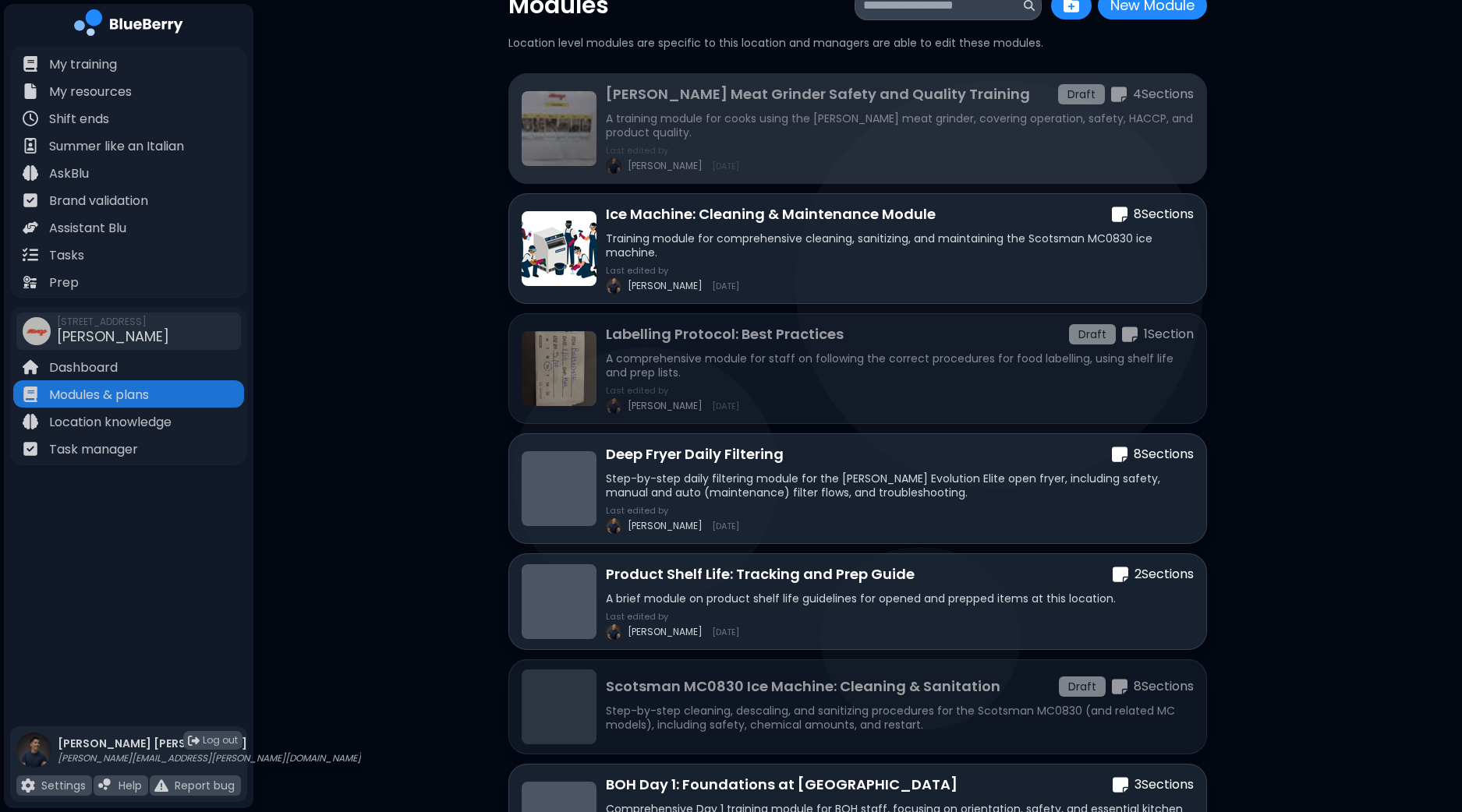
click at [935, 146] on div "Last edited by [PERSON_NAME] [DATE]" at bounding box center [899, 159] width 588 height 28
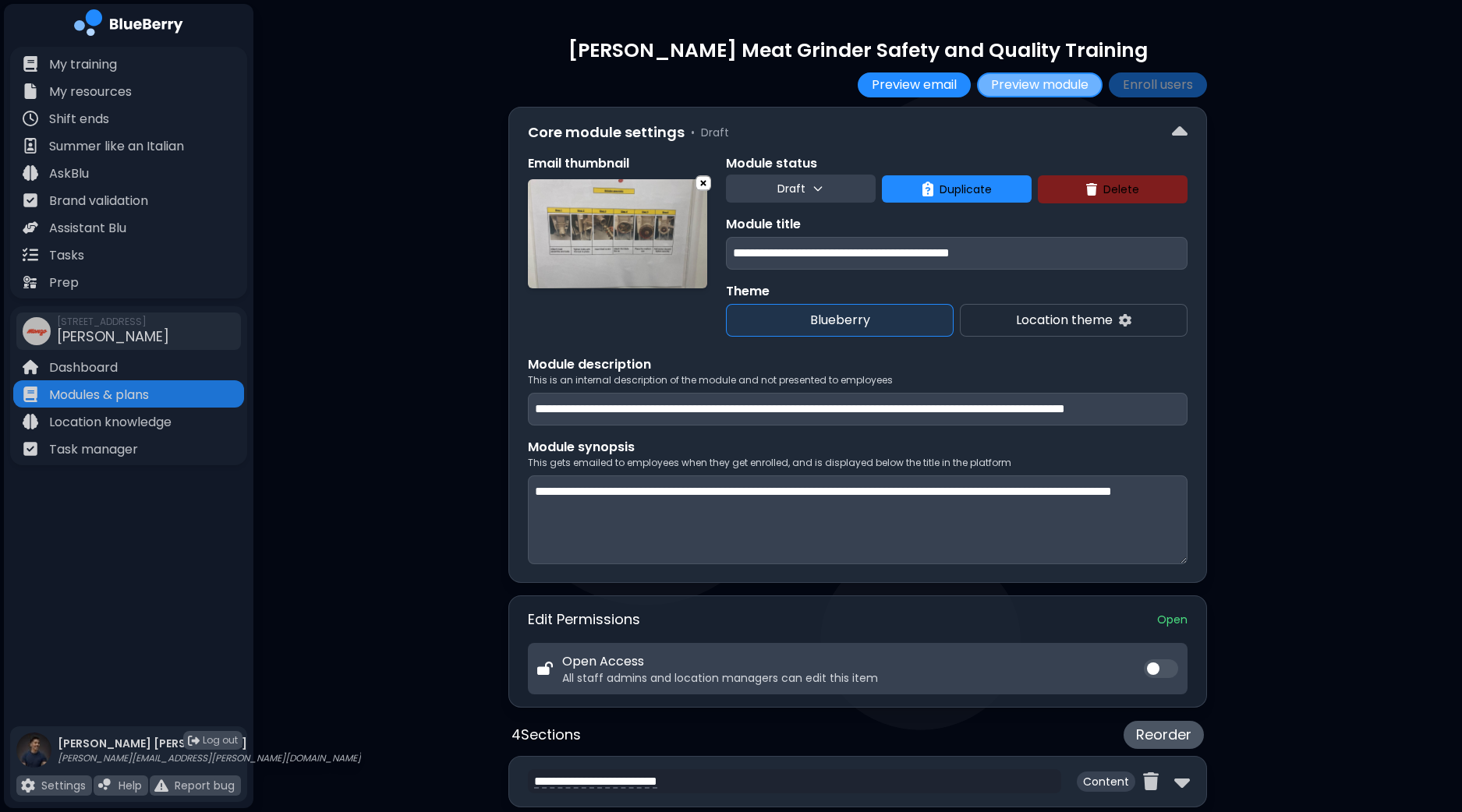
click at [1021, 88] on button "Preview module" at bounding box center [1040, 85] width 126 height 25
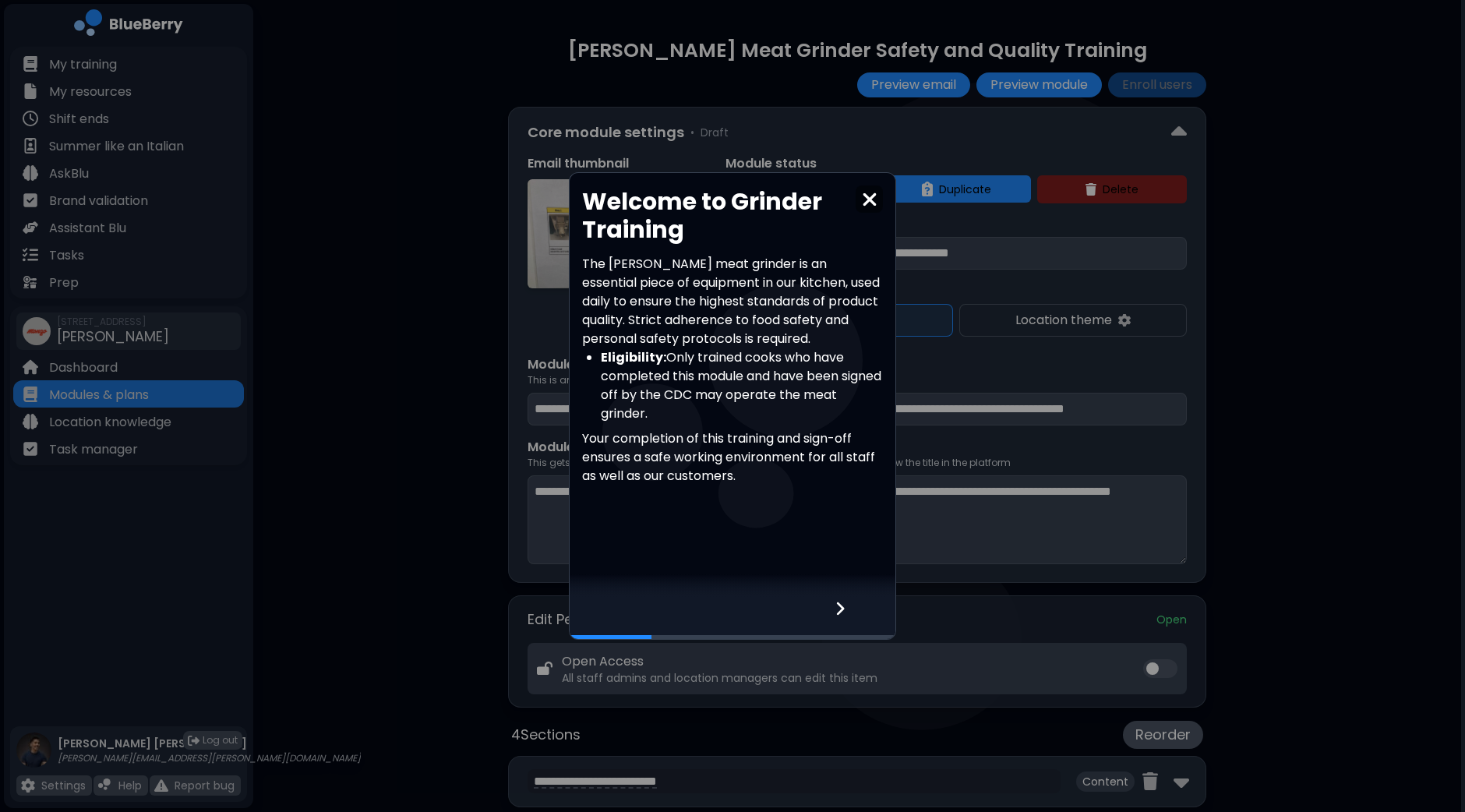
click at [842, 605] on icon at bounding box center [840, 608] width 11 height 17
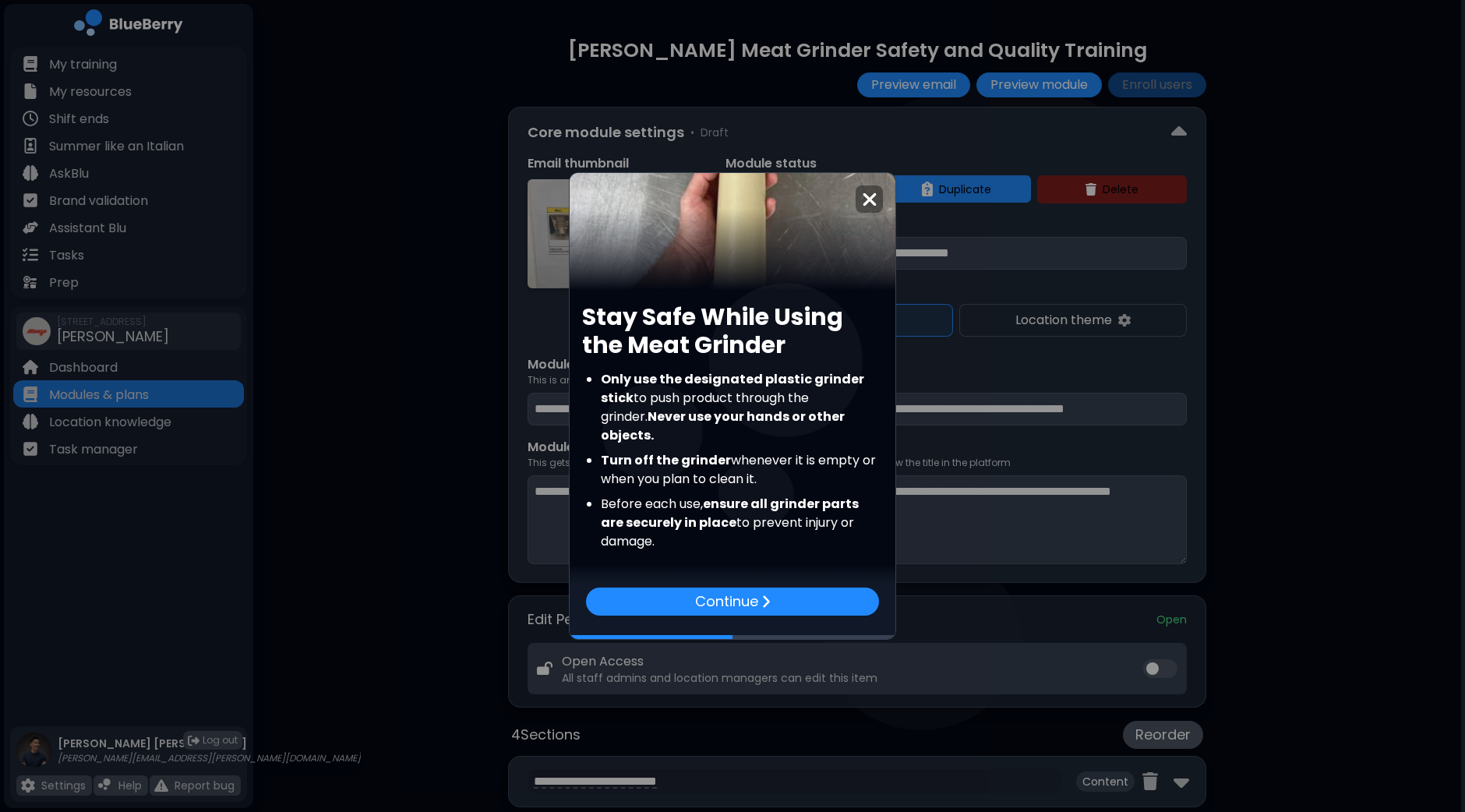
scroll to position [205, 0]
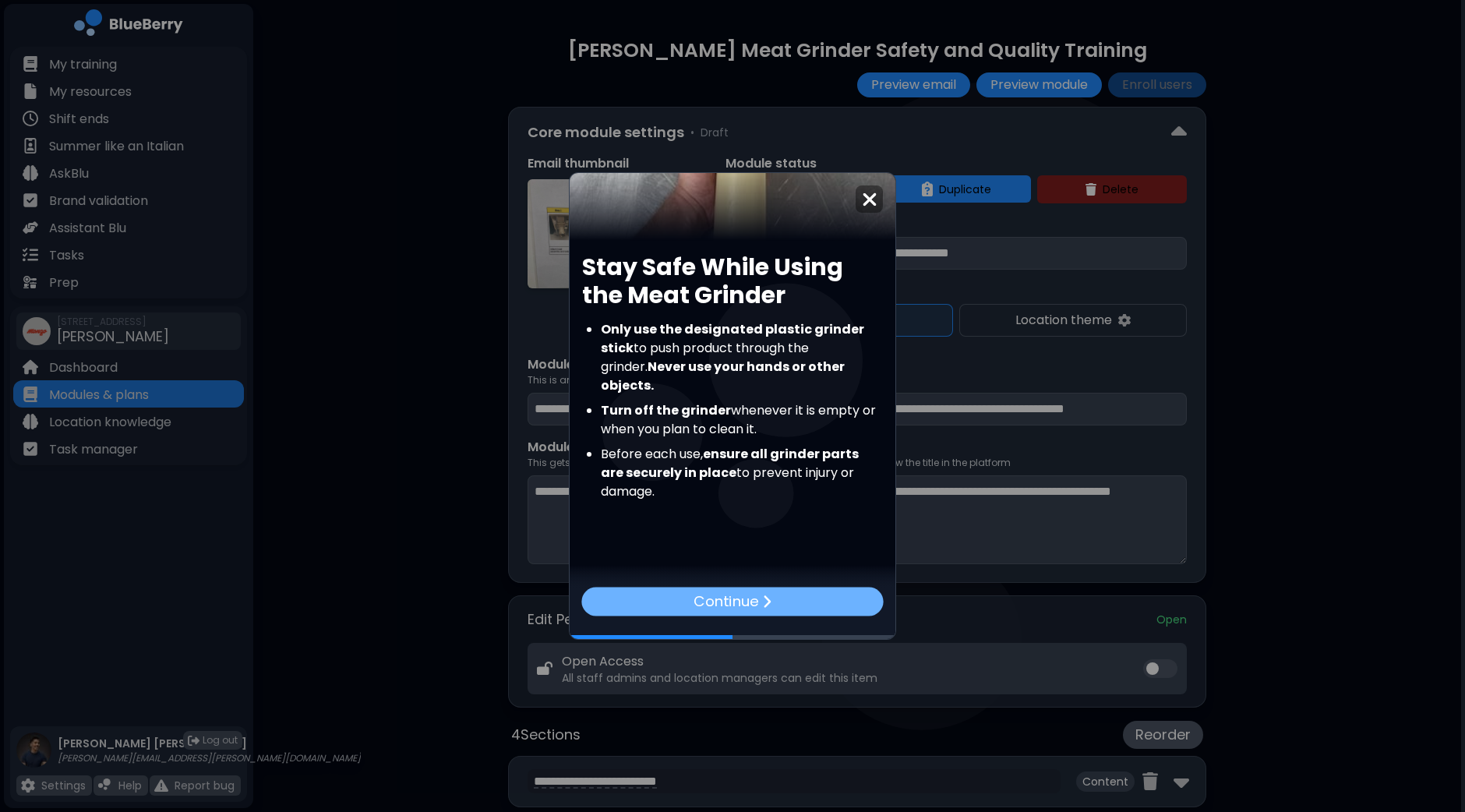
click at [829, 601] on div "Continue" at bounding box center [732, 601] width 302 height 29
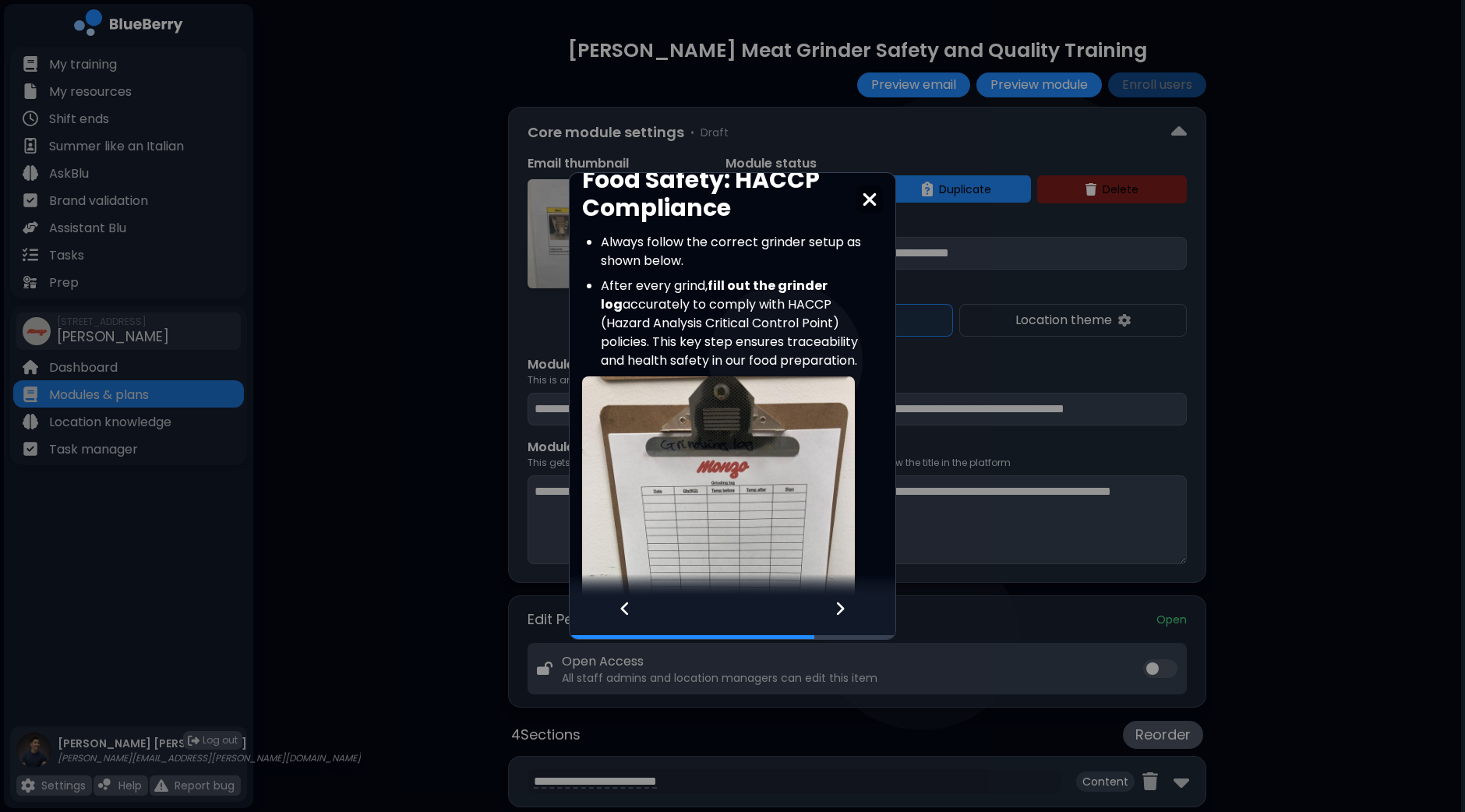
scroll to position [577, 0]
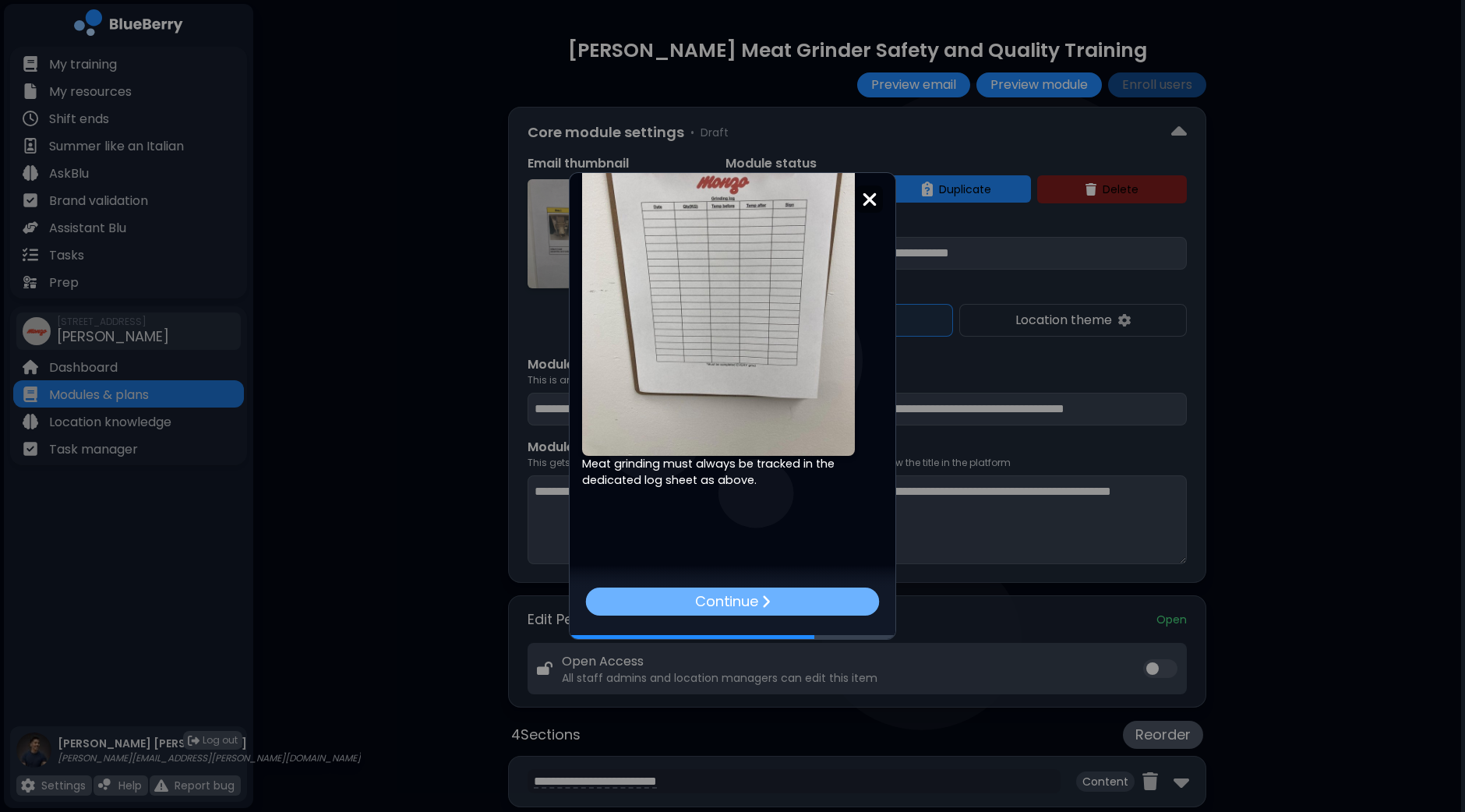
click at [780, 602] on div "Continue" at bounding box center [732, 601] width 294 height 28
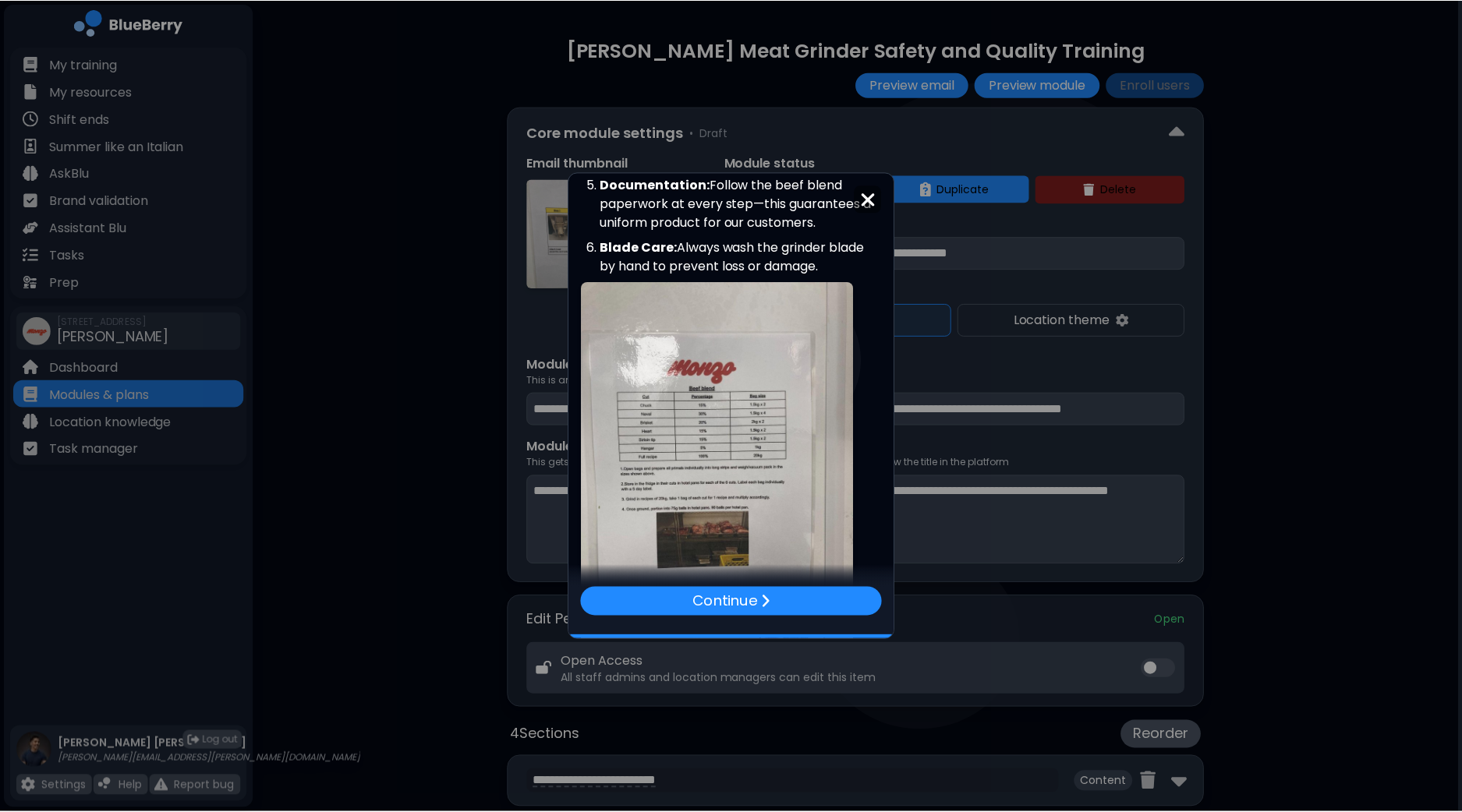
scroll to position [516, 0]
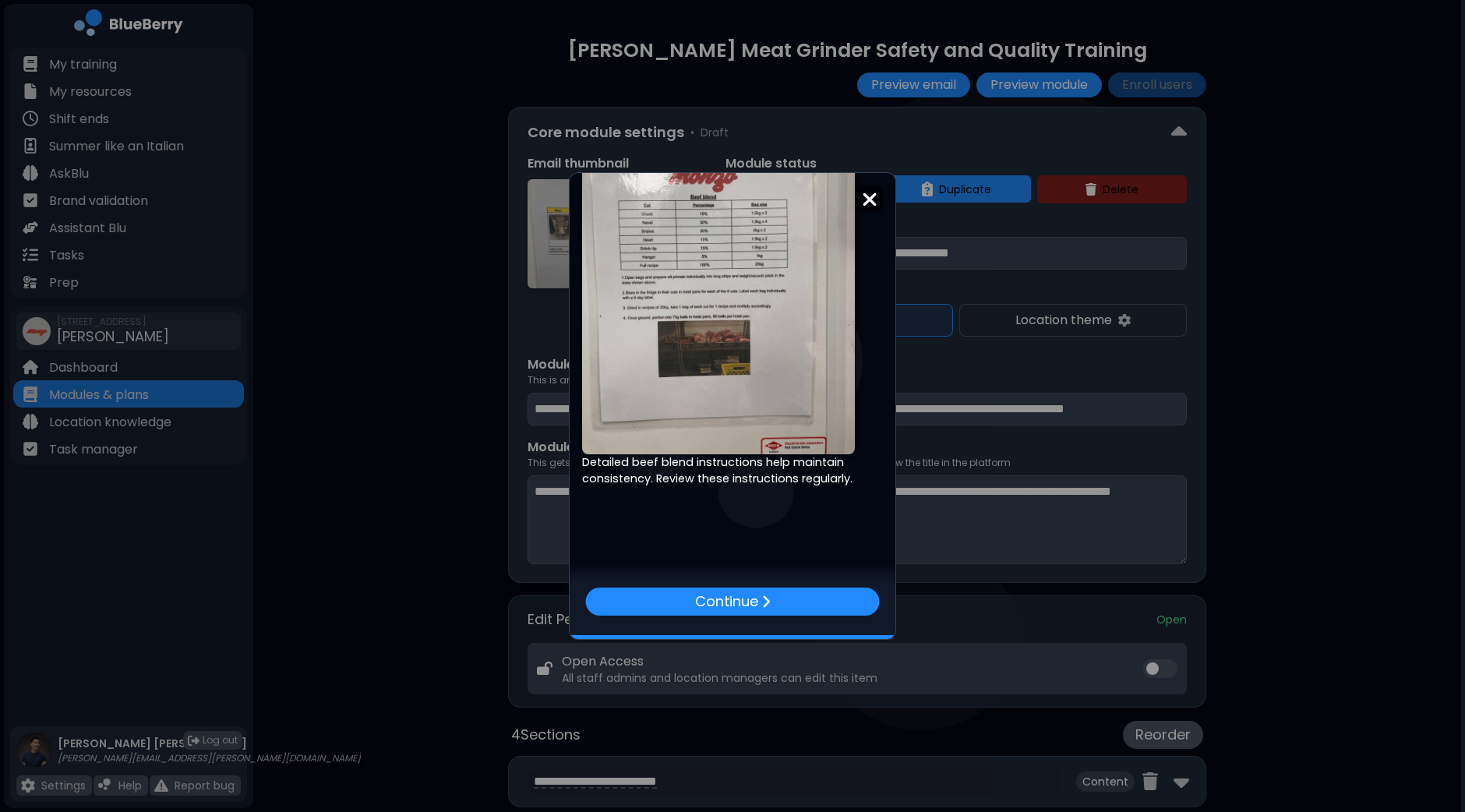
click at [867, 196] on img at bounding box center [869, 199] width 15 height 21
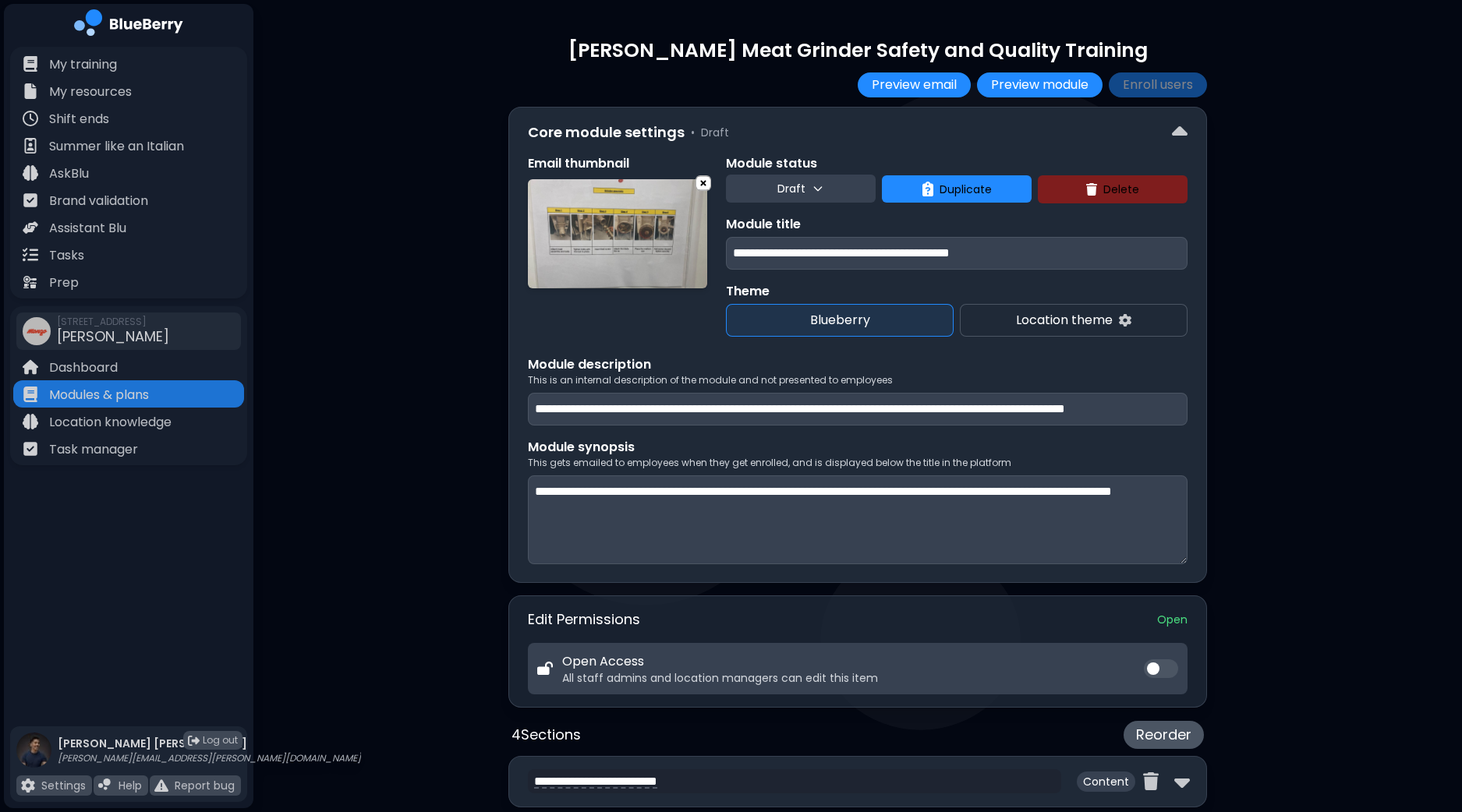
click at [1317, 219] on div "**********" at bounding box center [858, 683] width 1209 height 1366
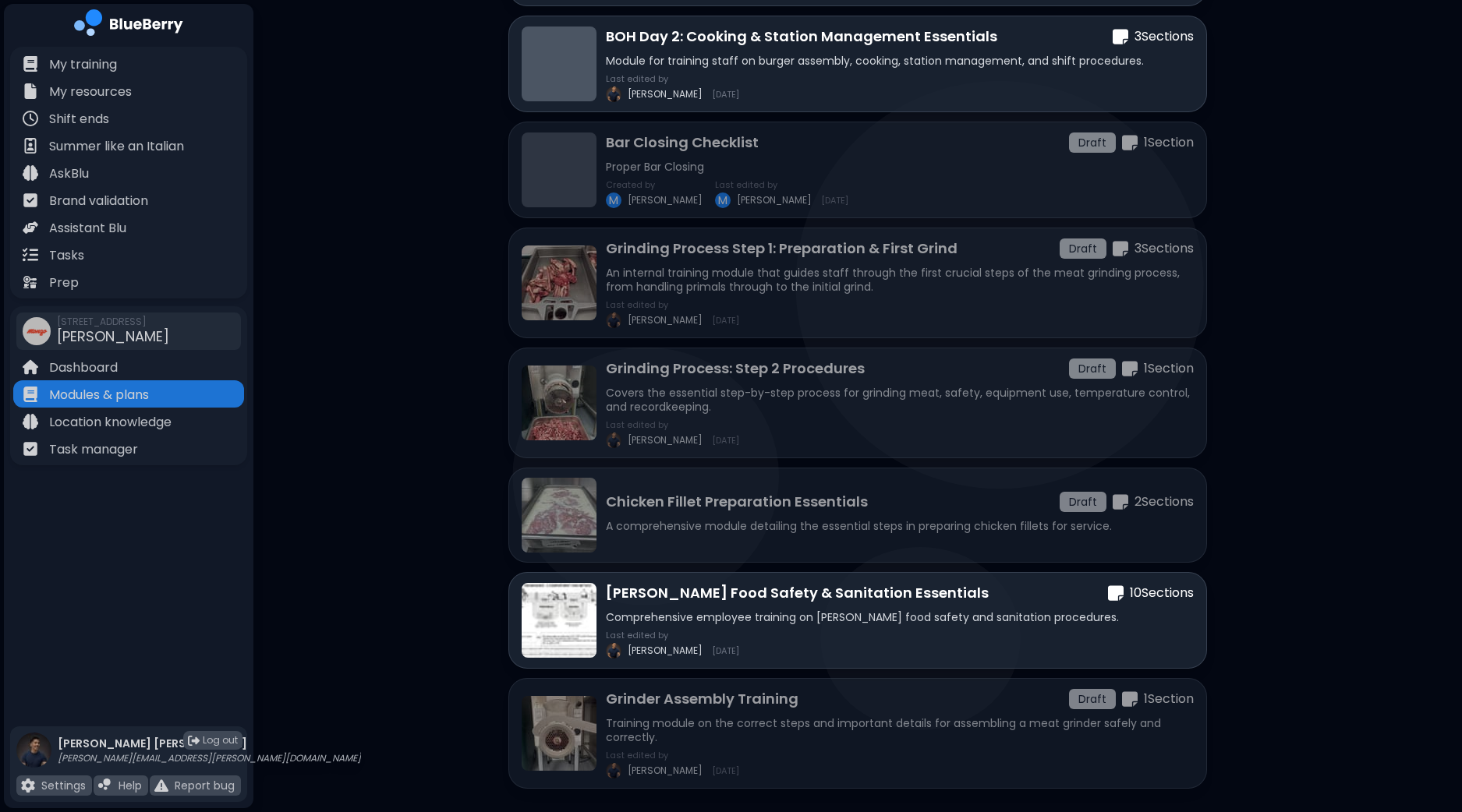
scroll to position [1102, 0]
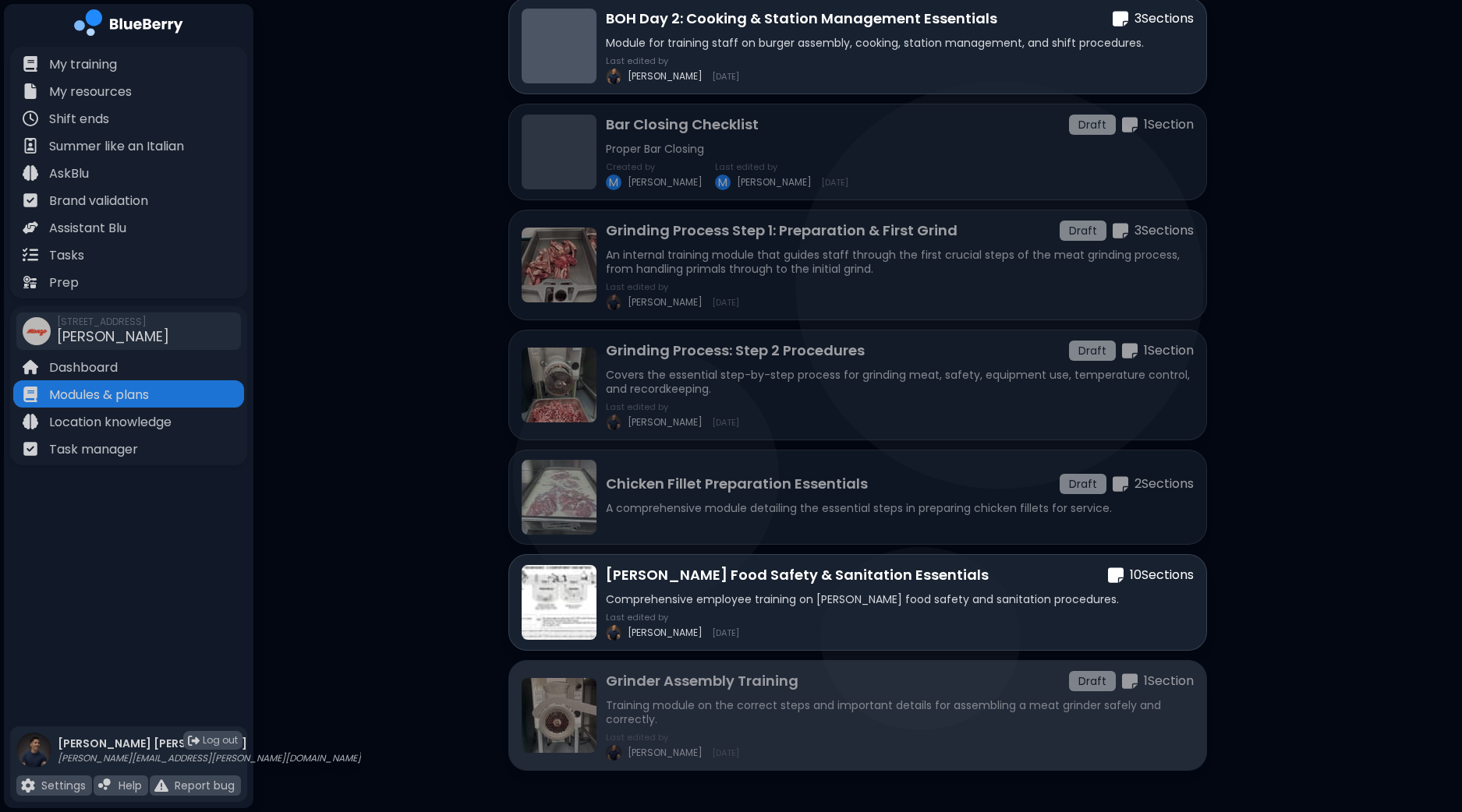
click at [887, 732] on div "Last edited by [PERSON_NAME] [DATE]" at bounding box center [899, 746] width 588 height 28
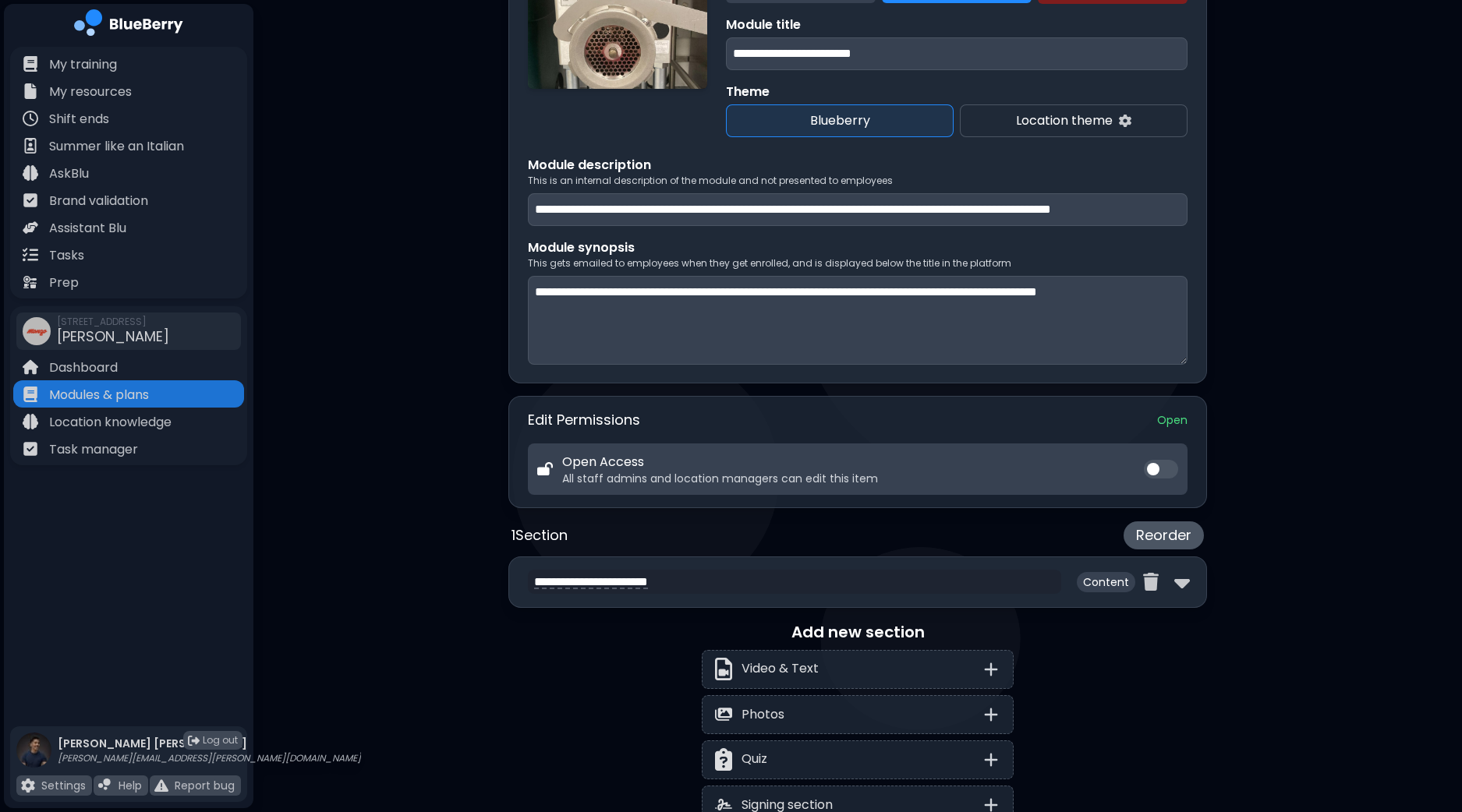
scroll to position [165, 0]
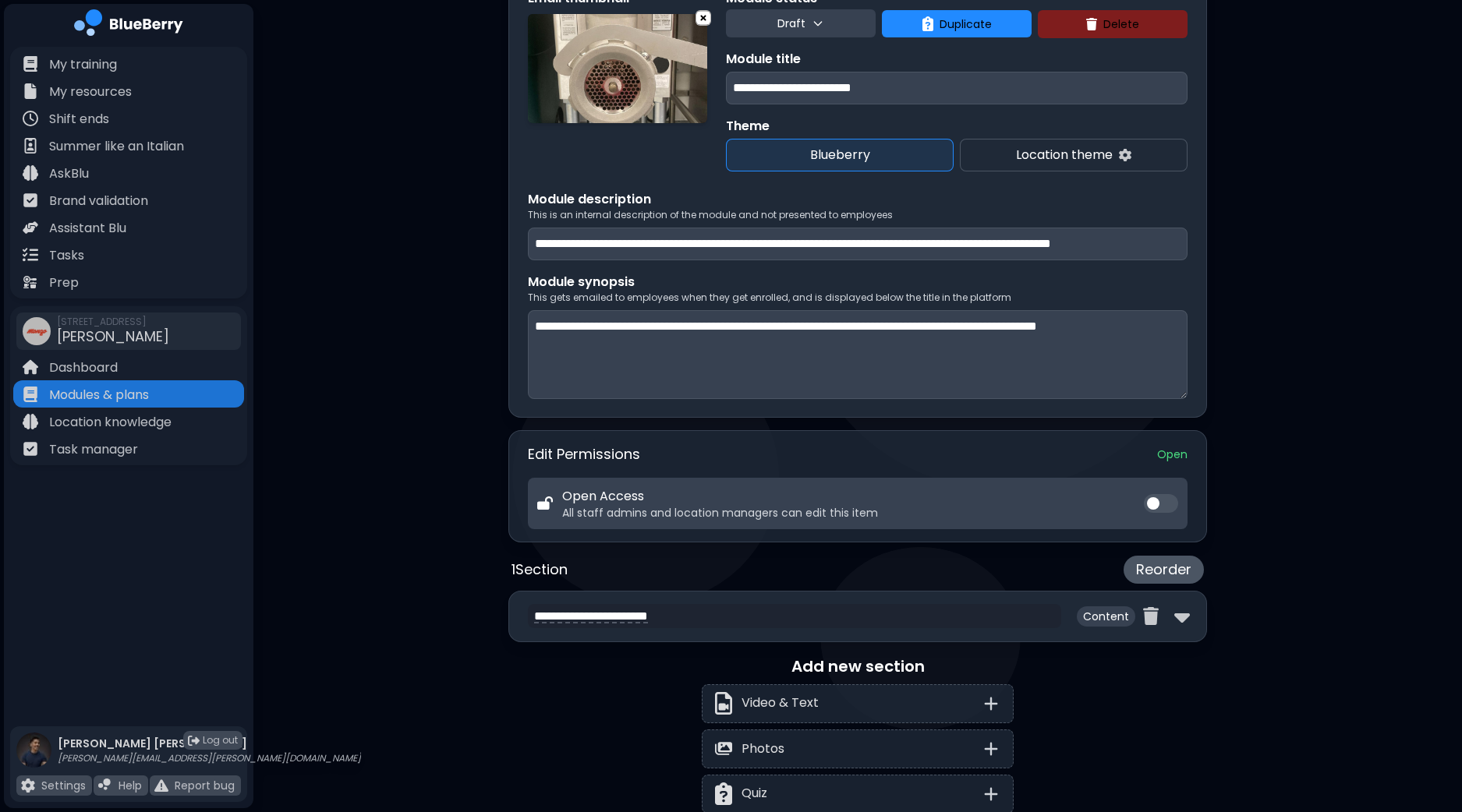
click at [1183, 626] on div "**********" at bounding box center [858, 616] width 698 height 52
click at [1186, 613] on img at bounding box center [1182, 617] width 15 height 25
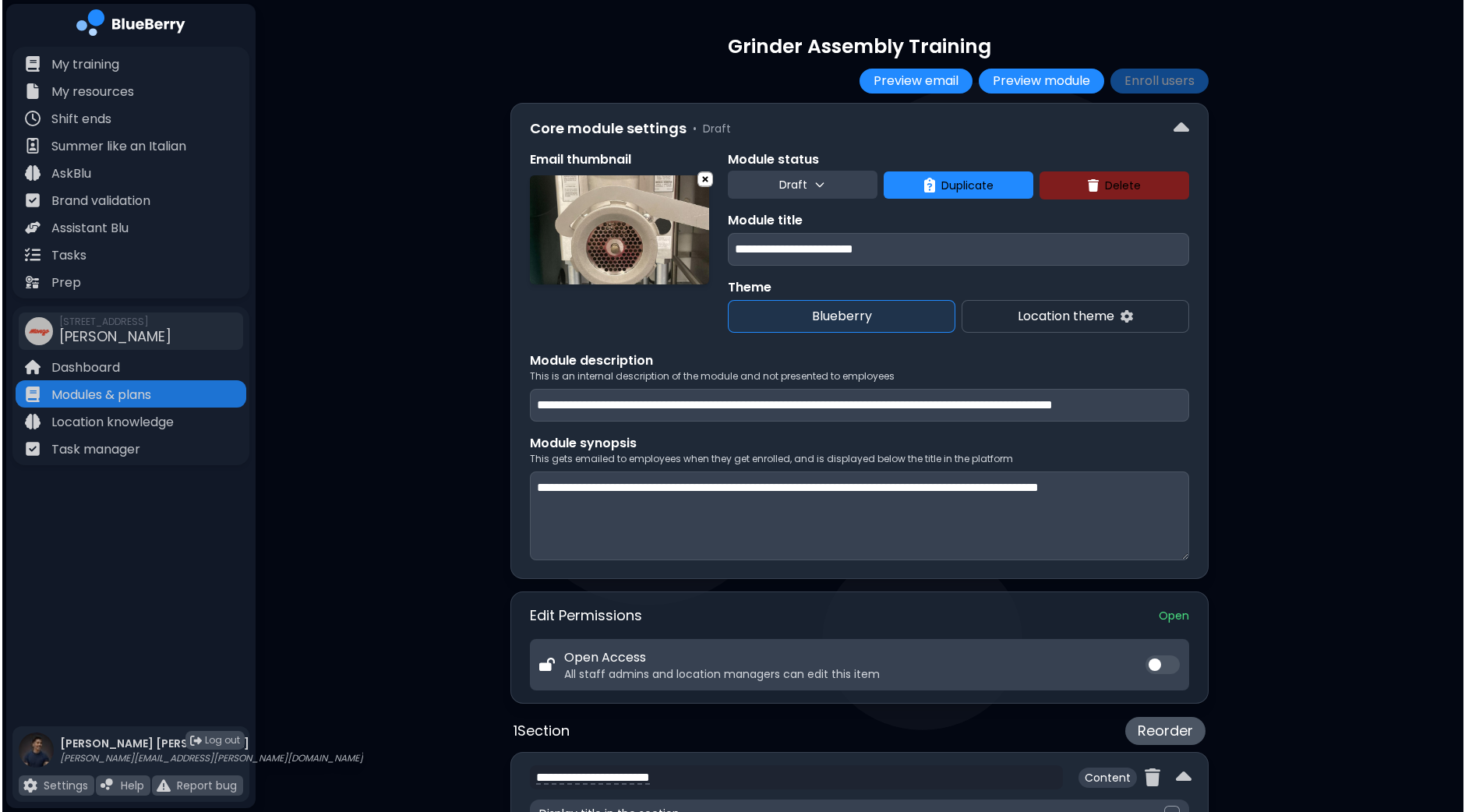
scroll to position [0, 0]
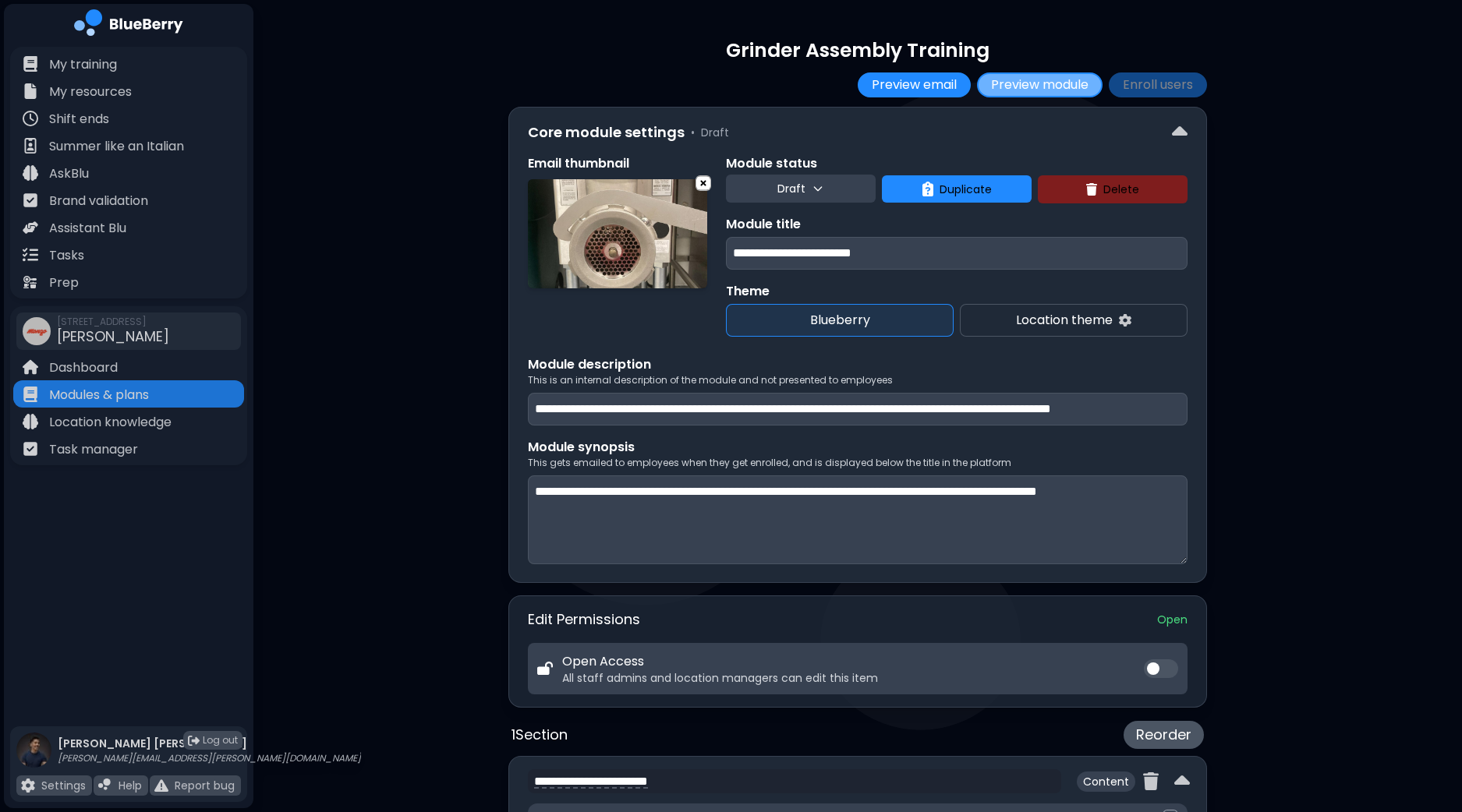
click at [1037, 86] on button "Preview module" at bounding box center [1040, 85] width 126 height 25
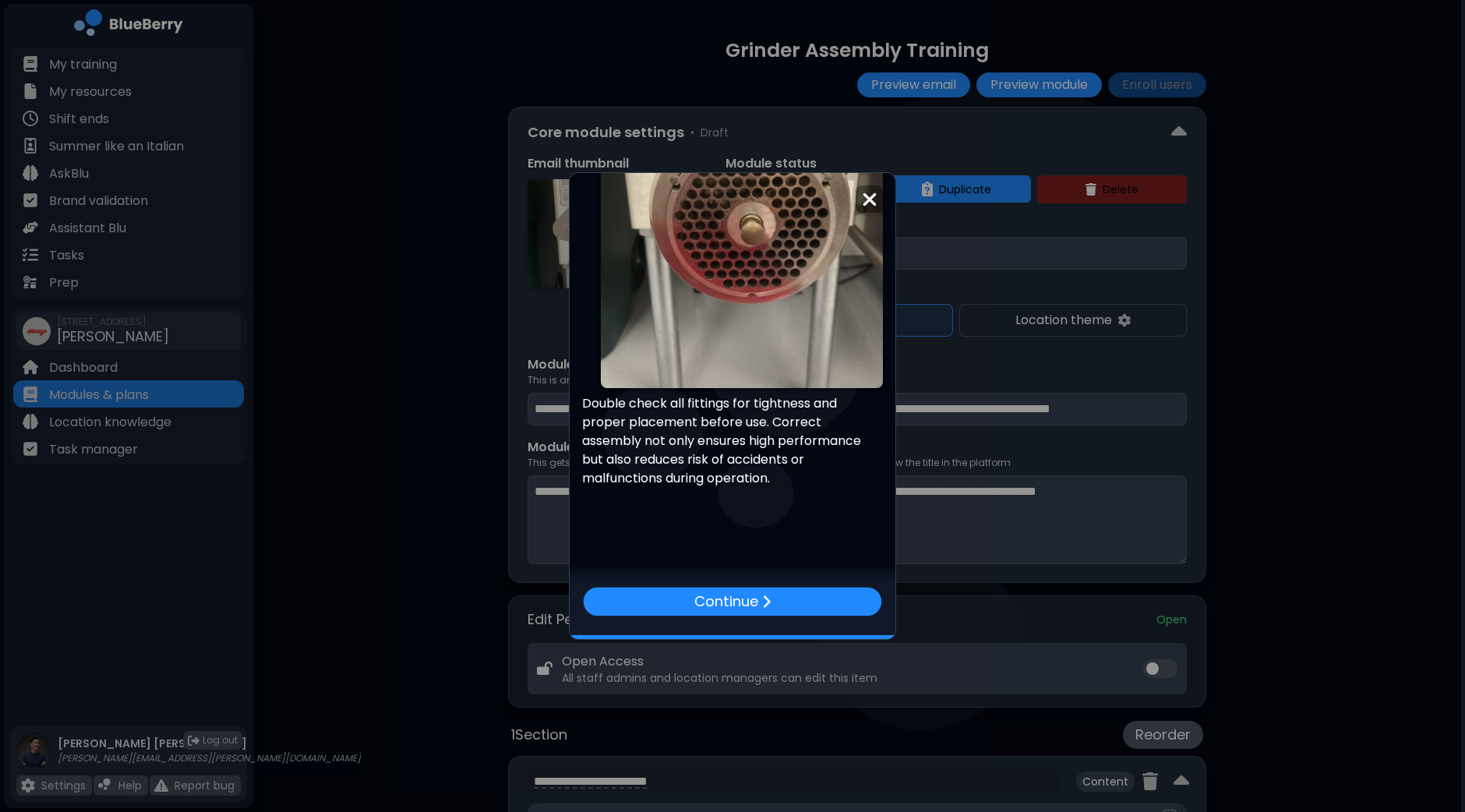
scroll to position [2086, 0]
click at [769, 590] on div "Continue" at bounding box center [732, 601] width 301 height 29
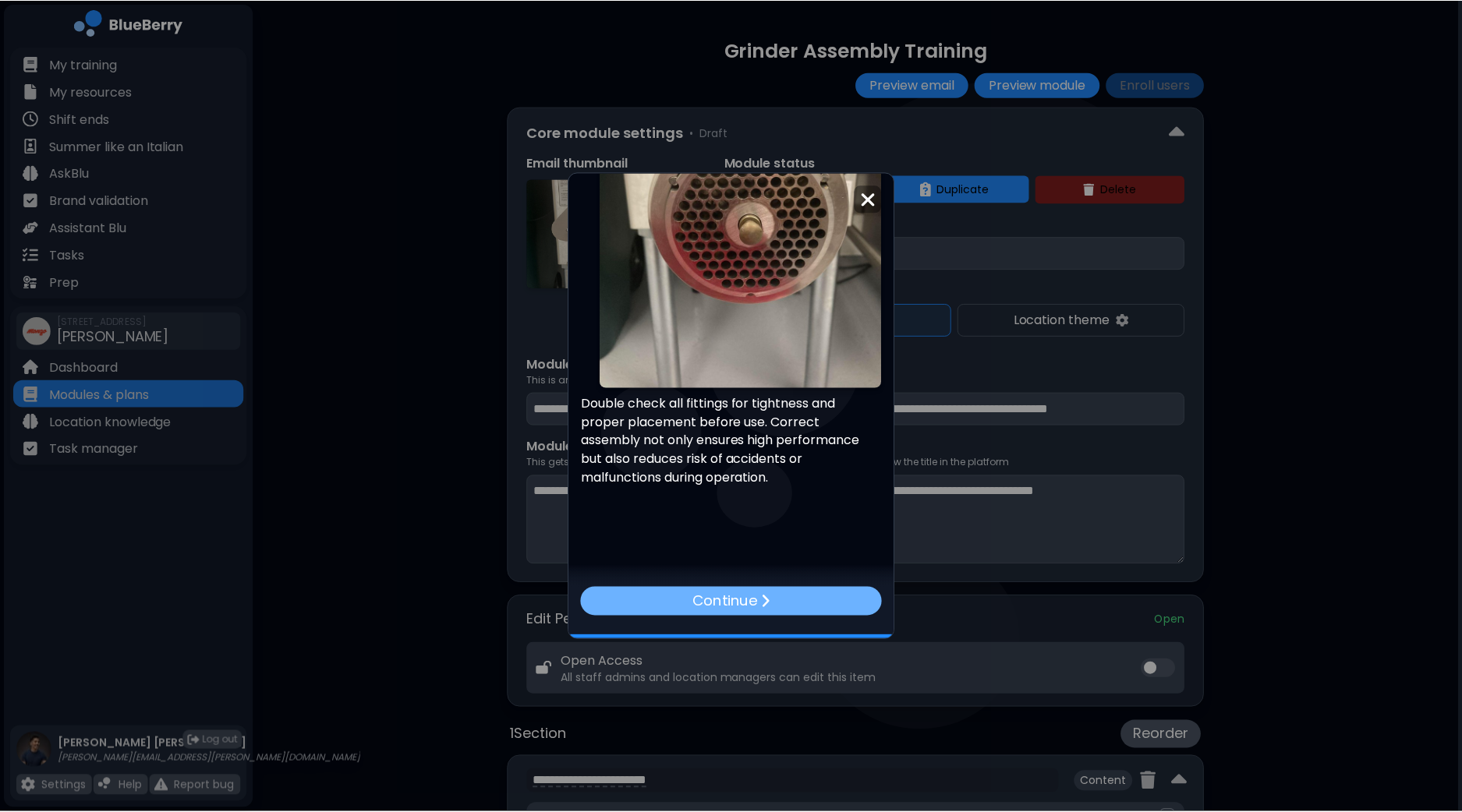
scroll to position [0, 0]
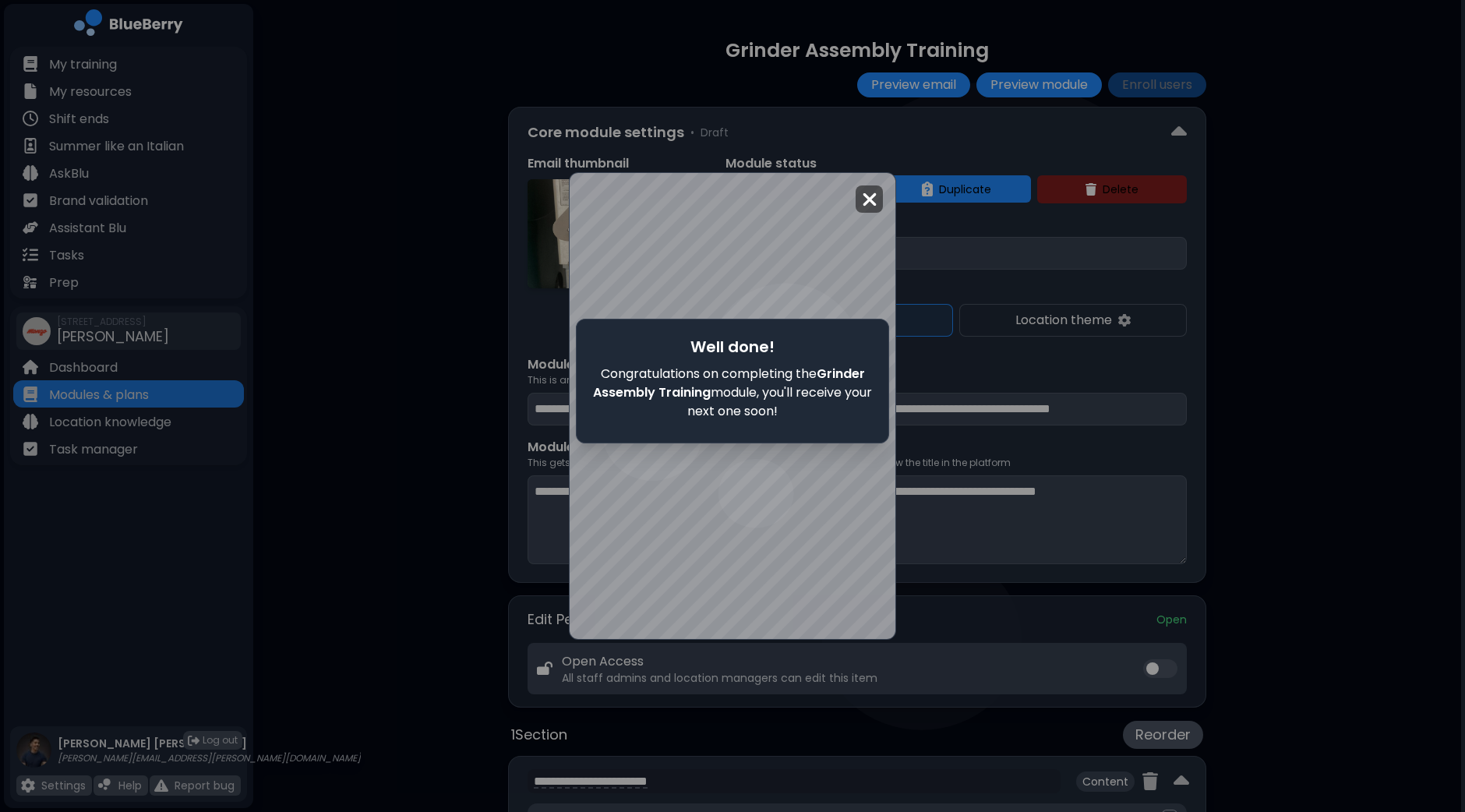
click at [872, 200] on img at bounding box center [869, 199] width 15 height 21
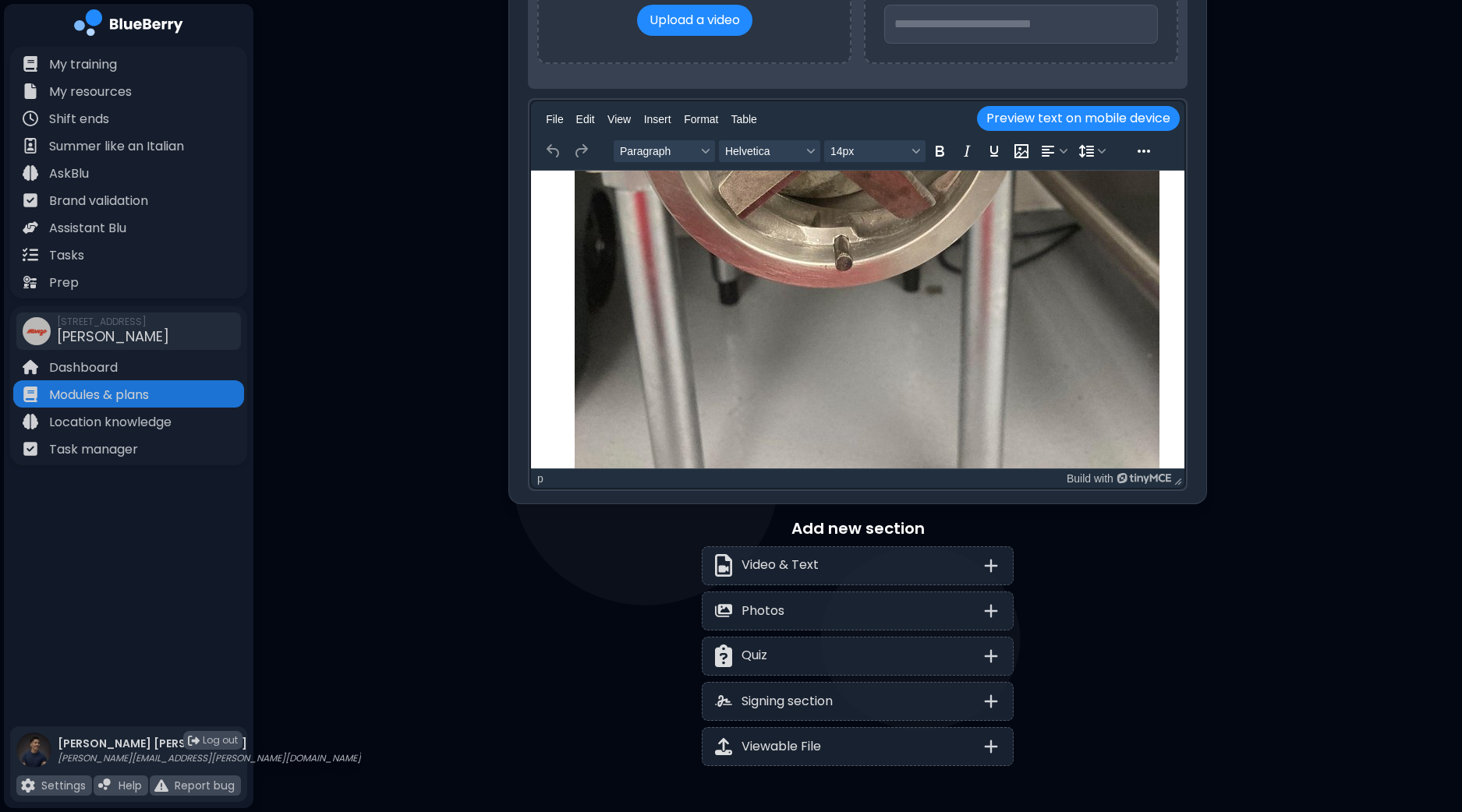
scroll to position [1023, 0]
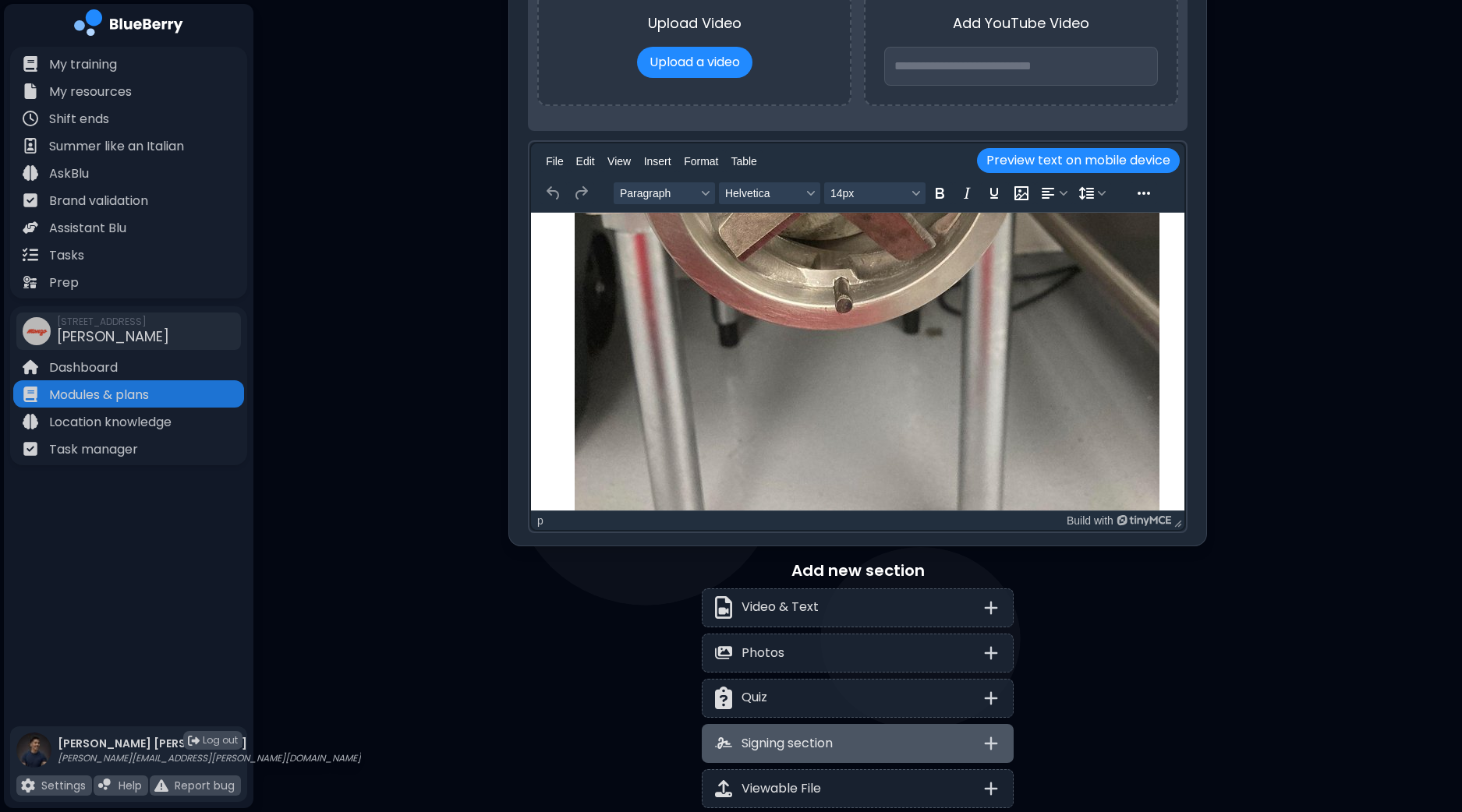
click at [888, 732] on div "Signing section" at bounding box center [857, 742] width 312 height 39
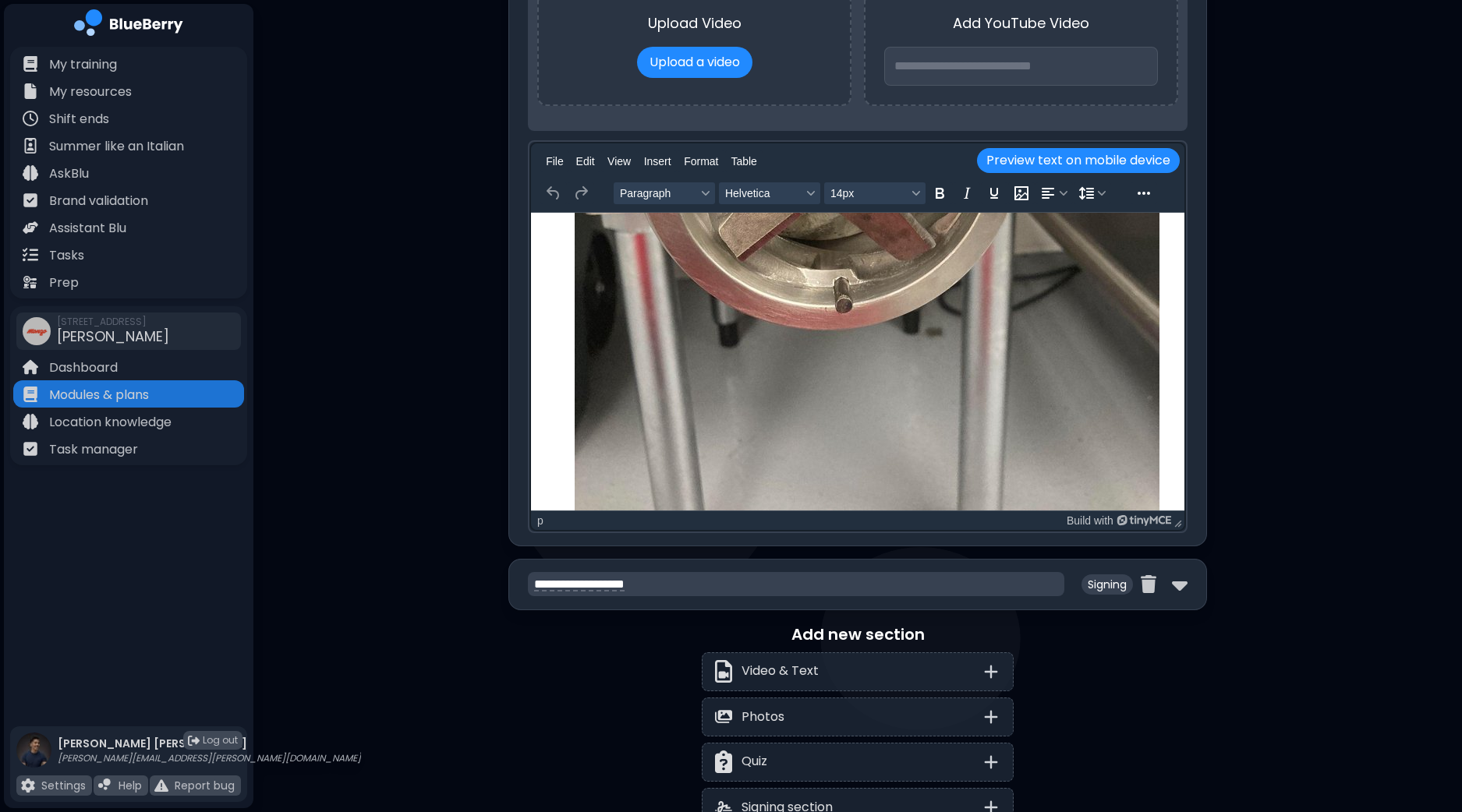
click at [567, 577] on textarea "**********" at bounding box center [795, 584] width 536 height 25
drag, startPoint x: 565, startPoint y: 577, endPoint x: 483, endPoint y: 581, distance: 82.1
type textarea "**********"
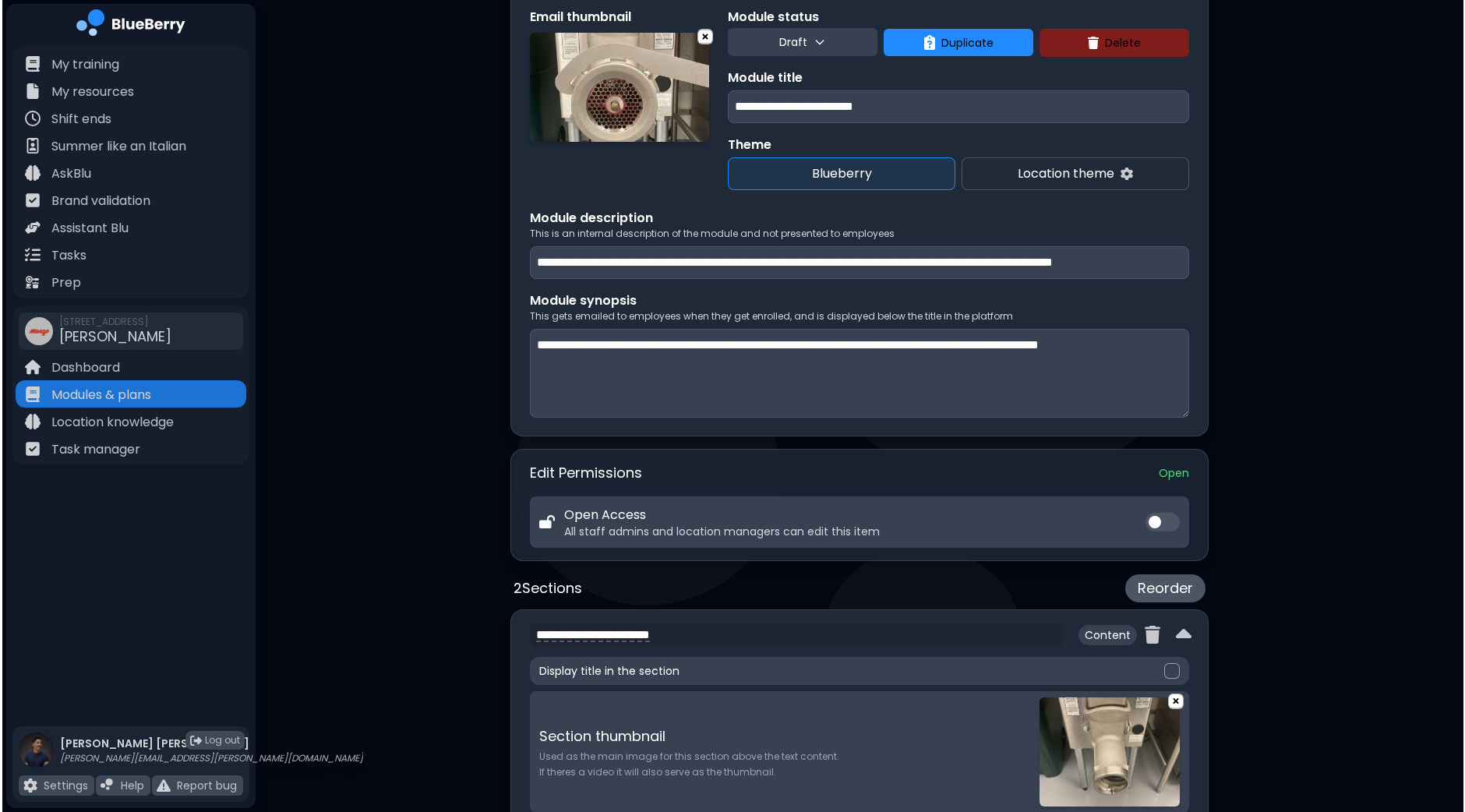
scroll to position [0, 0]
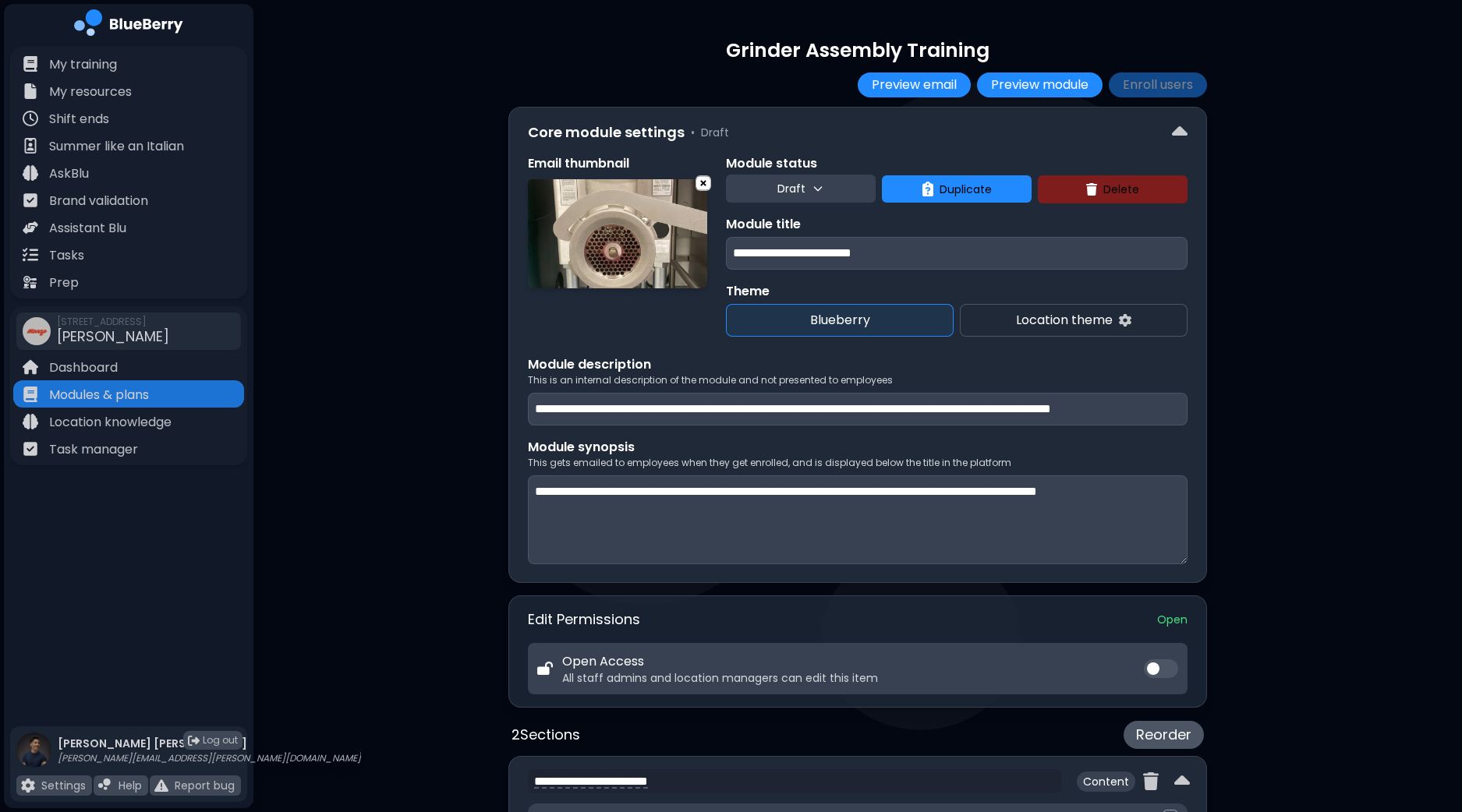
click at [858, 185] on button "Draft" at bounding box center [800, 188] width 149 height 28
click at [802, 259] on button "Live" at bounding box center [802, 259] width 56 height 31
click at [1169, 88] on button "Enroll users" at bounding box center [1157, 85] width 99 height 25
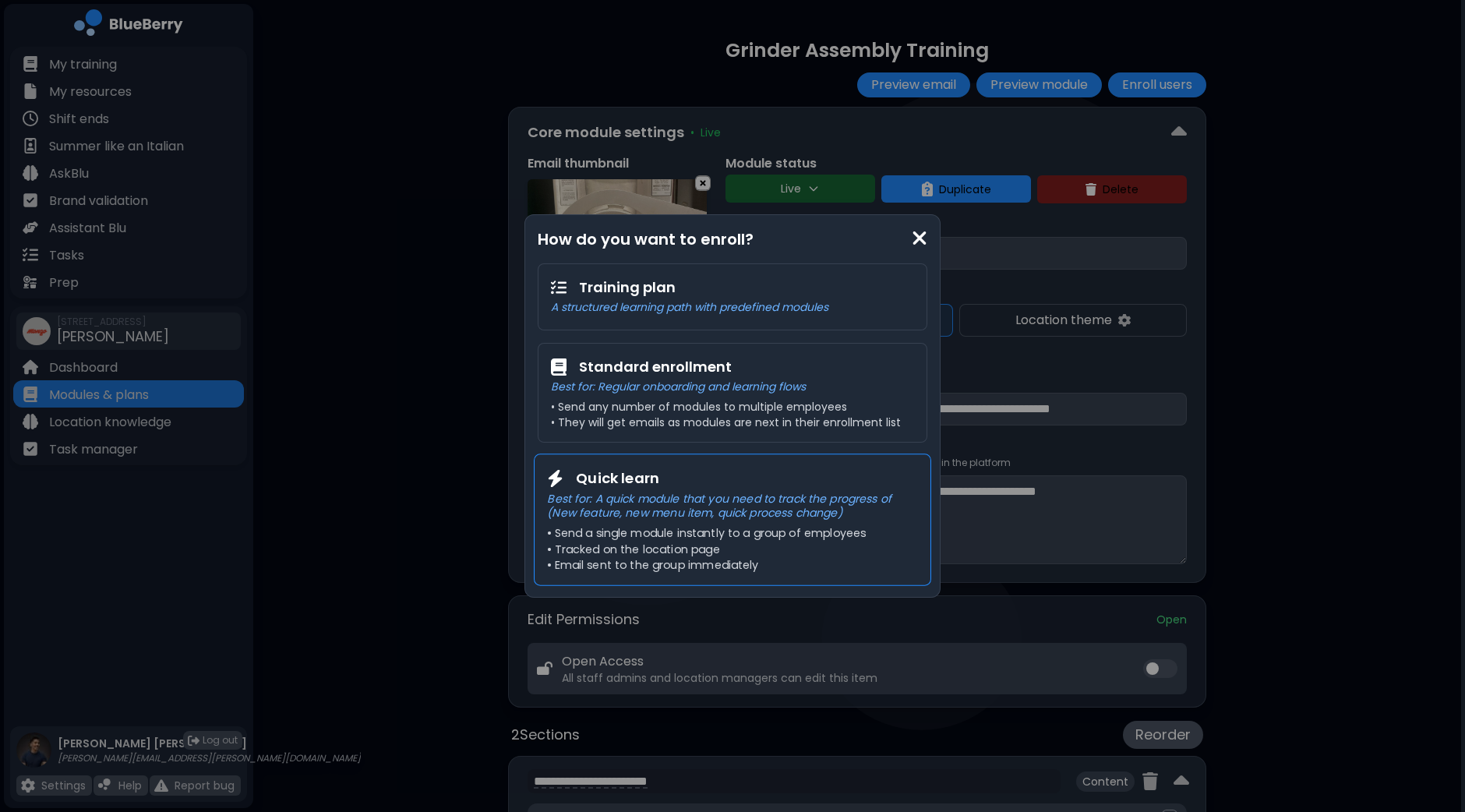
click at [818, 524] on div "Quick learn Best for: A quick module that you need to track the progress of (Ne…" at bounding box center [732, 519] width 397 height 132
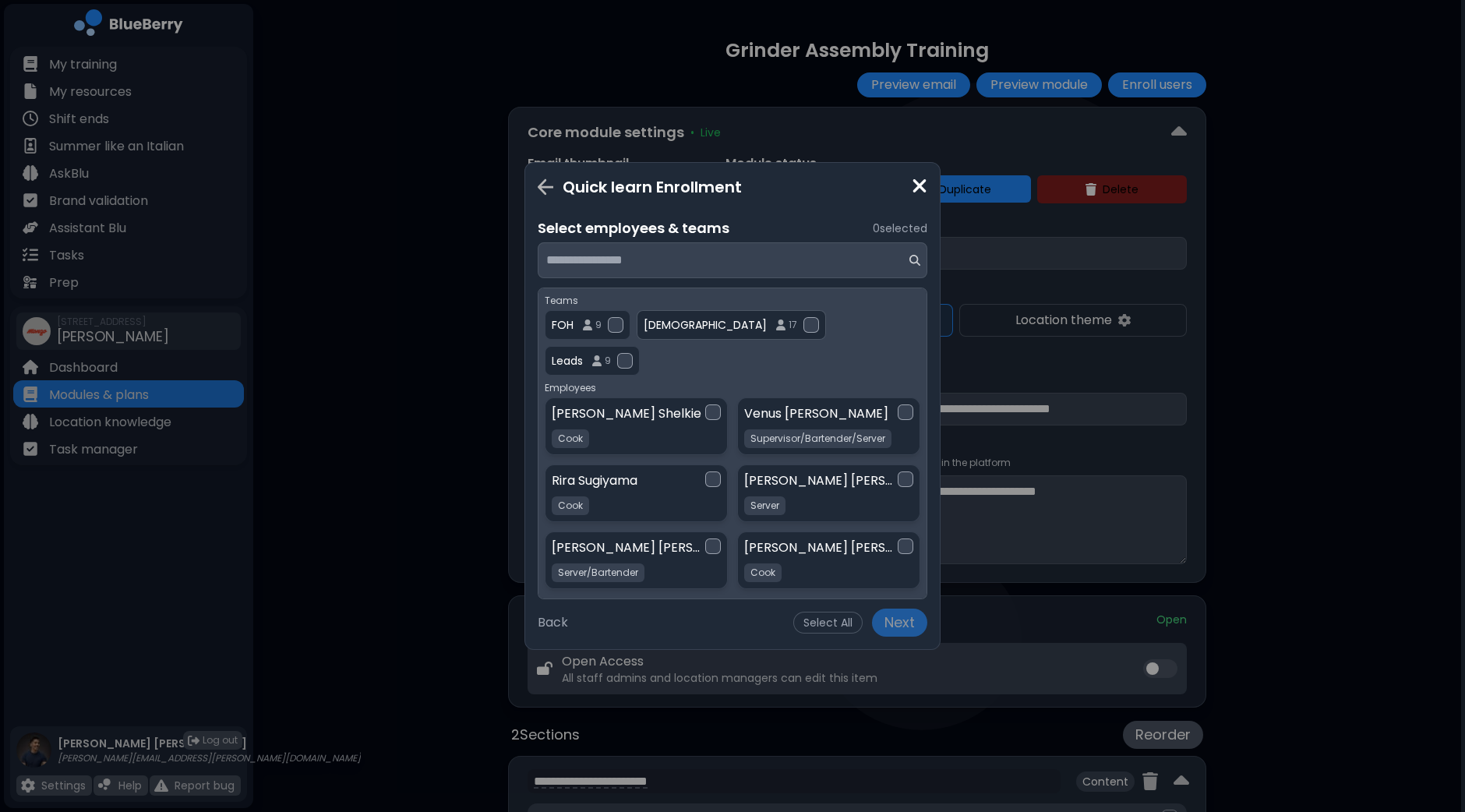
click at [803, 324] on div at bounding box center [810, 325] width 15 height 15
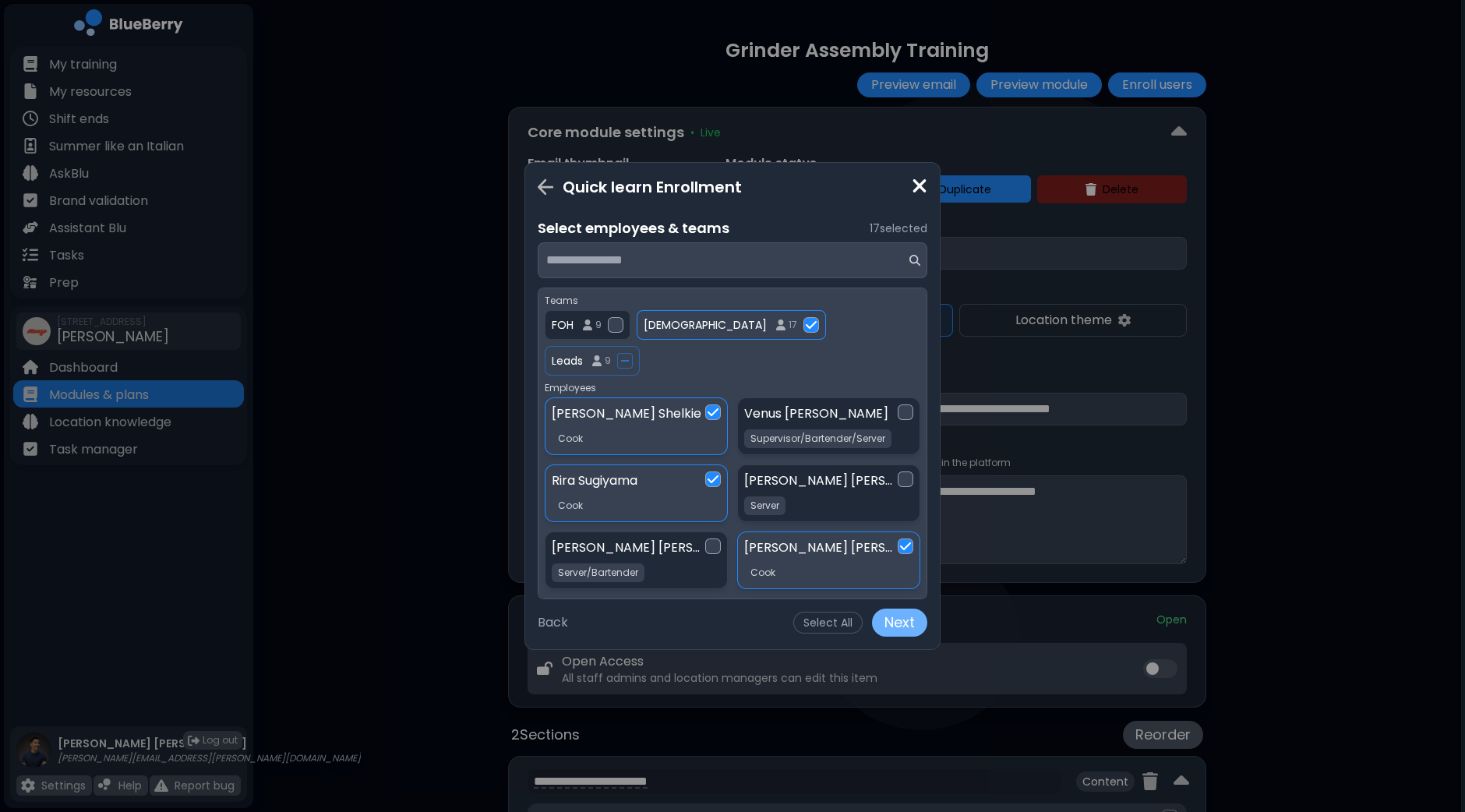
click at [915, 625] on button "Next" at bounding box center [899, 622] width 55 height 28
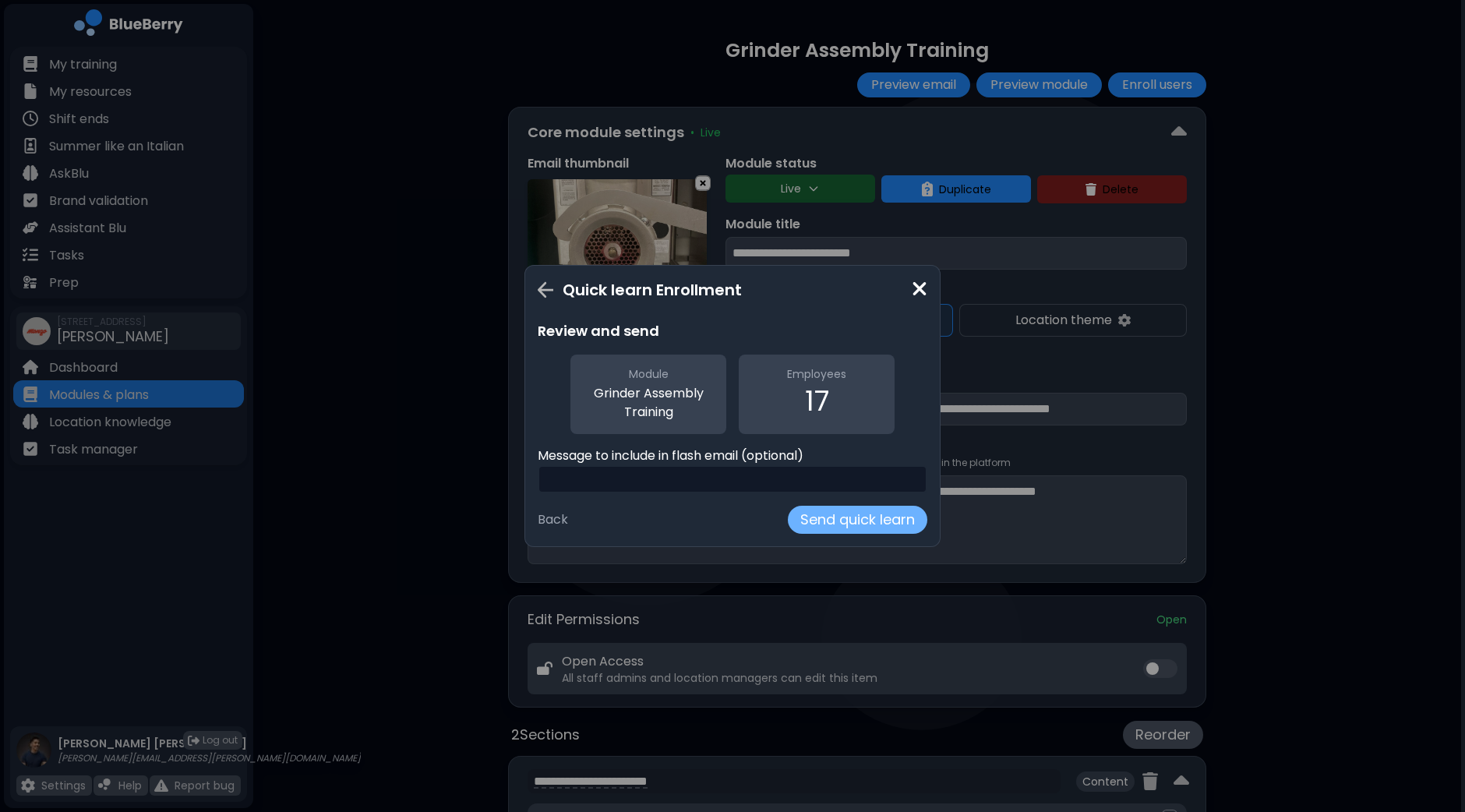
click at [884, 516] on button "Send quick learn" at bounding box center [857, 519] width 139 height 28
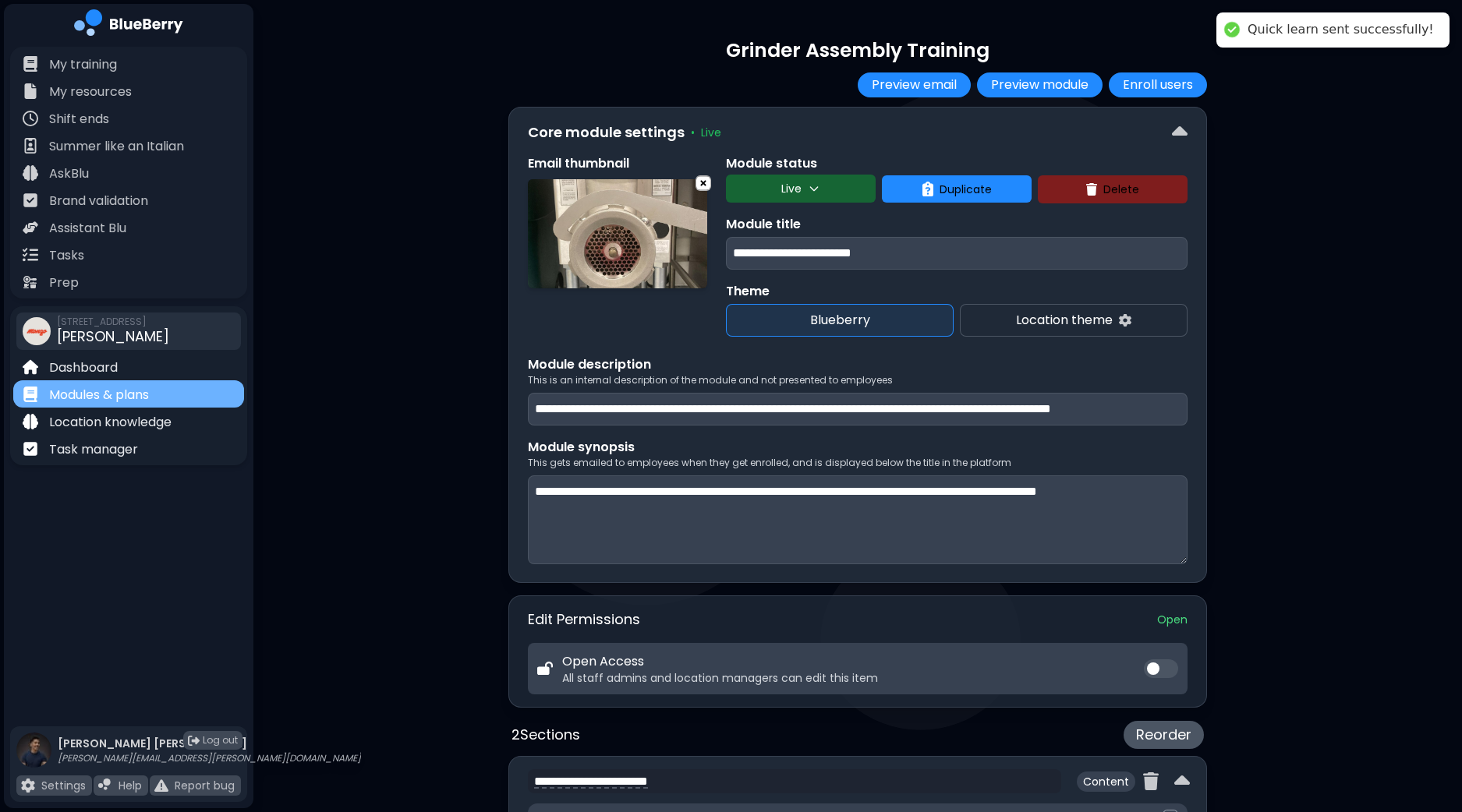
click at [112, 389] on p "Modules & plans" at bounding box center [99, 395] width 100 height 19
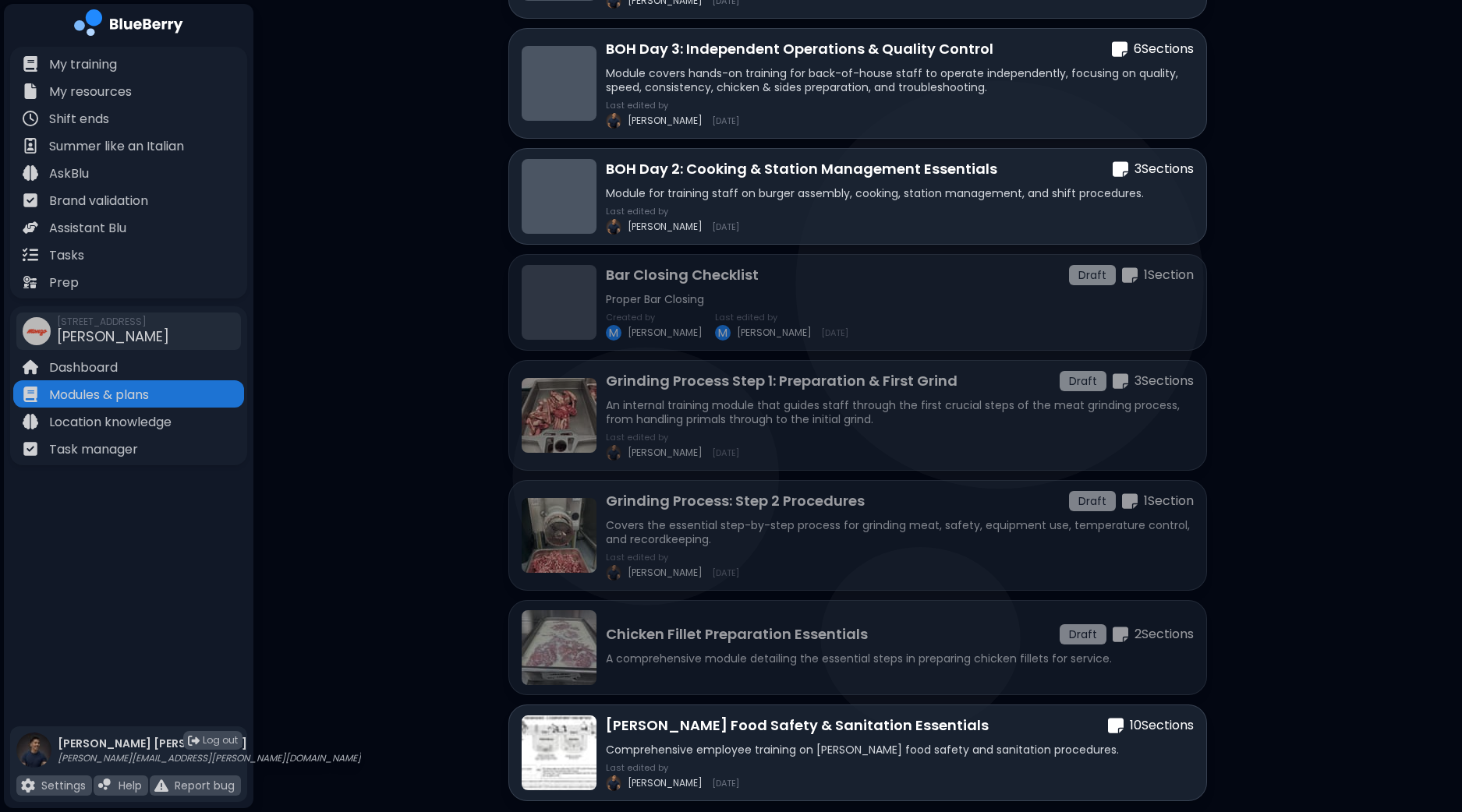
scroll to position [1102, 0]
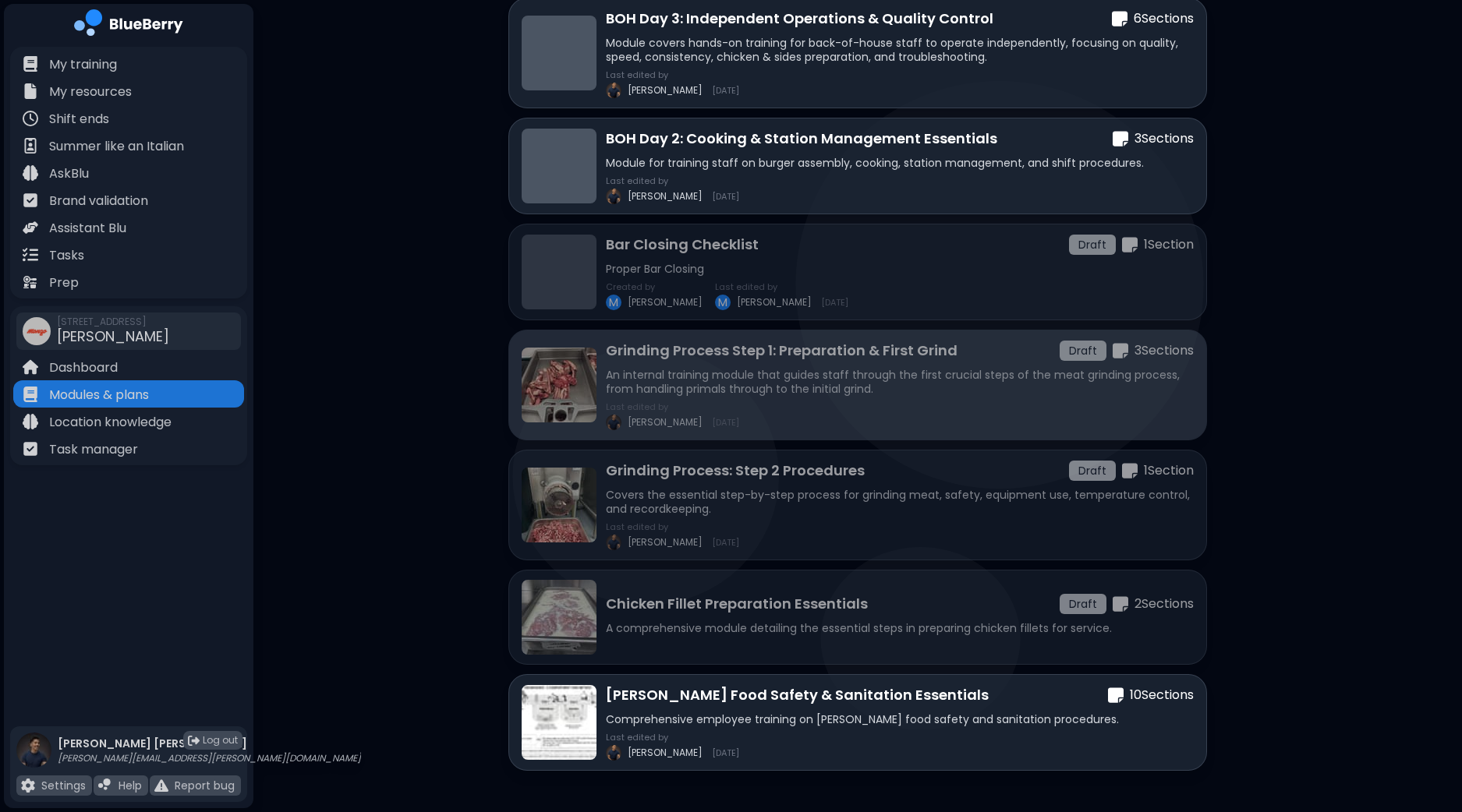
click at [851, 372] on p "An internal training module that guides staff through the first crucial steps o…" at bounding box center [899, 382] width 588 height 28
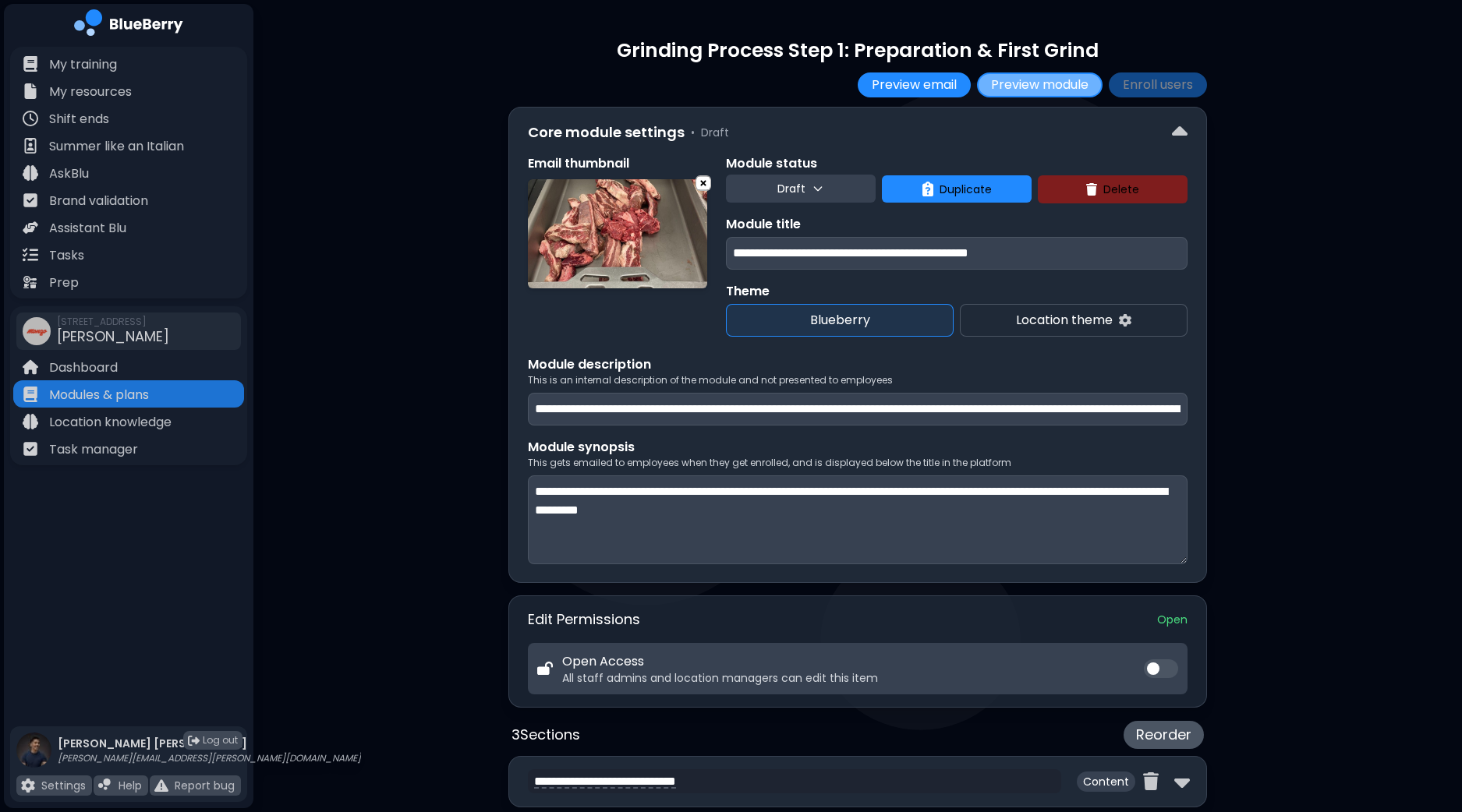
click at [1019, 88] on button "Preview module" at bounding box center [1040, 85] width 126 height 25
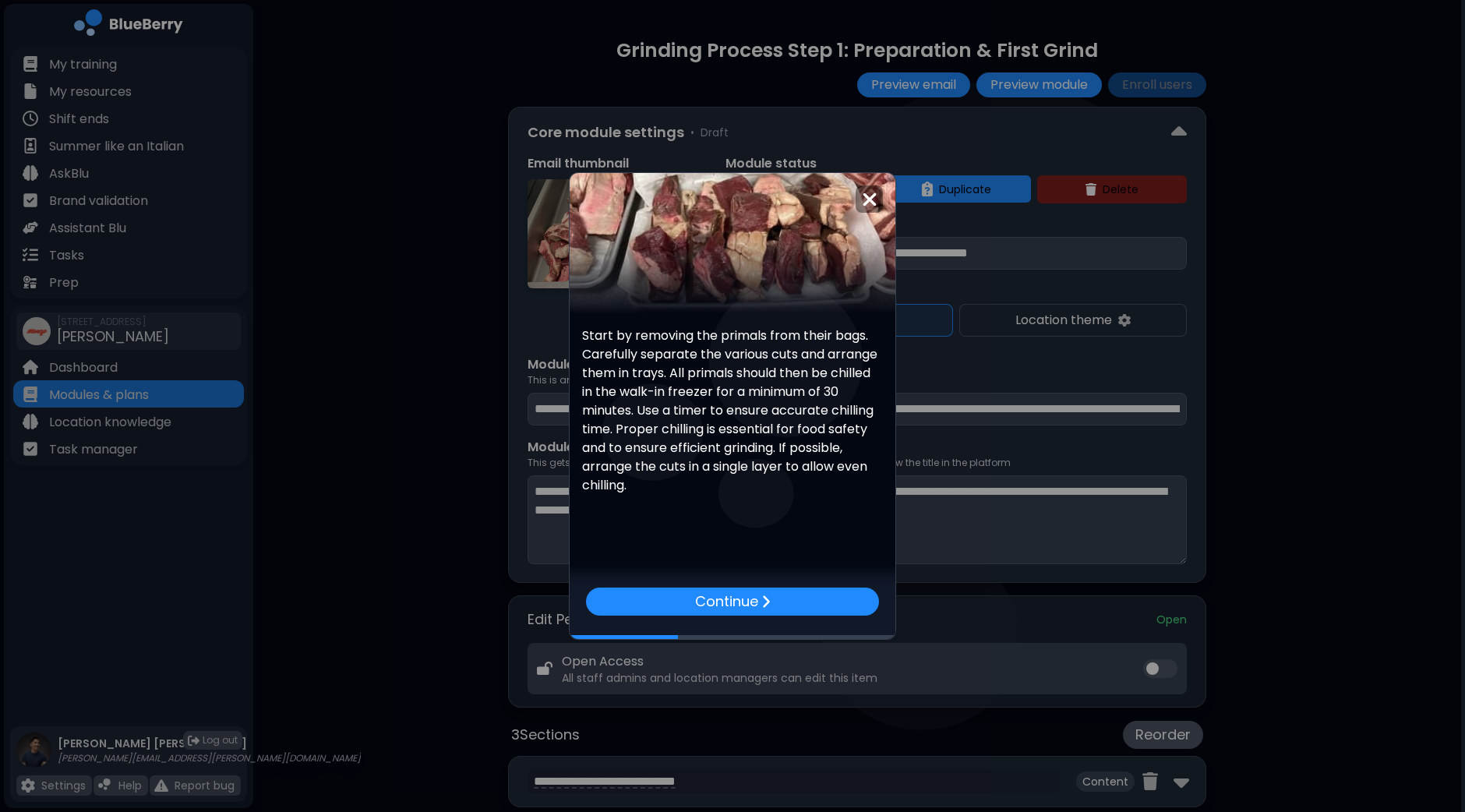
scroll to position [138, 0]
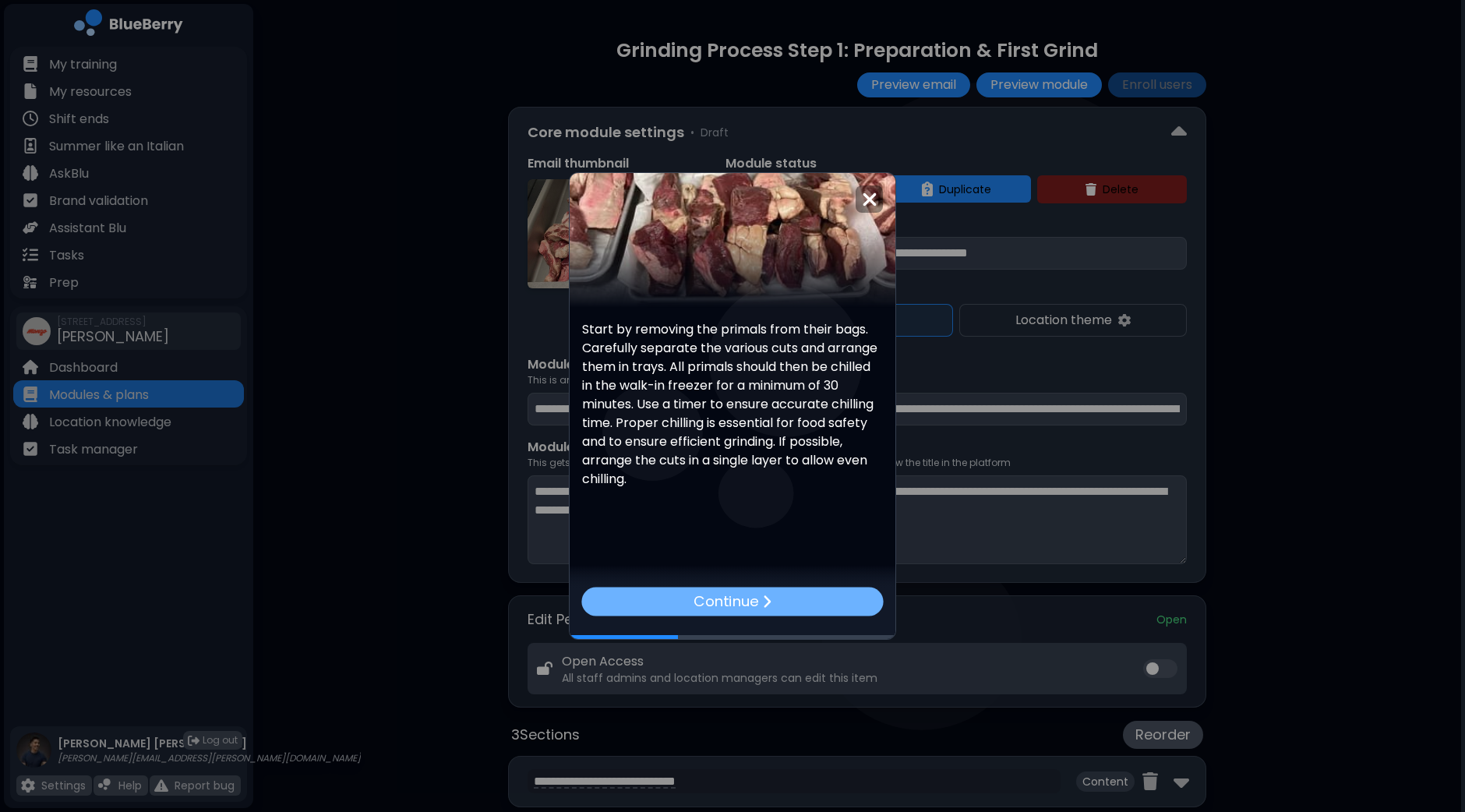
click at [814, 596] on div "Continue" at bounding box center [732, 601] width 301 height 29
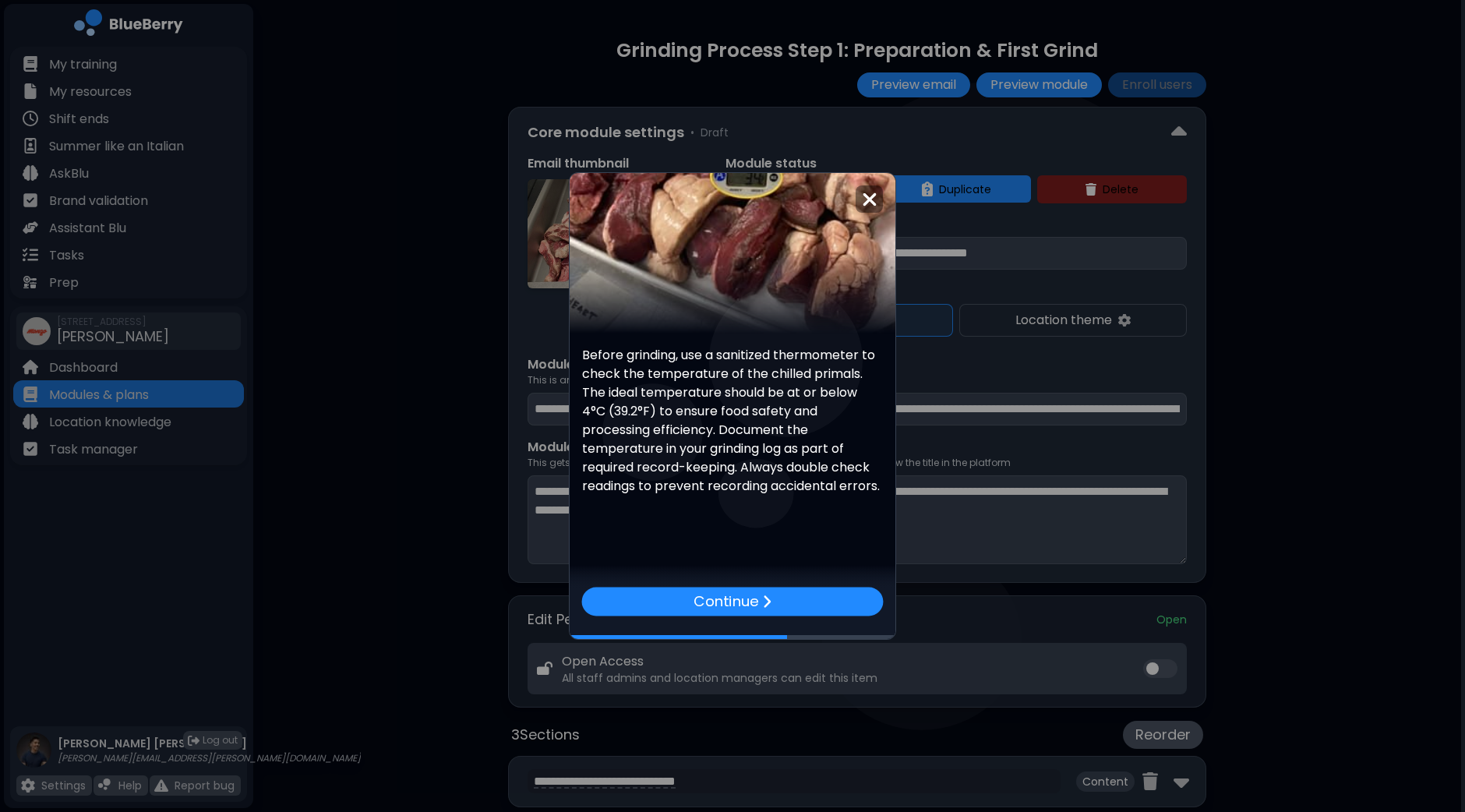
scroll to position [119, 0]
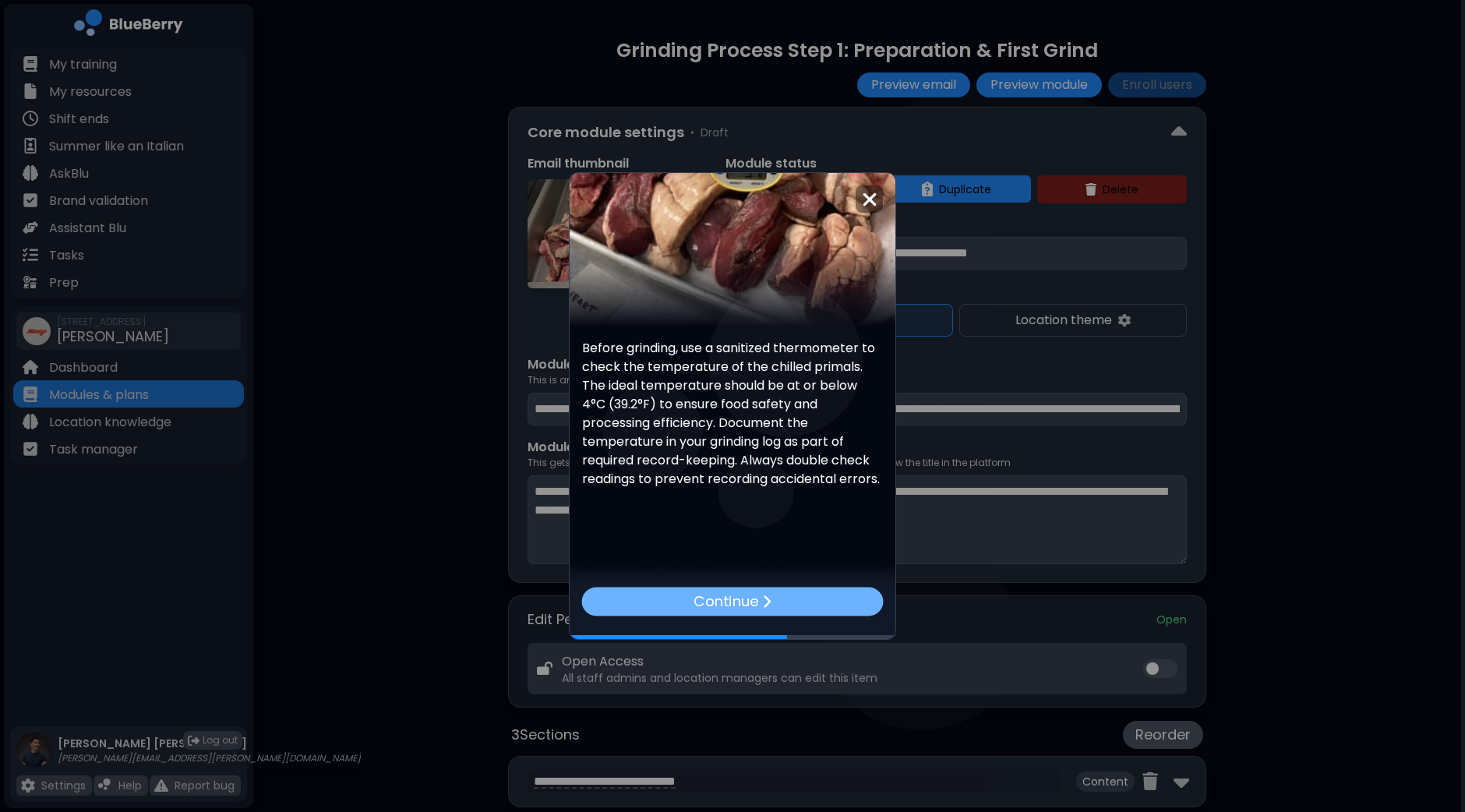
click at [774, 608] on div "Continue" at bounding box center [732, 601] width 301 height 29
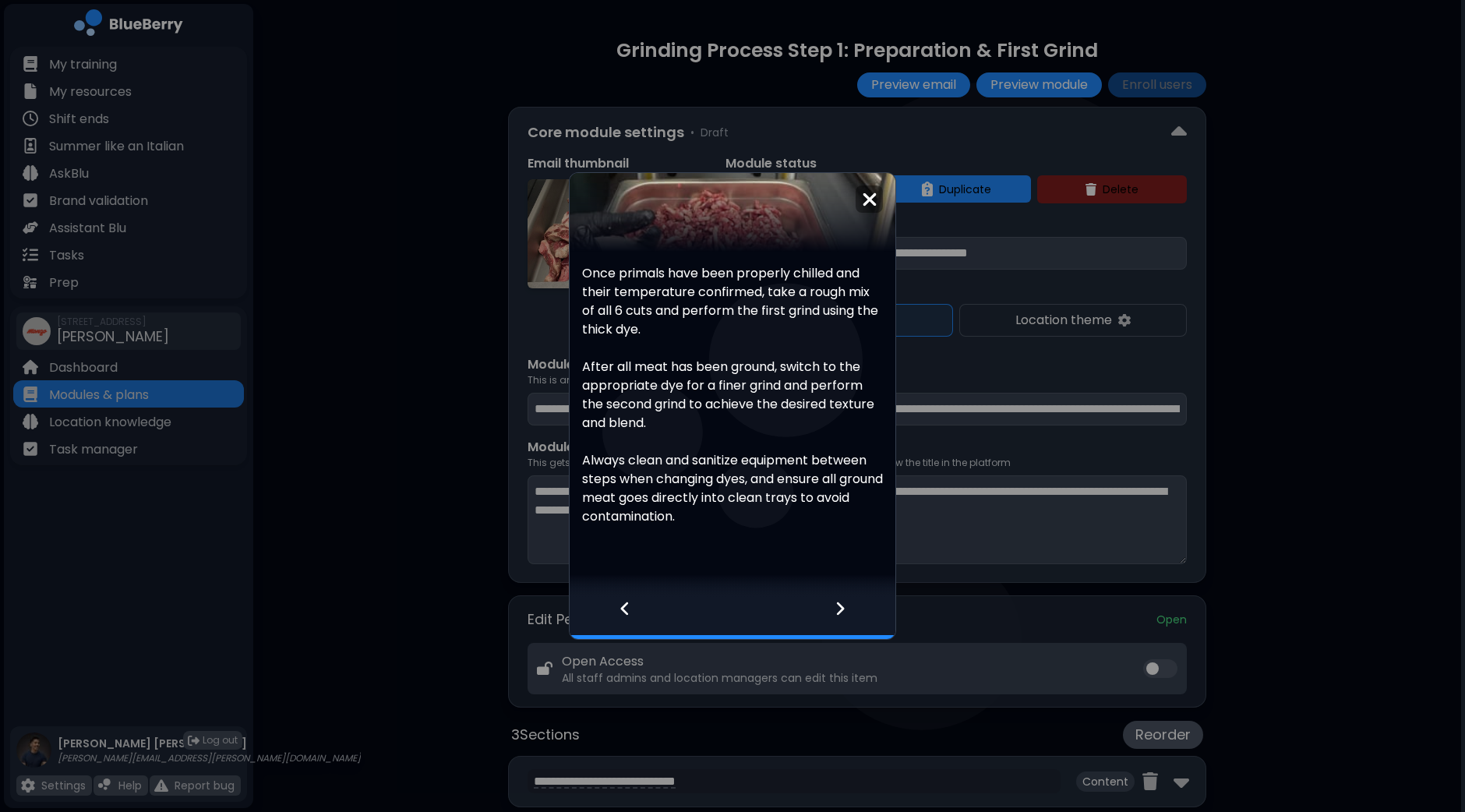
scroll to position [231, 0]
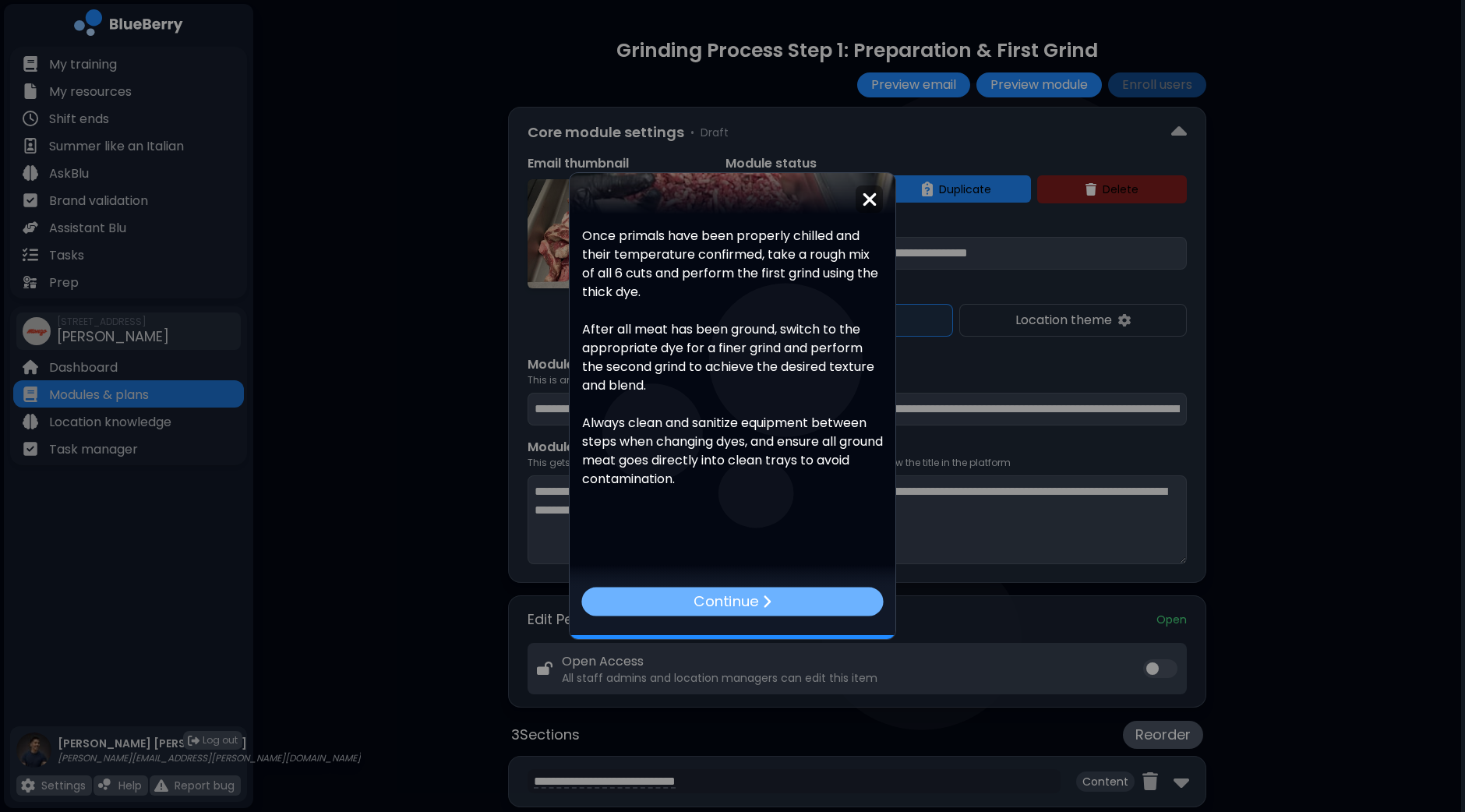
click at [799, 596] on div "Continue" at bounding box center [732, 601] width 301 height 29
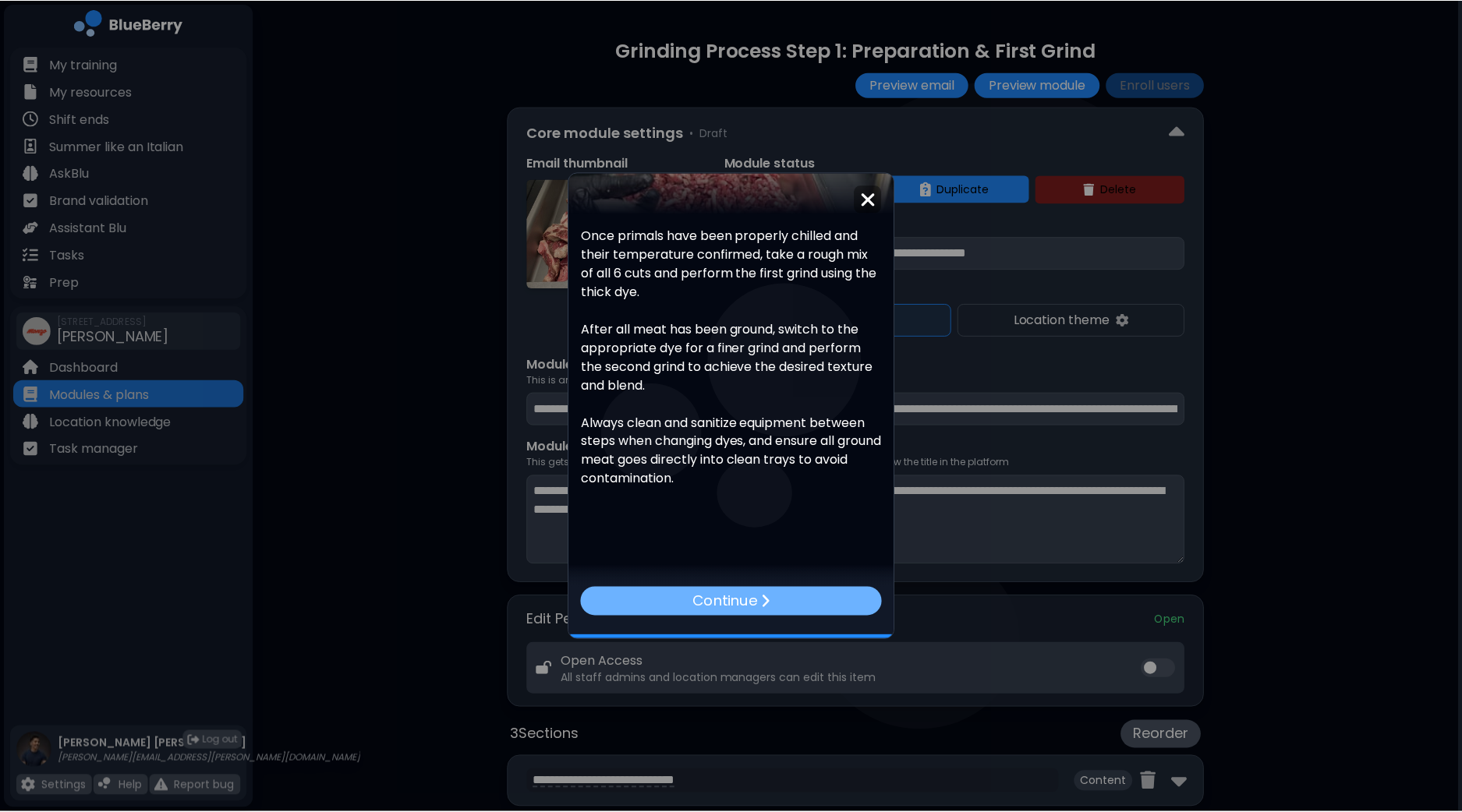
scroll to position [0, 0]
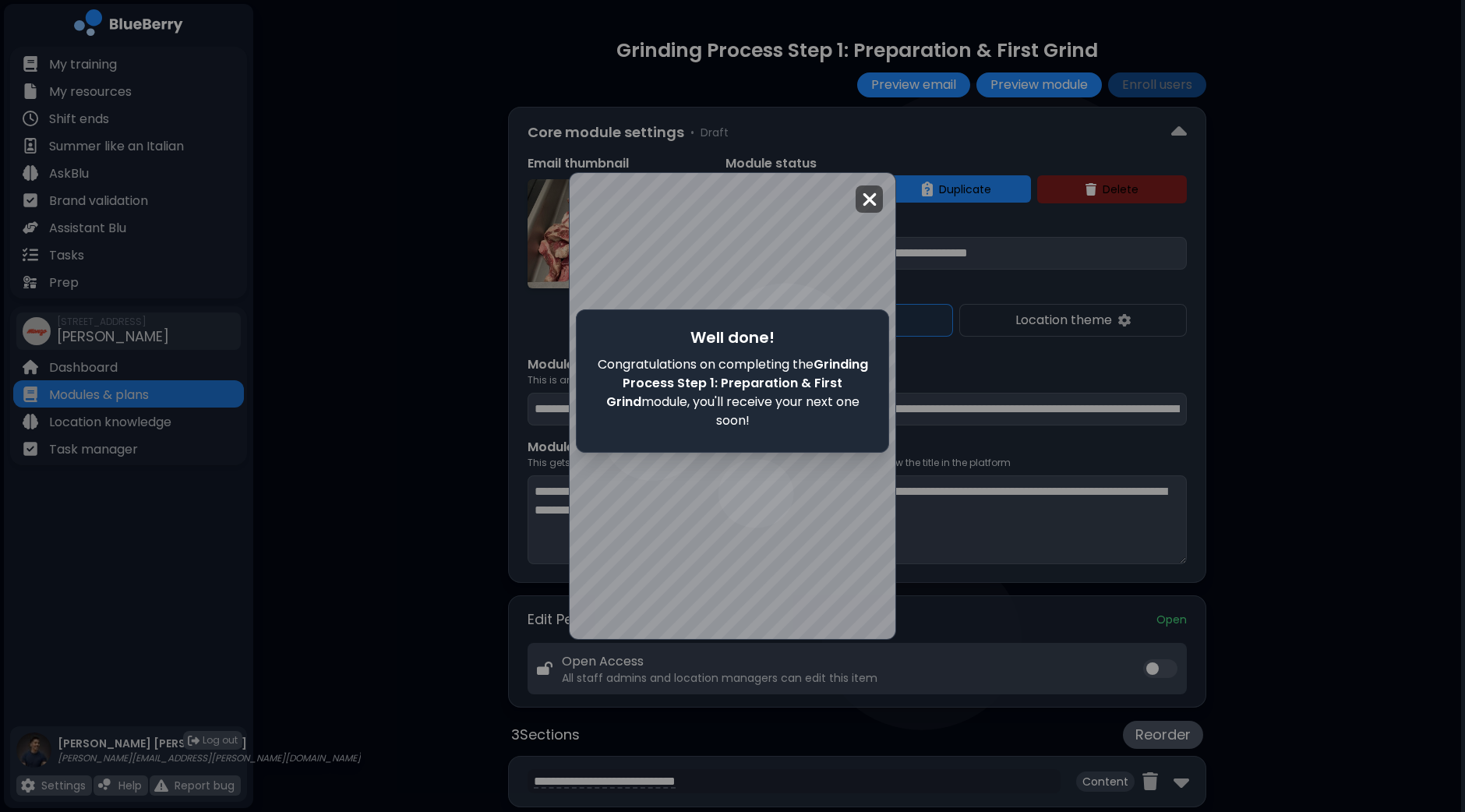
click at [874, 194] on img at bounding box center [869, 199] width 15 height 21
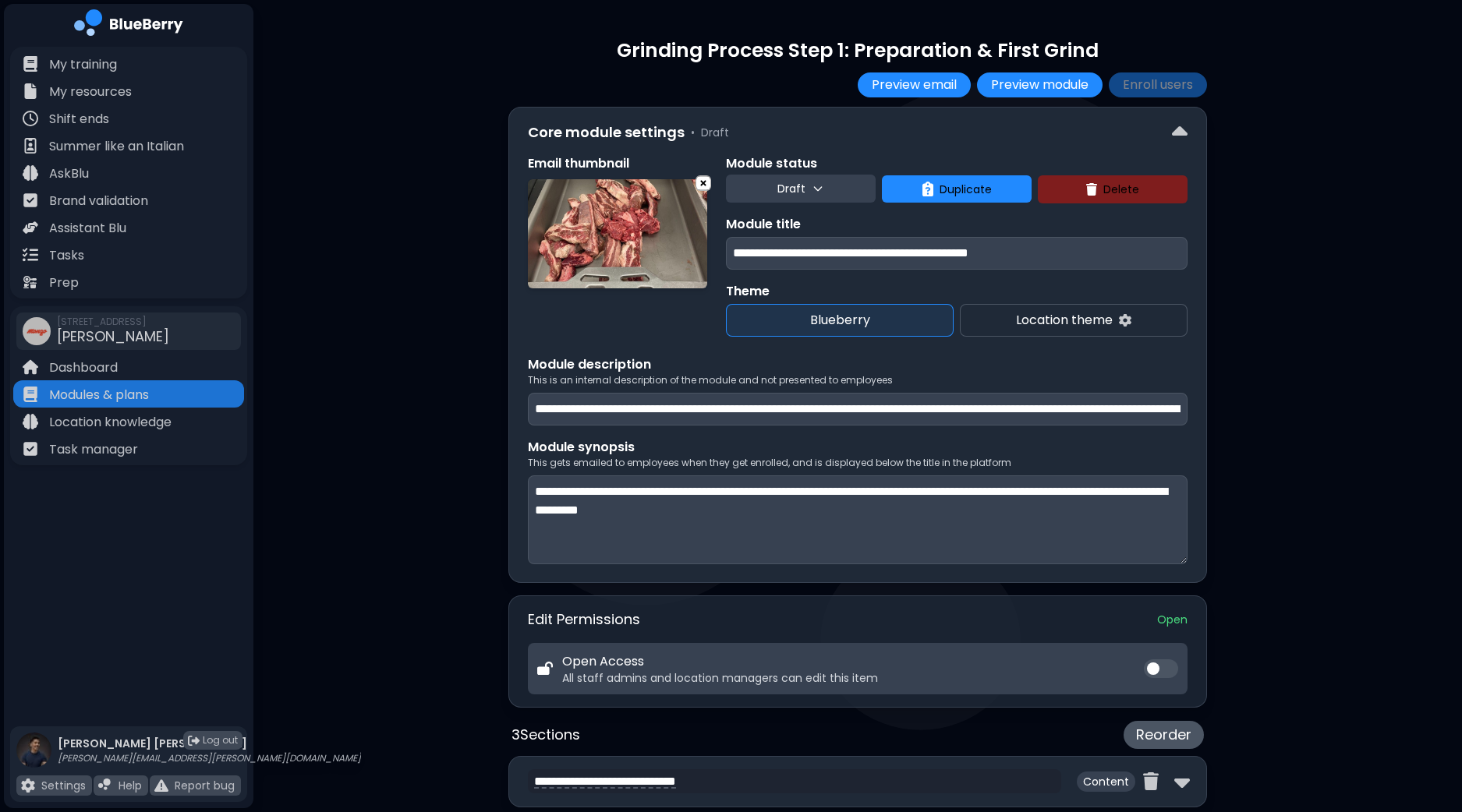
click at [1357, 243] on div "**********" at bounding box center [858, 651] width 1209 height 1303
click at [783, 184] on p "Draft" at bounding box center [791, 189] width 28 height 14
click at [804, 258] on button "Live" at bounding box center [802, 259] width 56 height 31
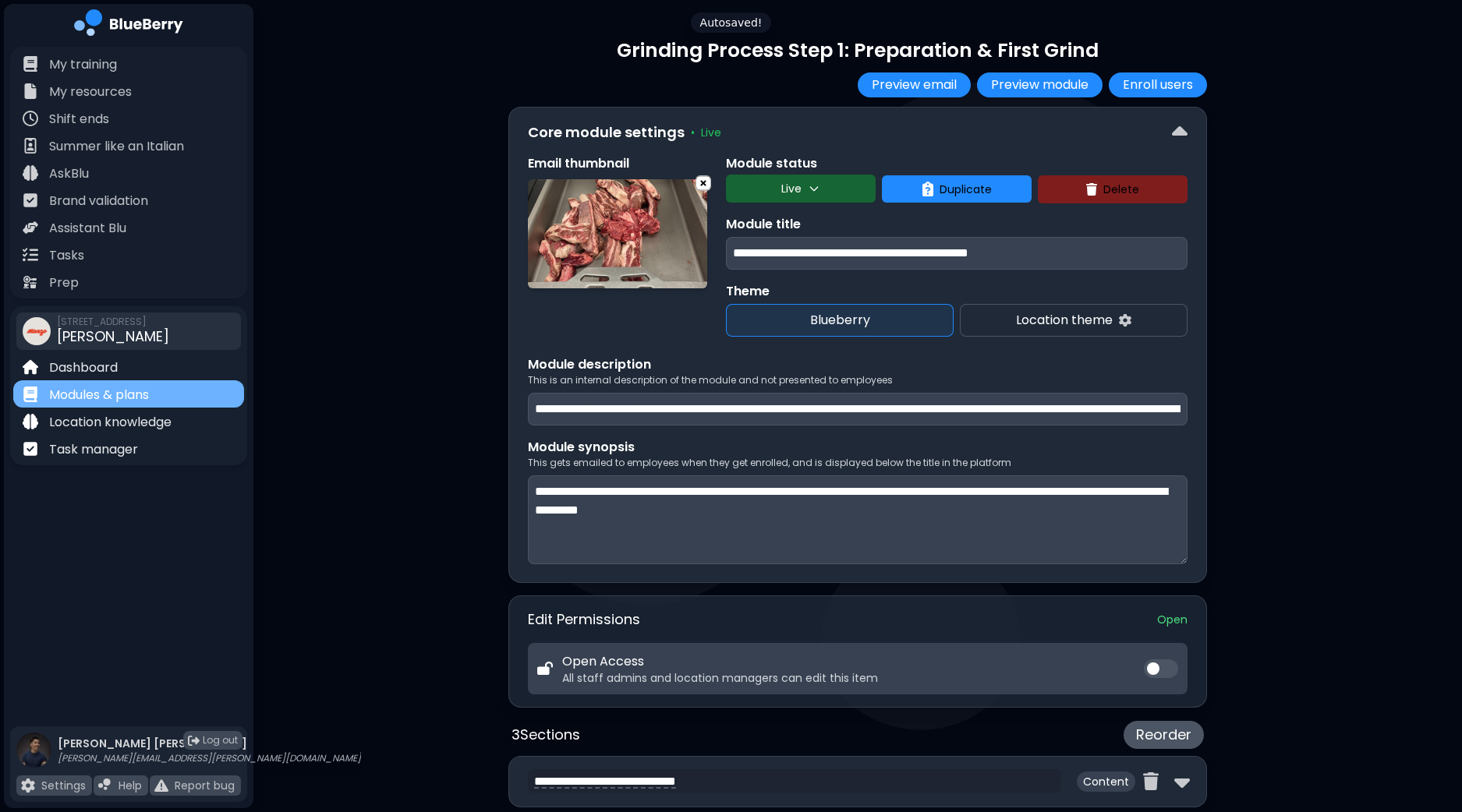
click at [117, 392] on p "Modules & plans" at bounding box center [99, 395] width 100 height 19
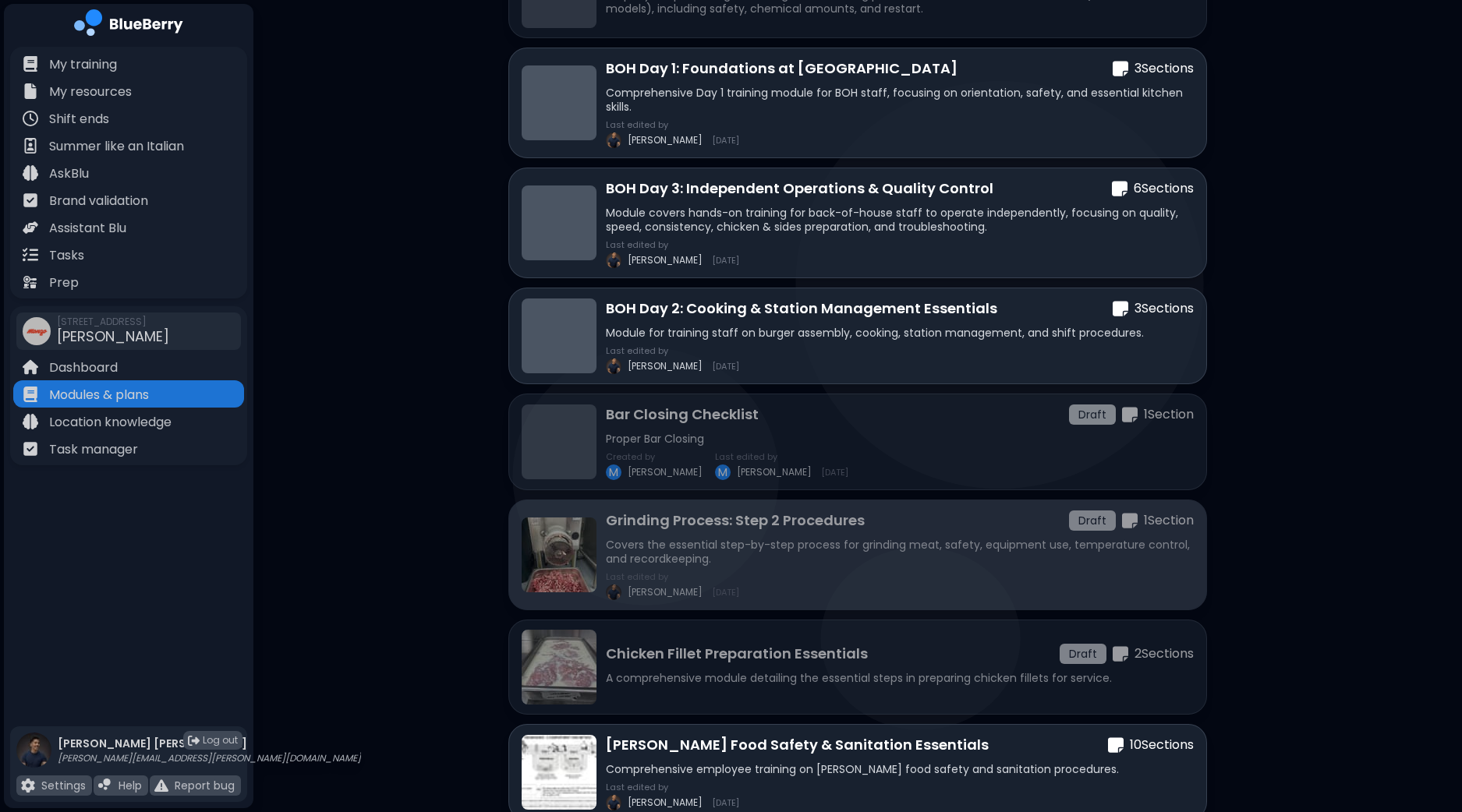
scroll to position [1072, 0]
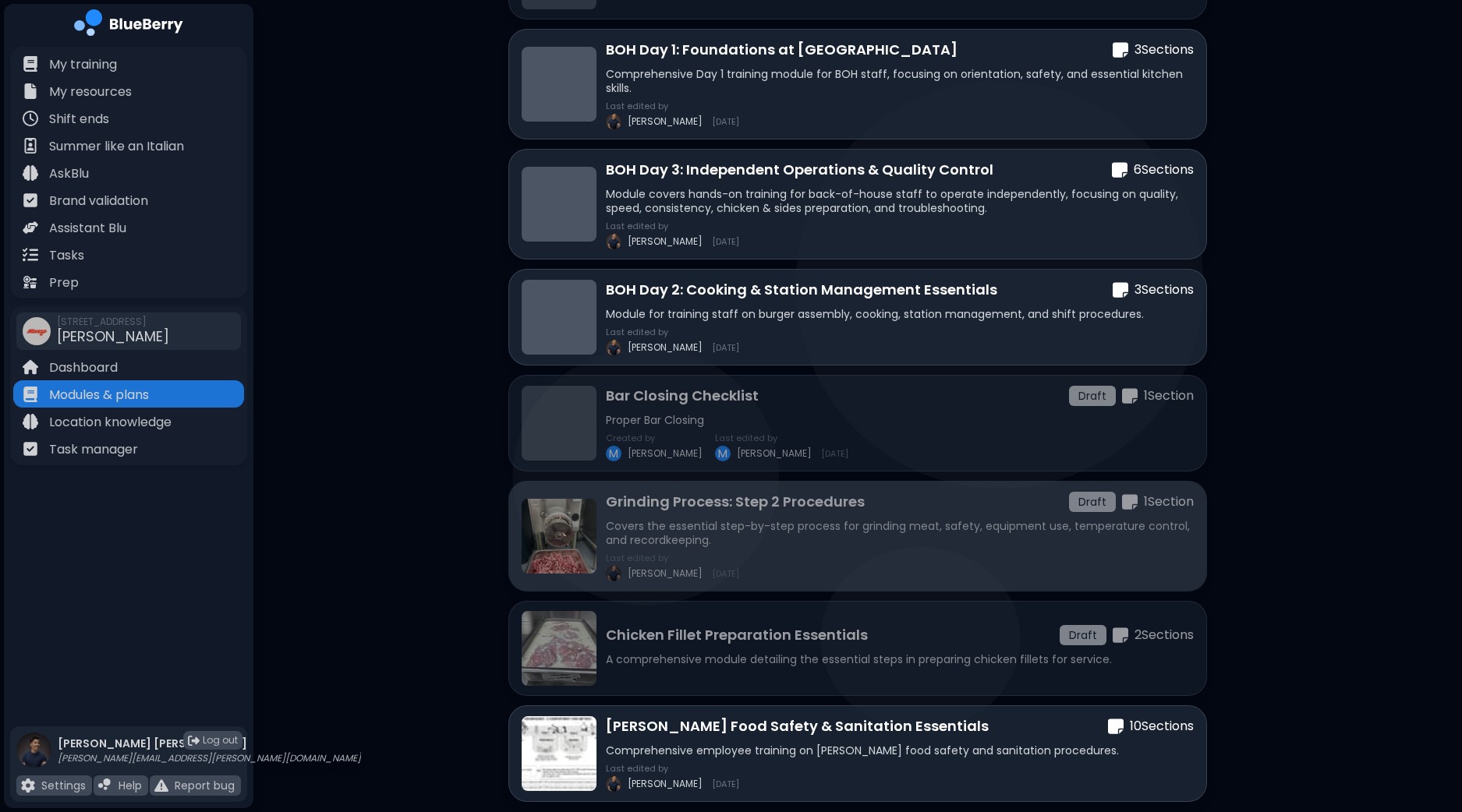
click at [802, 528] on p "Covers the essential step-by-step process for grinding meat, safety, equipment …" at bounding box center [899, 533] width 588 height 28
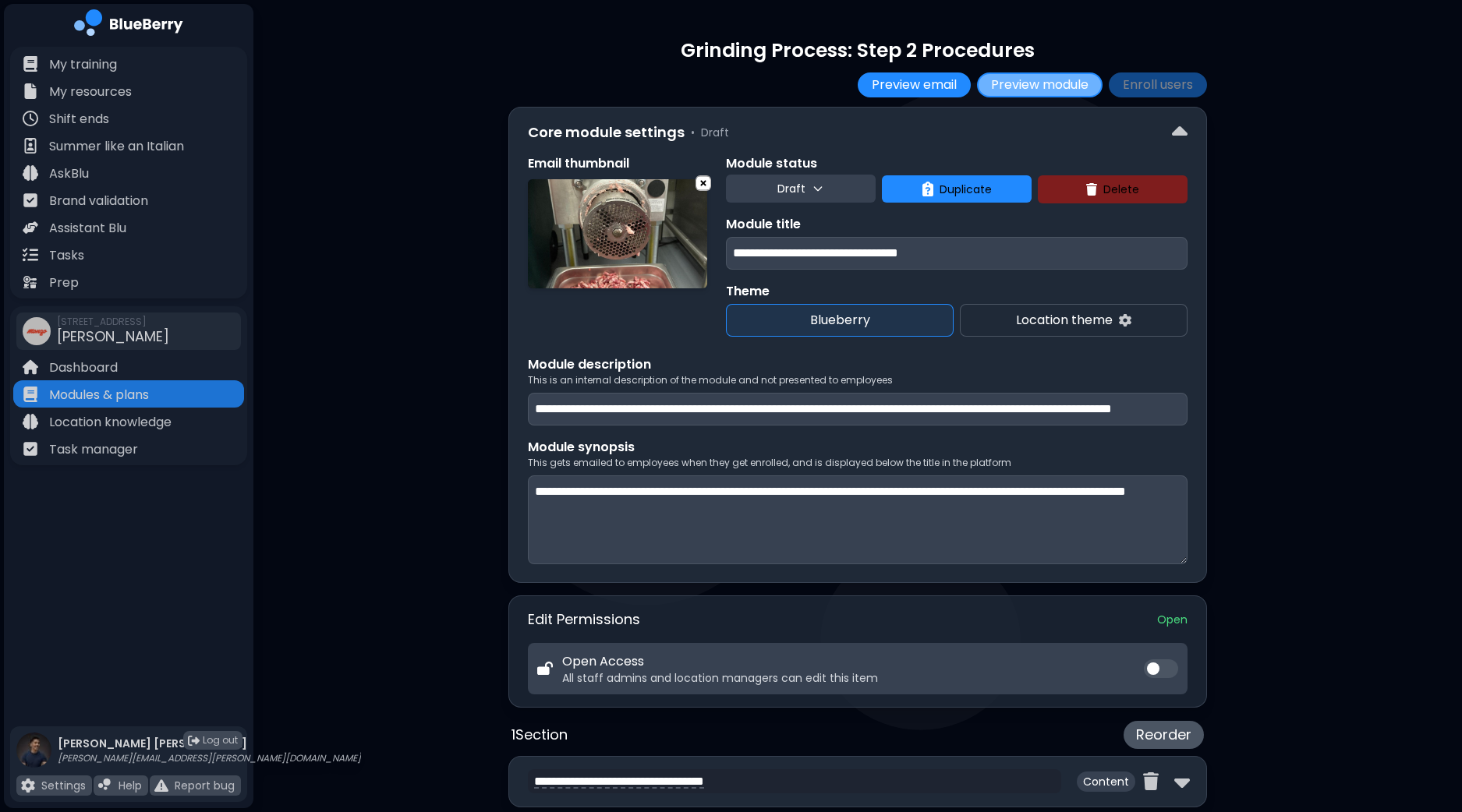
click at [1062, 94] on button "Preview module" at bounding box center [1040, 85] width 126 height 25
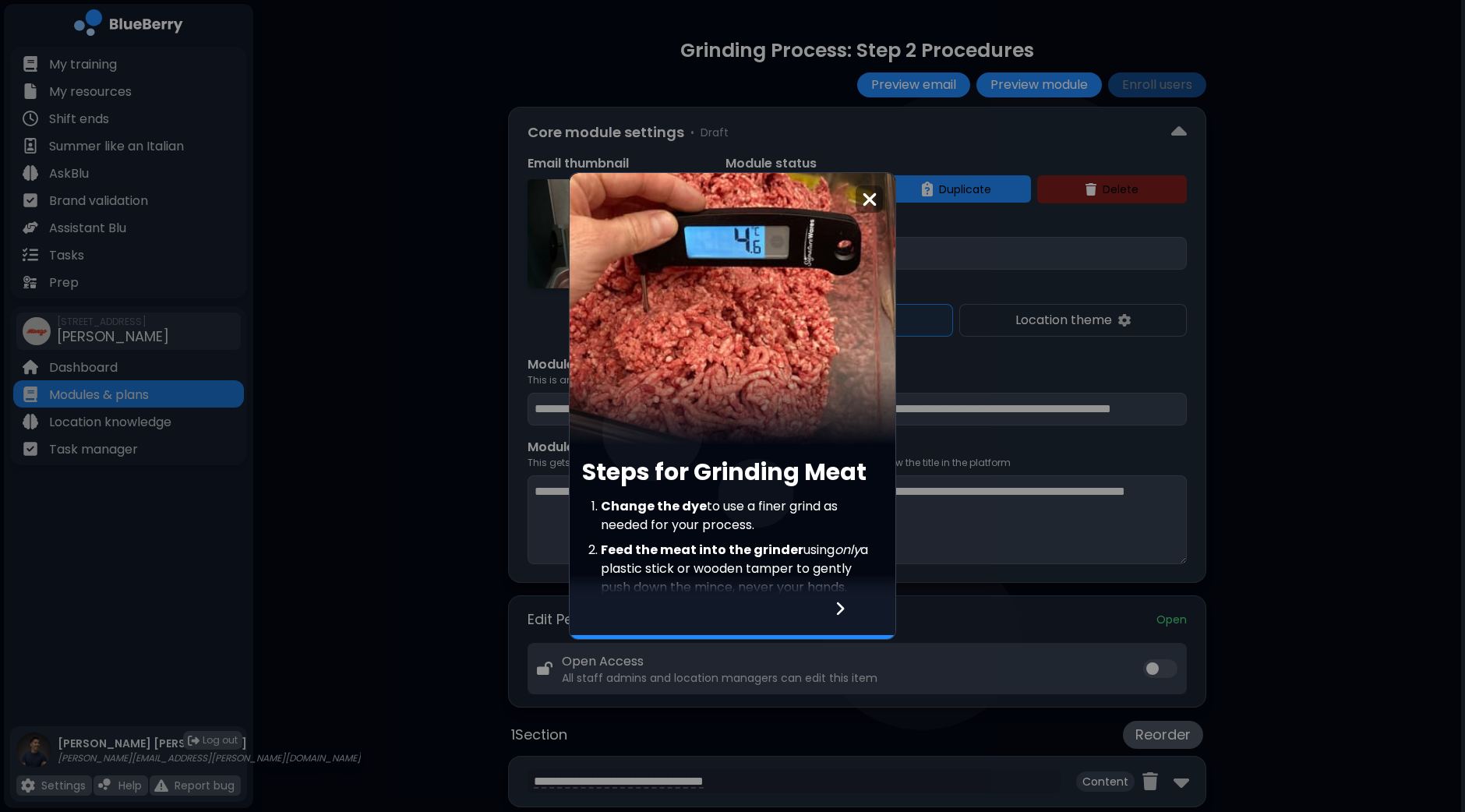
click at [835, 609] on icon at bounding box center [840, 608] width 11 height 17
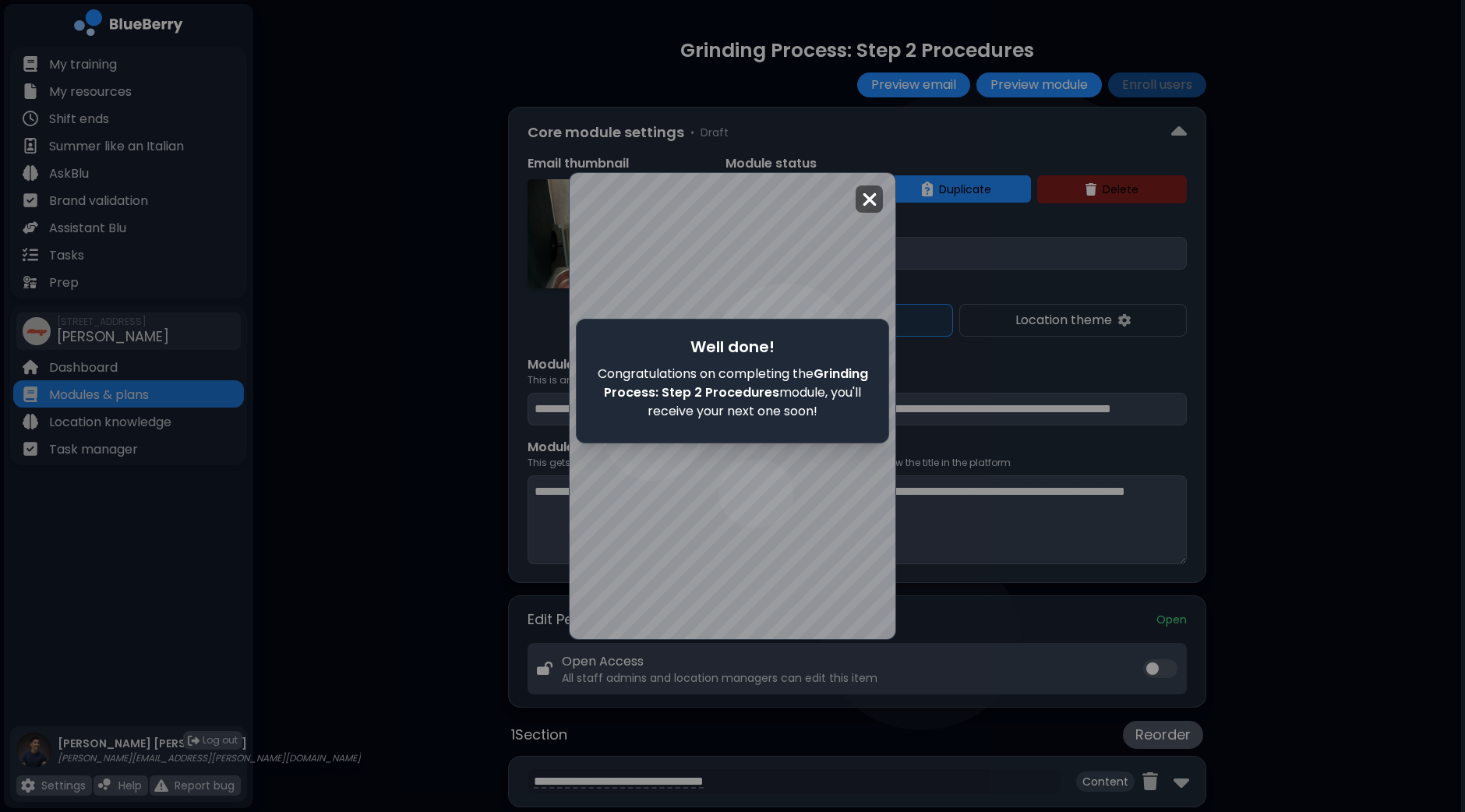
click at [874, 196] on img at bounding box center [869, 199] width 15 height 21
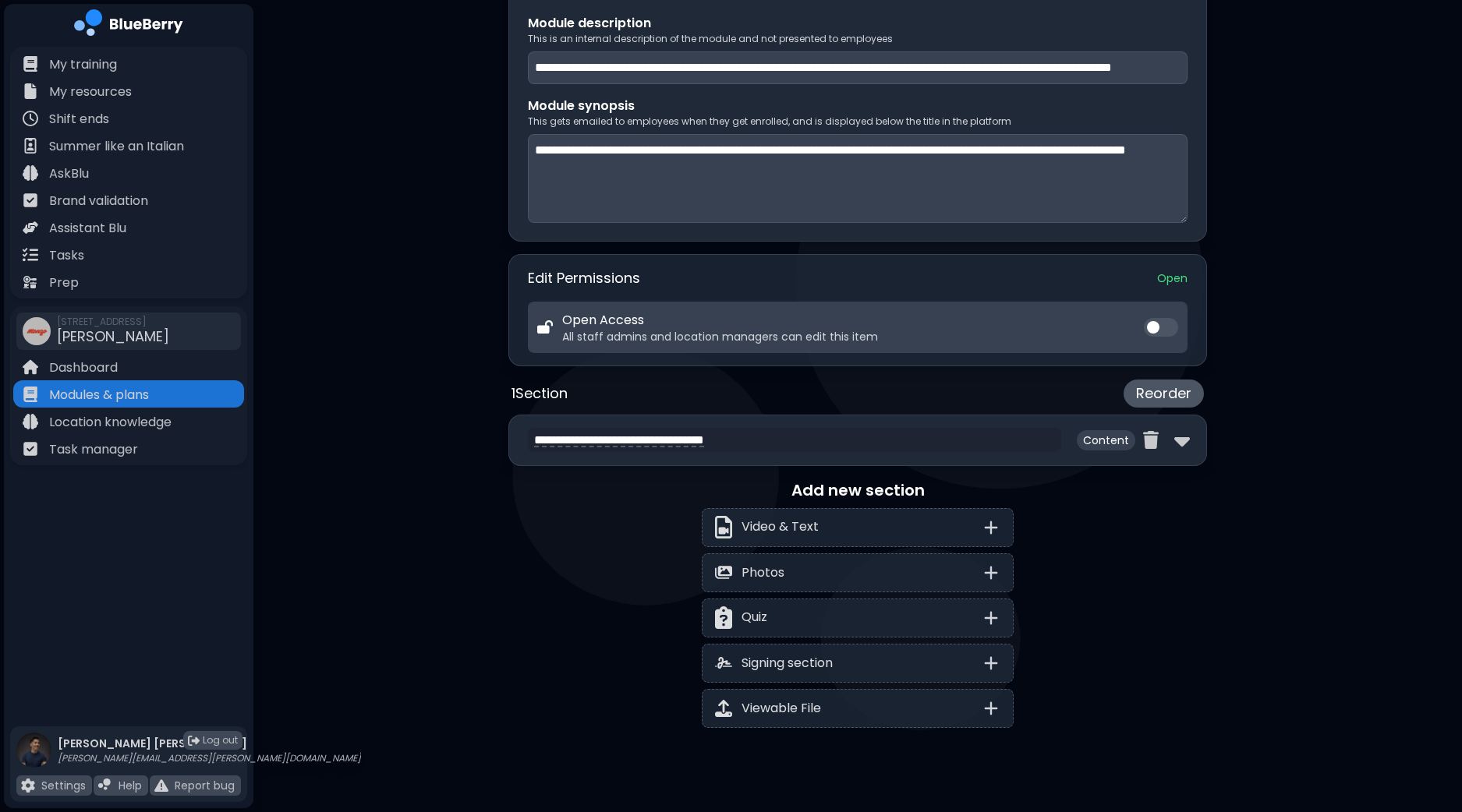
scroll to position [360, 0]
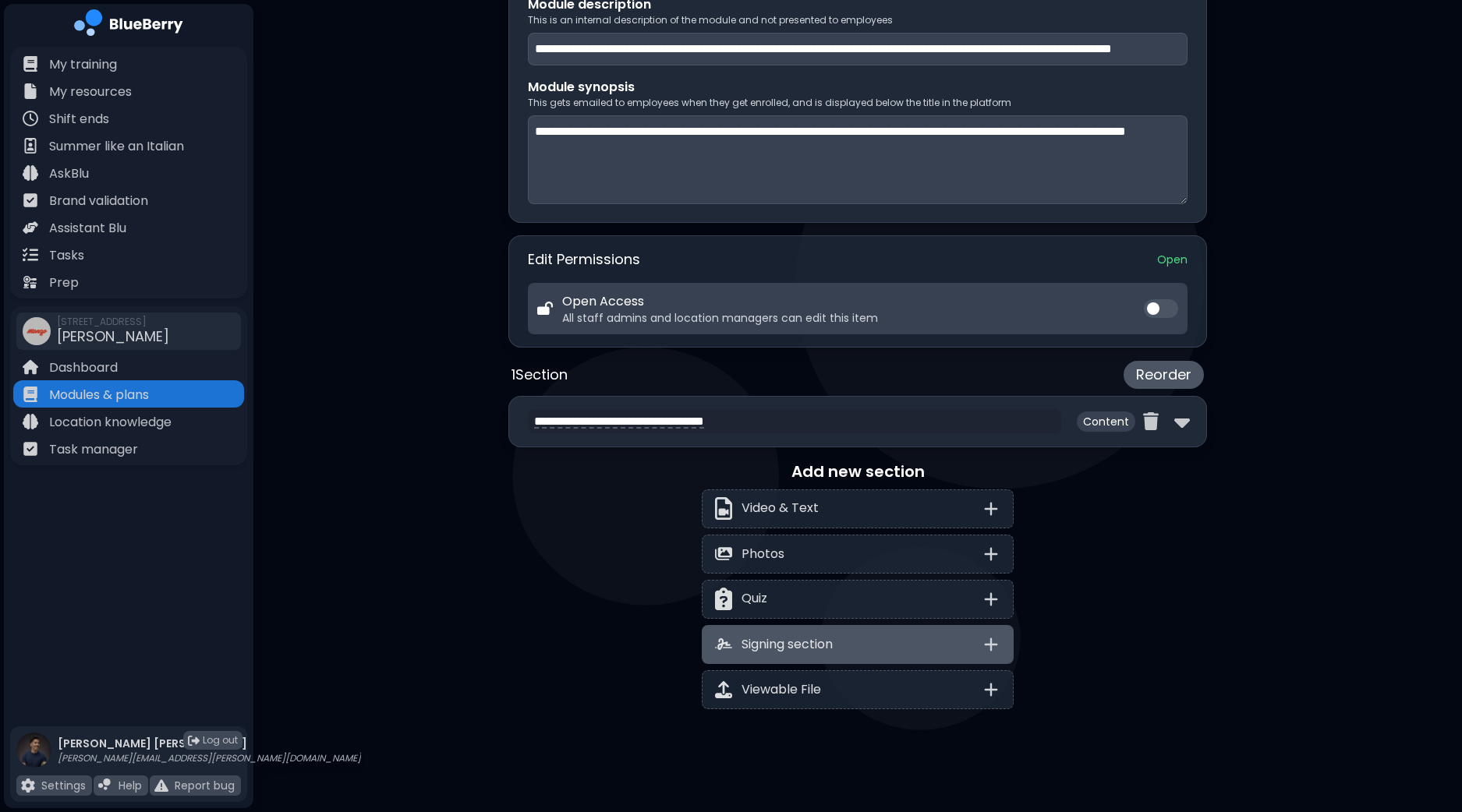
click at [816, 637] on p "Signing section" at bounding box center [786, 644] width 91 height 19
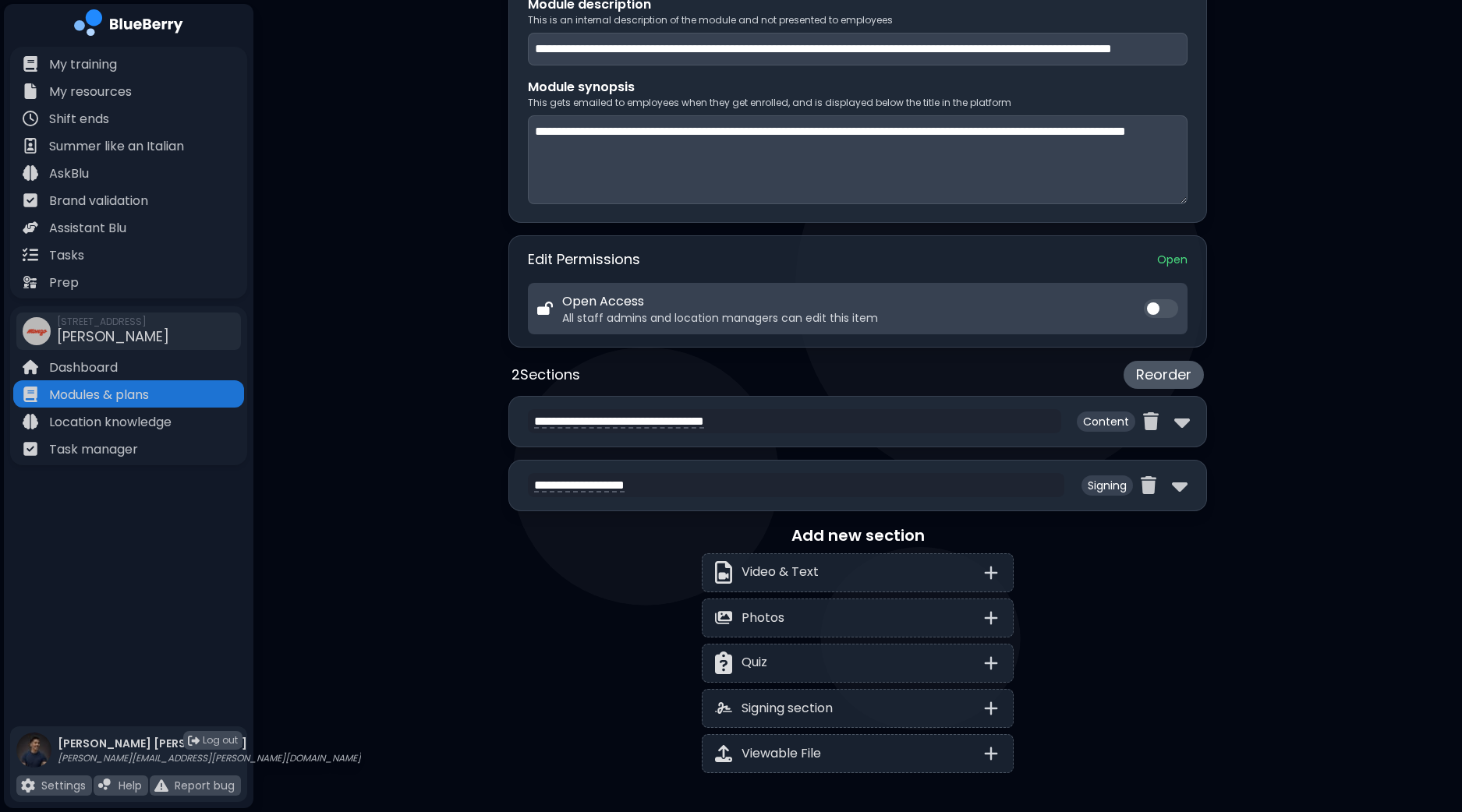
drag, startPoint x: 566, startPoint y: 485, endPoint x: 328, endPoint y: 459, distance: 239.4
click at [337, 460] on div "**********" at bounding box center [858, 260] width 1209 height 1239
type textarea "**********"
click at [885, 659] on div "Quiz" at bounding box center [857, 663] width 312 height 39
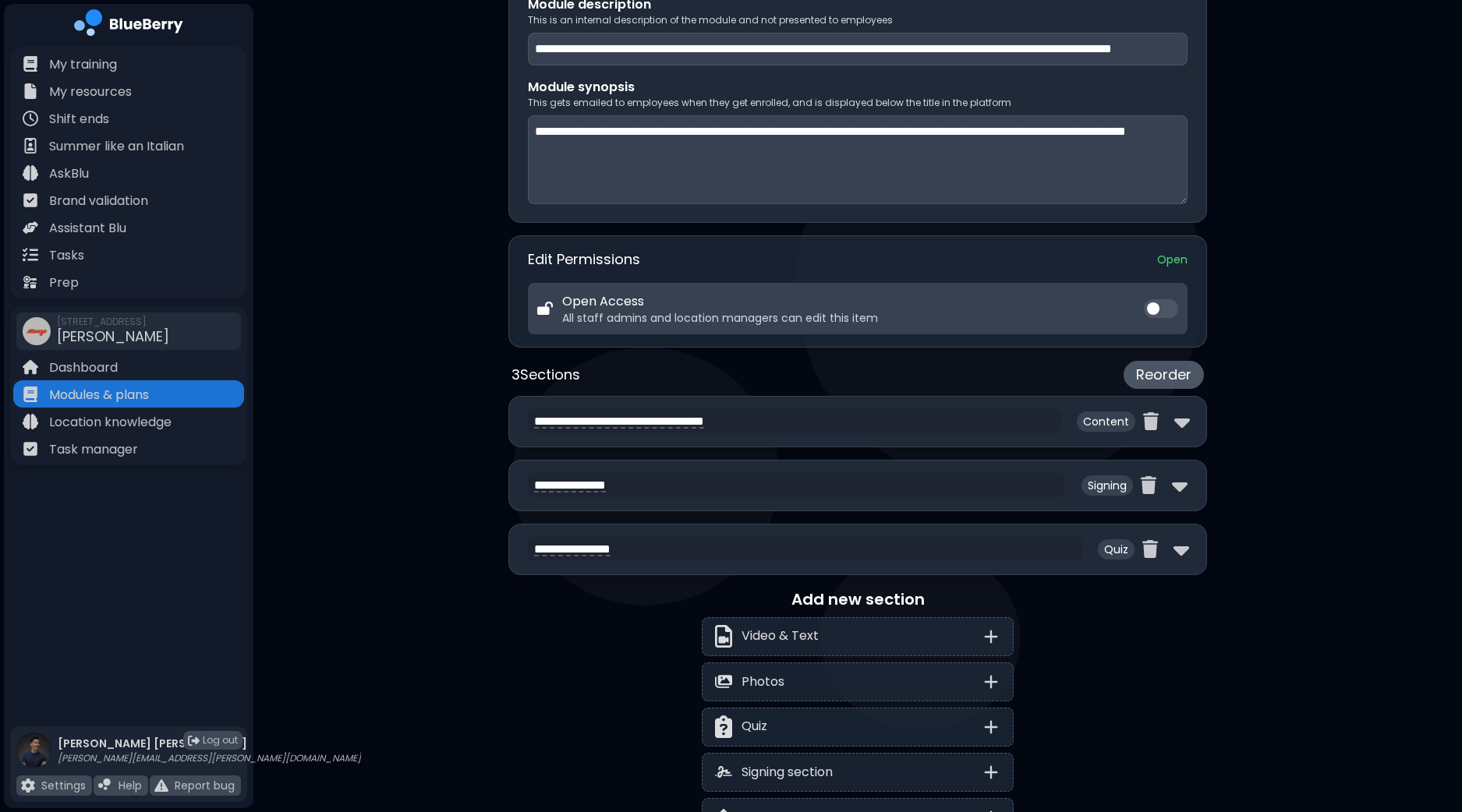
drag, startPoint x: 520, startPoint y: 543, endPoint x: 527, endPoint y: 482, distance: 61.4
click at [527, 484] on div "**********" at bounding box center [858, 257] width 698 height 1159
click at [1252, 498] on div "**********" at bounding box center [858, 291] width 1209 height 1303
click at [1151, 483] on img at bounding box center [1148, 485] width 15 height 18
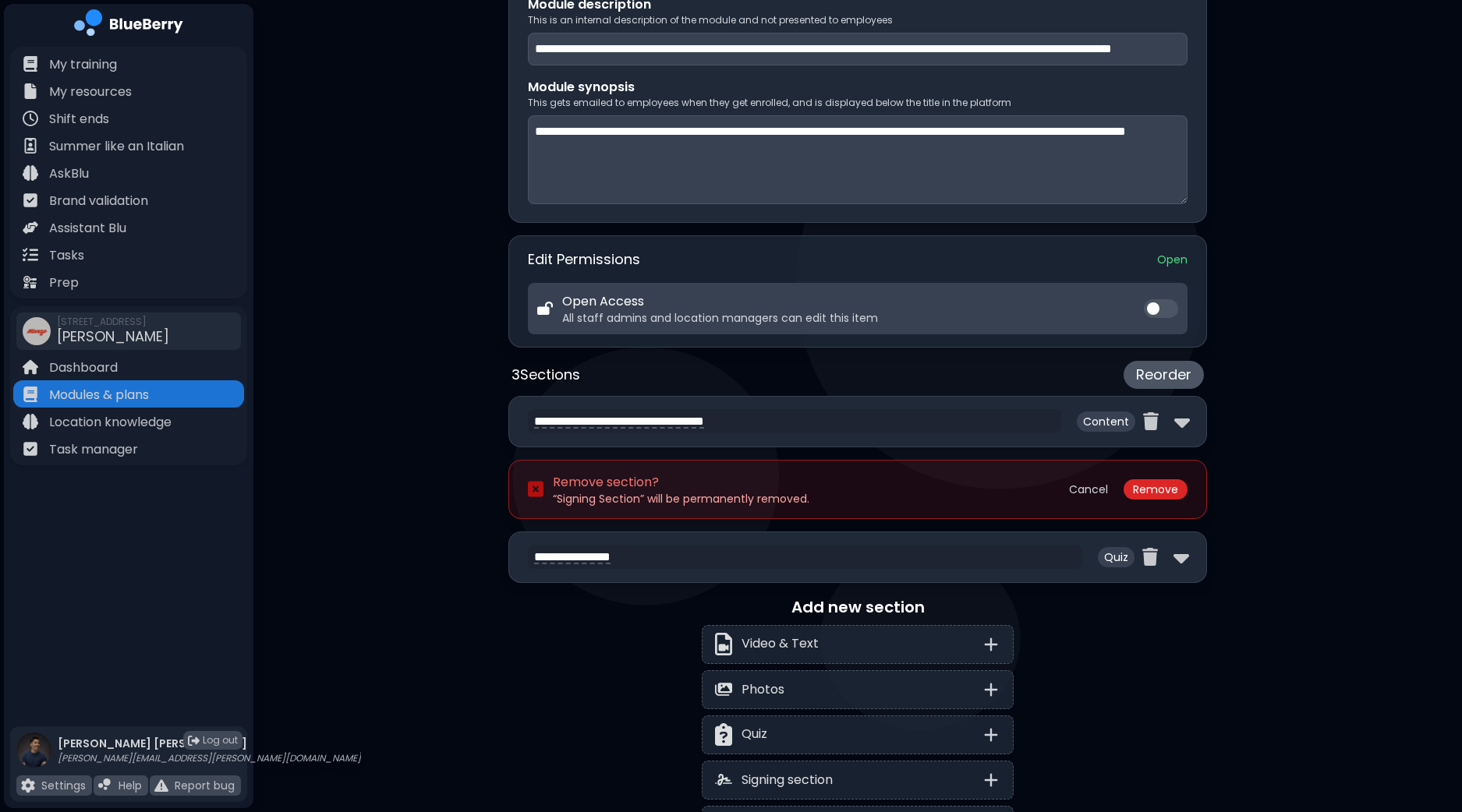
click at [1168, 486] on button "Remove" at bounding box center [1155, 489] width 64 height 20
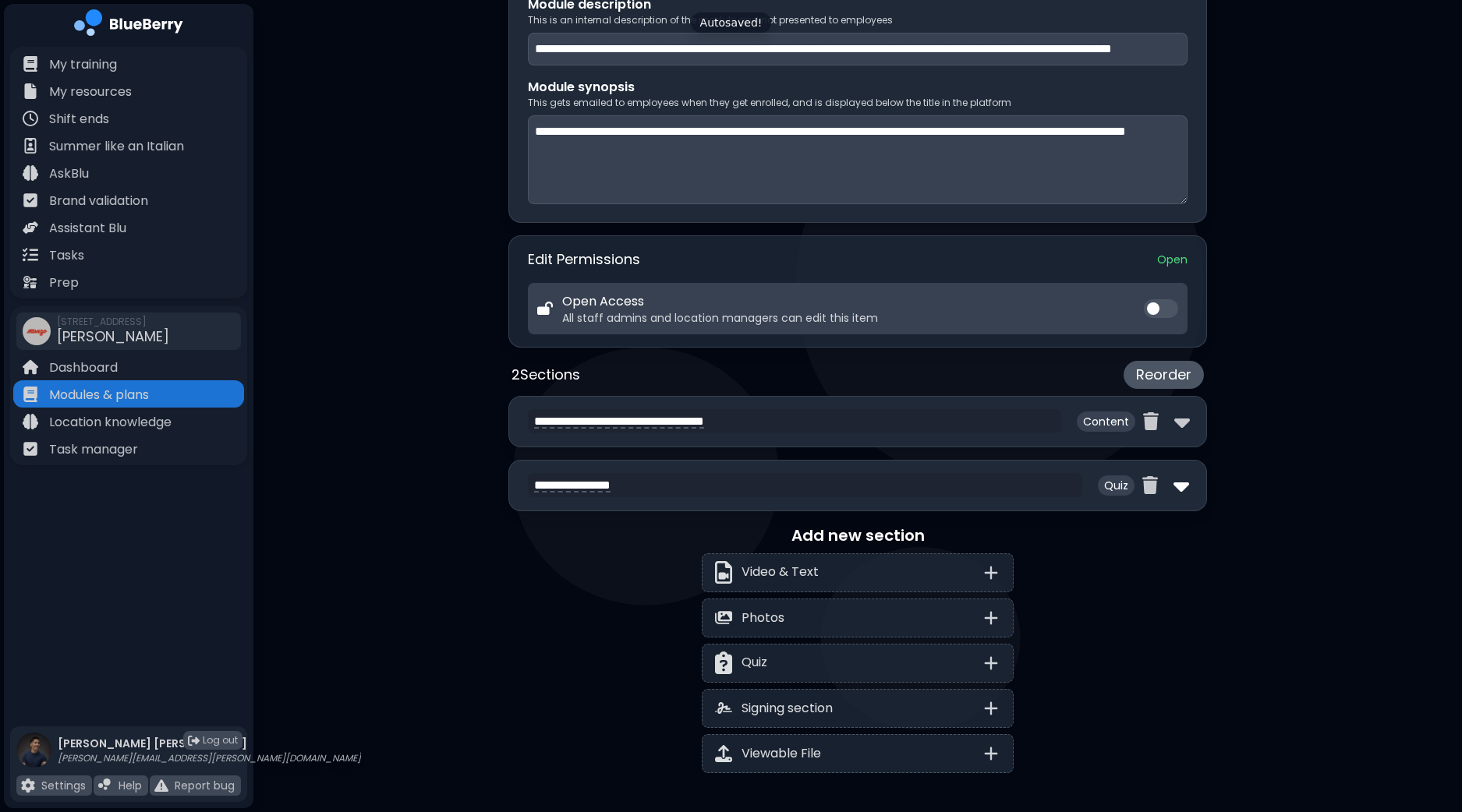
click at [1181, 477] on img at bounding box center [1181, 486] width 15 height 25
select select "**"
select select "*"
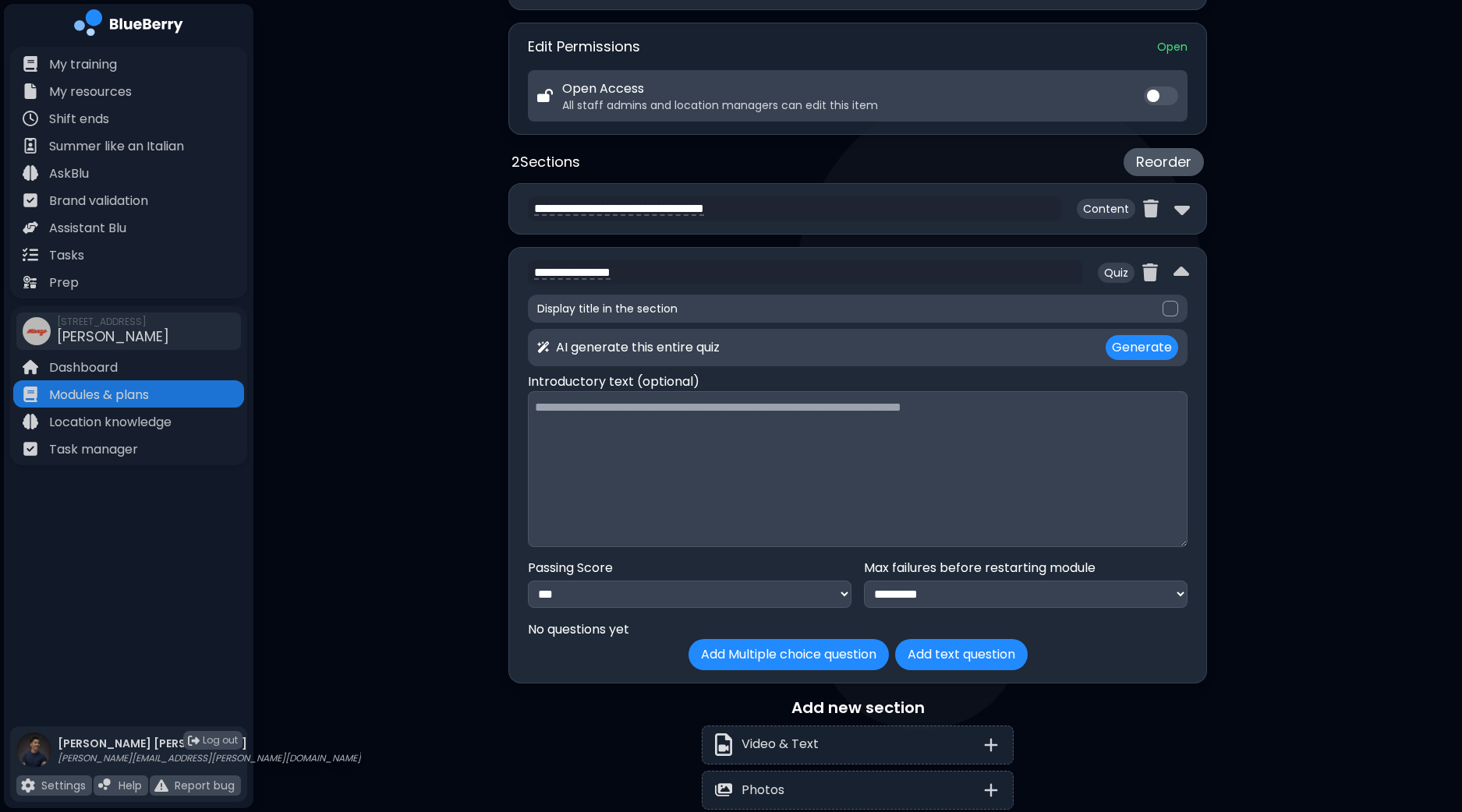
scroll to position [750, 0]
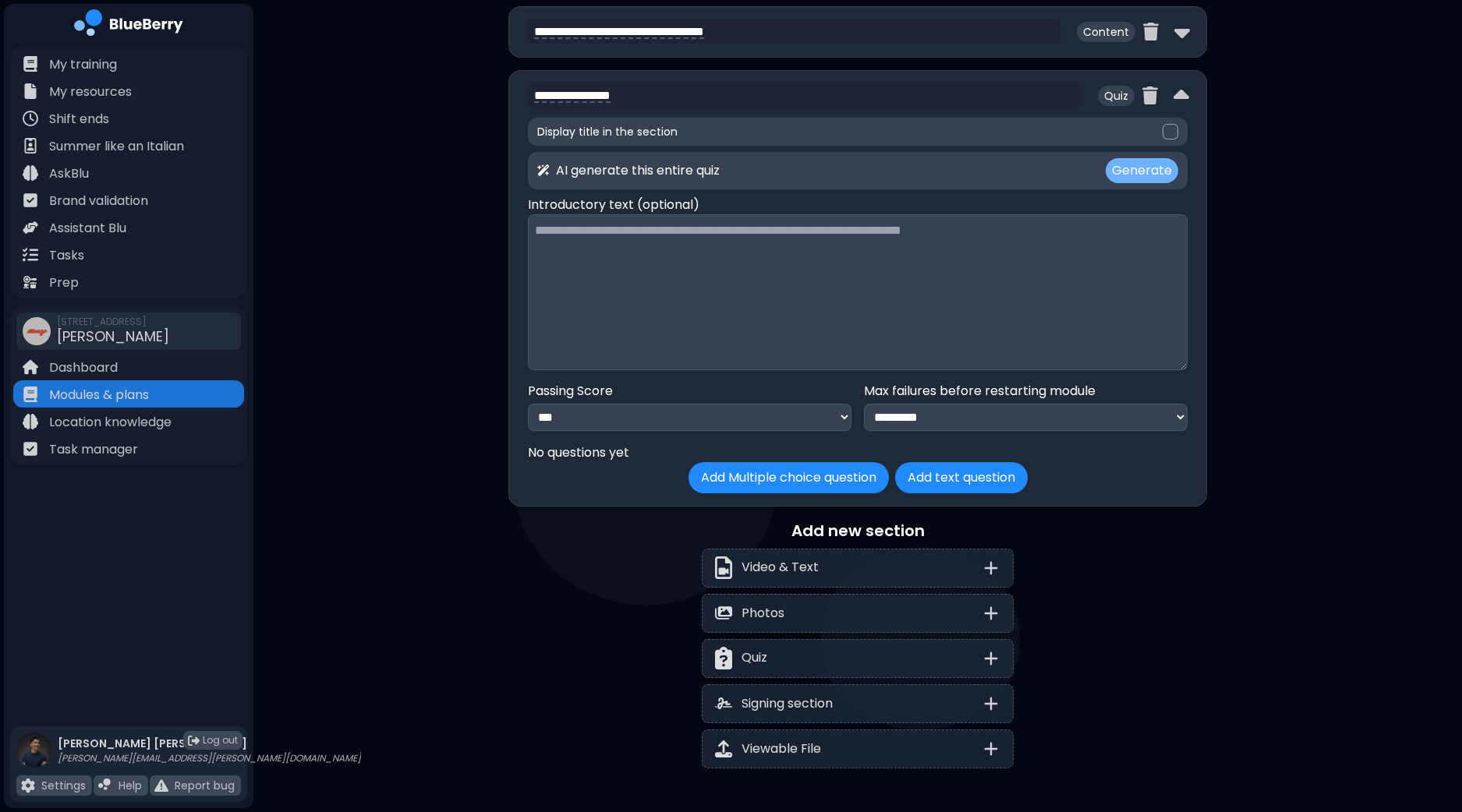
click at [1160, 166] on button "Generate" at bounding box center [1142, 171] width 72 height 25
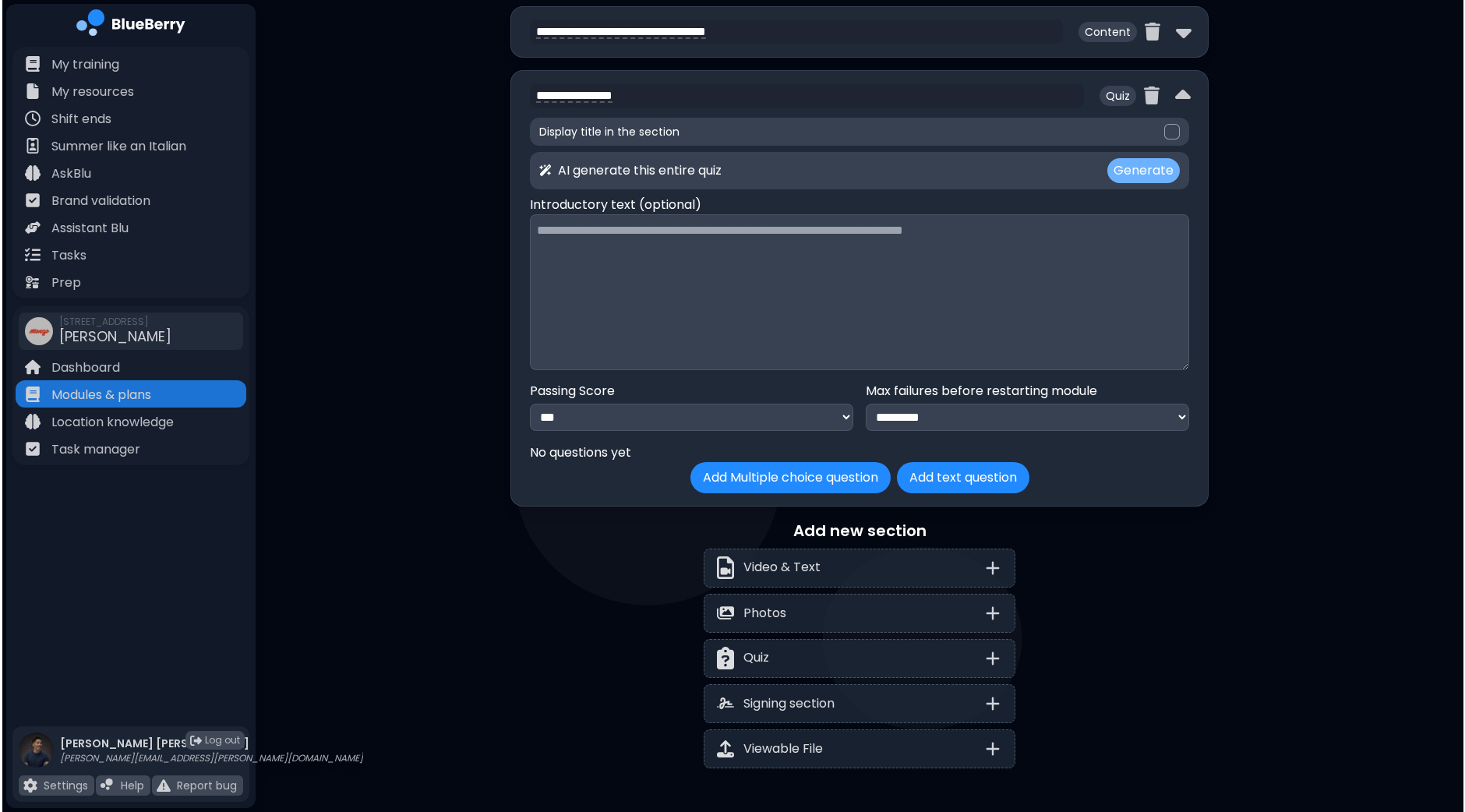
scroll to position [0, 0]
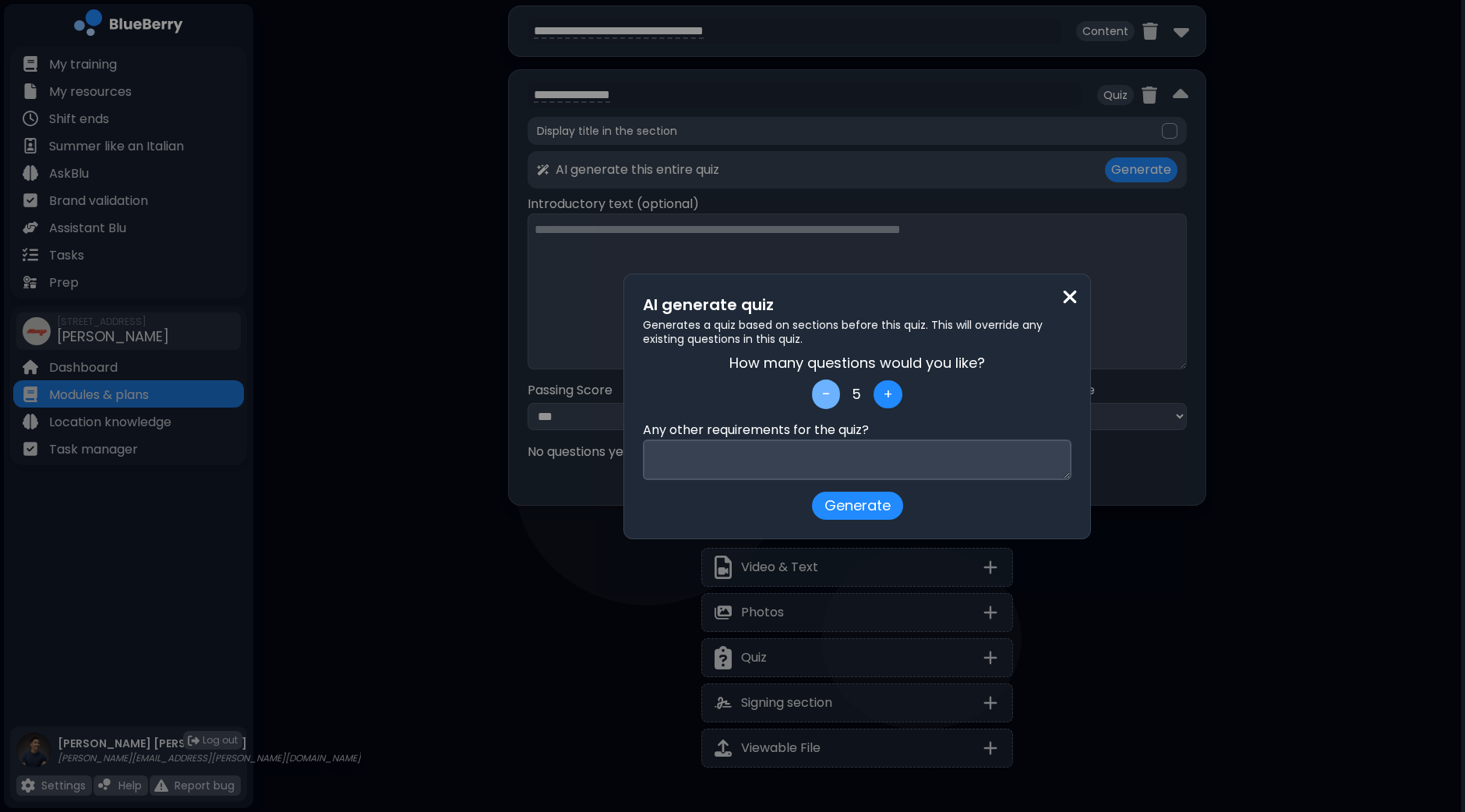
click at [822, 392] on button "-" at bounding box center [826, 394] width 28 height 30
click at [872, 508] on button "Generate" at bounding box center [857, 505] width 96 height 30
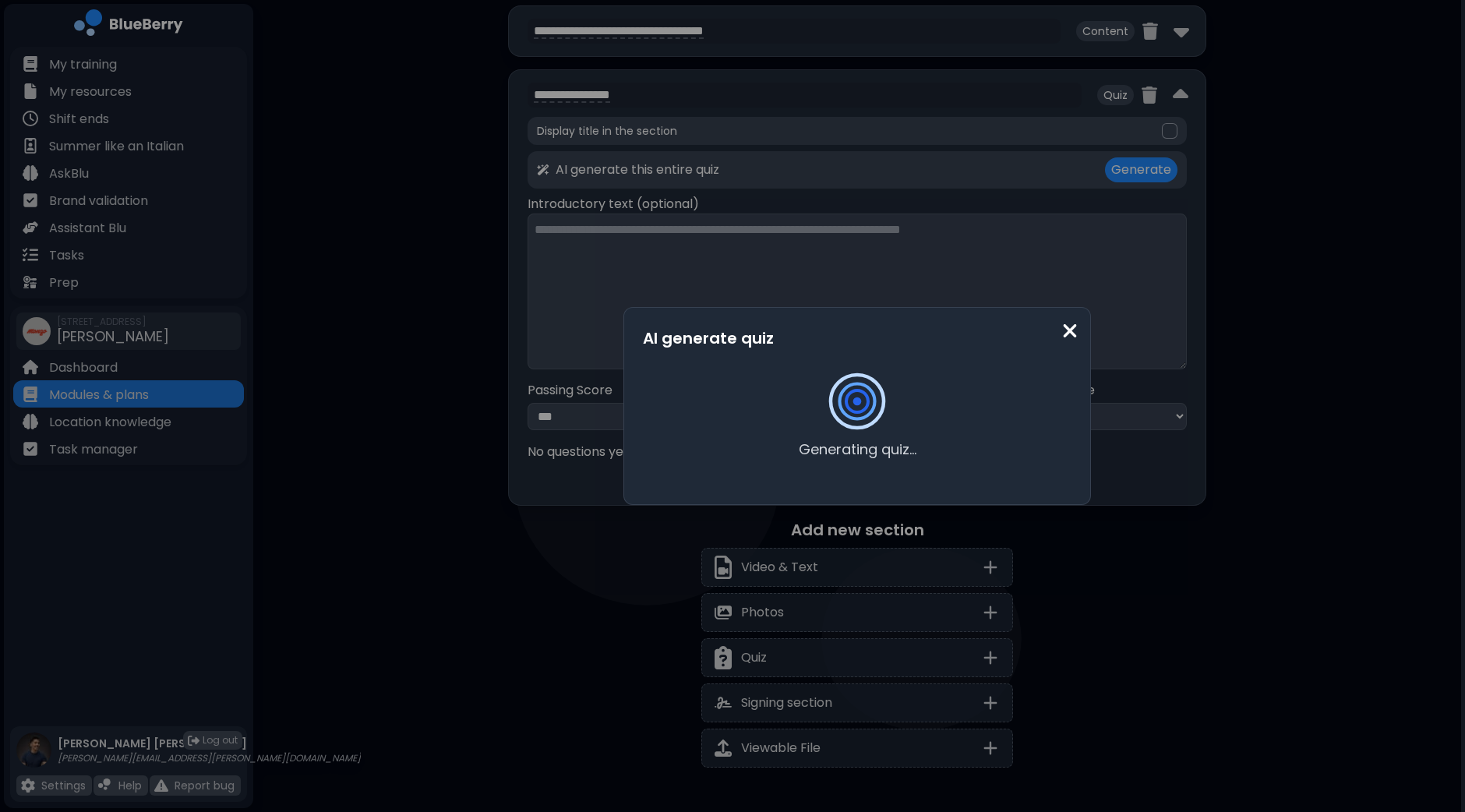
type textarea "**********"
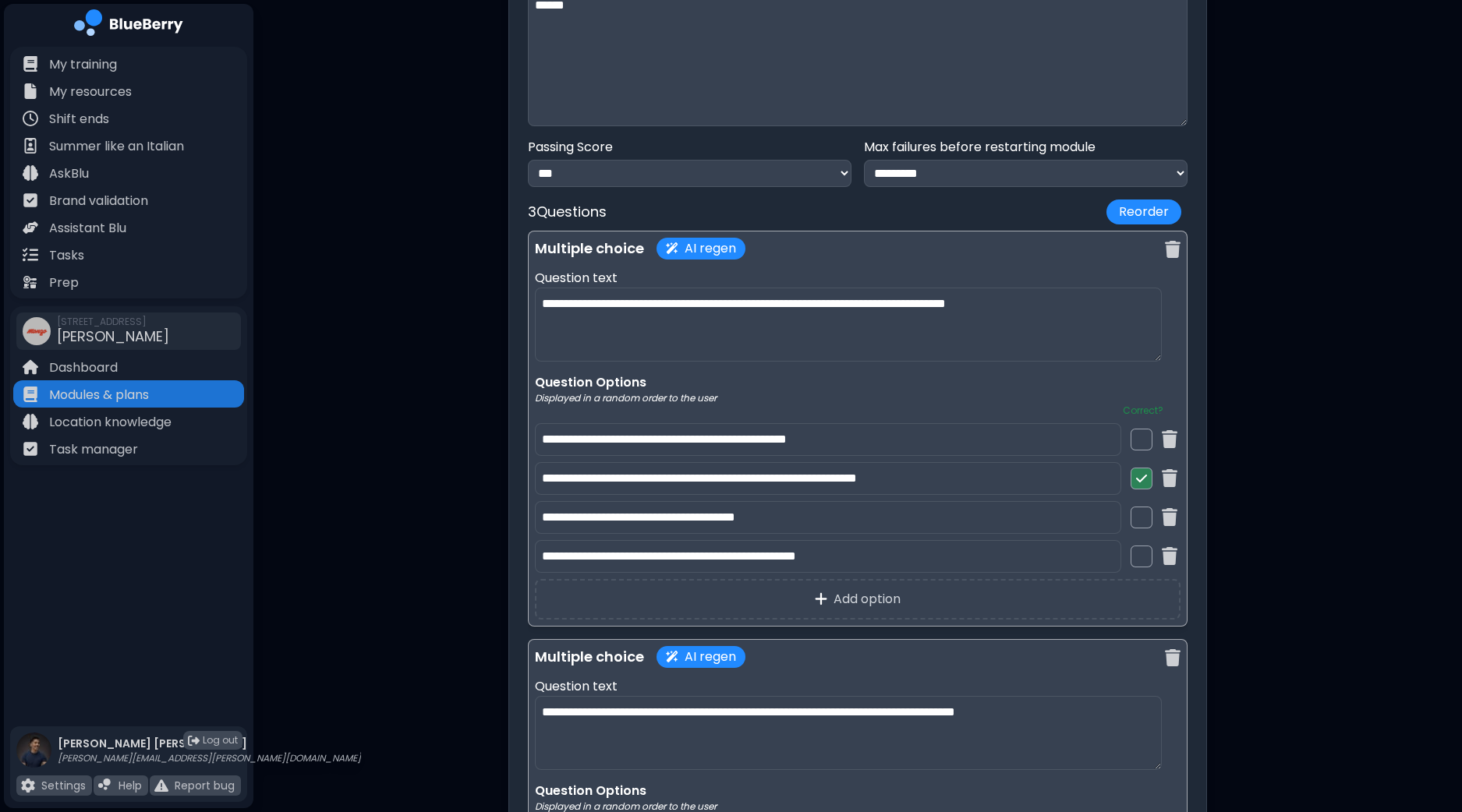
scroll to position [1041, 0]
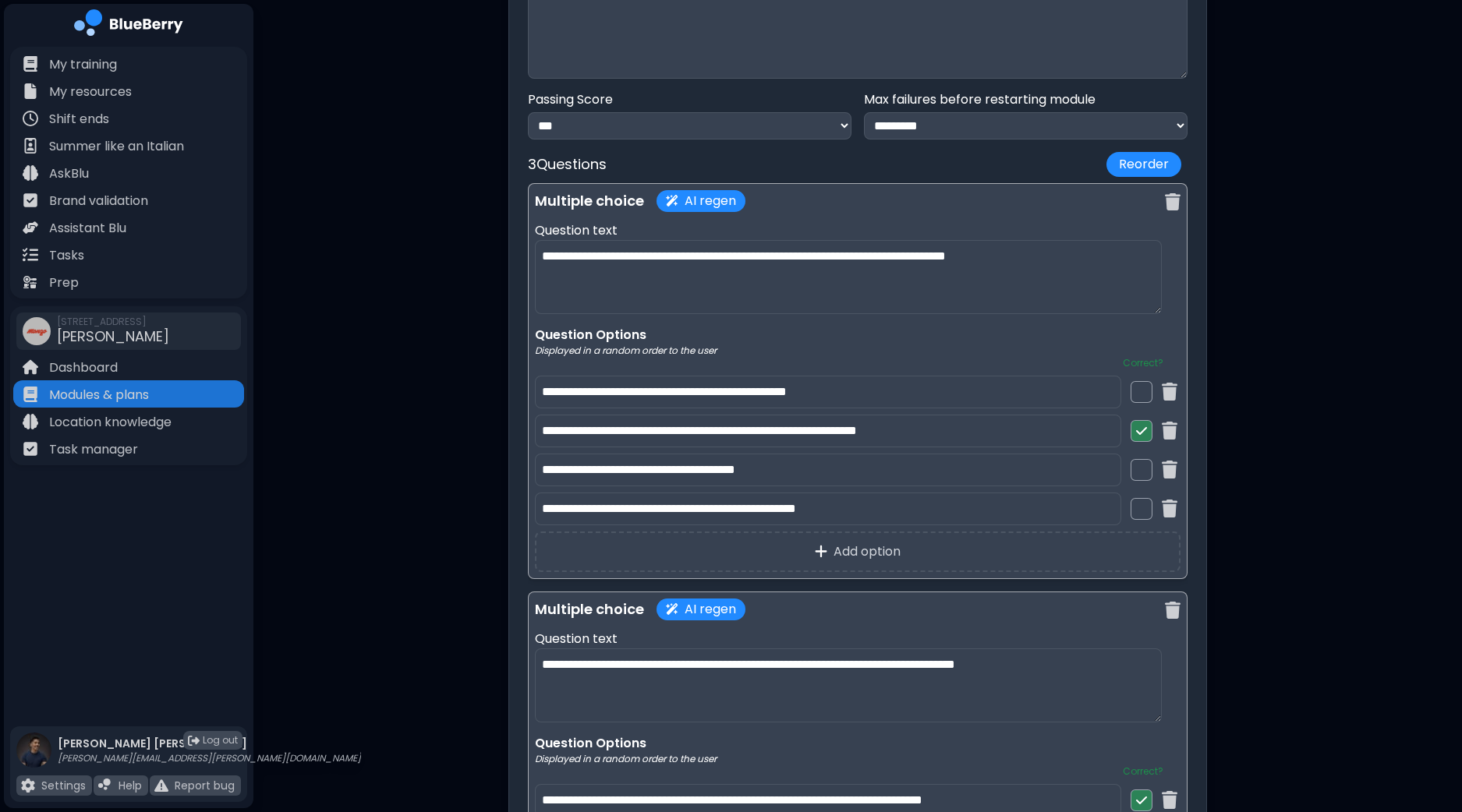
click at [706, 436] on input "**********" at bounding box center [828, 430] width 586 height 33
click at [606, 433] on input "**********" at bounding box center [828, 430] width 586 height 33
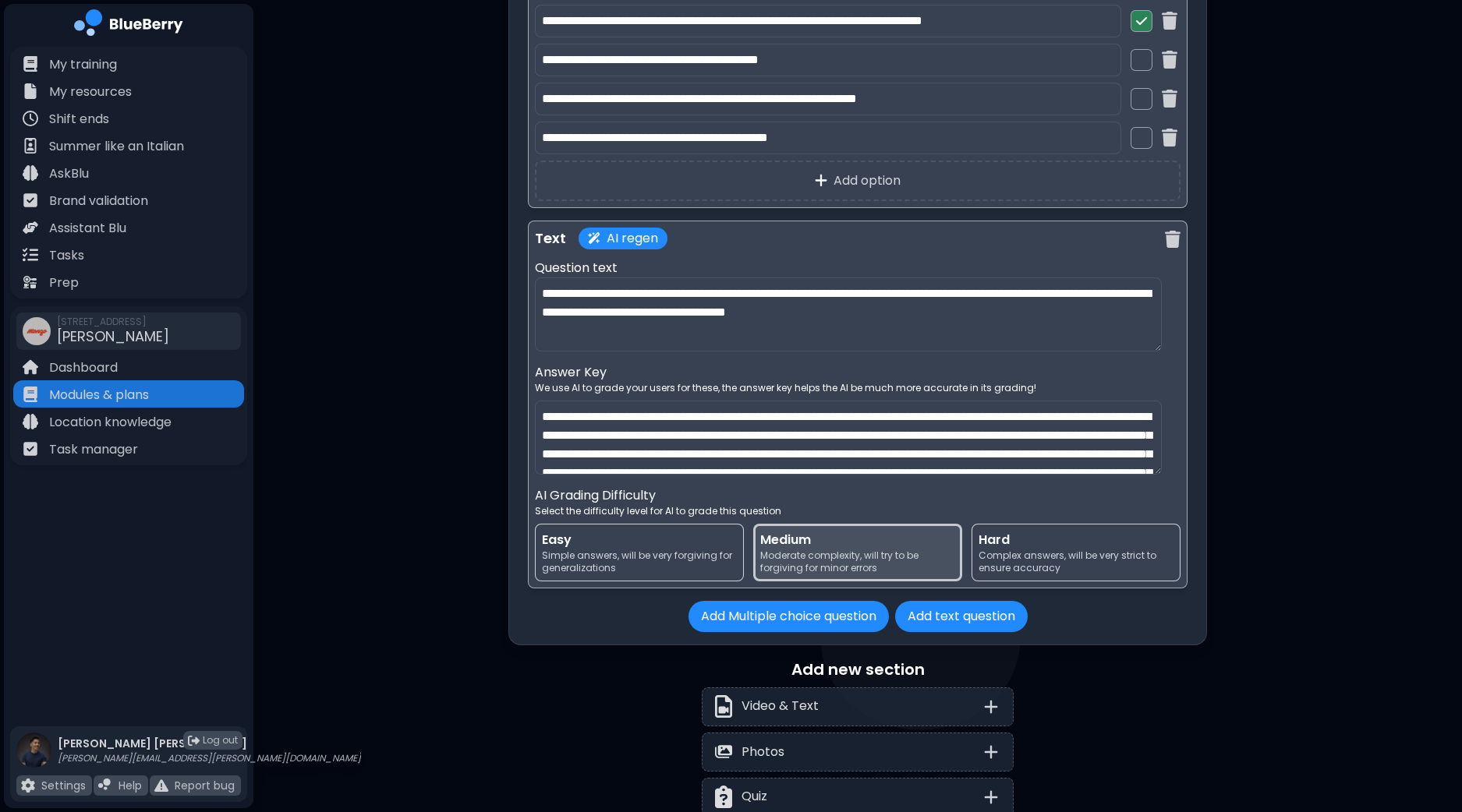
scroll to position [1917, 0]
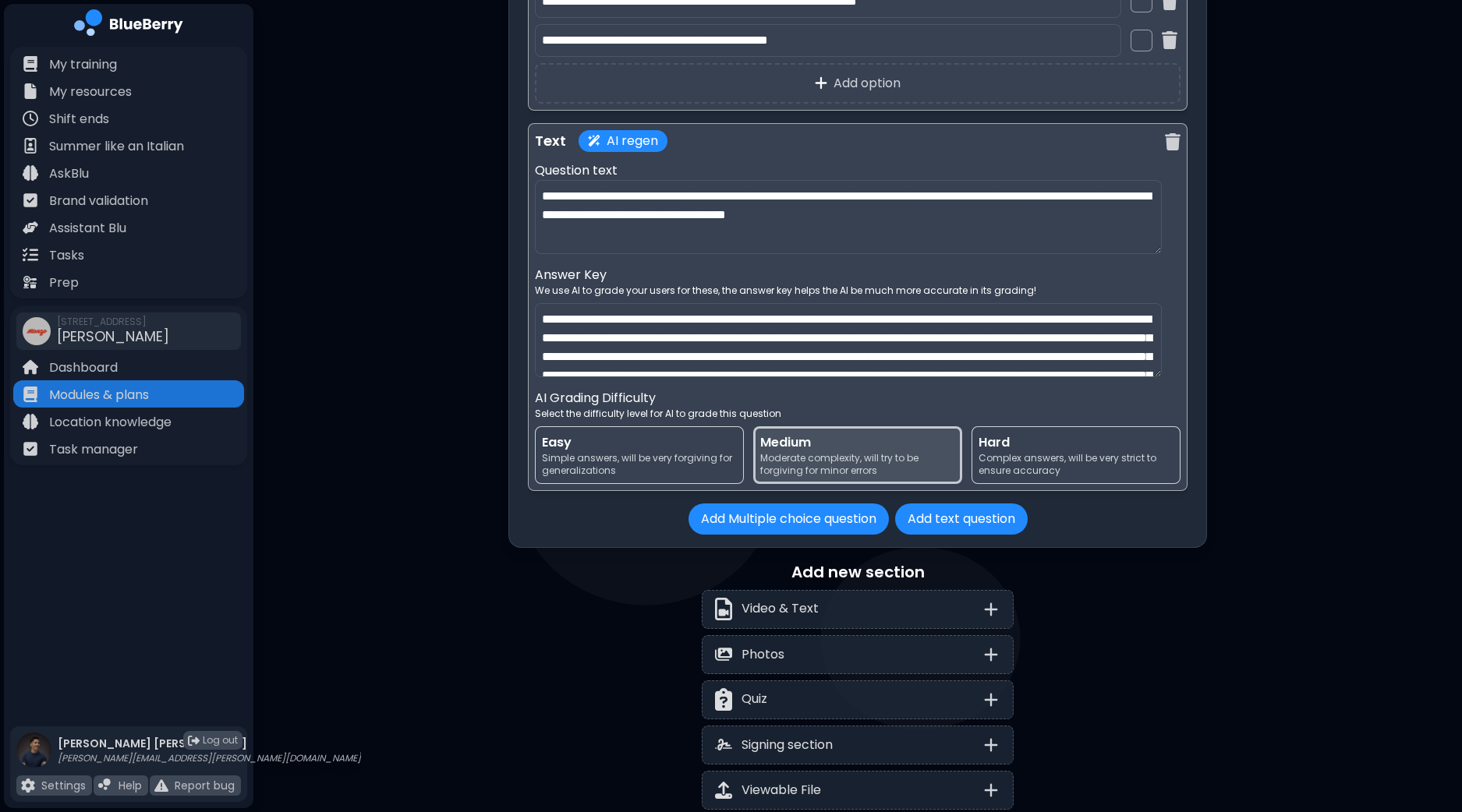
type input "**********"
click at [667, 452] on span "Simple answers, will be very forgiving for generalizations" at bounding box center [639, 465] width 195 height 25
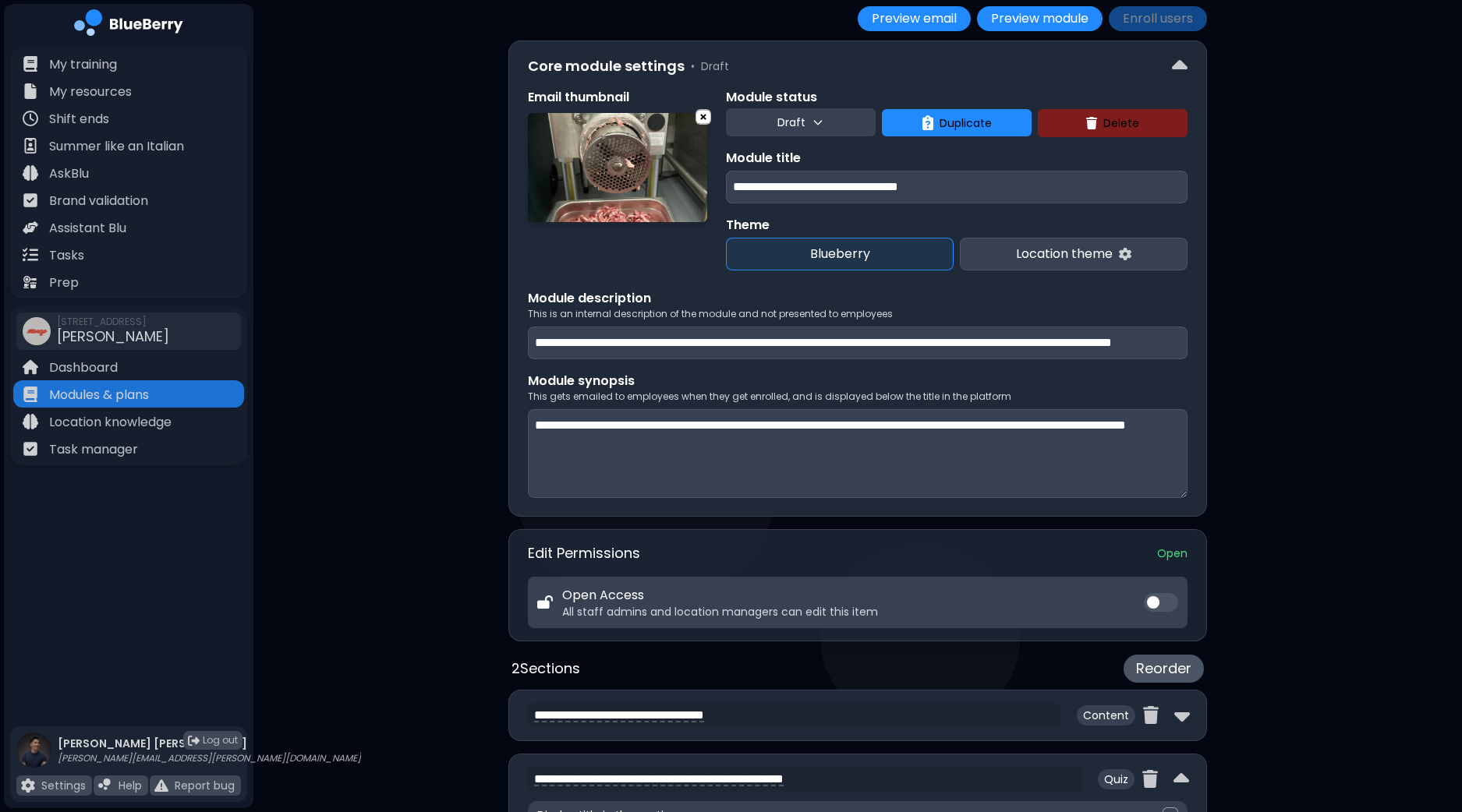
scroll to position [97, 0]
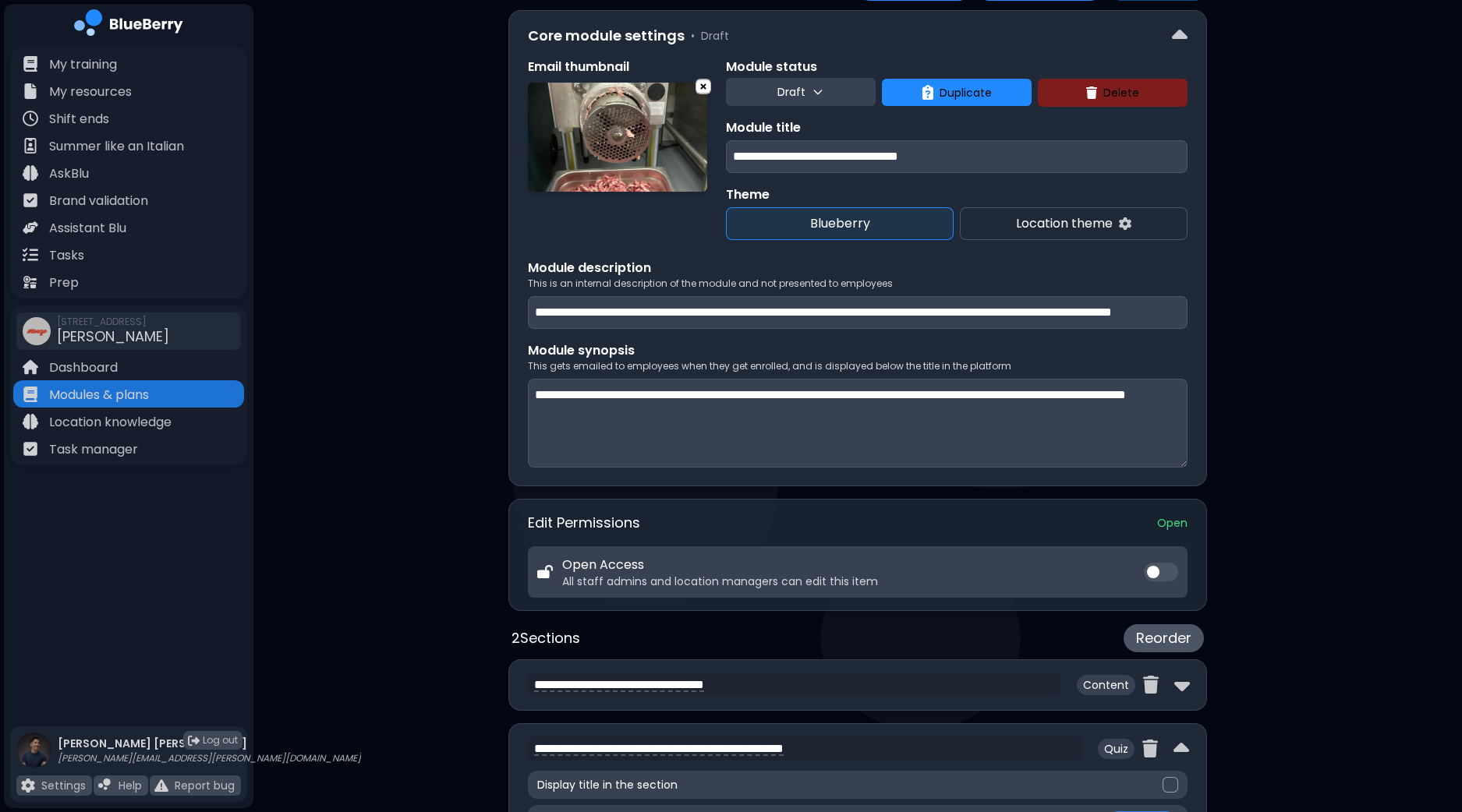
click at [783, 99] on button "Draft" at bounding box center [800, 91] width 149 height 28
click at [792, 160] on button "Live" at bounding box center [802, 161] width 56 height 31
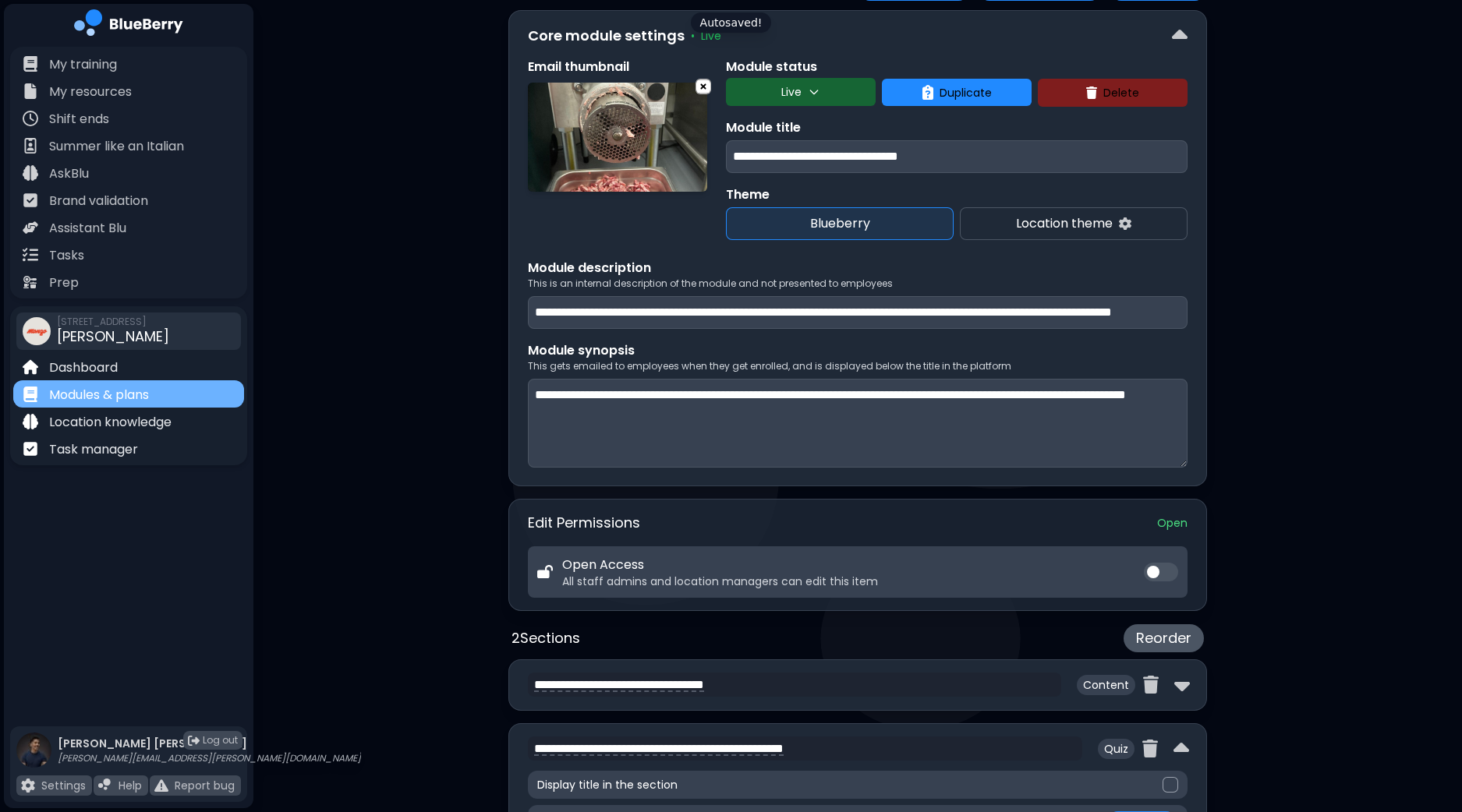
click at [133, 391] on p "Modules & plans" at bounding box center [99, 395] width 100 height 19
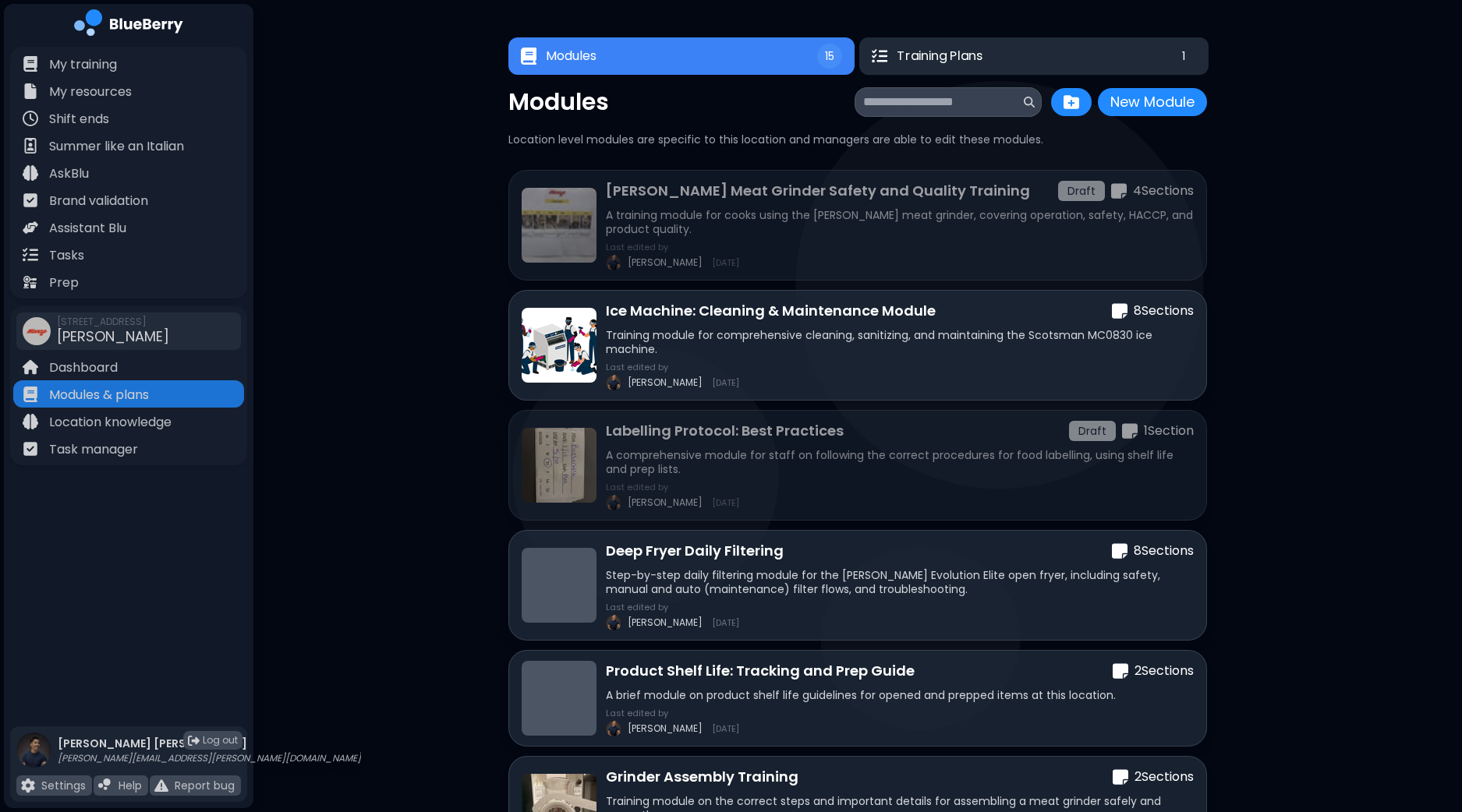
click at [1048, 56] on button "Training Plans 1" at bounding box center [1034, 55] width 349 height 37
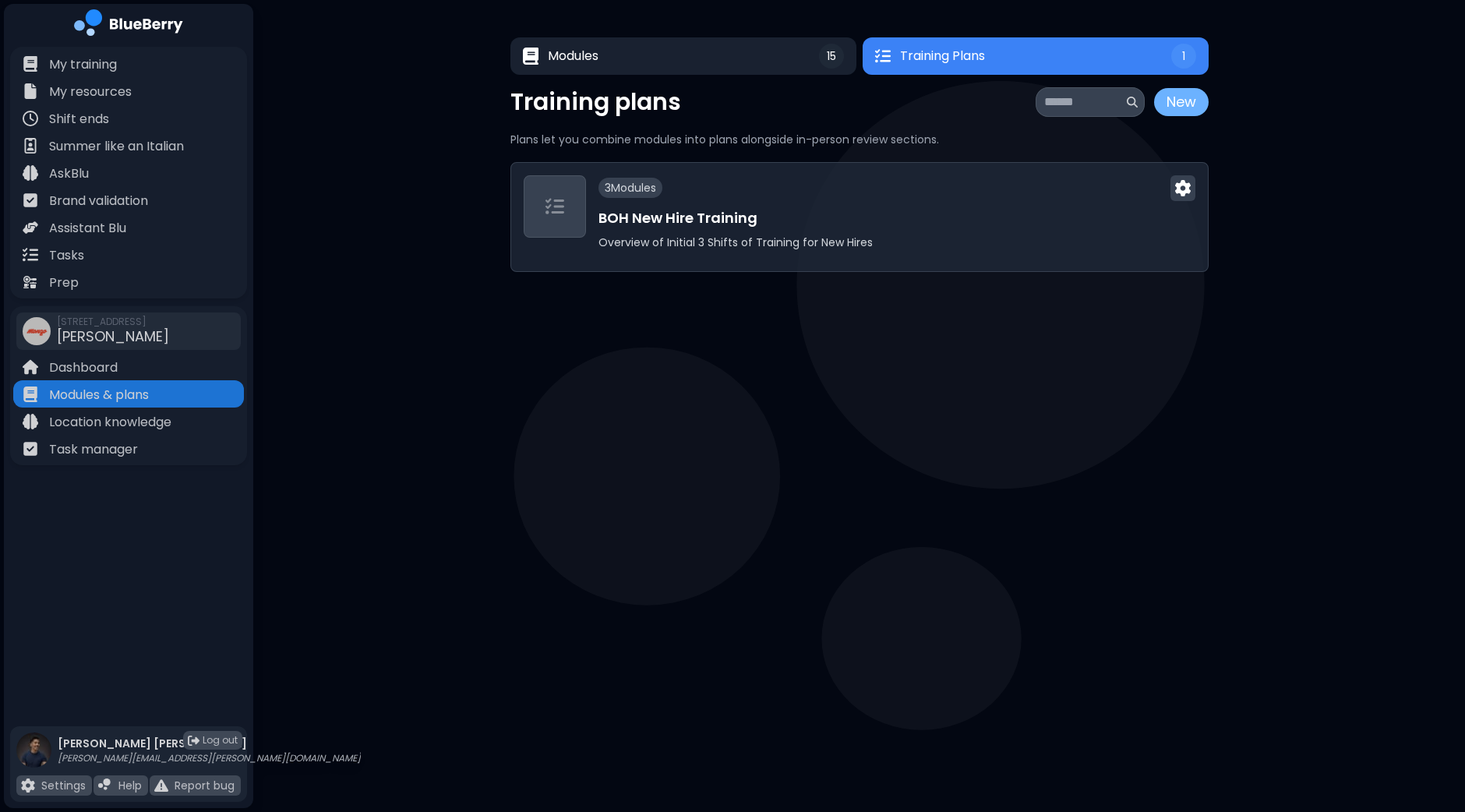
click at [1195, 108] on button "New" at bounding box center [1181, 101] width 54 height 28
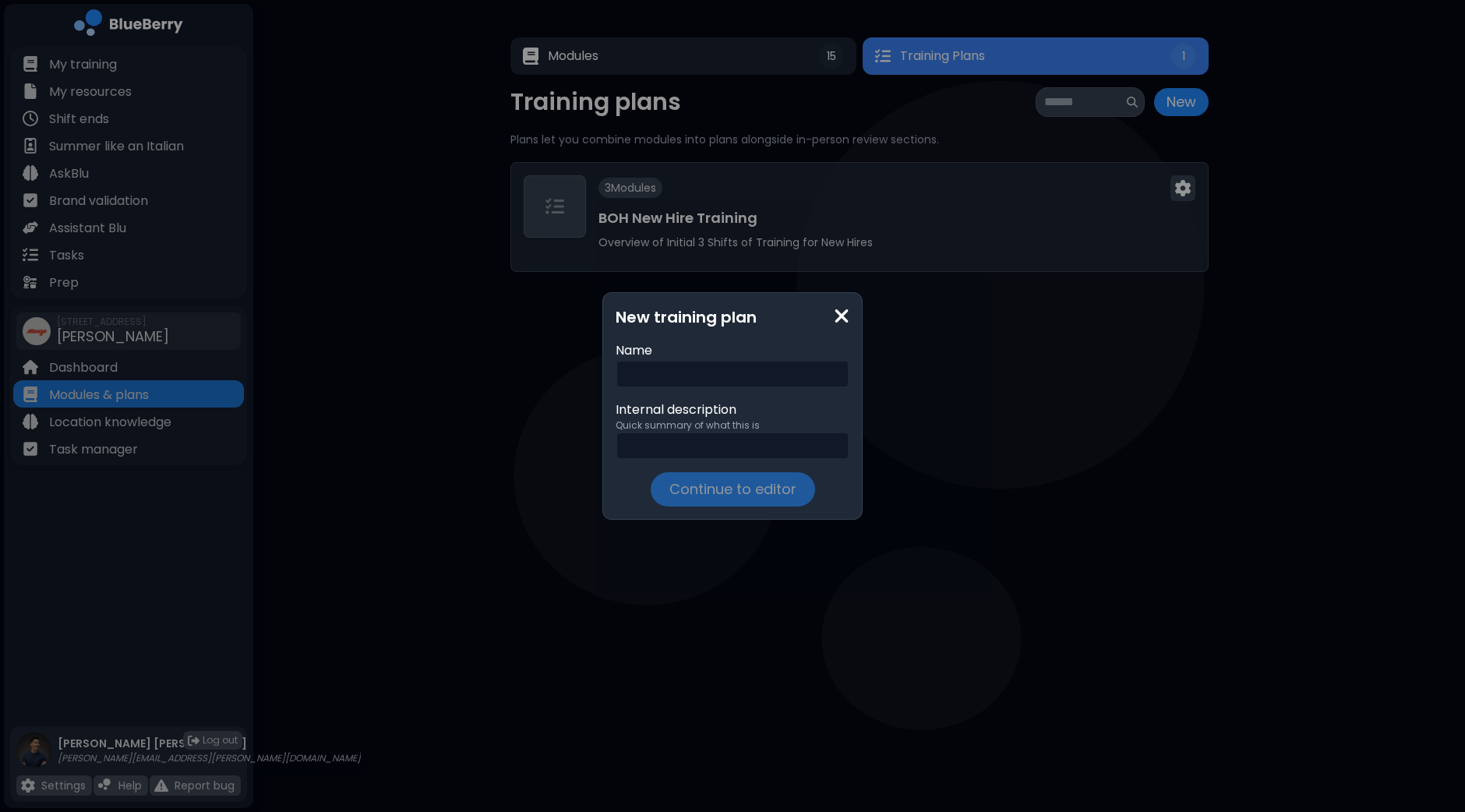
click at [724, 372] on input "text" at bounding box center [732, 373] width 233 height 28
type input "**********"
click at [748, 498] on button "Continue to editor" at bounding box center [732, 489] width 167 height 35
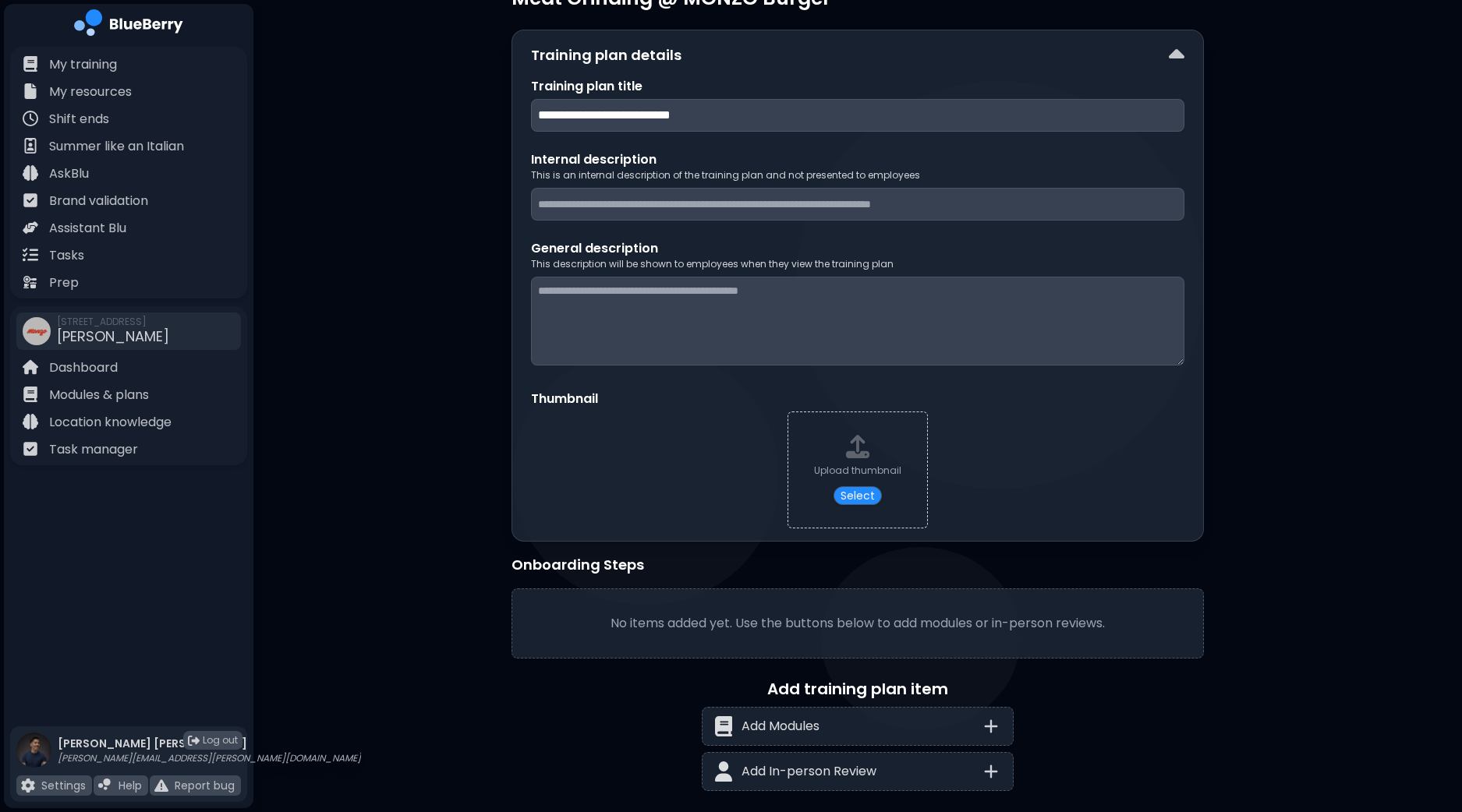
scroll to position [98, 0]
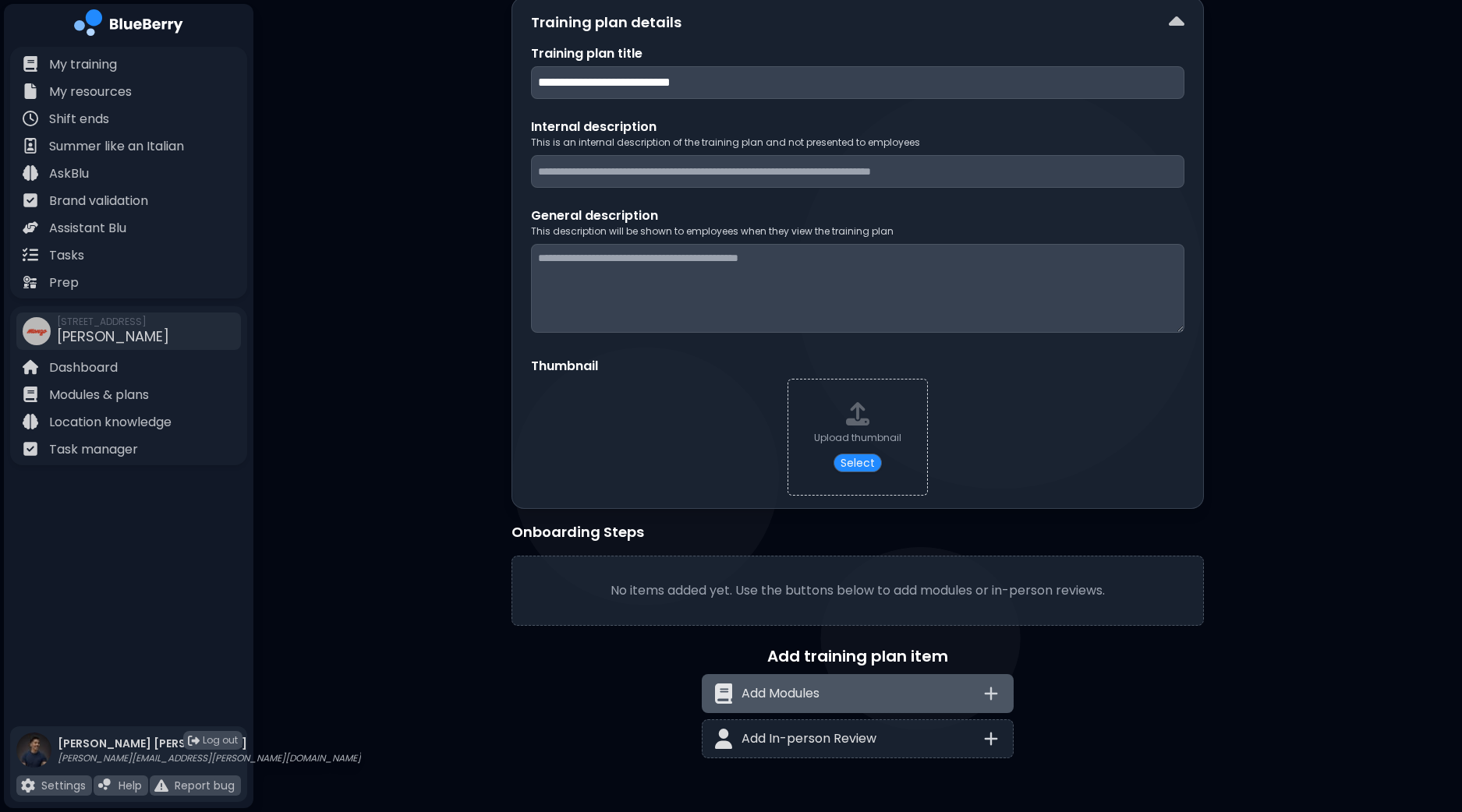
click at [993, 691] on icon at bounding box center [991, 694] width 11 height 11
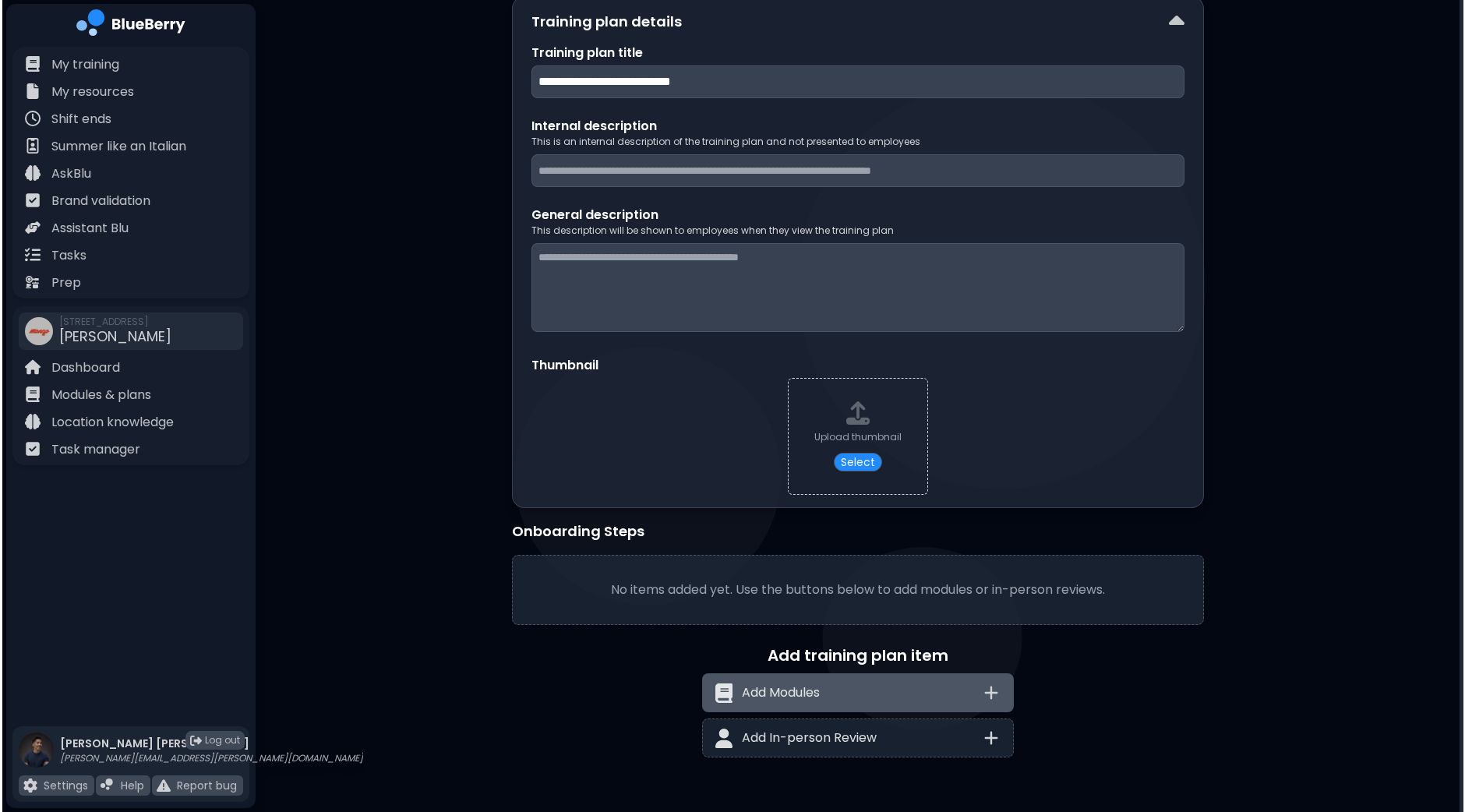
scroll to position [0, 0]
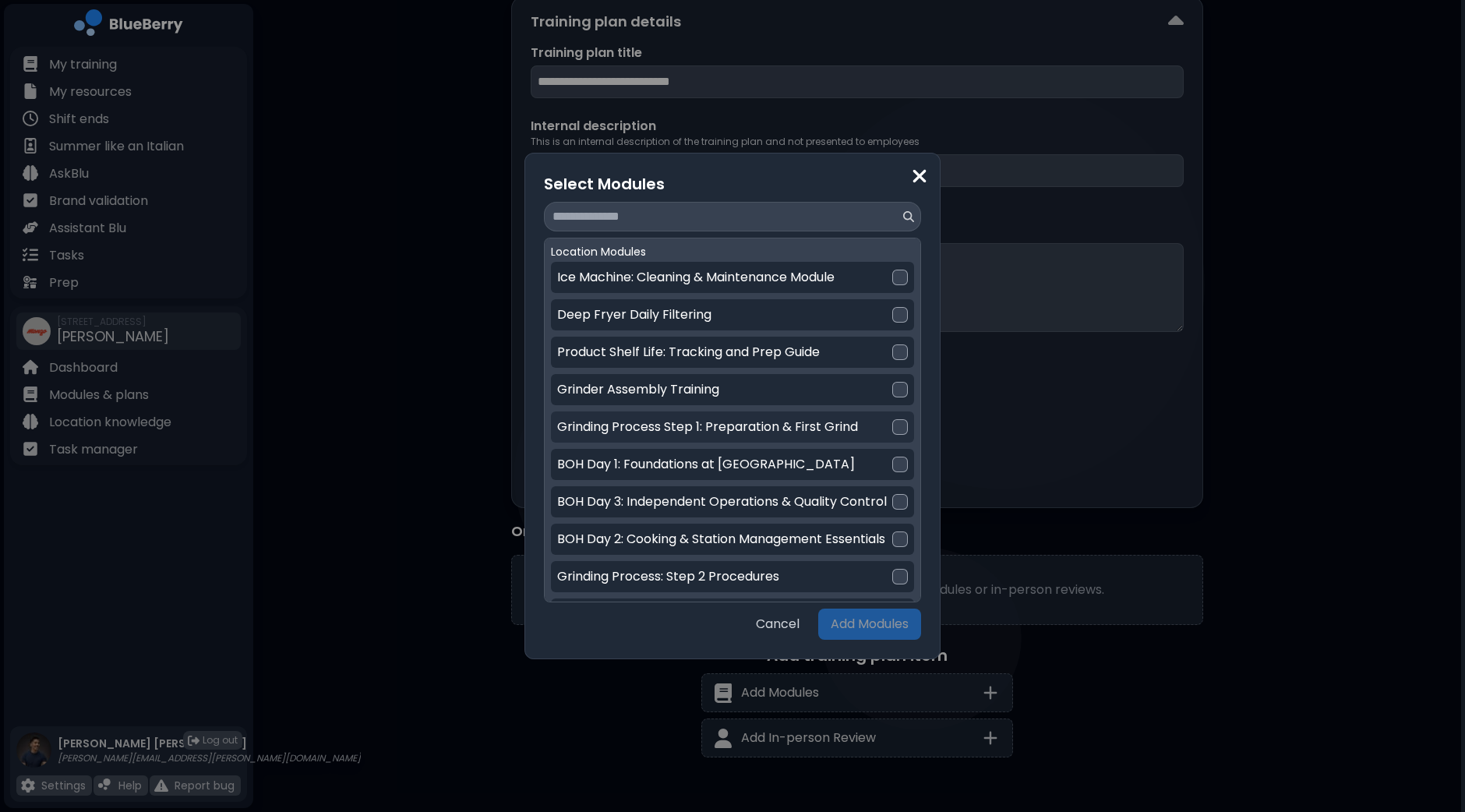
click at [896, 424] on div at bounding box center [900, 427] width 15 height 15
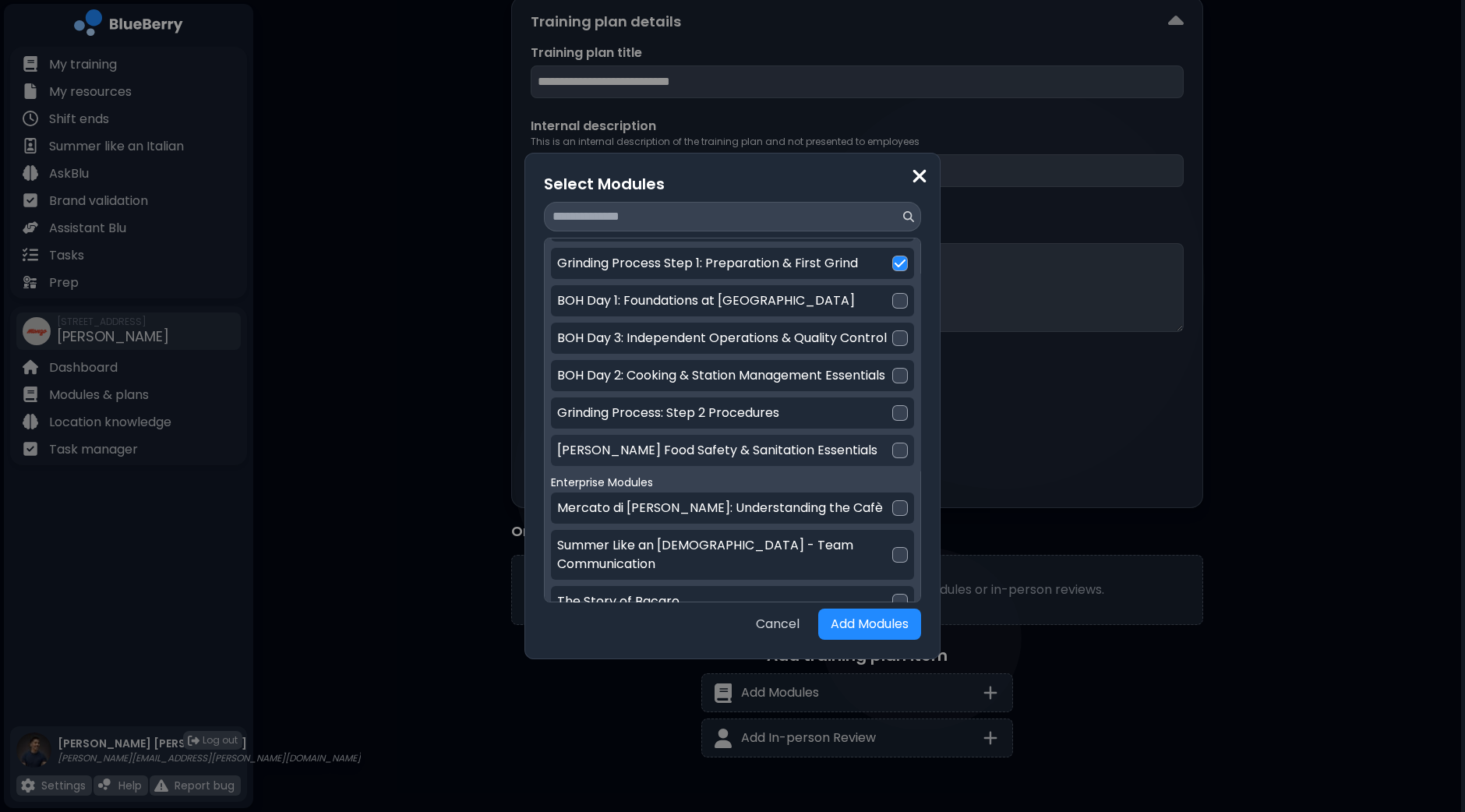
scroll to position [194, 0]
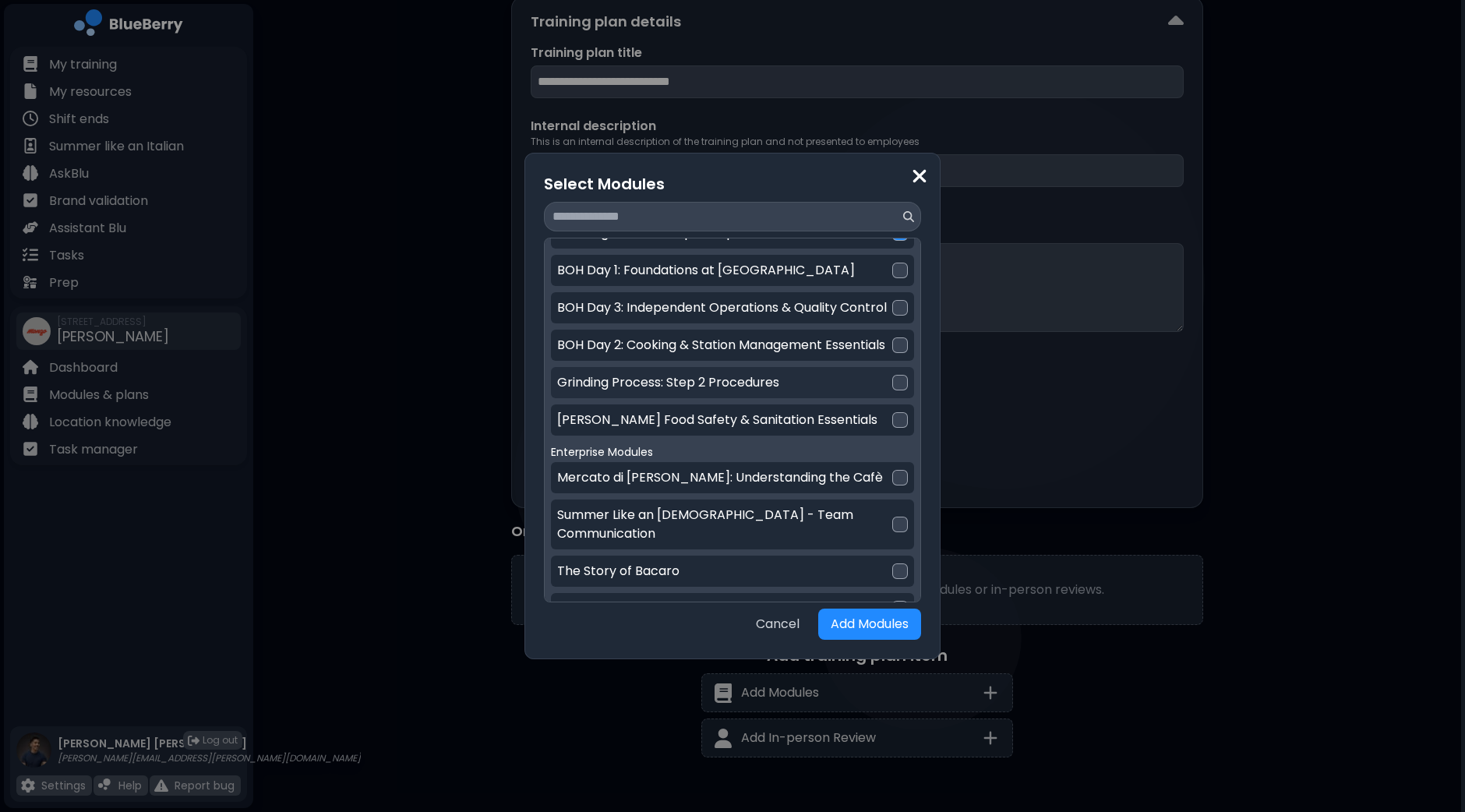
click at [894, 391] on div at bounding box center [900, 382] width 15 height 15
click at [871, 619] on button "Add Modules" at bounding box center [870, 624] width 103 height 31
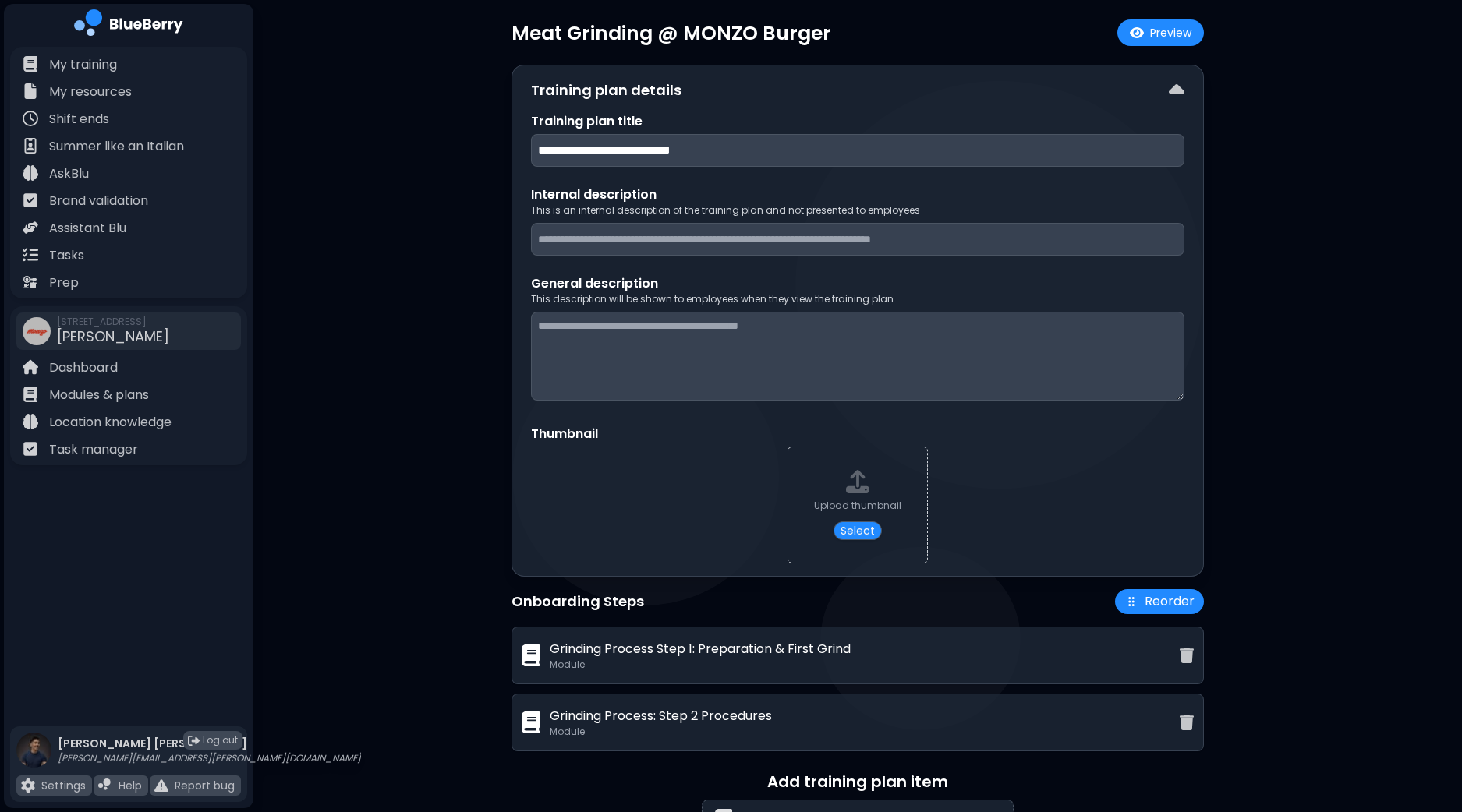
scroll to position [0, 0]
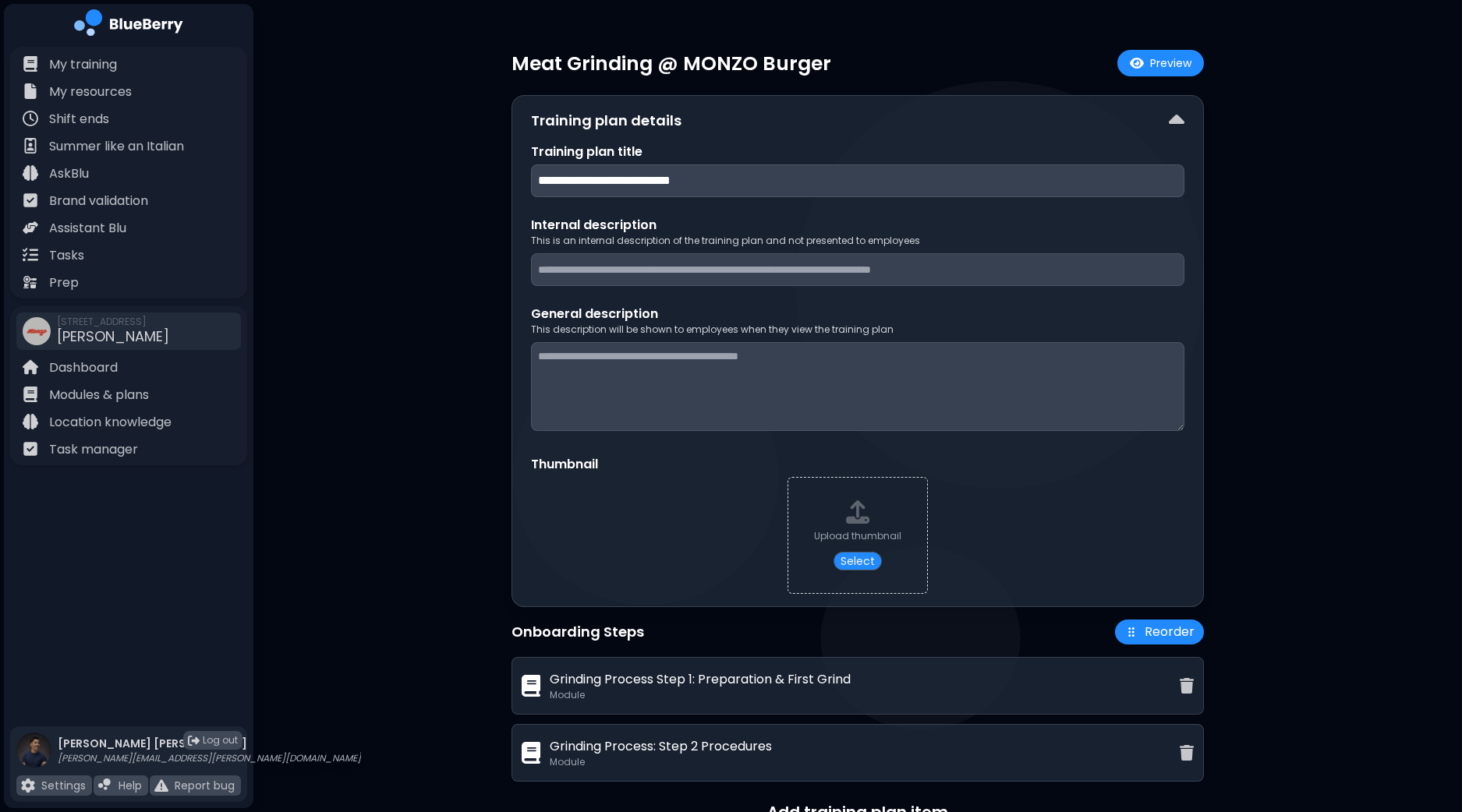
click at [1022, 375] on textarea at bounding box center [858, 386] width 653 height 89
click at [939, 274] on input at bounding box center [858, 269] width 653 height 33
click at [921, 370] on textarea at bounding box center [858, 386] width 653 height 89
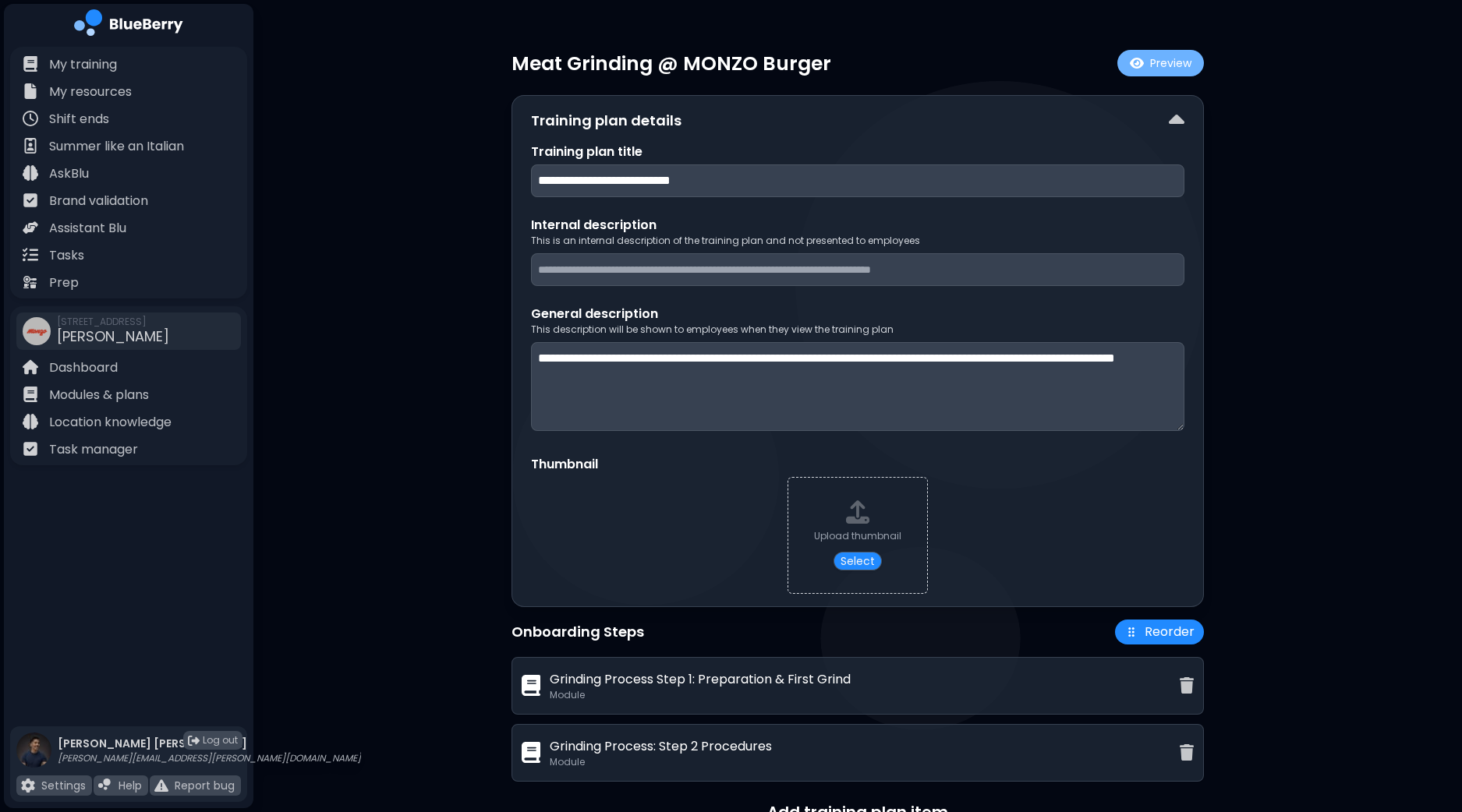
type textarea "**********"
click at [1166, 62] on button "Preview" at bounding box center [1161, 62] width 87 height 26
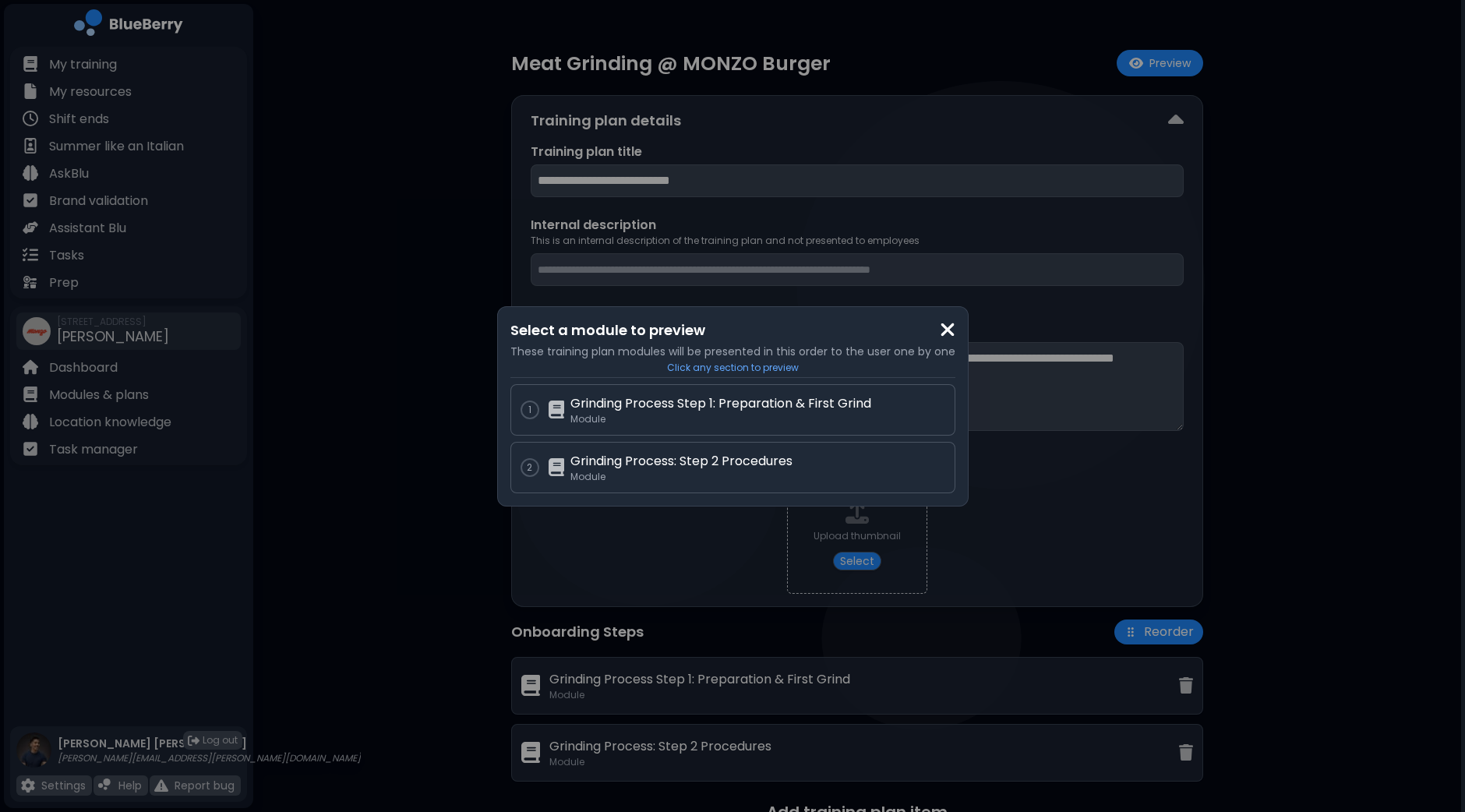
click at [949, 326] on img at bounding box center [947, 329] width 15 height 21
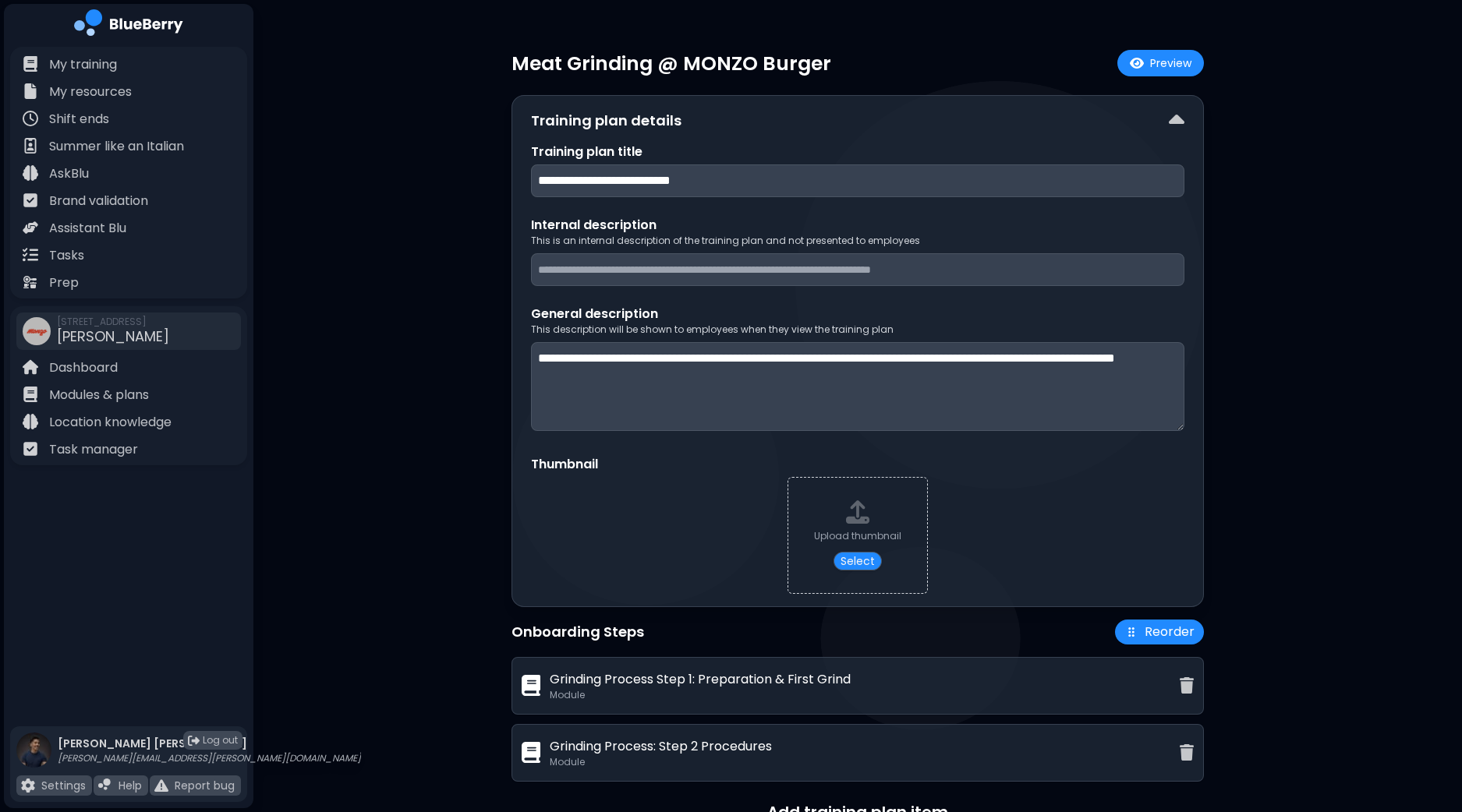
click at [1329, 307] on div "**********" at bounding box center [858, 485] width 1209 height 970
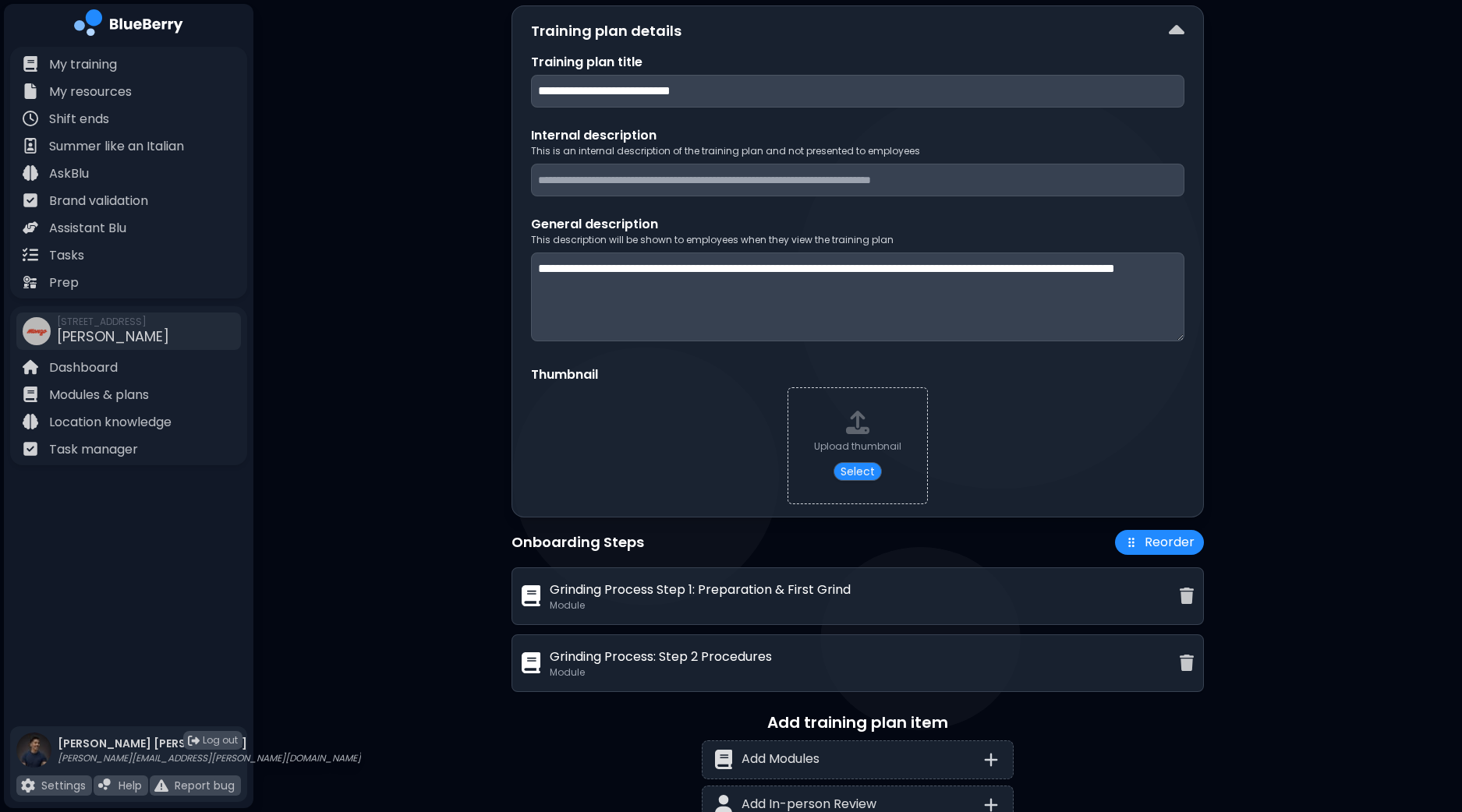
scroll to position [156, 0]
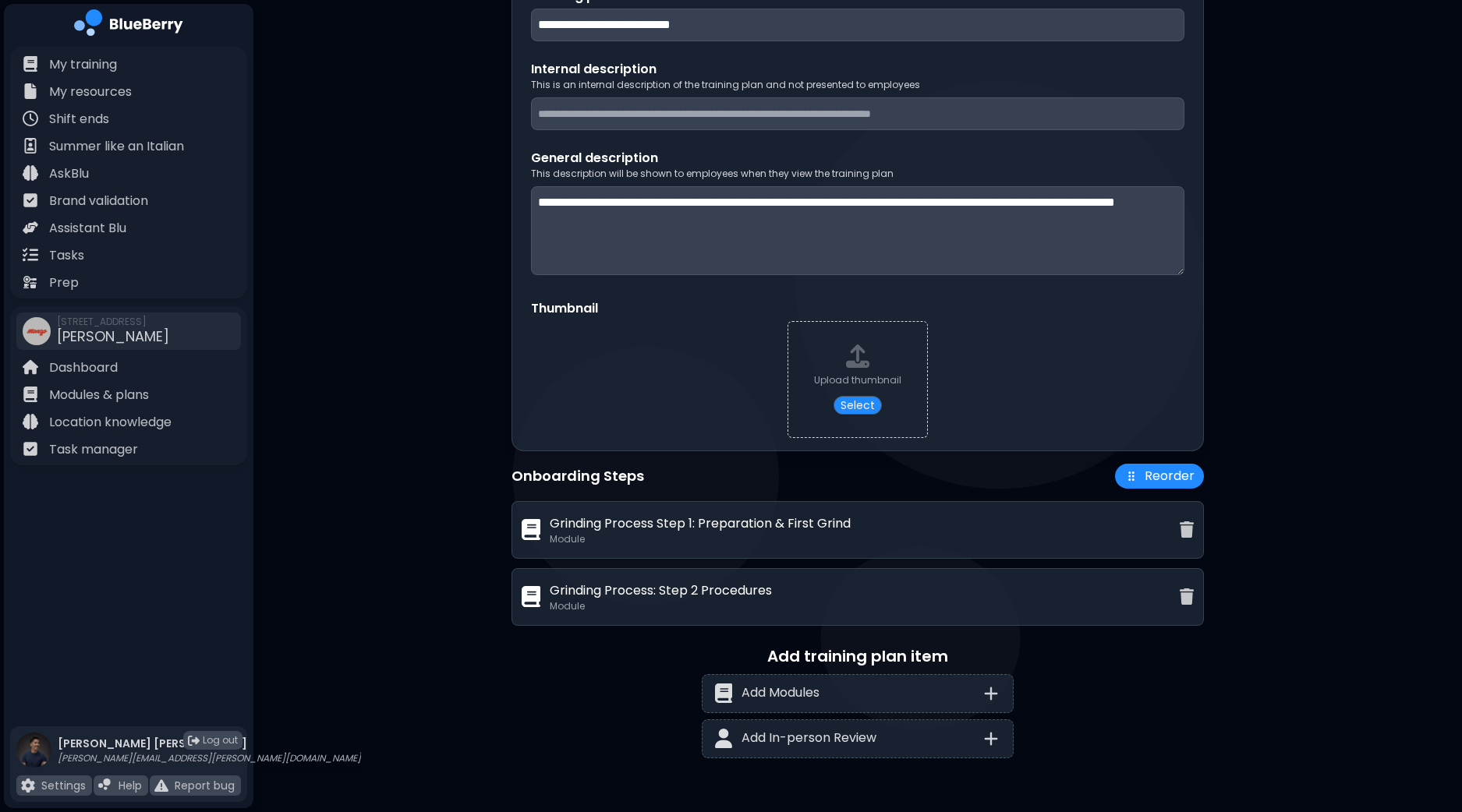
click at [1312, 356] on div "**********" at bounding box center [858, 329] width 1209 height 970
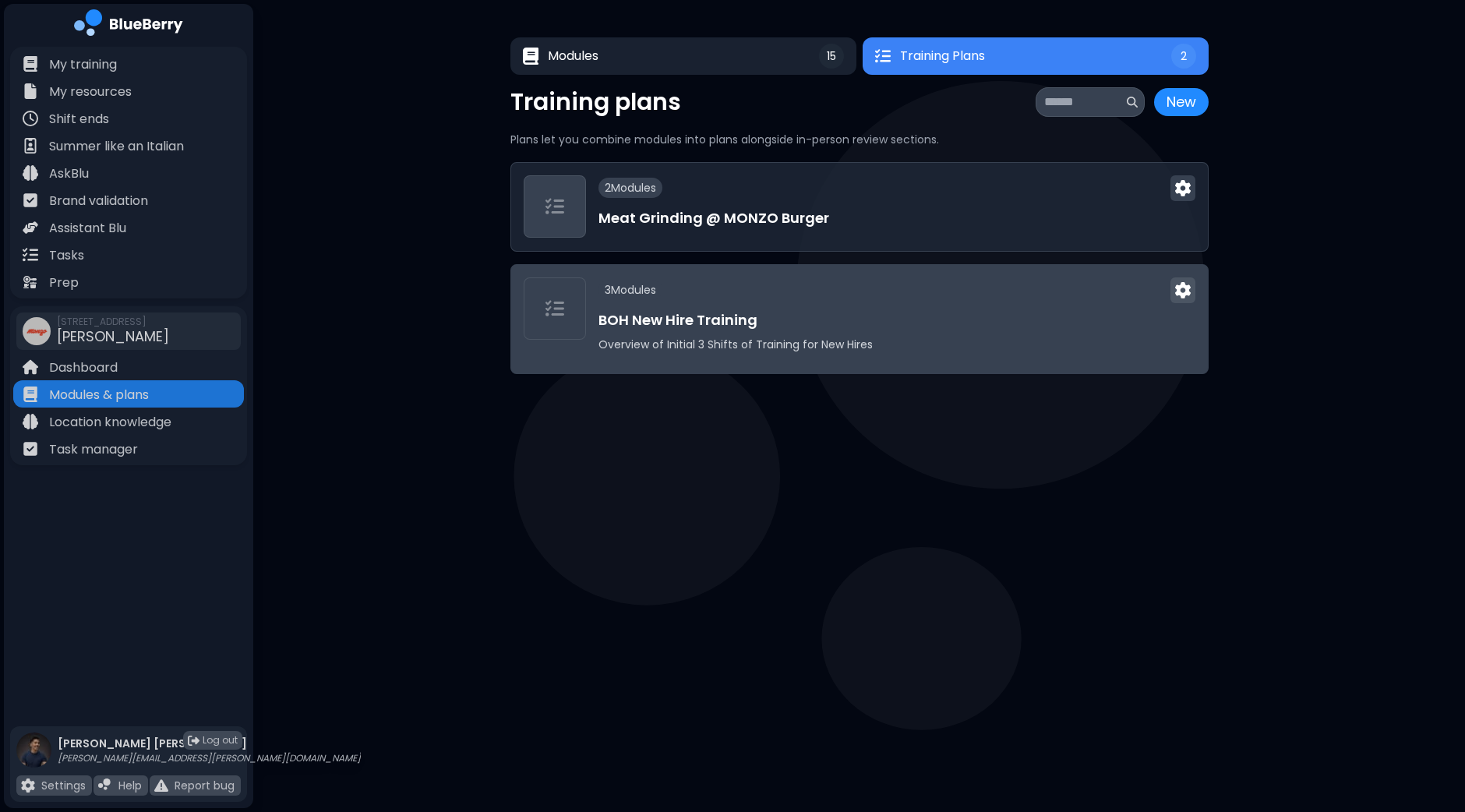
click at [1186, 288] on img at bounding box center [1182, 290] width 15 height 16
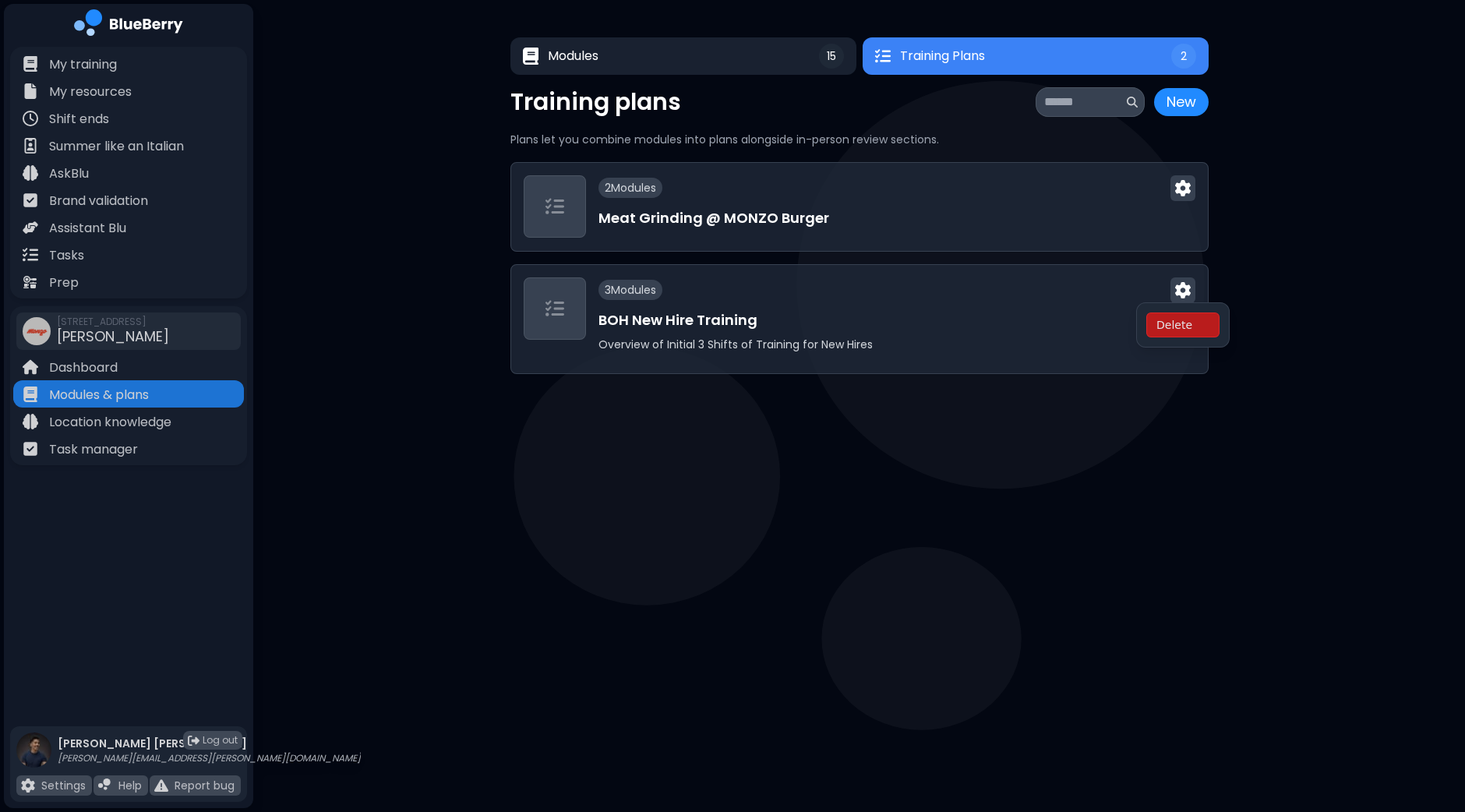
click at [924, 419] on main "Modules 15 Training Plans 2 15 Training Plans 2 Modules New Module New Module L…" at bounding box center [732, 406] width 1465 height 812
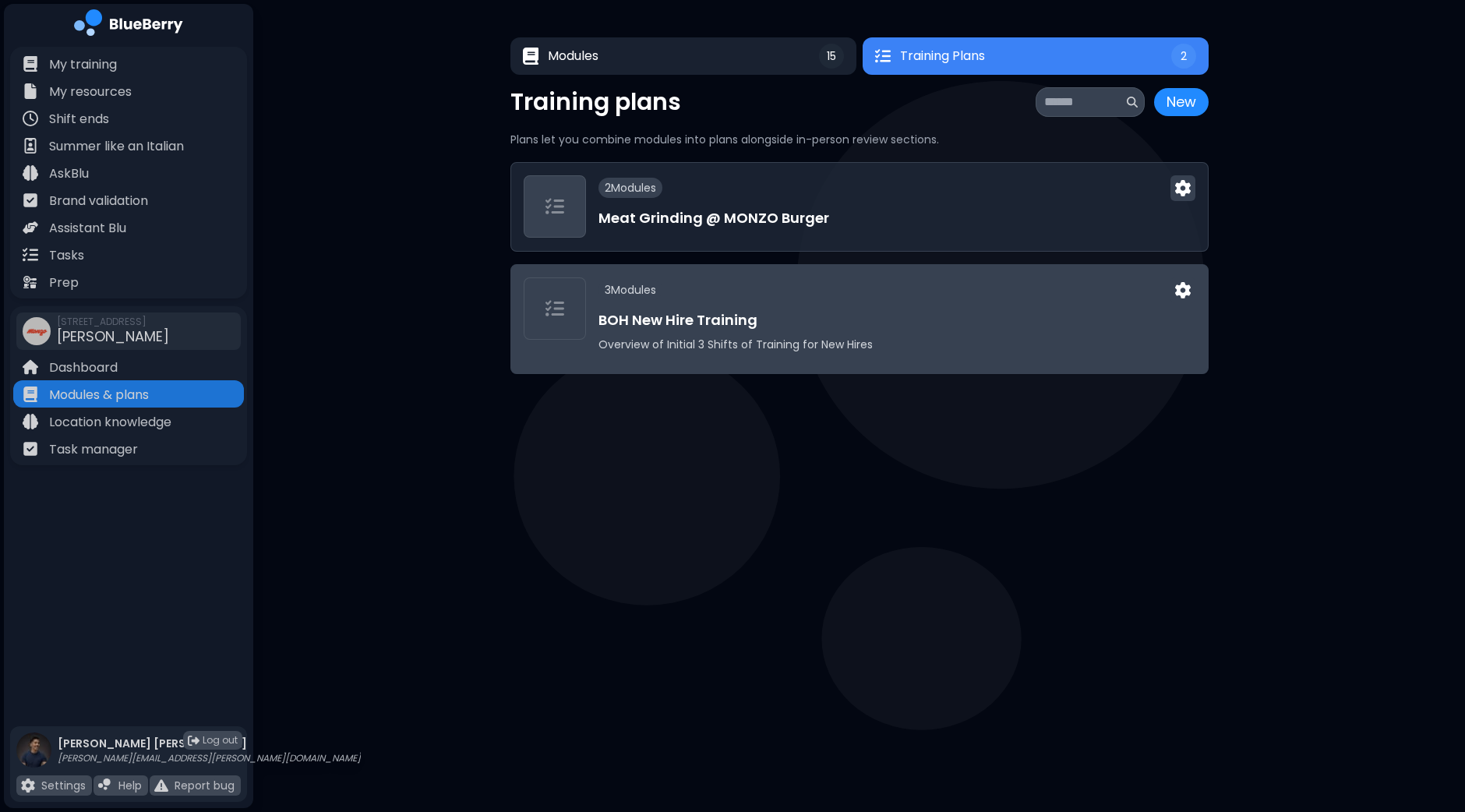
click at [770, 314] on h3 "BOH New Hire Training" at bounding box center [897, 320] width 597 height 22
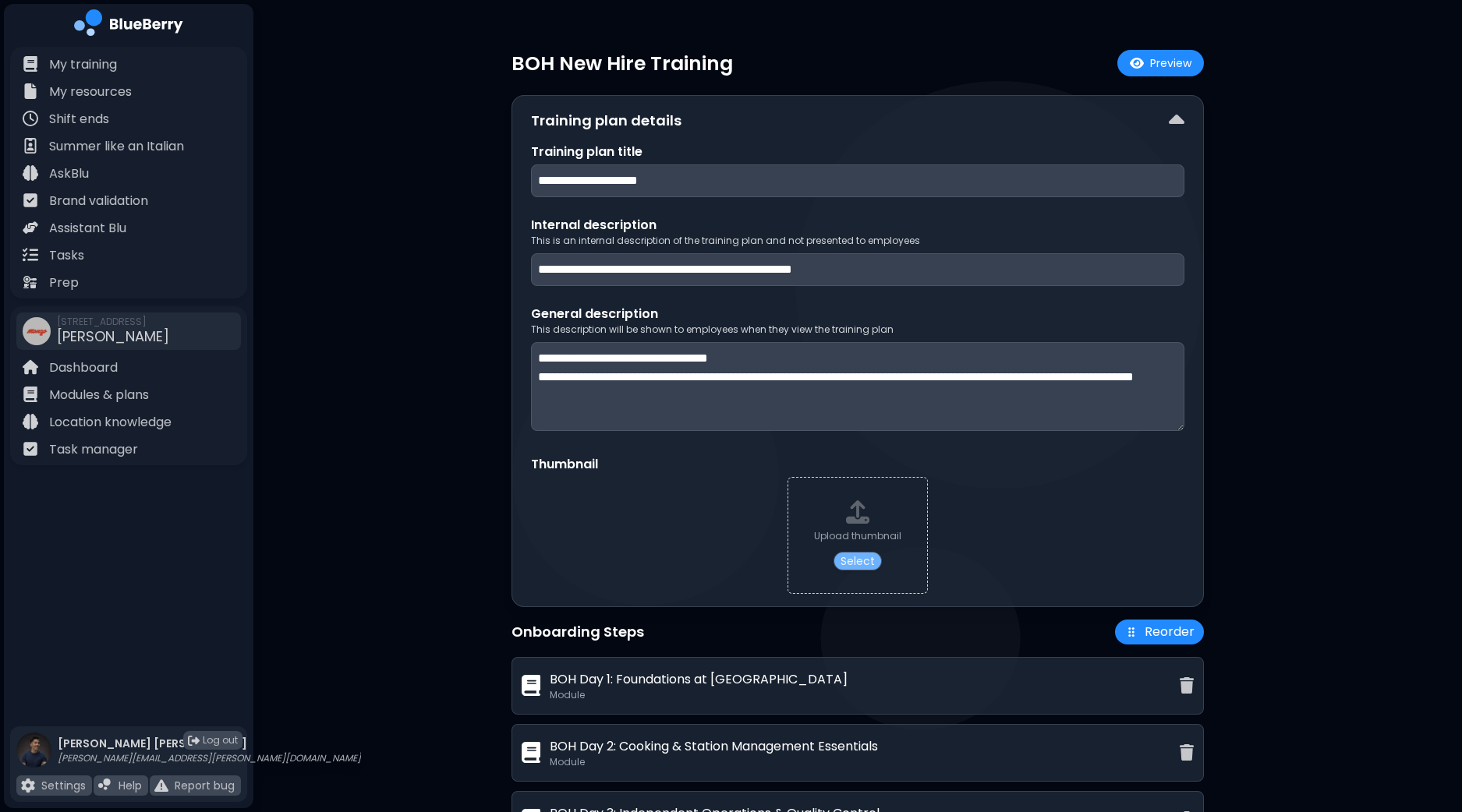
click at [859, 557] on button "Select" at bounding box center [857, 561] width 48 height 19
type input "**********"
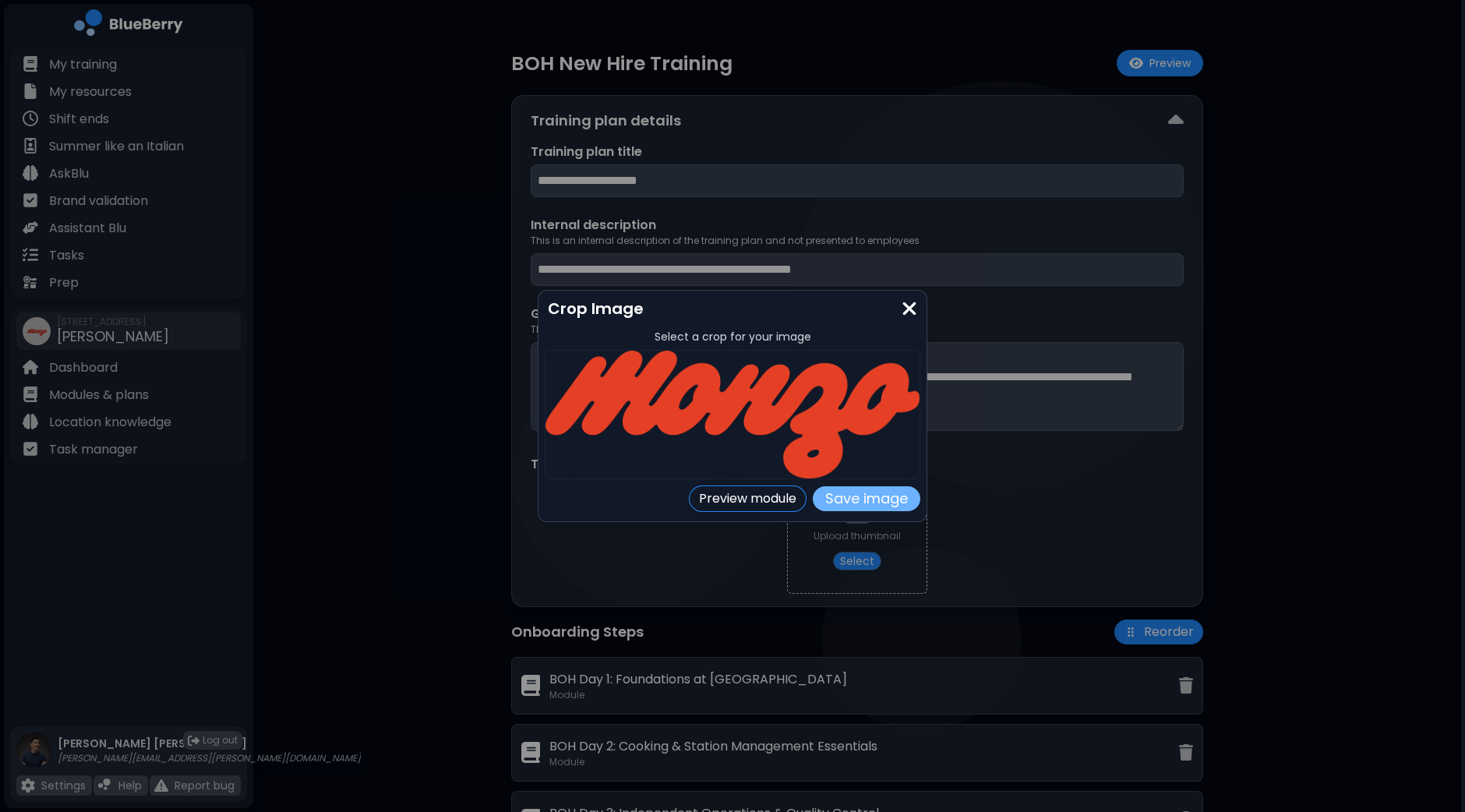
click at [859, 498] on button "Save image" at bounding box center [866, 499] width 108 height 25
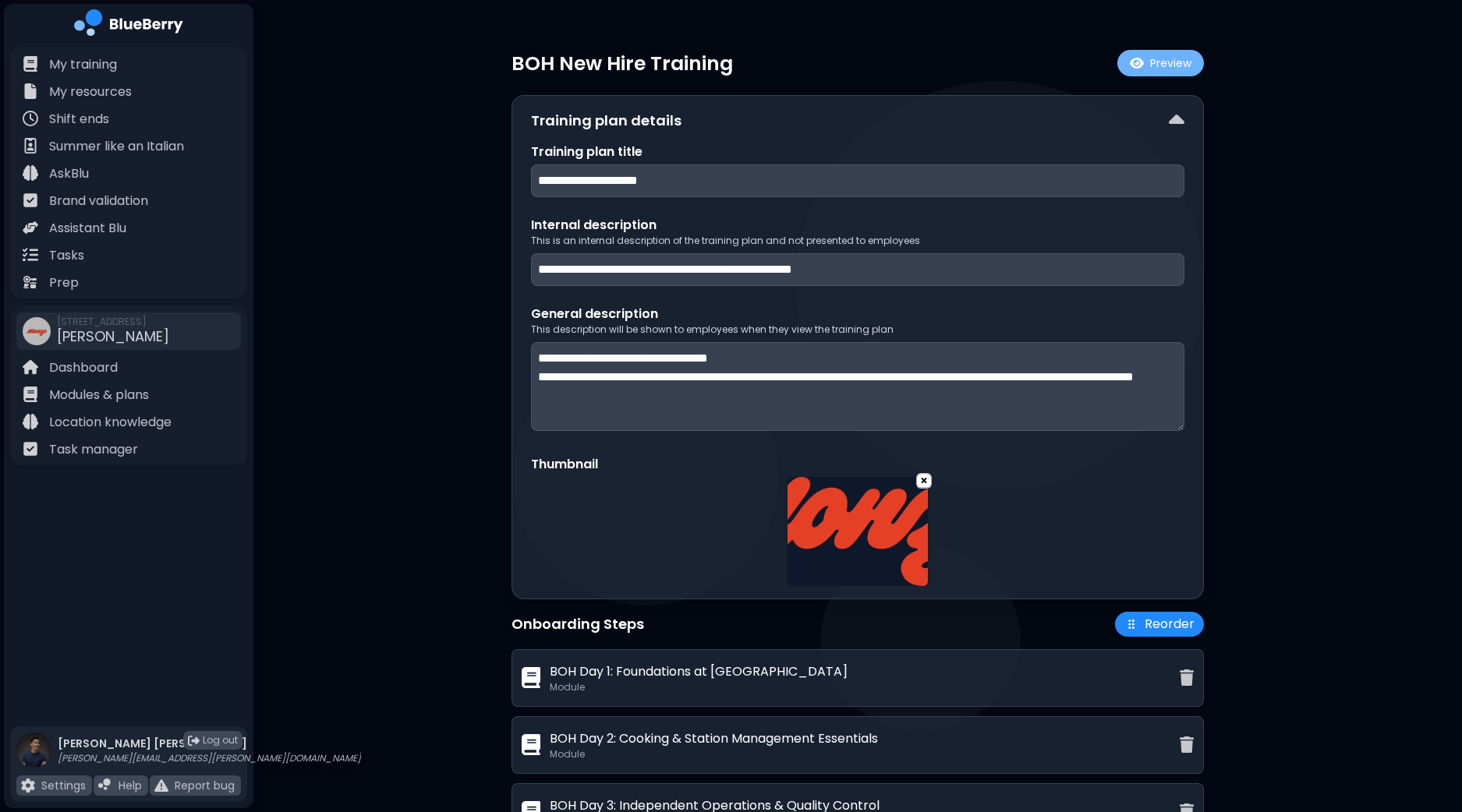
click at [1189, 71] on button "Preview" at bounding box center [1161, 62] width 87 height 26
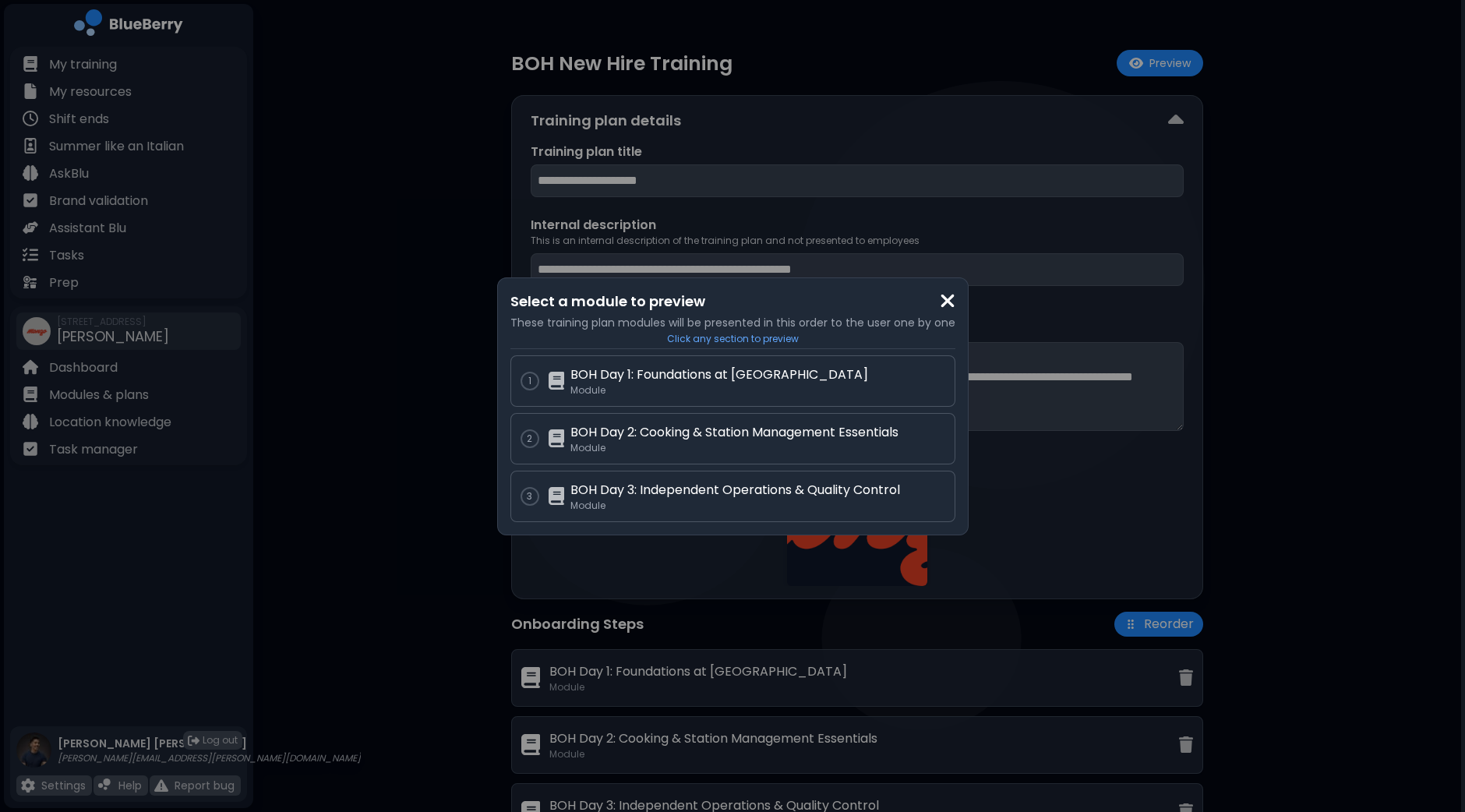
click at [435, 262] on div "Select a module to preview These training plan modules will be presented in thi…" at bounding box center [732, 406] width 1465 height 812
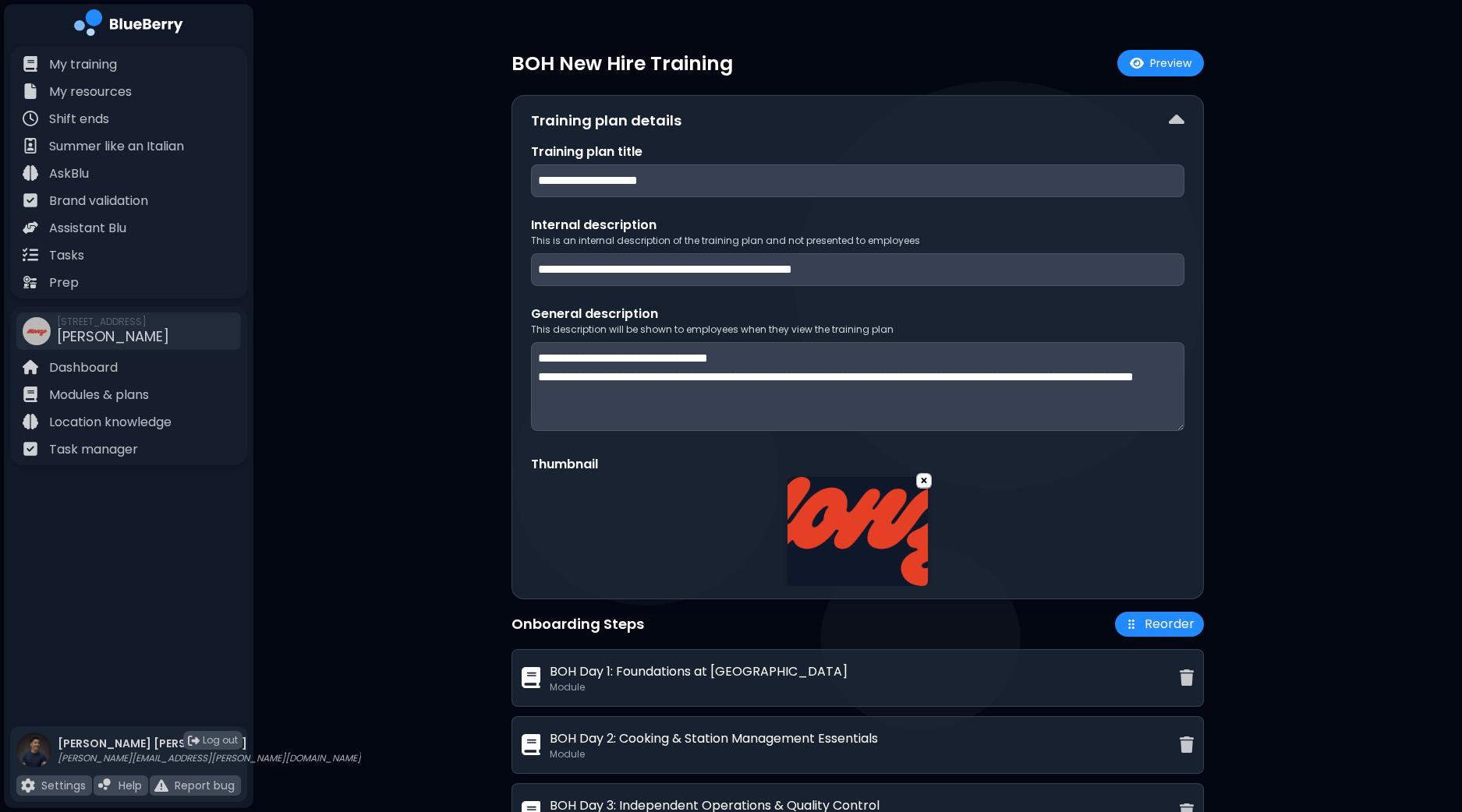
click at [437, 262] on div "**********" at bounding box center [858, 515] width 1209 height 1029
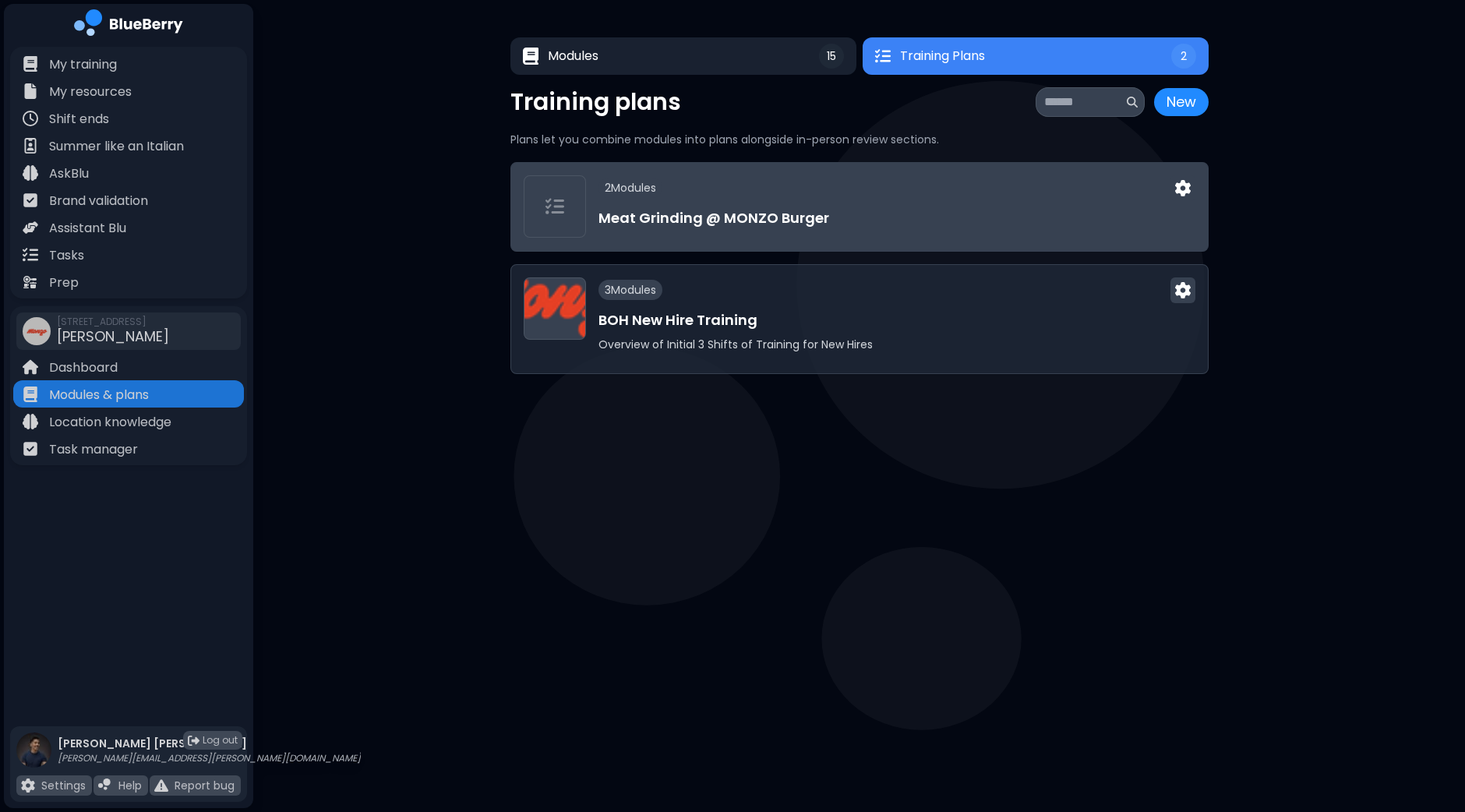
click at [1079, 189] on div "2 Module s" at bounding box center [897, 188] width 597 height 25
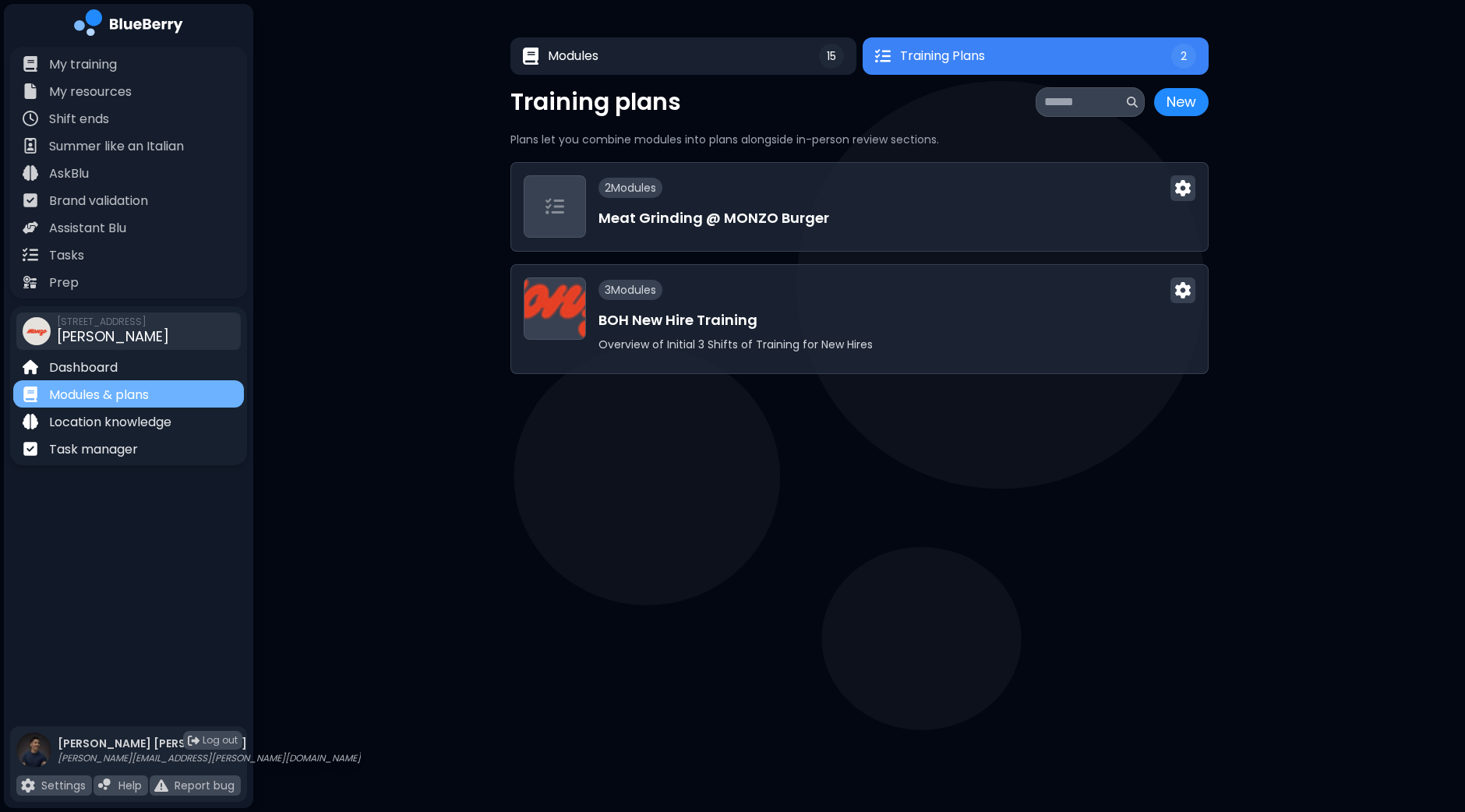
click at [124, 394] on p "Modules & plans" at bounding box center [99, 395] width 99 height 19
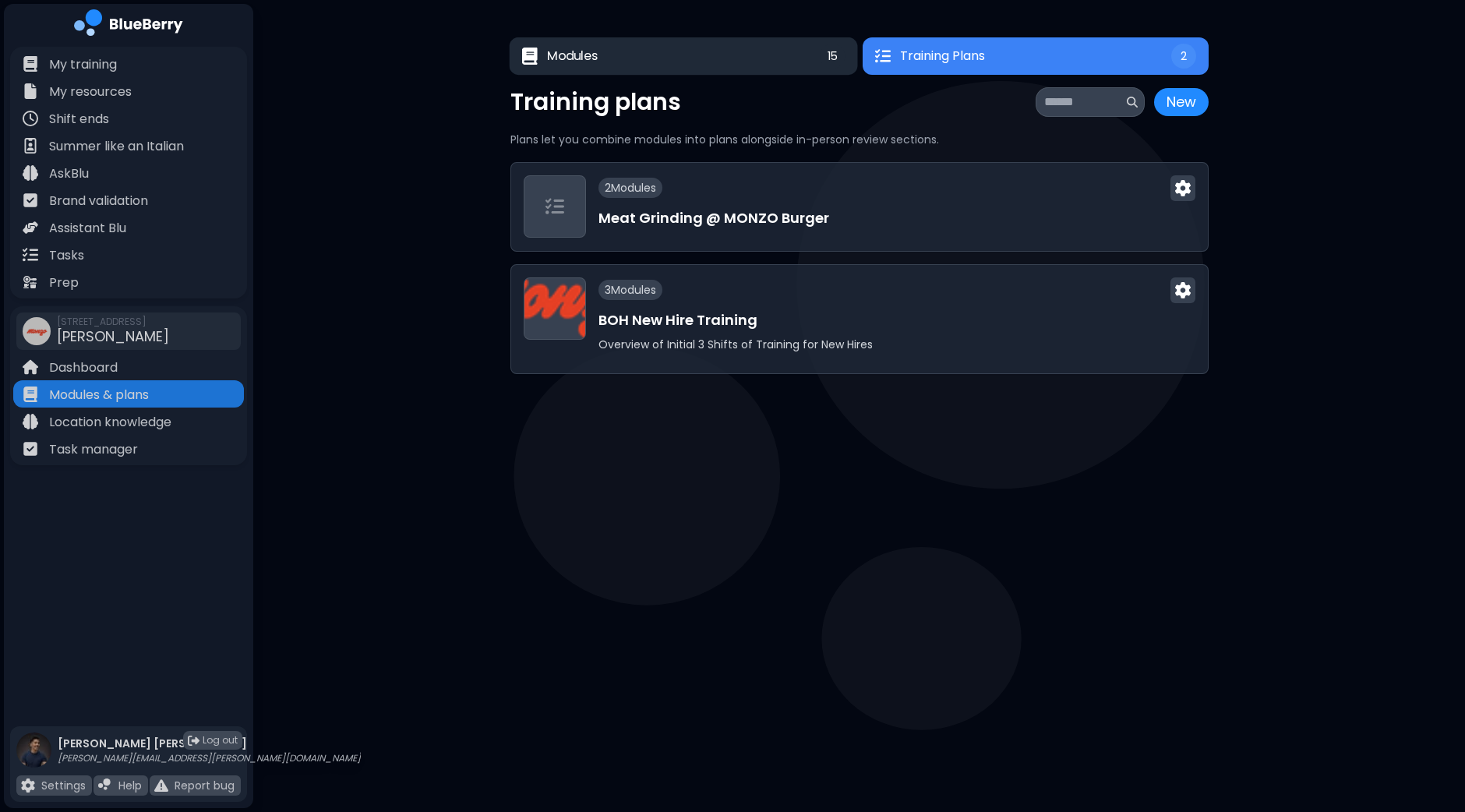
click at [753, 53] on button "Modules 15" at bounding box center [683, 55] width 348 height 37
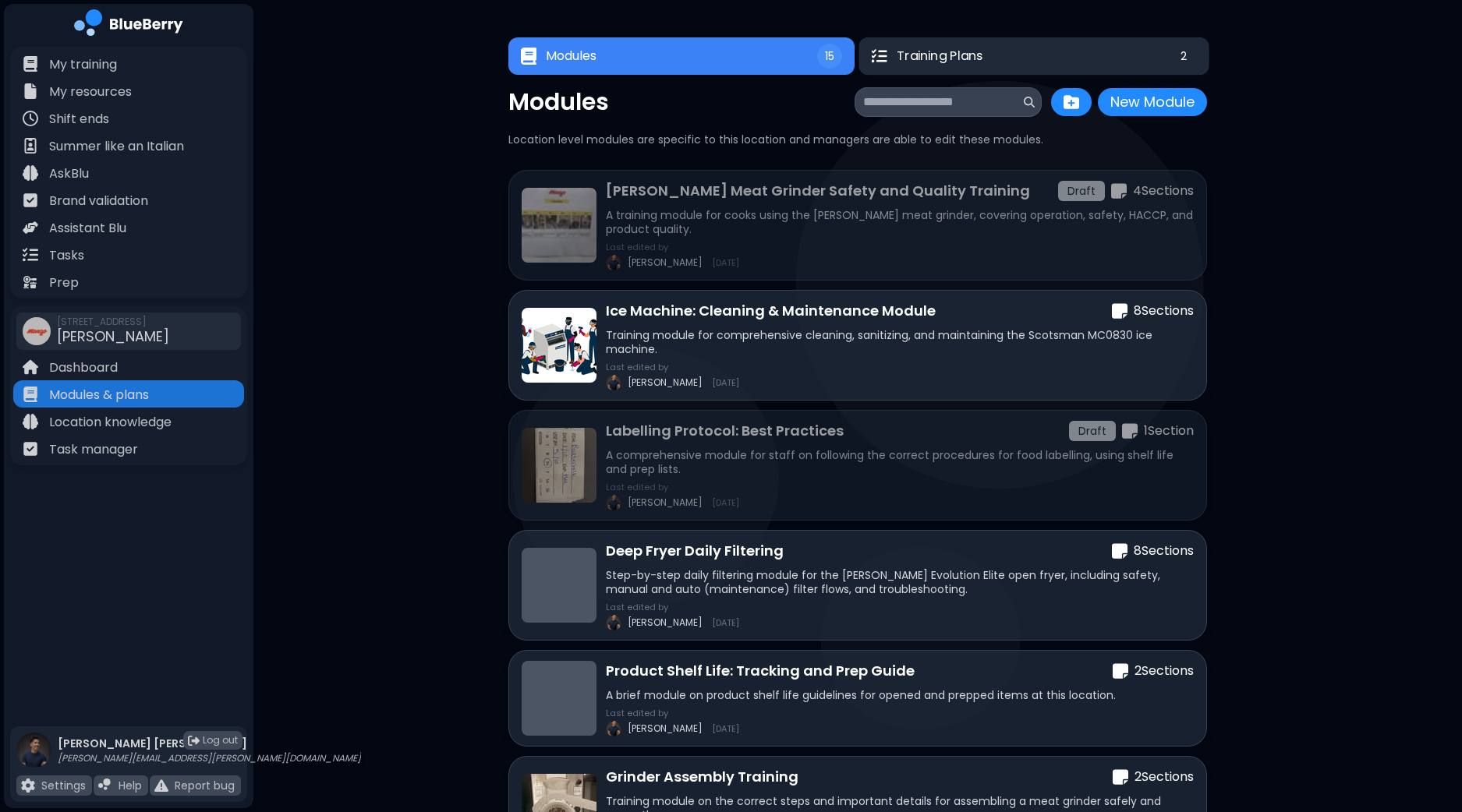
click at [975, 51] on span "Training Plans" at bounding box center [939, 56] width 86 height 19
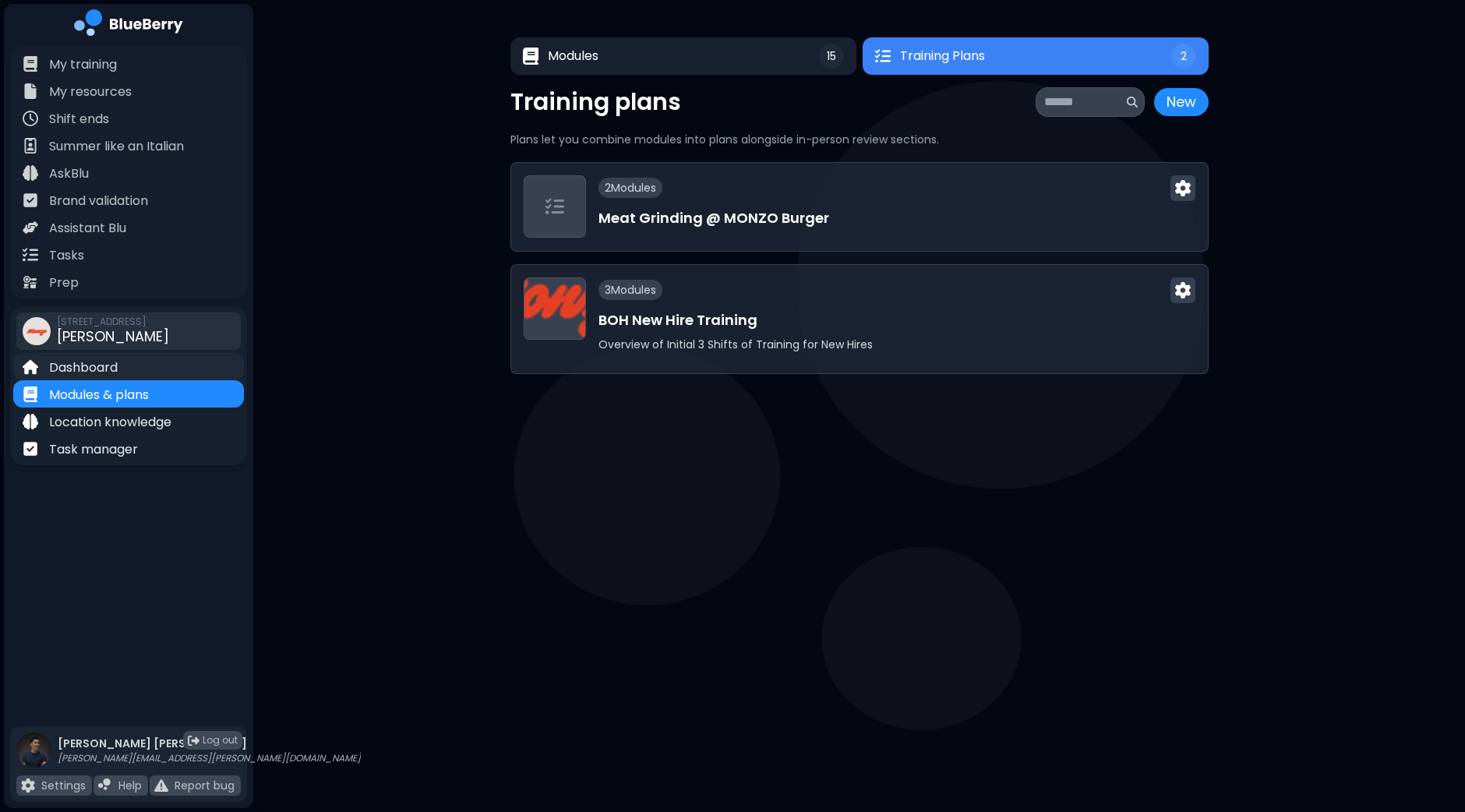
click at [137, 377] on div "Dashboard" at bounding box center [128, 366] width 231 height 27
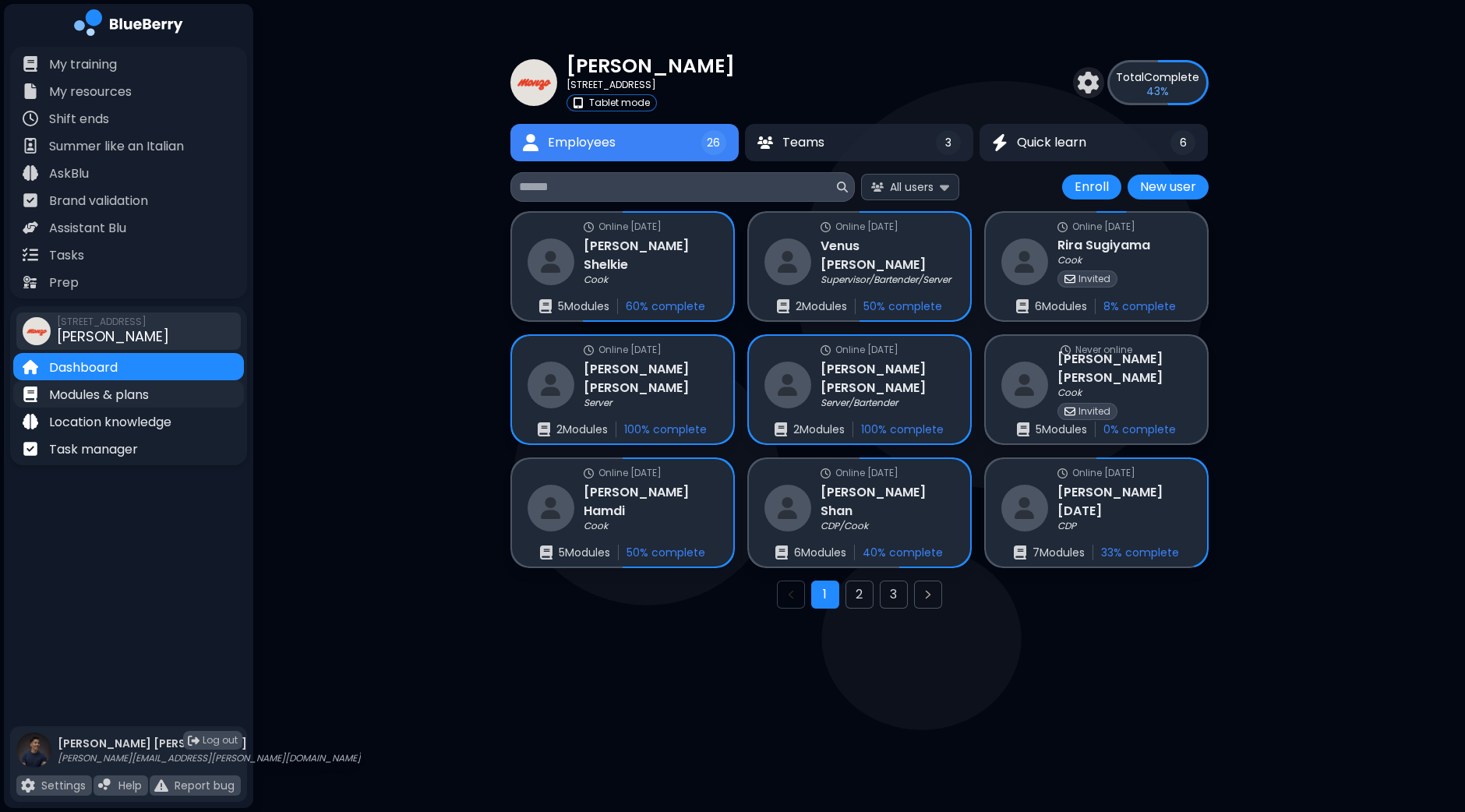
click at [156, 397] on div "Modules & plans" at bounding box center [128, 393] width 231 height 27
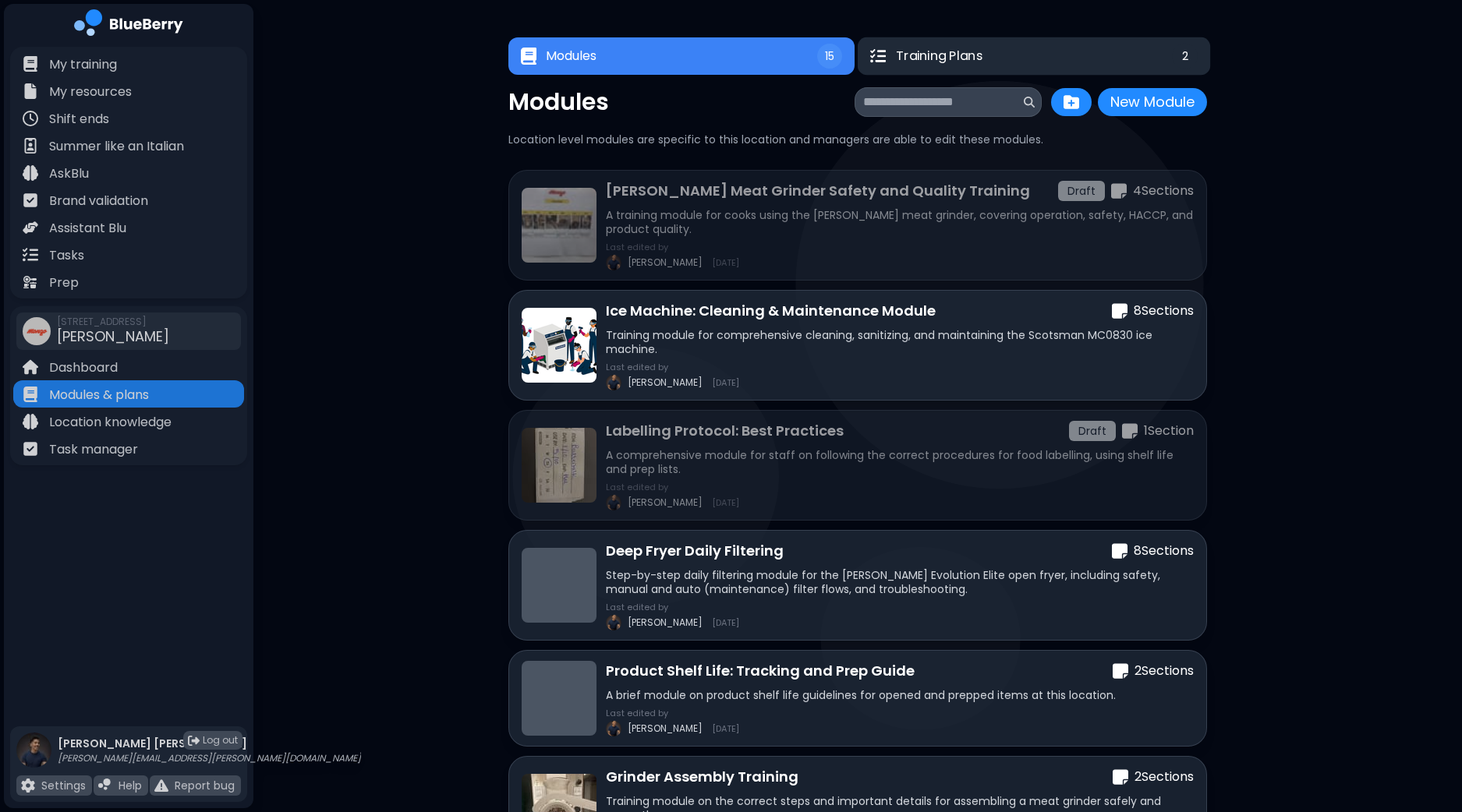
click at [1038, 65] on button "Training Plans 2" at bounding box center [1033, 56] width 352 height 38
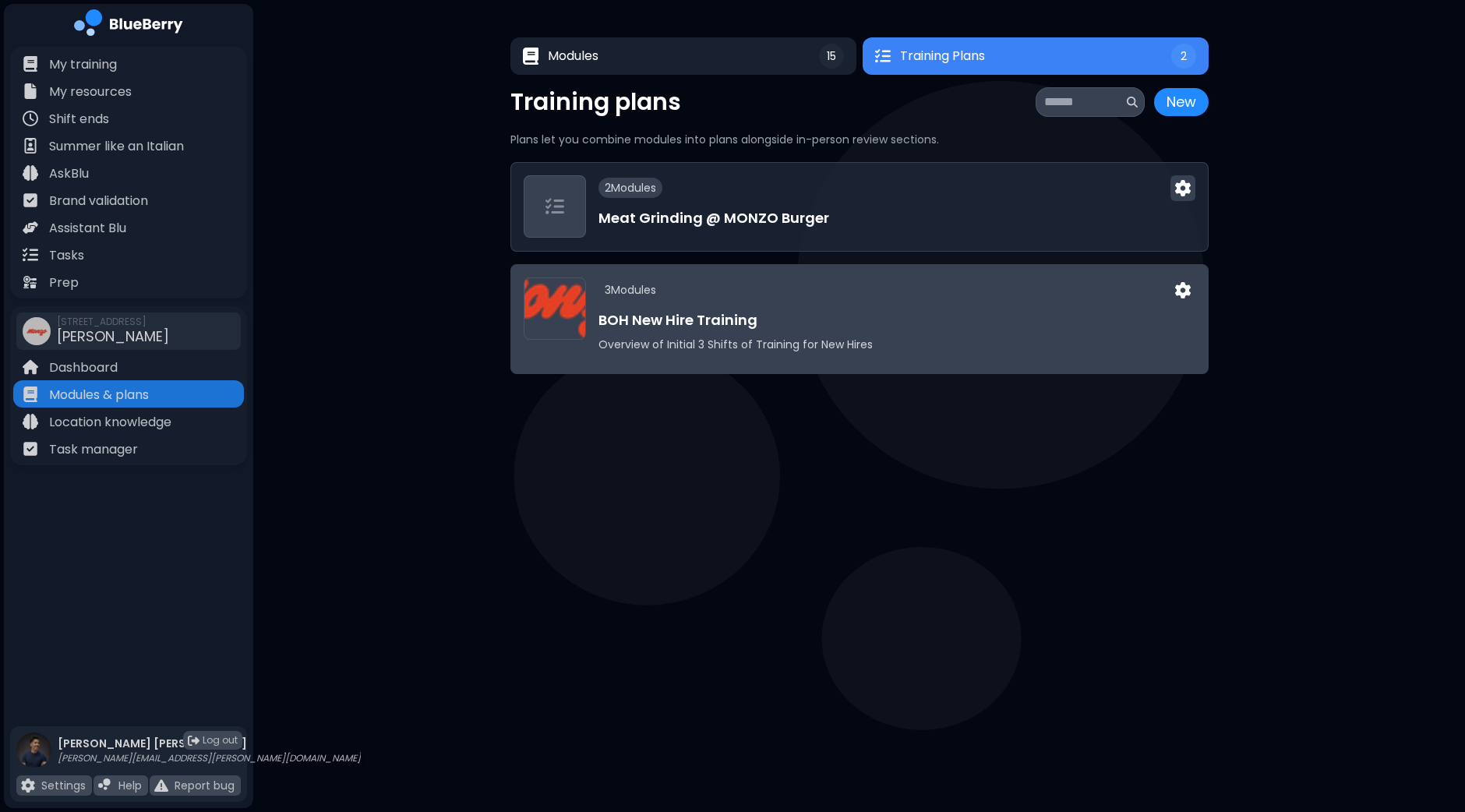
click at [826, 320] on h3 "BOH New Hire Training" at bounding box center [897, 320] width 597 height 22
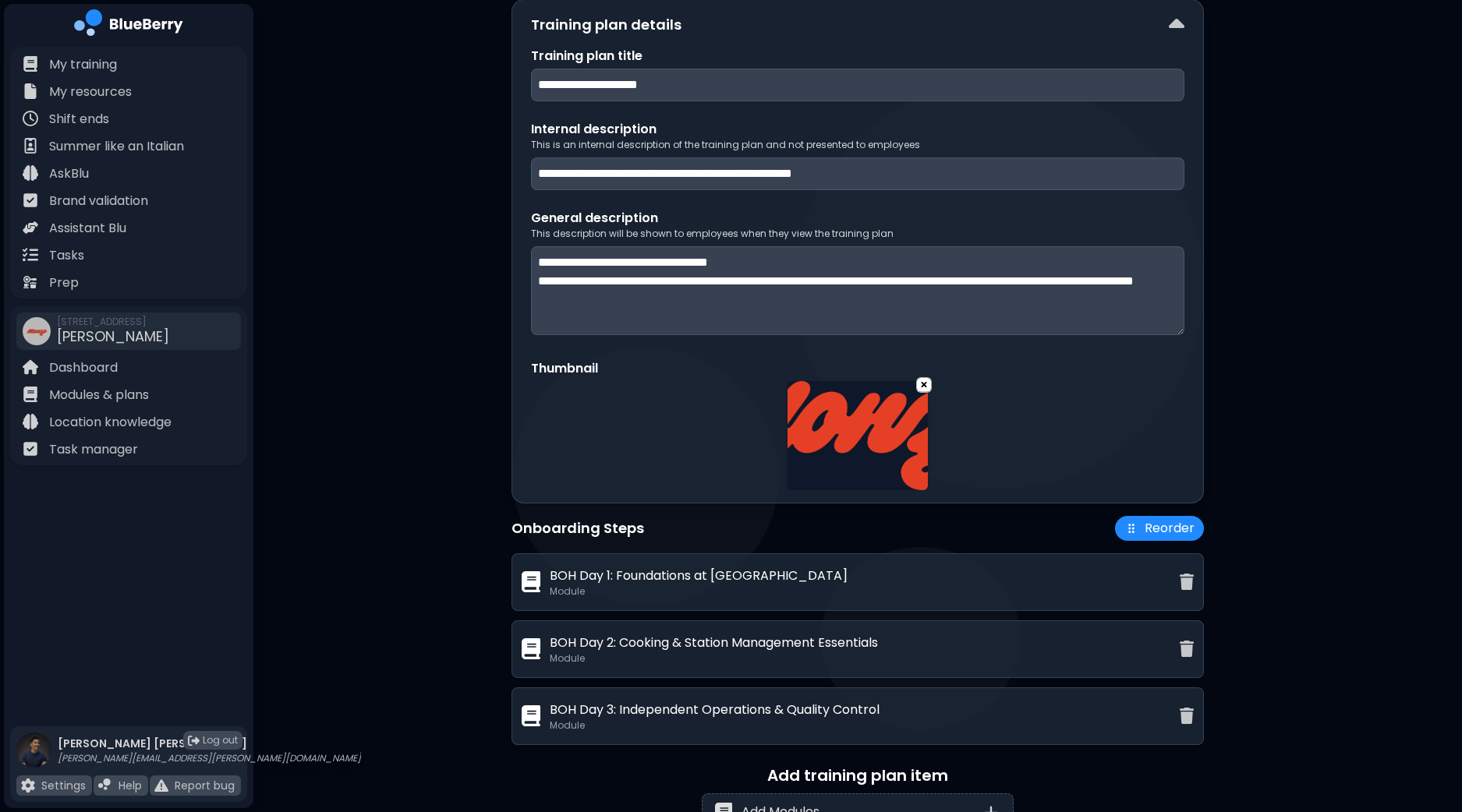
scroll to position [97, 0]
click at [98, 366] on p "Dashboard" at bounding box center [83, 367] width 69 height 19
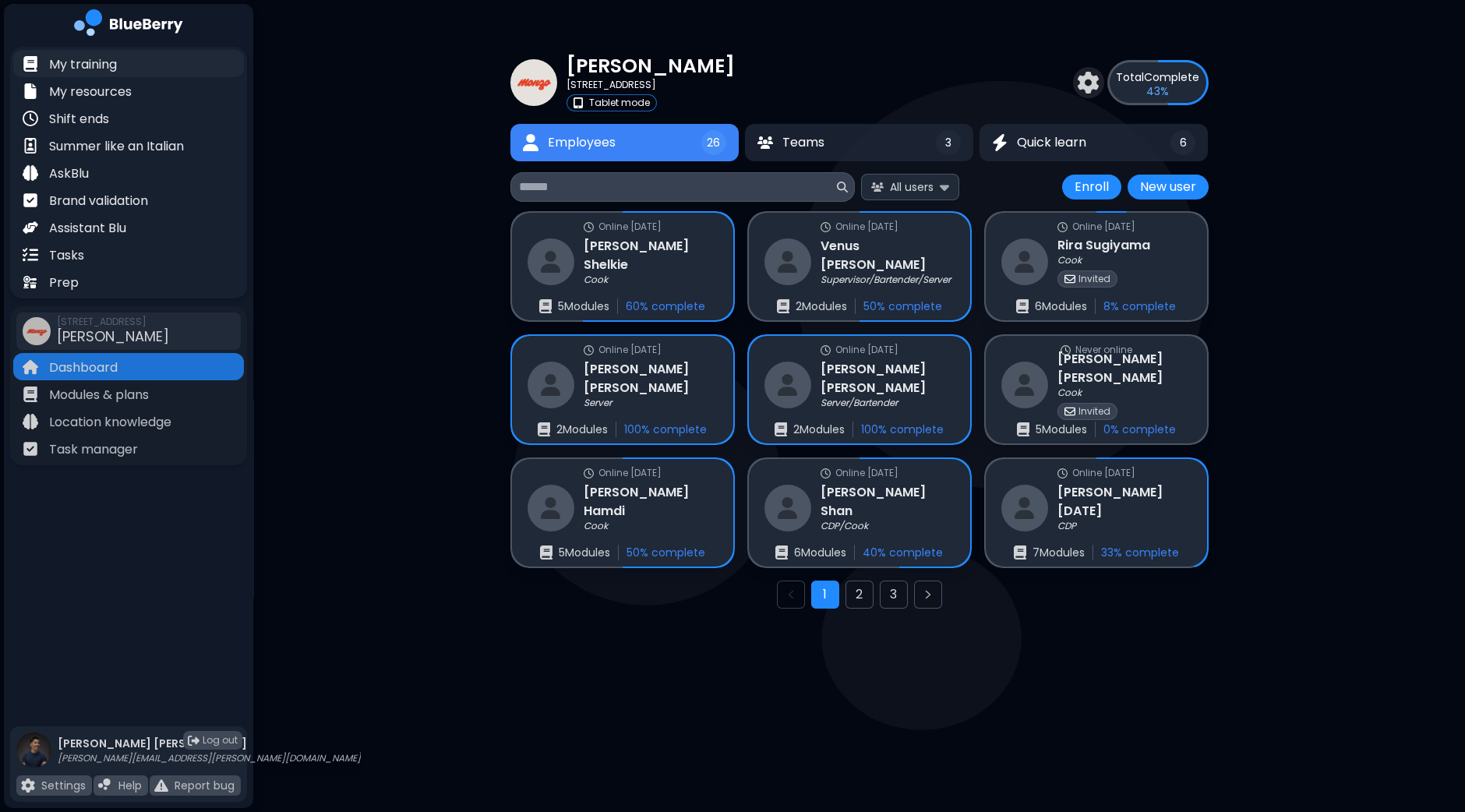
click at [117, 68] on p "My training" at bounding box center [82, 64] width 68 height 19
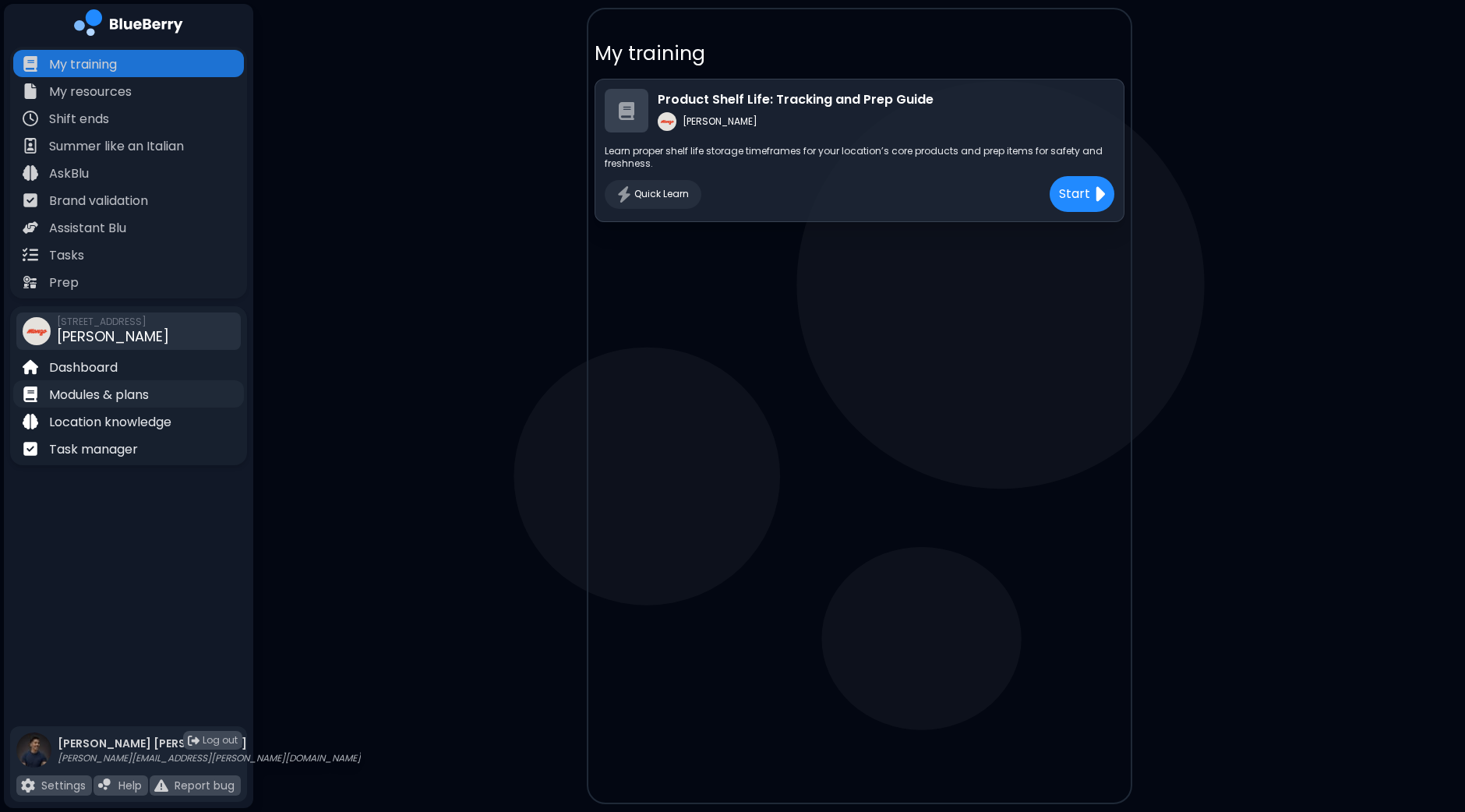
click at [109, 392] on p "Modules & plans" at bounding box center [99, 395] width 99 height 19
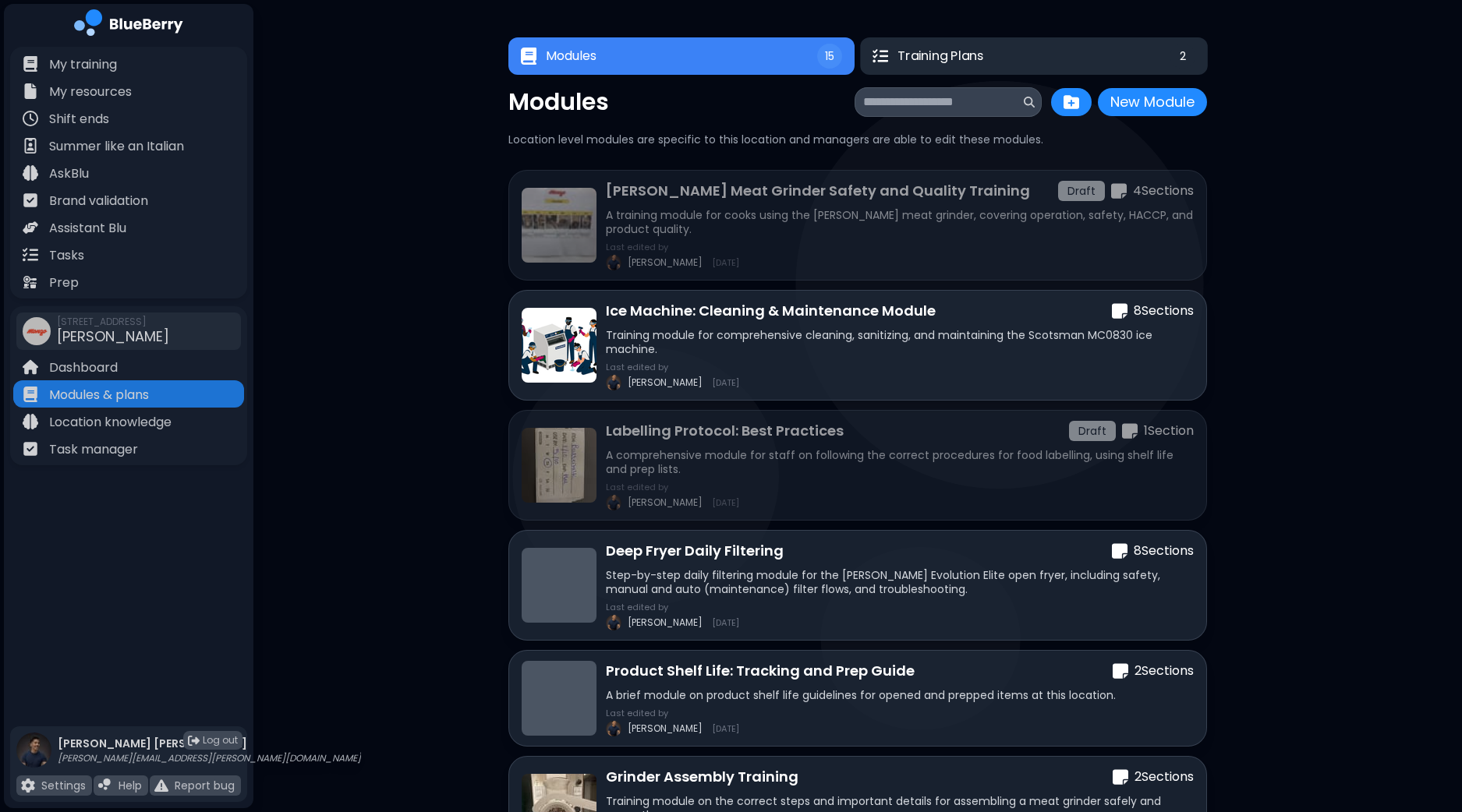
click at [960, 64] on span "Training Plans" at bounding box center [940, 56] width 85 height 19
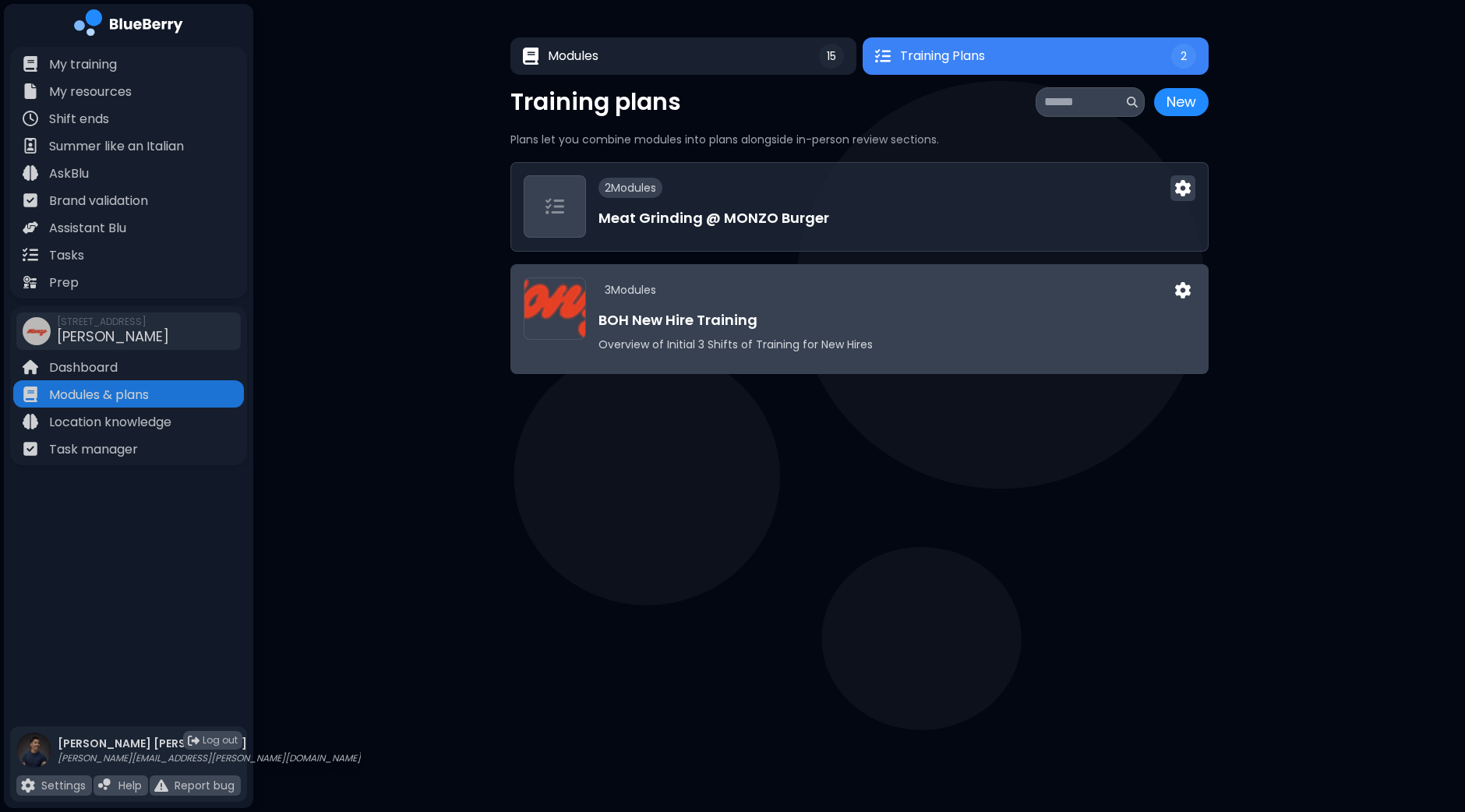
click at [991, 309] on h3 "BOH New Hire Training" at bounding box center [897, 320] width 597 height 22
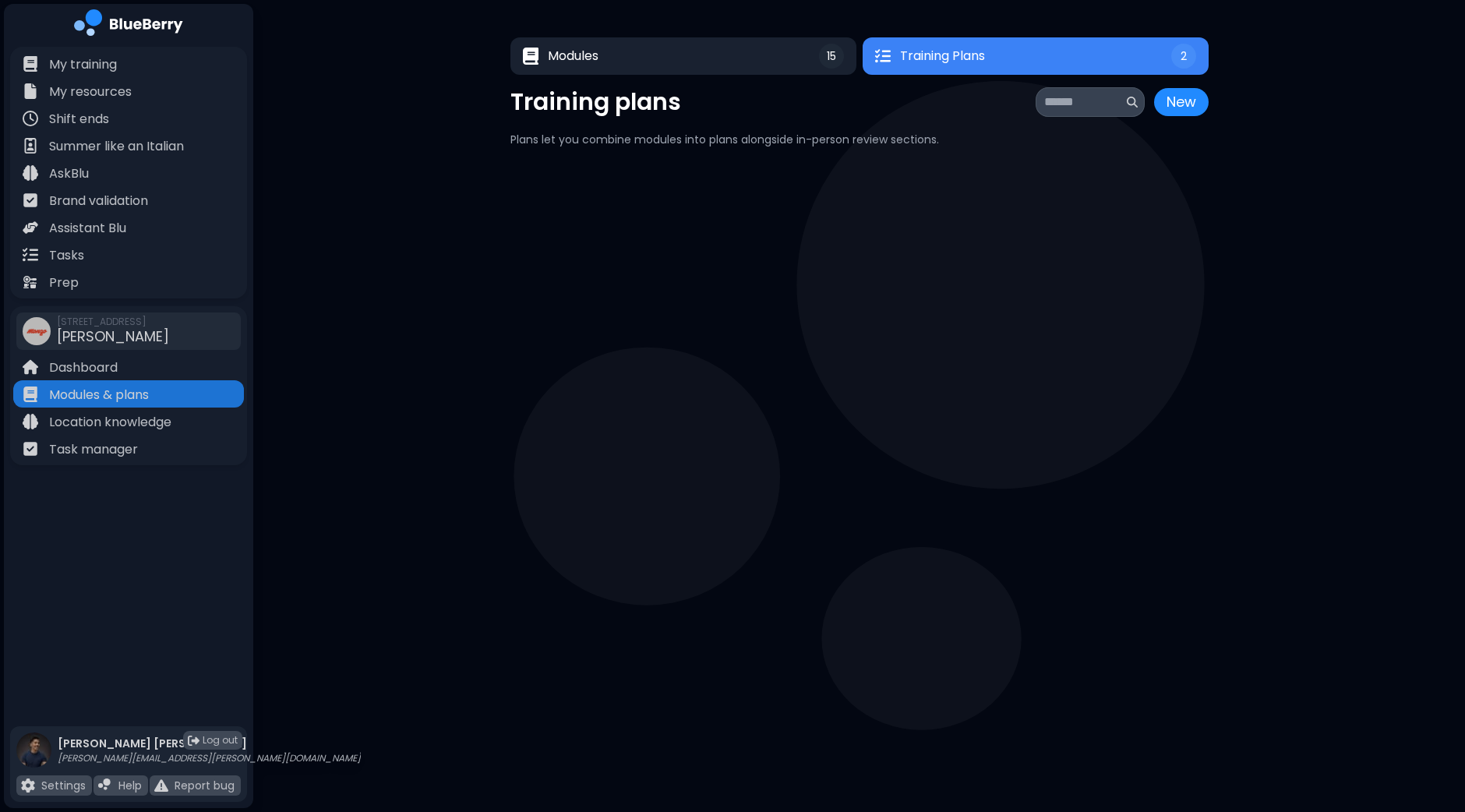
click at [959, 203] on div "2 Module s Meat Grinding @ MONZO Burger" at bounding box center [897, 207] width 597 height 63
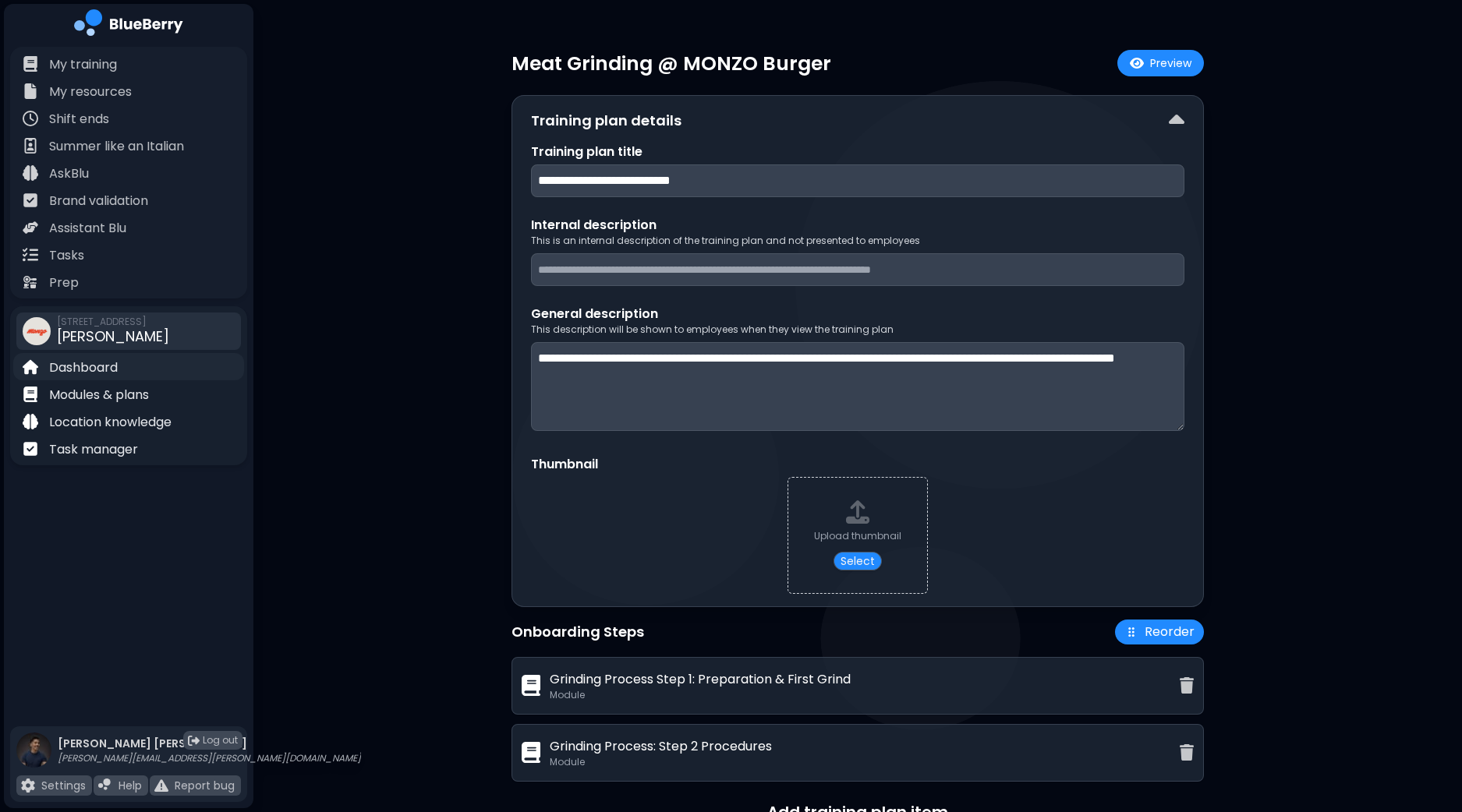
click at [99, 373] on p "Dashboard" at bounding box center [83, 367] width 69 height 19
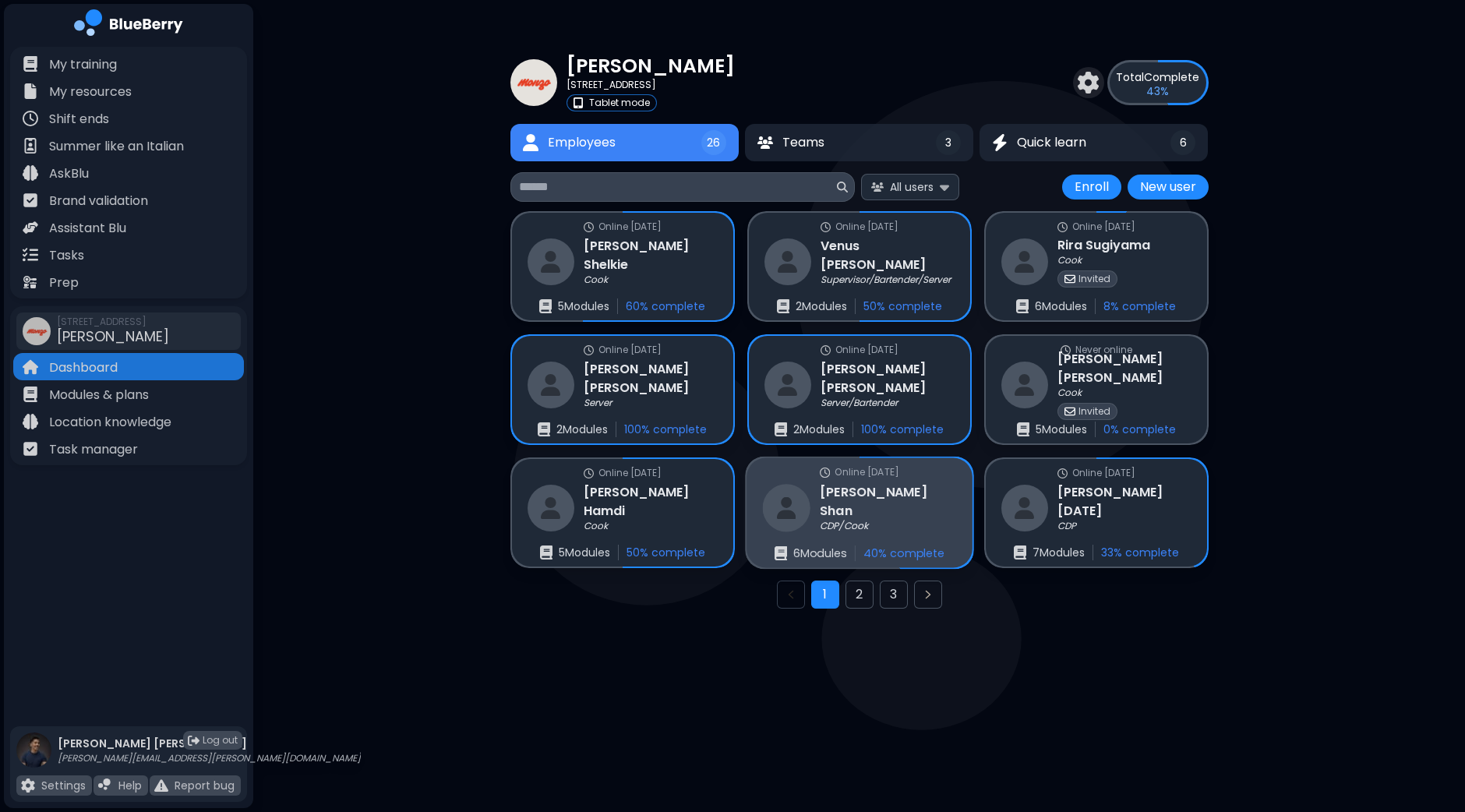
click at [818, 521] on div "Sai Won Shan CDP/Cook" at bounding box center [859, 507] width 194 height 51
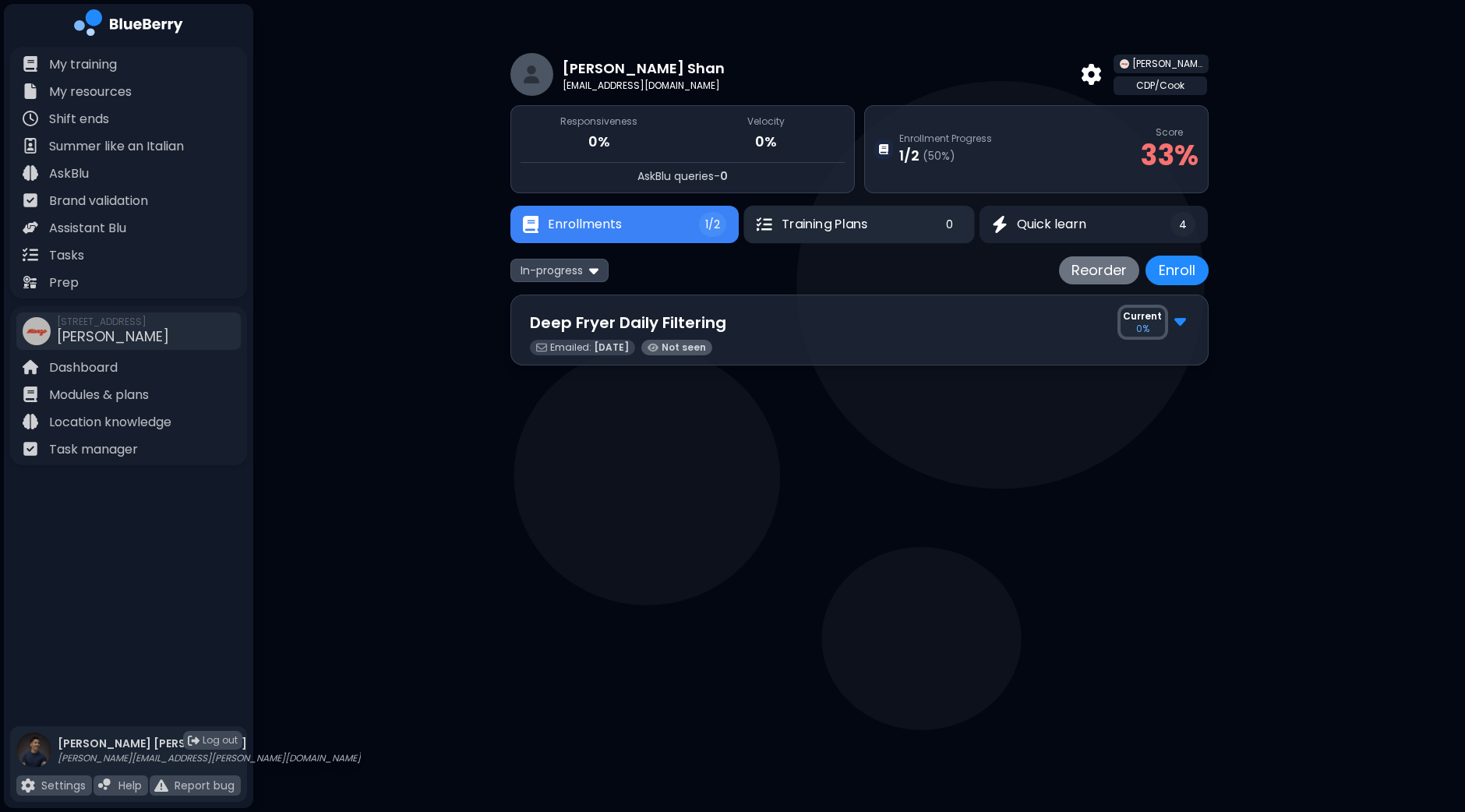
click at [855, 226] on span "Training Plans" at bounding box center [824, 224] width 86 height 19
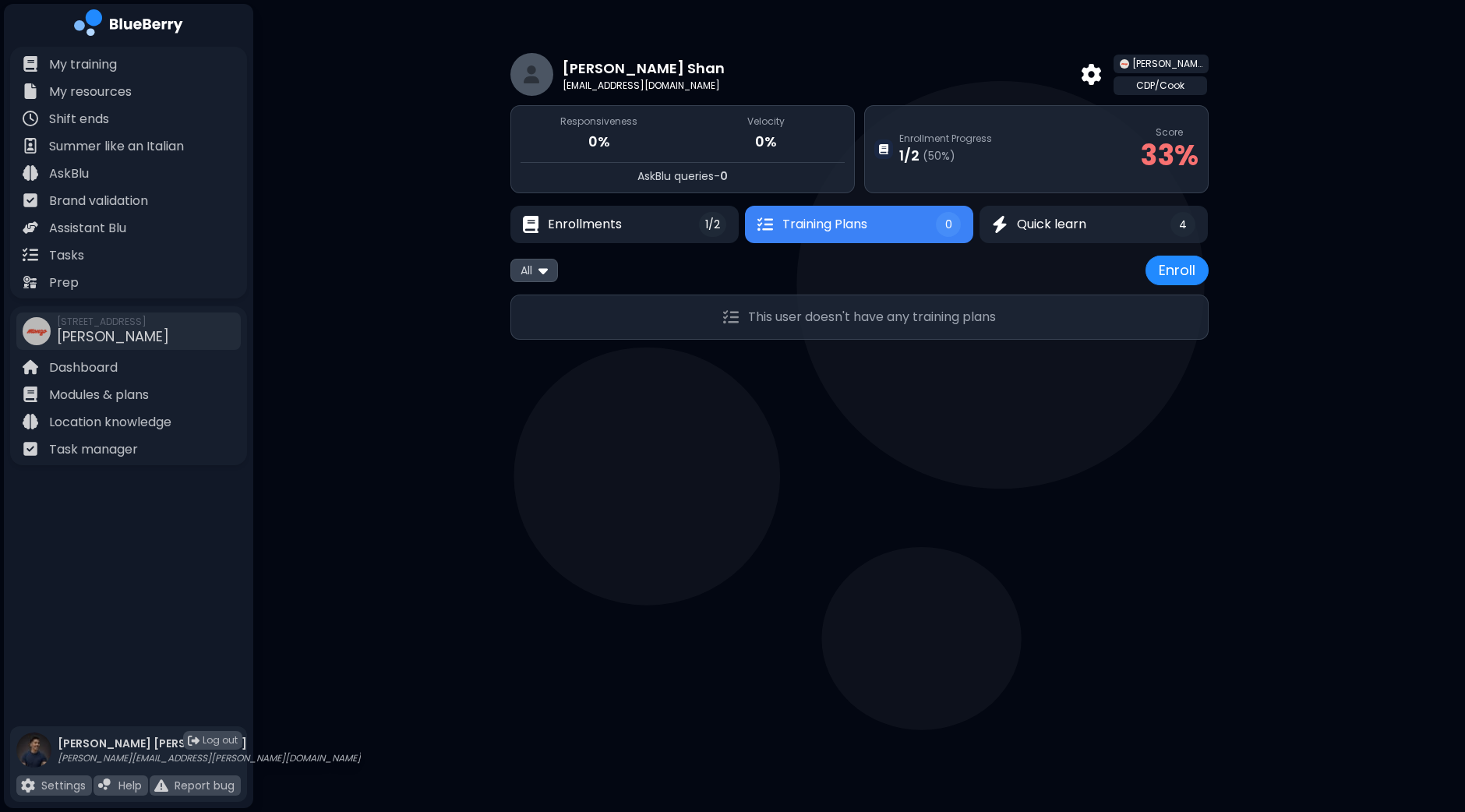
click at [121, 544] on div "My training My resources Shift ends Summer like an Italian AskBlu Brand validat…" at bounding box center [128, 384] width 250 height 675
click at [681, 220] on button "Enrollments 1/2" at bounding box center [625, 224] width 233 height 38
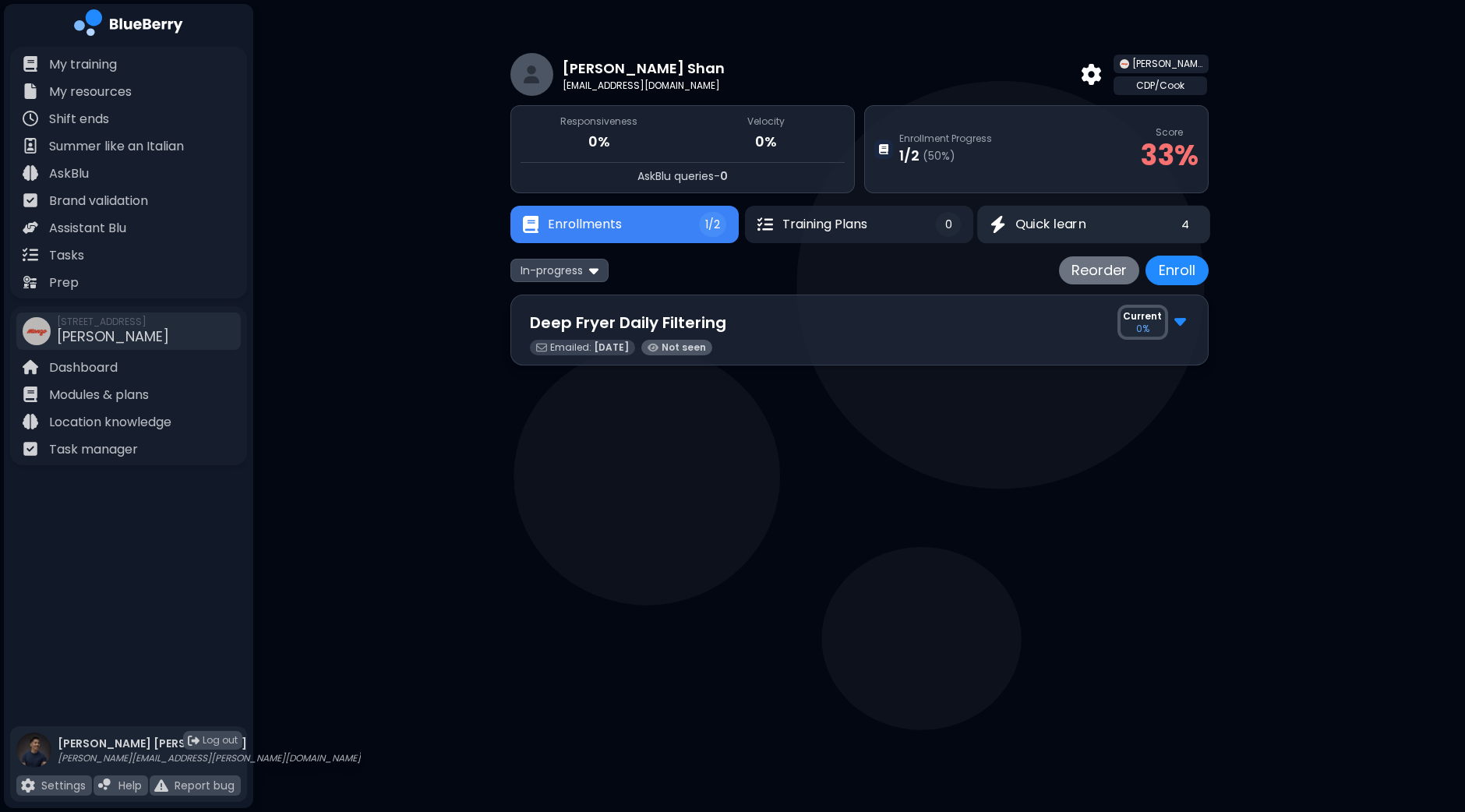
click at [1055, 226] on span "Quick learn" at bounding box center [1051, 224] width 71 height 19
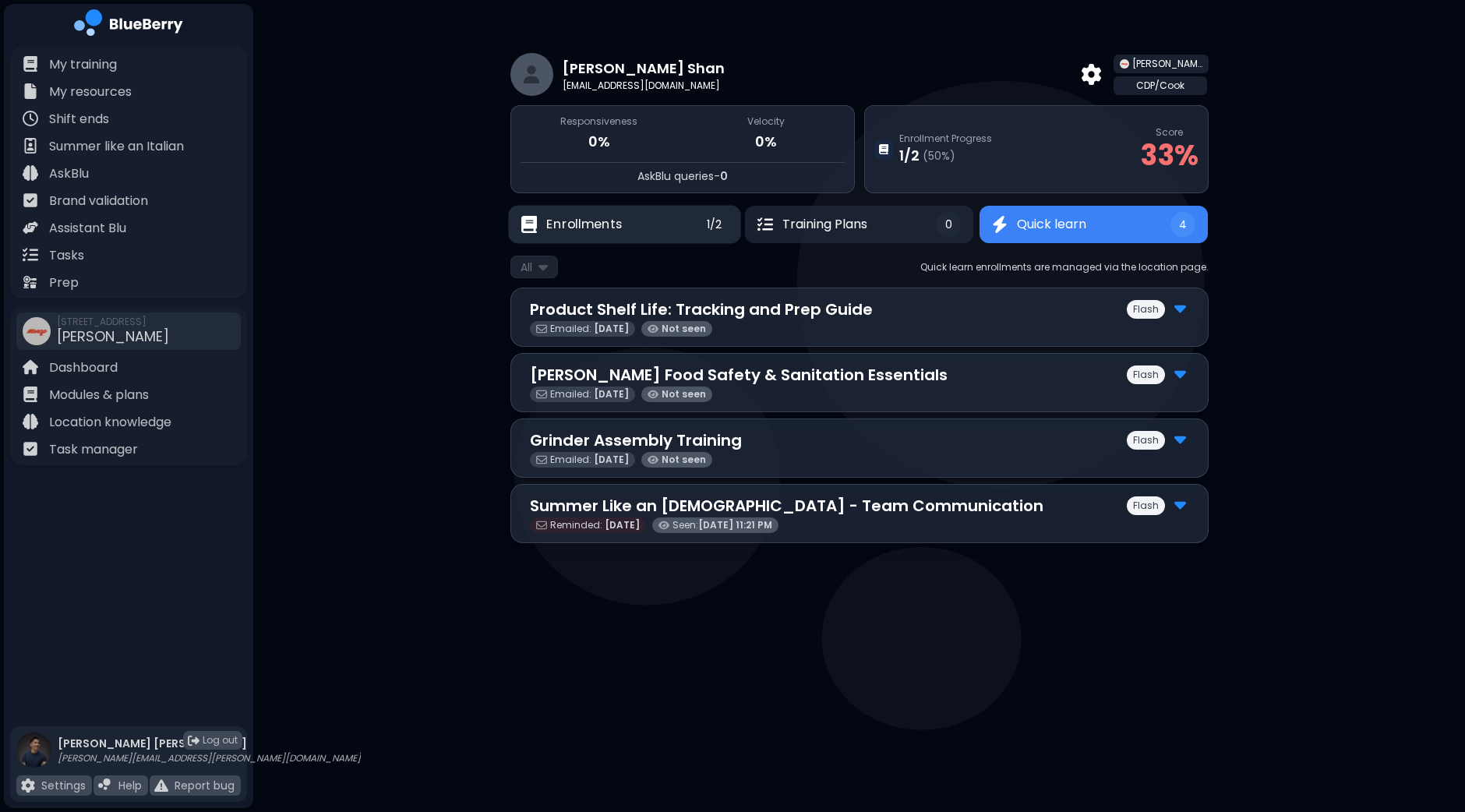
click at [661, 232] on button "Enrollments 1/2" at bounding box center [625, 224] width 233 height 38
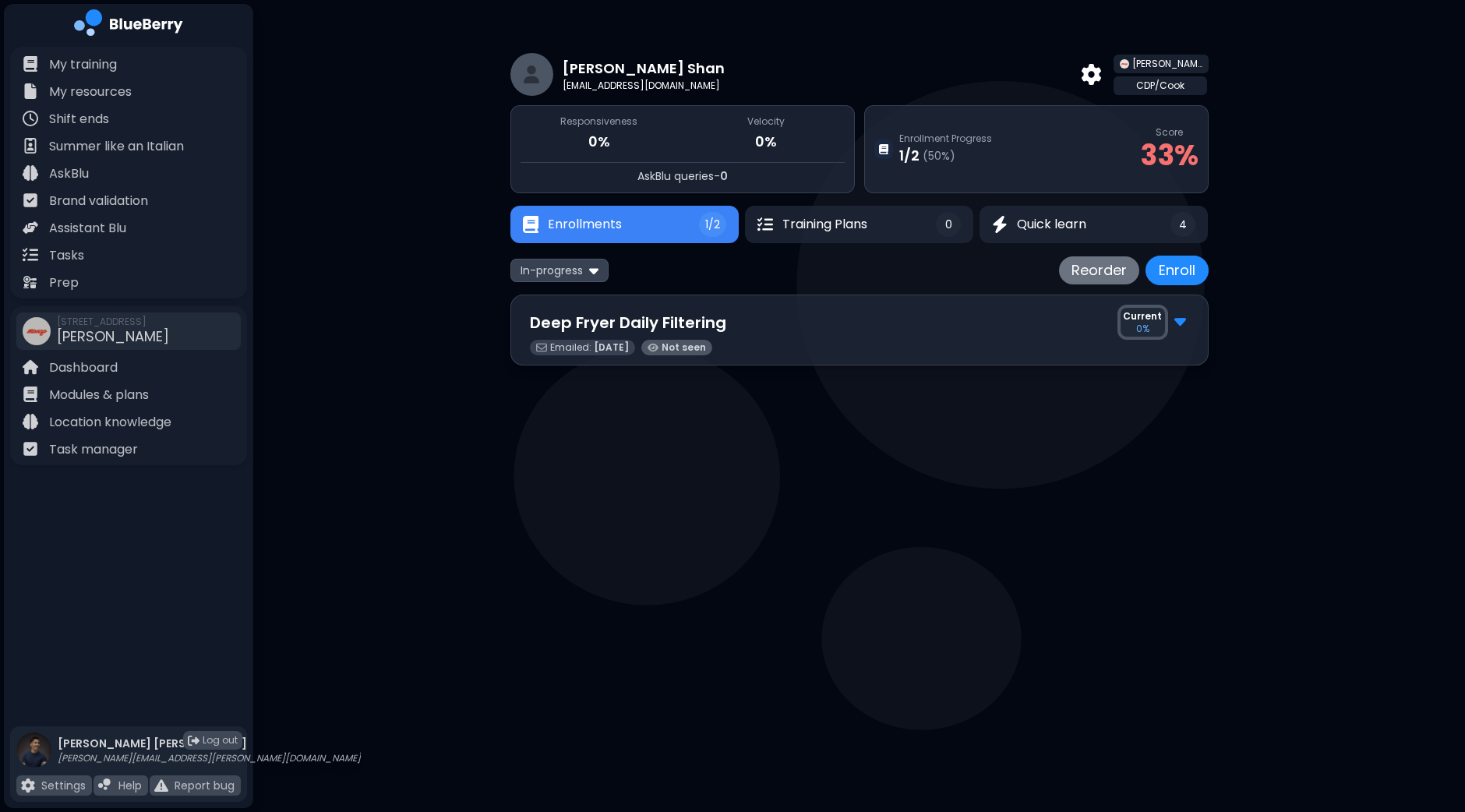
click at [588, 485] on main "Sai Won Shan [EMAIL_ADDRESS][DOMAIN_NAME] [PERSON_NAME] CDP/Cook Responsiveness…" at bounding box center [732, 406] width 1465 height 812
click at [93, 373] on p "Dashboard" at bounding box center [83, 367] width 69 height 19
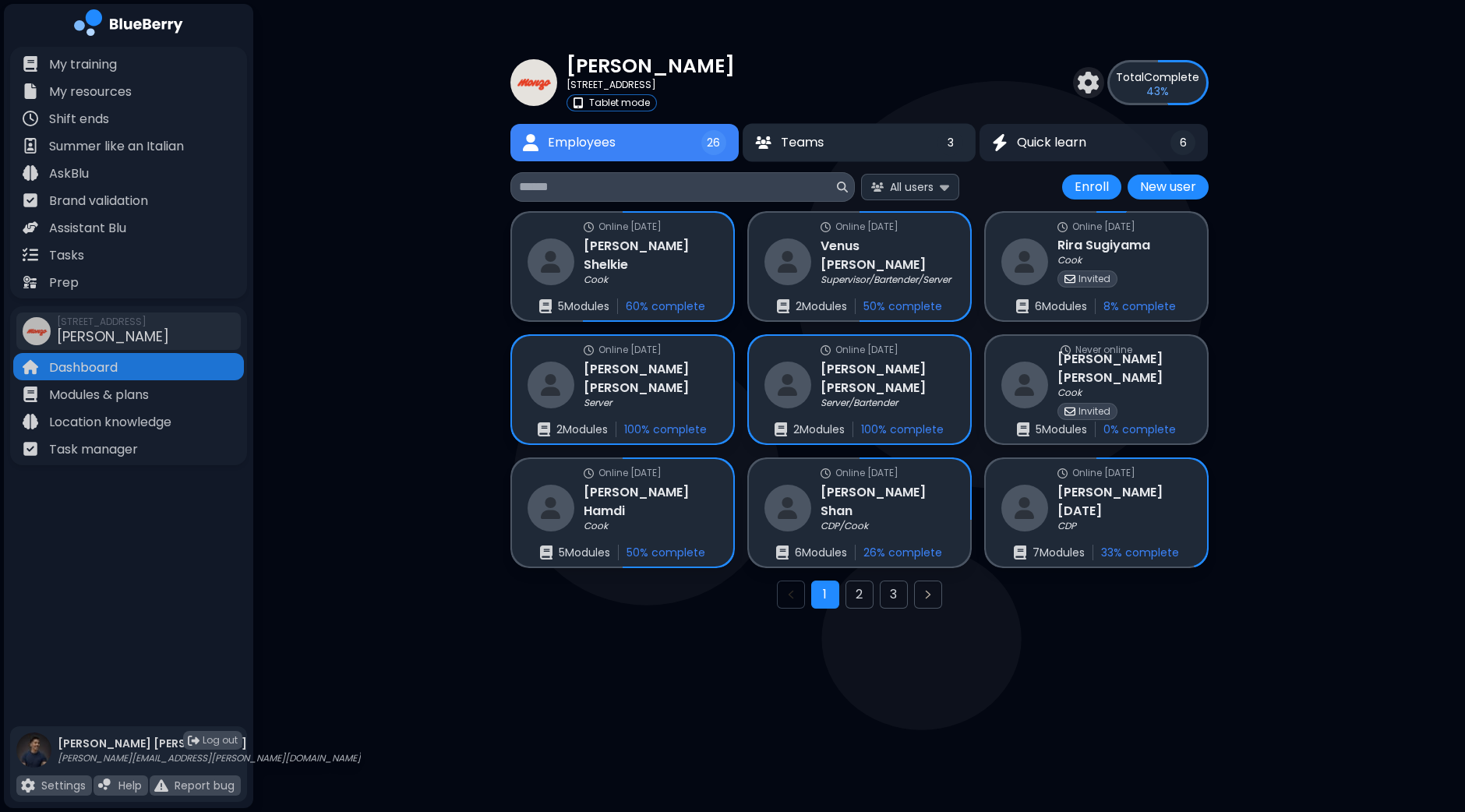
click at [847, 138] on button "Teams 3" at bounding box center [859, 143] width 233 height 38
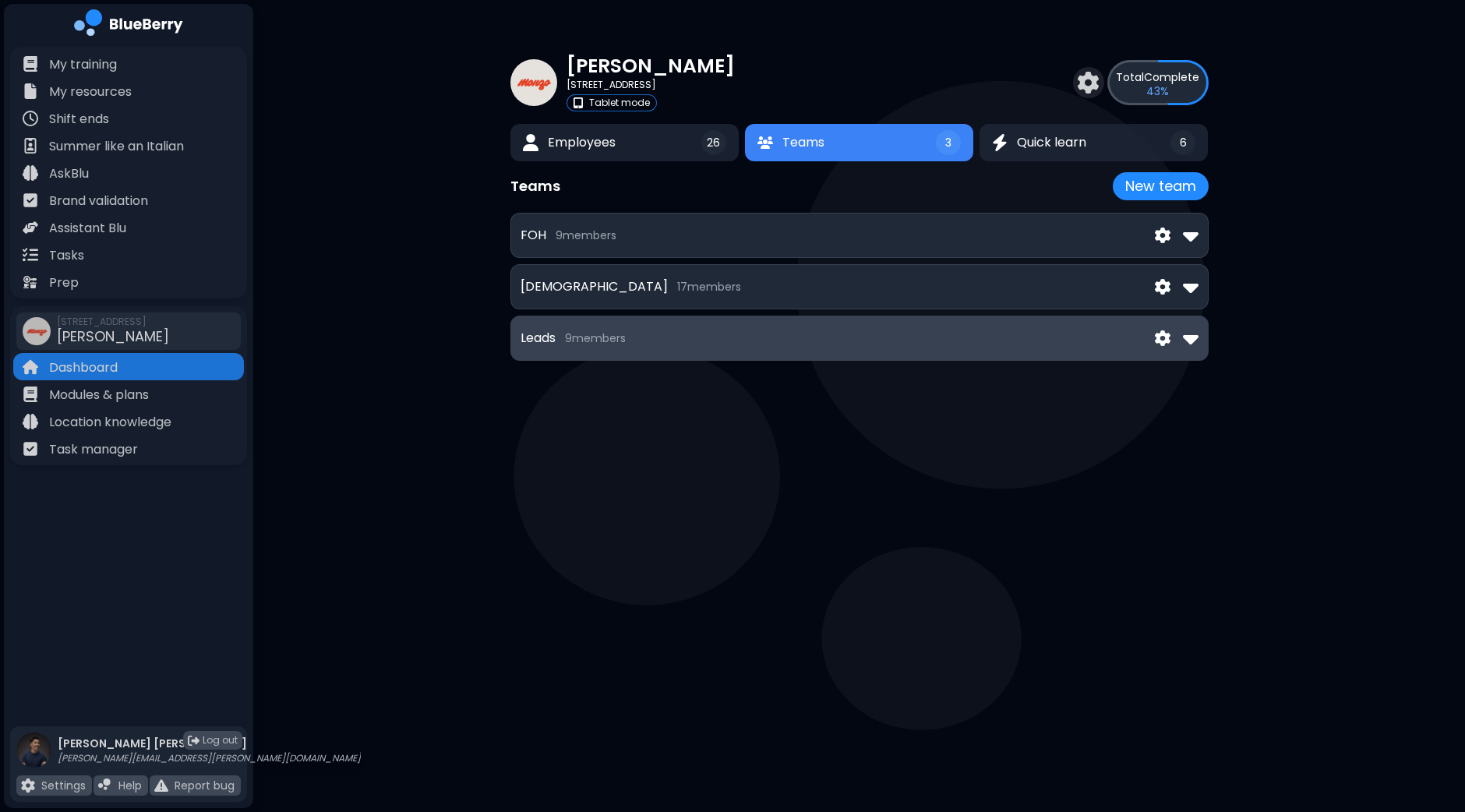
click at [1187, 340] on img at bounding box center [1190, 338] width 15 height 25
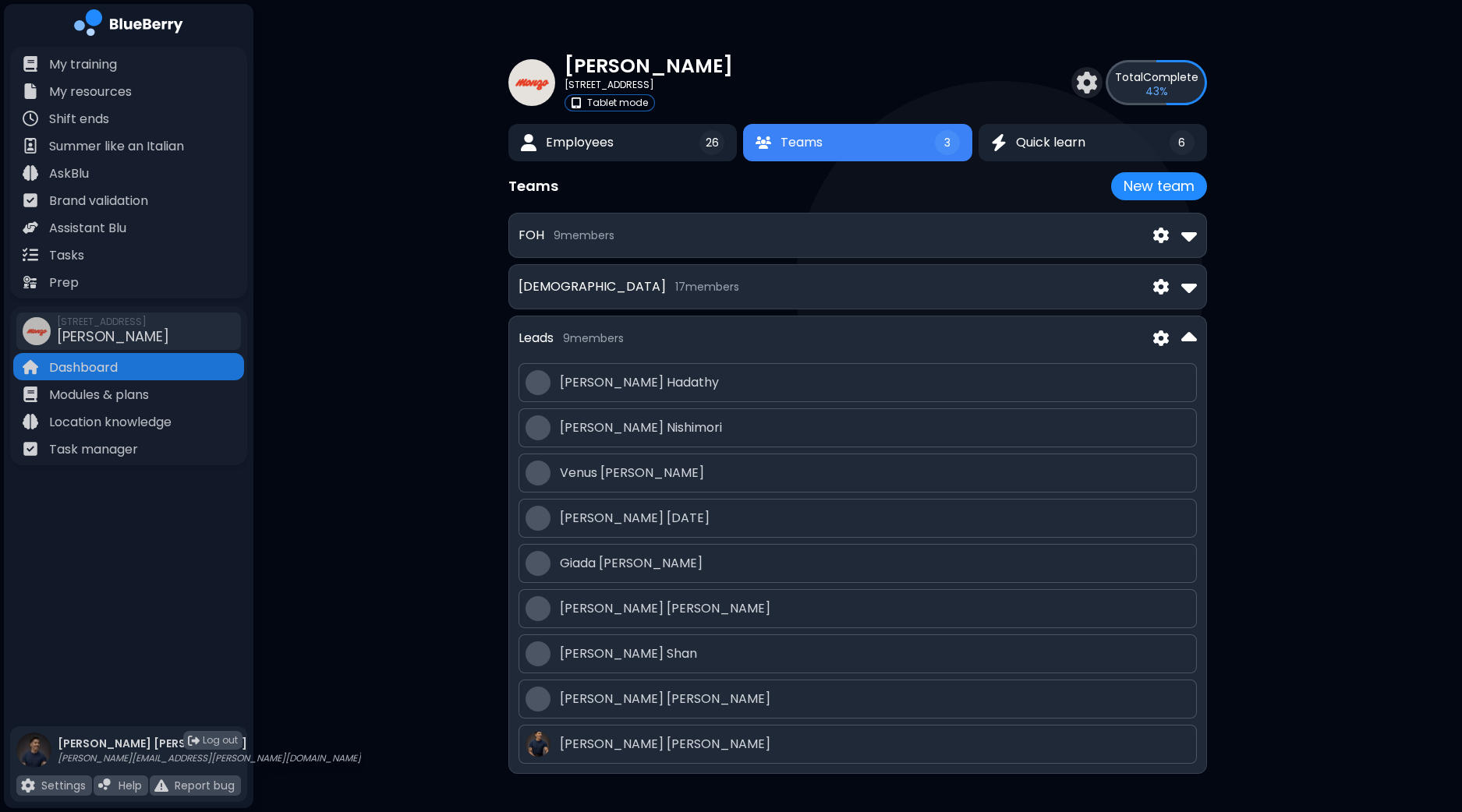
click at [1191, 341] on img at bounding box center [1188, 338] width 15 height 25
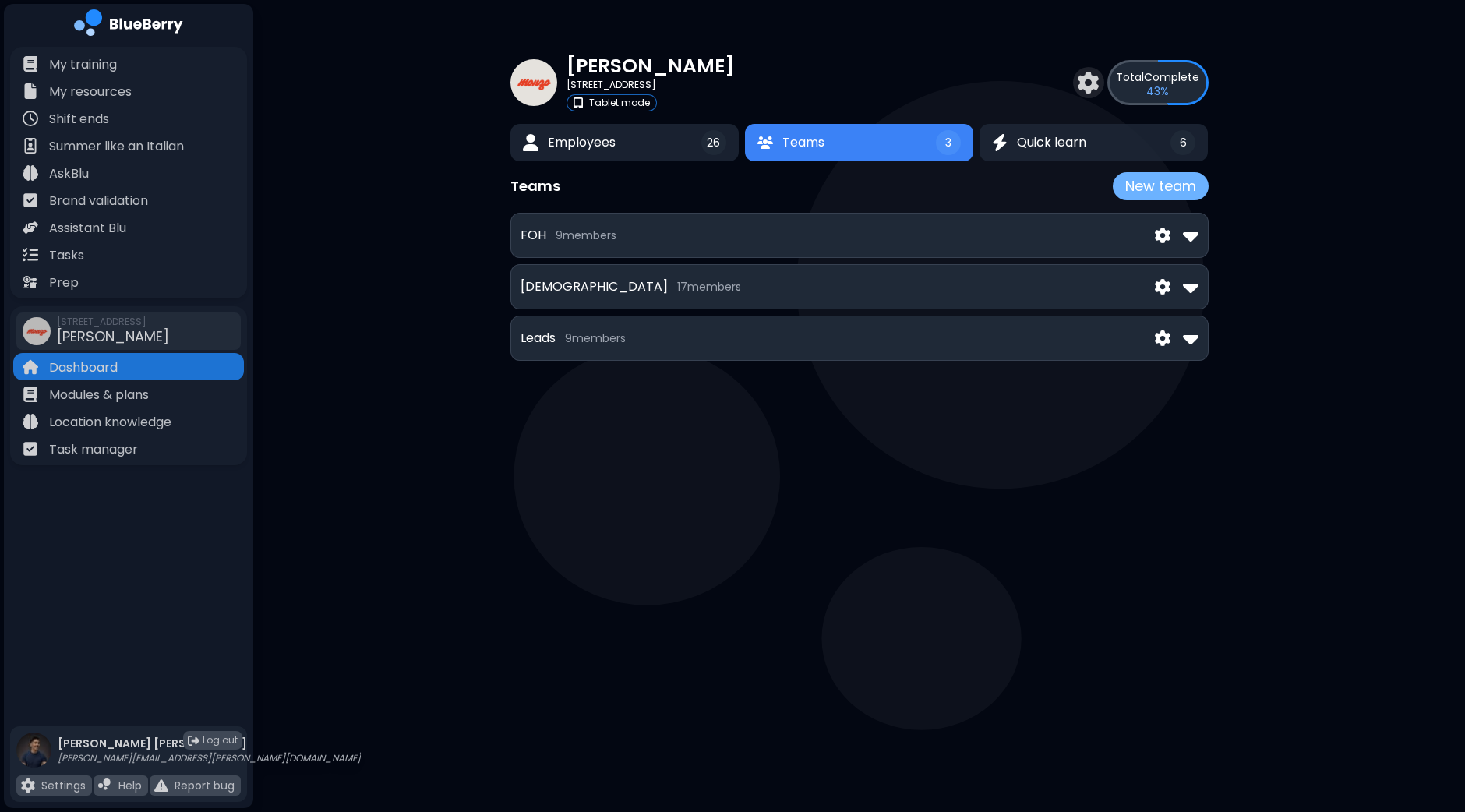
click at [1170, 191] on button "New team" at bounding box center [1160, 185] width 96 height 28
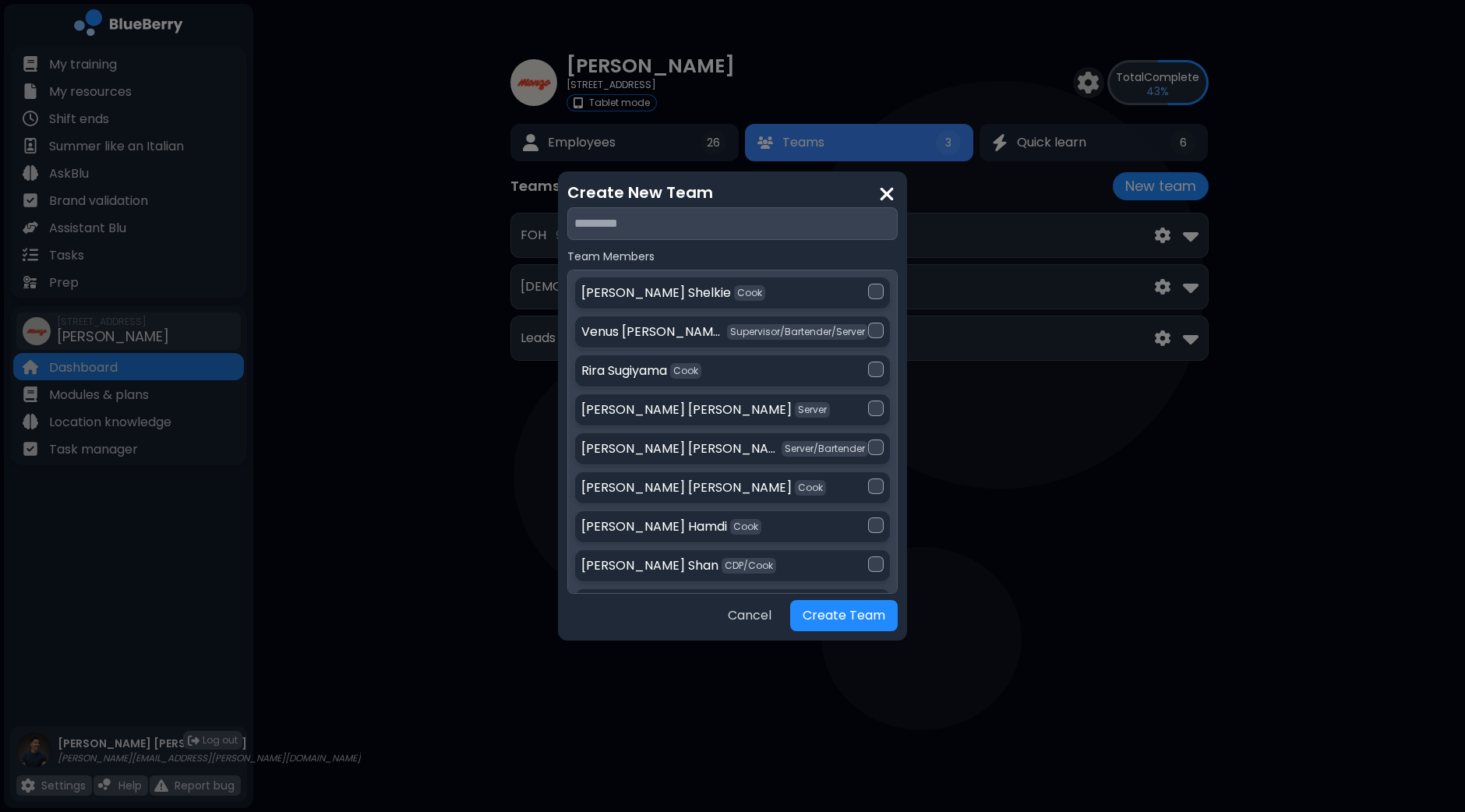
click at [707, 232] on input "text" at bounding box center [732, 223] width 330 height 33
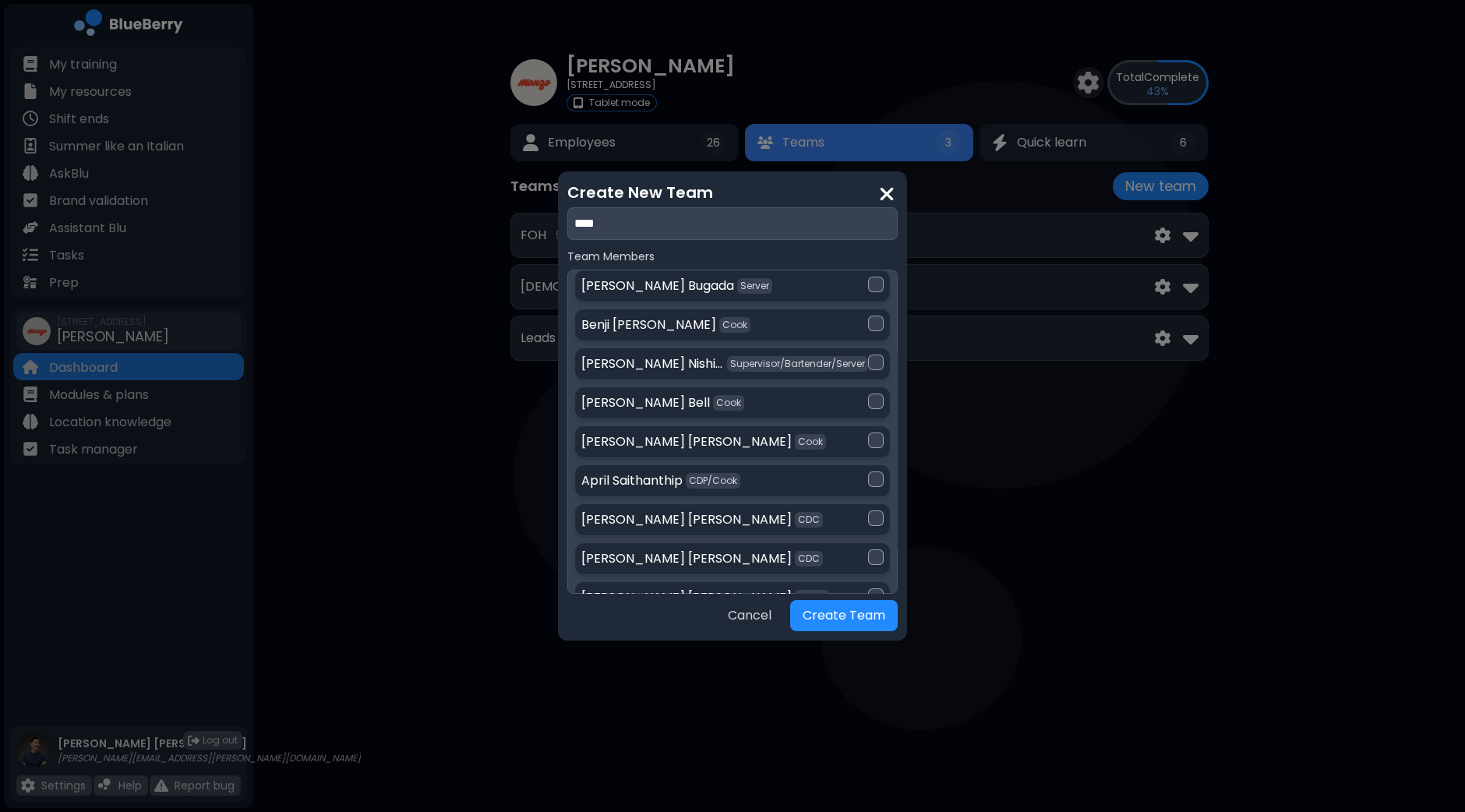
scroll to position [584, 0]
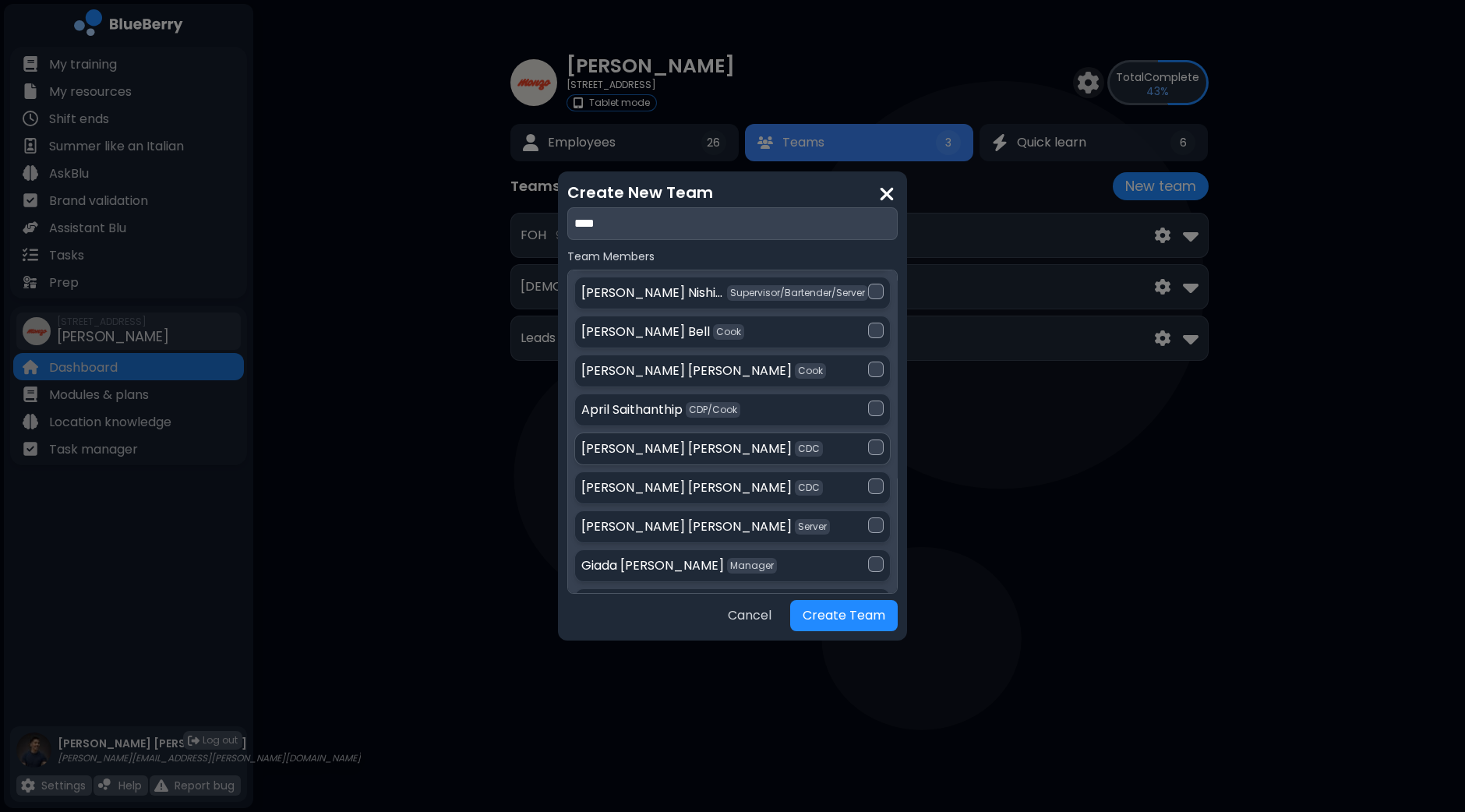
type input "****"
click at [870, 442] on div at bounding box center [875, 447] width 15 height 15
click at [870, 479] on div at bounding box center [875, 486] width 15 height 15
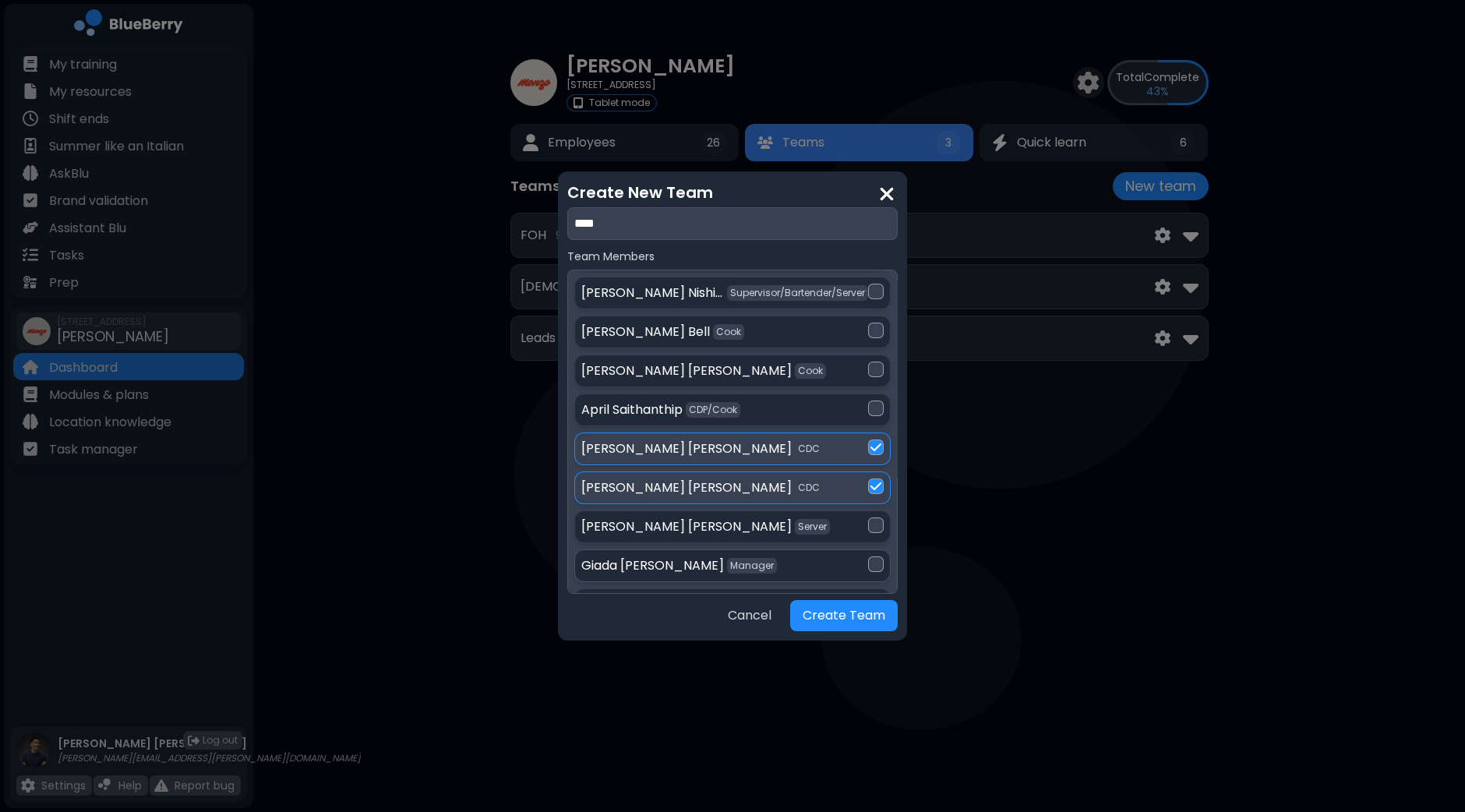
click at [870, 559] on div at bounding box center [875, 563] width 15 height 15
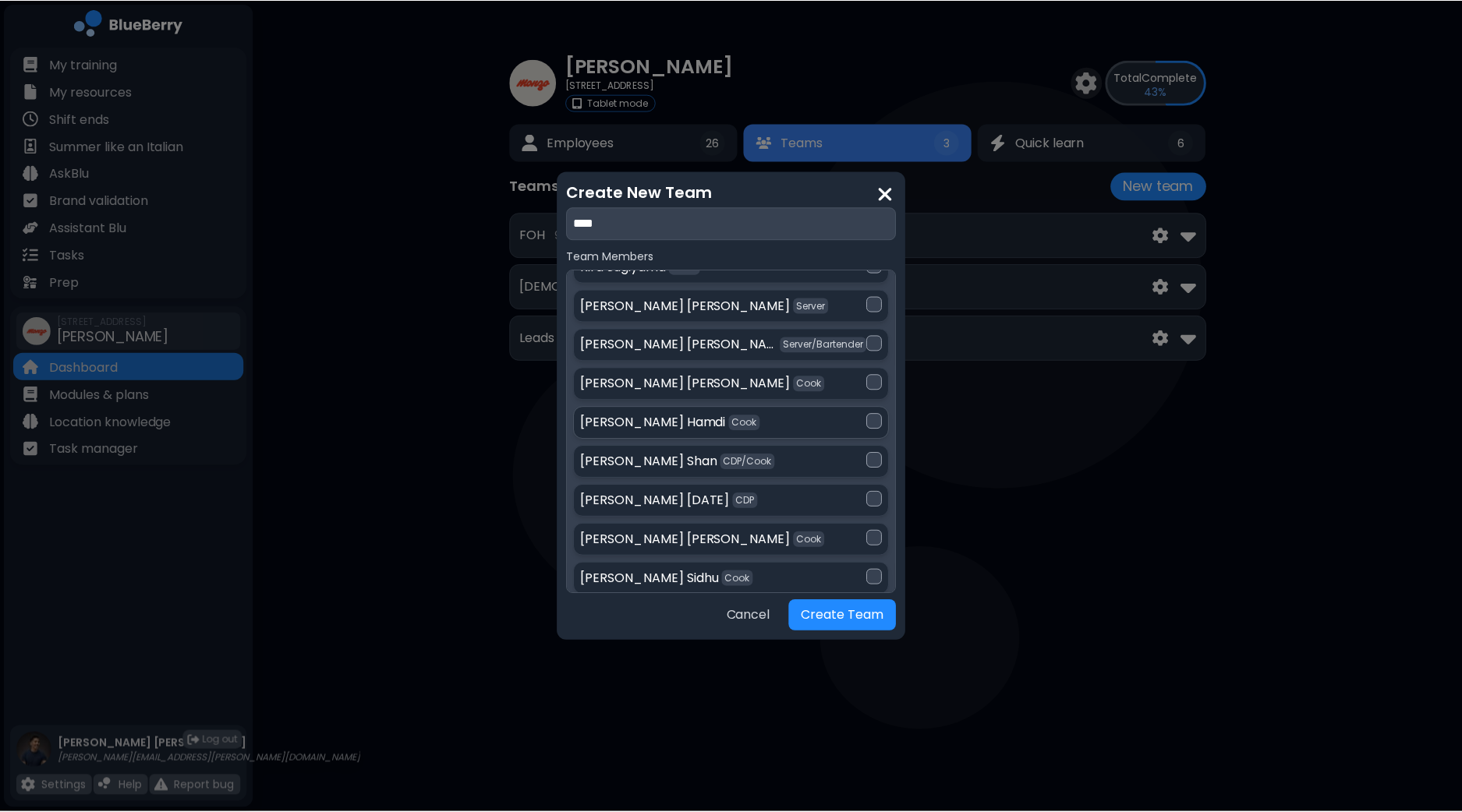
scroll to position [201, 0]
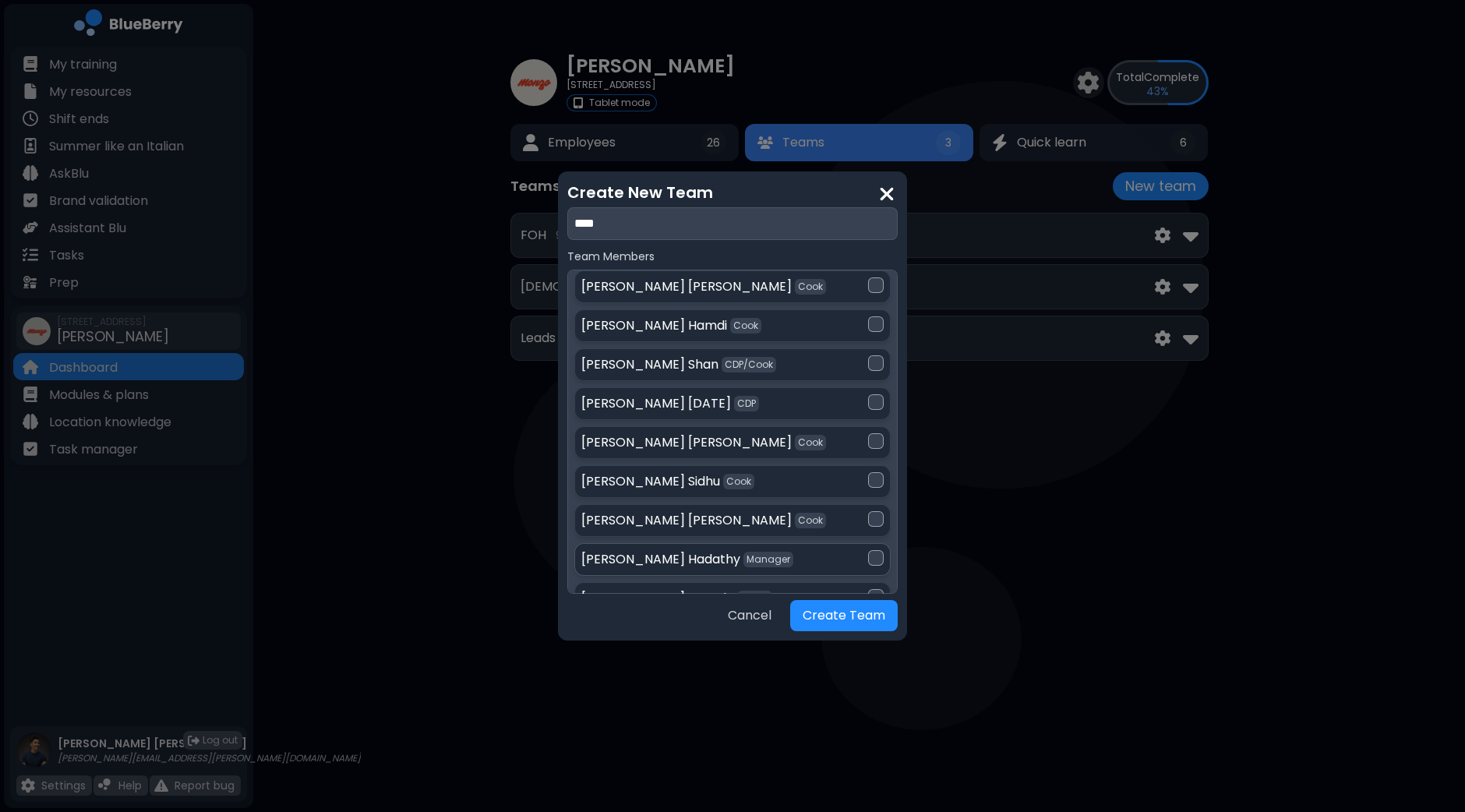
click at [873, 561] on div at bounding box center [875, 557] width 15 height 15
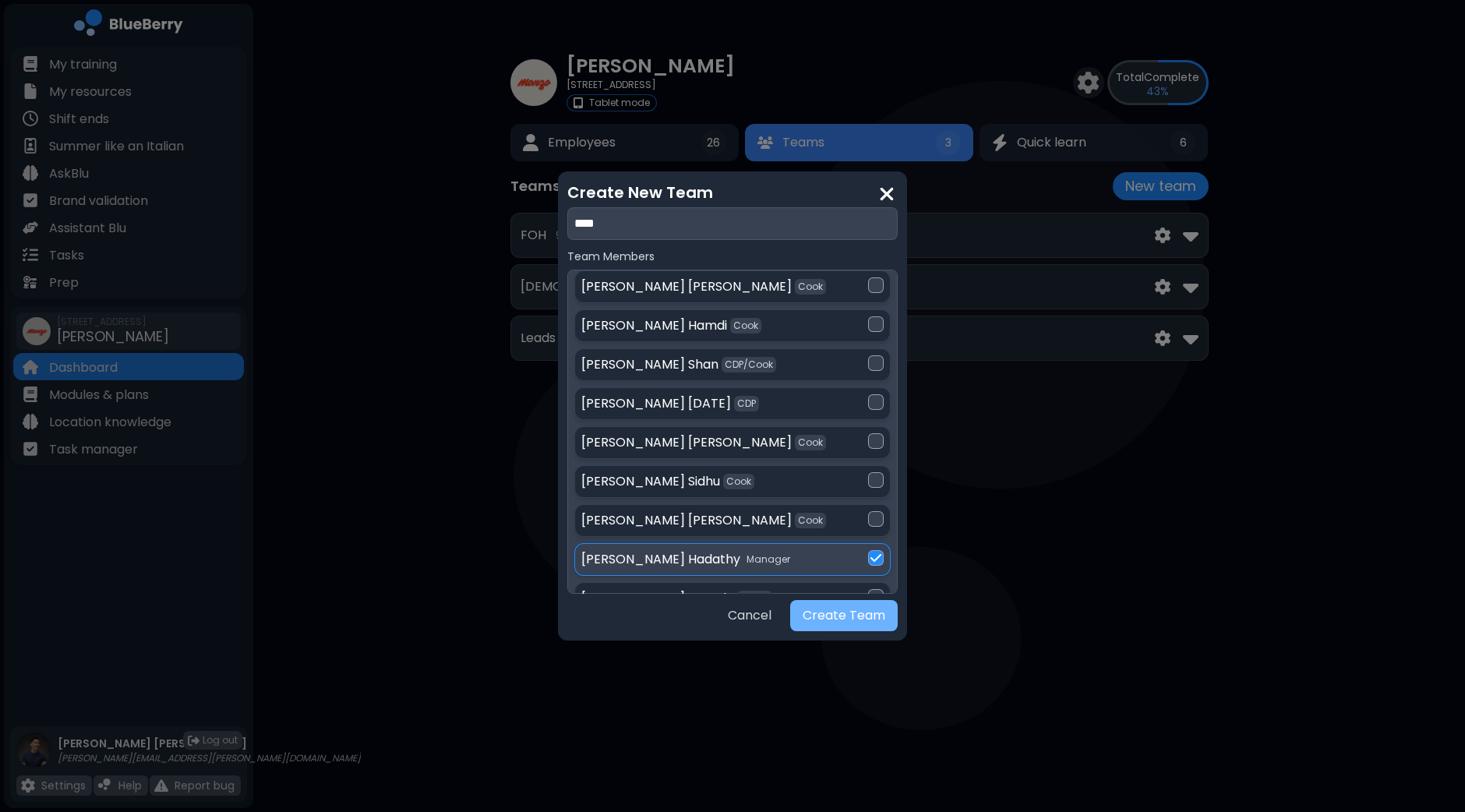
click at [870, 624] on button "Create Team" at bounding box center [844, 615] width 108 height 31
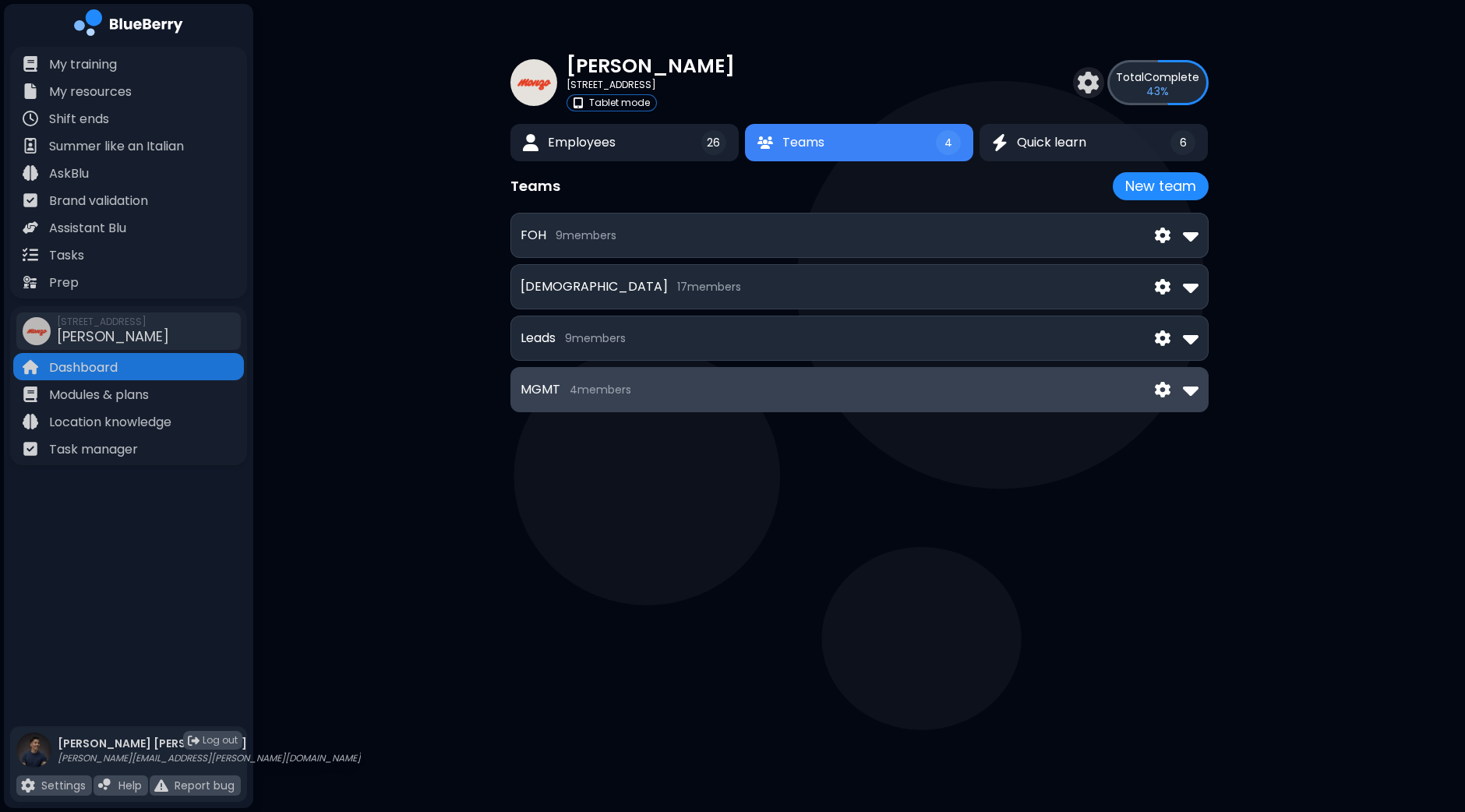
click at [1161, 390] on img at bounding box center [1162, 390] width 15 height 16
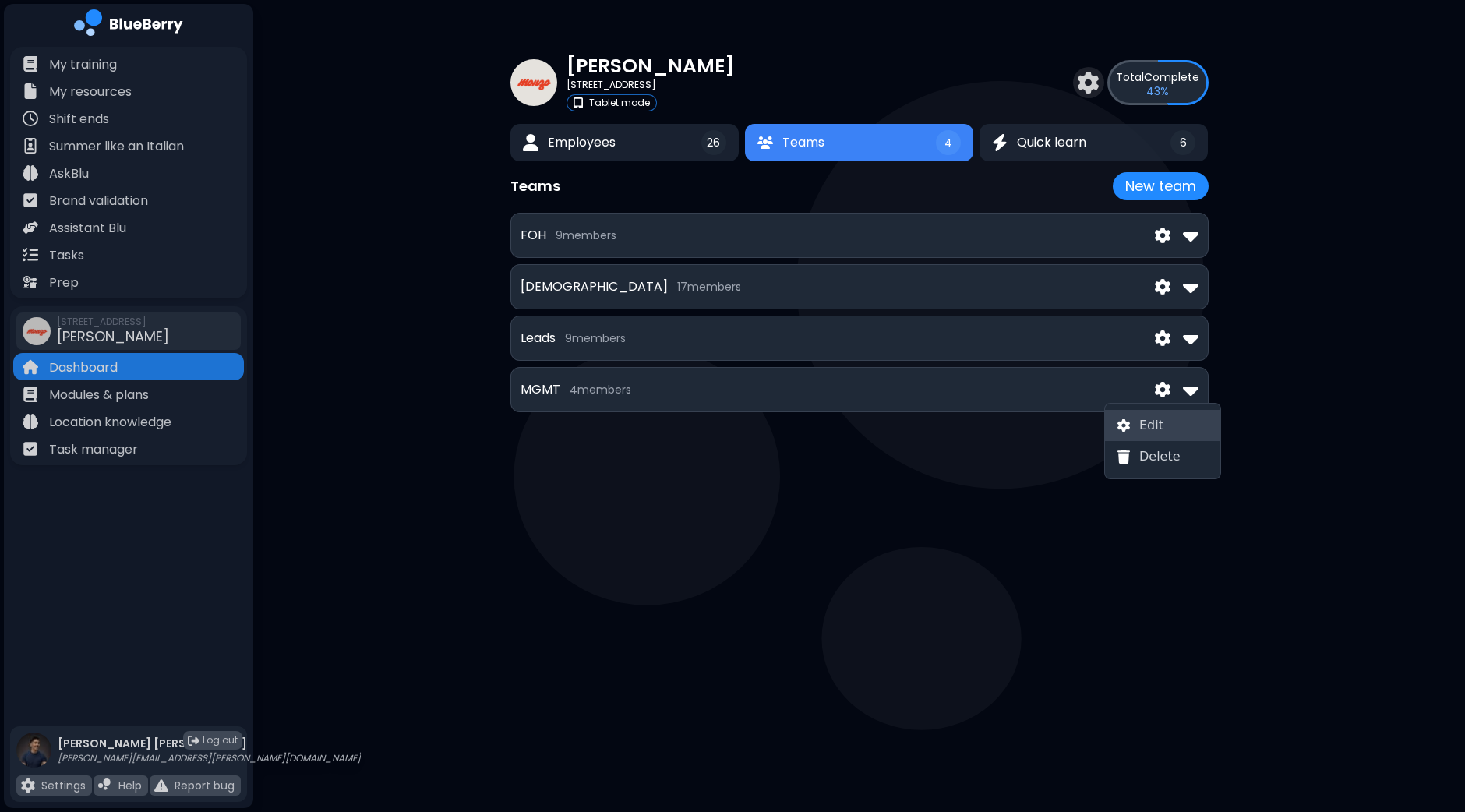
click at [1126, 429] on img at bounding box center [1124, 426] width 13 height 14
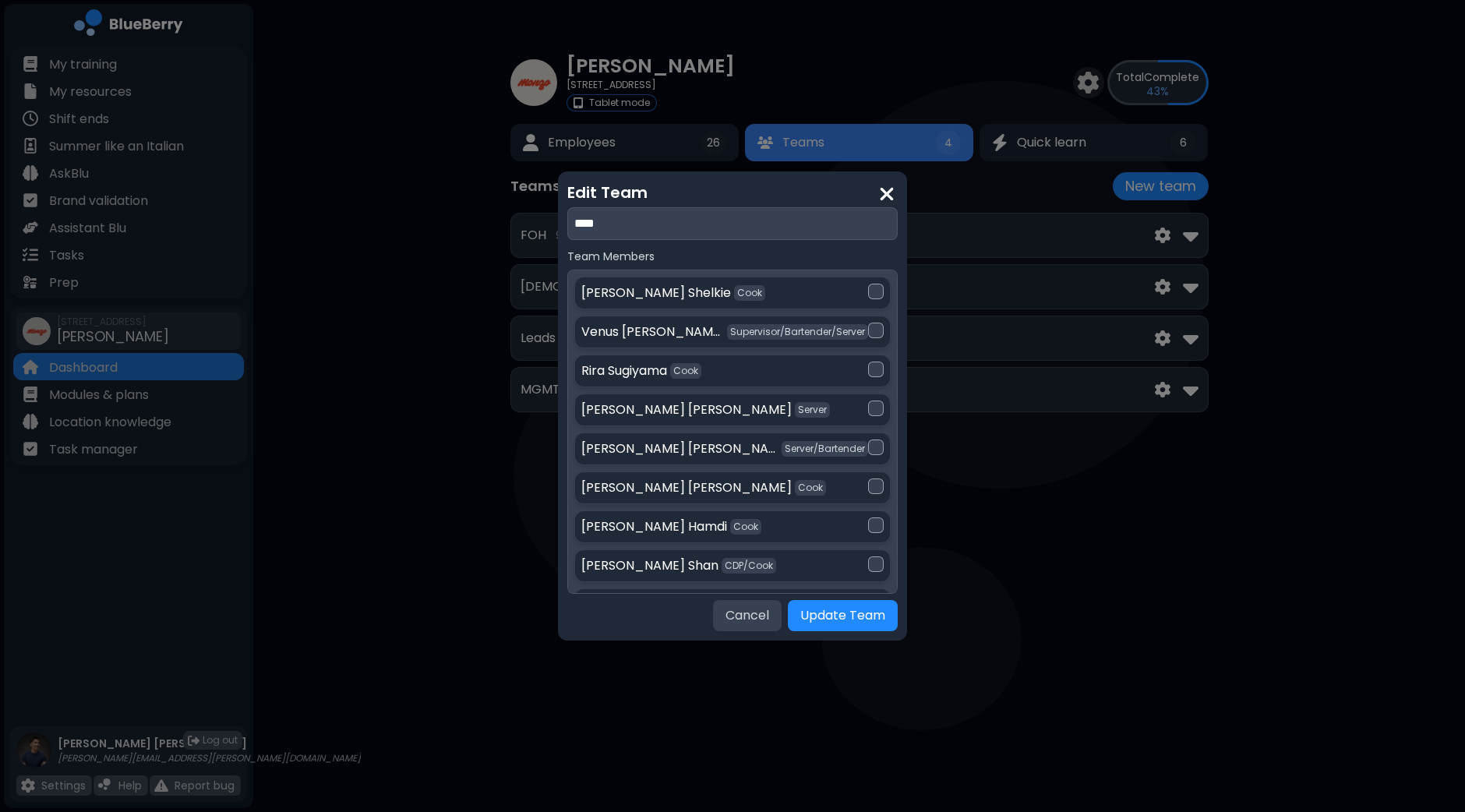
click at [751, 620] on button "Cancel" at bounding box center [747, 615] width 69 height 31
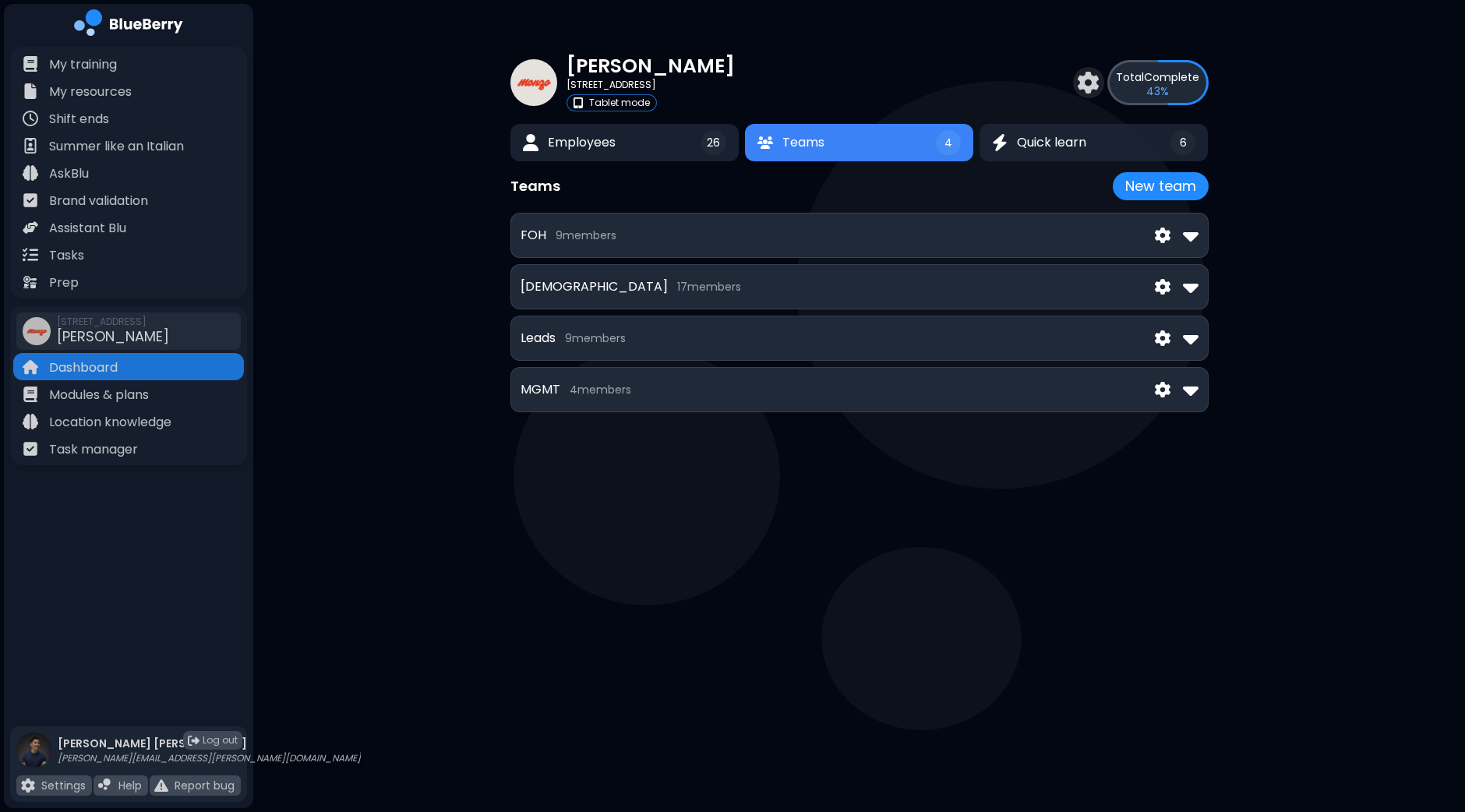
click at [741, 640] on main "[PERSON_NAME] [STREET_ADDRESS] Tablet mode Total Complete 43 % Employees 26 Tea…" at bounding box center [732, 406] width 1465 height 812
click at [639, 150] on button "Employees 26" at bounding box center [624, 143] width 232 height 38
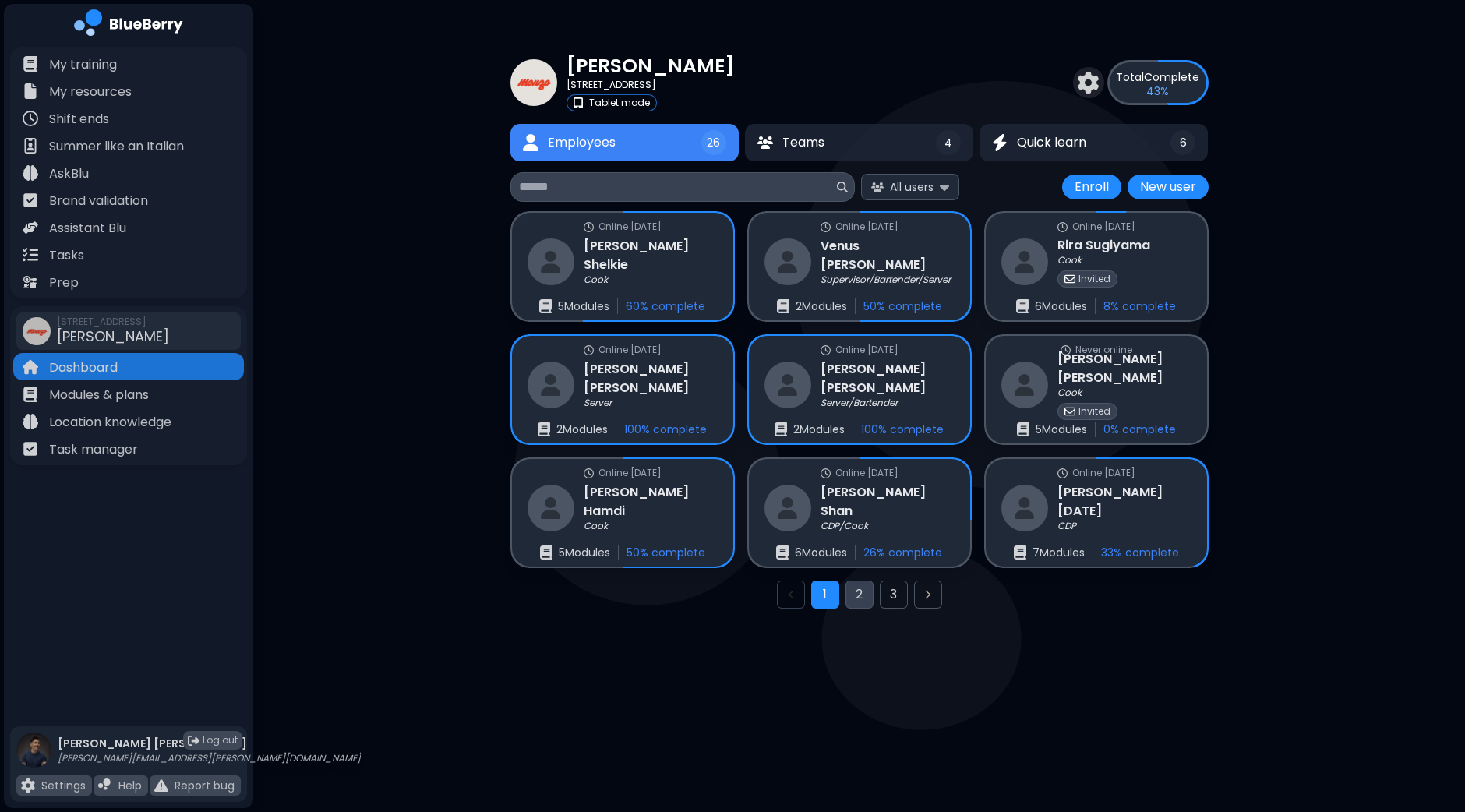
click at [861, 590] on button "2" at bounding box center [859, 594] width 28 height 28
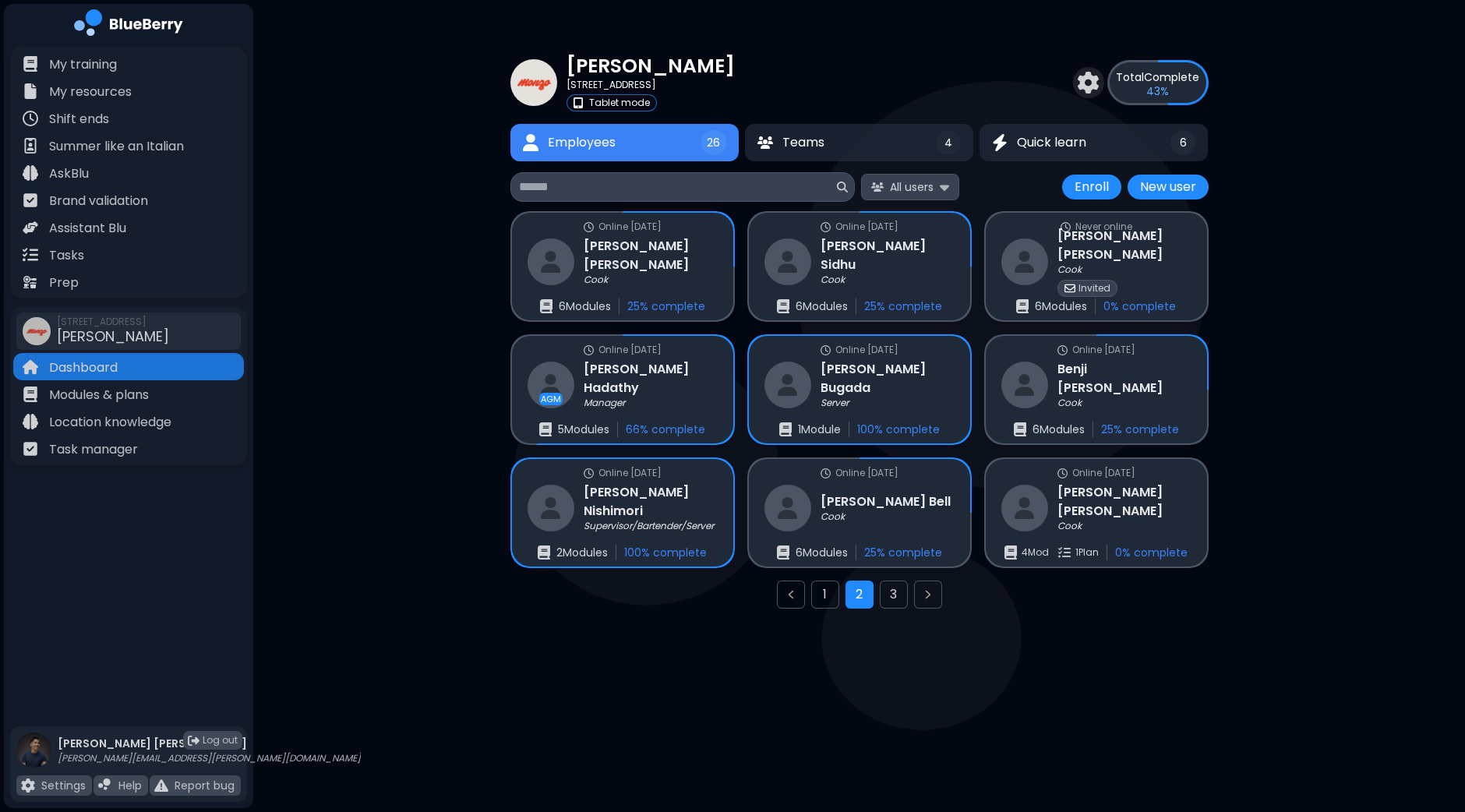
click at [945, 189] on img at bounding box center [944, 186] width 9 height 14
click at [931, 248] on span "Managers" at bounding box center [912, 254] width 53 height 14
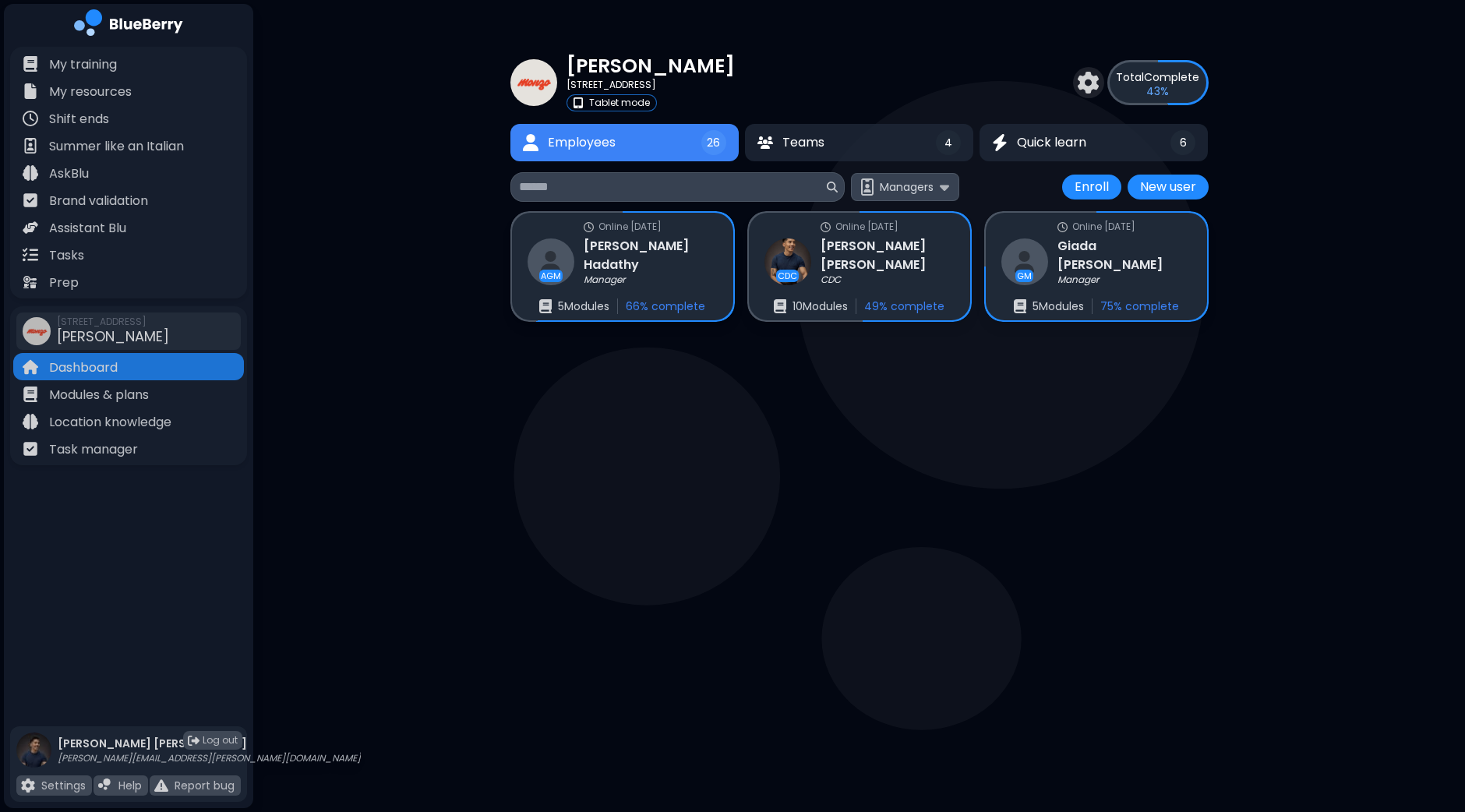
click at [950, 191] on button "Managers" at bounding box center [905, 186] width 109 height 27
click at [915, 282] on span "Incomplete" at bounding box center [911, 282] width 61 height 14
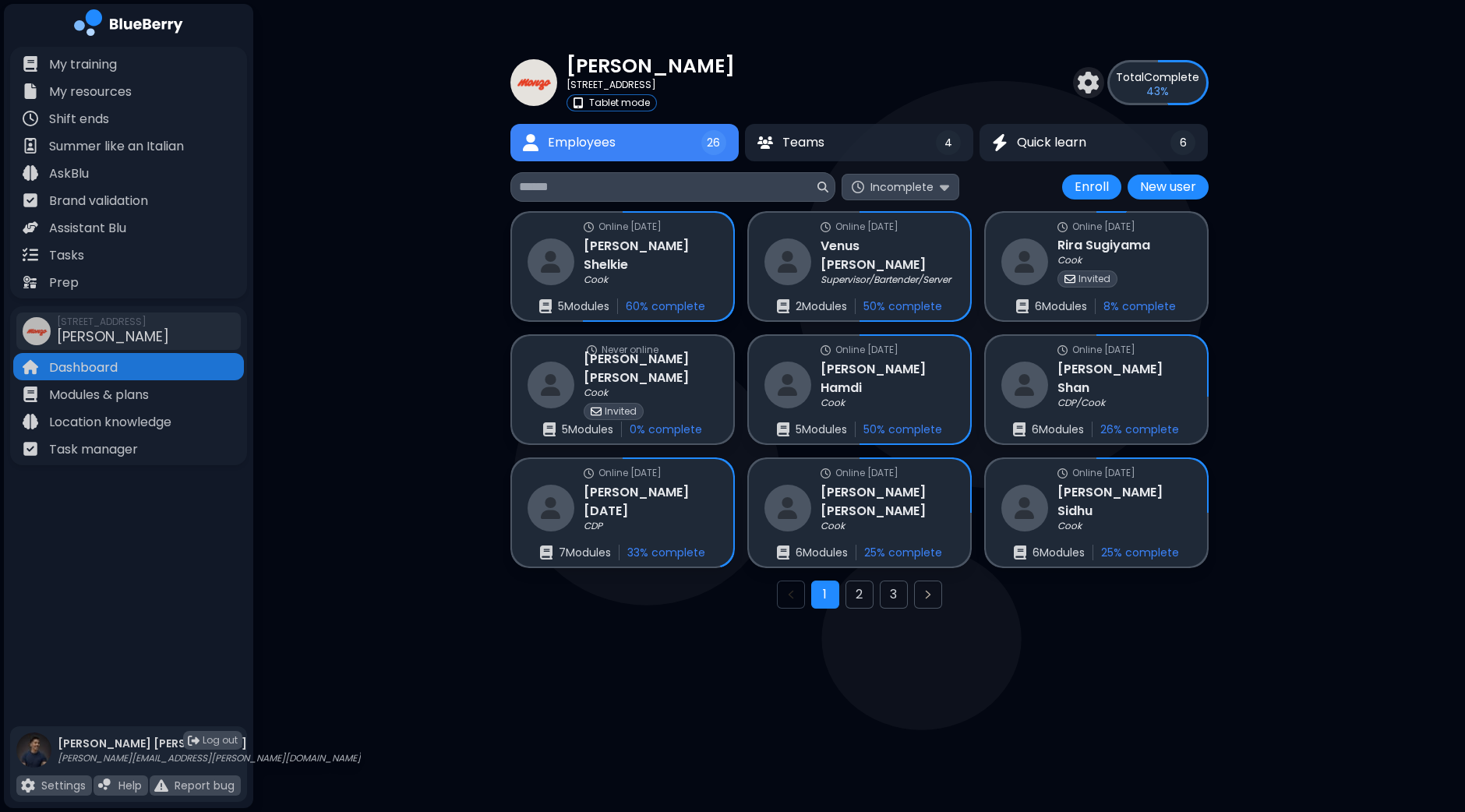
click at [941, 187] on img at bounding box center [944, 186] width 9 height 14
click at [912, 220] on span "All users" at bounding box center [901, 226] width 47 height 14
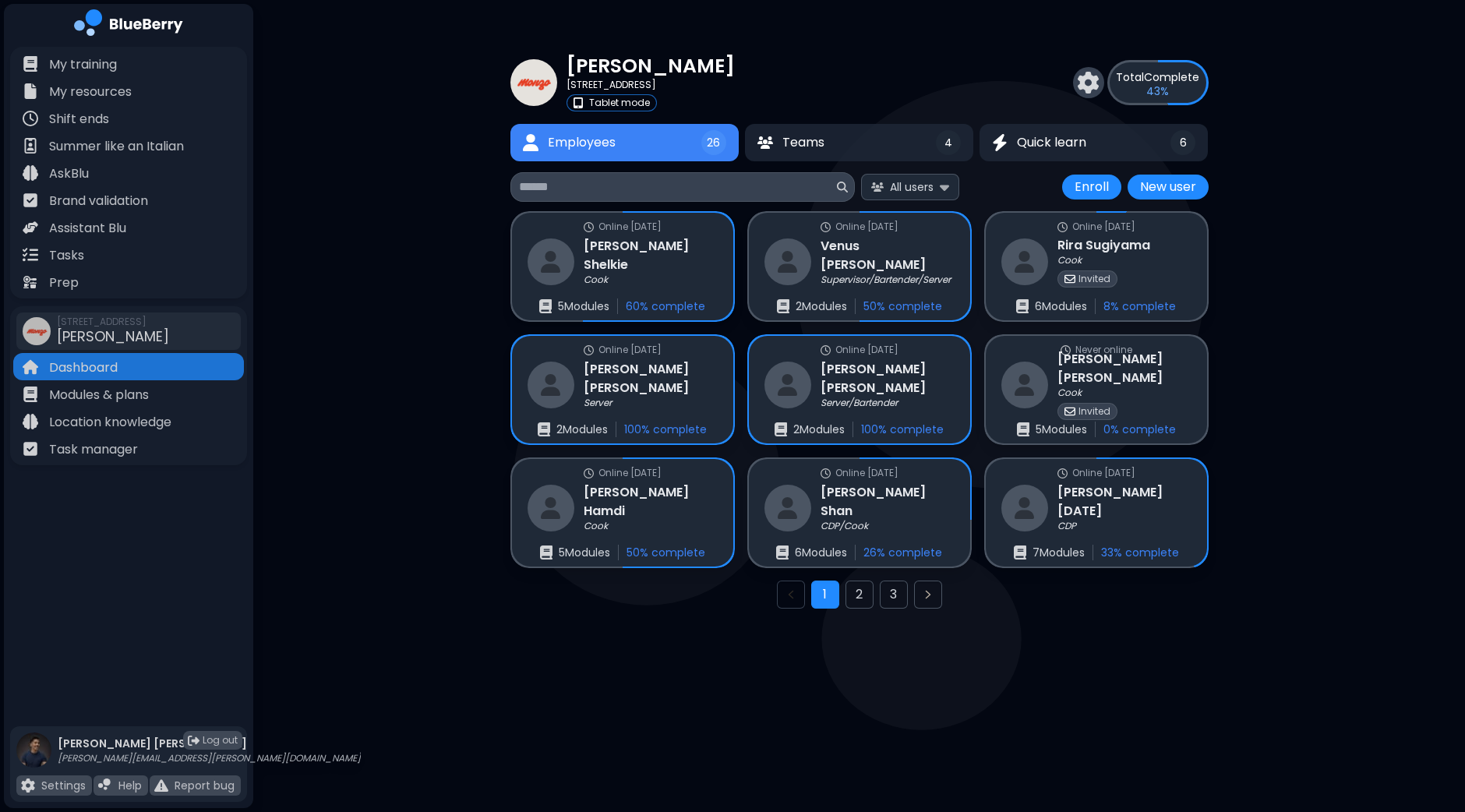
click at [1092, 74] on img at bounding box center [1089, 82] width 22 height 22
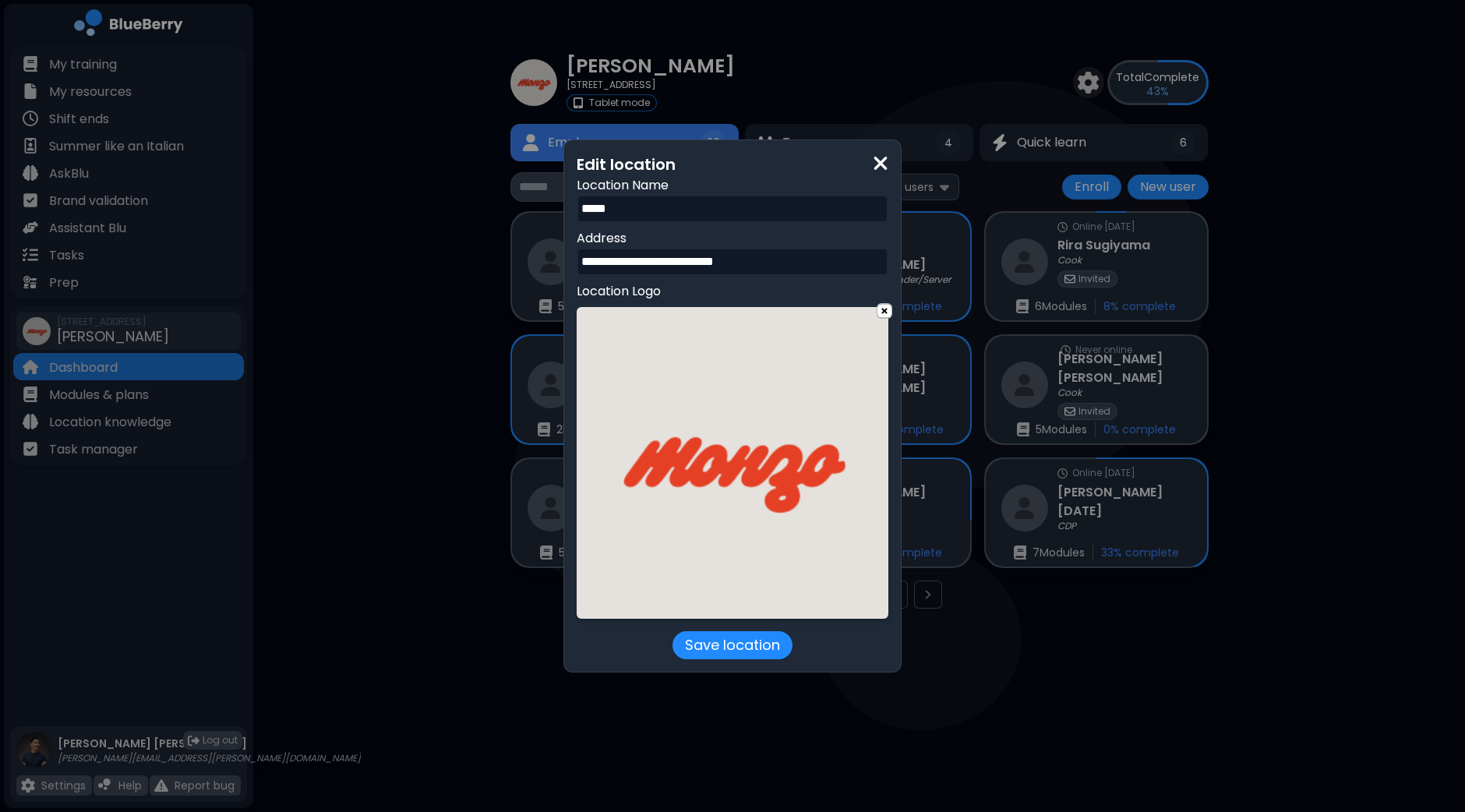
click at [726, 212] on input "*****" at bounding box center [732, 208] width 312 height 28
type input "**********"
click at [751, 647] on button "Save location" at bounding box center [732, 645] width 120 height 28
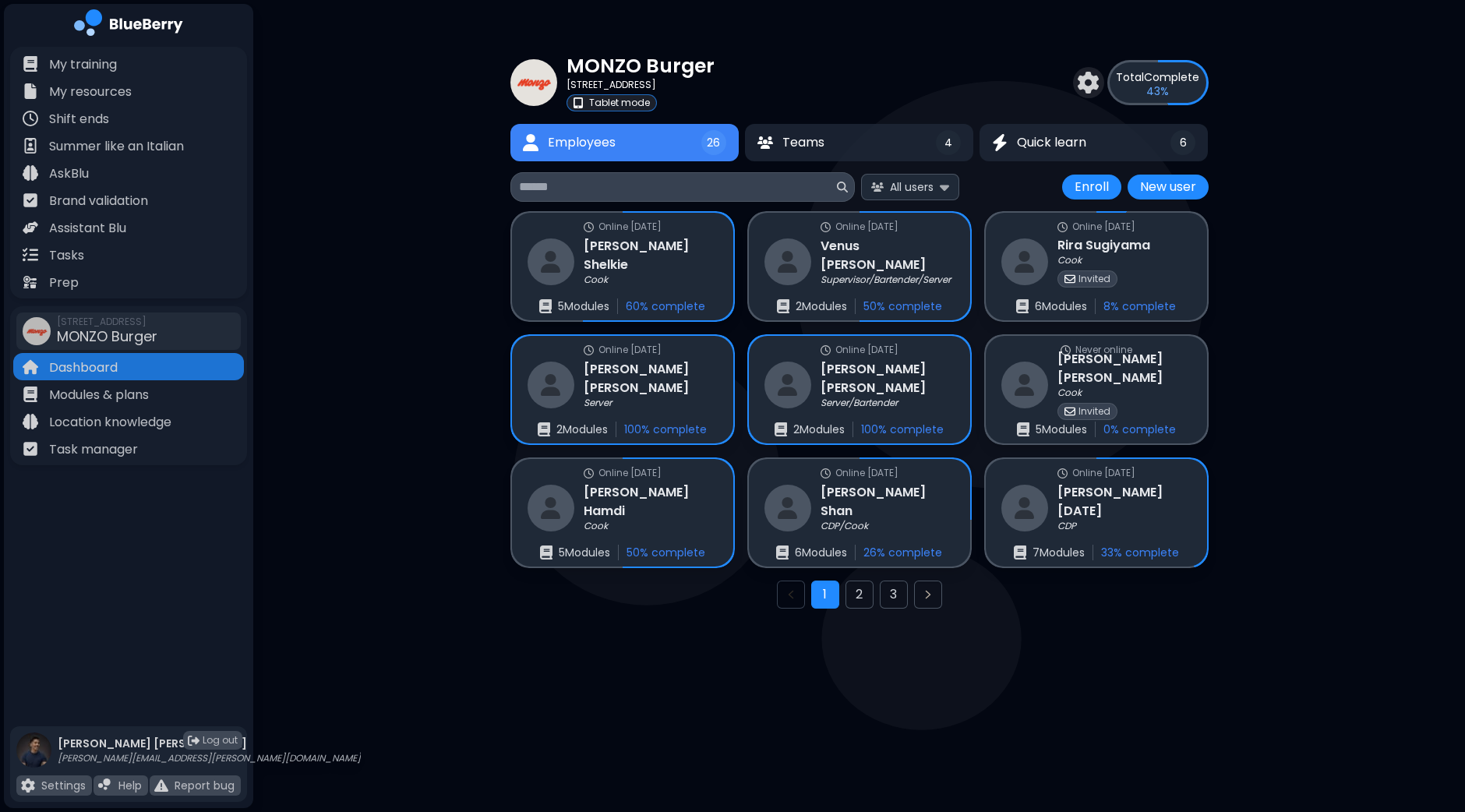
click at [600, 99] on p "Tablet mode" at bounding box center [619, 103] width 61 height 13
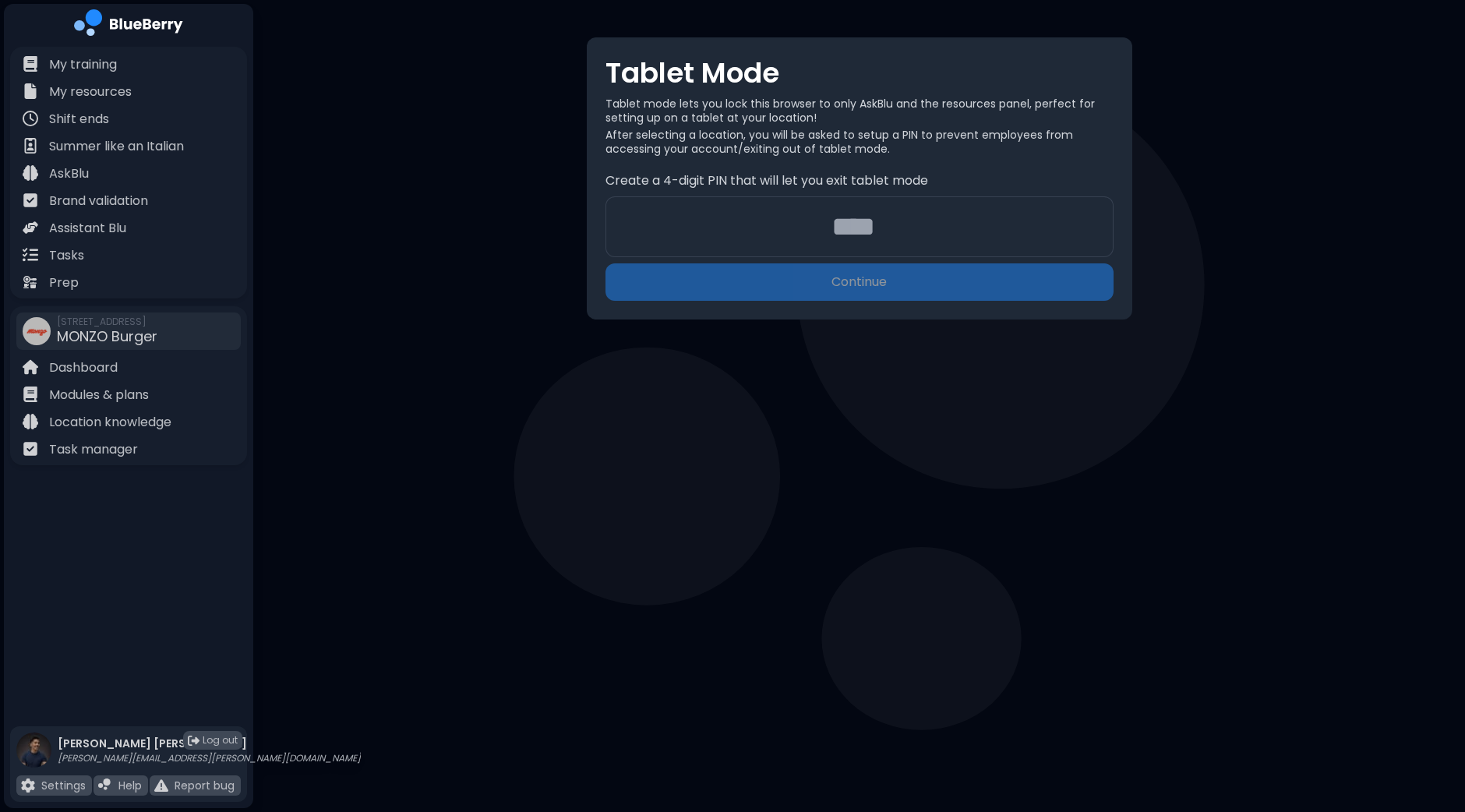
click at [810, 224] on input "number" at bounding box center [859, 226] width 508 height 61
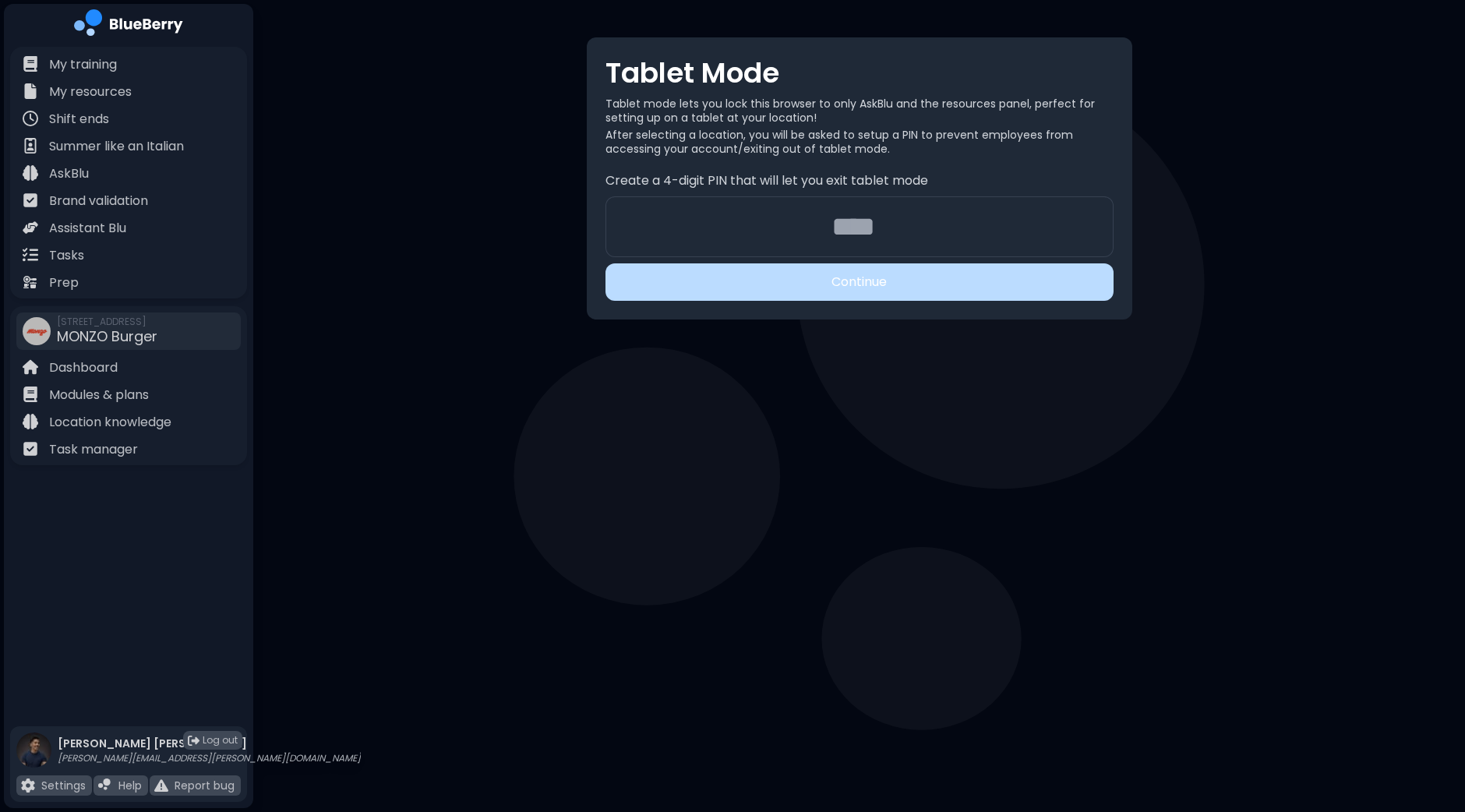
type input "****"
click at [841, 282] on button "Continue" at bounding box center [859, 281] width 508 height 37
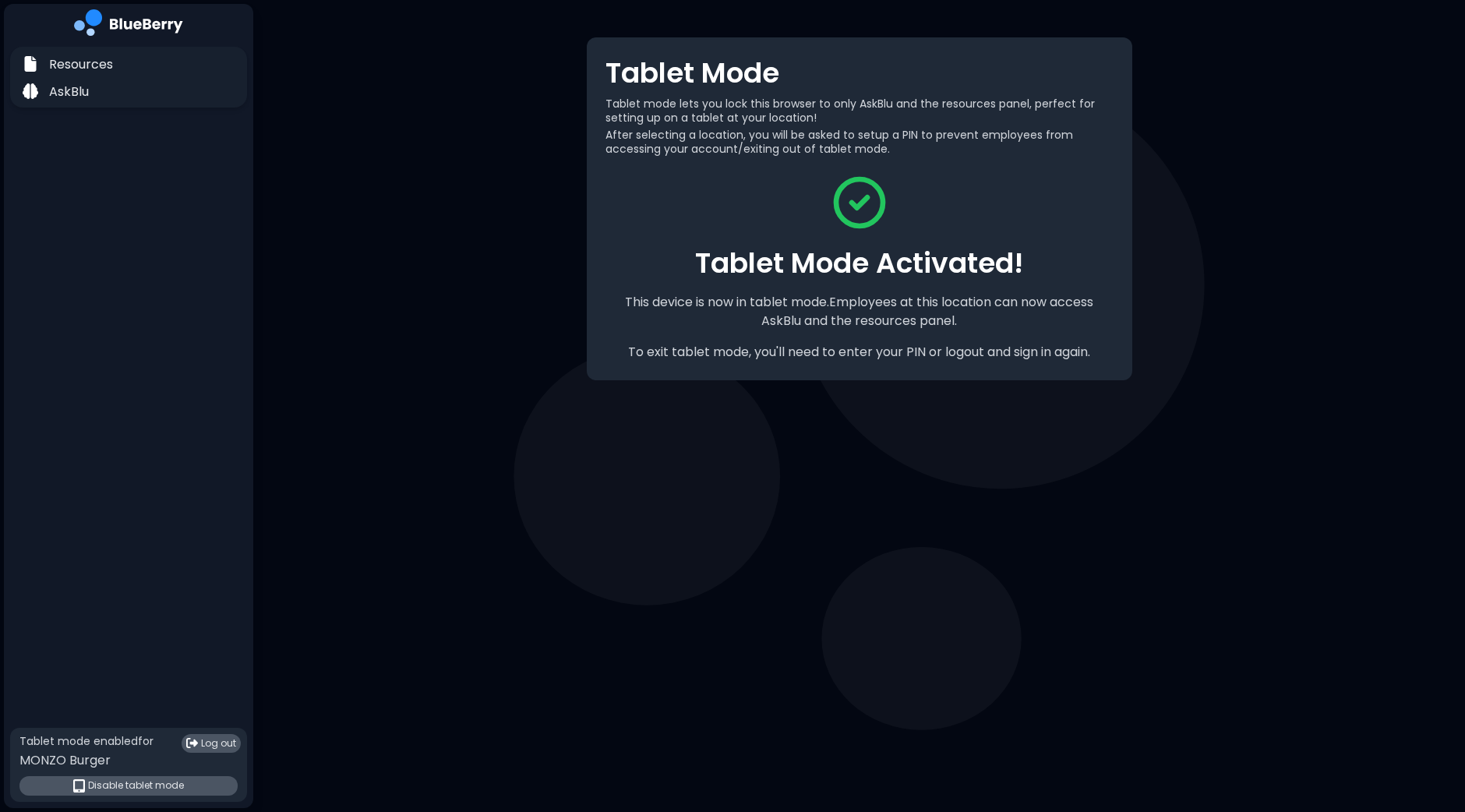
click at [817, 347] on p "To exit tablet mode, you'll need to enter your PIN or logout and sign in again." at bounding box center [858, 352] width 462 height 19
click at [472, 542] on main "Tablet Mode Tablet mode lets you lock this browser to only AskBlu and the resou…" at bounding box center [732, 406] width 1465 height 812
click at [104, 136] on div "Resources AskBlu" at bounding box center [128, 387] width 250 height 681
click at [86, 69] on p "Resources" at bounding box center [80, 64] width 64 height 19
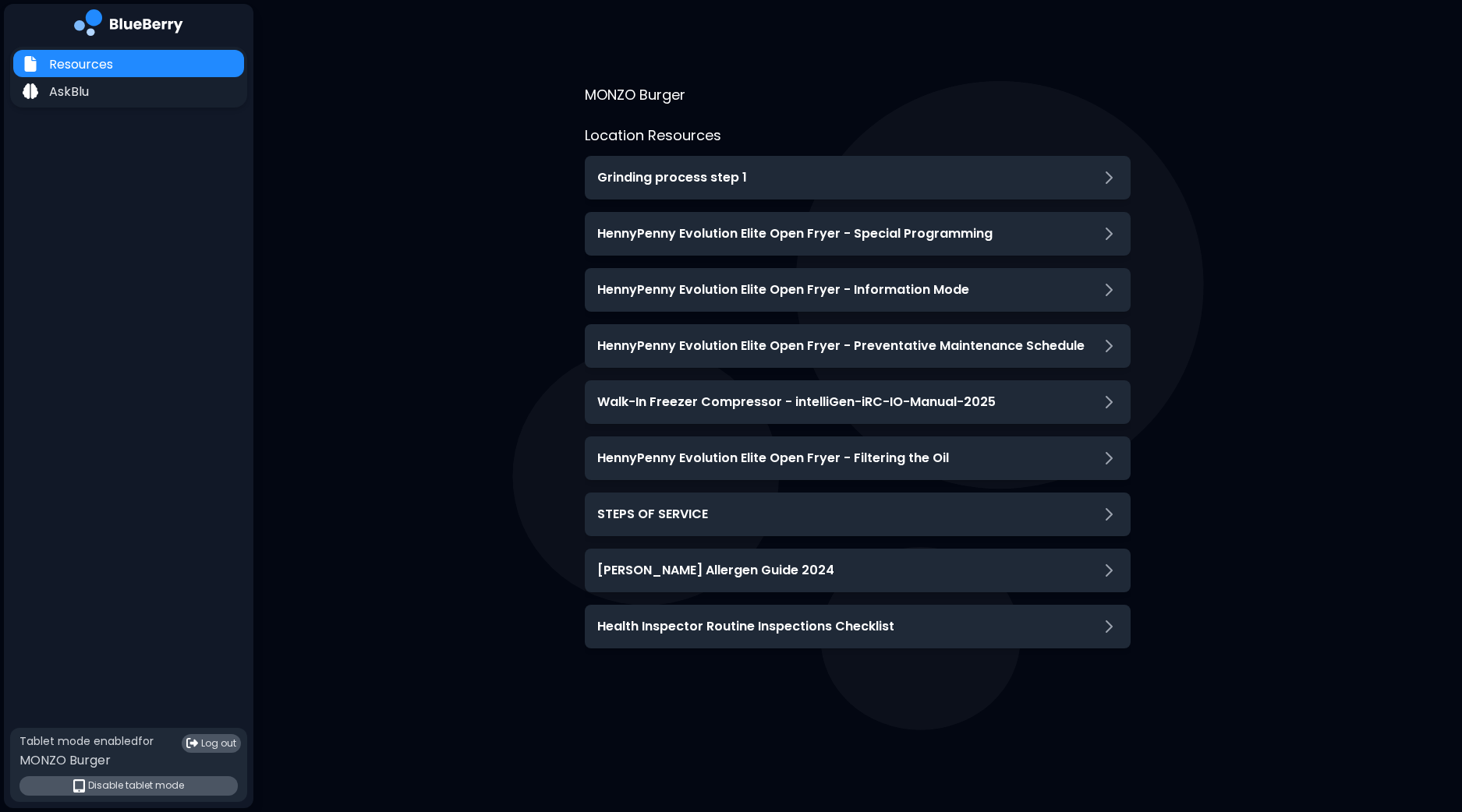
click at [87, 108] on div "Resources AskBlu" at bounding box center [128, 387] width 250 height 681
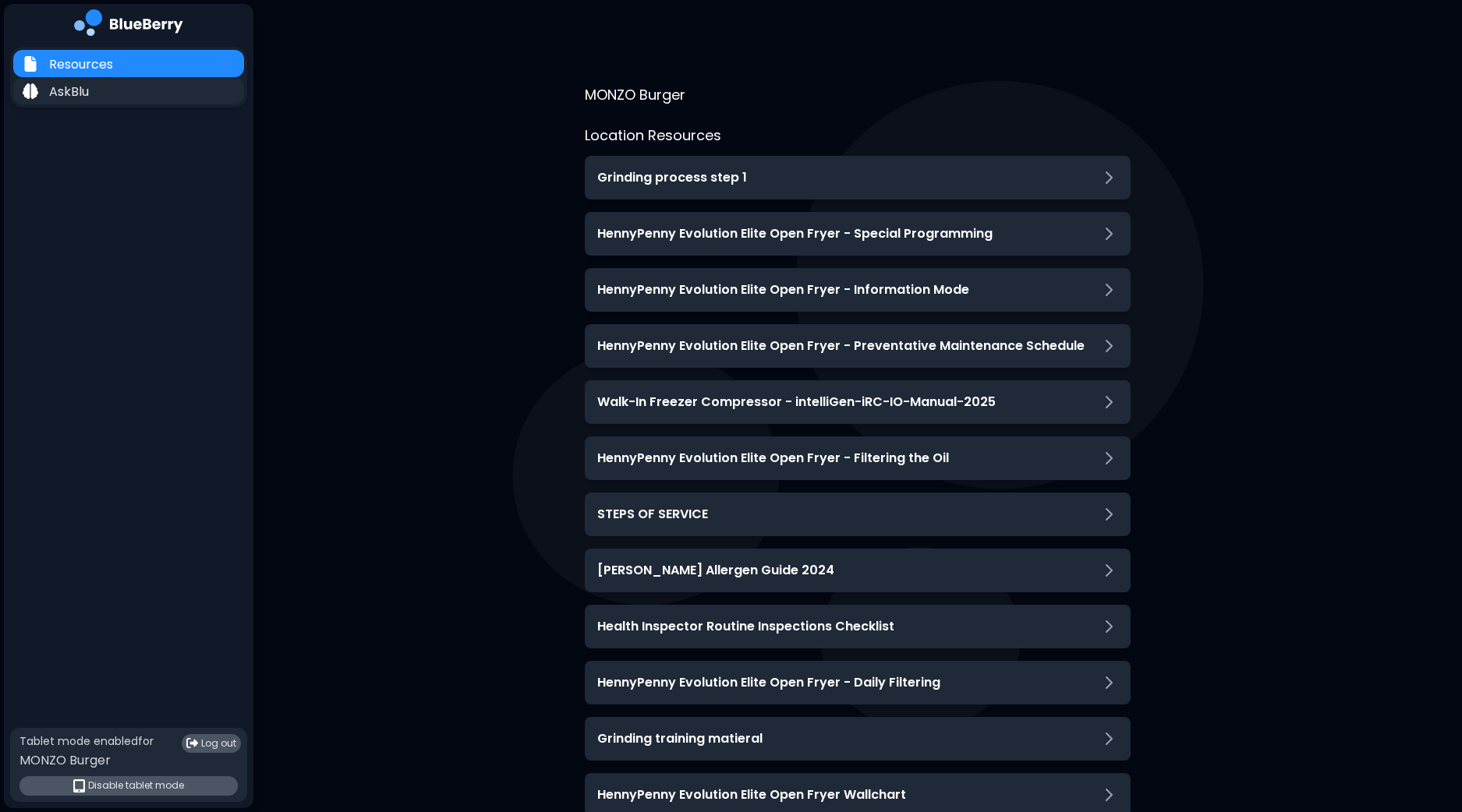
click at [95, 88] on div "AskBlu" at bounding box center [128, 90] width 231 height 27
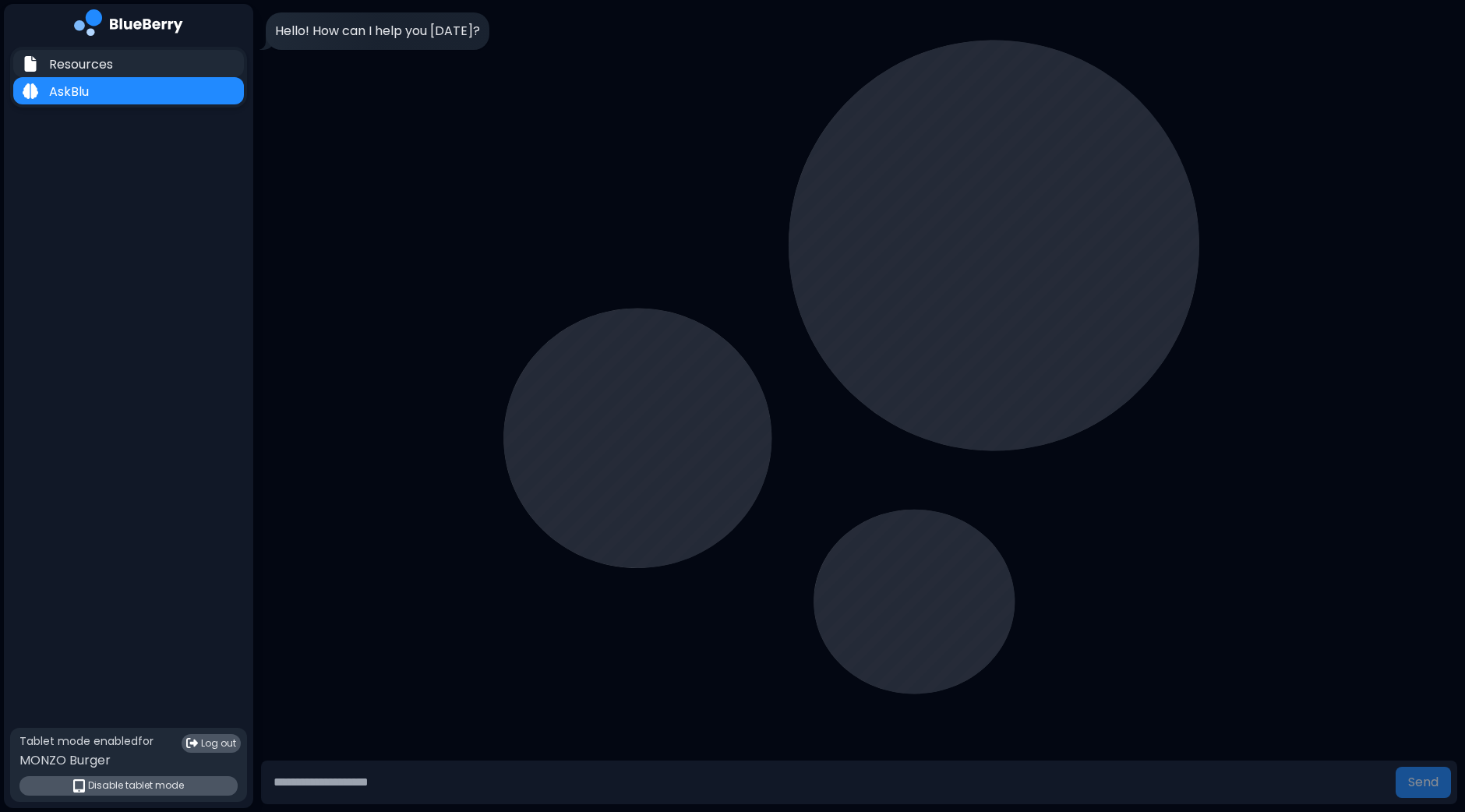
click at [102, 64] on p "Resources" at bounding box center [80, 64] width 64 height 19
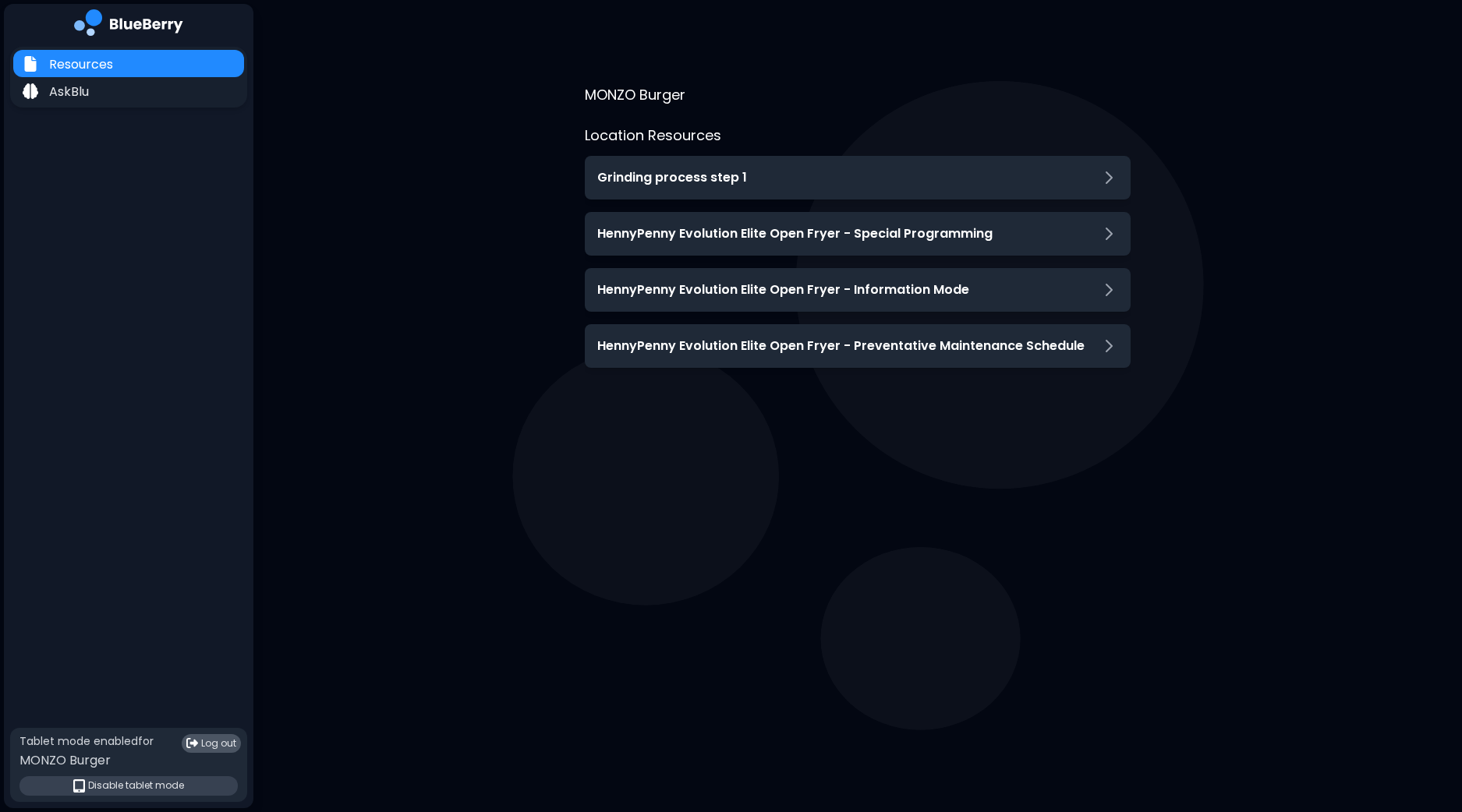
click at [117, 785] on span "Disable tablet mode" at bounding box center [136, 786] width 96 height 13
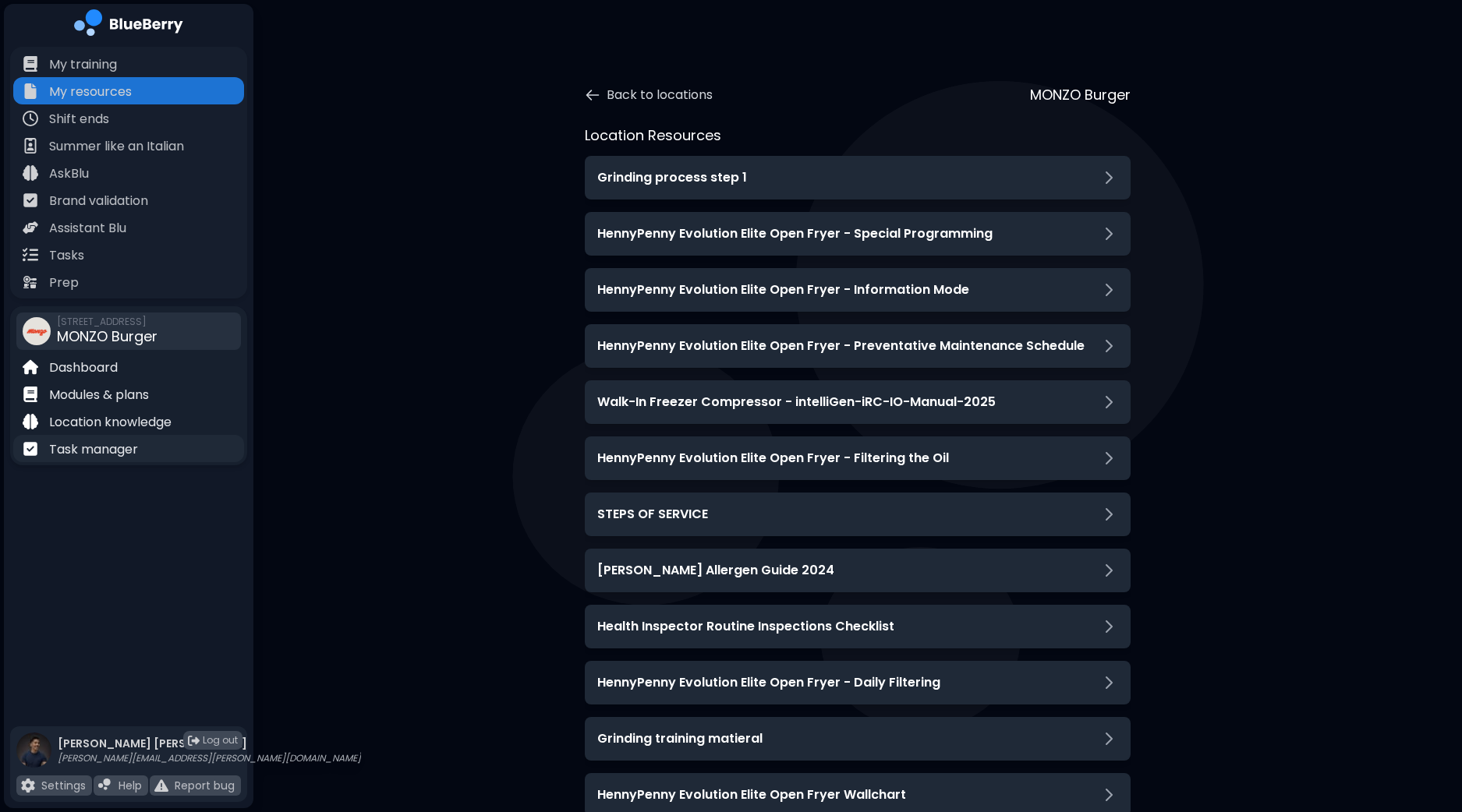
click at [124, 442] on p "Task manager" at bounding box center [93, 449] width 89 height 19
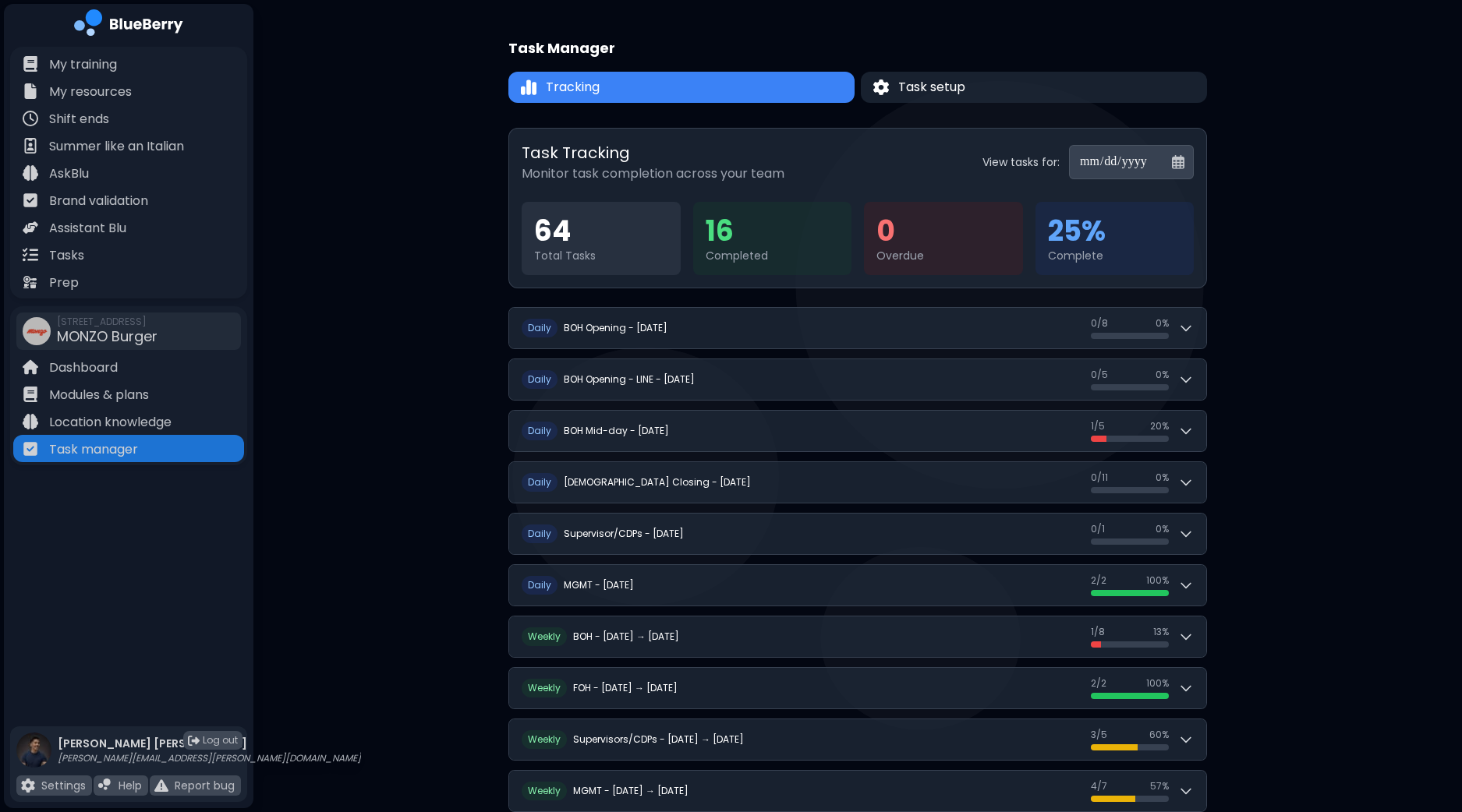
click at [1298, 387] on div "**********" at bounding box center [858, 527] width 1209 height 1055
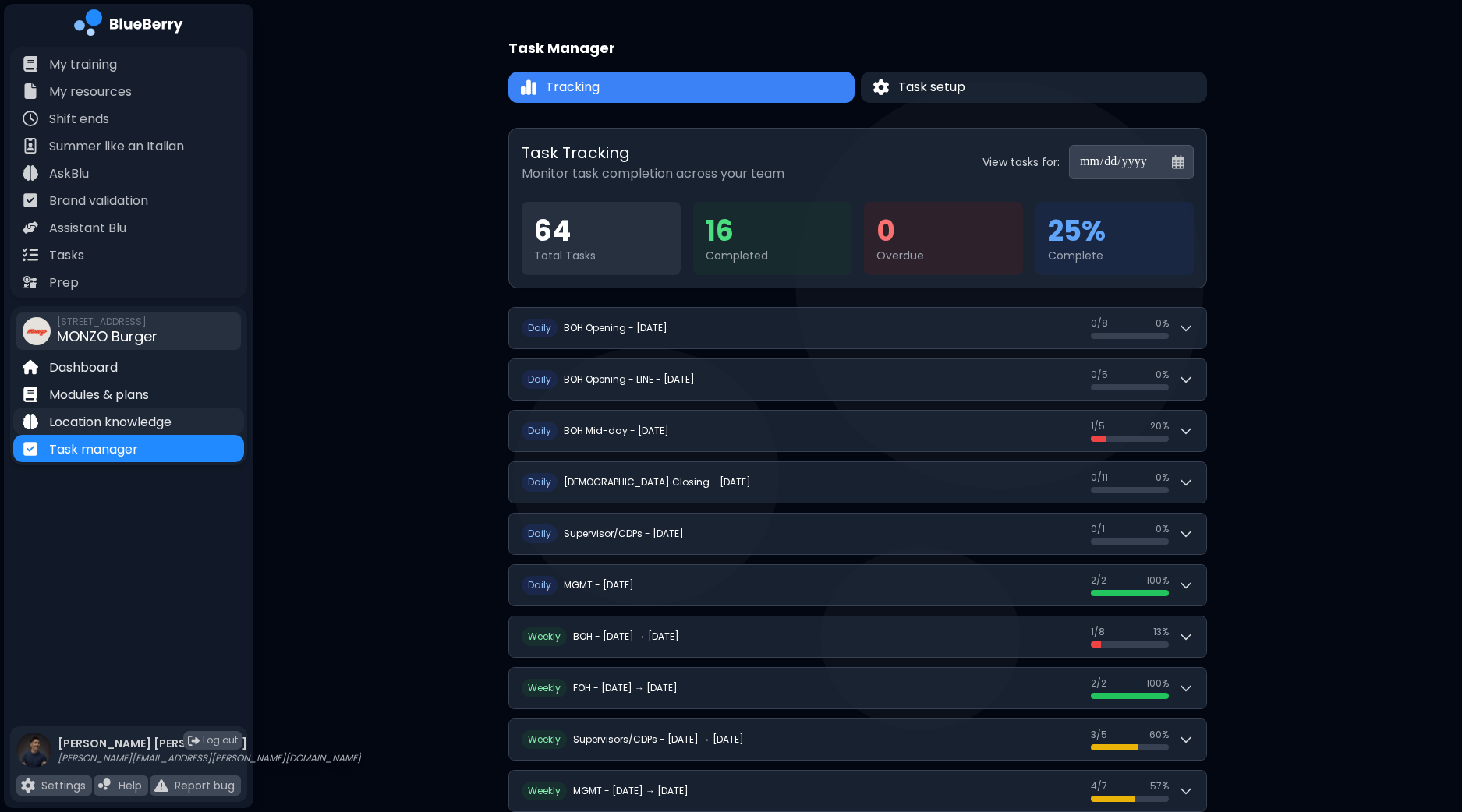
click at [116, 423] on p "Location knowledge" at bounding box center [109, 422] width 122 height 19
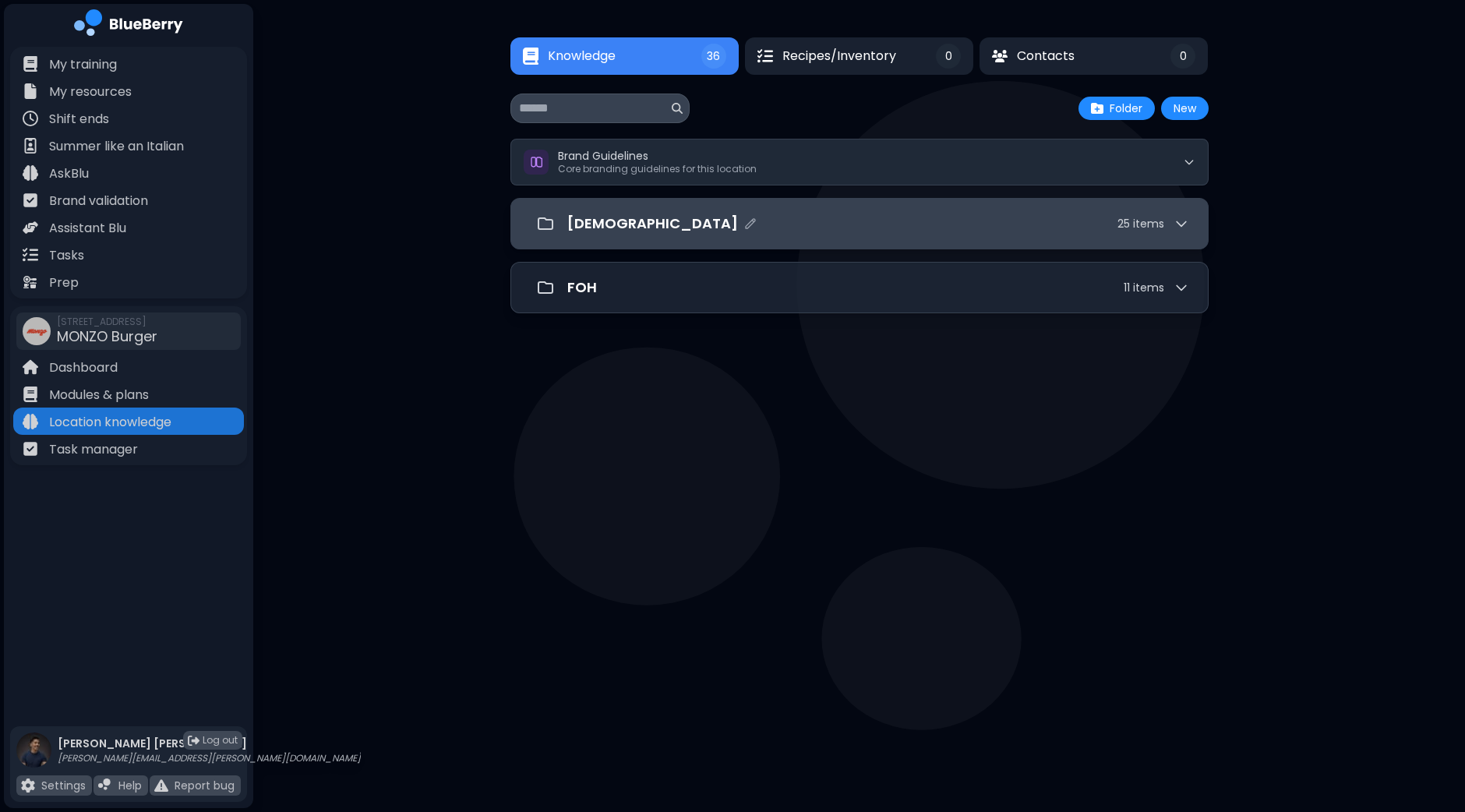
click at [807, 208] on div "[DEMOGRAPHIC_DATA] 25 item s" at bounding box center [859, 223] width 659 height 31
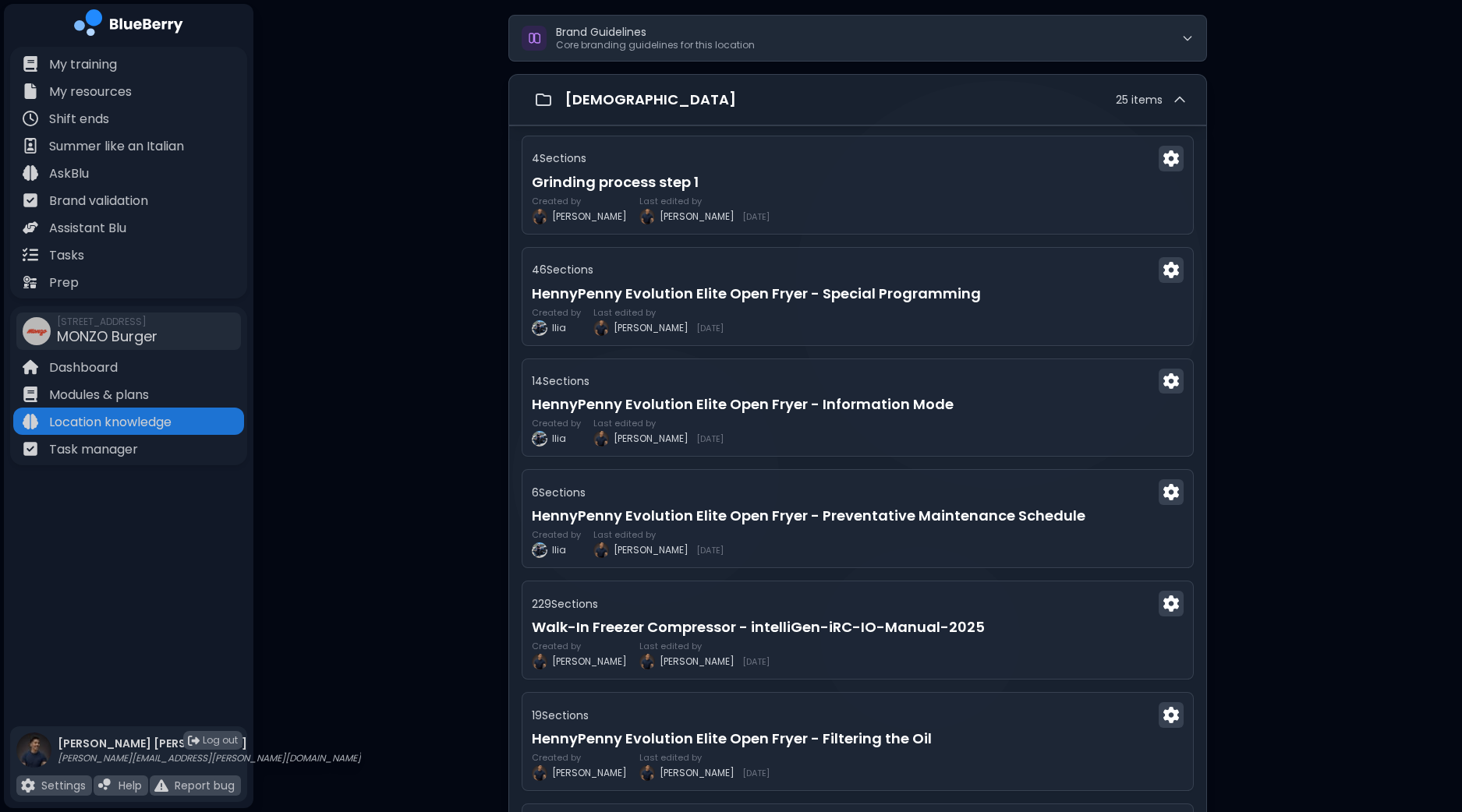
scroll to position [194, 0]
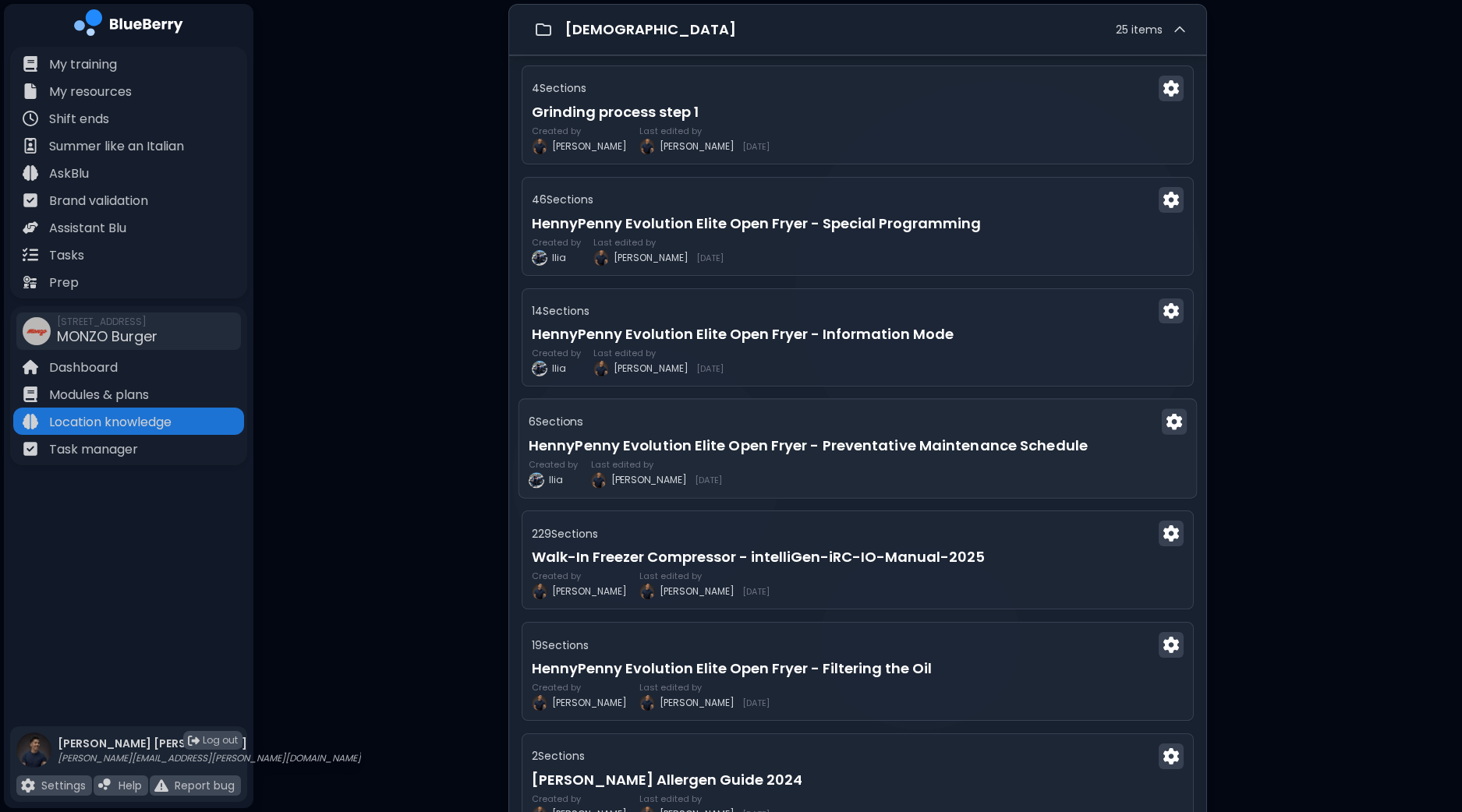
click at [885, 447] on h3 "HennyPenny Evolution Elite Open Fryer - Preventative Maintenance Schedule" at bounding box center [857, 446] width 658 height 22
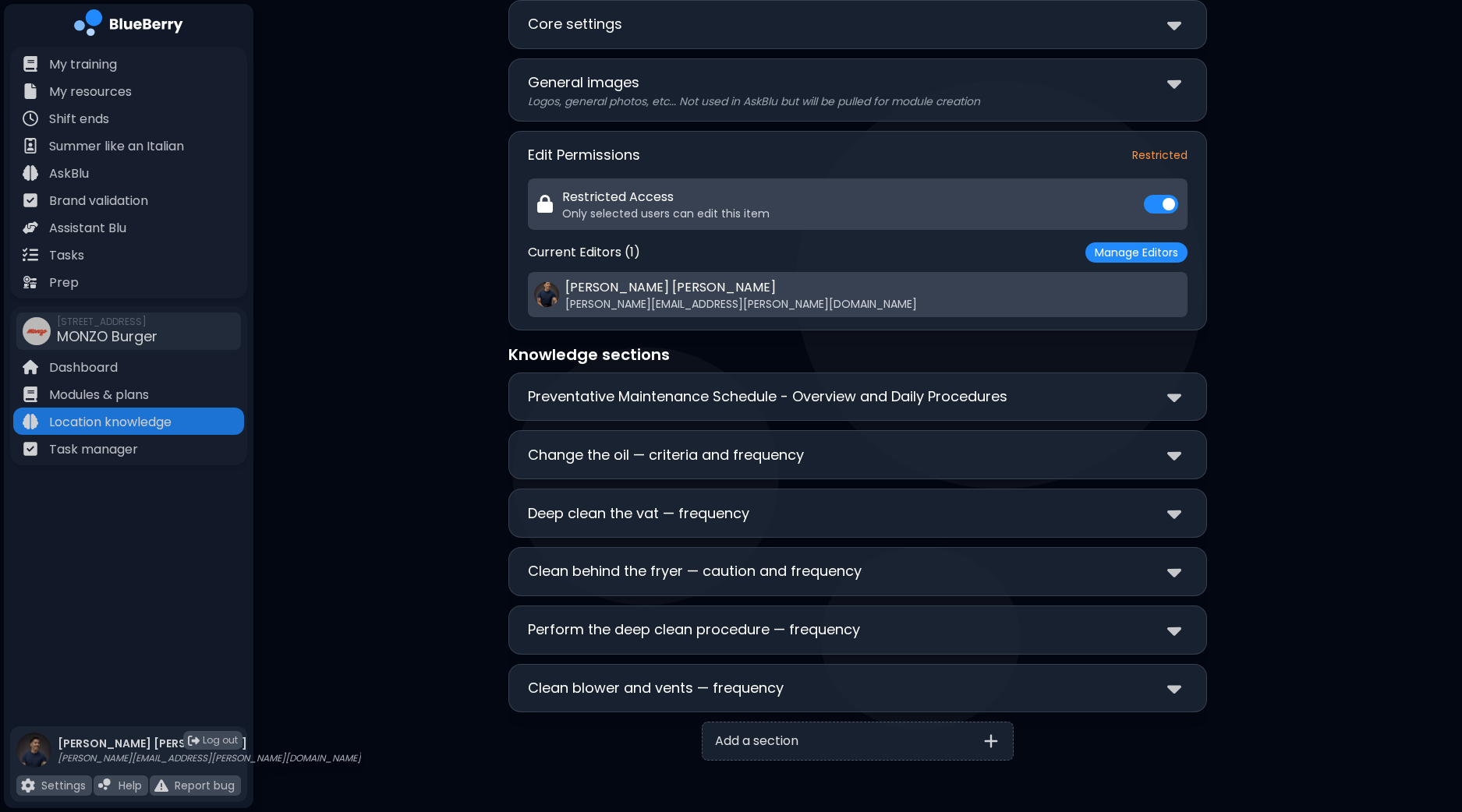
scroll to position [112, 0]
click at [1177, 392] on img at bounding box center [1174, 395] width 14 height 23
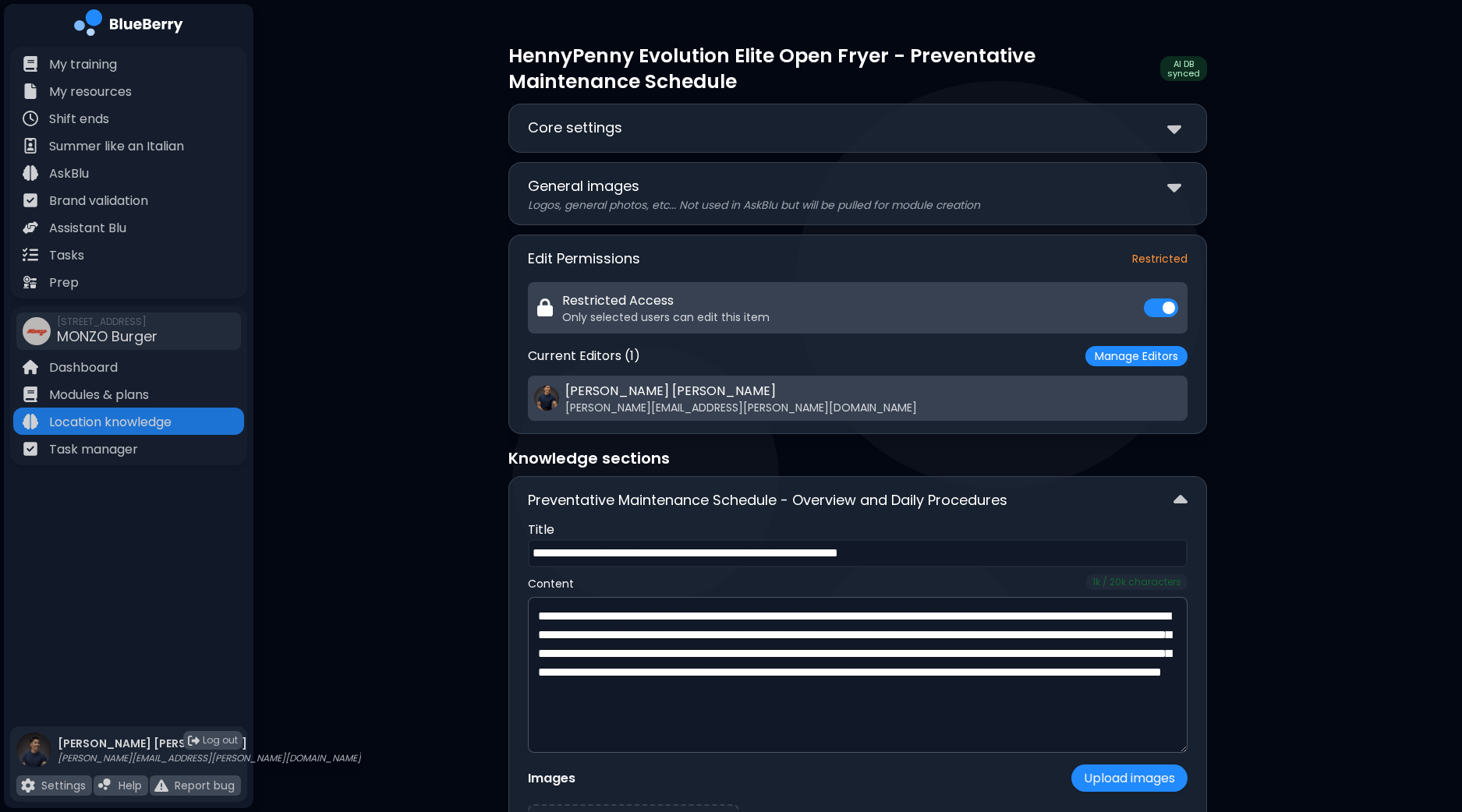
scroll to position [0, 0]
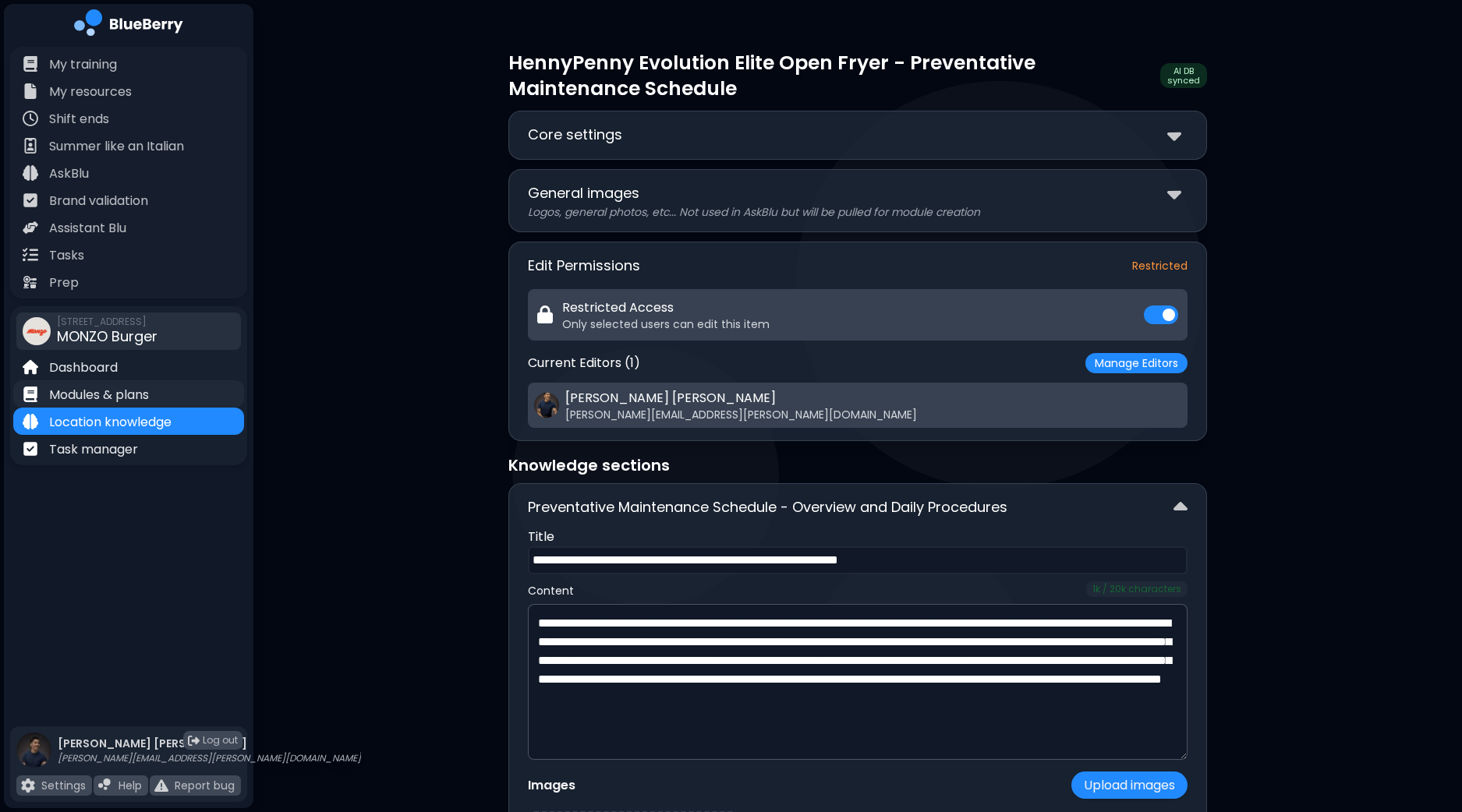
click at [129, 399] on p "Modules & plans" at bounding box center [99, 395] width 100 height 19
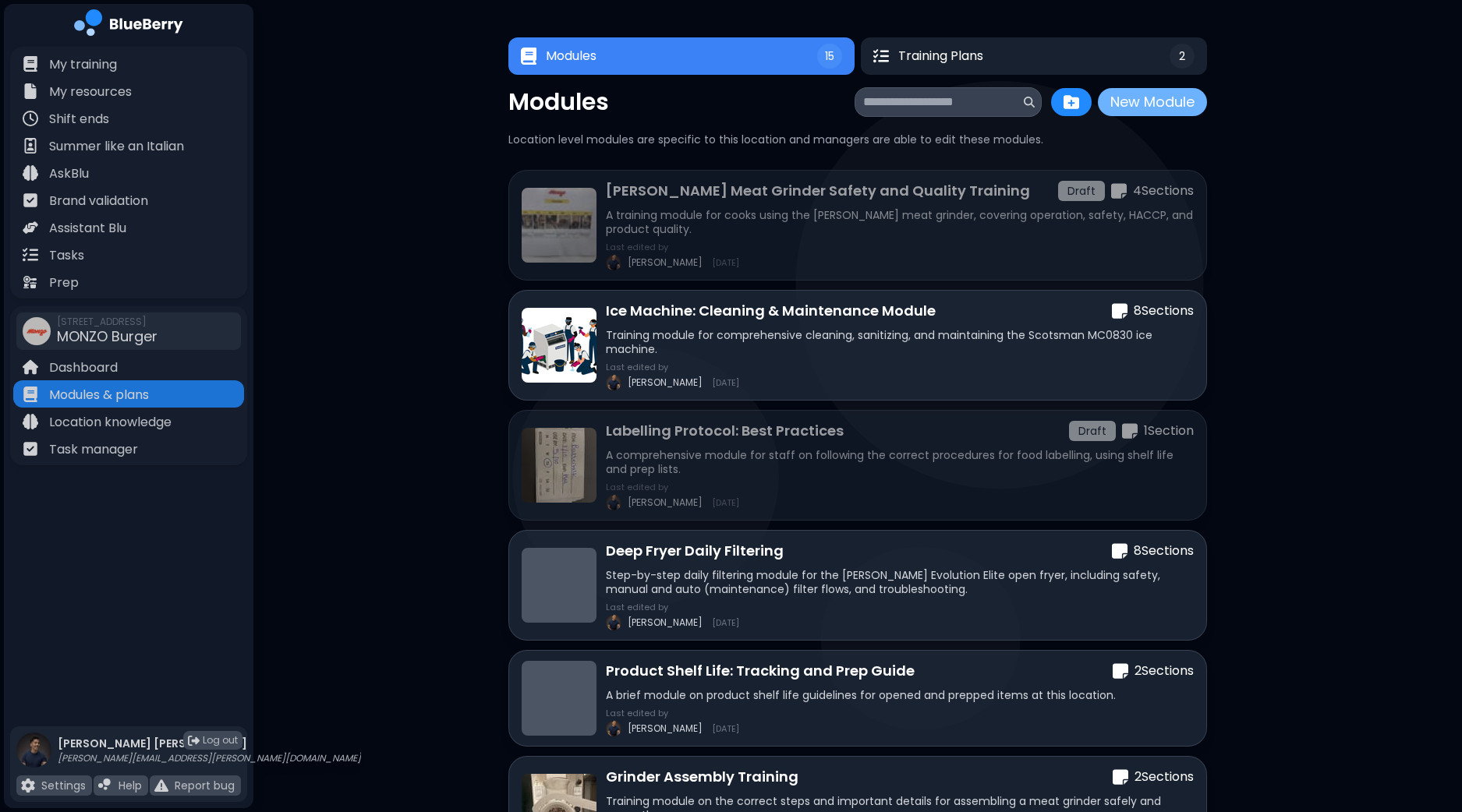
click at [1159, 94] on button "New Module" at bounding box center [1152, 101] width 109 height 28
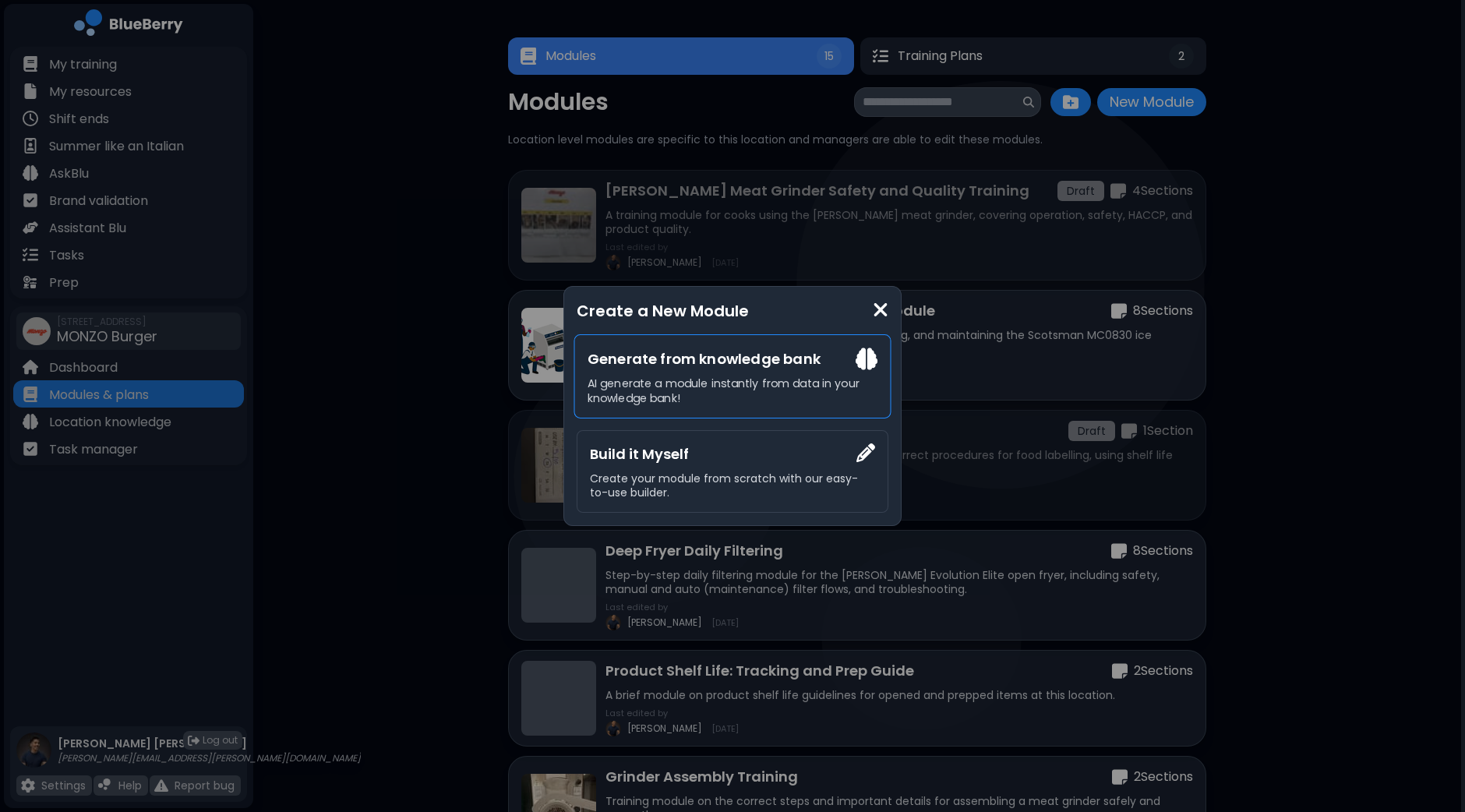
click at [669, 364] on h3 "Generate from knowledge bank" at bounding box center [732, 358] width 290 height 22
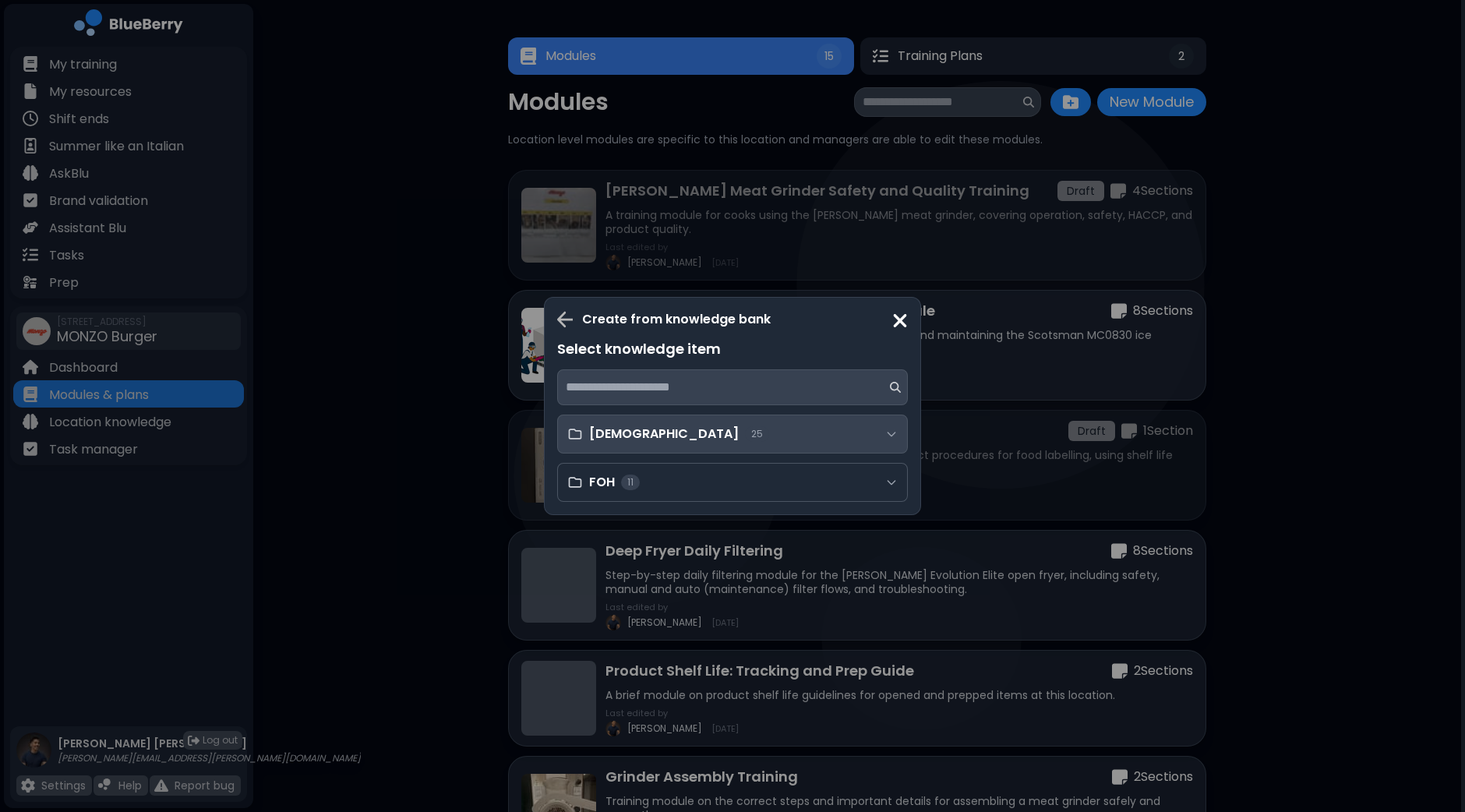
click at [737, 430] on div "[DEMOGRAPHIC_DATA] 25" at bounding box center [732, 433] width 351 height 39
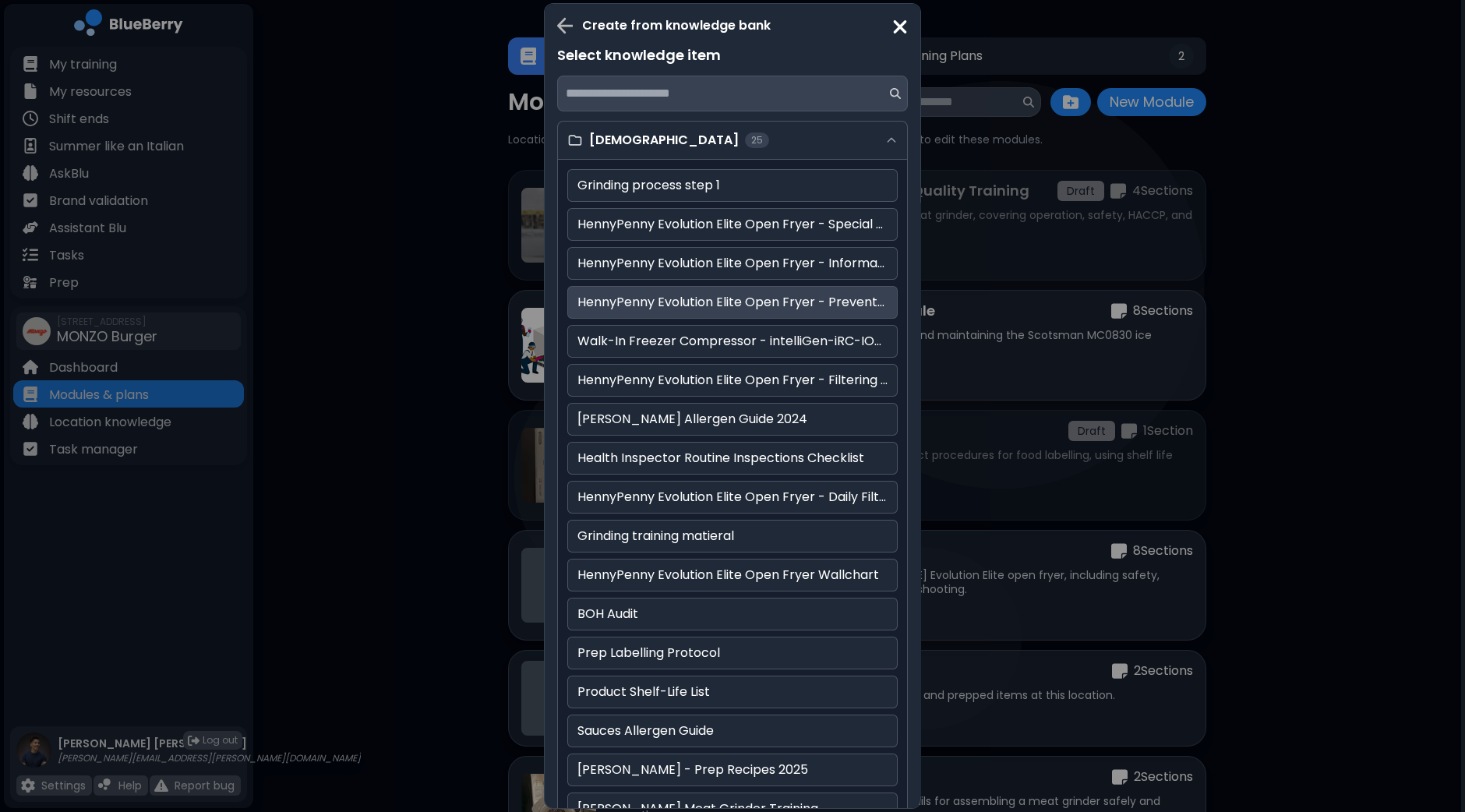
click at [616, 296] on p "HennyPenny Evolution Elite Open Fryer - Preventative Maintenance Schedule" at bounding box center [732, 302] width 310 height 19
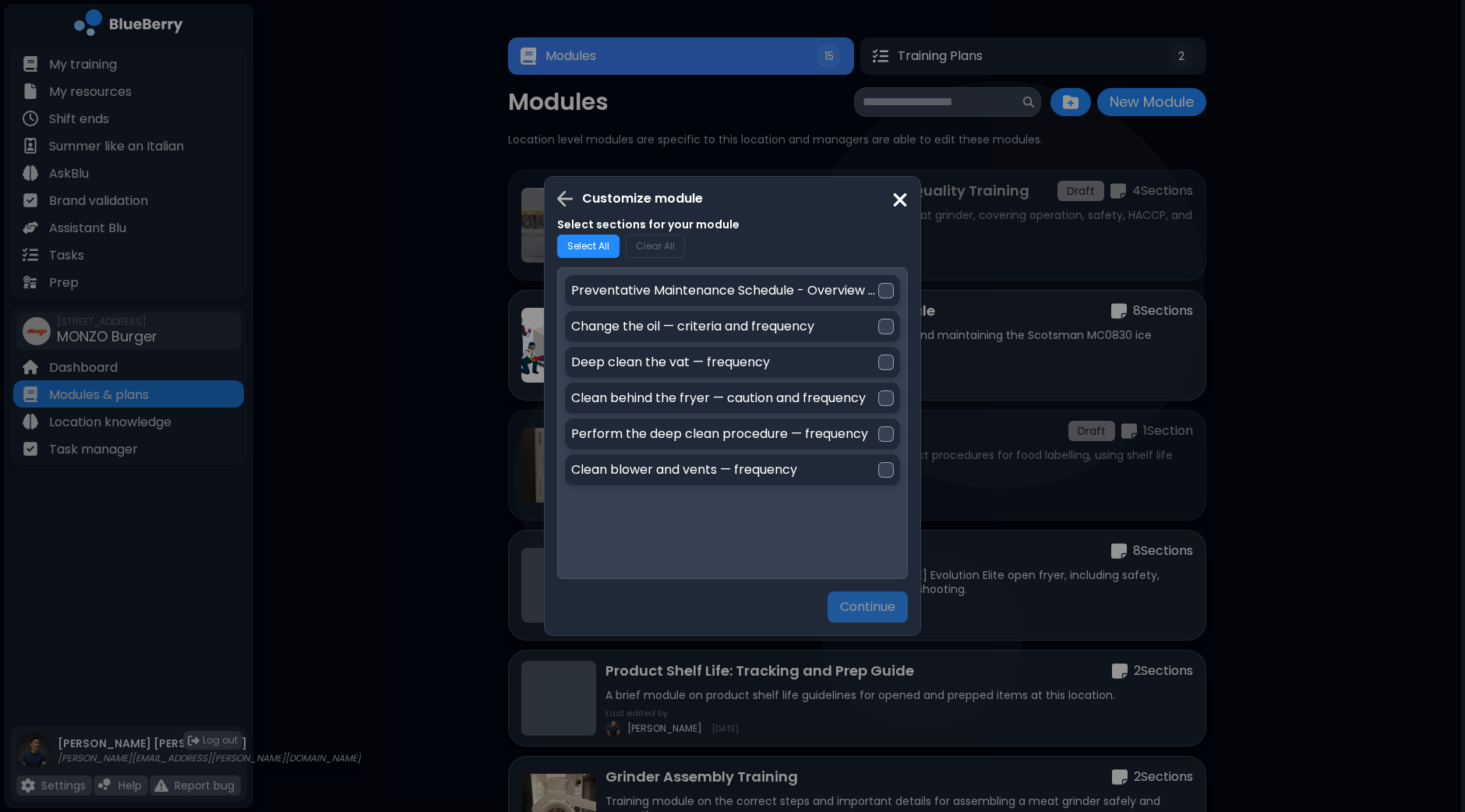
click at [581, 243] on button "Select All" at bounding box center [588, 246] width 62 height 24
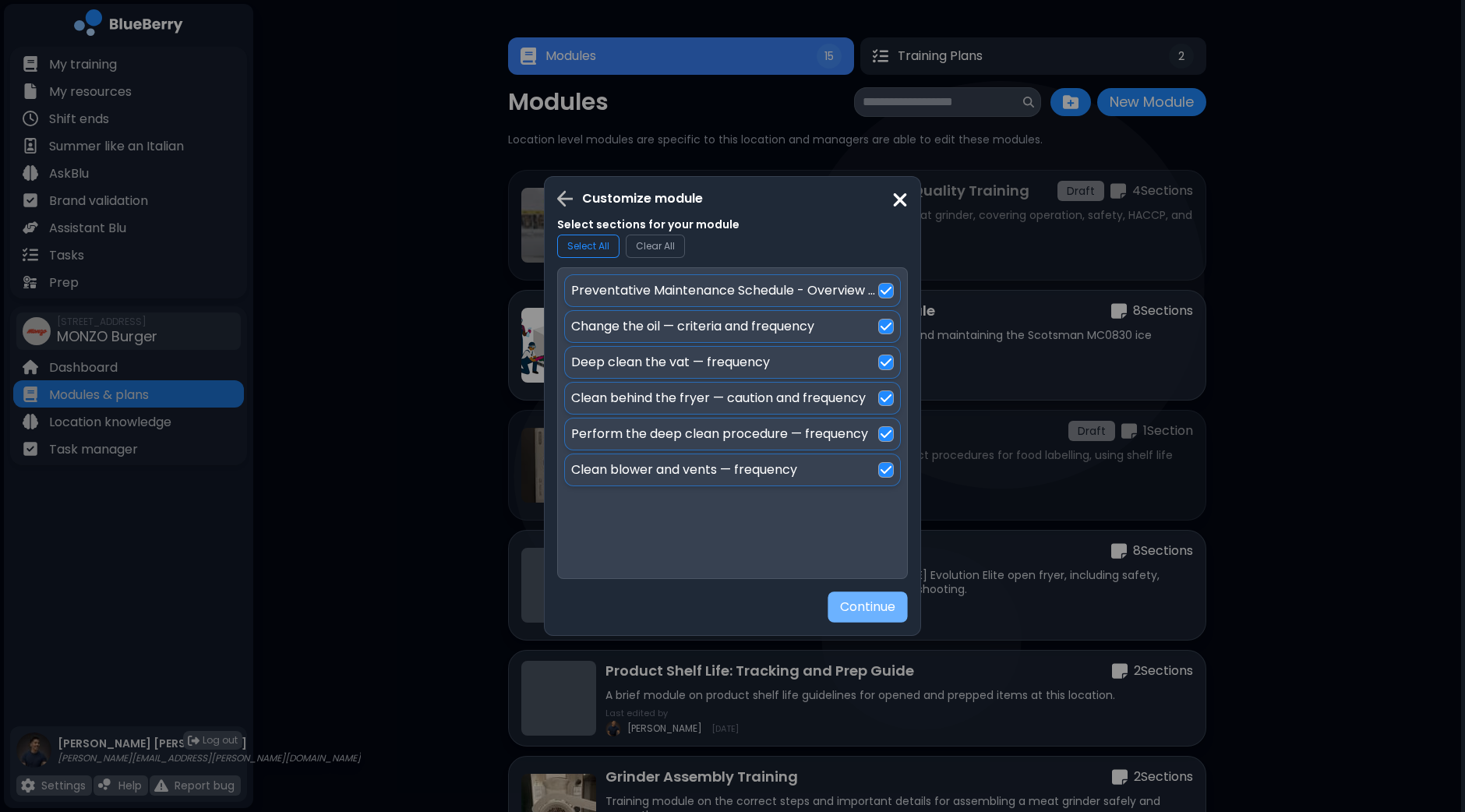
click at [884, 616] on button "Continue" at bounding box center [867, 607] width 80 height 31
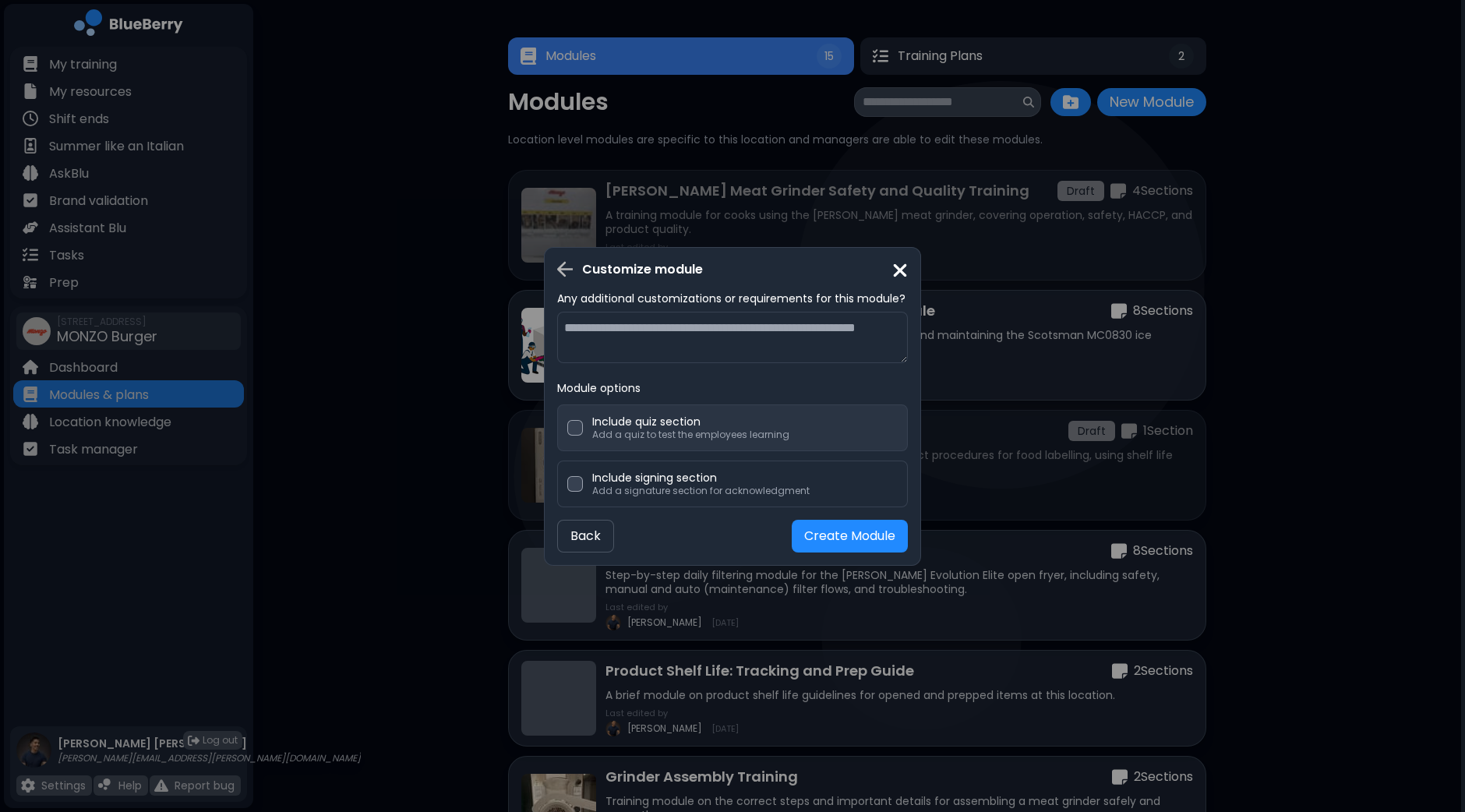
click at [662, 432] on p "Add a quiz to test the employees learning" at bounding box center [691, 435] width 197 height 13
click at [869, 533] on button "Create Module" at bounding box center [849, 536] width 116 height 33
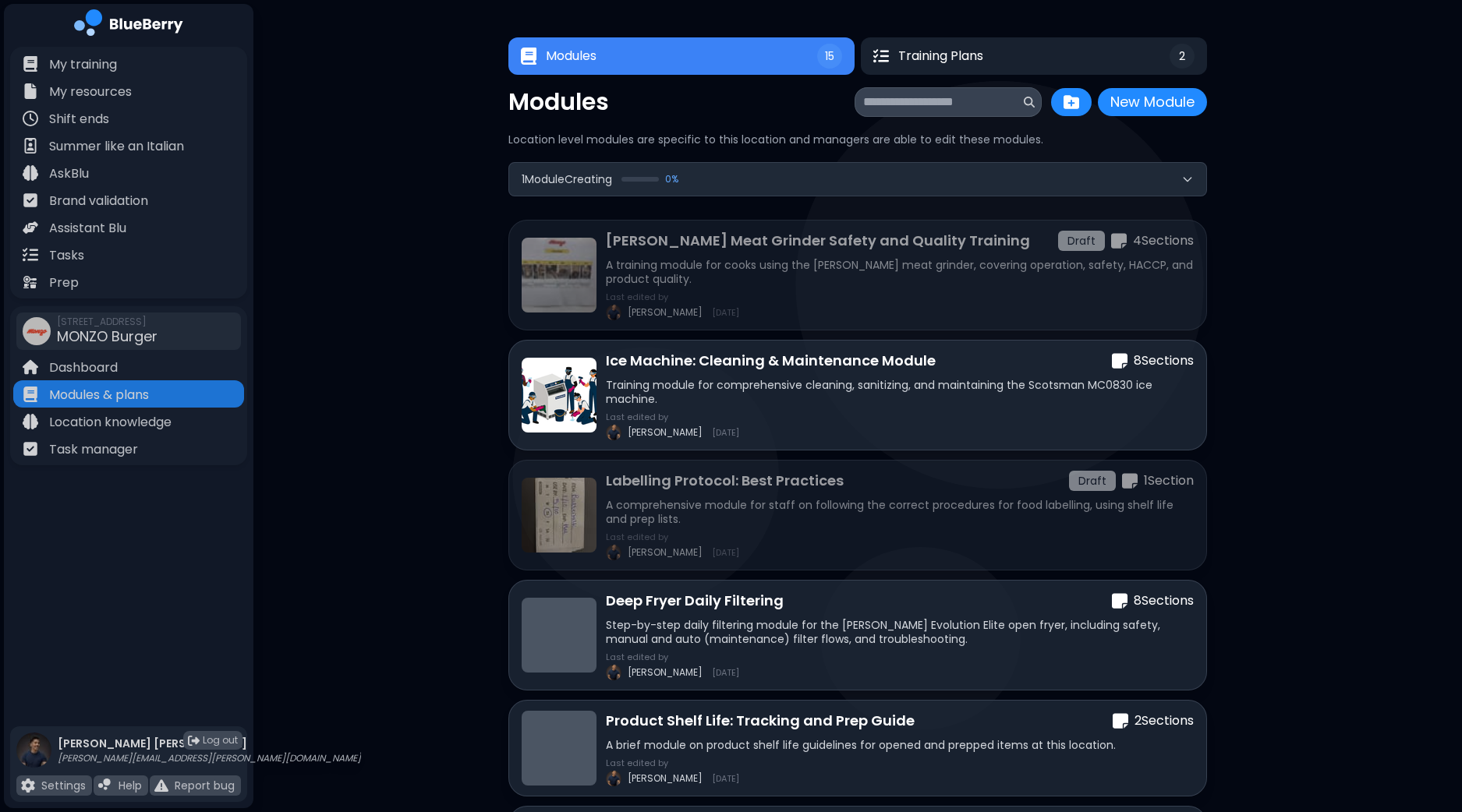
click at [995, 177] on button "1 Module Creating 0 %" at bounding box center [858, 179] width 697 height 33
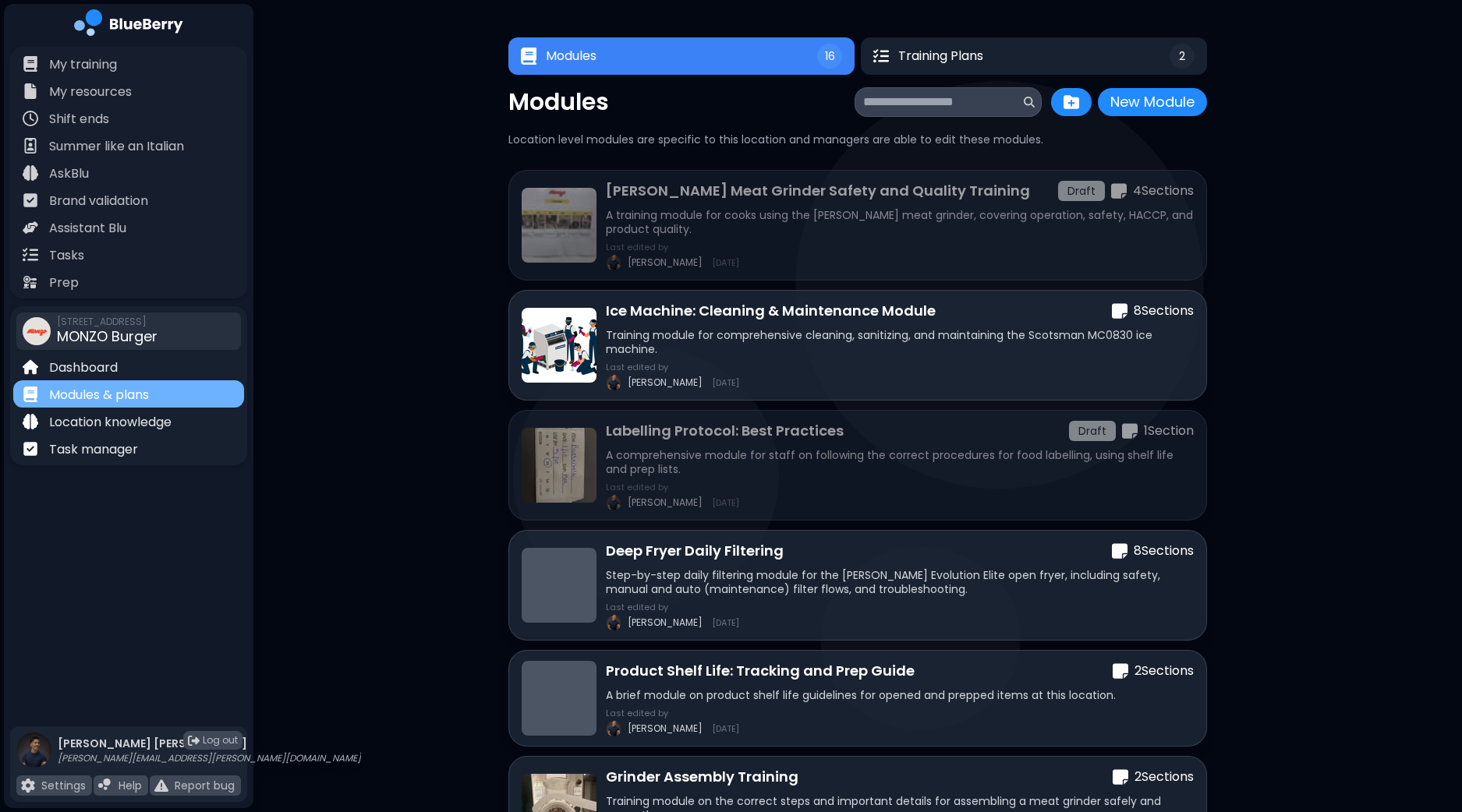
click at [126, 397] on p "Modules & plans" at bounding box center [99, 395] width 100 height 19
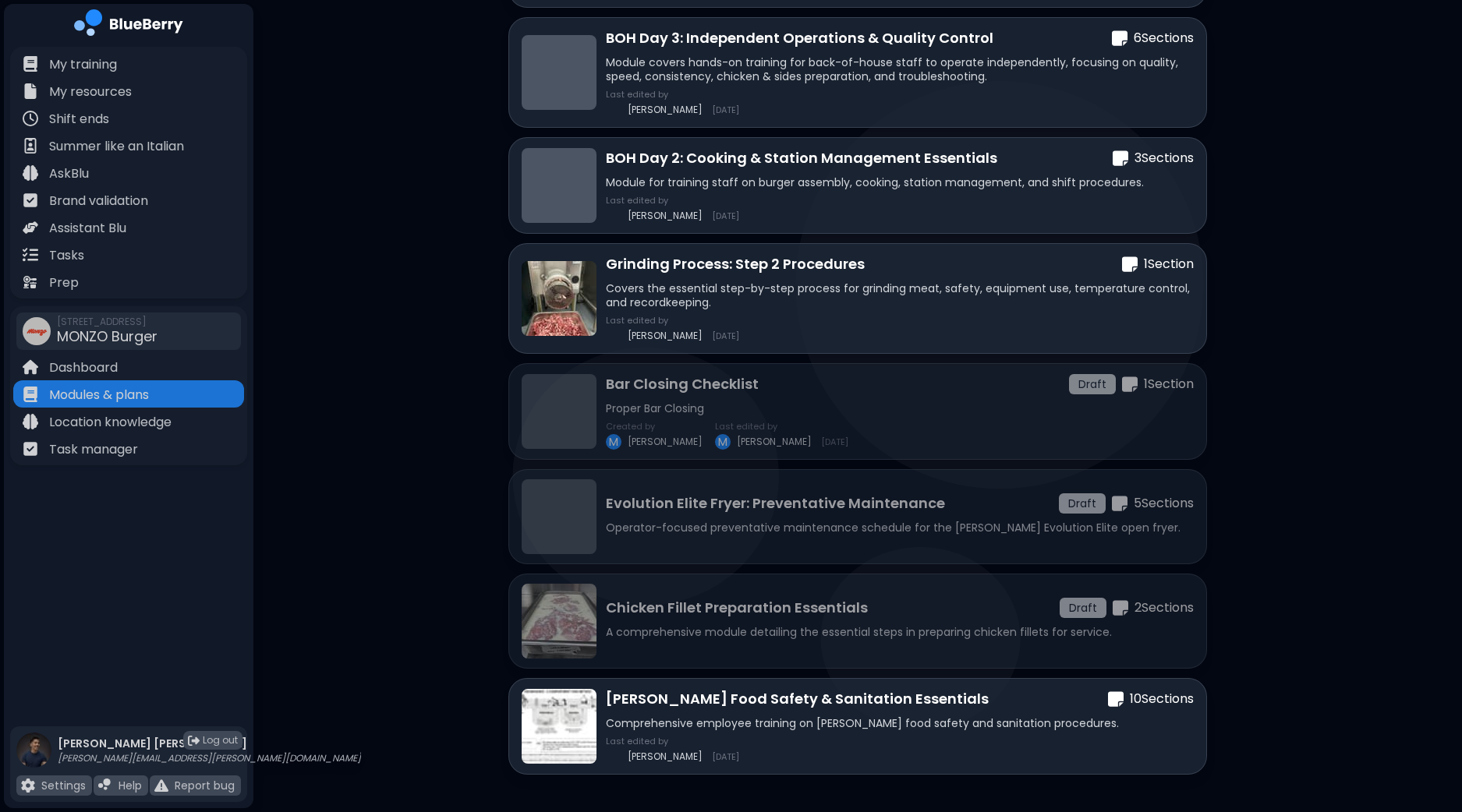
scroll to position [1207, 0]
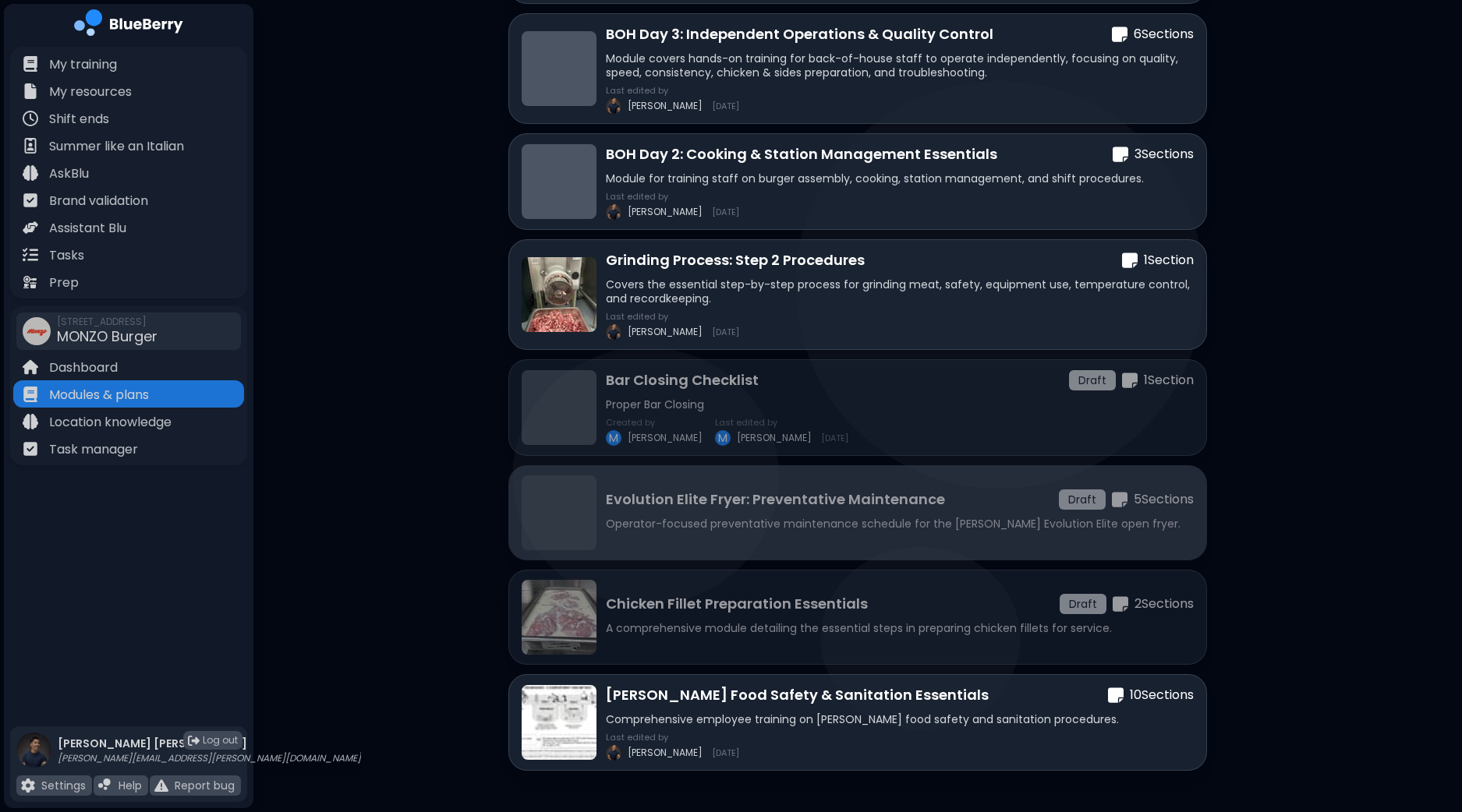
click at [844, 530] on div "Evolution Elite Fryer: Preventative Maintenance Draft 5 Section s Operator-focu…" at bounding box center [899, 512] width 588 height 48
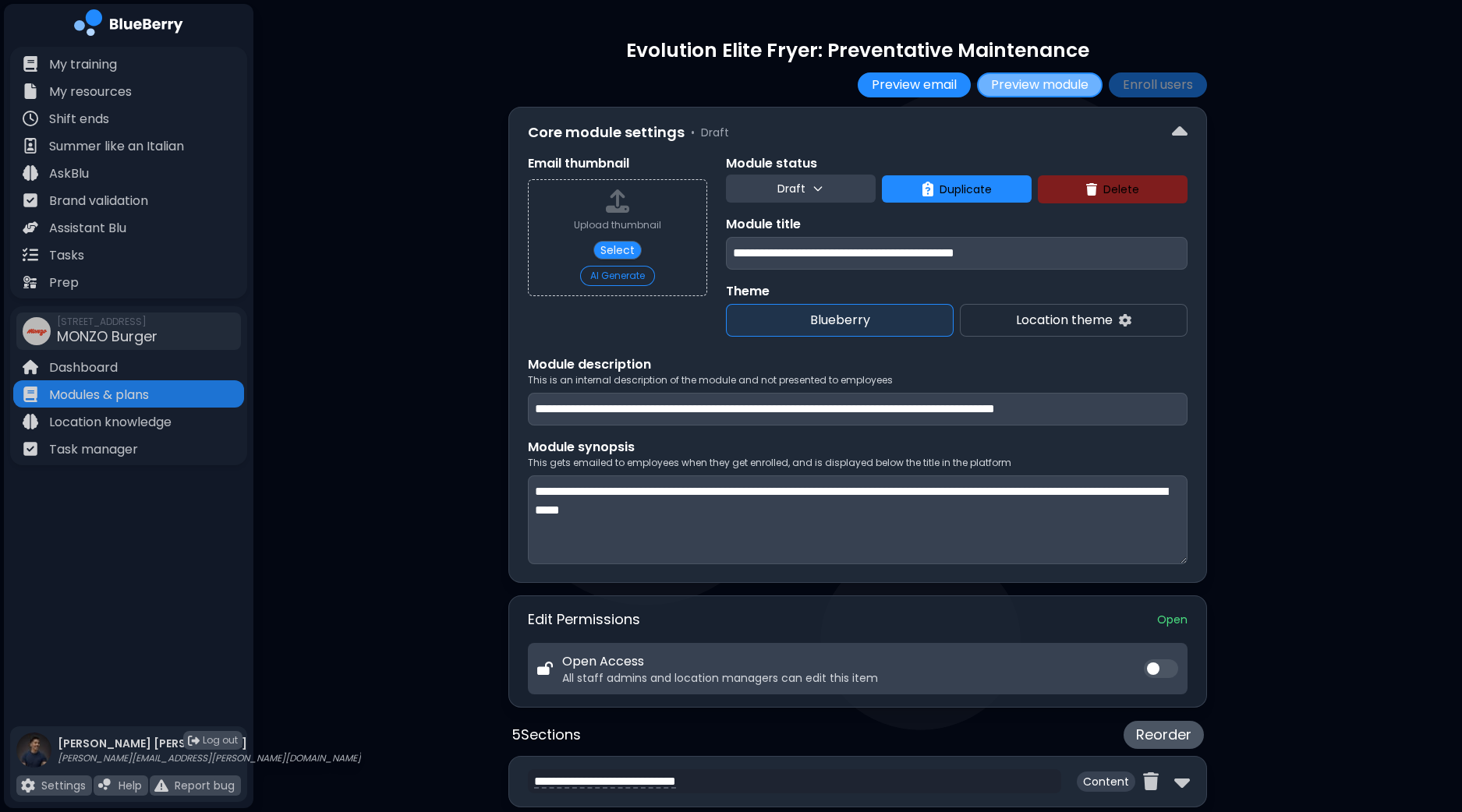
click at [1021, 82] on button "Preview module" at bounding box center [1040, 85] width 126 height 25
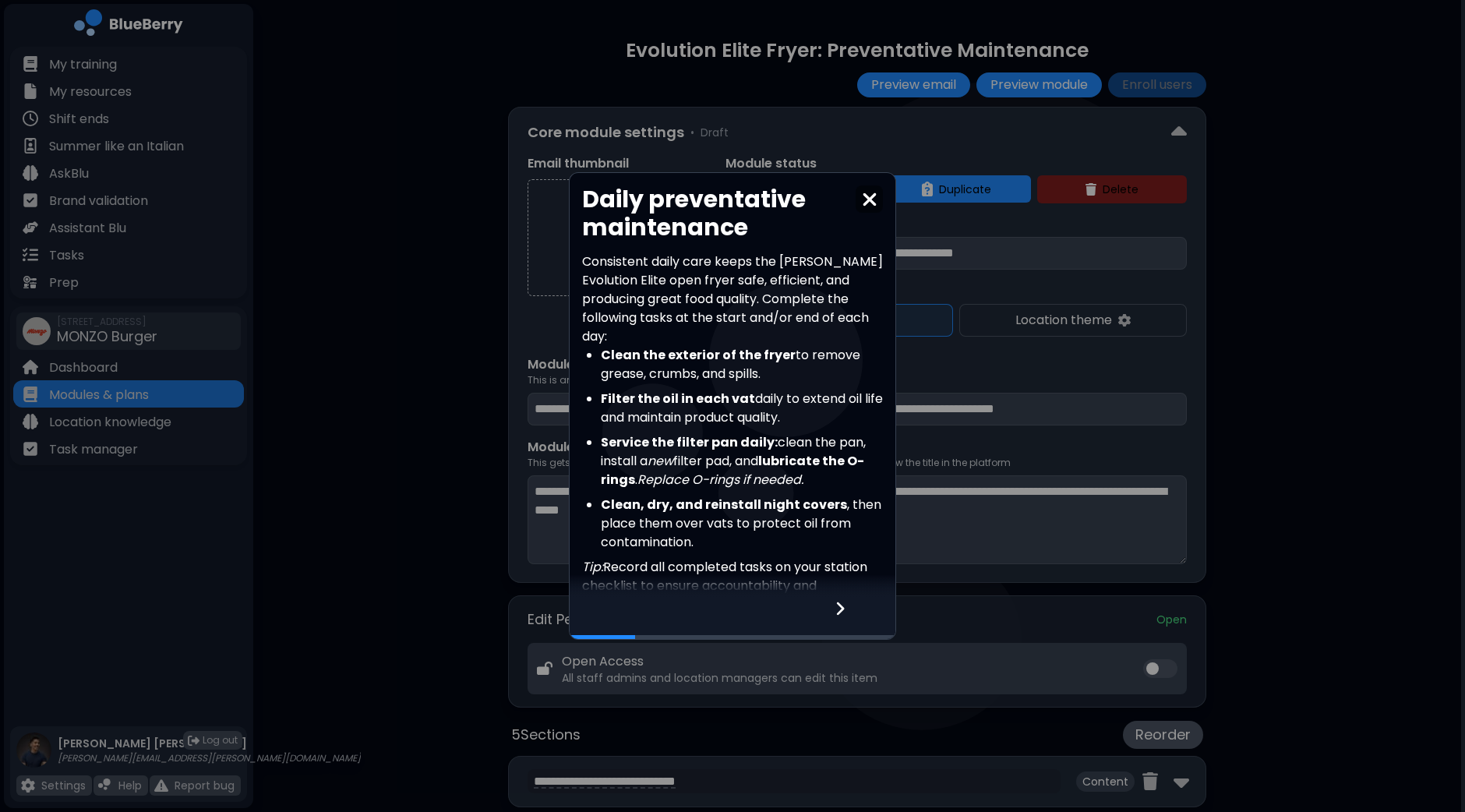
click at [835, 604] on icon at bounding box center [840, 608] width 11 height 17
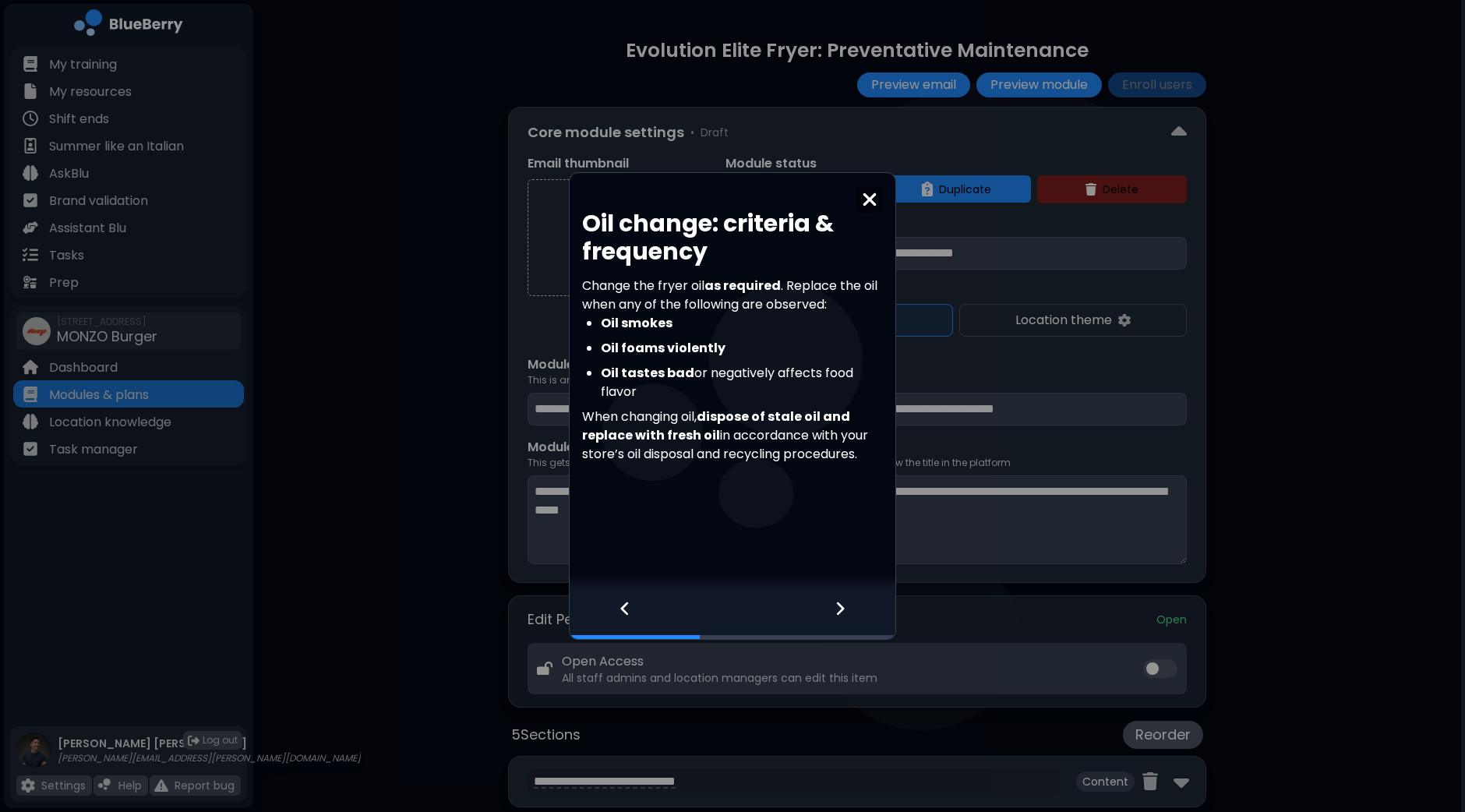
click at [842, 609] on icon at bounding box center [840, 609] width 8 height 14
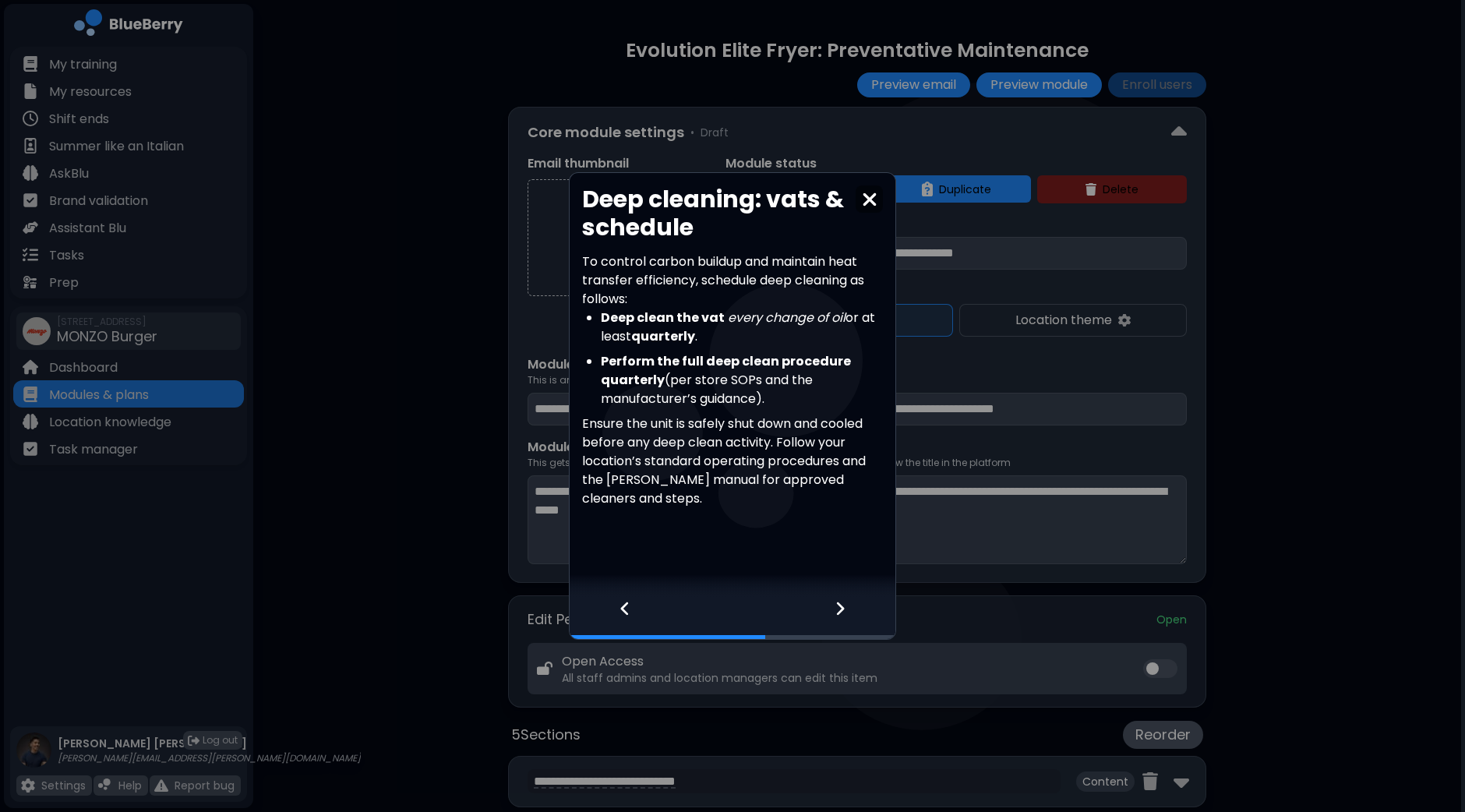
click at [842, 609] on icon at bounding box center [840, 609] width 8 height 14
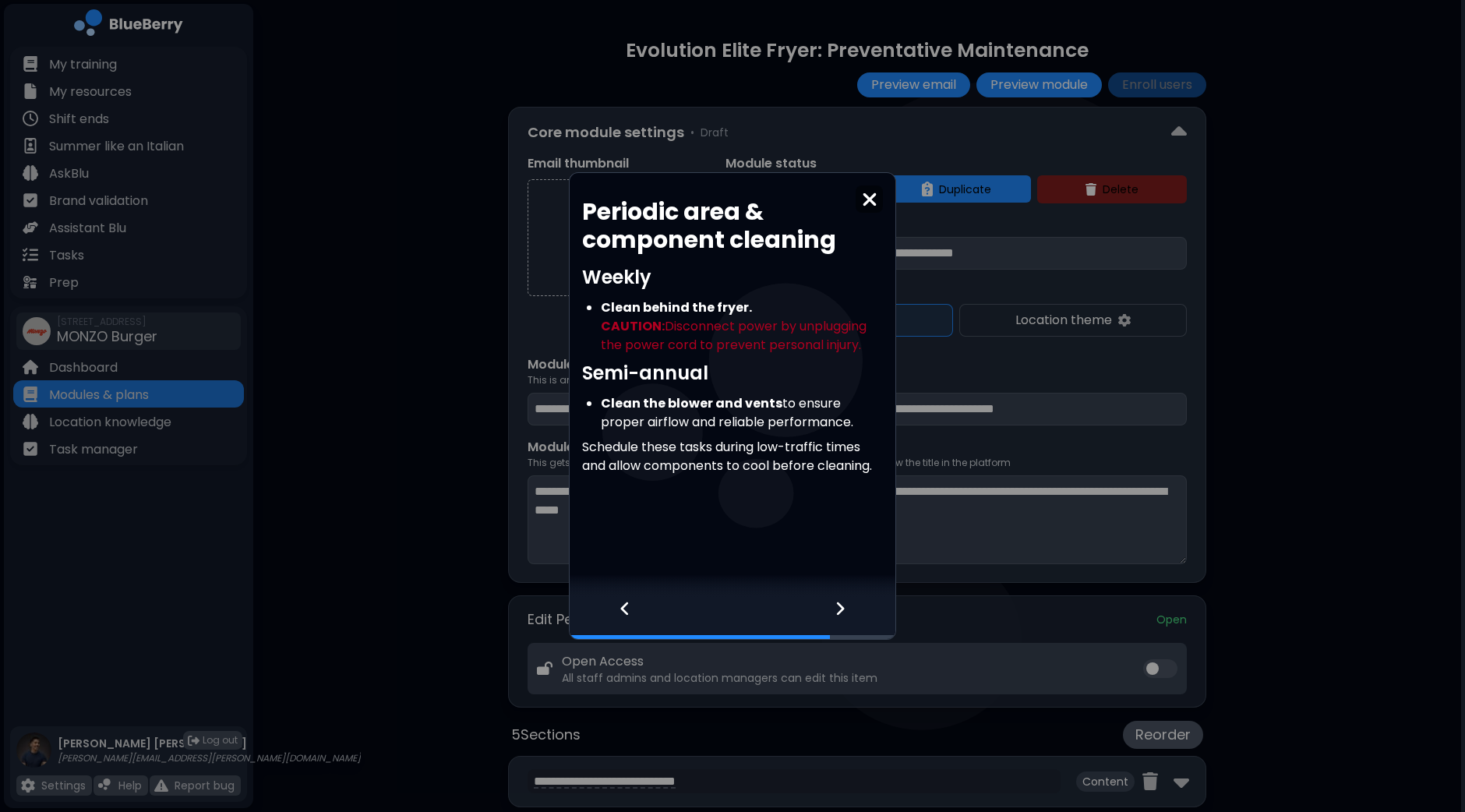
click at [842, 609] on icon at bounding box center [840, 609] width 8 height 14
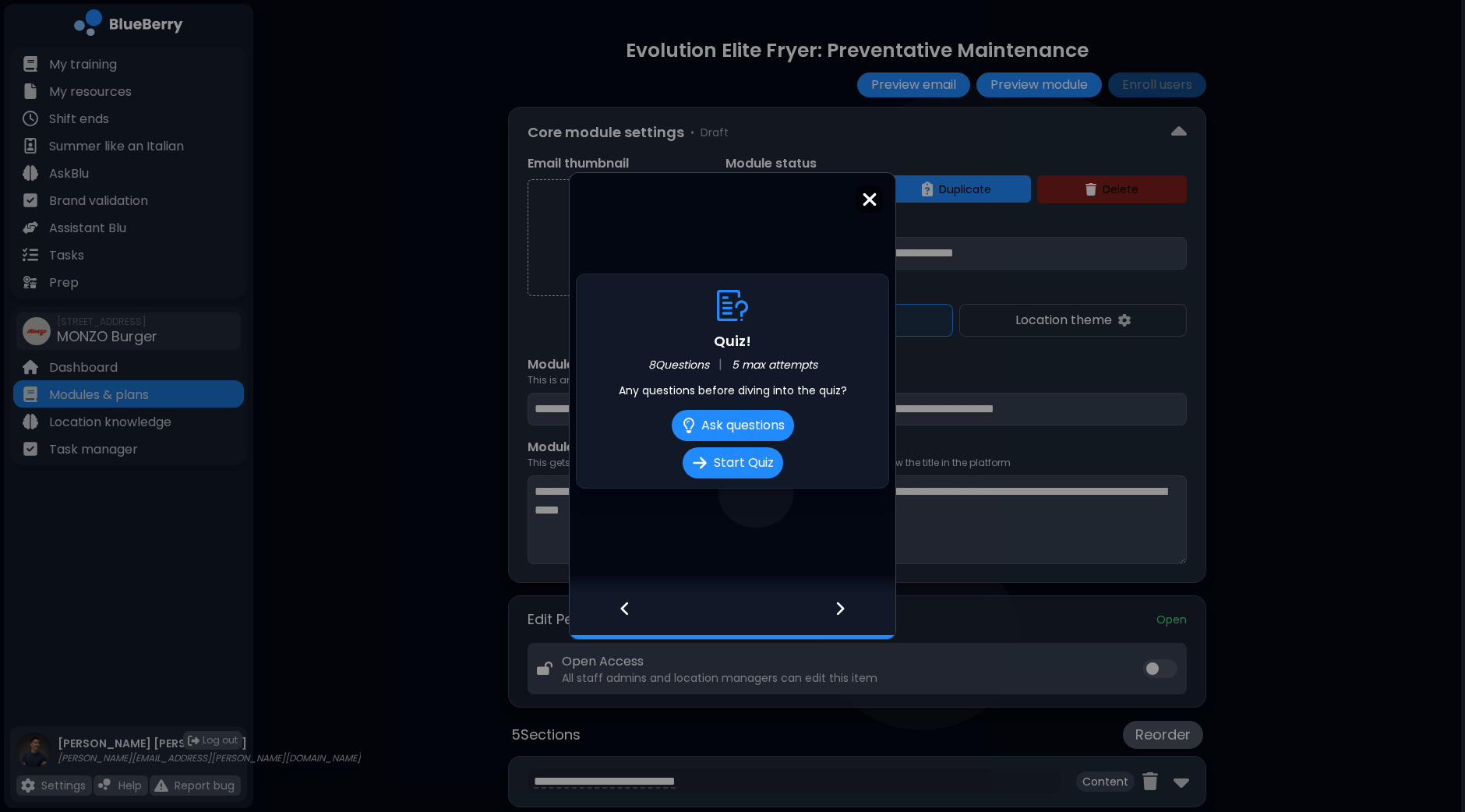
click at [869, 194] on img at bounding box center [869, 199] width 15 height 21
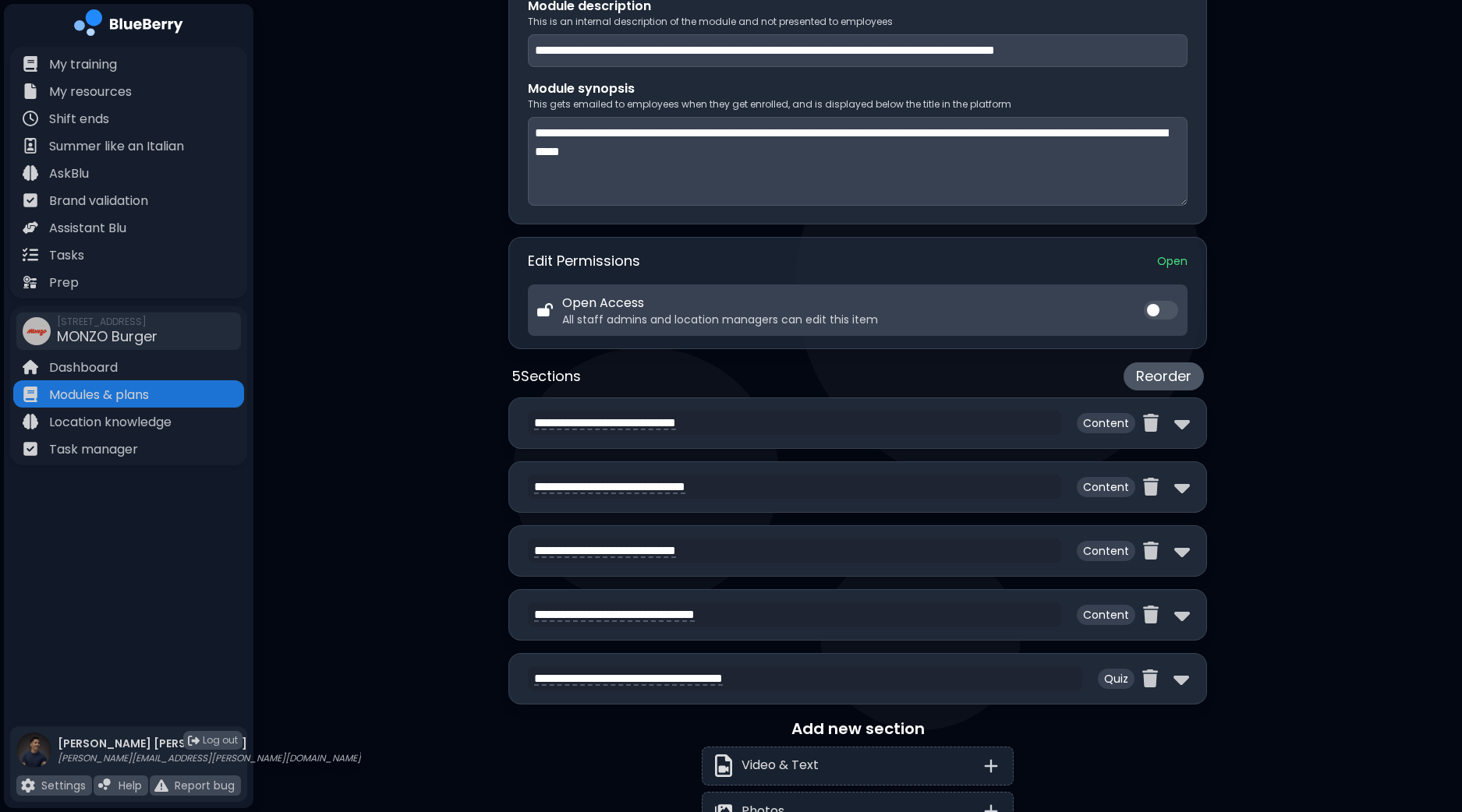
scroll to position [389, 0]
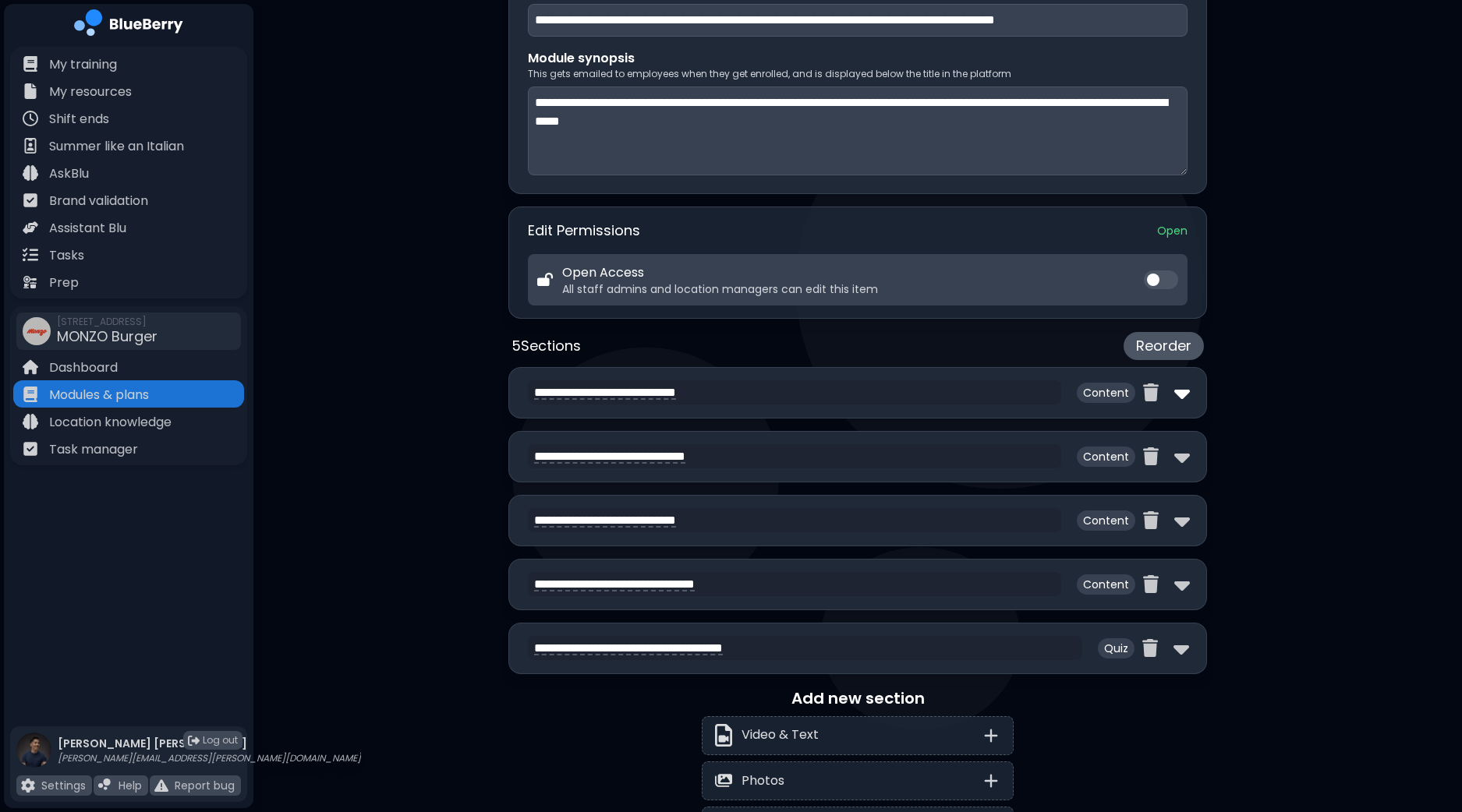
click at [1182, 392] on img at bounding box center [1182, 392] width 15 height 25
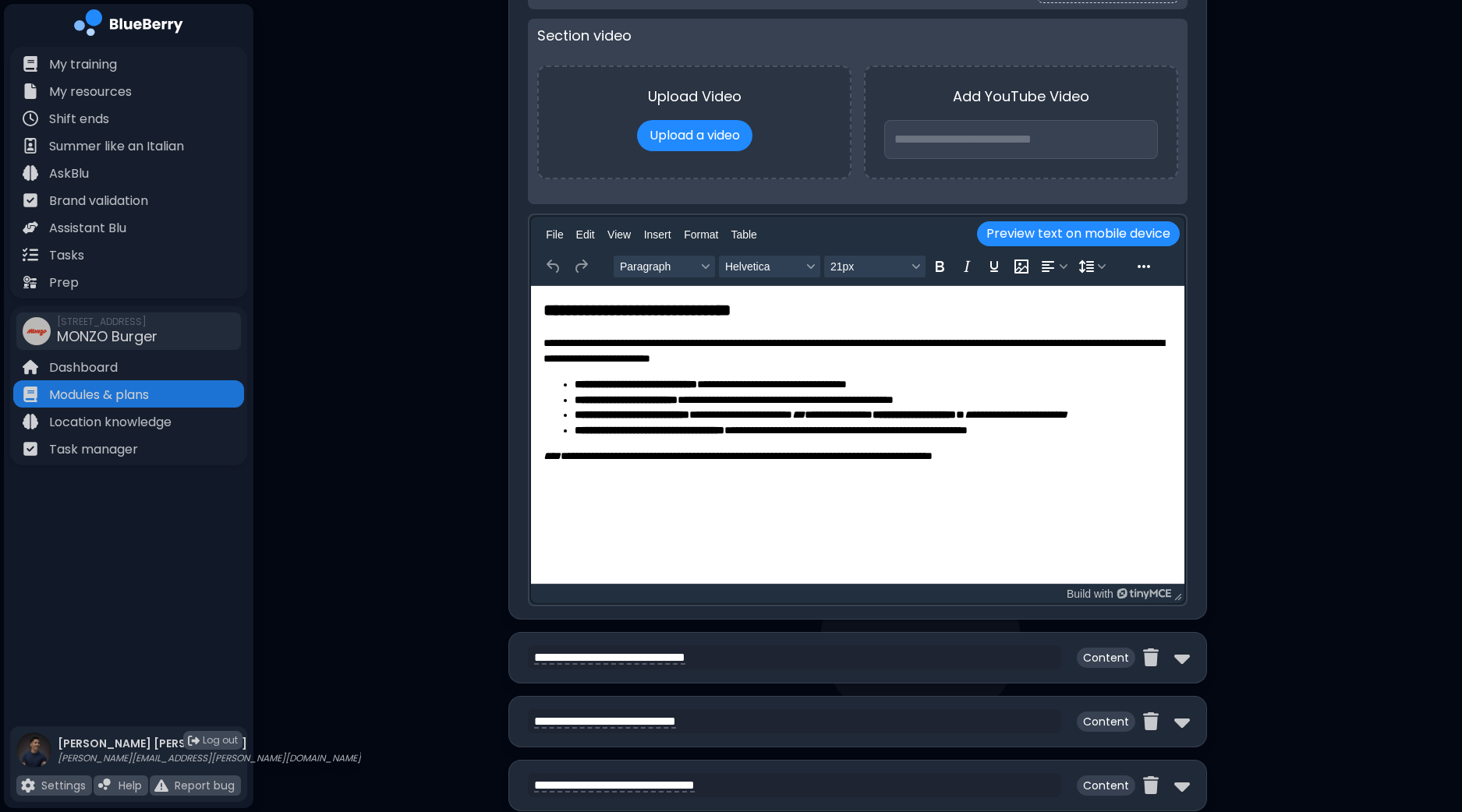
scroll to position [1072, 0]
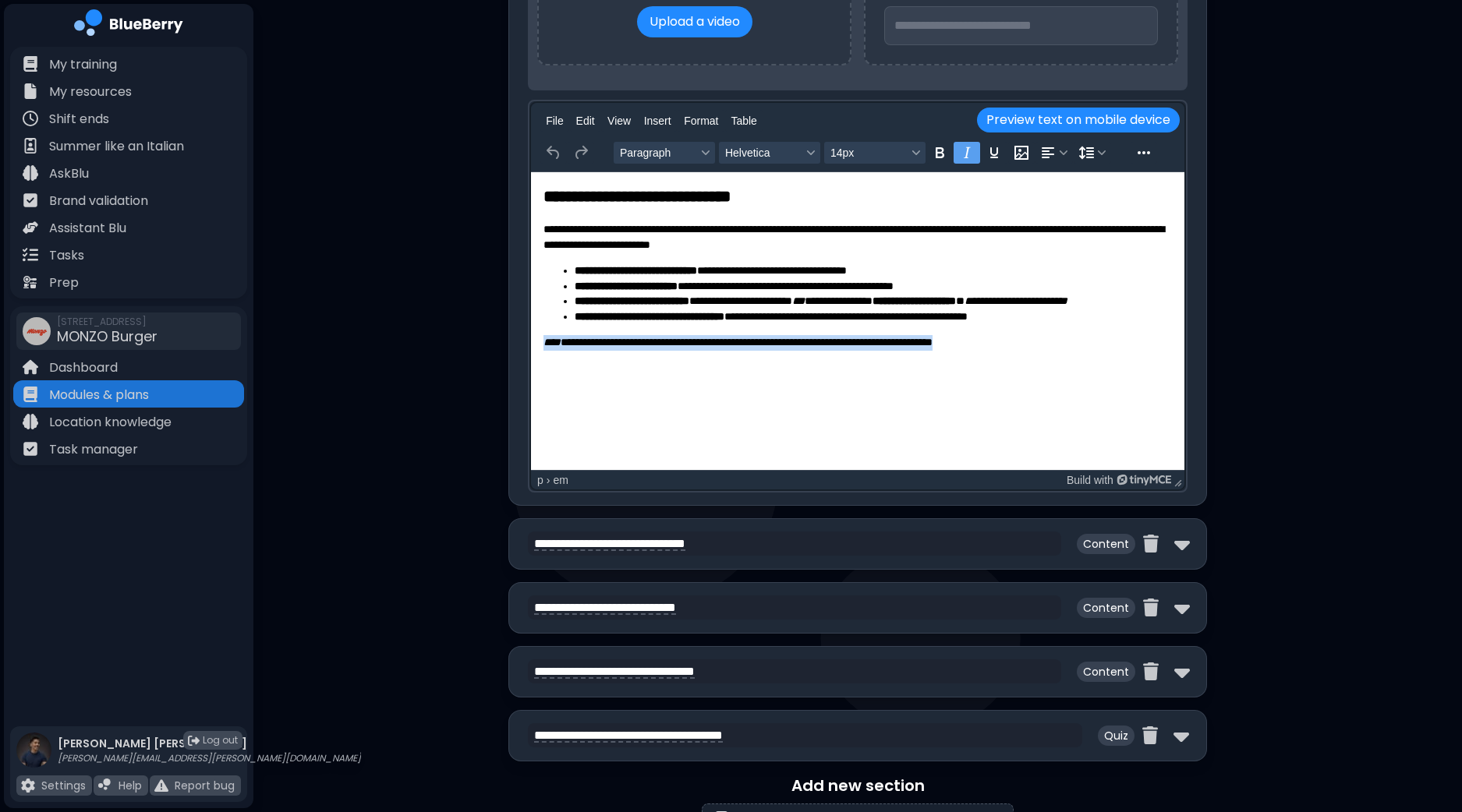
drag, startPoint x: 1027, startPoint y: 341, endPoint x: 541, endPoint y: 355, distance: 486.2
click at [541, 355] on html "**********" at bounding box center [858, 267] width 653 height 191
click at [1181, 543] on img at bounding box center [1182, 544] width 15 height 25
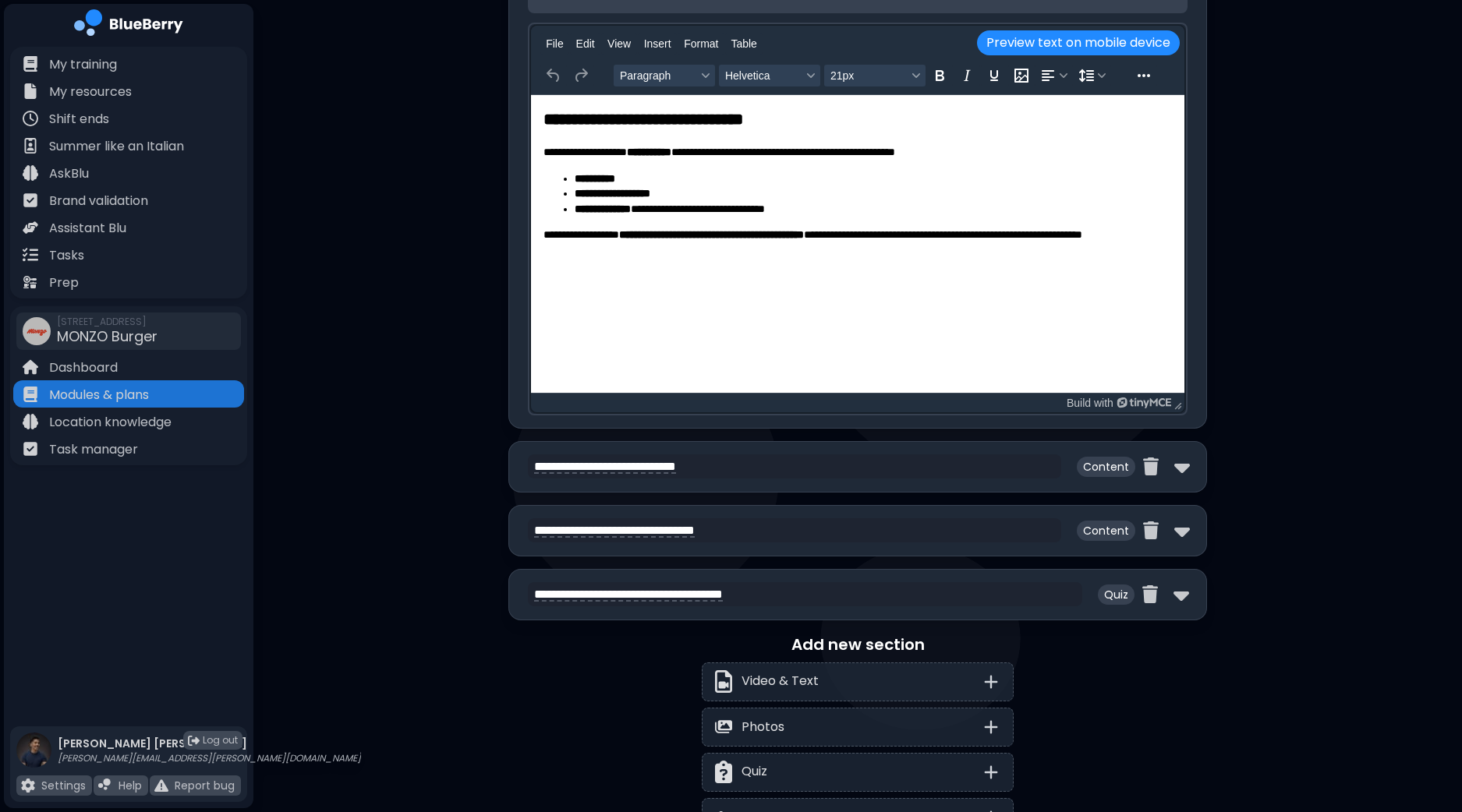
scroll to position [2045, 0]
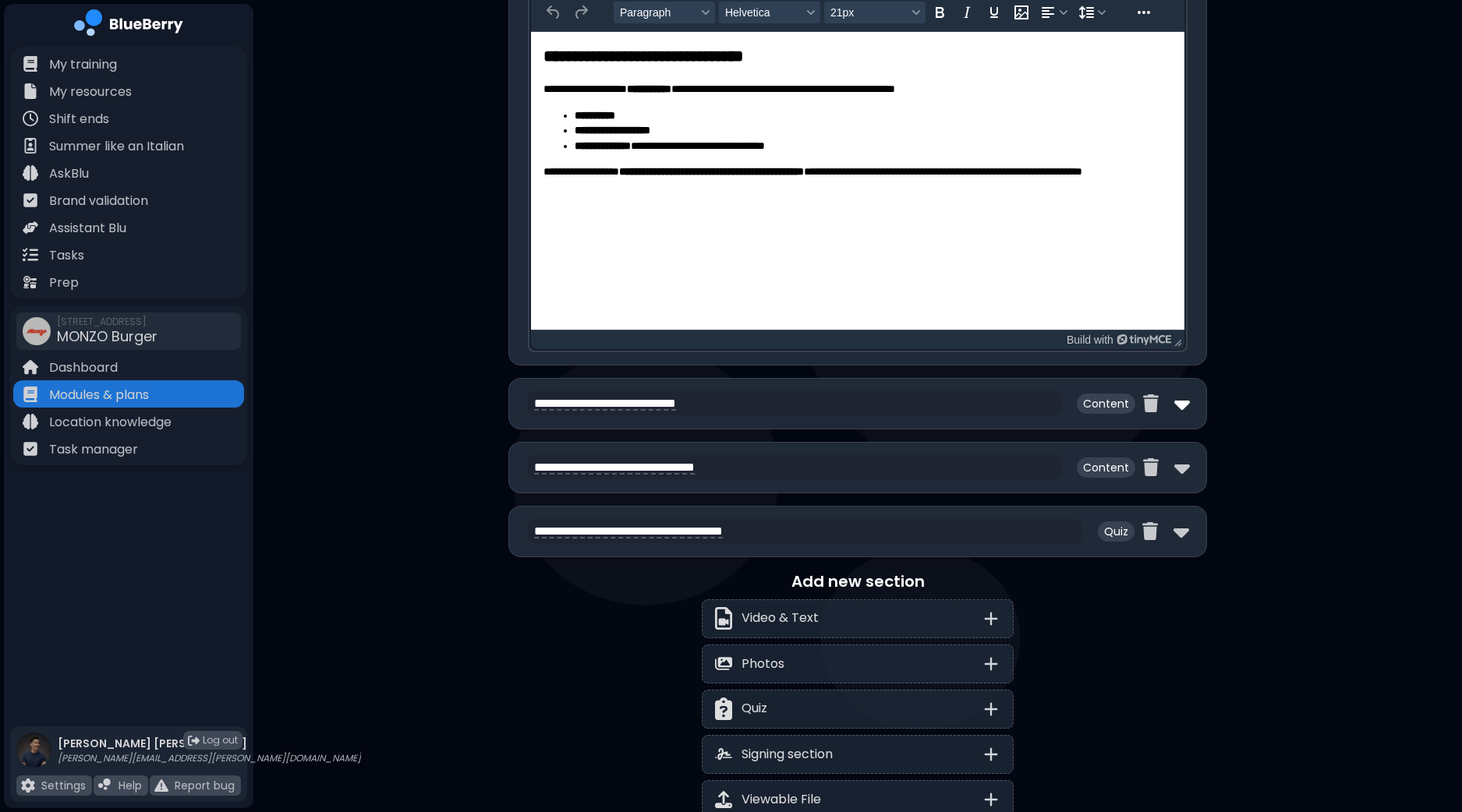
click at [1184, 397] on img at bounding box center [1182, 404] width 15 height 25
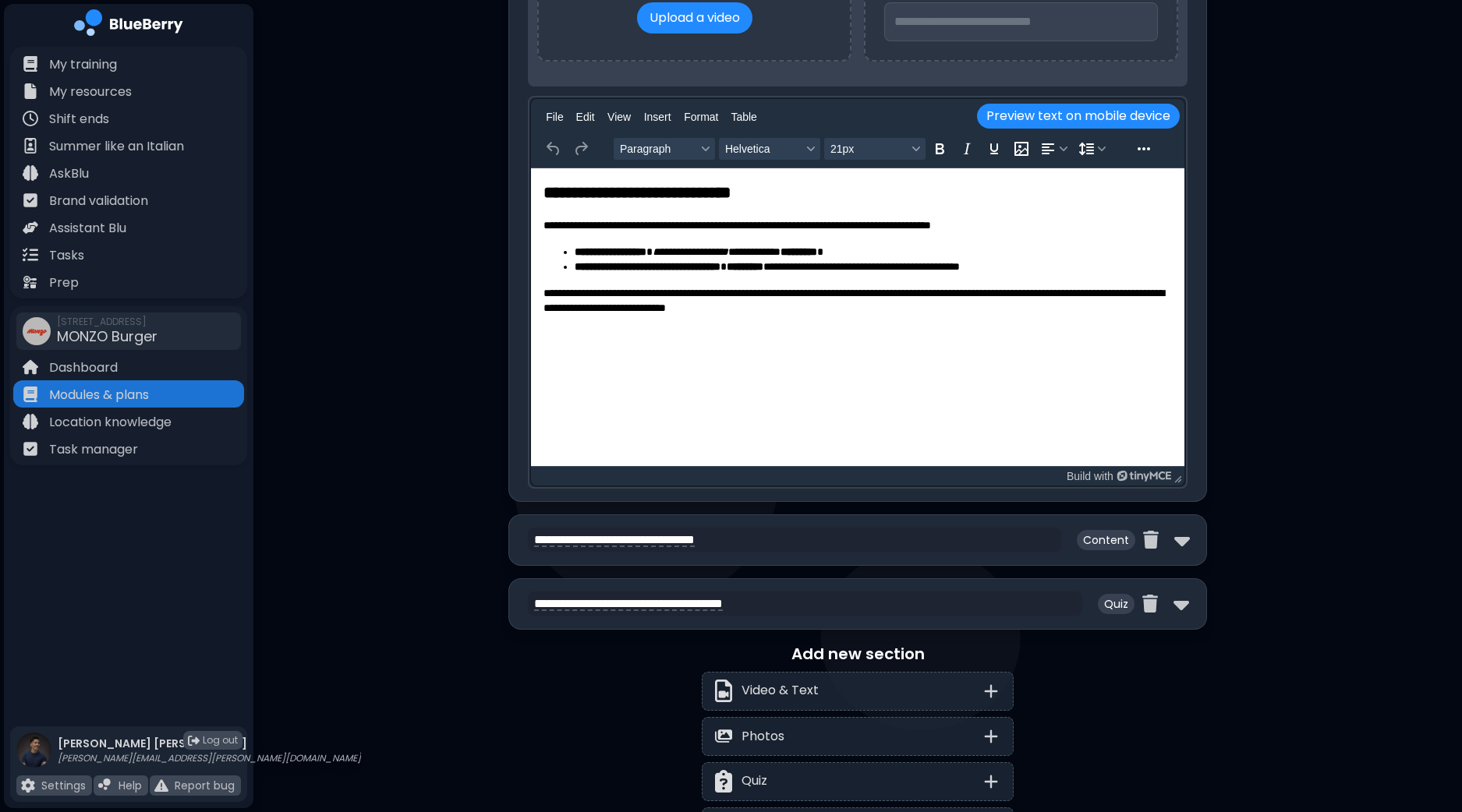
scroll to position [2824, 0]
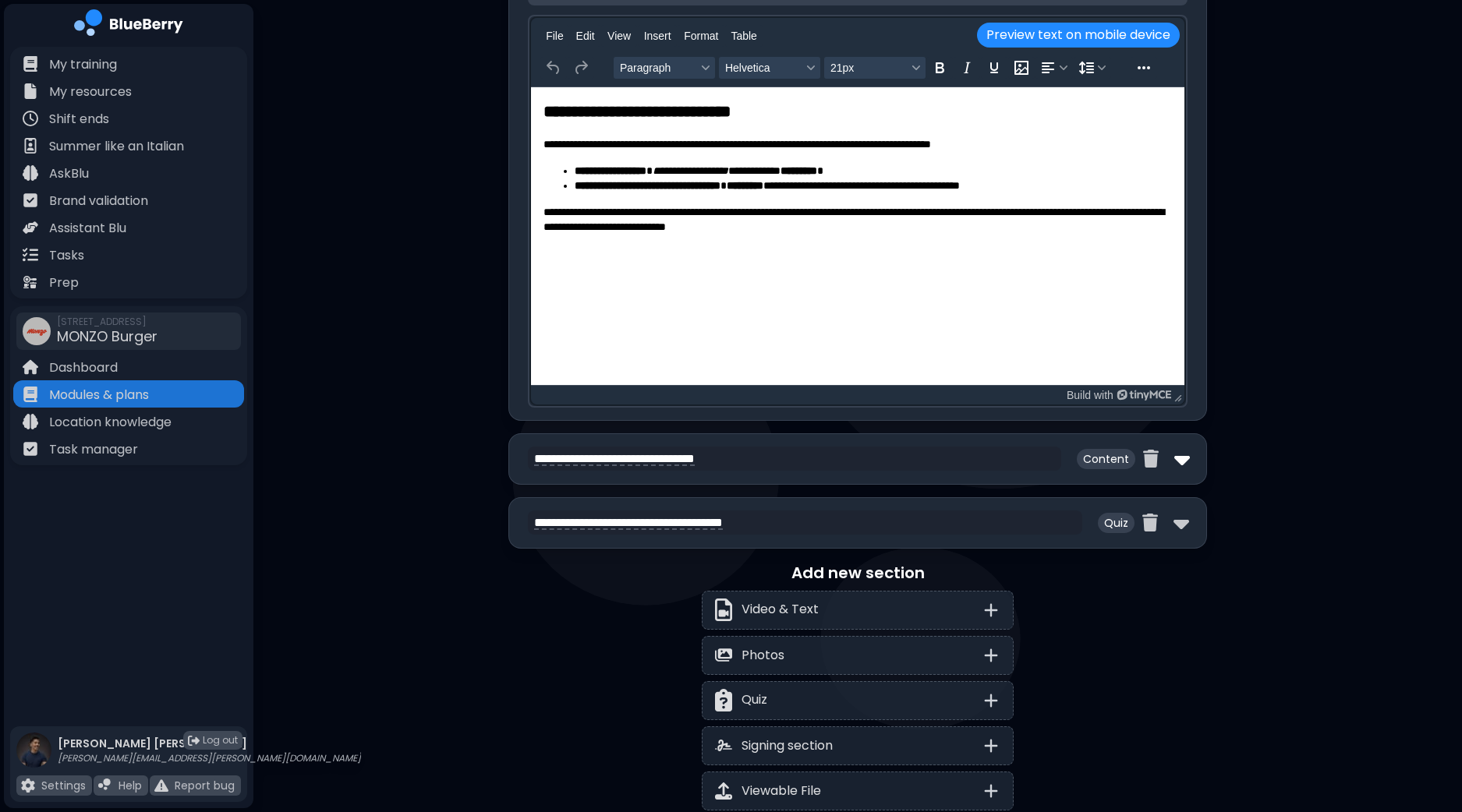
click at [1182, 451] on img at bounding box center [1182, 459] width 15 height 25
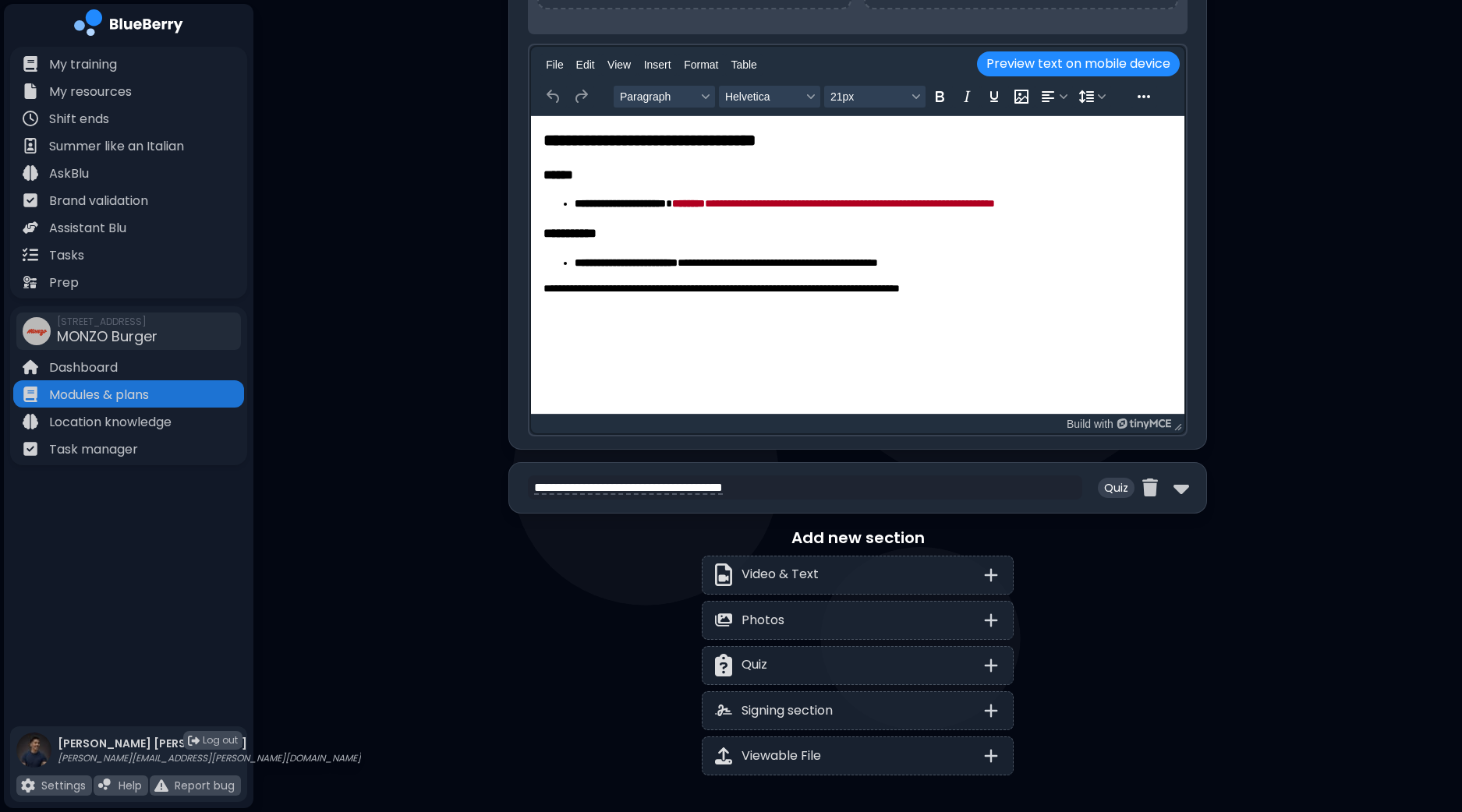
scroll to position [3687, 0]
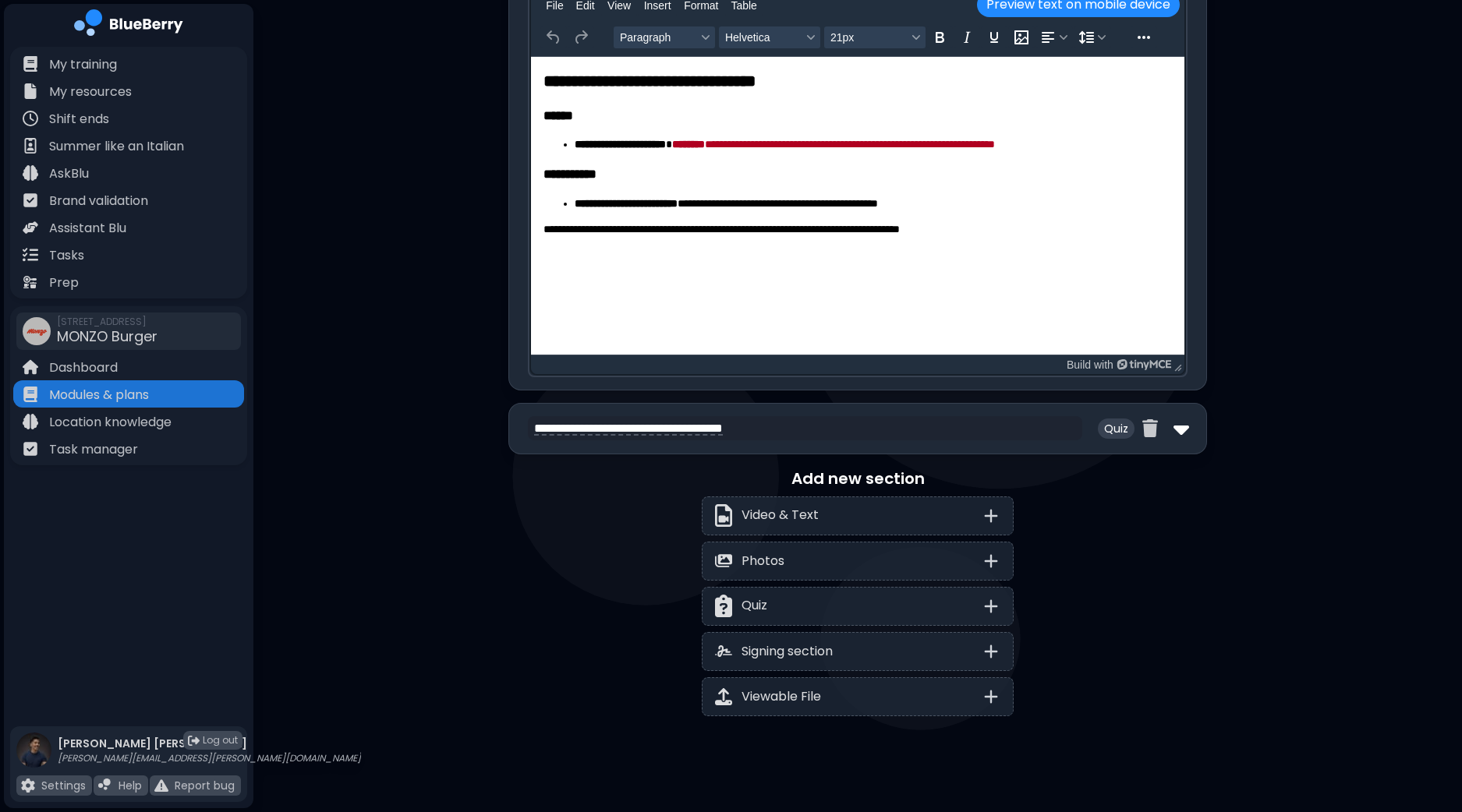
click at [1180, 423] on img at bounding box center [1181, 429] width 15 height 25
select select "**"
select select "*"
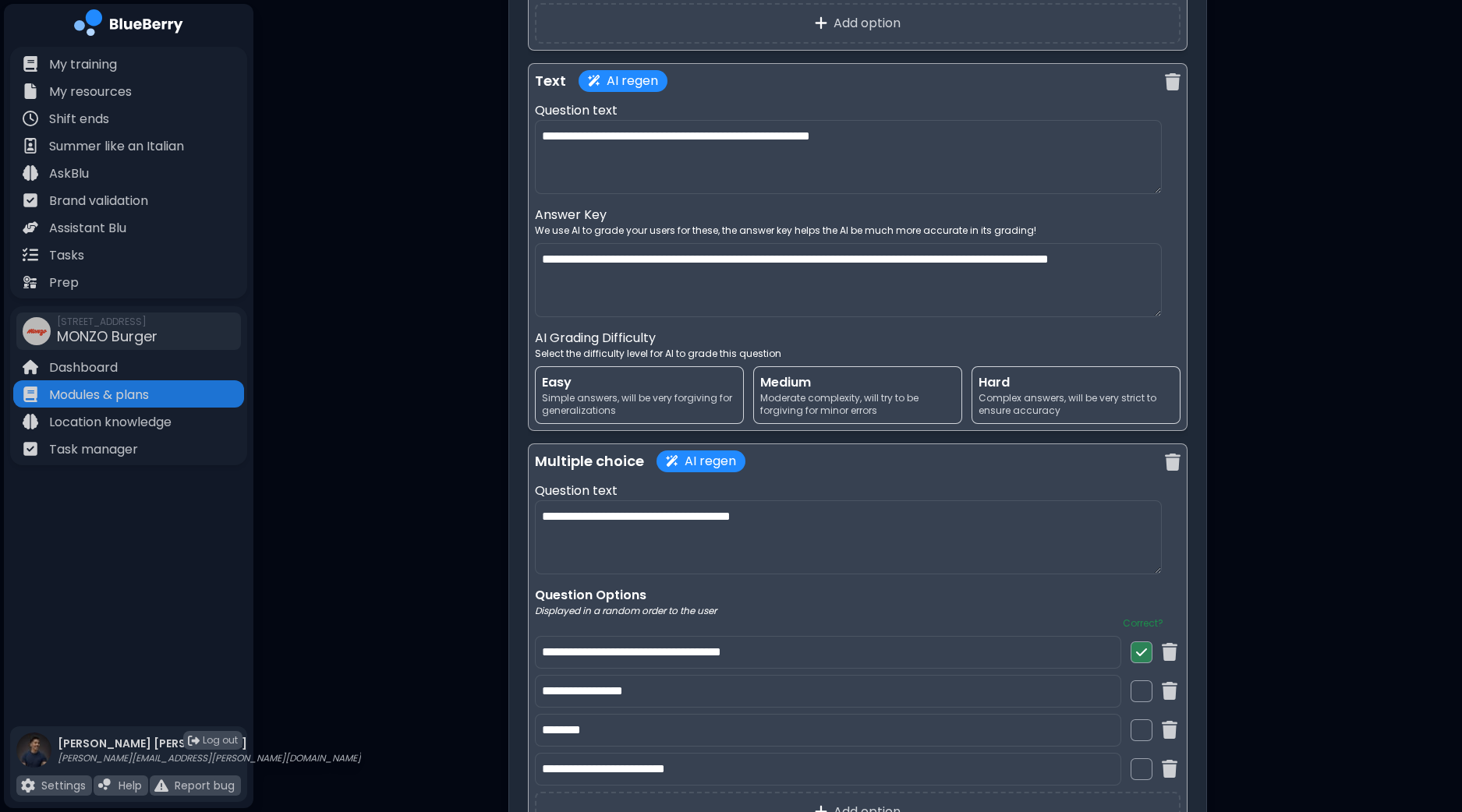
scroll to position [5441, 0]
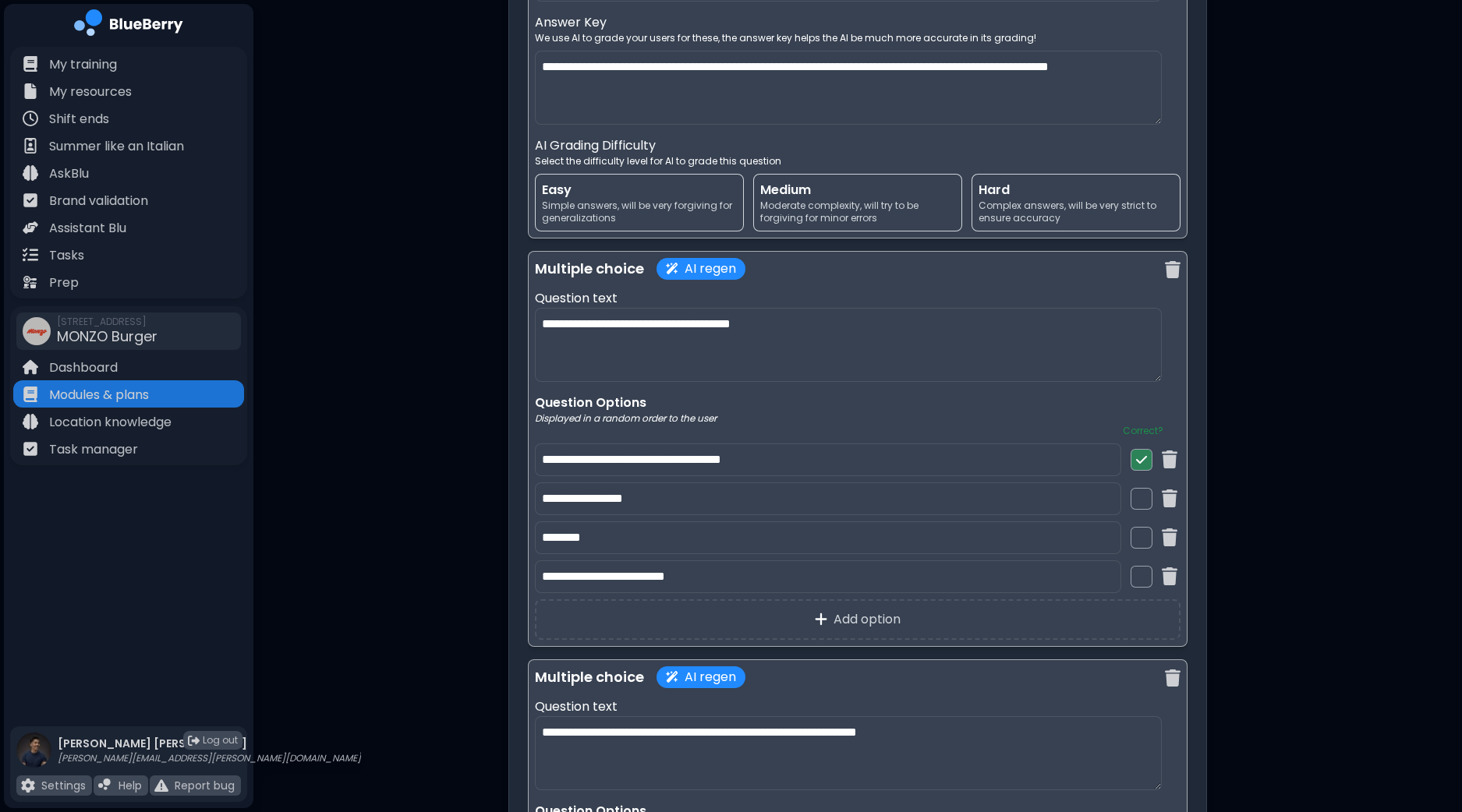
click at [686, 200] on span "Simple answers, will be very forgiving for generalizations" at bounding box center [639, 212] width 195 height 25
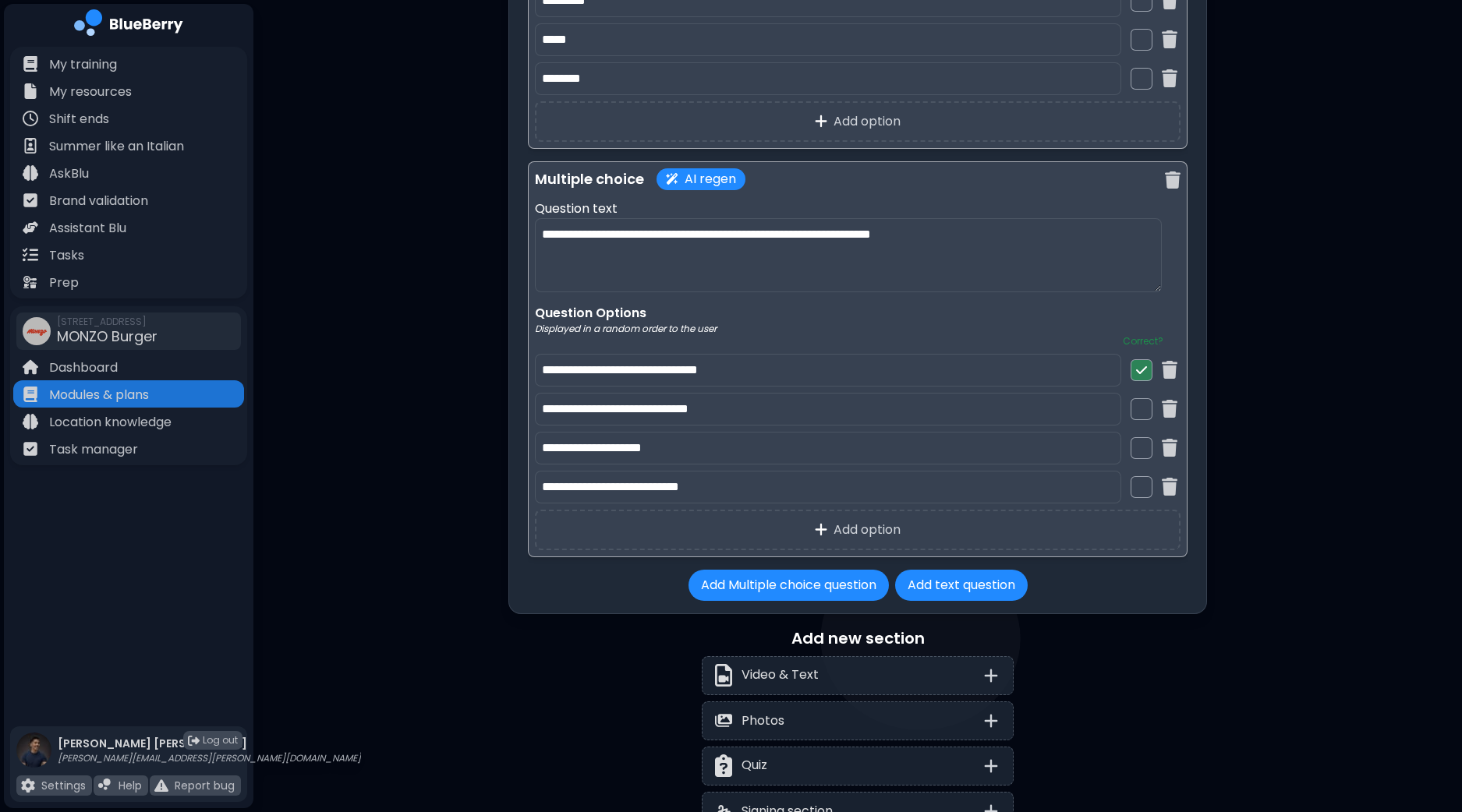
scroll to position [7193, 0]
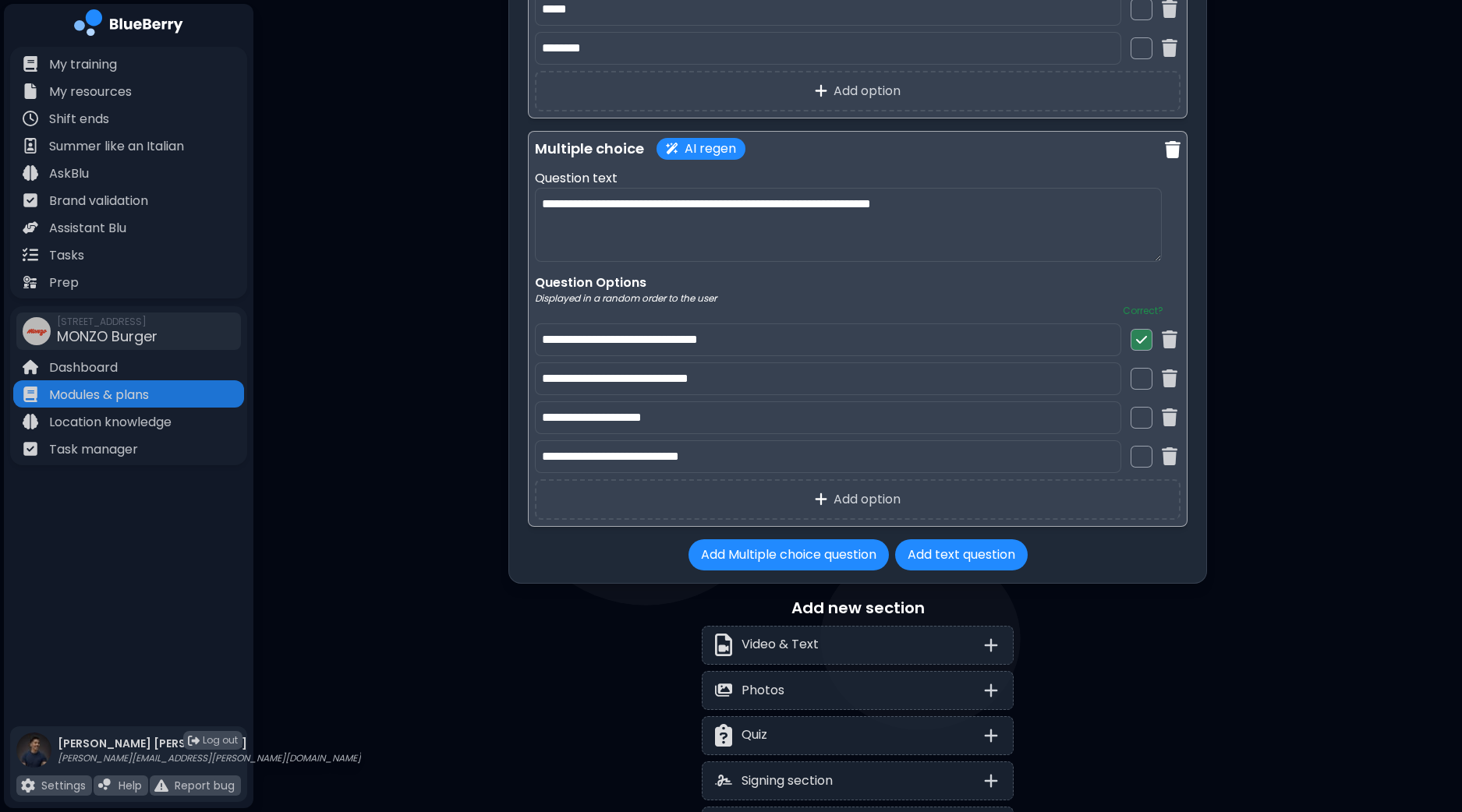
click at [1172, 141] on img at bounding box center [1172, 150] width 15 height 18
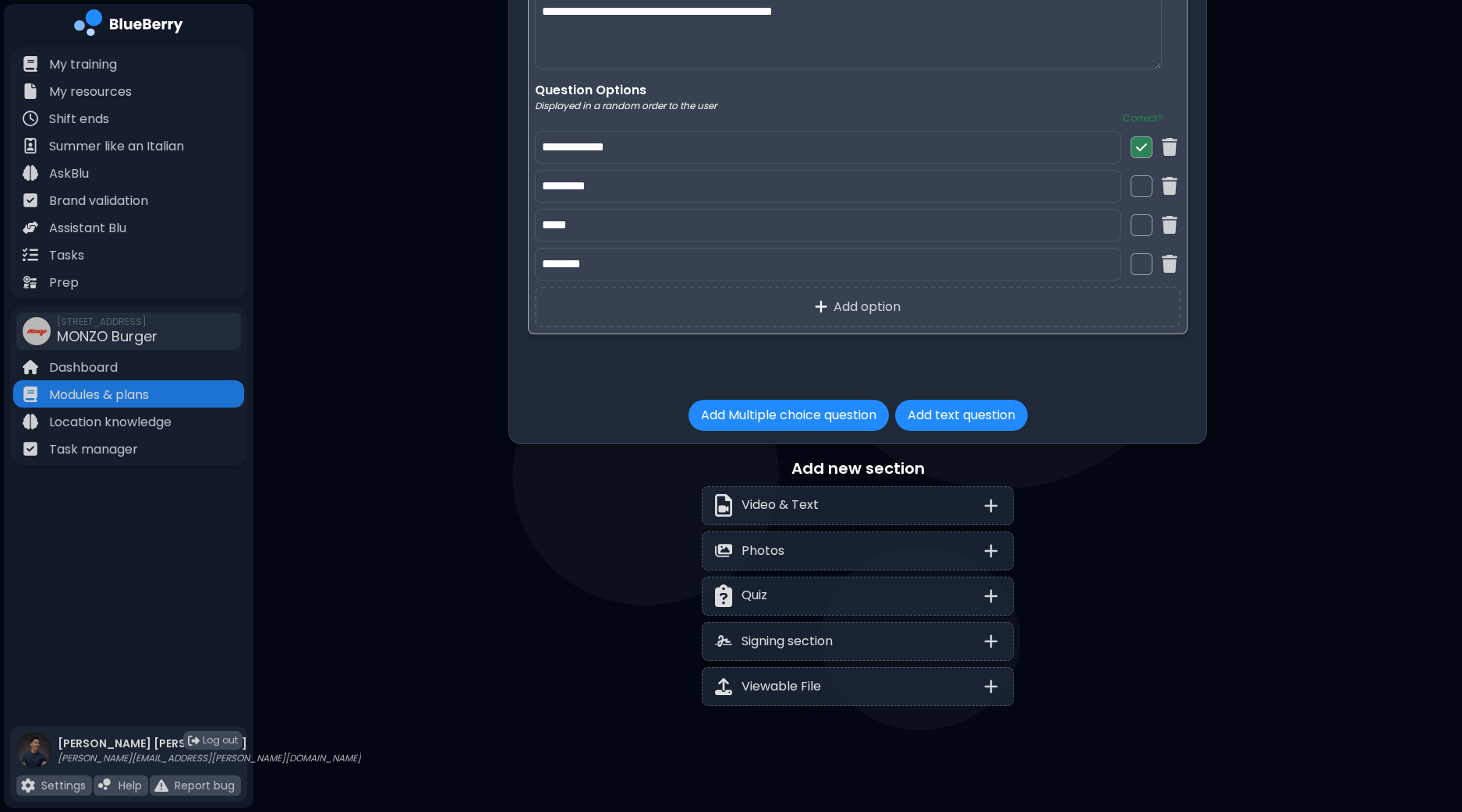
scroll to position [6963, 0]
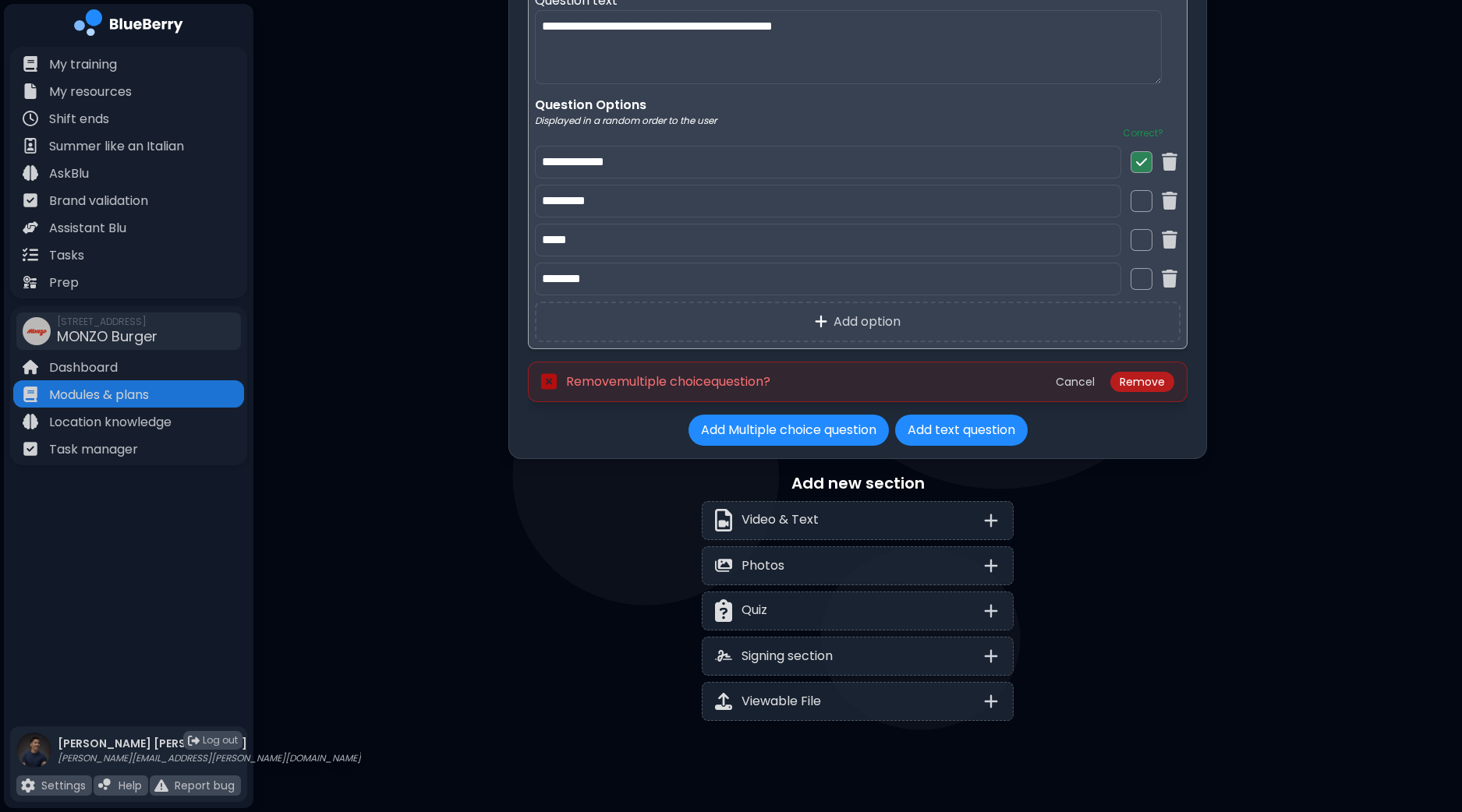
click at [1153, 372] on button "Remove" at bounding box center [1142, 382] width 64 height 20
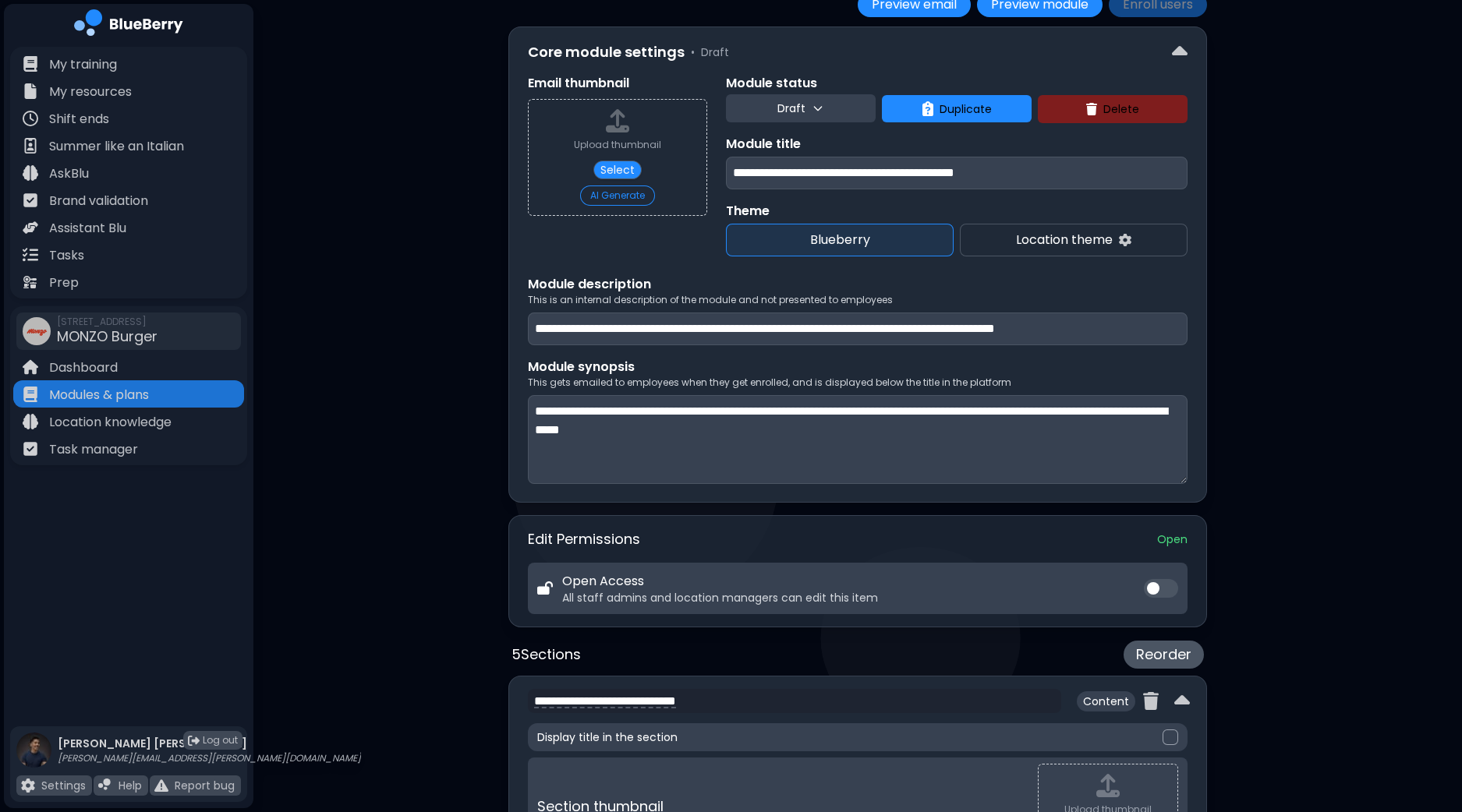
scroll to position [0, 0]
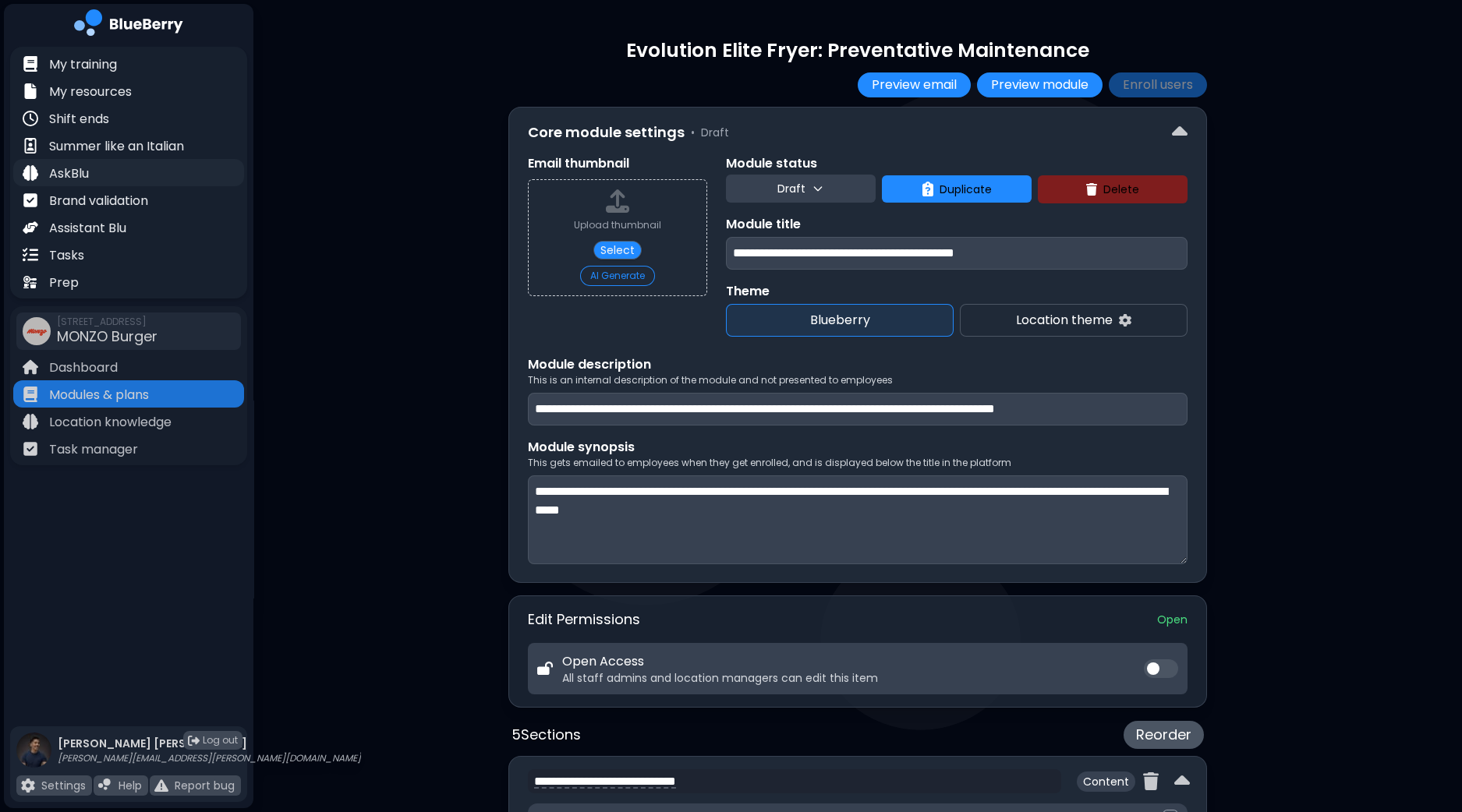
drag, startPoint x: 814, startPoint y: 251, endPoint x: 102, endPoint y: 182, distance: 715.3
type input "**********"
click at [834, 187] on button "Draft" at bounding box center [800, 188] width 149 height 28
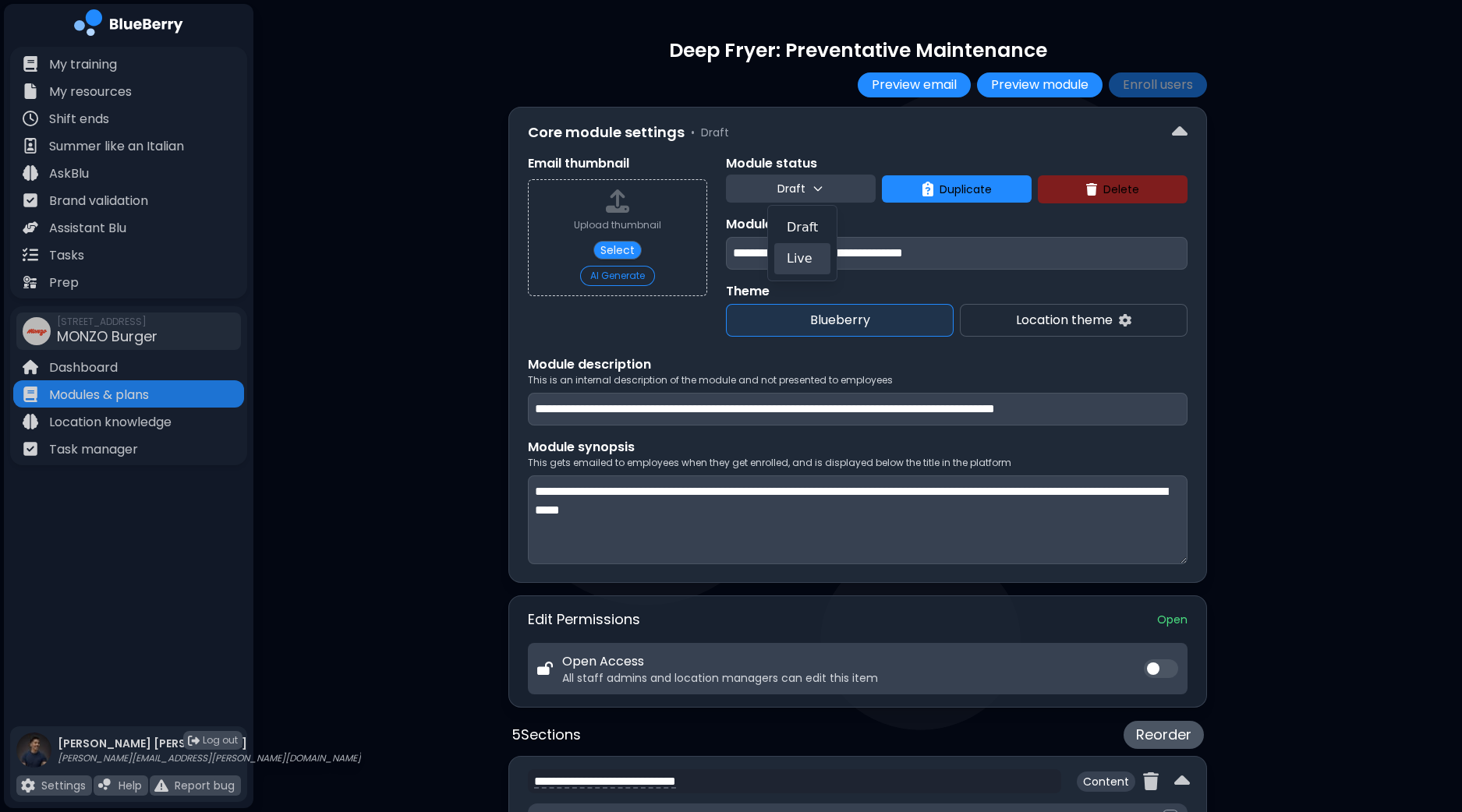
click at [793, 258] on button "Live" at bounding box center [802, 259] width 56 height 31
click at [1176, 90] on button "Enroll users" at bounding box center [1157, 85] width 99 height 25
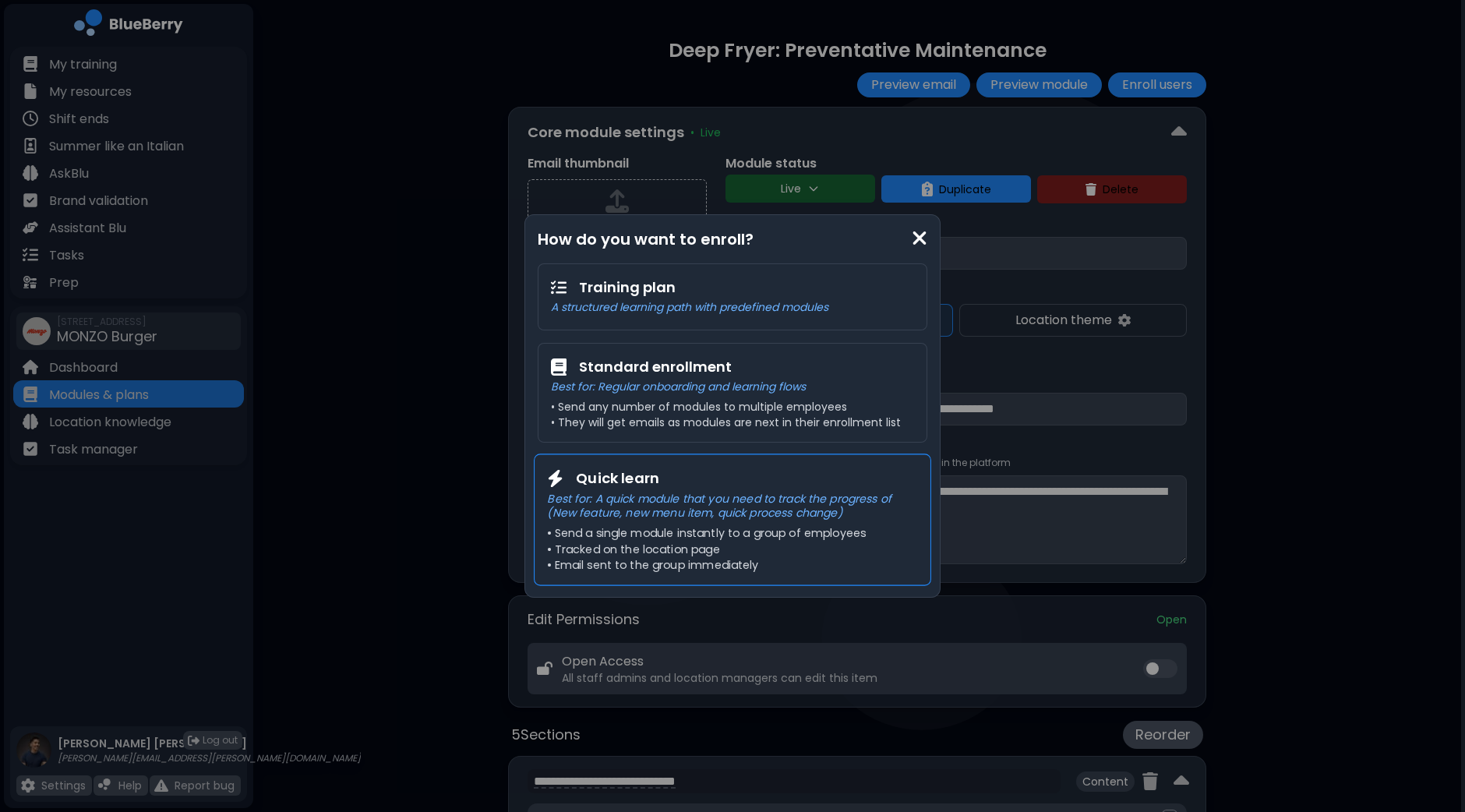
click at [694, 535] on p "• Send a single module instantly to a group of employees" at bounding box center [732, 533] width 370 height 14
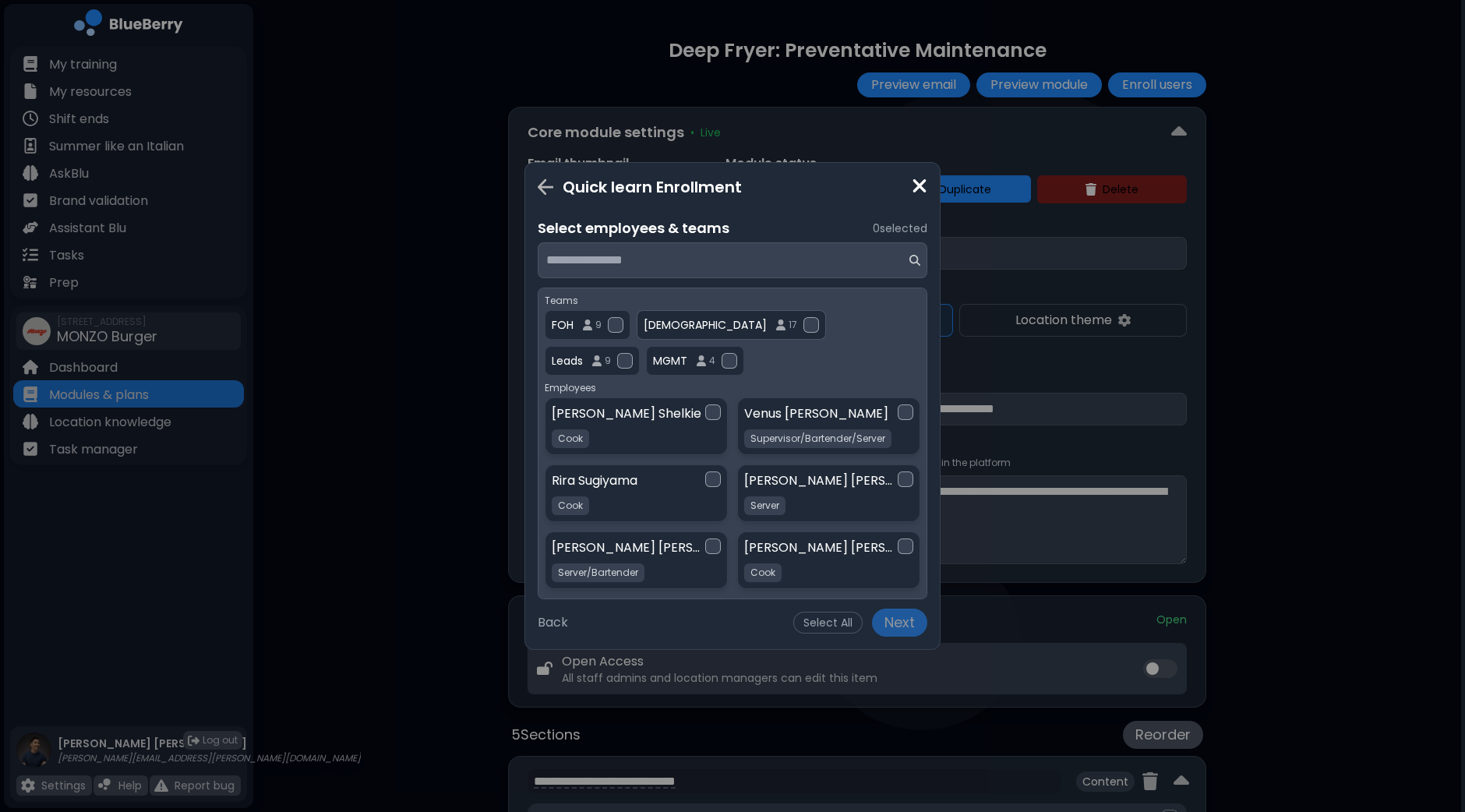
click at [803, 321] on div at bounding box center [810, 325] width 15 height 15
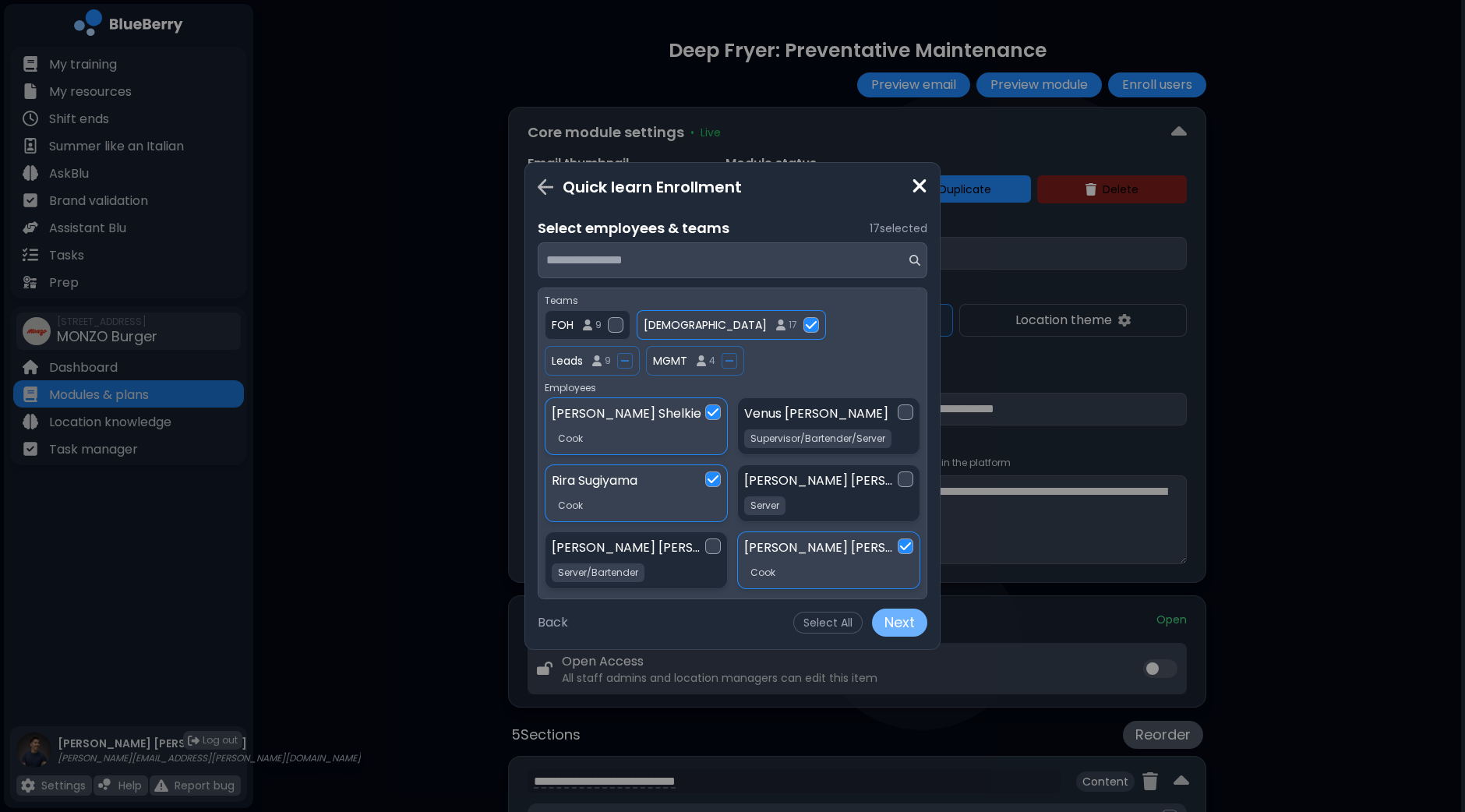
click at [901, 625] on button "Next" at bounding box center [899, 622] width 55 height 28
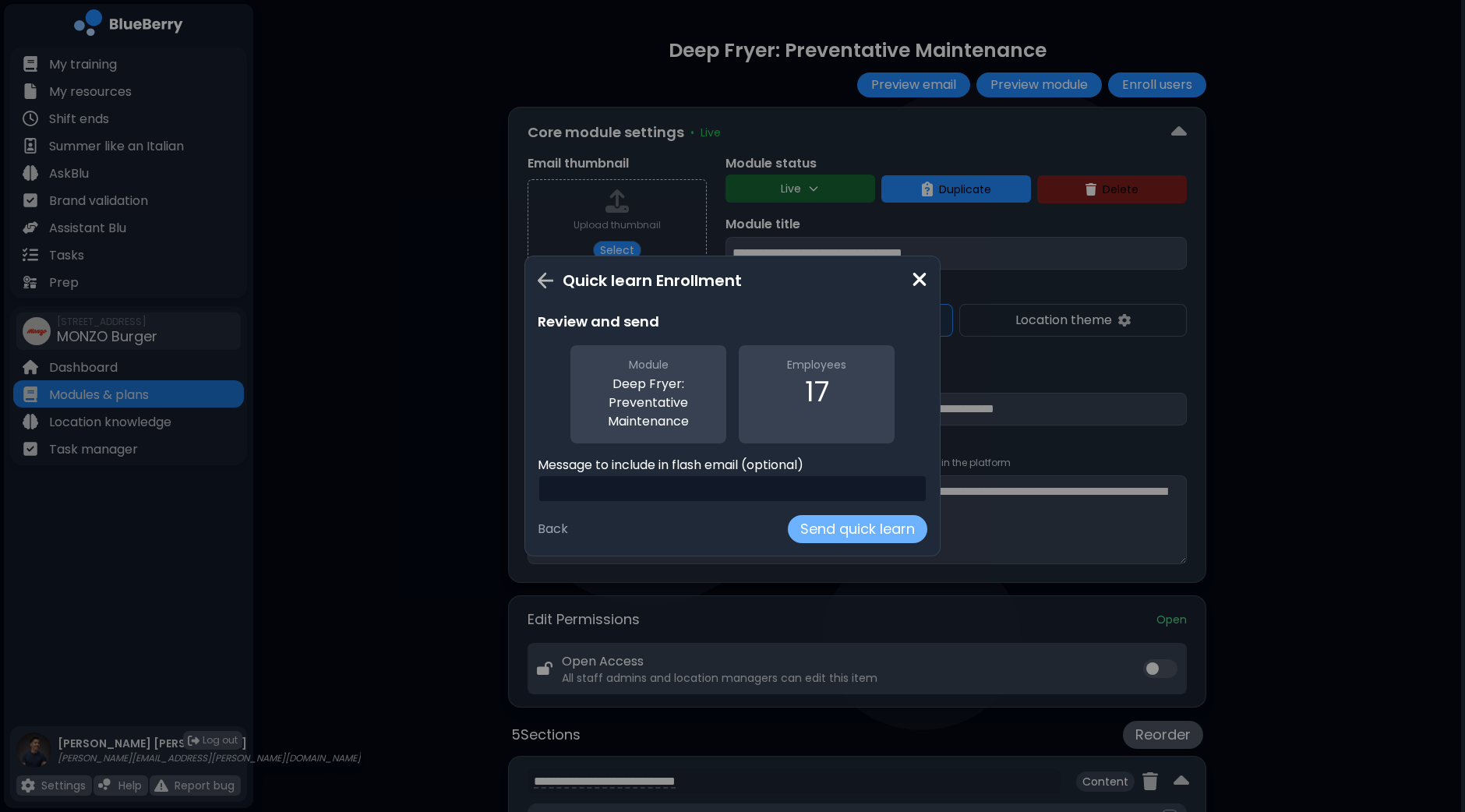
click at [862, 527] on button "Send quick learn" at bounding box center [857, 529] width 139 height 28
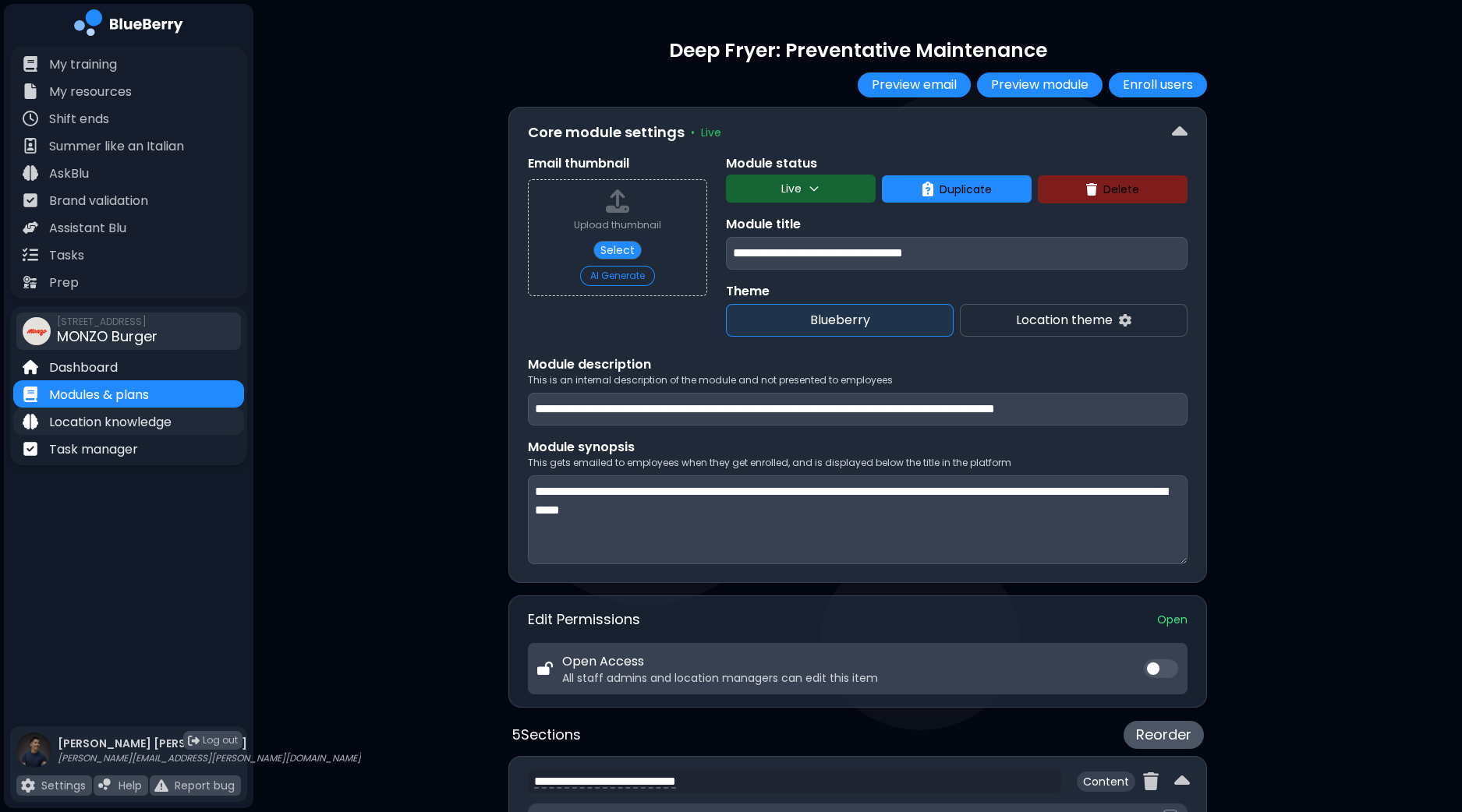
click at [119, 430] on p "Location knowledge" at bounding box center [109, 422] width 122 height 19
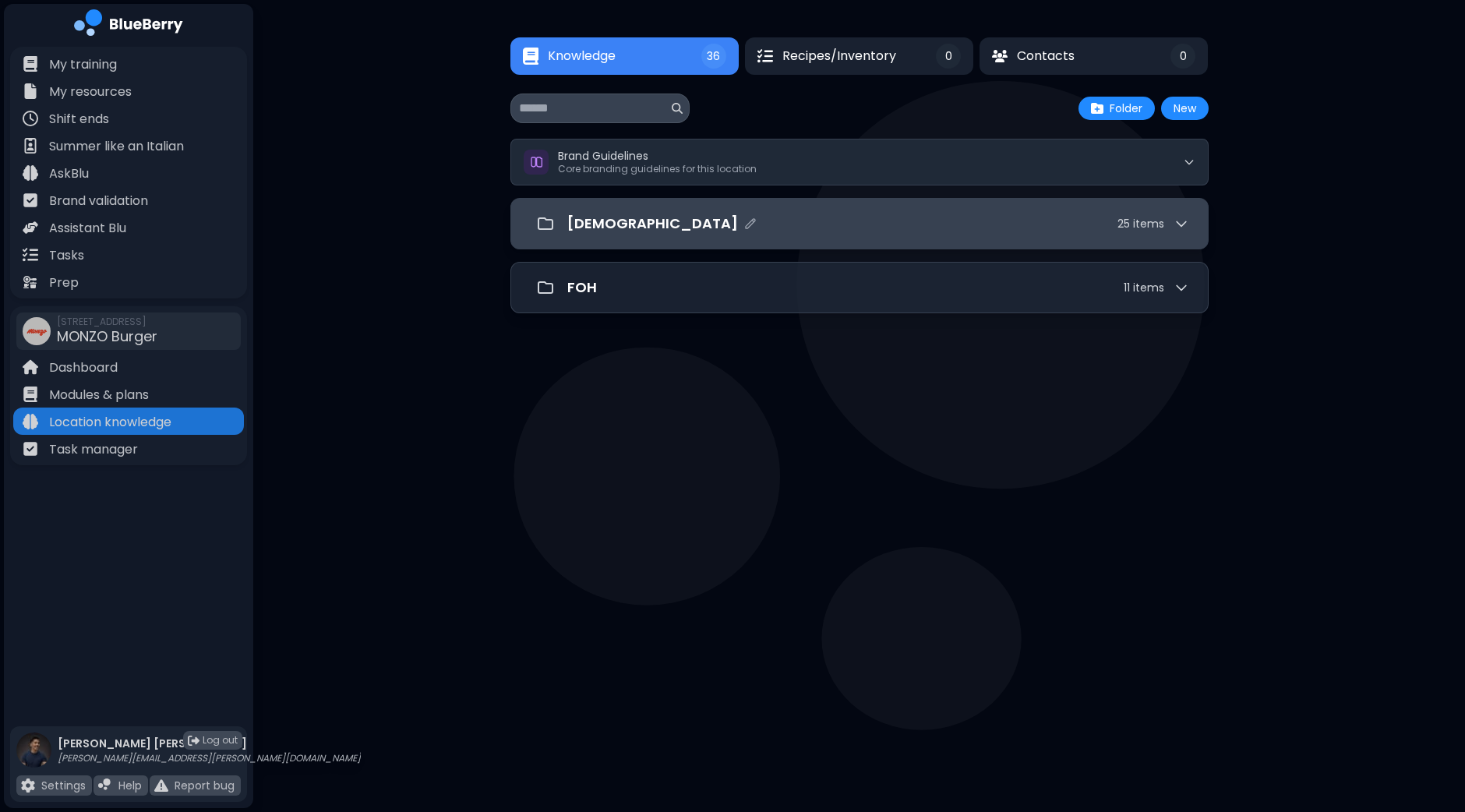
click at [810, 233] on div "[DEMOGRAPHIC_DATA] 25 item s" at bounding box center [859, 223] width 659 height 31
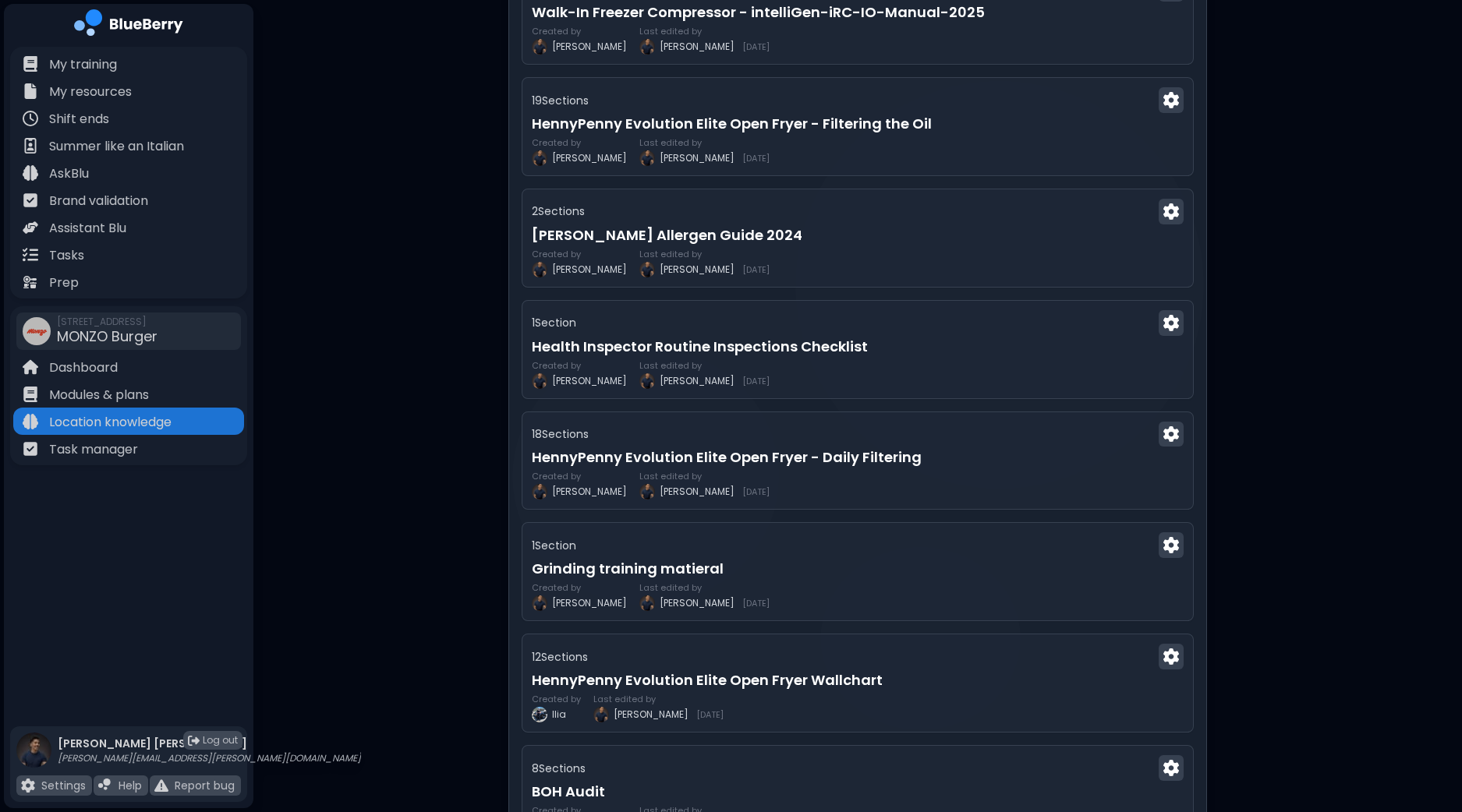
scroll to position [779, 0]
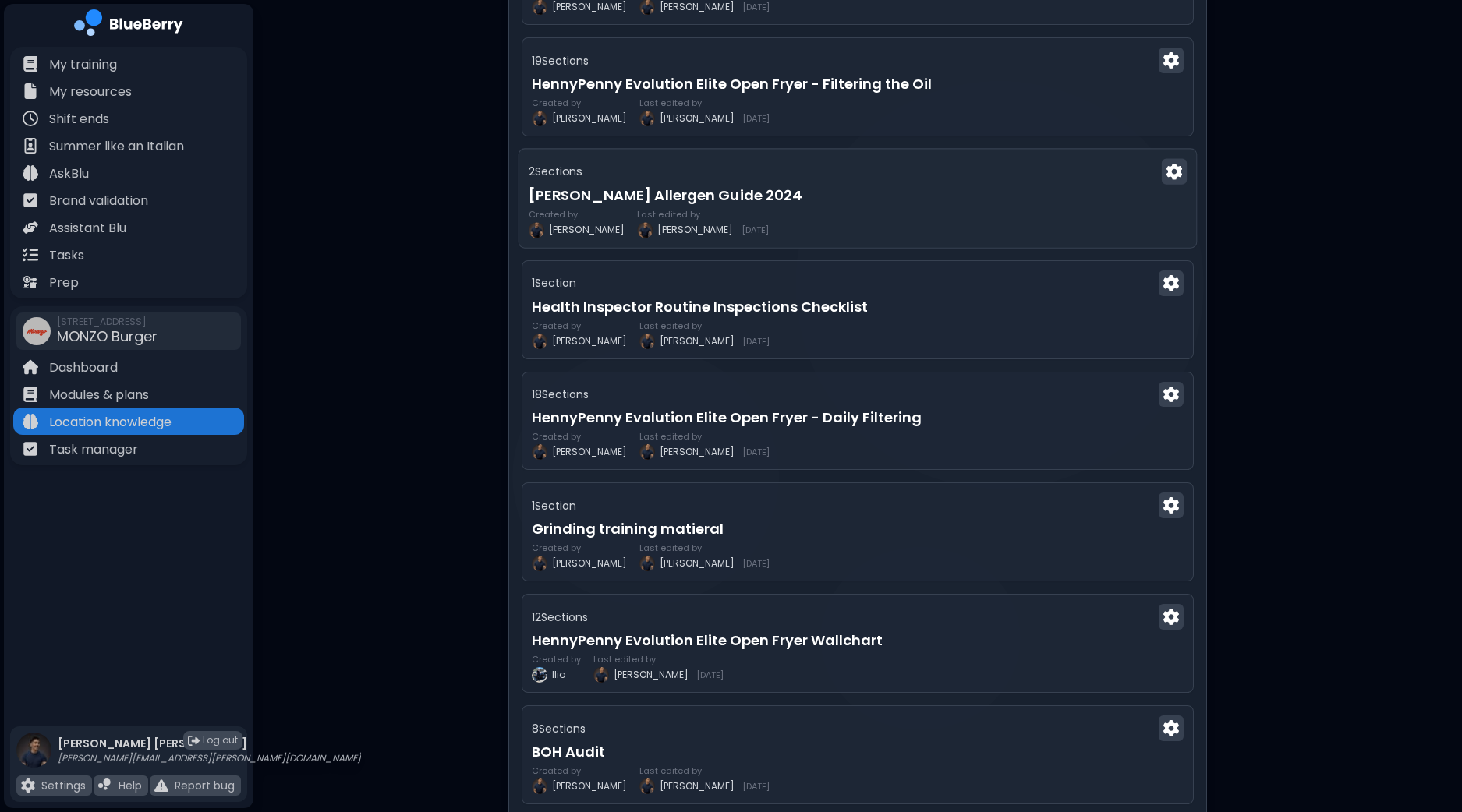
click at [994, 196] on h3 "[PERSON_NAME] Allergen Guide 2024" at bounding box center [857, 195] width 658 height 22
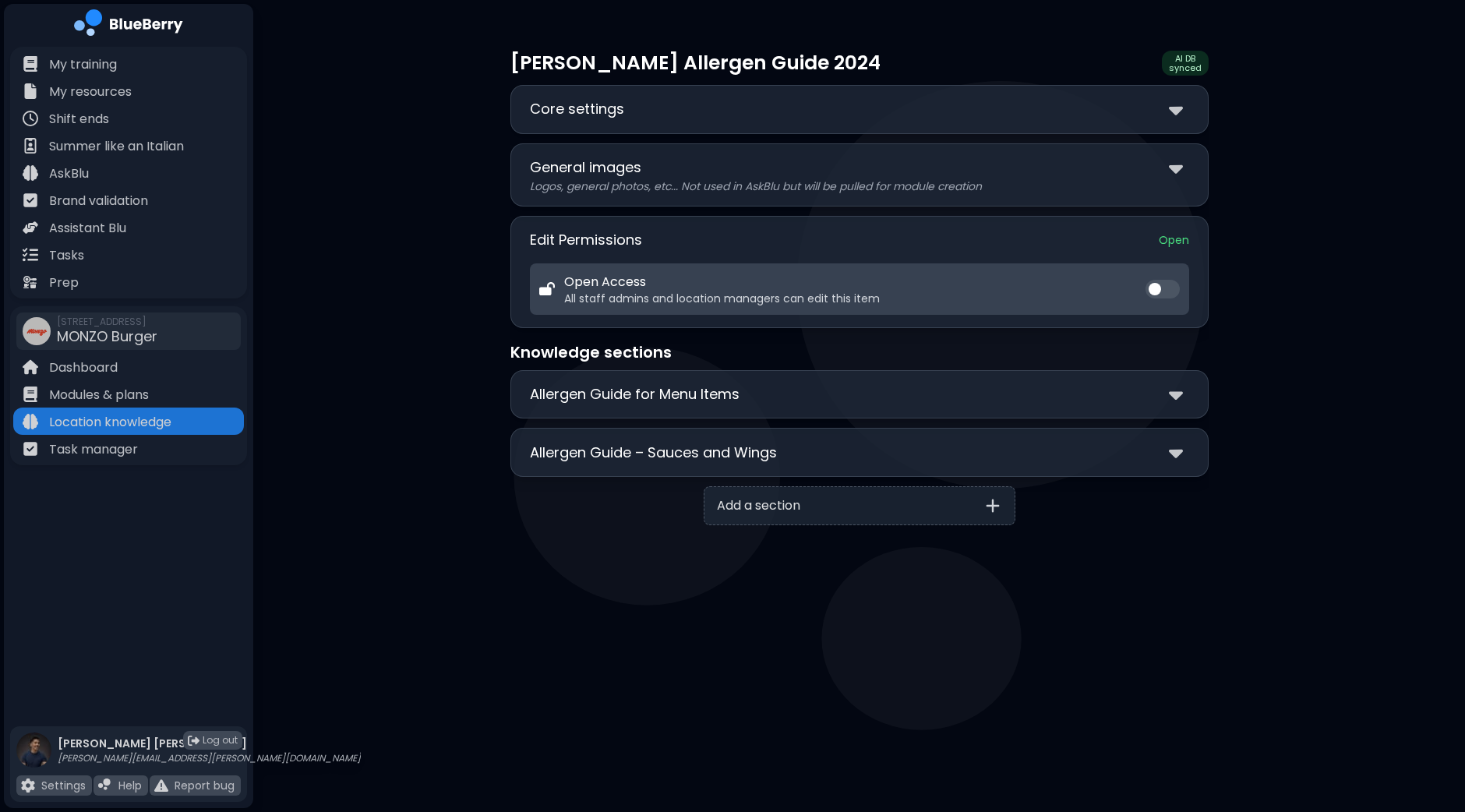
click at [1102, 397] on div "Allergen Guide for Menu Items" at bounding box center [859, 394] width 659 height 23
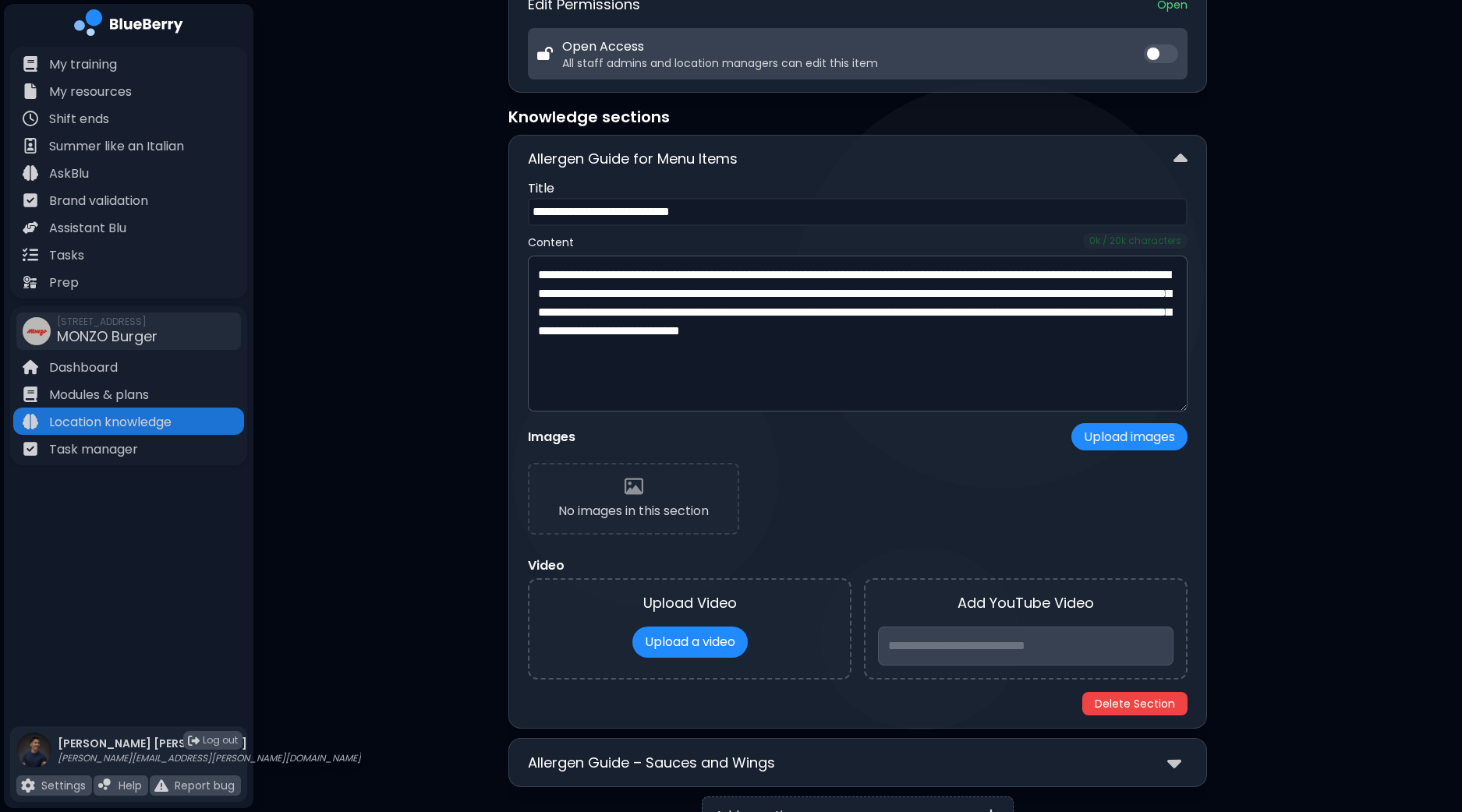
scroll to position [292, 0]
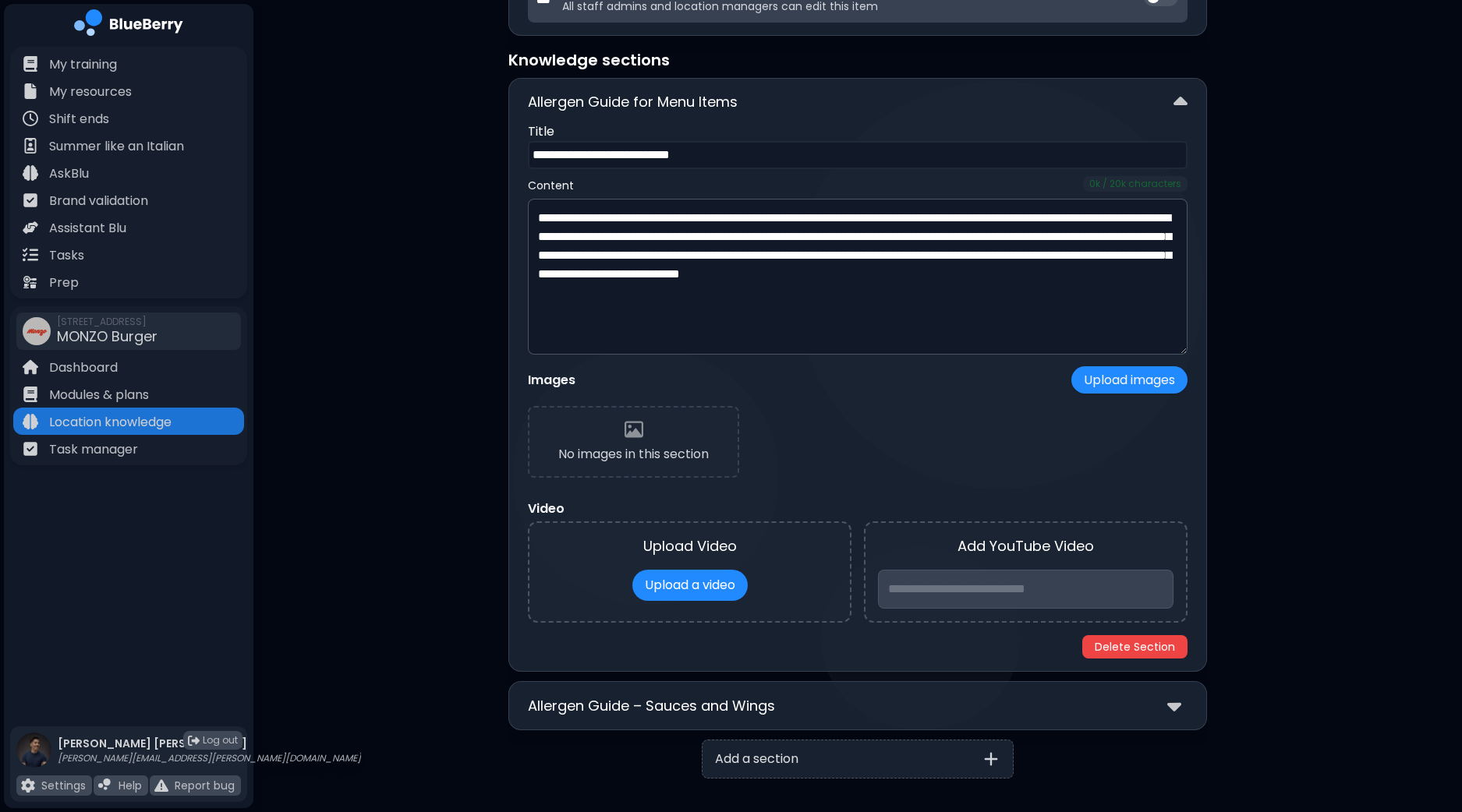
click at [1182, 707] on div at bounding box center [1177, 705] width 20 height 23
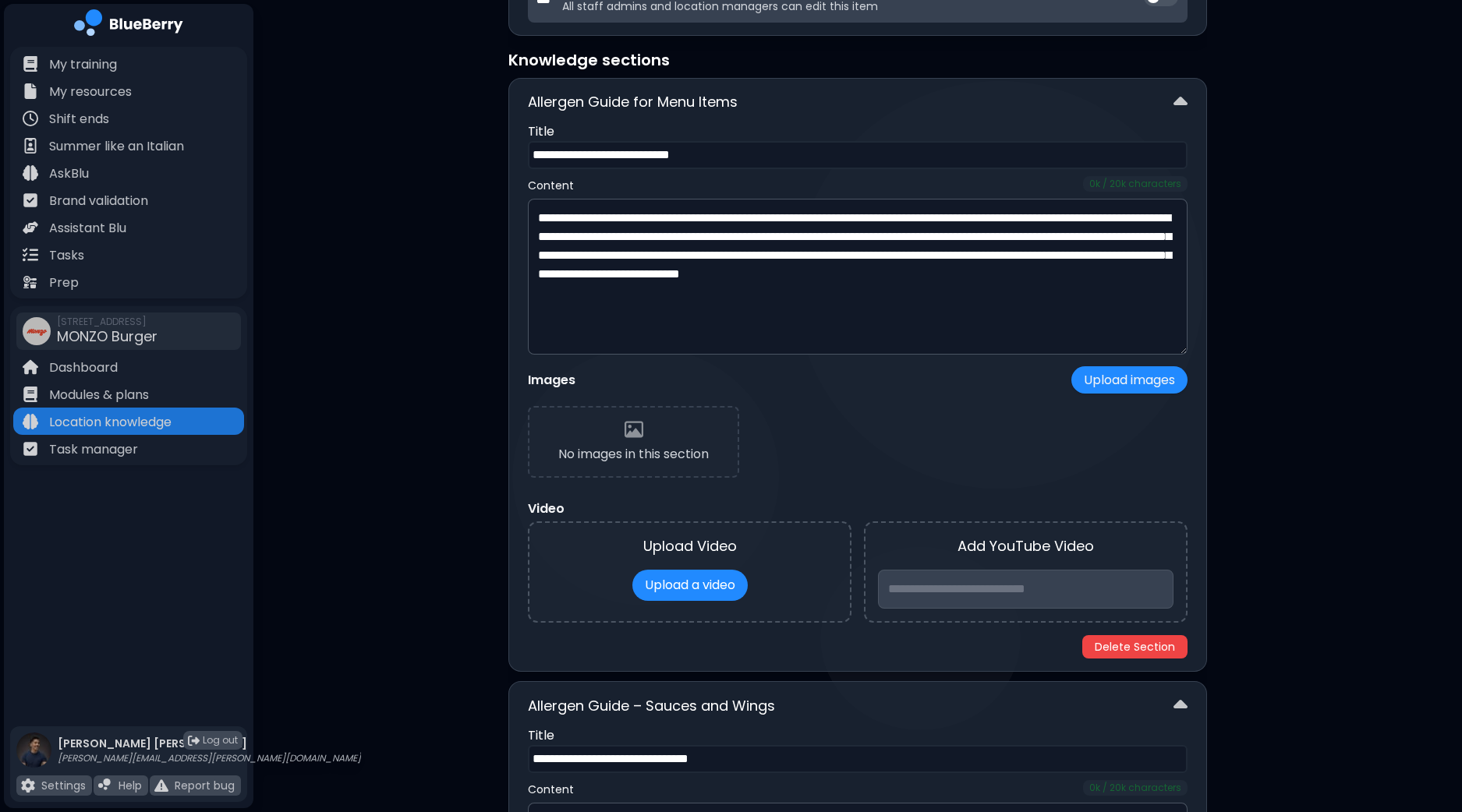
scroll to position [0, 0]
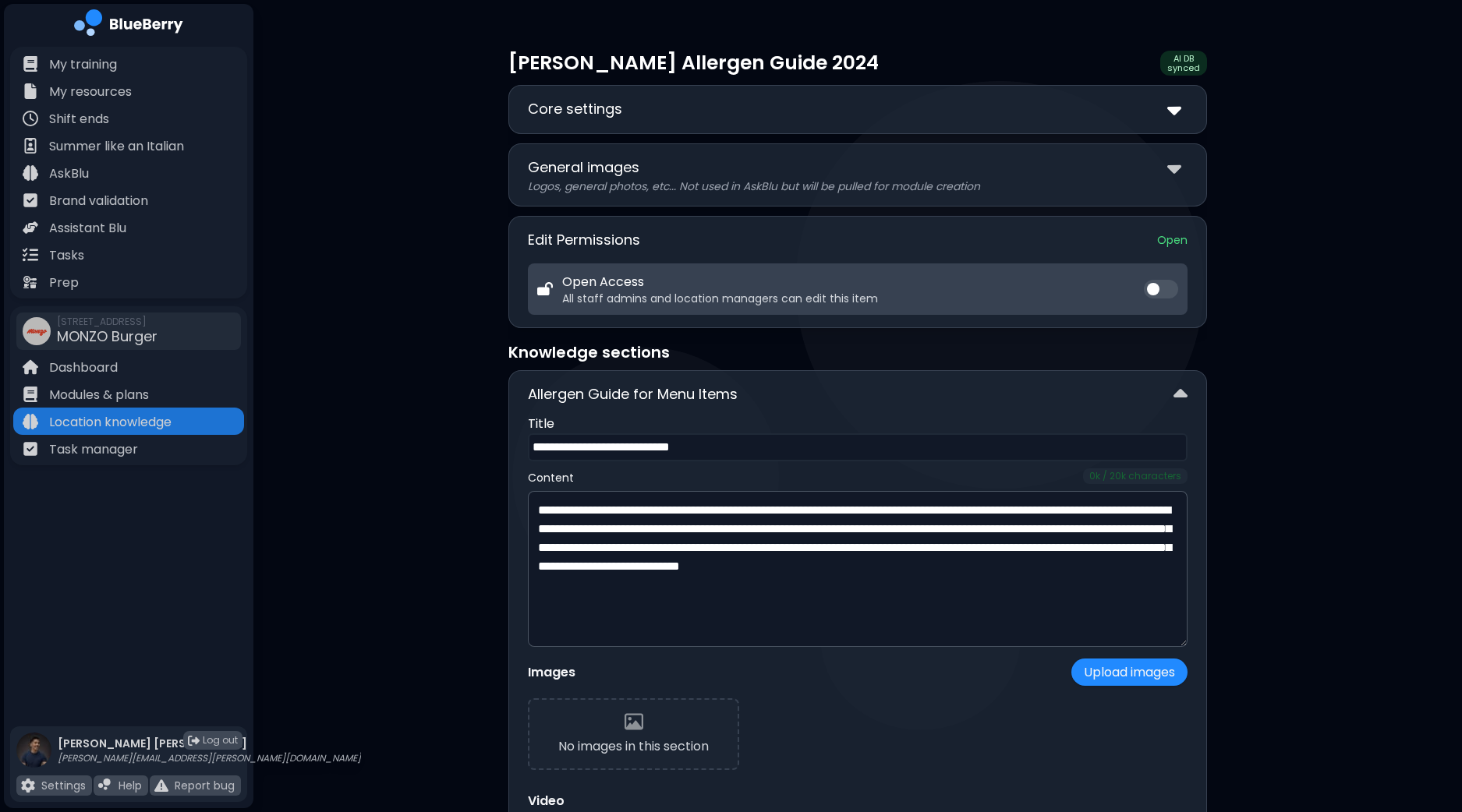
click at [1180, 115] on img at bounding box center [1174, 109] width 14 height 23
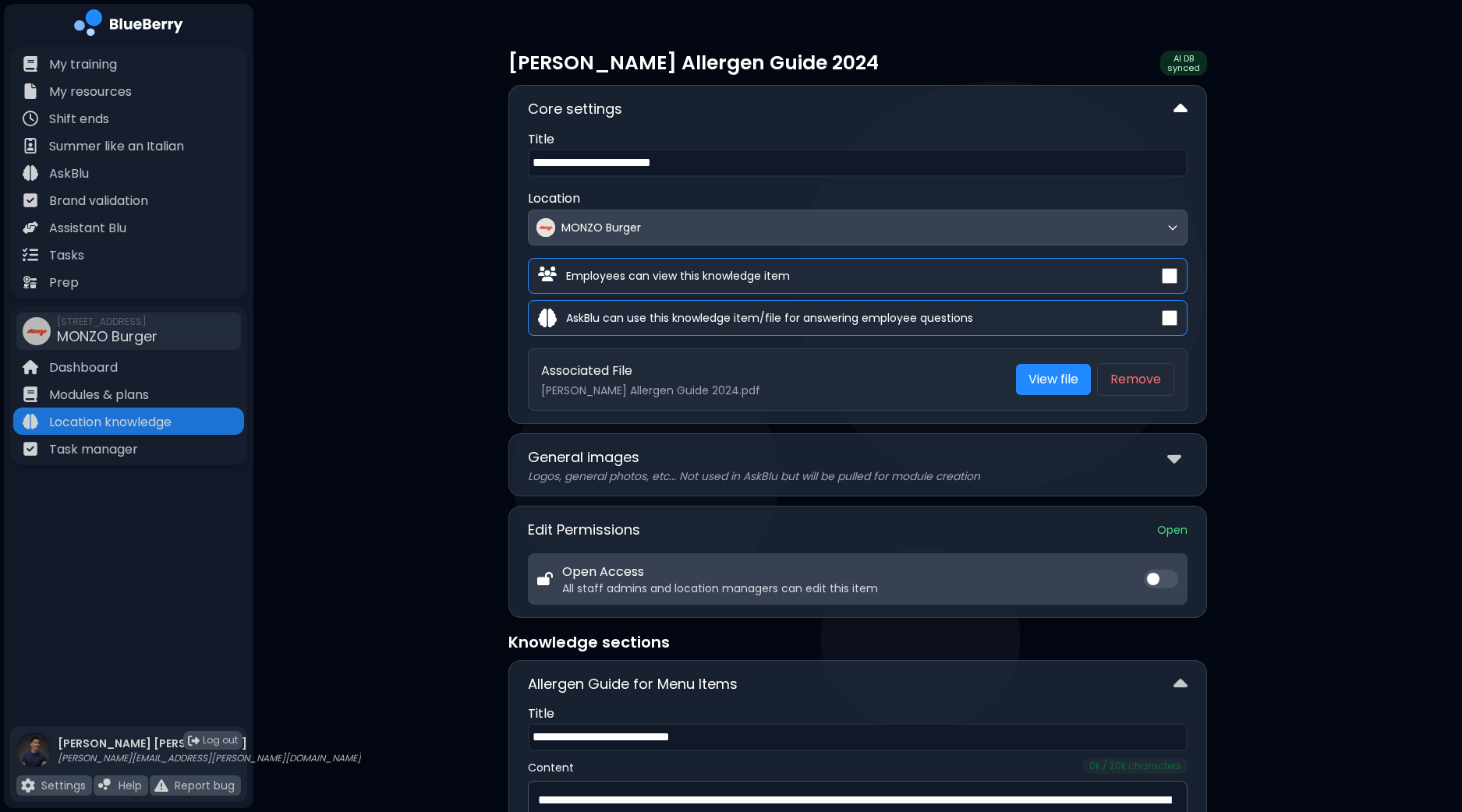
click at [1180, 115] on img at bounding box center [1181, 109] width 14 height 23
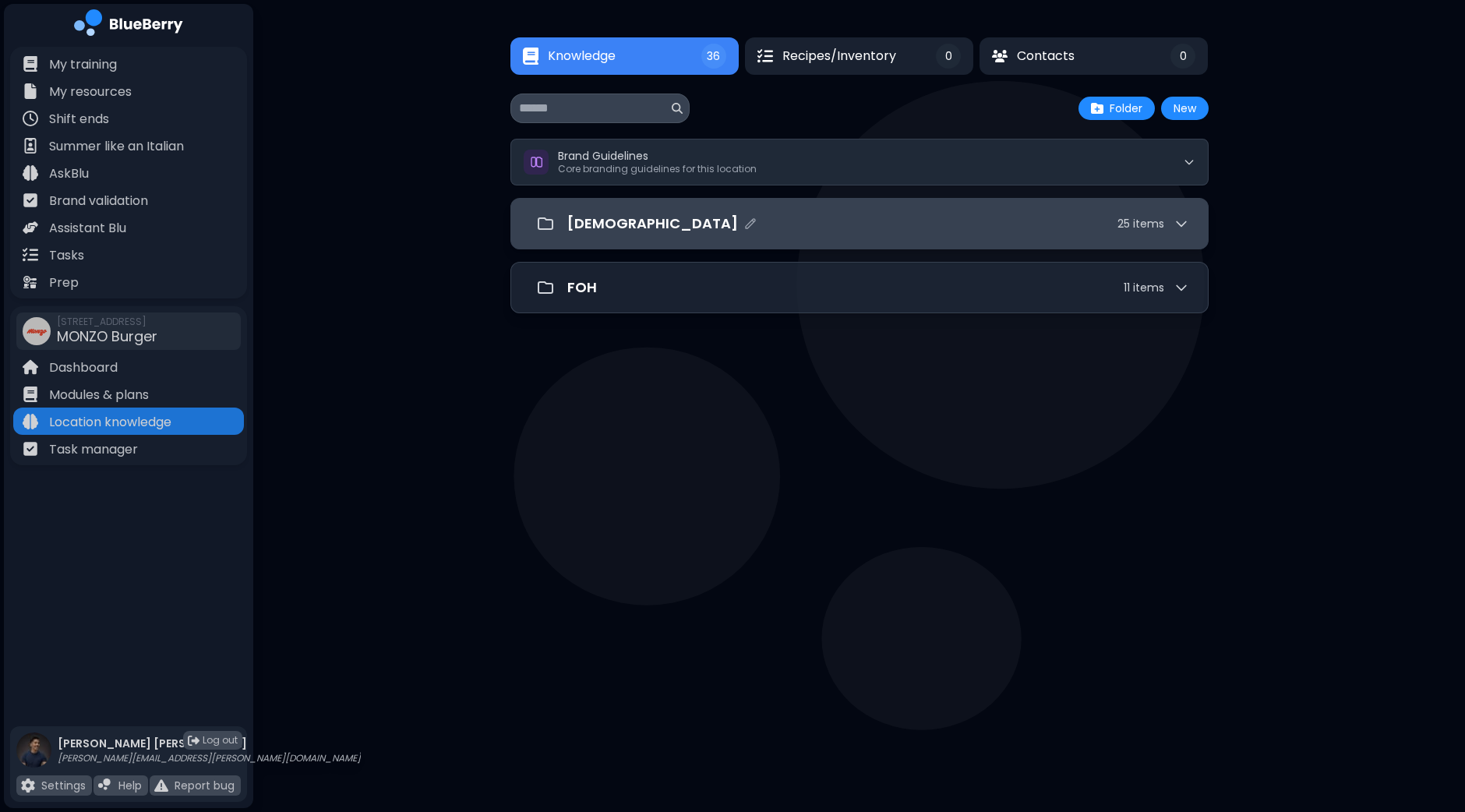
click at [936, 245] on div "[DEMOGRAPHIC_DATA] 25 item s" at bounding box center [859, 223] width 698 height 52
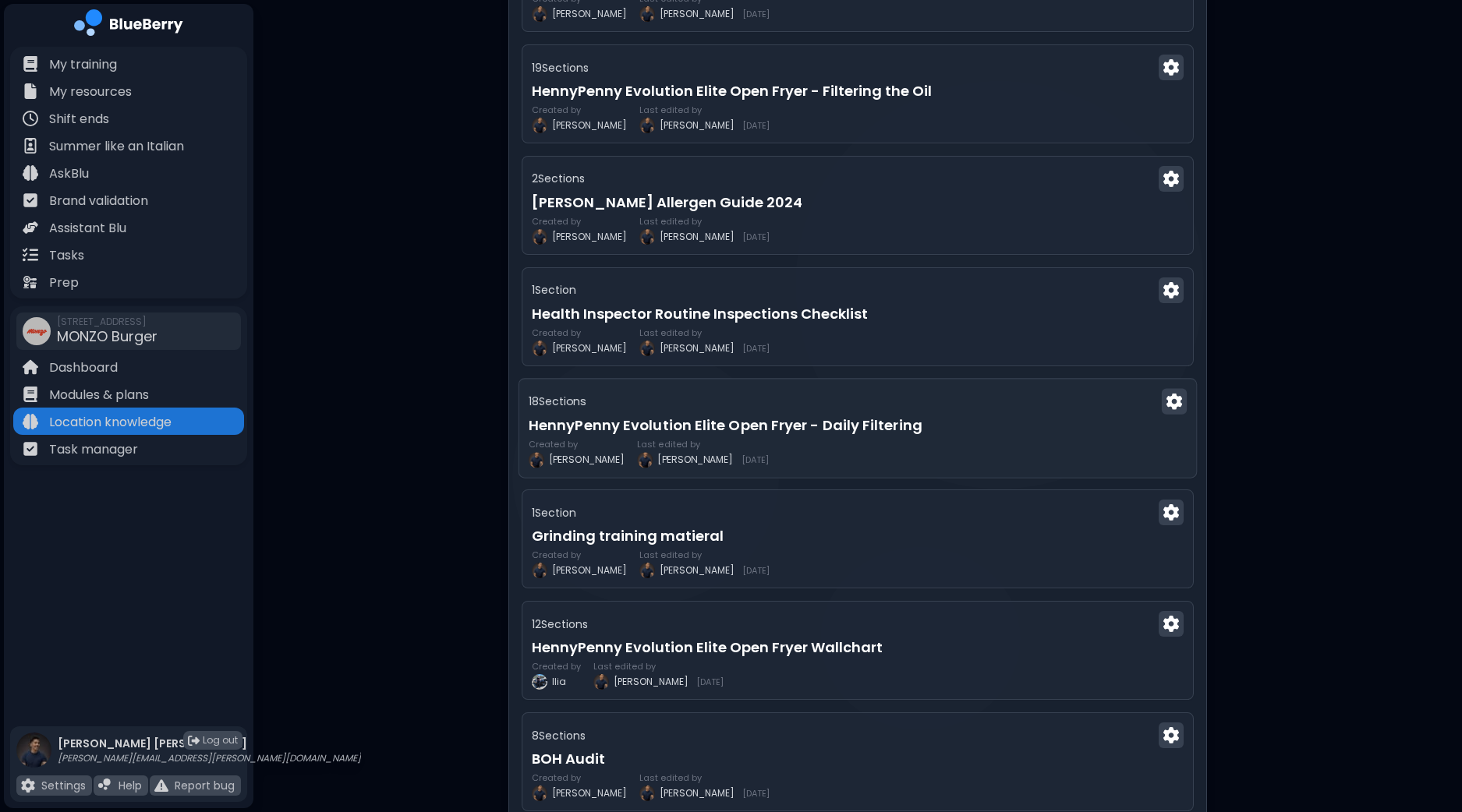
scroll to position [779, 0]
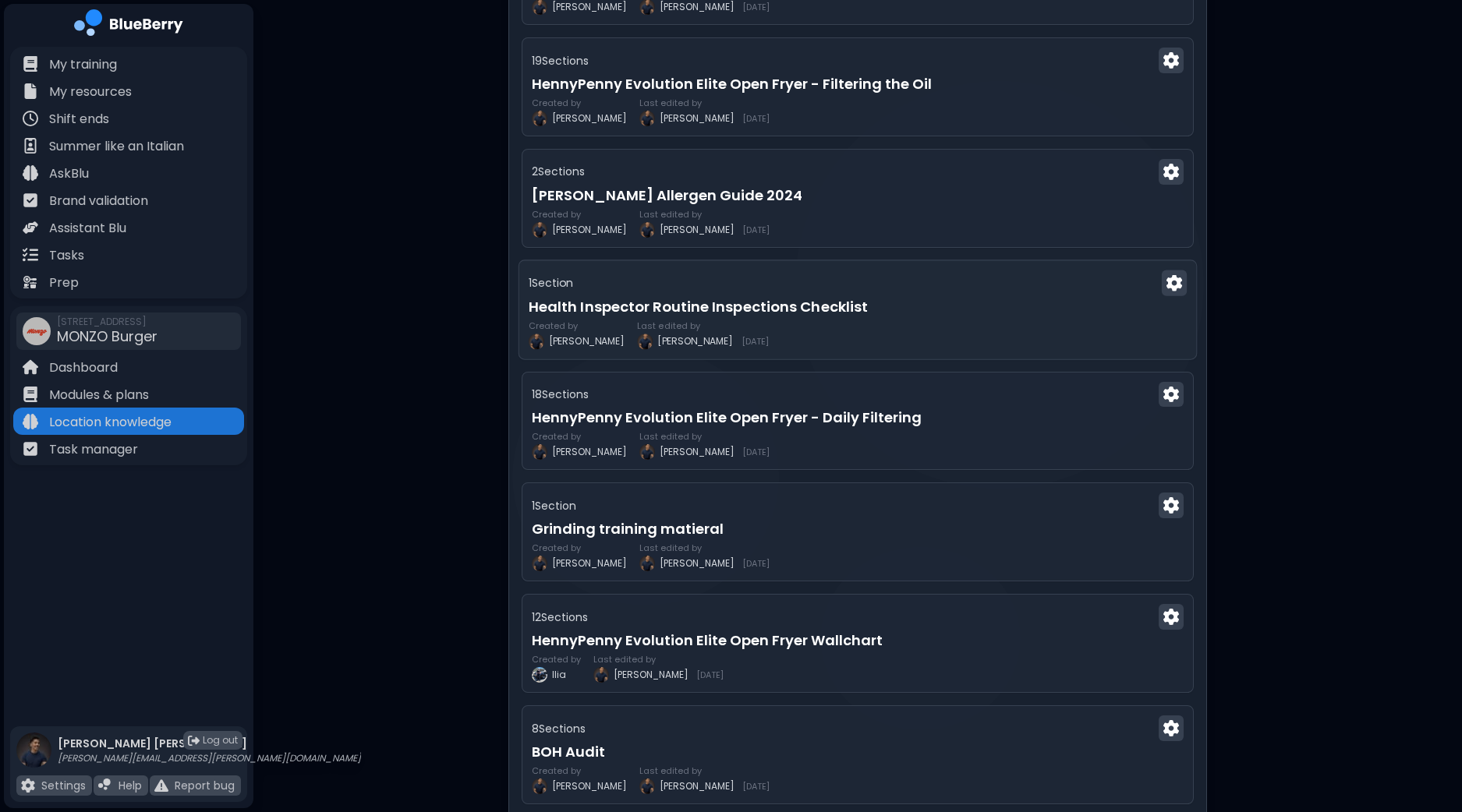
click at [971, 321] on div "Created by Dan Last edited by Dan 7/26/2025" at bounding box center [857, 335] width 658 height 28
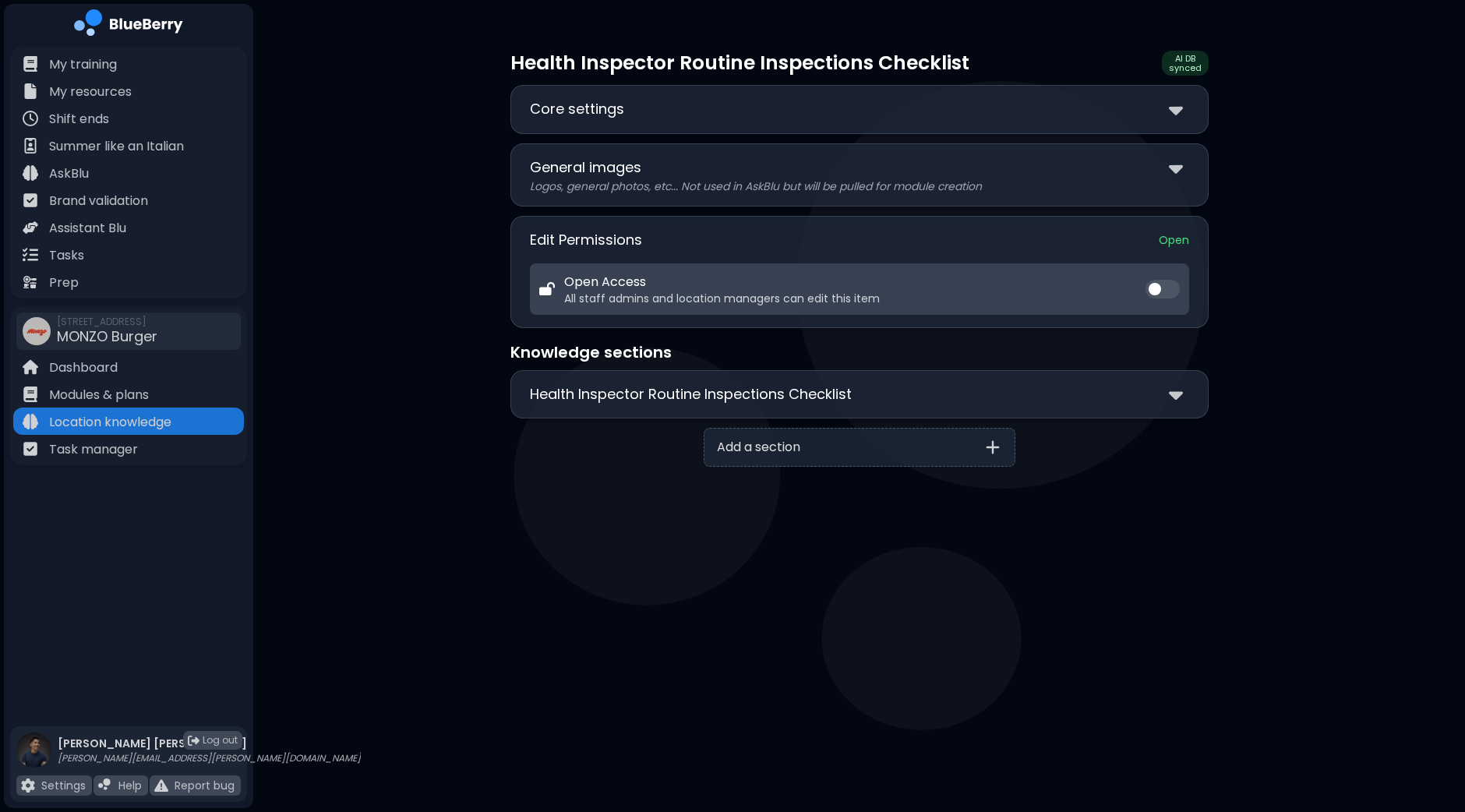
click at [1062, 392] on div "Health Inspector Routine Inspections Checklist" at bounding box center [859, 394] width 659 height 23
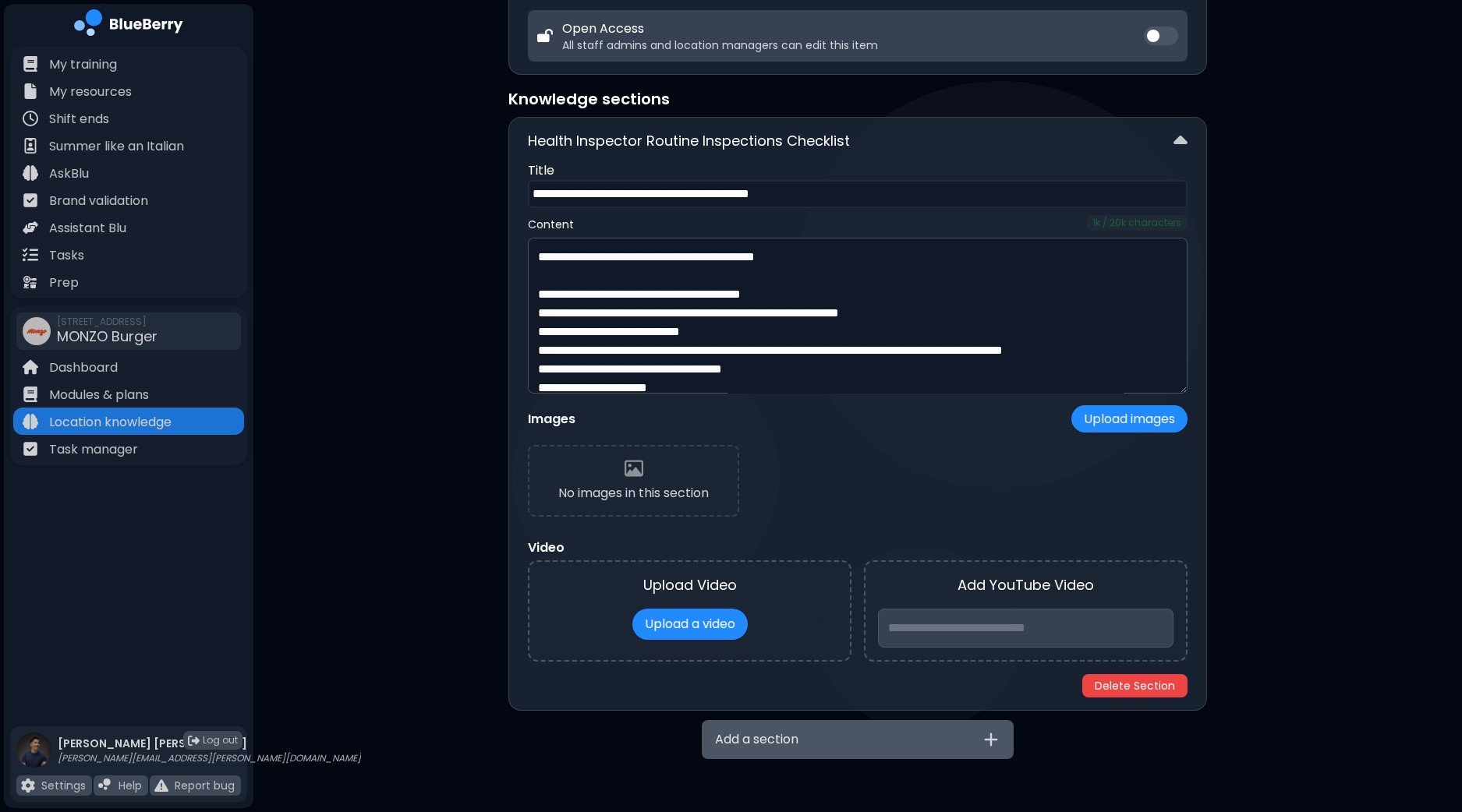
click at [946, 746] on div "Add a section" at bounding box center [857, 739] width 312 height 39
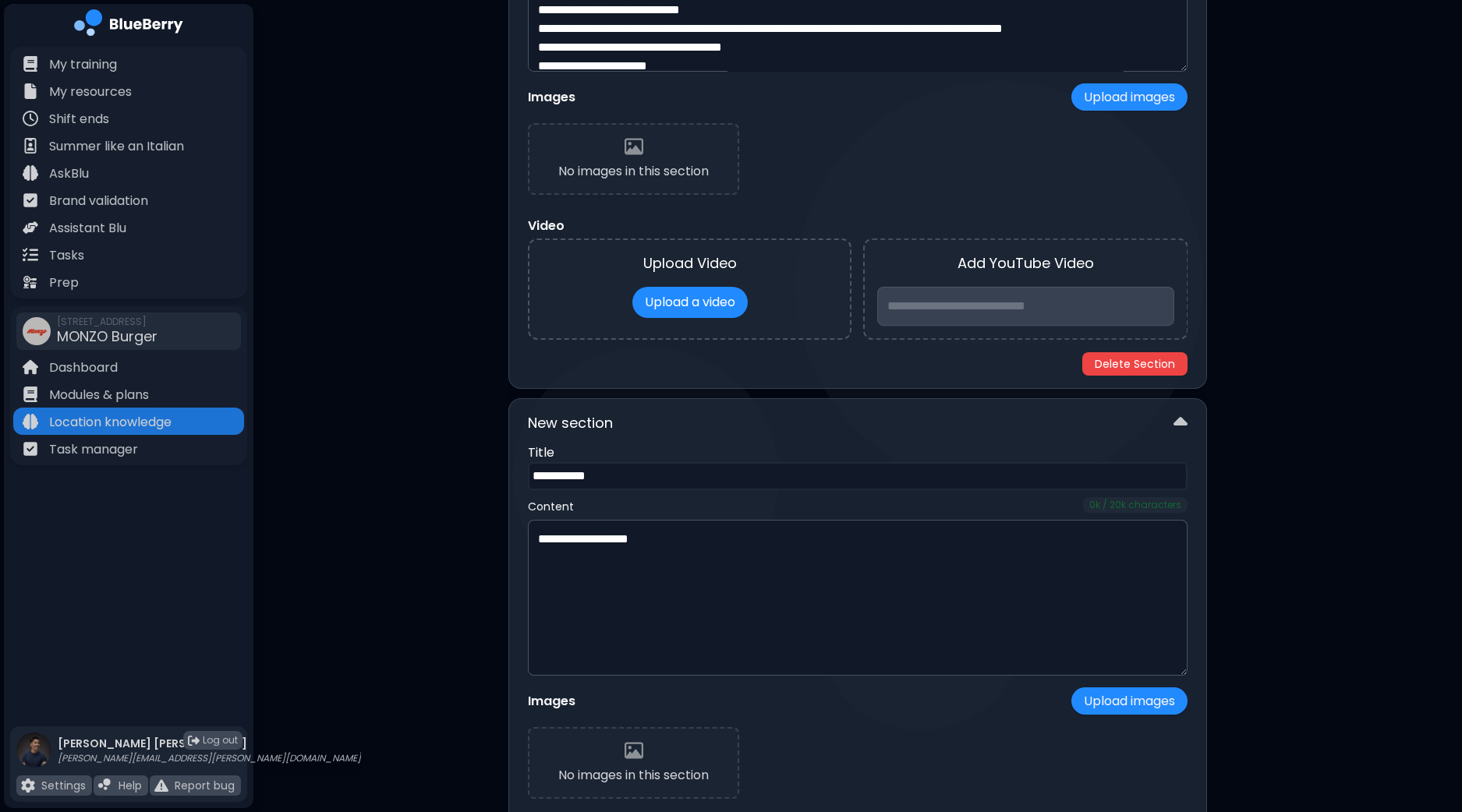
scroll to position [740, 0]
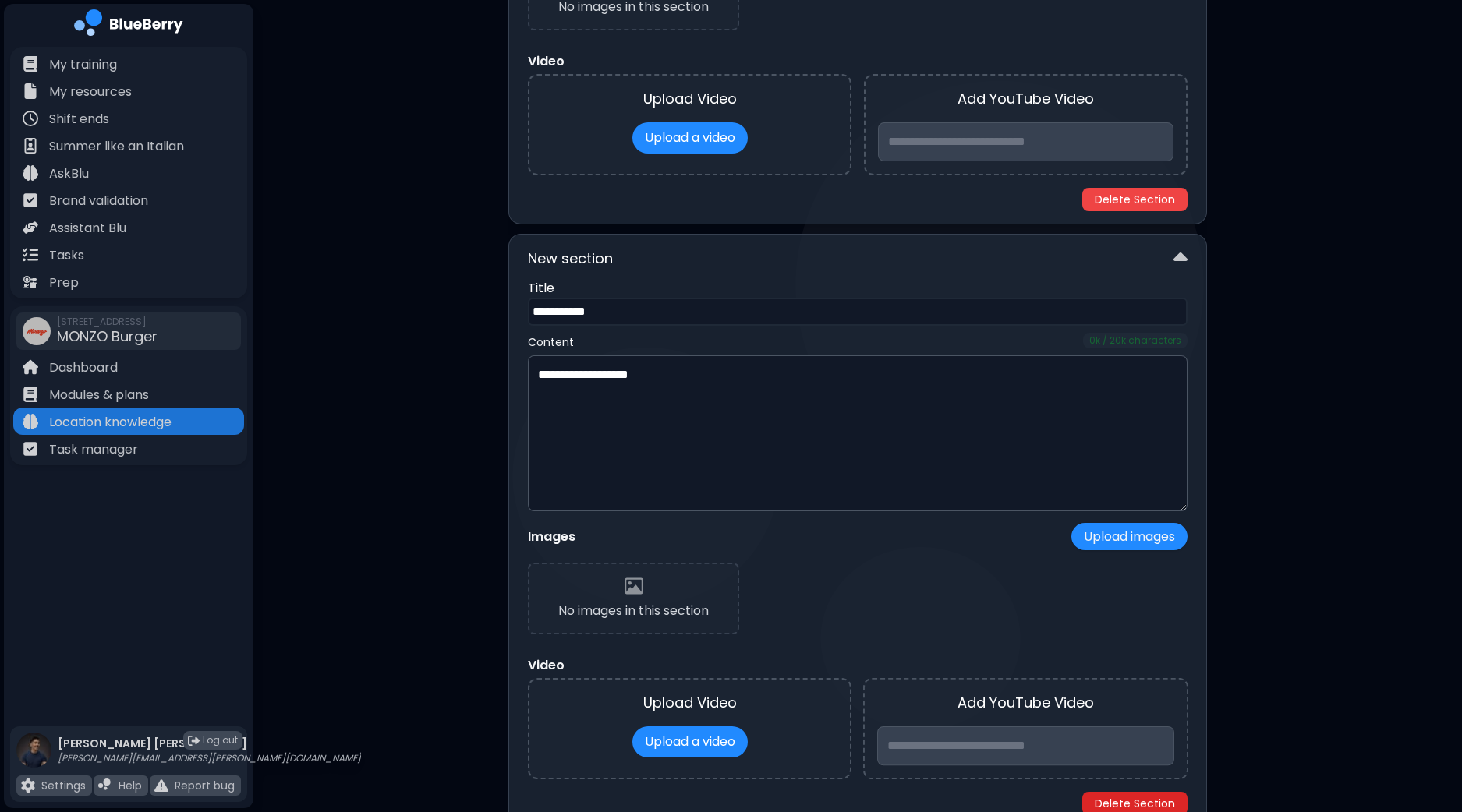
click at [1153, 804] on button "Delete Section" at bounding box center [1134, 803] width 105 height 24
click at [1156, 797] on button "Delete Section" at bounding box center [1134, 803] width 105 height 24
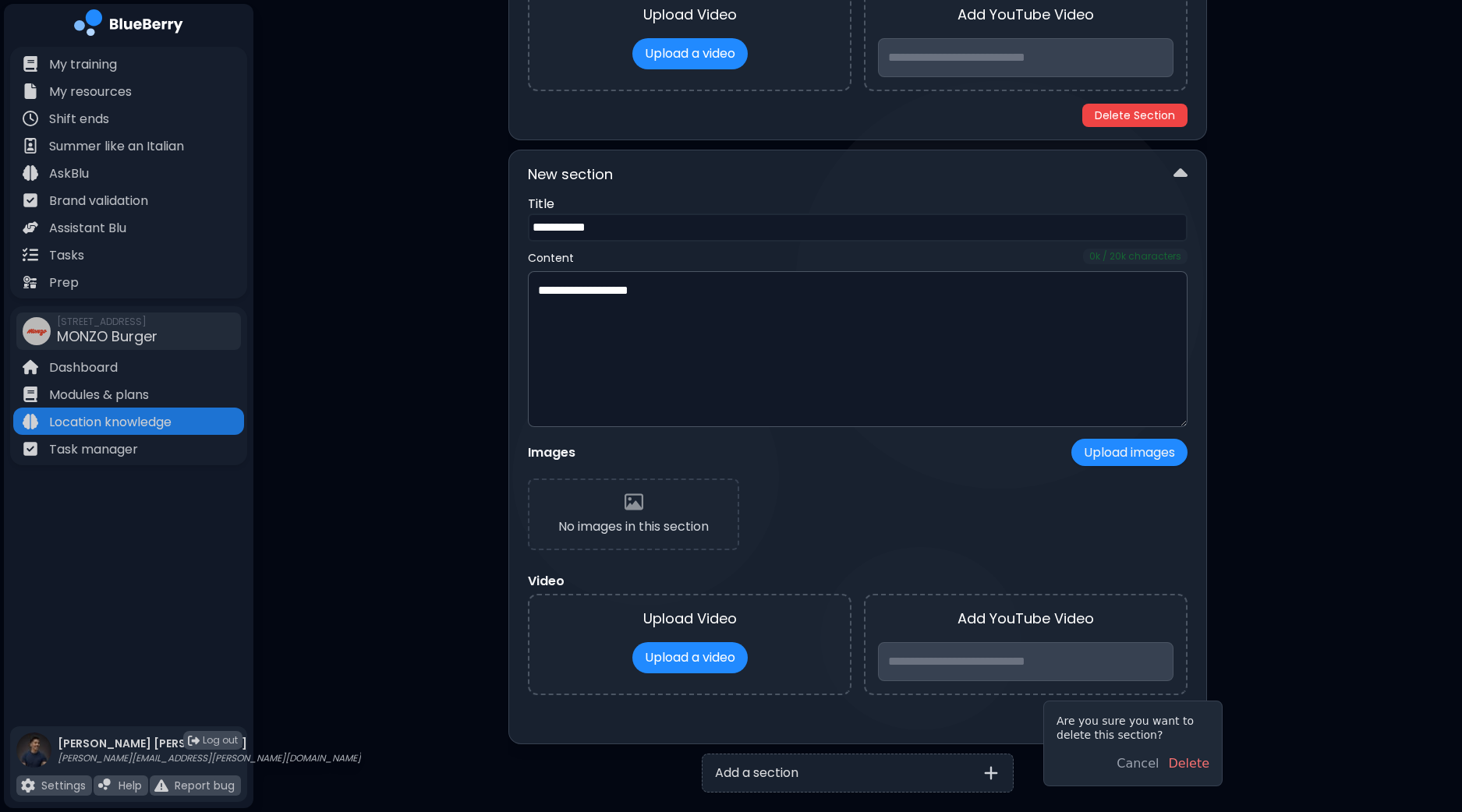
scroll to position [854, 0]
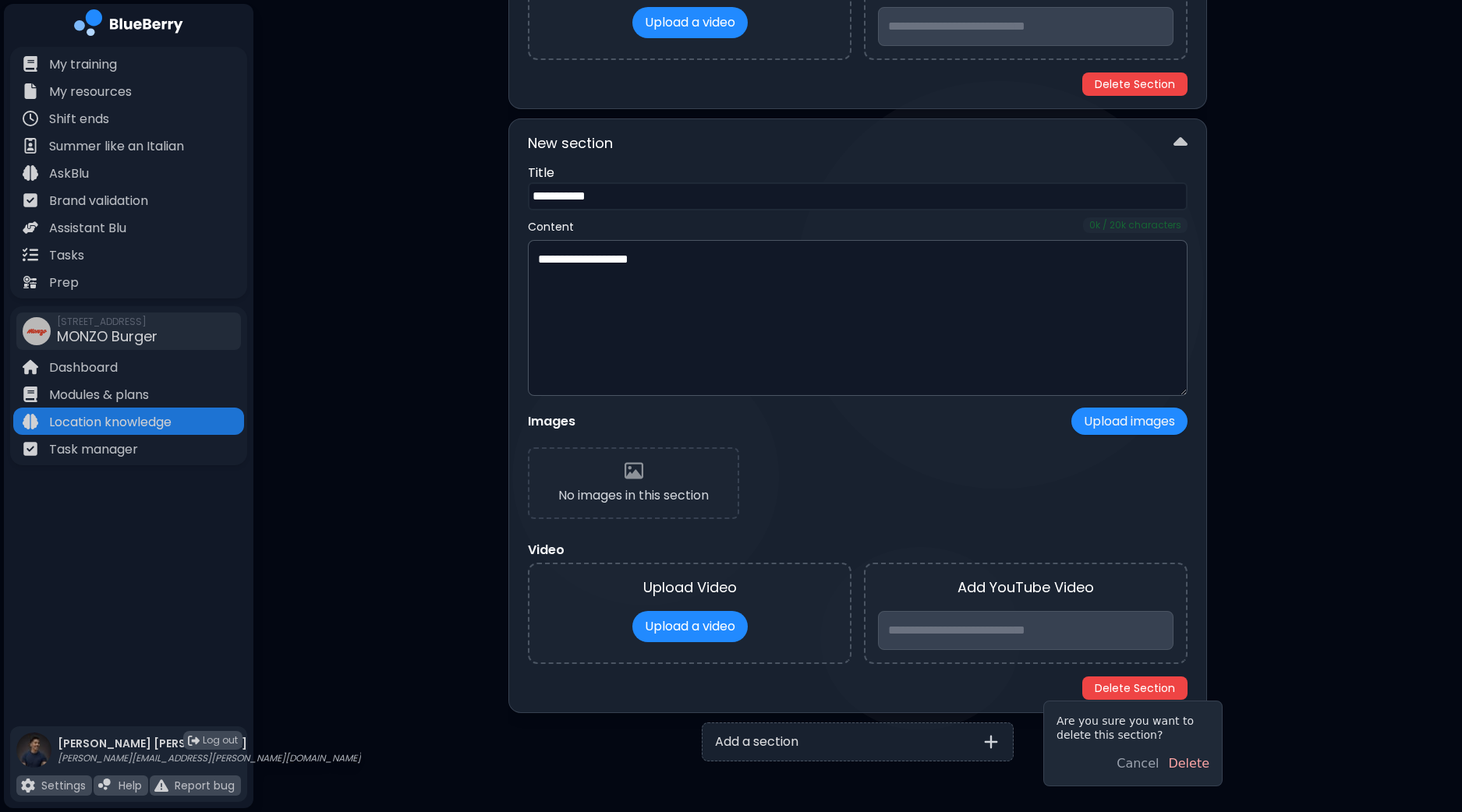
click at [1198, 768] on button "Delete" at bounding box center [1189, 763] width 42 height 19
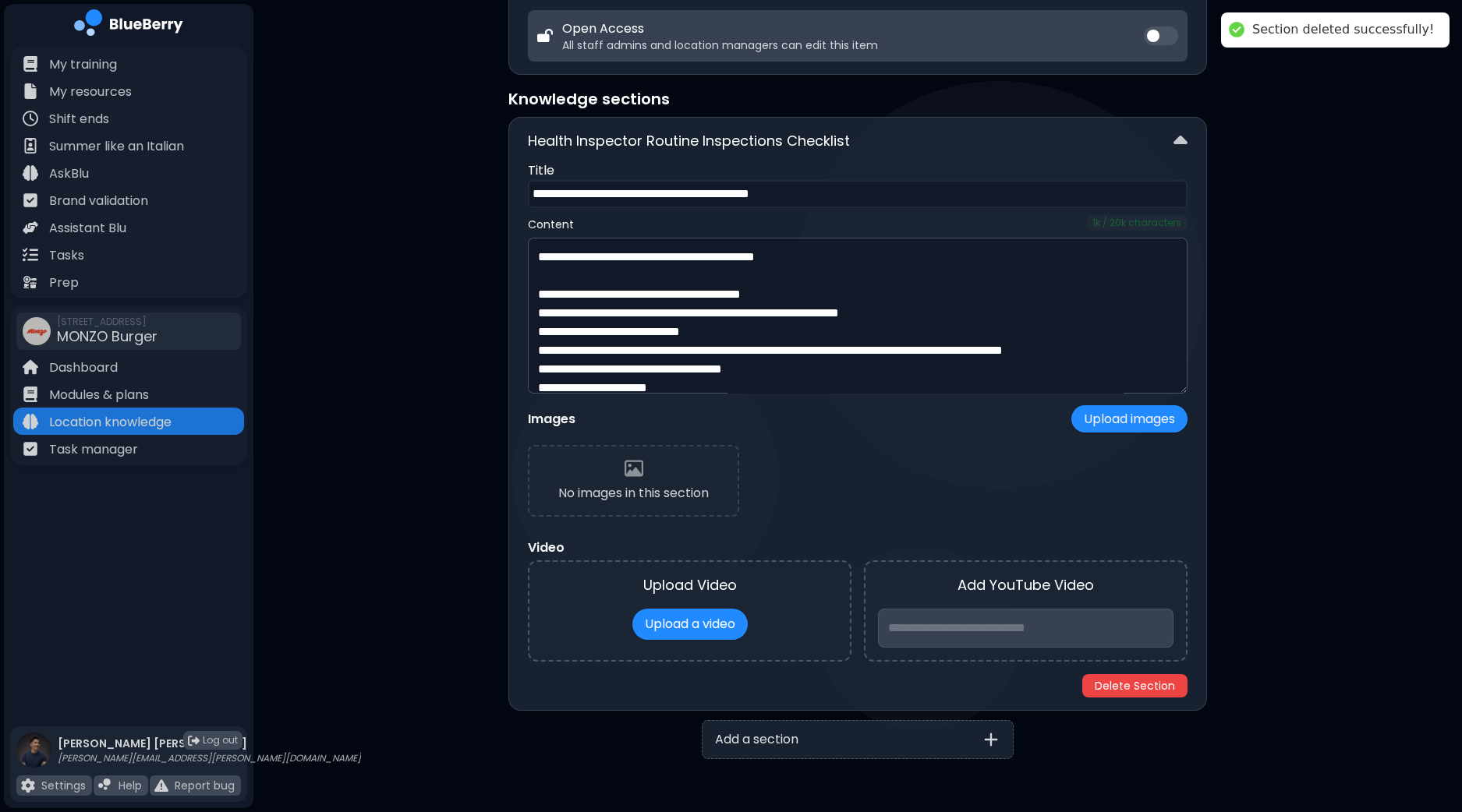
click at [1331, 594] on div "**********" at bounding box center [858, 280] width 1209 height 1068
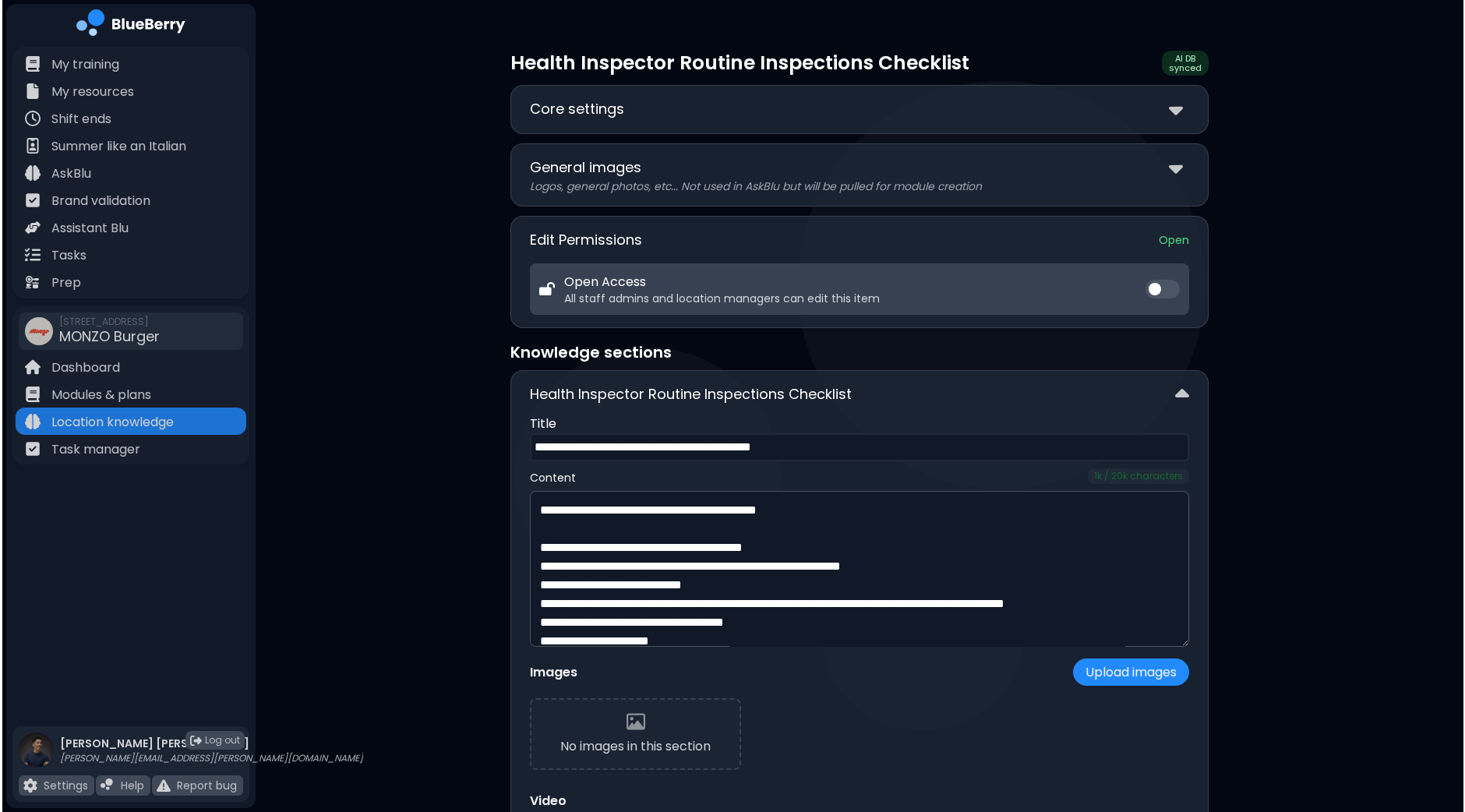
scroll to position [97, 0]
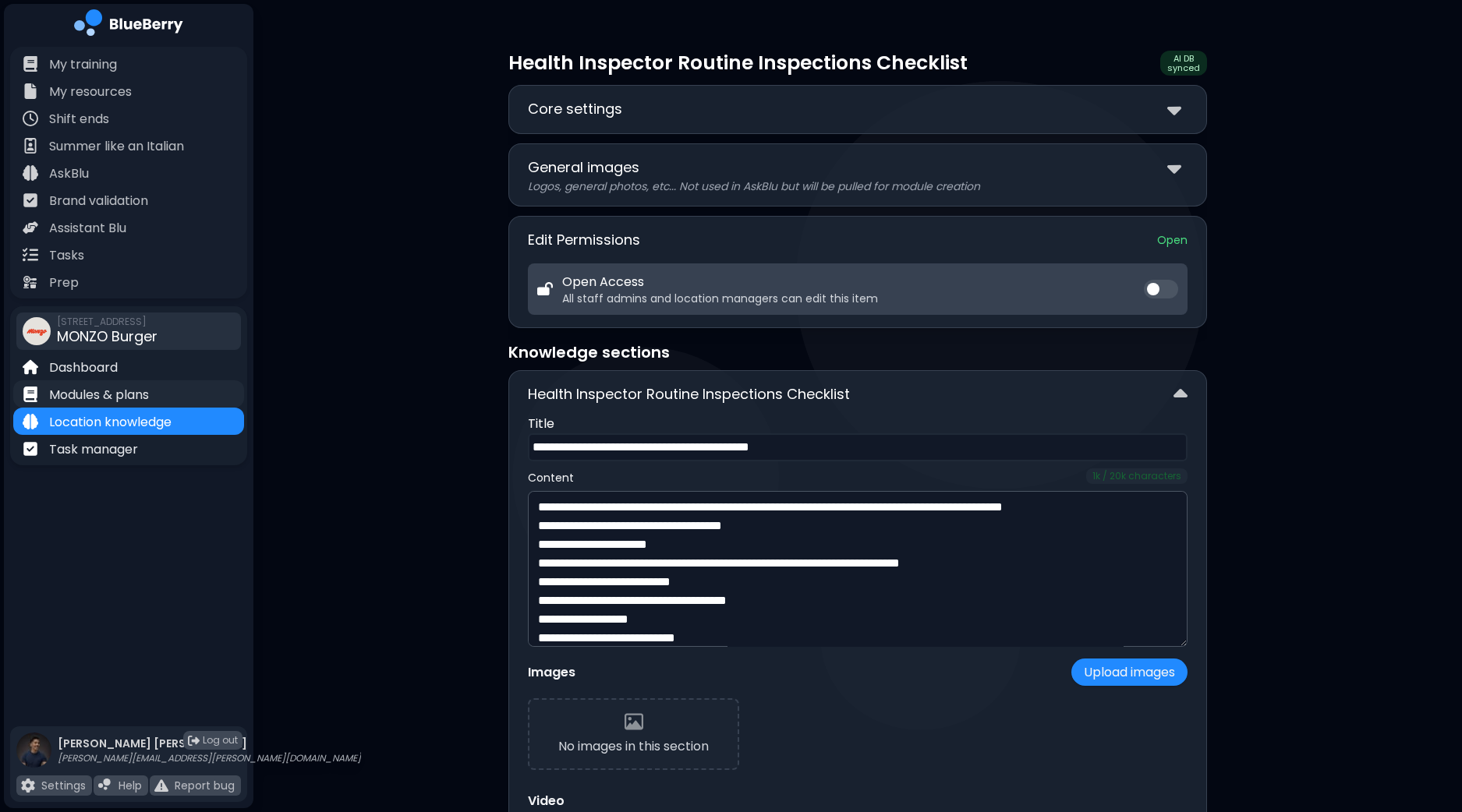
click at [99, 395] on p "Modules & plans" at bounding box center [99, 395] width 100 height 19
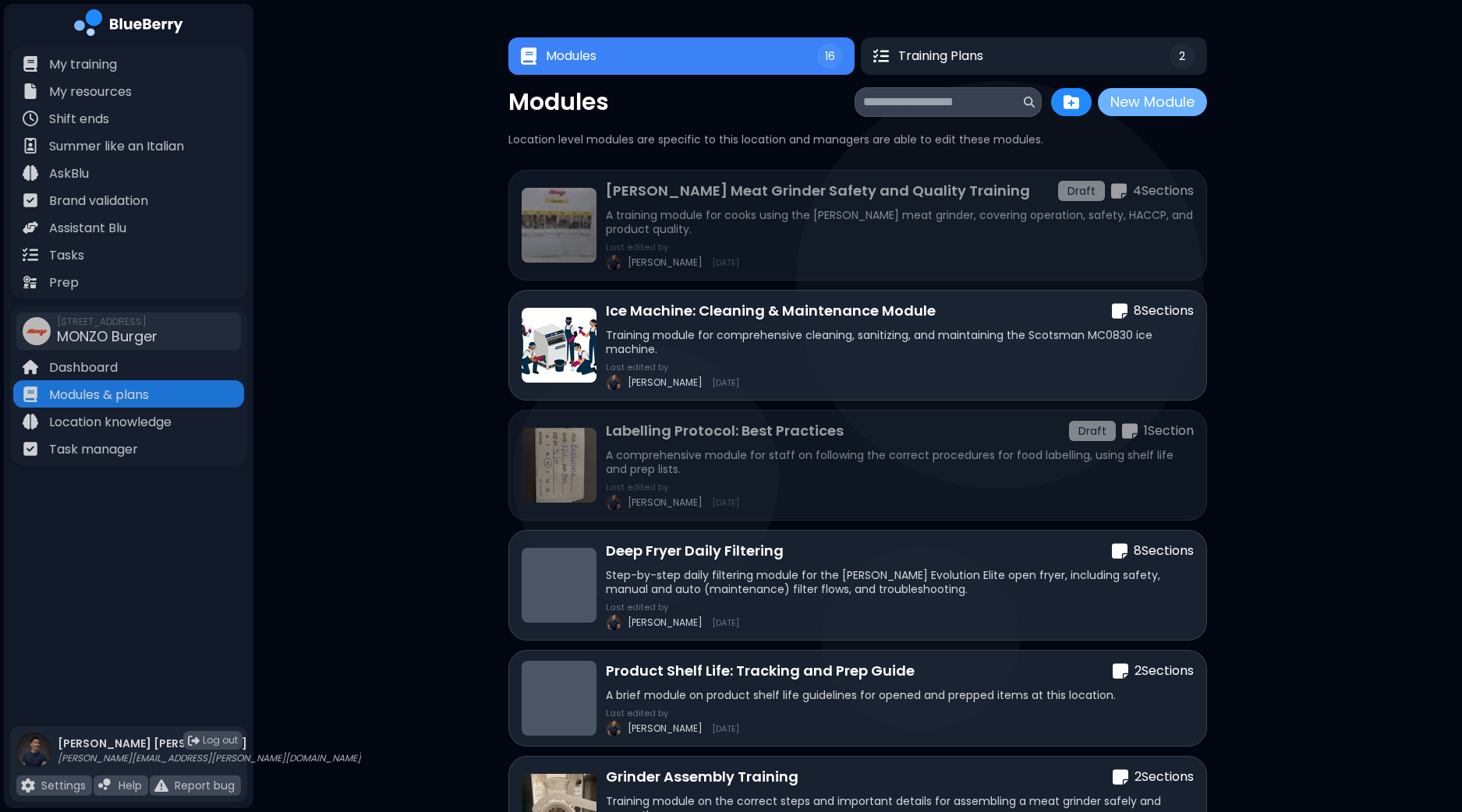
click at [1149, 102] on button "New Module" at bounding box center [1152, 101] width 109 height 28
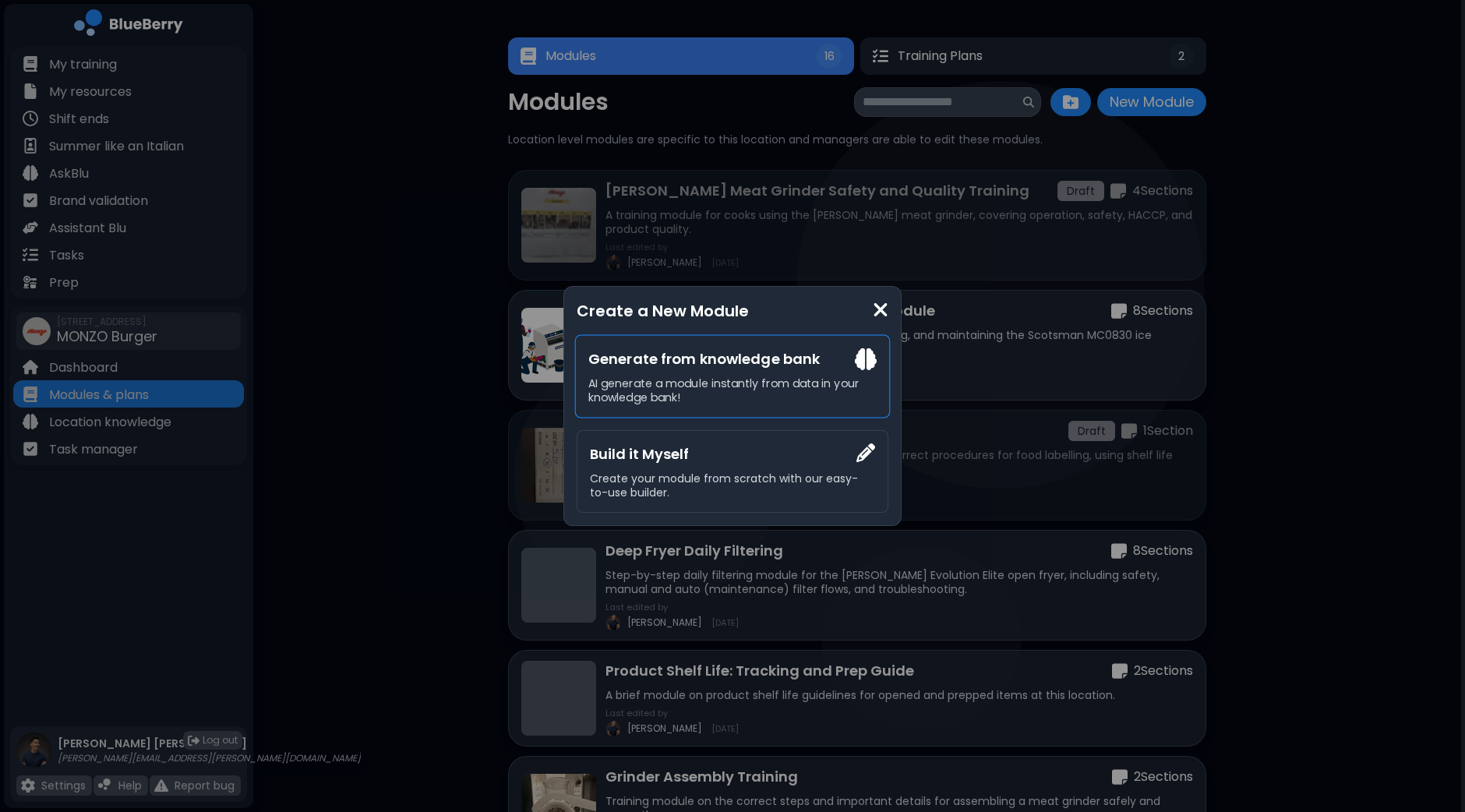
click at [780, 369] on h3 "Generate from knowledge bank" at bounding box center [732, 359] width 288 height 22
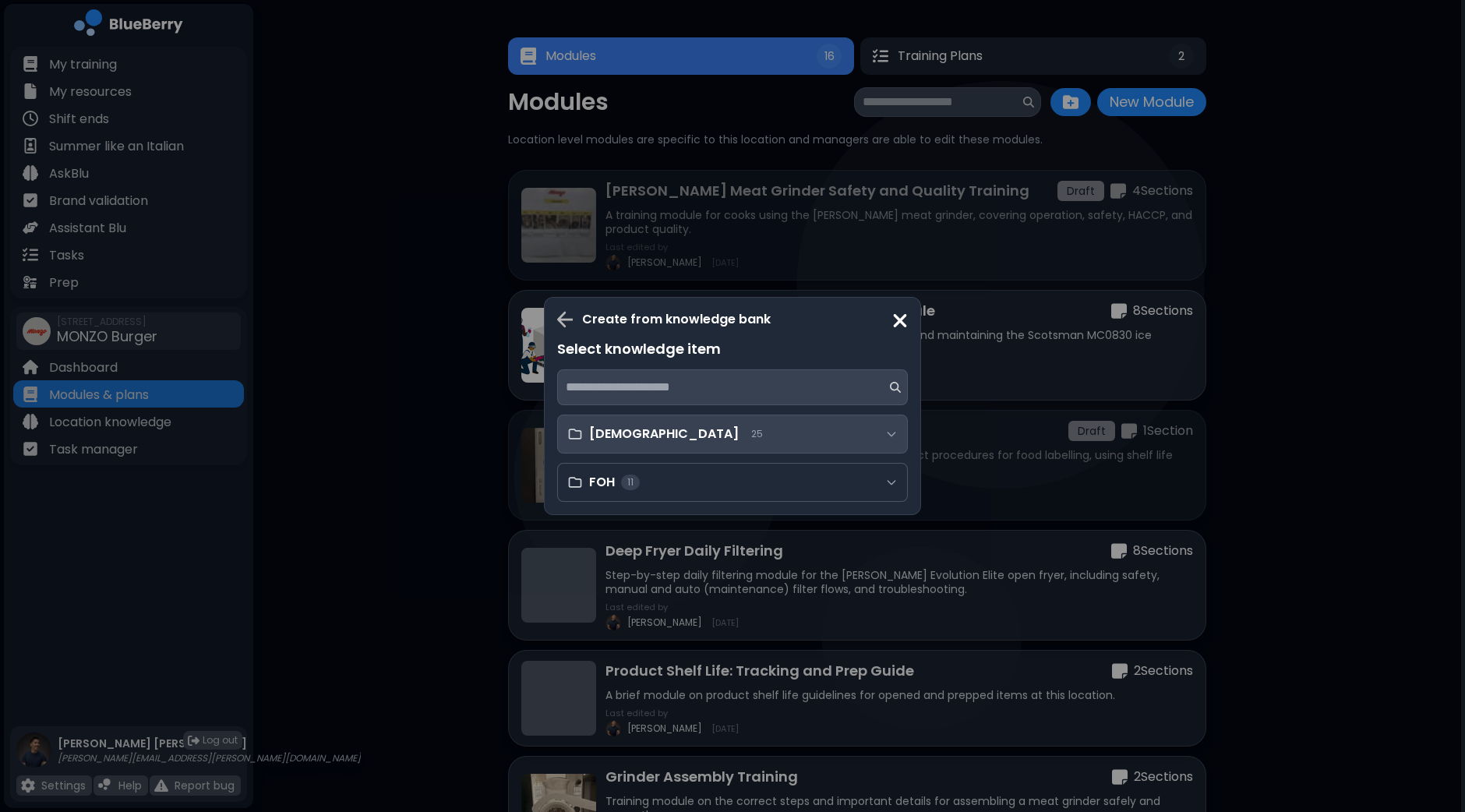
click at [732, 438] on div "[DEMOGRAPHIC_DATA] 25" at bounding box center [732, 433] width 351 height 39
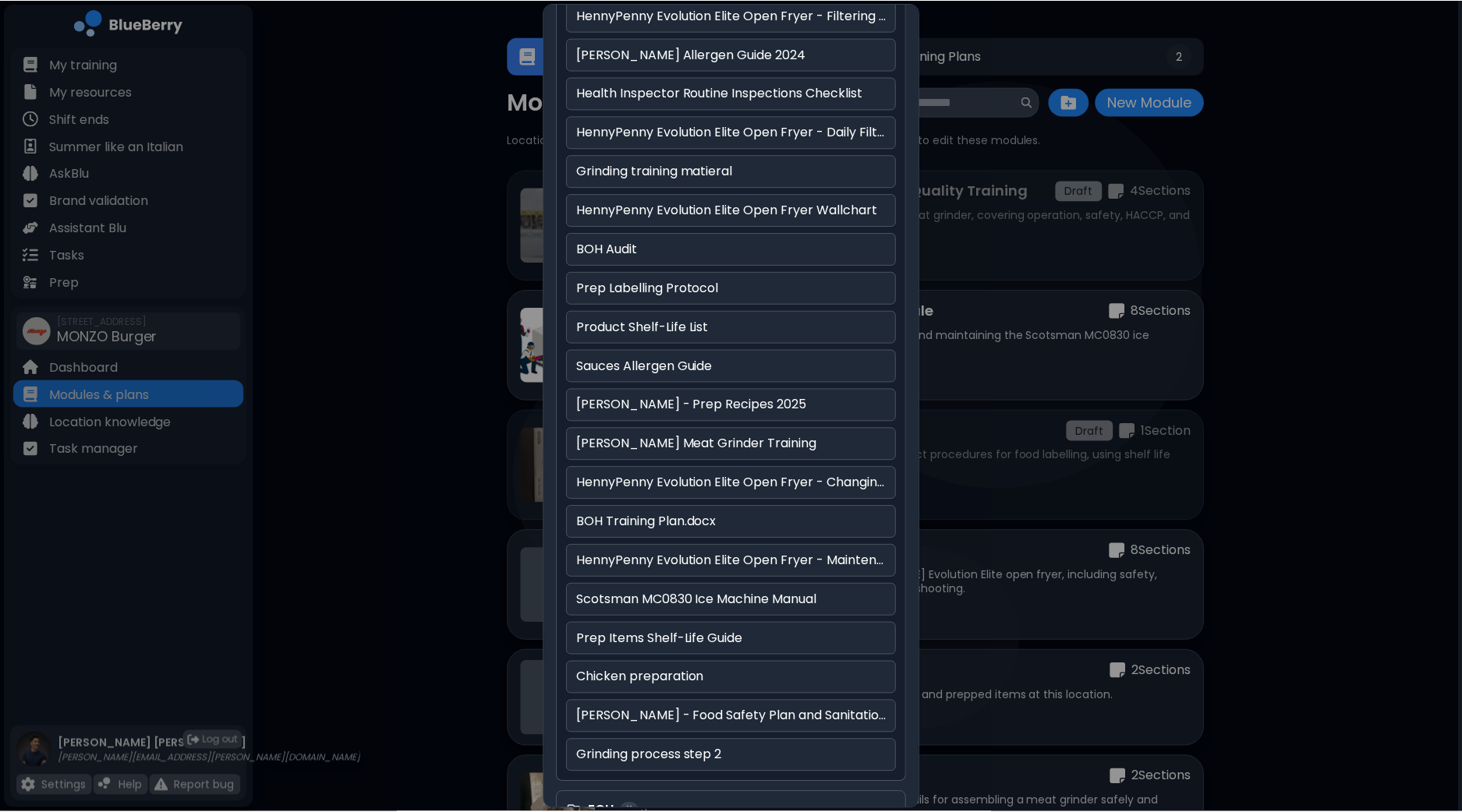
scroll to position [392, 0]
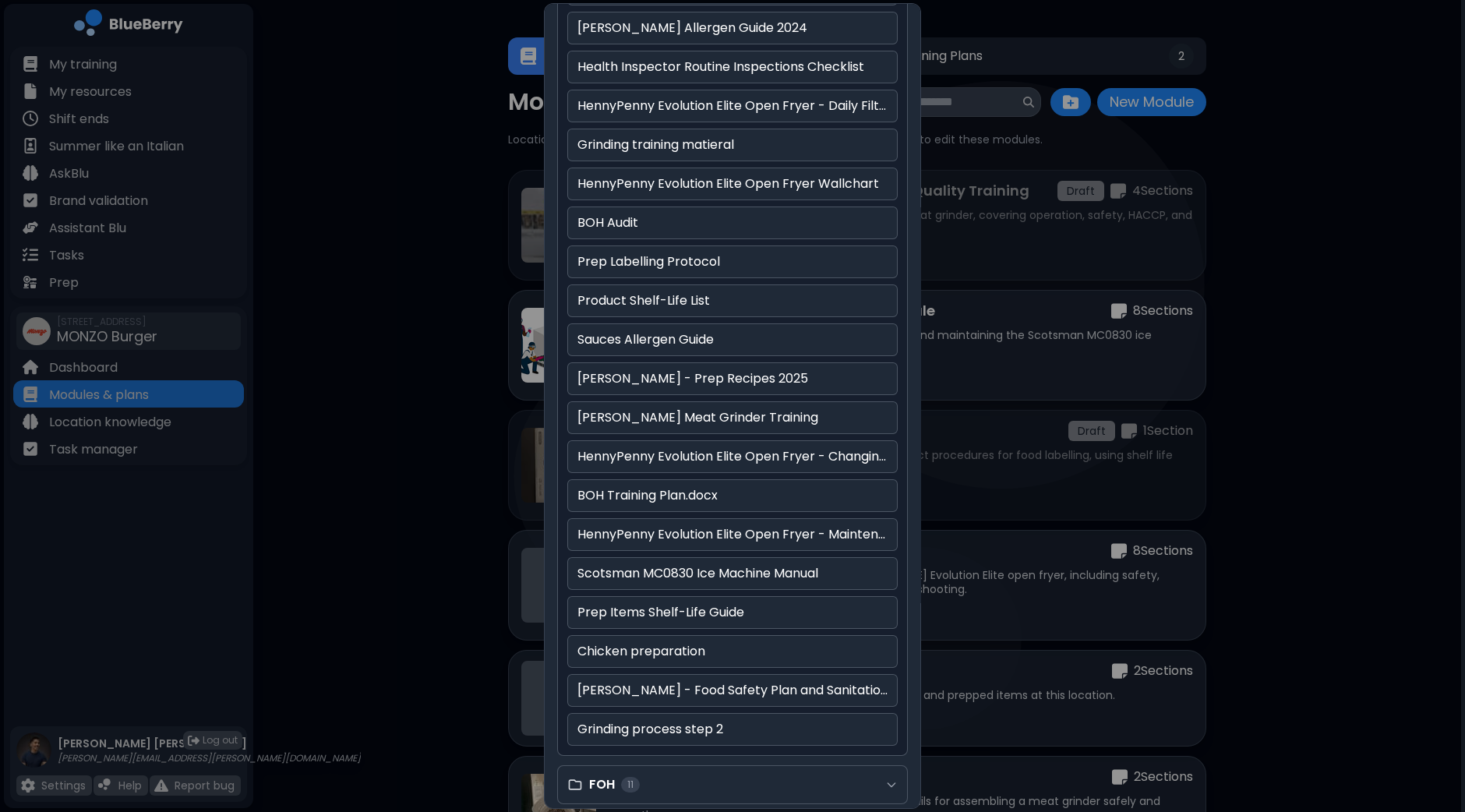
click at [290, 409] on div "Create from knowledge bank Select knowledge item BOH 25 Grinding process step 1…" at bounding box center [732, 406] width 1465 height 812
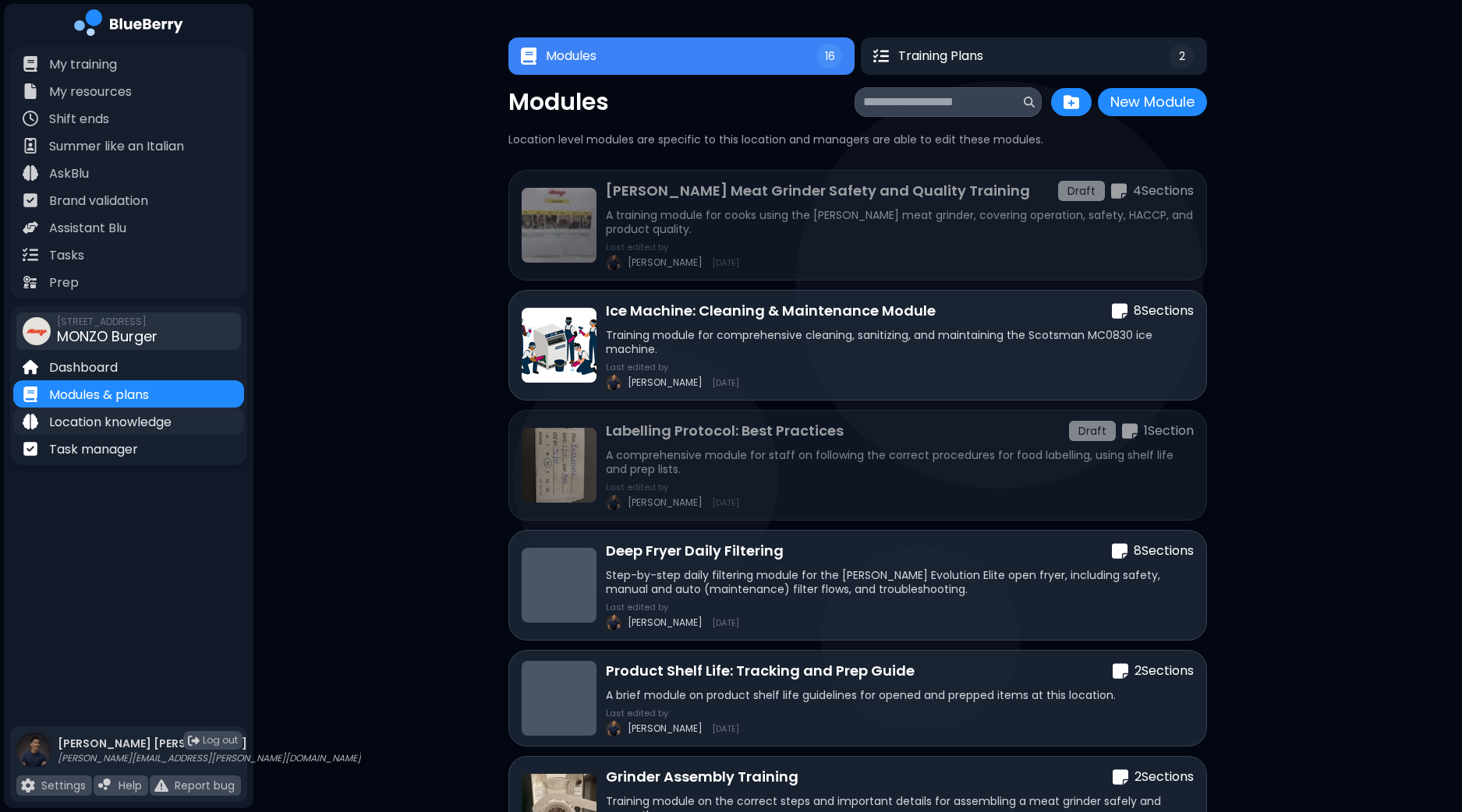
click at [134, 422] on p "Location knowledge" at bounding box center [109, 422] width 122 height 19
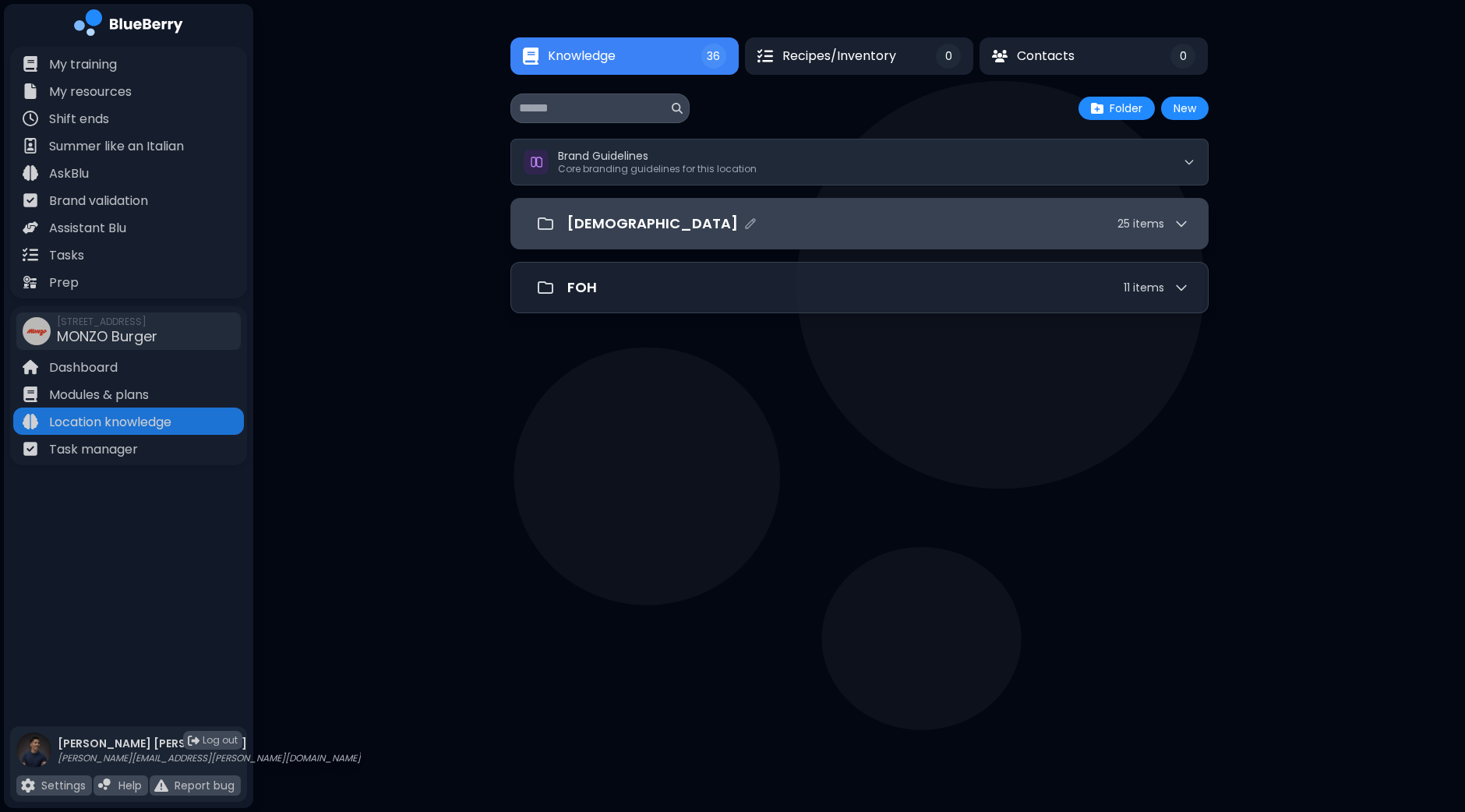
click at [694, 219] on div "[DEMOGRAPHIC_DATA] 25 item s" at bounding box center [878, 223] width 622 height 22
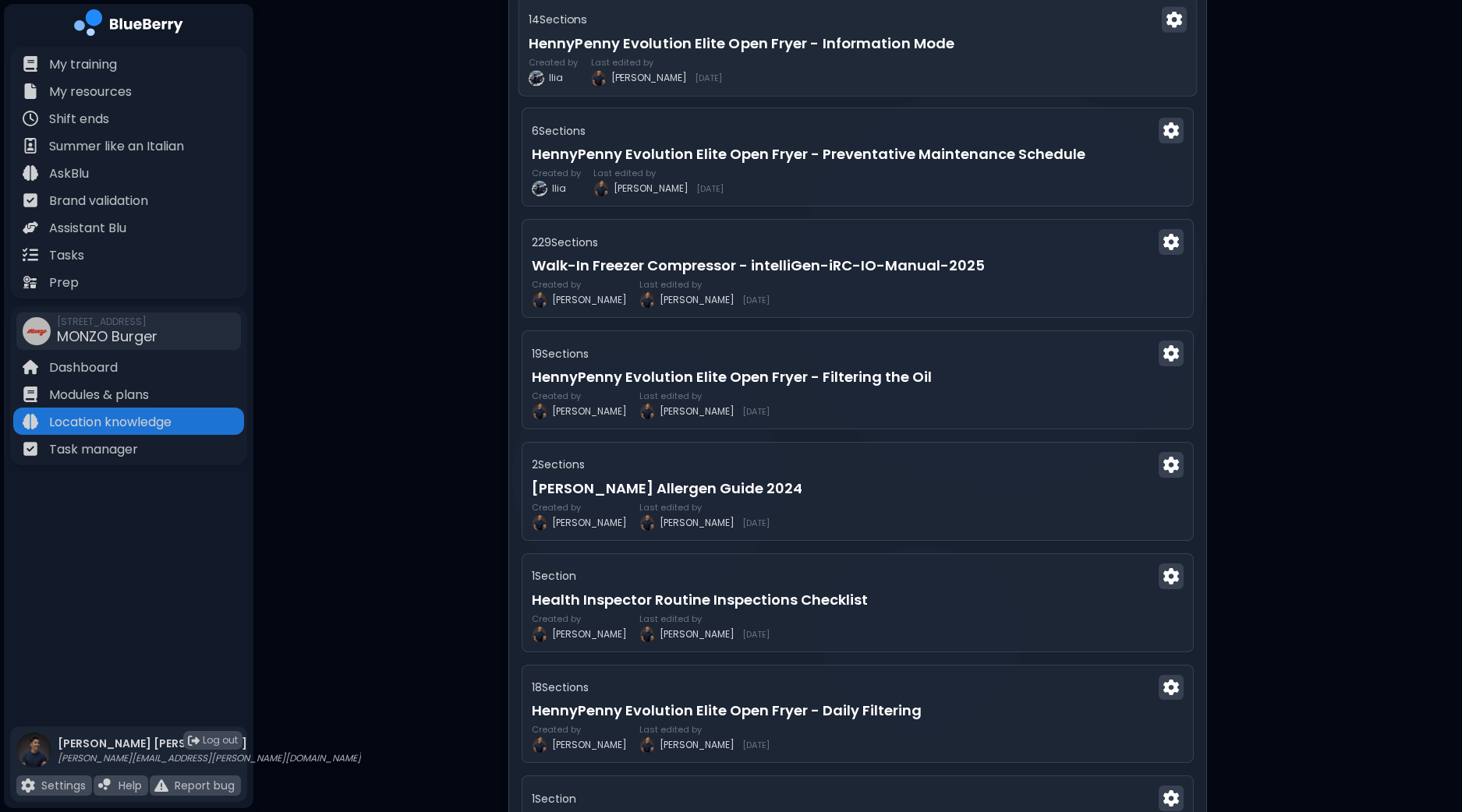
scroll to position [487, 0]
click at [866, 603] on h3 "Health Inspector Routine Inspections Checklist" at bounding box center [857, 598] width 658 height 22
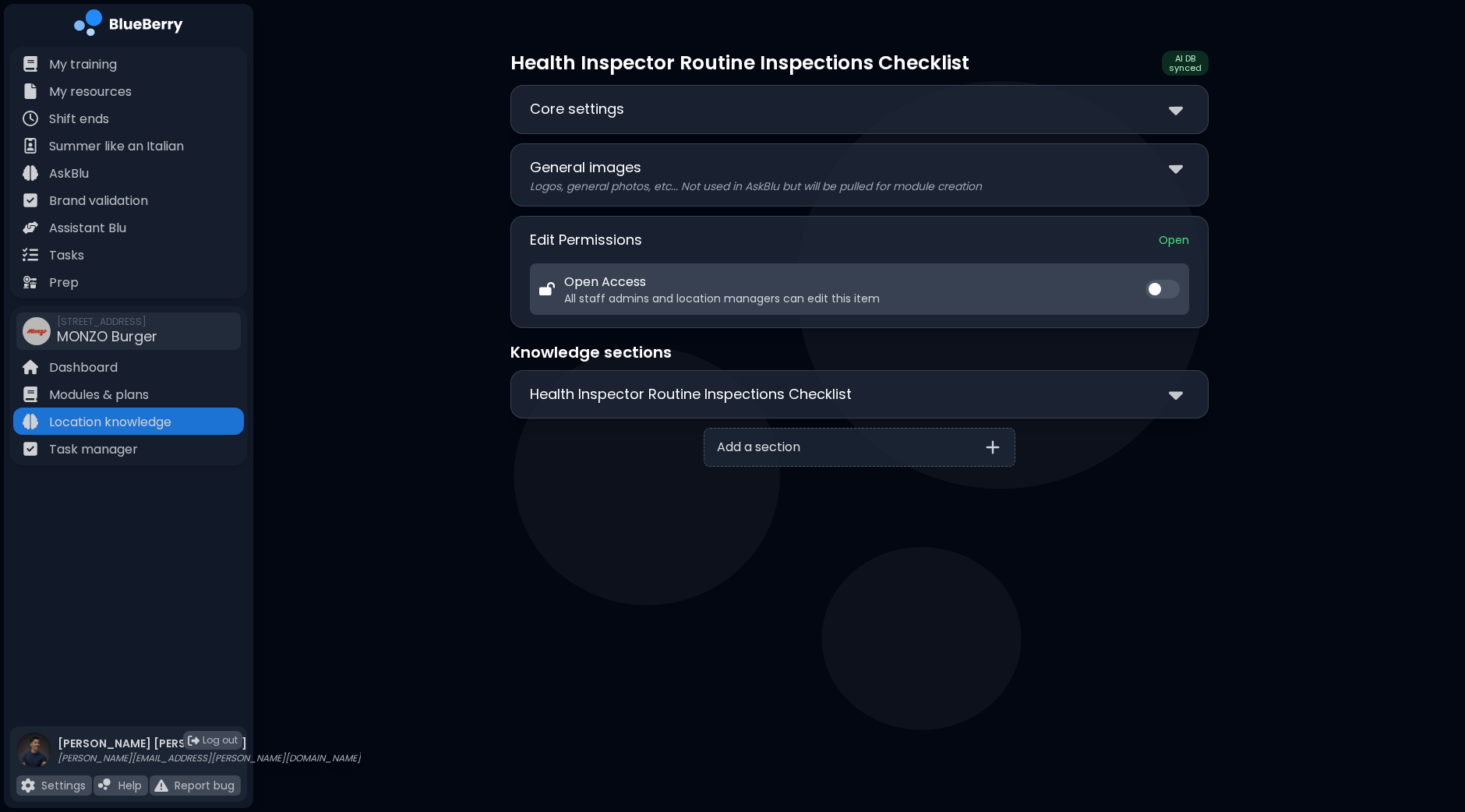
click at [1200, 122] on div "**********" at bounding box center [859, 109] width 698 height 49
click at [1167, 109] on div "Core settings" at bounding box center [859, 109] width 659 height 23
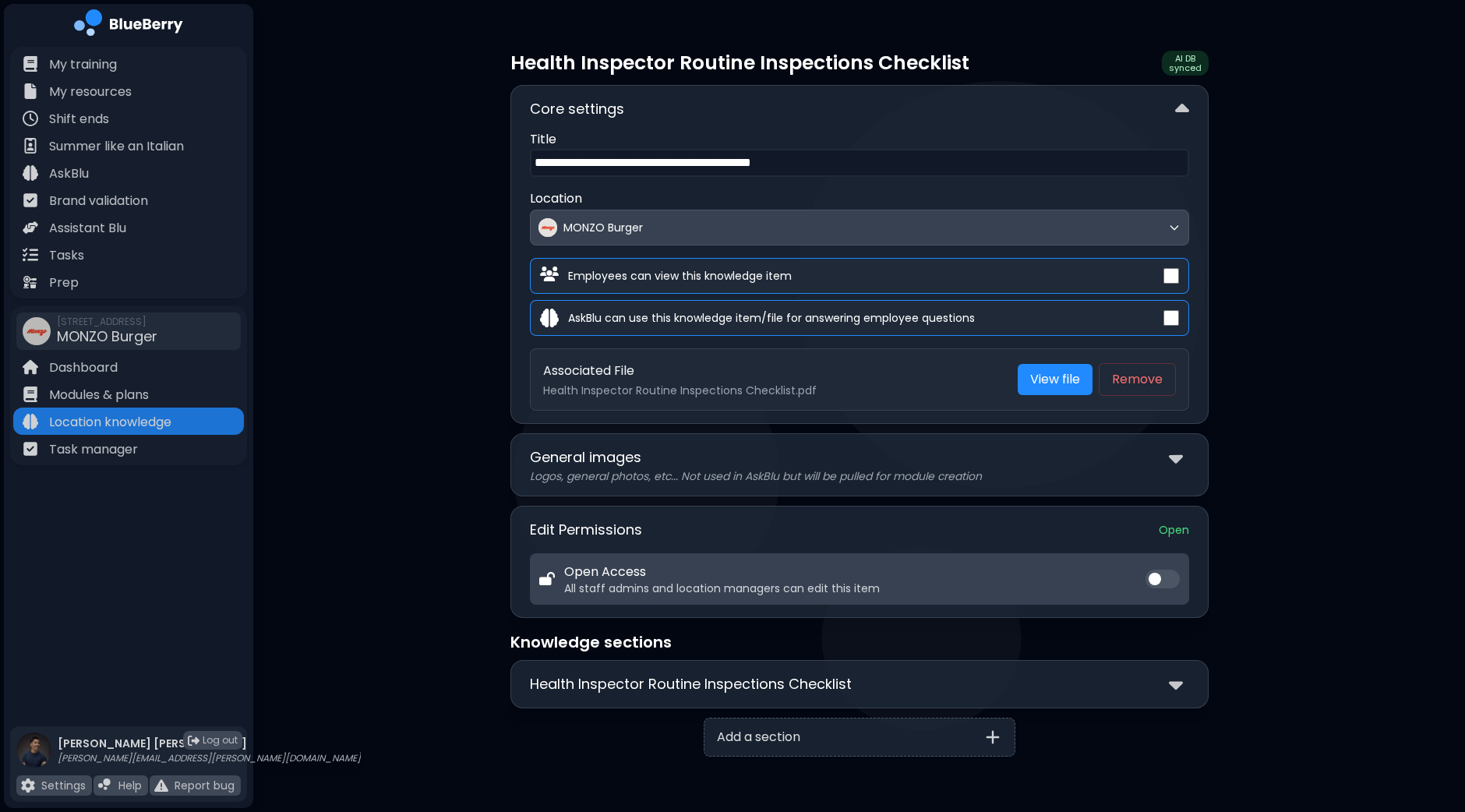
click at [1168, 109] on div at bounding box center [1178, 109] width 20 height 23
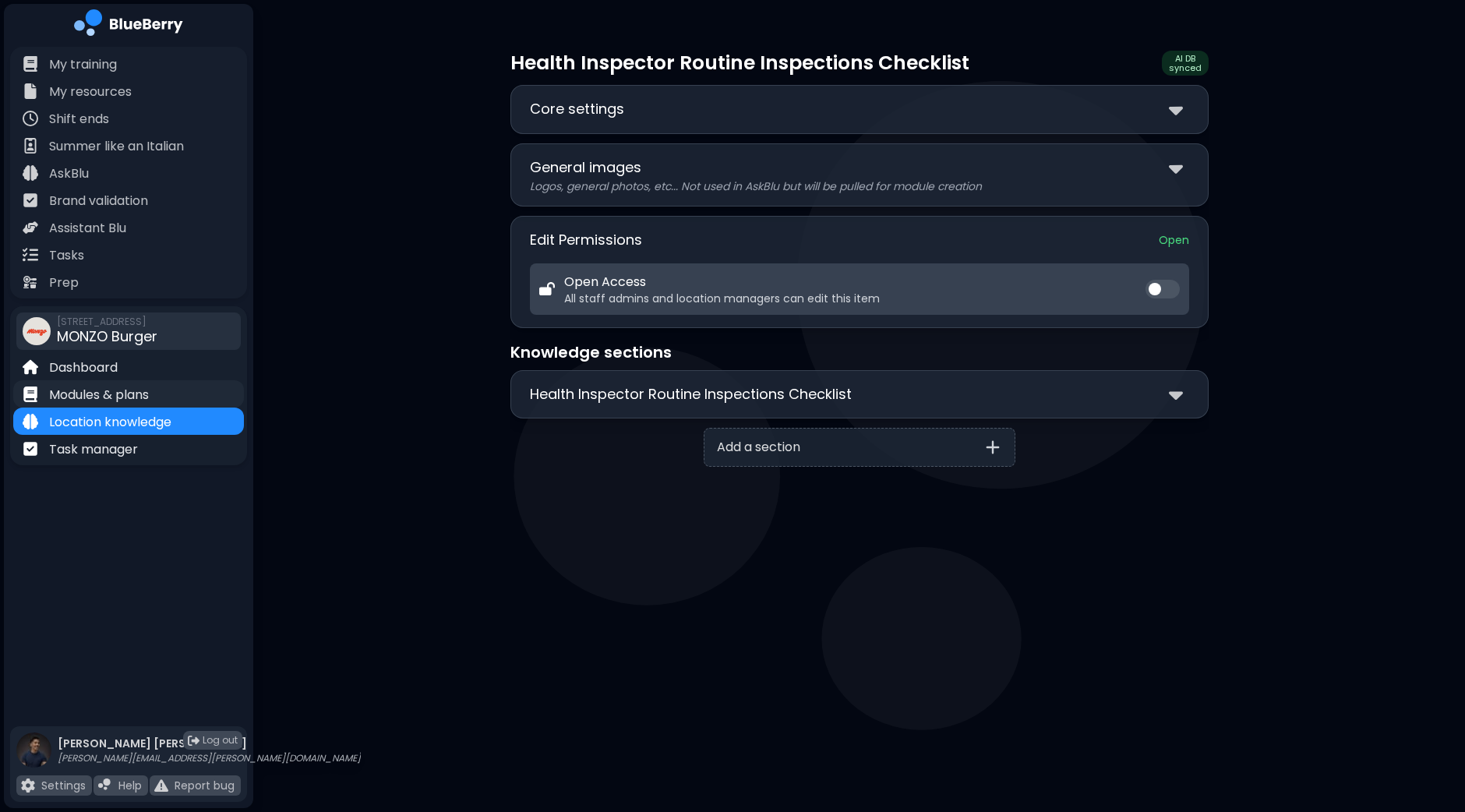
click at [89, 392] on p "Modules & plans" at bounding box center [99, 395] width 99 height 19
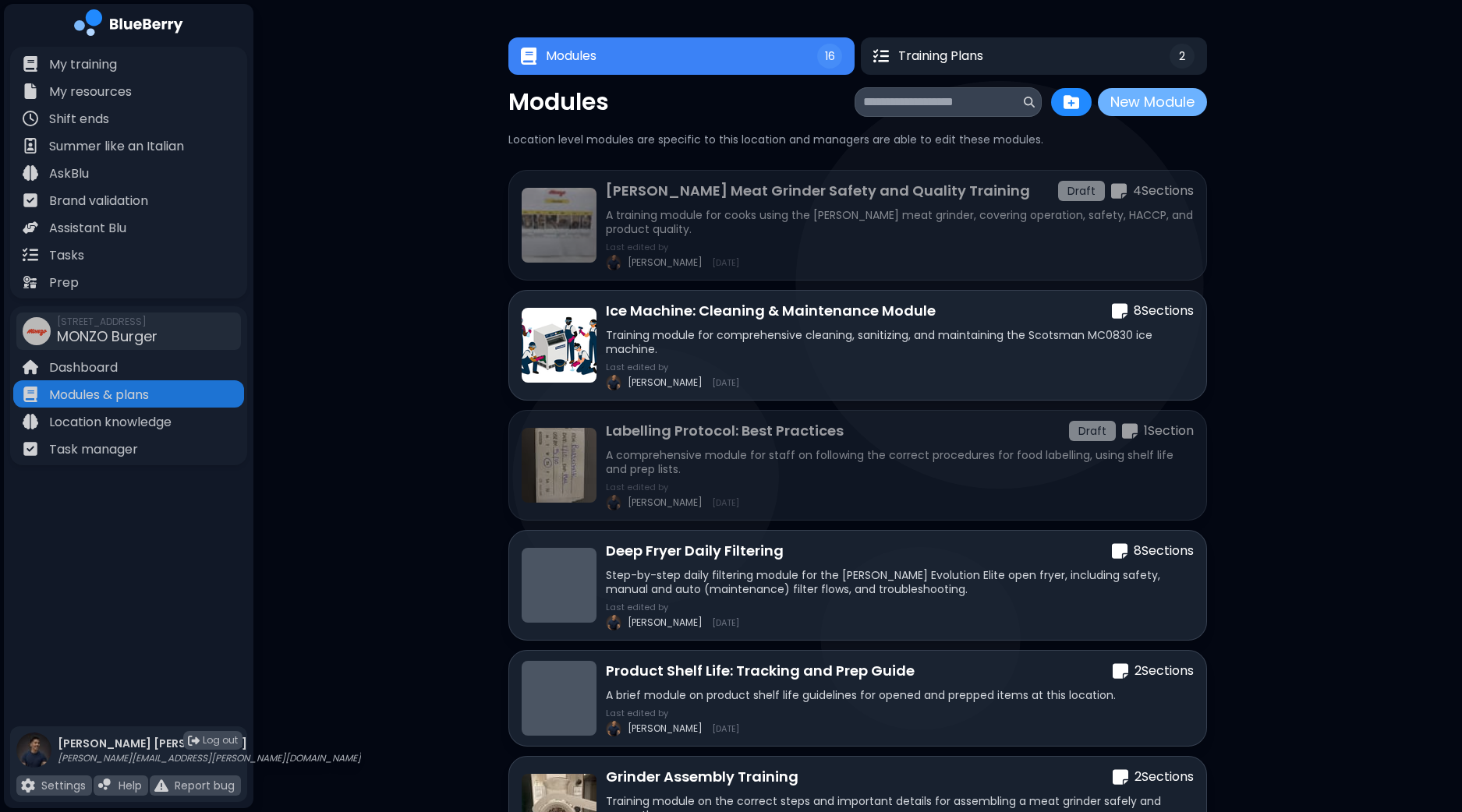
click at [1145, 98] on button "New Module" at bounding box center [1152, 101] width 109 height 28
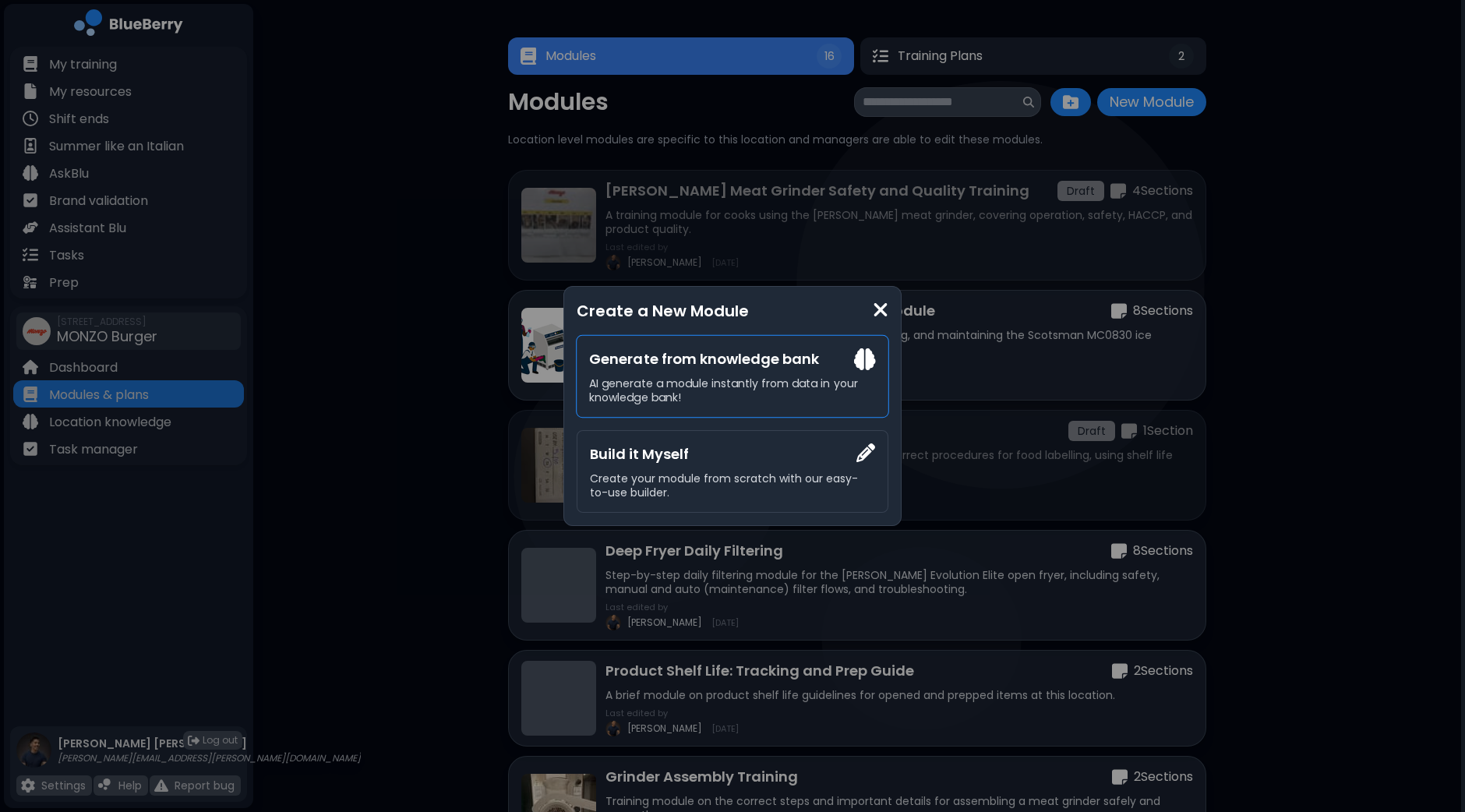
click at [771, 337] on div "Generate from knowledge bank AI generate a module instantly from data in your k…" at bounding box center [732, 376] width 313 height 82
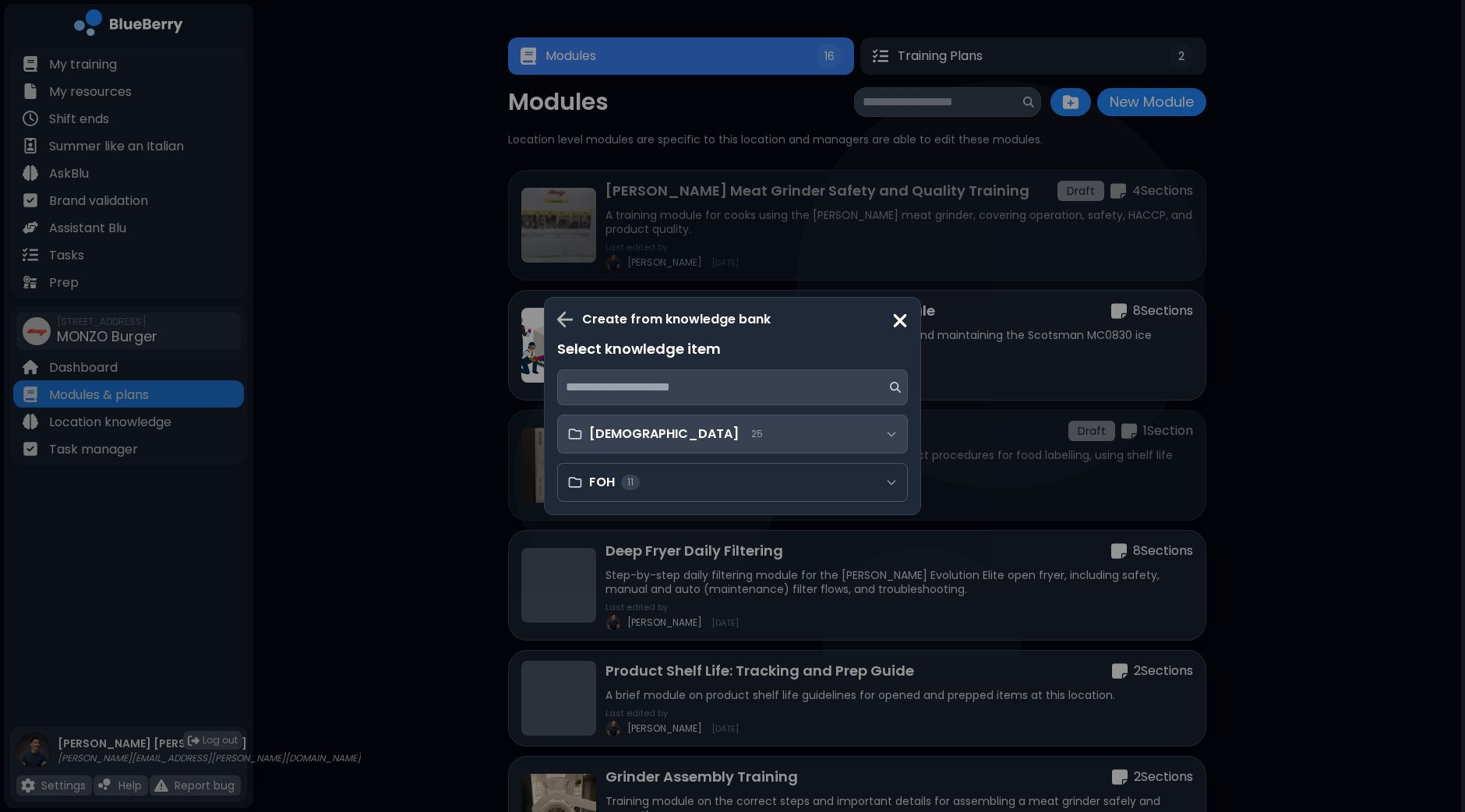
click at [685, 431] on div "[DEMOGRAPHIC_DATA] 25" at bounding box center [732, 433] width 351 height 39
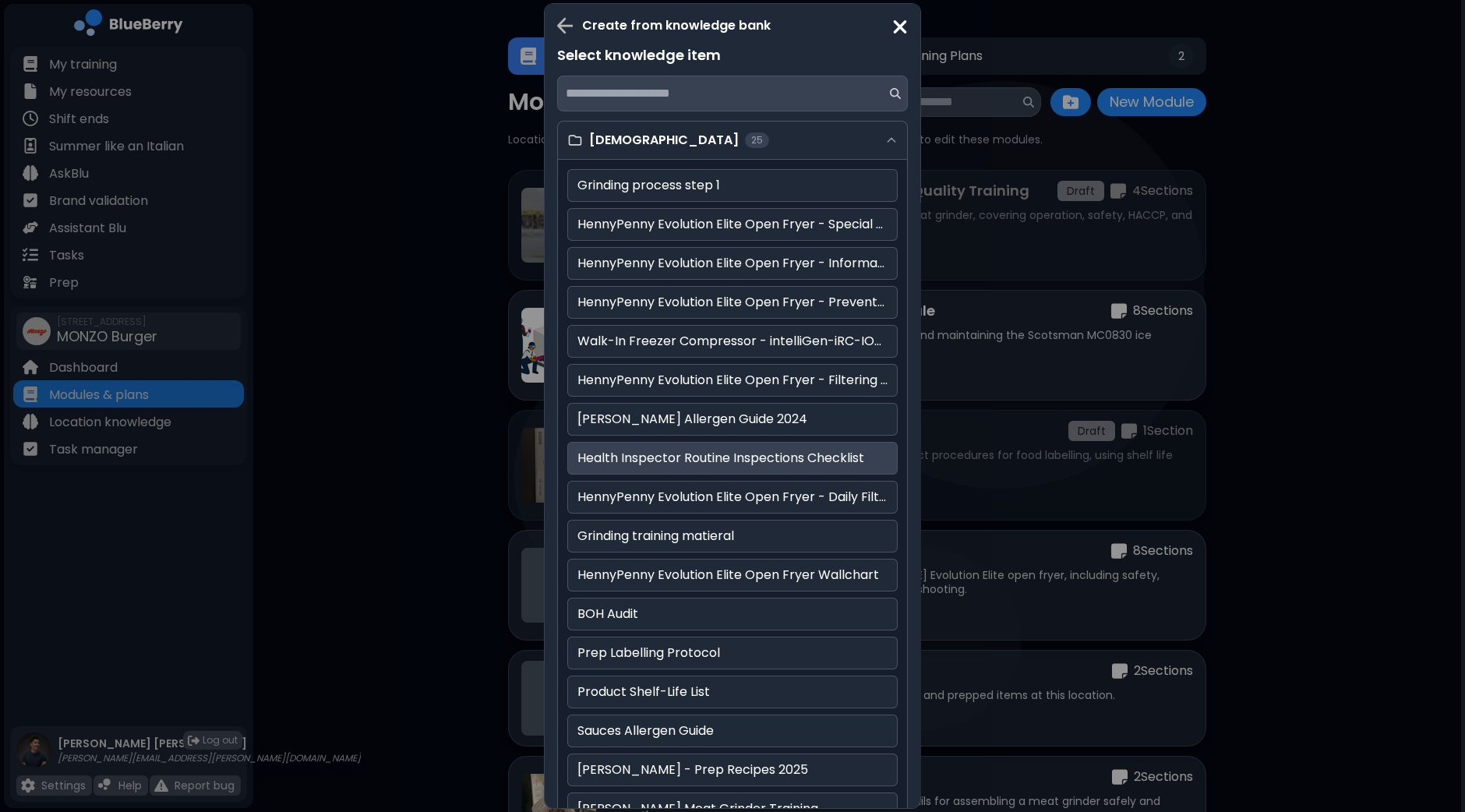
click at [662, 449] on p "Health Inspector Routine Inspections Checklist" at bounding box center [732, 458] width 310 height 19
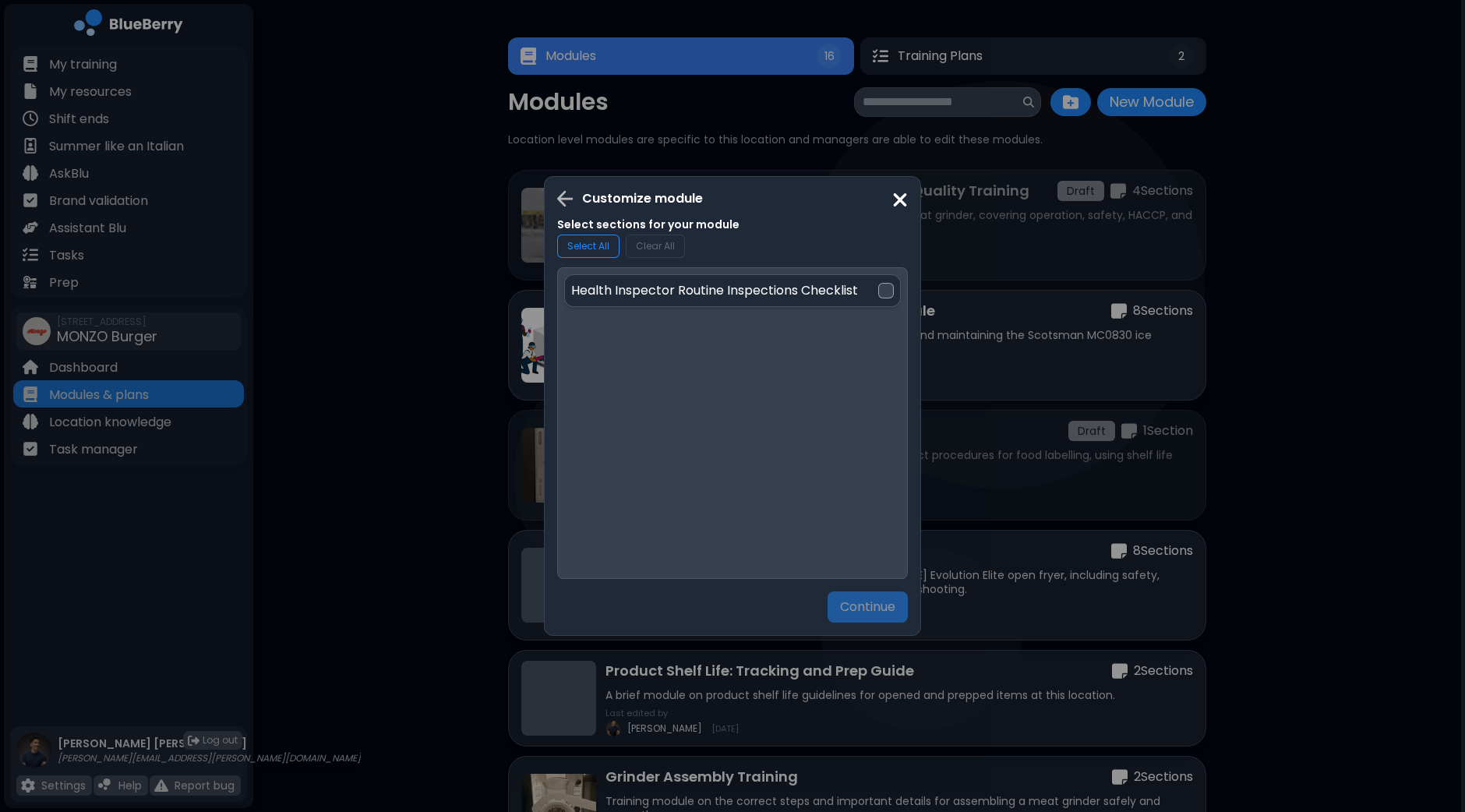
click at [896, 292] on div "Health Inspector Routine Inspections Checklist" at bounding box center [732, 290] width 336 height 33
click at [882, 604] on button "Continue" at bounding box center [867, 607] width 81 height 32
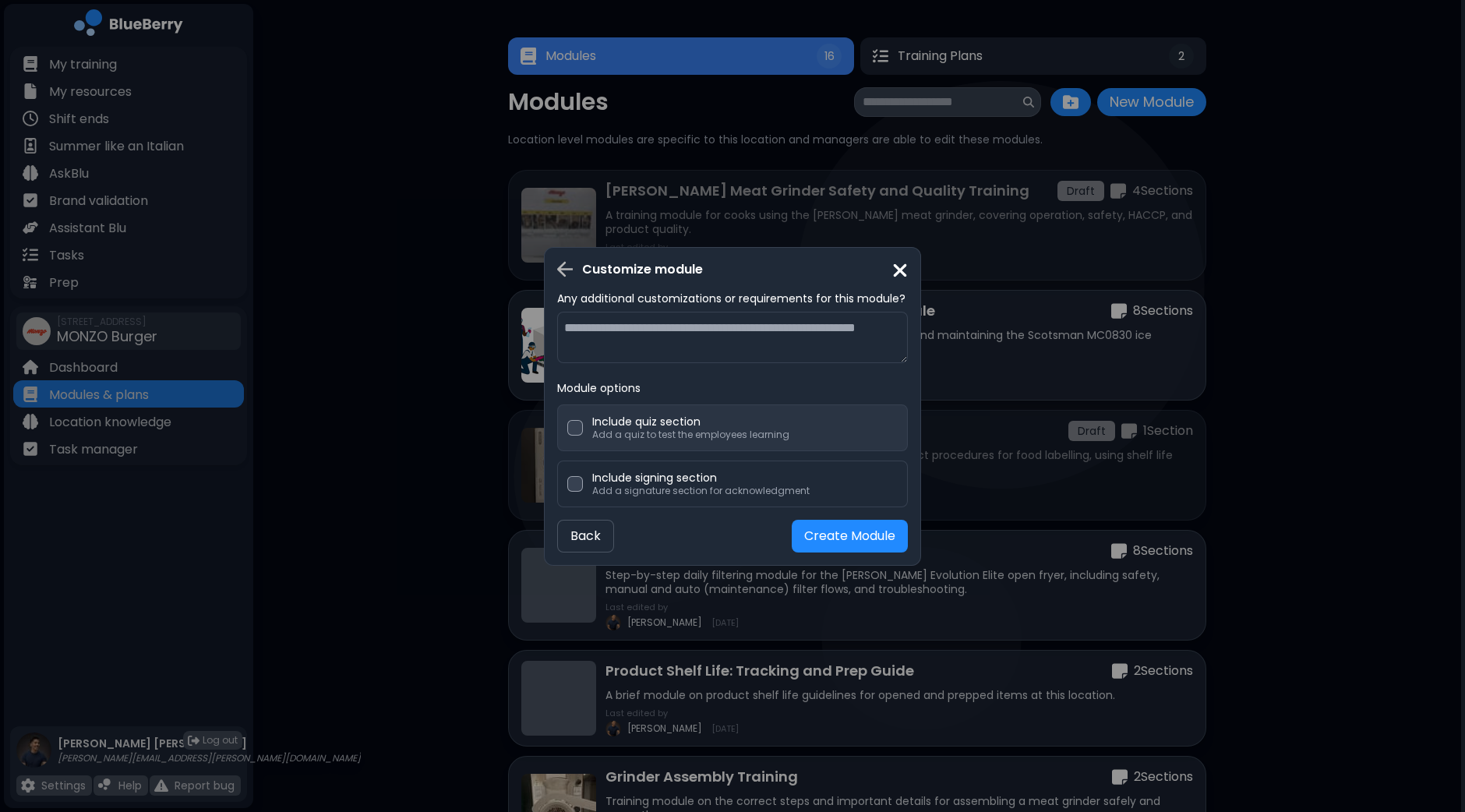
click at [736, 432] on p "Add a quiz to test the employees learning" at bounding box center [691, 435] width 197 height 13
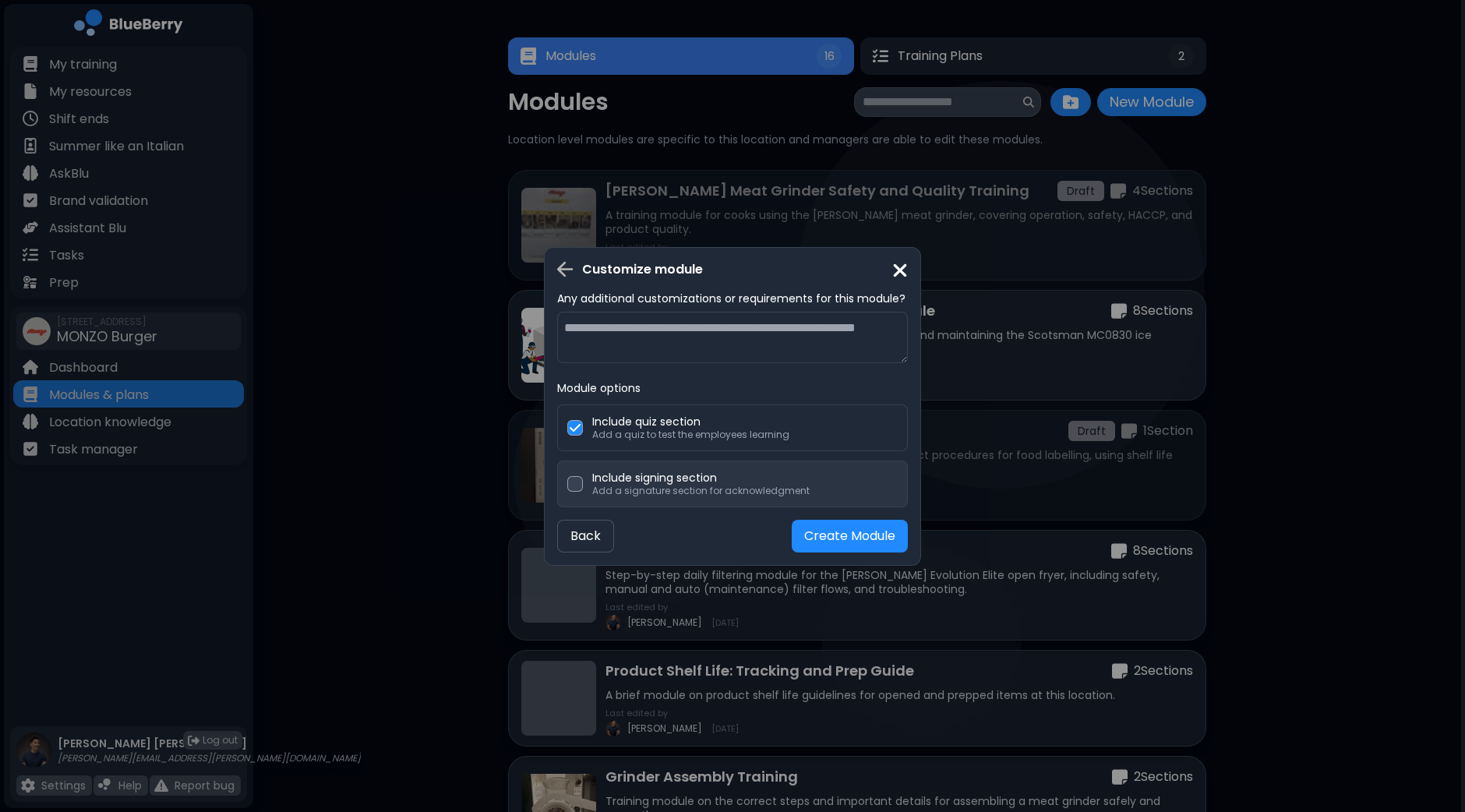
click at [772, 479] on p "Include signing section" at bounding box center [701, 477] width 217 height 14
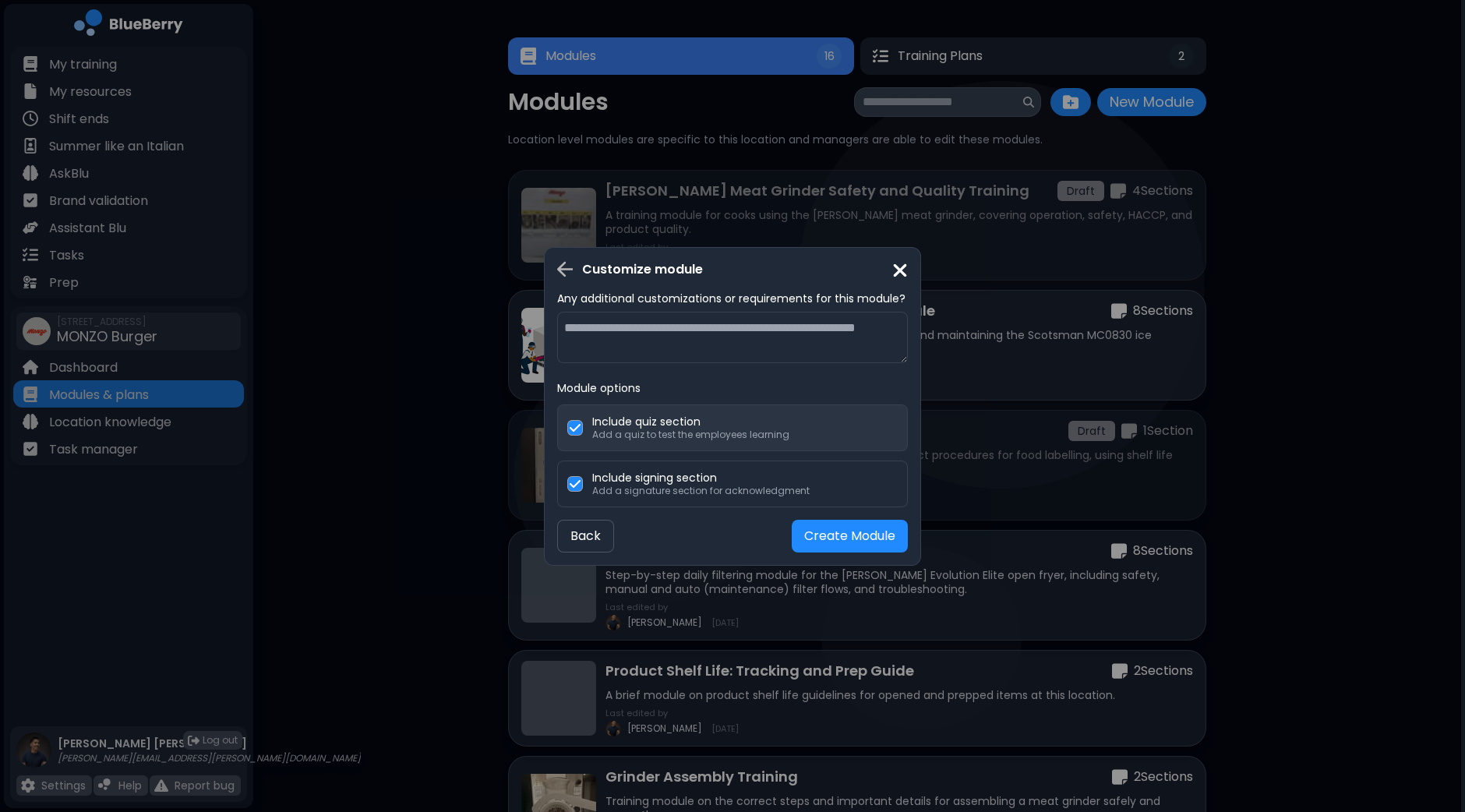
click at [741, 424] on p "Include quiz section" at bounding box center [691, 421] width 197 height 14
click at [856, 536] on button "Create Module" at bounding box center [849, 536] width 116 height 33
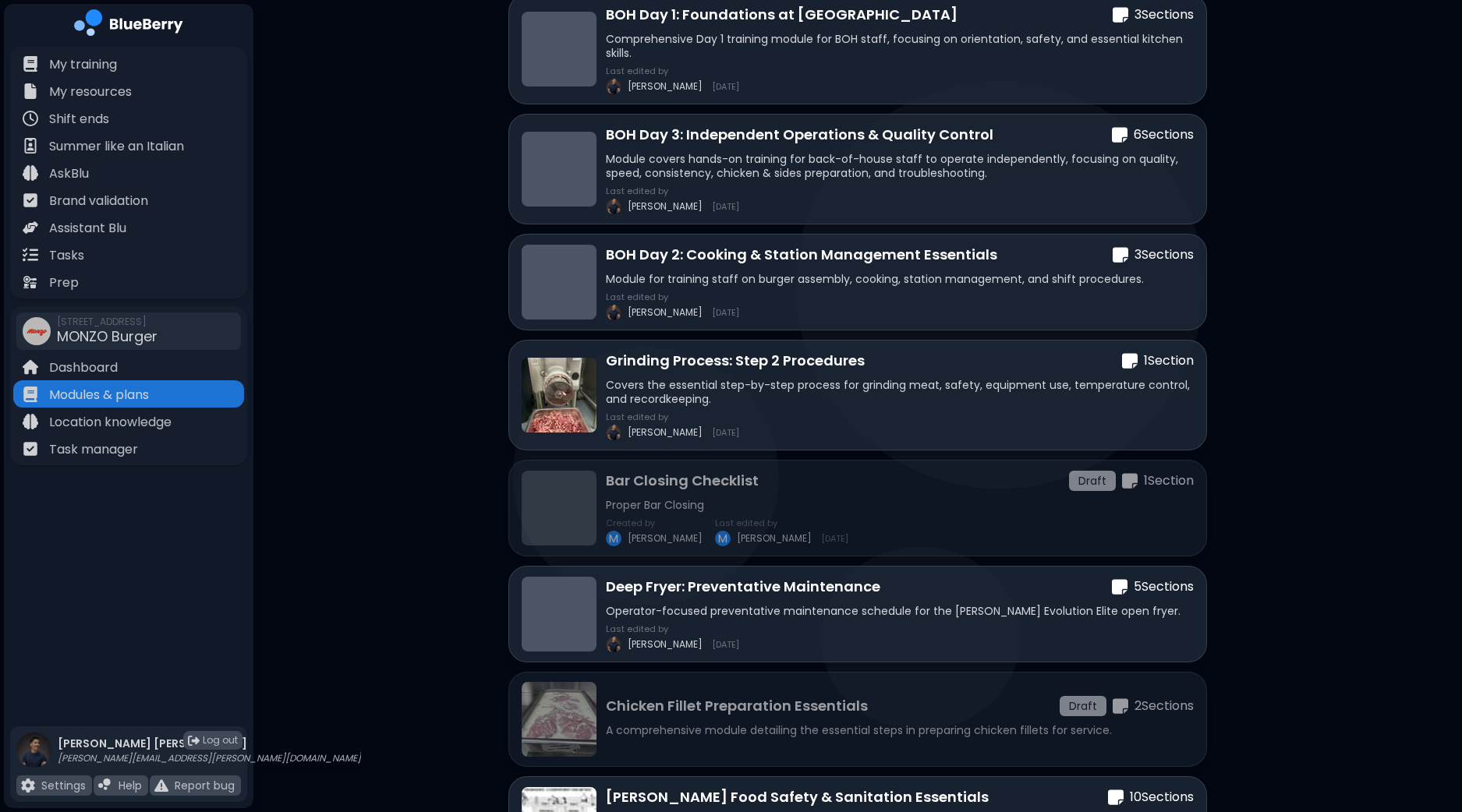
scroll to position [1258, 0]
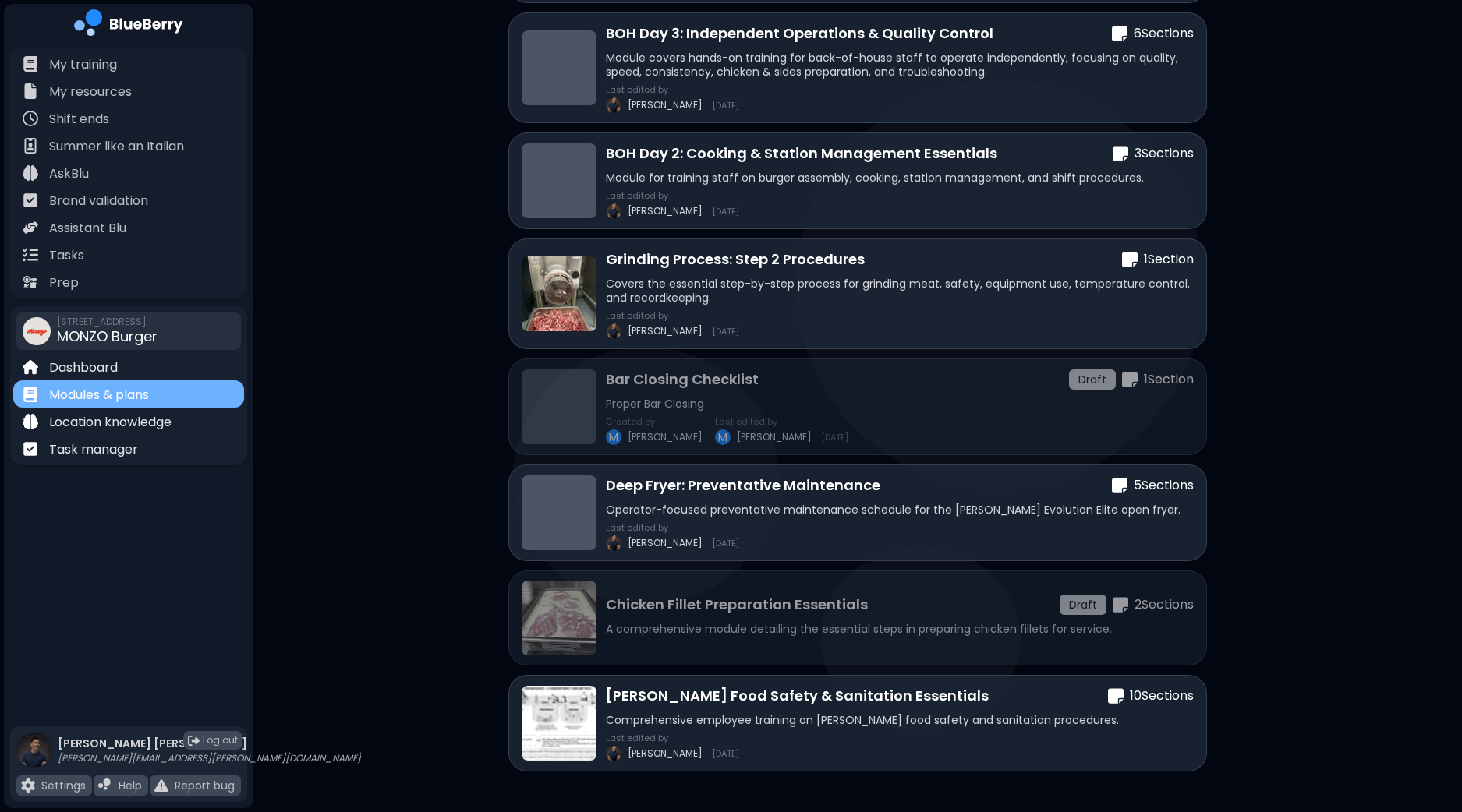
click at [101, 390] on p "Modules & plans" at bounding box center [99, 395] width 100 height 19
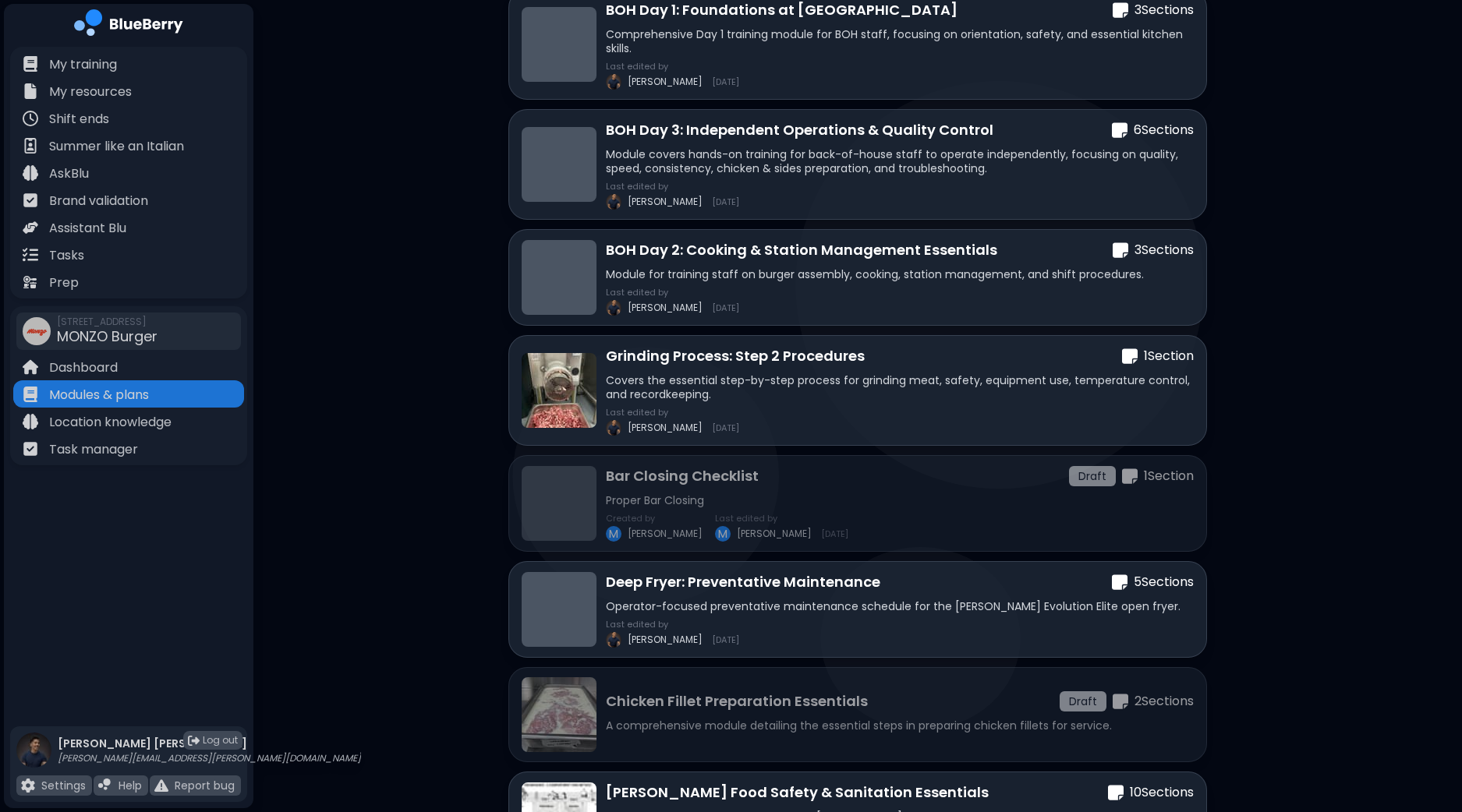
scroll to position [1161, 0]
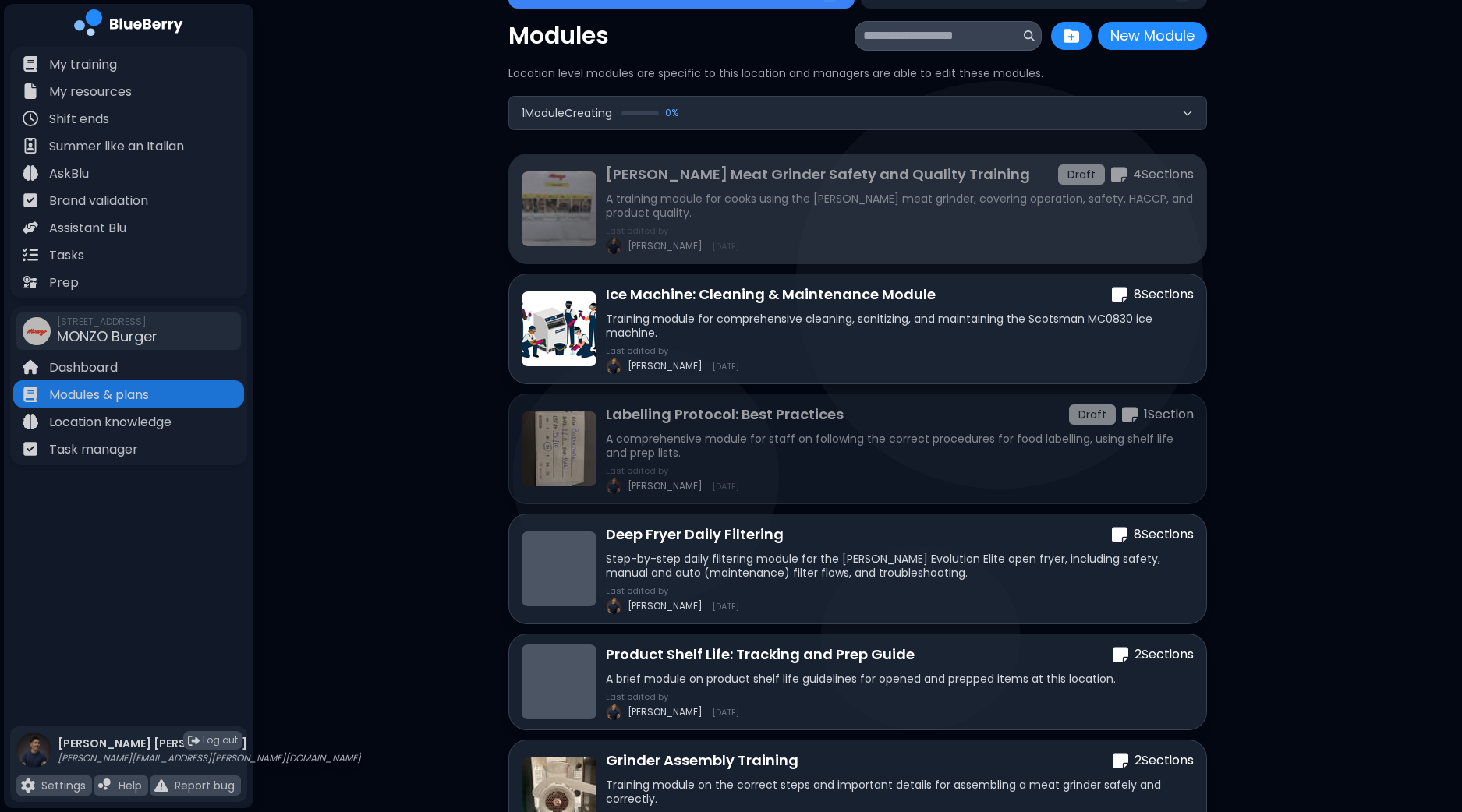
scroll to position [97, 0]
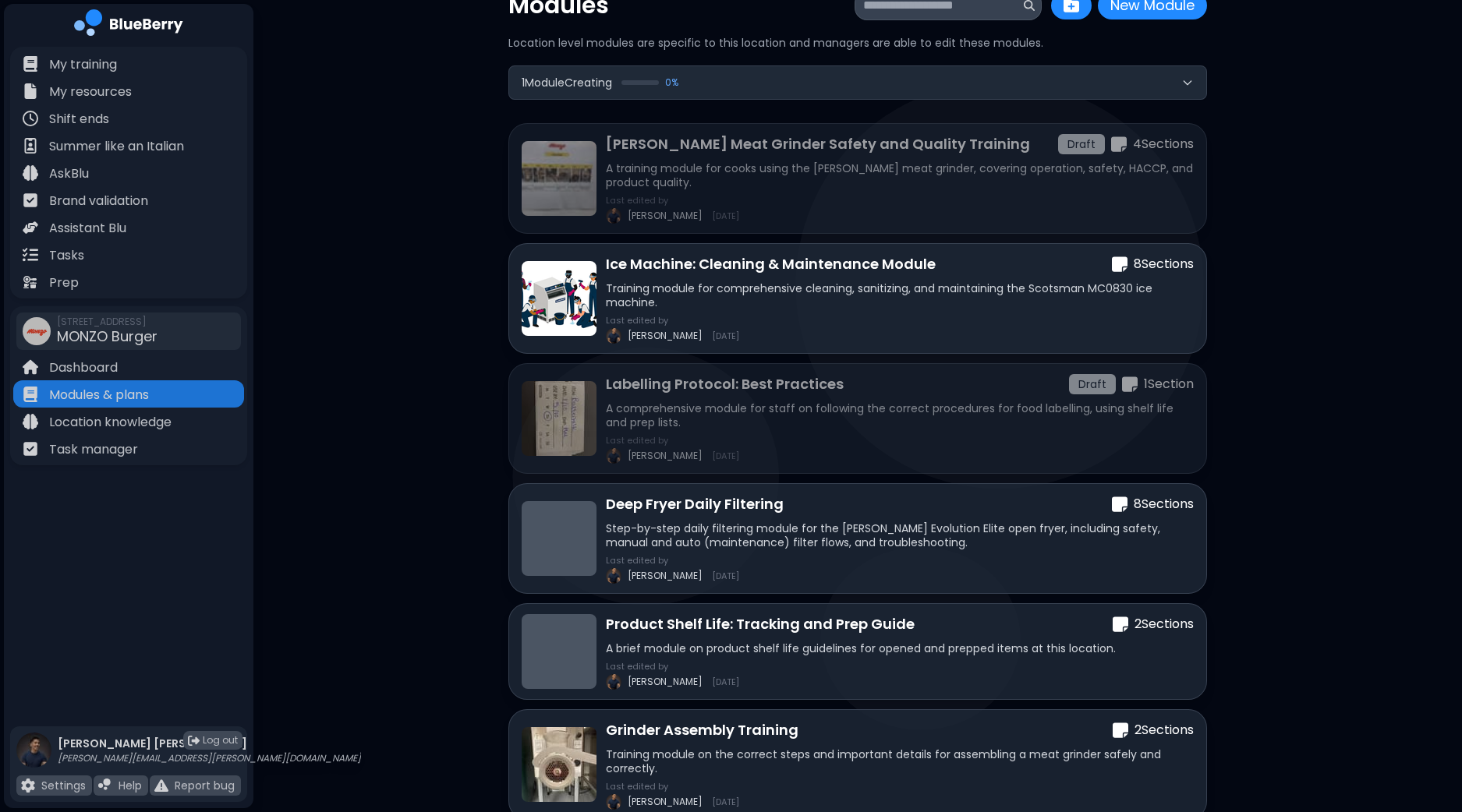
click at [862, 84] on button "1 Module Creating 0 %" at bounding box center [858, 82] width 697 height 33
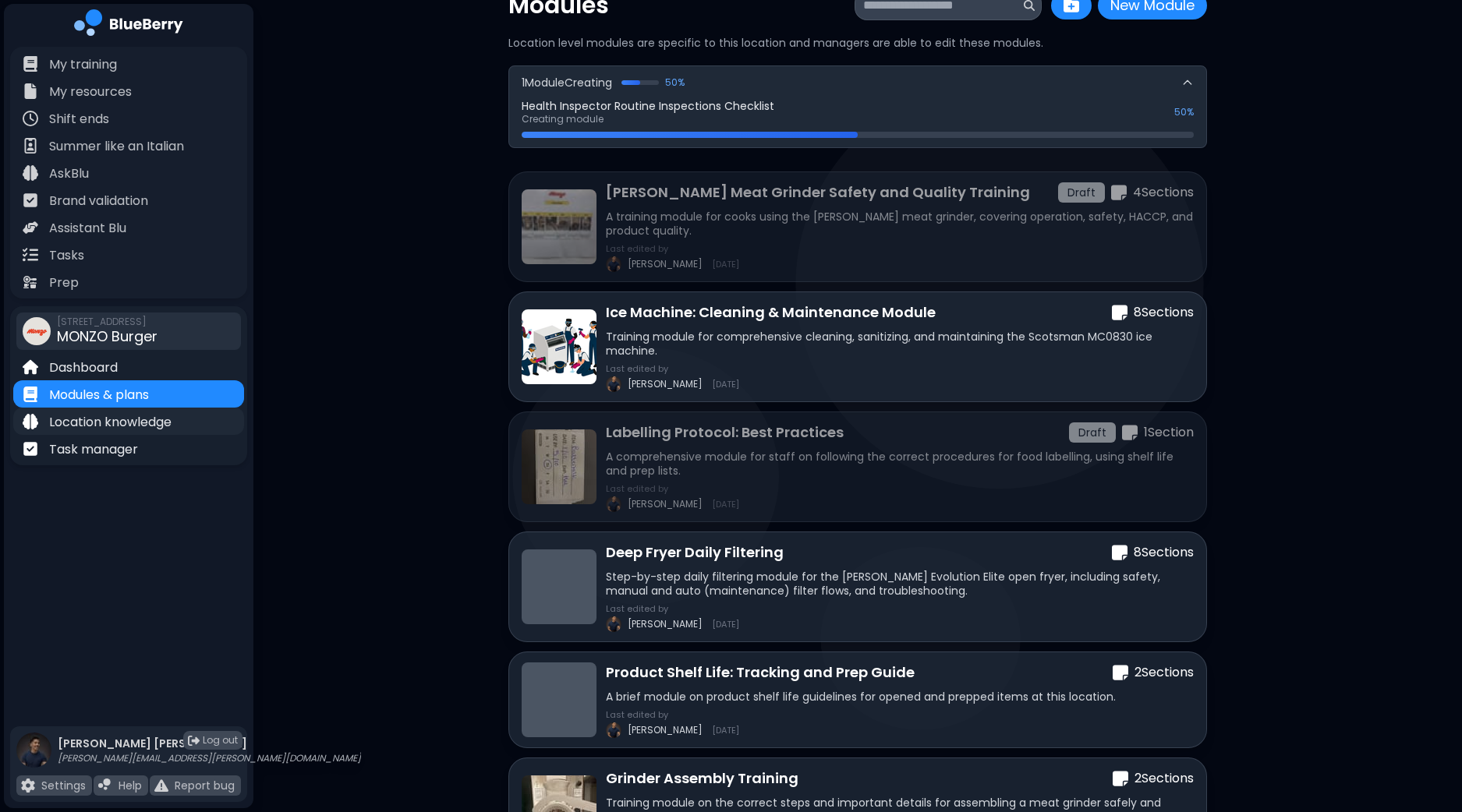
click at [127, 420] on p "Location knowledge" at bounding box center [109, 422] width 122 height 19
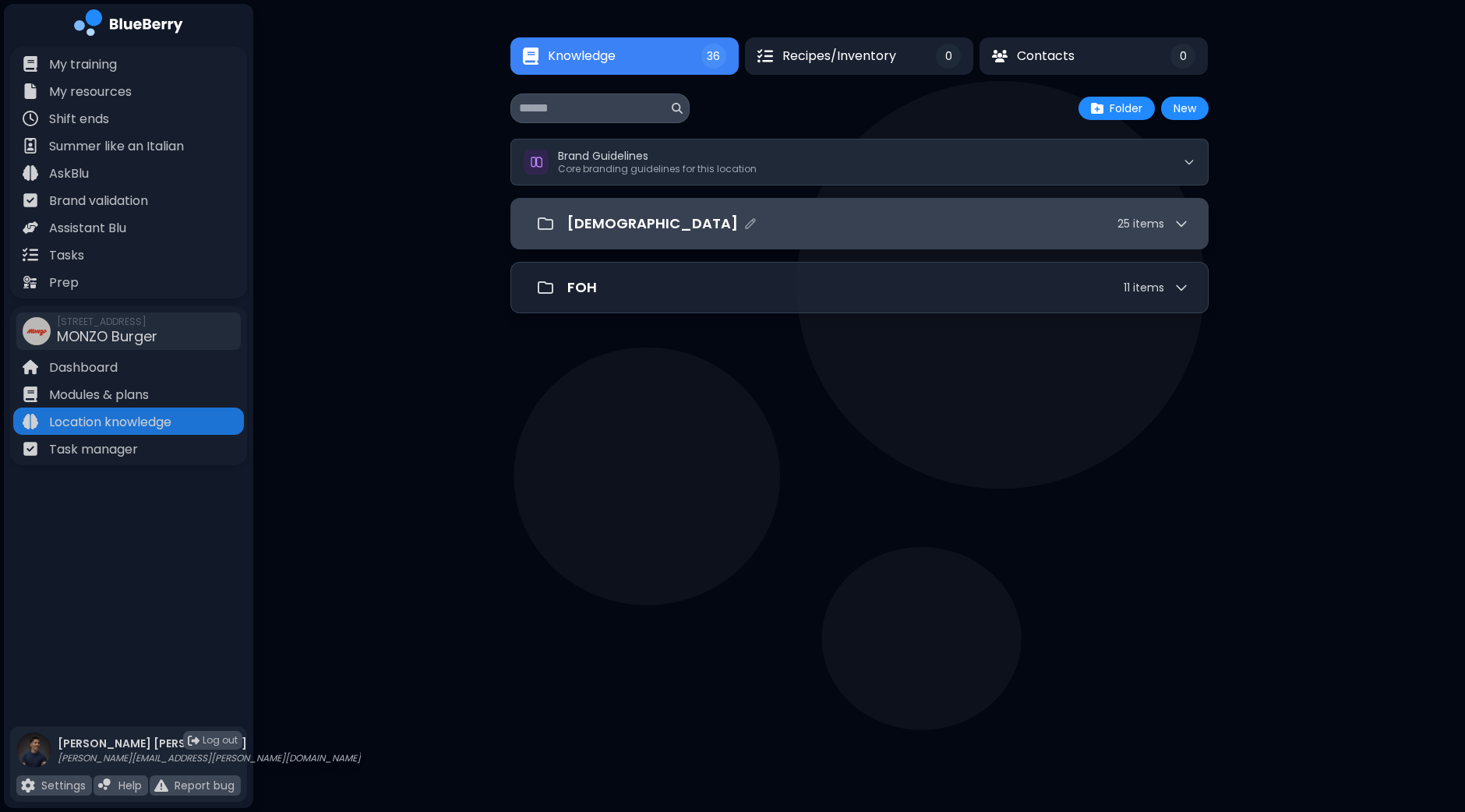
click at [623, 228] on div "[DEMOGRAPHIC_DATA] 25 item s" at bounding box center [878, 223] width 622 height 22
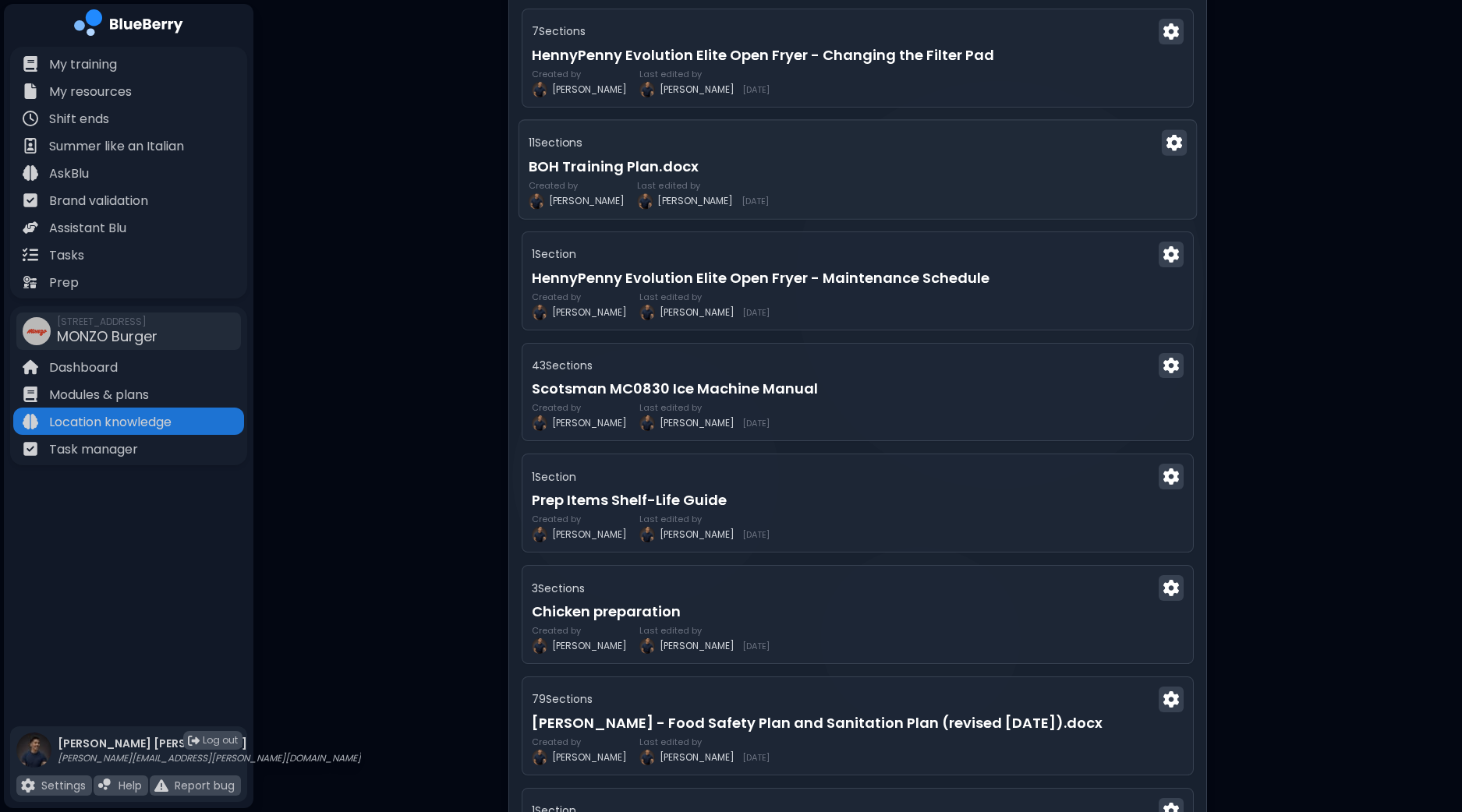
scroll to position [2331, 0]
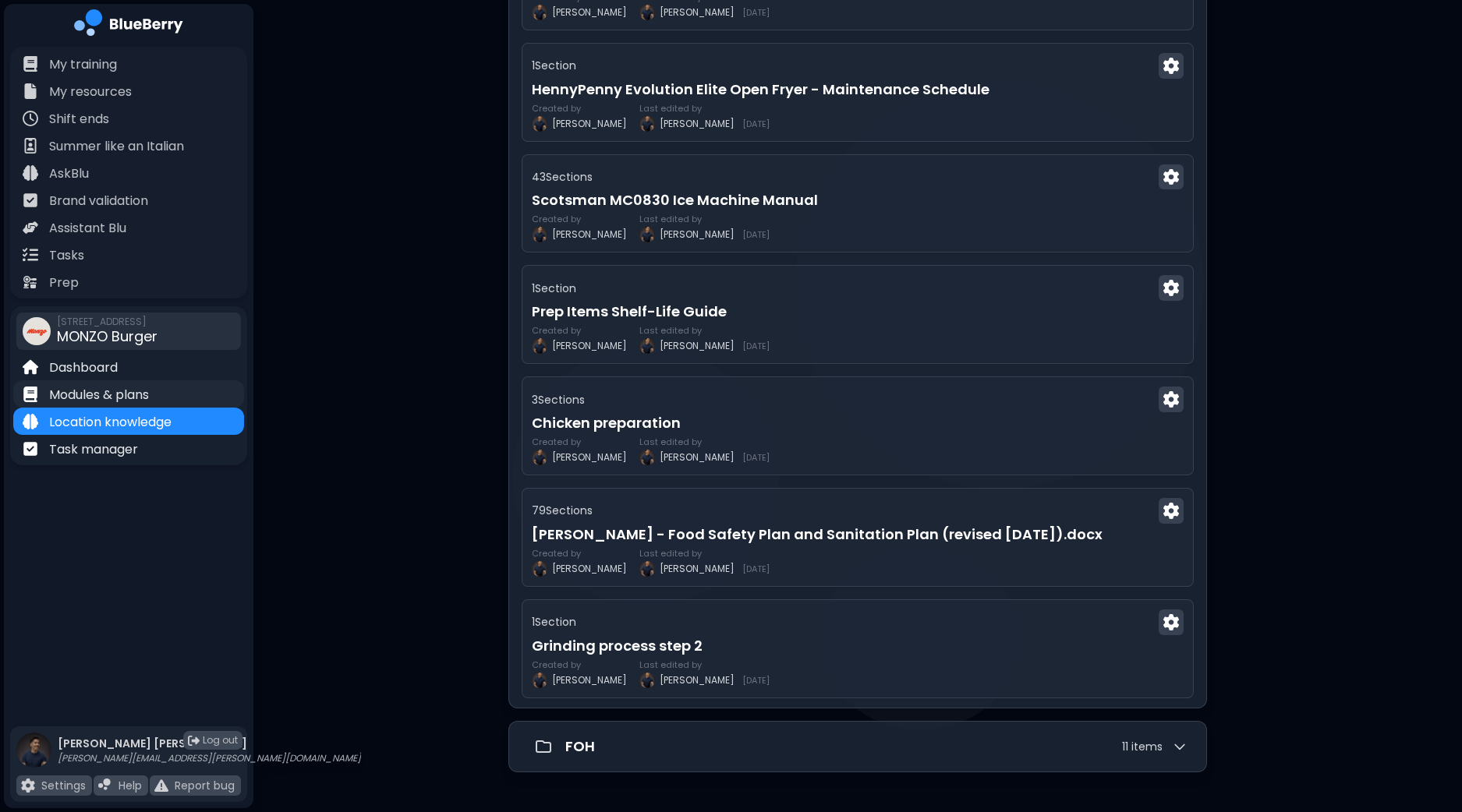
click at [90, 395] on p "Modules & plans" at bounding box center [99, 395] width 100 height 19
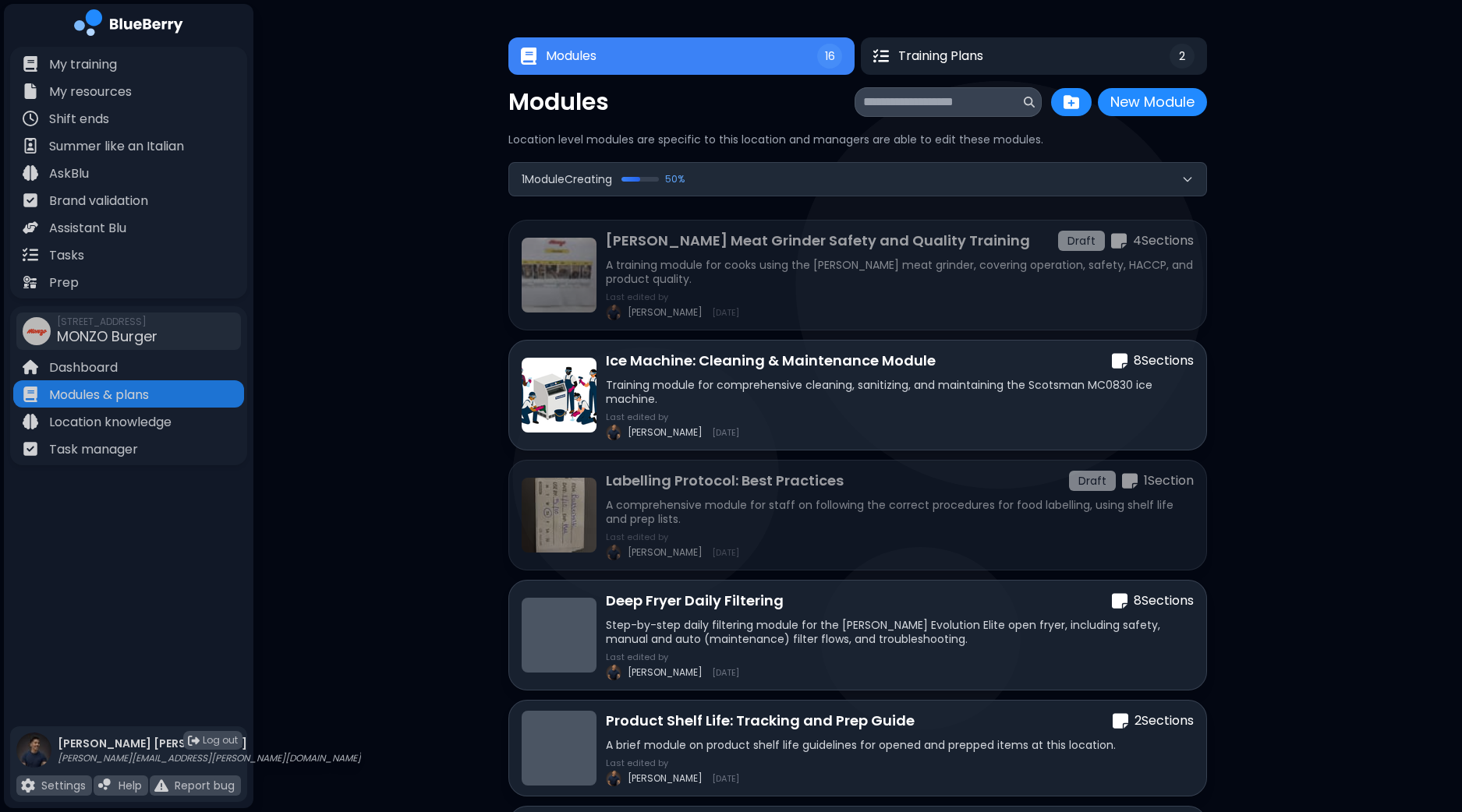
click at [774, 176] on button "1 Module Creating 50 %" at bounding box center [858, 179] width 697 height 33
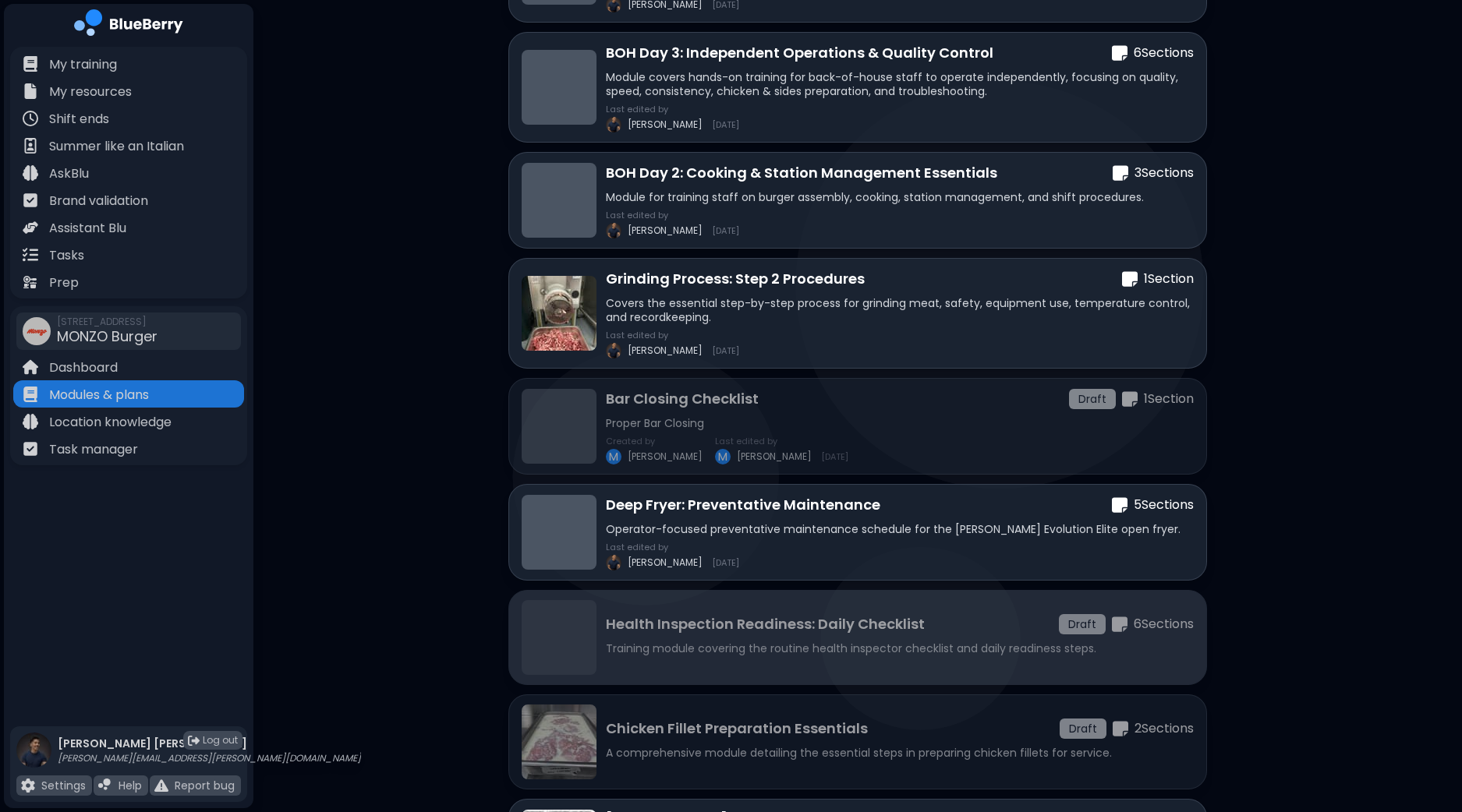
scroll to position [1312, 0]
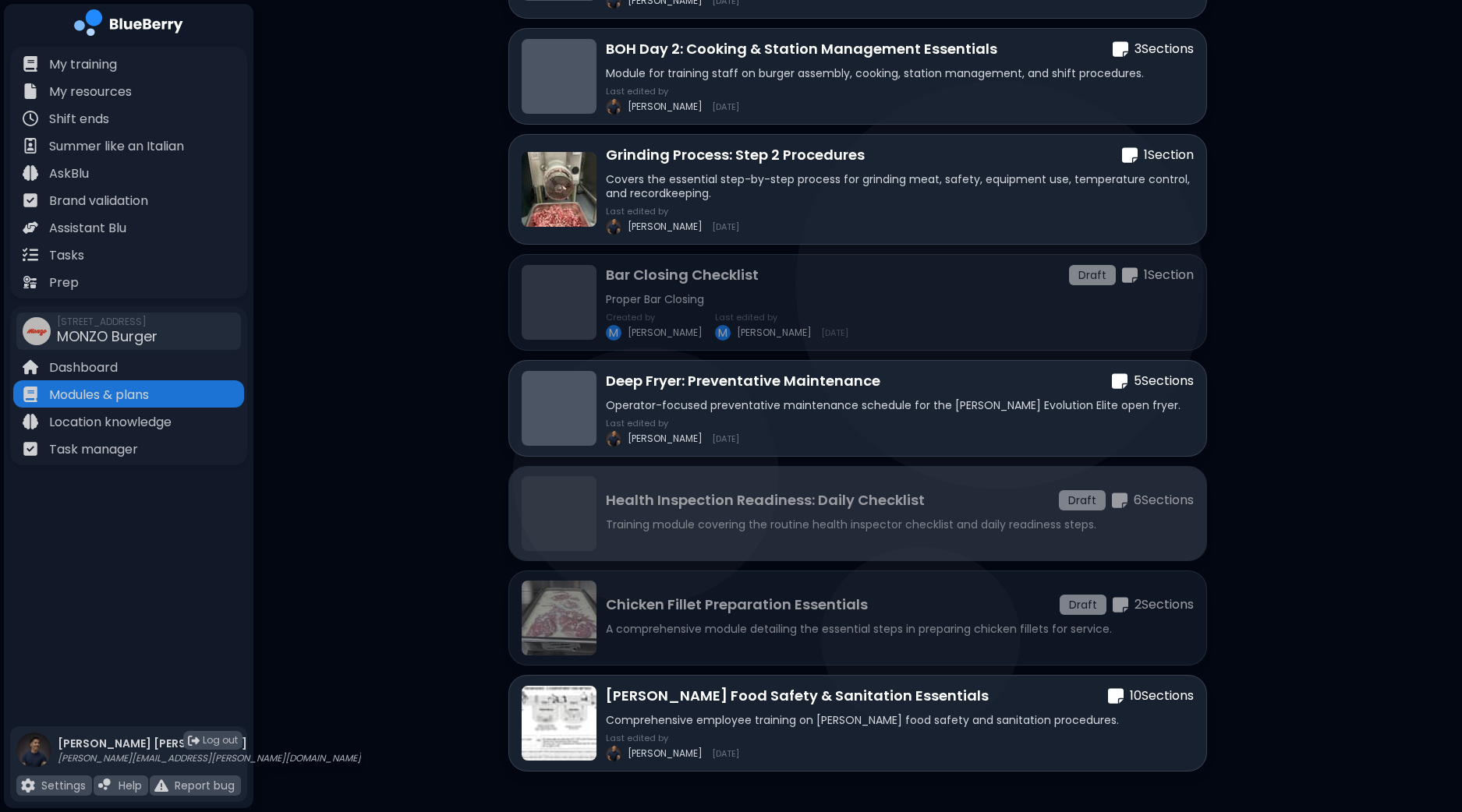
click at [821, 524] on p "Training module covering the routine health inspector checklist and daily readi…" at bounding box center [899, 524] width 588 height 14
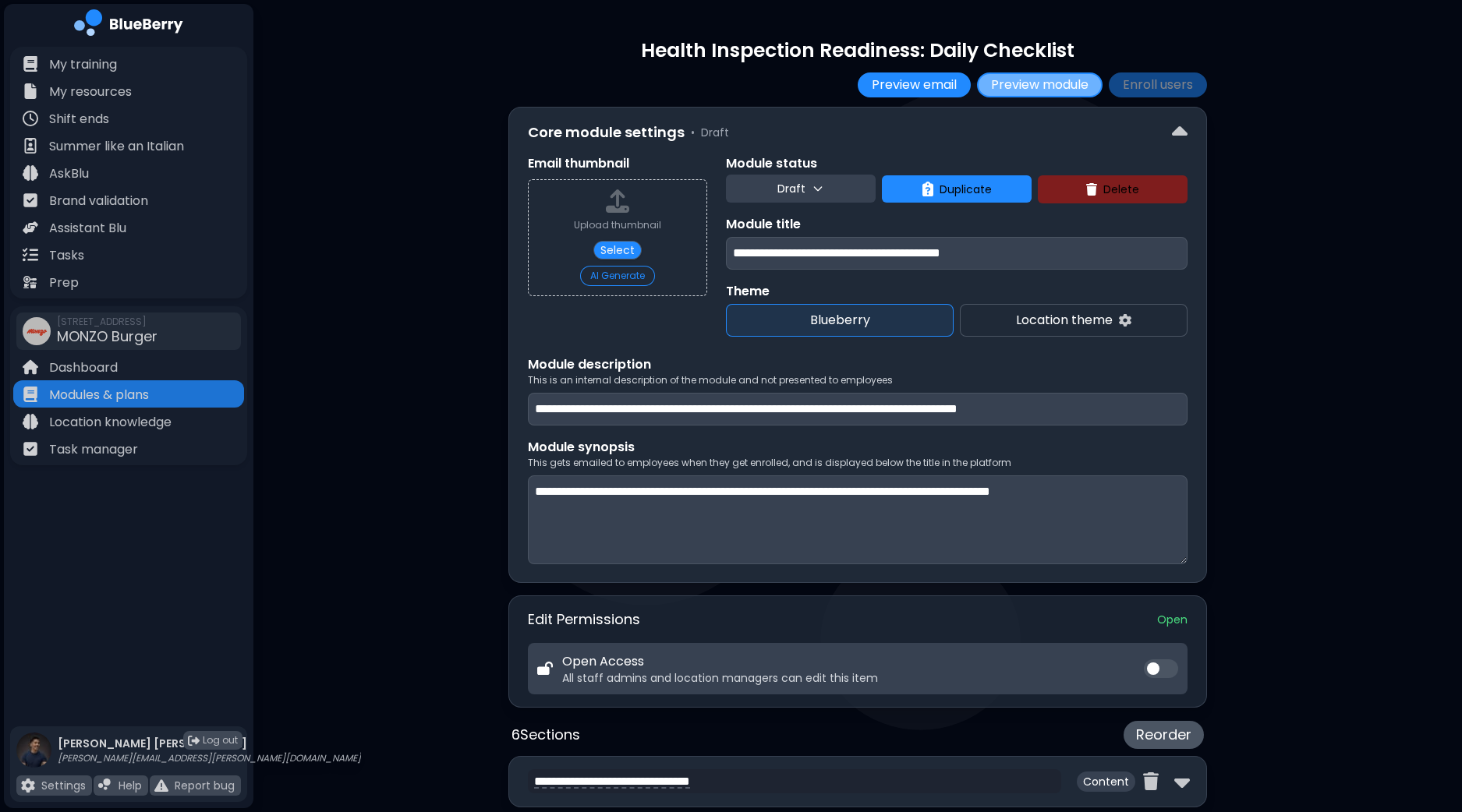
click at [1037, 88] on button "Preview module" at bounding box center [1040, 85] width 126 height 25
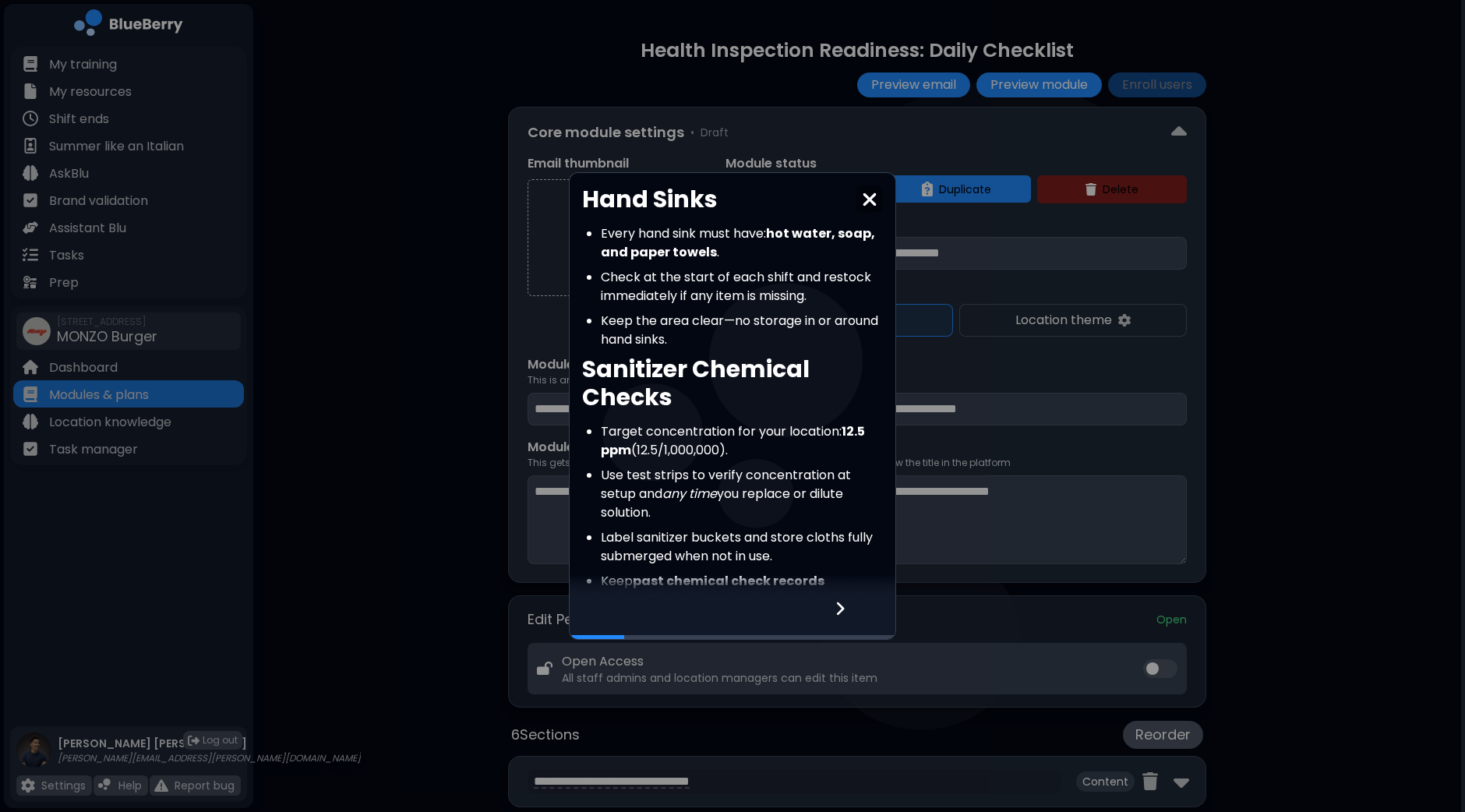
click at [836, 611] on icon at bounding box center [840, 608] width 11 height 17
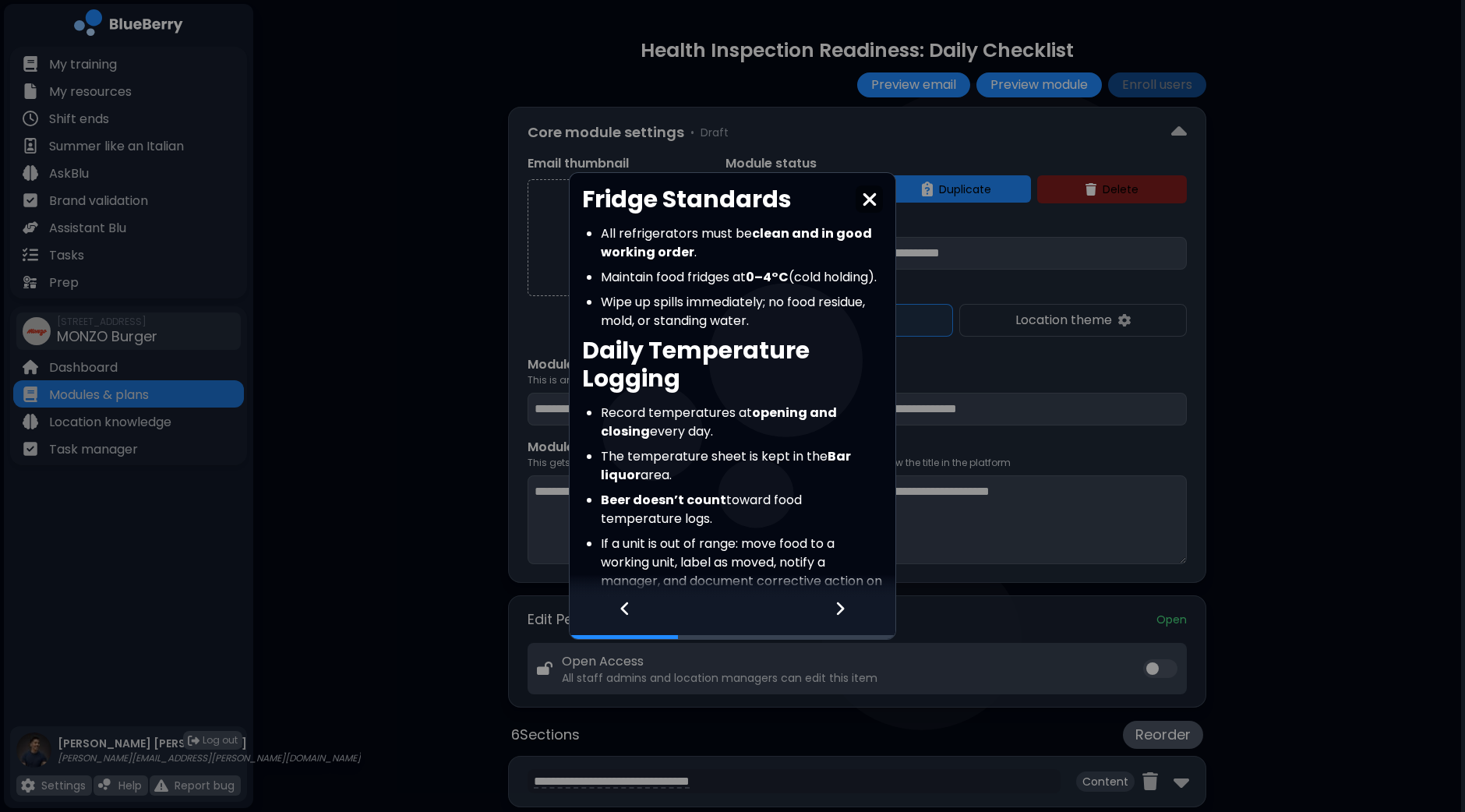
click at [836, 611] on icon at bounding box center [840, 608] width 11 height 17
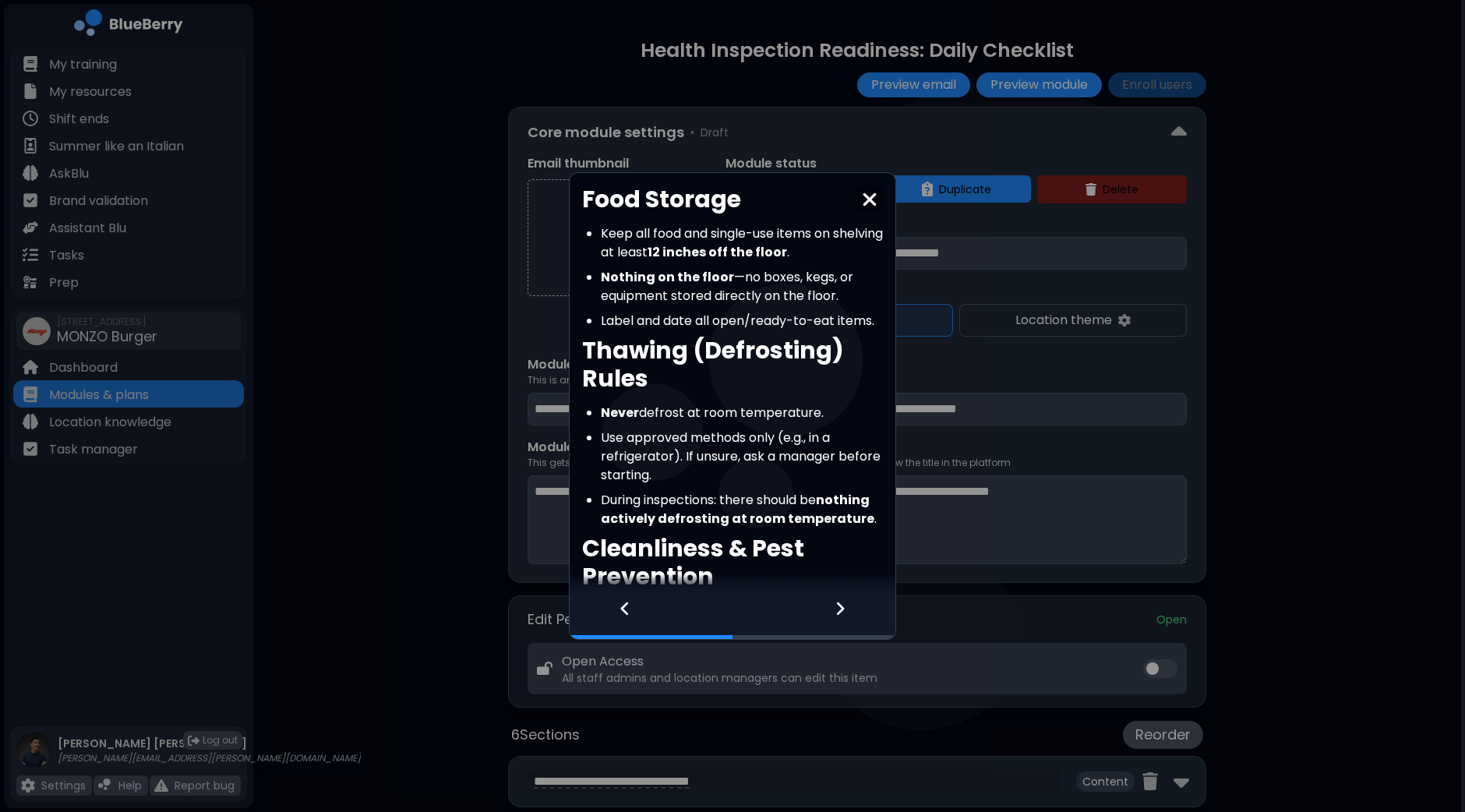
click at [836, 611] on icon at bounding box center [840, 608] width 11 height 17
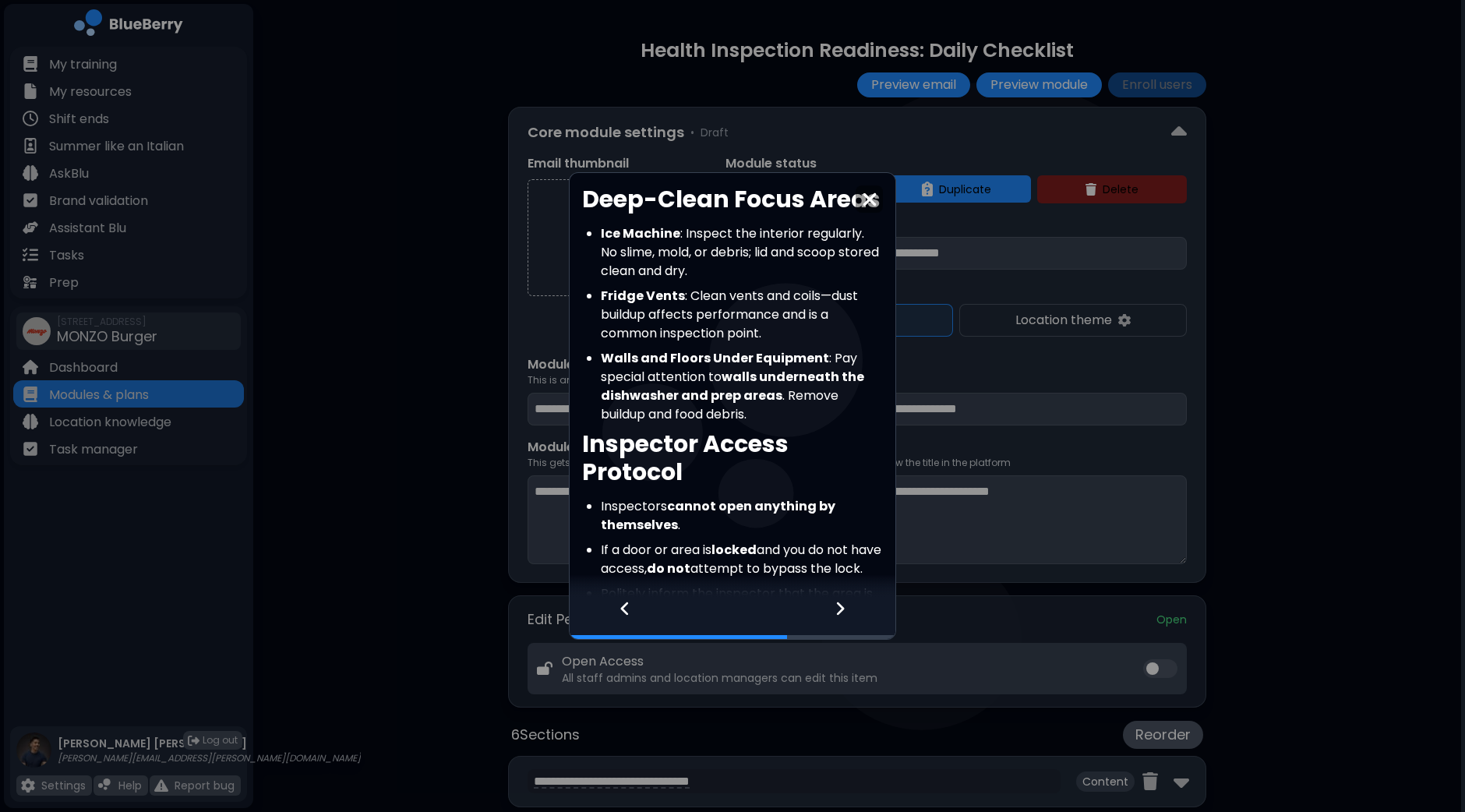
click at [836, 611] on icon at bounding box center [840, 608] width 11 height 17
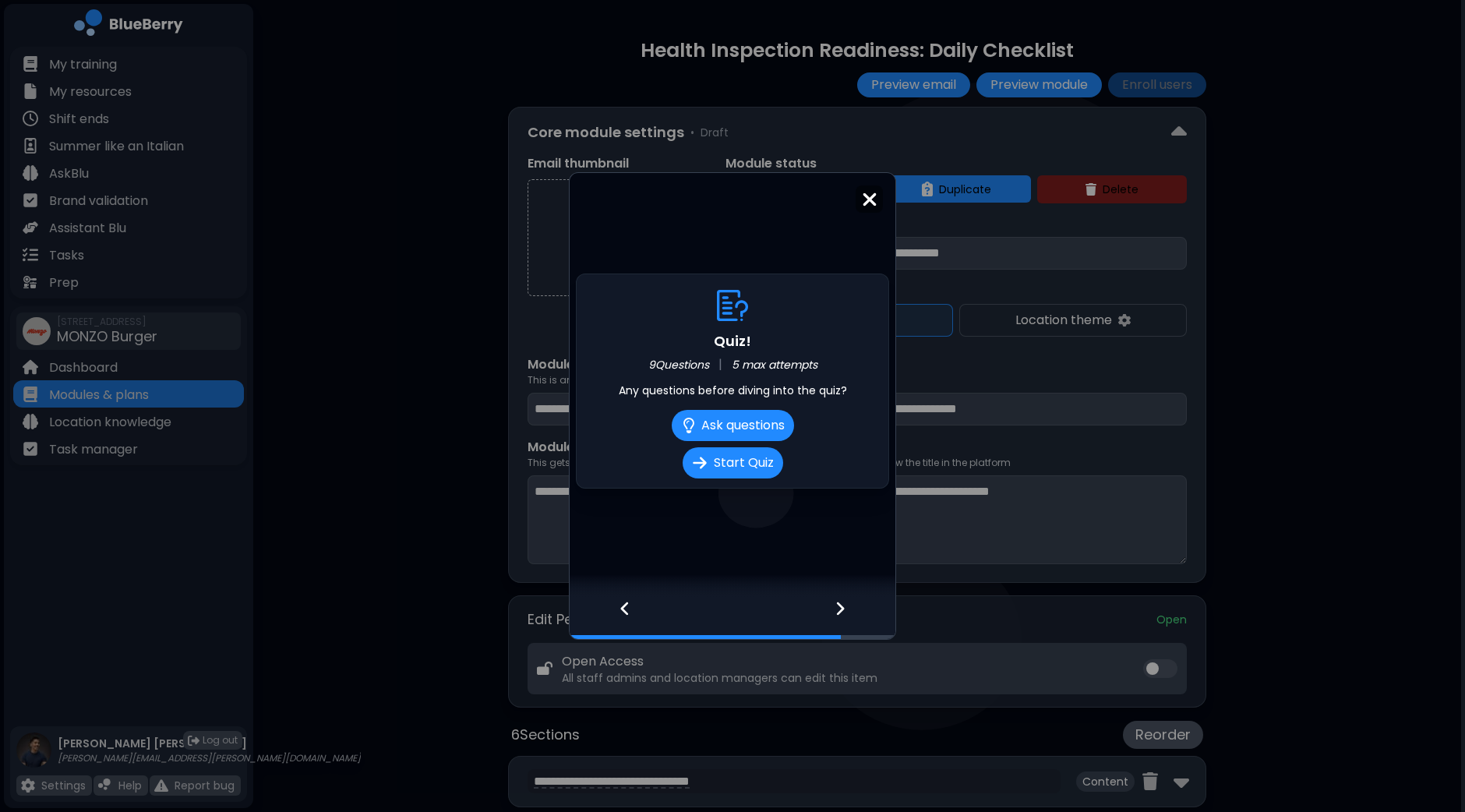
click at [840, 613] on icon at bounding box center [840, 609] width 8 height 14
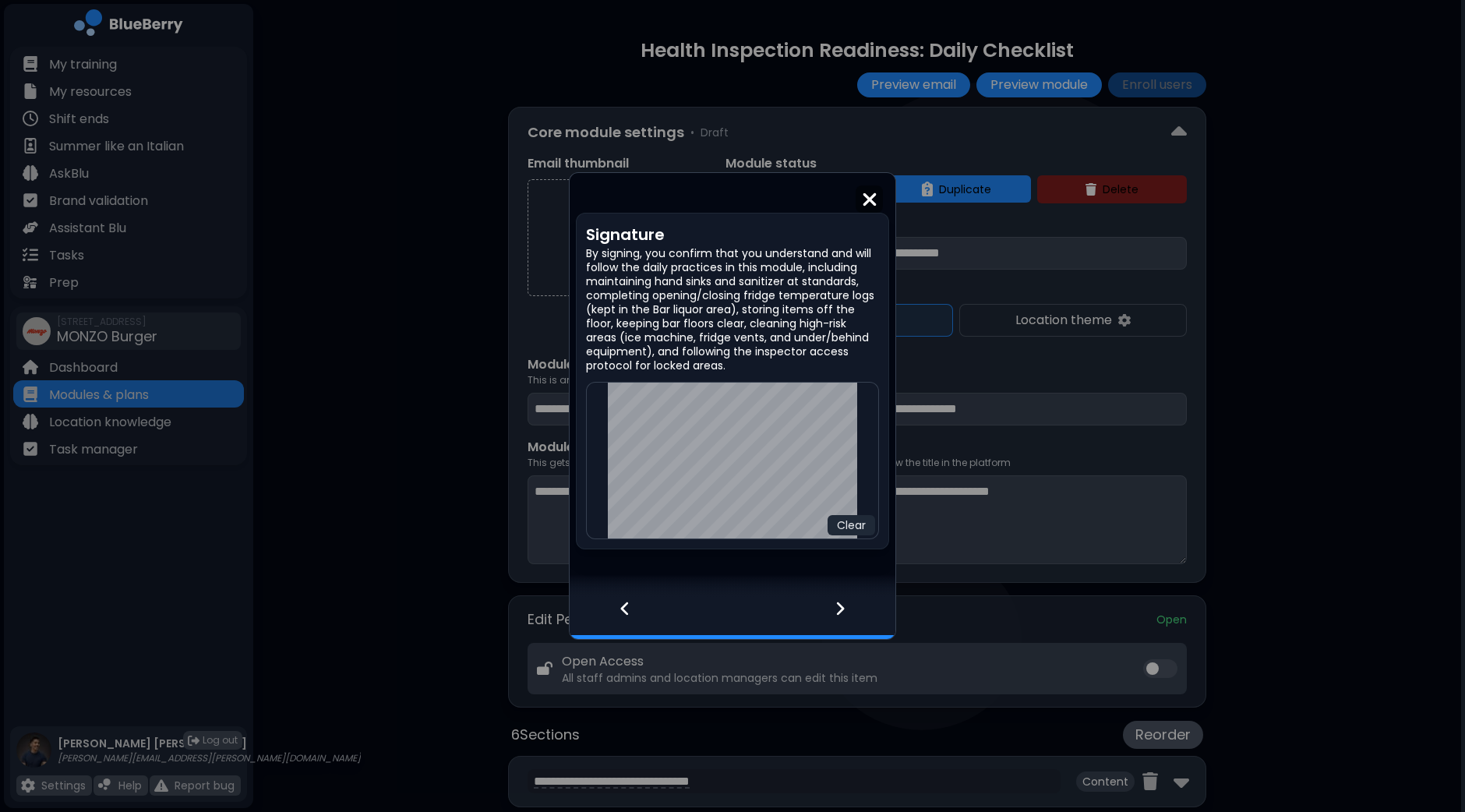
click at [632, 611] on div at bounding box center [617, 618] width 95 height 42
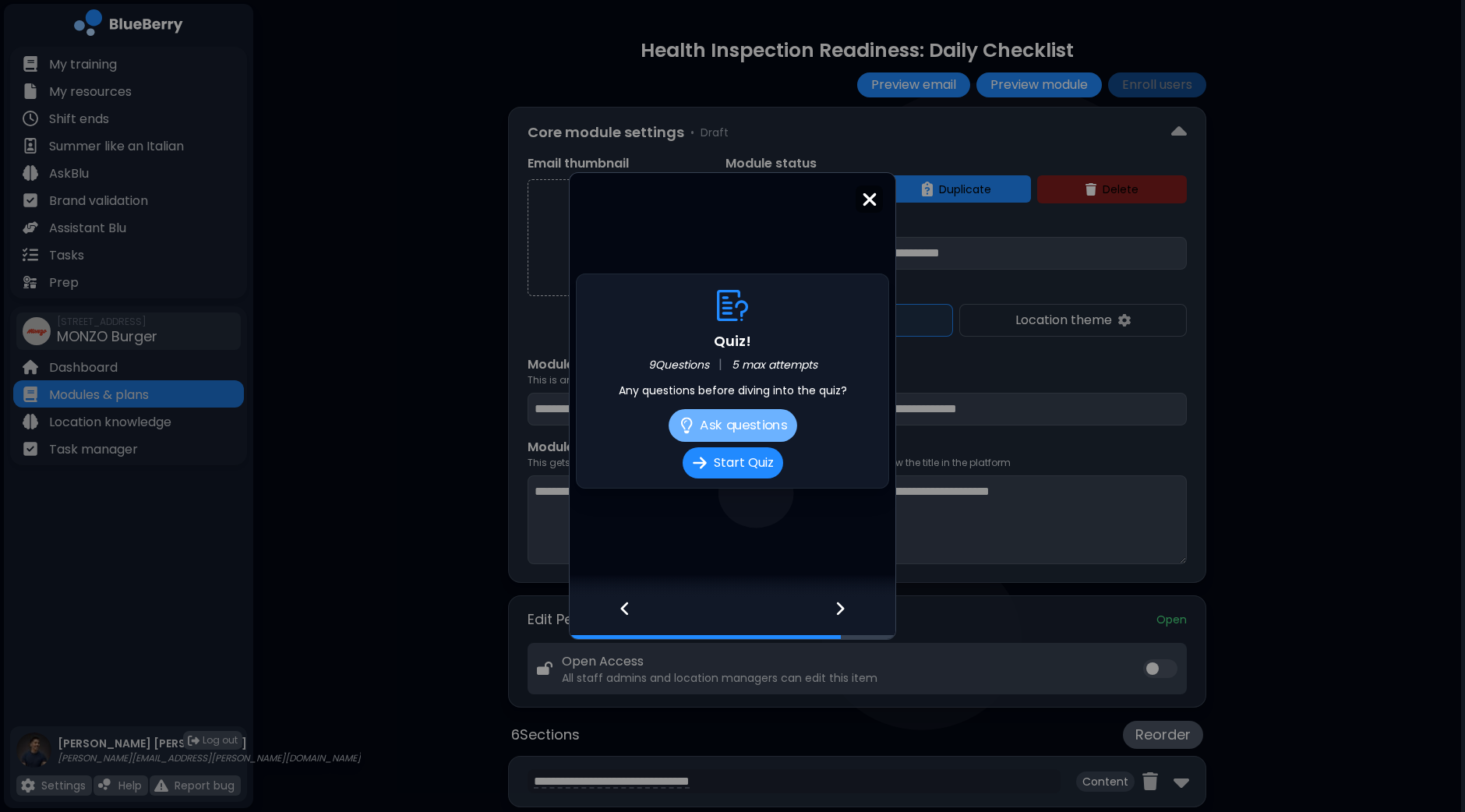
click at [743, 425] on button "Ask questions" at bounding box center [732, 425] width 128 height 33
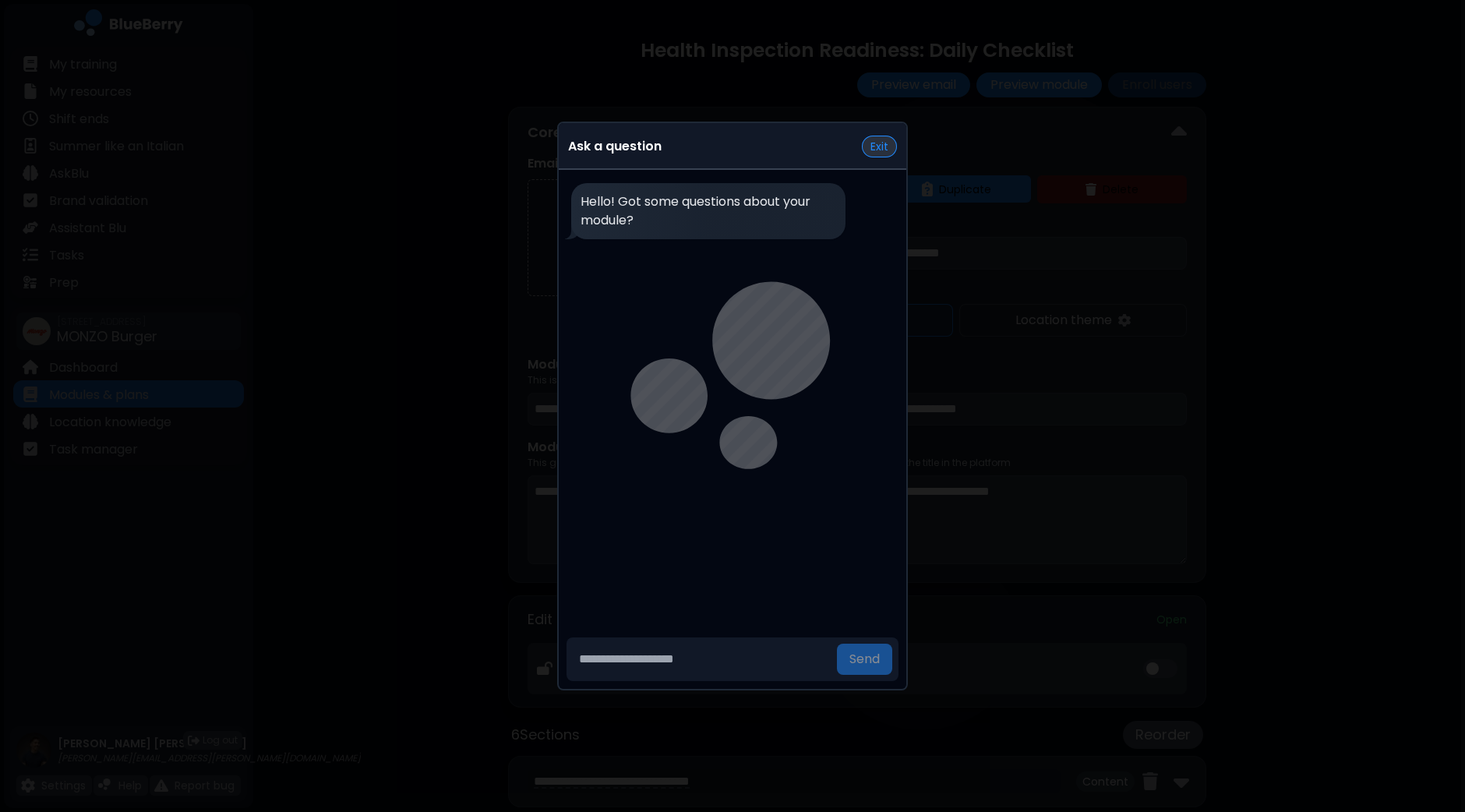
click at [871, 142] on button "Exit" at bounding box center [879, 146] width 35 height 22
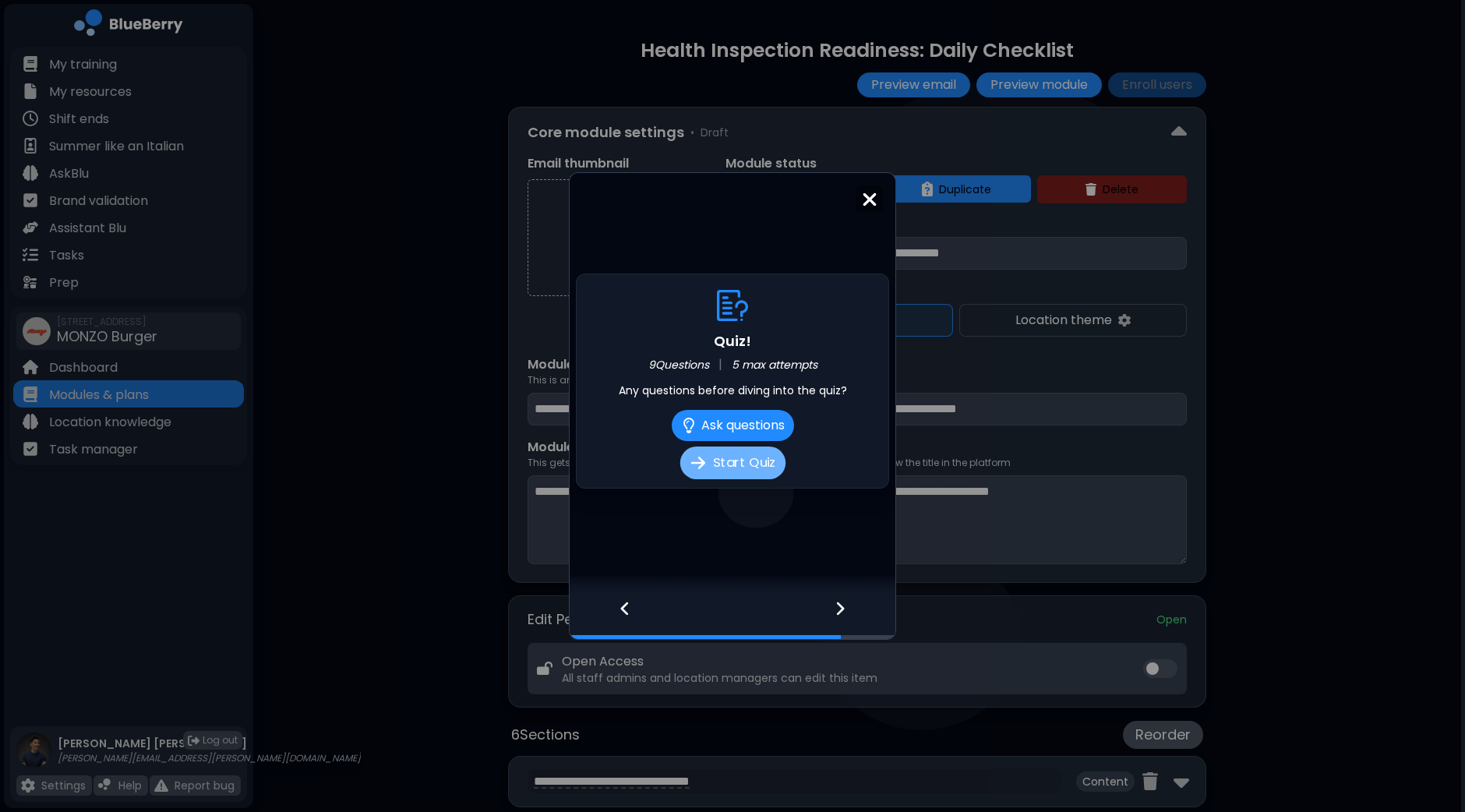
click at [728, 465] on button "Start Quiz" at bounding box center [732, 463] width 105 height 33
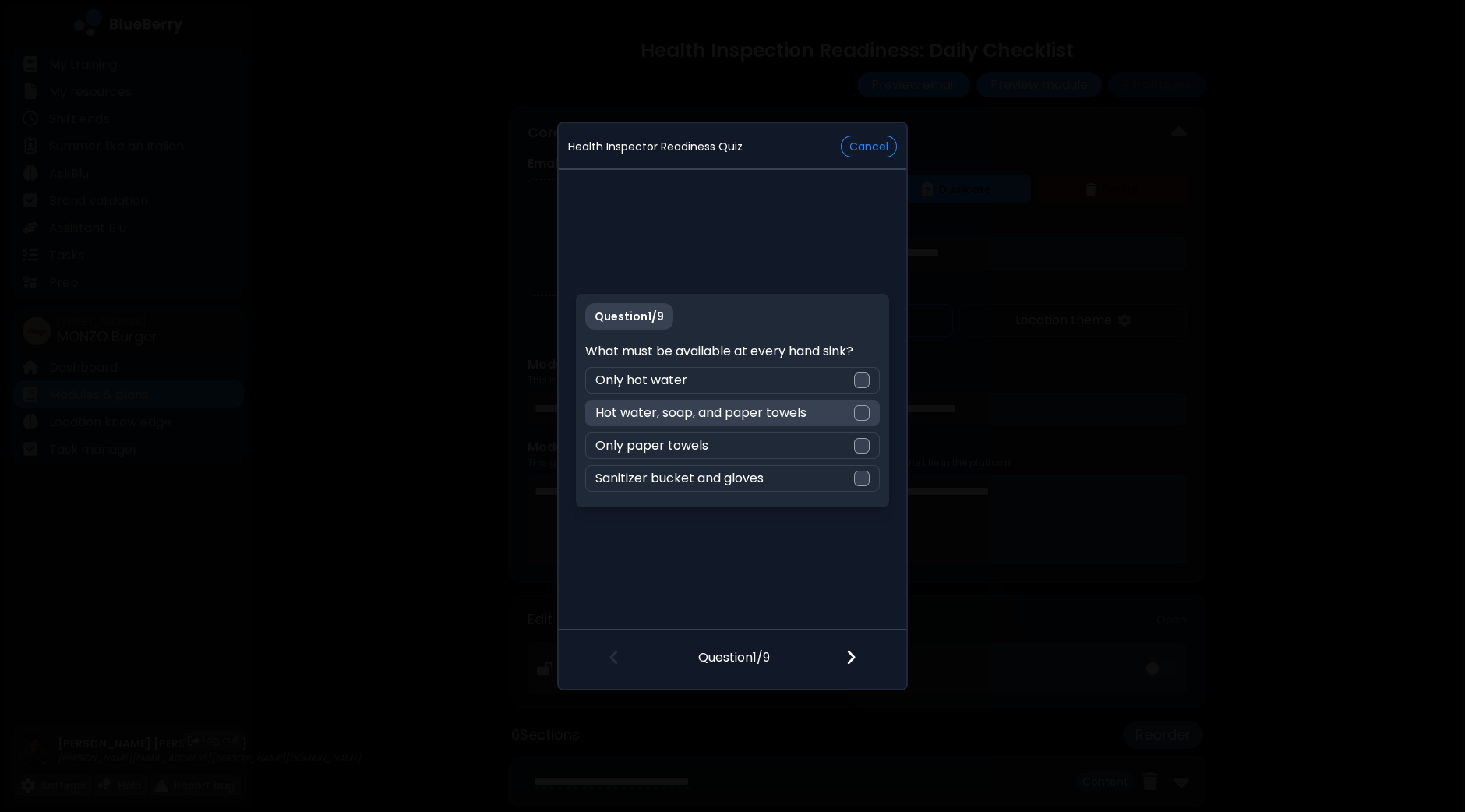
click at [865, 413] on div at bounding box center [861, 412] width 15 height 15
click at [861, 660] on div at bounding box center [860, 658] width 92 height 58
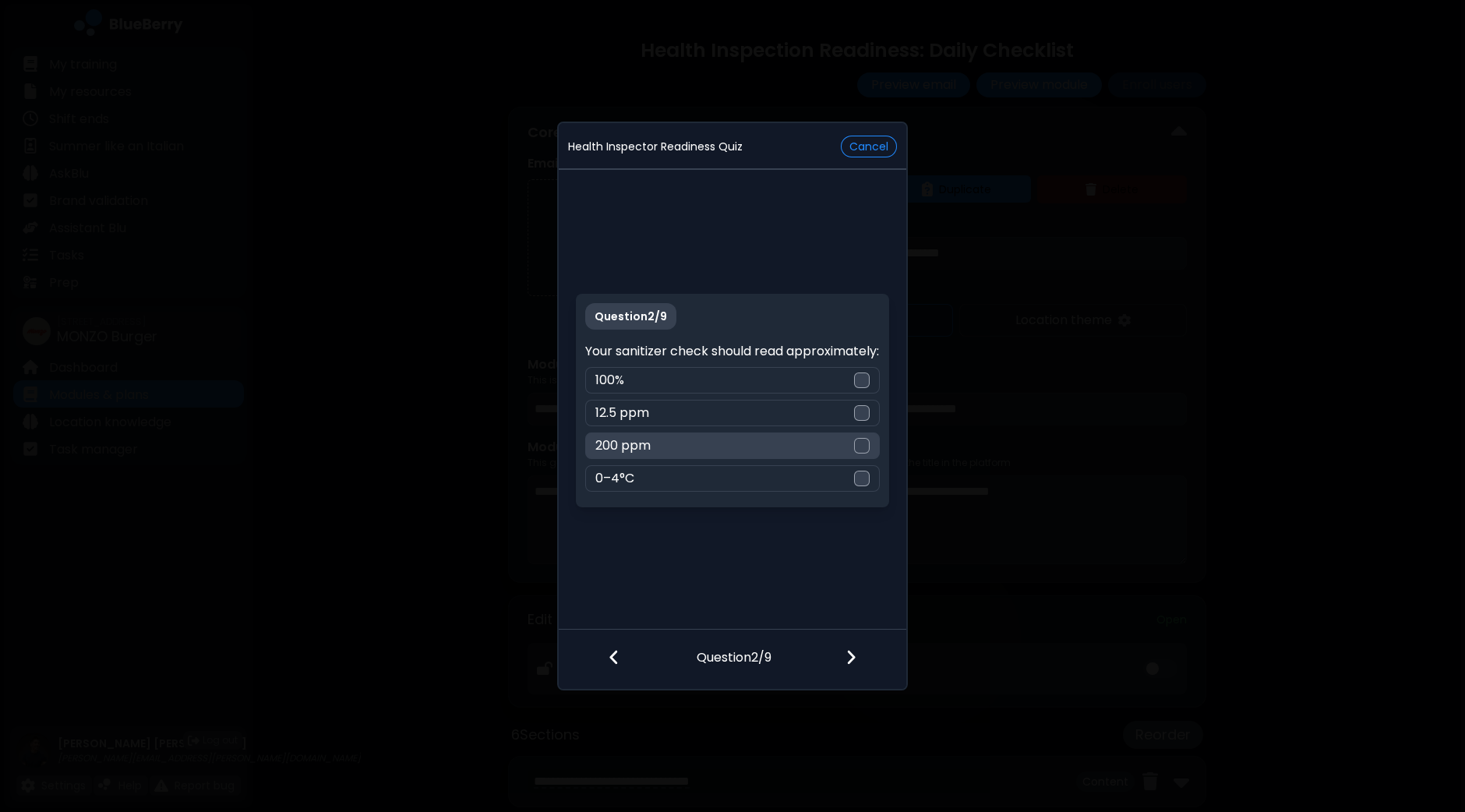
click at [867, 453] on div at bounding box center [861, 445] width 15 height 15
click at [853, 662] on img at bounding box center [851, 656] width 11 height 17
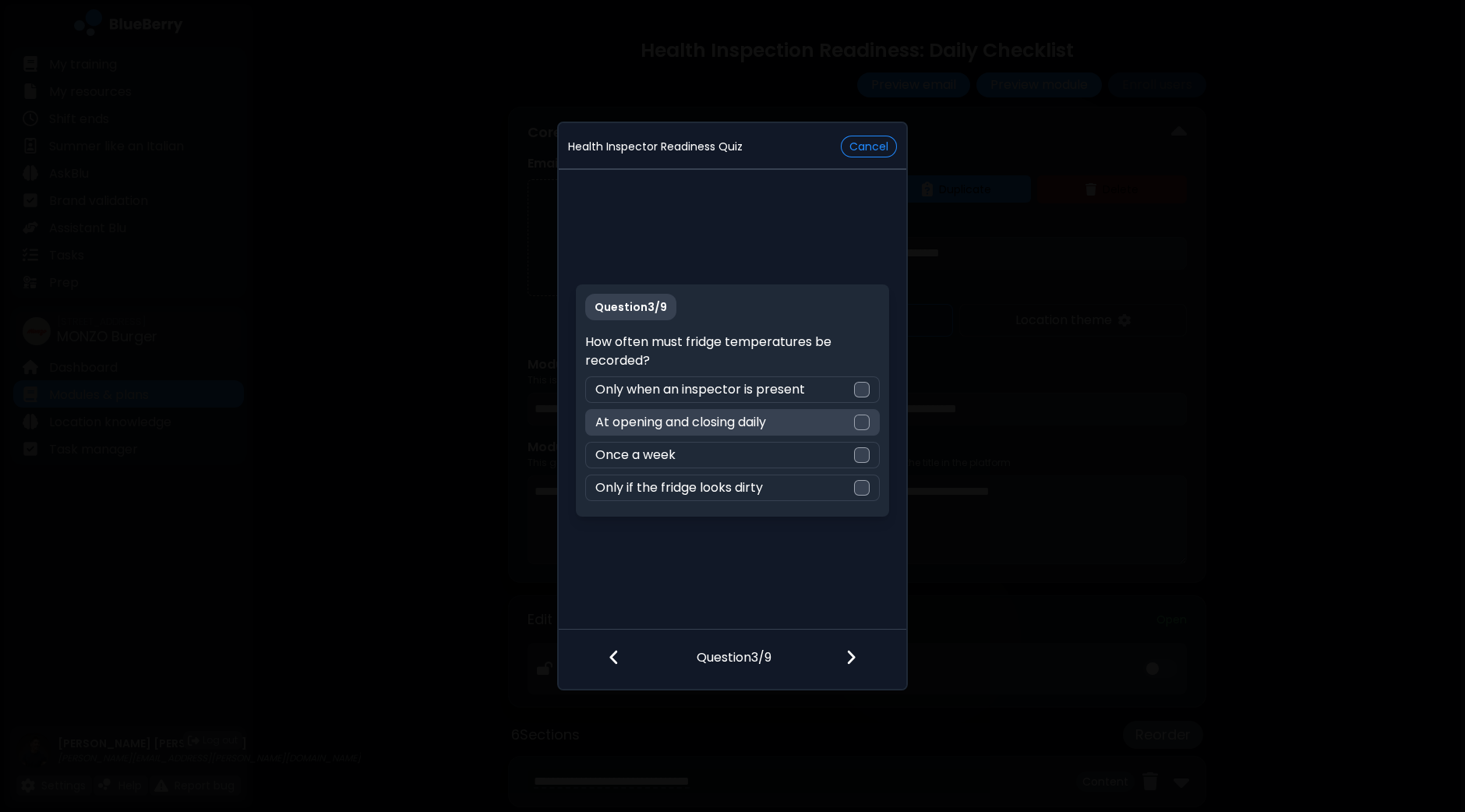
click at [865, 425] on div at bounding box center [861, 421] width 15 height 15
click at [853, 656] on img at bounding box center [851, 656] width 11 height 17
click at [867, 414] on div at bounding box center [861, 421] width 15 height 15
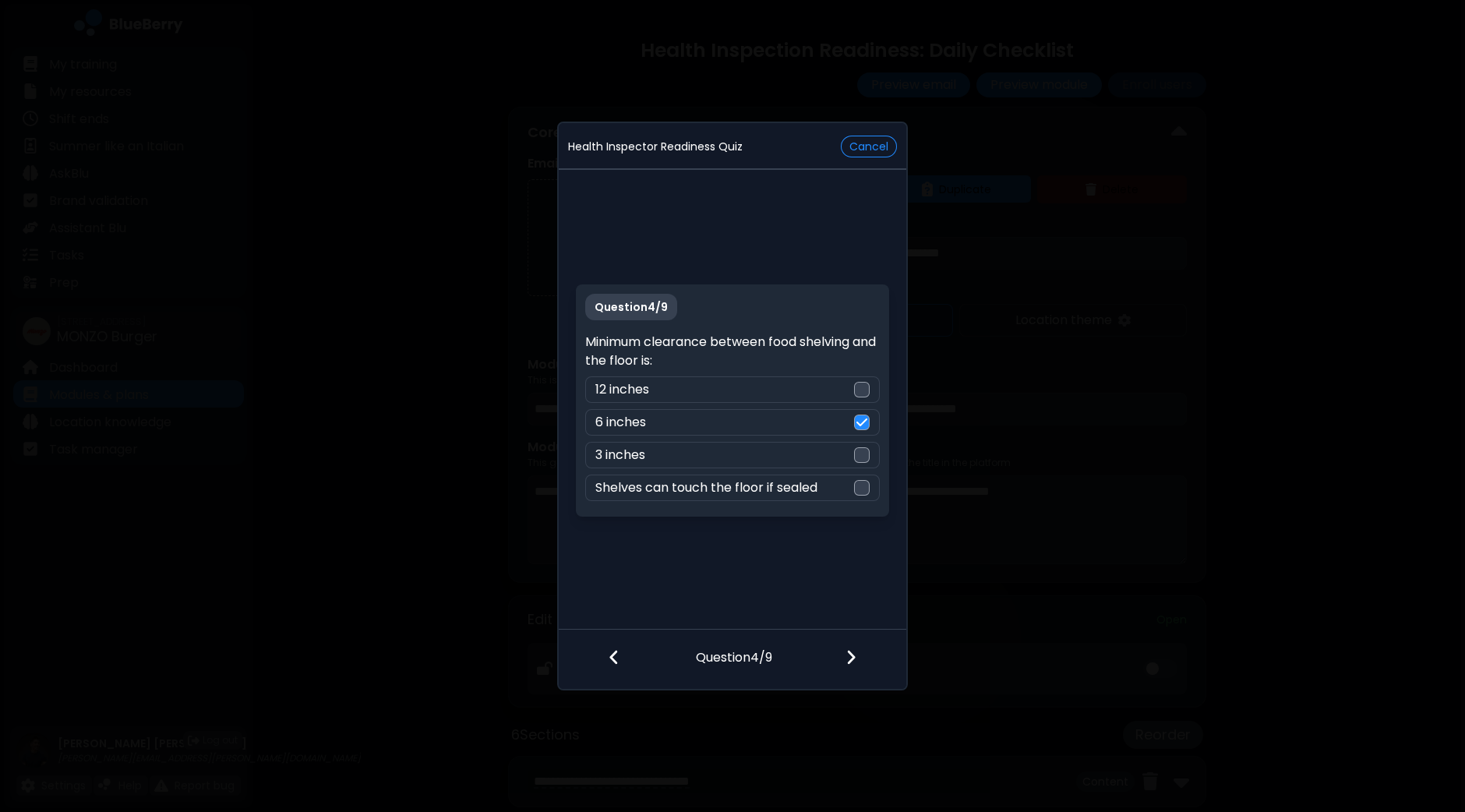
click at [848, 655] on img at bounding box center [851, 656] width 11 height 17
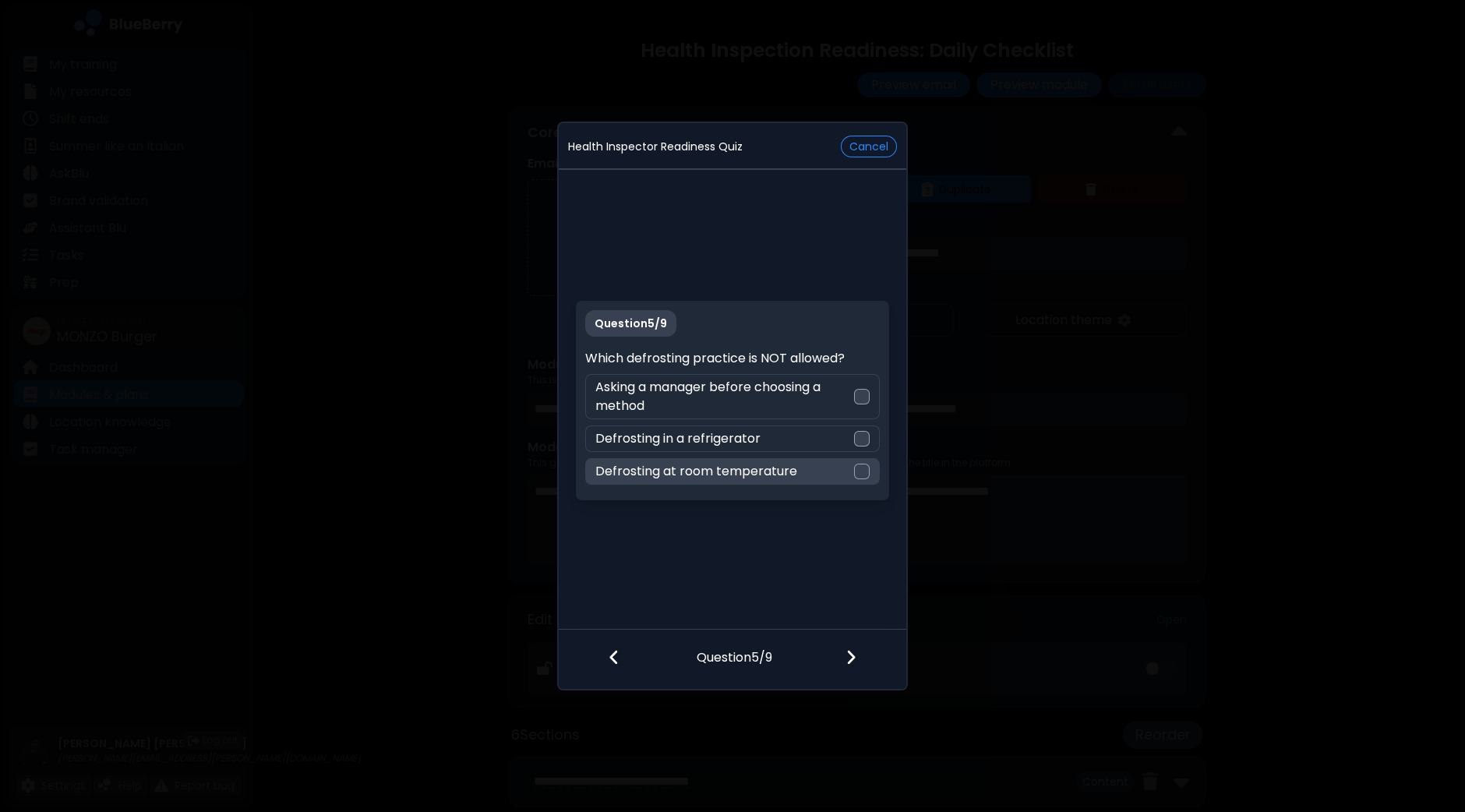
click at [869, 475] on div "Defrosting at room temperature" at bounding box center [732, 471] width 294 height 26
click at [844, 665] on div at bounding box center [860, 658] width 92 height 58
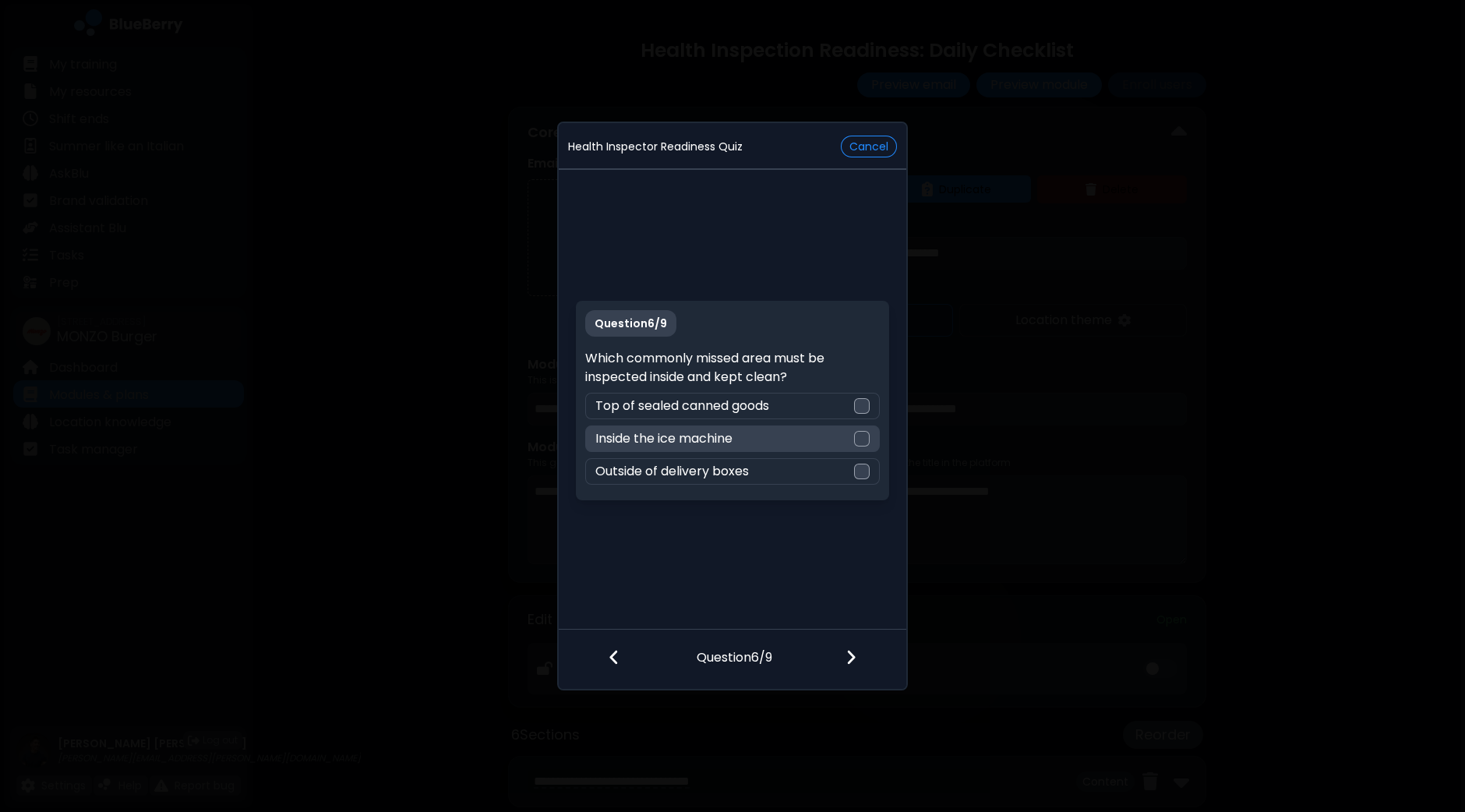
click at [866, 440] on div at bounding box center [861, 438] width 15 height 15
click at [850, 650] on img at bounding box center [851, 656] width 11 height 17
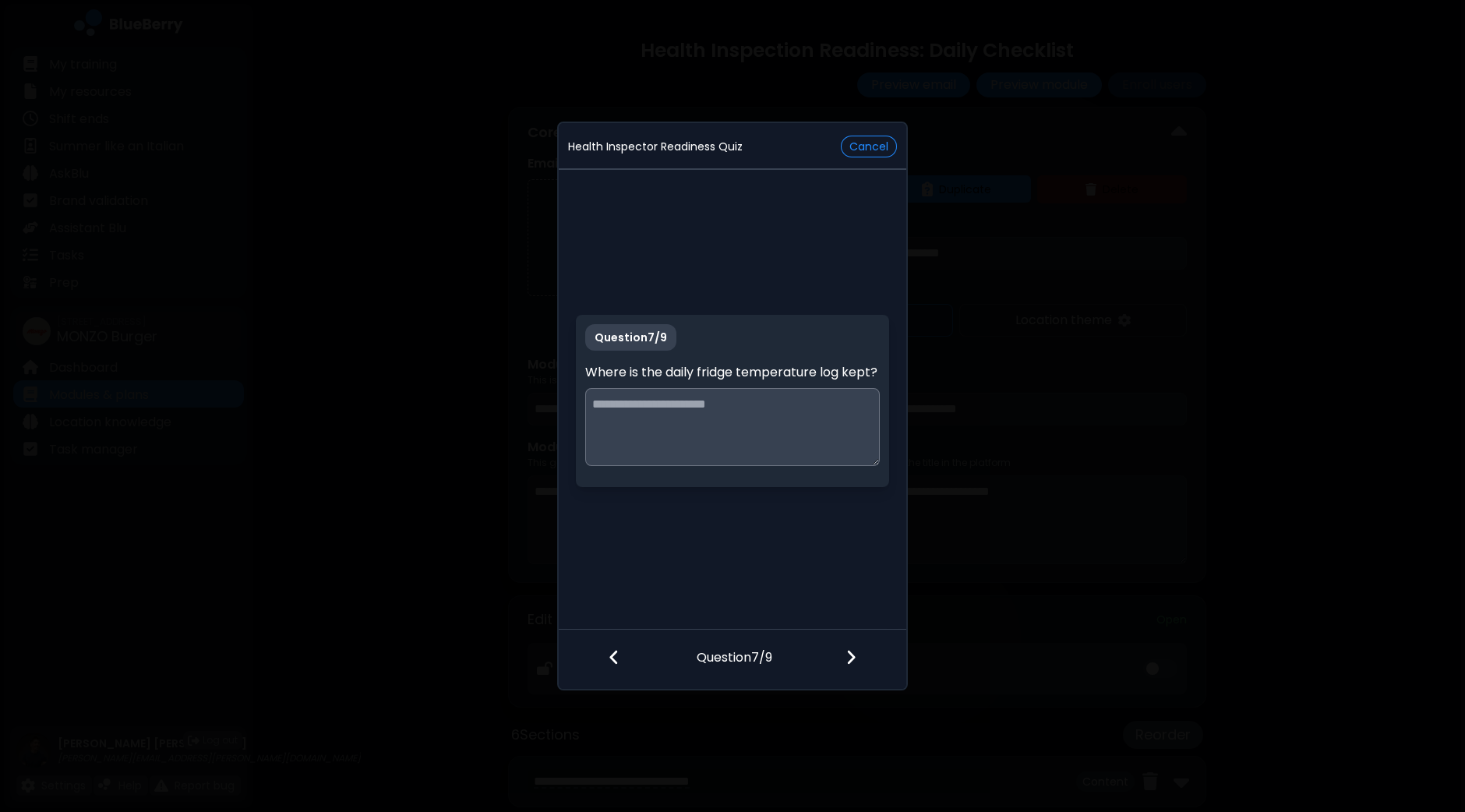
click at [813, 438] on textarea at bounding box center [732, 427] width 294 height 78
type textarea "**********"
click at [858, 658] on div at bounding box center [860, 658] width 92 height 58
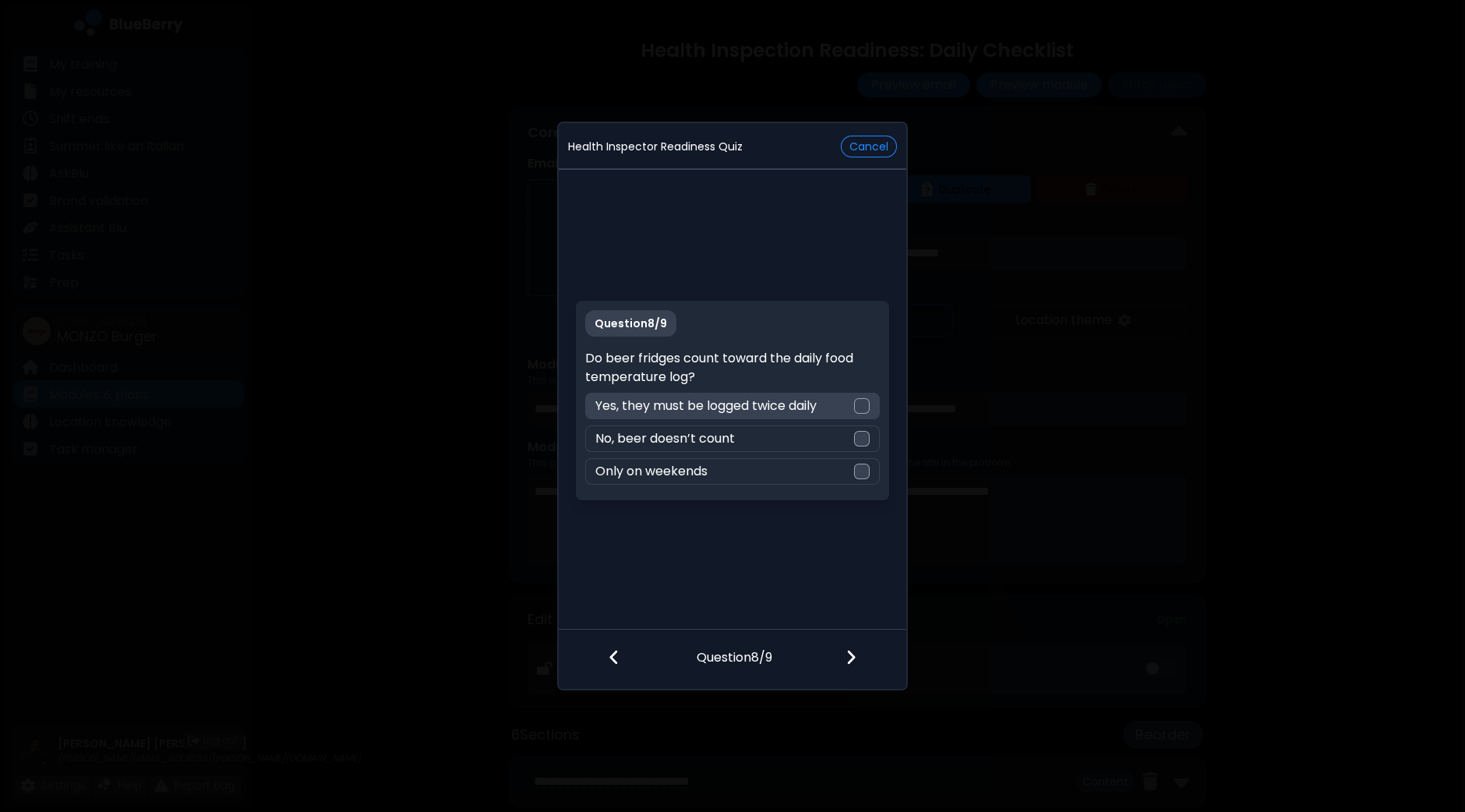
click at [869, 402] on div "Yes, they must be logged twice daily" at bounding box center [732, 405] width 294 height 26
click at [846, 653] on img at bounding box center [851, 656] width 11 height 17
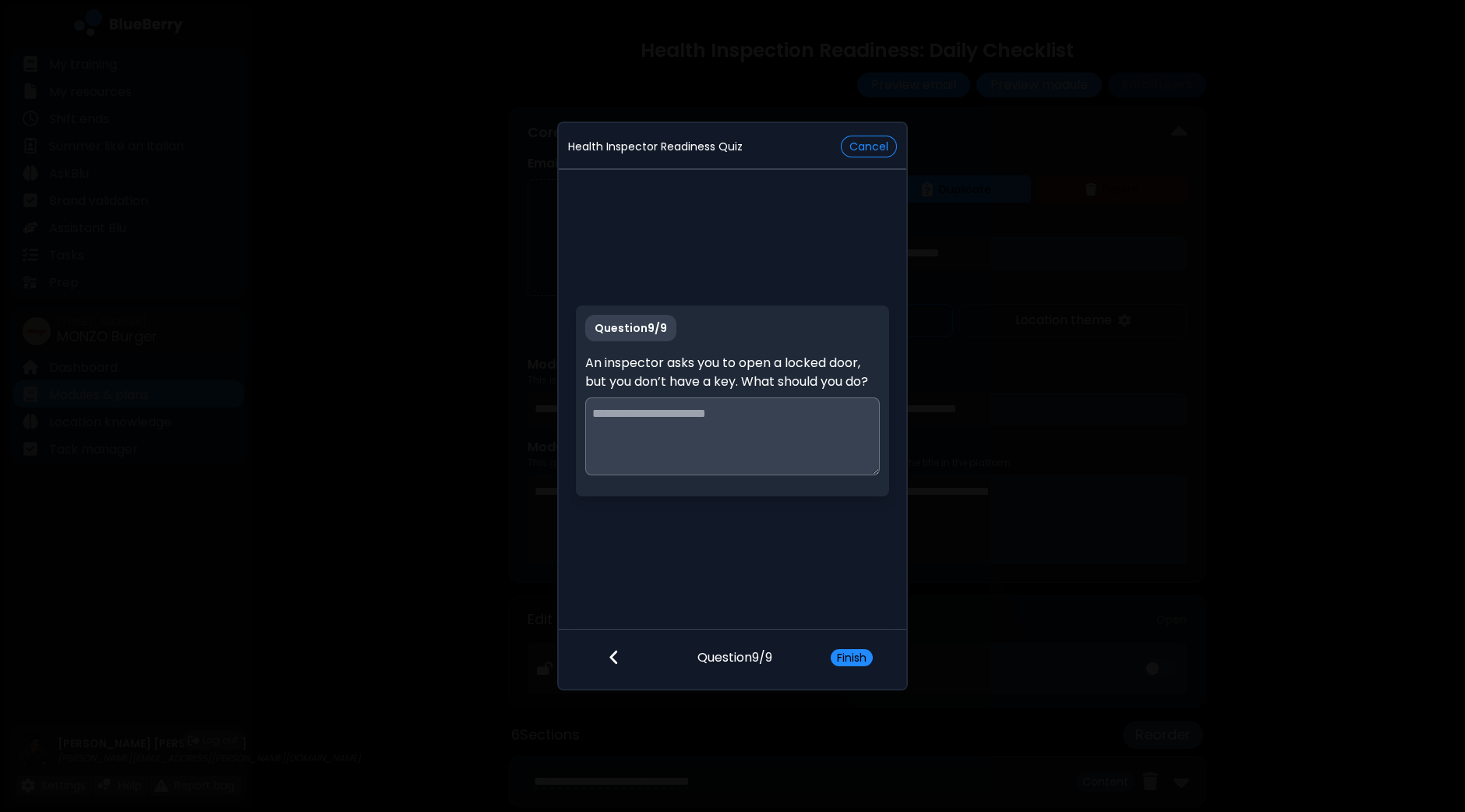
click at [790, 450] on textarea at bounding box center [732, 436] width 294 height 78
type textarea "**********"
click at [859, 664] on button "Finish" at bounding box center [852, 657] width 43 height 17
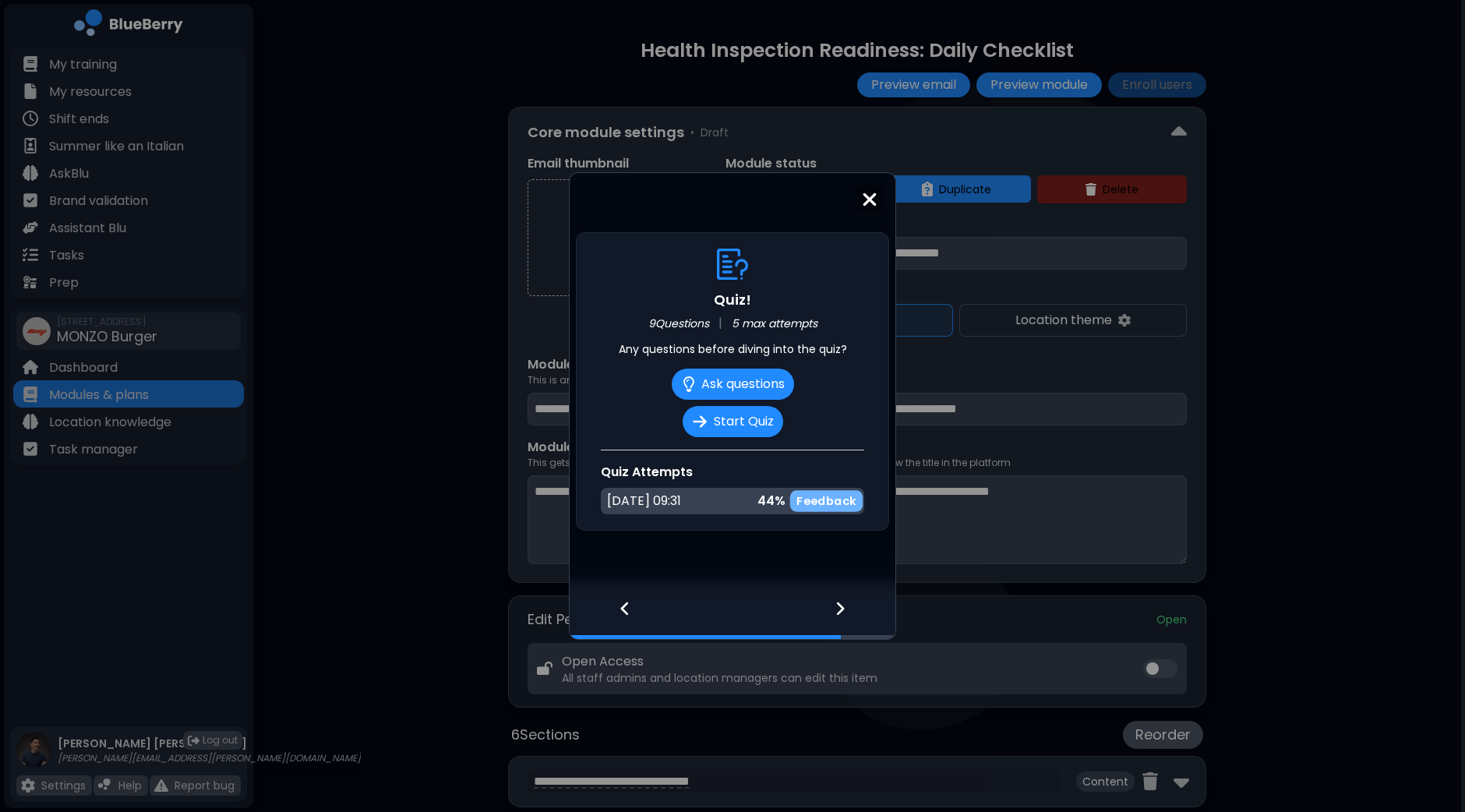
click at [832, 501] on p "Feedback" at bounding box center [827, 500] width 60 height 14
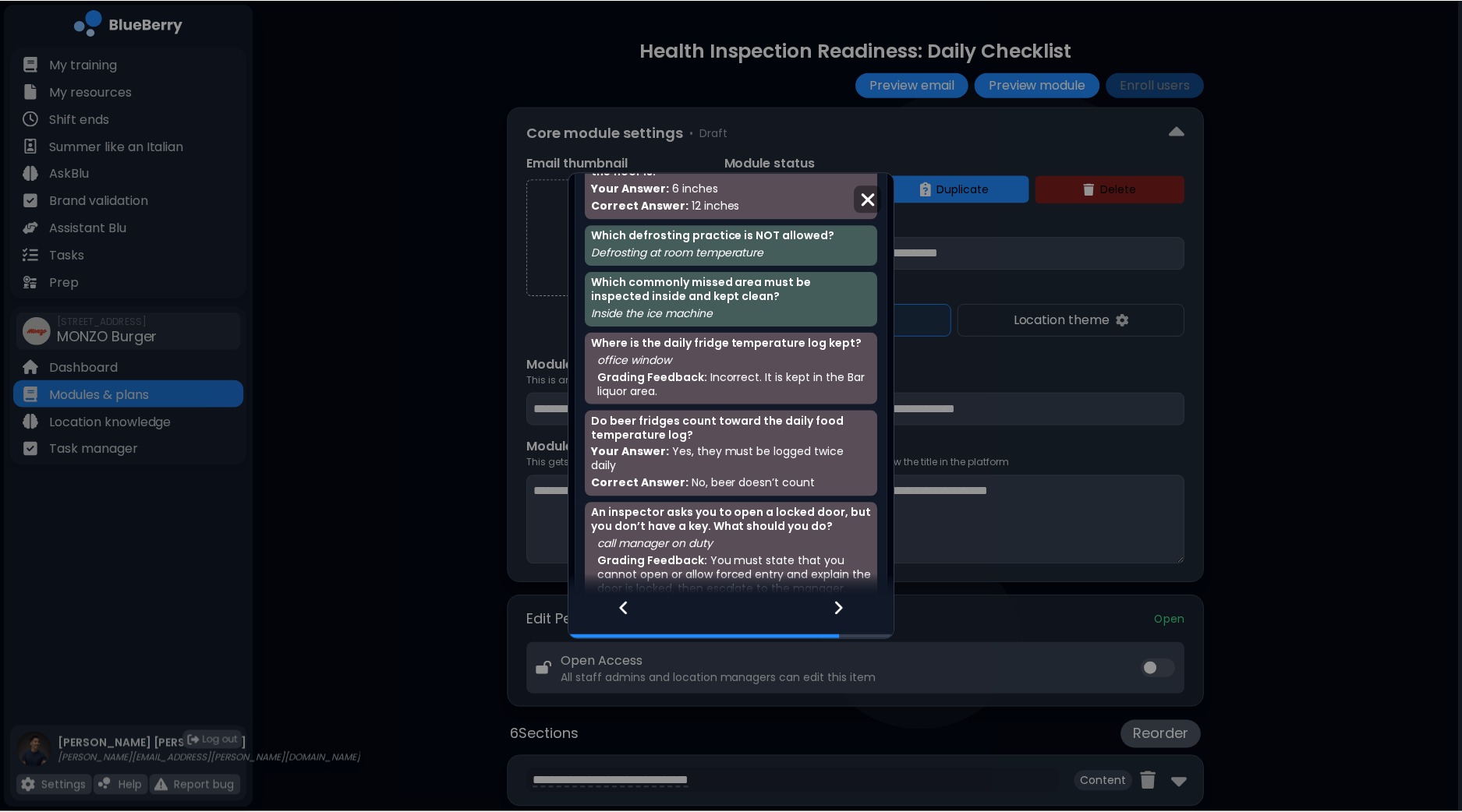
scroll to position [266, 0]
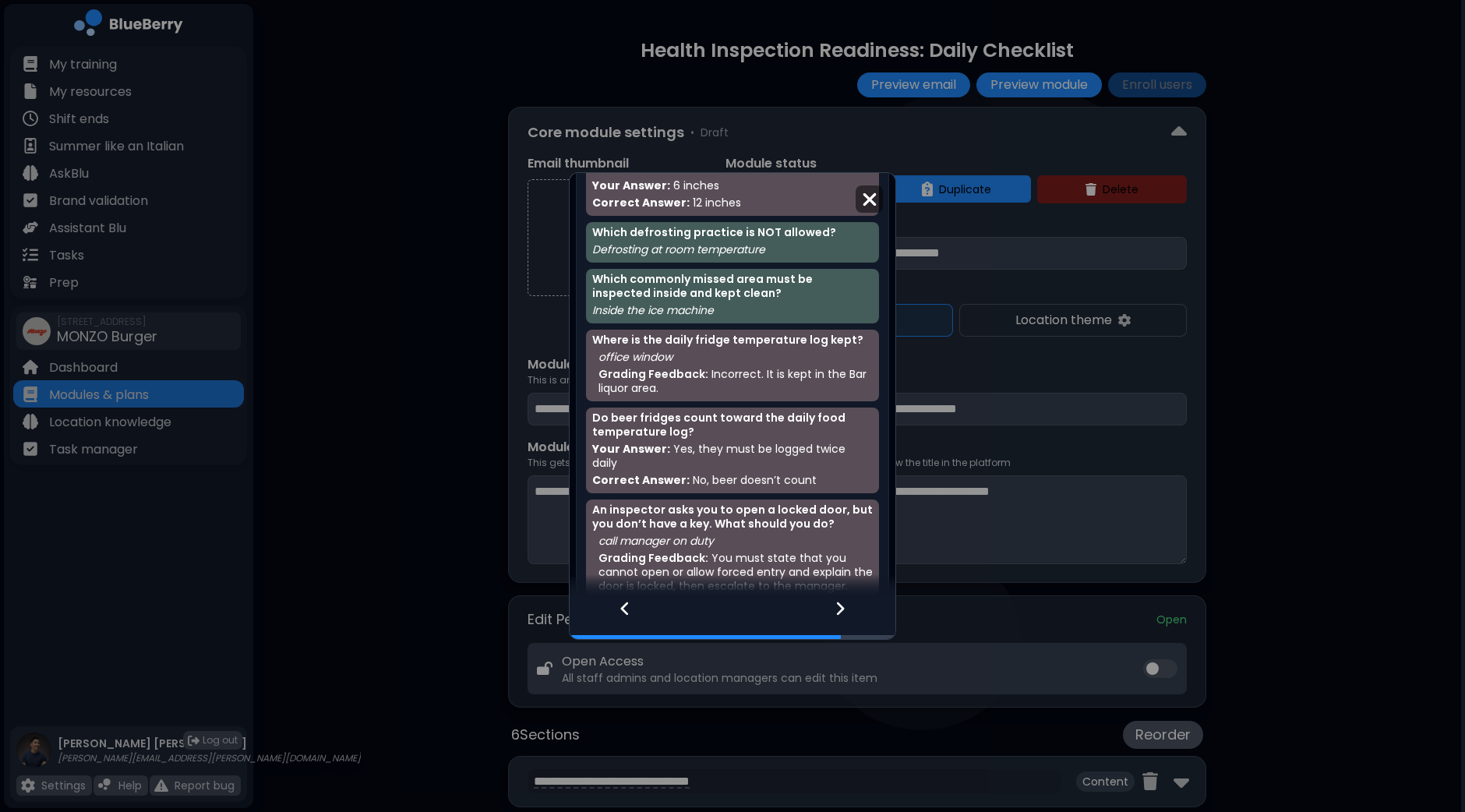
click at [869, 204] on img at bounding box center [869, 199] width 15 height 21
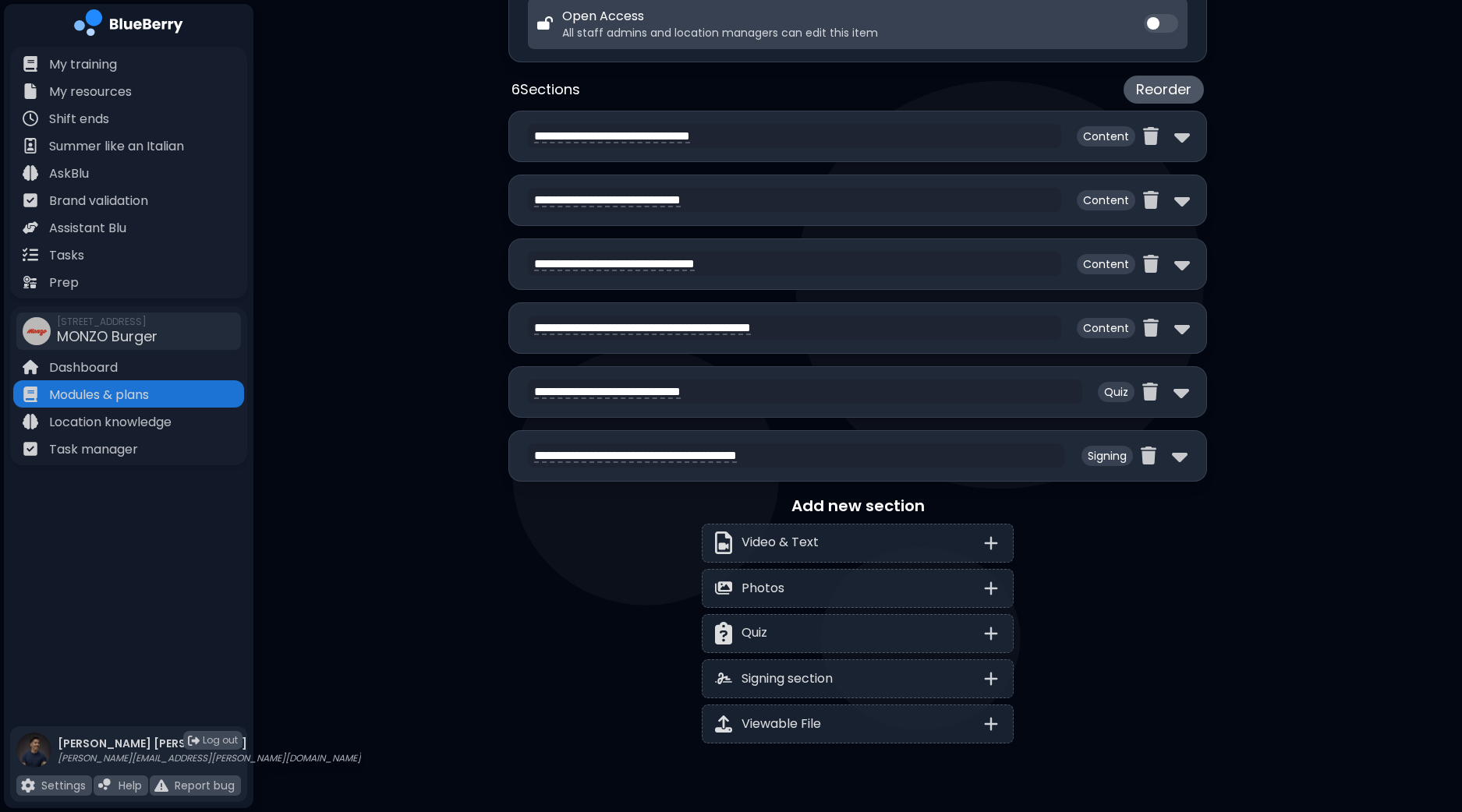
scroll to position [678, 0]
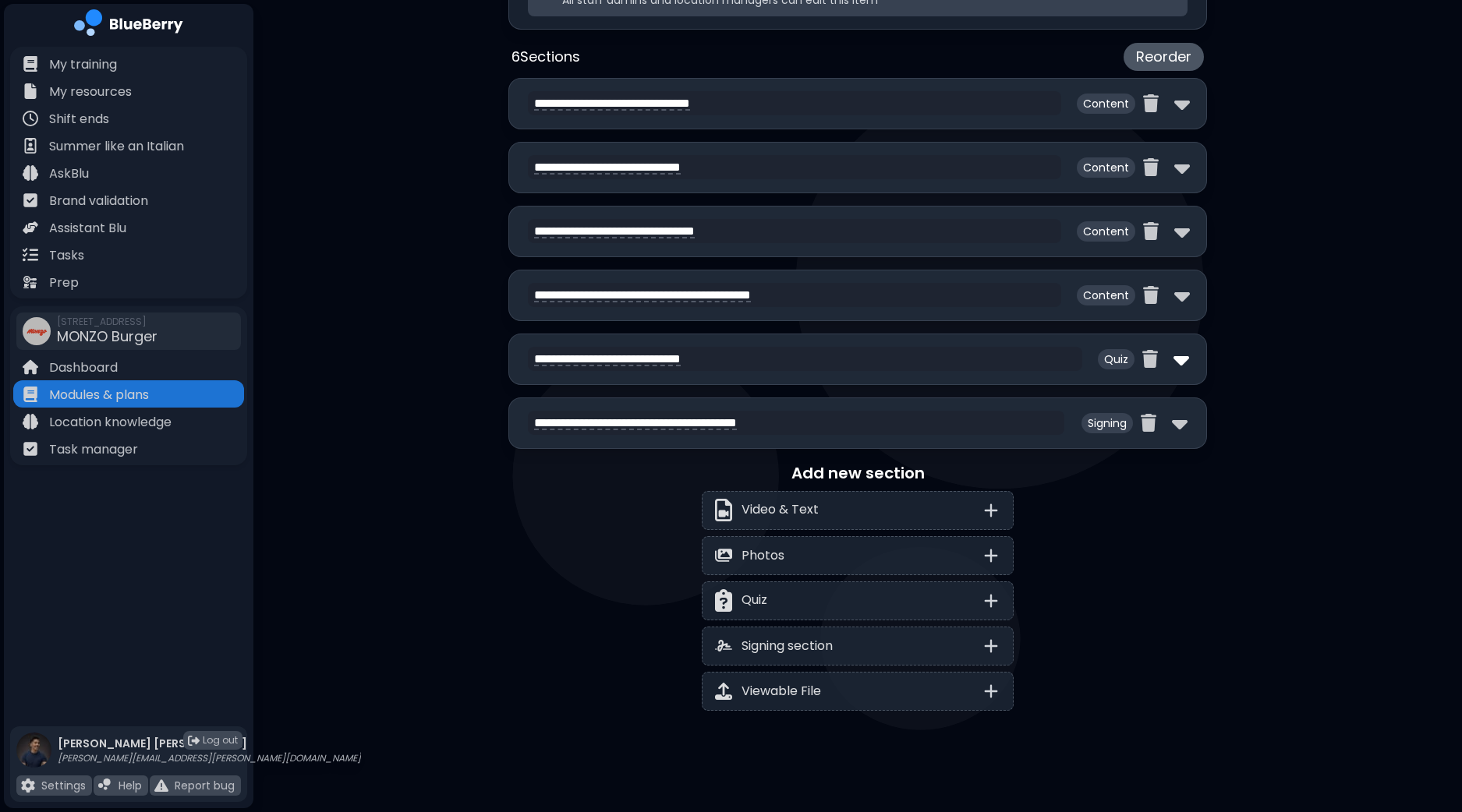
click at [1183, 358] on img at bounding box center [1181, 359] width 15 height 25
select select "**"
select select "*"
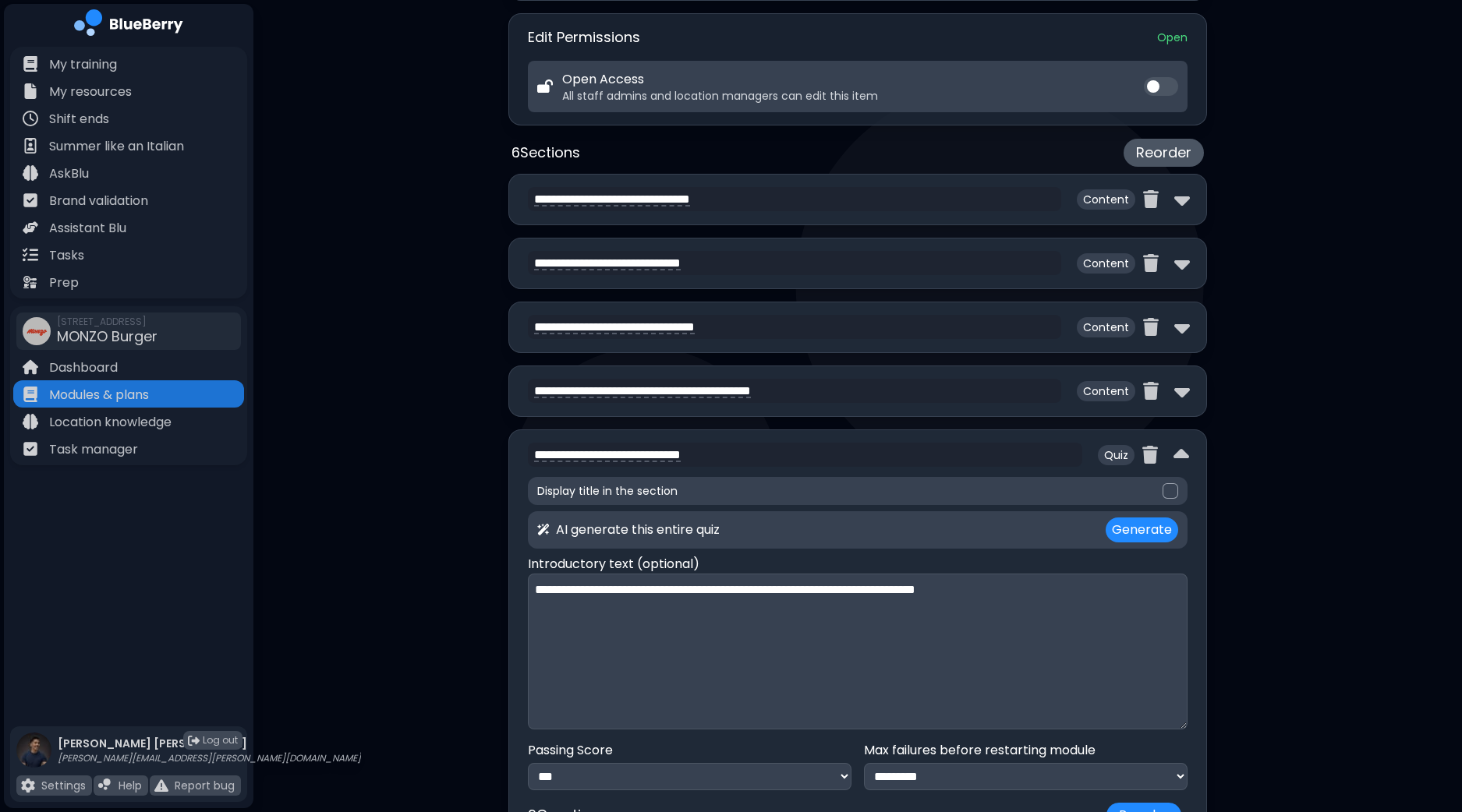
scroll to position [581, 0]
click at [1181, 208] on img at bounding box center [1182, 202] width 15 height 25
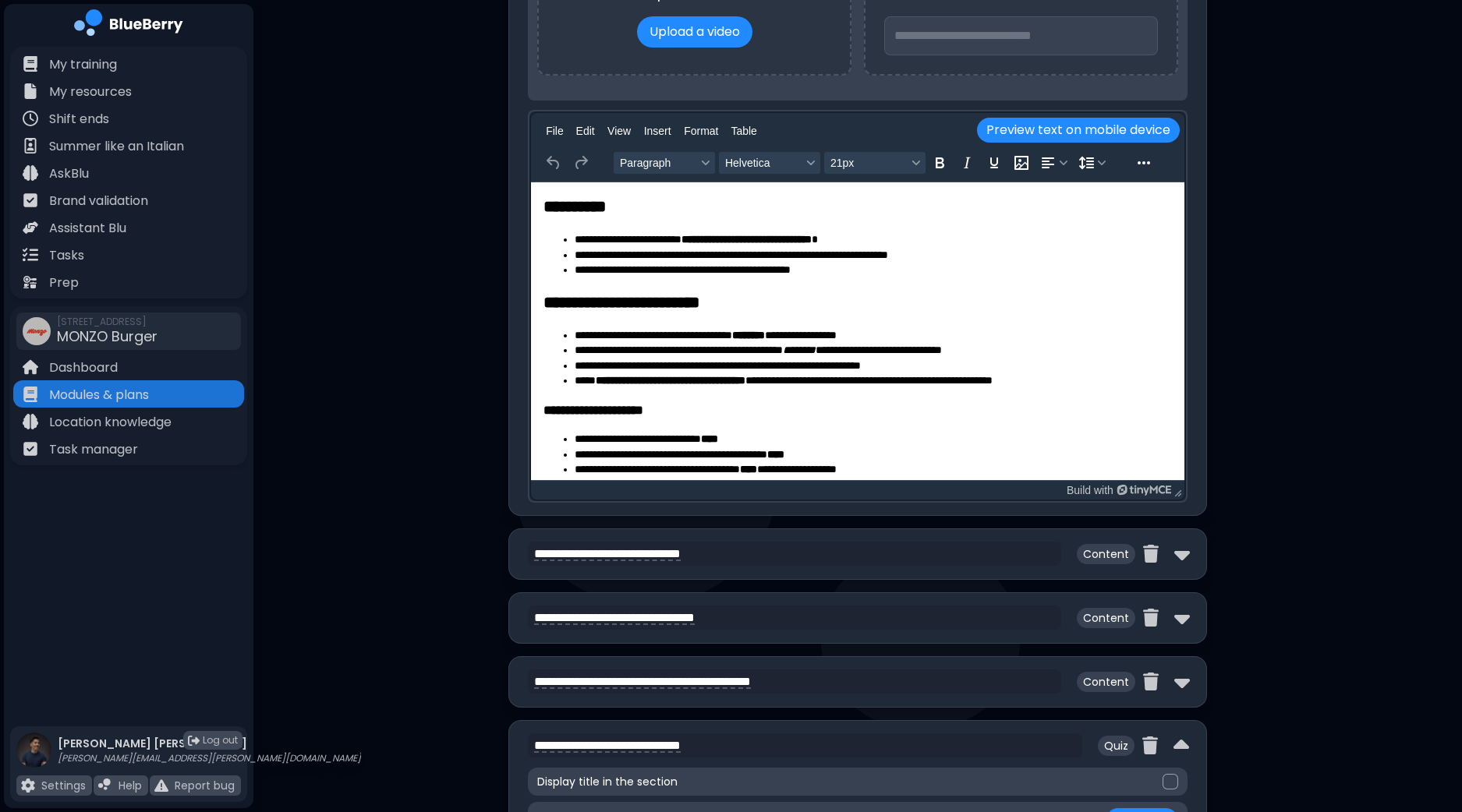
scroll to position [1067, 0]
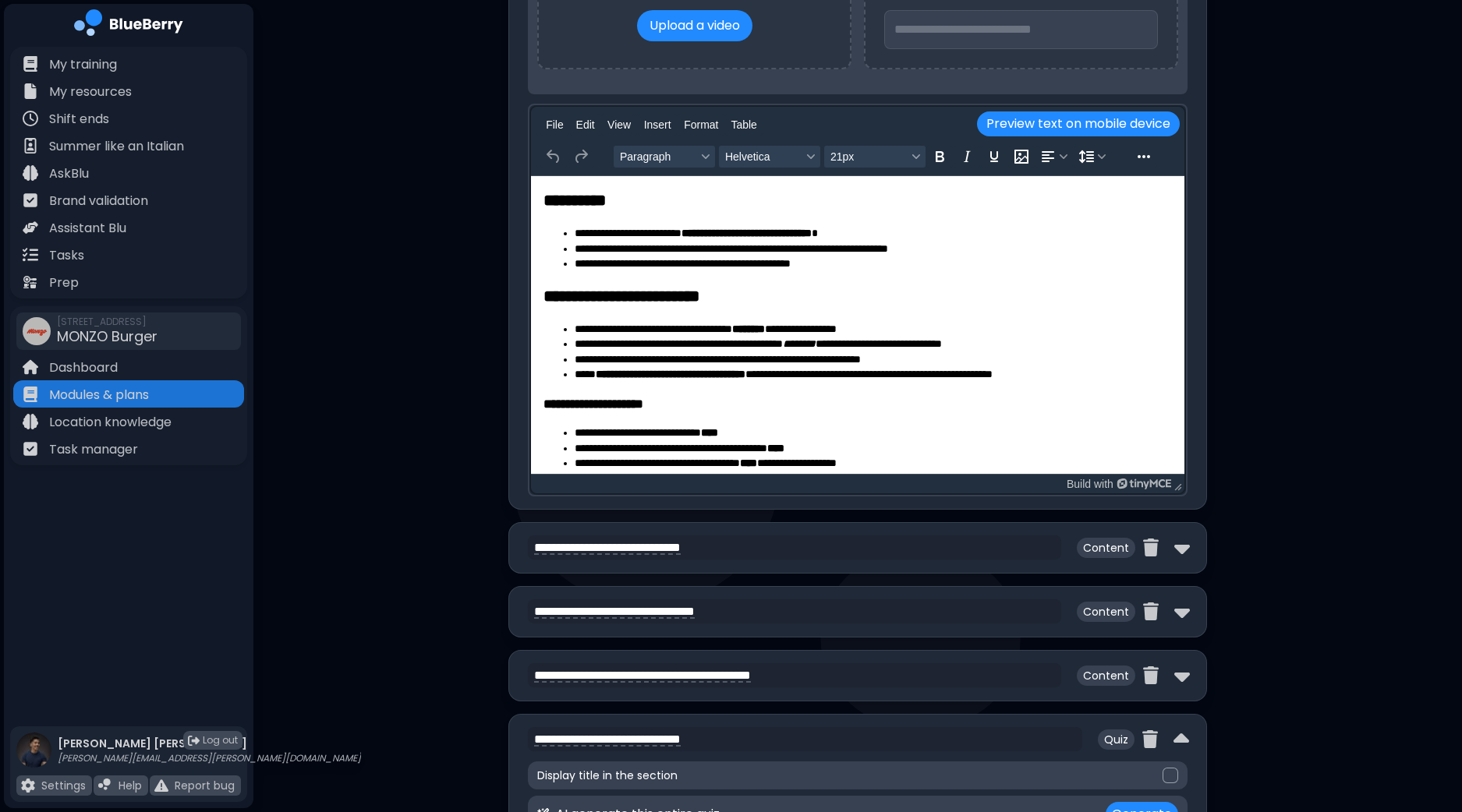
click at [764, 326] on strong "********" at bounding box center [748, 328] width 33 height 11
click at [893, 326] on li "**********" at bounding box center [866, 328] width 584 height 15
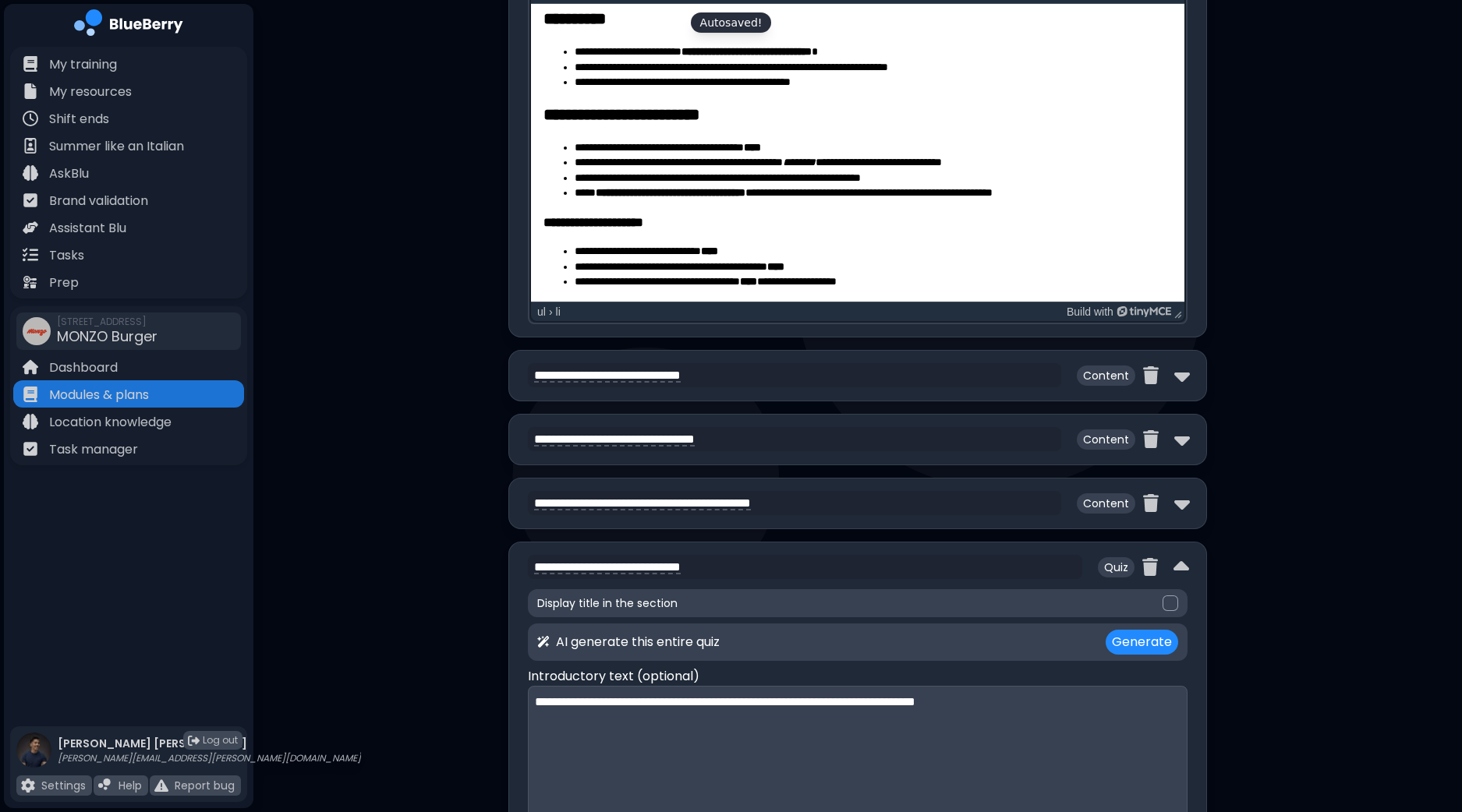
scroll to position [1262, 0]
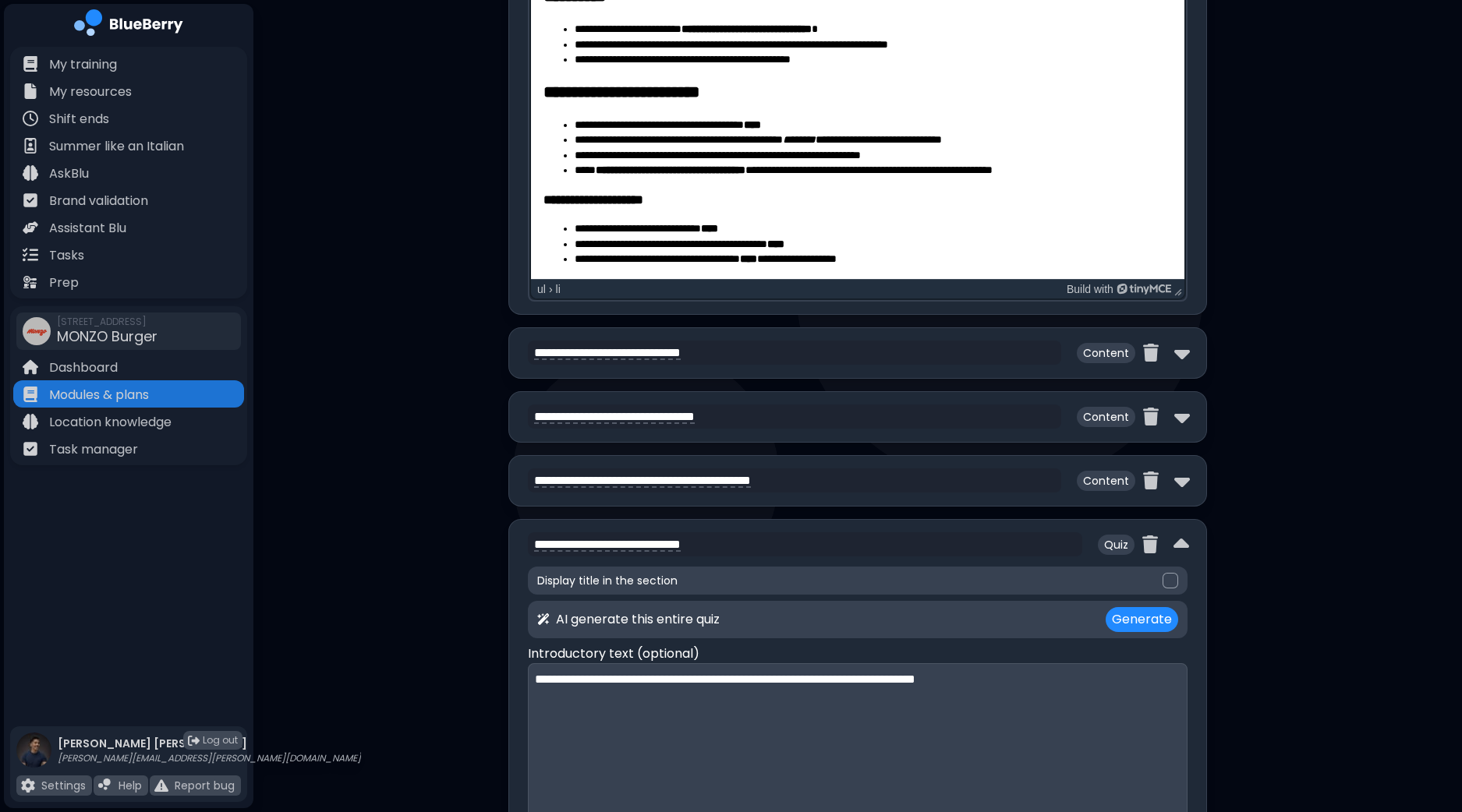
drag, startPoint x: 673, startPoint y: 242, endPoint x: 1202, endPoint y: 260, distance: 529.3
click at [673, 242] on li "**********" at bounding box center [866, 244] width 584 height 15
click at [1186, 350] on img at bounding box center [1182, 354] width 15 height 25
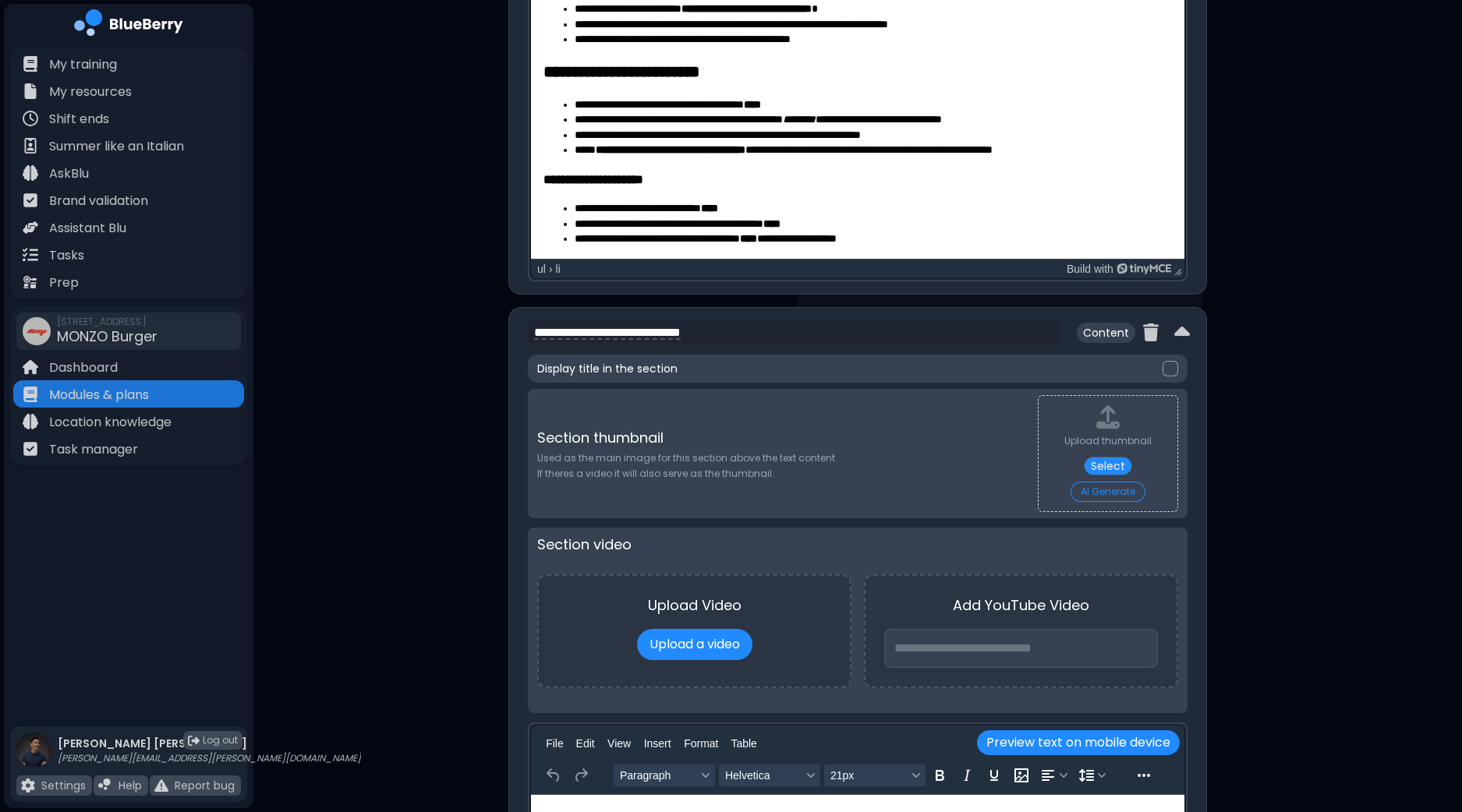
scroll to position [1749, 0]
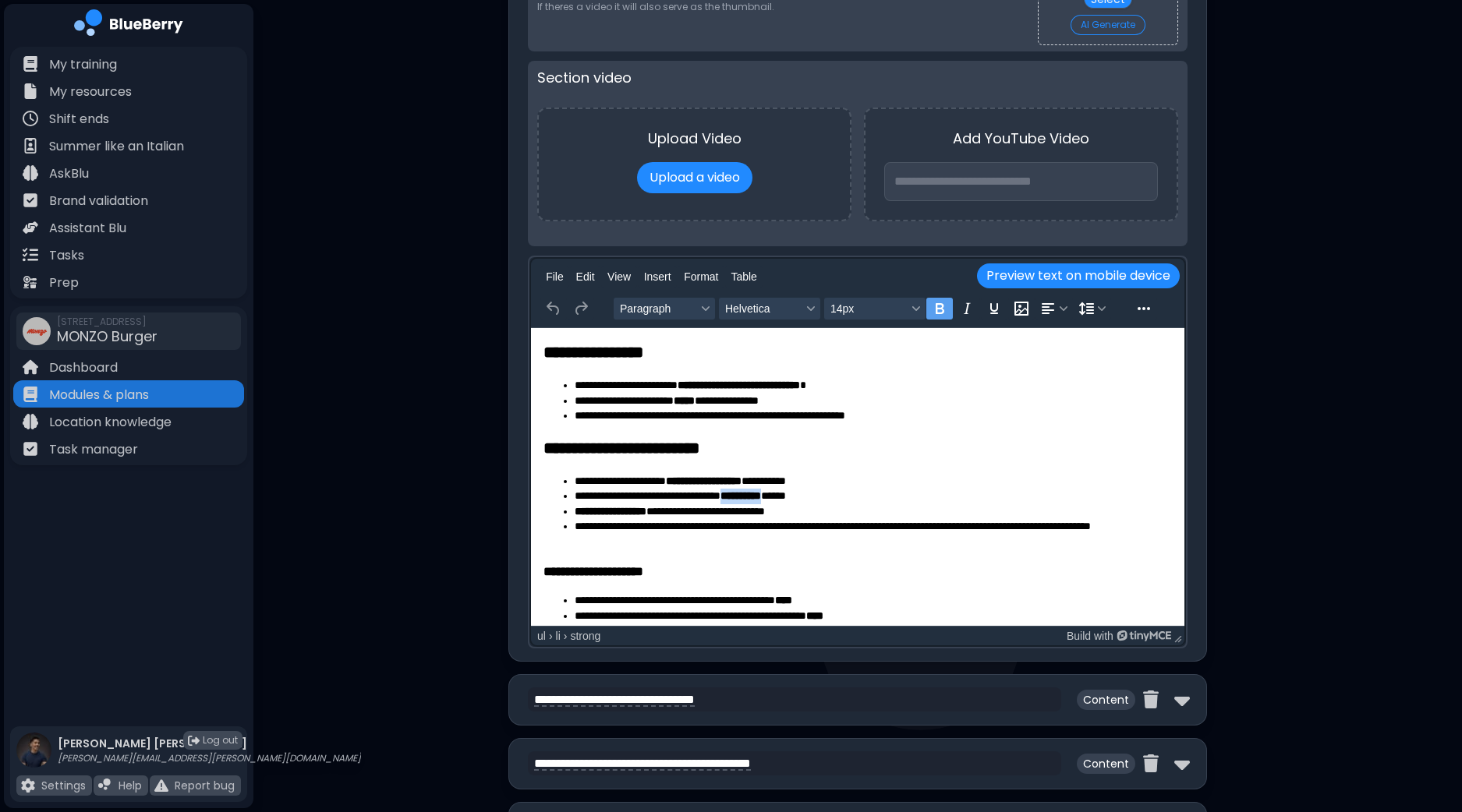
drag, startPoint x: 802, startPoint y: 495, endPoint x: 755, endPoint y: 500, distance: 47.3
click at [755, 500] on strong "**********" at bounding box center [740, 495] width 41 height 11
click at [640, 514] on strong "**********" at bounding box center [610, 510] width 71 height 11
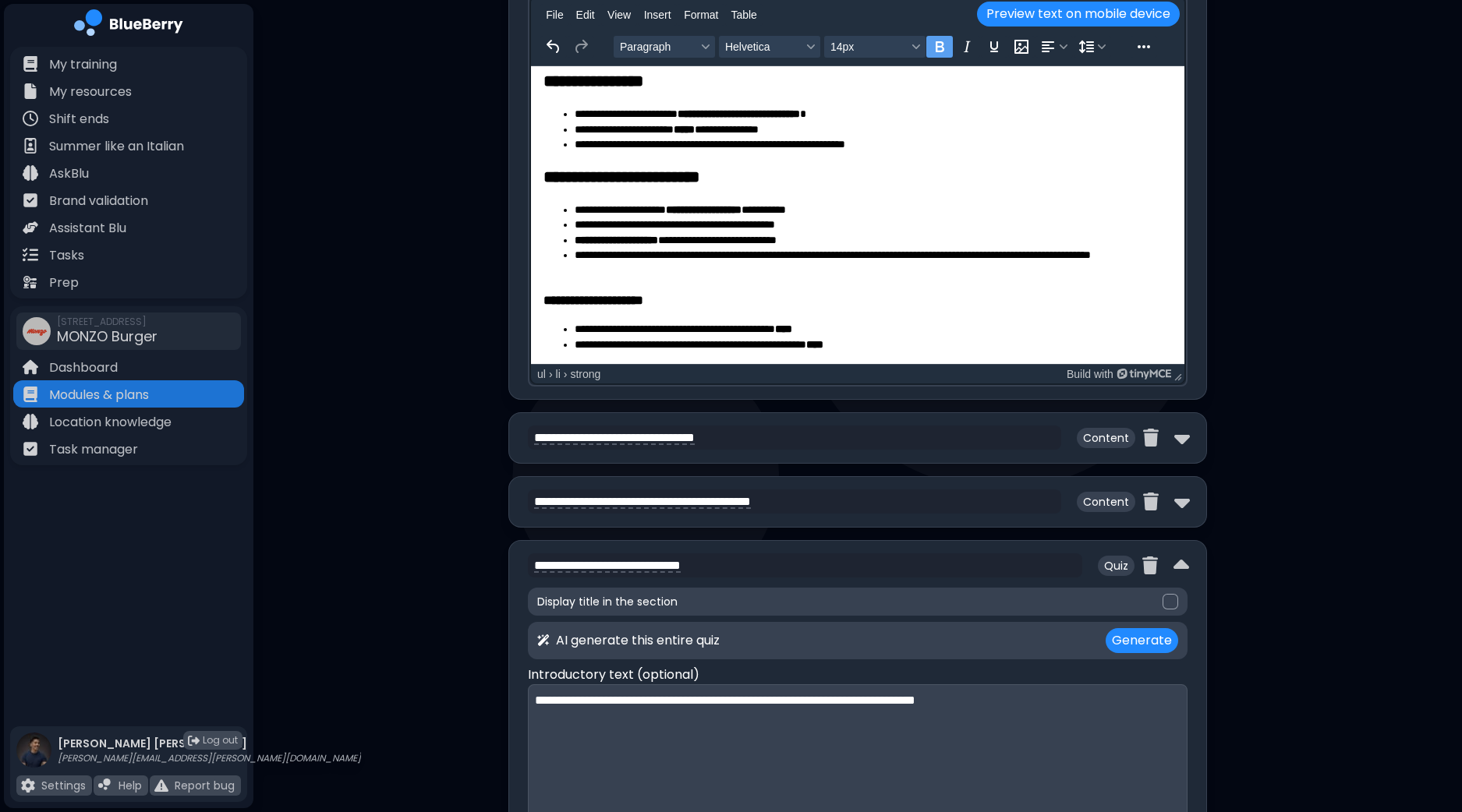
scroll to position [2041, 0]
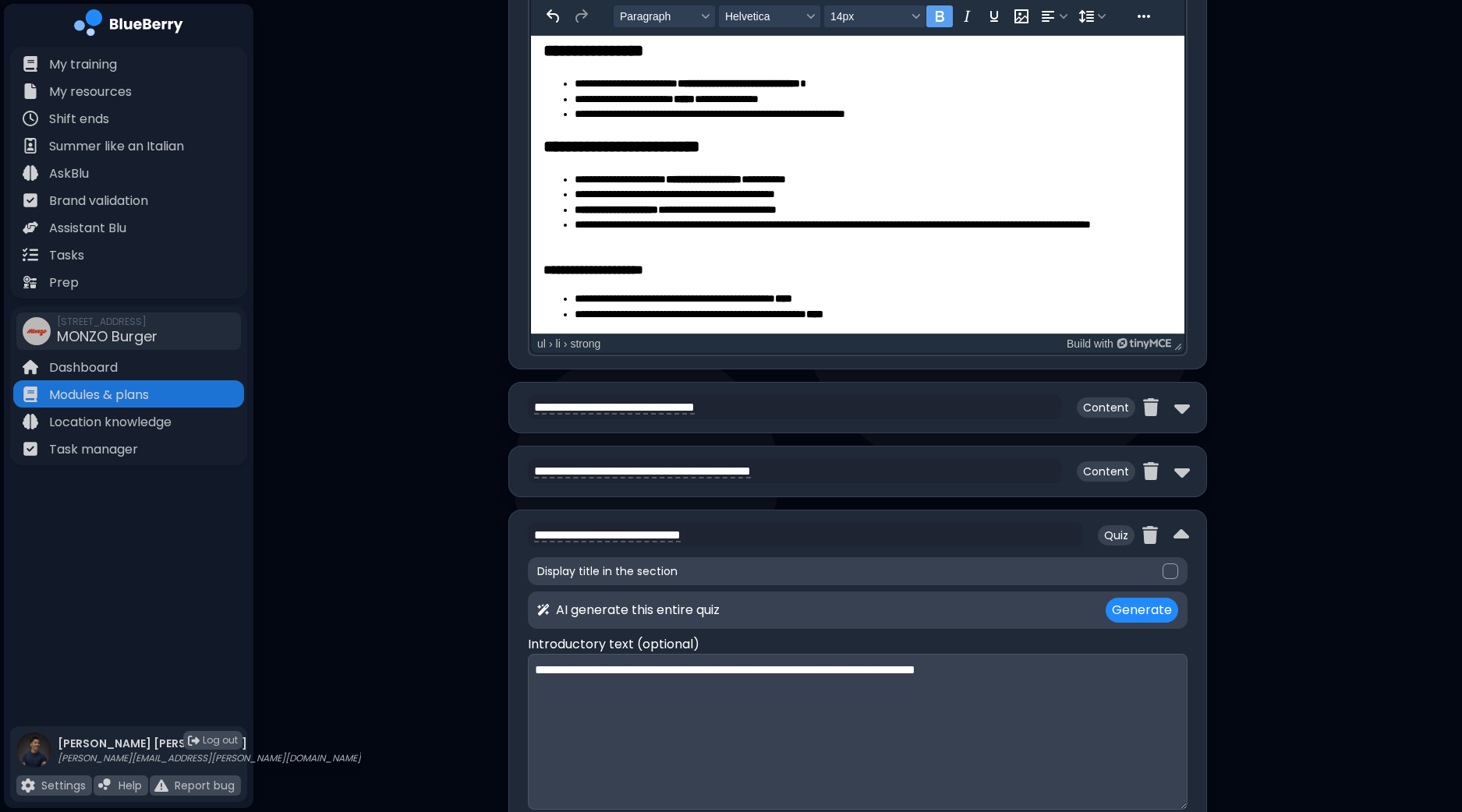
click at [1188, 402] on div "**********" at bounding box center [858, 407] width 698 height 52
click at [1180, 407] on img at bounding box center [1182, 408] width 15 height 25
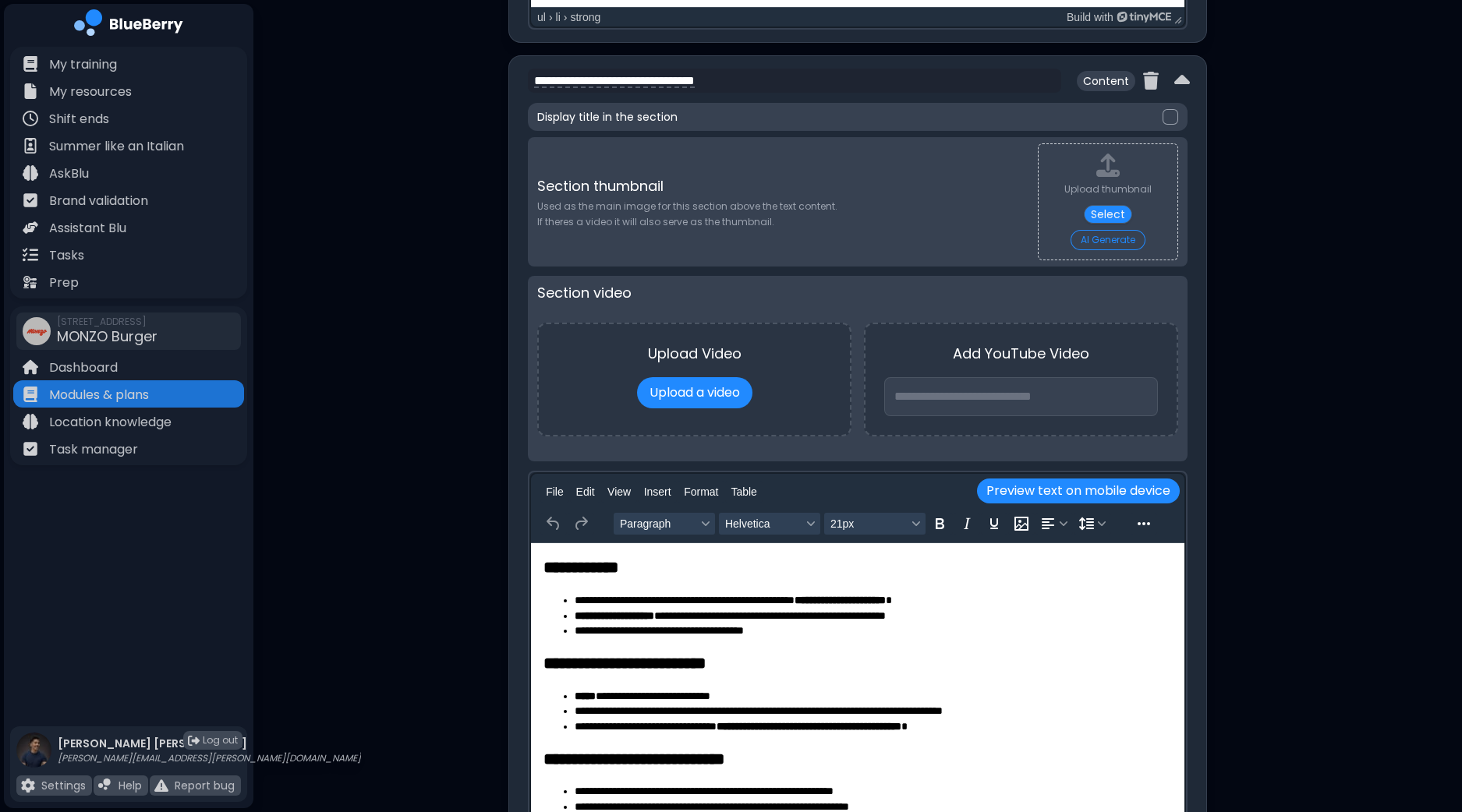
scroll to position [2528, 0]
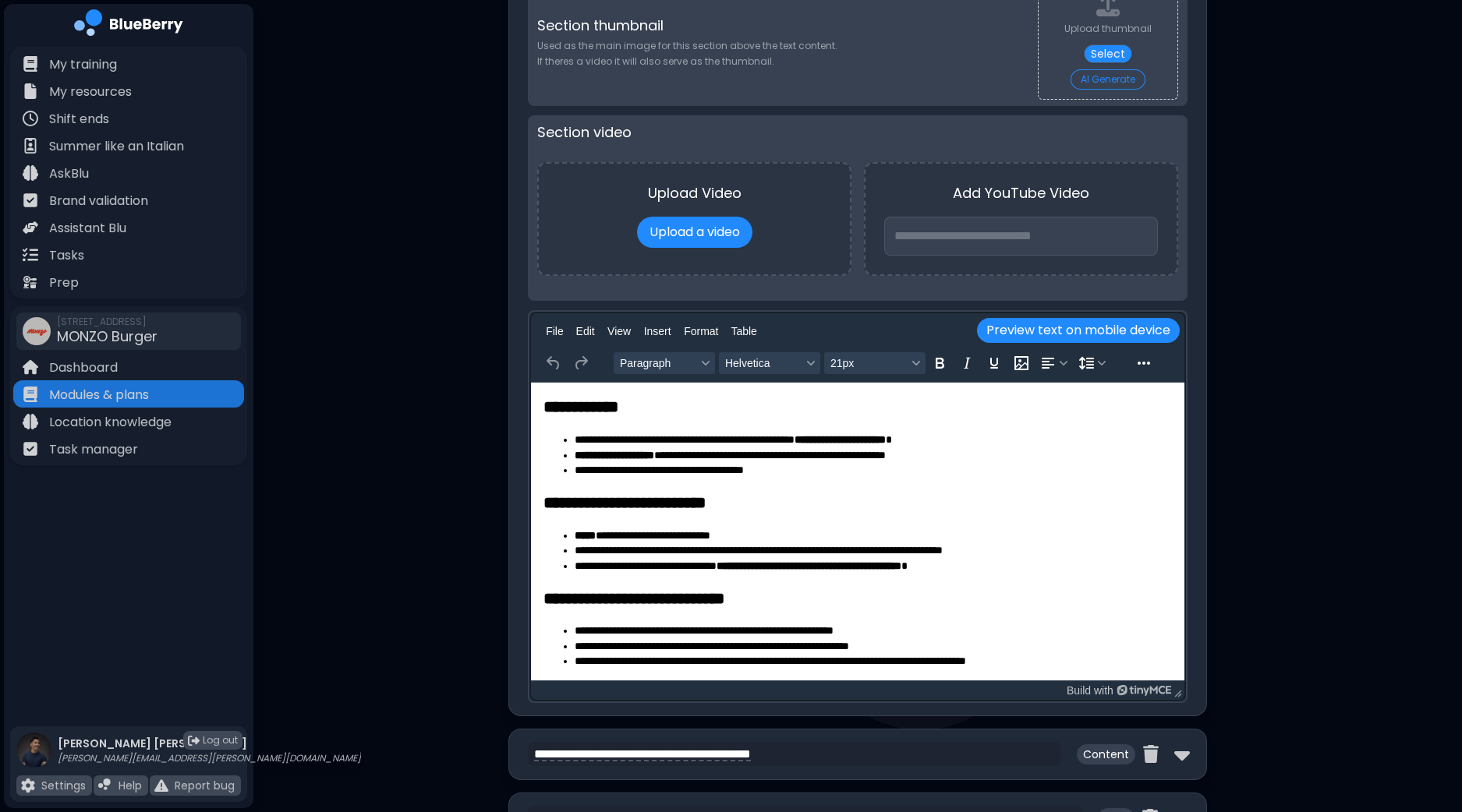
click at [850, 439] on strong "**********" at bounding box center [840, 439] width 91 height 11
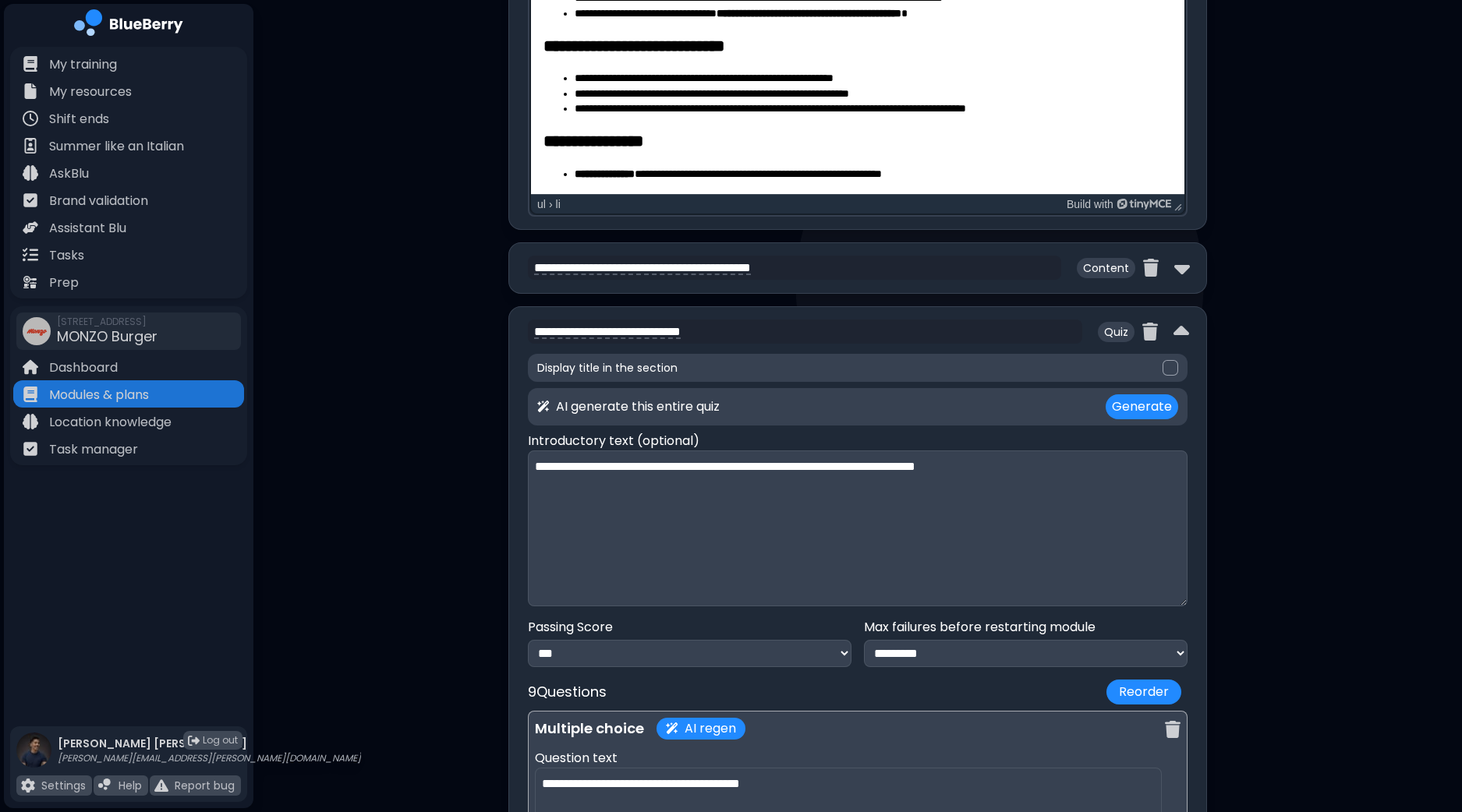
scroll to position [3016, 0]
click at [1176, 256] on img at bounding box center [1182, 268] width 15 height 25
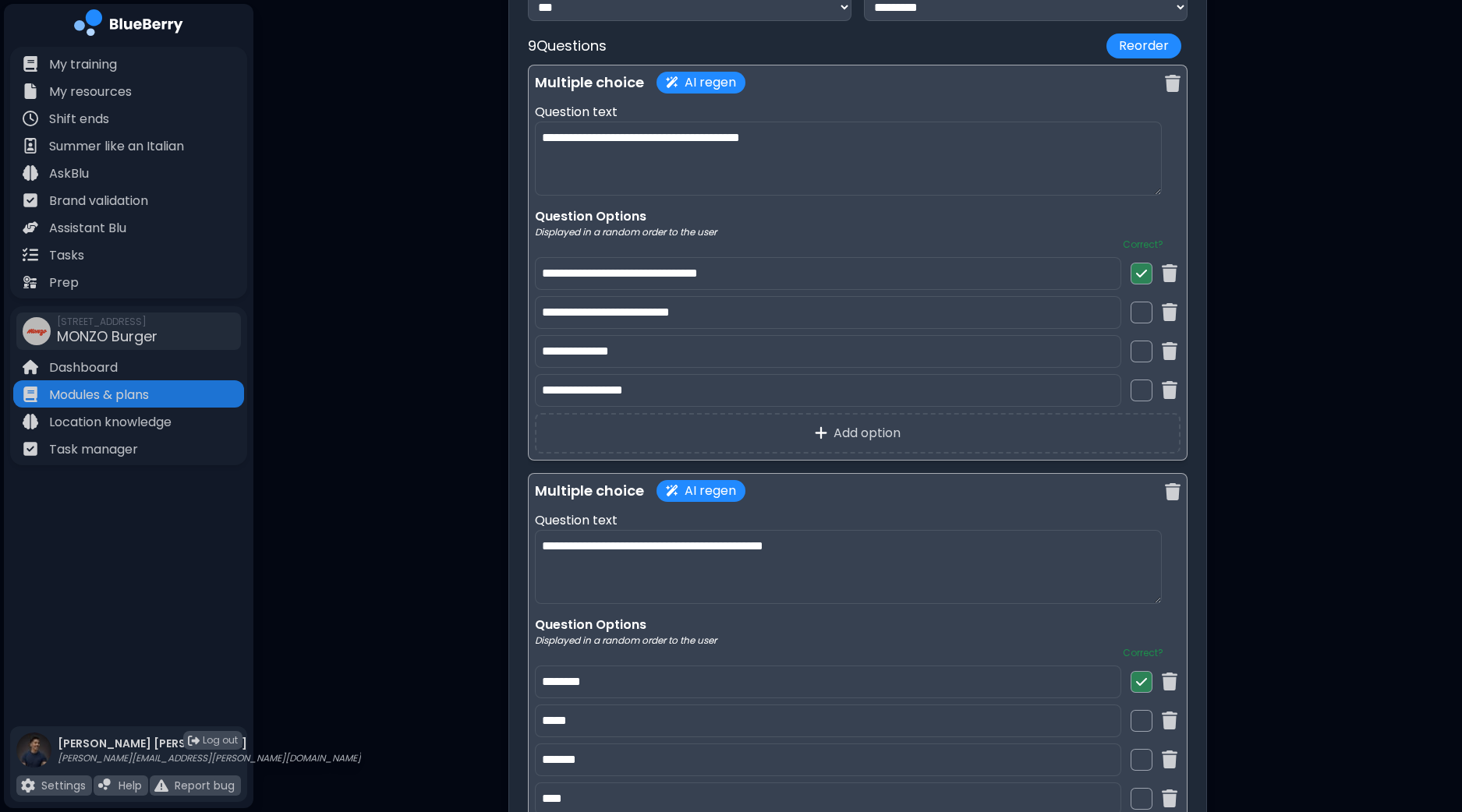
scroll to position [4768, 0]
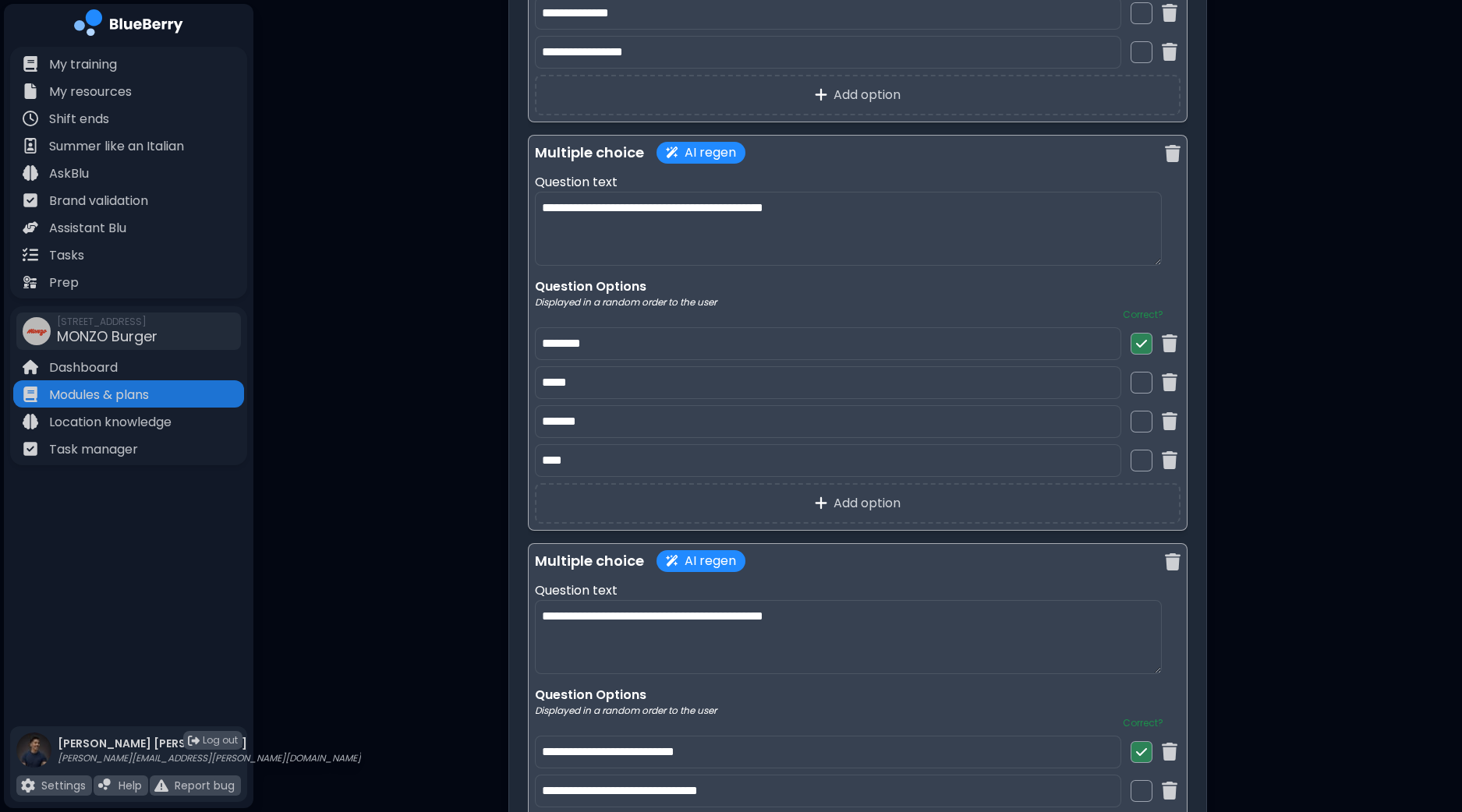
click at [1148, 416] on div at bounding box center [1141, 421] width 22 height 22
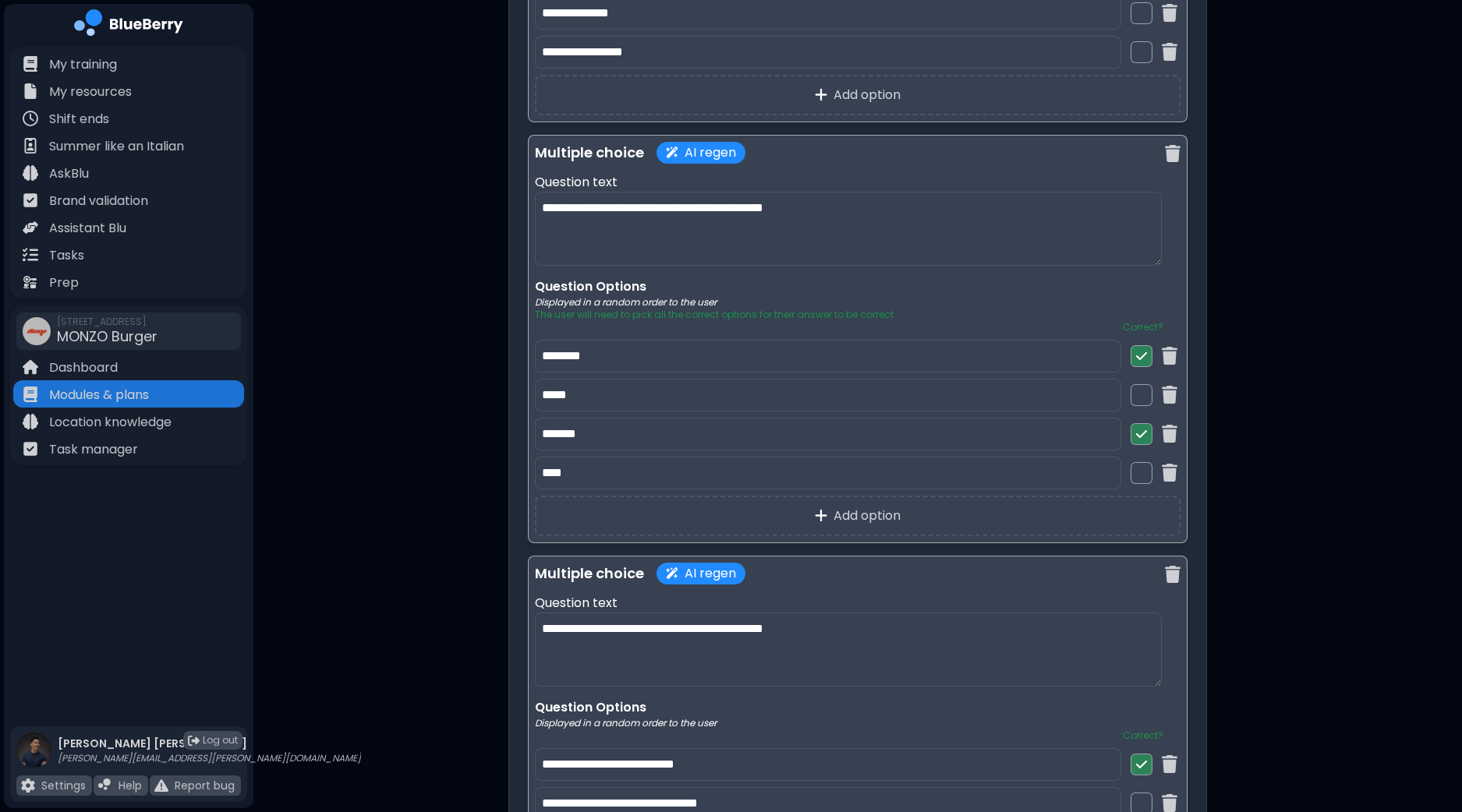
drag, startPoint x: 1141, startPoint y: 343, endPoint x: 1269, endPoint y: 378, distance: 132.7
click at [1141, 345] on div at bounding box center [1141, 356] width 22 height 22
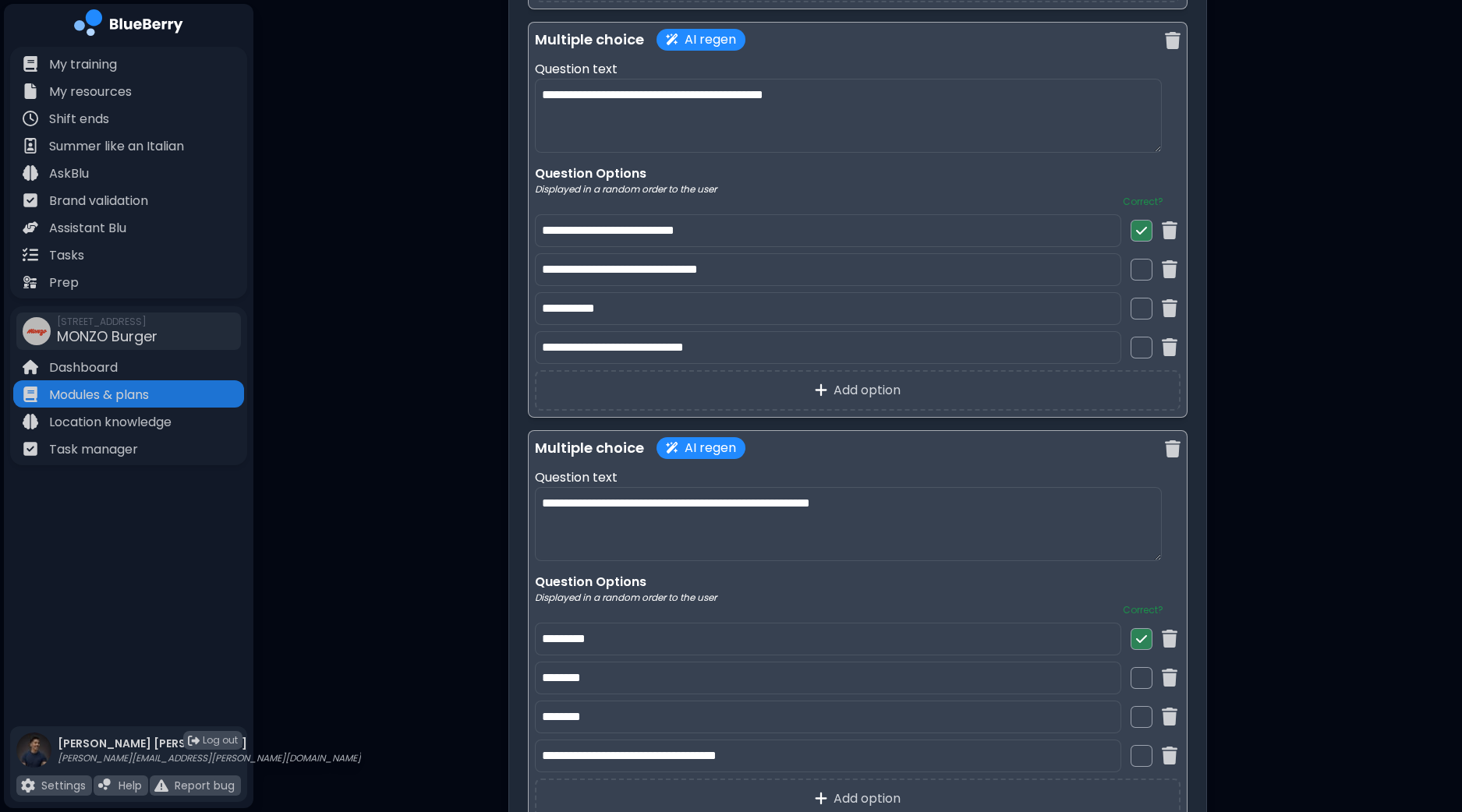
scroll to position [5352, 0]
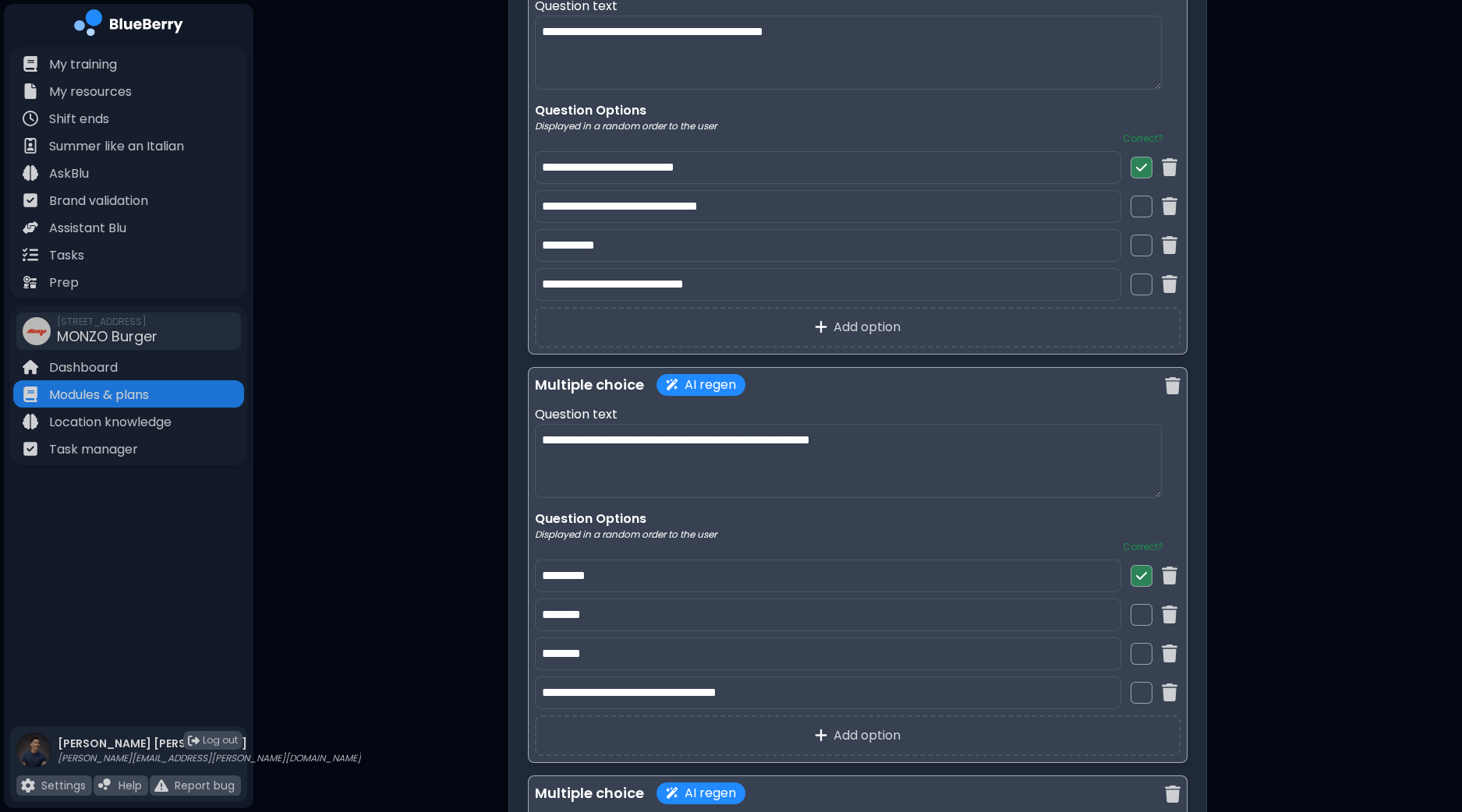
click at [1142, 604] on div at bounding box center [1141, 615] width 22 height 22
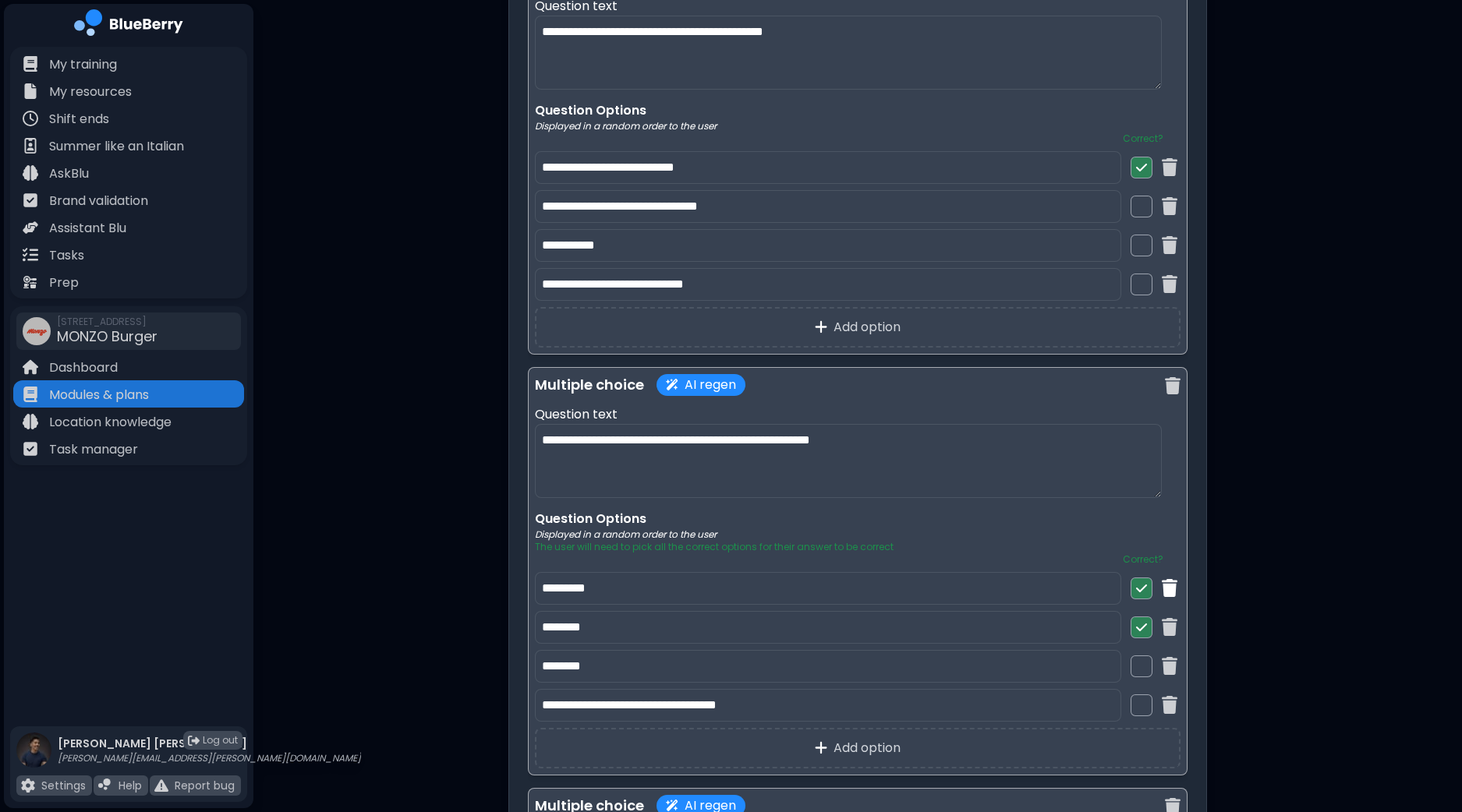
drag, startPoint x: 1139, startPoint y: 577, endPoint x: 1174, endPoint y: 573, distance: 35.2
click at [1139, 582] on img at bounding box center [1141, 589] width 11 height 13
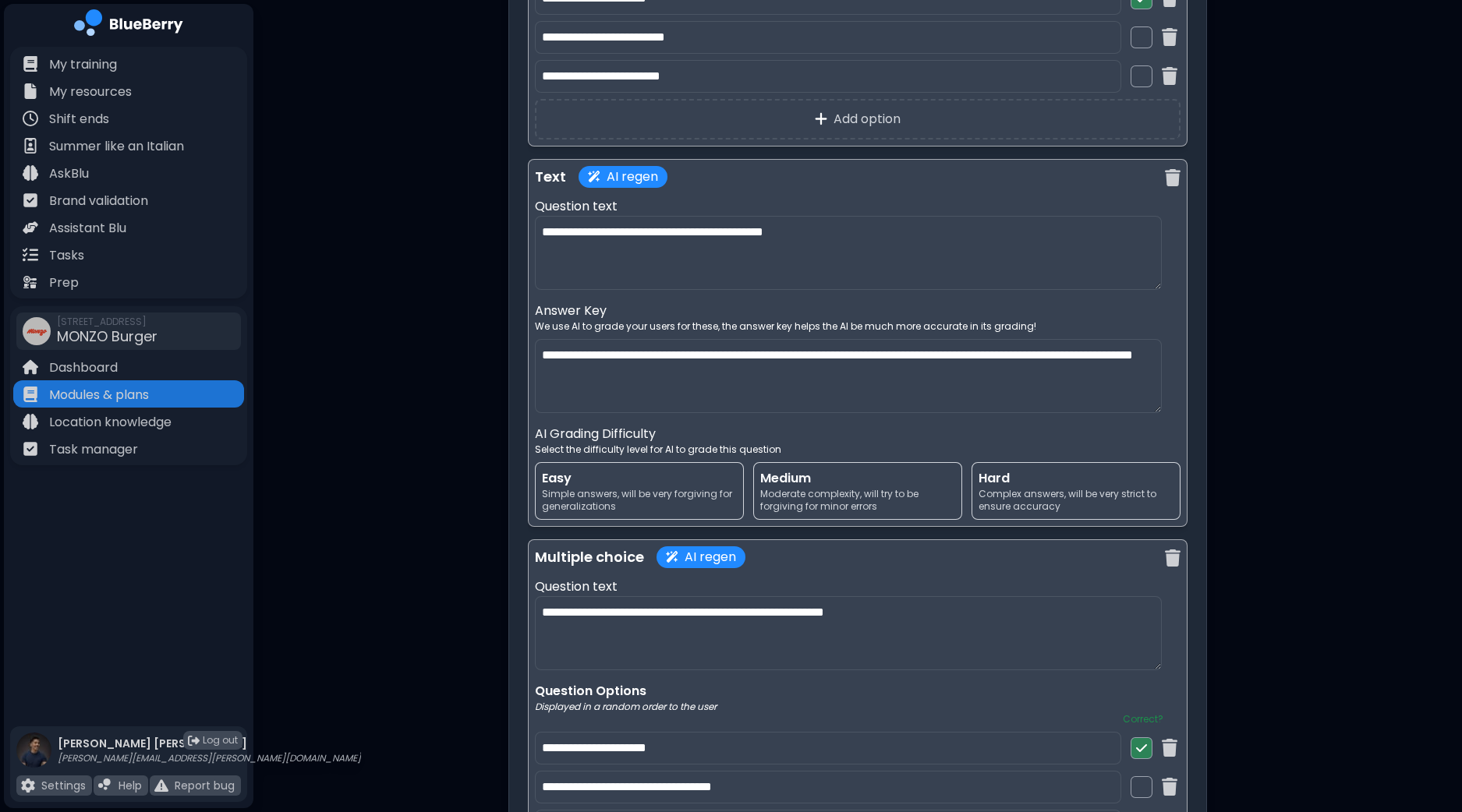
scroll to position [6716, 0]
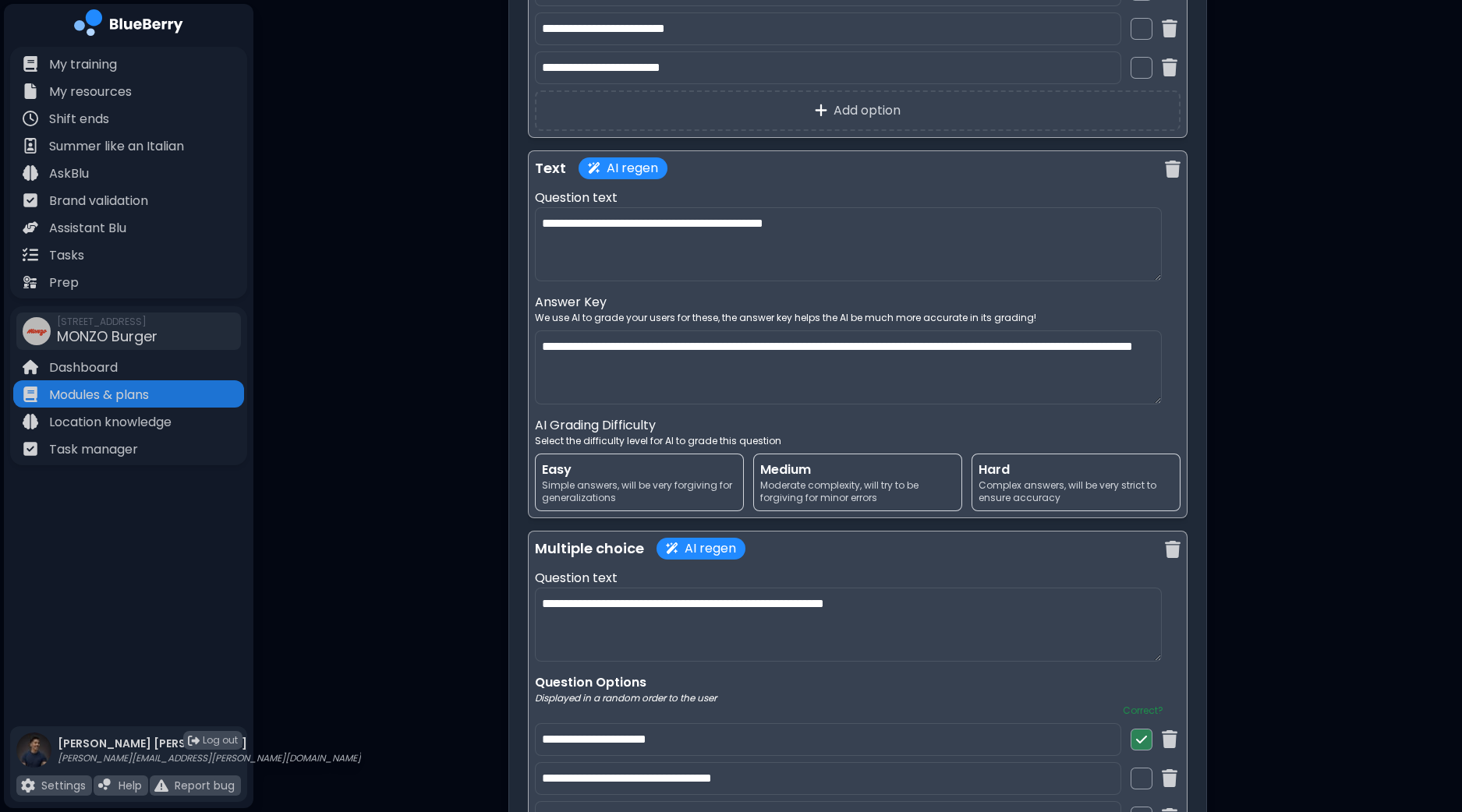
drag, startPoint x: 751, startPoint y: 353, endPoint x: 670, endPoint y: 334, distance: 83.2
click at [670, 334] on textarea "**********" at bounding box center [848, 367] width 627 height 74
click at [668, 341] on textarea "**********" at bounding box center [848, 367] width 627 height 74
drag, startPoint x: 801, startPoint y: 331, endPoint x: 673, endPoint y: 335, distance: 128.1
click at [673, 335] on textarea "**********" at bounding box center [848, 367] width 627 height 74
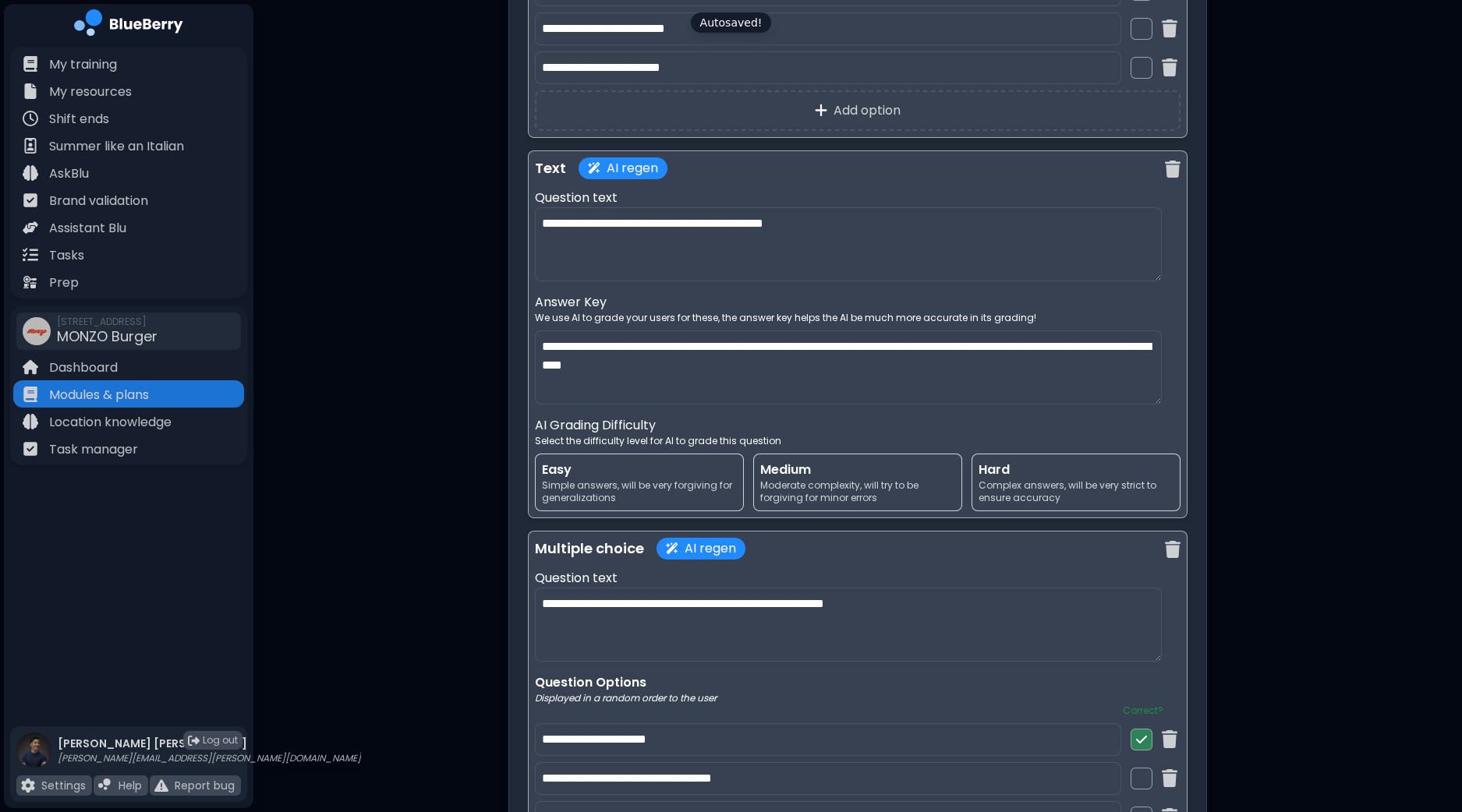
click at [1094, 332] on textarea "**********" at bounding box center [848, 367] width 627 height 74
click at [1091, 333] on textarea "**********" at bounding box center [848, 367] width 627 height 74
click at [641, 479] on span "Simple answers, will be very forgiving for generalizations" at bounding box center [639, 492] width 195 height 25
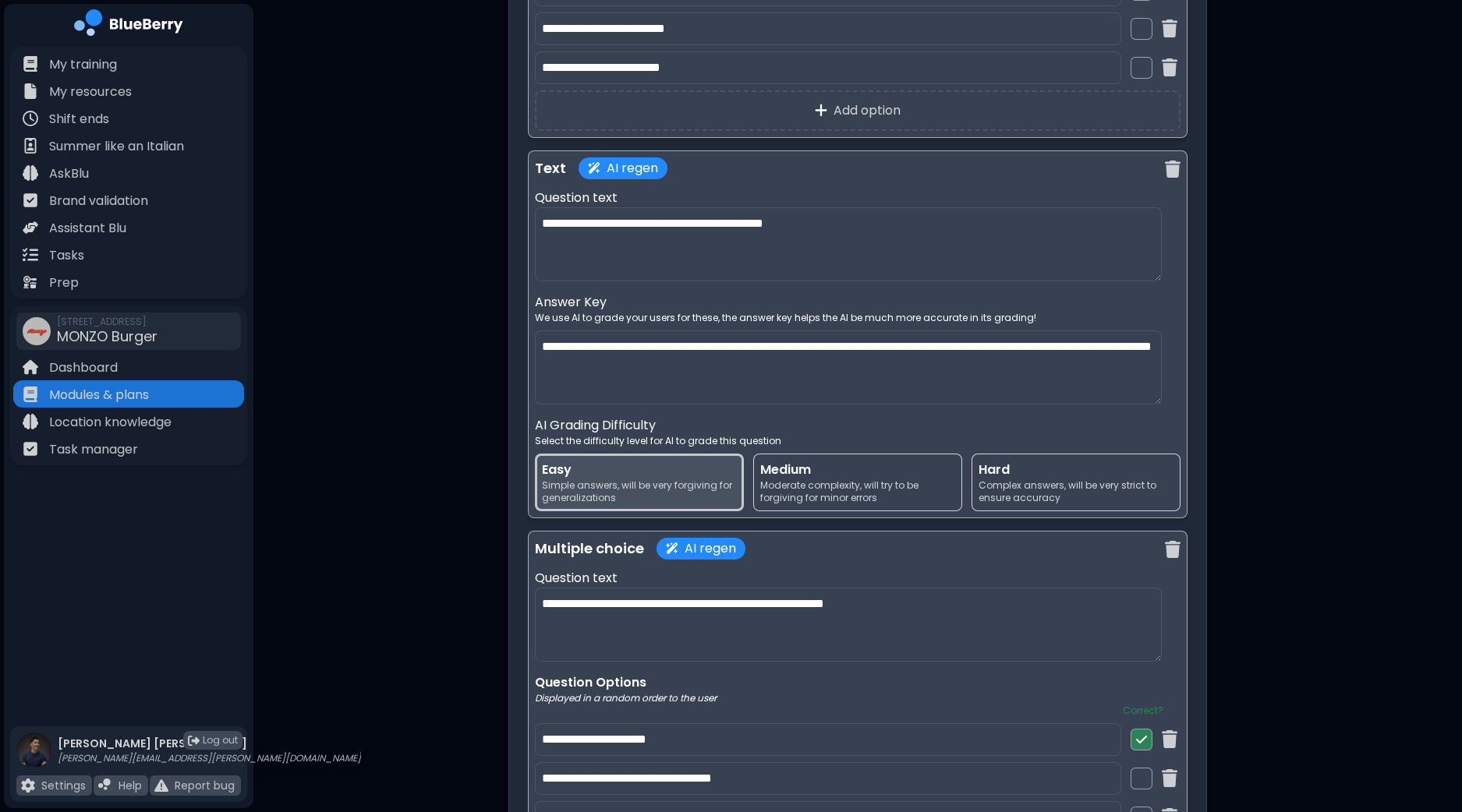
drag, startPoint x: 606, startPoint y: 349, endPoint x: 1094, endPoint y: 335, distance: 488.2
click at [1094, 335] on textarea "**********" at bounding box center [848, 367] width 627 height 74
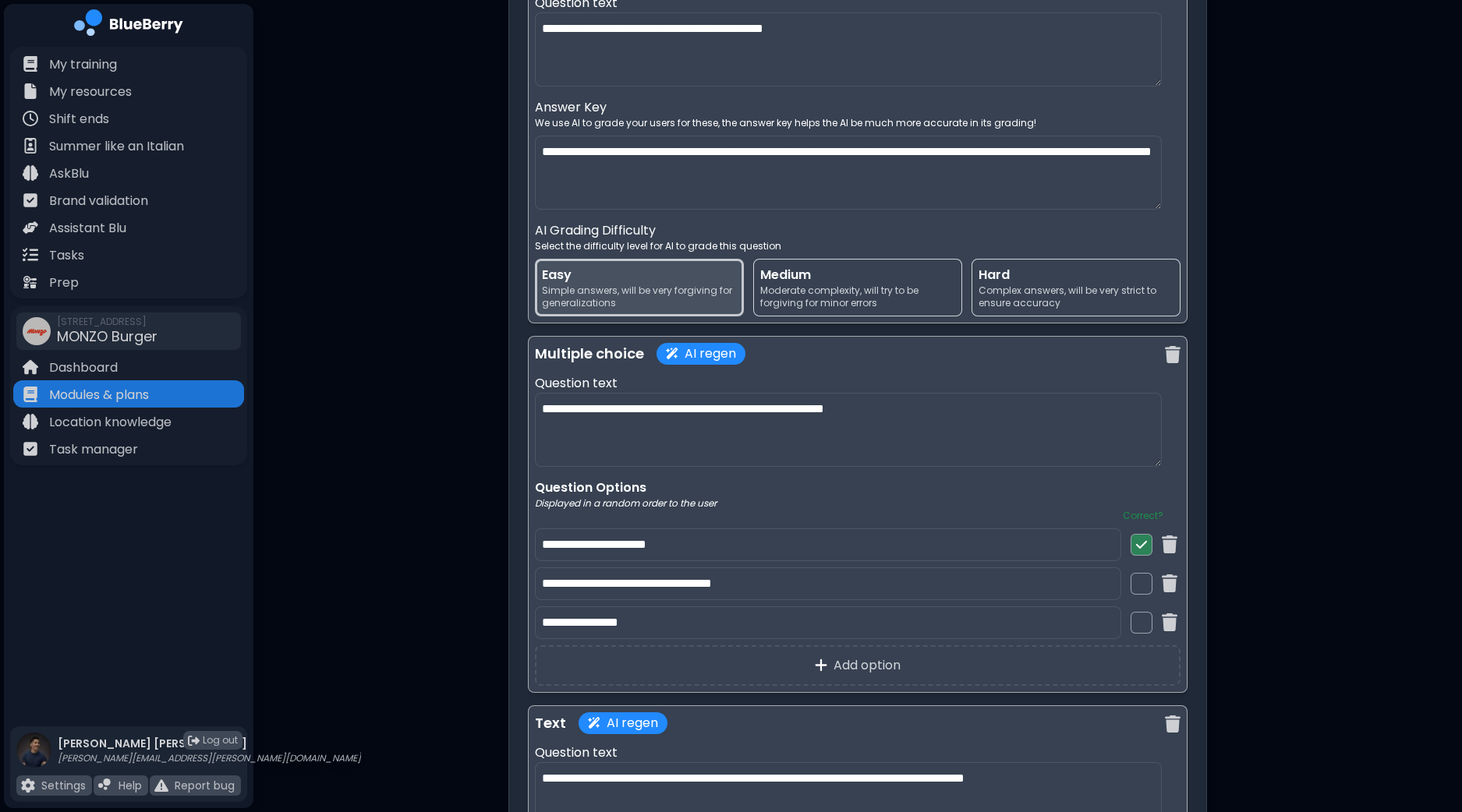
type textarea "**********"
click at [1138, 572] on div at bounding box center [1141, 583] width 22 height 22
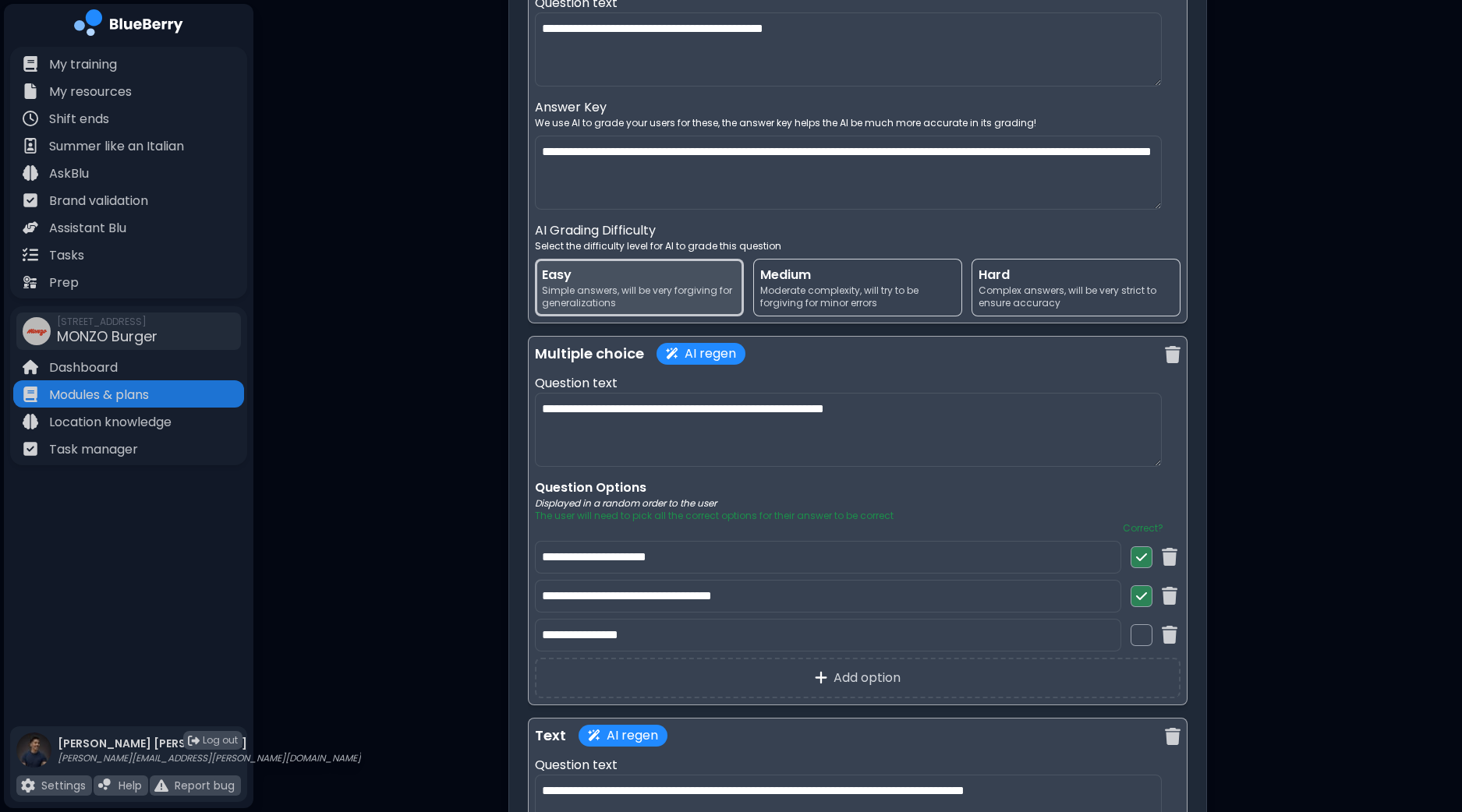
click at [1142, 551] on img at bounding box center [1141, 557] width 11 height 13
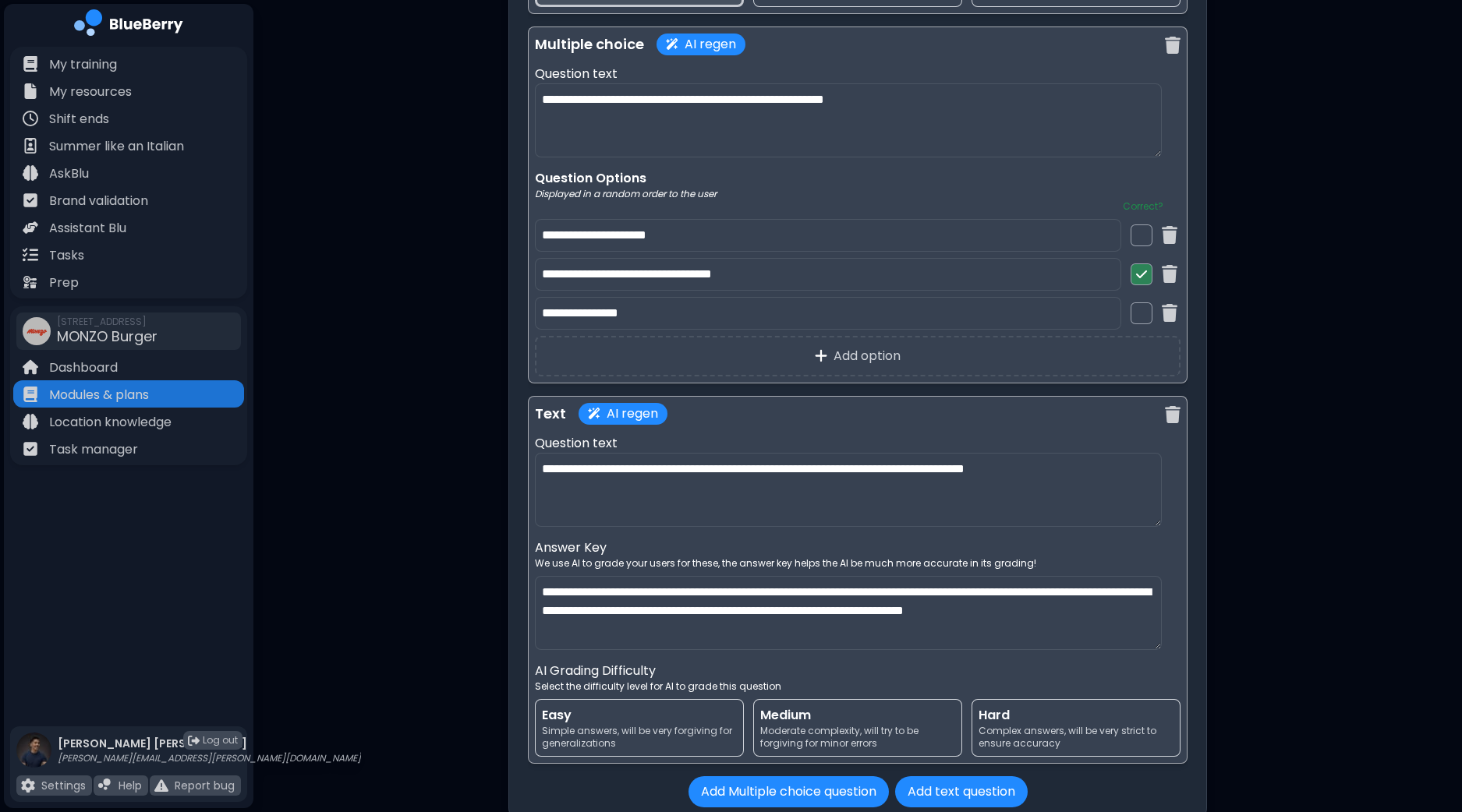
scroll to position [7203, 0]
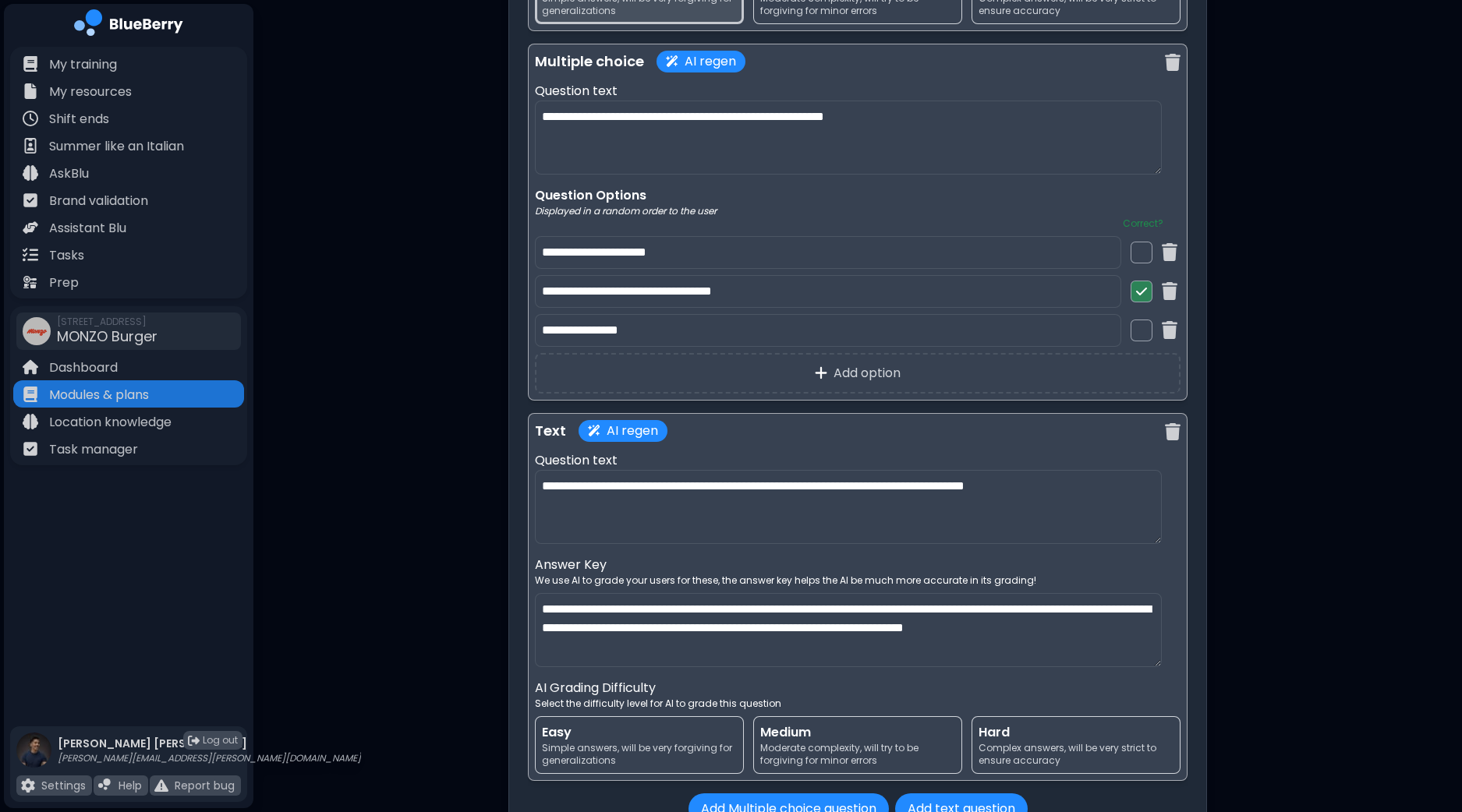
click at [614, 723] on span "Easy" at bounding box center [639, 732] width 195 height 19
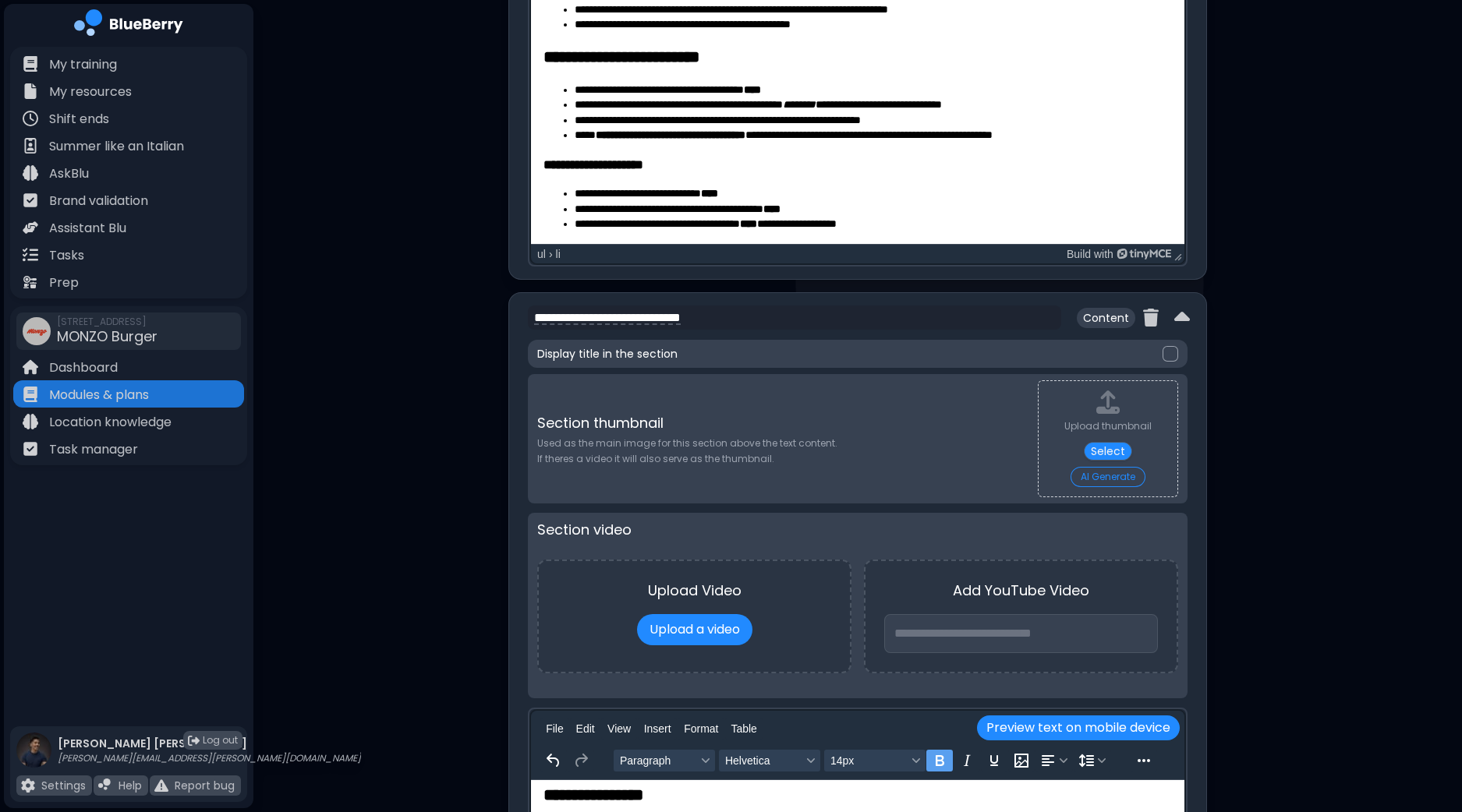
scroll to position [1557, 0]
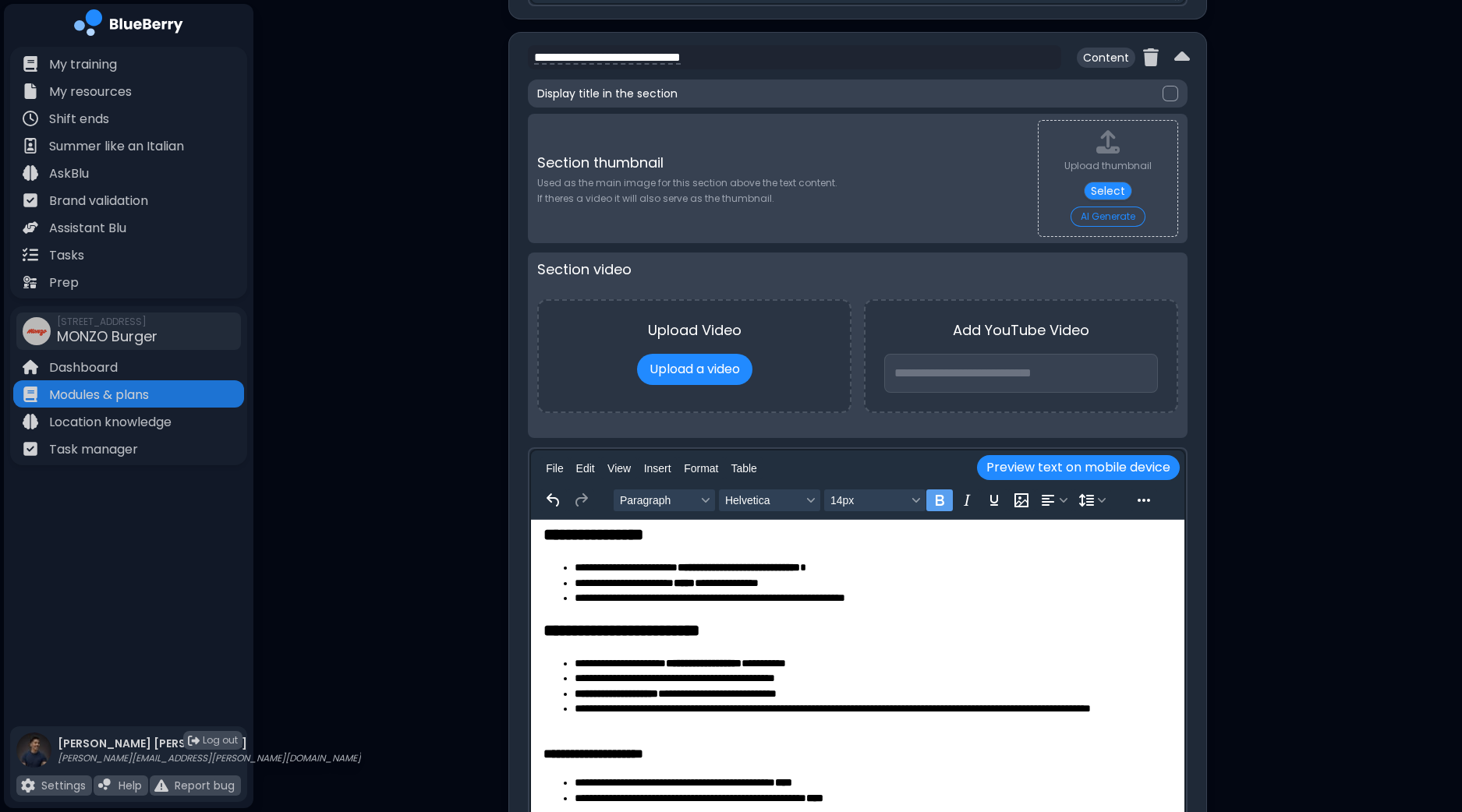
click at [755, 678] on li "**********" at bounding box center [866, 677] width 584 height 15
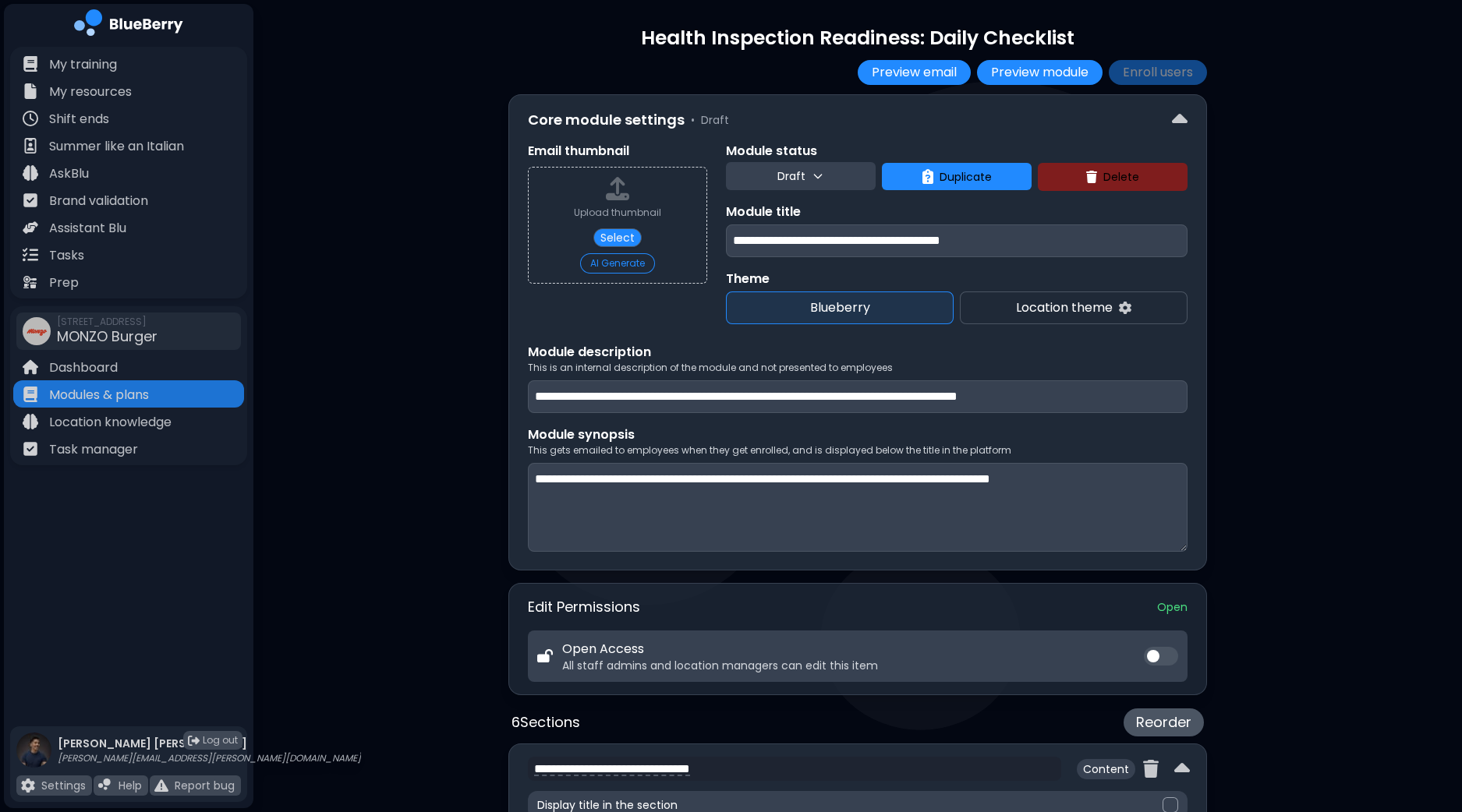
scroll to position [0, 0]
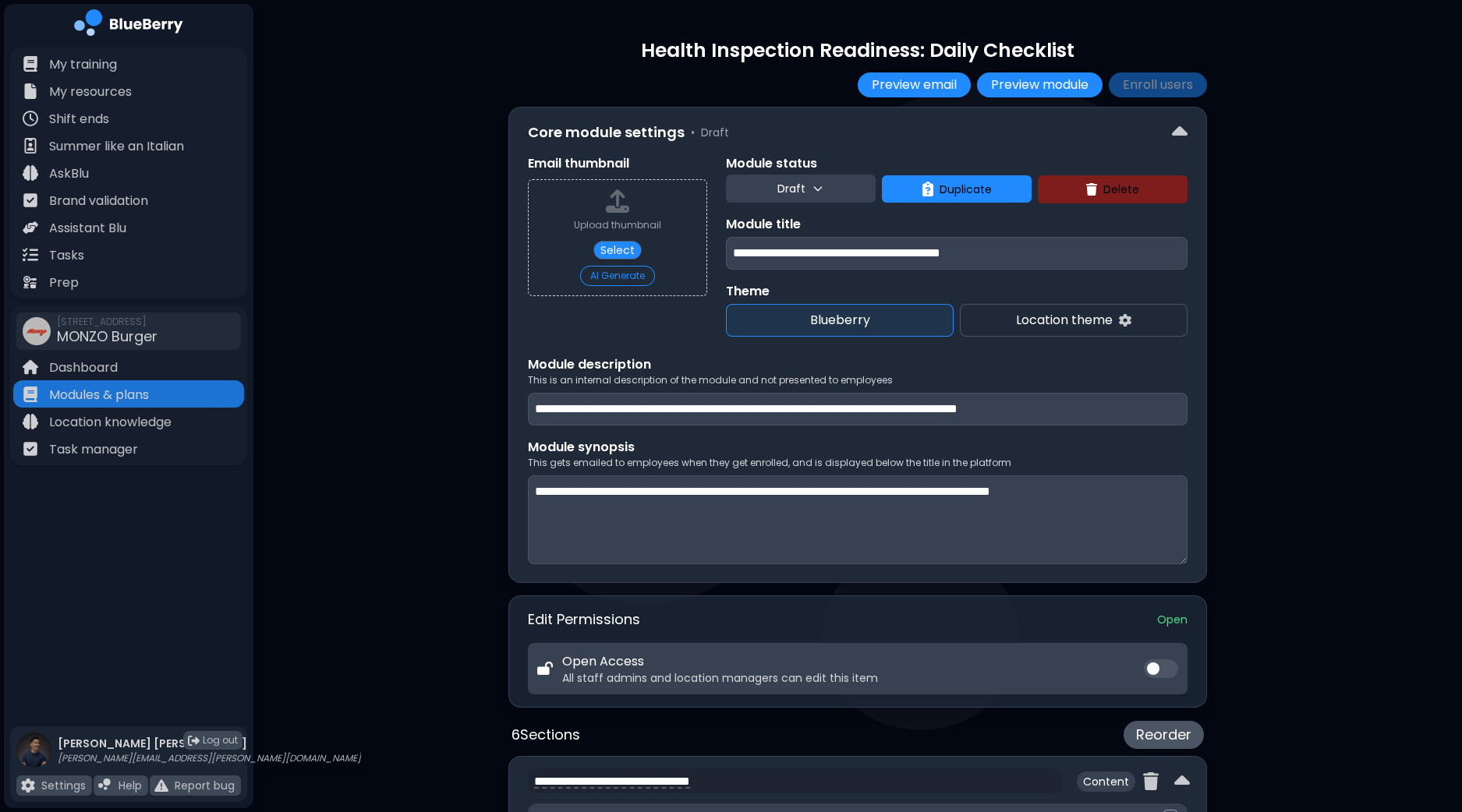
click at [830, 185] on button "Draft" at bounding box center [800, 188] width 149 height 28
click at [793, 251] on button "Live" at bounding box center [802, 259] width 56 height 31
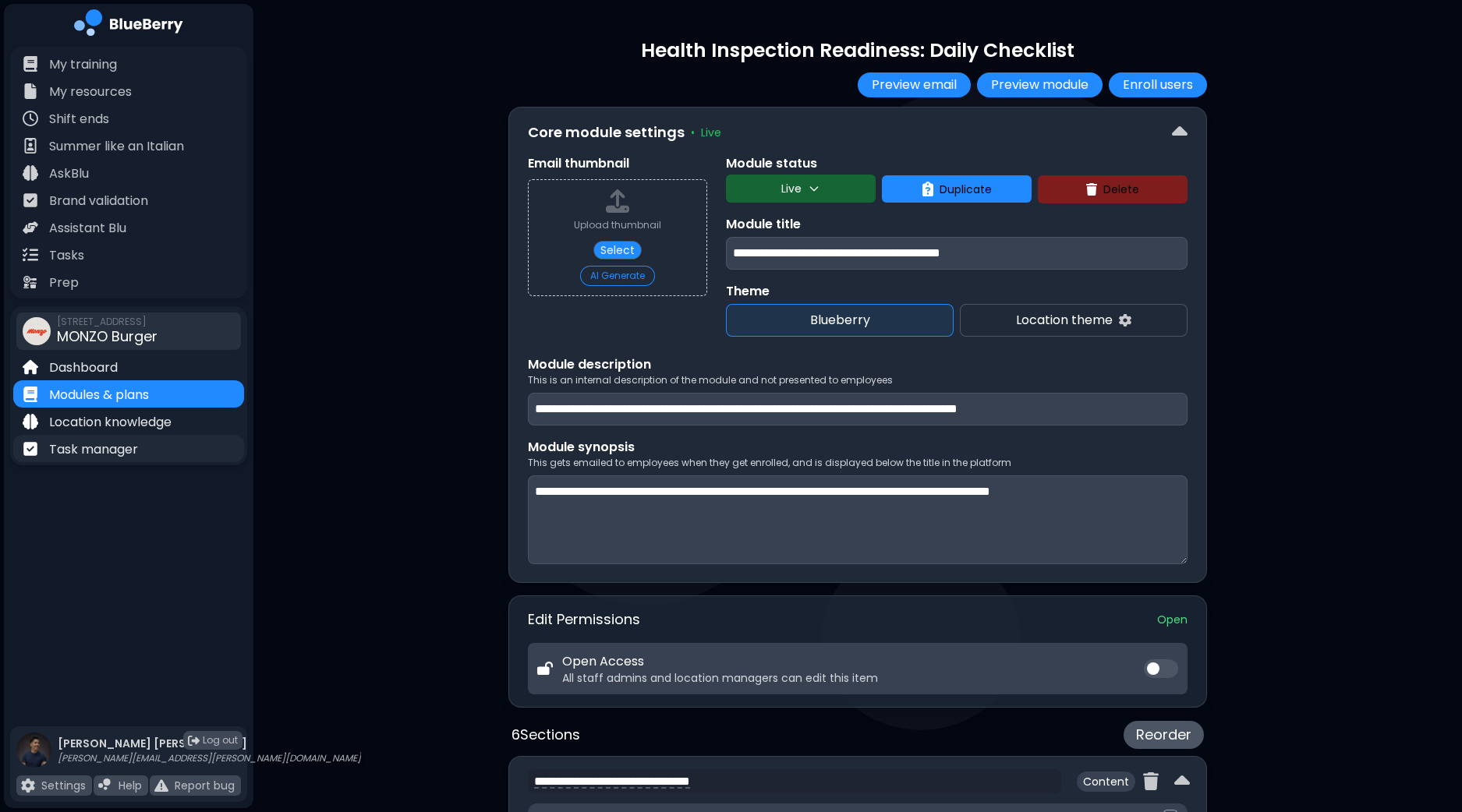
click at [98, 452] on p "Task manager" at bounding box center [93, 449] width 89 height 19
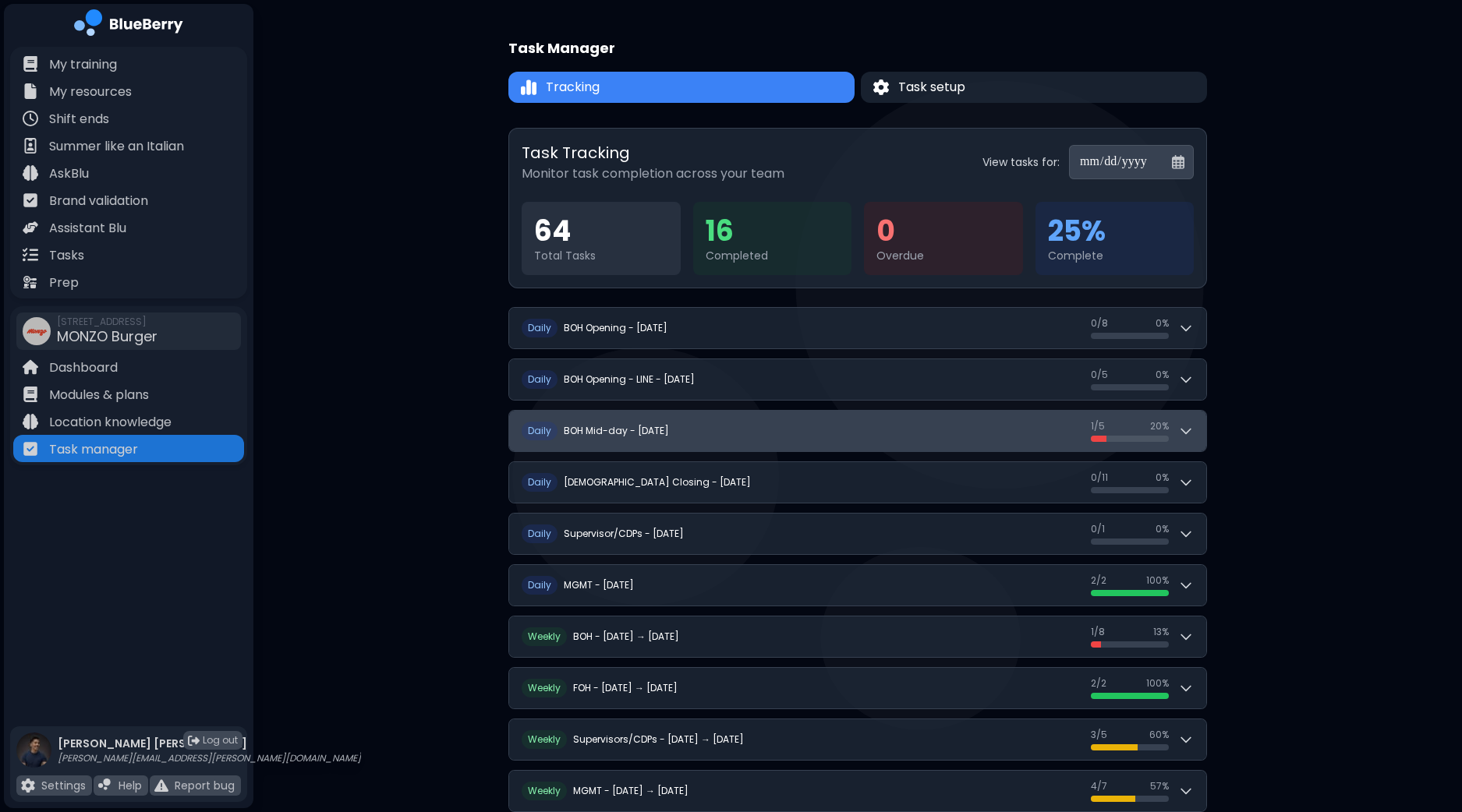
click at [1188, 430] on icon at bounding box center [1185, 431] width 9 height 5
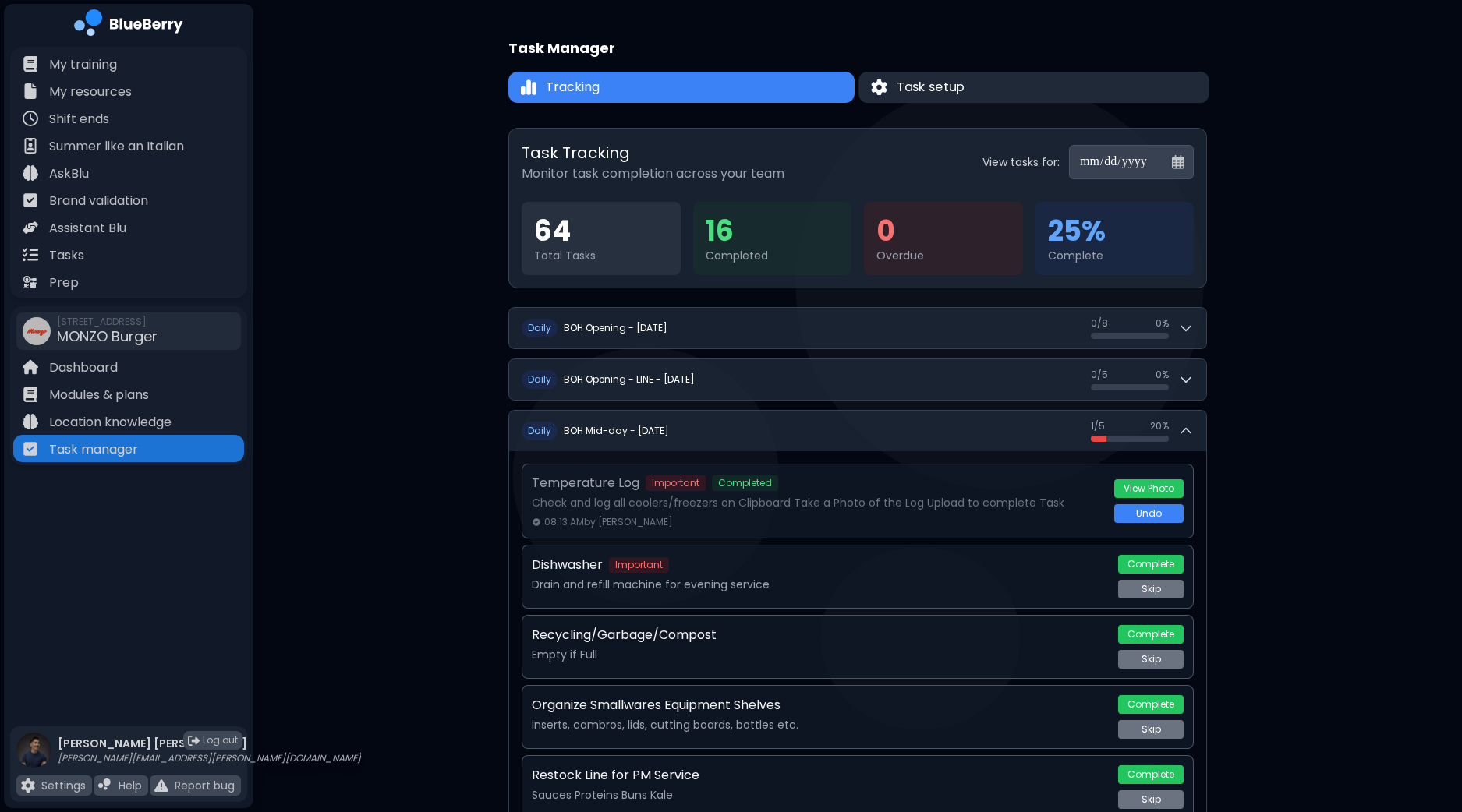
click at [1002, 97] on button "Task setup" at bounding box center [1034, 87] width 351 height 32
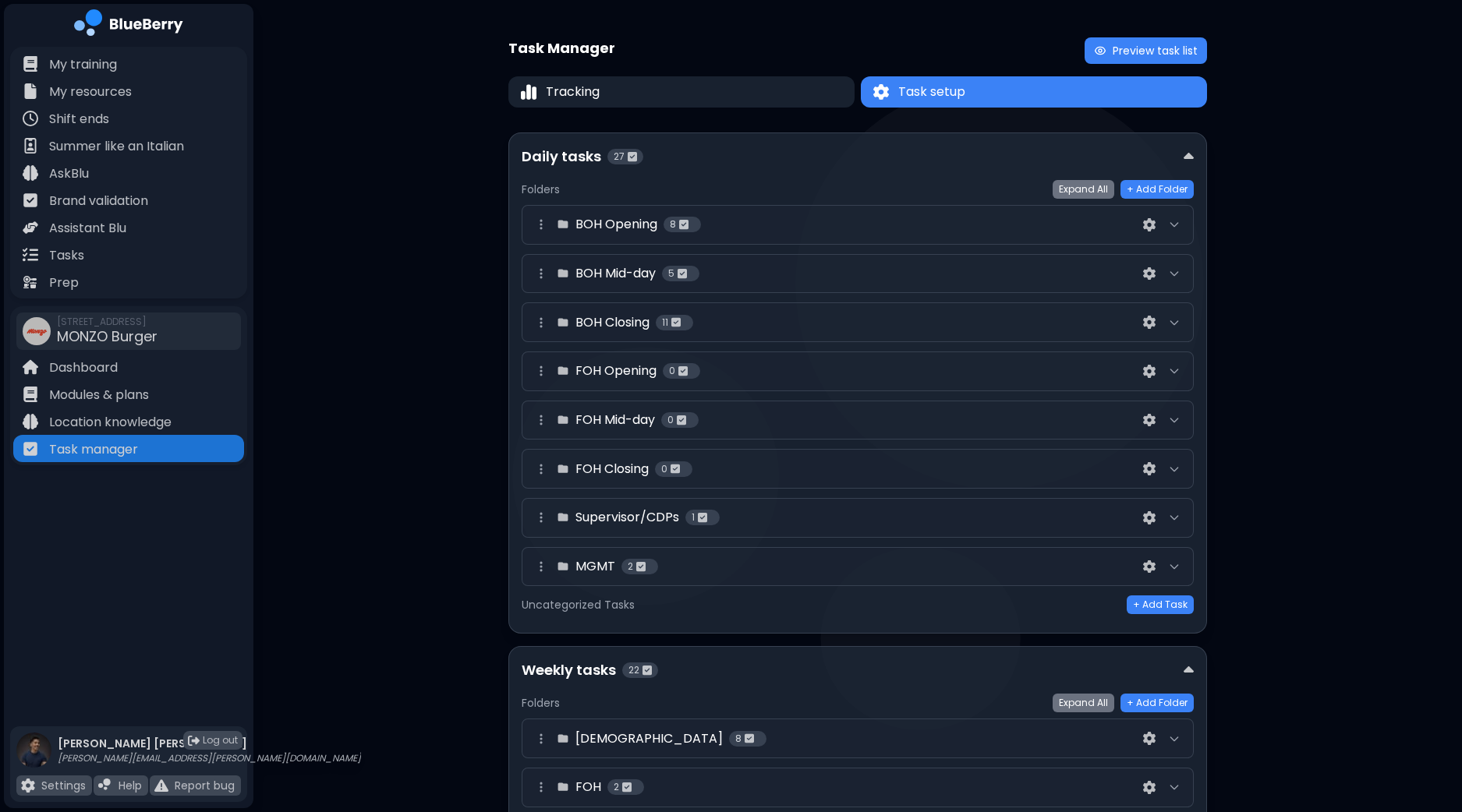
click at [1181, 273] on div at bounding box center [1173, 273] width 19 height 19
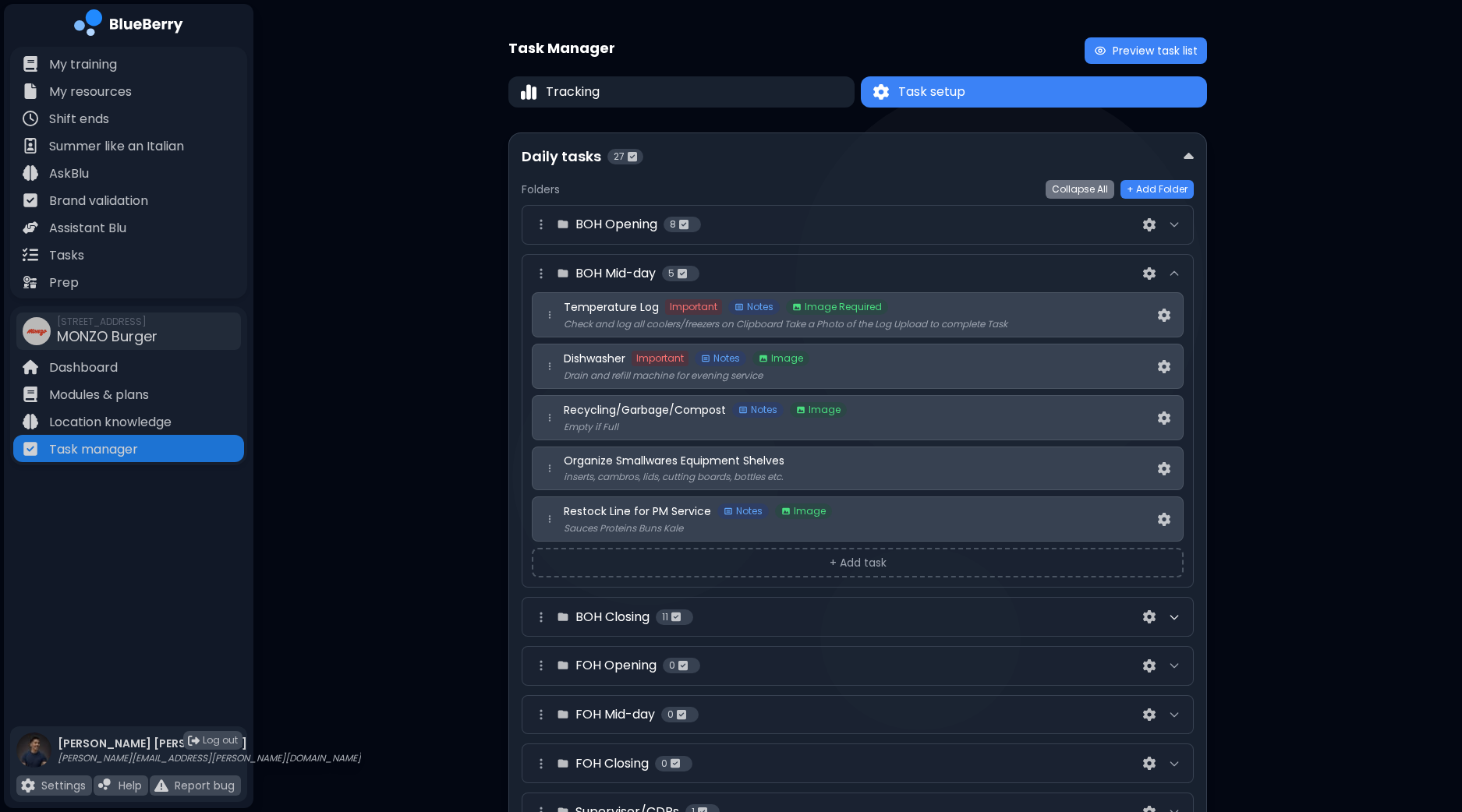
click at [1173, 617] on icon at bounding box center [1174, 618] width 13 height 13
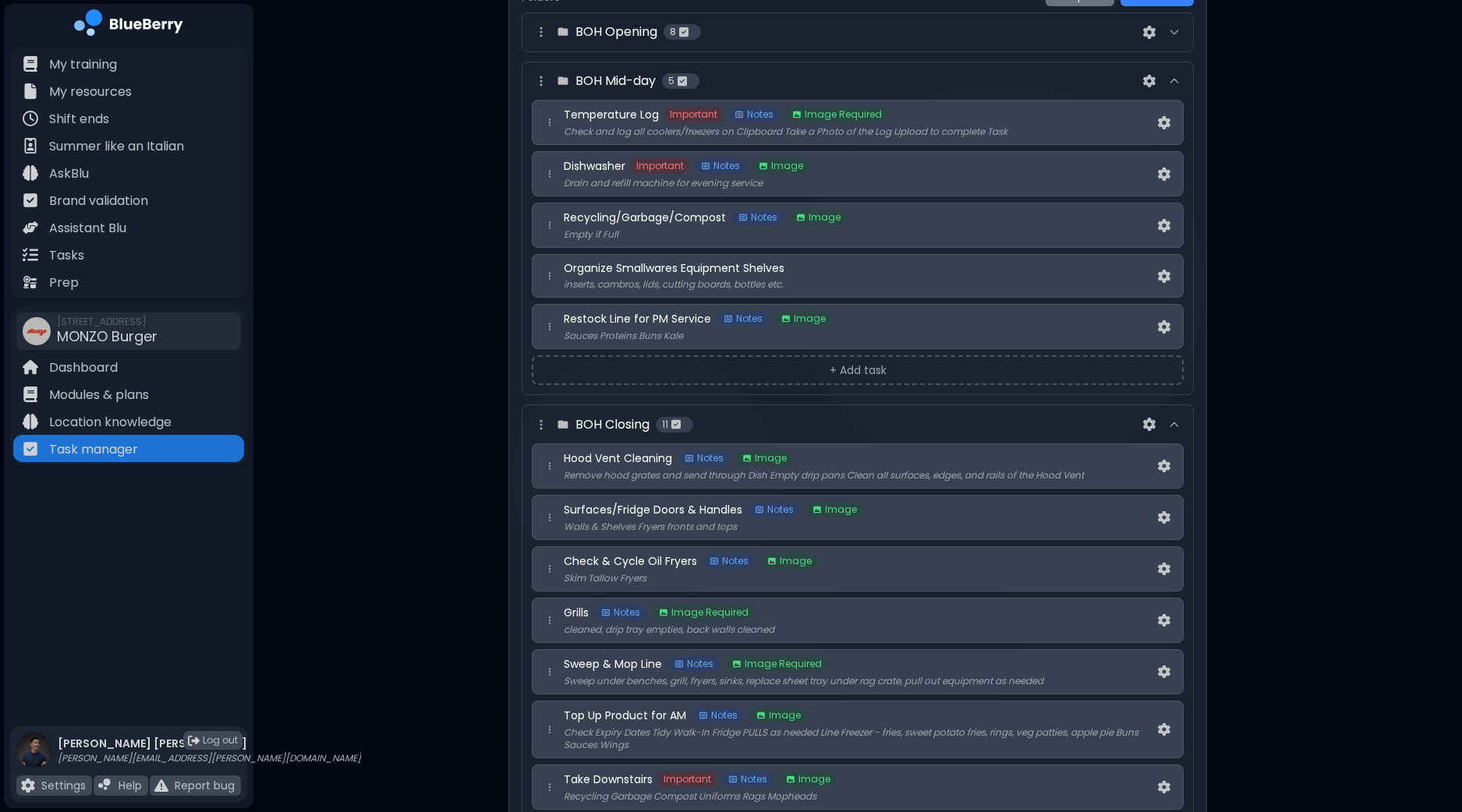
scroll to position [192, 0]
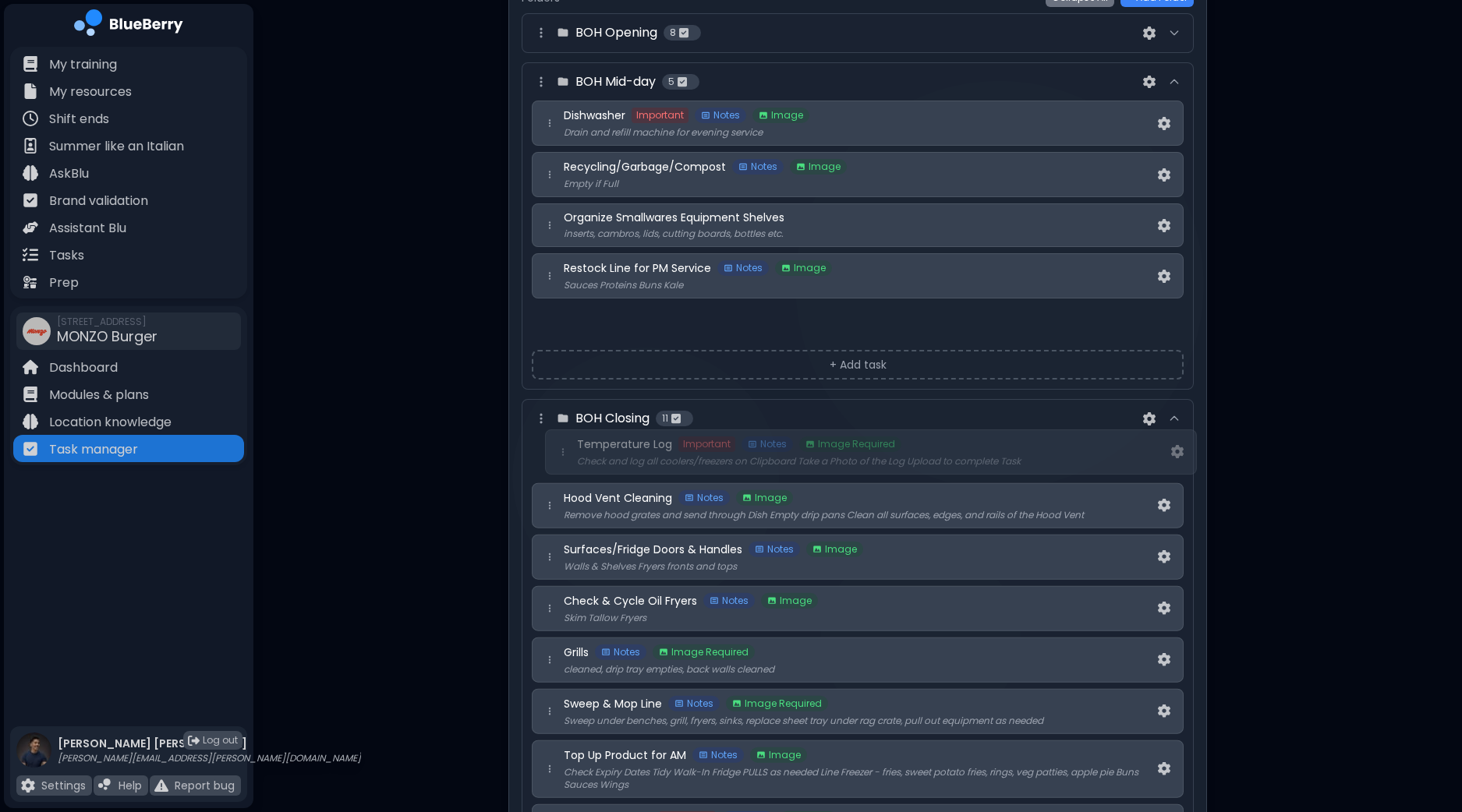
drag, startPoint x: 546, startPoint y: 113, endPoint x: 560, endPoint y: 449, distance: 336.3
click at [560, 449] on div "BOH Opening 8 BOH Mid-day 5 Temperature Log Important Notes Image Required Chec…" at bounding box center [857, 704] width 672 height 1382
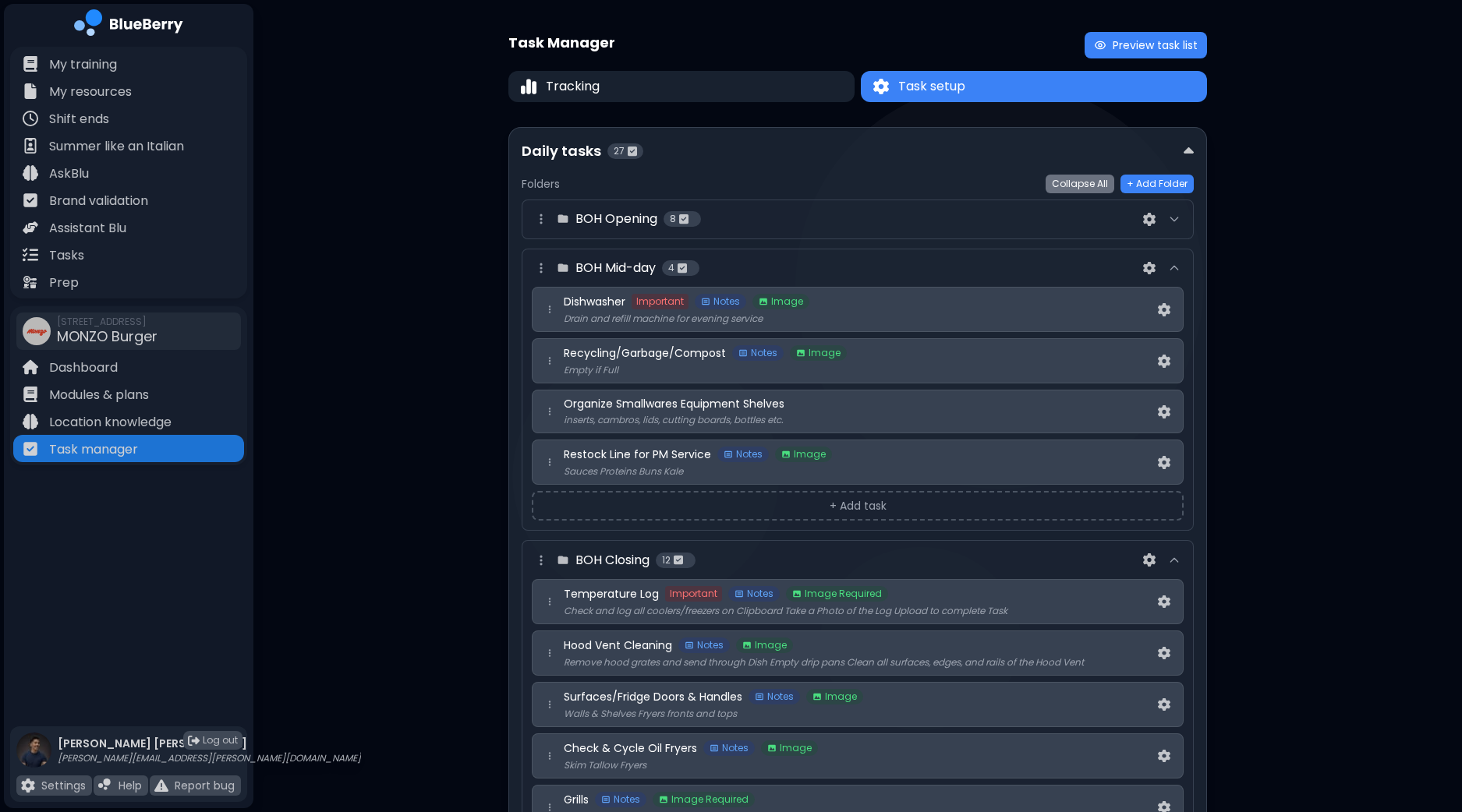
scroll to position [0, 0]
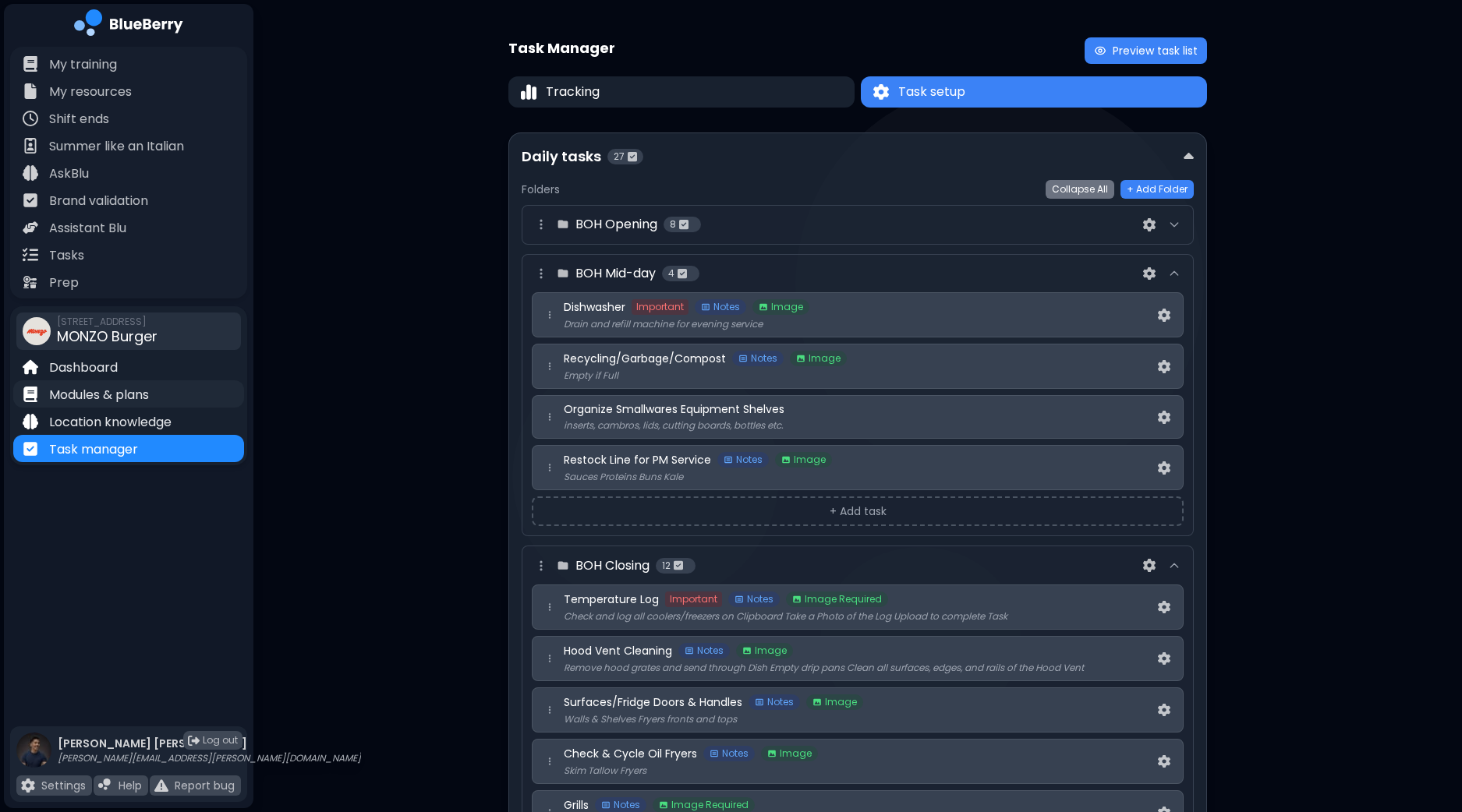
click at [111, 392] on p "Modules & plans" at bounding box center [99, 395] width 100 height 19
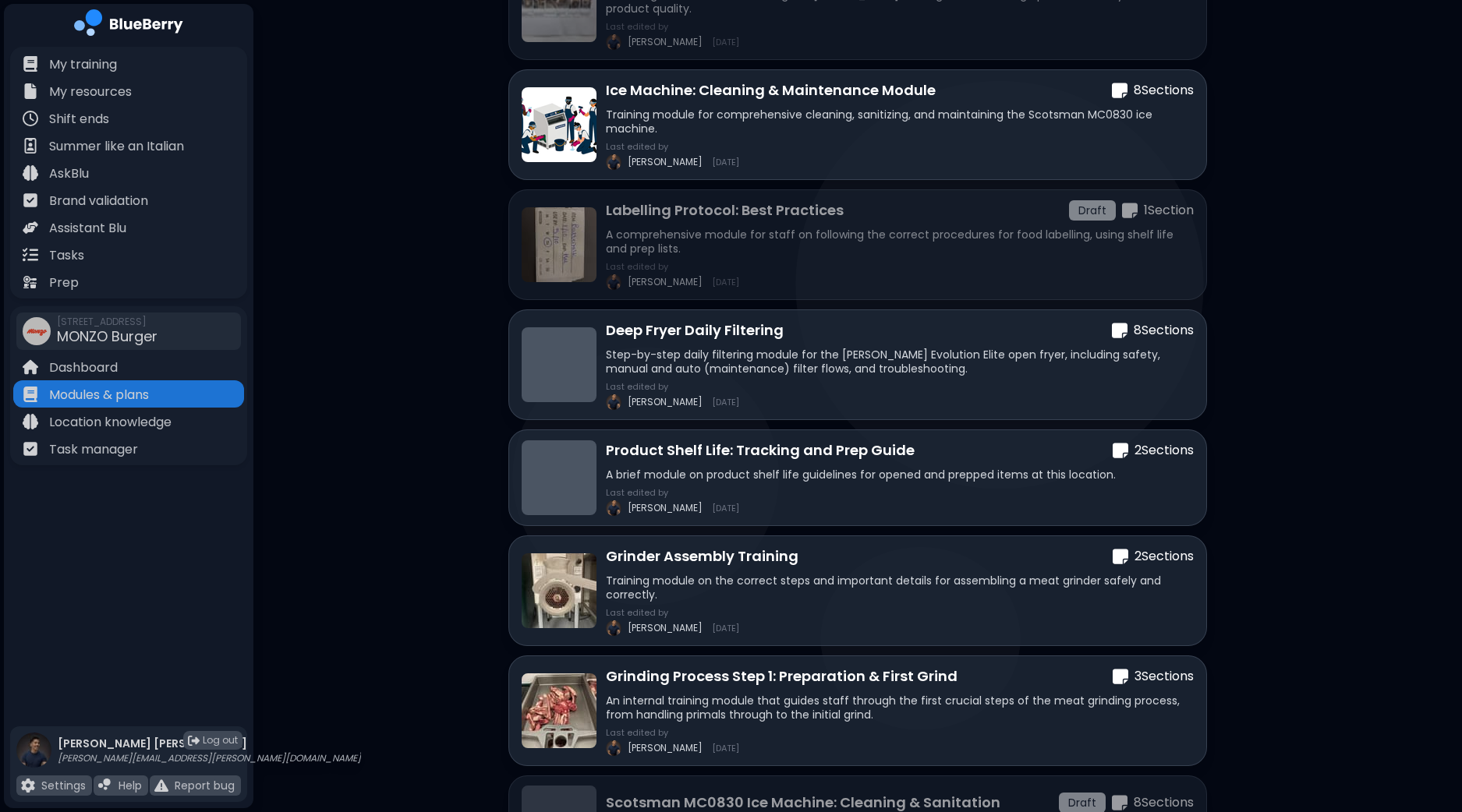
scroll to position [292, 0]
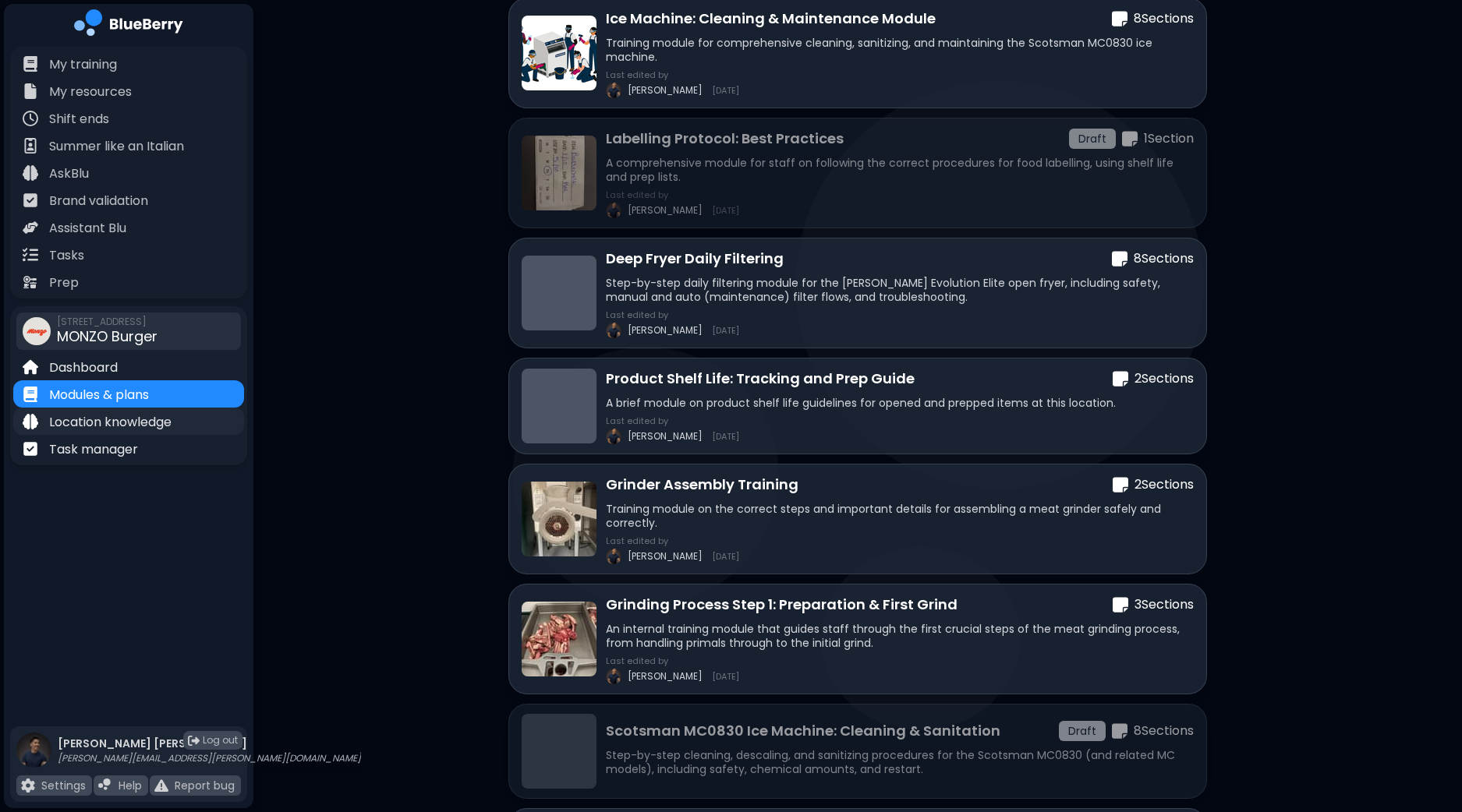
click at [95, 416] on p "Location knowledge" at bounding box center [109, 422] width 122 height 19
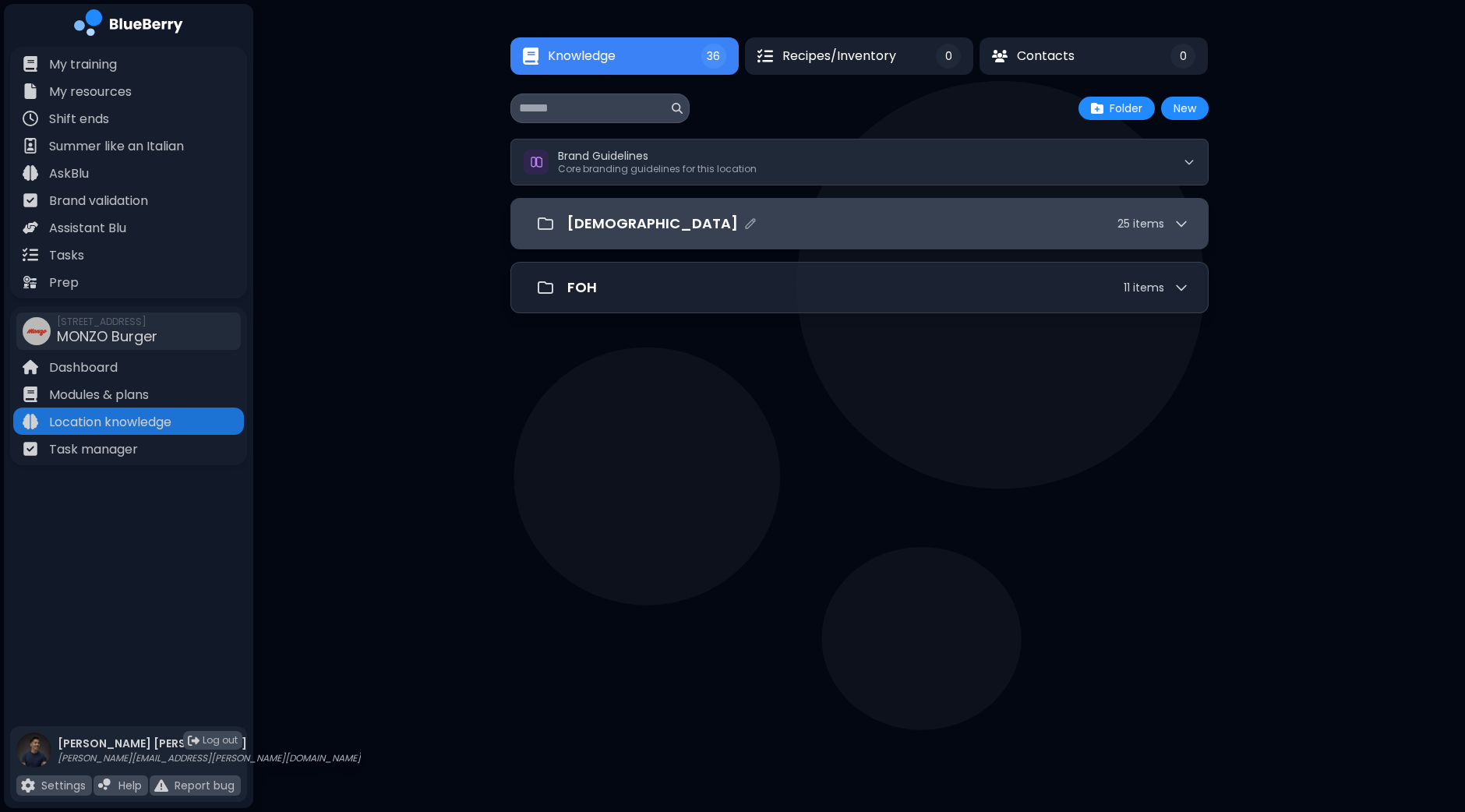
click at [683, 222] on div "[DEMOGRAPHIC_DATA] 25 item s" at bounding box center [878, 223] width 622 height 22
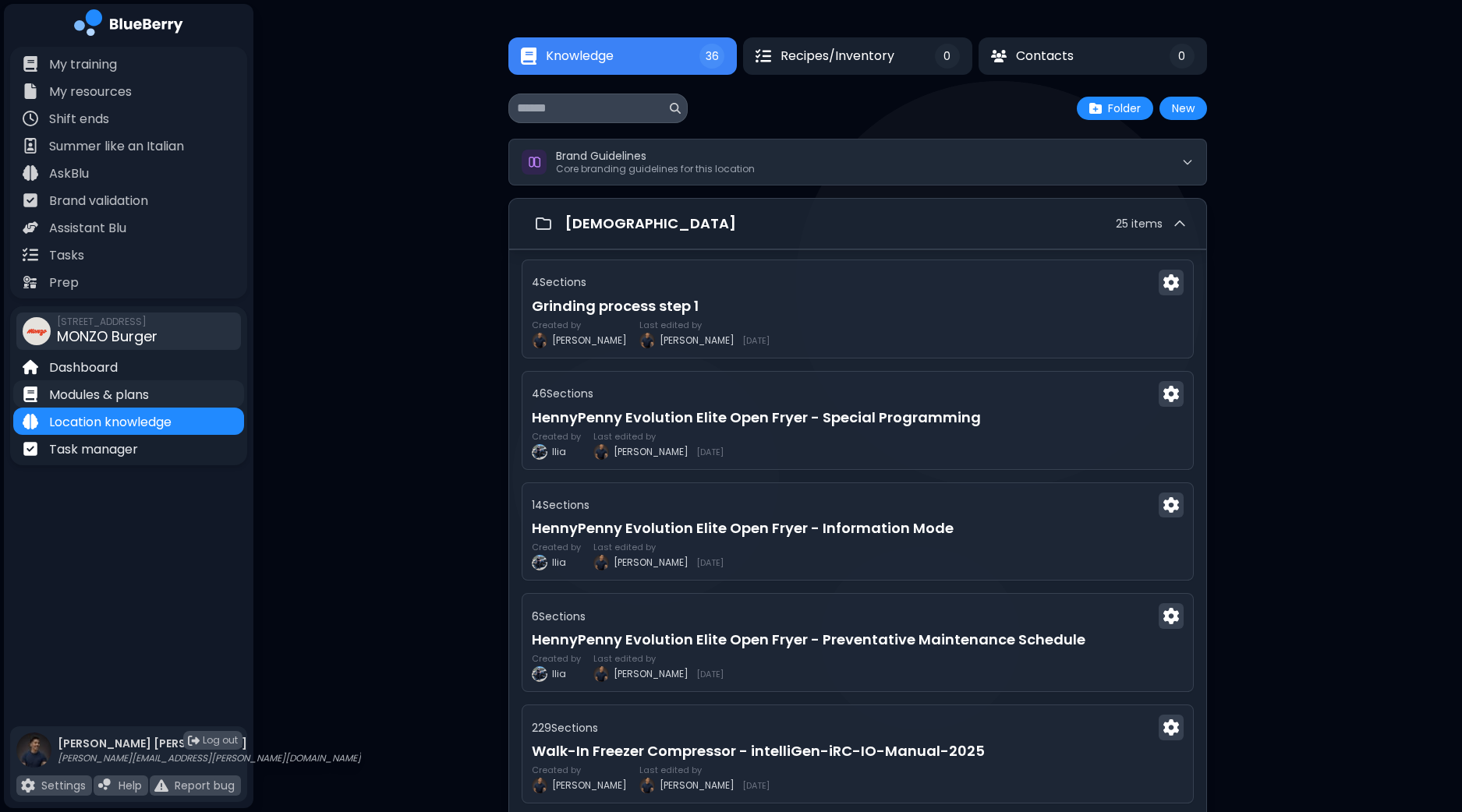
click at [119, 393] on p "Modules & plans" at bounding box center [99, 395] width 100 height 19
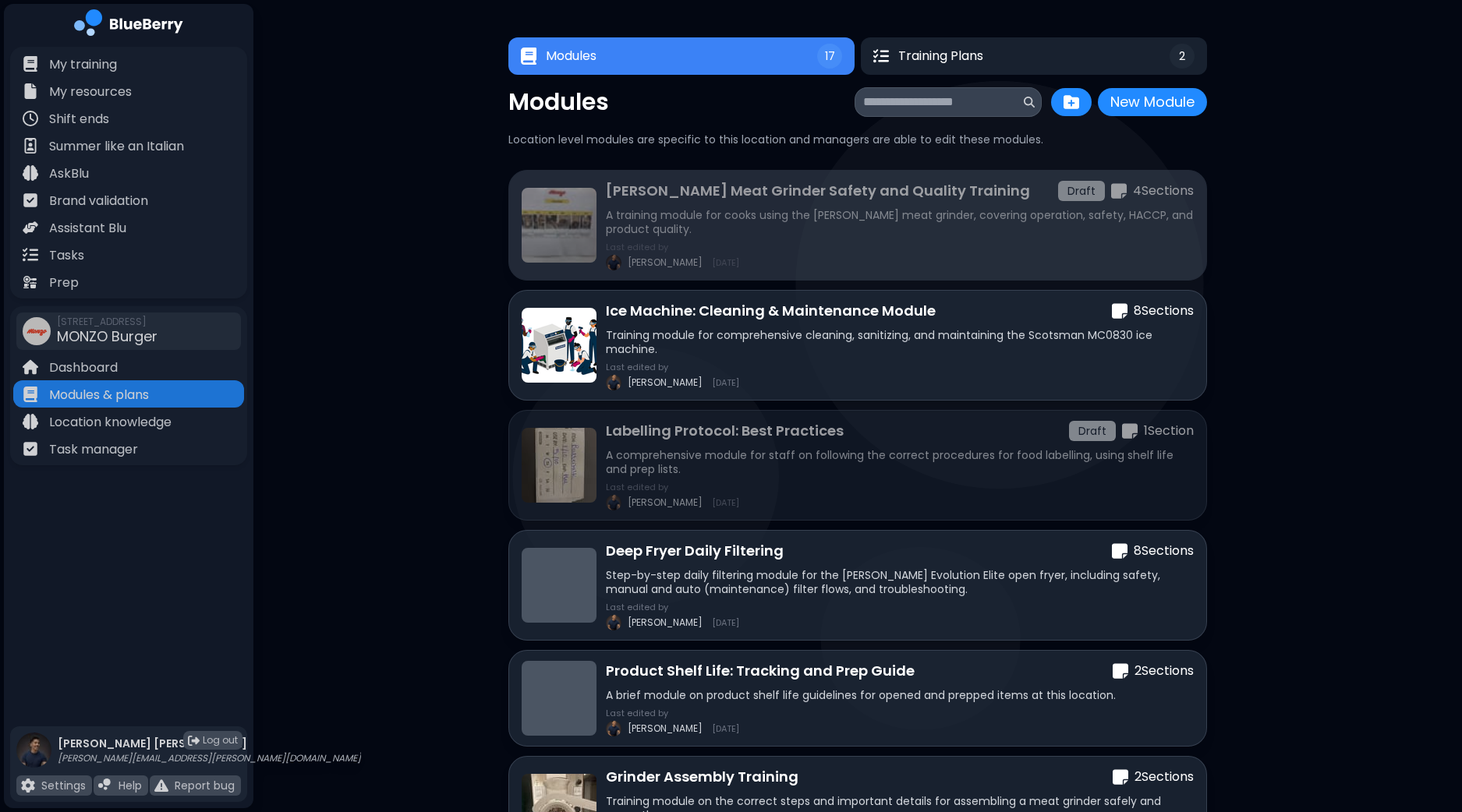
click at [1133, 217] on p "A training module for cooks using the [PERSON_NAME] meat grinder, covering oper…" at bounding box center [899, 222] width 588 height 28
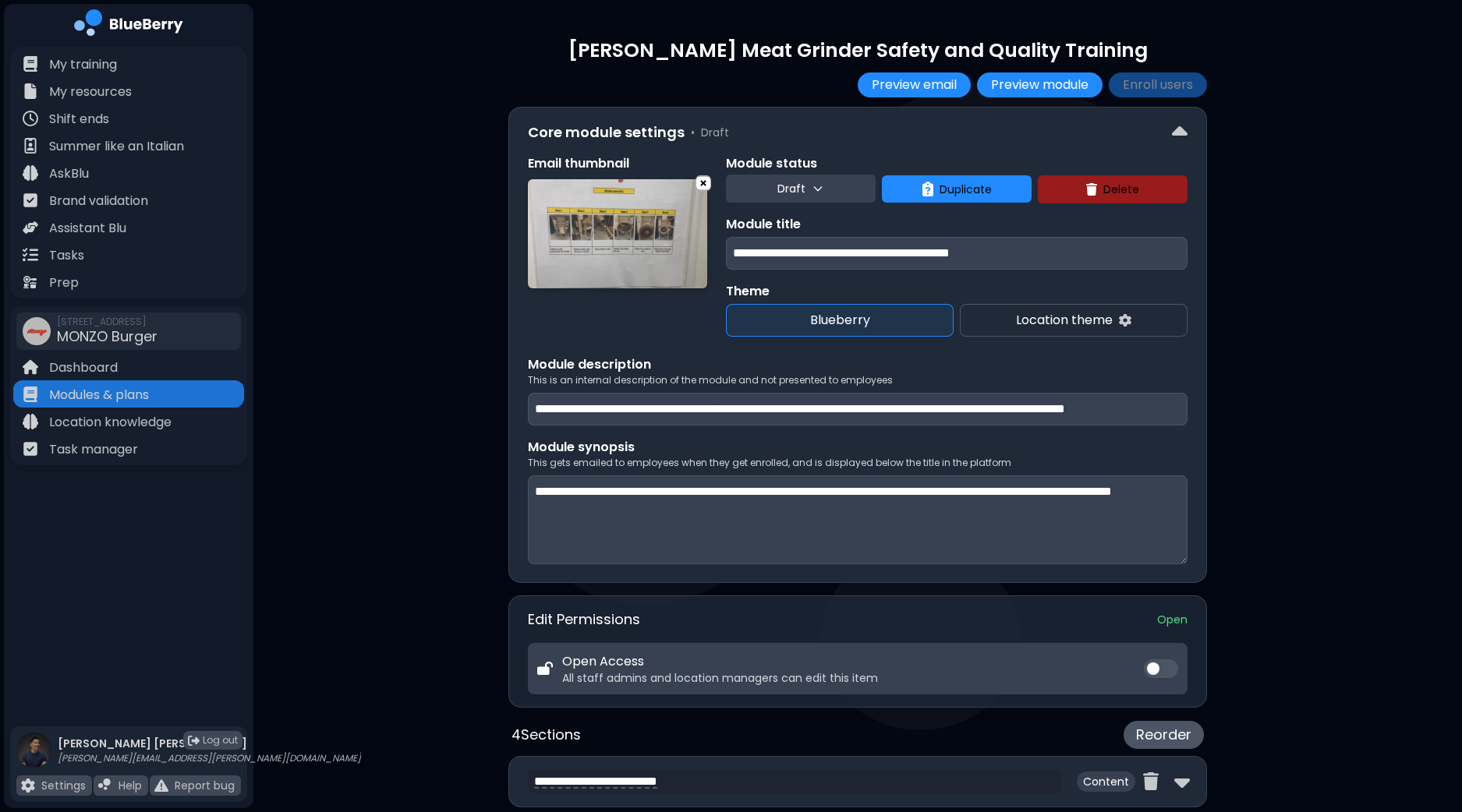
click at [1124, 189] on span "Delete" at bounding box center [1121, 190] width 36 height 14
click at [1142, 246] on button "Confirm" at bounding box center [1148, 250] width 62 height 20
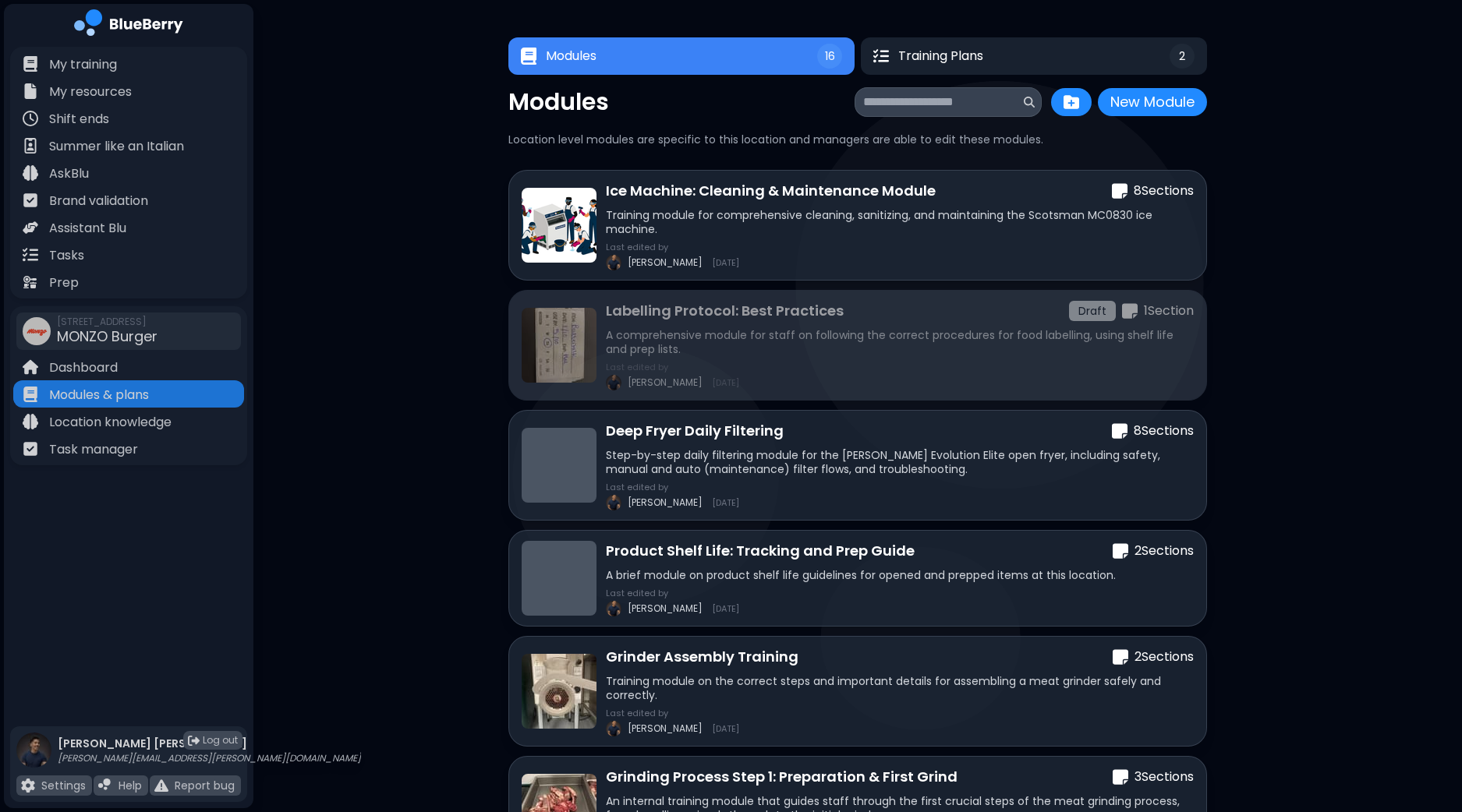
click at [878, 342] on p "A comprehensive module for staff on following the correct procedures for food l…" at bounding box center [899, 342] width 588 height 28
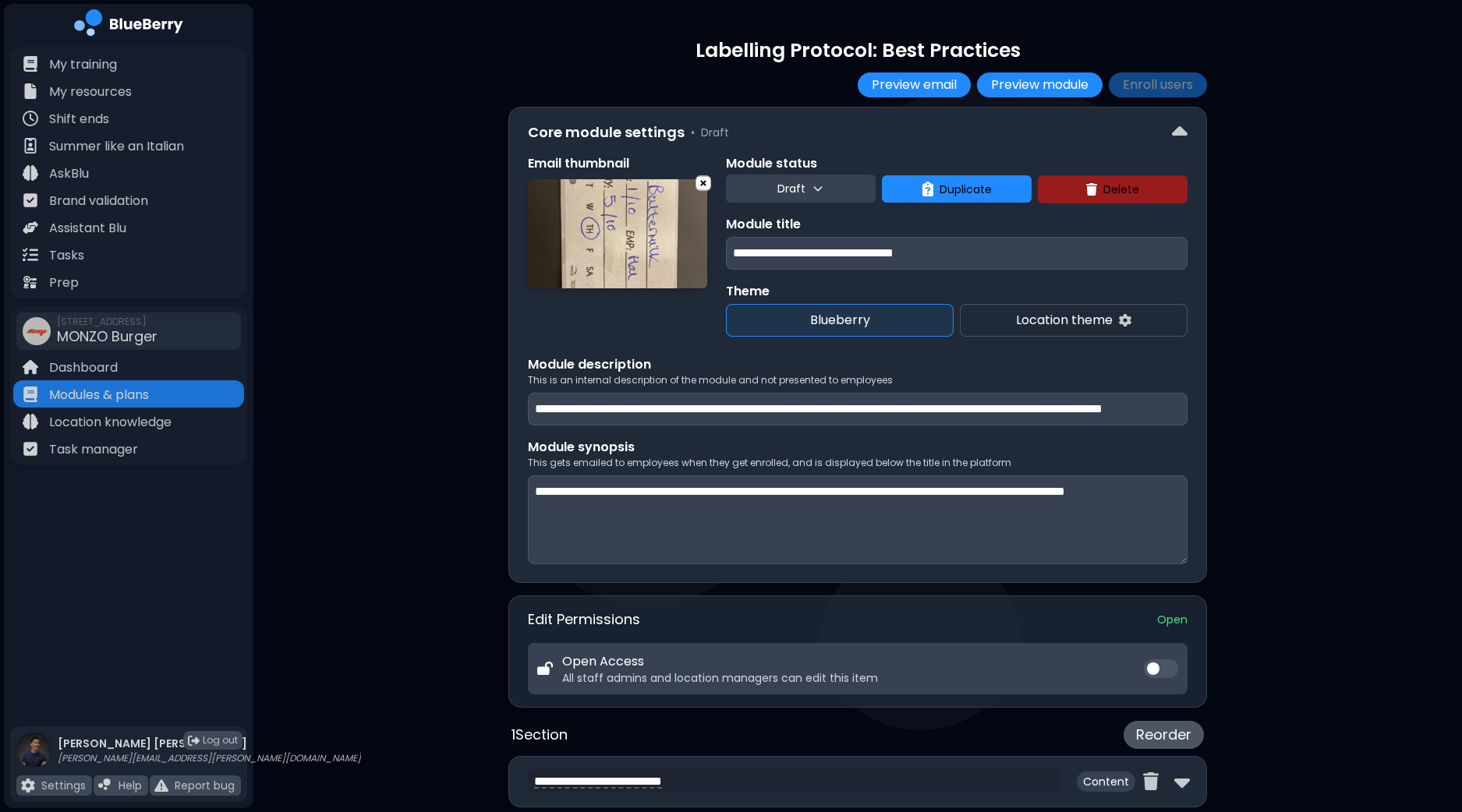
click at [1106, 188] on span "Delete" at bounding box center [1121, 190] width 36 height 14
click at [1148, 248] on button "Confirm" at bounding box center [1148, 250] width 62 height 20
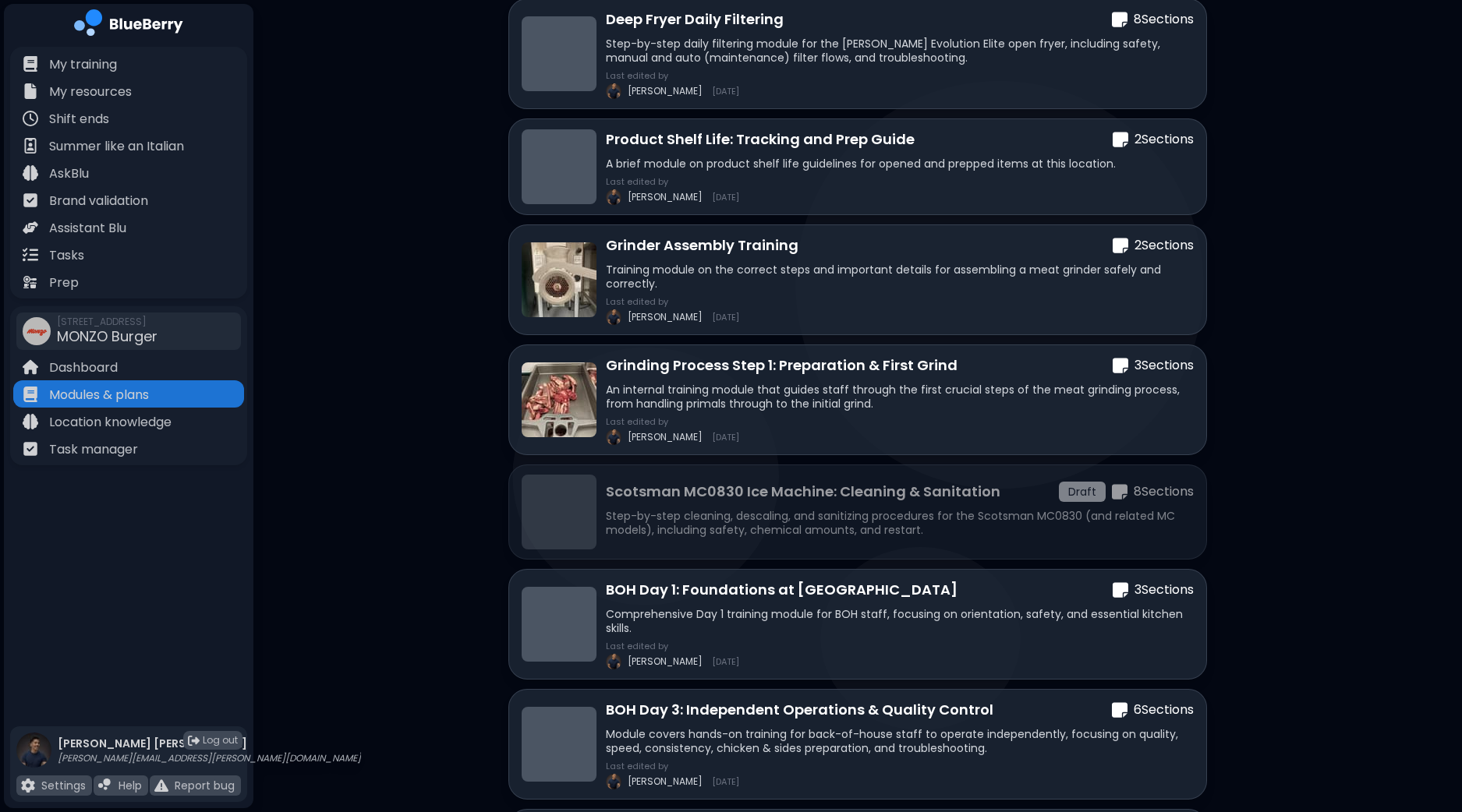
scroll to position [292, 0]
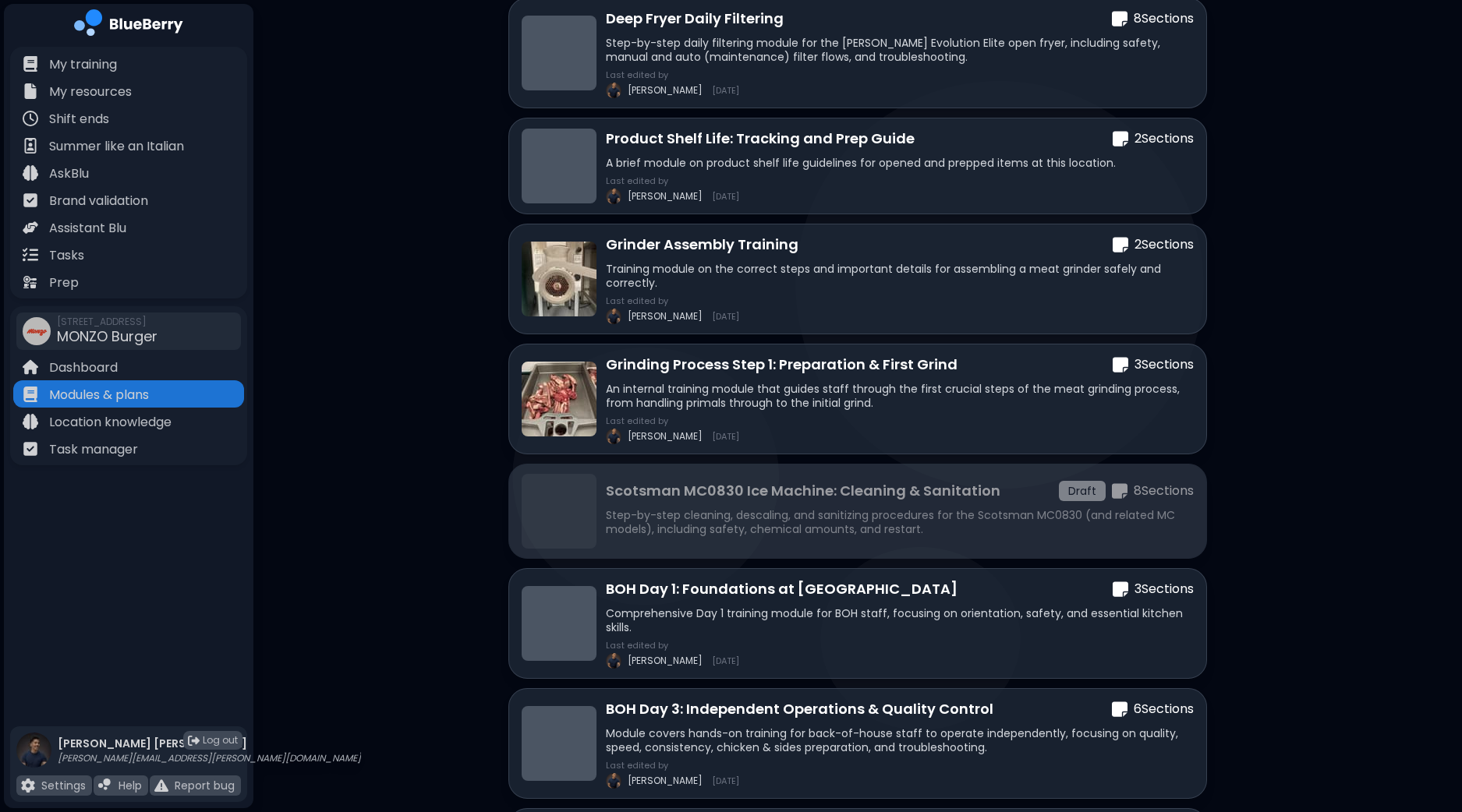
click at [990, 517] on p "Step-by-step cleaning, descaling, and sanitizing procedures for the Scotsman MC…" at bounding box center [899, 522] width 588 height 28
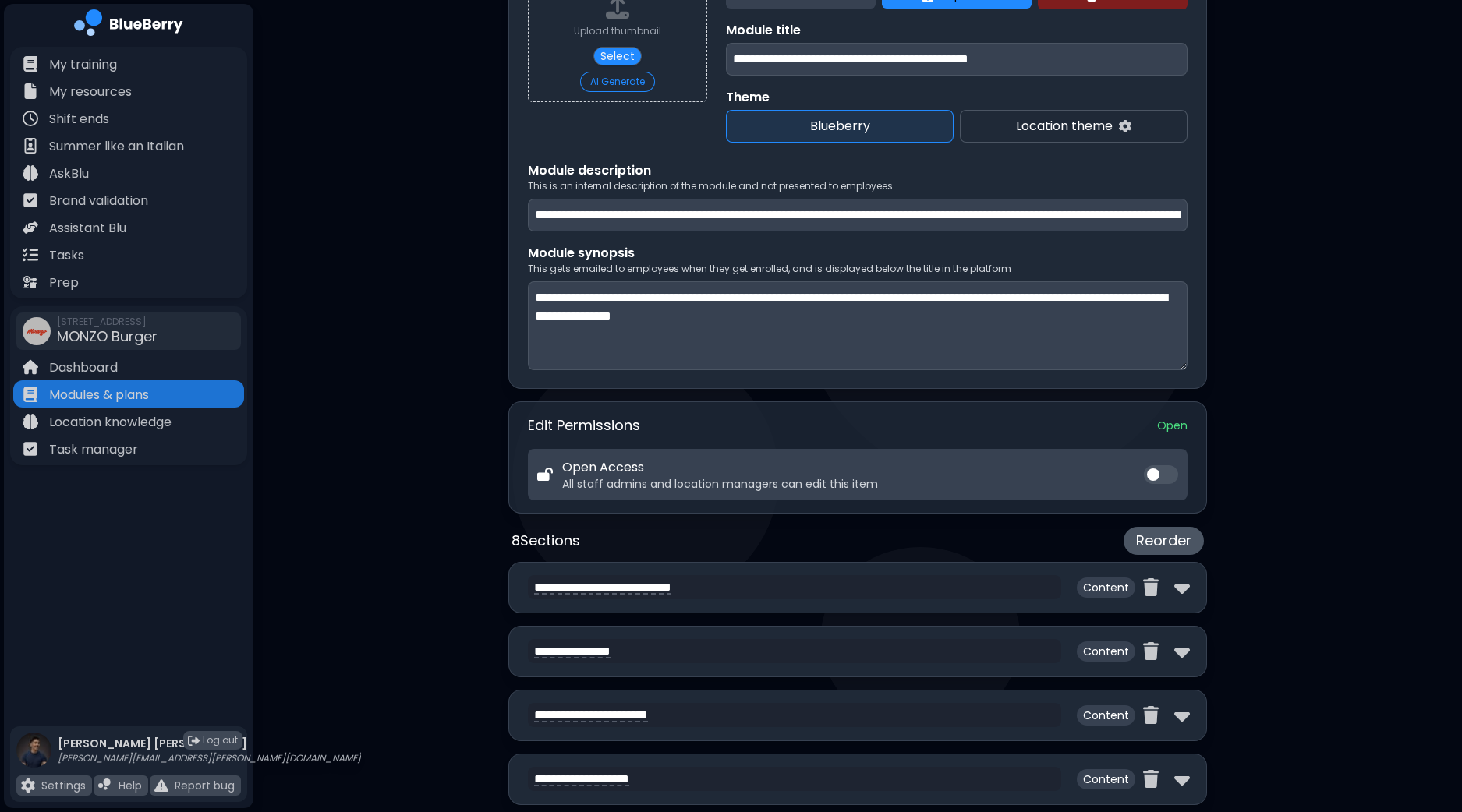
scroll to position [97, 0]
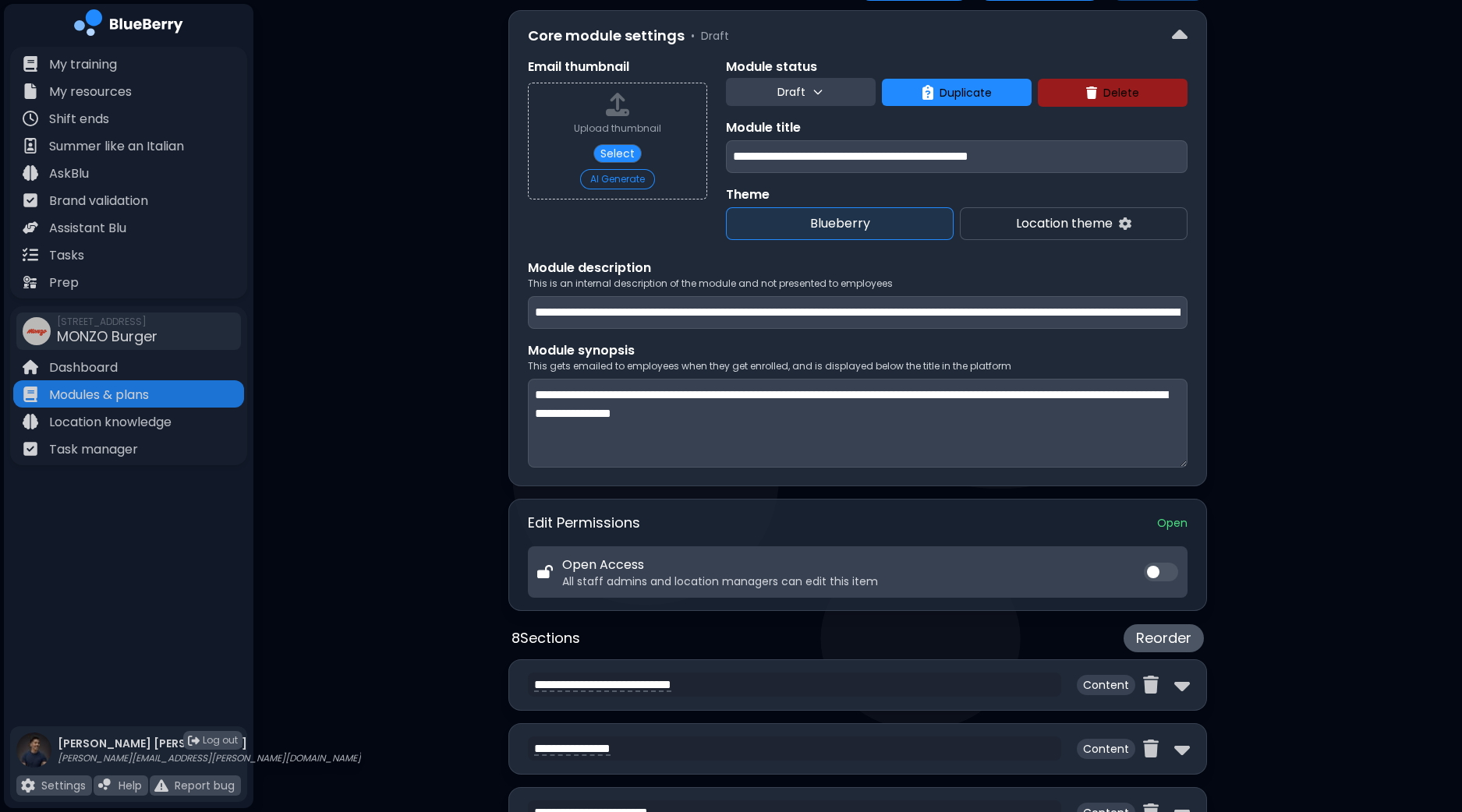
click at [1115, 88] on span "Delete" at bounding box center [1121, 93] width 36 height 14
click at [1153, 149] on button "Confirm" at bounding box center [1148, 152] width 62 height 20
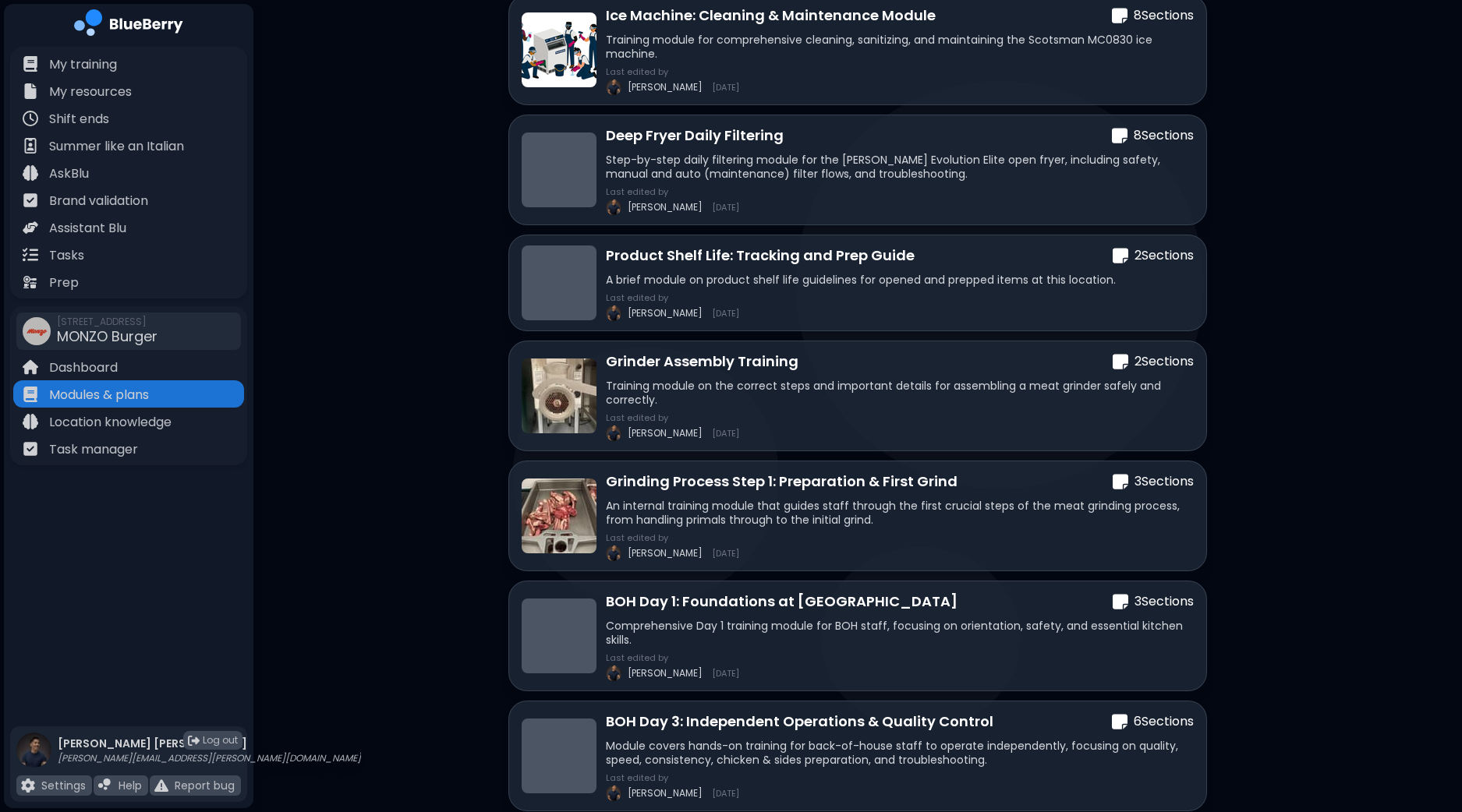
scroll to position [93, 0]
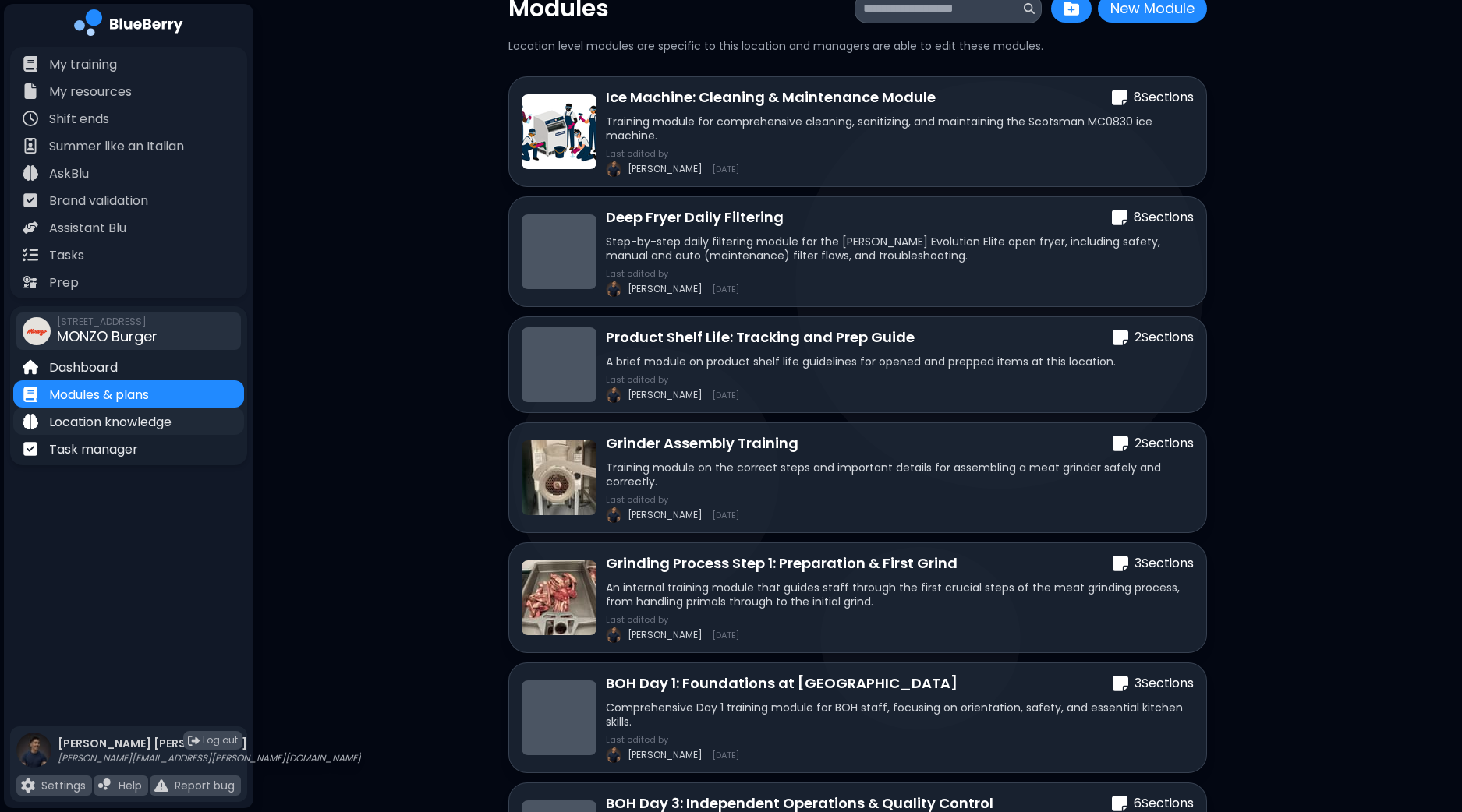
click at [176, 428] on div "Location knowledge" at bounding box center [128, 421] width 231 height 27
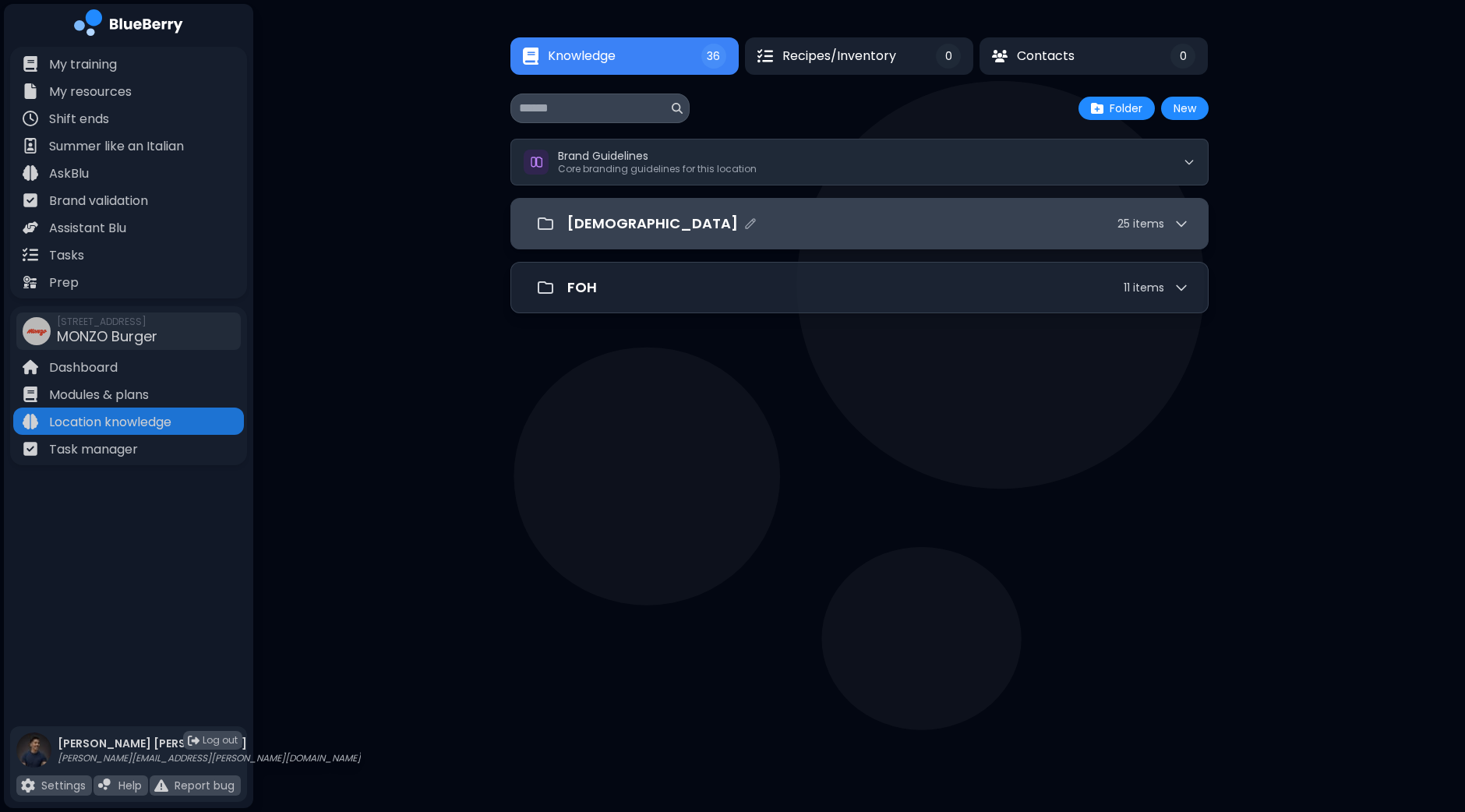
click at [658, 220] on div "[DEMOGRAPHIC_DATA] 25 item s" at bounding box center [878, 223] width 622 height 22
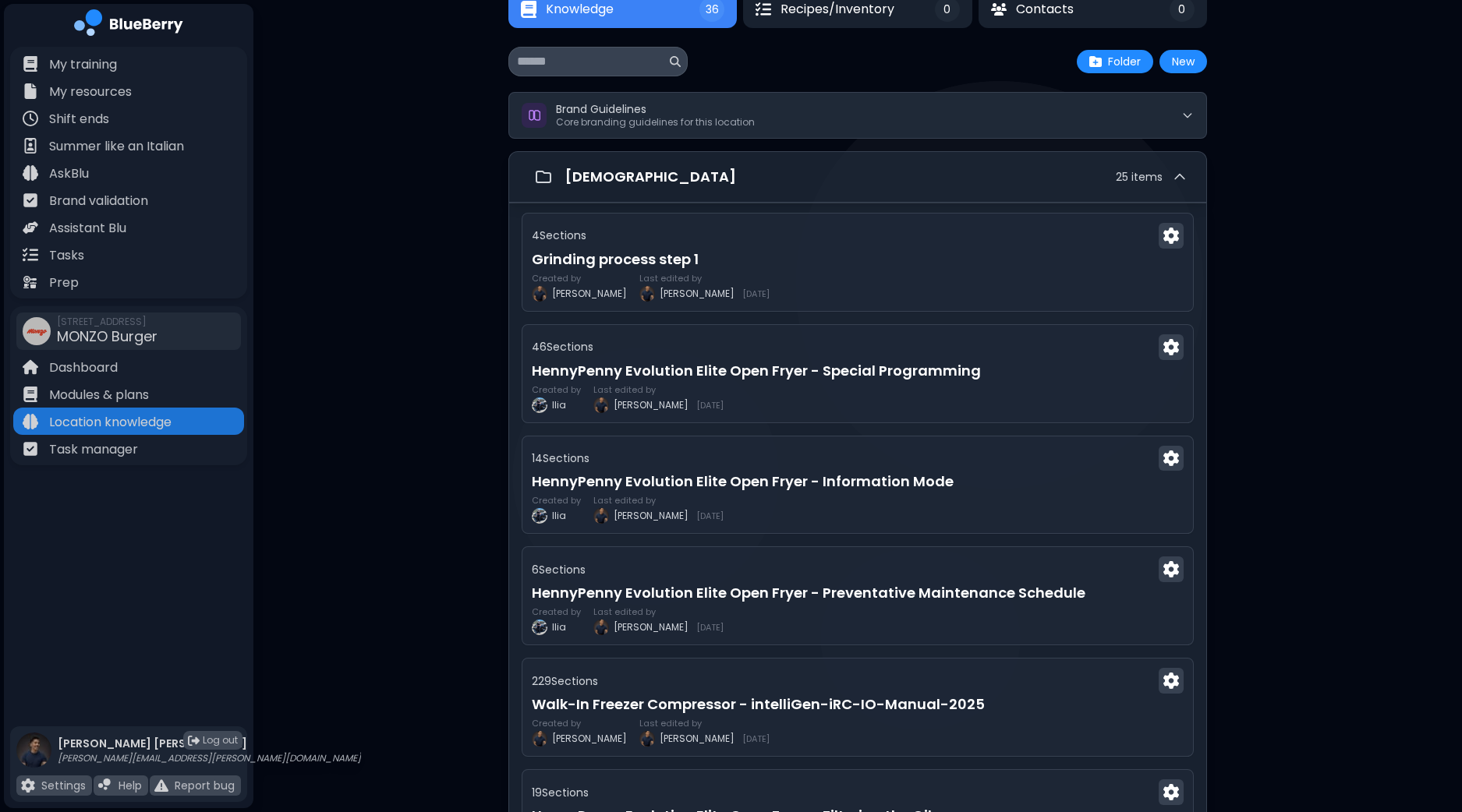
scroll to position [97, 0]
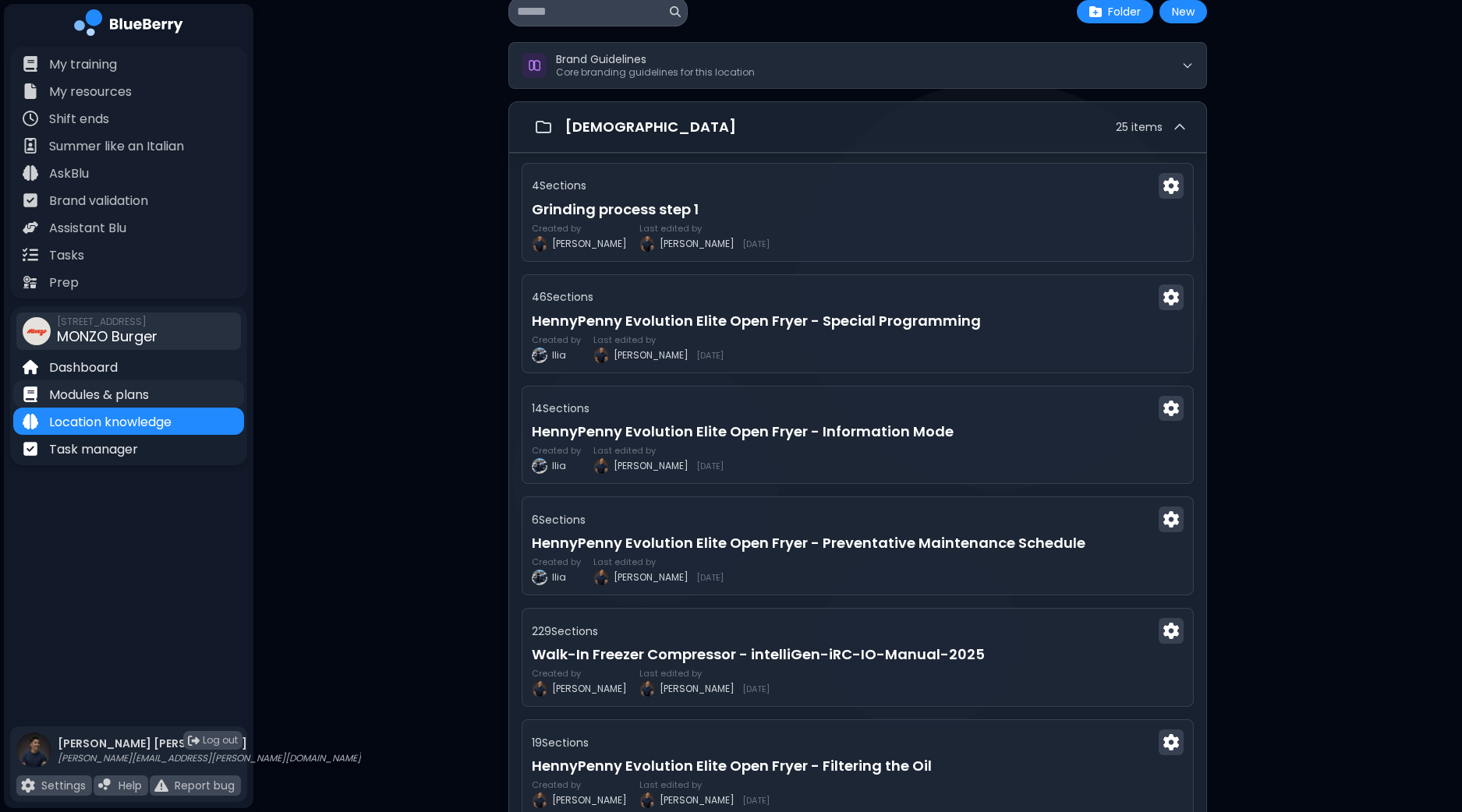
click at [155, 390] on div "Modules & plans" at bounding box center [128, 393] width 231 height 27
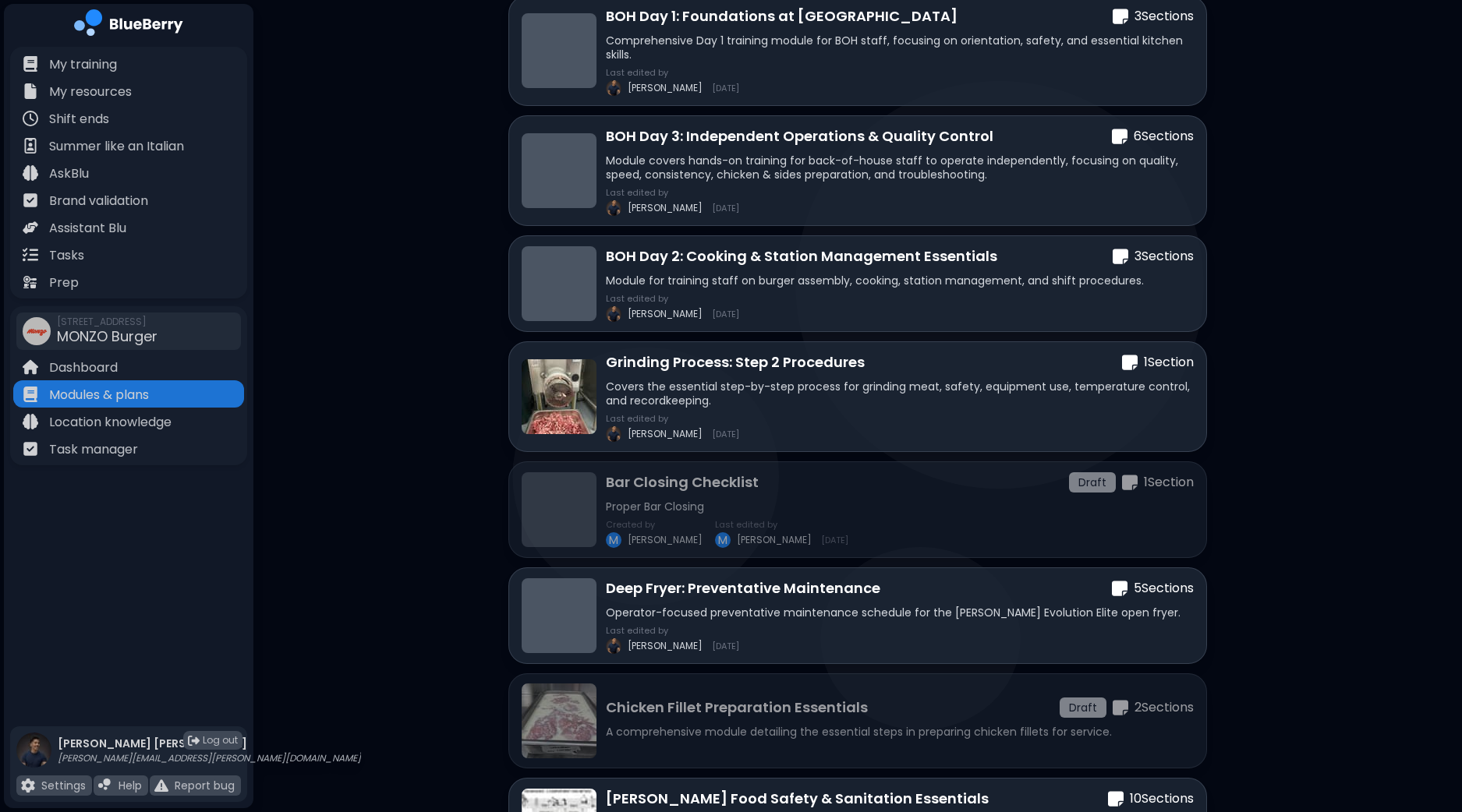
scroll to position [970, 0]
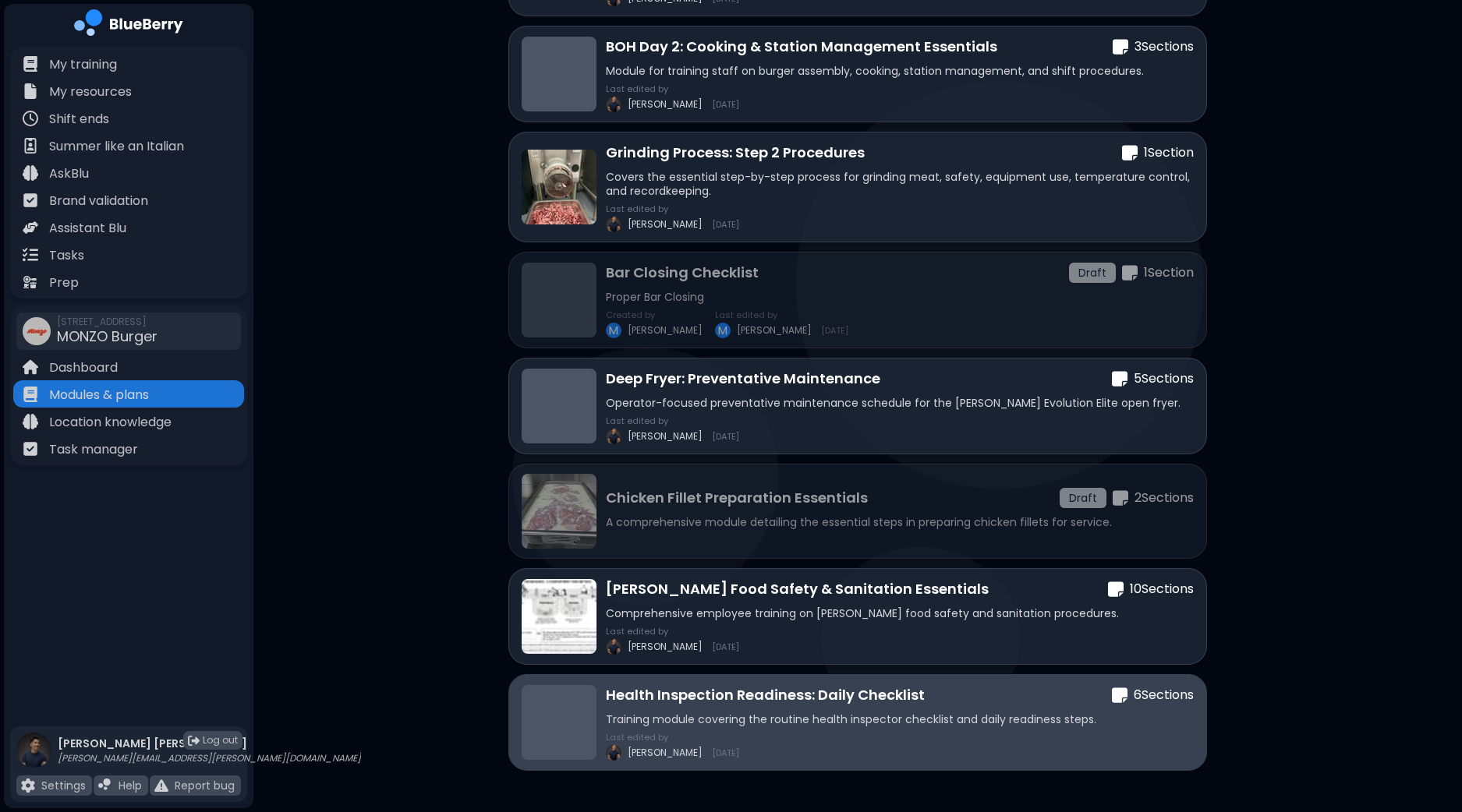
click at [834, 719] on p "Training module covering the routine health inspector checklist and daily readi…" at bounding box center [899, 720] width 588 height 14
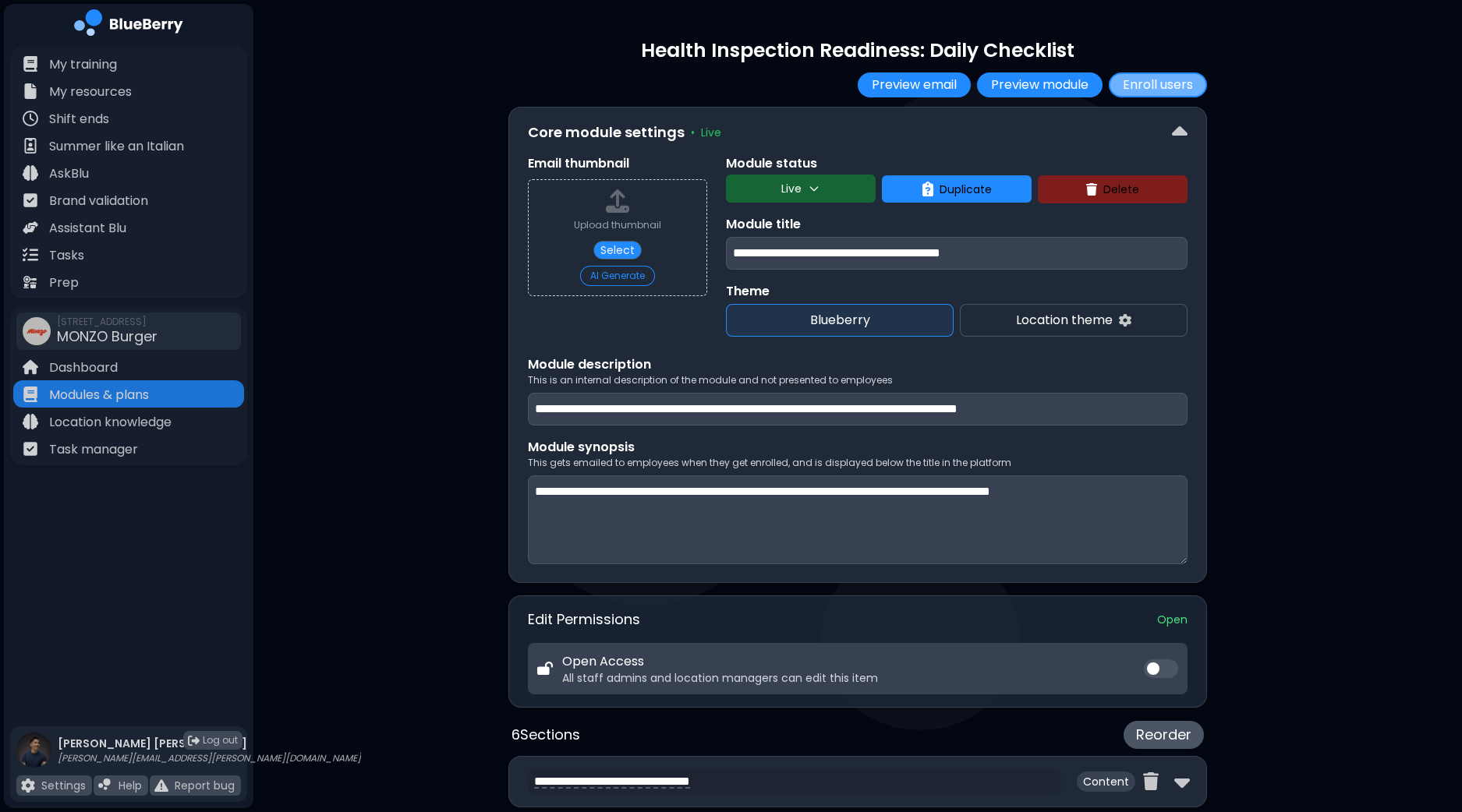
click at [1156, 80] on button "Enroll users" at bounding box center [1157, 85] width 99 height 25
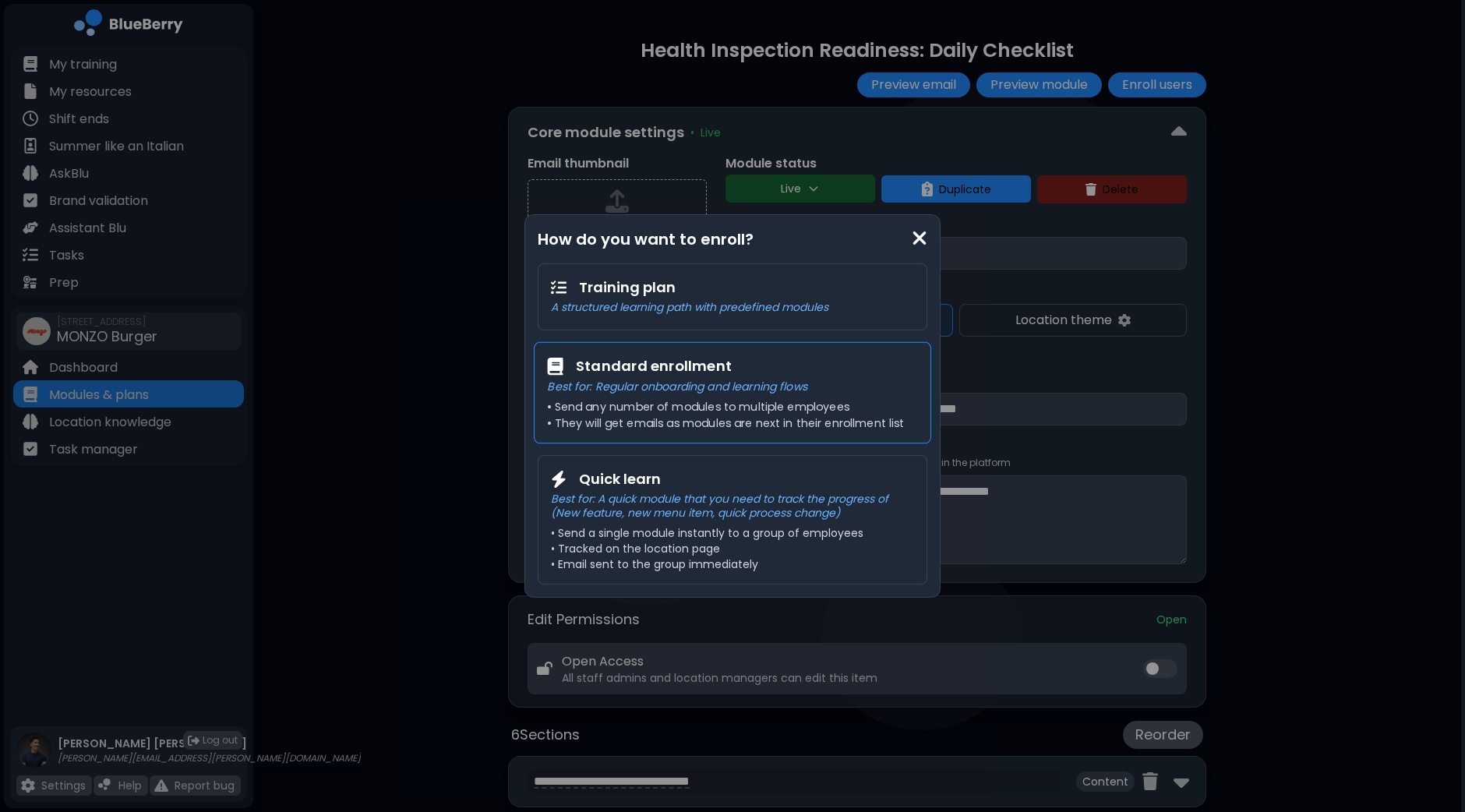
click at [795, 376] on div "Standard enrollment" at bounding box center [732, 366] width 370 height 23
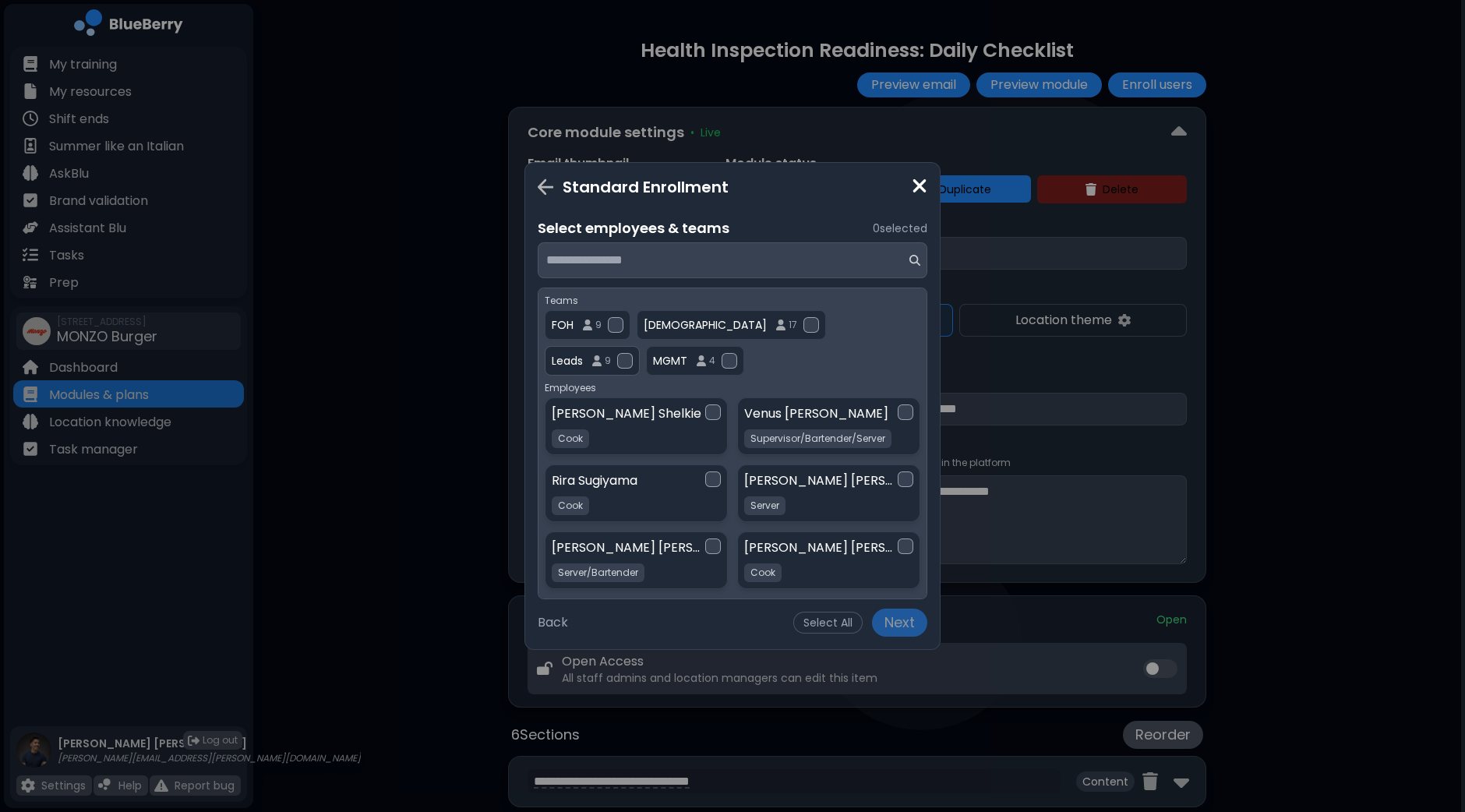
click at [633, 353] on div at bounding box center [624, 360] width 15 height 15
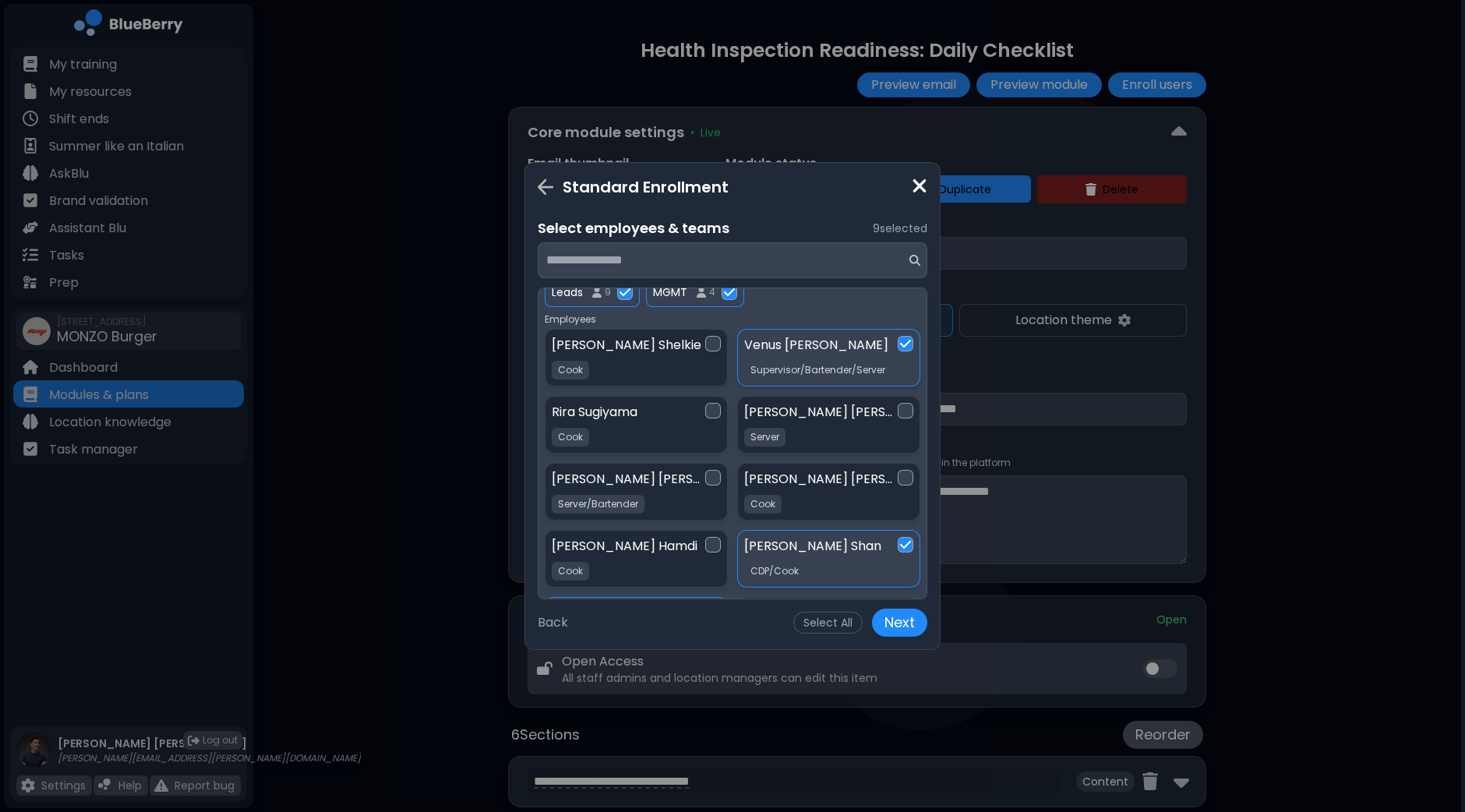
scroll to position [97, 0]
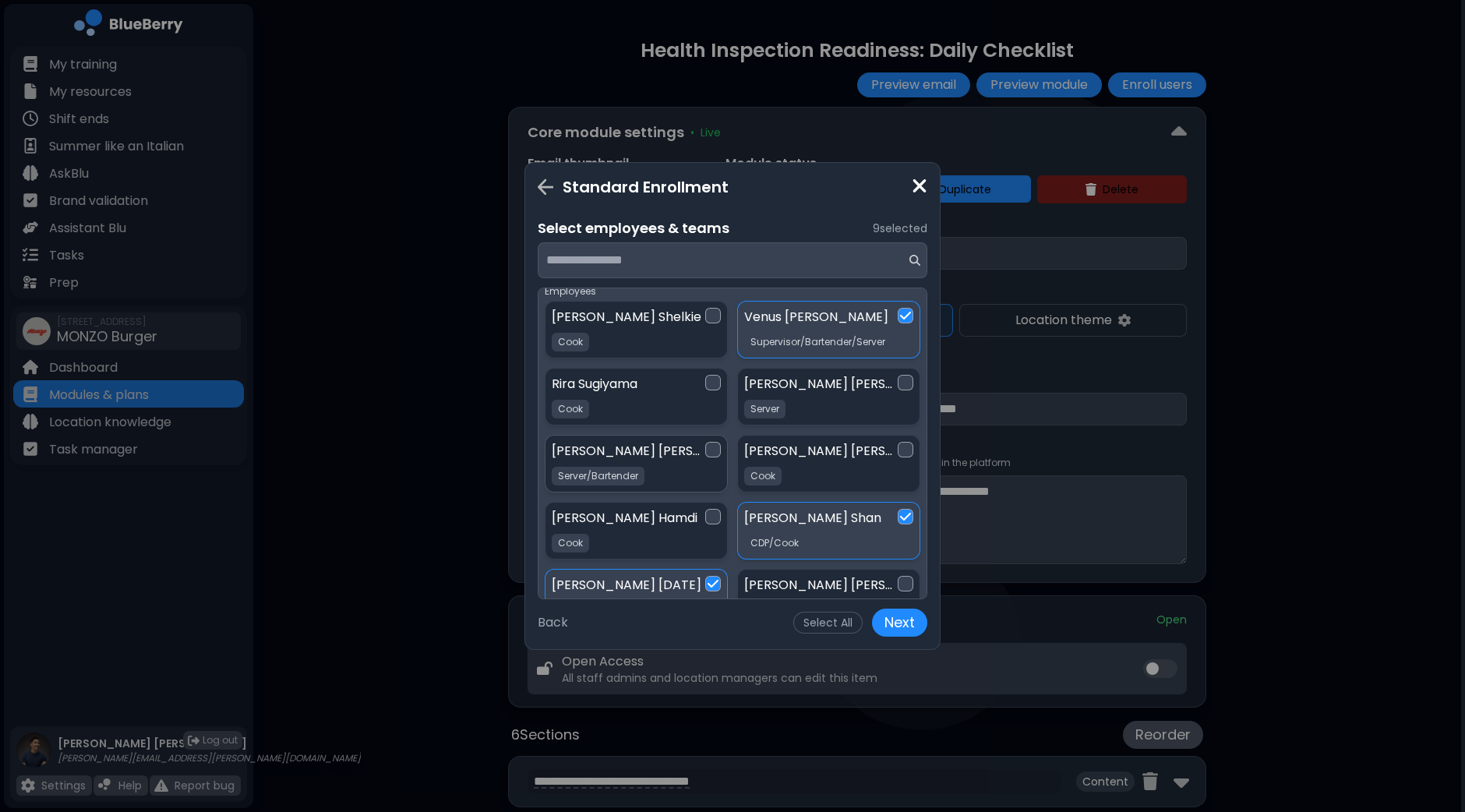
click at [714, 448] on div at bounding box center [713, 449] width 15 height 15
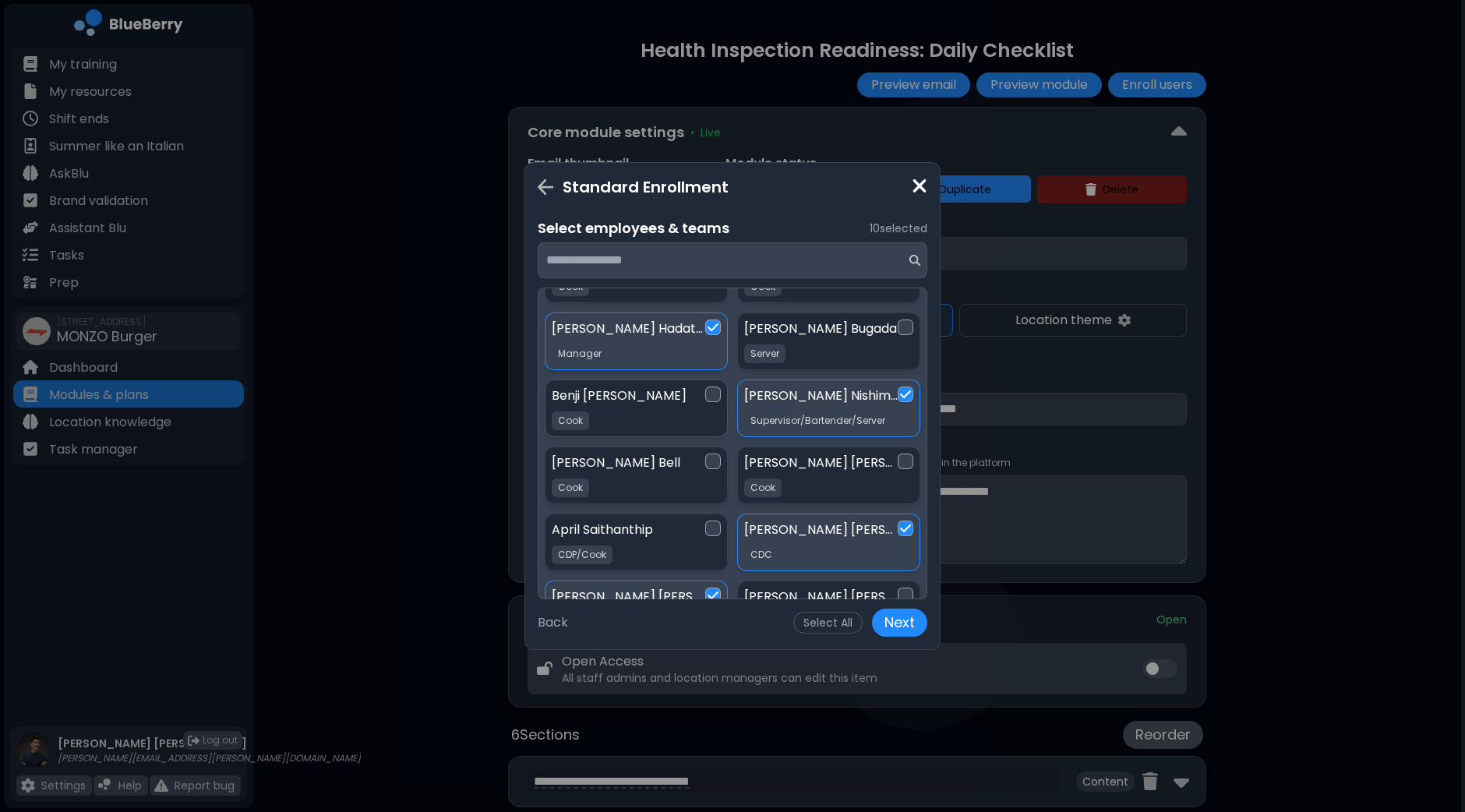
scroll to position [681, 0]
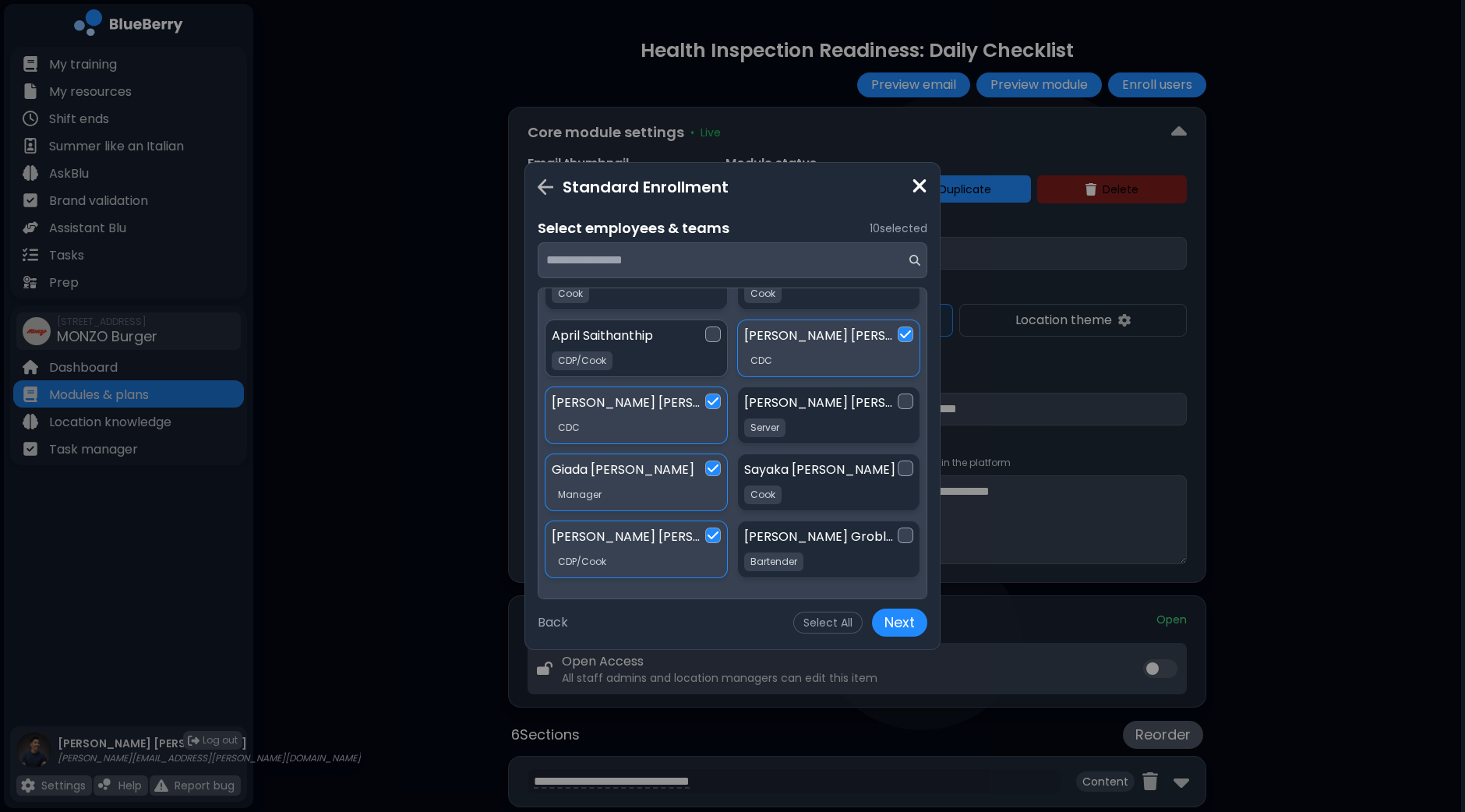
click at [714, 328] on div at bounding box center [713, 334] width 15 height 15
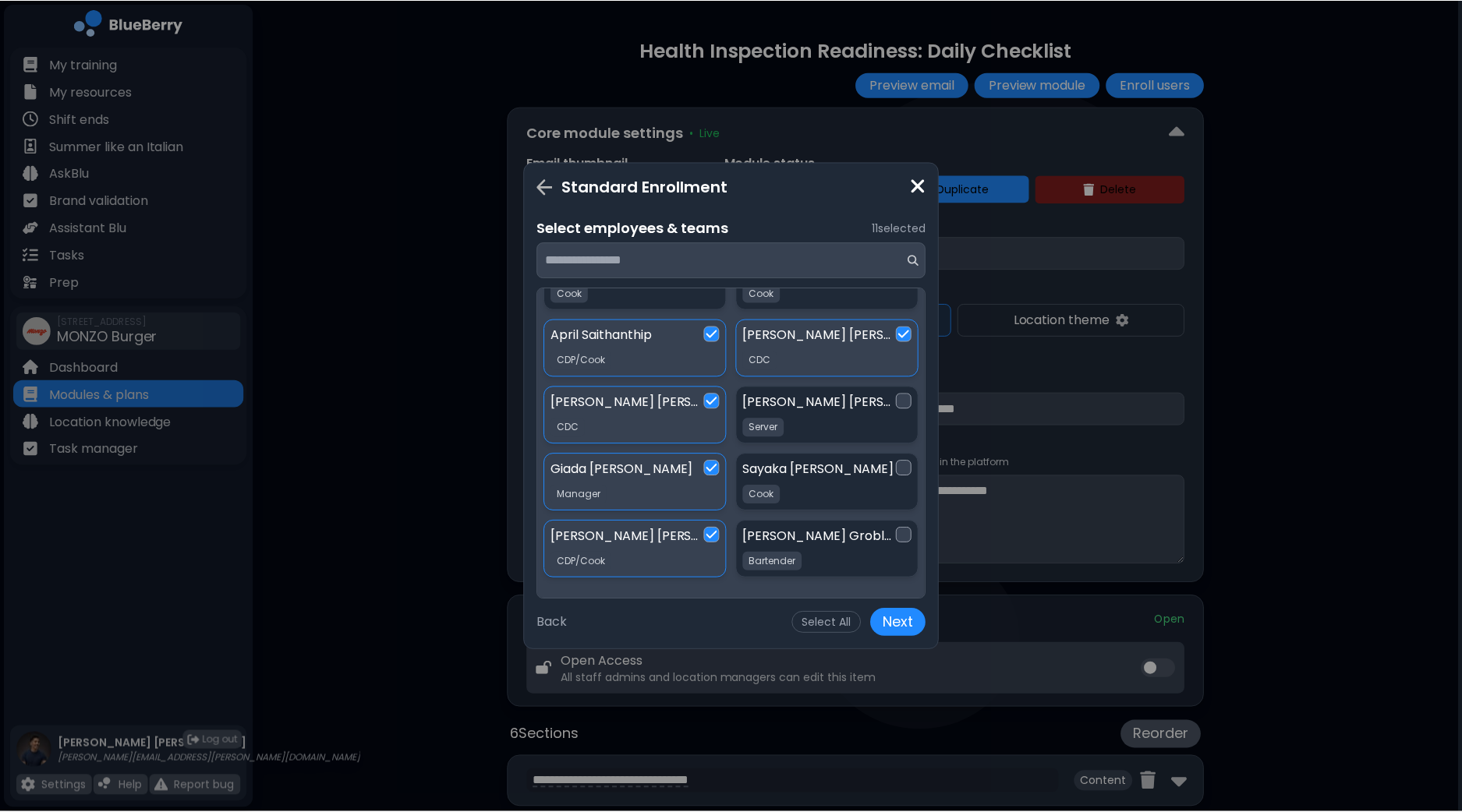
scroll to position [687, 0]
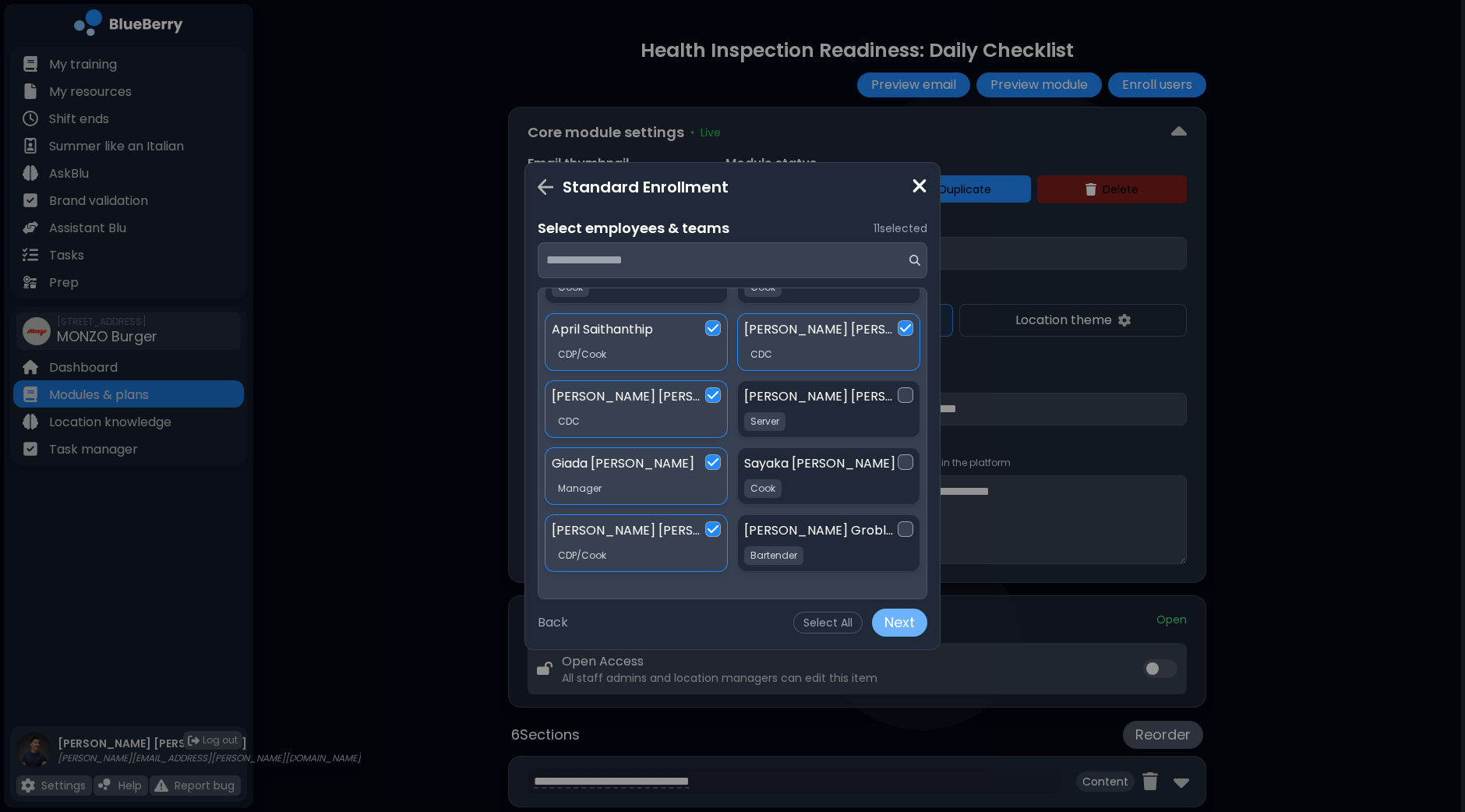
click at [909, 617] on button "Next" at bounding box center [899, 622] width 55 height 28
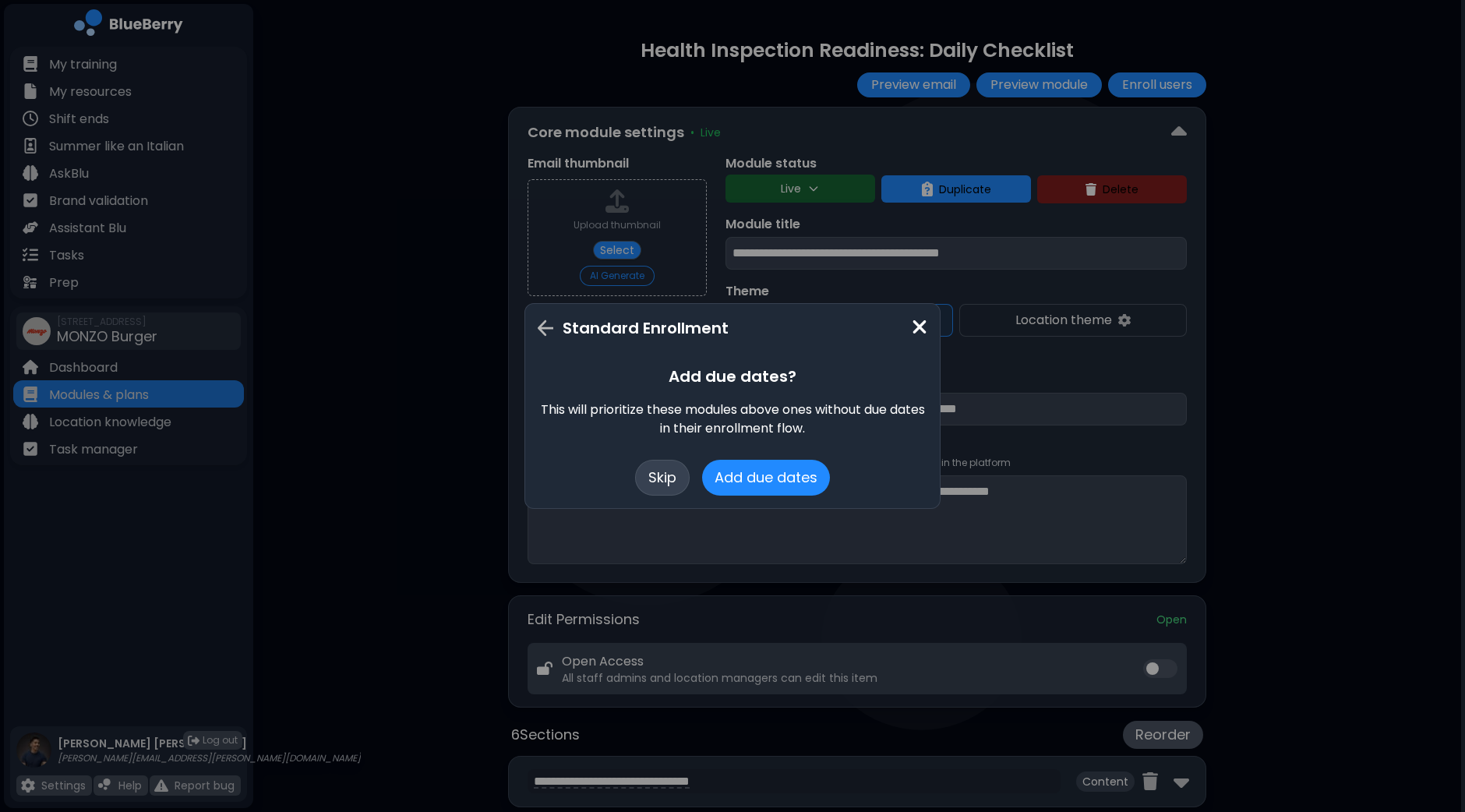
click at [673, 476] on button "Skip" at bounding box center [662, 477] width 54 height 36
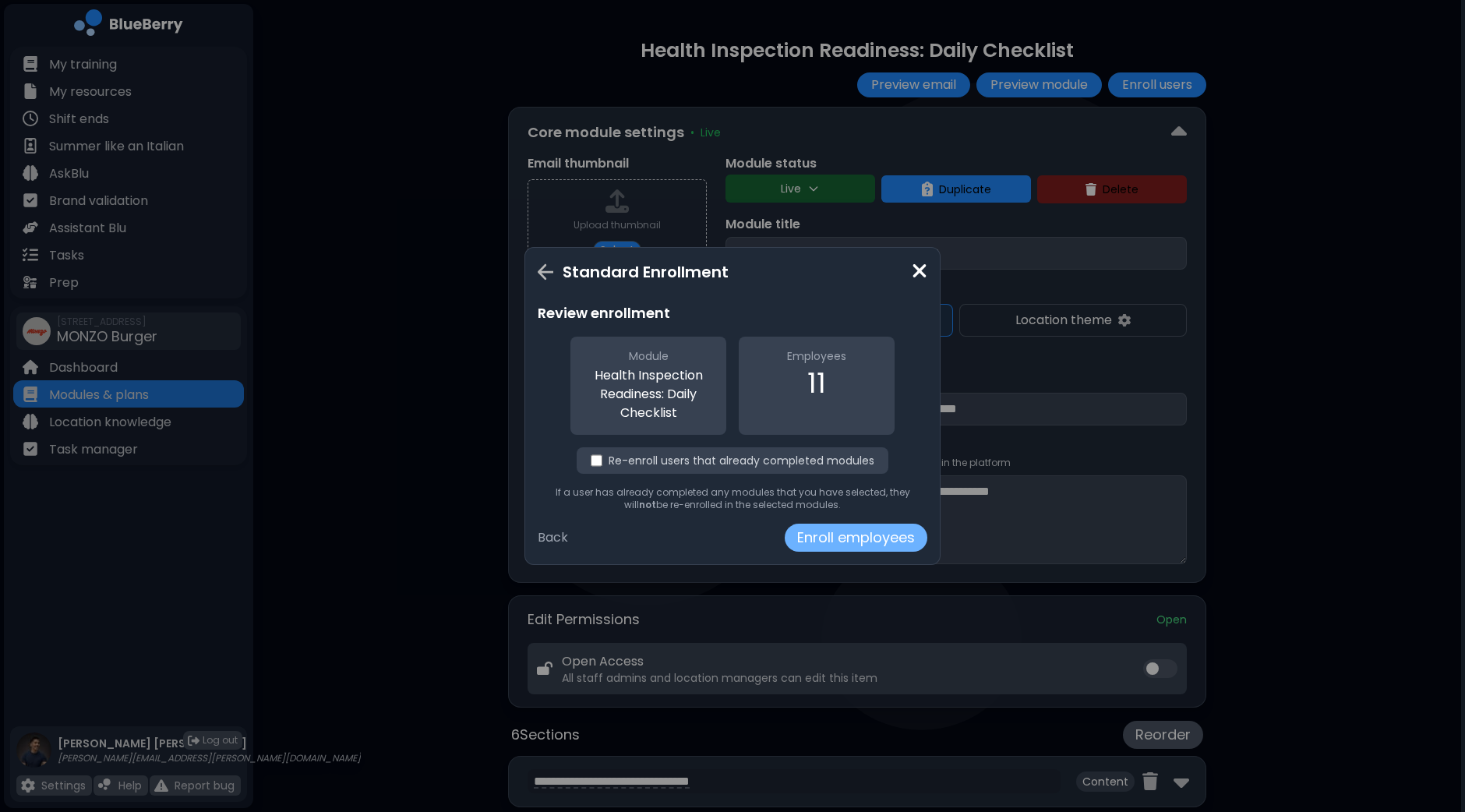
click at [852, 536] on button "Enroll employees" at bounding box center [856, 537] width 143 height 28
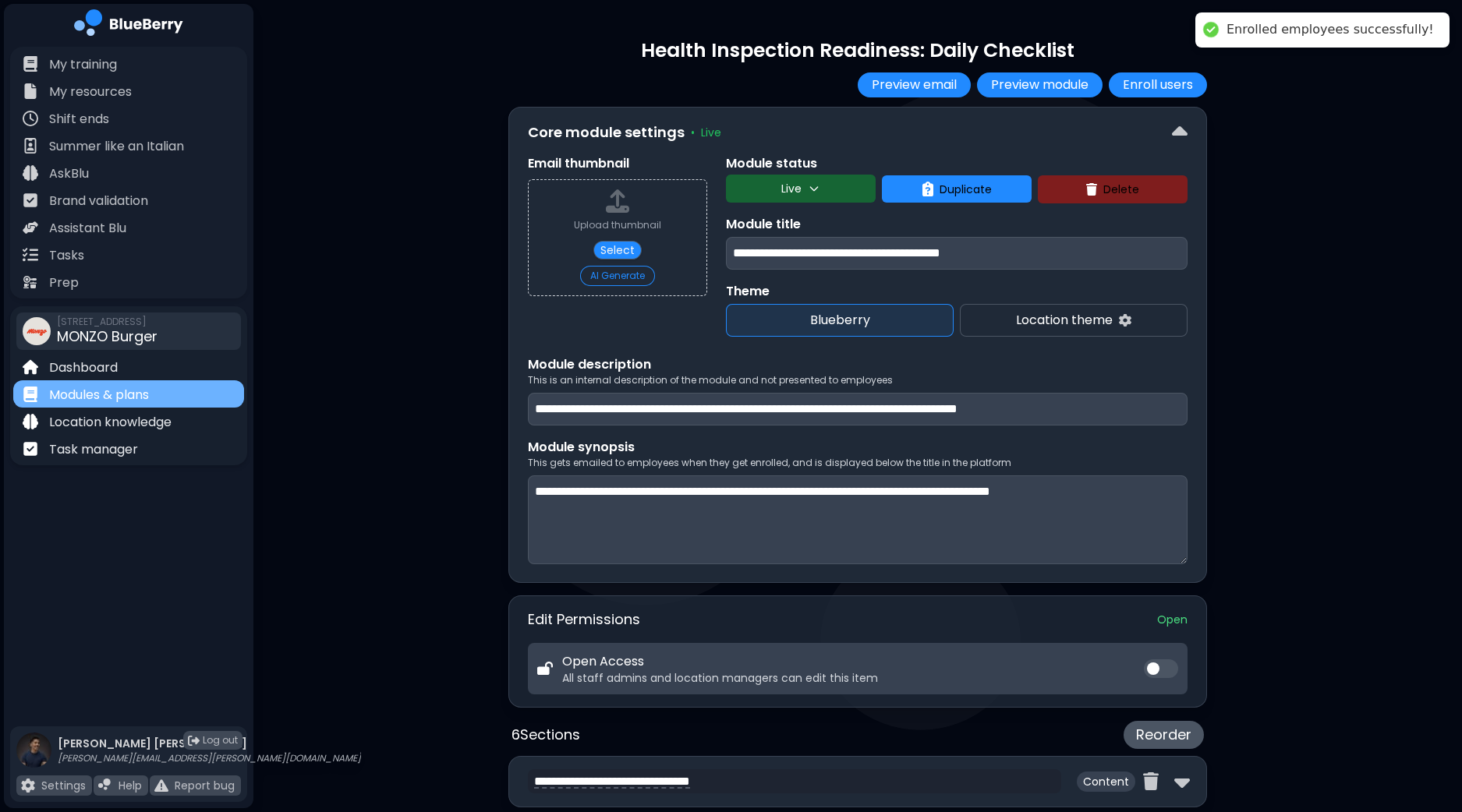
click at [119, 395] on p "Modules & plans" at bounding box center [99, 395] width 100 height 19
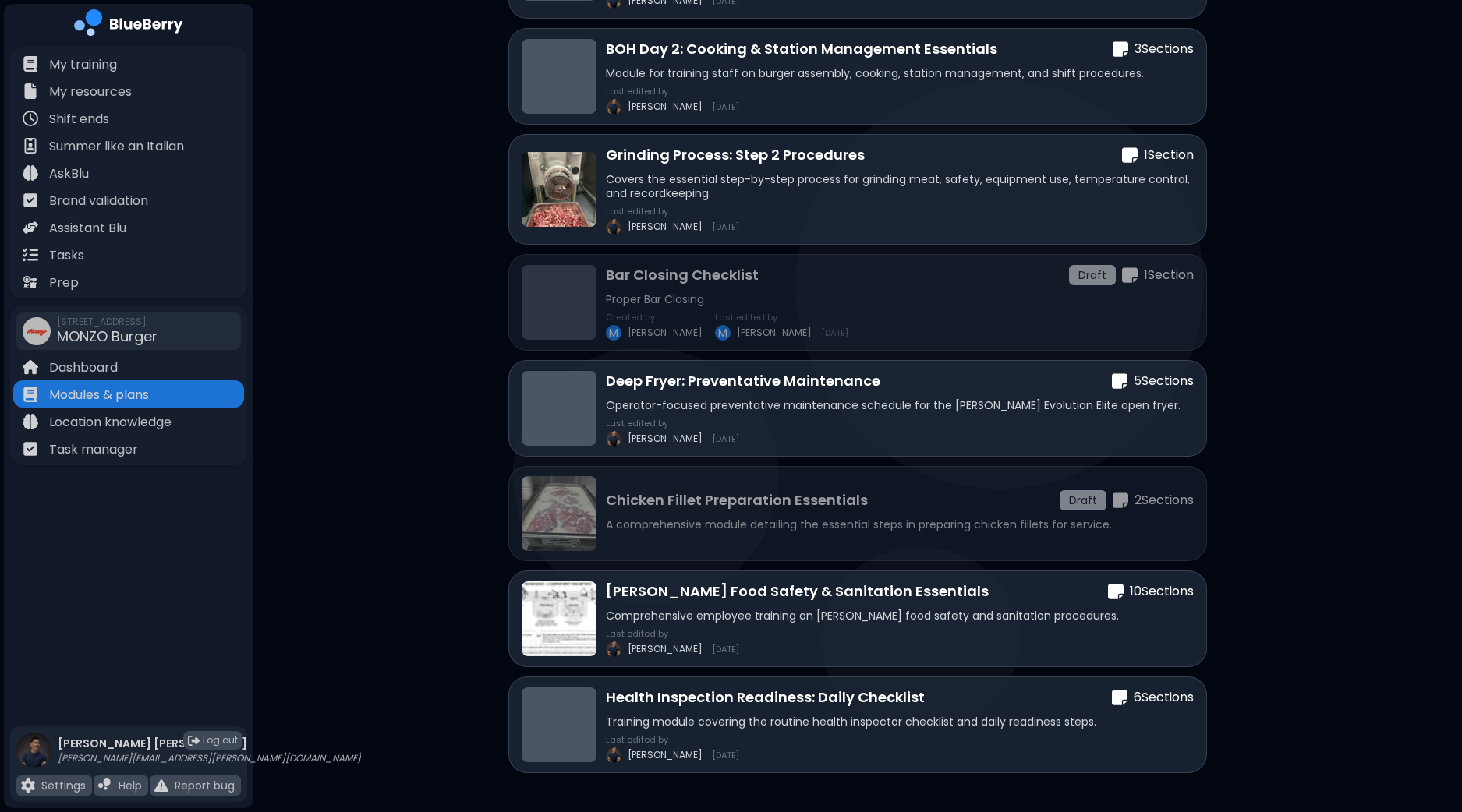
scroll to position [970, 0]
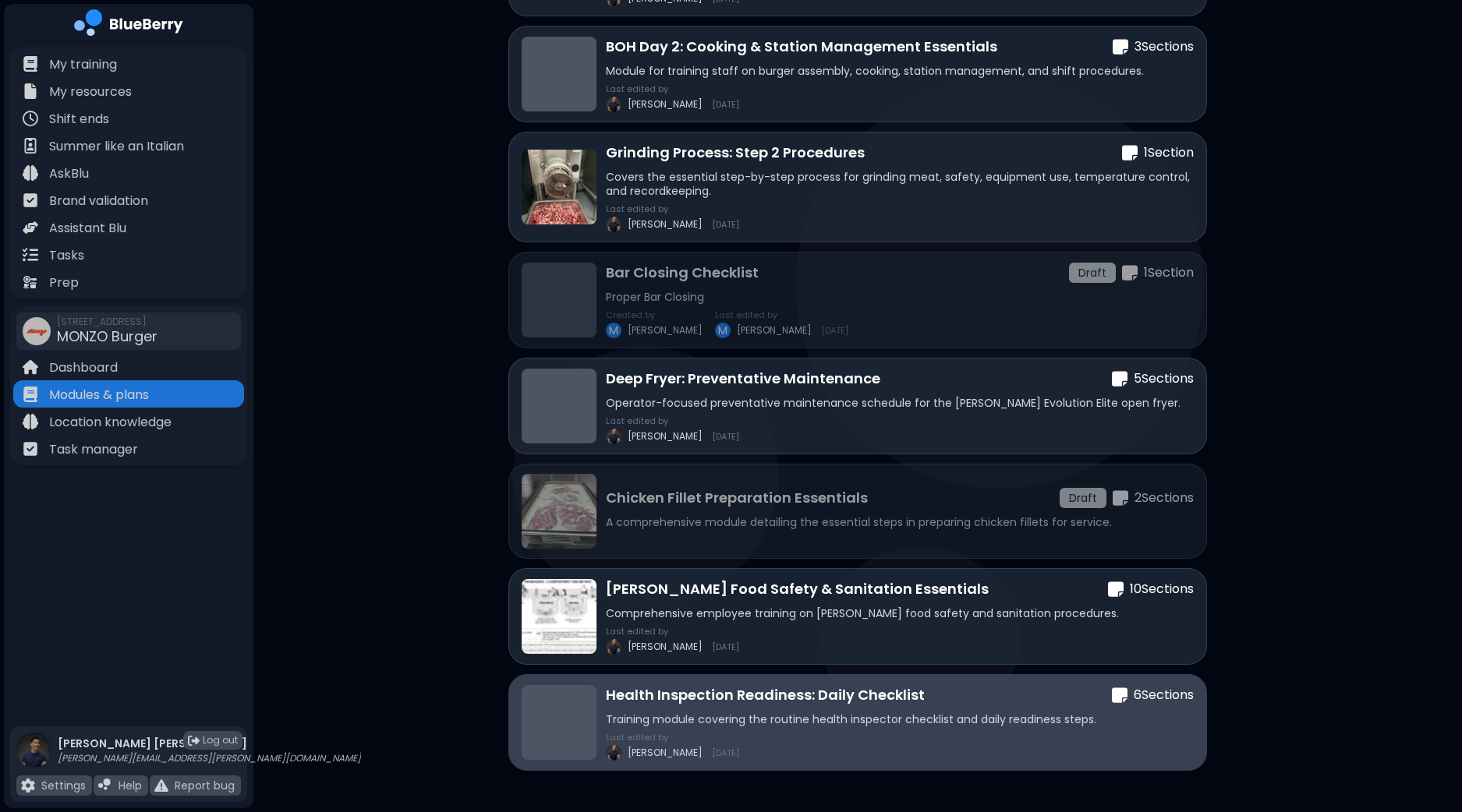
click at [584, 690] on div at bounding box center [558, 722] width 75 height 75
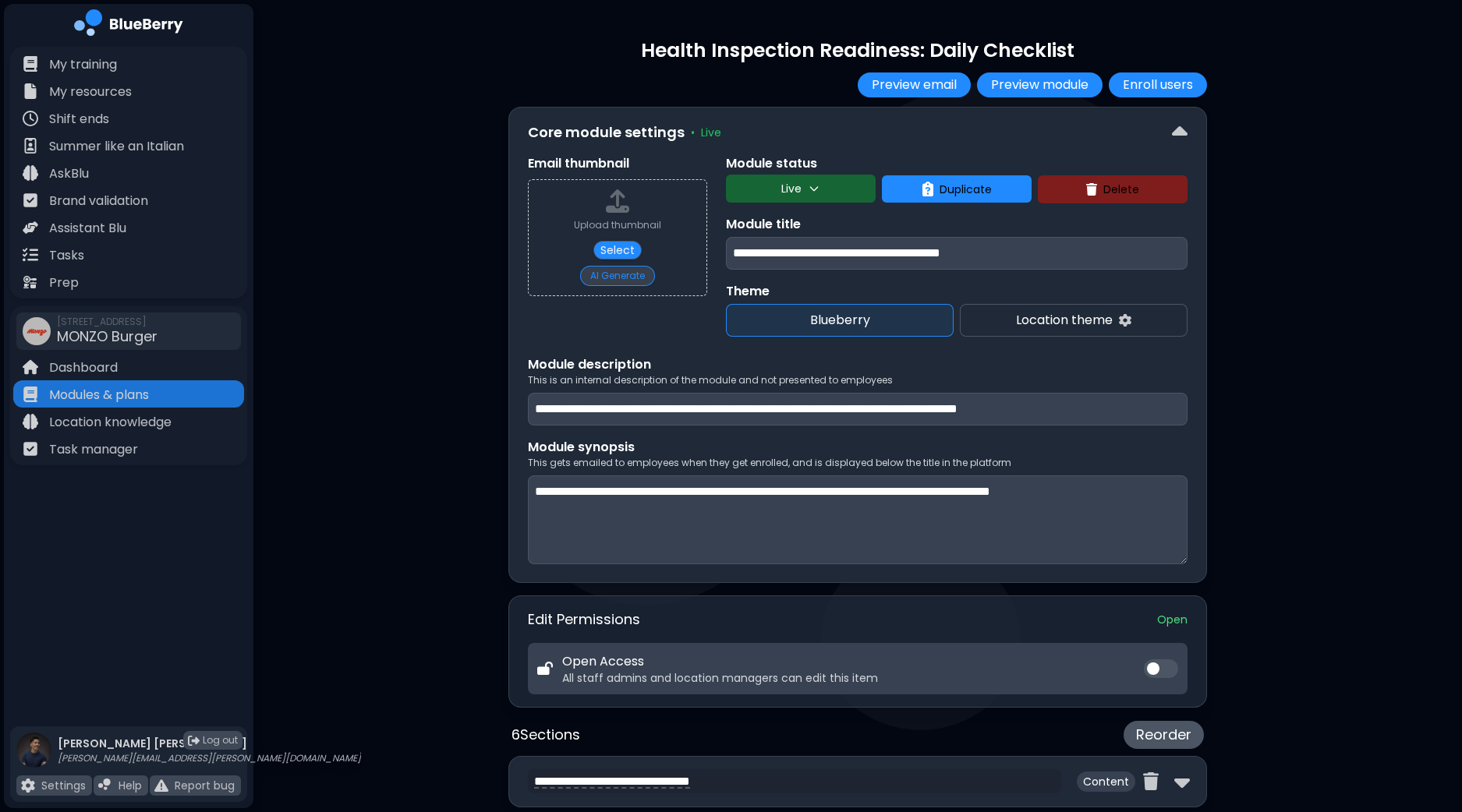
click at [622, 276] on button "AI Generate" at bounding box center [617, 276] width 75 height 20
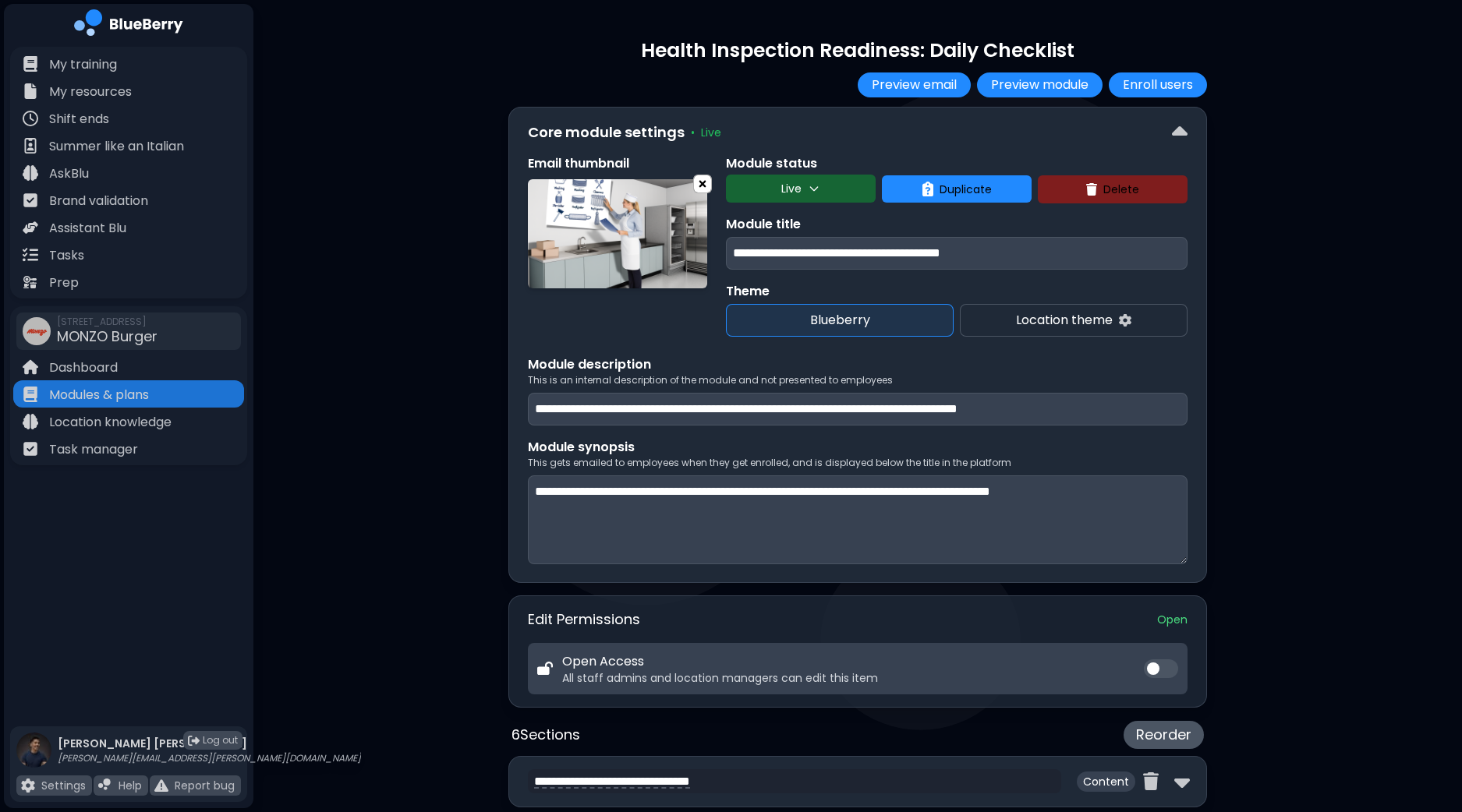
click at [706, 183] on img at bounding box center [702, 184] width 17 height 20
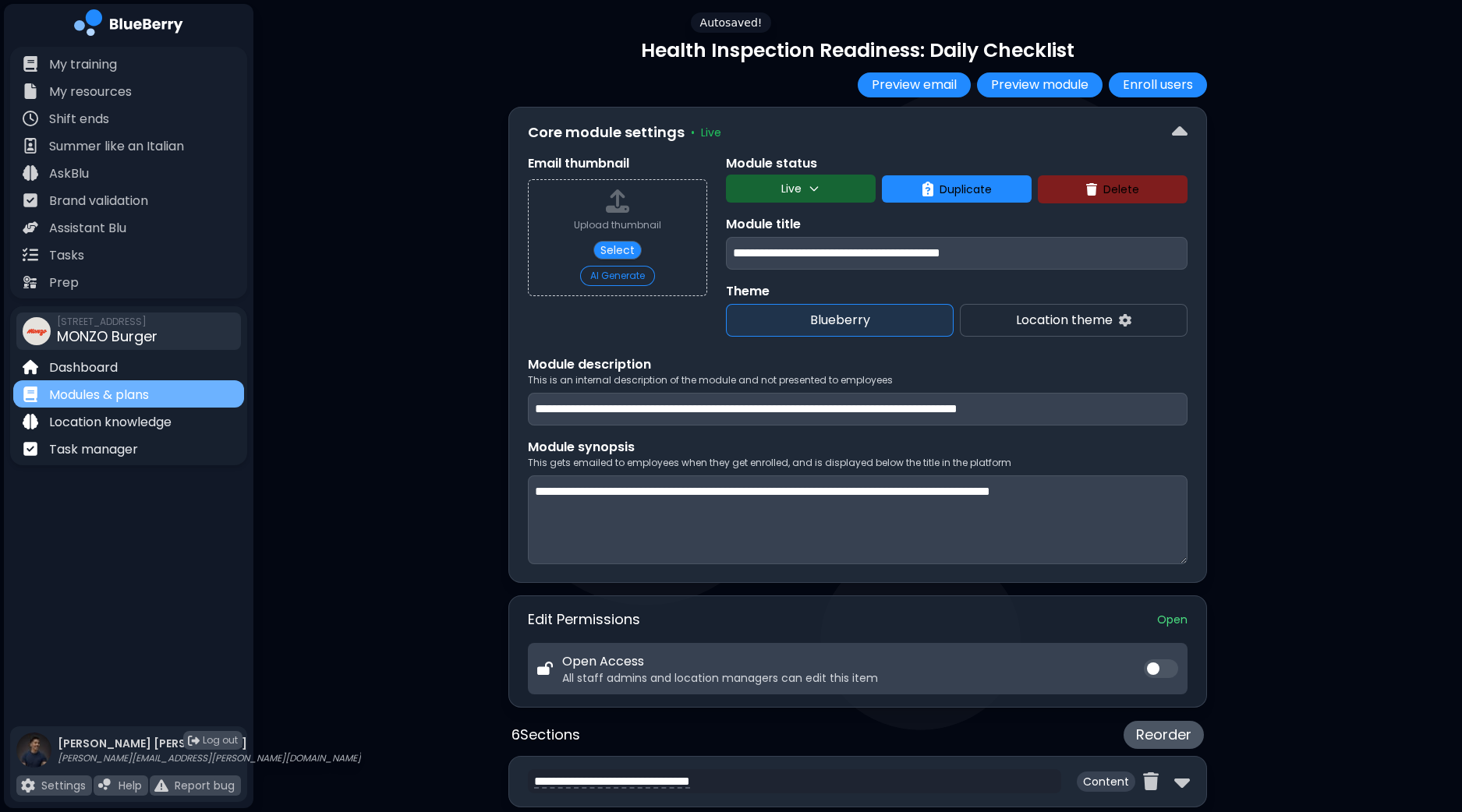
click at [114, 395] on p "Modules & plans" at bounding box center [99, 395] width 100 height 19
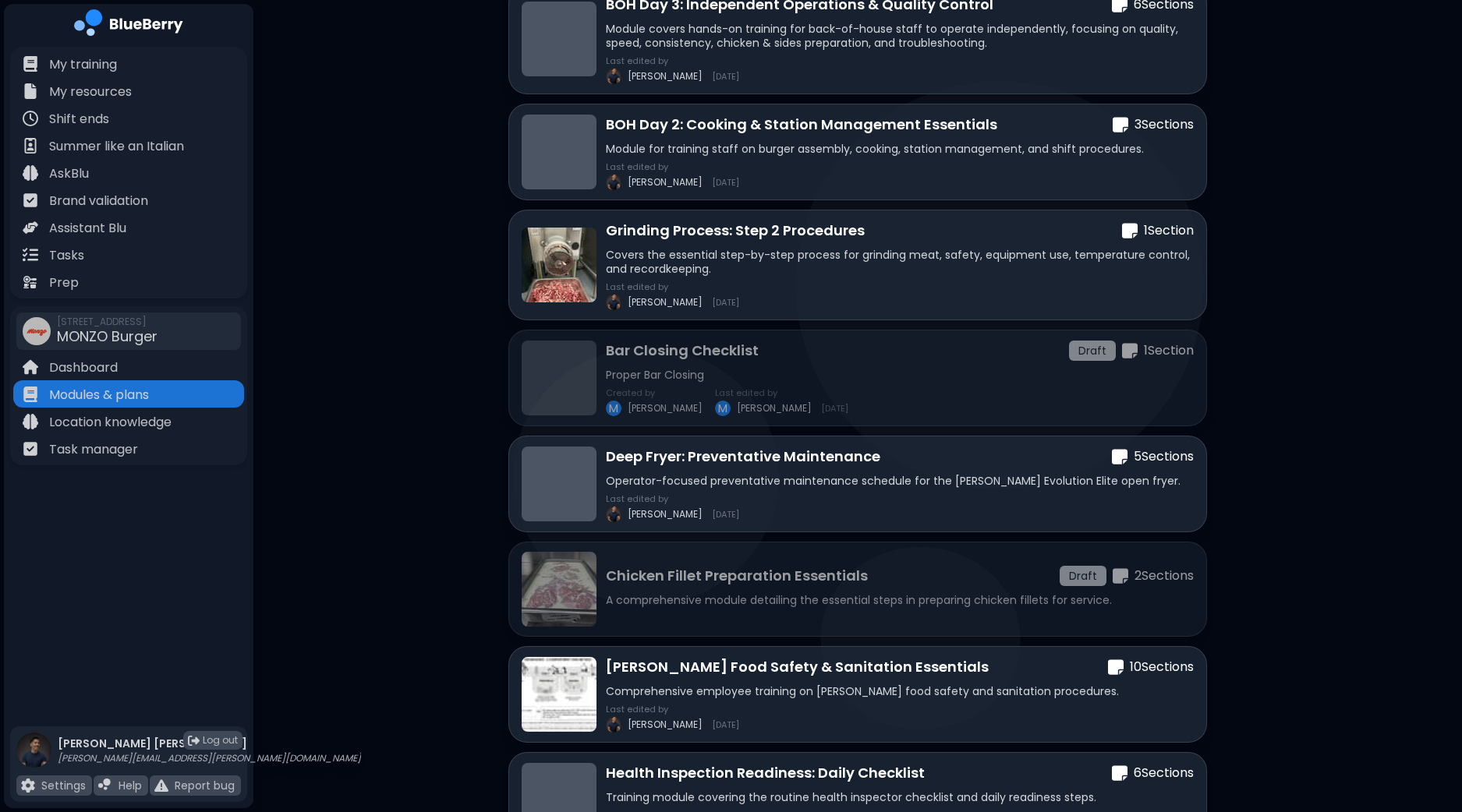
scroll to position [970, 0]
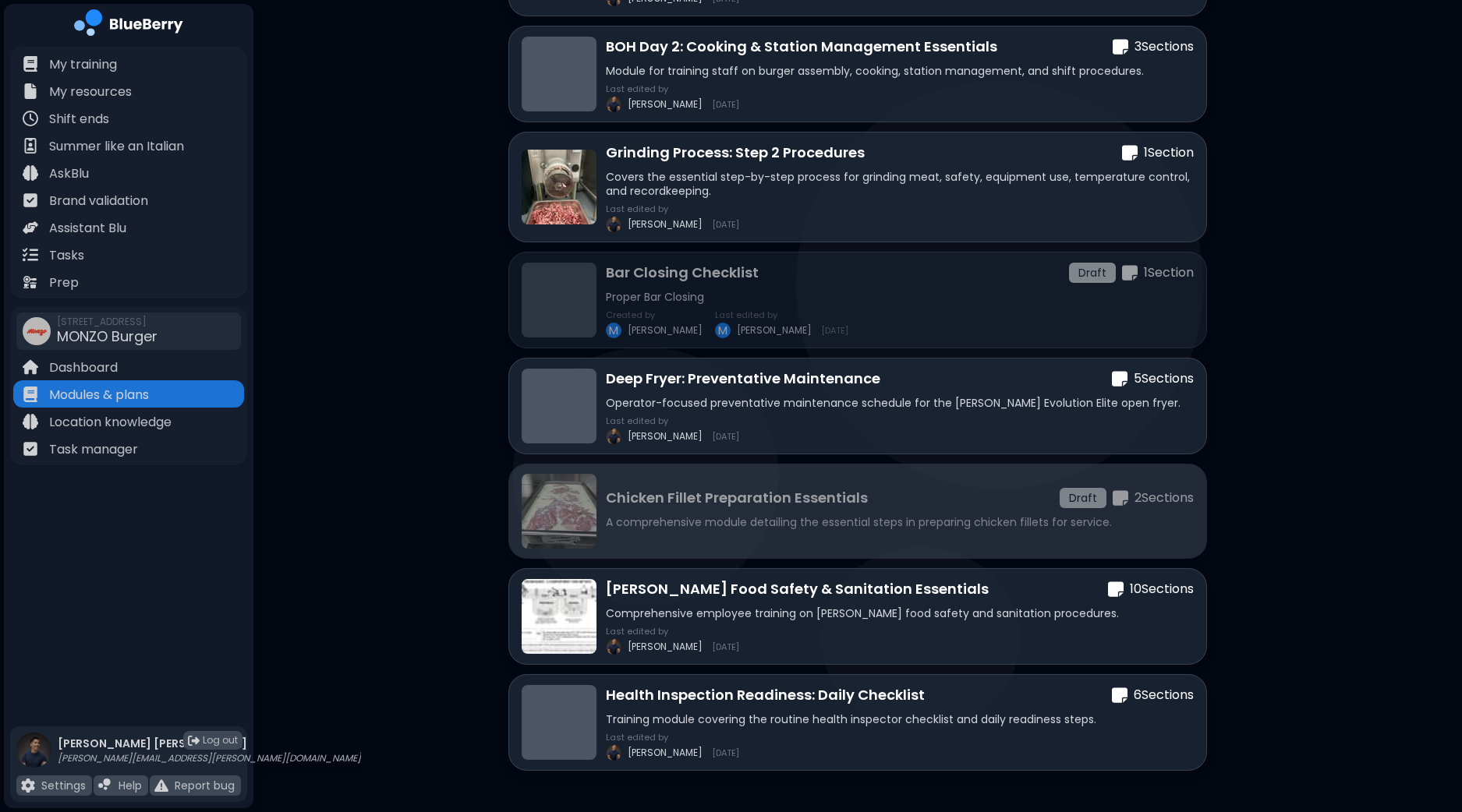
click at [868, 519] on p "A comprehensive module detailing the essential steps in preparing chicken fille…" at bounding box center [899, 523] width 588 height 14
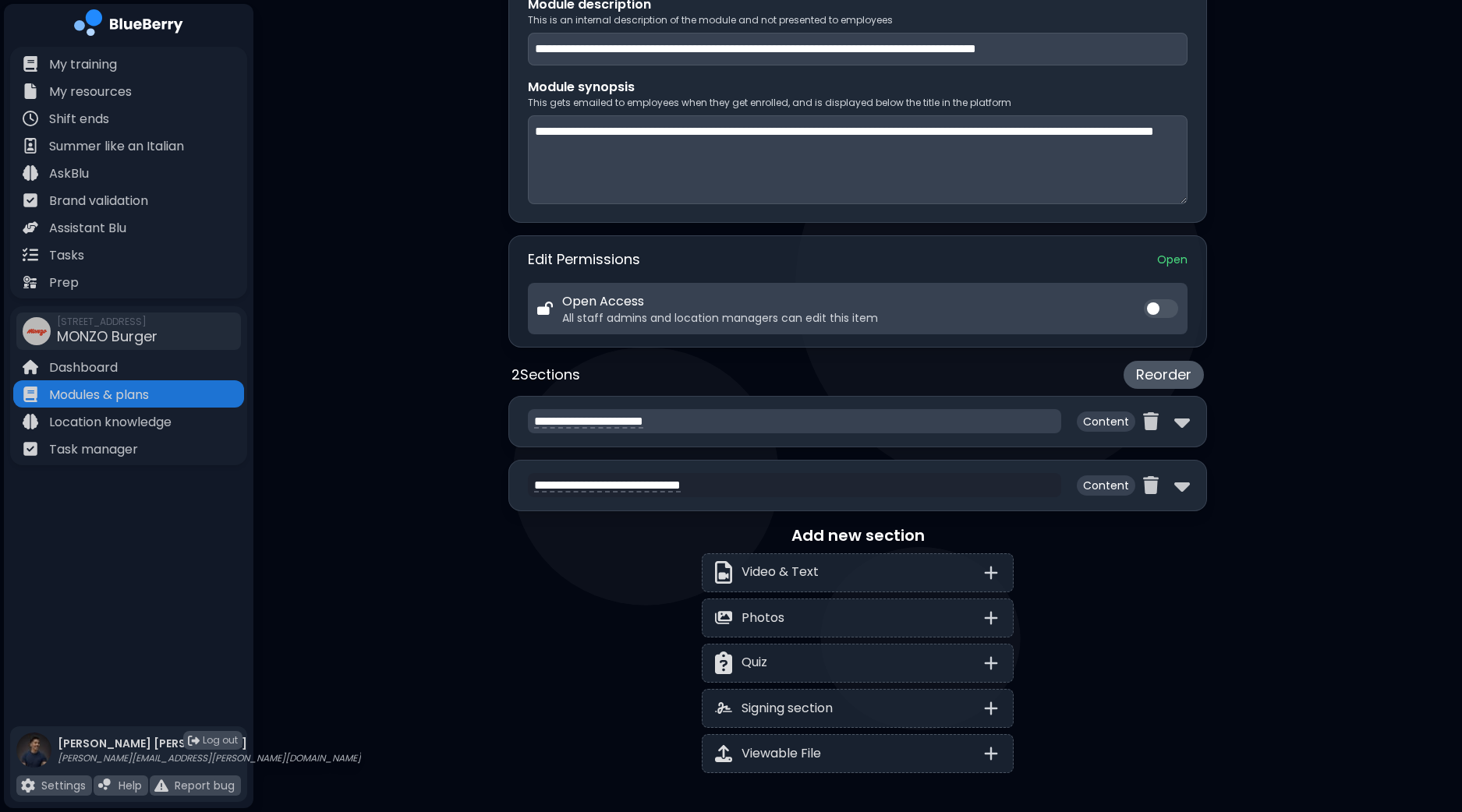
scroll to position [389, 0]
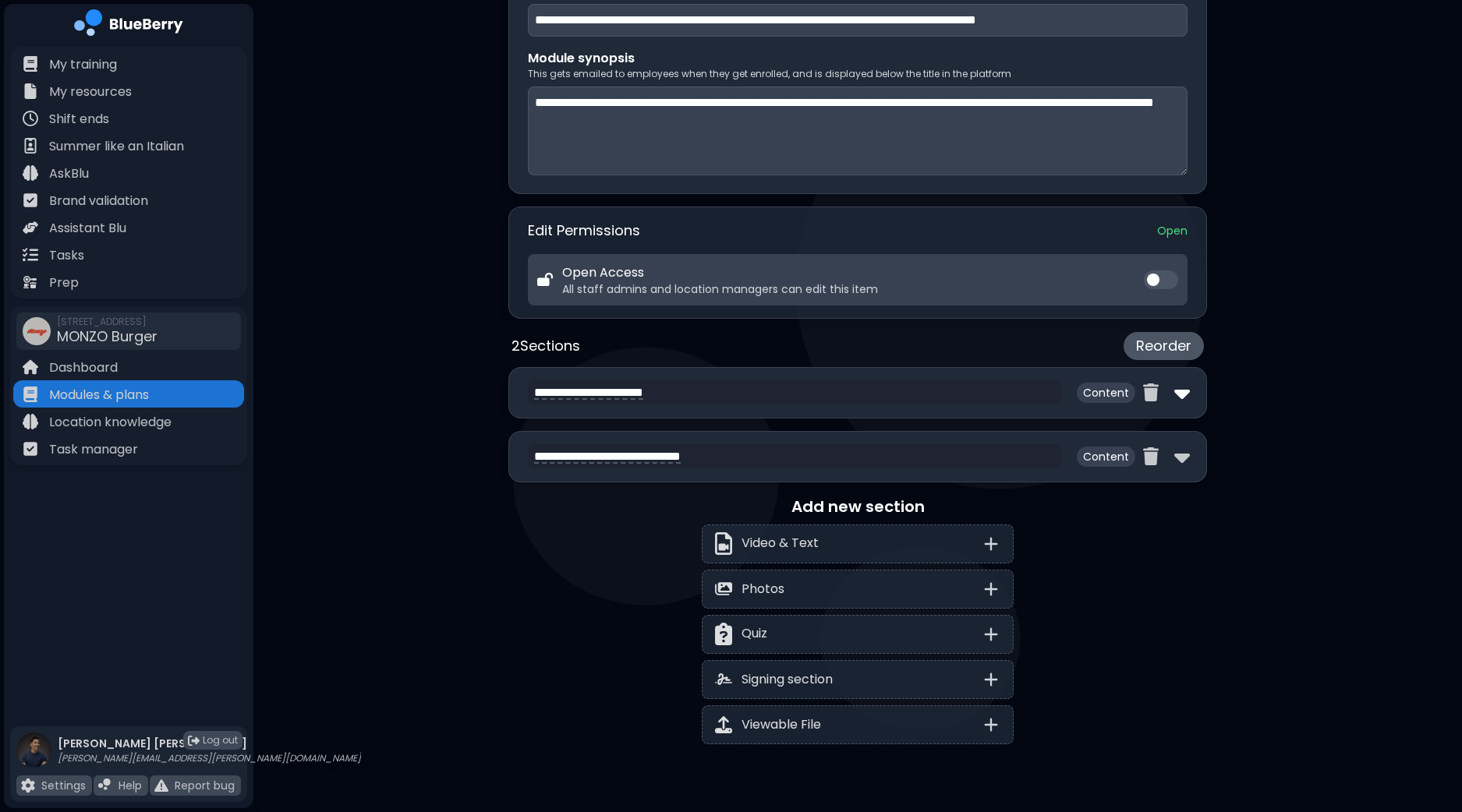
click at [1184, 387] on img at bounding box center [1182, 392] width 15 height 25
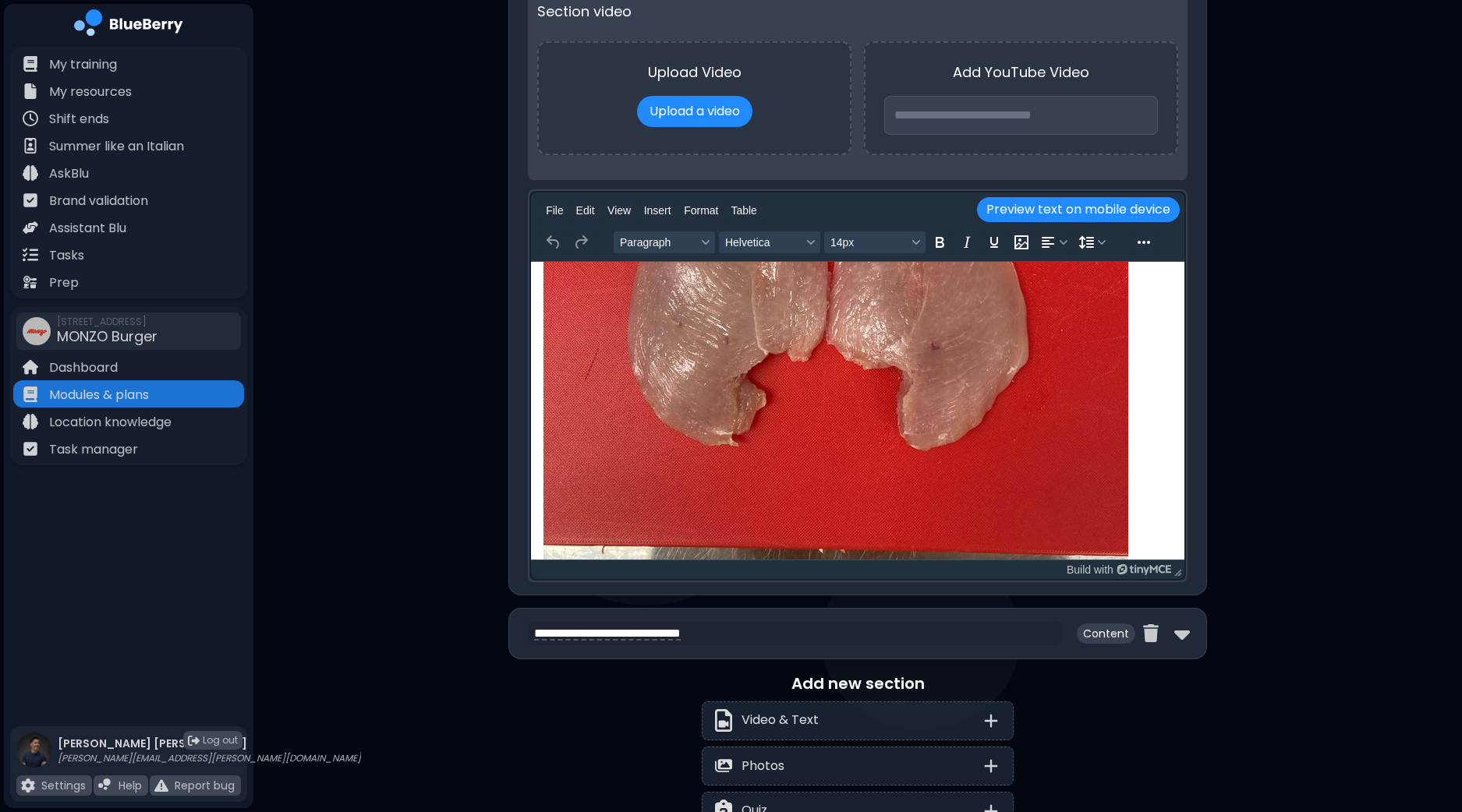
scroll to position [592, 0]
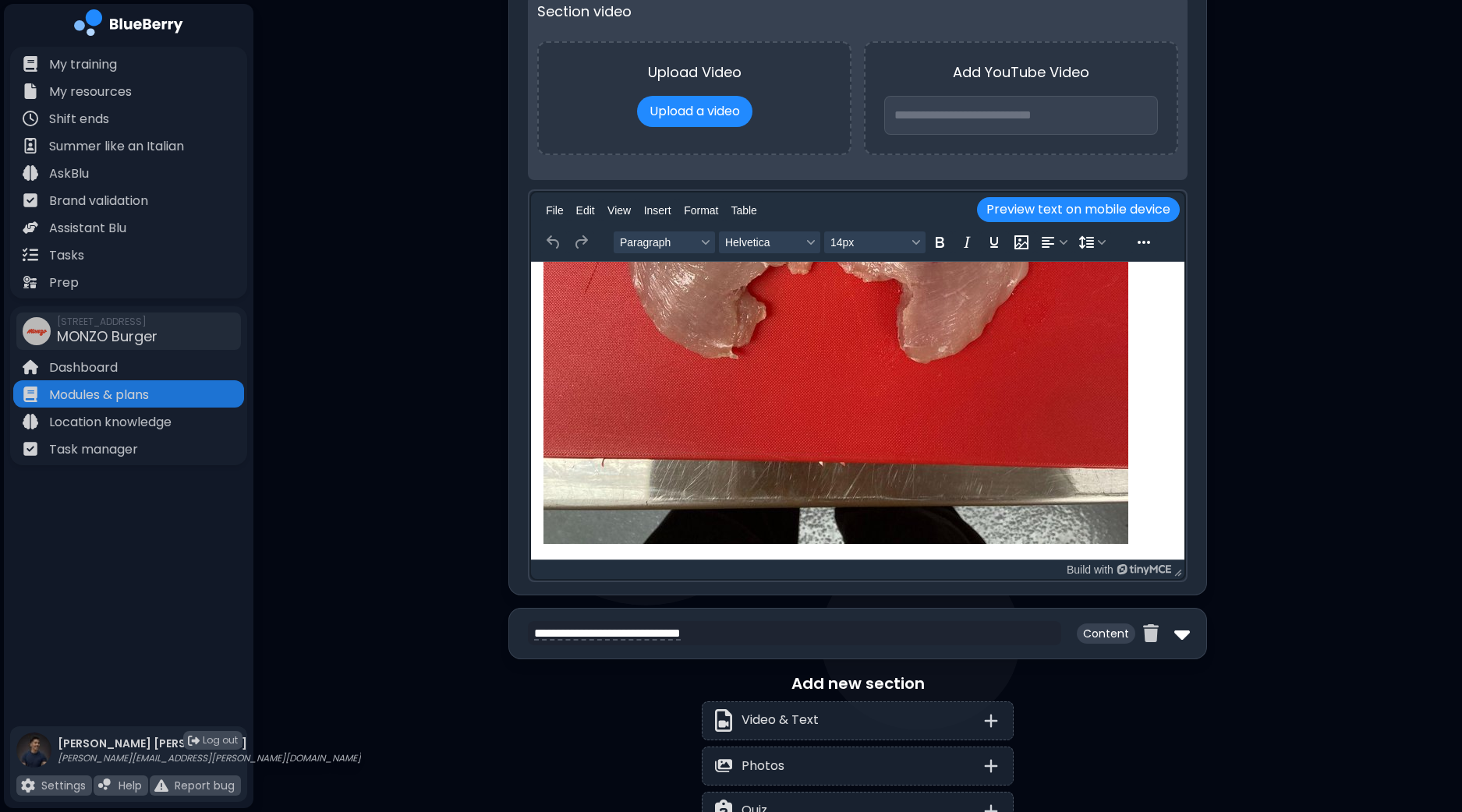
click at [1180, 628] on img at bounding box center [1182, 634] width 15 height 25
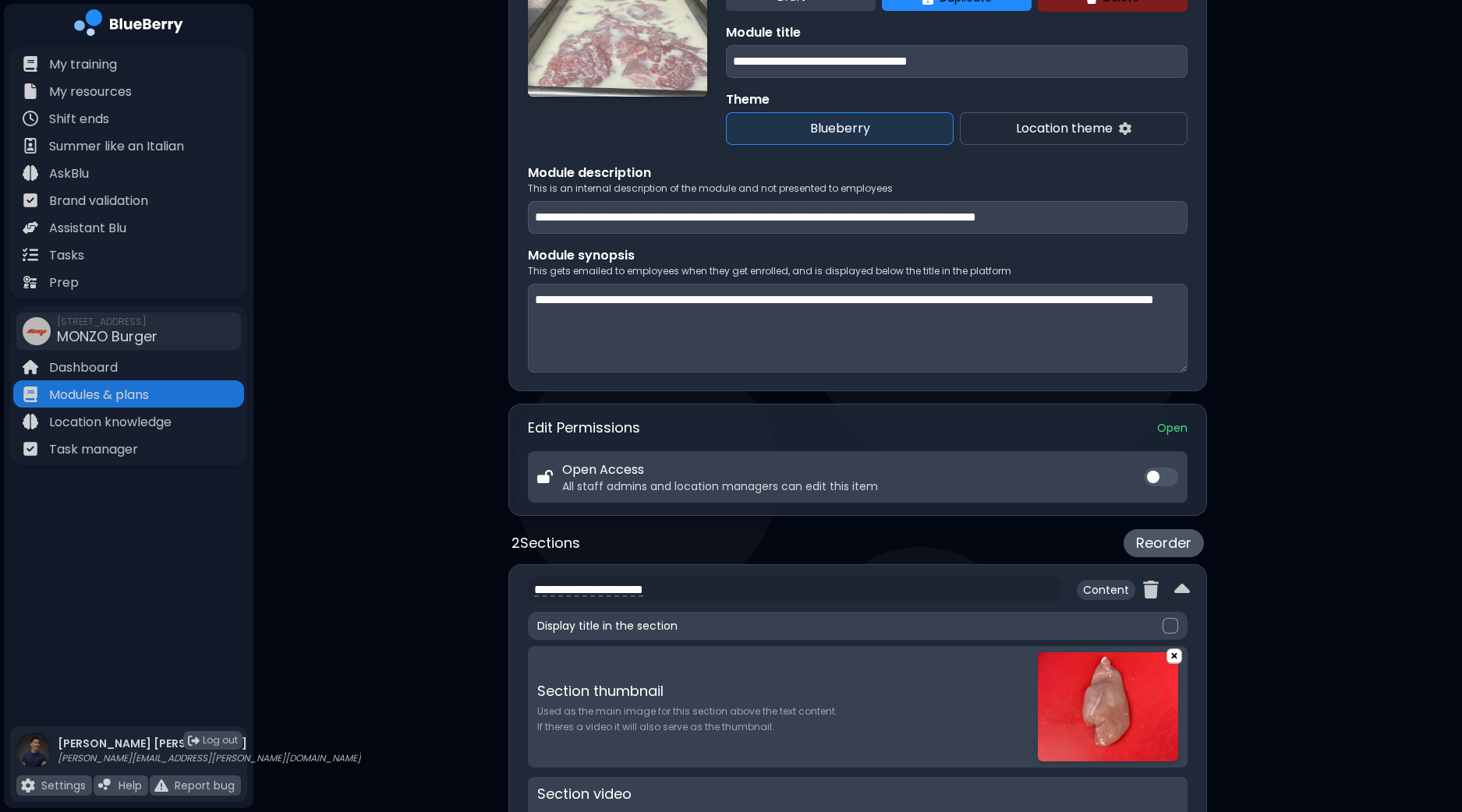
scroll to position [94, 0]
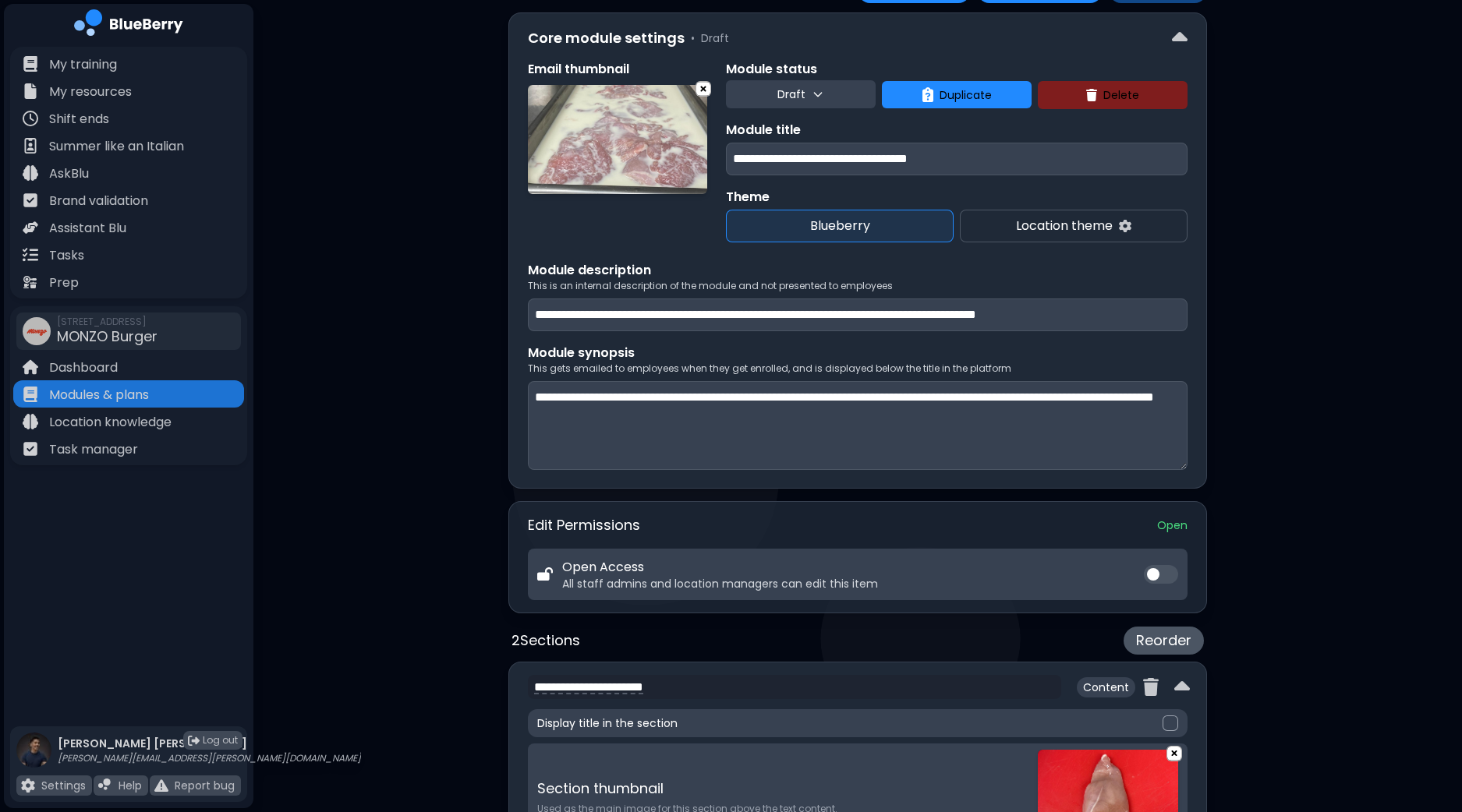
click at [783, 83] on button "Draft" at bounding box center [800, 94] width 149 height 28
click at [797, 160] on button "Live" at bounding box center [802, 164] width 56 height 31
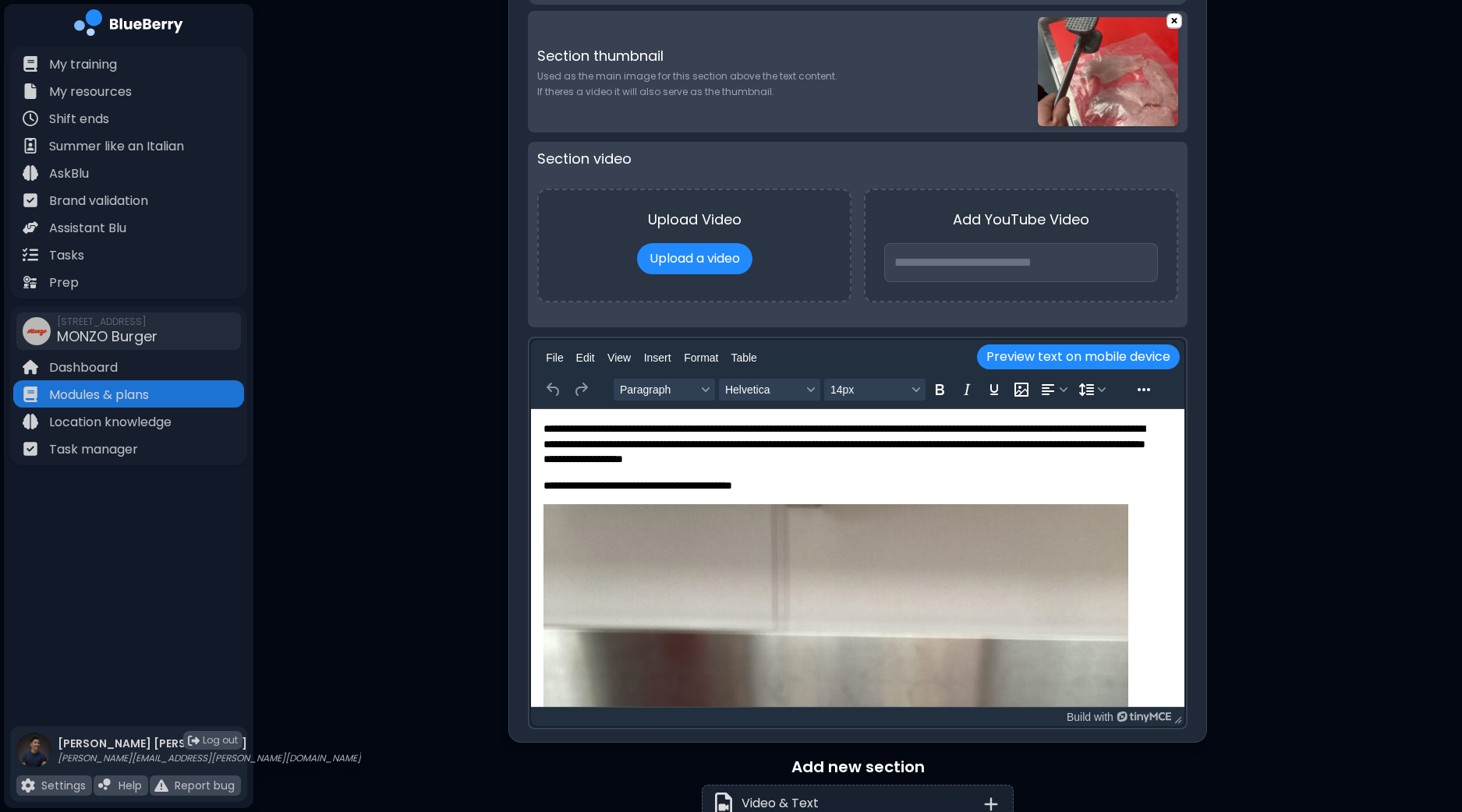
scroll to position [1945, 0]
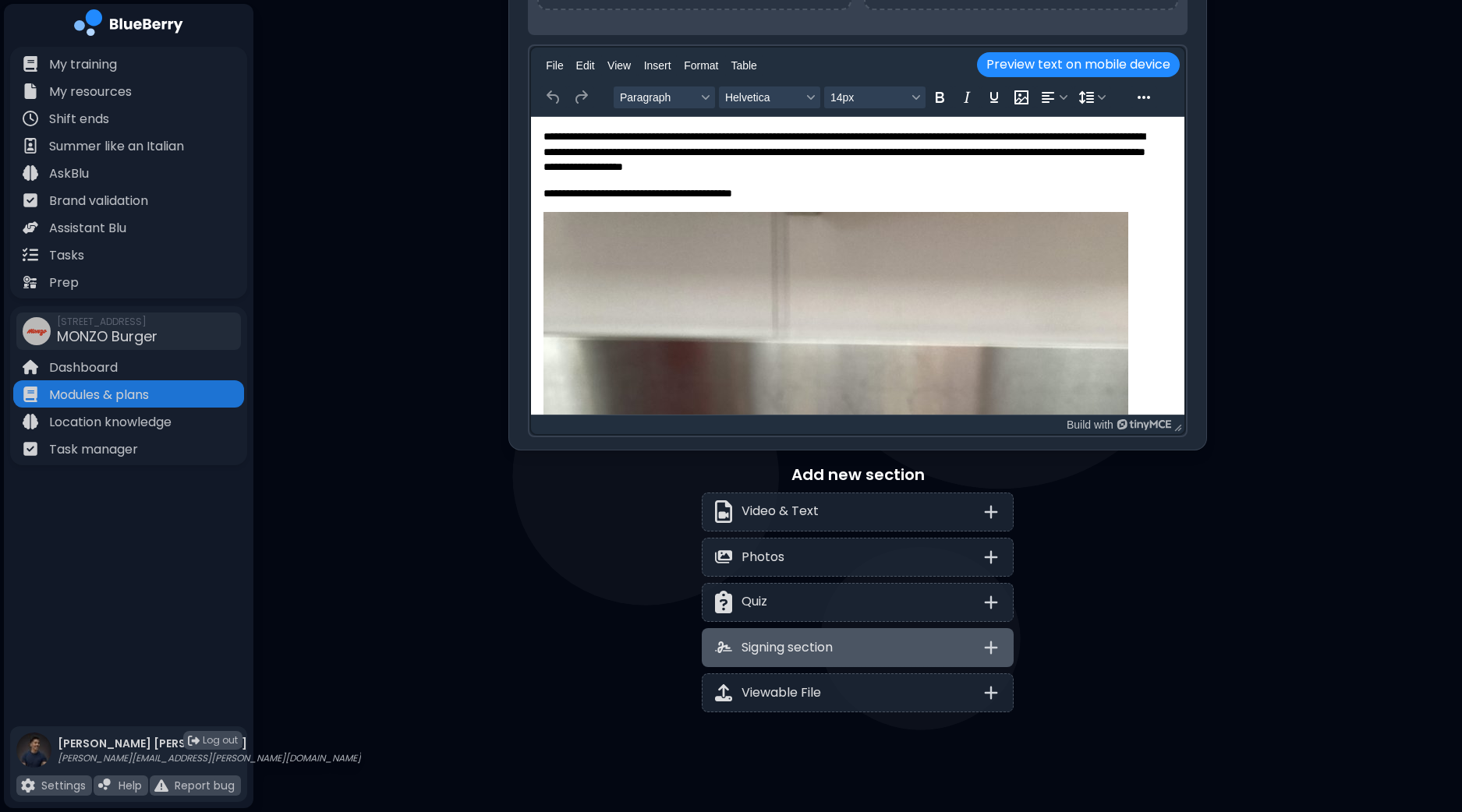
click at [921, 642] on div "Signing section" at bounding box center [857, 647] width 312 height 39
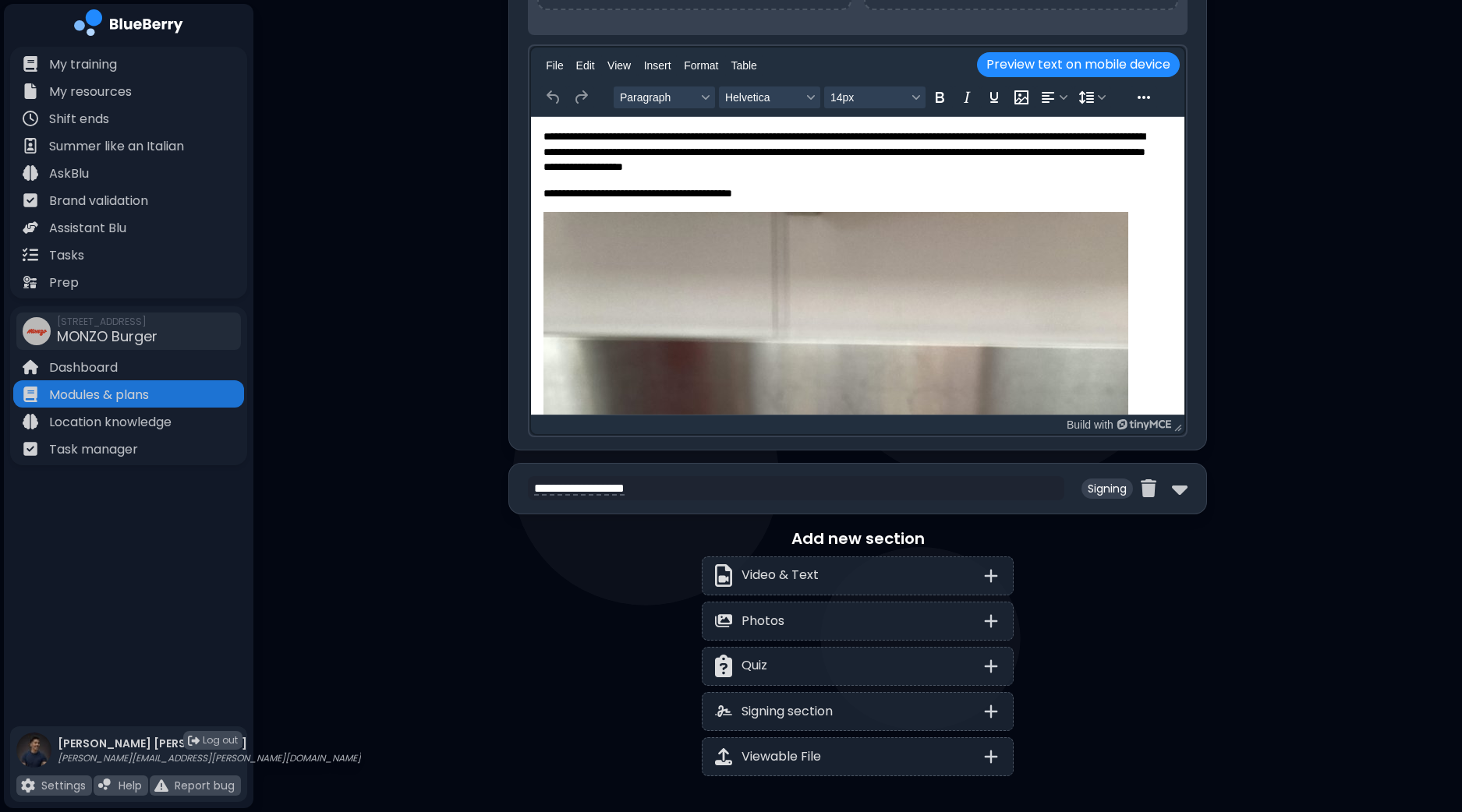
drag, startPoint x: 564, startPoint y: 483, endPoint x: 421, endPoint y: 481, distance: 143.0
type textarea "**********"
click at [514, 620] on div "Add new section Video & Text Photos Quiz Signing section Viewable File" at bounding box center [858, 651] width 698 height 250
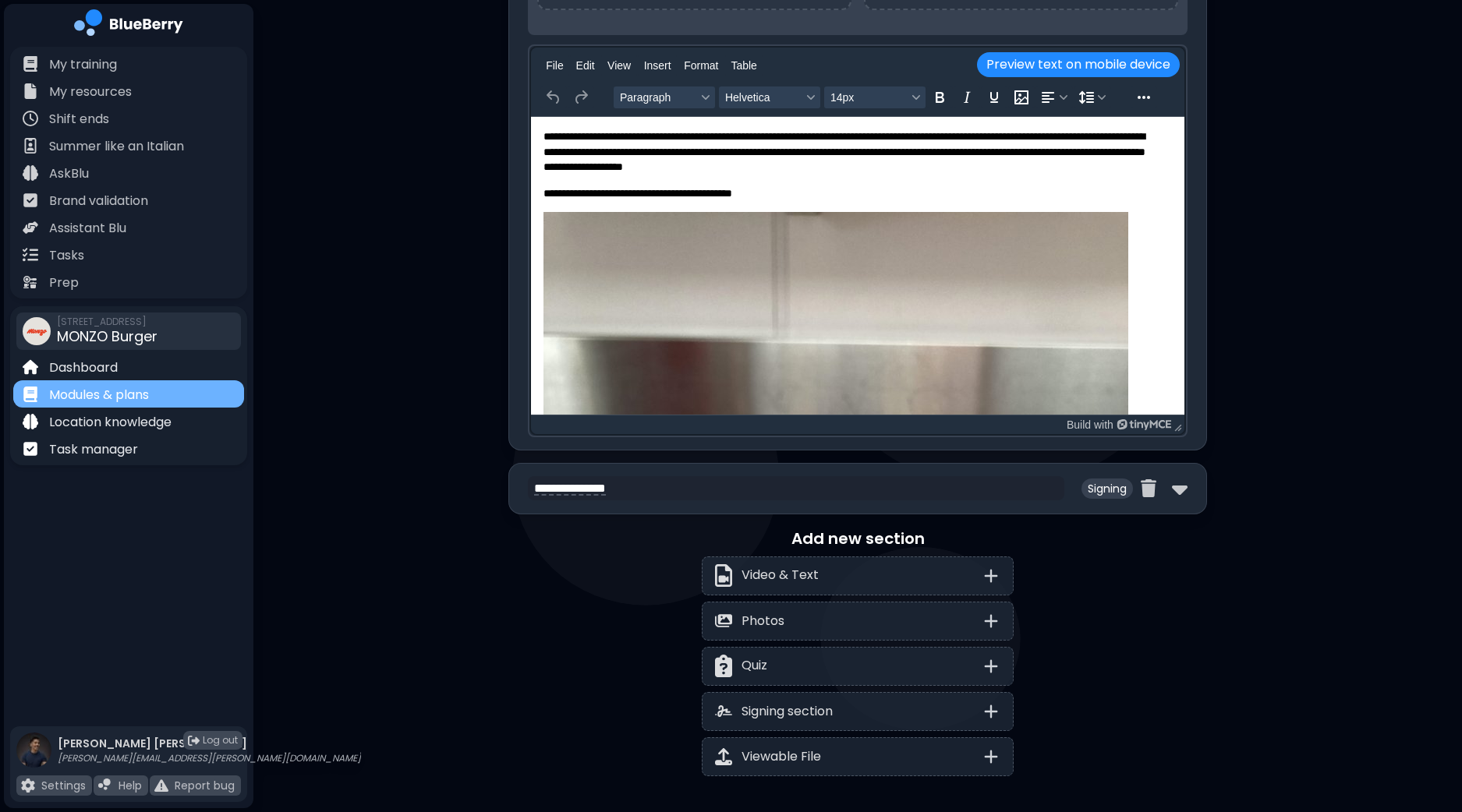
click at [141, 396] on p "Modules & plans" at bounding box center [99, 395] width 100 height 19
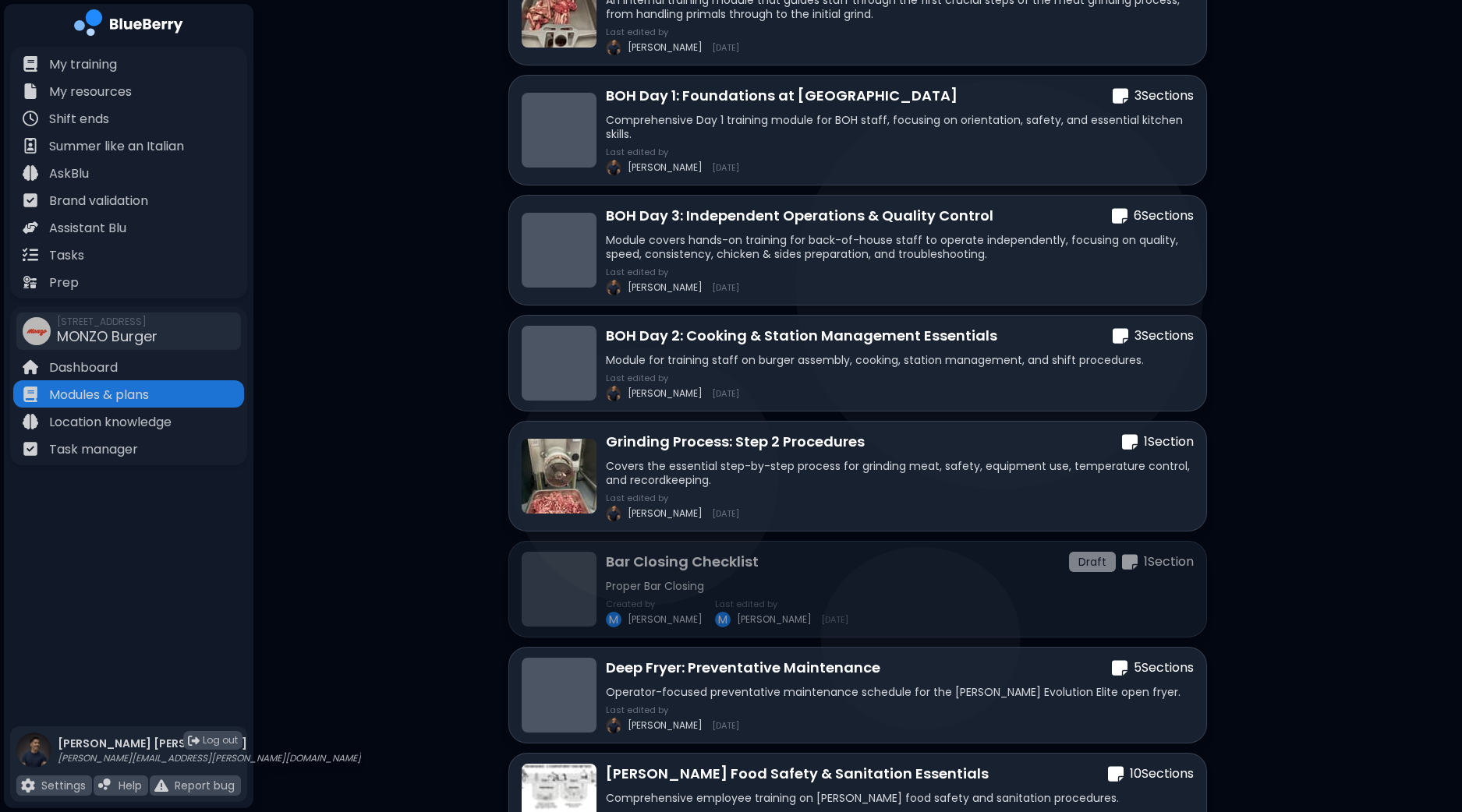
scroll to position [971, 0]
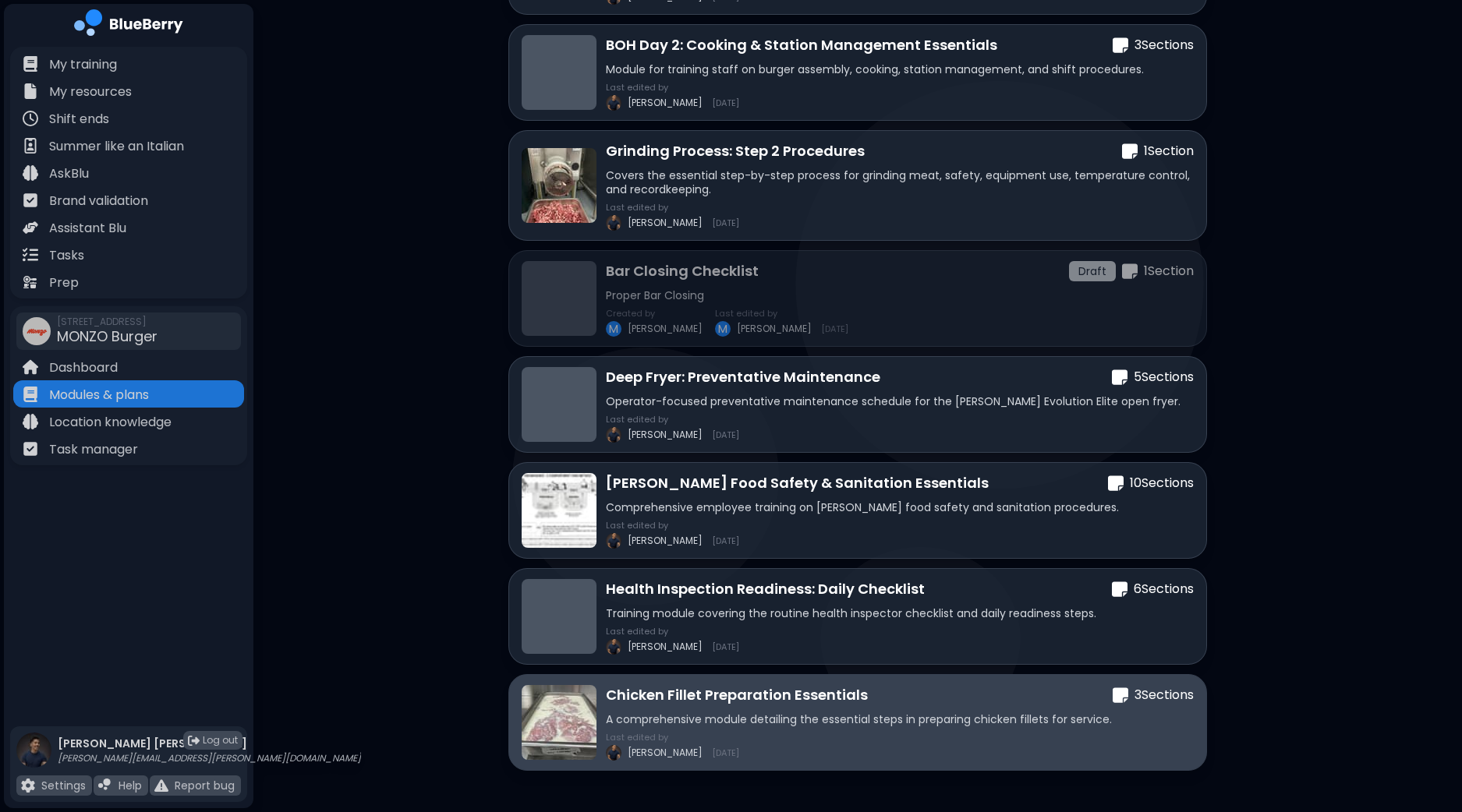
click at [814, 714] on p "A comprehensive module detailing the essential steps in preparing chicken fille…" at bounding box center [899, 720] width 588 height 14
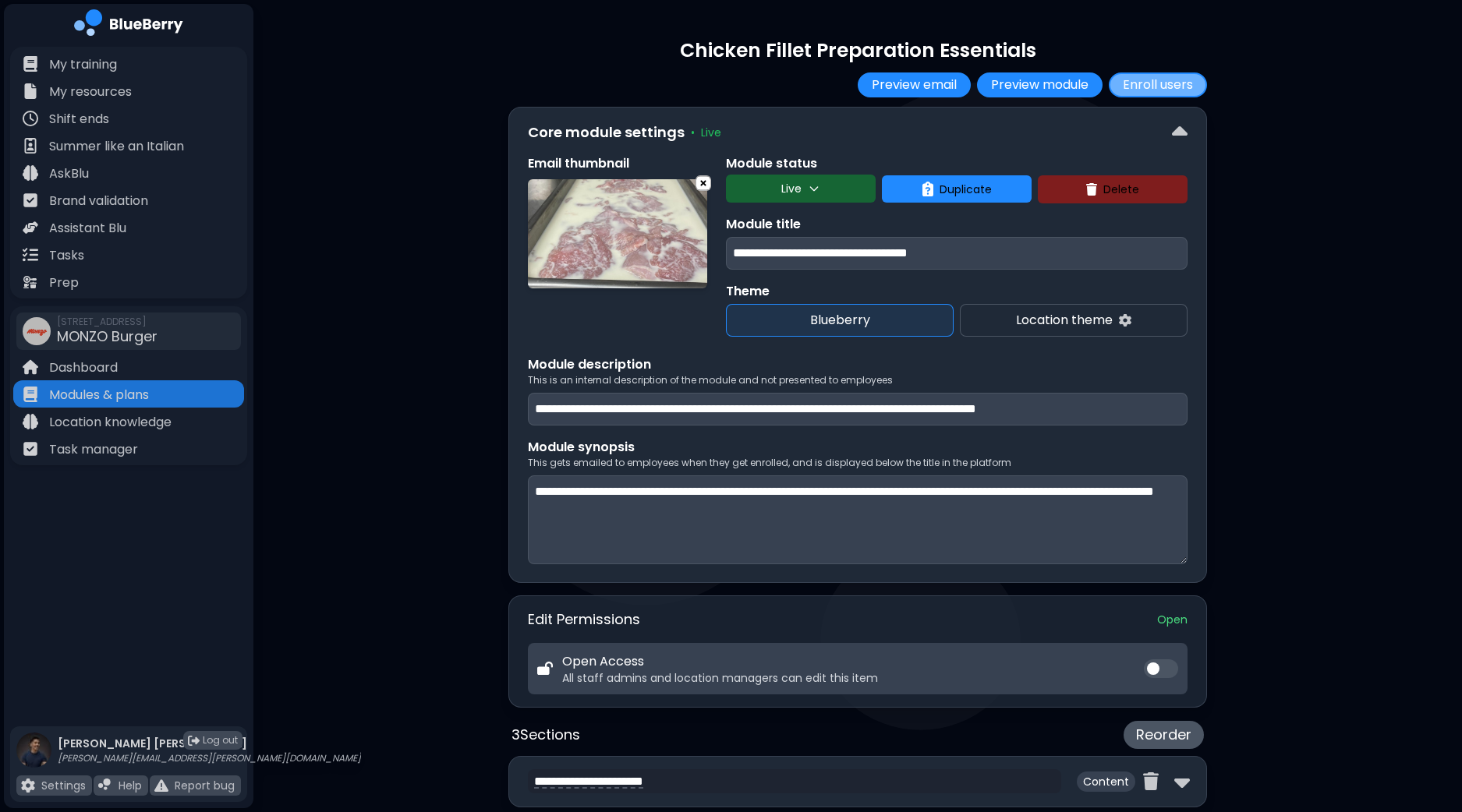
click at [1185, 89] on button "Enroll users" at bounding box center [1157, 85] width 99 height 25
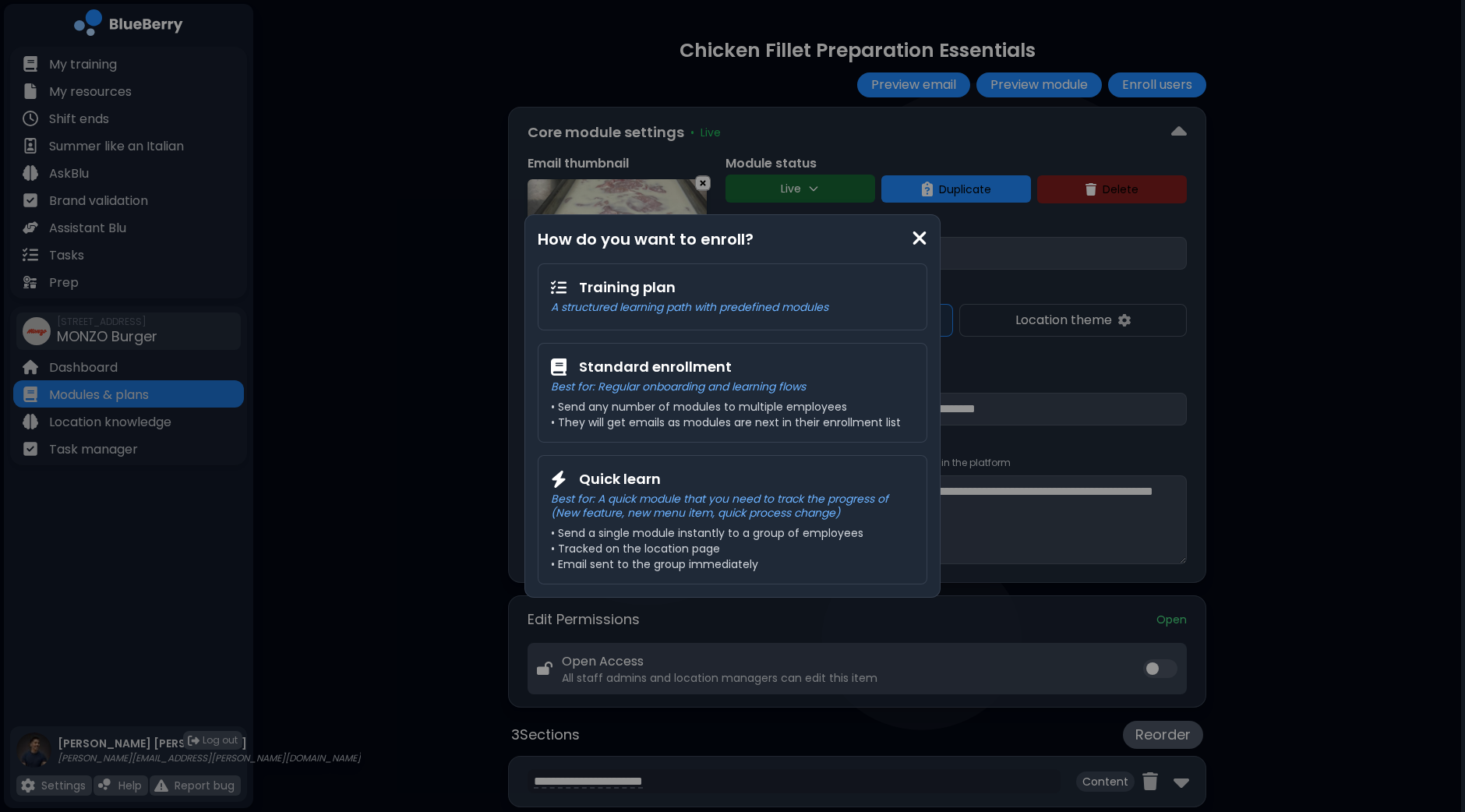
click at [441, 515] on div "How do you want to enroll? Training plan A structured learning path with predef…" at bounding box center [732, 406] width 1465 height 812
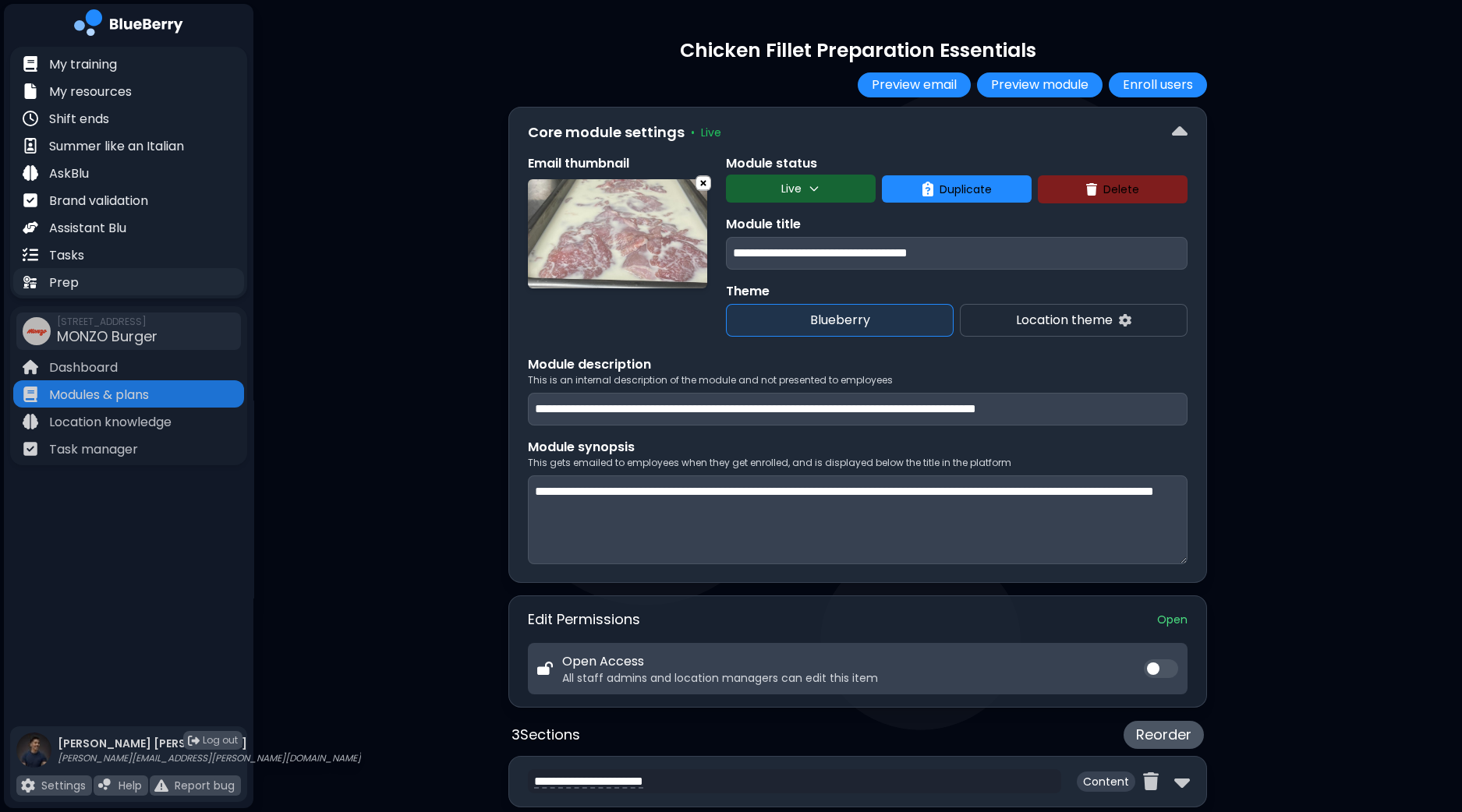
click at [82, 284] on div "Prep" at bounding box center [128, 281] width 231 height 27
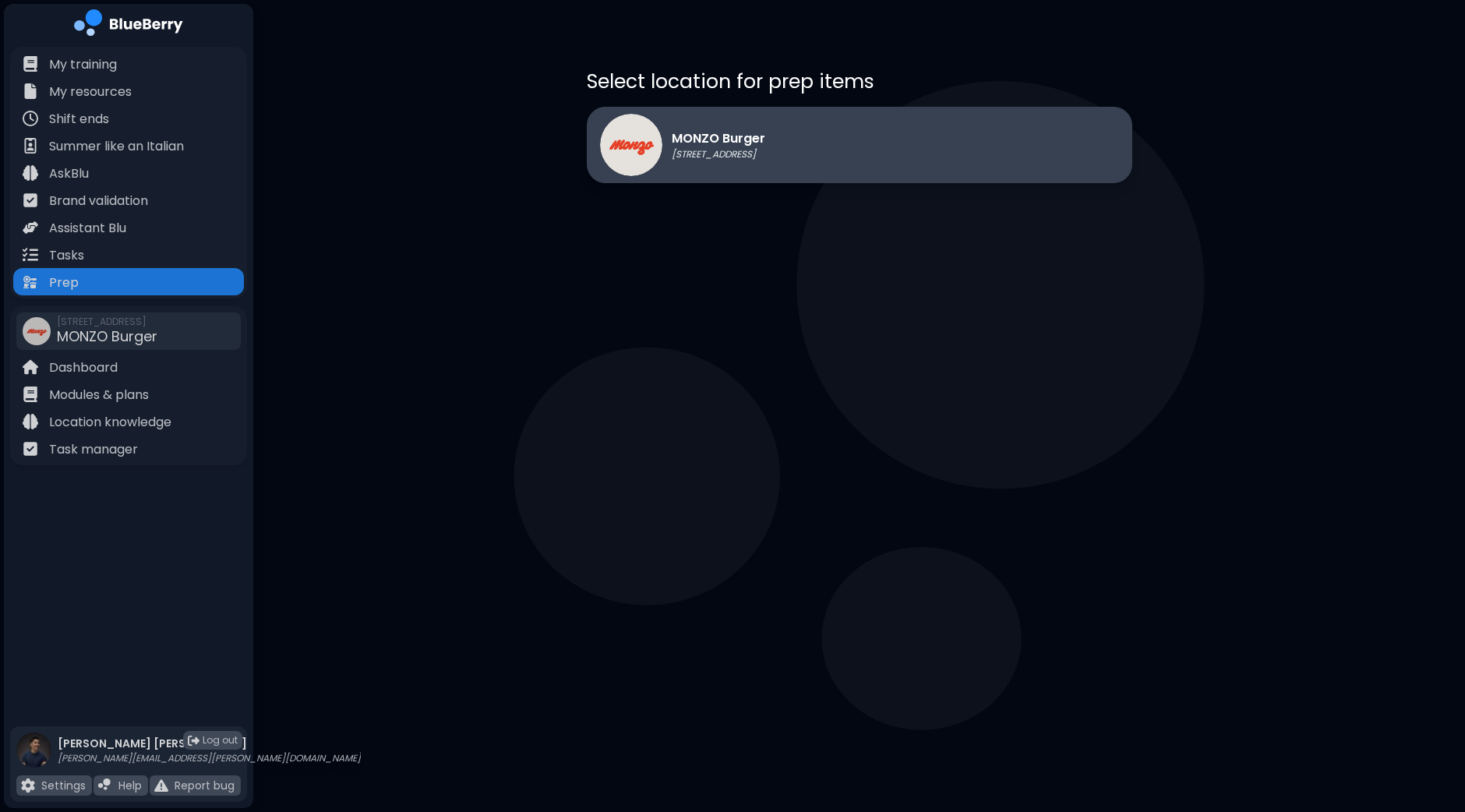
click at [765, 142] on p "MONZO Burger" at bounding box center [718, 138] width 93 height 19
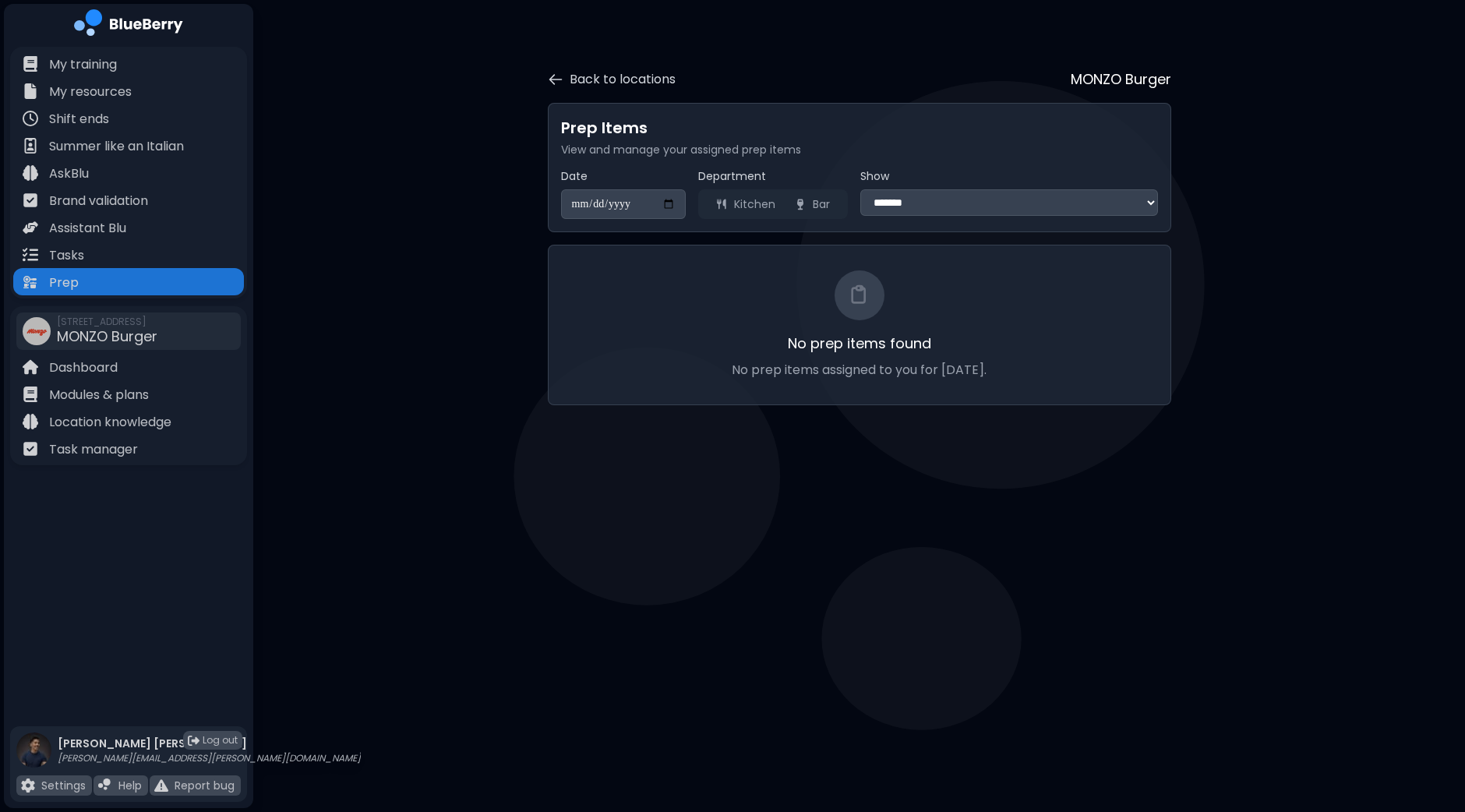
click at [1034, 212] on select "**********" at bounding box center [1008, 202] width 298 height 26
click at [413, 296] on div "**********" at bounding box center [859, 227] width 1212 height 455
click at [743, 199] on button "Kitchen" at bounding box center [745, 204] width 79 height 24
click at [828, 200] on button "Bar" at bounding box center [812, 204] width 54 height 24
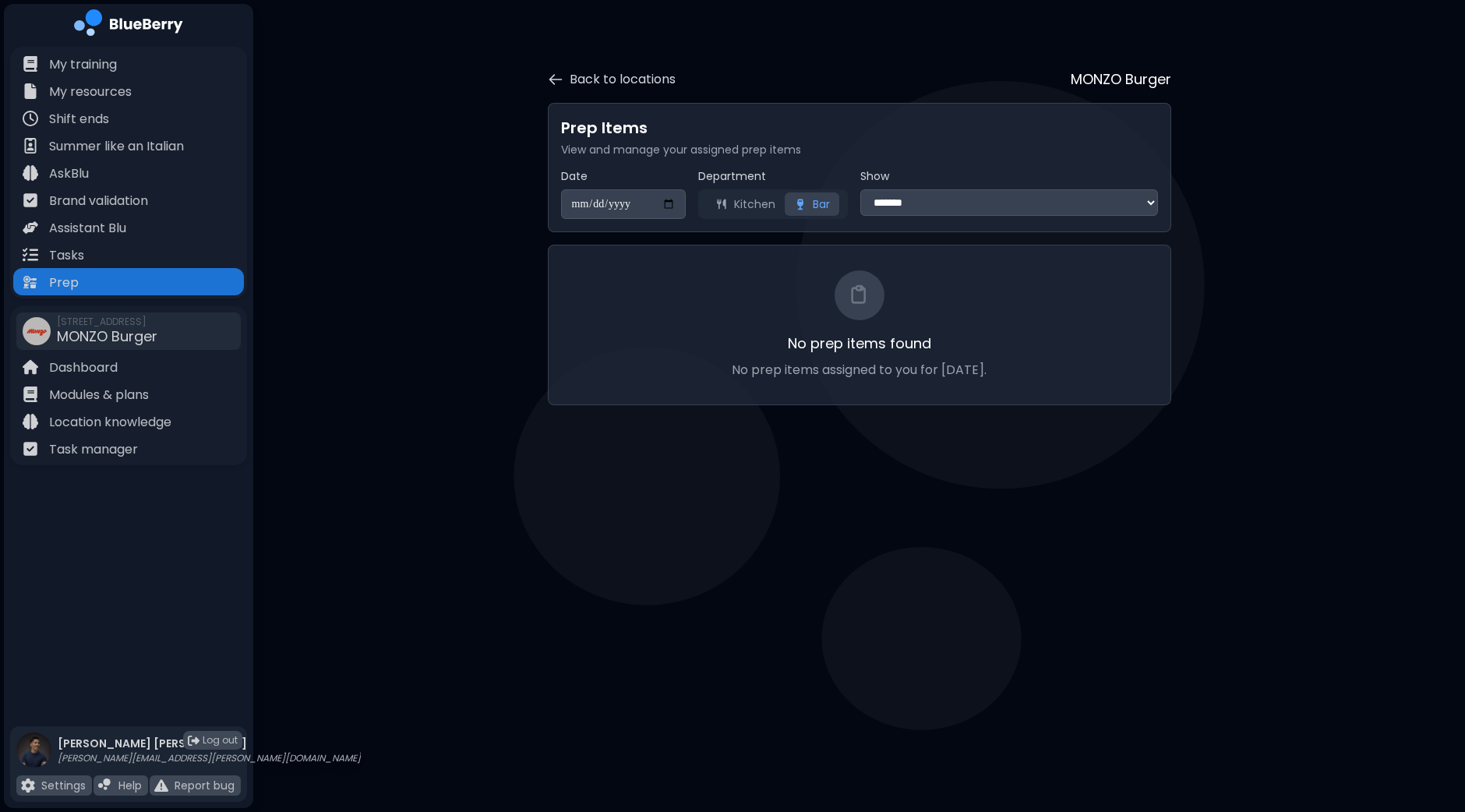
click at [755, 205] on button "Kitchen" at bounding box center [745, 204] width 79 height 24
click at [916, 200] on select "**********" at bounding box center [1008, 202] width 298 height 26
select select "**********"
click at [860, 189] on select "**********" at bounding box center [1008, 202] width 298 height 26
click at [68, 368] on p "Dashboard" at bounding box center [83, 367] width 69 height 19
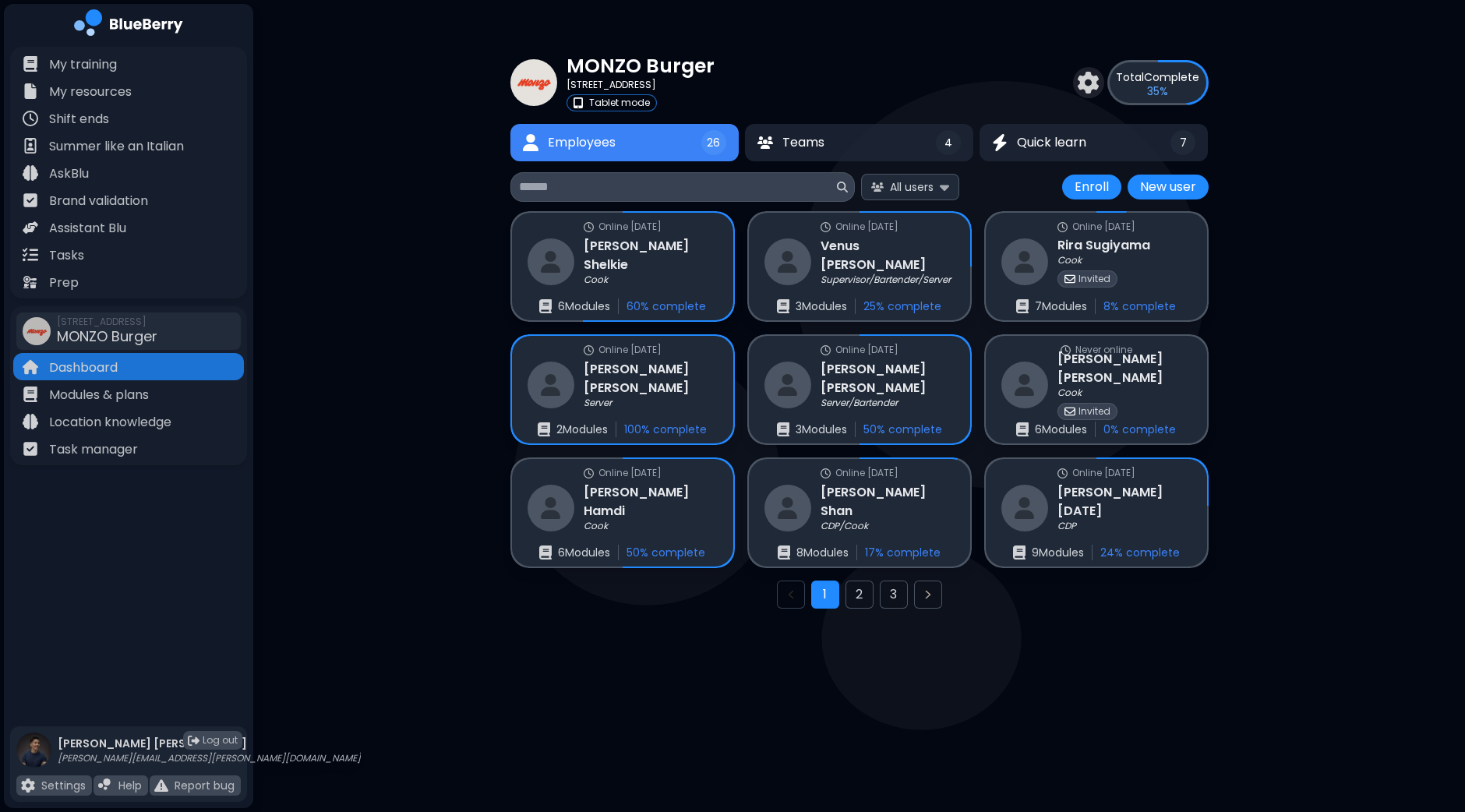
click at [351, 345] on div "MONZO Burger 1401 Granville St, Vancouver Tablet mode Total Complete 35 % Emplo…" at bounding box center [859, 335] width 1212 height 671
click at [869, 596] on button "2" at bounding box center [859, 594] width 28 height 28
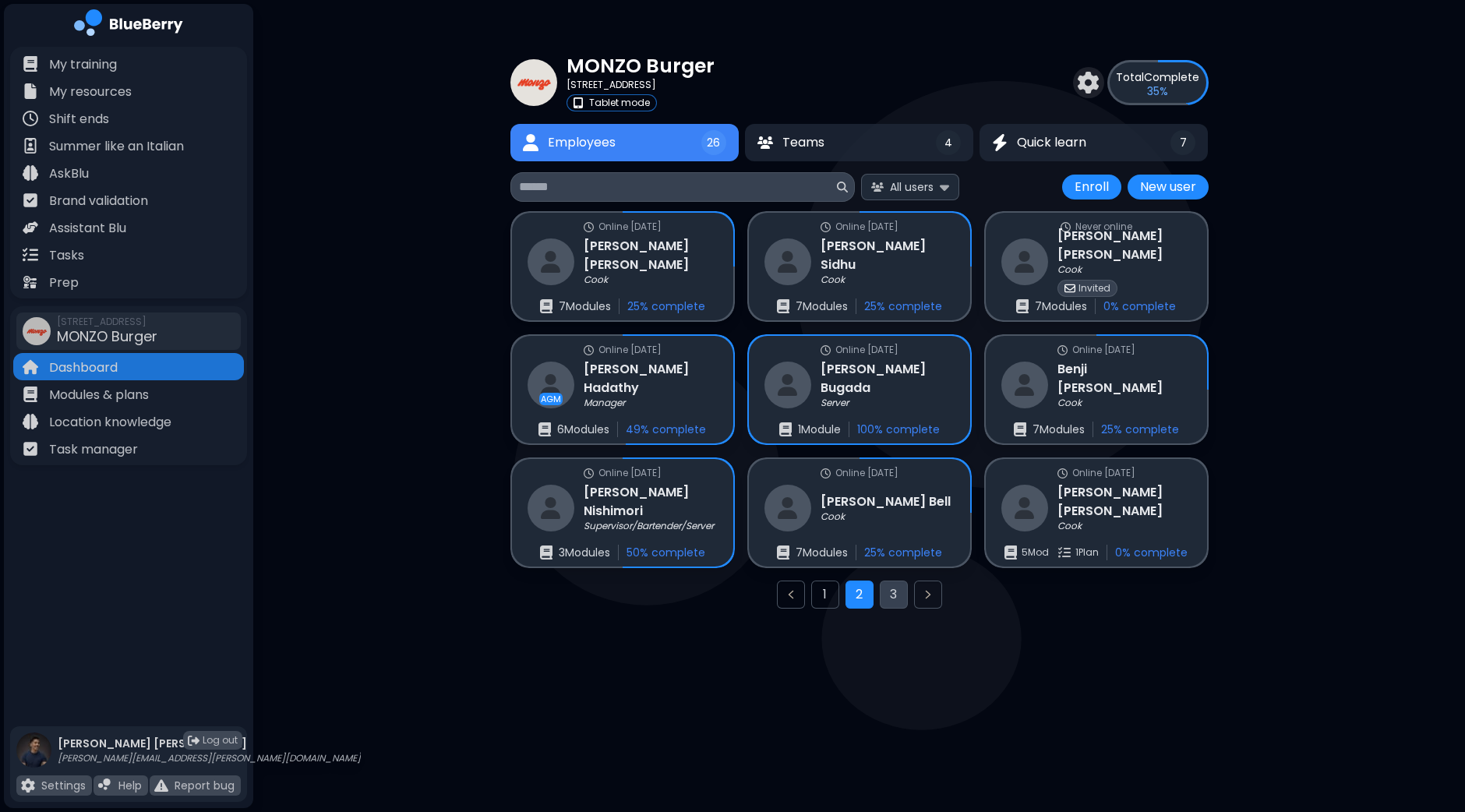
click at [885, 597] on button "3" at bounding box center [893, 594] width 28 height 28
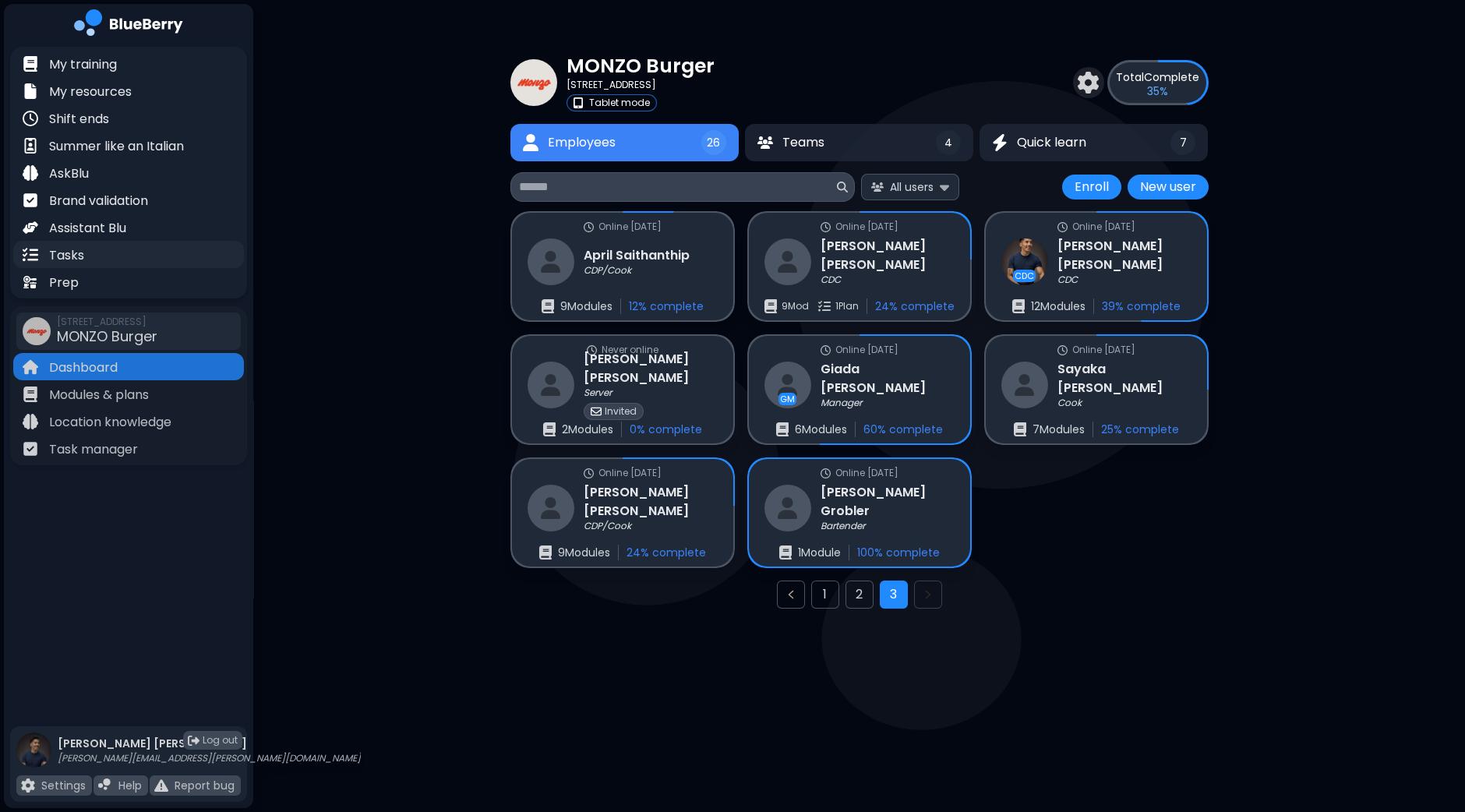
click at [88, 250] on div "Tasks" at bounding box center [128, 254] width 231 height 27
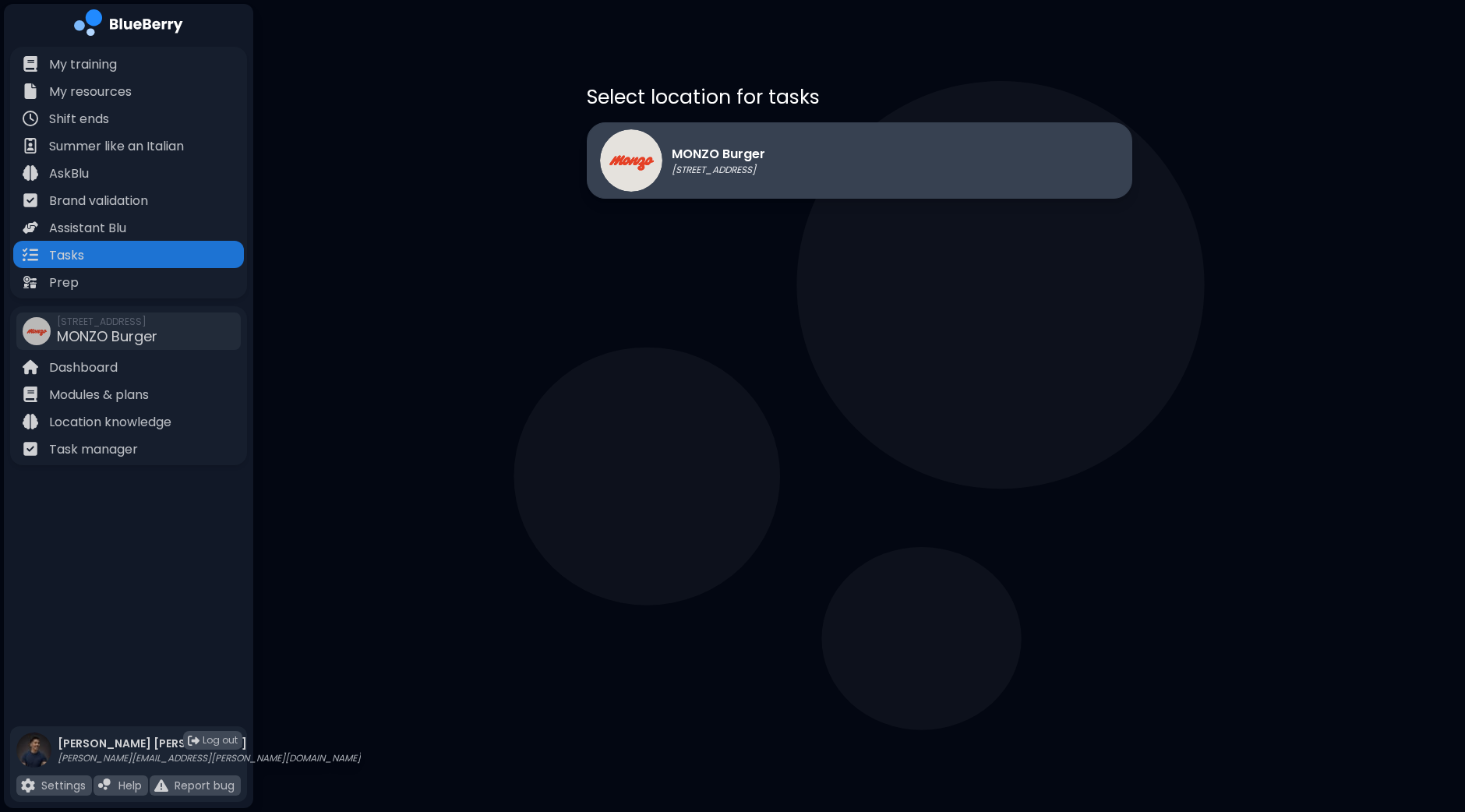
click at [1118, 159] on div "MONZO Burger 1401 Granville St, Vancouver" at bounding box center [859, 160] width 545 height 76
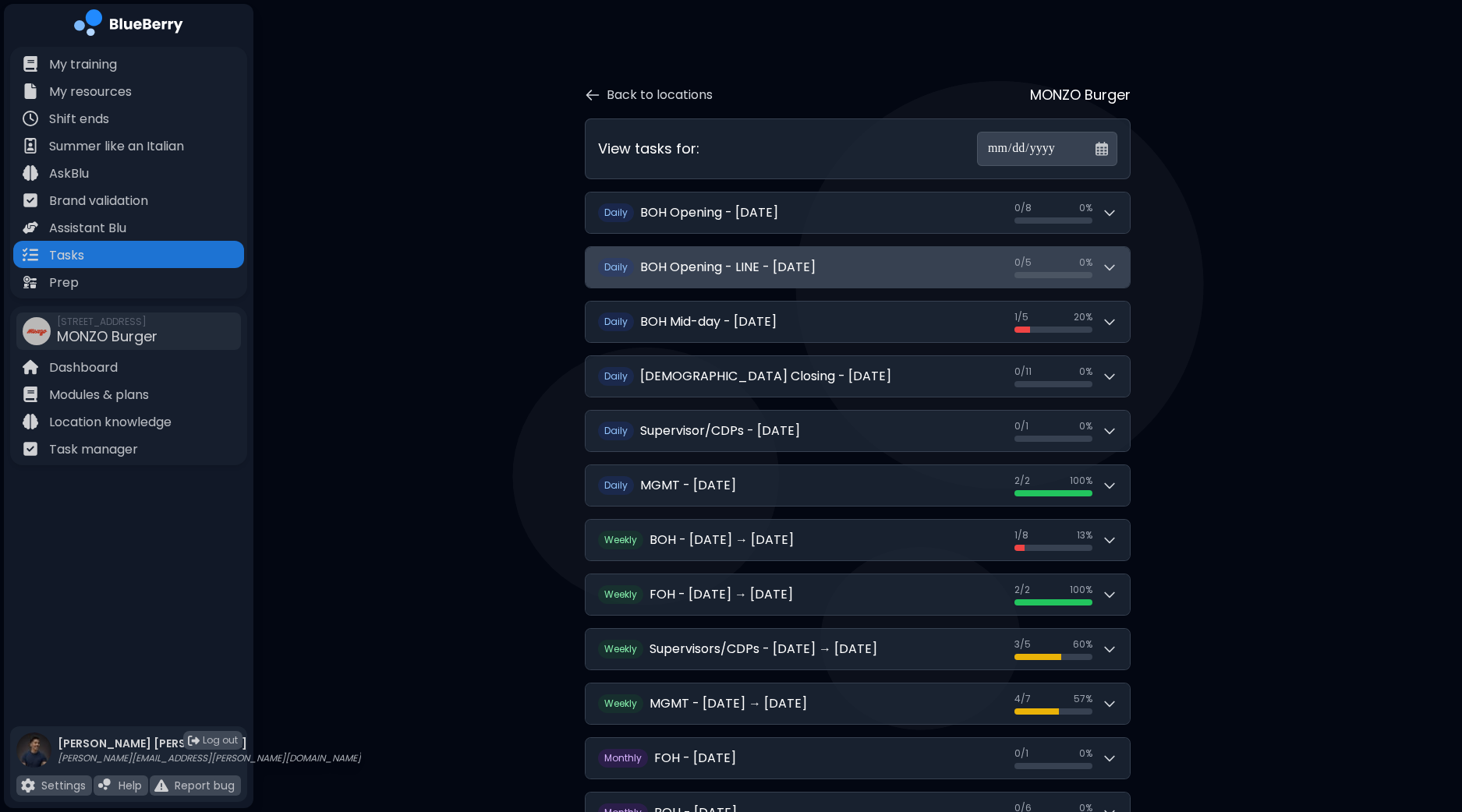
click at [1109, 260] on icon at bounding box center [1108, 267] width 15 height 15
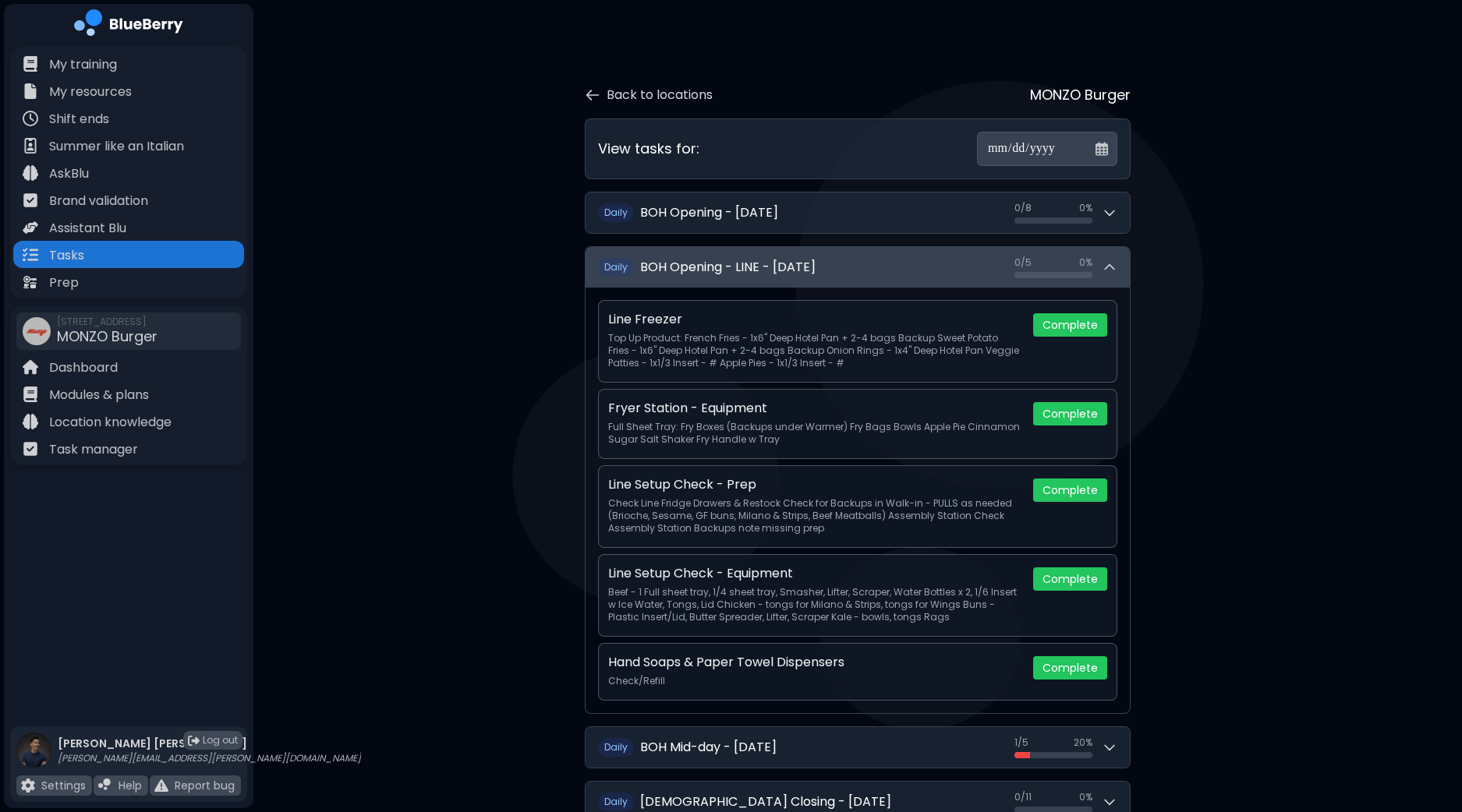
click at [1109, 260] on icon at bounding box center [1108, 267] width 15 height 15
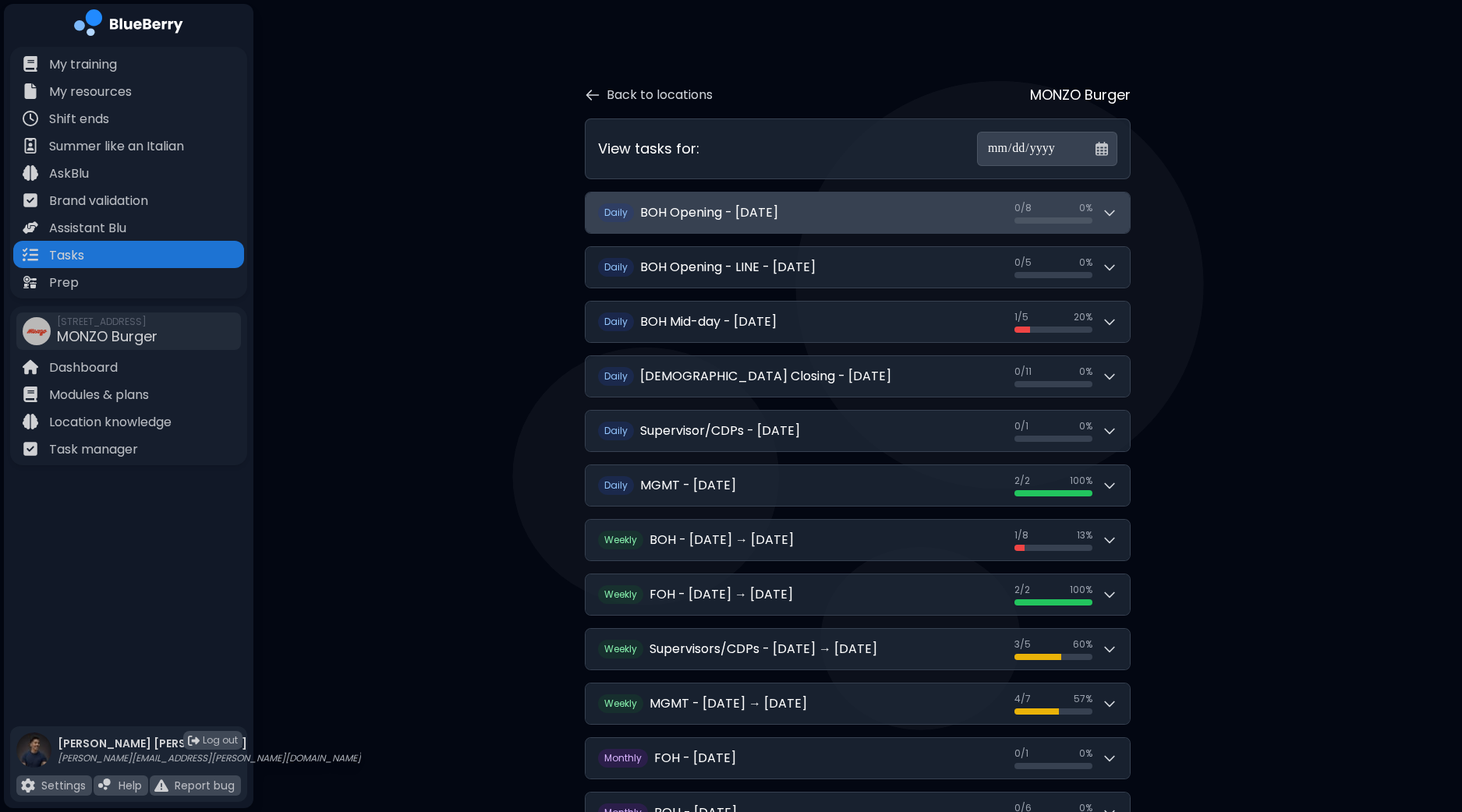
click at [1115, 202] on div "0 / 8 0 / 8 0 %" at bounding box center [1066, 212] width 103 height 22
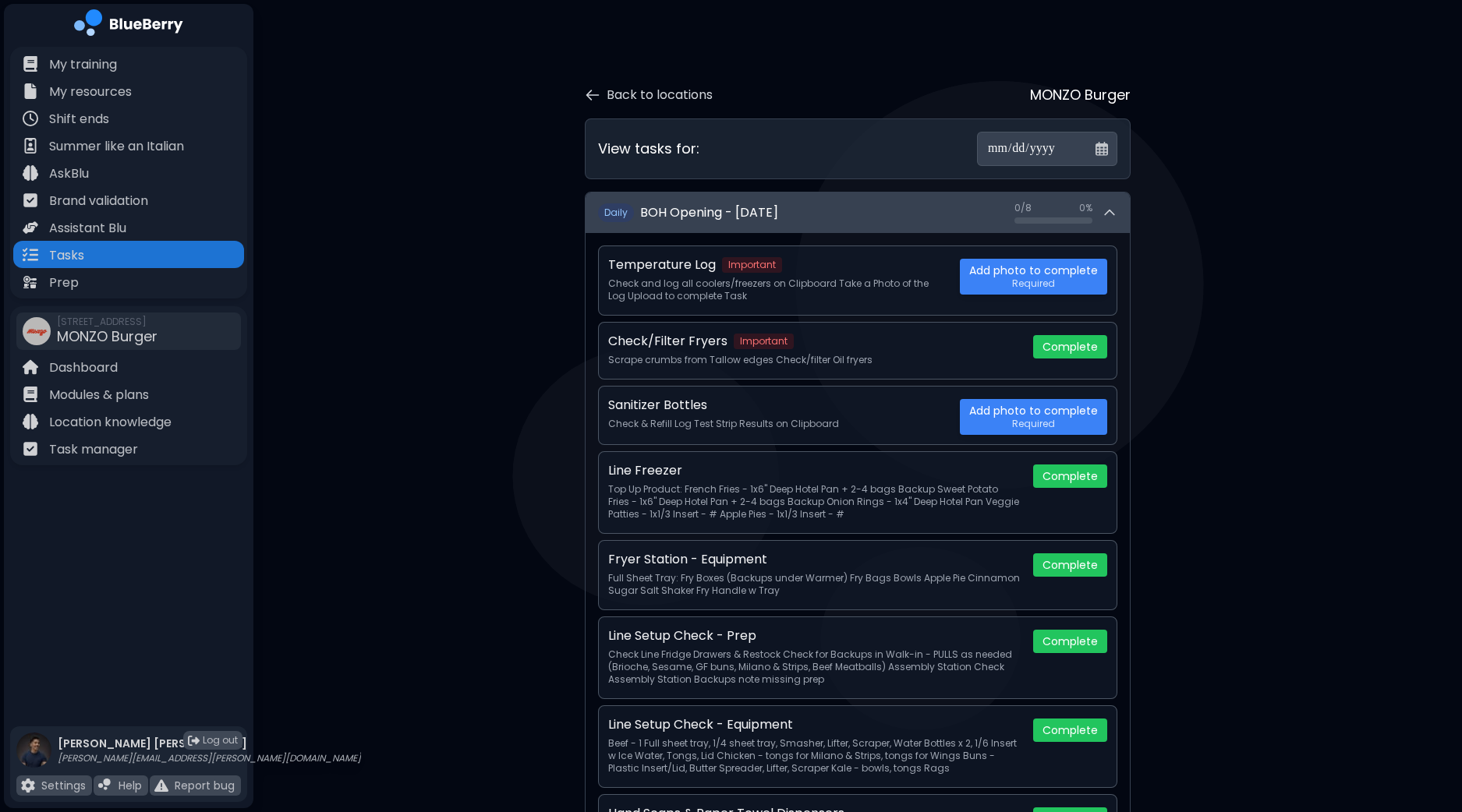
click at [1115, 202] on div "0 / 8 0 / 8 0 %" at bounding box center [1066, 212] width 103 height 22
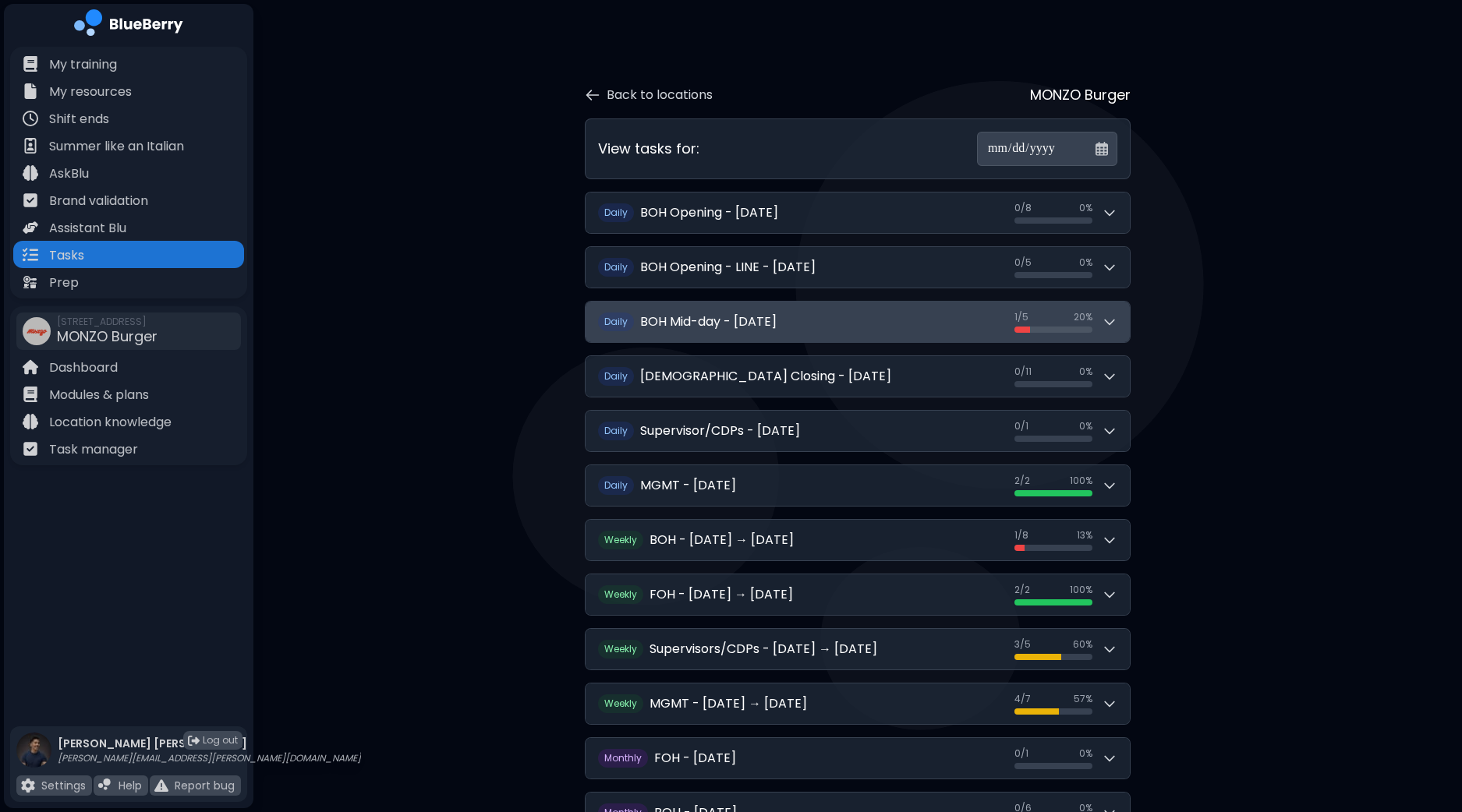
click at [1118, 326] on button "D aily BOH Mid-day - Friday, September 26 1 / 5 1 / 5 20 %" at bounding box center [857, 321] width 544 height 41
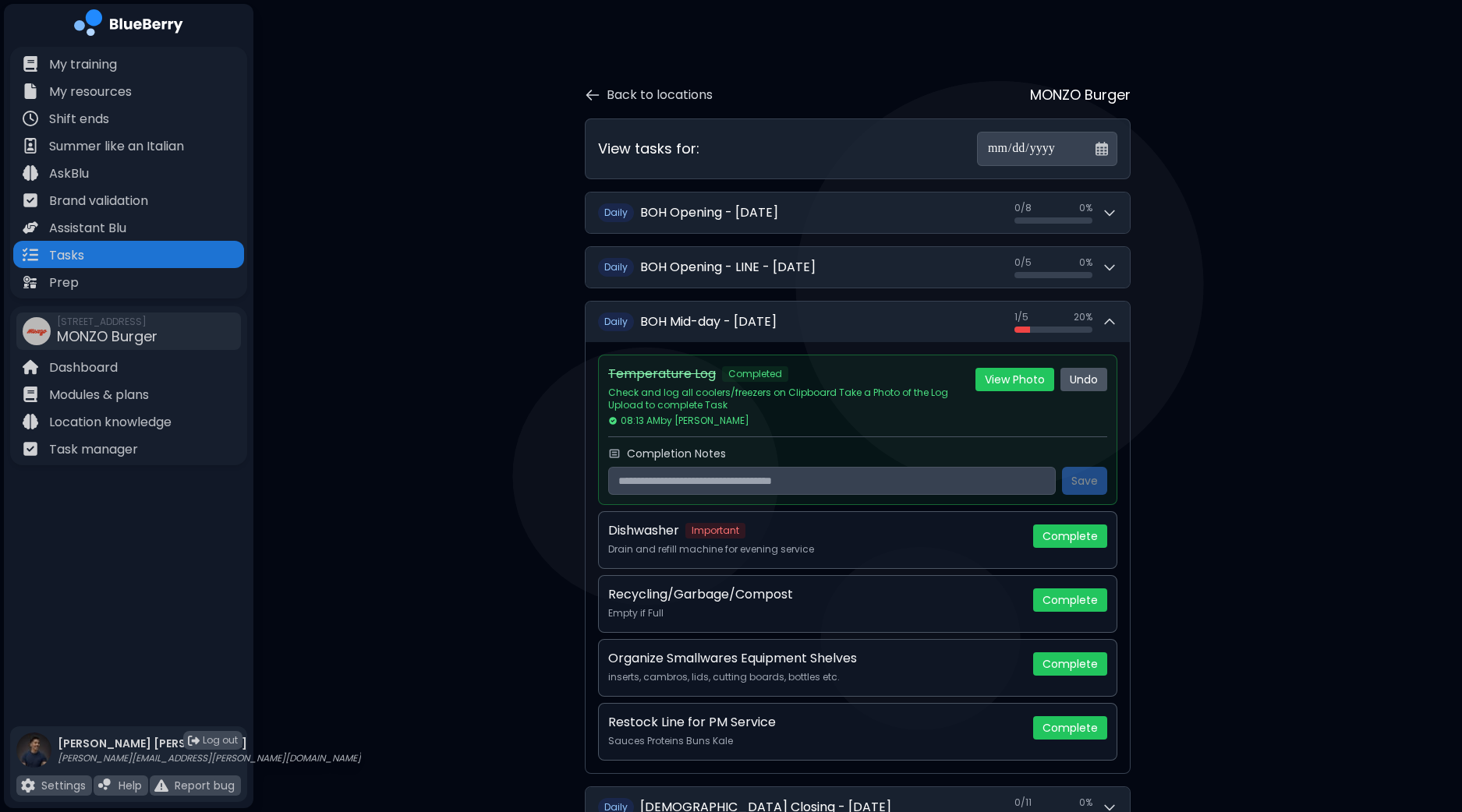
click at [1091, 377] on button "Undo" at bounding box center [1084, 380] width 47 height 24
click at [1067, 379] on button "Yes" at bounding box center [1061, 377] width 29 height 19
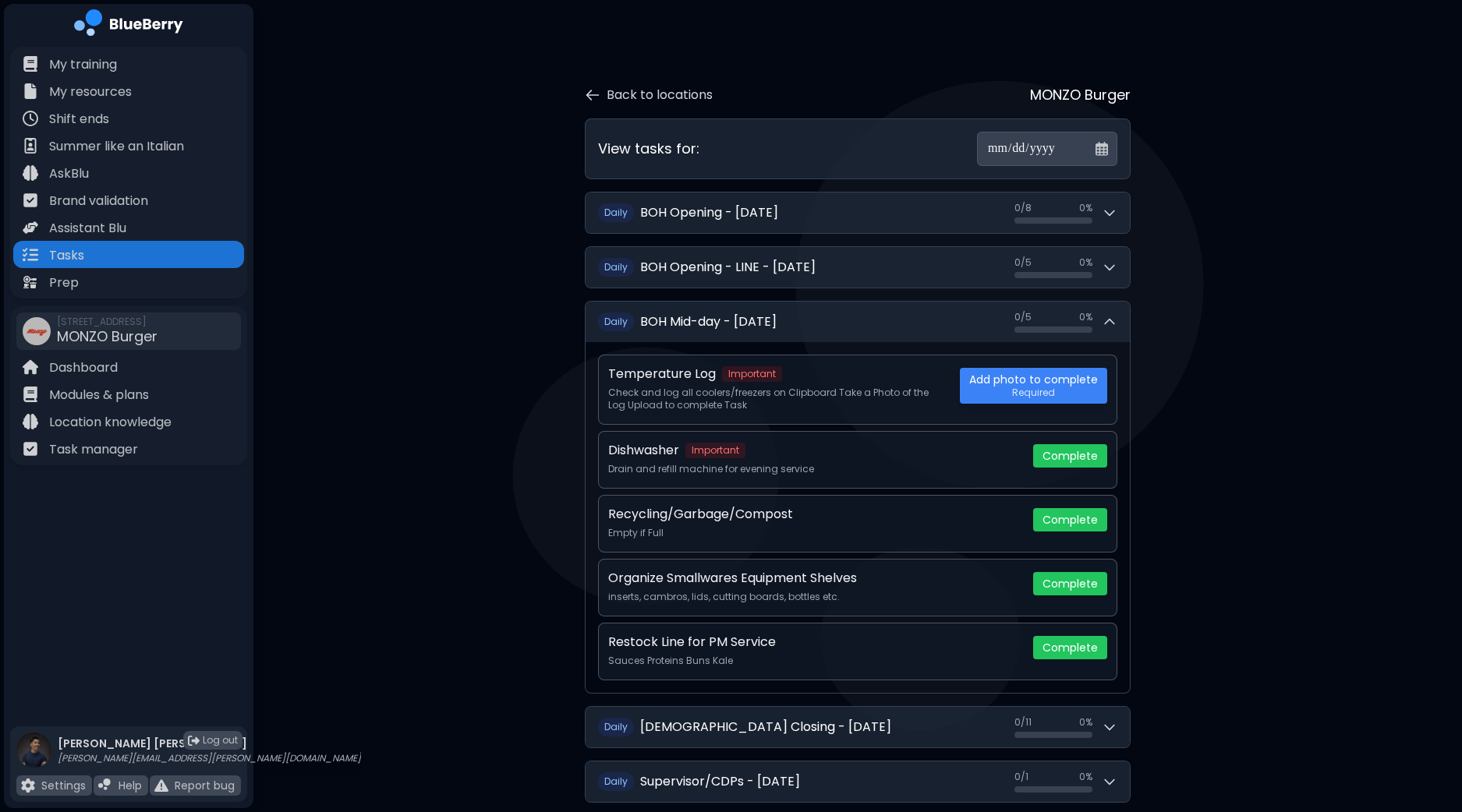
scroll to position [97, 0]
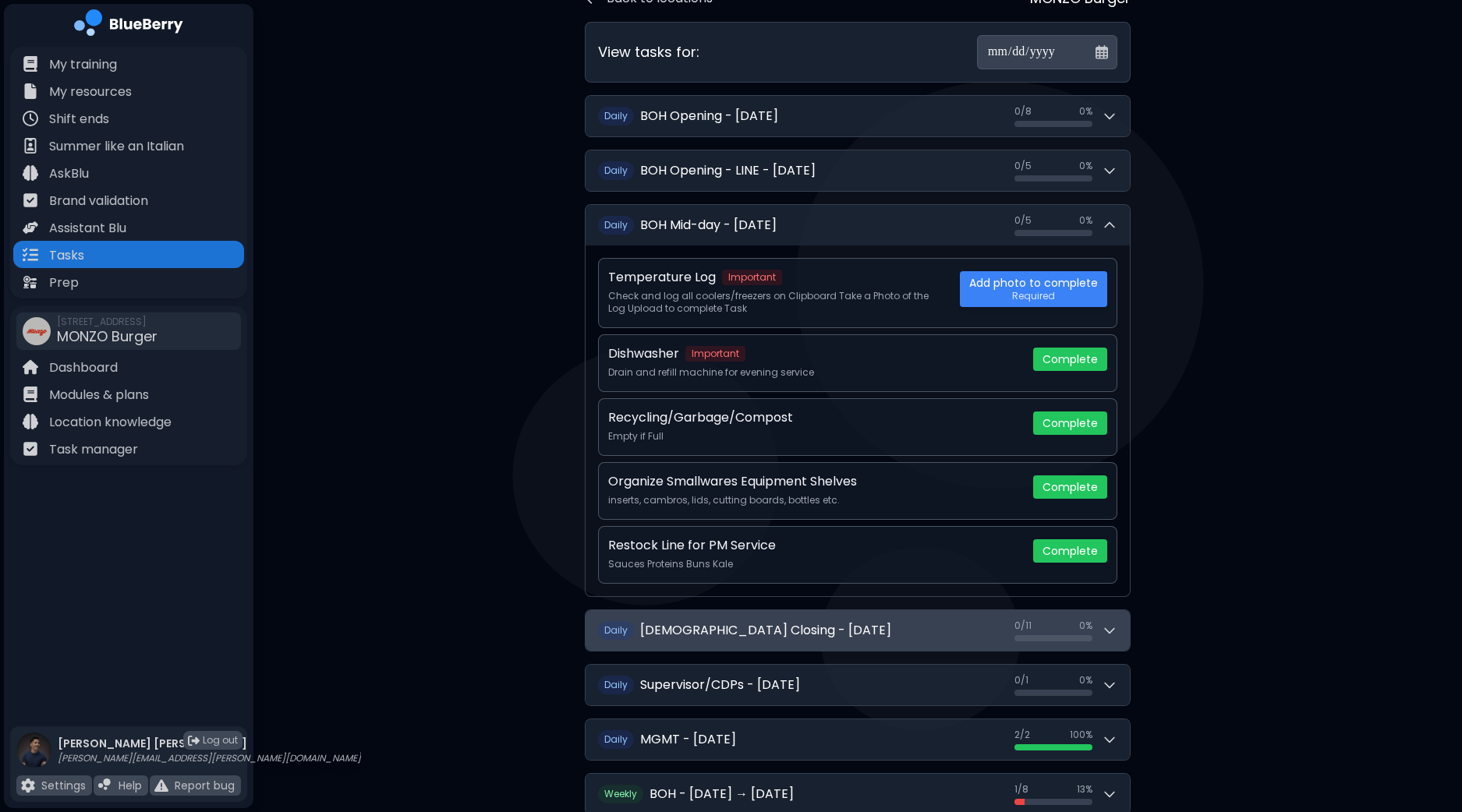
click at [1107, 628] on icon at bounding box center [1108, 629] width 15 height 15
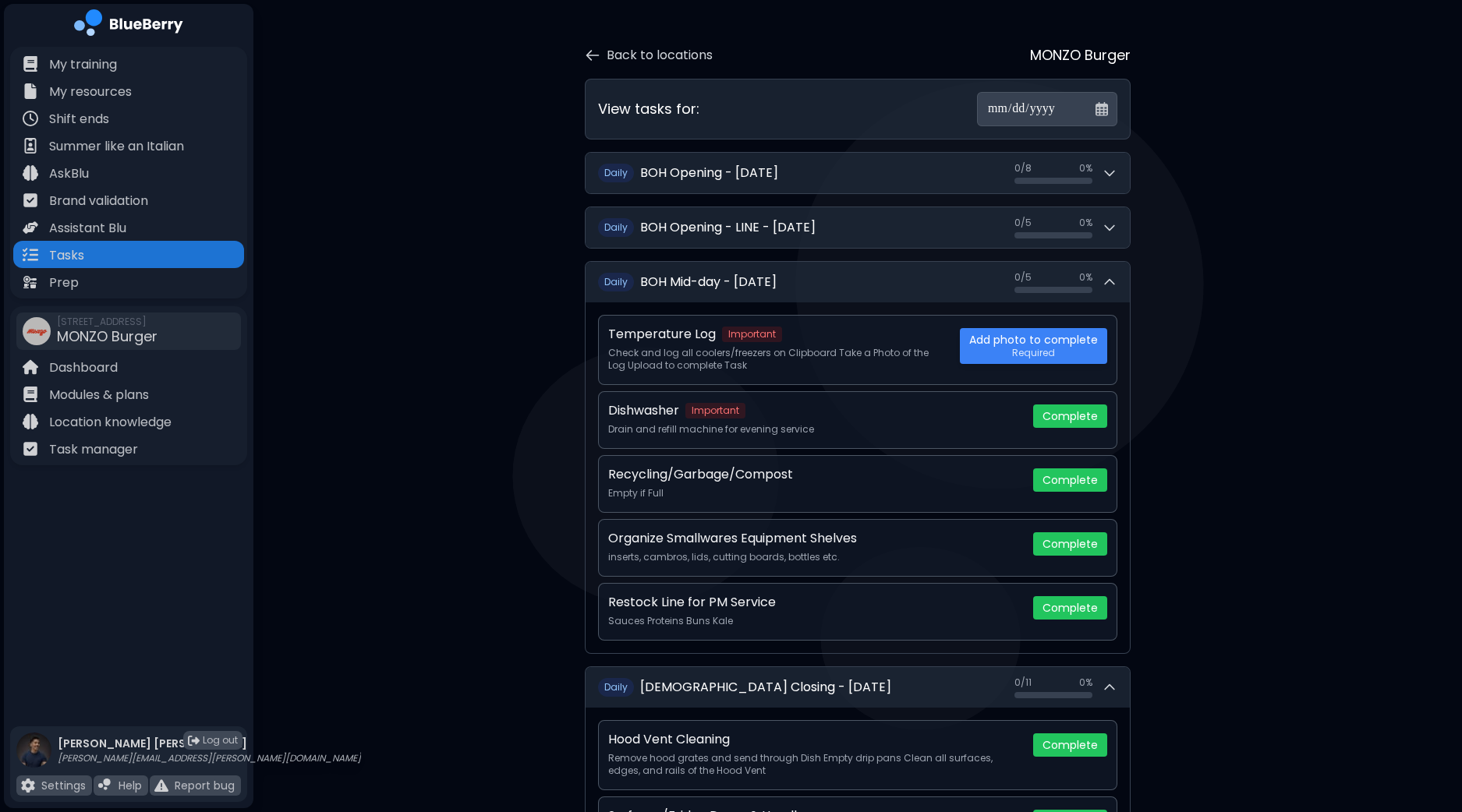
scroll to position [0, 0]
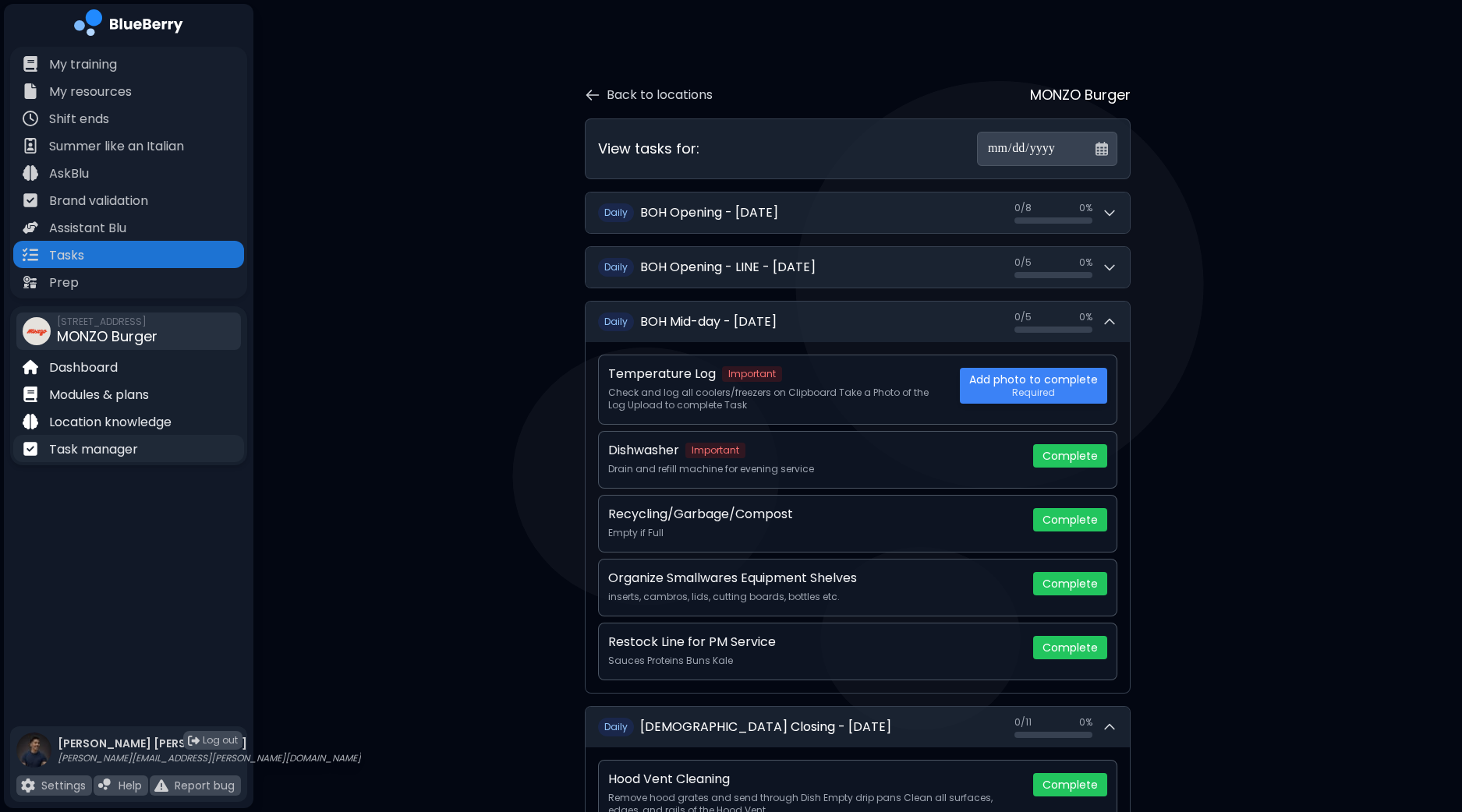
click at [137, 449] on p "Task manager" at bounding box center [93, 449] width 89 height 19
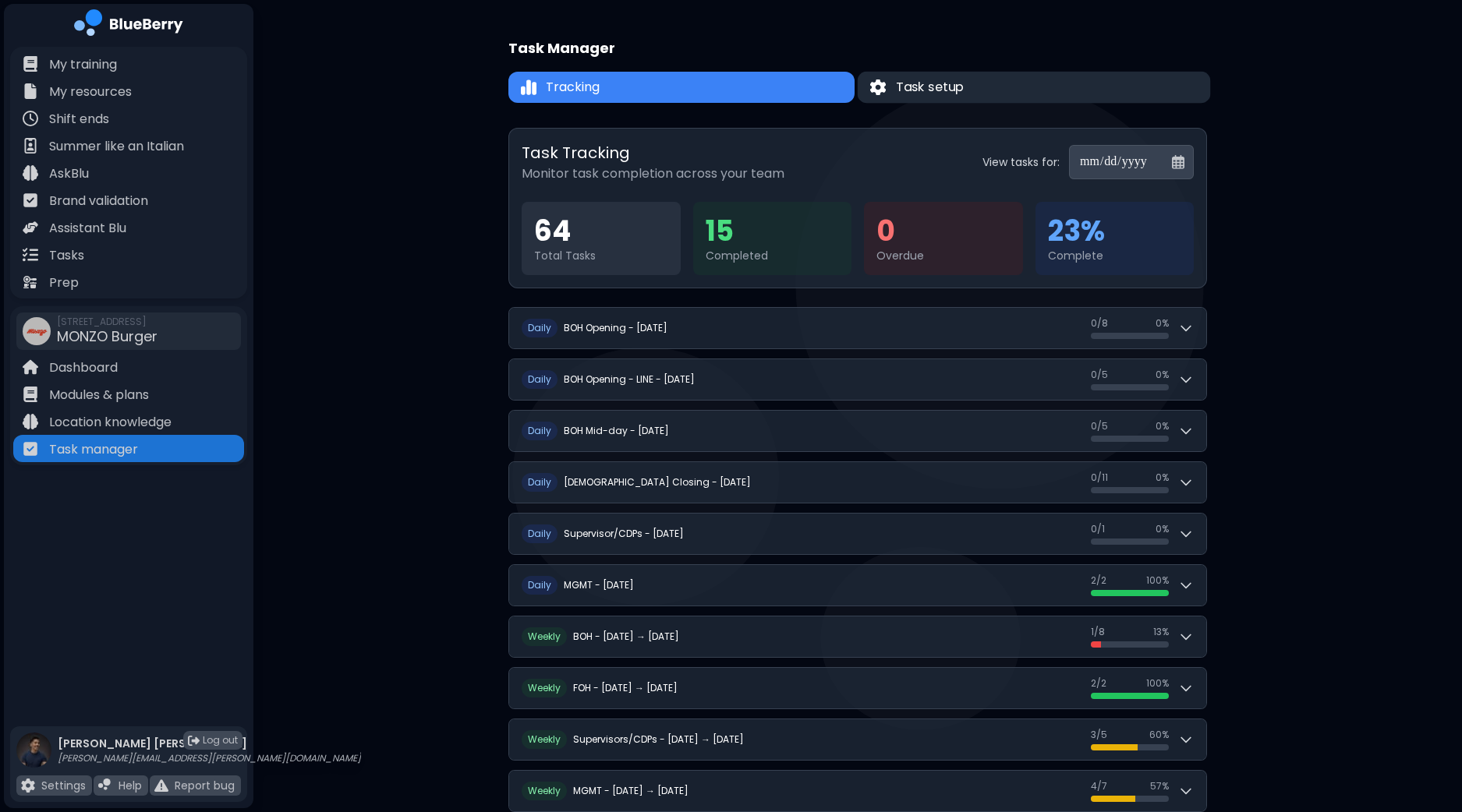
click at [963, 88] on span "Task setup" at bounding box center [930, 87] width 69 height 19
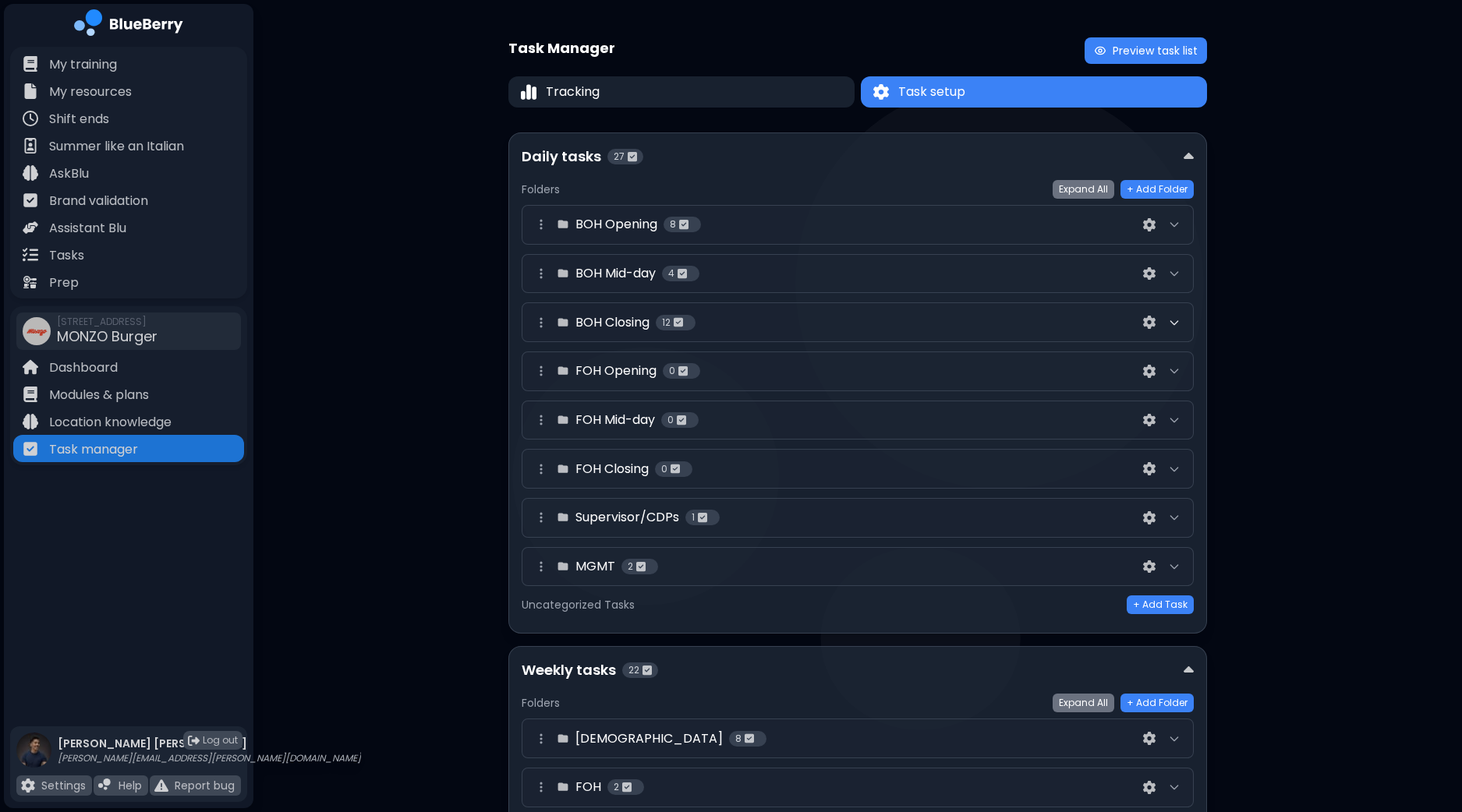
click at [1174, 320] on icon at bounding box center [1174, 323] width 13 height 13
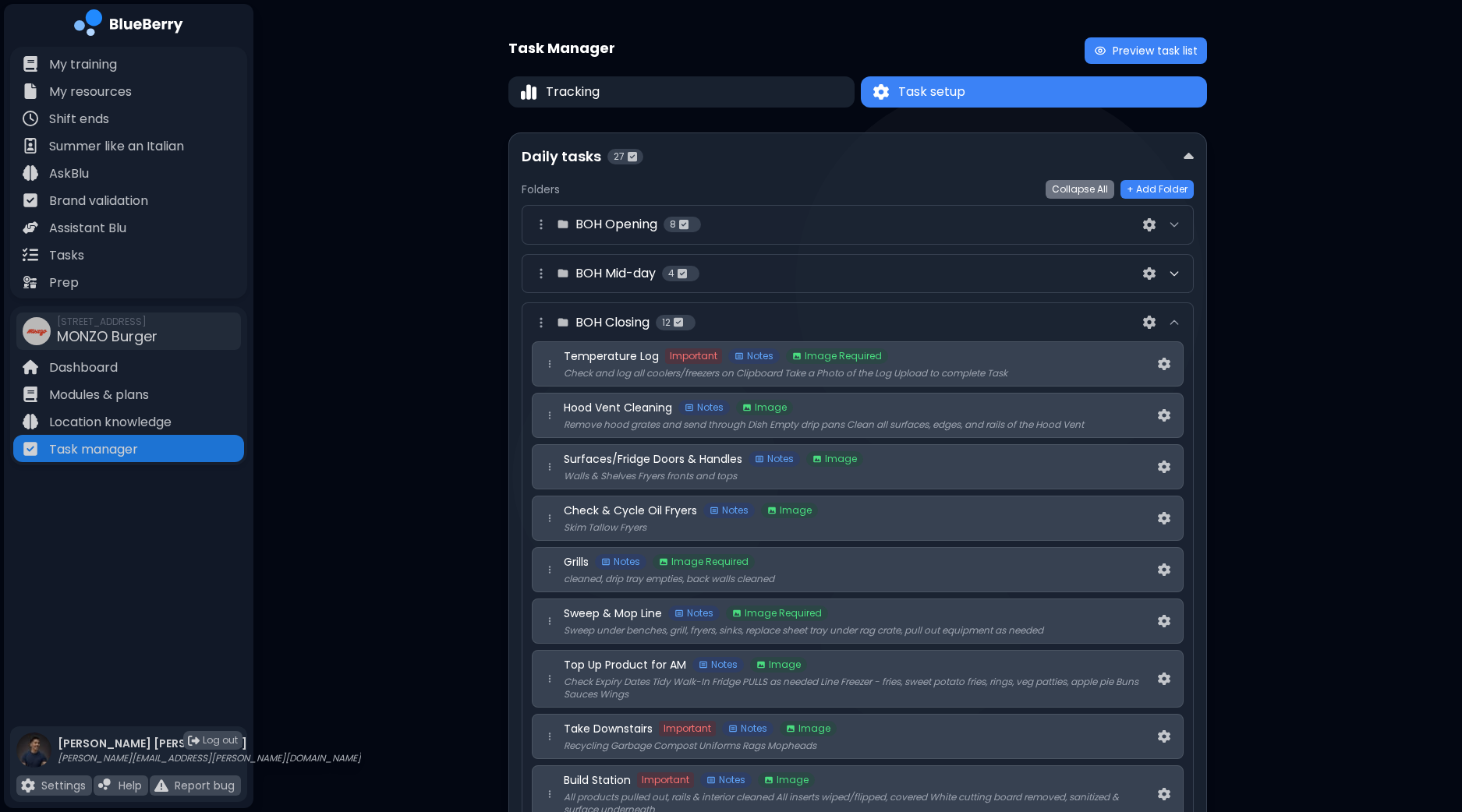
click at [1176, 270] on icon at bounding box center [1174, 274] width 13 height 13
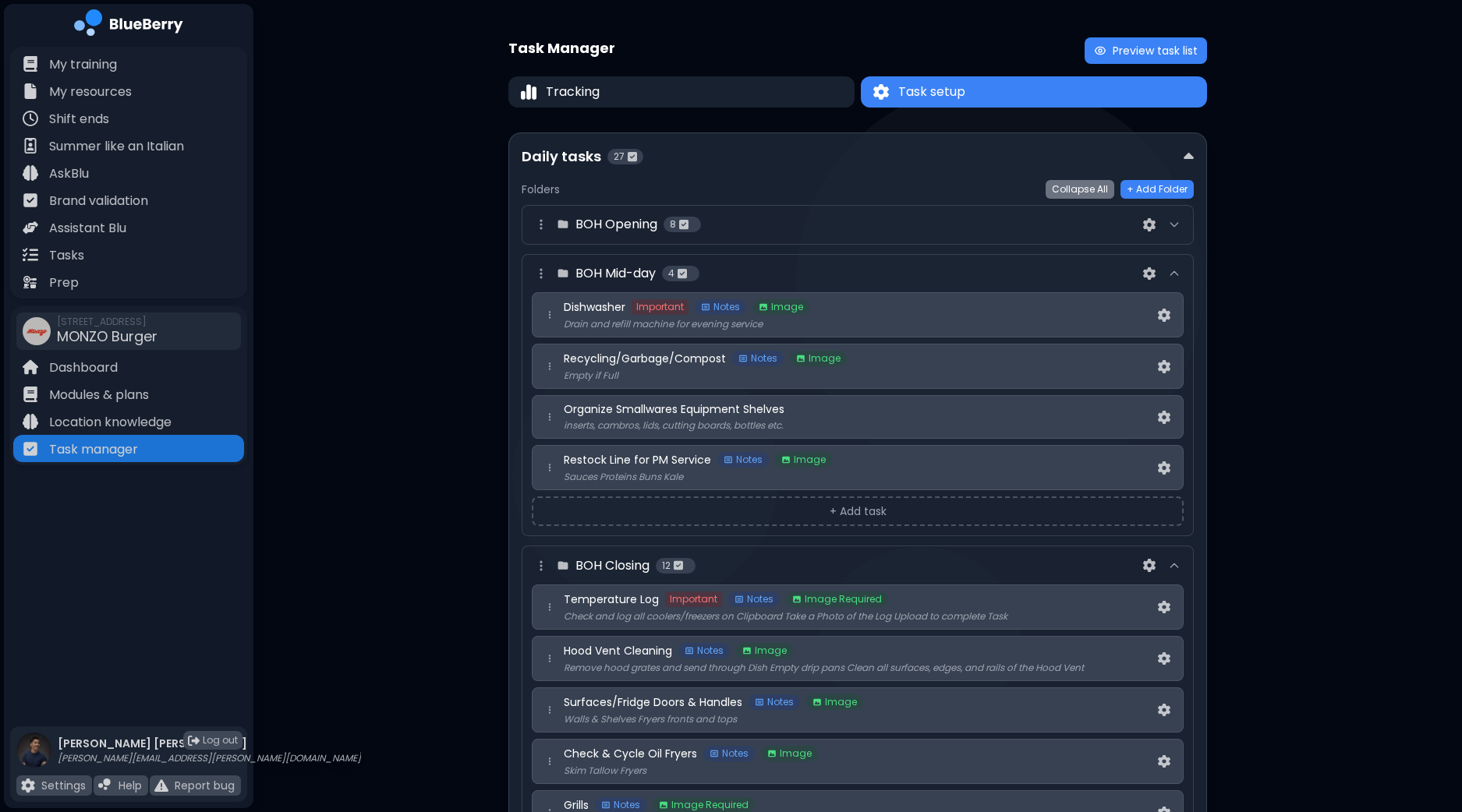
click at [824, 506] on button "+ Add task" at bounding box center [858, 511] width 651 height 30
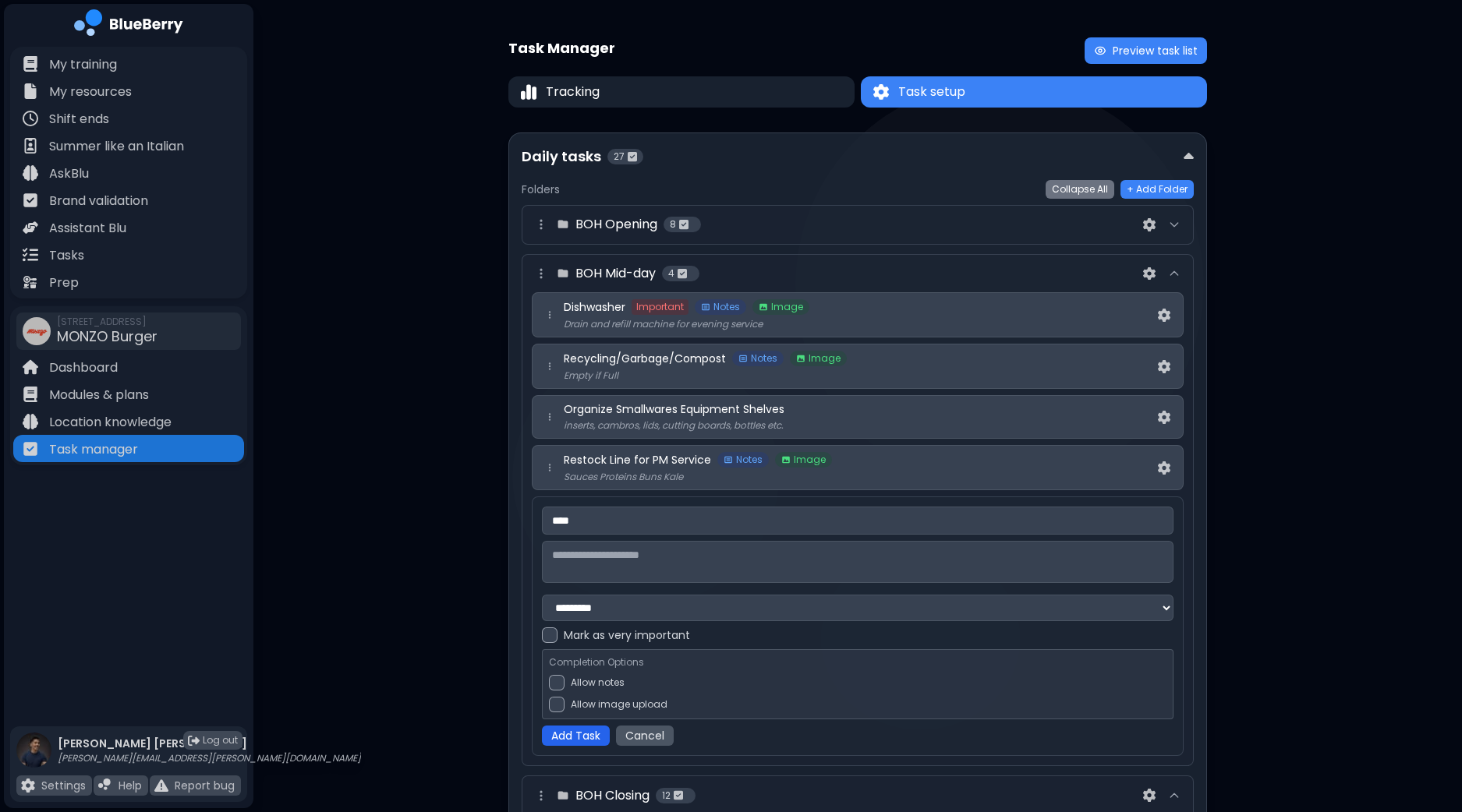
type input "****"
click at [588, 736] on button "Add Task" at bounding box center [575, 735] width 68 height 20
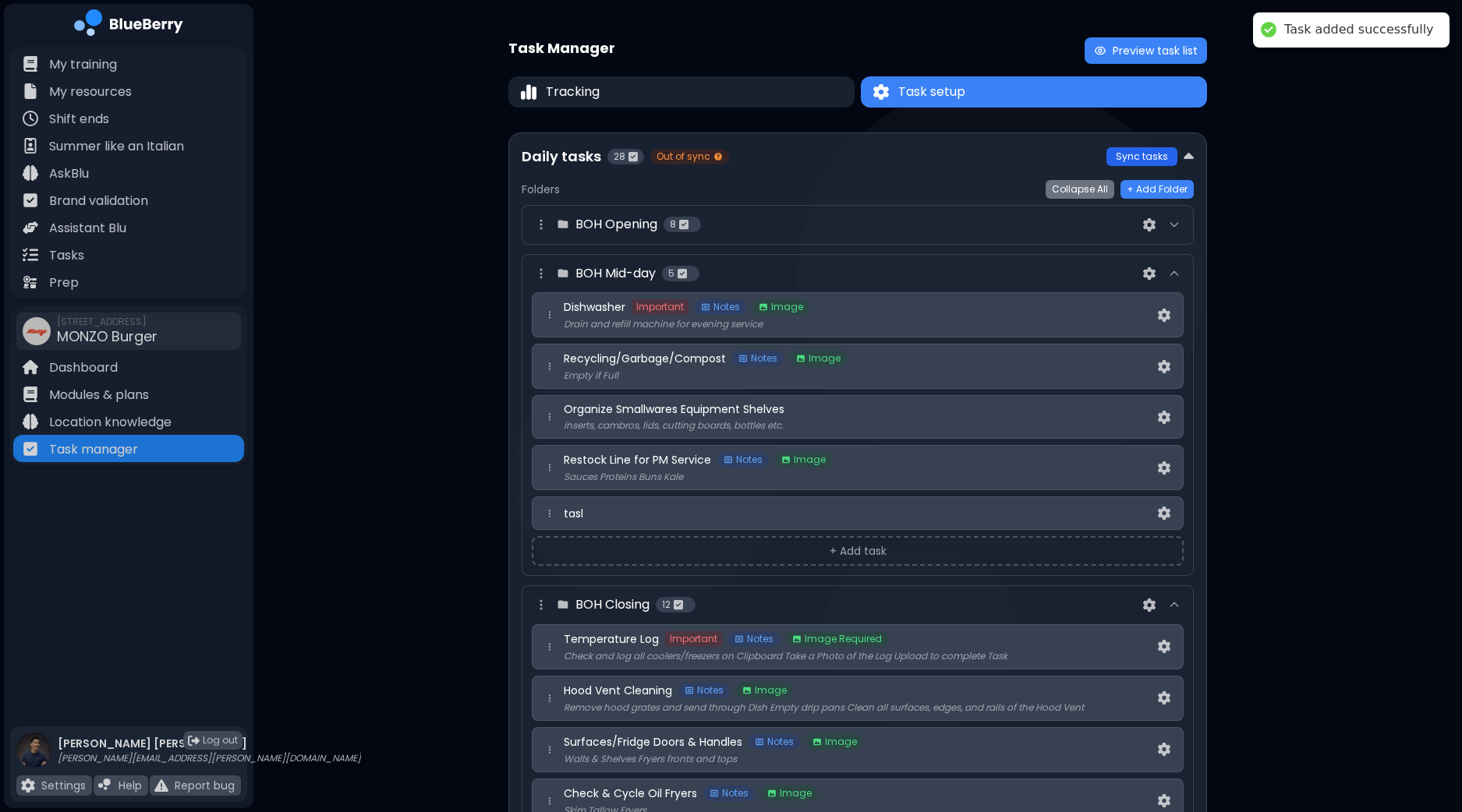
click at [1141, 158] on button "Sync tasks" at bounding box center [1142, 156] width 71 height 19
click at [1165, 509] on img at bounding box center [1164, 513] width 13 height 14
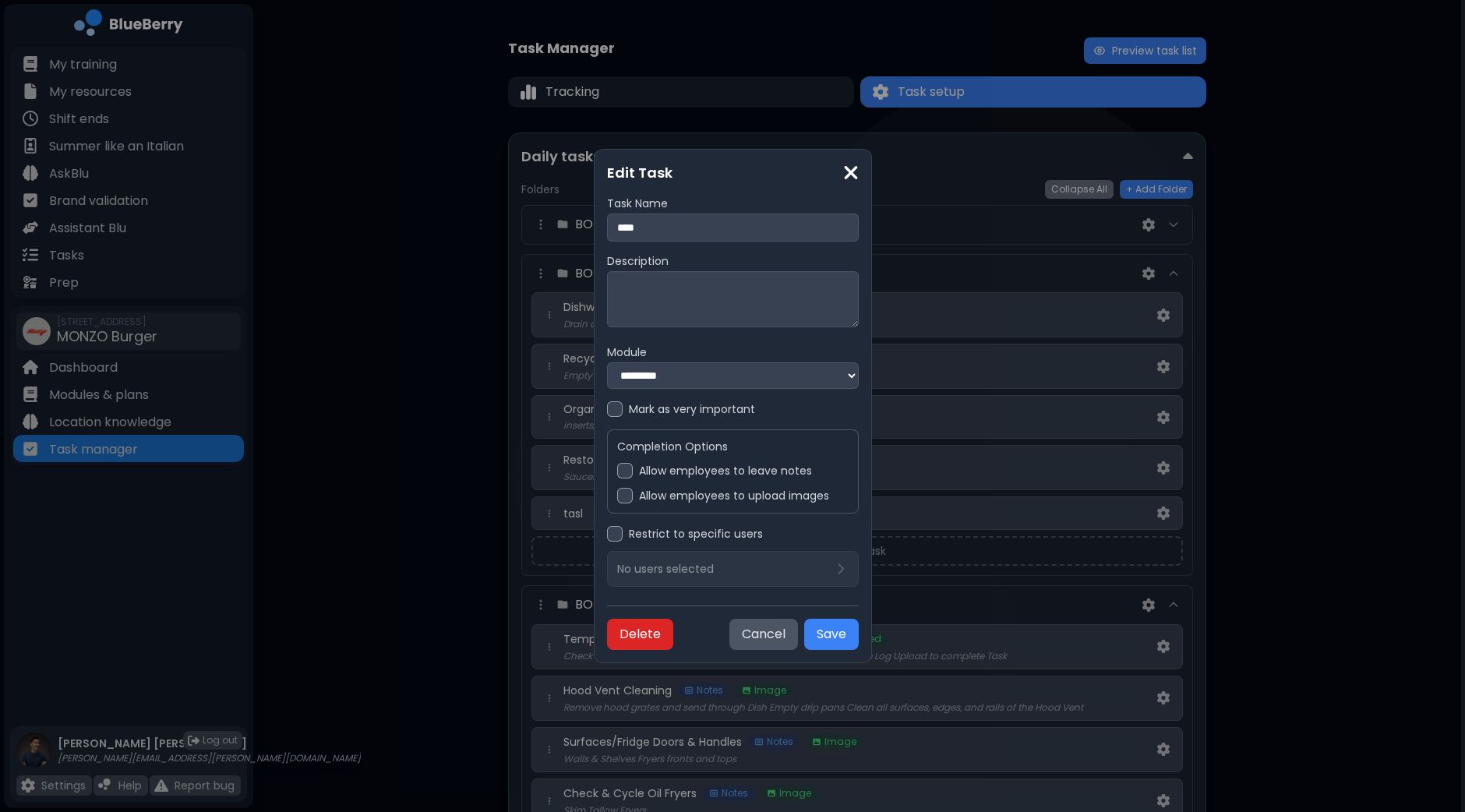
click at [607, 637] on button "Delete" at bounding box center [639, 634] width 66 height 31
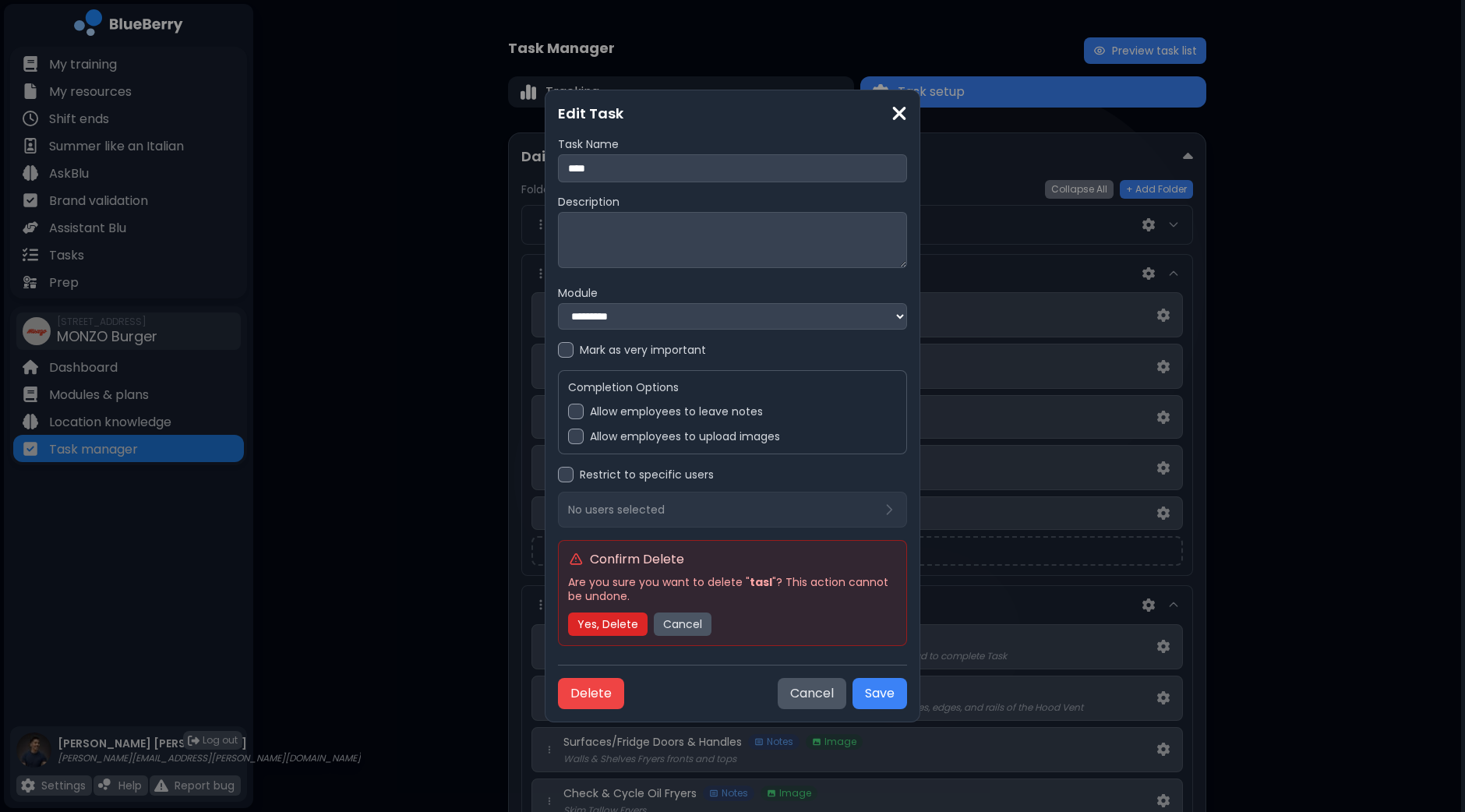
click at [604, 623] on button "Yes, Delete" at bounding box center [608, 624] width 80 height 24
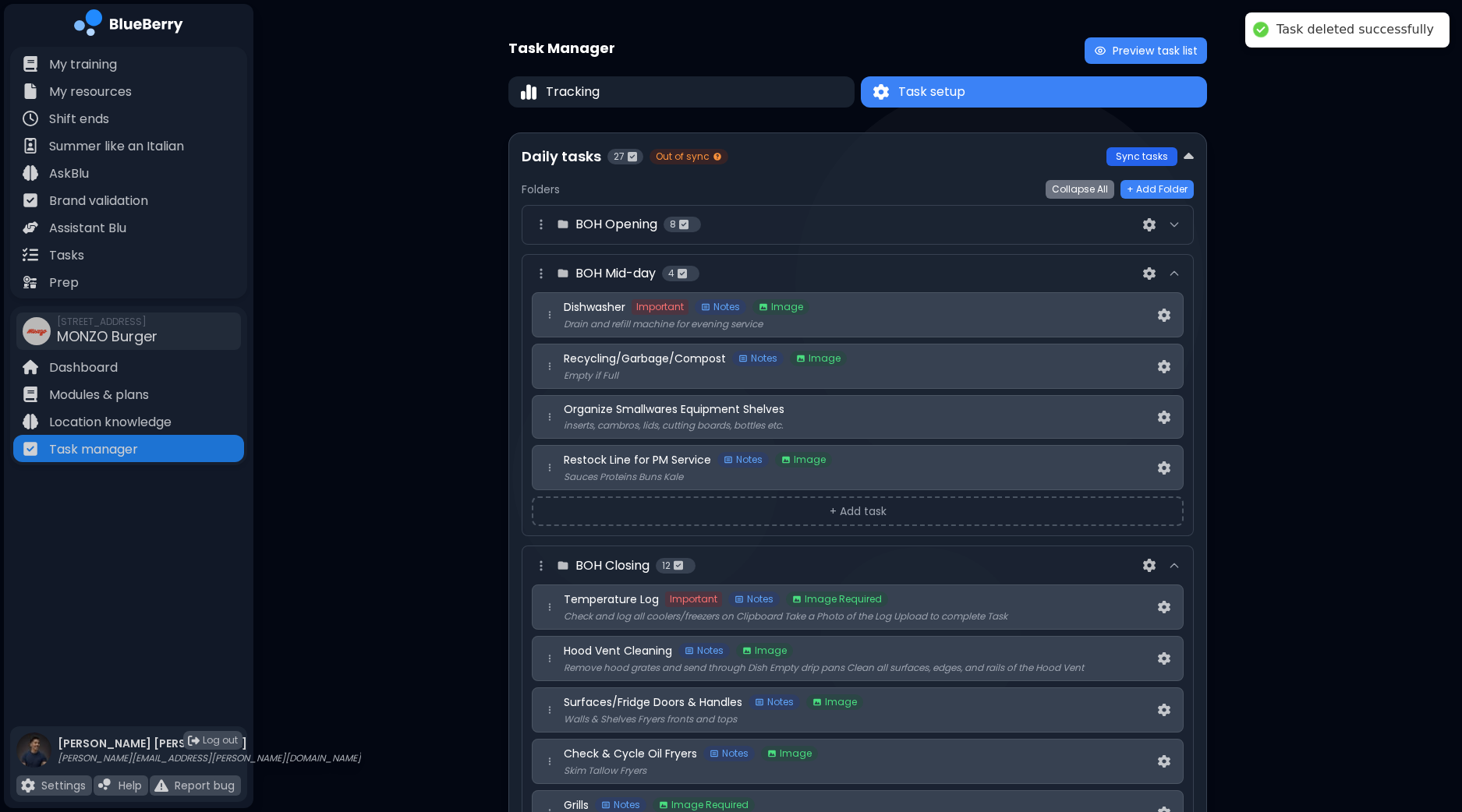
click at [1151, 154] on button "Sync tasks" at bounding box center [1142, 156] width 71 height 19
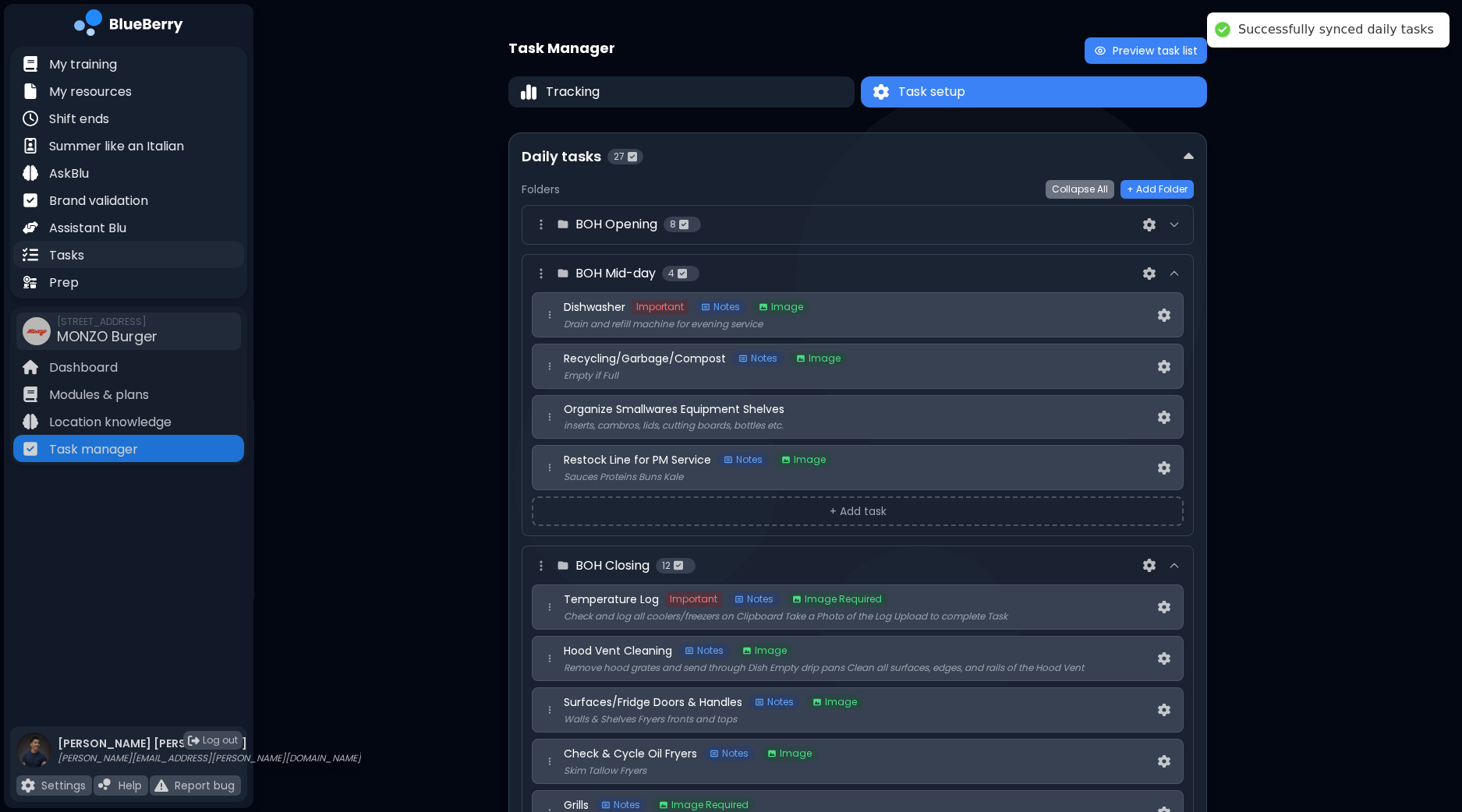
click at [105, 256] on div "Tasks" at bounding box center [128, 254] width 231 height 27
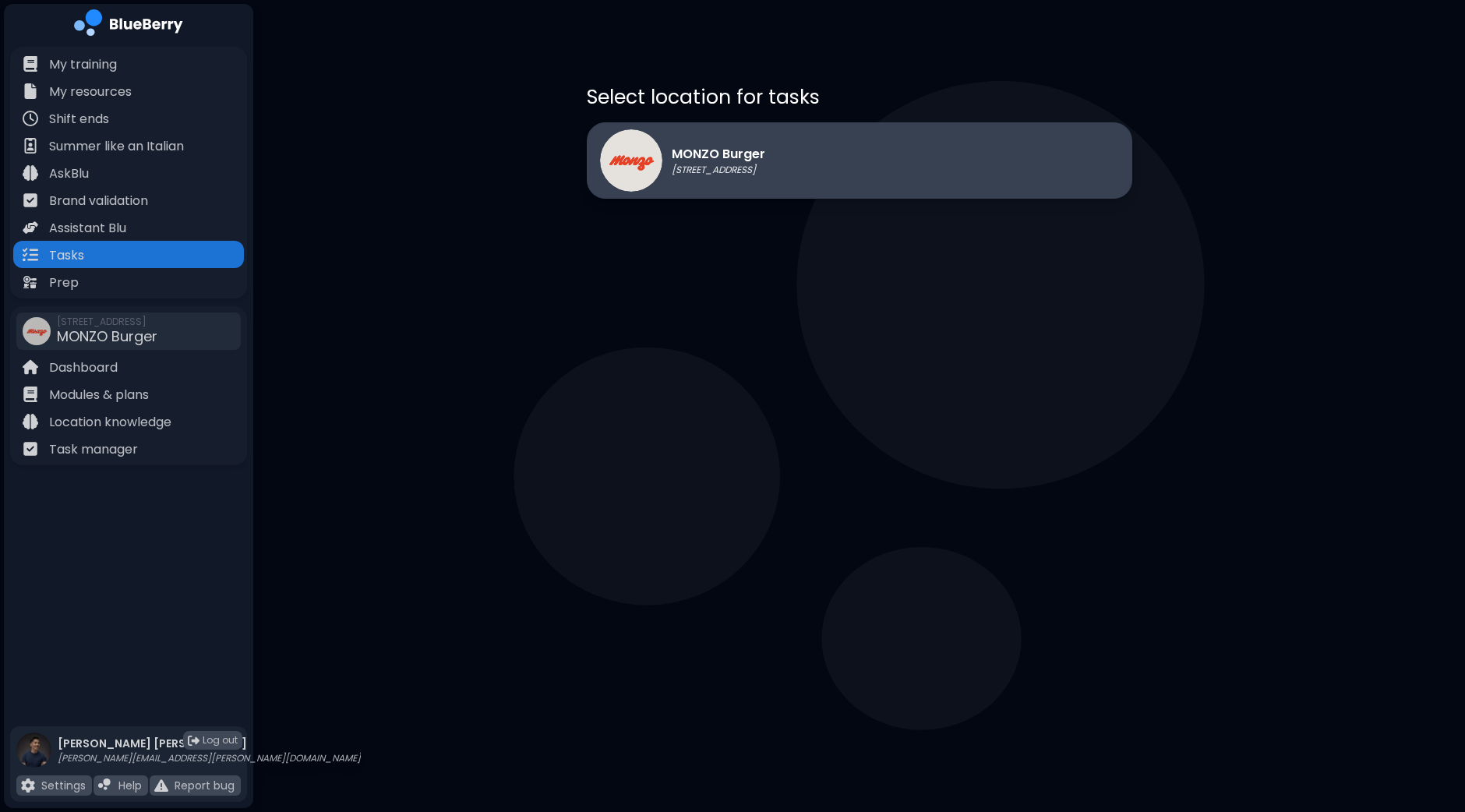
click at [735, 151] on p "MONZO Burger" at bounding box center [718, 154] width 93 height 19
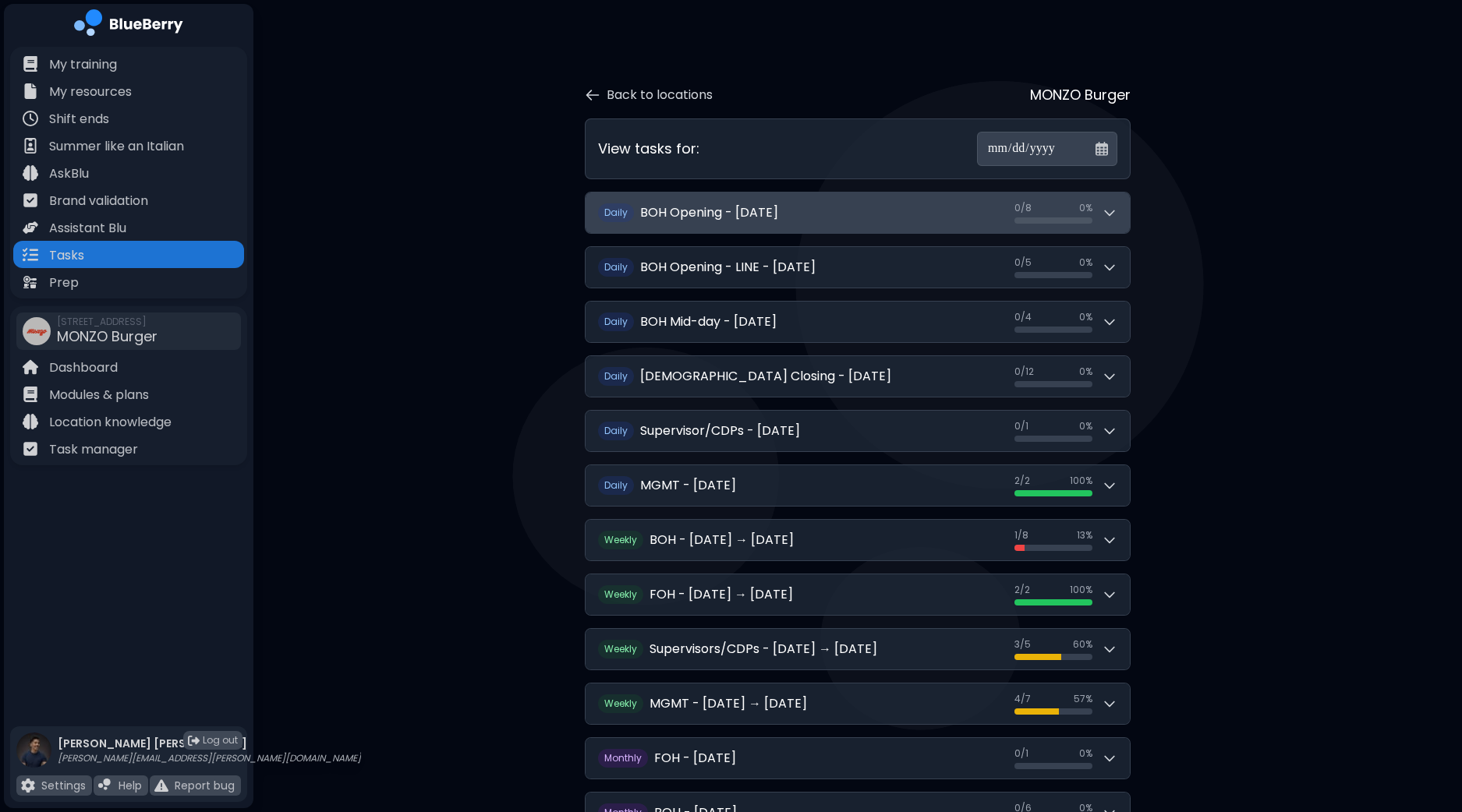
click at [1111, 216] on icon at bounding box center [1108, 212] width 15 height 15
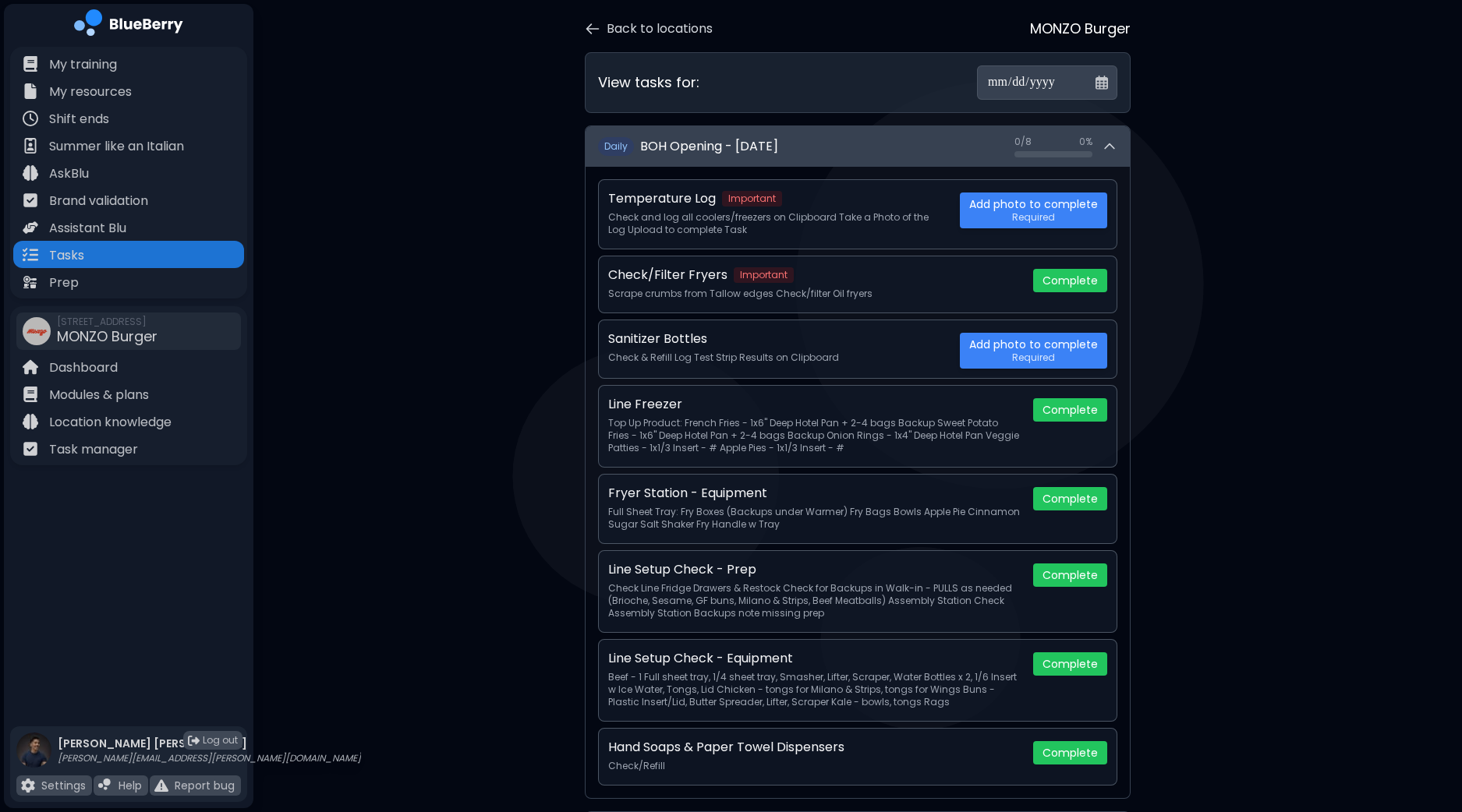
scroll to position [97, 0]
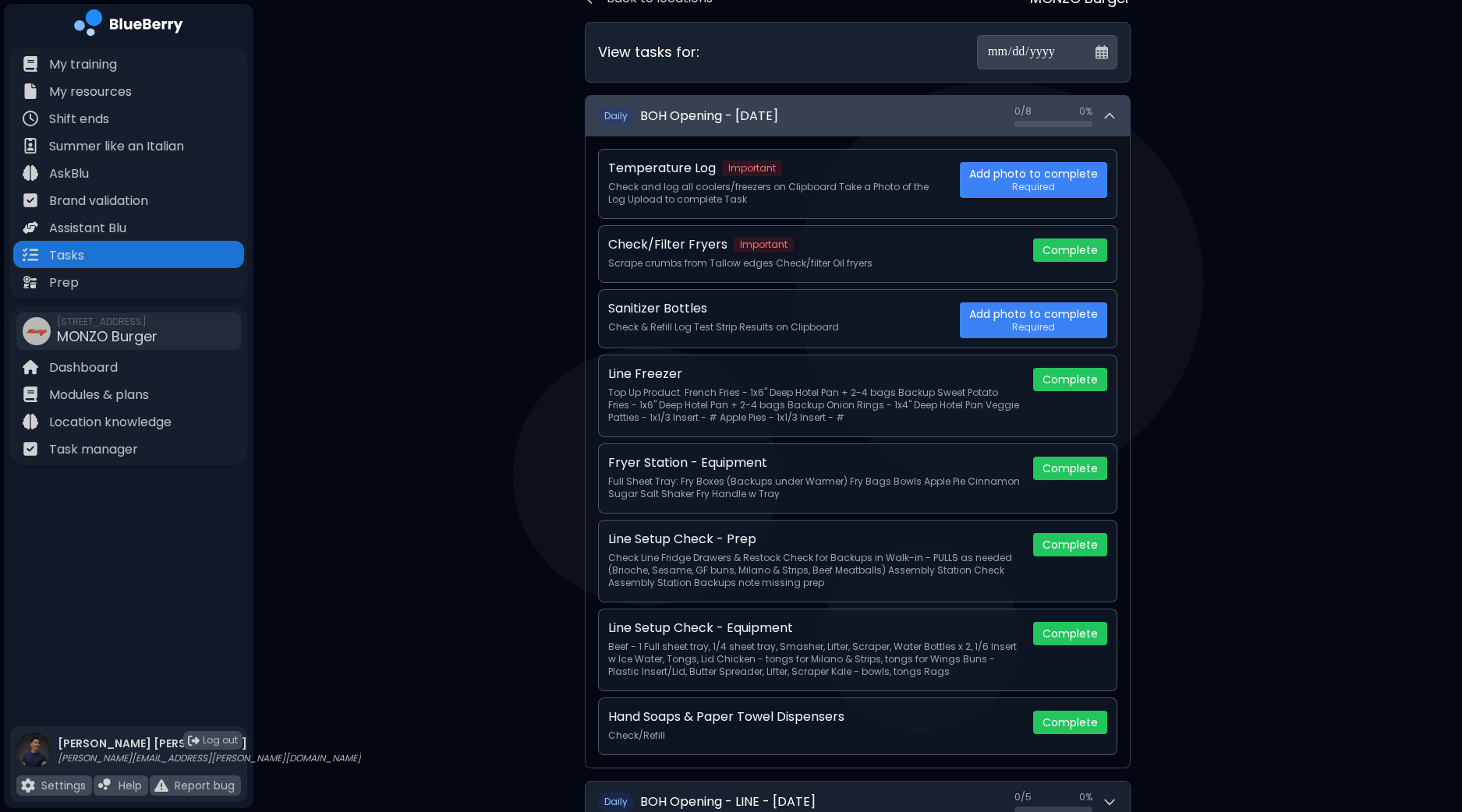
click at [1103, 115] on icon at bounding box center [1108, 116] width 15 height 15
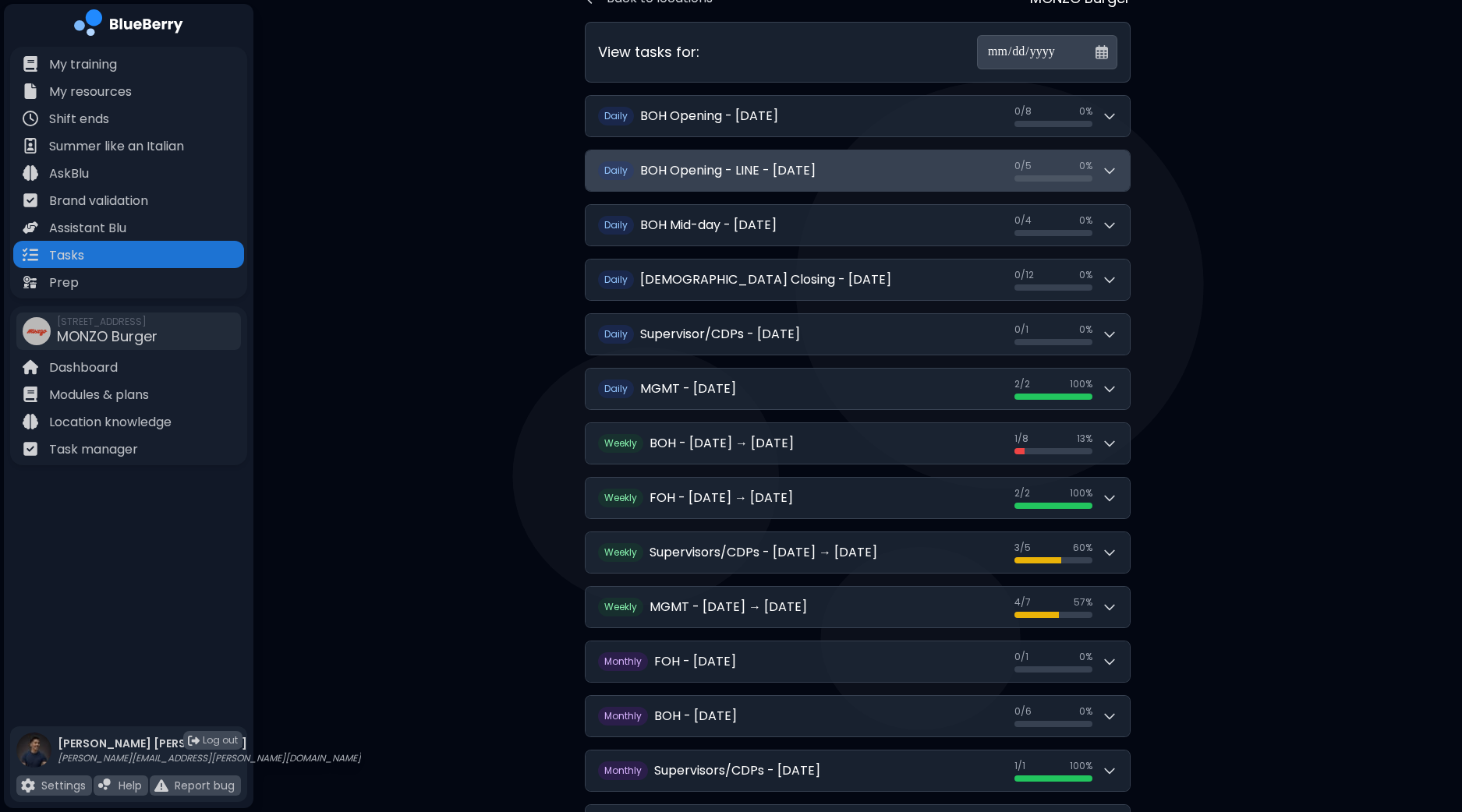
click at [1110, 177] on div "0 / 5 0 / 5 0 %" at bounding box center [1066, 171] width 103 height 22
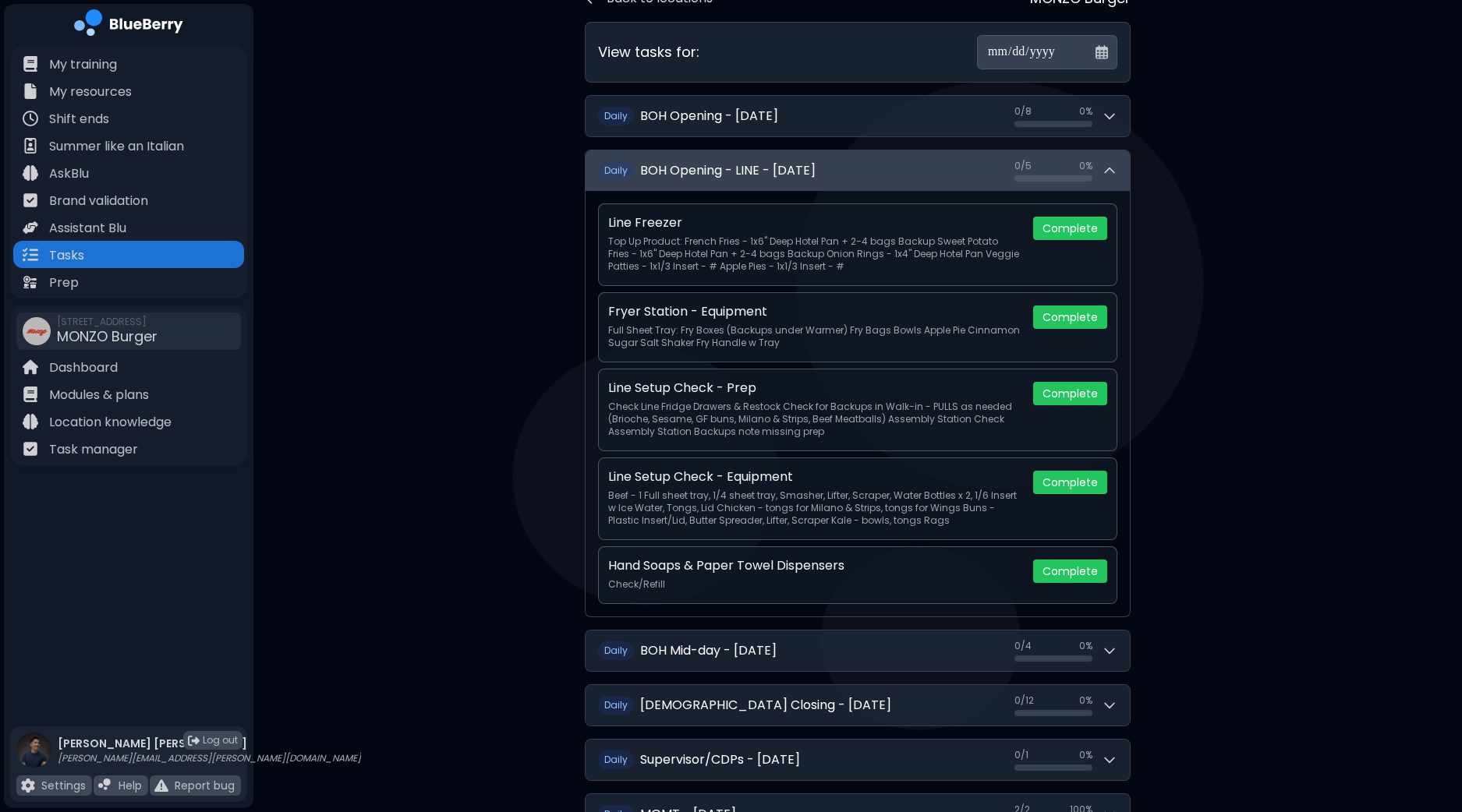
click at [1110, 177] on div "0 / 5 0 / 5 0 %" at bounding box center [1066, 171] width 103 height 22
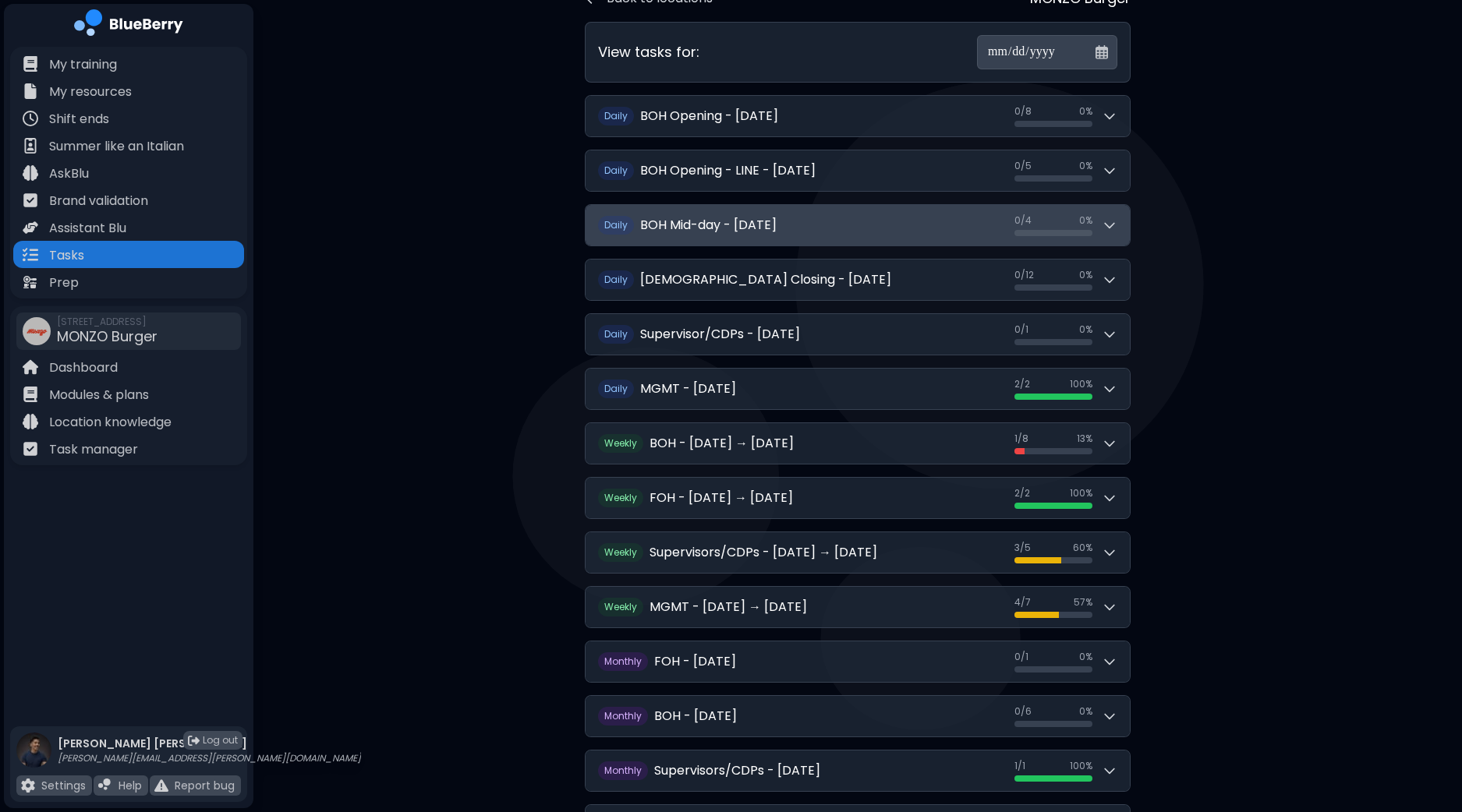
click at [1109, 222] on icon at bounding box center [1108, 224] width 15 height 15
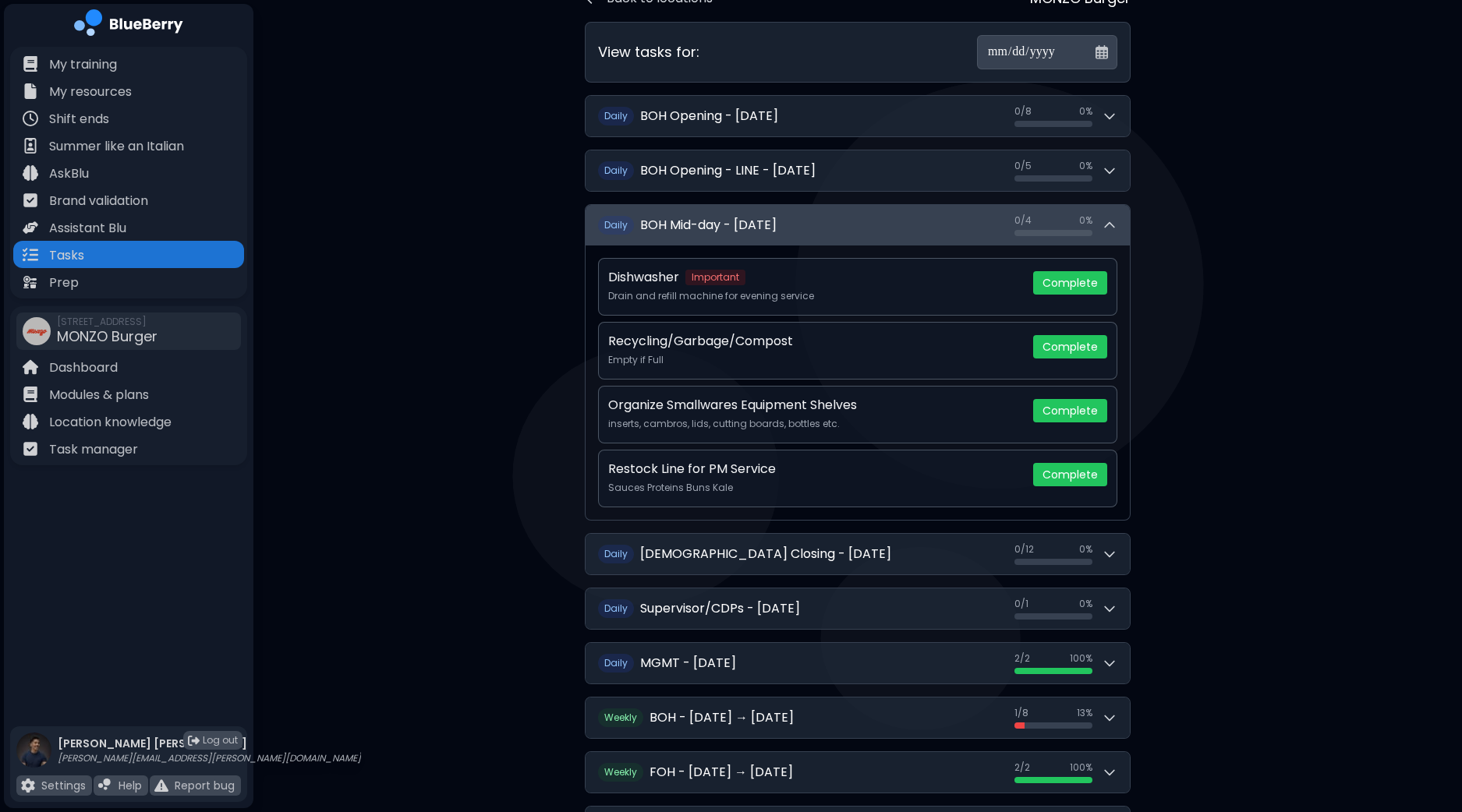
click at [1109, 222] on icon at bounding box center [1108, 224] width 15 height 15
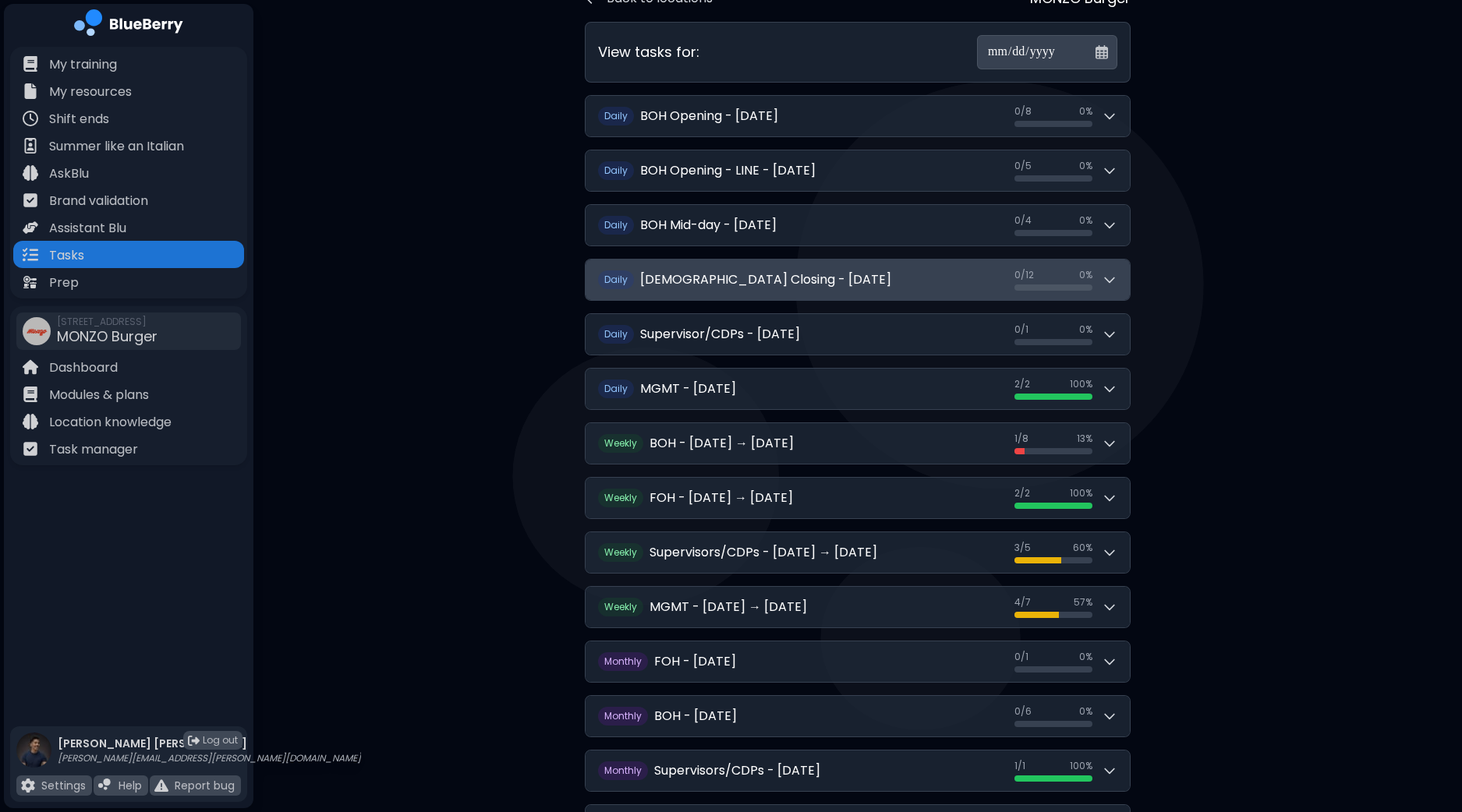
click at [1113, 281] on icon at bounding box center [1108, 279] width 15 height 15
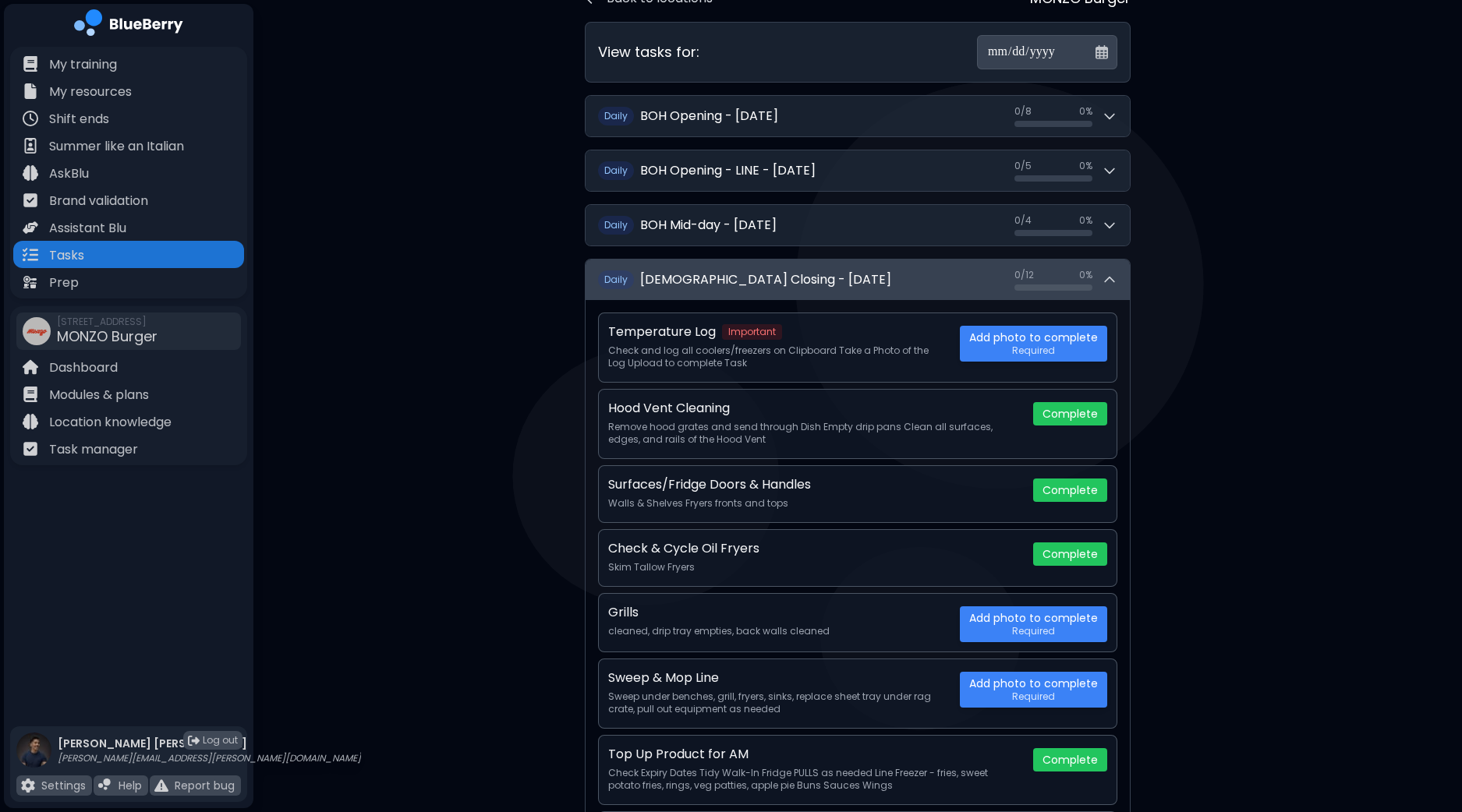
click at [1113, 281] on icon at bounding box center [1108, 279] width 15 height 15
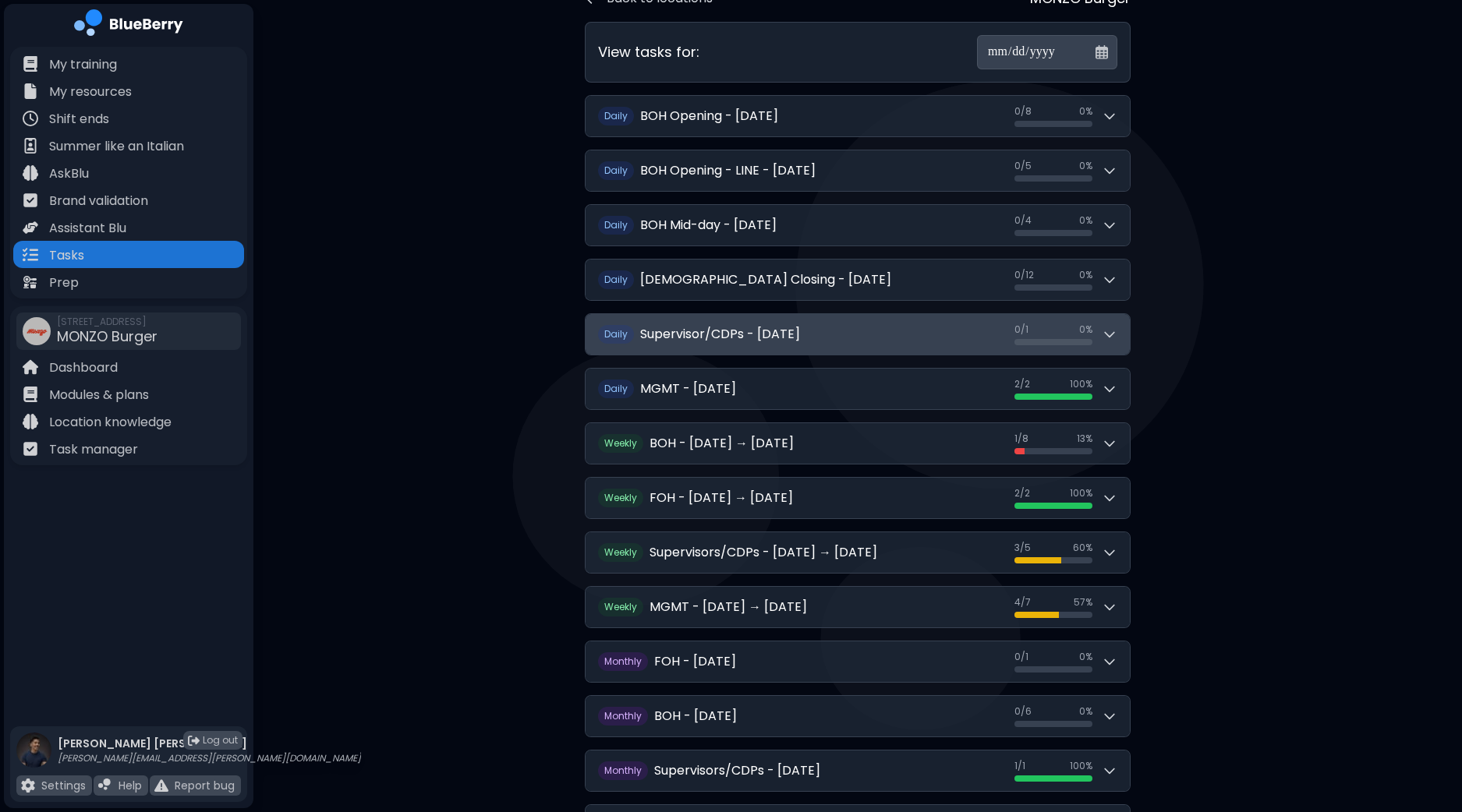
click at [1115, 343] on button "D aily Supervisor/CDPs - Friday, September 26 0 / 1 0 / 1 0 %" at bounding box center [857, 334] width 544 height 41
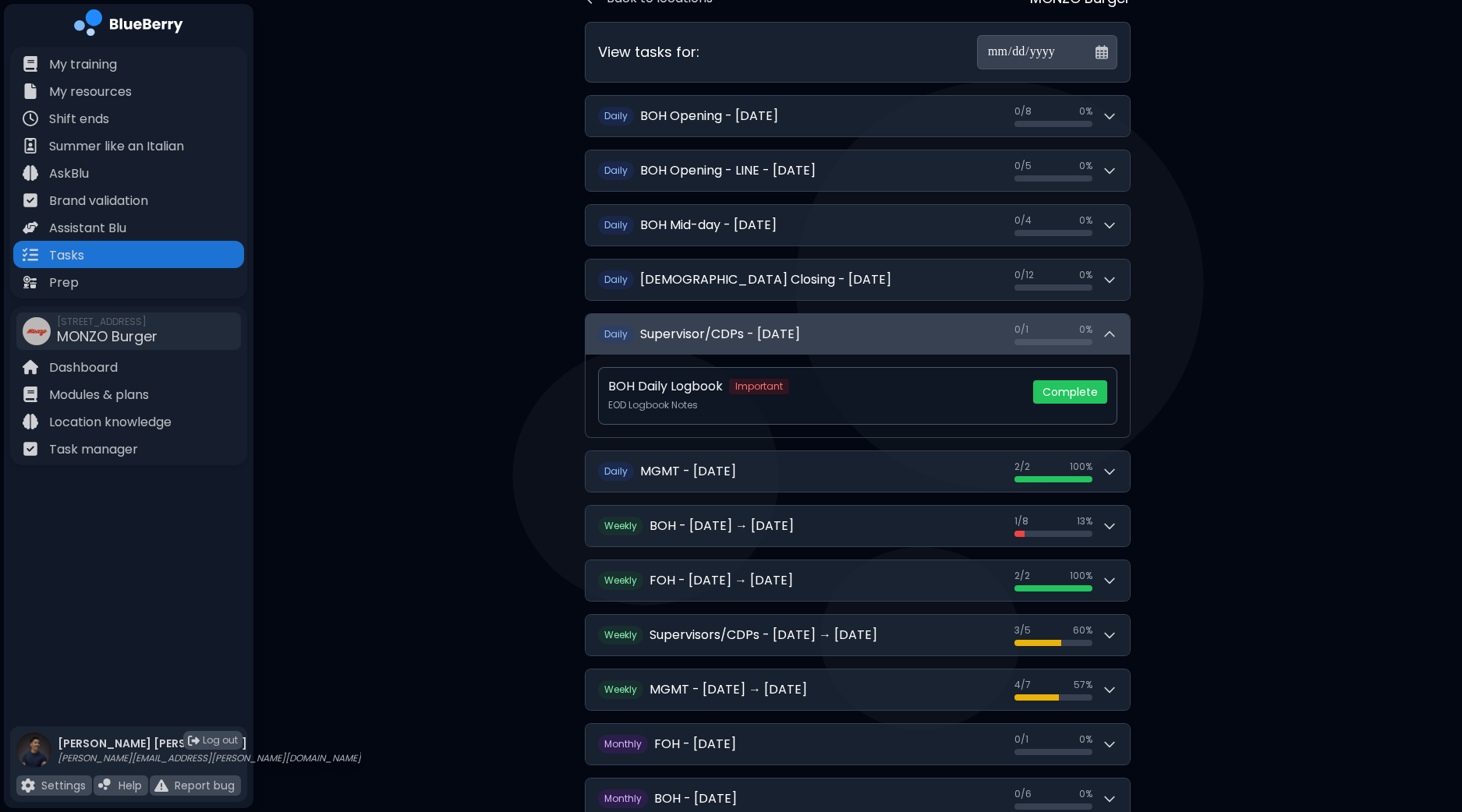
click at [1115, 343] on button "D aily Supervisor/CDPs - Friday, September 26 0 / 1 0 / 1 0 %" at bounding box center [857, 334] width 544 height 41
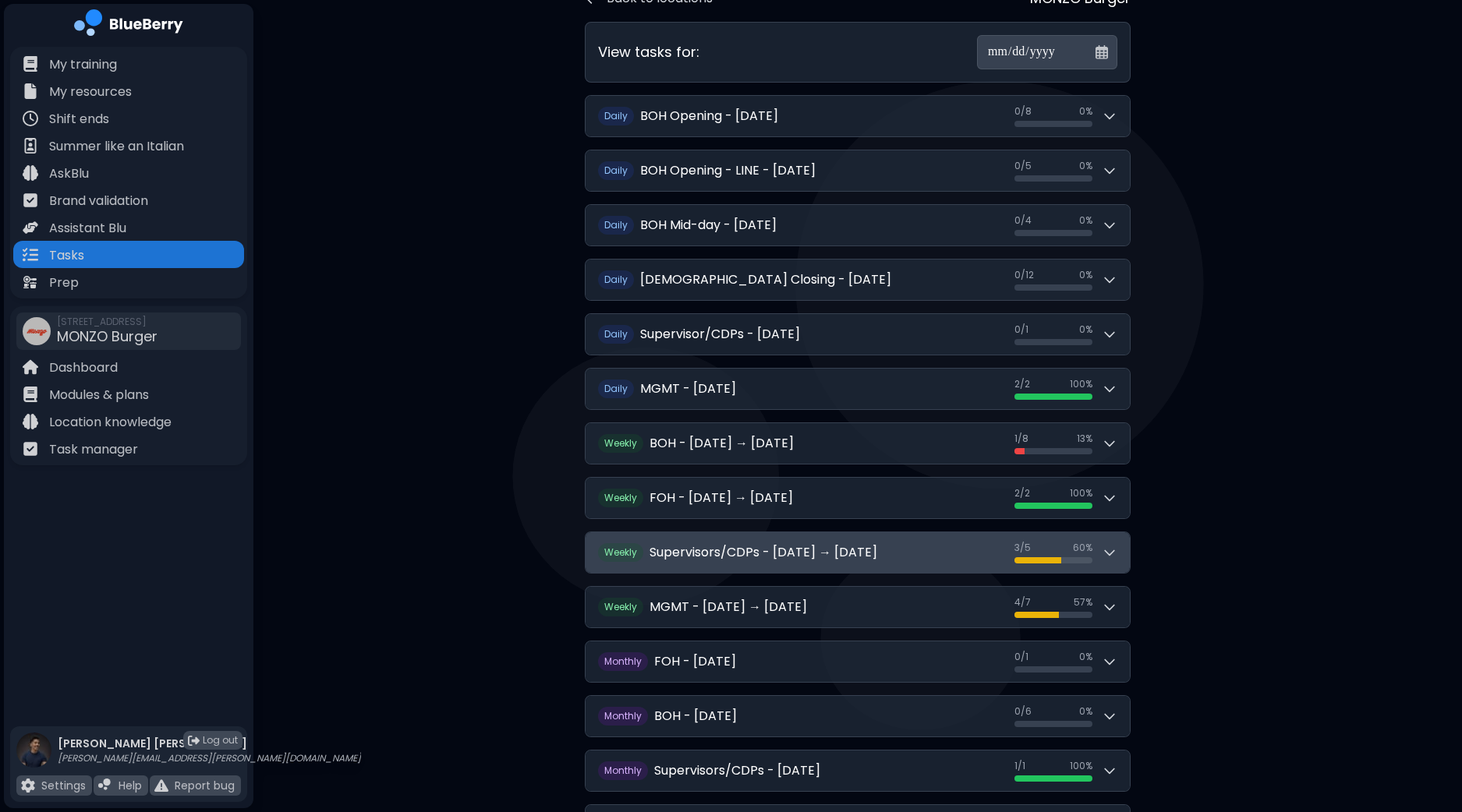
click at [1112, 561] on button "W eekly Supervisors/CDPs - Sep 21 → Sep 27 3 / 5 3 / 5 60 %" at bounding box center [857, 552] width 544 height 41
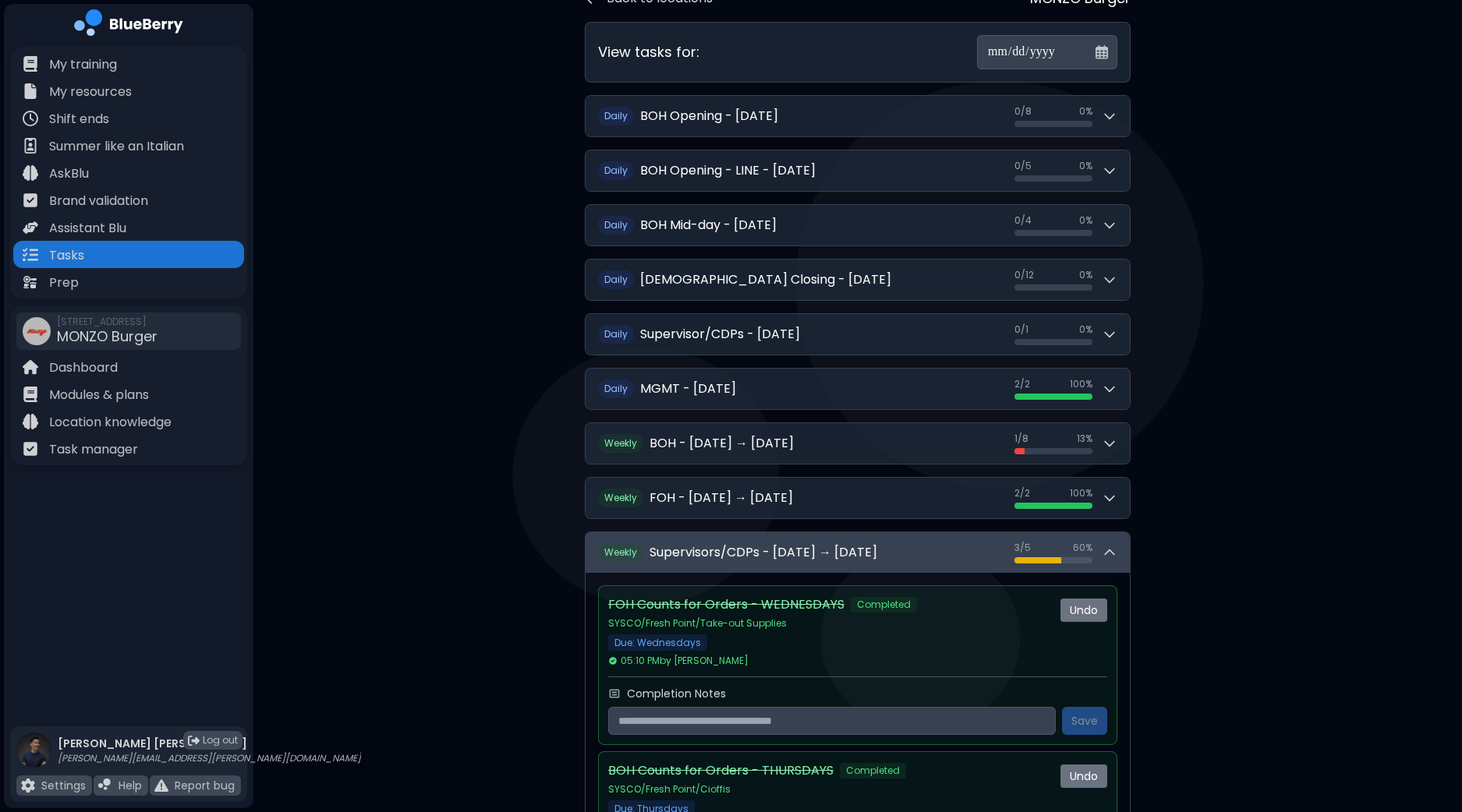
click at [1115, 557] on div "3 / 5 3 / 5 60 %" at bounding box center [1066, 552] width 103 height 22
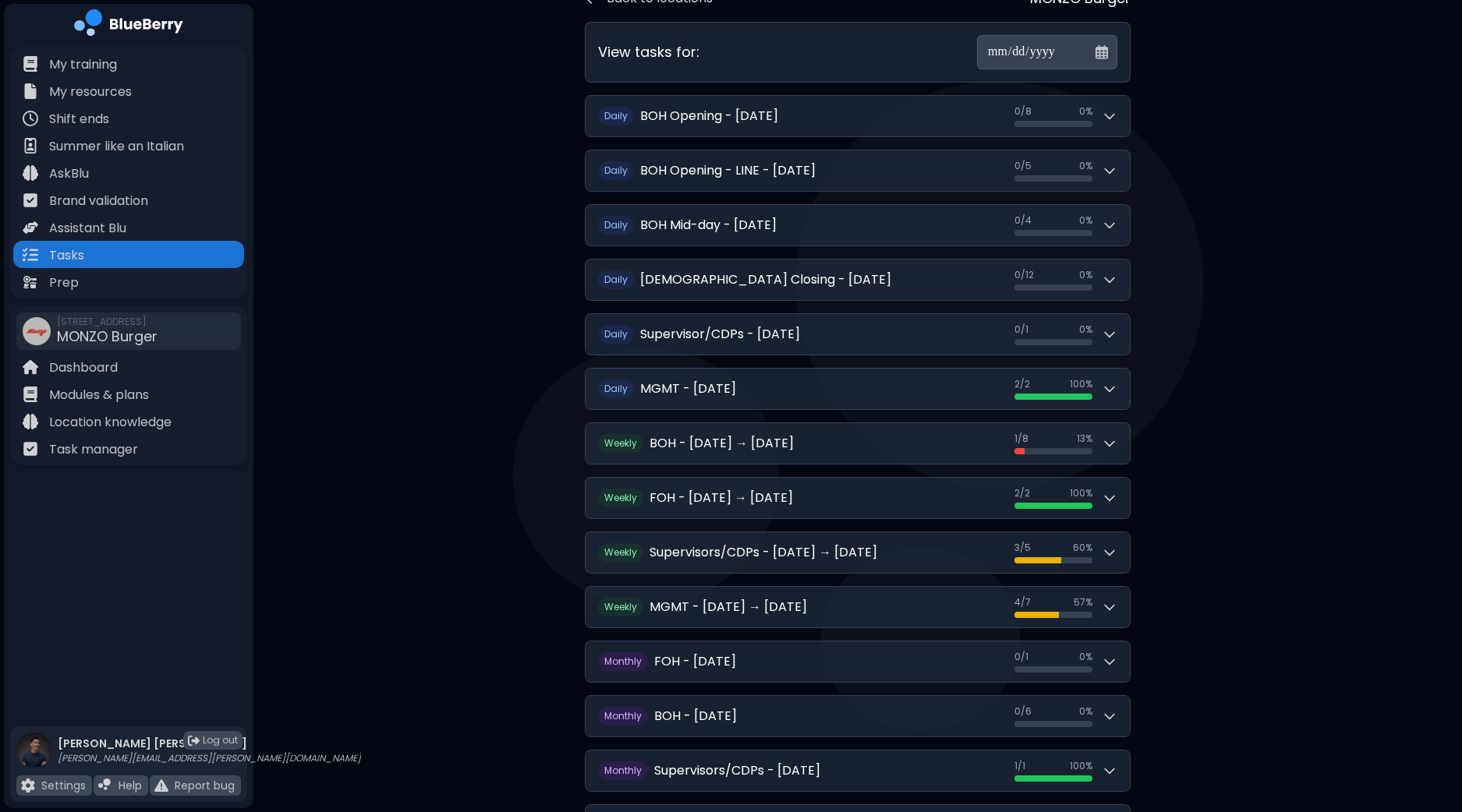
scroll to position [188, 0]
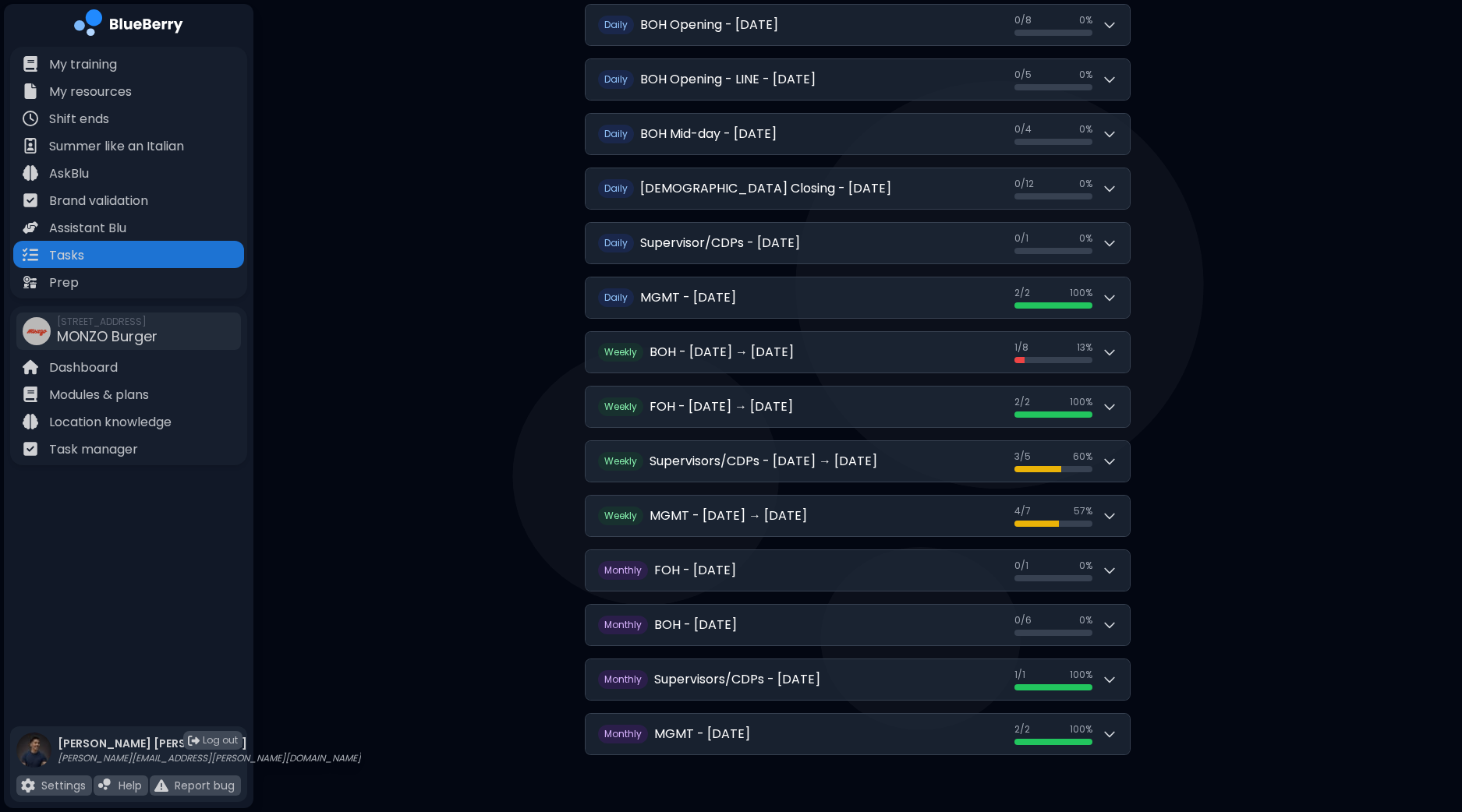
click at [1130, 463] on div "W eekly Supervisors/CDPs - Sep 21 → Sep 27 3 / 5 3 / 5 60 %" at bounding box center [857, 461] width 546 height 42
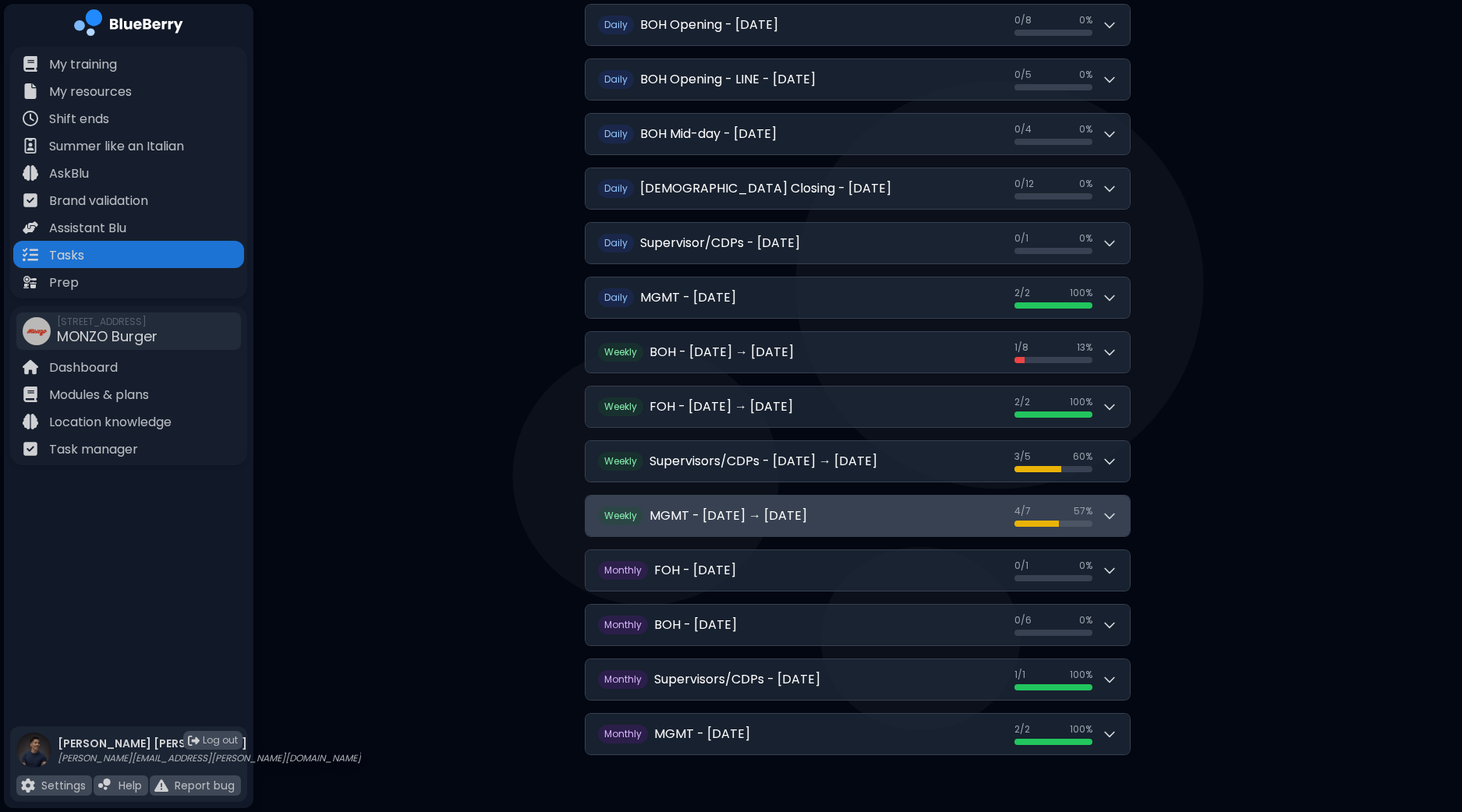
click at [1097, 520] on div "4 / 7 4 / 7 57 %" at bounding box center [1066, 515] width 103 height 22
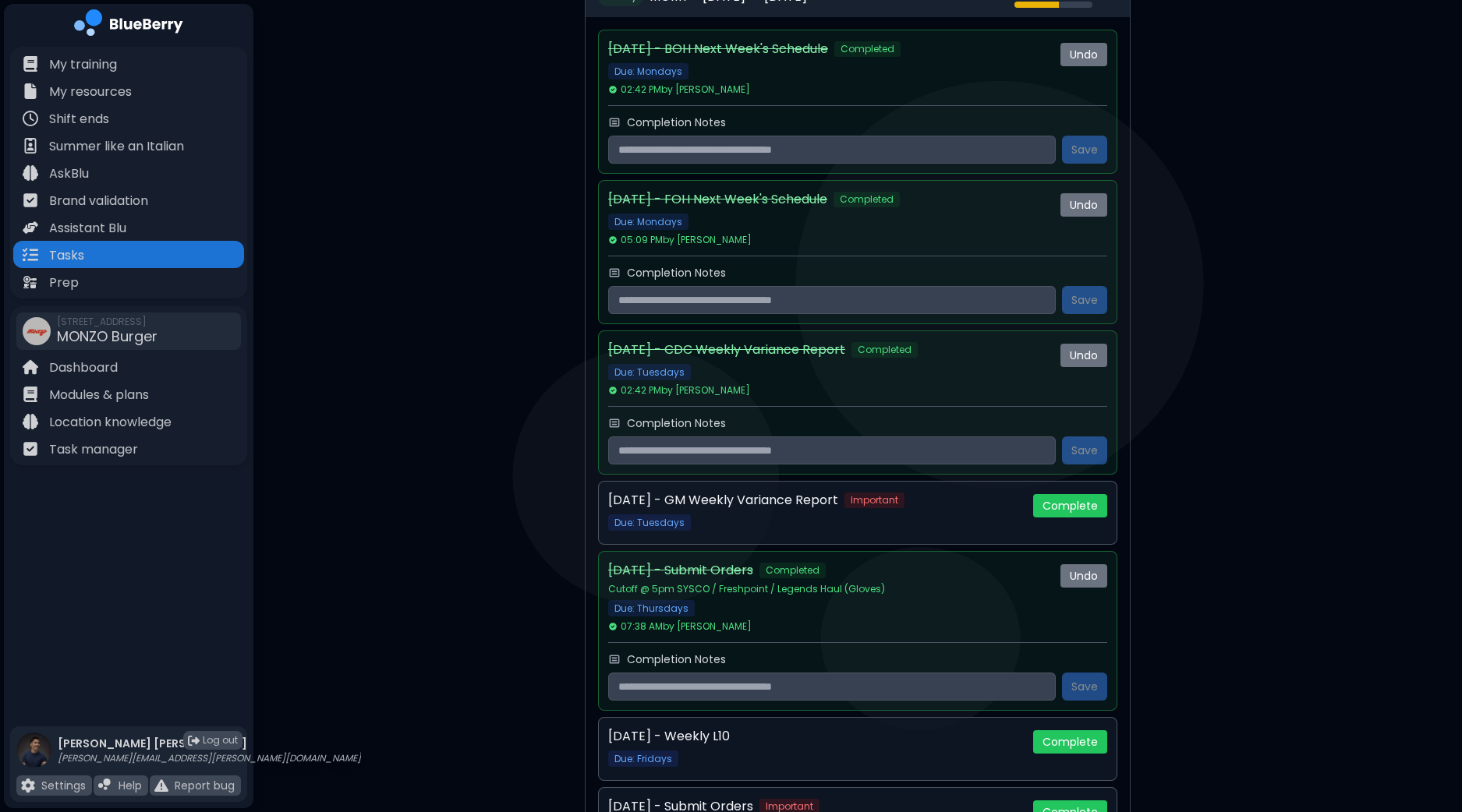
scroll to position [461, 0]
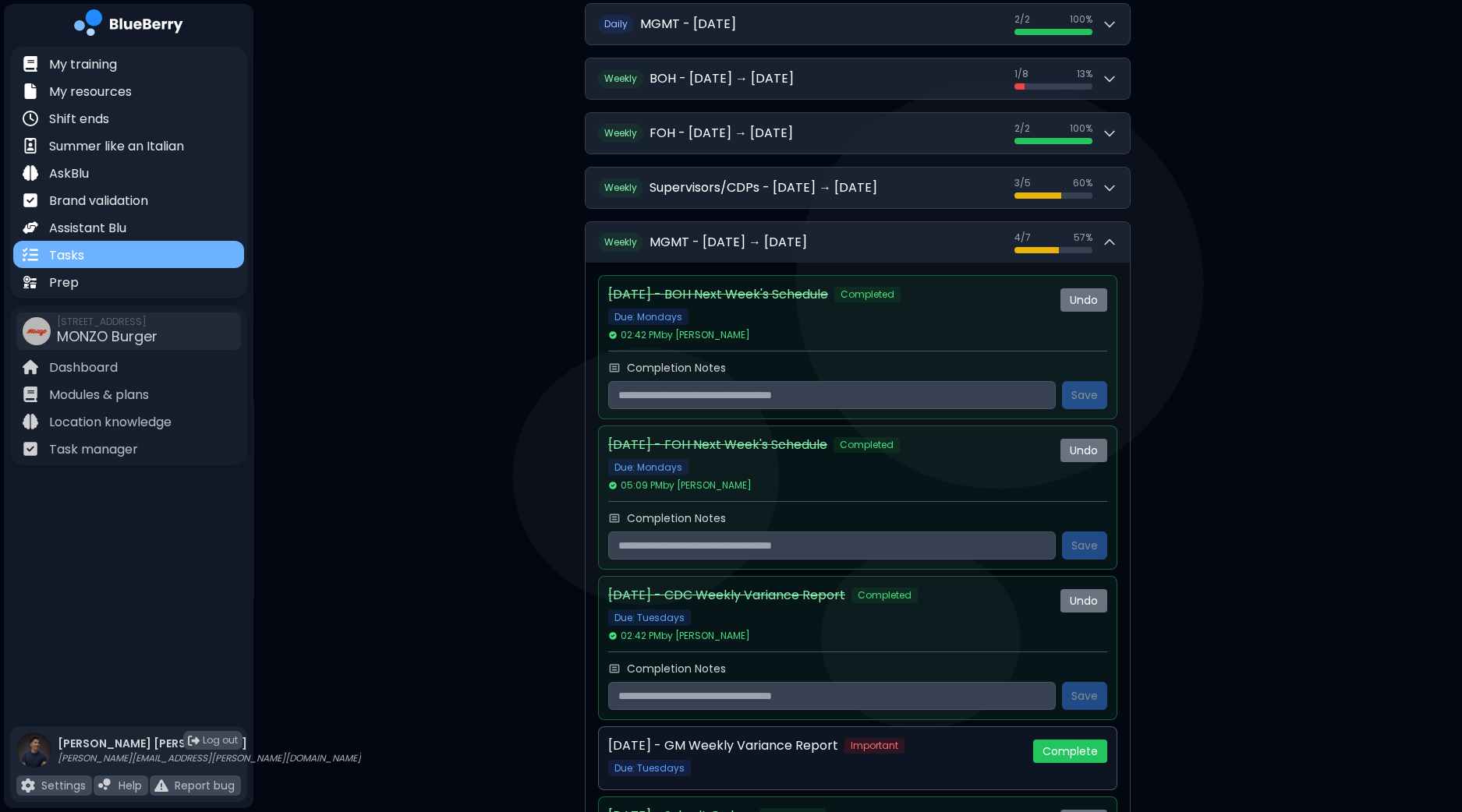
click at [201, 252] on div "Tasks" at bounding box center [128, 254] width 231 height 27
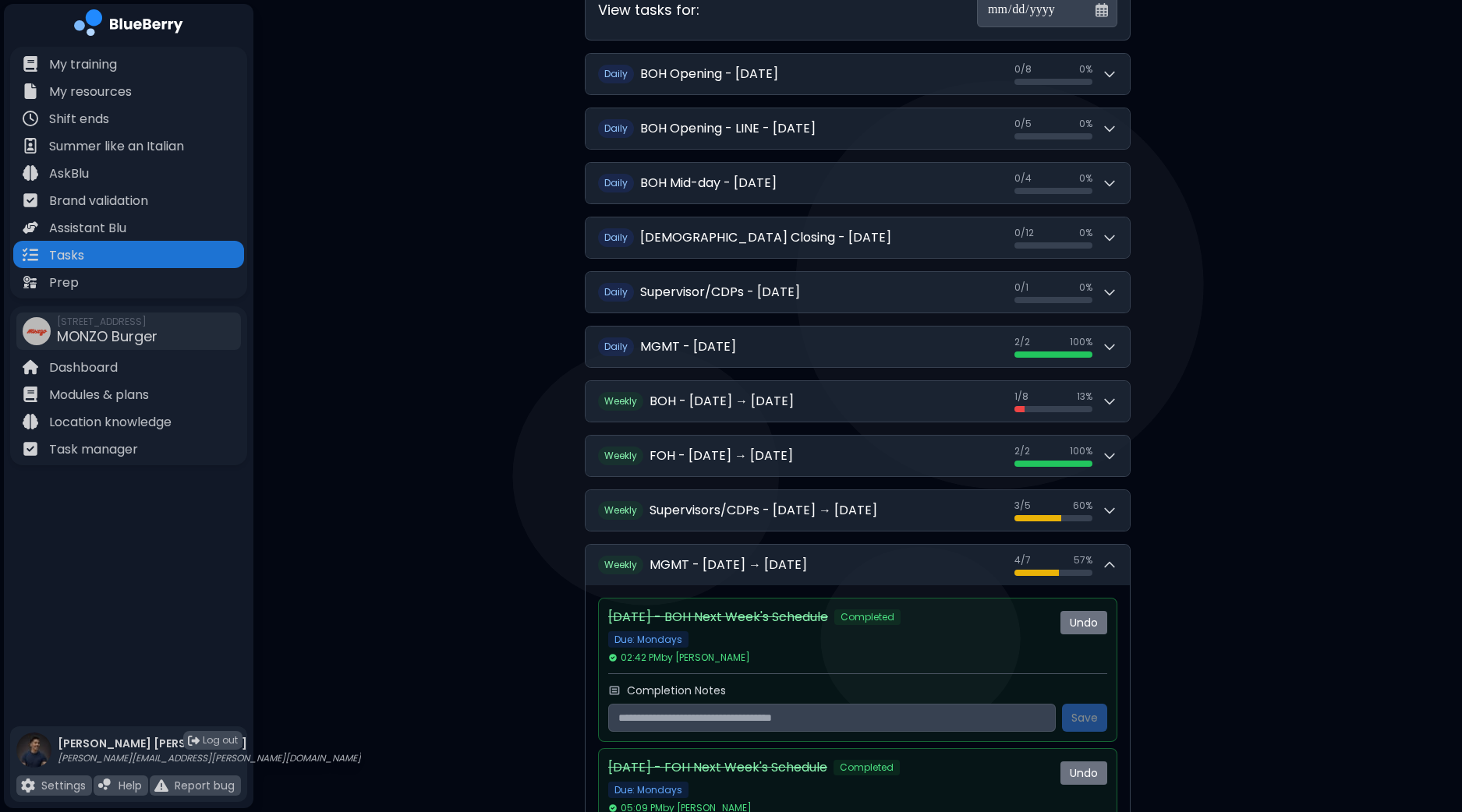
scroll to position [97, 0]
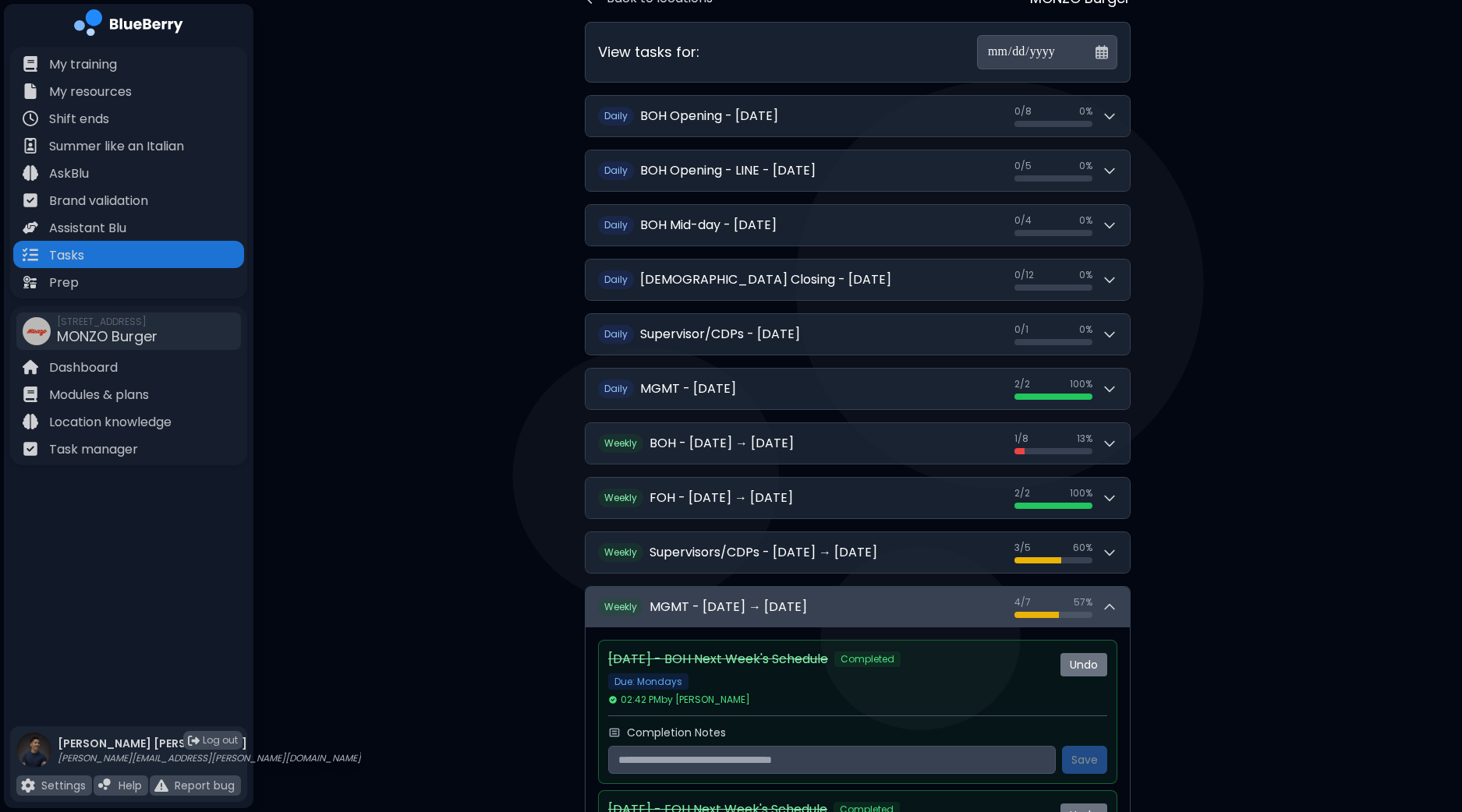
click at [1107, 596] on div "4 / 7 4 / 7 57 %" at bounding box center [1066, 607] width 103 height 22
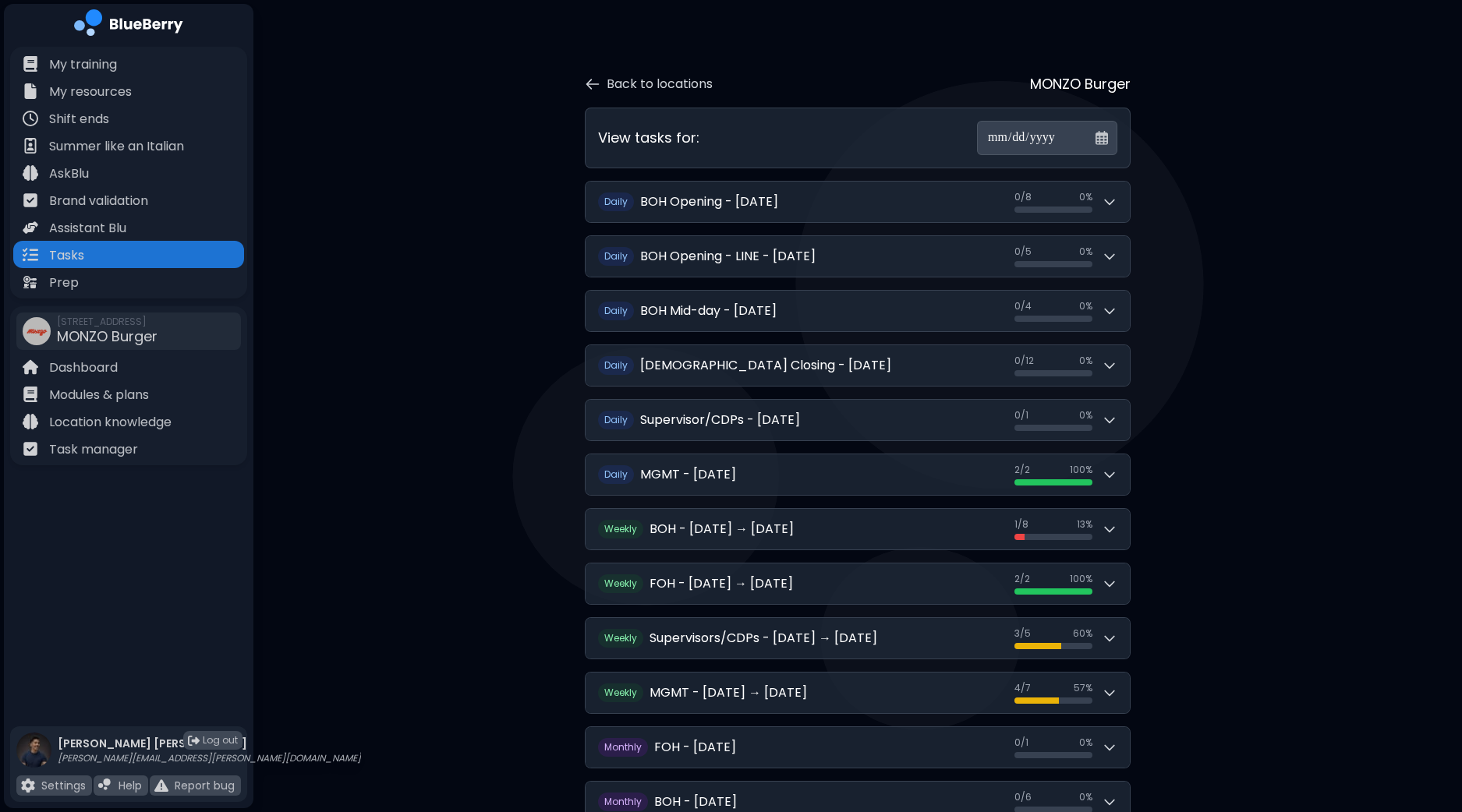
scroll to position [0, 0]
